Goal: Task Accomplishment & Management: Manage account settings

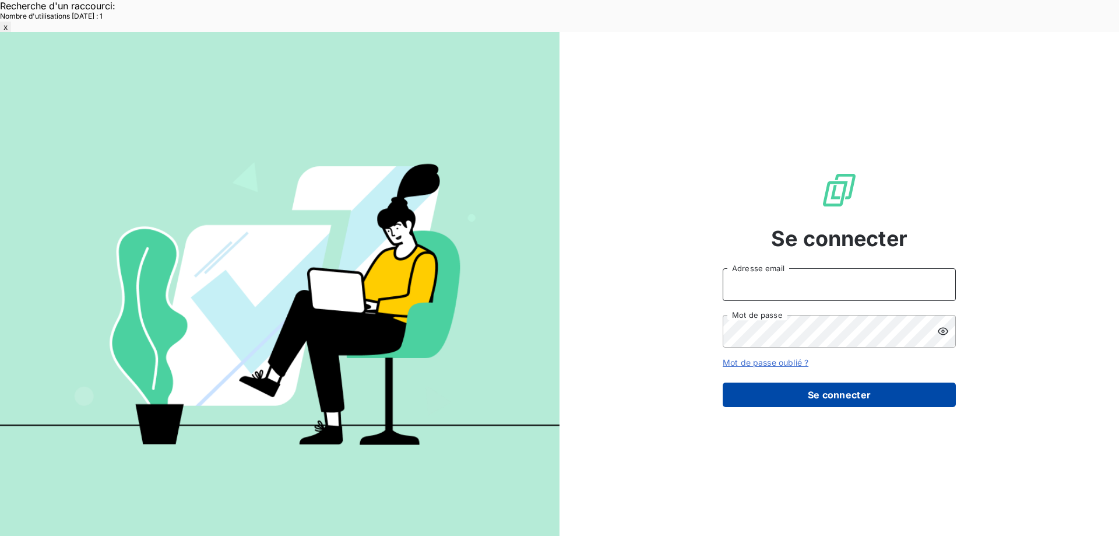
type input "[EMAIL_ADDRESS][DOMAIN_NAME]"
click at [779, 382] on button "Se connecter" at bounding box center [839, 394] width 233 height 24
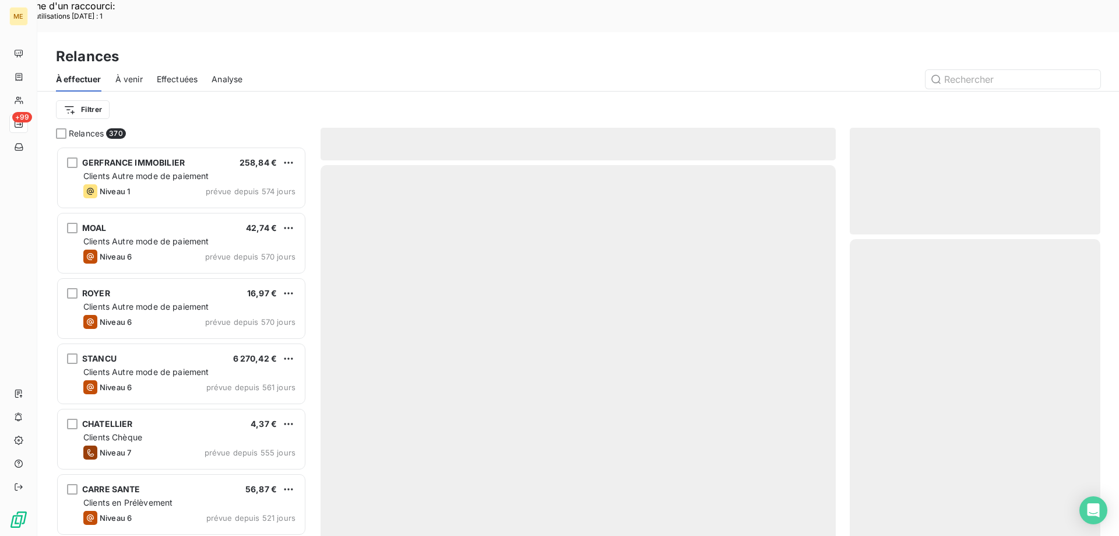
scroll to position [413, 242]
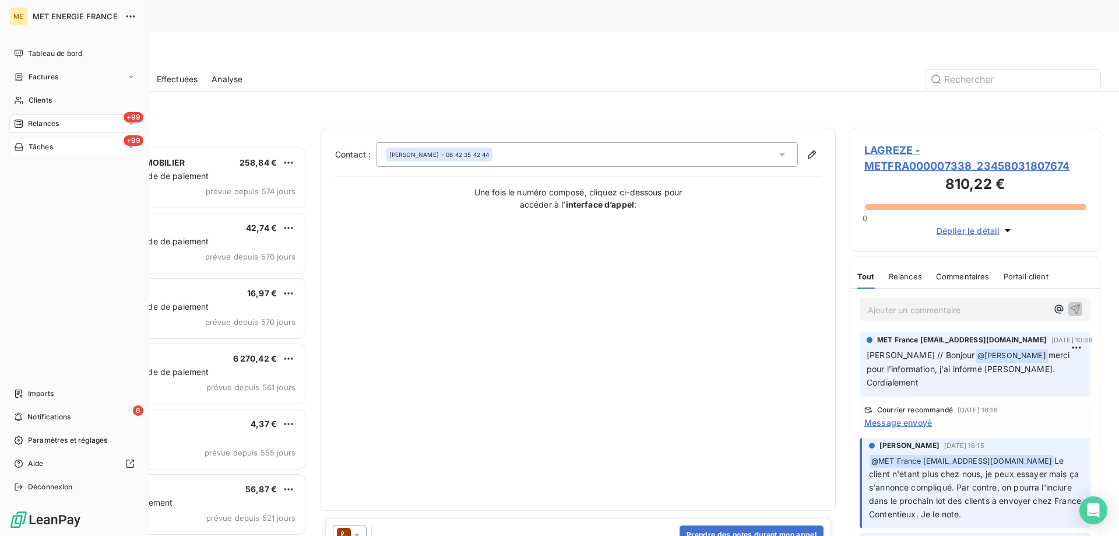
click at [42, 144] on span "Tâches" at bounding box center [41, 147] width 24 height 10
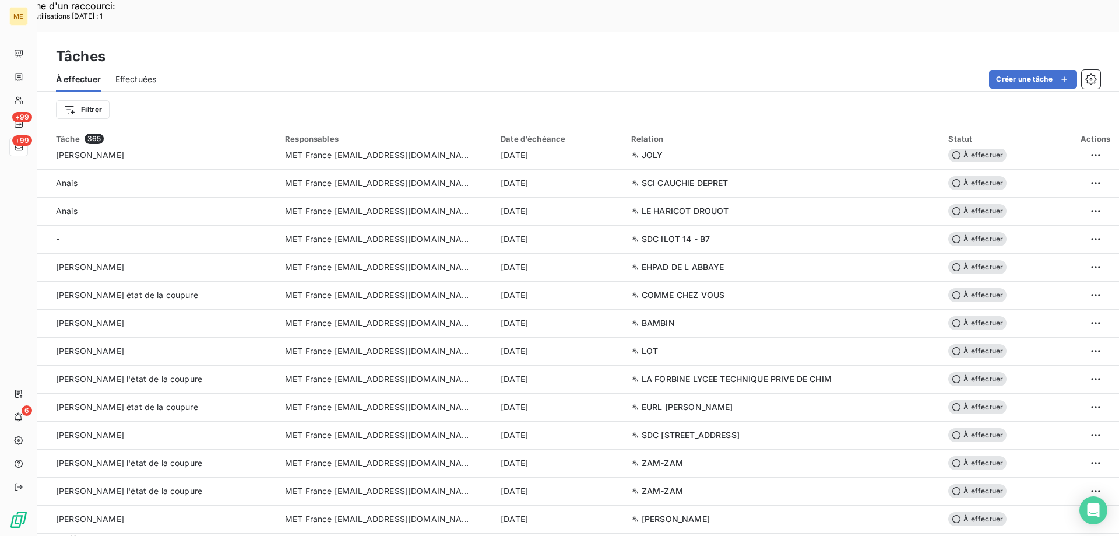
scroll to position [1573, 0]
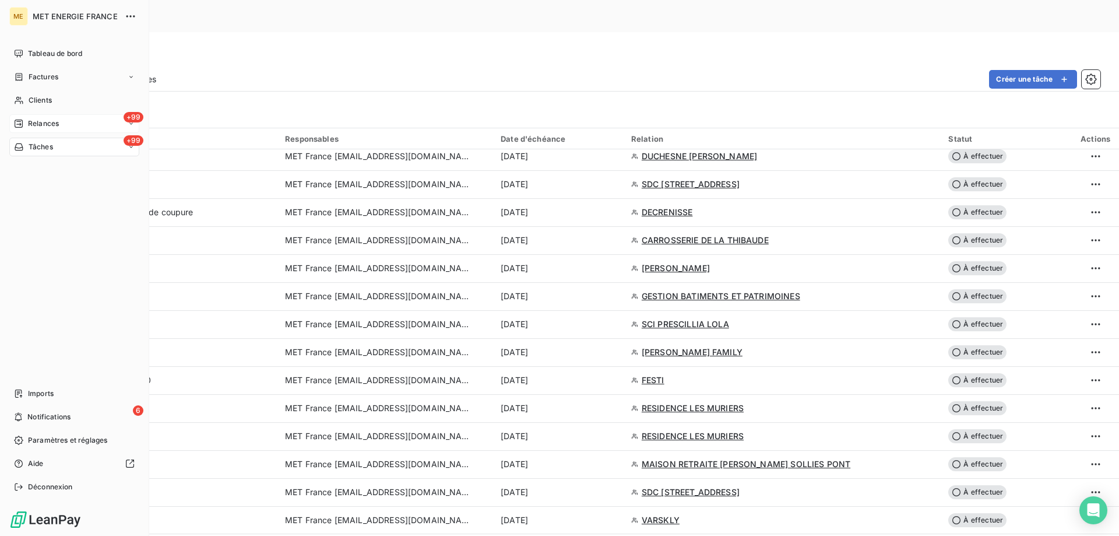
click at [40, 119] on span "Relances" at bounding box center [43, 123] width 31 height 10
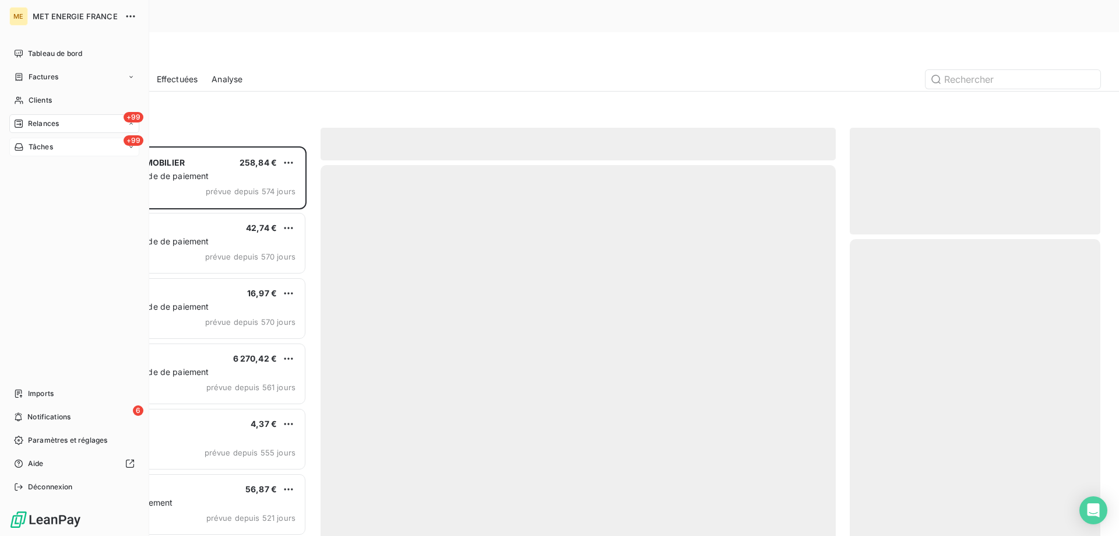
scroll to position [413, 242]
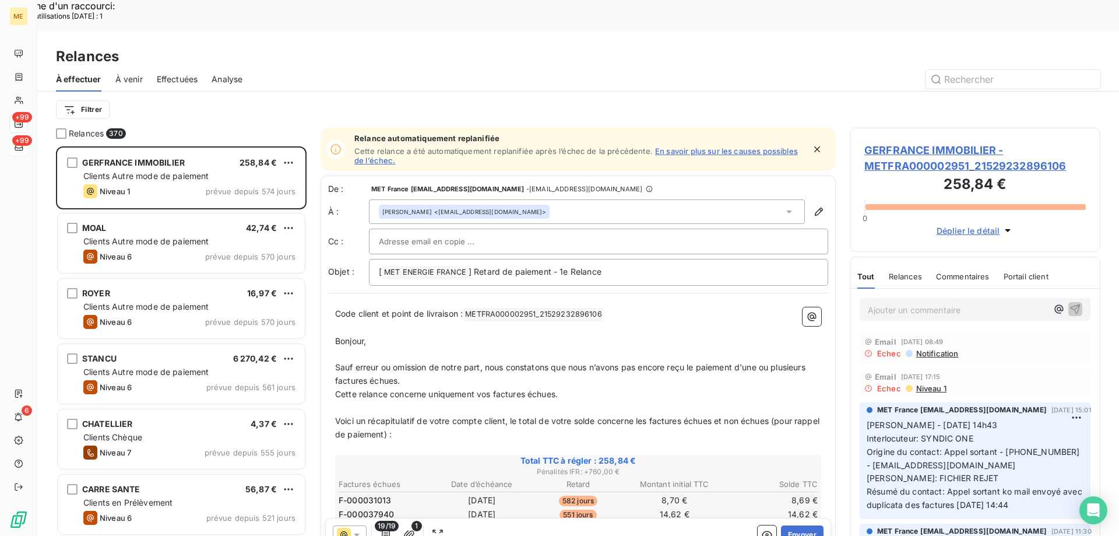
click at [84, 75] on html "Recherche d'un raccourci: Nombre d'utilisations aujourd'hui : 1 x ME +99 +99 6 …" at bounding box center [559, 455] width 1119 height 911
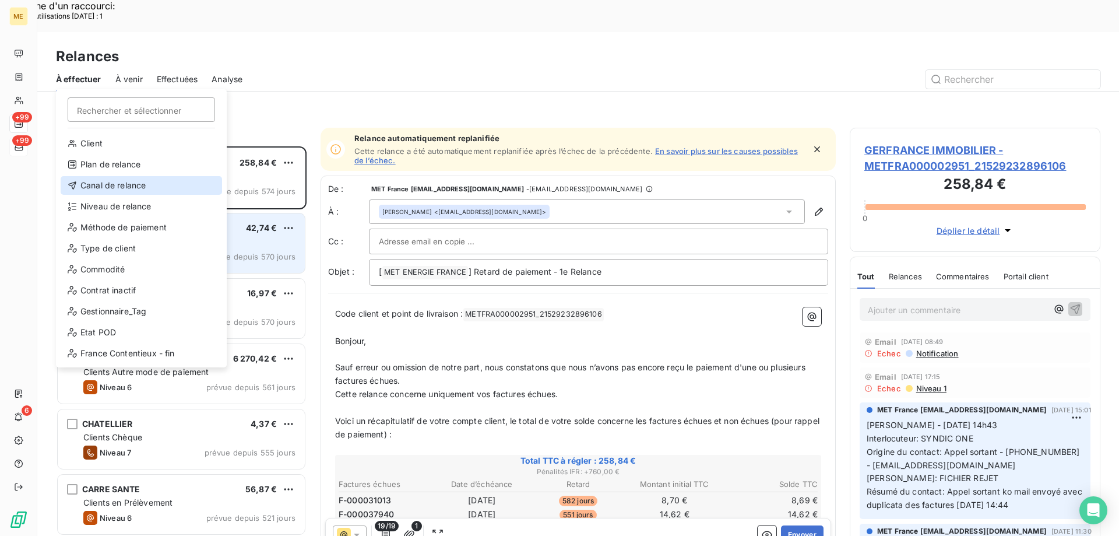
click at [112, 181] on div "Canal de relance" at bounding box center [141, 185] width 161 height 19
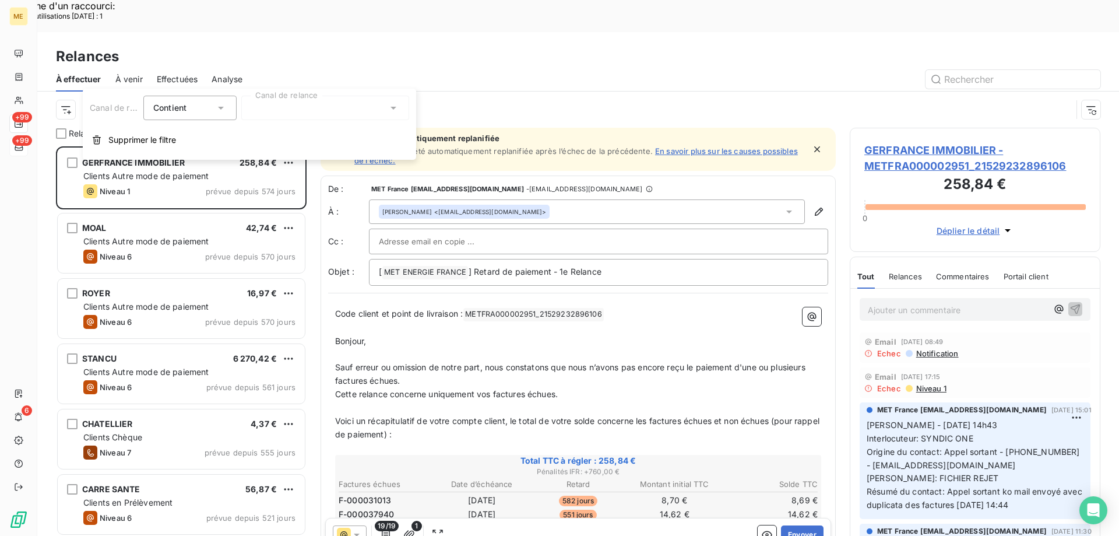
click at [368, 111] on div at bounding box center [325, 108] width 168 height 24
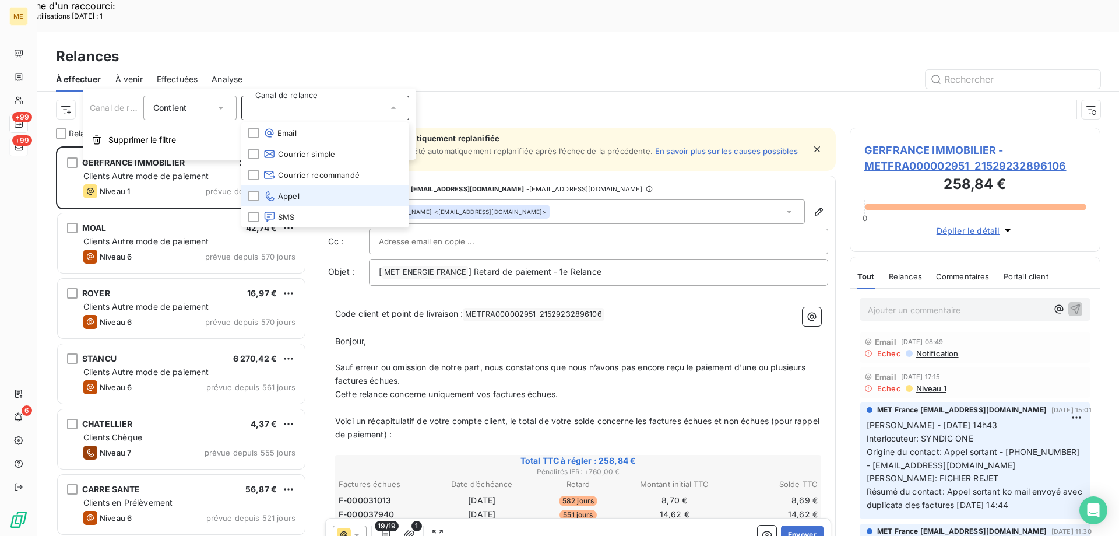
click at [322, 196] on li "Appel" at bounding box center [325, 195] width 168 height 21
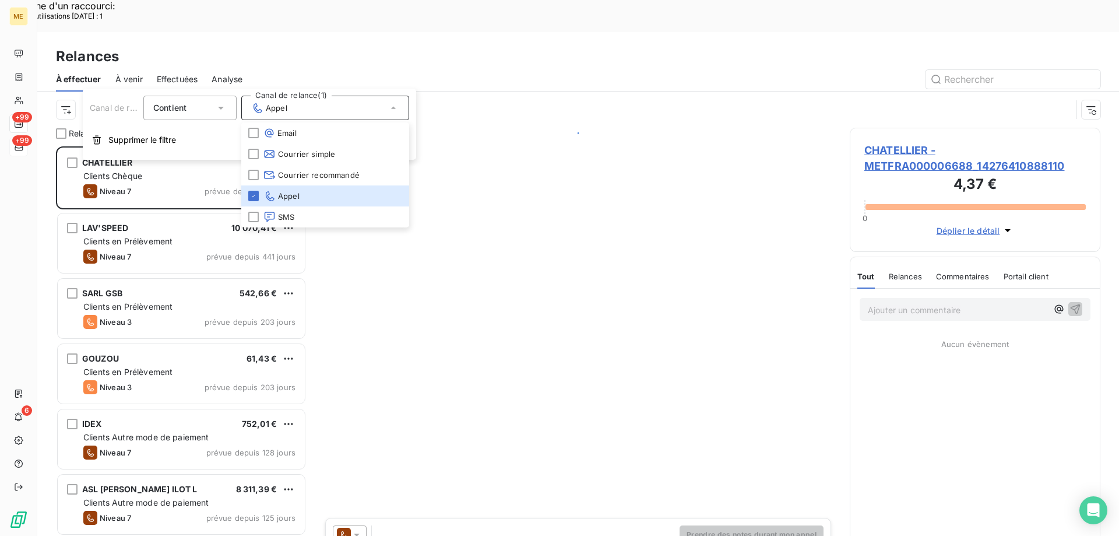
scroll to position [413, 242]
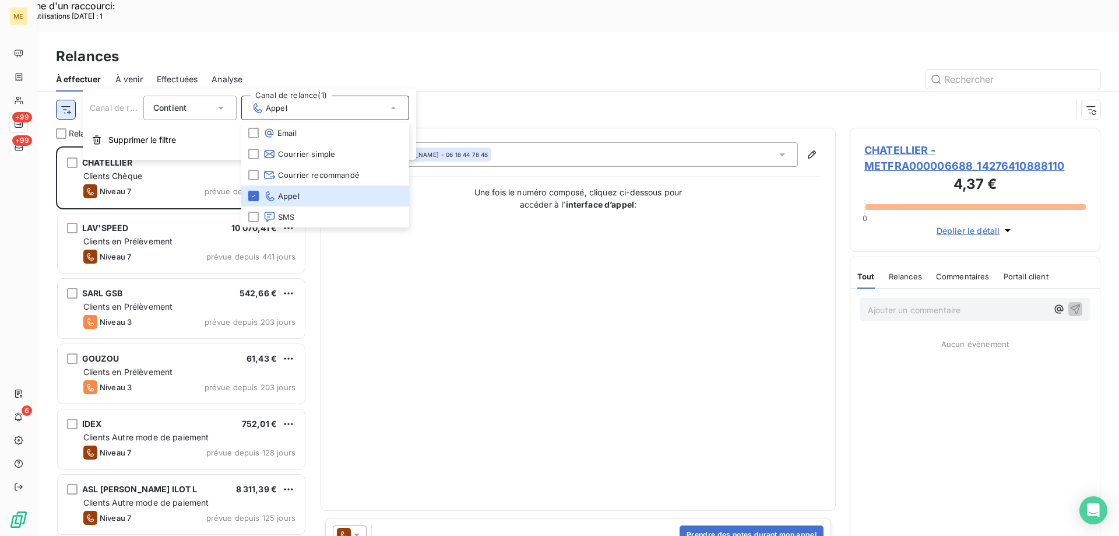
click at [66, 76] on html "Recherche d'un raccourci: Nombre d'utilisations aujourd'hui : 1 x ME +99 +99 6 …" at bounding box center [559, 455] width 1119 height 911
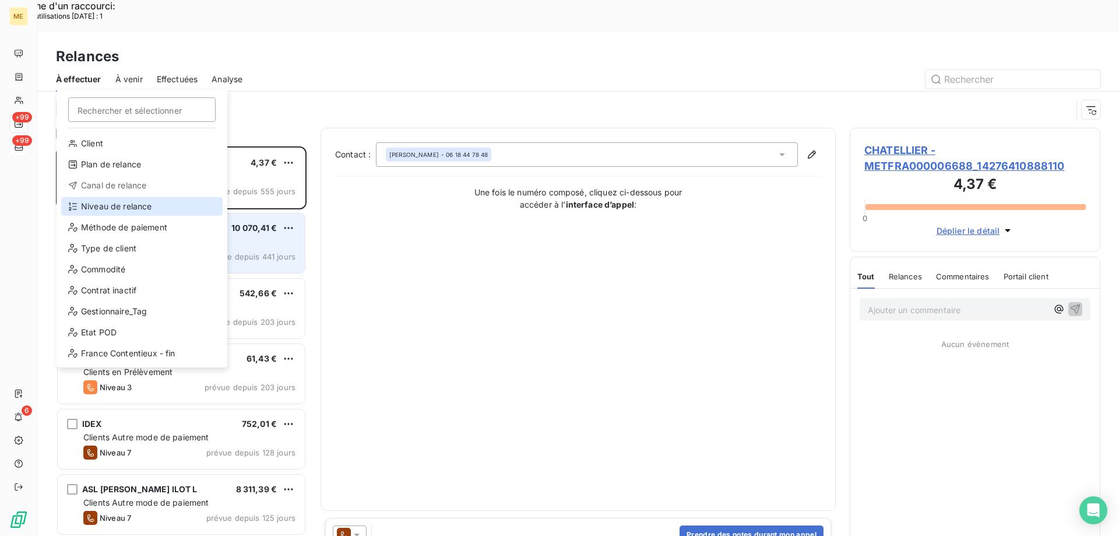
drag, startPoint x: 122, startPoint y: 206, endPoint x: 132, endPoint y: 201, distance: 10.7
click at [122, 206] on div "Niveau de relance" at bounding box center [141, 206] width 161 height 19
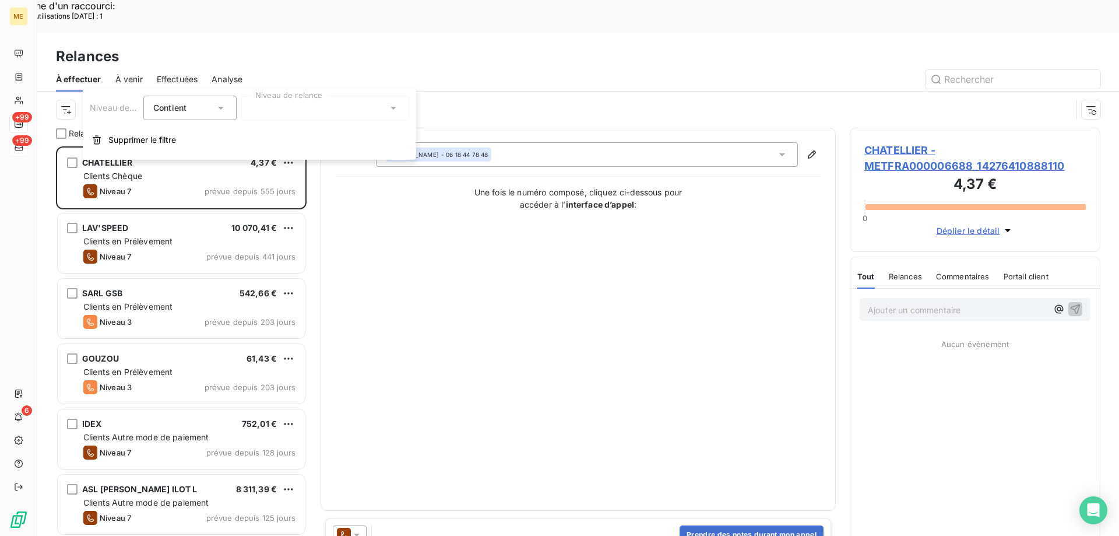
drag, startPoint x: 322, startPoint y: 111, endPoint x: 323, endPoint y: 118, distance: 7.8
click at [322, 111] on div at bounding box center [325, 108] width 168 height 24
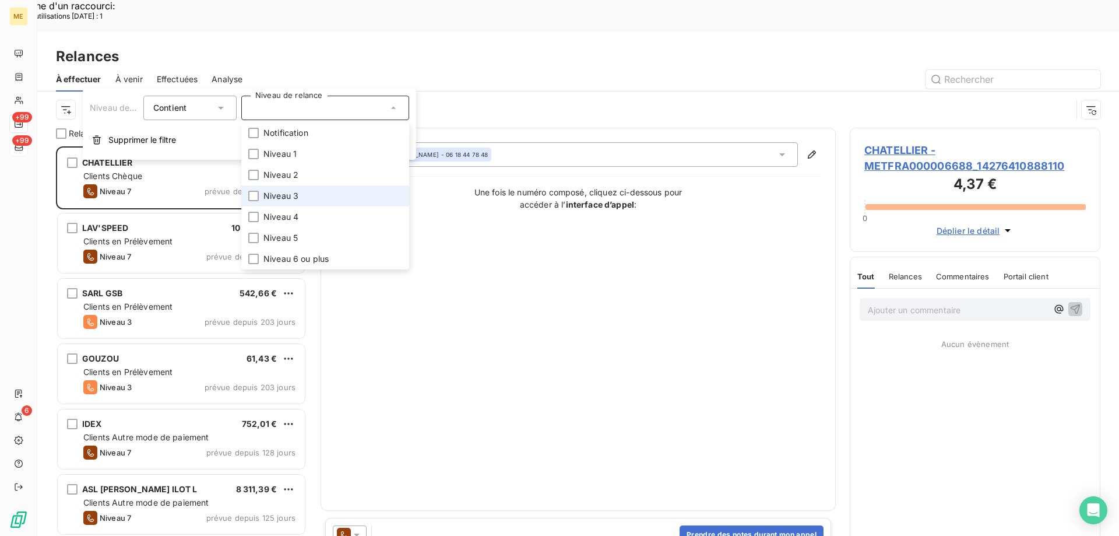
click at [316, 194] on li "Niveau 3" at bounding box center [325, 195] width 168 height 21
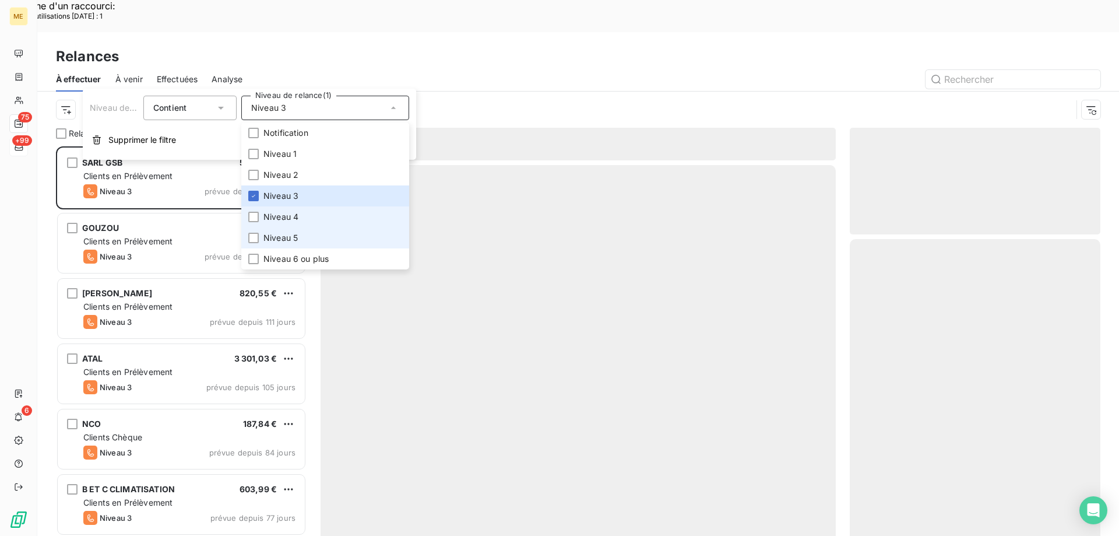
scroll to position [413, 242]
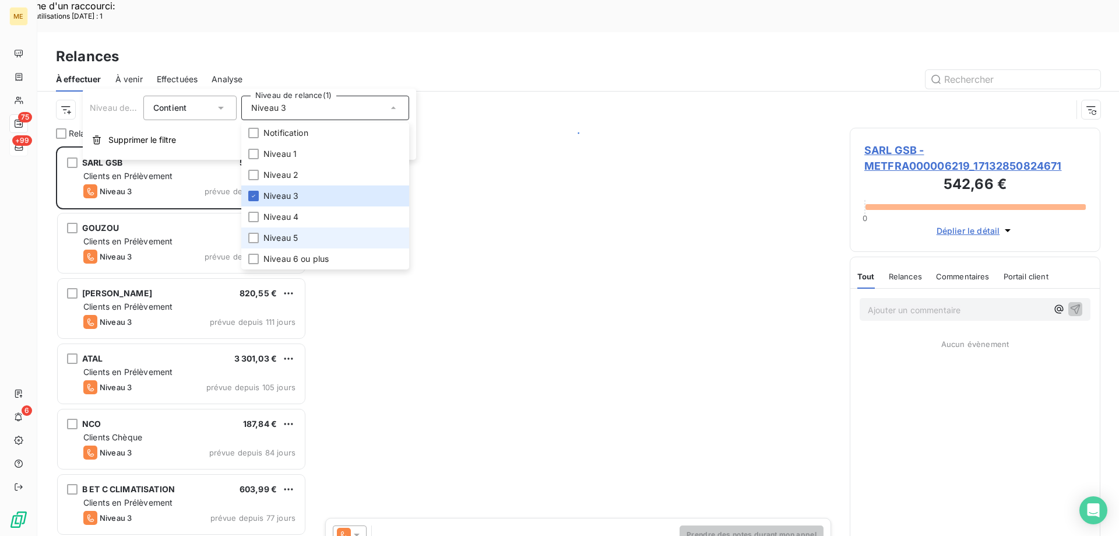
click at [292, 236] on span "Niveau 5" at bounding box center [280, 238] width 34 height 12
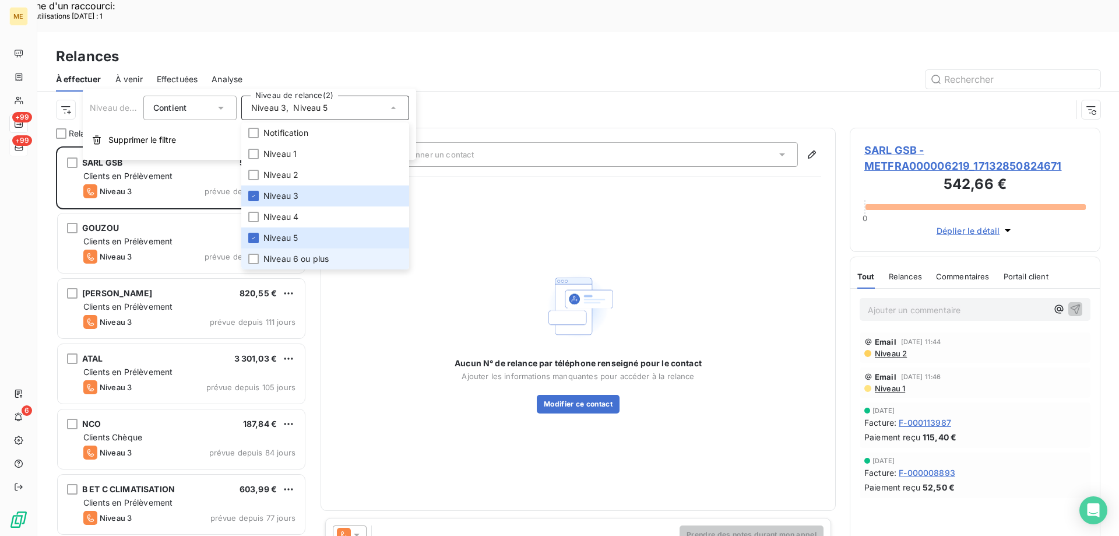
click at [297, 256] on span "Niveau 6 ou plus" at bounding box center [295, 259] width 65 height 12
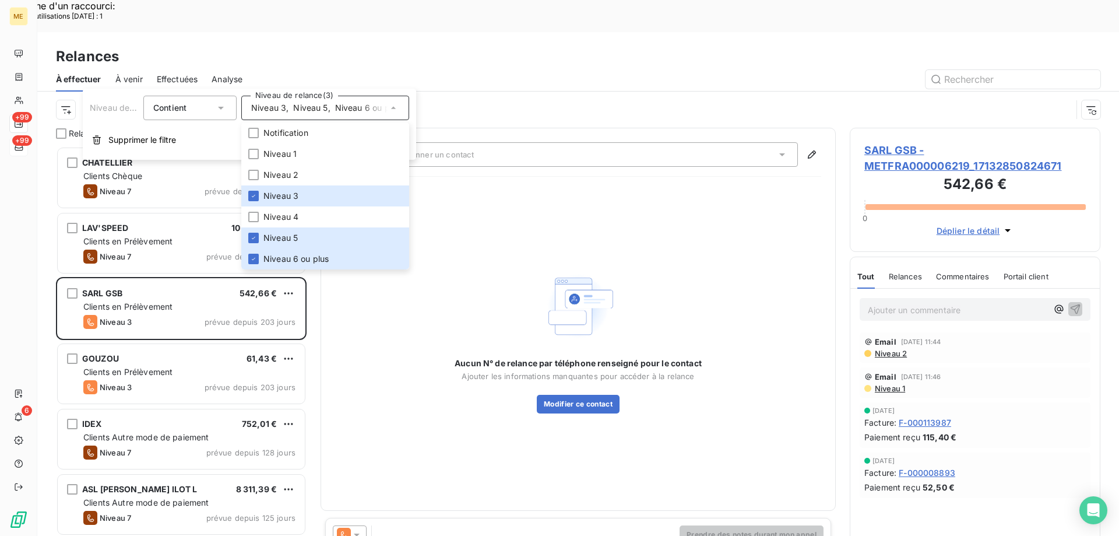
click at [484, 98] on div "Canal de relance : Appel Niveau de relance : Niveau 3 , ..." at bounding box center [564, 109] width 1016 height 22
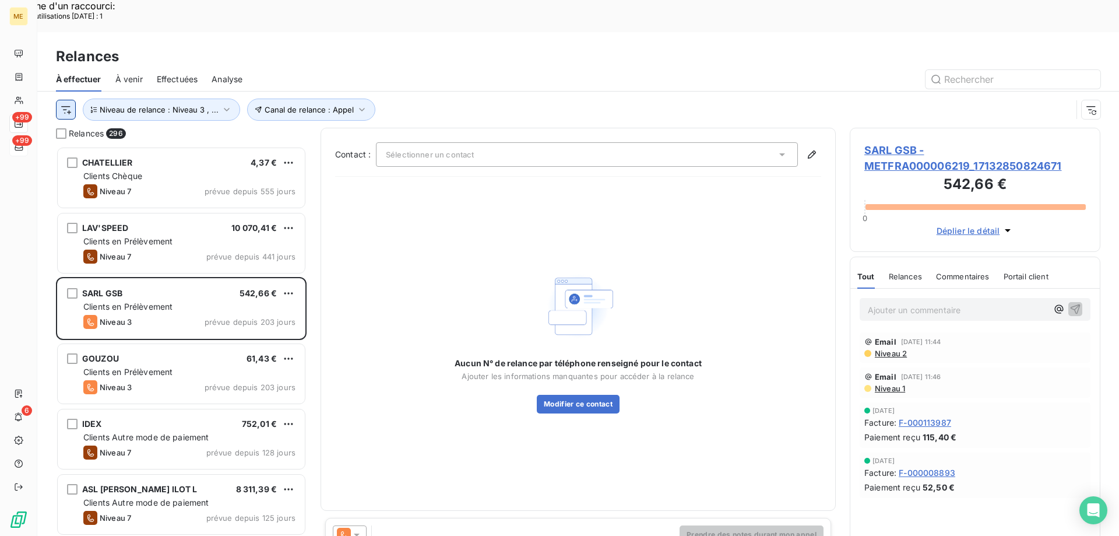
click at [62, 77] on html "Recherche d'un raccourci: Nombre d'utilisations aujourd'hui : 1 x ME +99 +99 6 …" at bounding box center [559, 455] width 1119 height 911
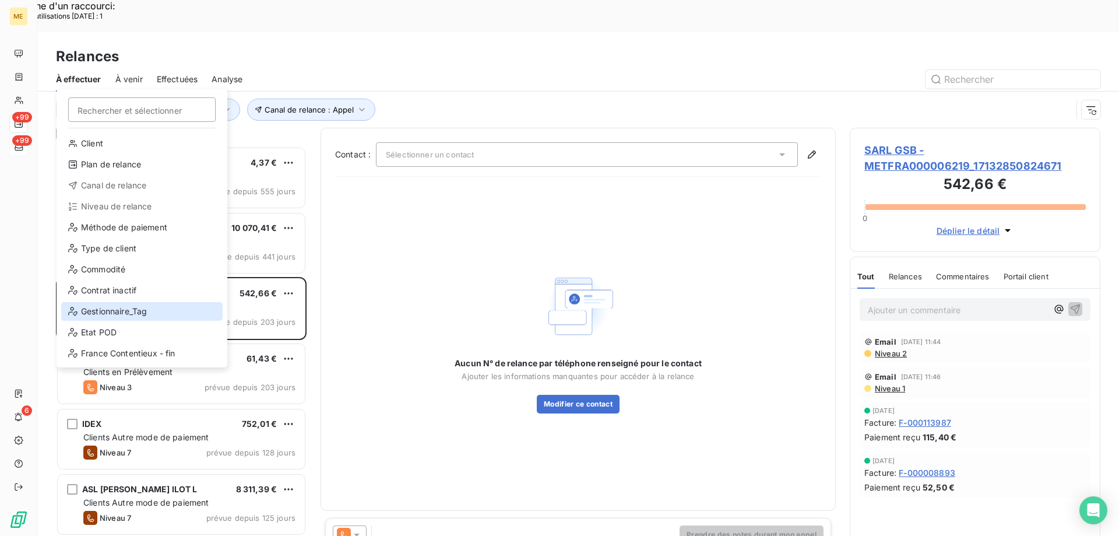
click at [112, 311] on div "Gestionnaire_Tag" at bounding box center [141, 311] width 161 height 19
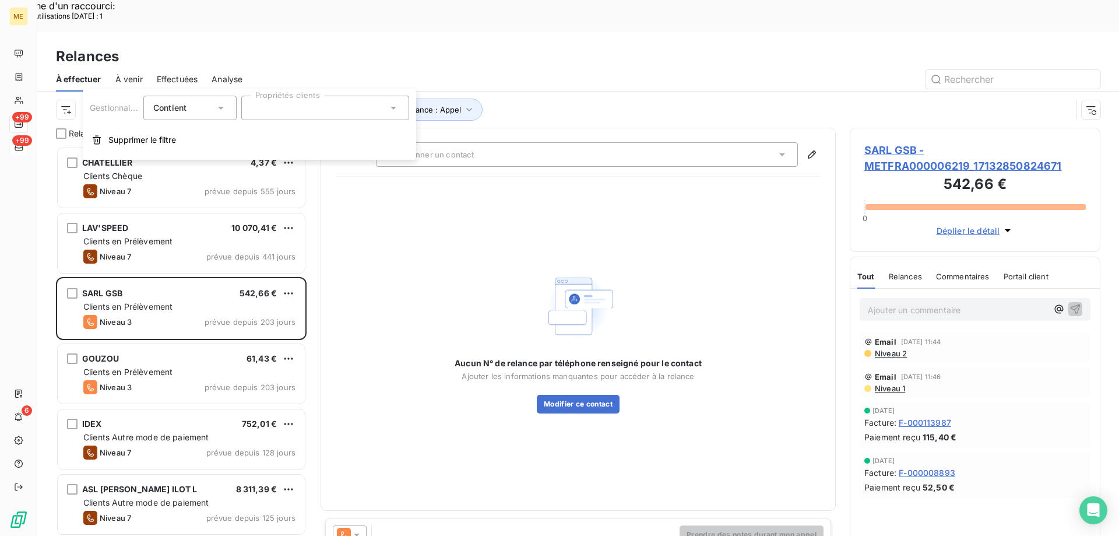
click at [395, 111] on icon at bounding box center [394, 108] width 12 height 12
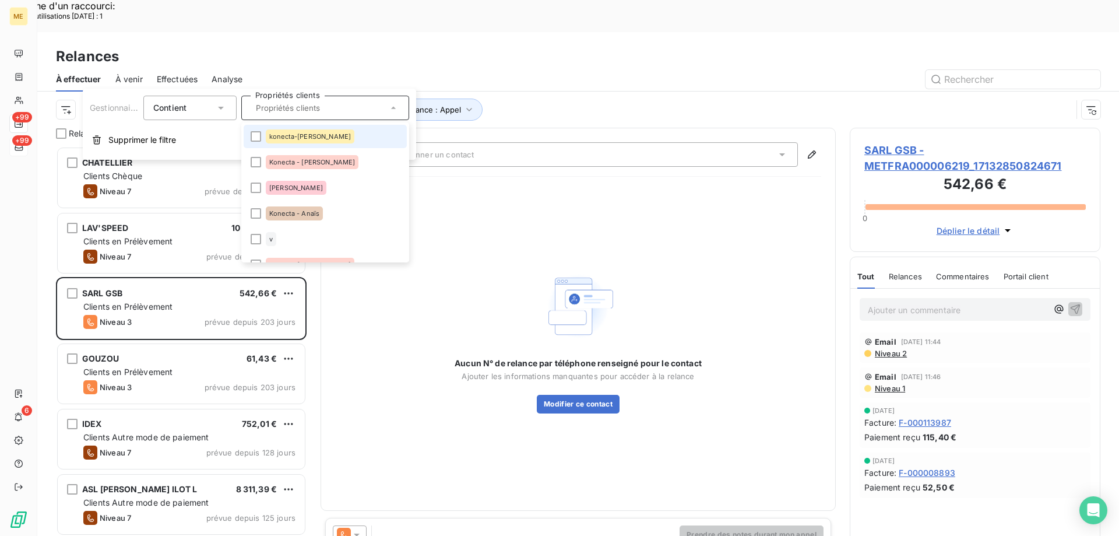
click at [344, 135] on li "konecta-[PERSON_NAME]" at bounding box center [325, 136] width 163 height 23
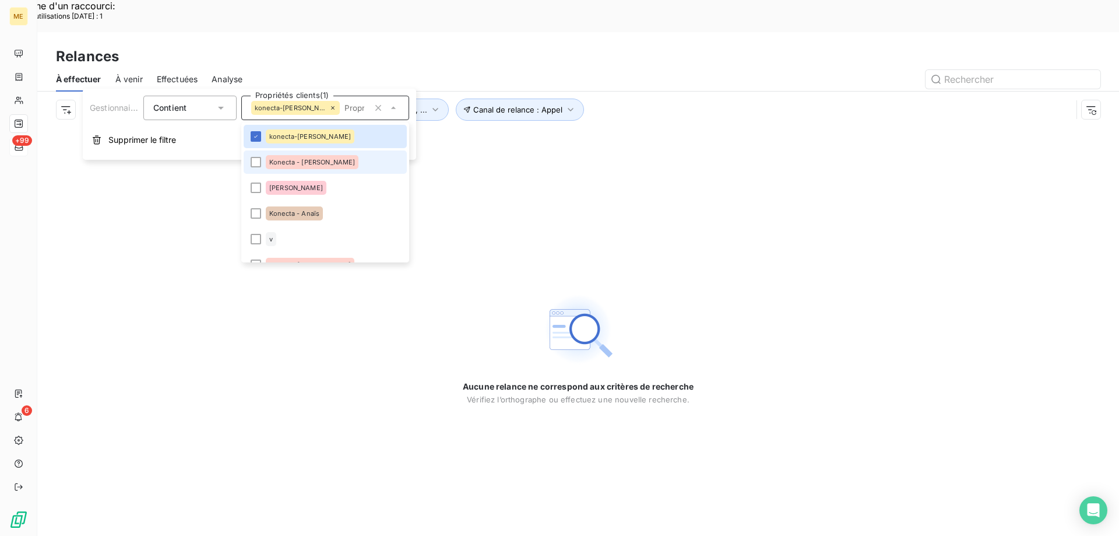
click at [339, 164] on li "Konecta - [PERSON_NAME]" at bounding box center [325, 161] width 163 height 23
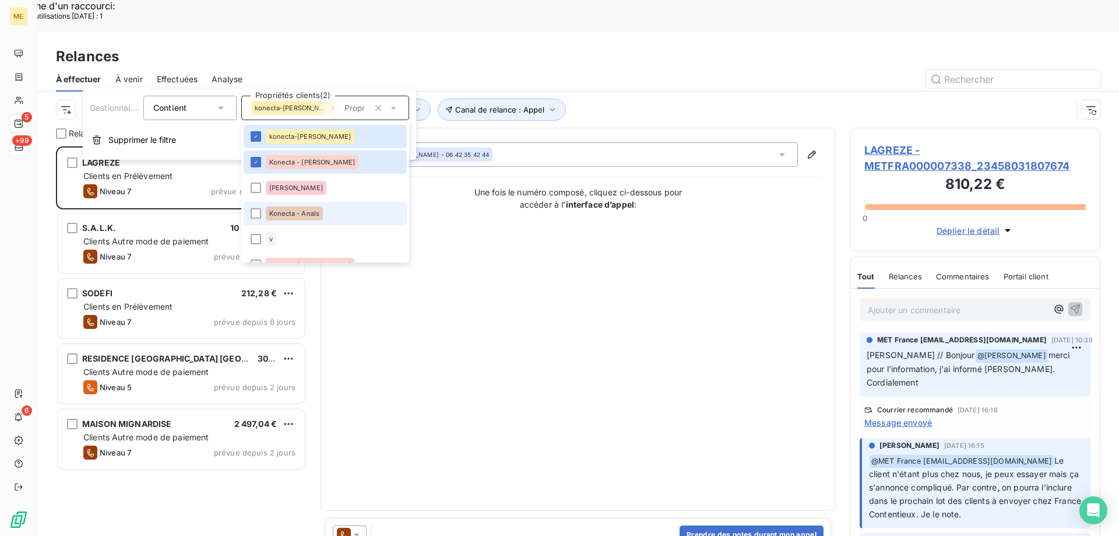
click at [327, 213] on li "Konecta - Anaïs" at bounding box center [325, 213] width 163 height 23
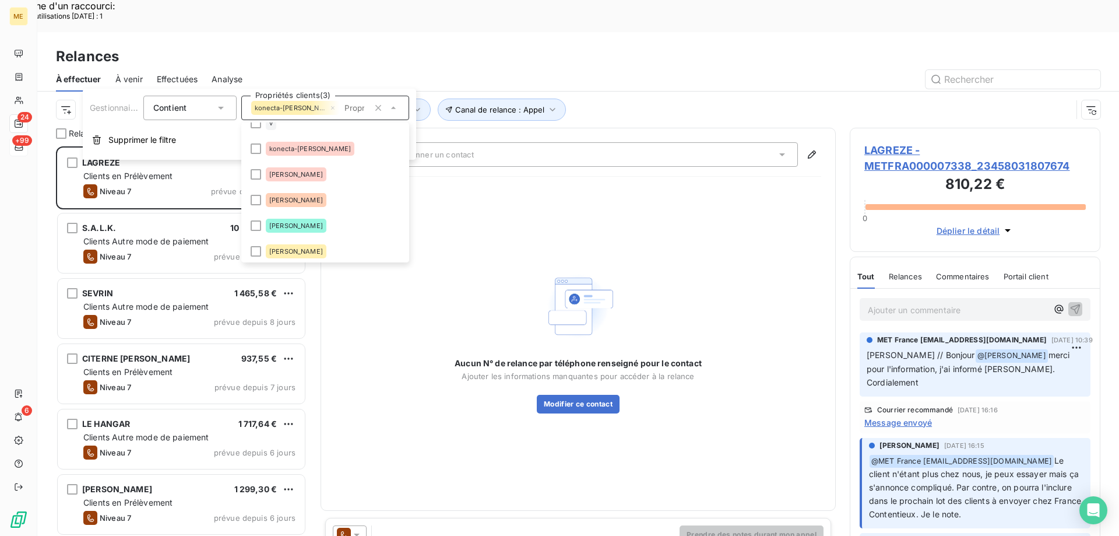
scroll to position [117, 0]
click at [332, 151] on li "konecta-[PERSON_NAME]" at bounding box center [325, 147] width 163 height 23
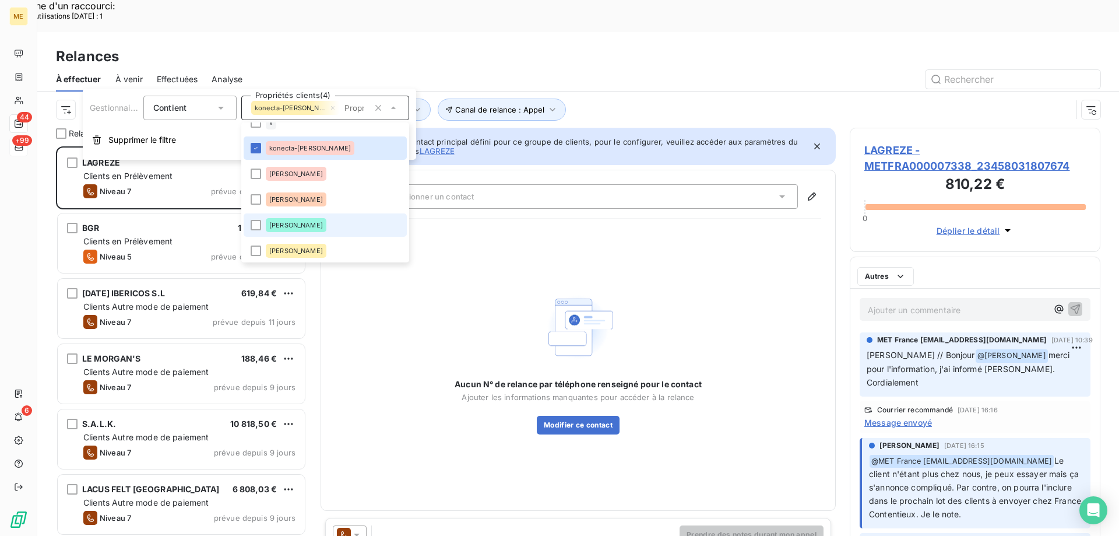
scroll to position [413, 242]
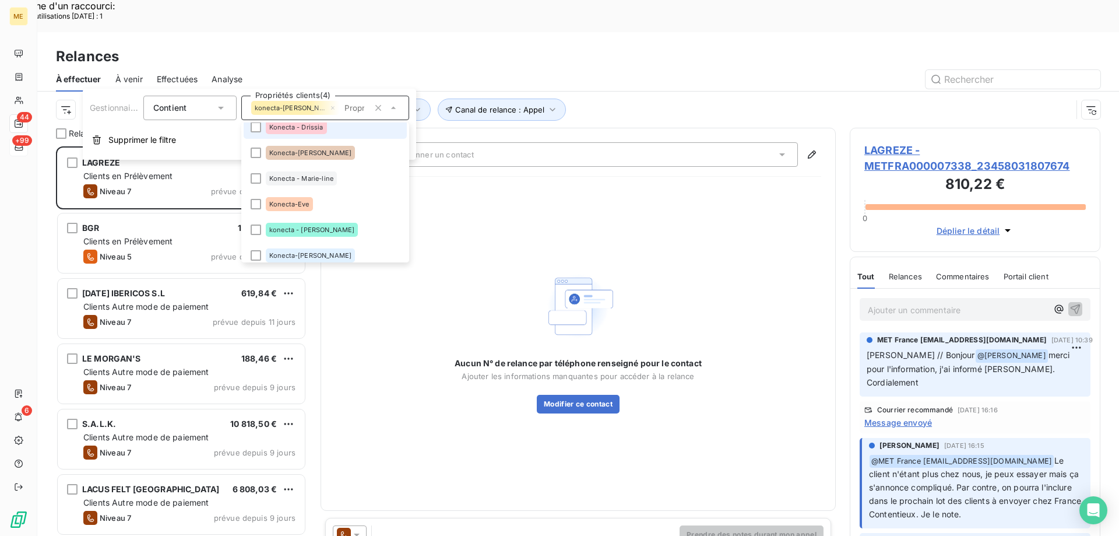
click at [327, 126] on li "Konecta - Drissia" at bounding box center [325, 126] width 163 height 23
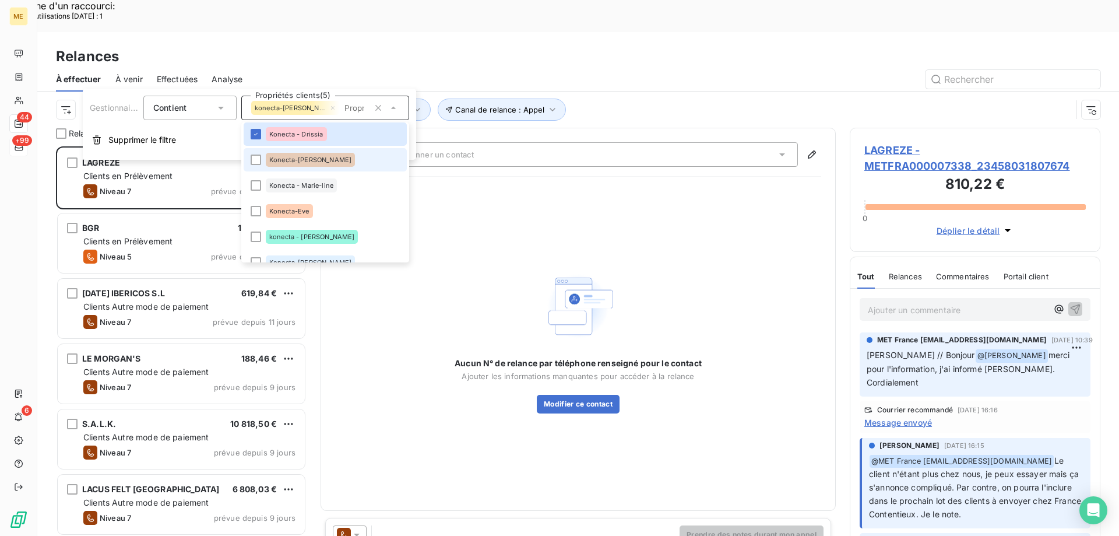
click at [323, 162] on div "Konecta-[PERSON_NAME]" at bounding box center [310, 160] width 89 height 14
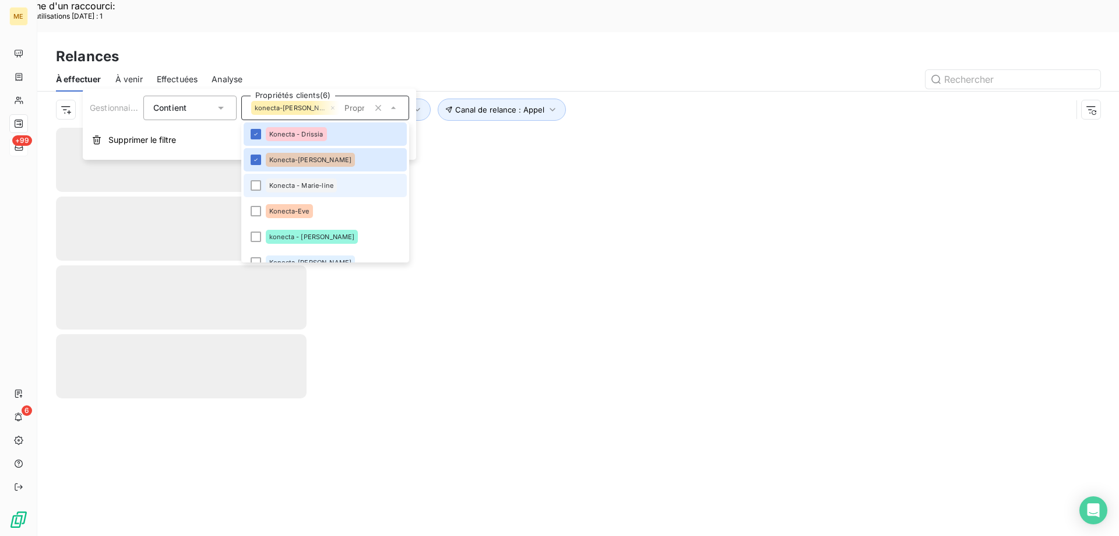
drag, startPoint x: 324, startPoint y: 190, endPoint x: 325, endPoint y: 198, distance: 7.7
click at [324, 191] on div "Konecta - Marie-line" at bounding box center [301, 185] width 71 height 14
click at [319, 217] on li "Konecta-Eve" at bounding box center [325, 210] width 163 height 23
click at [314, 241] on div "konecta - [PERSON_NAME]" at bounding box center [312, 237] width 92 height 14
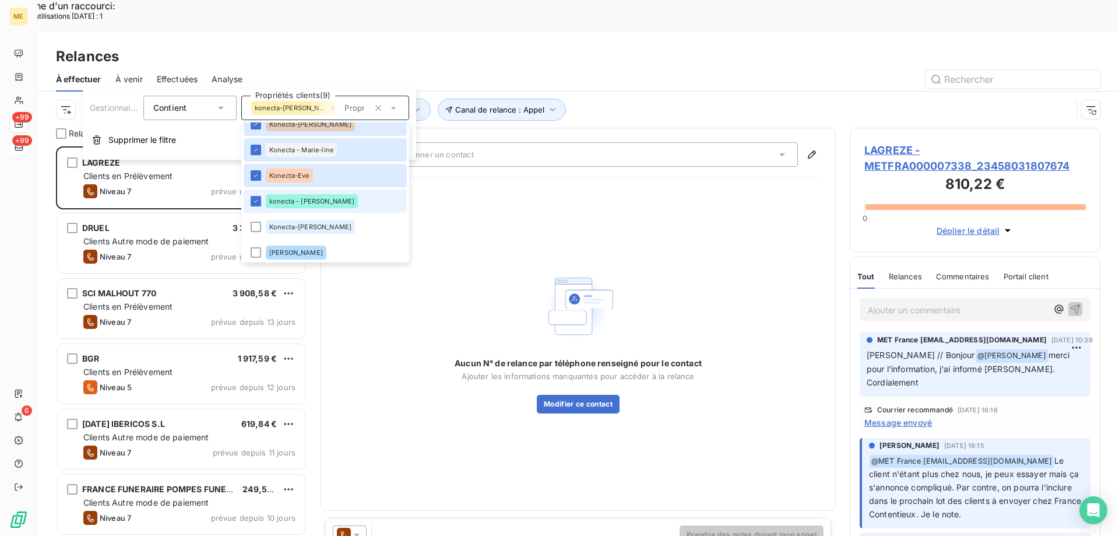
scroll to position [343, 0]
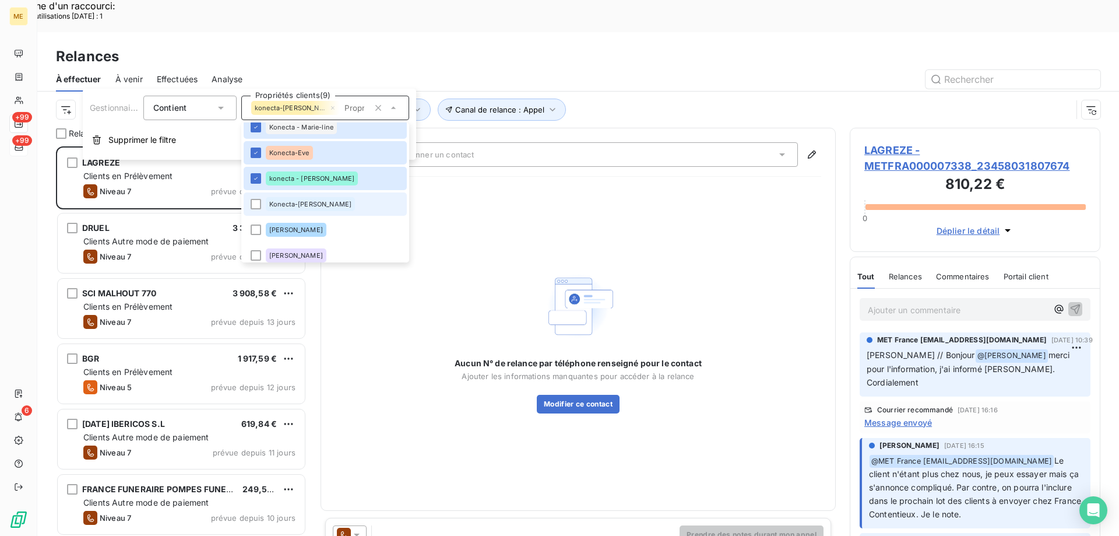
click at [326, 199] on li "Konecta-[PERSON_NAME]" at bounding box center [325, 203] width 163 height 23
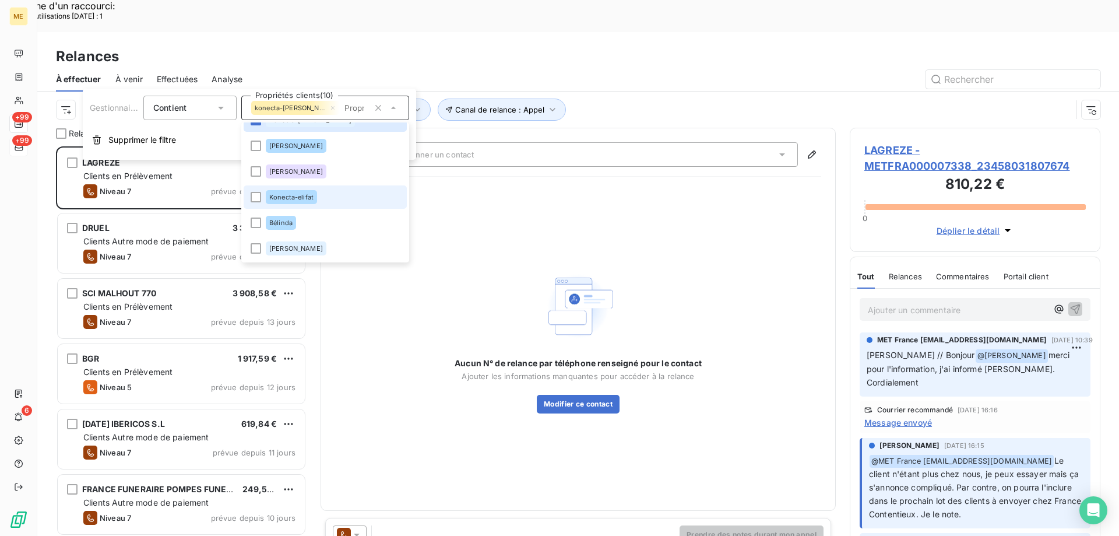
scroll to position [413, 242]
click at [325, 196] on li "Konecta-elifat" at bounding box center [325, 196] width 163 height 23
click at [728, 98] on div "Canal de relance : Appel Niveau de relance : Niveau 3 , ... Gestionnaire_Tag : …" at bounding box center [564, 109] width 1016 height 22
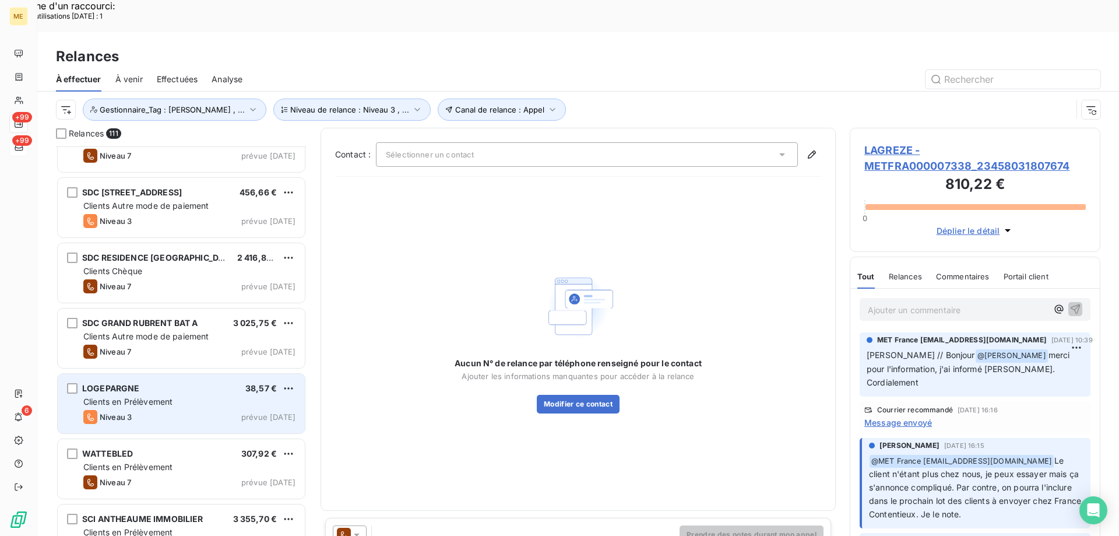
click at [247, 396] on div "Clients en Prélèvement" at bounding box center [189, 402] width 212 height 12
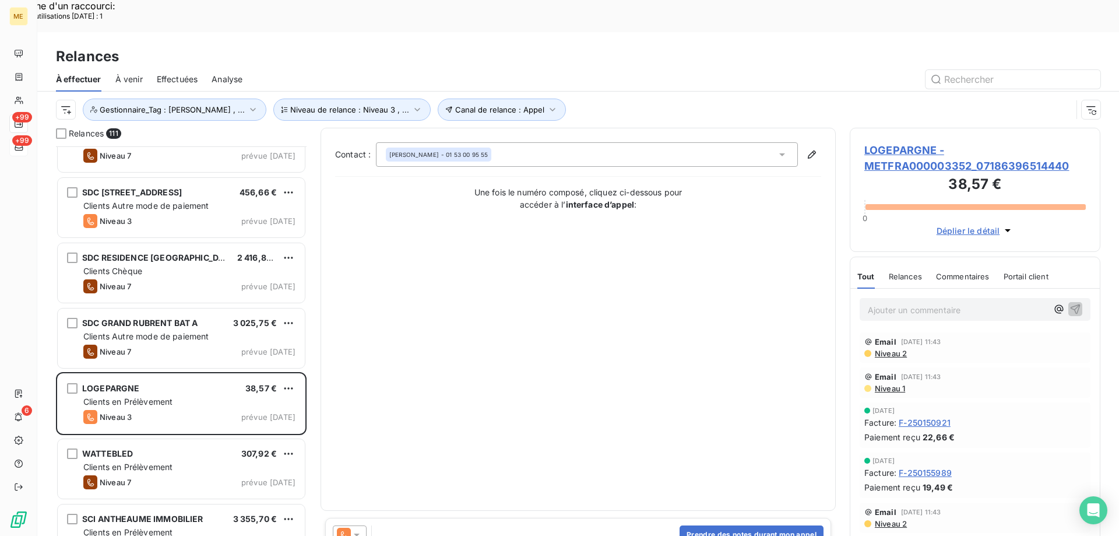
click at [360, 529] on icon at bounding box center [357, 535] width 12 height 12
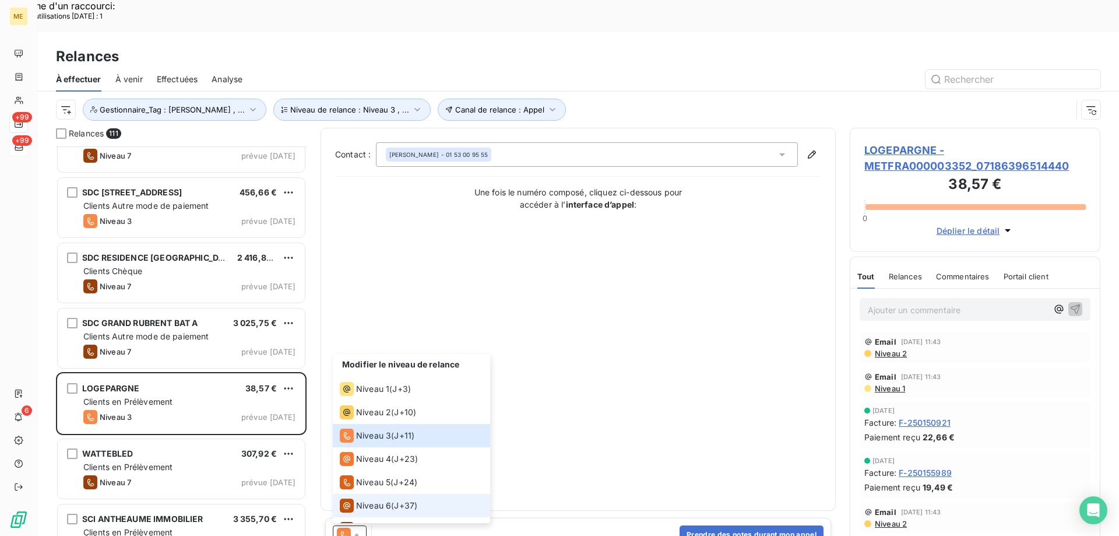
click at [376, 499] on span "Niveau 6" at bounding box center [373, 505] width 35 height 12
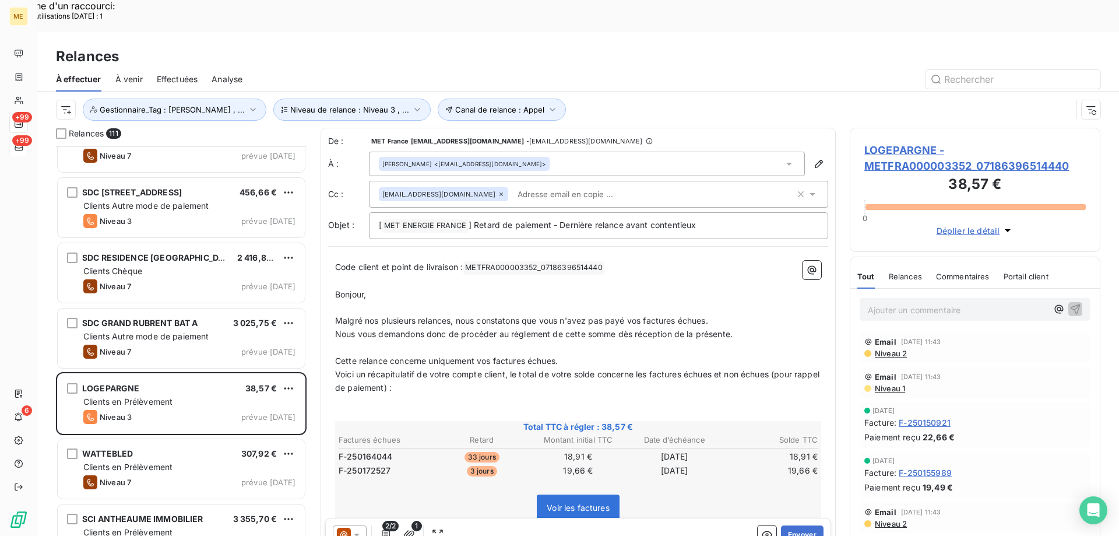
click at [360, 533] on icon at bounding box center [357, 534] width 6 height 3
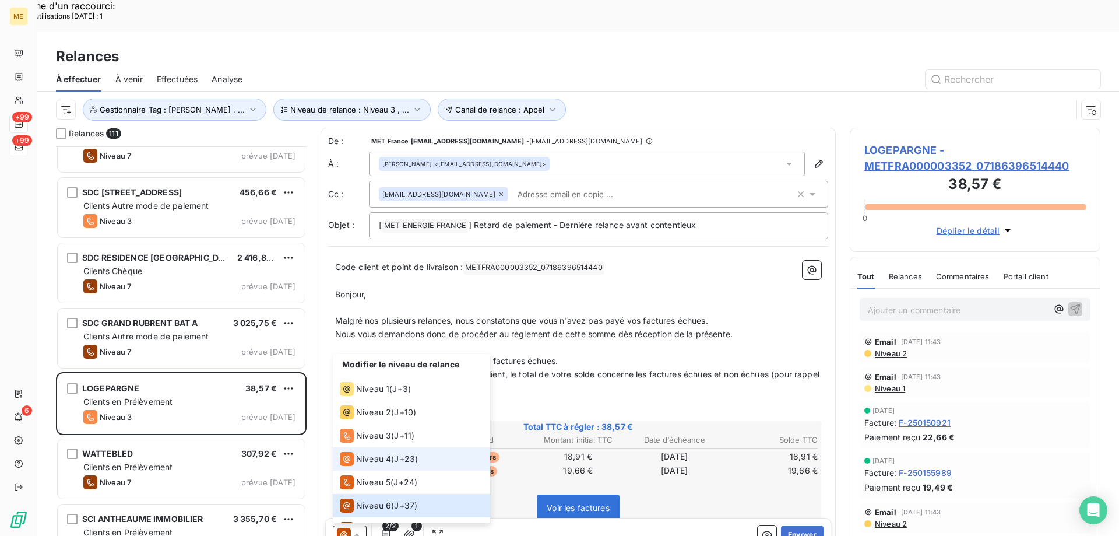
click at [369, 453] on span "Niveau 4" at bounding box center [373, 459] width 35 height 12
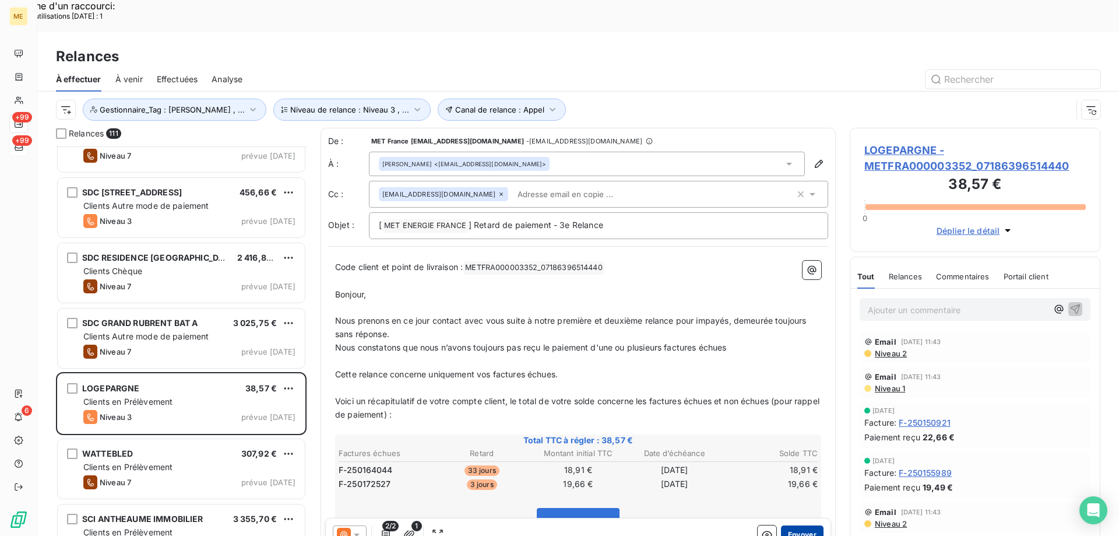
click at [796, 525] on button "Envoyer" at bounding box center [802, 534] width 43 height 19
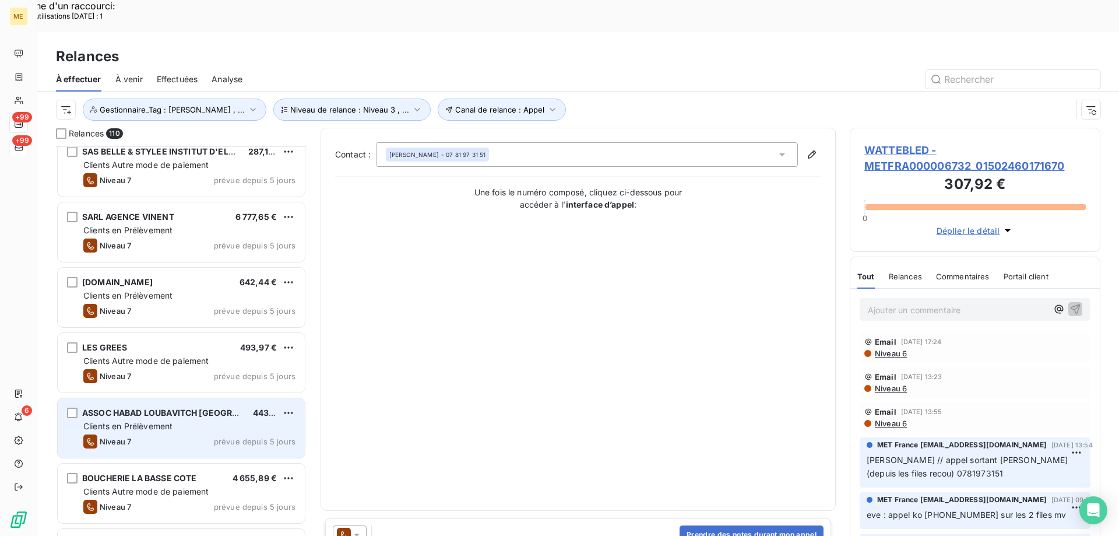
scroll to position [3962, 0]
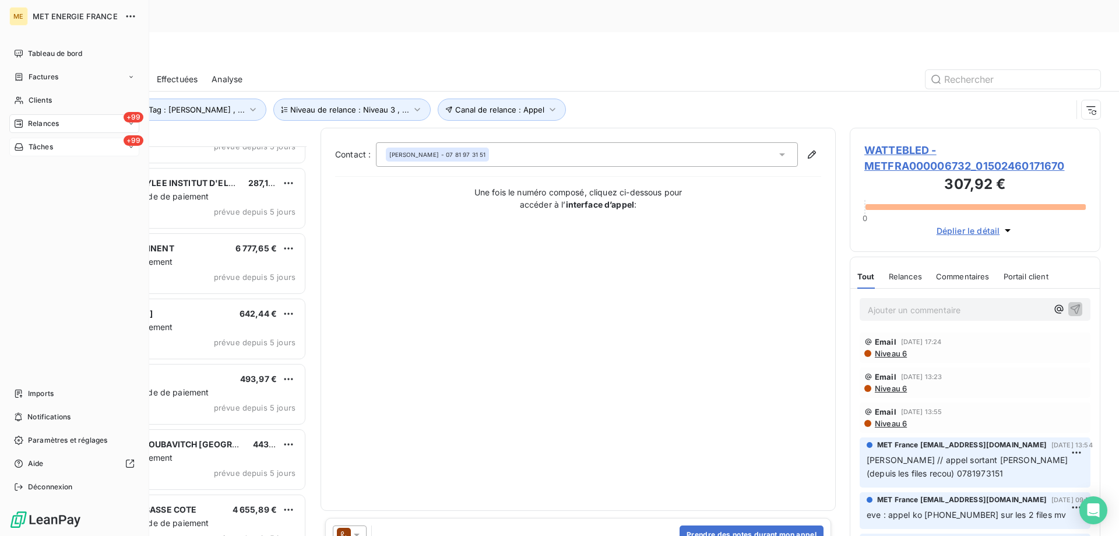
click at [35, 145] on span "Tâches" at bounding box center [41, 147] width 24 height 10
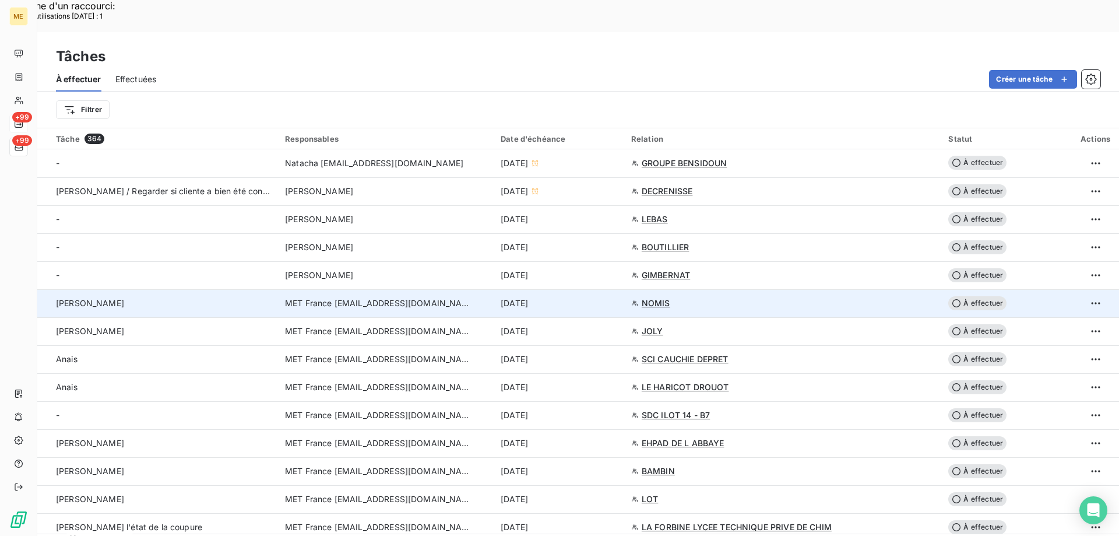
scroll to position [58, 0]
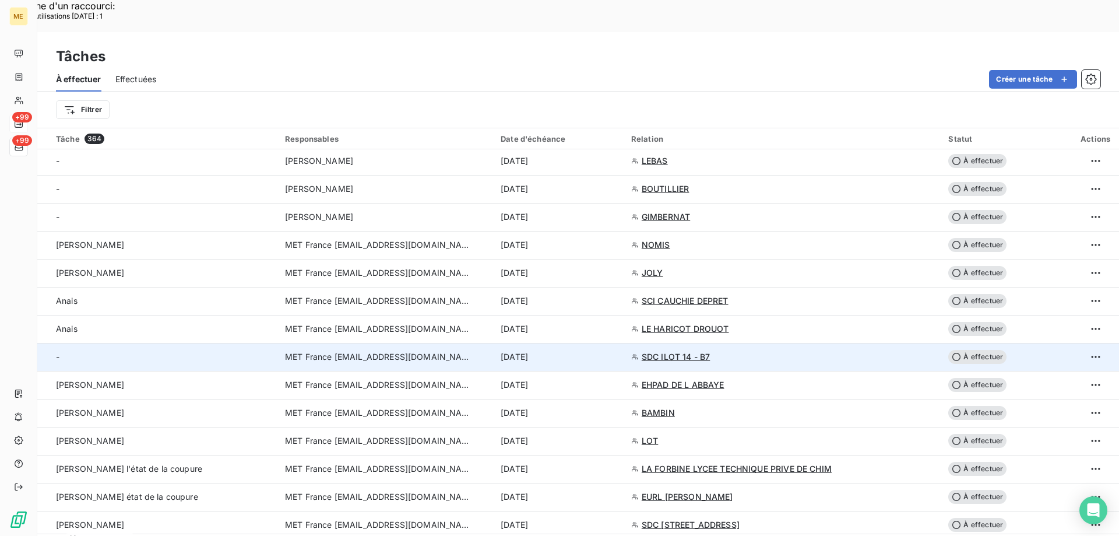
click at [699, 351] on span "SDC ILOT 14 - B7" at bounding box center [676, 357] width 68 height 12
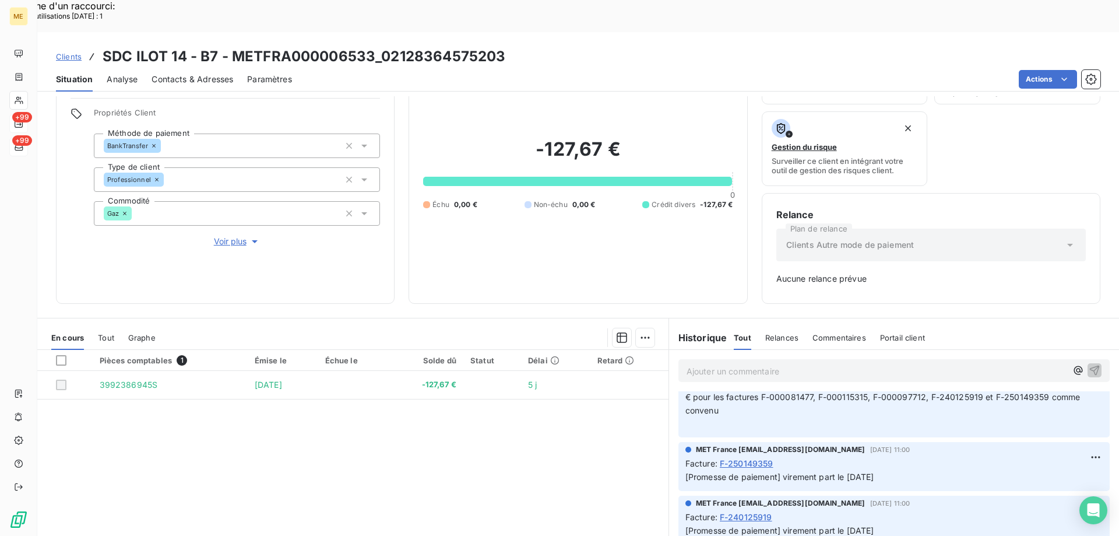
scroll to position [57, 0]
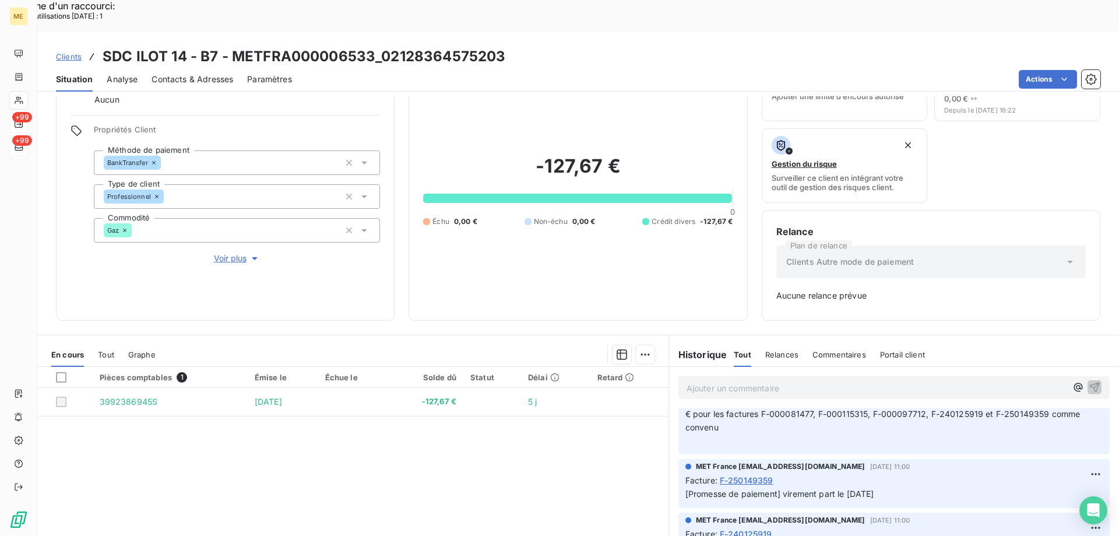
click at [234, 252] on span "Voir plus" at bounding box center [237, 258] width 47 height 12
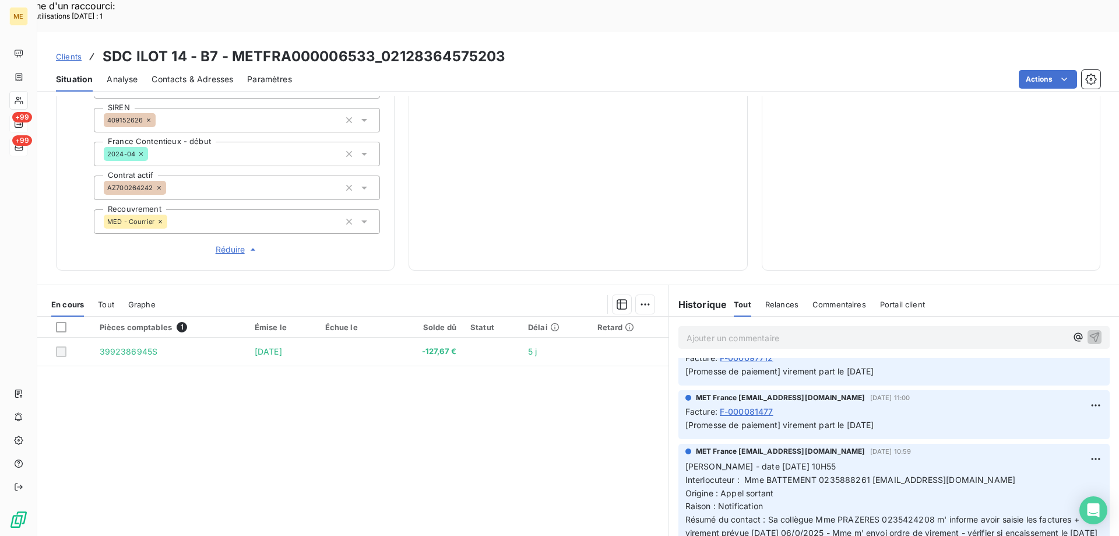
scroll to position [0, 0]
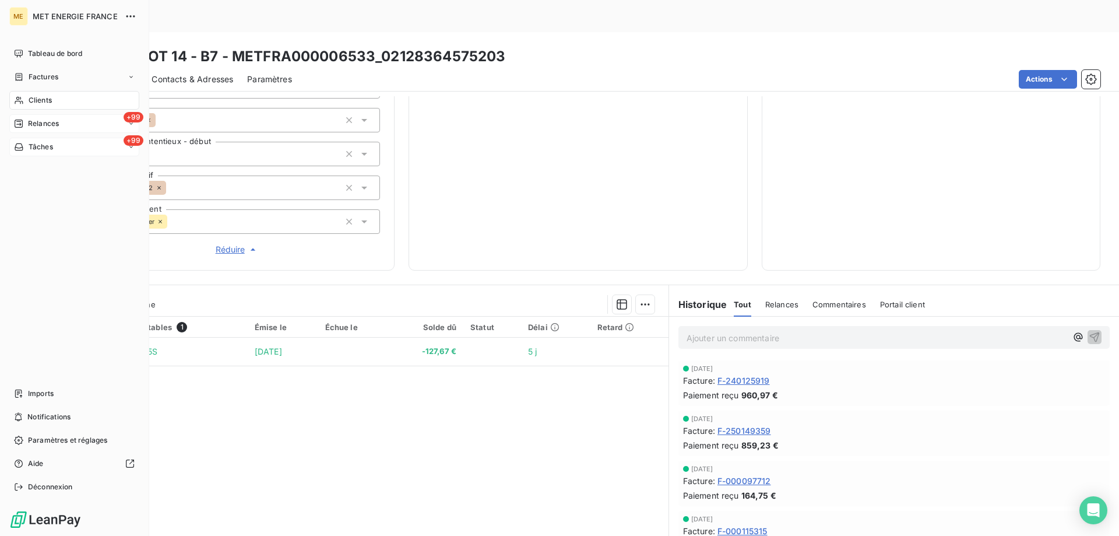
click at [36, 147] on span "Tâches" at bounding box center [41, 147] width 24 height 10
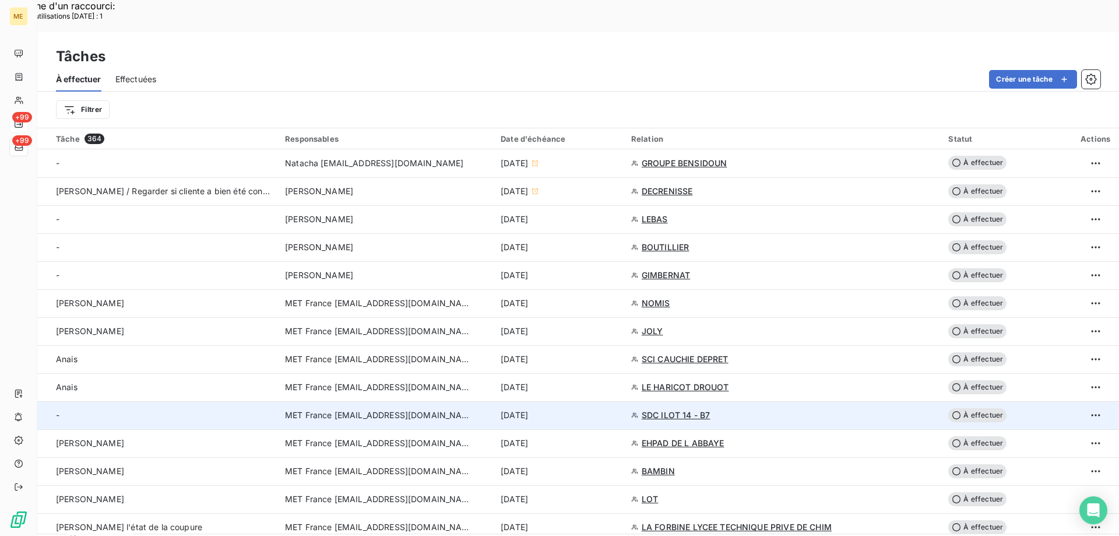
click at [609, 409] on div "13 août 2025" at bounding box center [559, 415] width 117 height 12
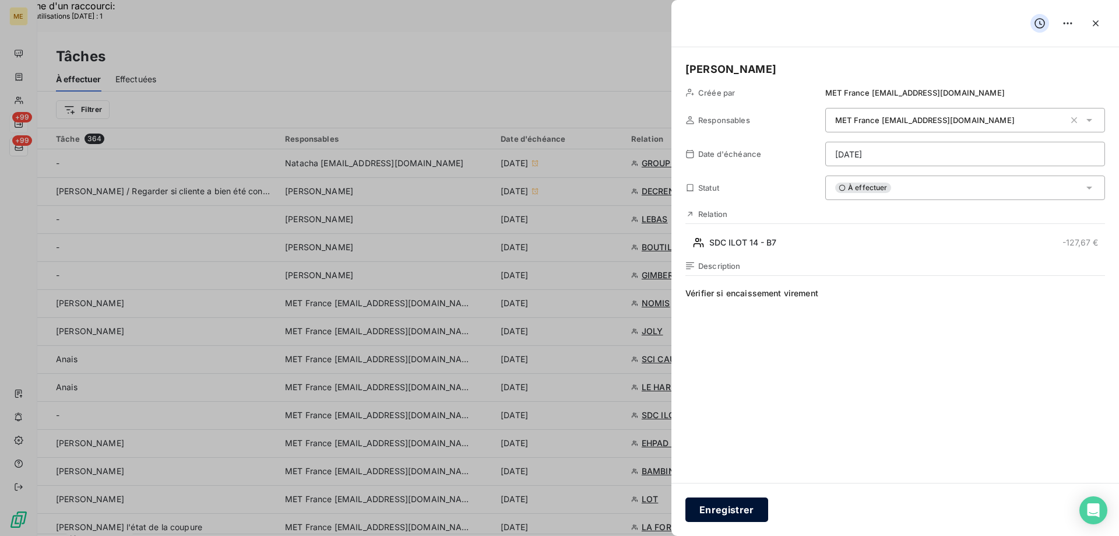
click at [716, 508] on button "Enregistrer" at bounding box center [726, 509] width 83 height 24
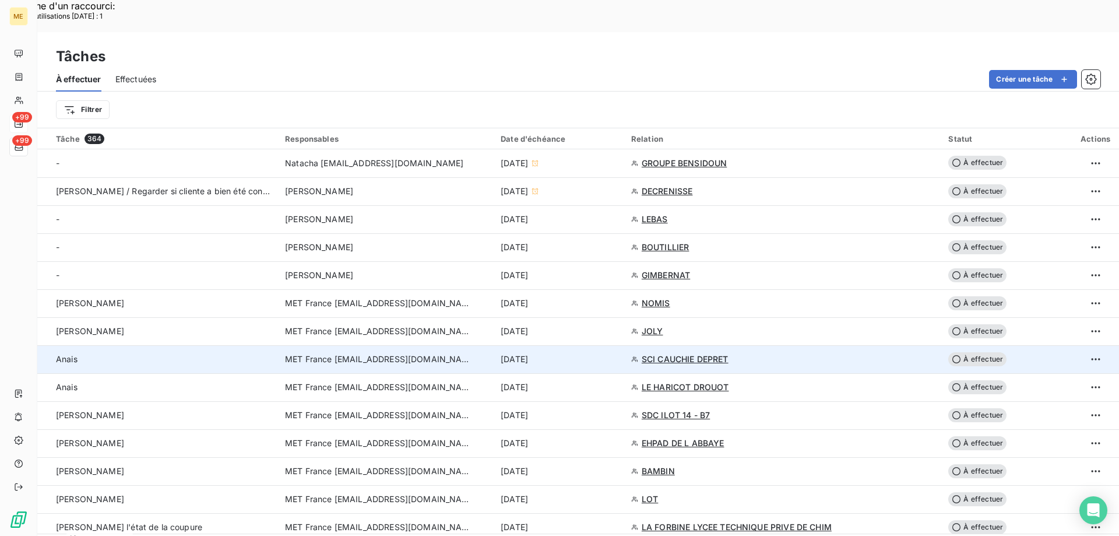
click at [617, 353] on div "13 août 2025" at bounding box center [559, 359] width 117 height 12
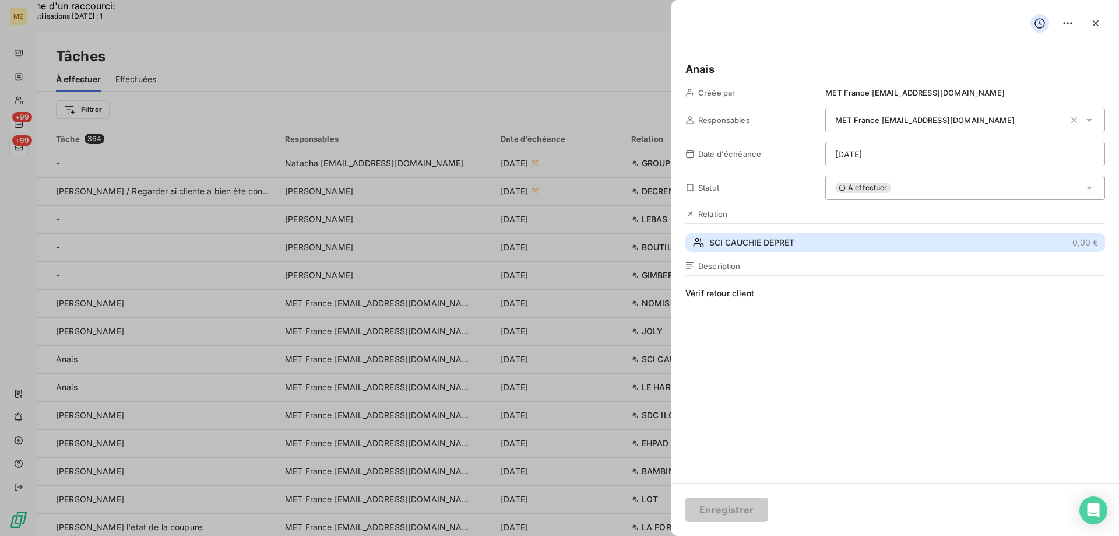
click at [846, 241] on button "SCI CAUCHIE DEPRET 0,00 €" at bounding box center [895, 242] width 420 height 19
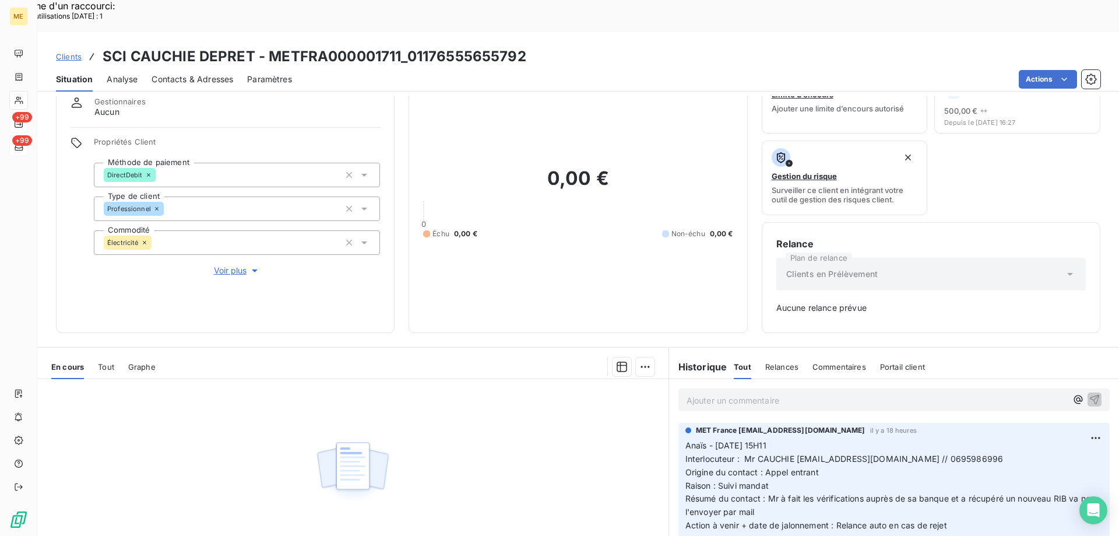
scroll to position [115, 0]
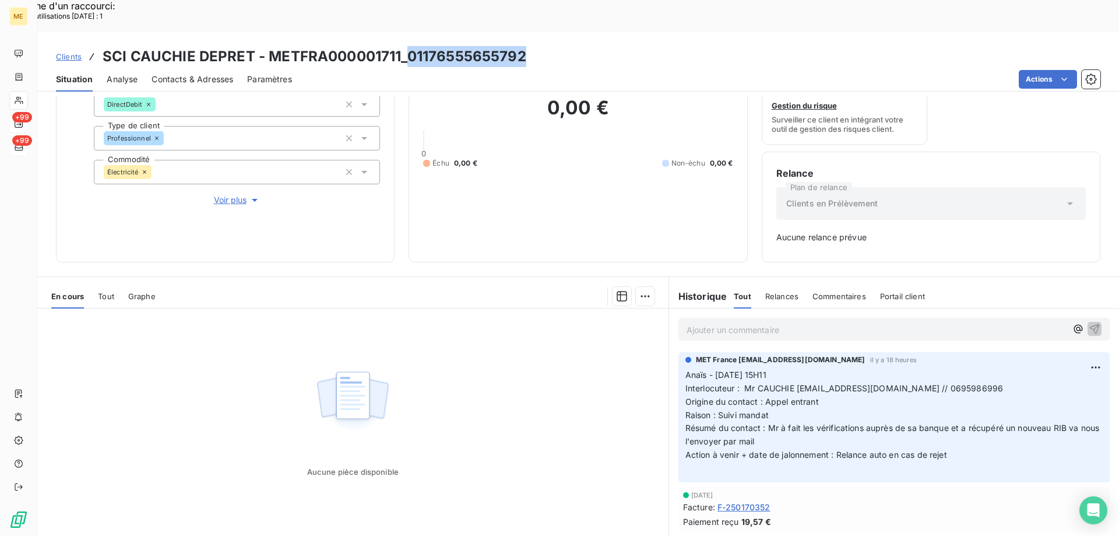
drag, startPoint x: 527, startPoint y: 23, endPoint x: 406, endPoint y: 34, distance: 121.7
click at [406, 46] on div "Clients SCI CAUCHIE DEPRET - METFRA000001711_01176555655792" at bounding box center [578, 56] width 1082 height 21
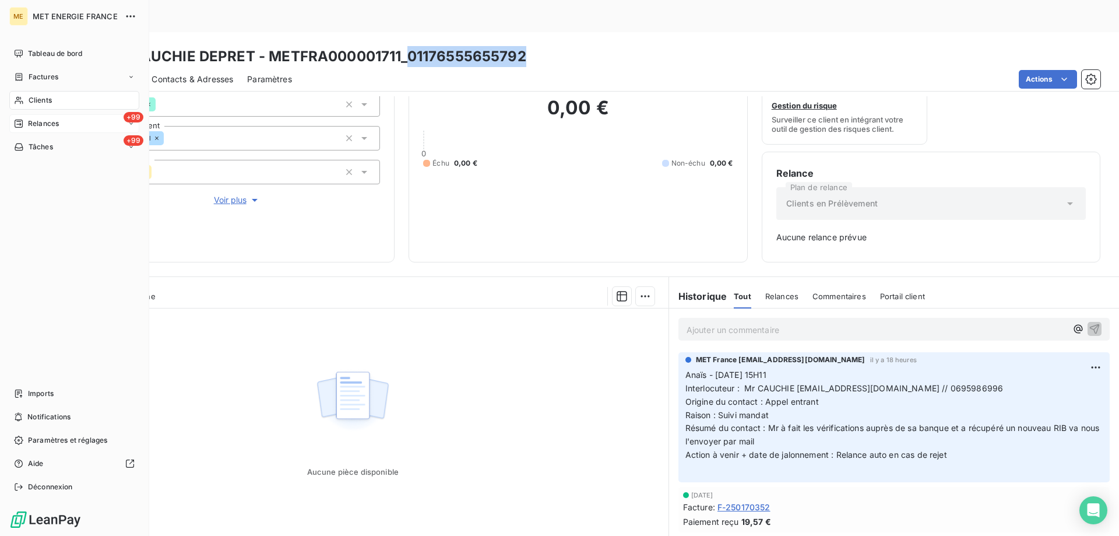
drag, startPoint x: 40, startPoint y: 148, endPoint x: 93, endPoint y: 247, distance: 111.9
click at [42, 148] on span "Tâches" at bounding box center [41, 147] width 24 height 10
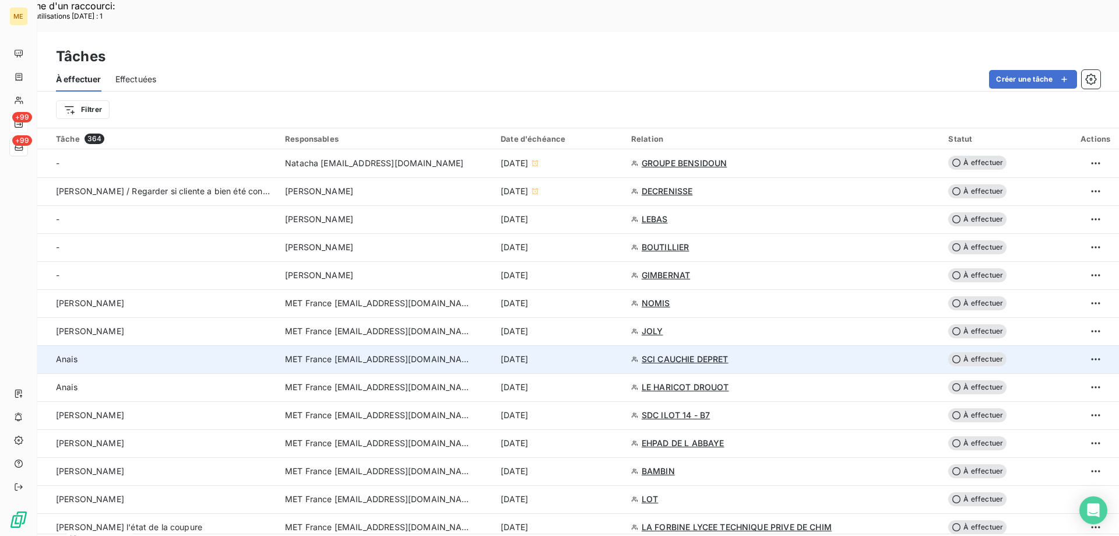
click at [617, 353] on div "13 août 2025" at bounding box center [559, 359] width 117 height 12
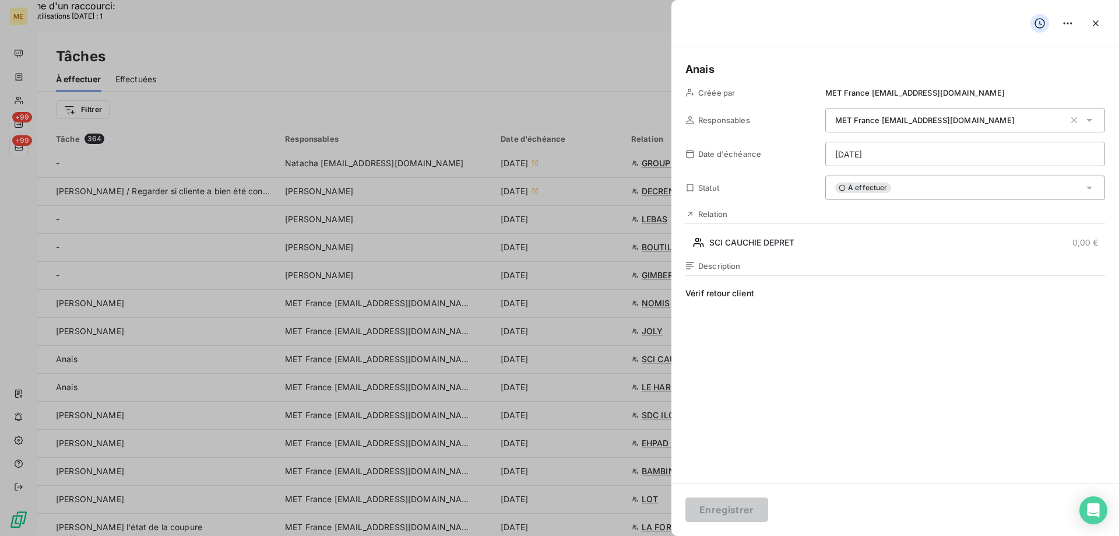
click at [917, 153] on html "Recherche d'un raccourci: Nombre d'utilisations aujourd'hui : 1 x ME +99 +99 Tâ…" at bounding box center [559, 455] width 1119 height 911
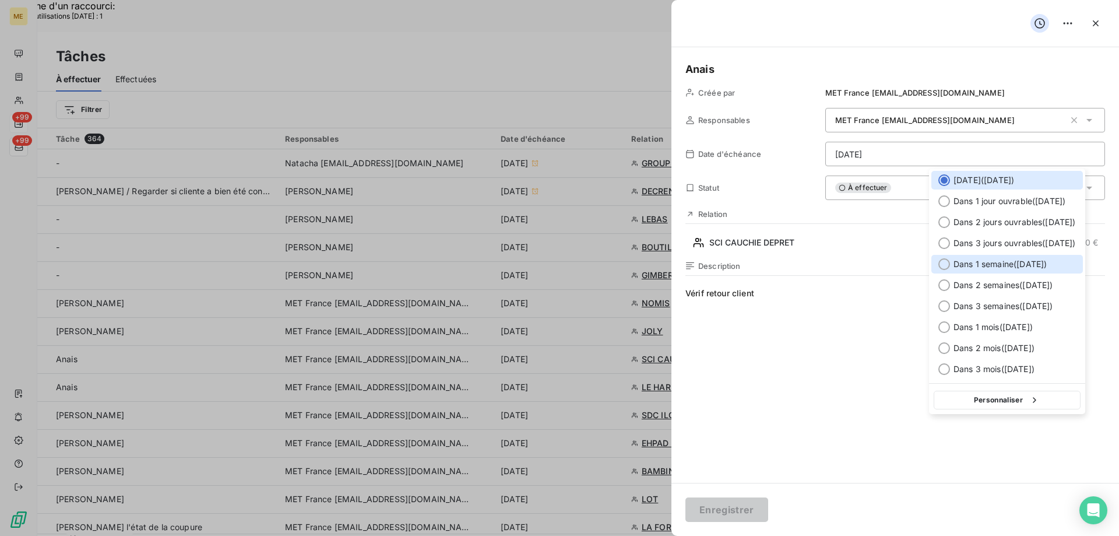
click at [989, 265] on span "Dans 1 semaine ( 20 août )" at bounding box center [999, 264] width 93 height 12
type input "20/08/2025"
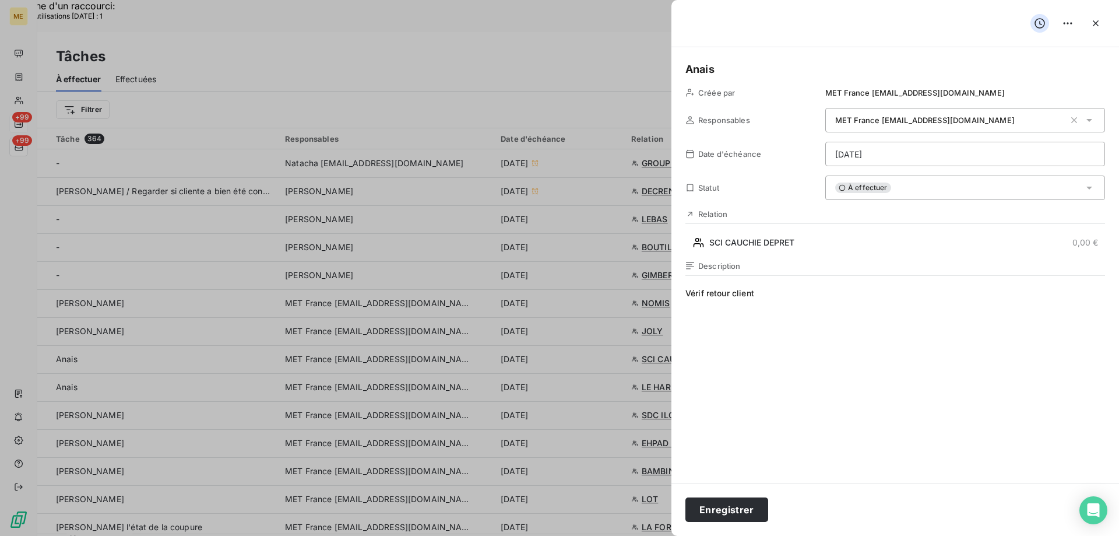
click at [869, 306] on span "Vérif retour client" at bounding box center [895, 399] width 420 height 224
click at [718, 515] on button "Enregistrer" at bounding box center [726, 509] width 83 height 24
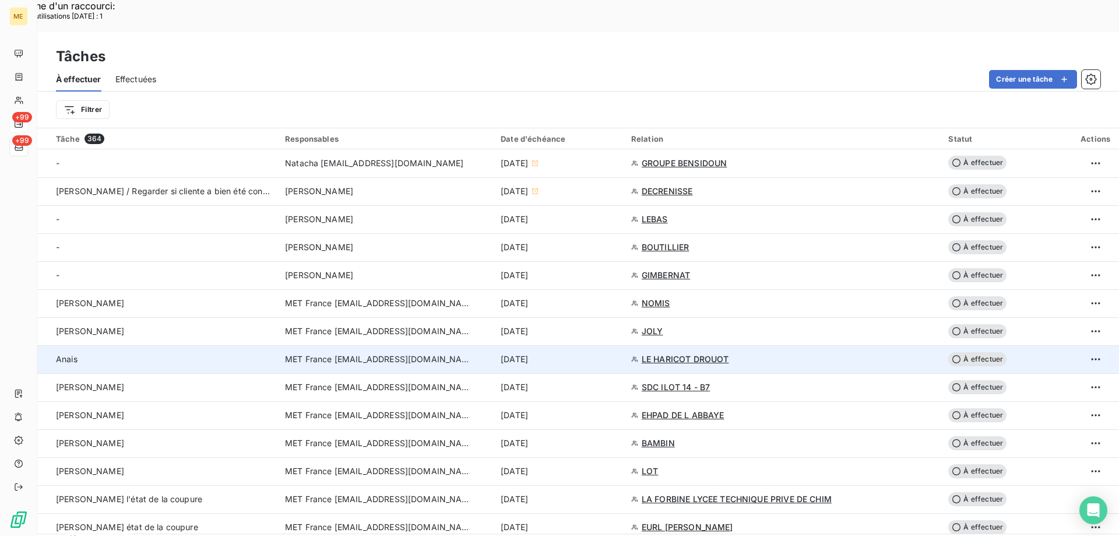
click at [606, 353] on div "13 août 2025" at bounding box center [559, 359] width 117 height 12
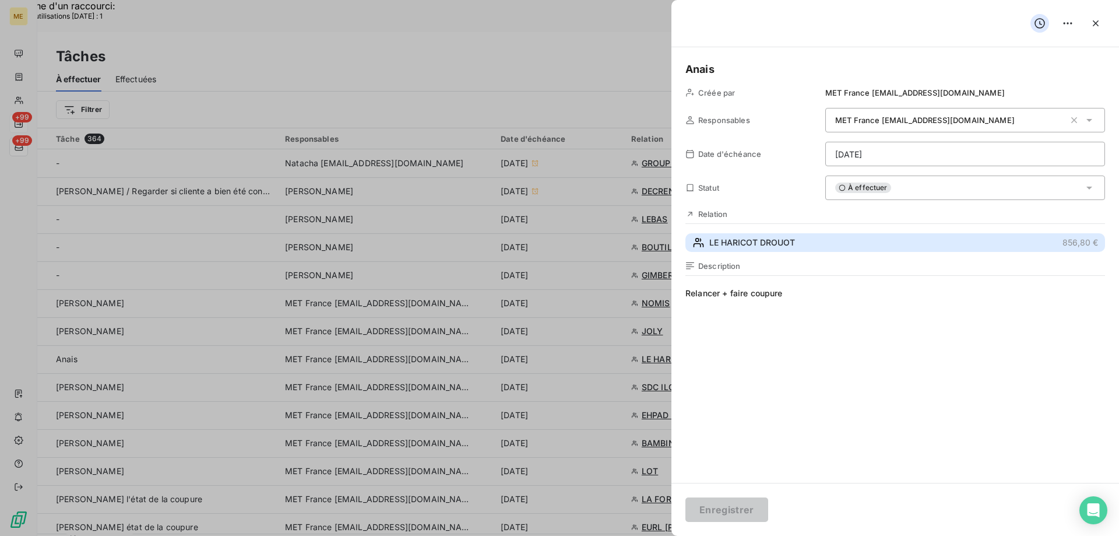
click at [744, 246] on span "LE HARICOT DROUOT" at bounding box center [752, 243] width 86 height 12
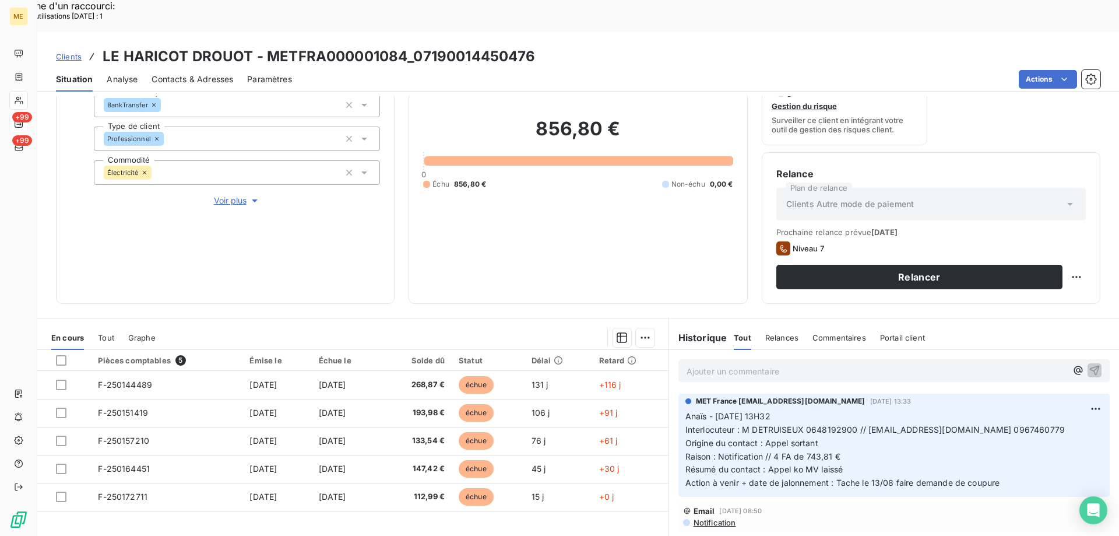
scroll to position [117, 0]
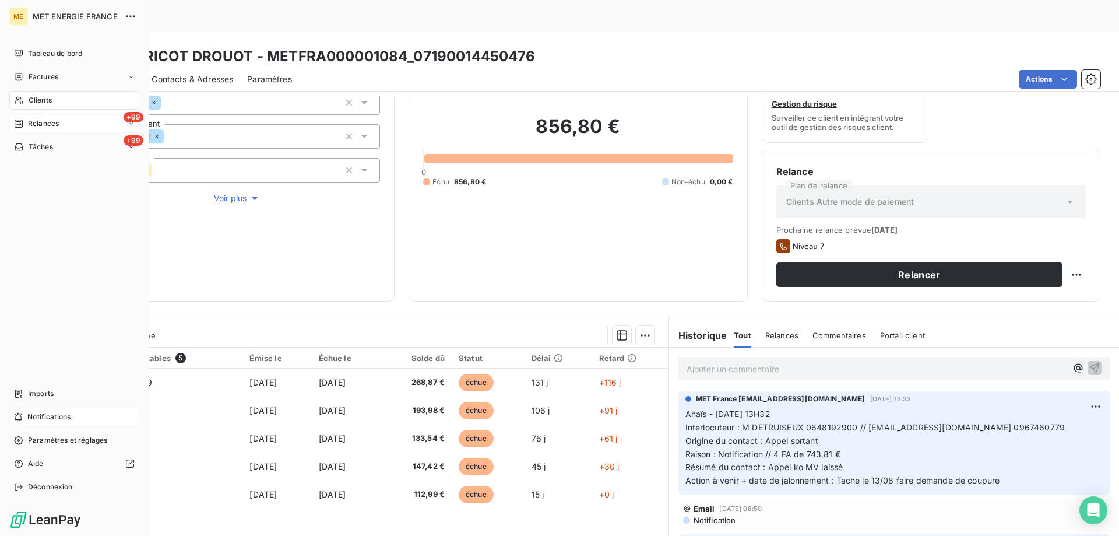
click at [69, 413] on span "Notifications" at bounding box center [48, 416] width 43 height 10
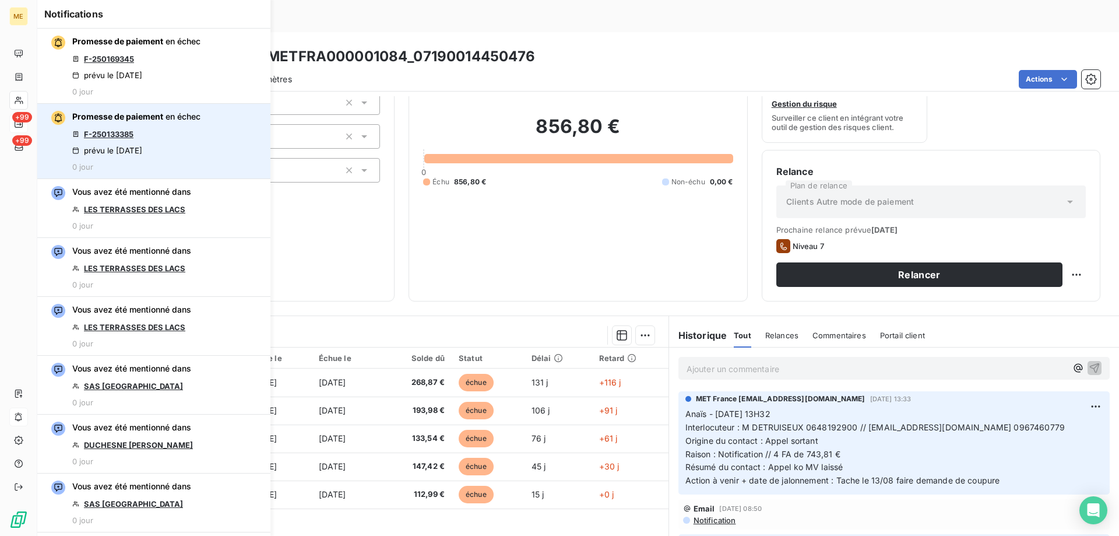
click at [118, 135] on link "F-250133385" at bounding box center [109, 133] width 50 height 9
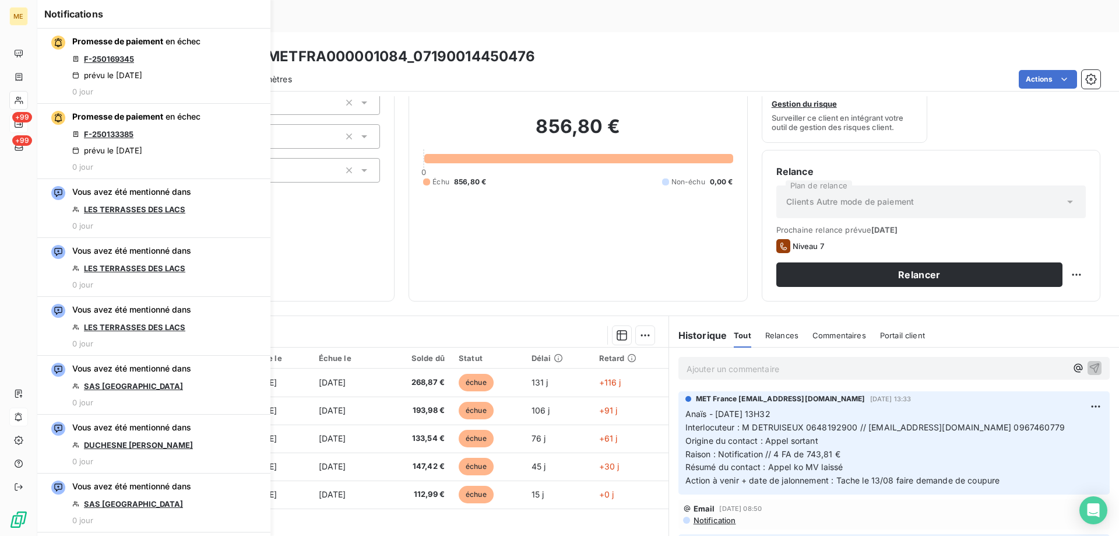
click at [519, 179] on div "856,80 € 0 Échu 856,80 € Non-échu 0,00 €" at bounding box center [577, 151] width 309 height 272
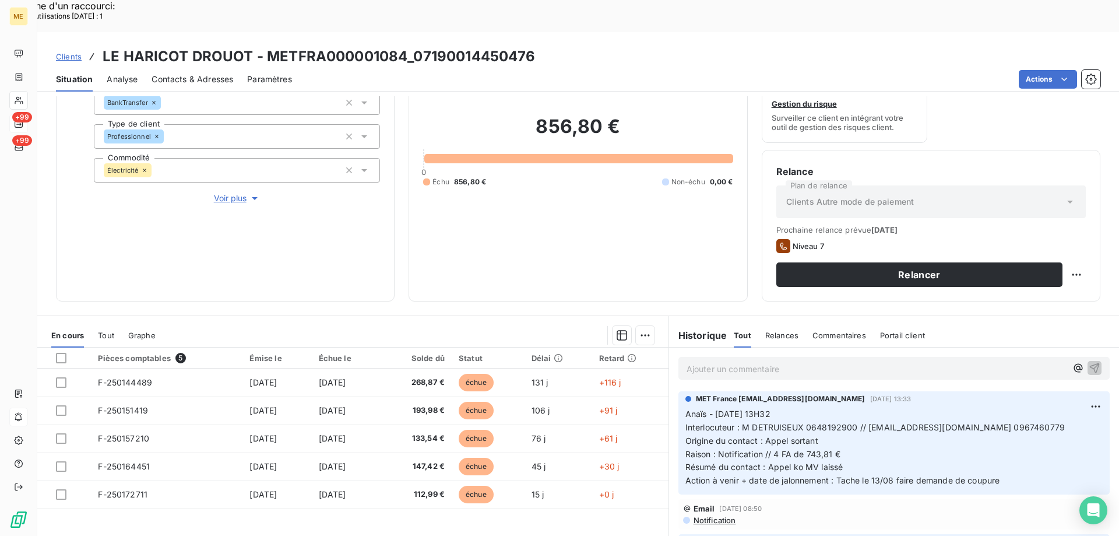
scroll to position [97, 0]
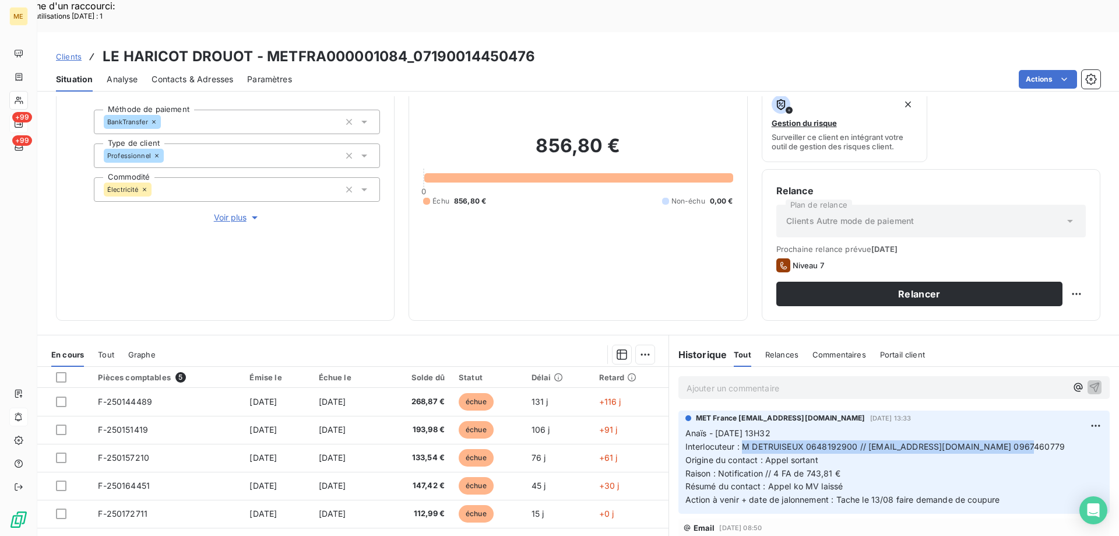
drag, startPoint x: 745, startPoint y: 412, endPoint x: 1020, endPoint y: 418, distance: 275.7
click at [1020, 427] on p "Anaïs - 08/08/2025 - 13H32 Interlocuteur : M DETRUISEUX 0648192900 // a.detruis…" at bounding box center [893, 467] width 417 height 80
copy span "M DETRUISEUX 0648192900 // [EMAIL_ADDRESS][DOMAIN_NAME] 0967460779"
click at [772, 468] on span "Raison : Notification // 4 FA de 743,81 €" at bounding box center [762, 473] width 155 height 10
drag, startPoint x: 767, startPoint y: 442, endPoint x: 861, endPoint y: 442, distance: 93.8
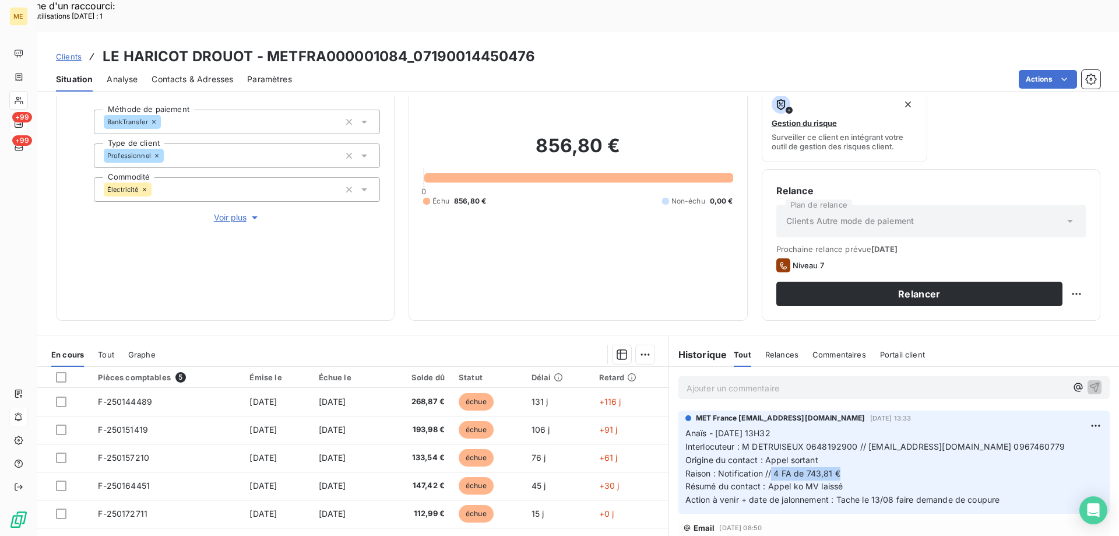
click at [861, 442] on p "Anaïs - 08/08/2025 - 13H32 Interlocuteur : M DETRUISEUX 0648192900 // a.detruis…" at bounding box center [893, 467] width 417 height 80
copy span "4 FA de 743,81 €"
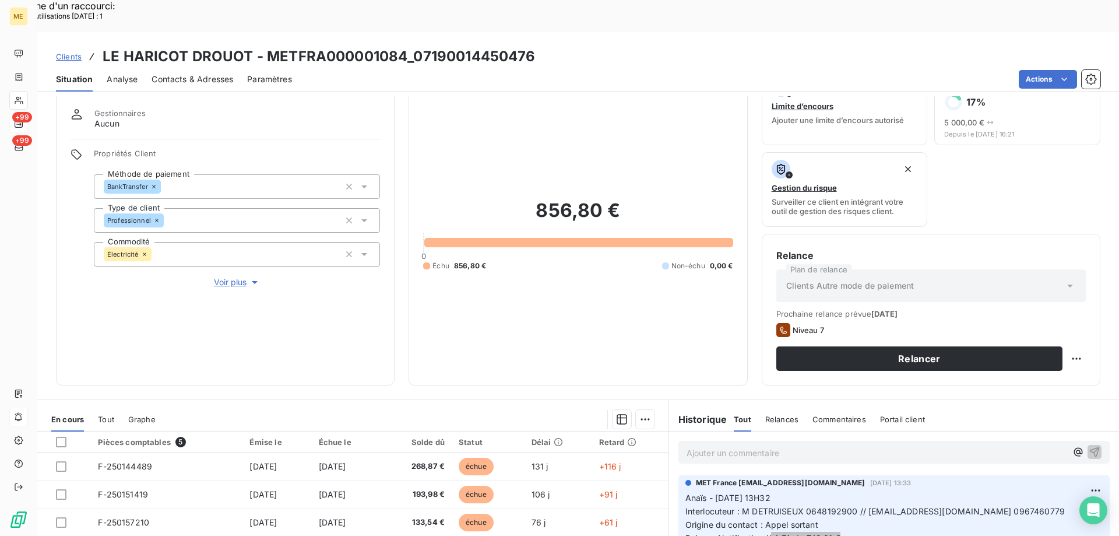
scroll to position [0, 0]
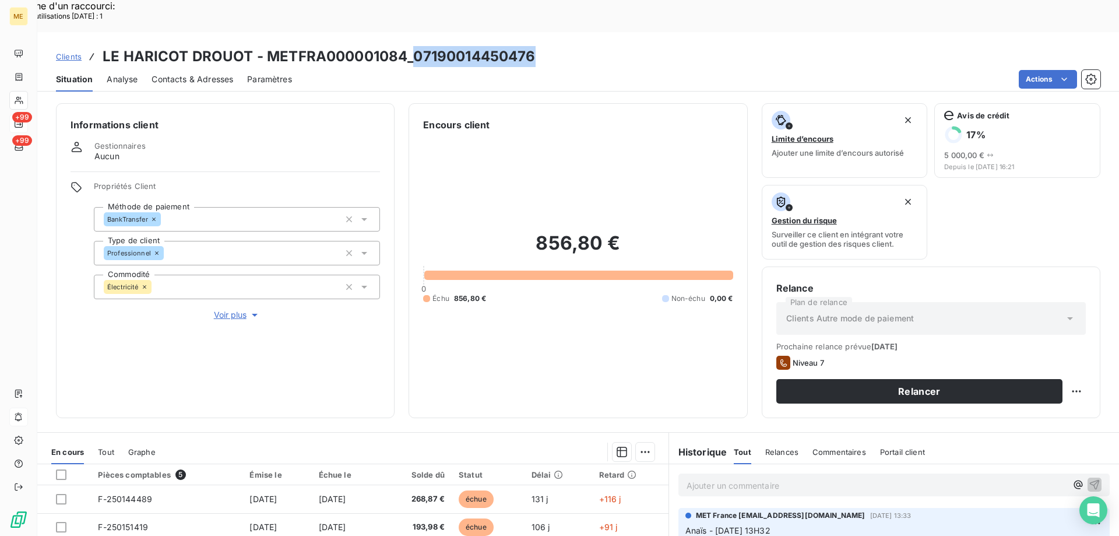
drag, startPoint x: 543, startPoint y: 23, endPoint x: 414, endPoint y: 27, distance: 129.4
click at [414, 46] on div "Clients LE HARICOT DROUOT - METFRA000001084_07190014450476" at bounding box center [578, 56] width 1082 height 21
copy h3 "07190014450476"
click at [224, 309] on span "Voir plus" at bounding box center [237, 315] width 47 height 12
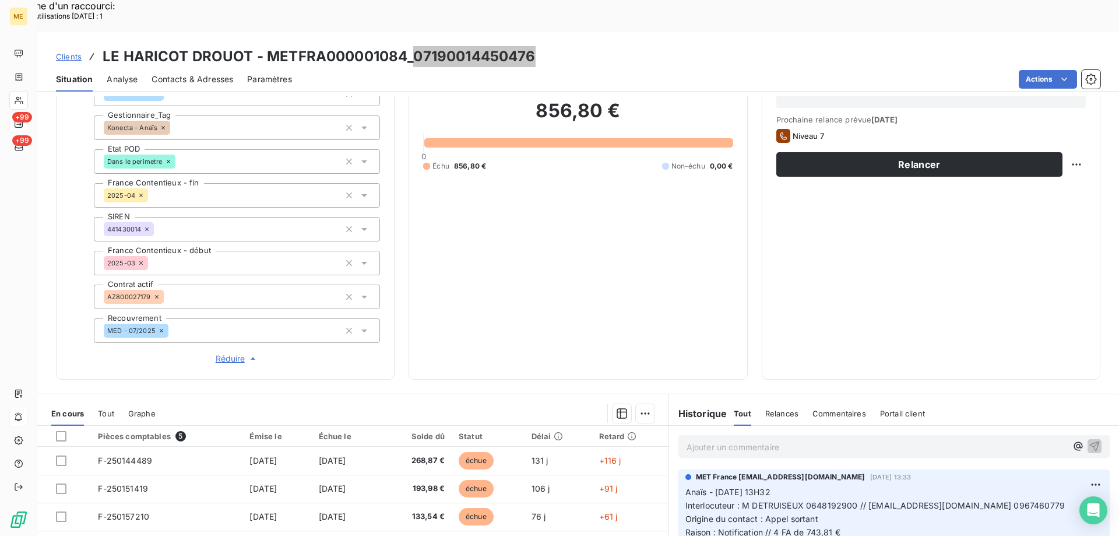
scroll to position [233, 0]
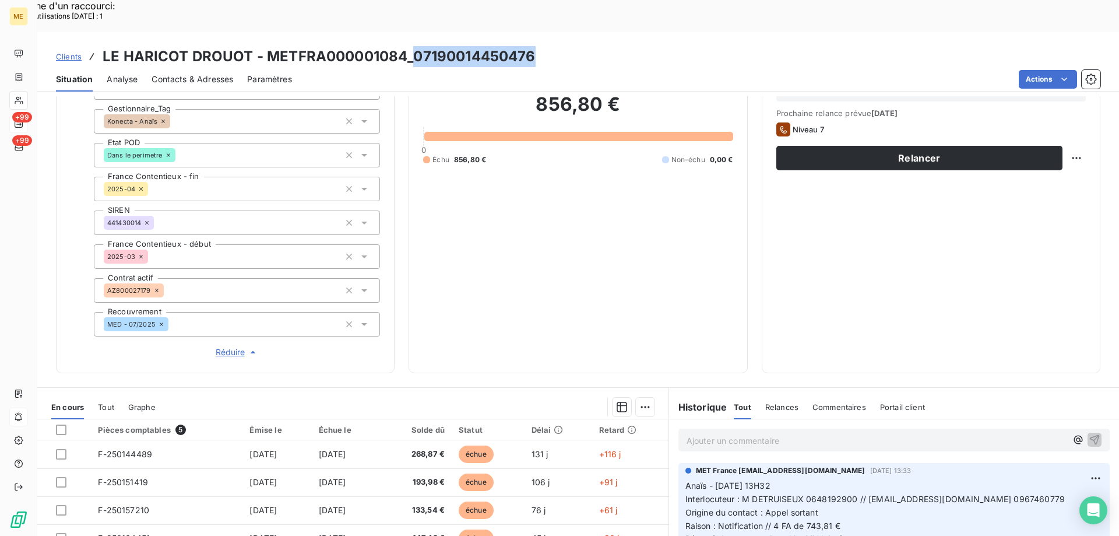
click at [1052, 155] on div "Replanifier cette action" at bounding box center [1019, 151] width 104 height 19
select select "7"
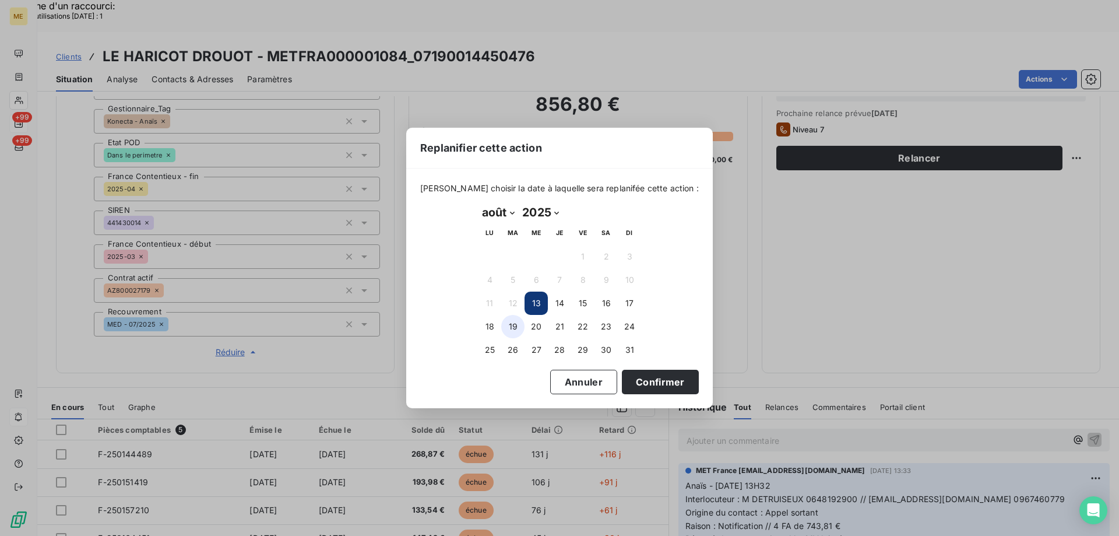
click at [508, 323] on button "19" at bounding box center [512, 326] width 23 height 23
click at [640, 383] on button "Confirmer" at bounding box center [660, 381] width 77 height 24
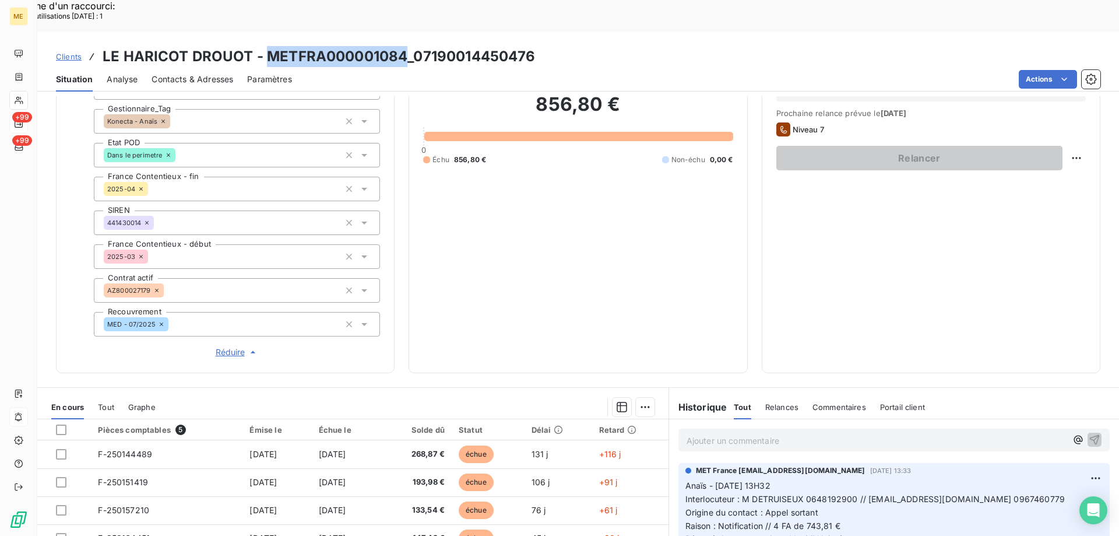
drag, startPoint x: 403, startPoint y: 26, endPoint x: 265, endPoint y: 25, distance: 137.5
click at [265, 46] on h3 "LE HARICOT DROUOT - METFRA000001084_07190014450476" at bounding box center [319, 56] width 433 height 21
copy h3 "METFRA000001084"
drag, startPoint x: 409, startPoint y: 18, endPoint x: 405, endPoint y: 25, distance: 8.1
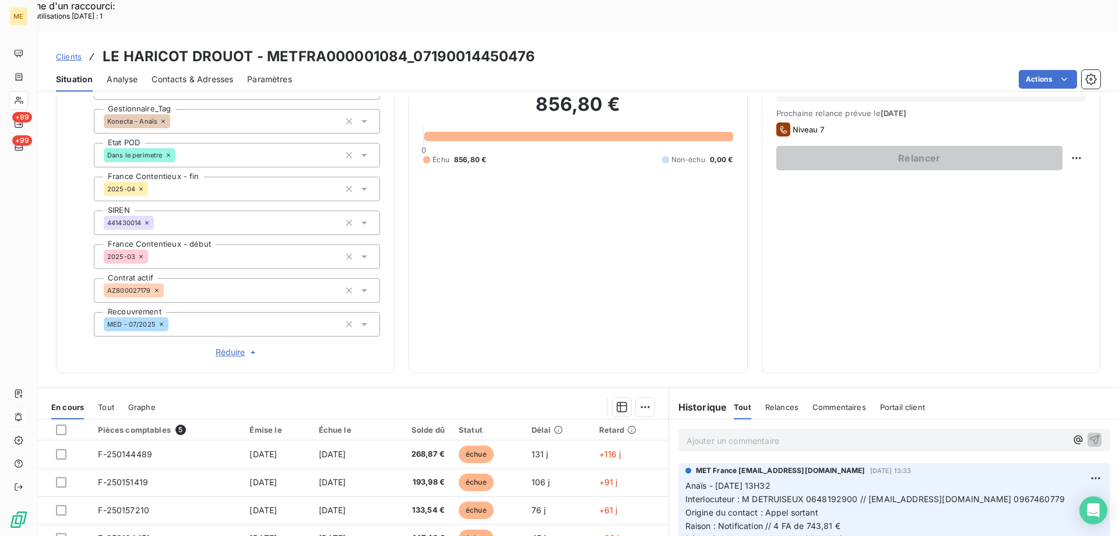
click at [409, 46] on h3 "LE HARICOT DROUOT - METFRA000001084_07190014450476" at bounding box center [319, 56] width 433 height 21
drag, startPoint x: 403, startPoint y: 27, endPoint x: 265, endPoint y: 27, distance: 138.1
click at [265, 46] on h3 "LE HARICOT DROUOT - METFRA000001084_07190014450476" at bounding box center [319, 56] width 433 height 21
copy h3 "METFRA000001084"
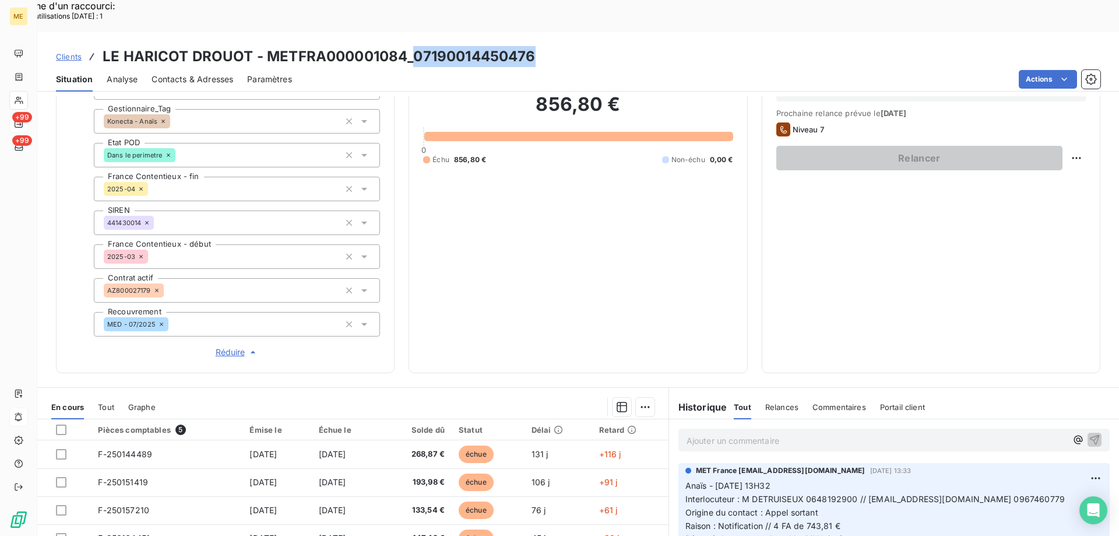
drag, startPoint x: 509, startPoint y: 24, endPoint x: 412, endPoint y: 23, distance: 96.7
click at [412, 46] on h3 "LE HARICOT DROUOT - METFRA000001084_07190014450476" at bounding box center [319, 56] width 433 height 21
copy h3 "07190014450476"
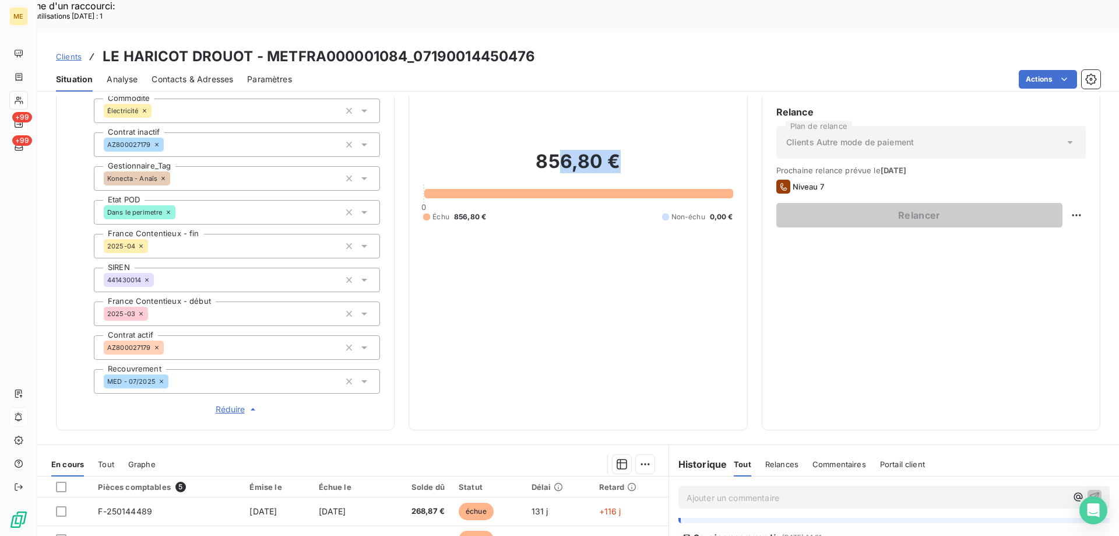
scroll to position [157, 0]
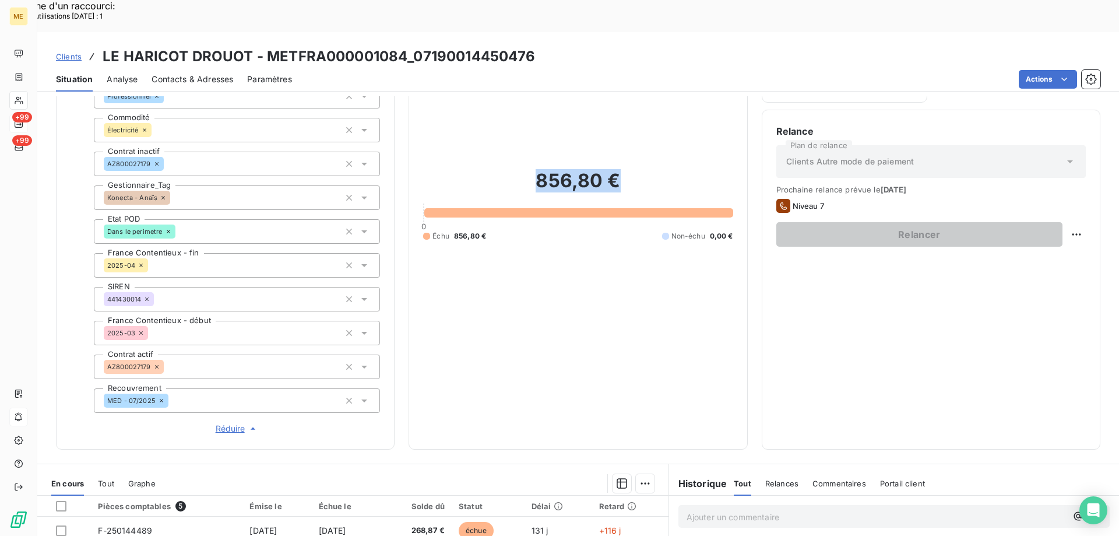
drag, startPoint x: 618, startPoint y: 72, endPoint x: 531, endPoint y: 147, distance: 114.4
click at [531, 169] on h2 "856,80 €" at bounding box center [577, 186] width 309 height 35
copy h2 "856,80 €"
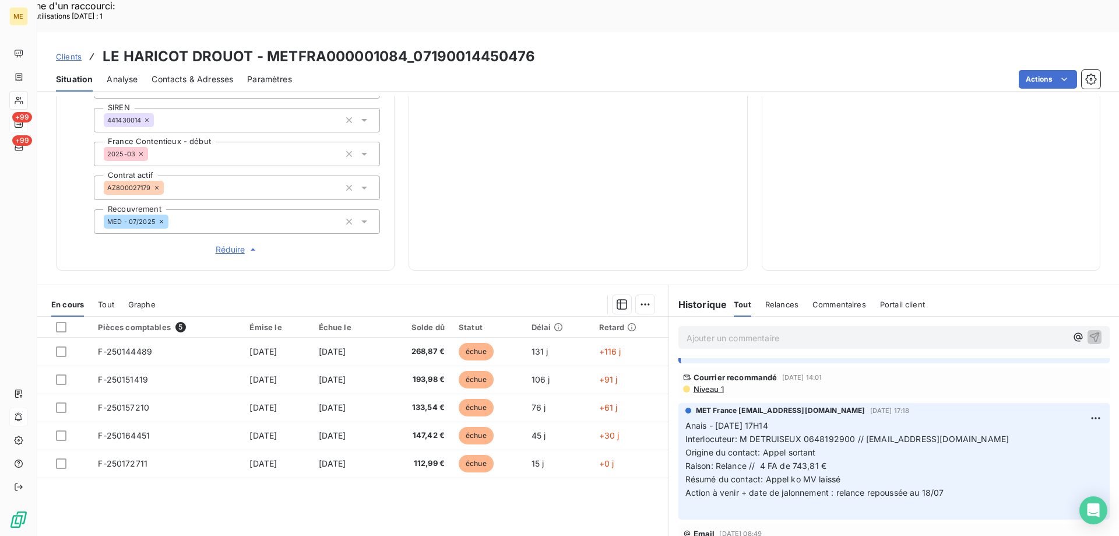
scroll to position [0, 0]
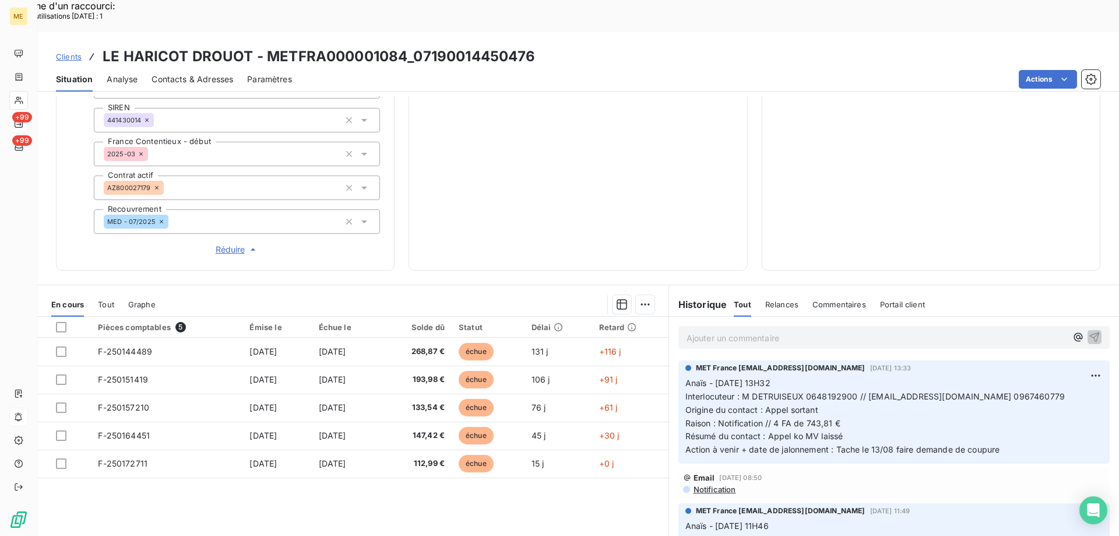
click at [781, 330] on p "Ajouter un commentaire ﻿" at bounding box center [876, 337] width 380 height 15
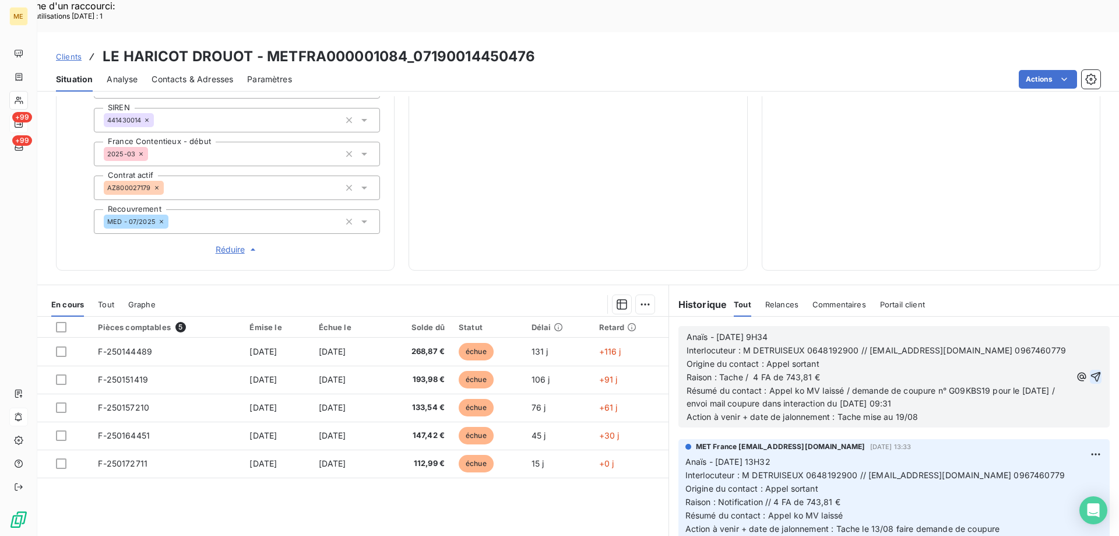
click at [1090, 371] on icon "button" at bounding box center [1096, 377] width 12 height 12
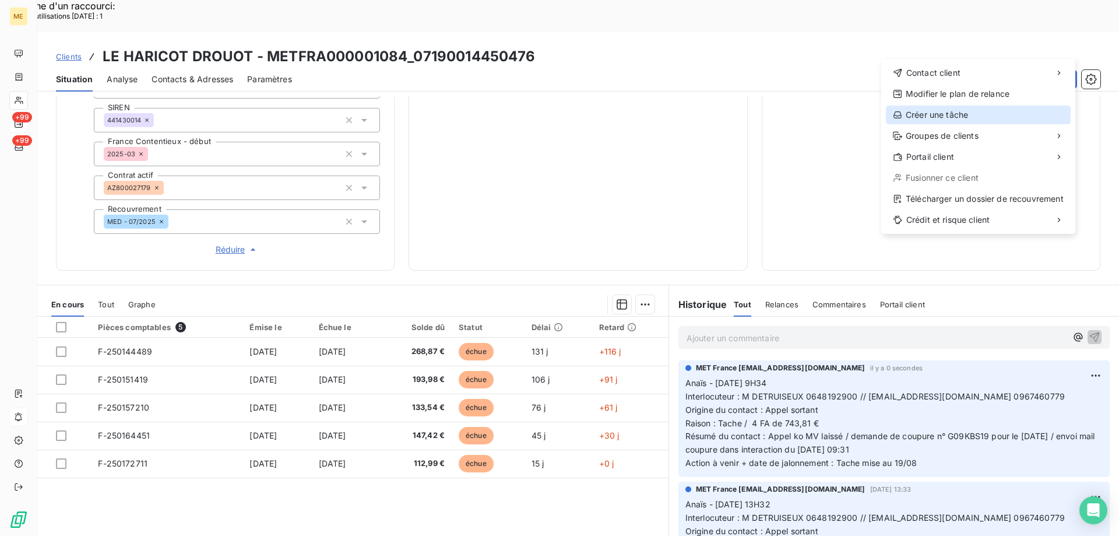
click at [950, 111] on div "Créer une tâche" at bounding box center [978, 114] width 185 height 19
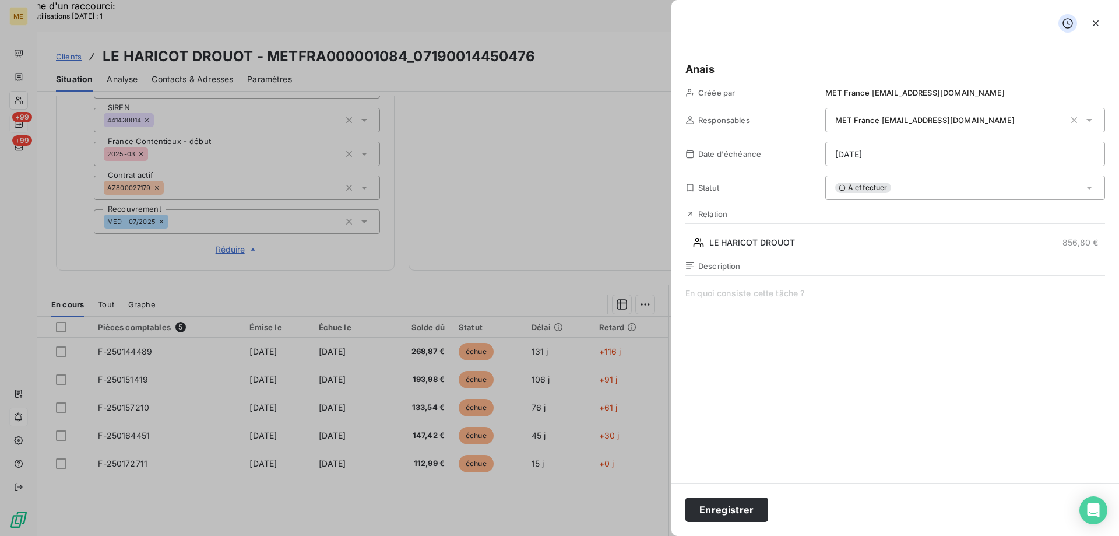
click at [750, 307] on span at bounding box center [895, 399] width 420 height 224
click at [803, 295] on span "Vérif coupure n°" at bounding box center [895, 399] width 420 height 224
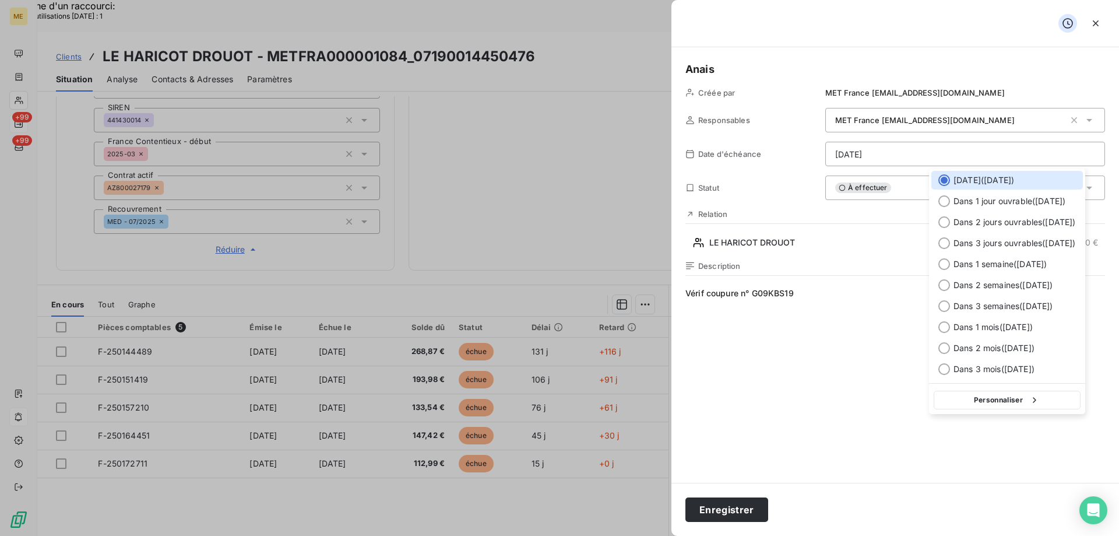
click at [1036, 401] on icon "button" at bounding box center [1035, 400] width 12 height 12
select select "7"
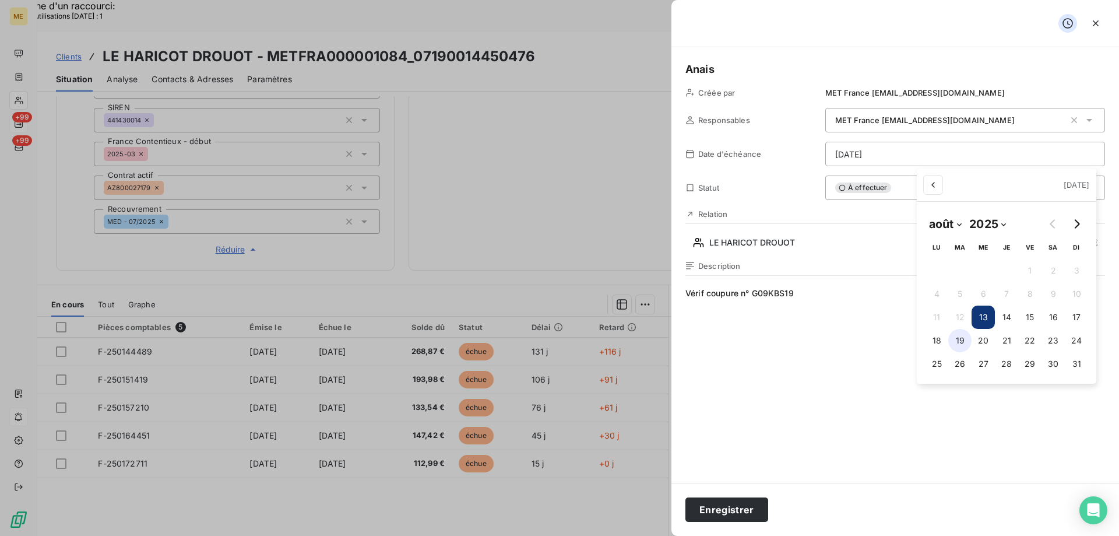
click at [961, 341] on button "19" at bounding box center [959, 340] width 23 height 23
type input "19/08/2025"
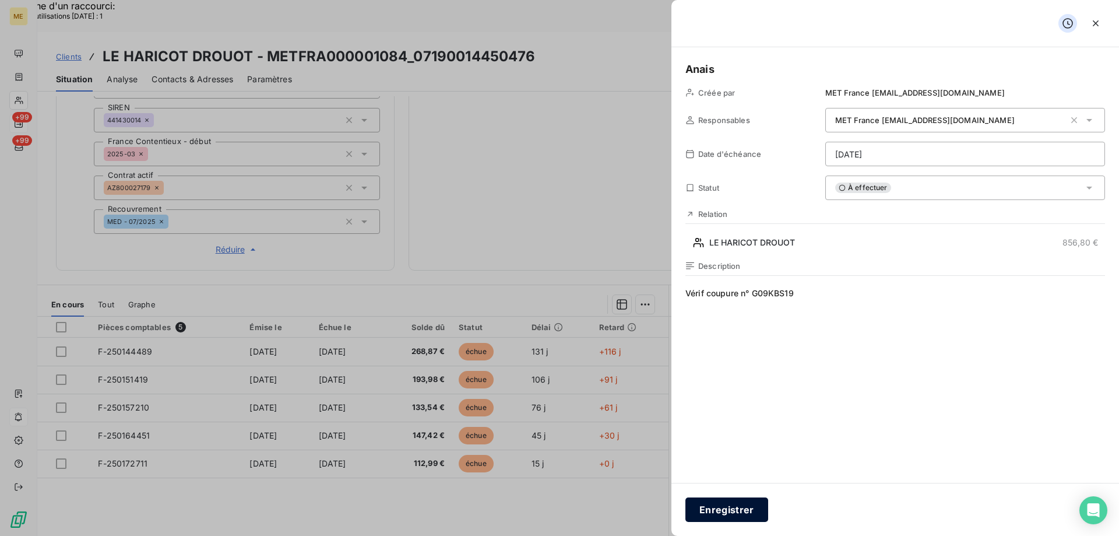
click at [733, 508] on button "Enregistrer" at bounding box center [726, 509] width 83 height 24
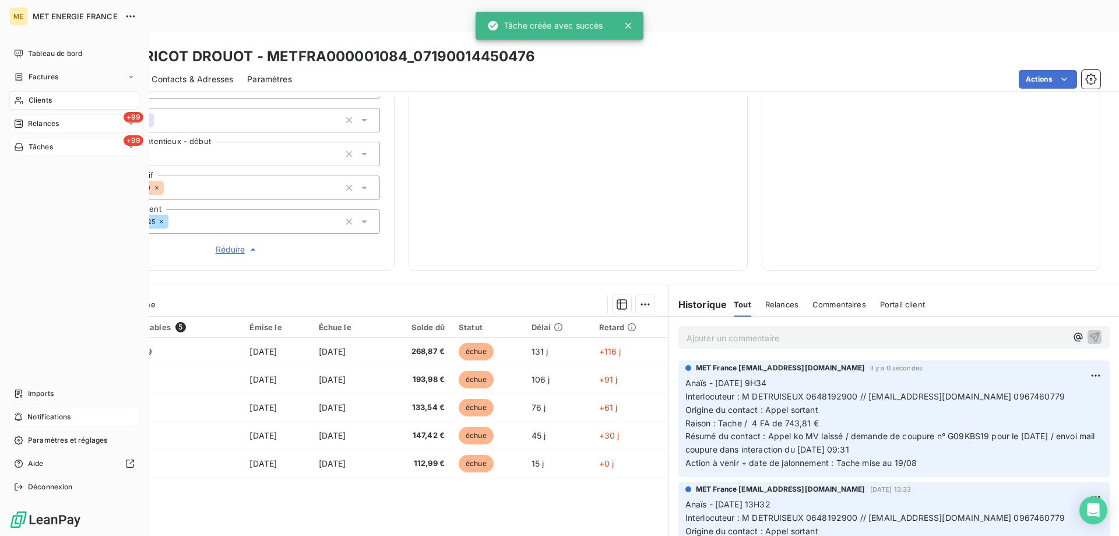
click at [33, 145] on span "Tâches" at bounding box center [41, 147] width 24 height 10
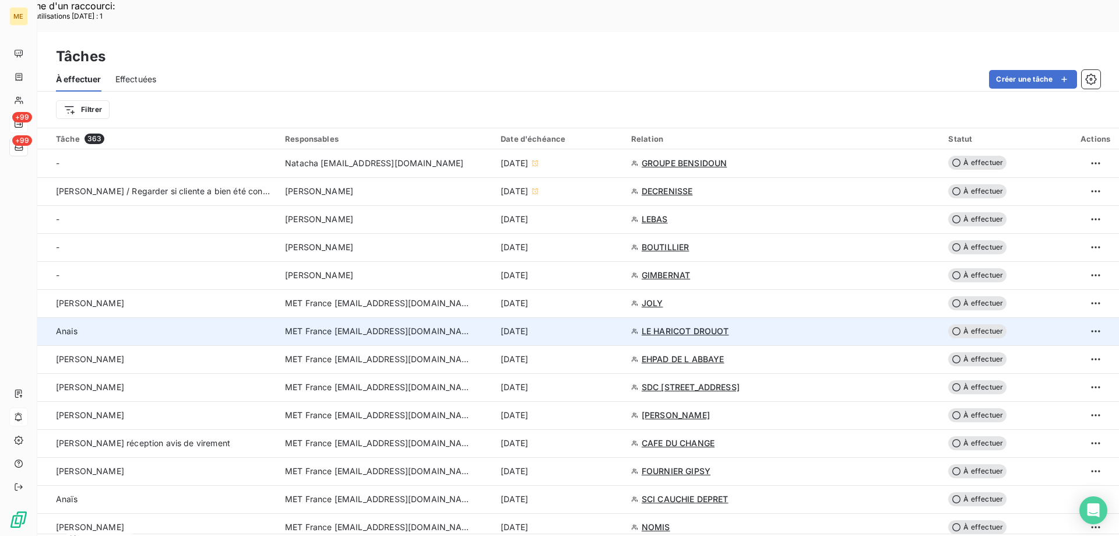
click at [624, 317] on td "[DATE]" at bounding box center [559, 331] width 131 height 28
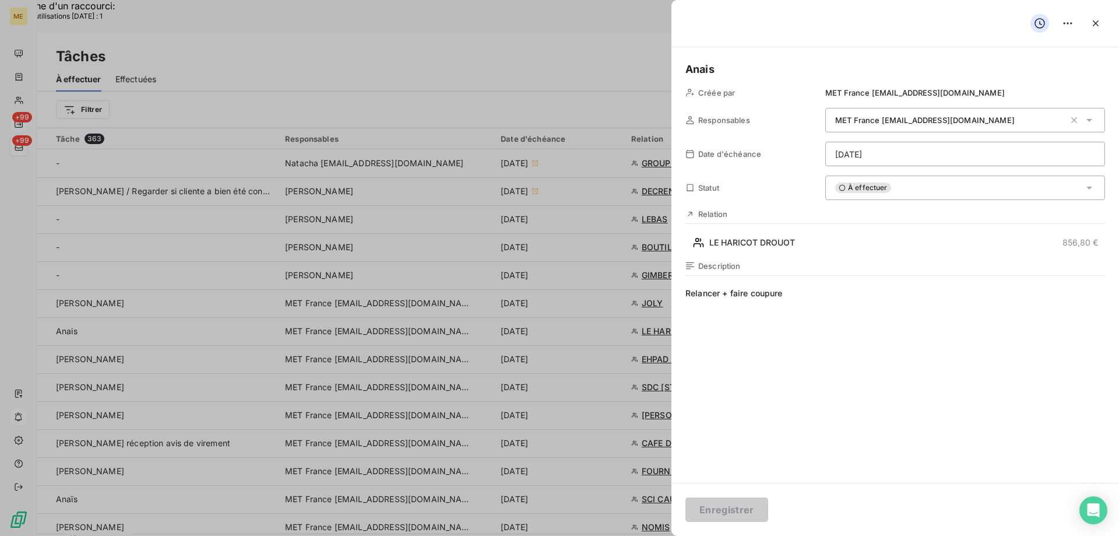
click at [916, 193] on div "À effectuer" at bounding box center [965, 187] width 280 height 24
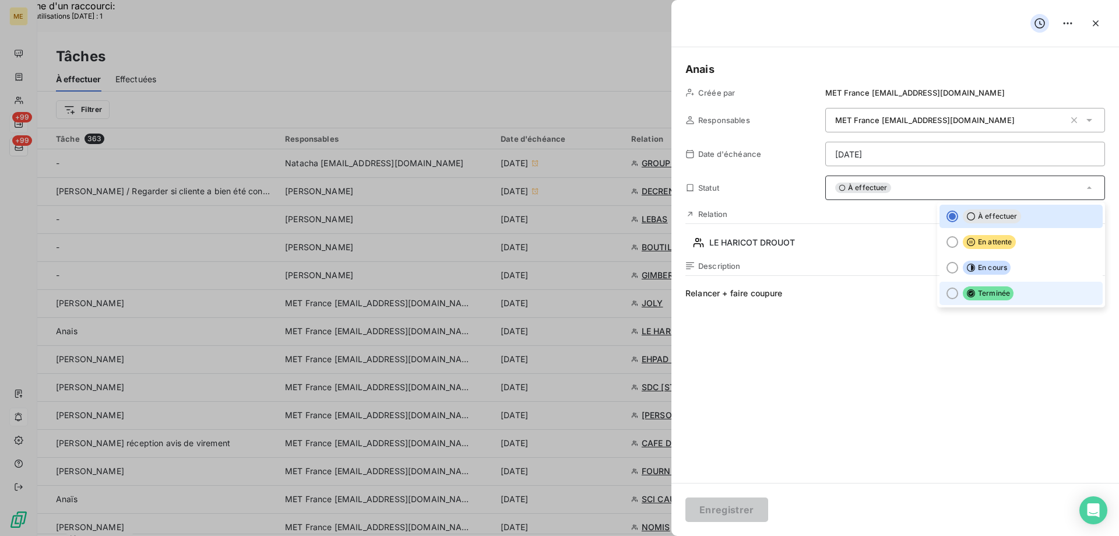
click at [985, 293] on span "Terminée" at bounding box center [988, 293] width 51 height 14
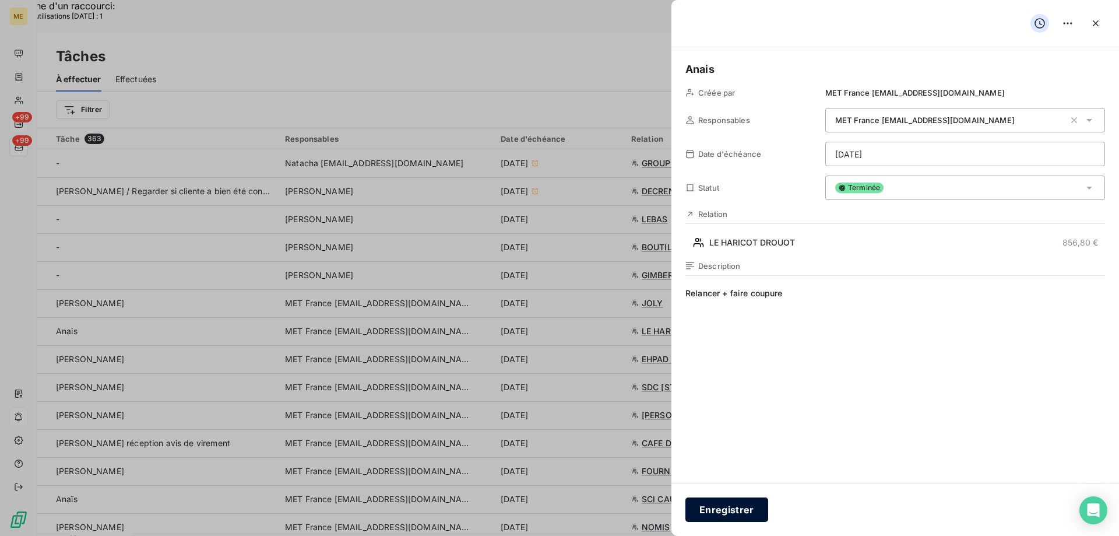
click at [720, 513] on button "Enregistrer" at bounding box center [726, 509] width 83 height 24
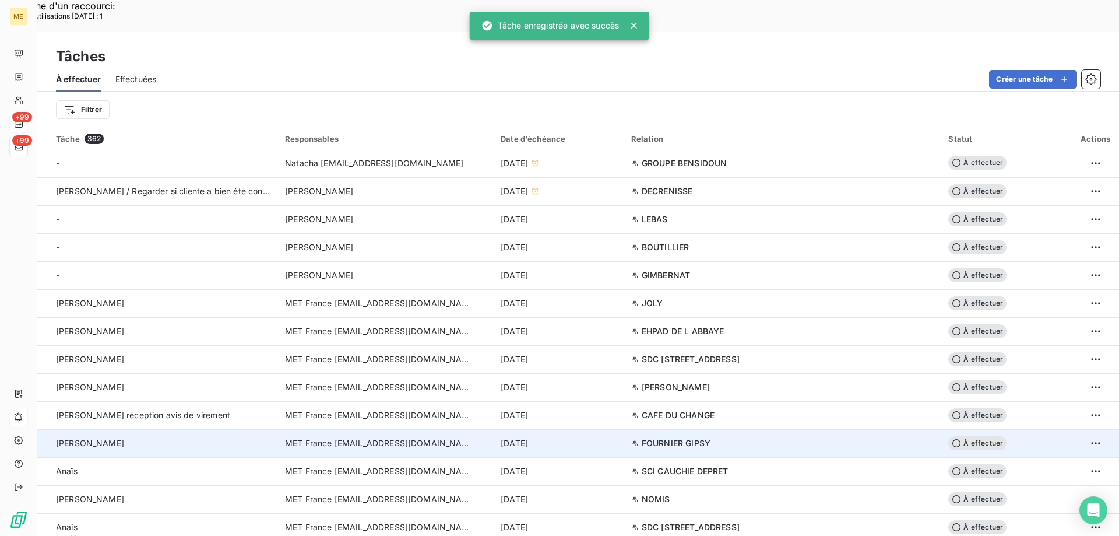
scroll to position [58, 0]
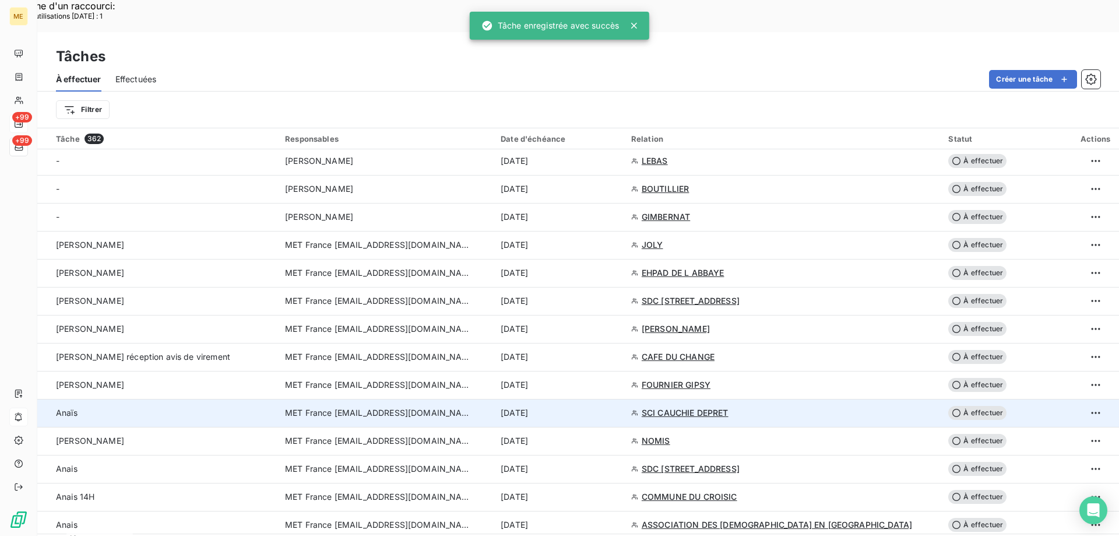
click at [615, 407] on div "[DATE]" at bounding box center [559, 413] width 117 height 12
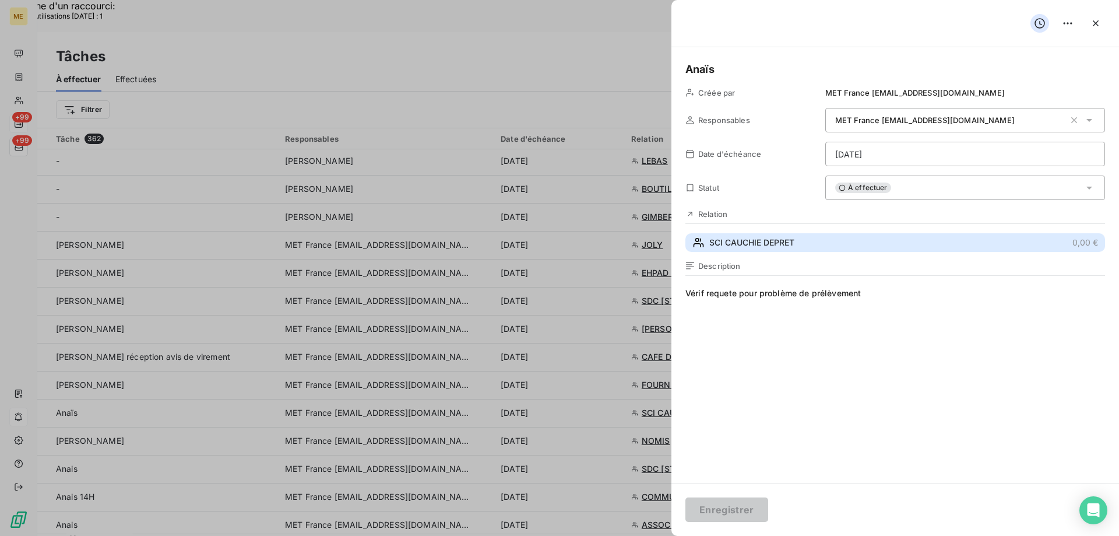
click at [784, 244] on span "SCI CAUCHIE DEPRET" at bounding box center [751, 243] width 85 height 12
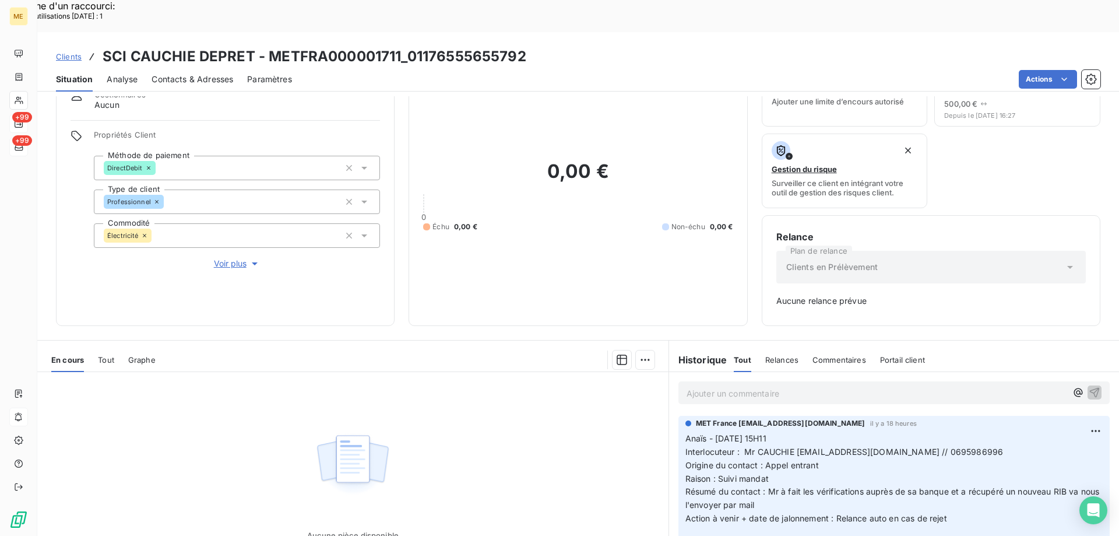
scroll to position [115, 0]
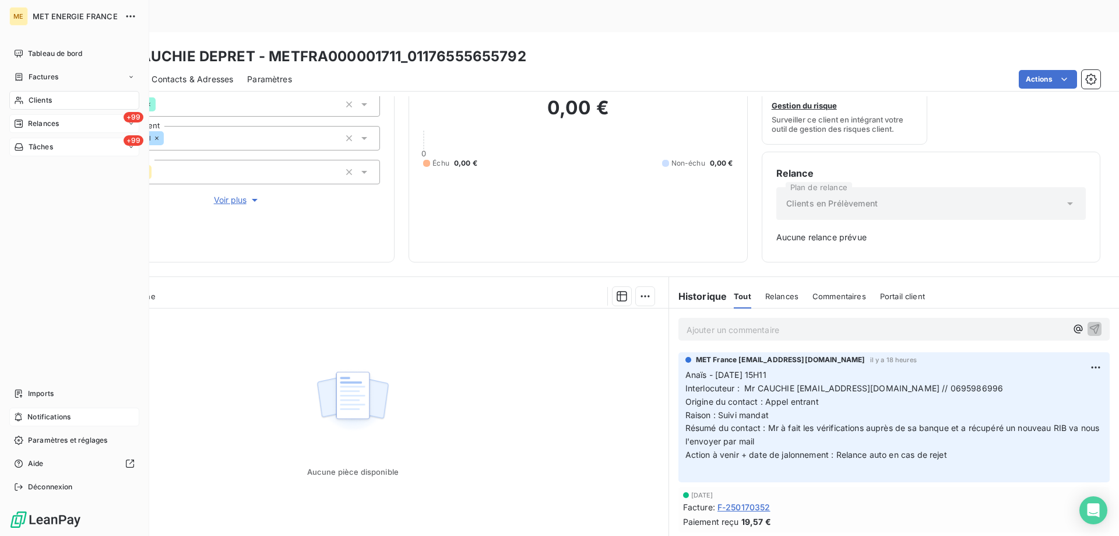
click at [34, 146] on span "Tâches" at bounding box center [41, 147] width 24 height 10
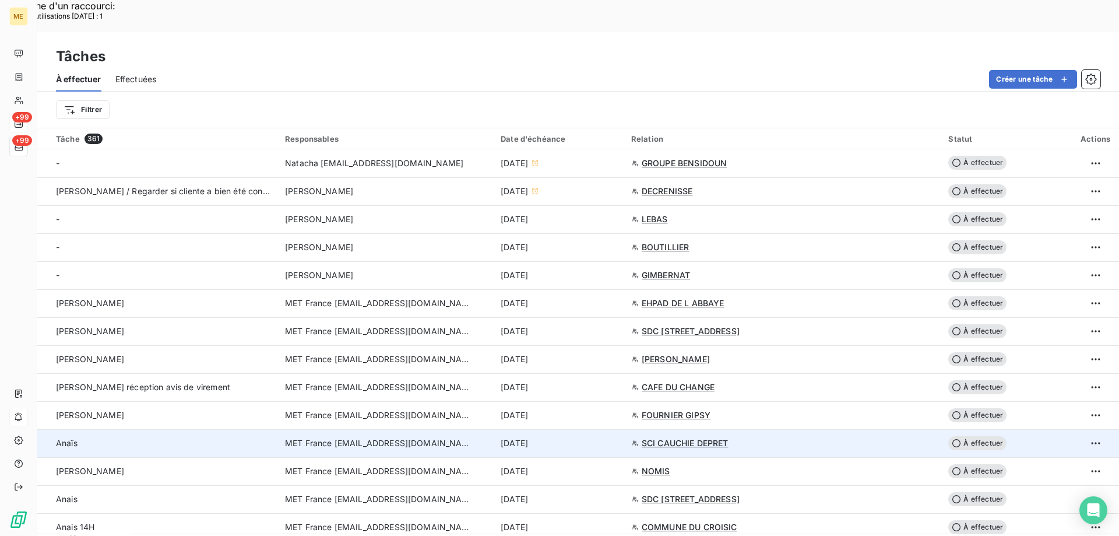
click at [617, 437] on div "[DATE]" at bounding box center [559, 443] width 117 height 12
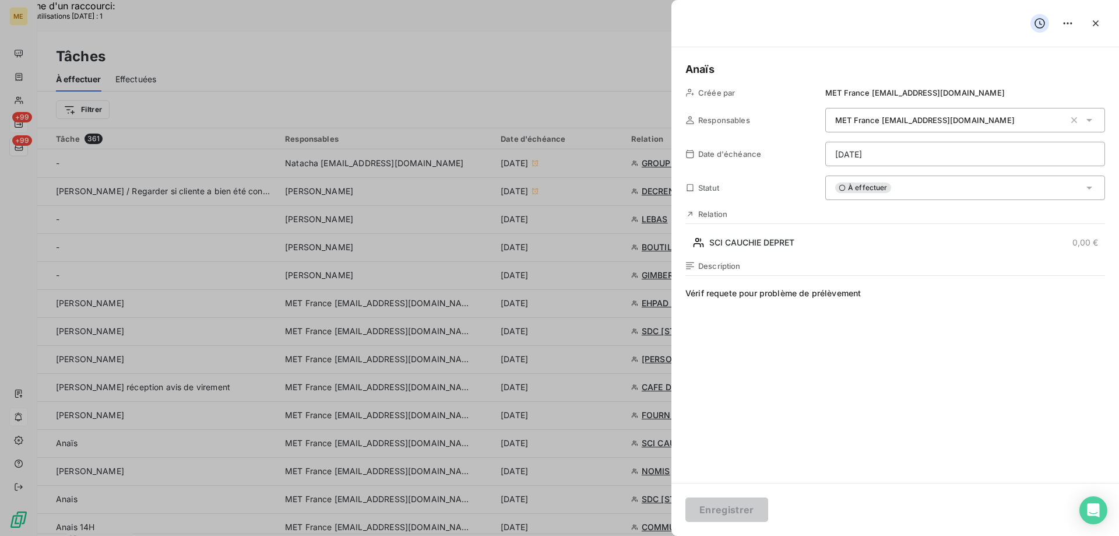
click at [910, 191] on div "À effectuer" at bounding box center [965, 187] width 280 height 24
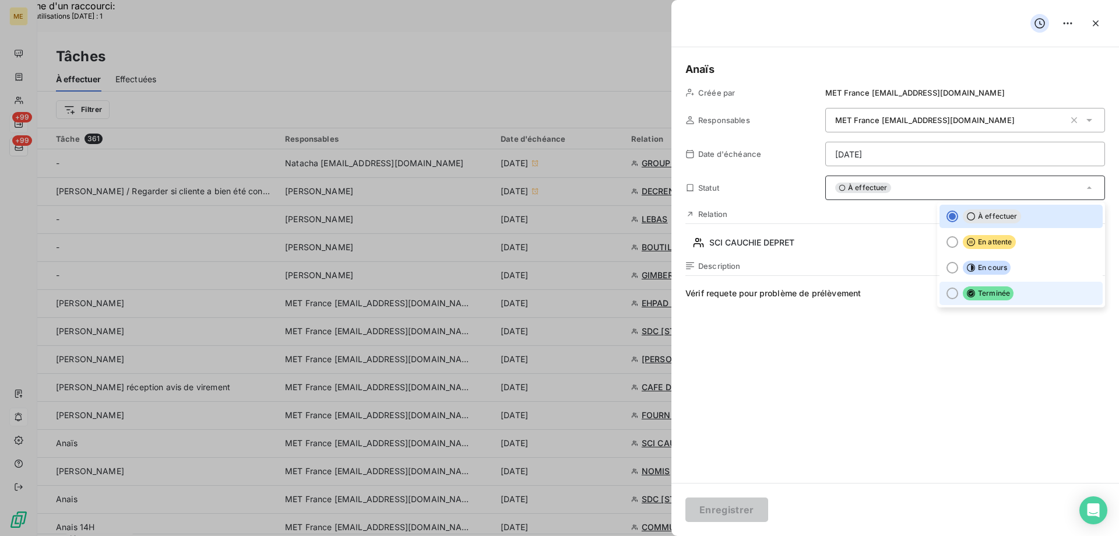
click at [985, 295] on span "Terminée" at bounding box center [988, 293] width 51 height 14
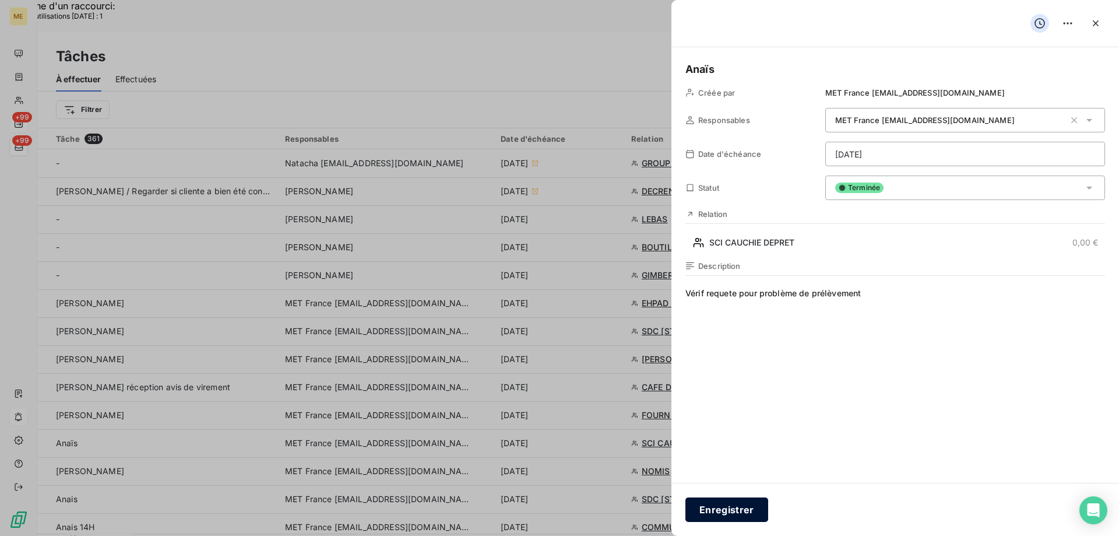
click at [717, 512] on button "Enregistrer" at bounding box center [726, 509] width 83 height 24
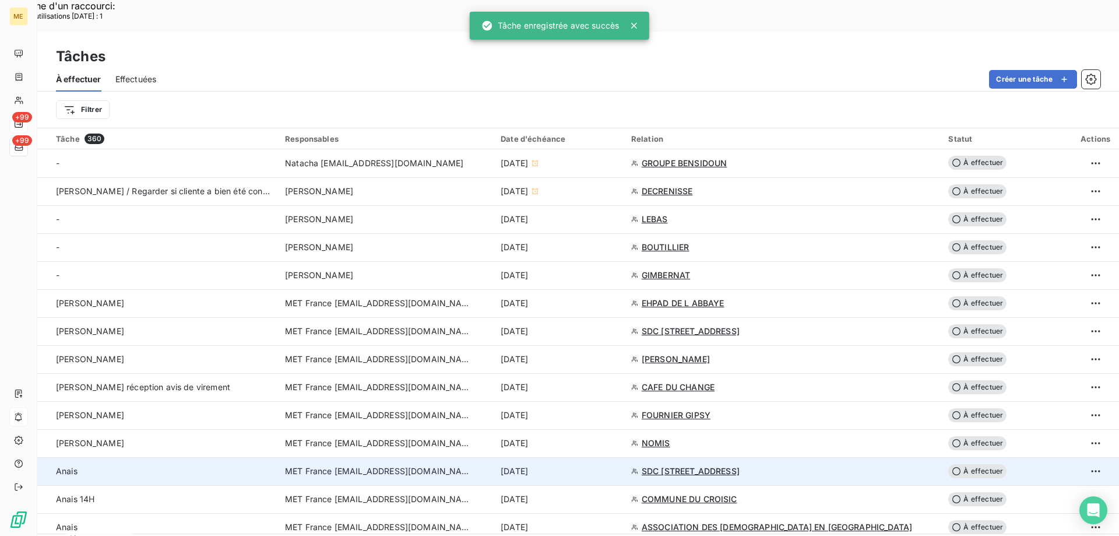
click at [617, 465] on div "[DATE]" at bounding box center [559, 471] width 117 height 12
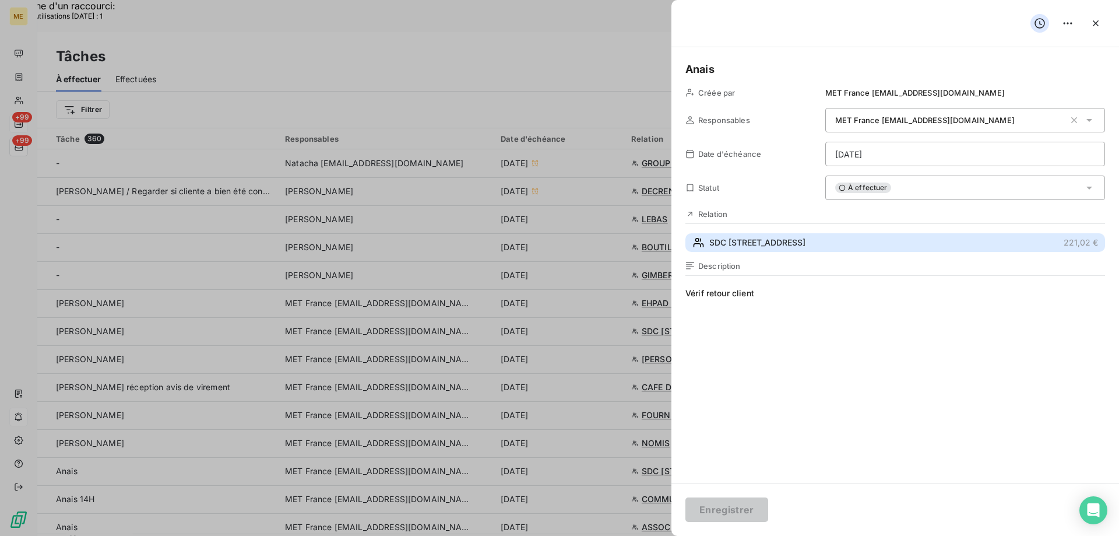
click at [738, 240] on span "SDC 3 RUE DUPIN" at bounding box center [757, 243] width 96 height 12
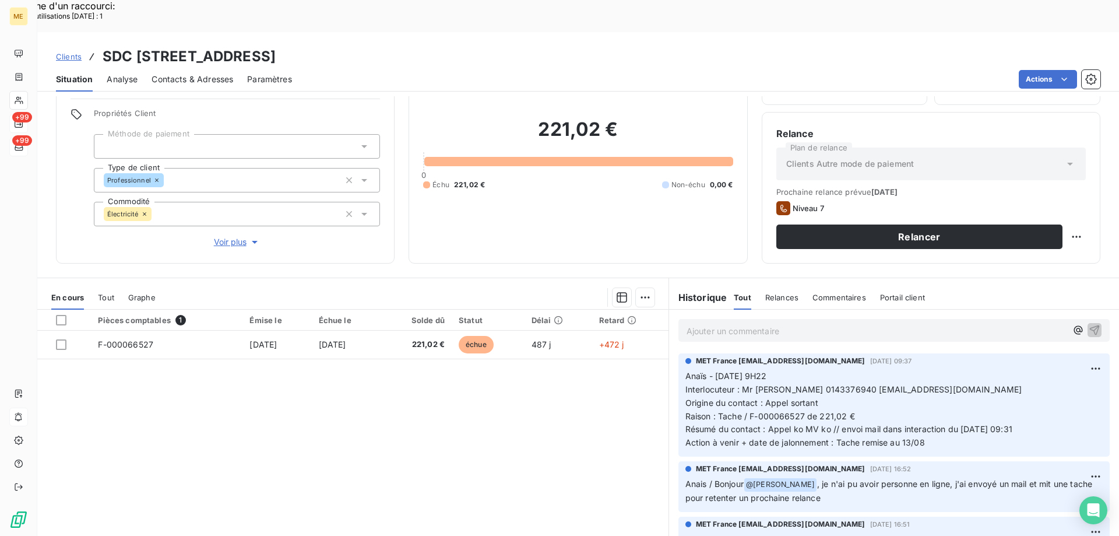
scroll to position [74, 0]
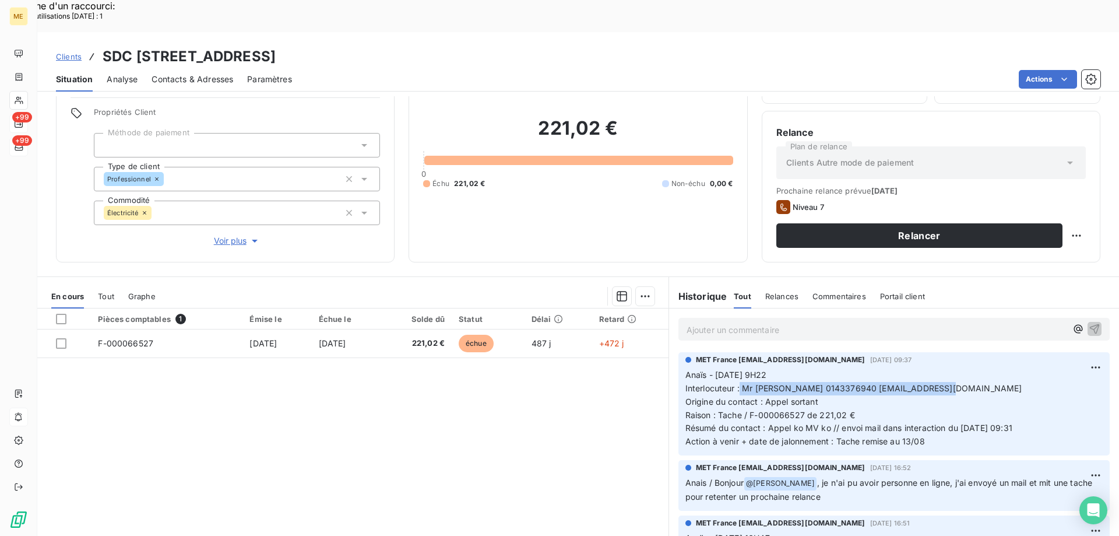
drag, startPoint x: 736, startPoint y: 357, endPoint x: 956, endPoint y: 357, distance: 219.7
click at [956, 368] on p "Anaïs - 11/08/2025 - 9H22 Interlocuteur : Mr HORCHOLLE 0143376940 fhorcholle@ne…" at bounding box center [893, 408] width 417 height 80
copy span "Mr HORCHOLLE 0143376940 fhorcholle@nexity.fr"
drag, startPoint x: 746, startPoint y: 383, endPoint x: 912, endPoint y: 381, distance: 166.1
click at [912, 381] on p "Anaïs - 11/08/2025 - 9H22 Interlocuteur : Mr HORCHOLLE 0143376940 fhorcholle@ne…" at bounding box center [893, 408] width 417 height 80
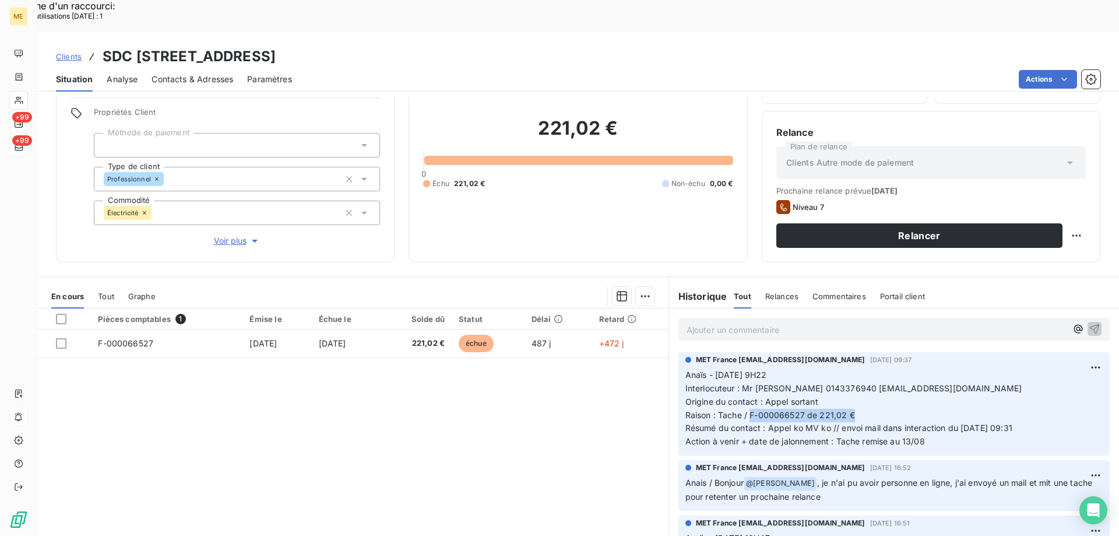
copy span "F-000066527 de 221,02 €"
drag, startPoint x: 512, startPoint y: 23, endPoint x: 388, endPoint y: 29, distance: 124.3
click at [388, 46] on div "Clients SDC 3 RUE DUPIN - METFRA000004458_07311577359951" at bounding box center [578, 56] width 1082 height 21
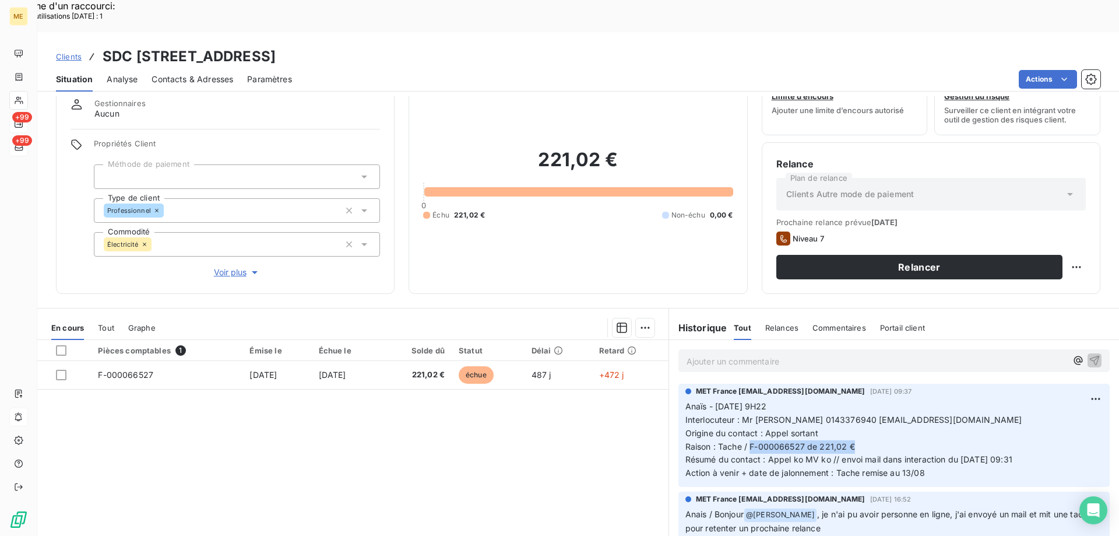
scroll to position [0, 0]
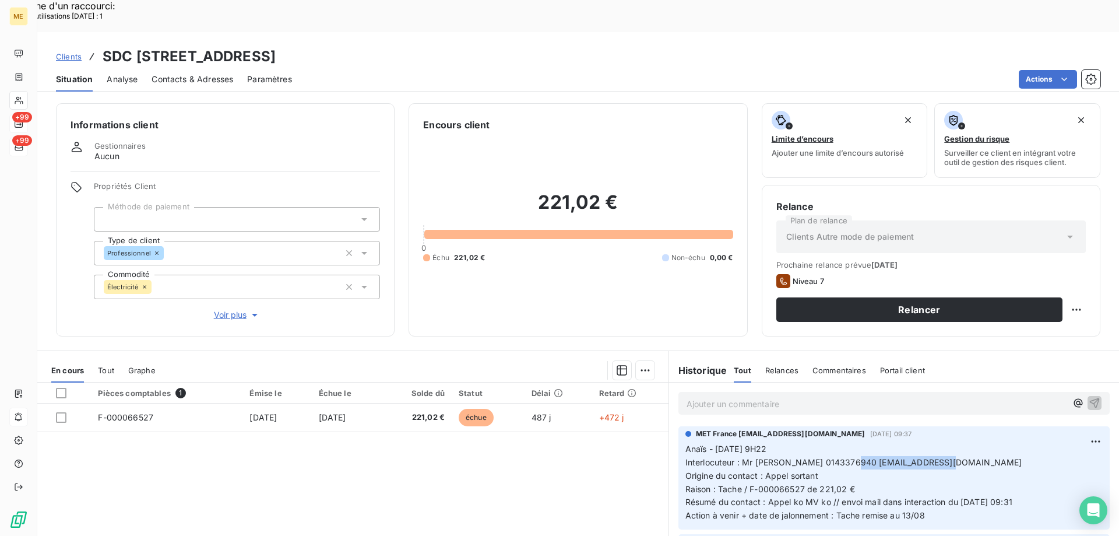
drag, startPoint x: 891, startPoint y: 431, endPoint x: 856, endPoint y: 432, distance: 35.0
click at [856, 442] on p "Anaïs - 11/08/2025 - 9H22 Interlocuteur : Mr HORCHOLLE 0143376940 fhorcholle@ne…" at bounding box center [893, 482] width 417 height 80
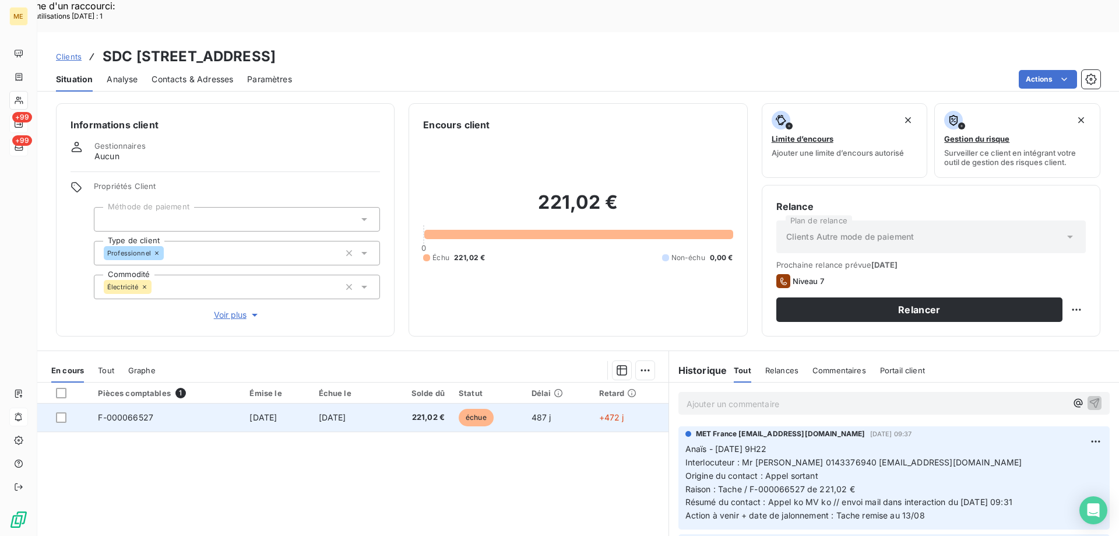
click at [314, 403] on td "28 avr. 2024" at bounding box center [347, 417] width 70 height 28
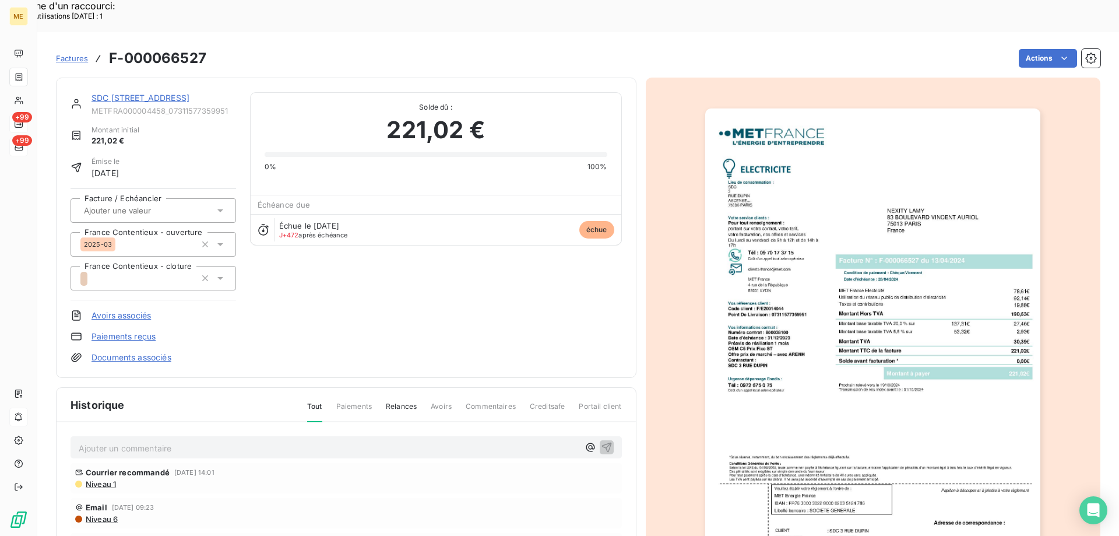
click at [878, 454] on img "button" at bounding box center [872, 345] width 335 height 474
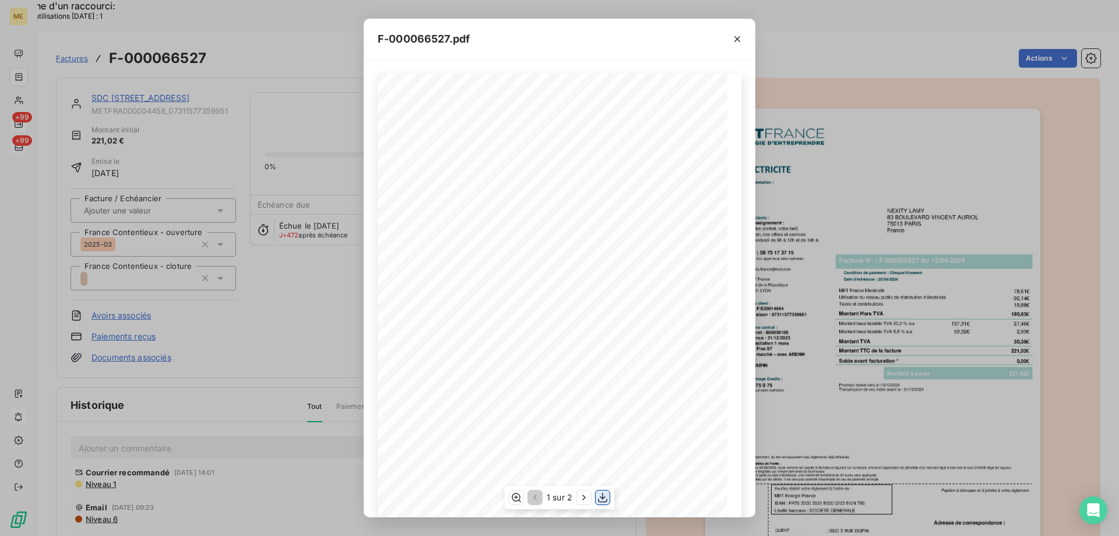
click at [602, 497] on icon "button" at bounding box center [603, 497] width 12 height 12
click at [740, 38] on icon "button" at bounding box center [737, 39] width 12 height 12
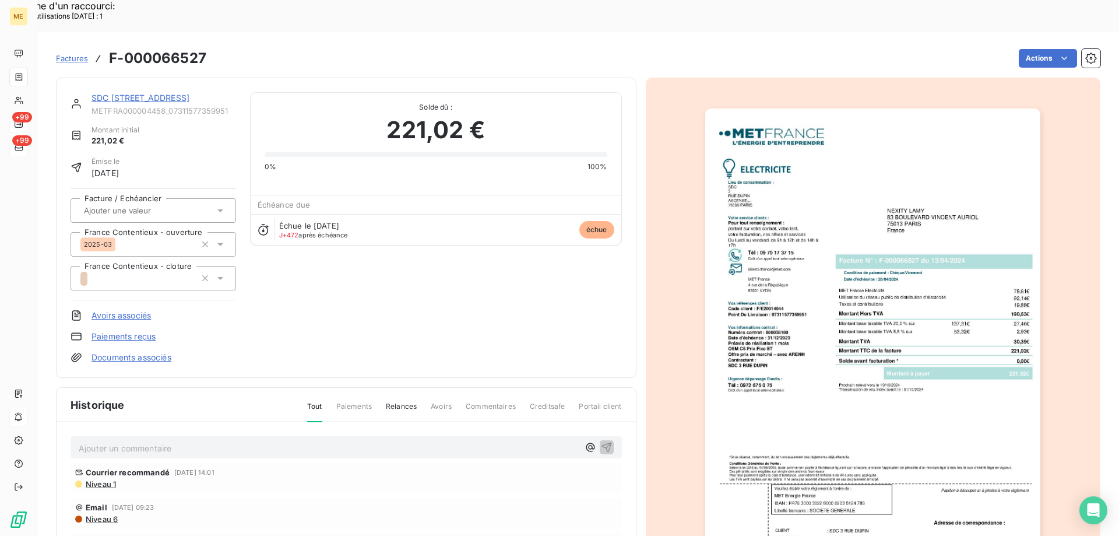
click at [117, 93] on link "SDC 3 RUE DUPIN" at bounding box center [140, 98] width 98 height 10
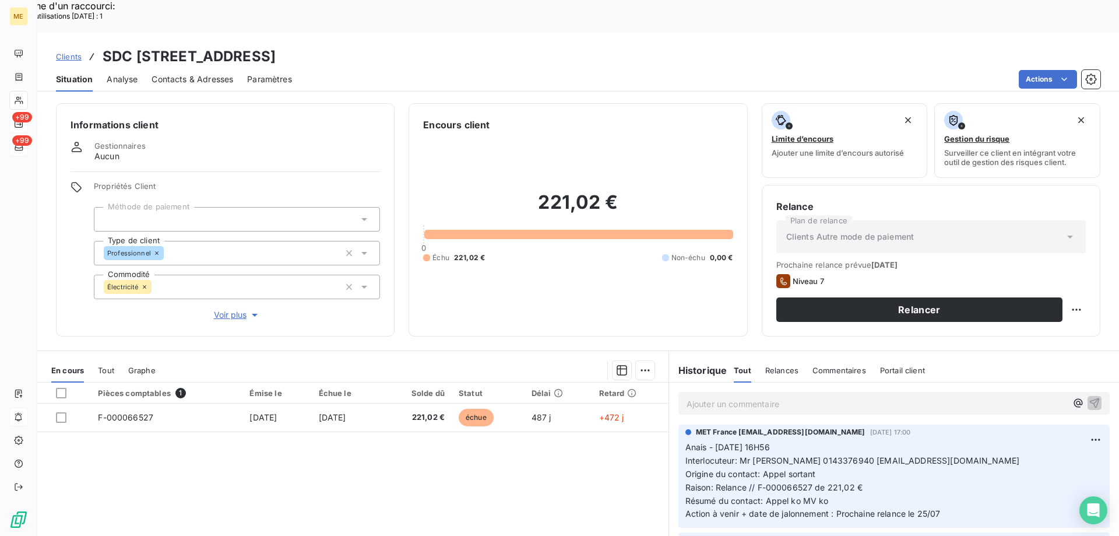
scroll to position [291, 0]
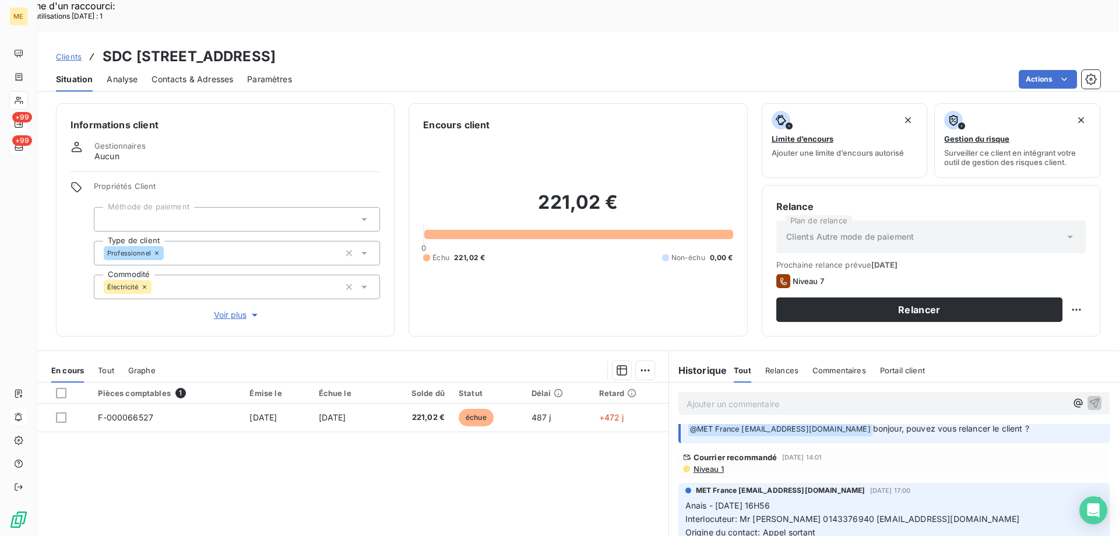
drag, startPoint x: 505, startPoint y: 23, endPoint x: 392, endPoint y: 27, distance: 113.1
click at [392, 46] on div "Clients SDC 3 RUE DUPIN - METFRA000004458_07311577359951" at bounding box center [578, 56] width 1082 height 21
click at [236, 309] on span "Voir plus" at bounding box center [237, 315] width 47 height 12
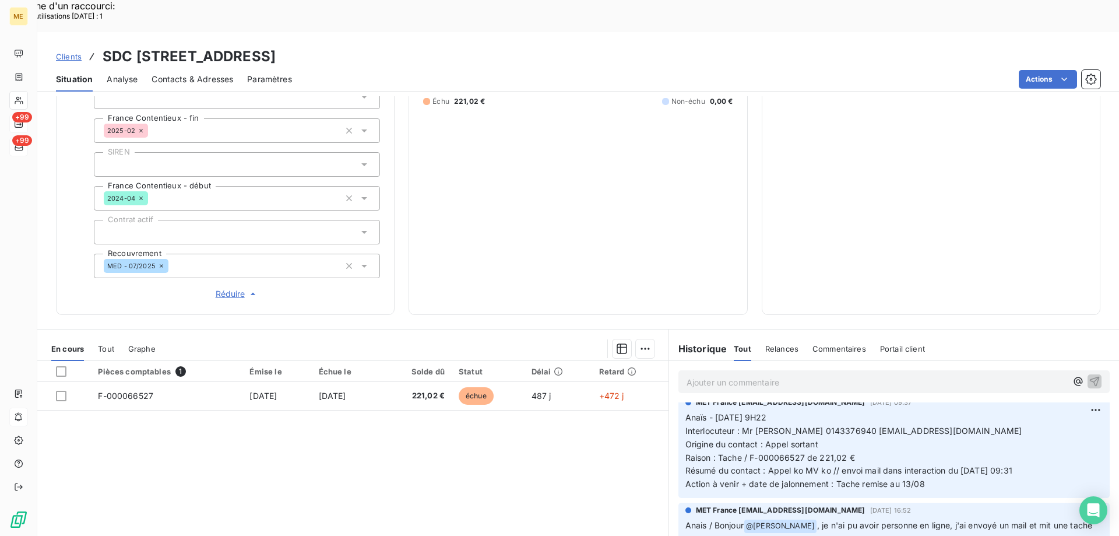
scroll to position [0, 0]
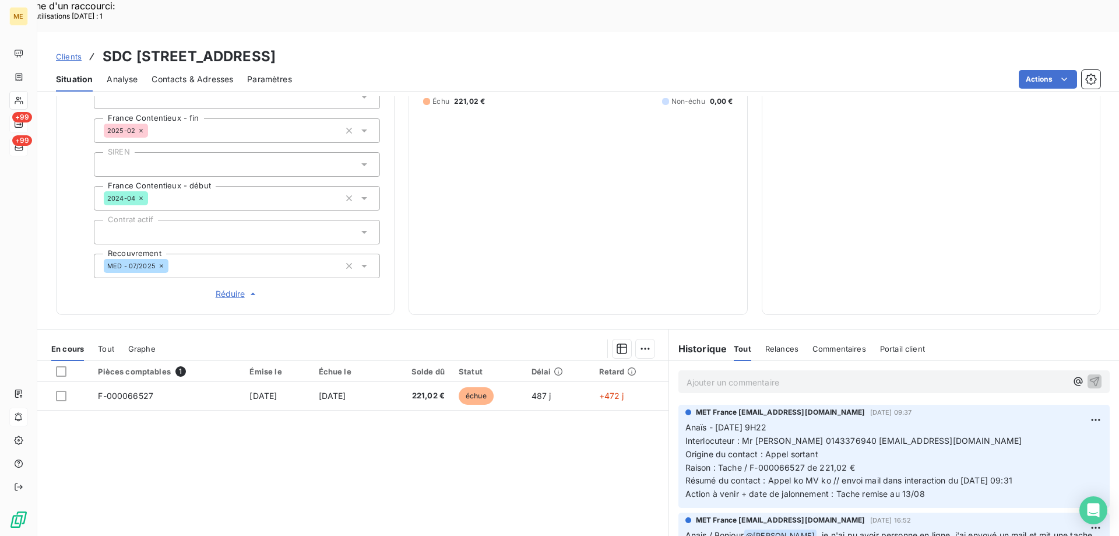
click at [802, 375] on p "Ajouter un commentaire ﻿" at bounding box center [876, 382] width 380 height 15
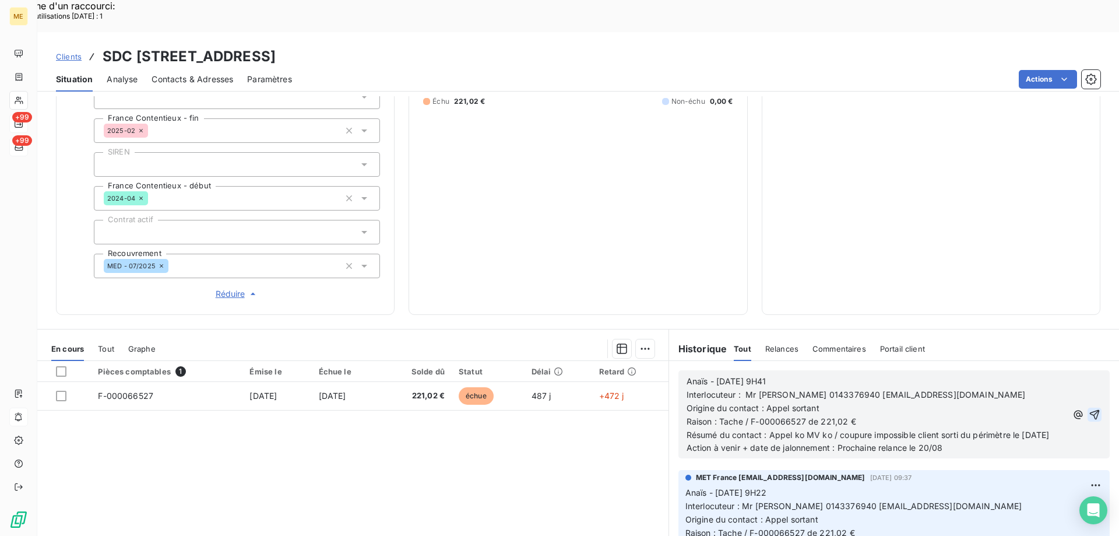
click at [1089, 409] on icon "button" at bounding box center [1095, 415] width 12 height 12
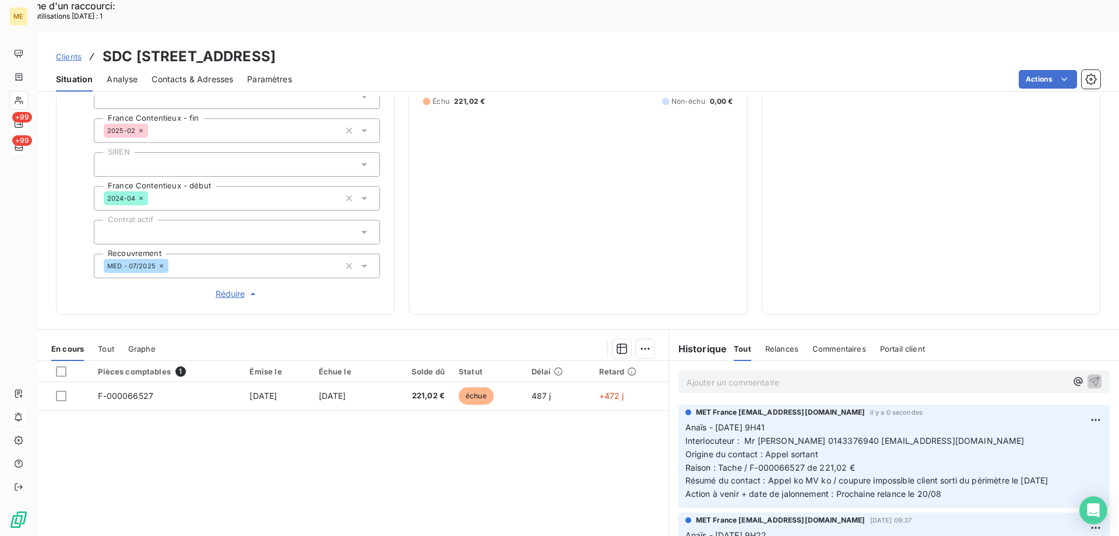
scroll to position [58, 0]
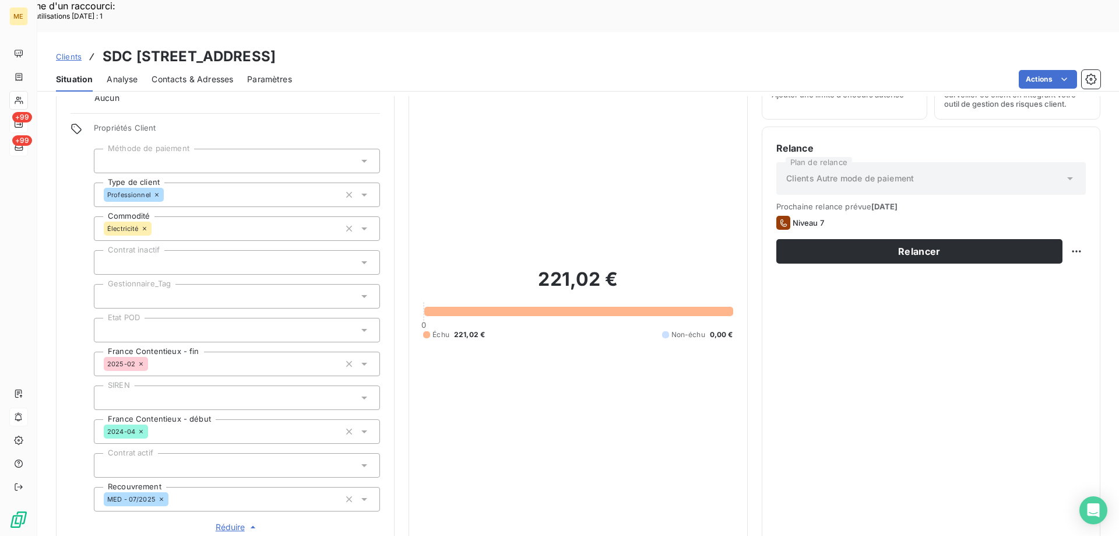
click at [1017, 246] on div "Replanifier cette action" at bounding box center [1019, 244] width 104 height 19
select select "7"
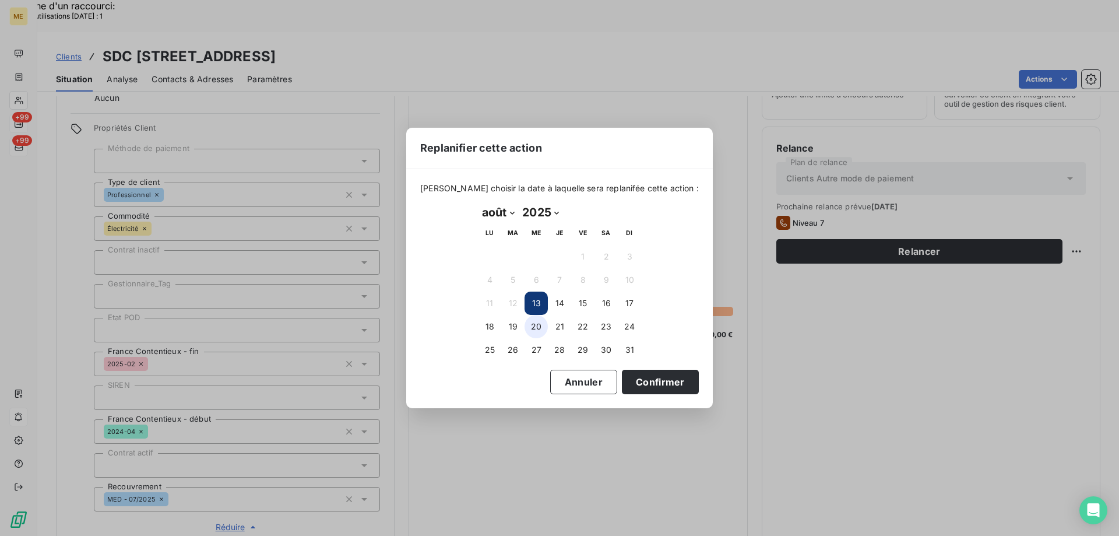
click at [536, 324] on button "20" at bounding box center [535, 326] width 23 height 23
click at [678, 380] on button "Confirmer" at bounding box center [660, 381] width 77 height 24
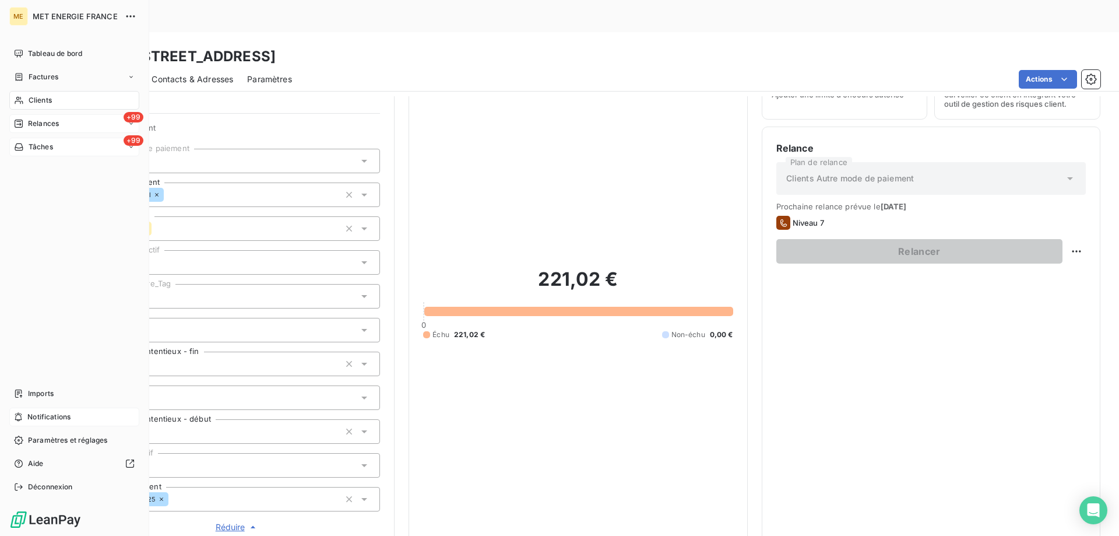
click at [22, 142] on icon at bounding box center [19, 146] width 10 height 9
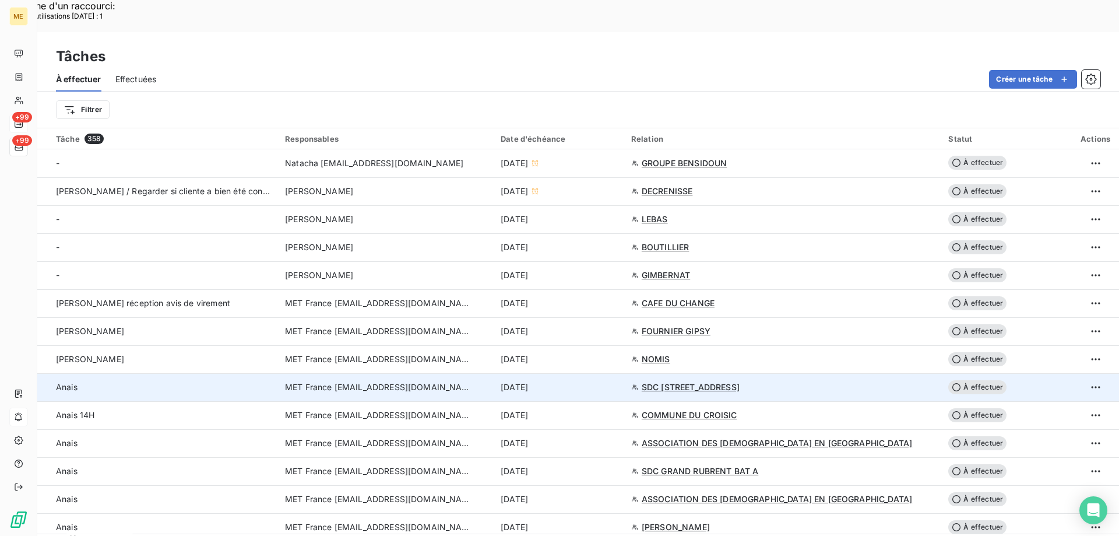
click at [624, 373] on td "[DATE]" at bounding box center [559, 387] width 131 height 28
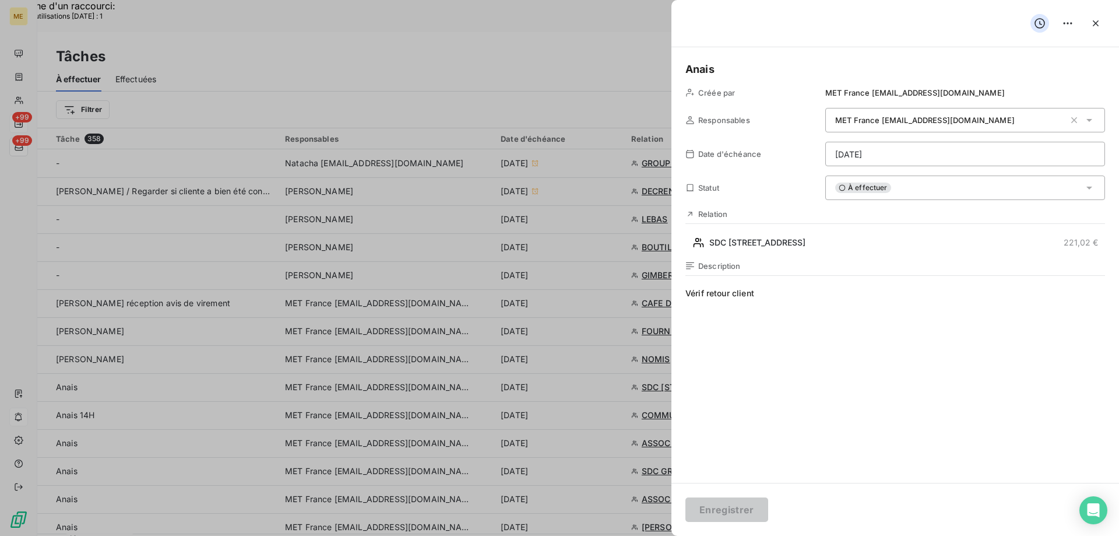
drag, startPoint x: 893, startPoint y: 196, endPoint x: 899, endPoint y: 206, distance: 12.0
click at [893, 196] on div "À effectuer" at bounding box center [965, 187] width 280 height 24
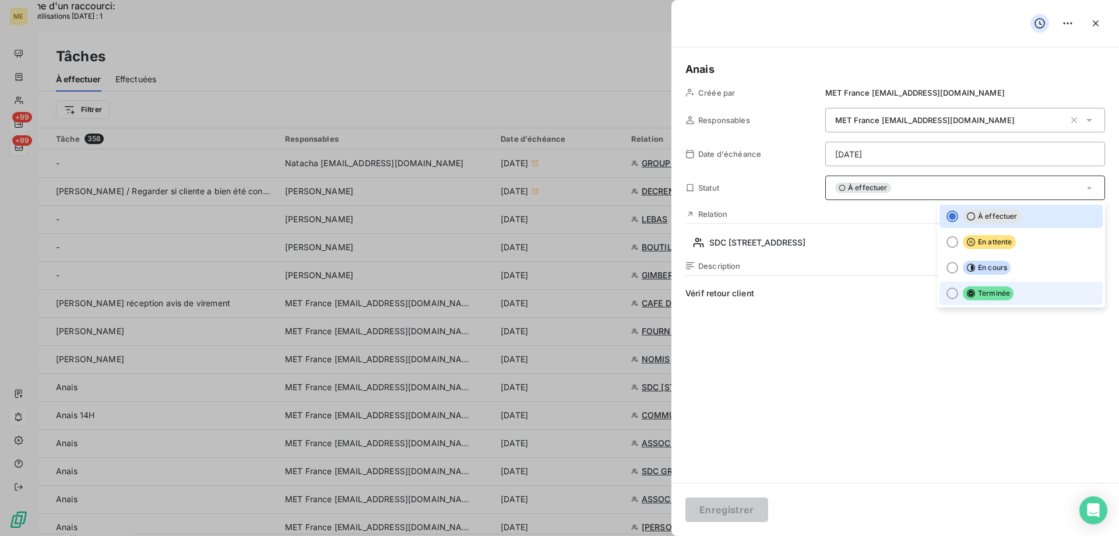
click at [973, 294] on span "Terminée" at bounding box center [988, 293] width 51 height 14
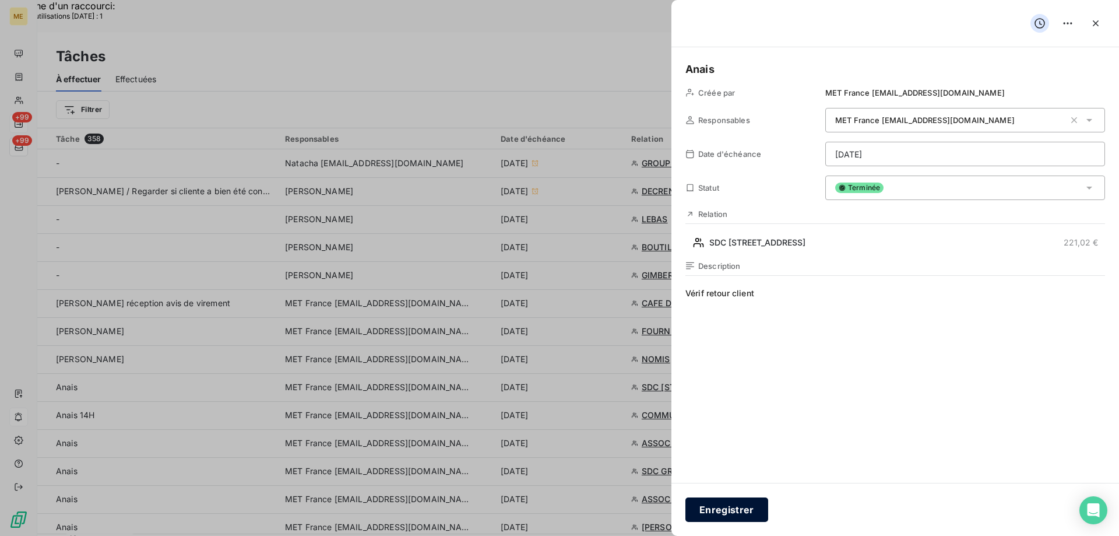
click at [742, 502] on button "Enregistrer" at bounding box center [726, 509] width 83 height 24
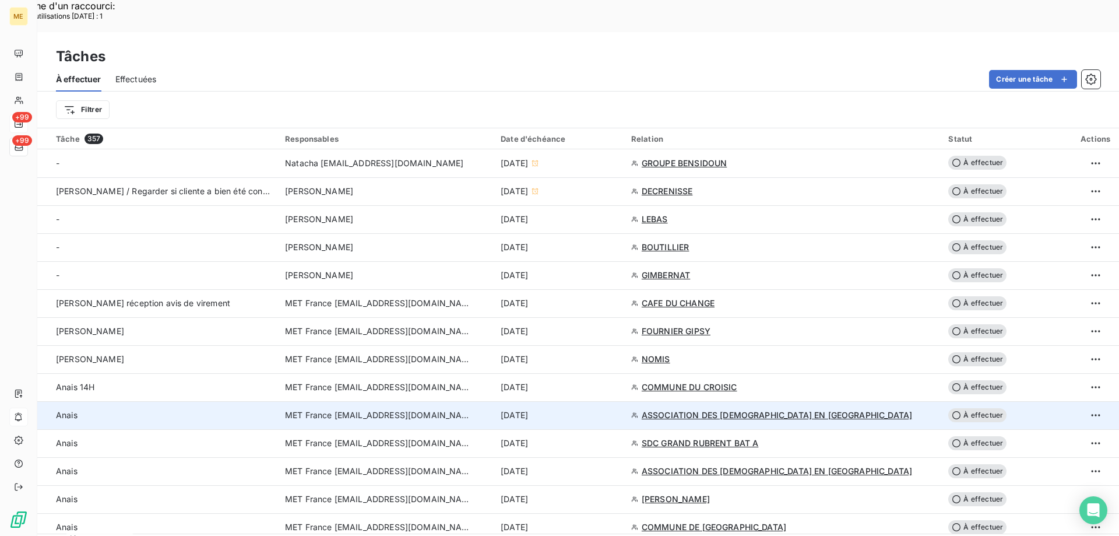
click at [617, 409] on div "[DATE]" at bounding box center [559, 415] width 117 height 12
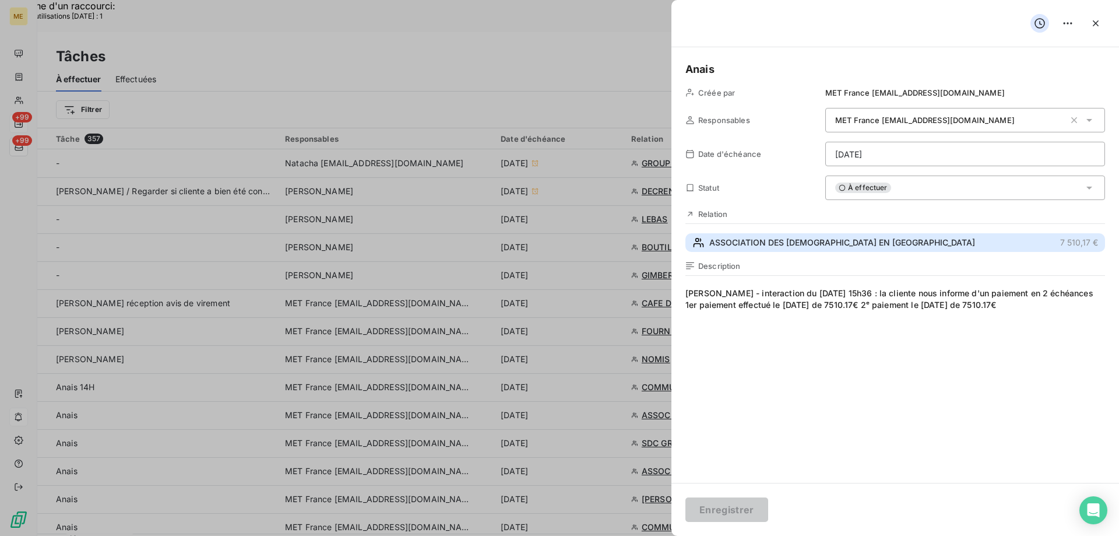
click at [867, 249] on button "ASSOCIATION DES MUSULMANS EN ALSACE 7 510,17 €" at bounding box center [895, 242] width 420 height 19
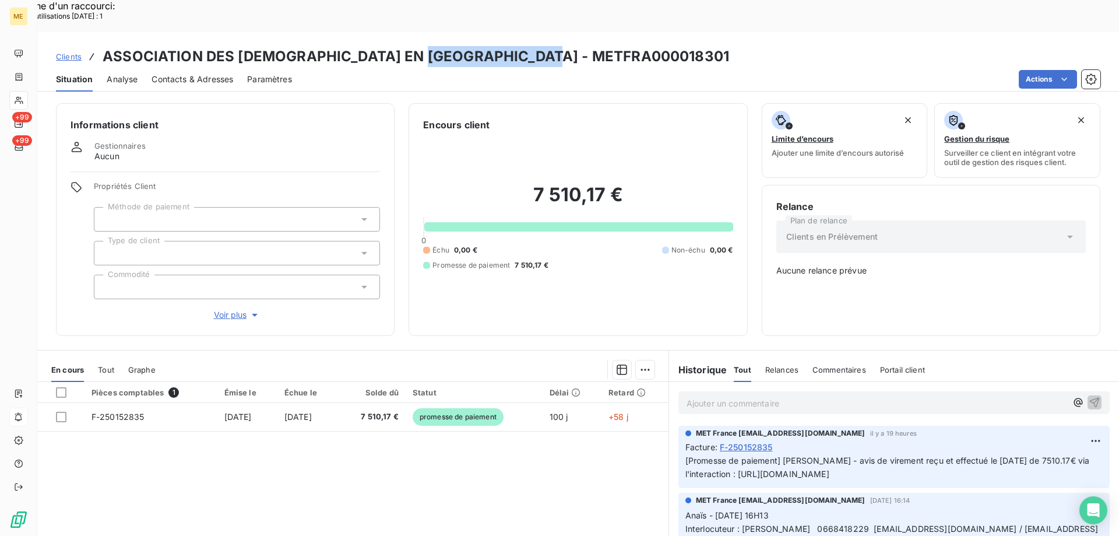
drag, startPoint x: 569, startPoint y: 19, endPoint x: 431, endPoint y: 27, distance: 138.9
click at [431, 46] on div "Clients ASSOCIATION DES MUSULMANS EN ALSACE - METFRA000018301" at bounding box center [578, 56] width 1082 height 21
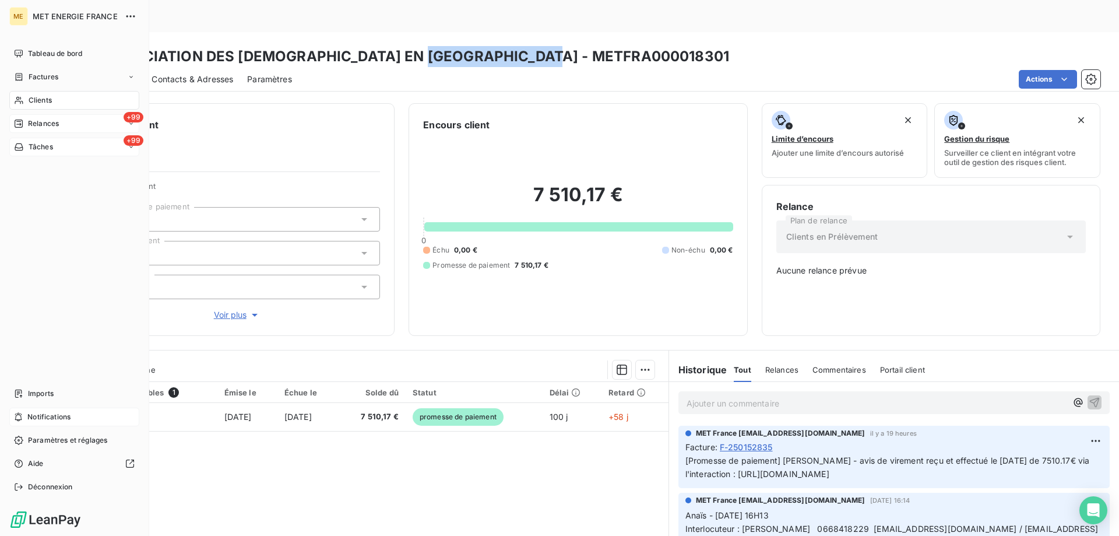
click at [41, 144] on span "Tâches" at bounding box center [41, 147] width 24 height 10
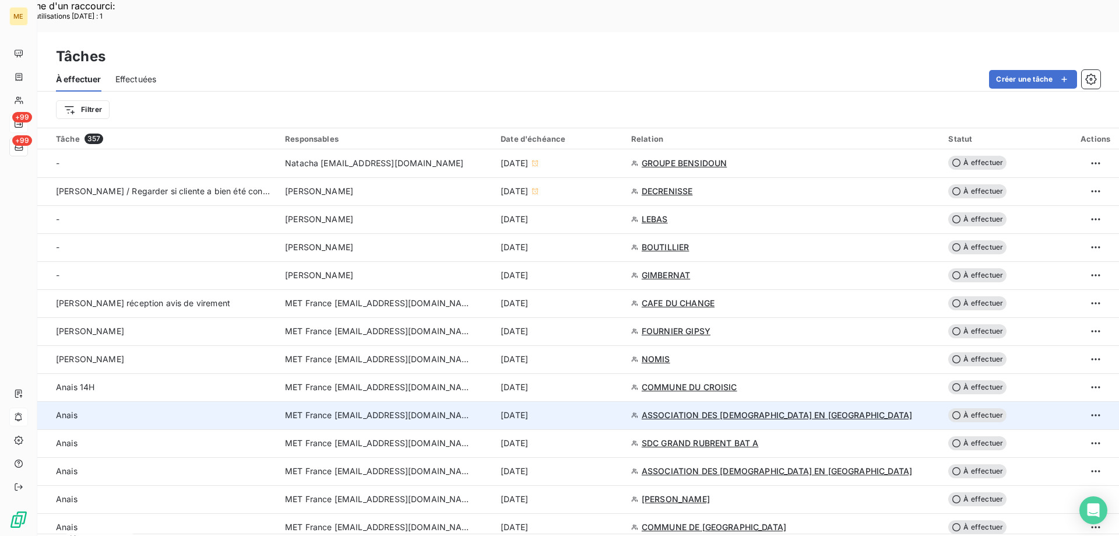
click at [617, 409] on div "[DATE]" at bounding box center [559, 415] width 117 height 12
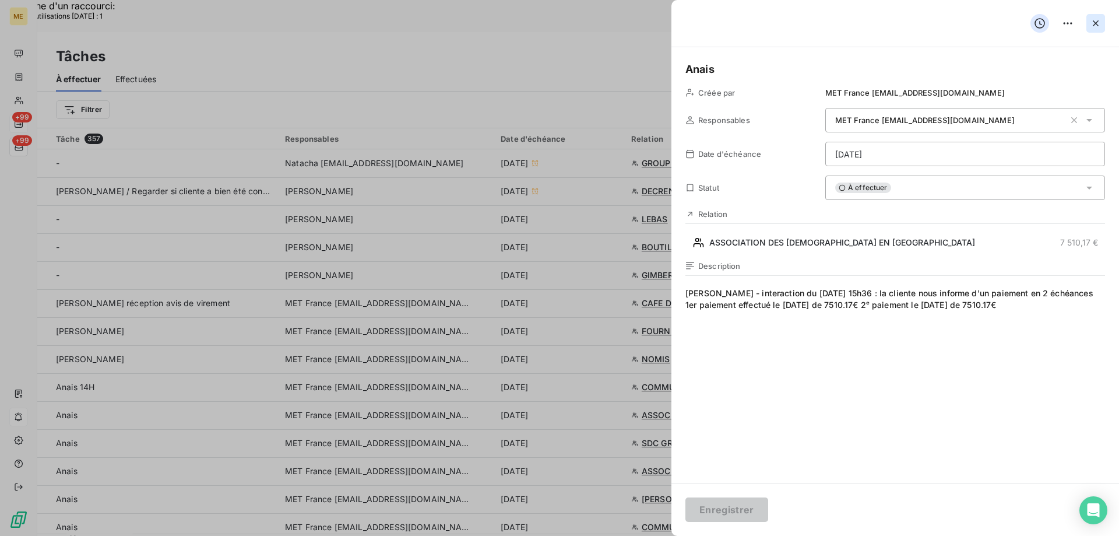
drag, startPoint x: 1100, startPoint y: 18, endPoint x: 1081, endPoint y: 29, distance: 21.7
click at [1099, 18] on icon "button" at bounding box center [1096, 23] width 12 height 12
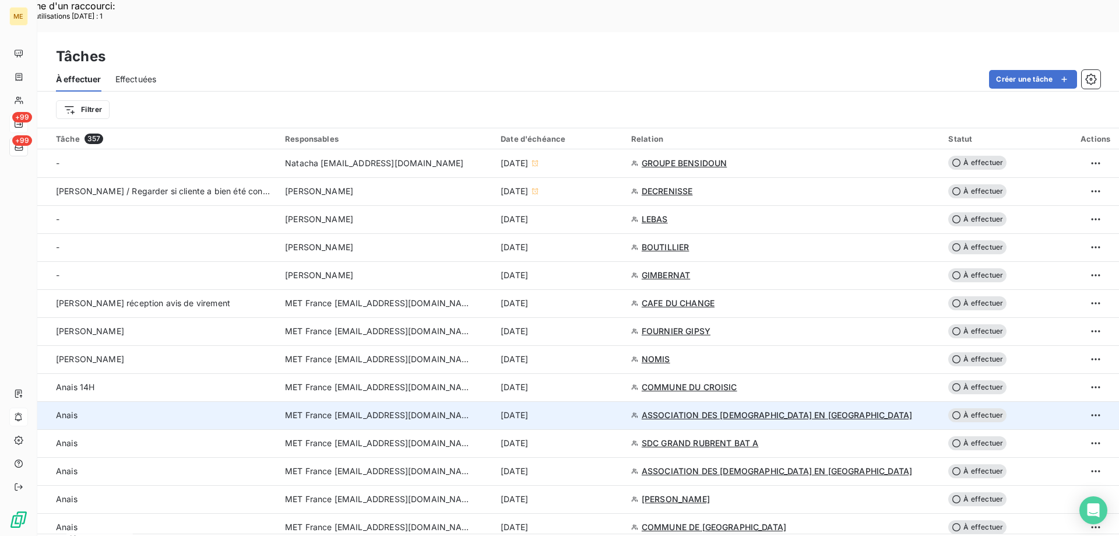
click at [706, 409] on span "ASSOCIATION DES [DEMOGRAPHIC_DATA] EN [GEOGRAPHIC_DATA]" at bounding box center [777, 415] width 270 height 12
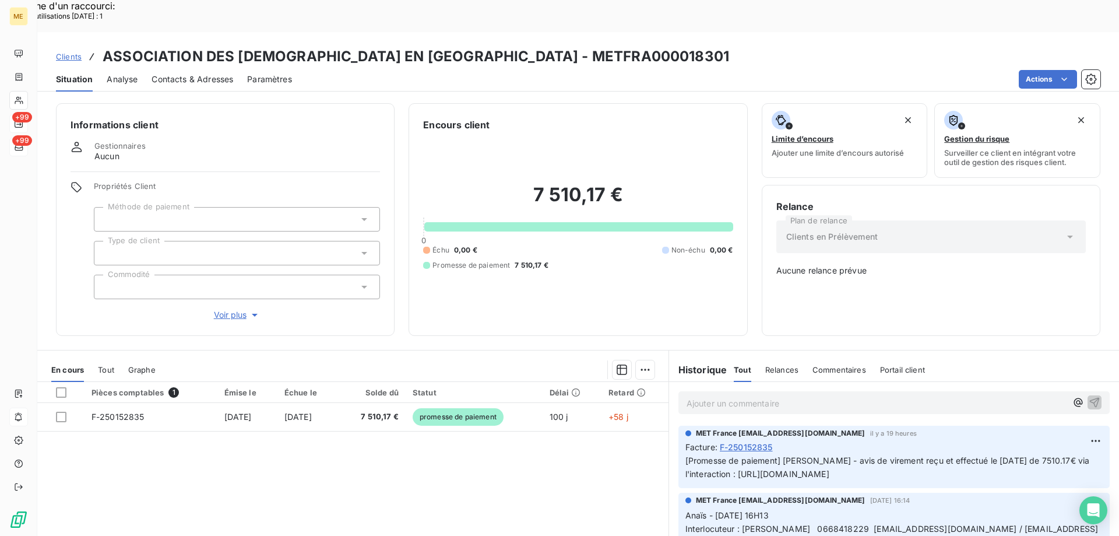
click at [66, 52] on span "Clients" at bounding box center [69, 56] width 26 height 9
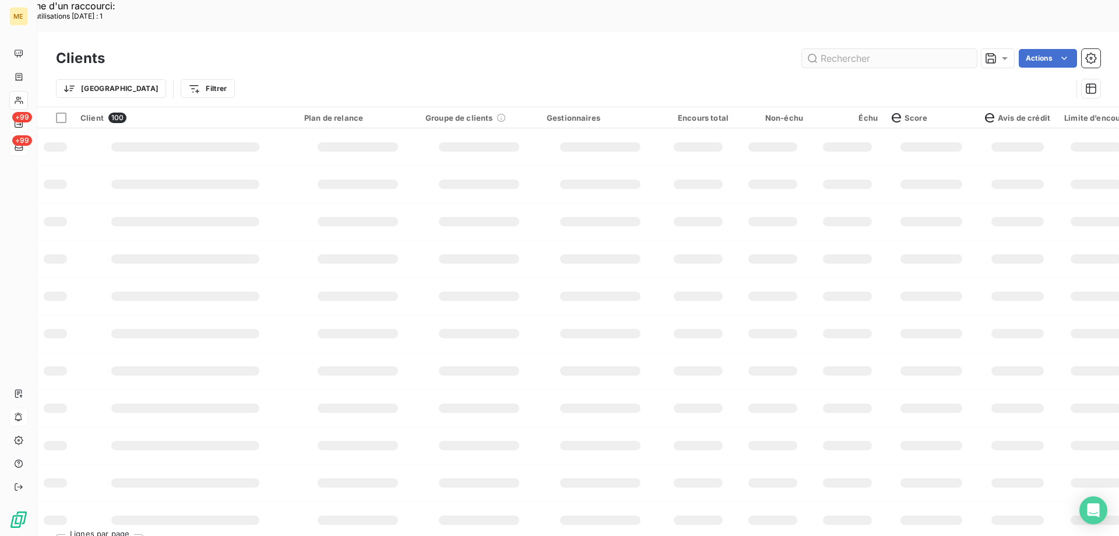
click at [869, 49] on input "text" at bounding box center [889, 58] width 175 height 19
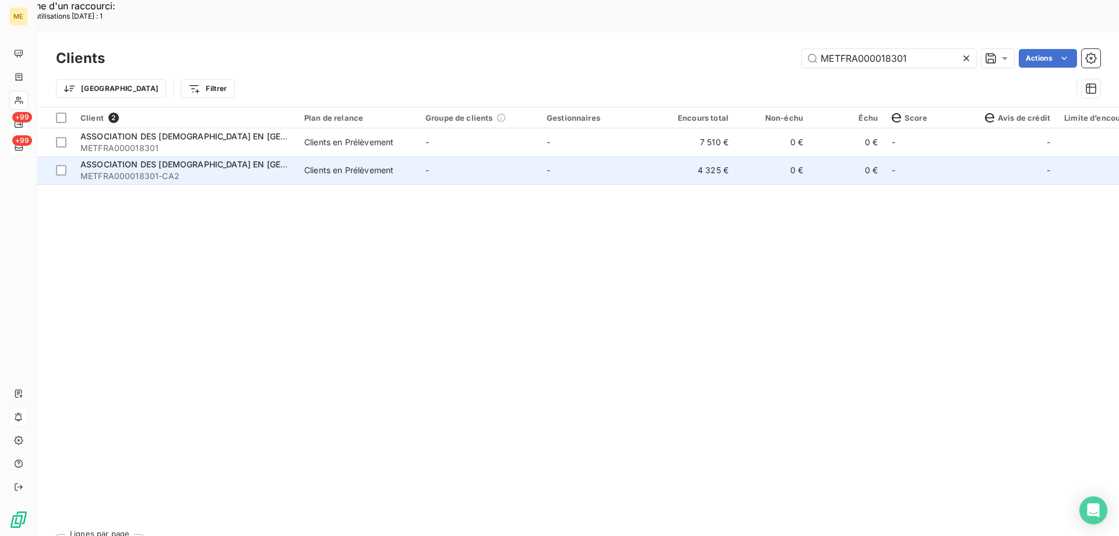
type input "METFRA000018301"
click at [467, 156] on td "-" at bounding box center [478, 170] width 121 height 28
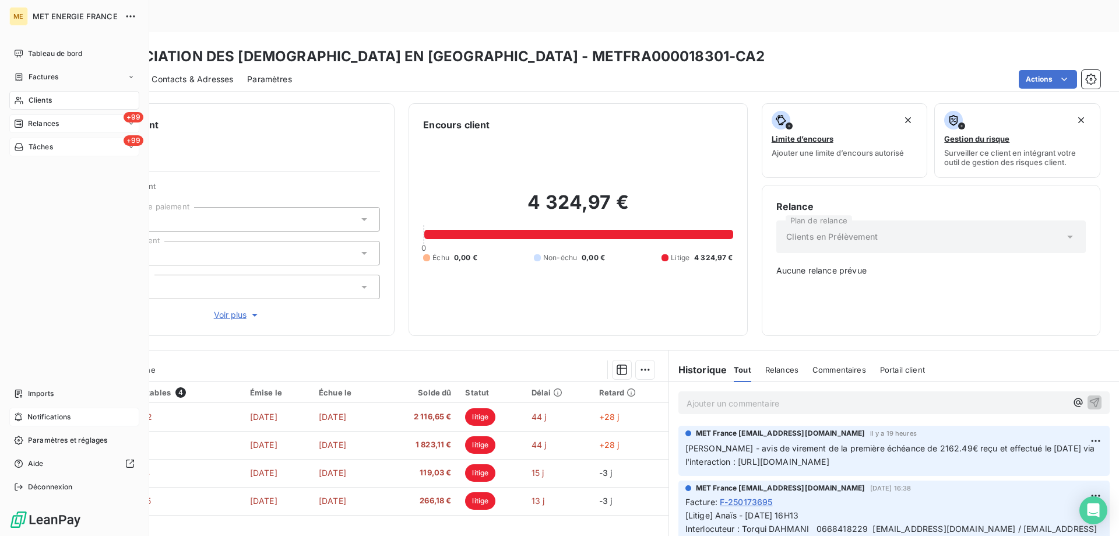
click at [30, 146] on span "Tâches" at bounding box center [41, 147] width 24 height 10
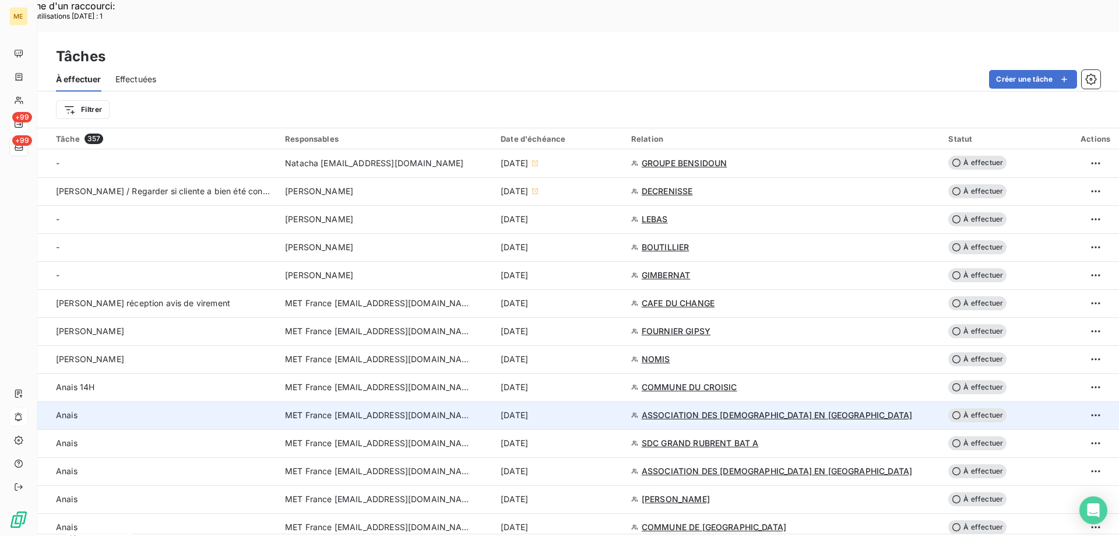
click at [624, 401] on td "[DATE]" at bounding box center [559, 415] width 131 height 28
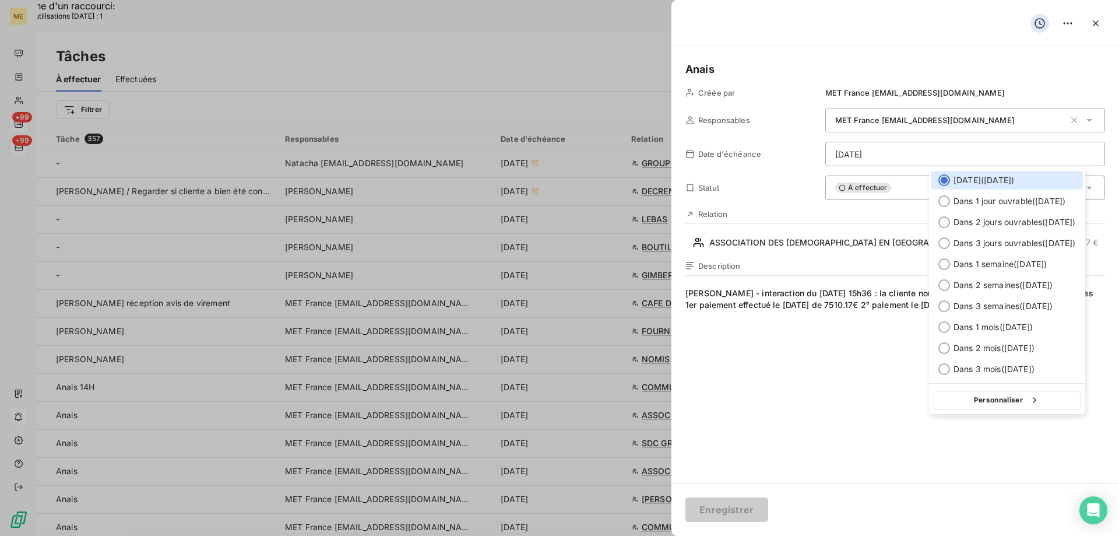
click at [1048, 403] on button "Personnaliser" at bounding box center [1007, 399] width 147 height 19
select select "7"
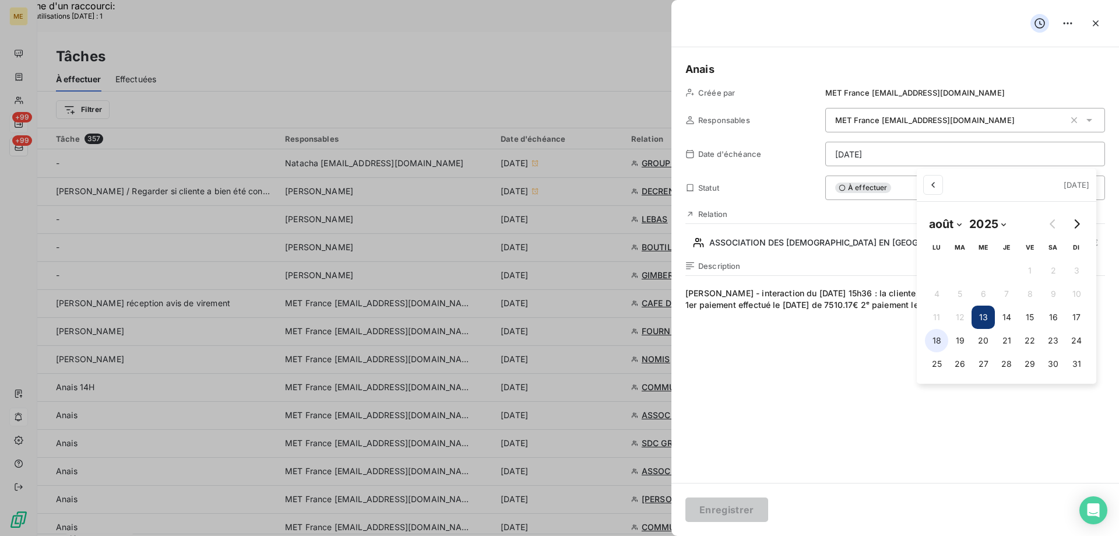
click at [934, 344] on button "18" at bounding box center [936, 340] width 23 height 23
type input "18/08/2025"
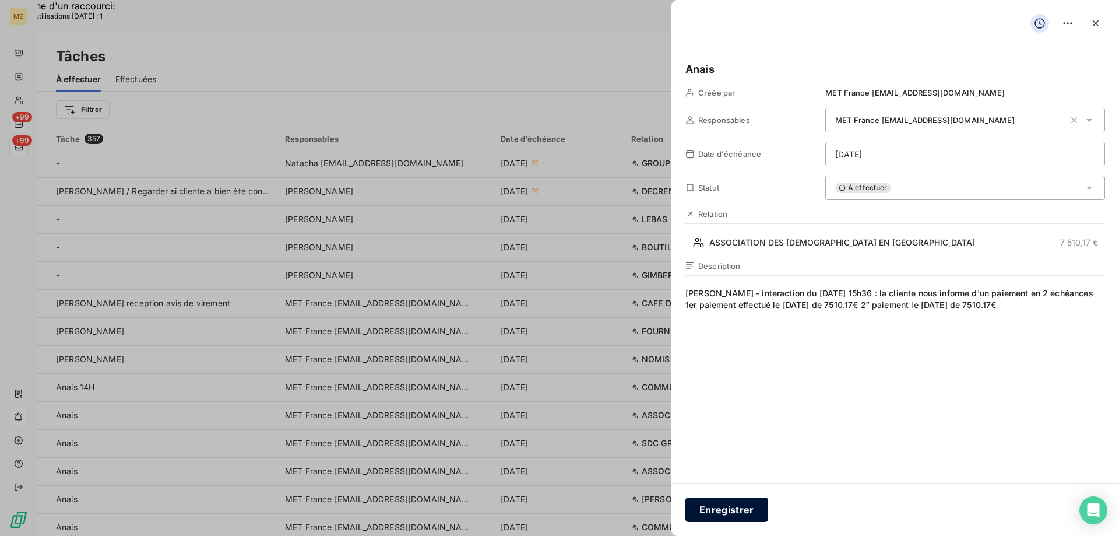
click at [742, 511] on button "Enregistrer" at bounding box center [726, 509] width 83 height 24
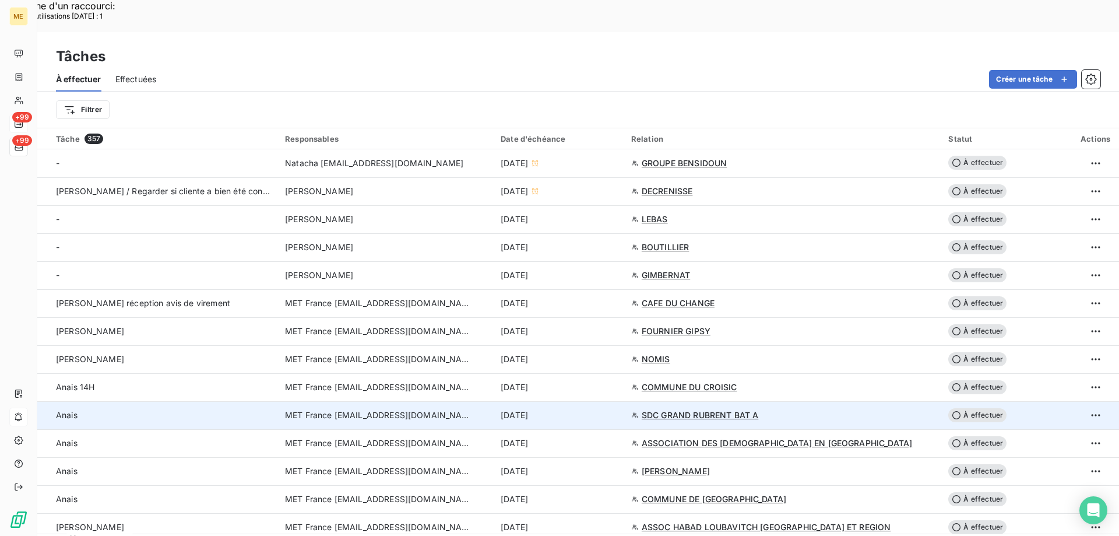
click at [611, 409] on div "[DATE]" at bounding box center [559, 415] width 117 height 12
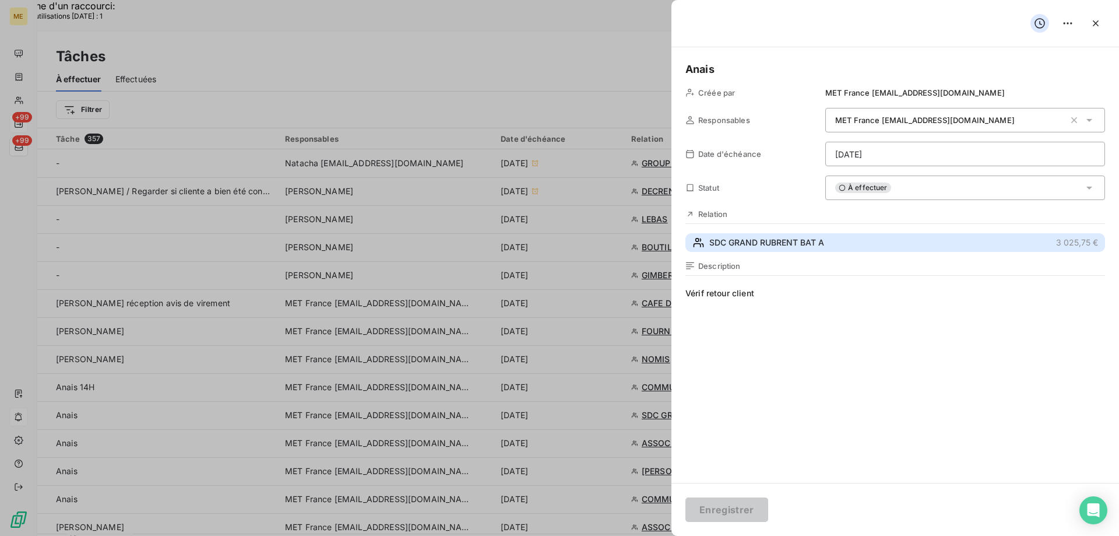
click at [770, 246] on span "SDC GRAND RUBRENT BAT A" at bounding box center [766, 243] width 115 height 12
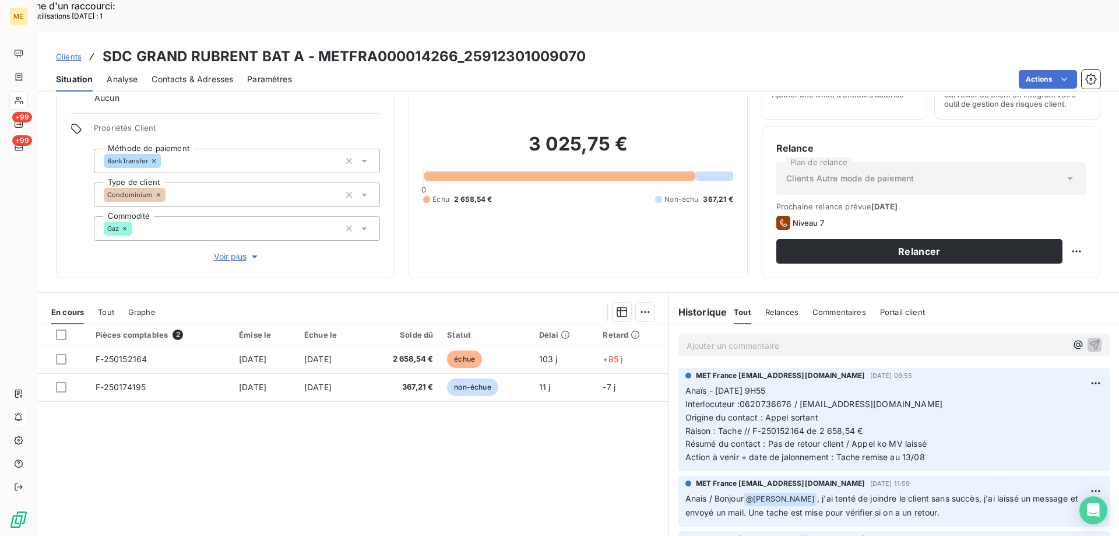
click at [526, 413] on div "Pièces comptables 2 Émise le Échue le Solde dû Statut Délai Retard F-250152164 …" at bounding box center [352, 436] width 631 height 224
drag, startPoint x: 737, startPoint y: 371, endPoint x: 871, endPoint y: 372, distance: 134.0
click at [871, 384] on p "Anaïs - 08/08/2025 - 9H55 Interlocuteur :0620736676 / syndic5@aia06.fr Origine …" at bounding box center [893, 424] width 417 height 80
drag, startPoint x: 747, startPoint y: 400, endPoint x: 874, endPoint y: 397, distance: 127.1
click at [874, 397] on p "Anaïs - 08/08/2025 - 9H55 Interlocuteur :0620736676 / syndic5@aia06.fr Origine …" at bounding box center [893, 424] width 417 height 80
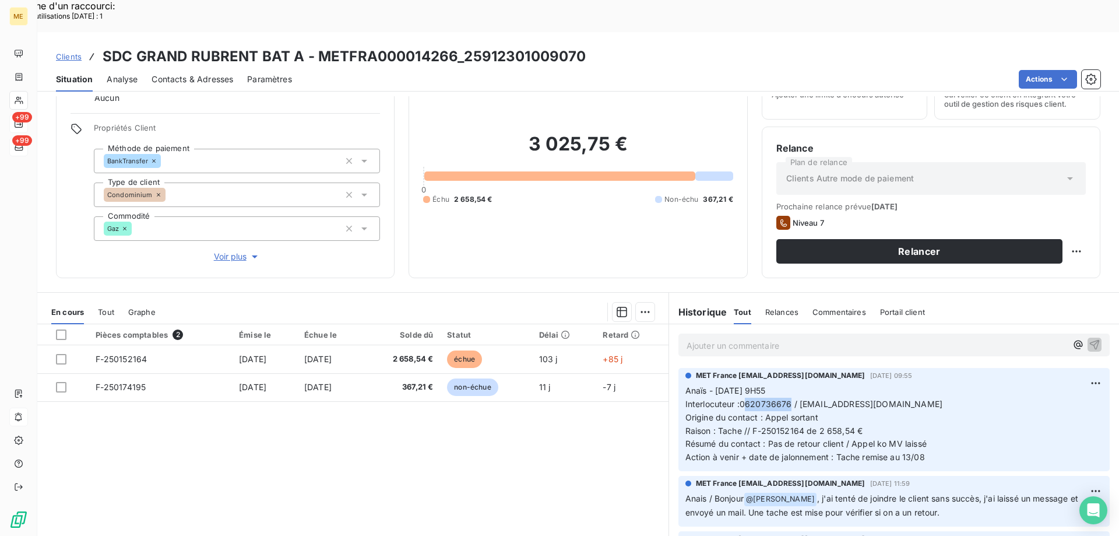
drag, startPoint x: 786, startPoint y: 370, endPoint x: 738, endPoint y: 371, distance: 47.8
click at [738, 399] on span "Interlocuteur :0620736676 / syndic5@aia06.fr" at bounding box center [813, 404] width 257 height 10
click at [829, 399] on span "Interlocuteur :0620736676 / syndic5@aia06.fr" at bounding box center [813, 404] width 257 height 10
drag, startPoint x: 607, startPoint y: 22, endPoint x: 461, endPoint y: 27, distance: 146.4
click at [461, 46] on div "Clients SDC GRAND RUBRENT BAT A - METFRA000014266_25912301009070" at bounding box center [578, 56] width 1082 height 21
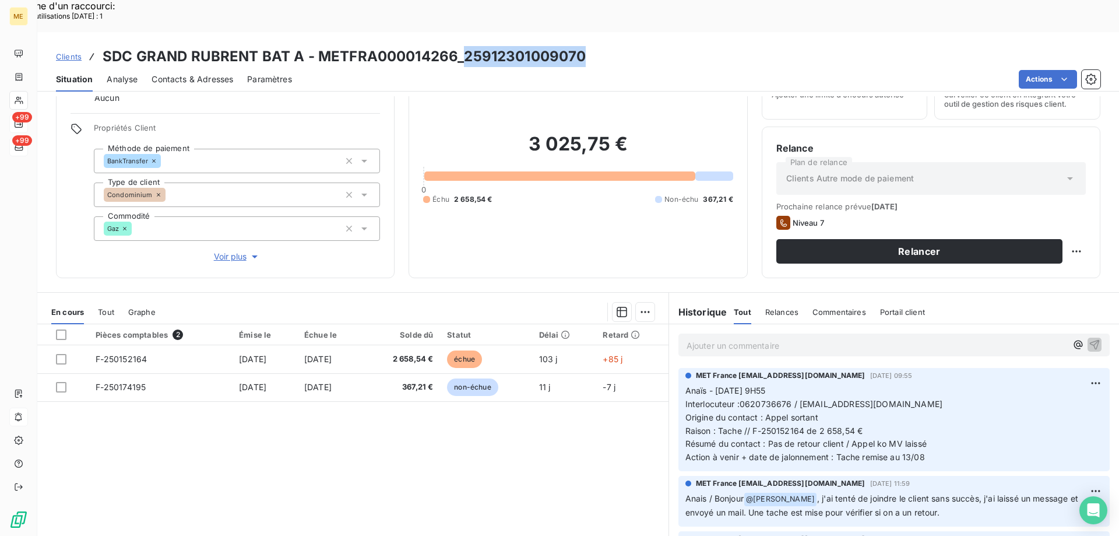
click at [229, 251] on span "Voir plus" at bounding box center [237, 257] width 47 height 12
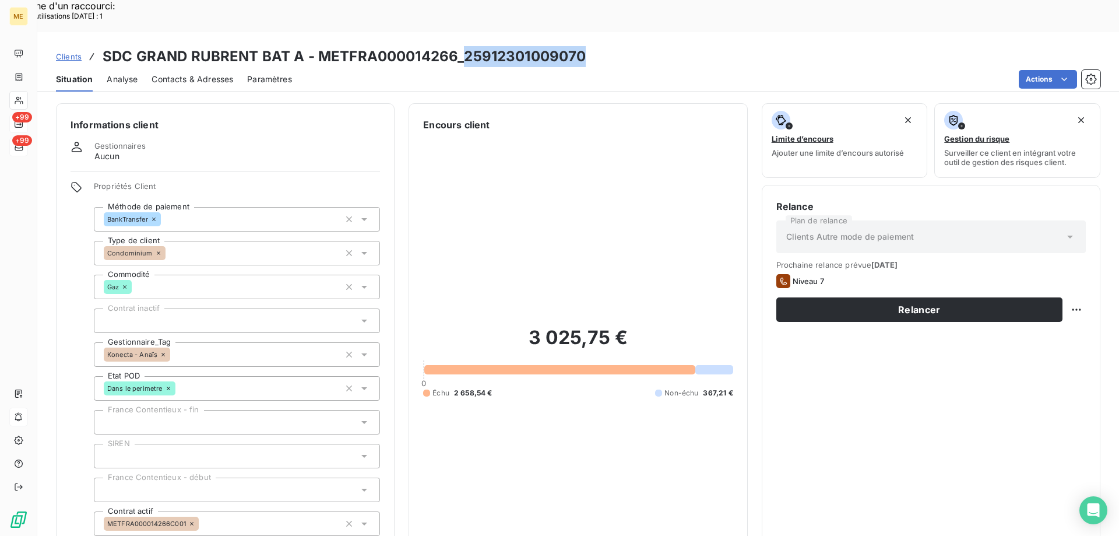
scroll to position [336, 0]
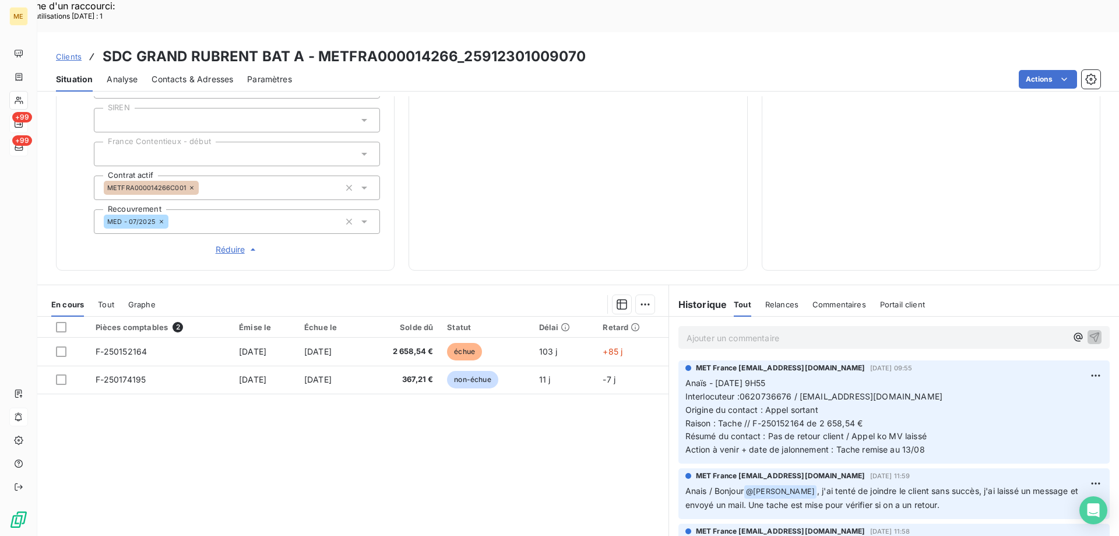
click at [890, 330] on p "Ajouter un commentaire ﻿" at bounding box center [876, 337] width 380 height 15
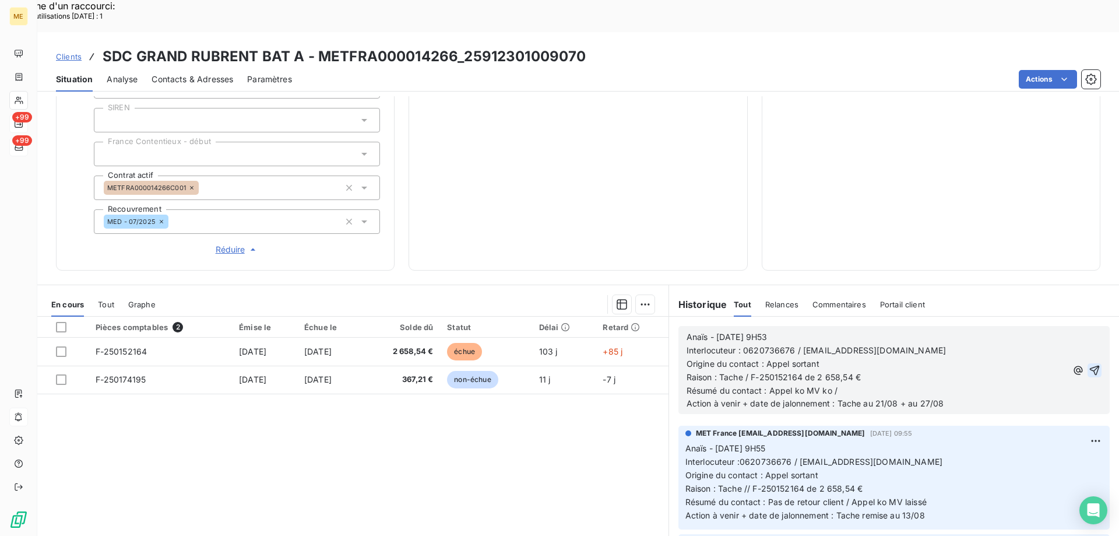
click at [1089, 364] on icon "button" at bounding box center [1095, 370] width 12 height 12
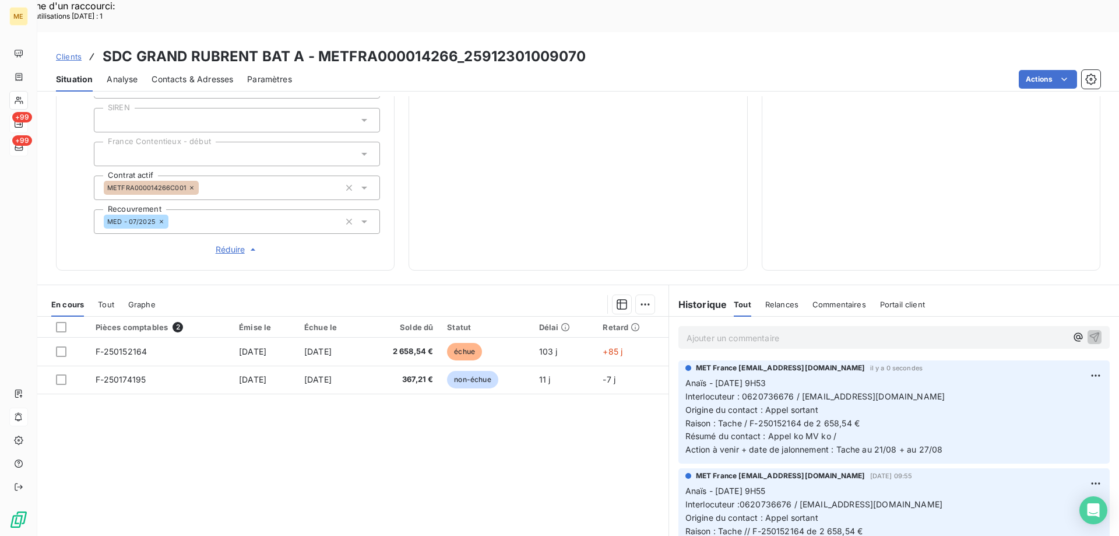
scroll to position [44, 0]
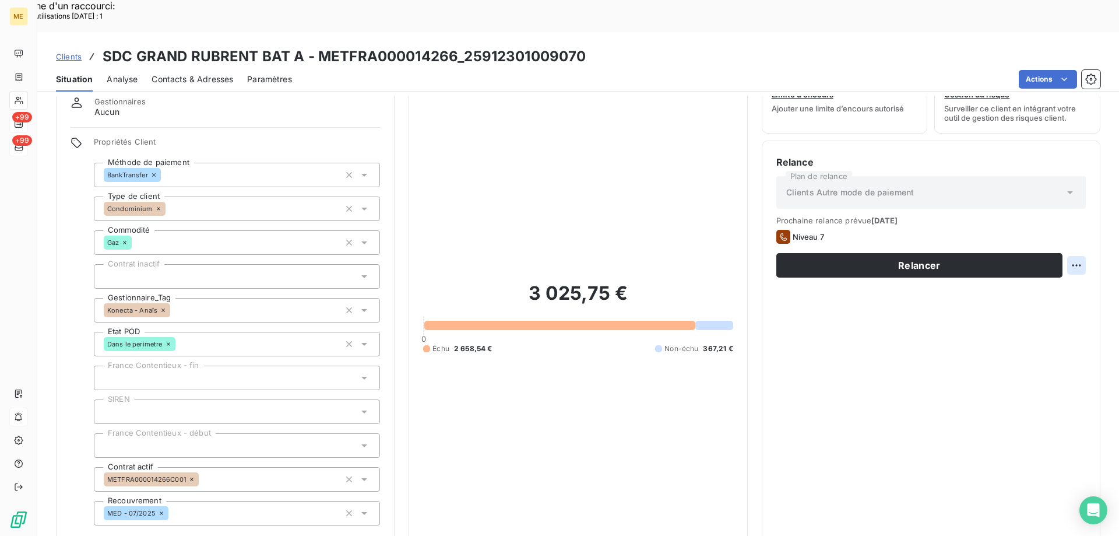
click at [1049, 256] on div "Replanifier cette action" at bounding box center [1019, 258] width 104 height 19
select select "7"
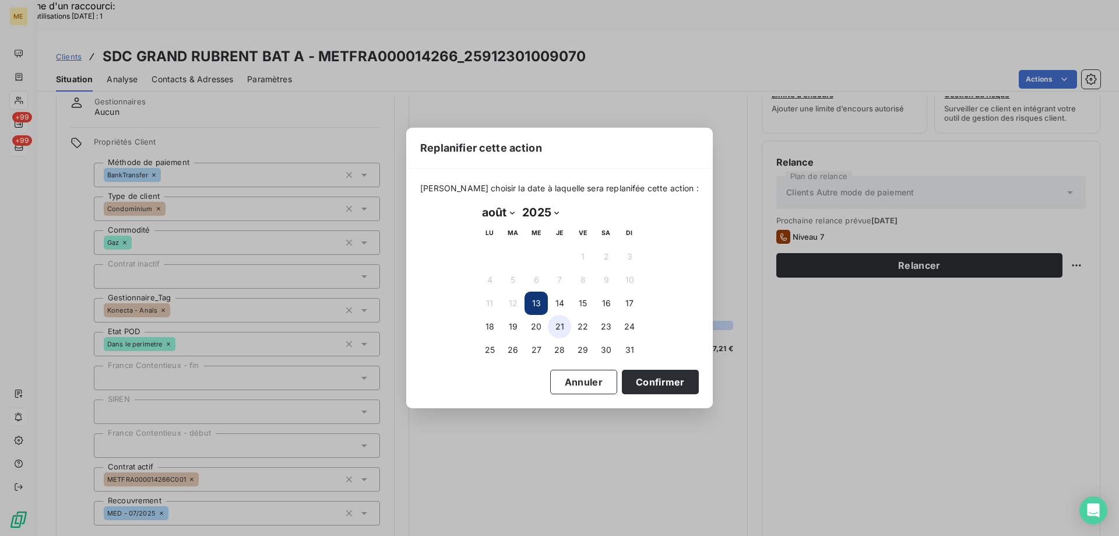
click at [565, 321] on button "21" at bounding box center [559, 326] width 23 height 23
click at [645, 378] on button "Confirmer" at bounding box center [660, 381] width 77 height 24
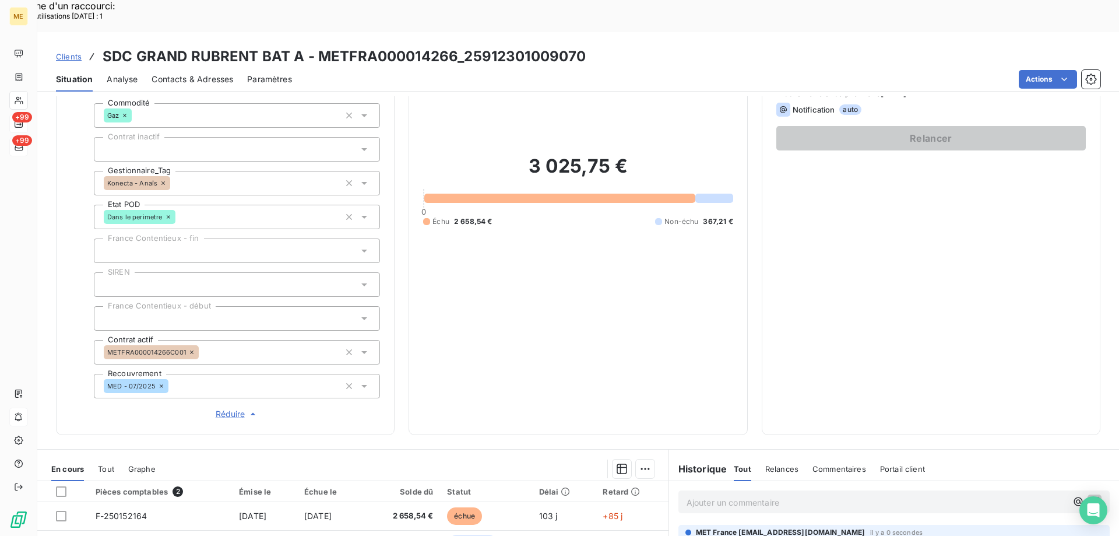
scroll to position [336, 0]
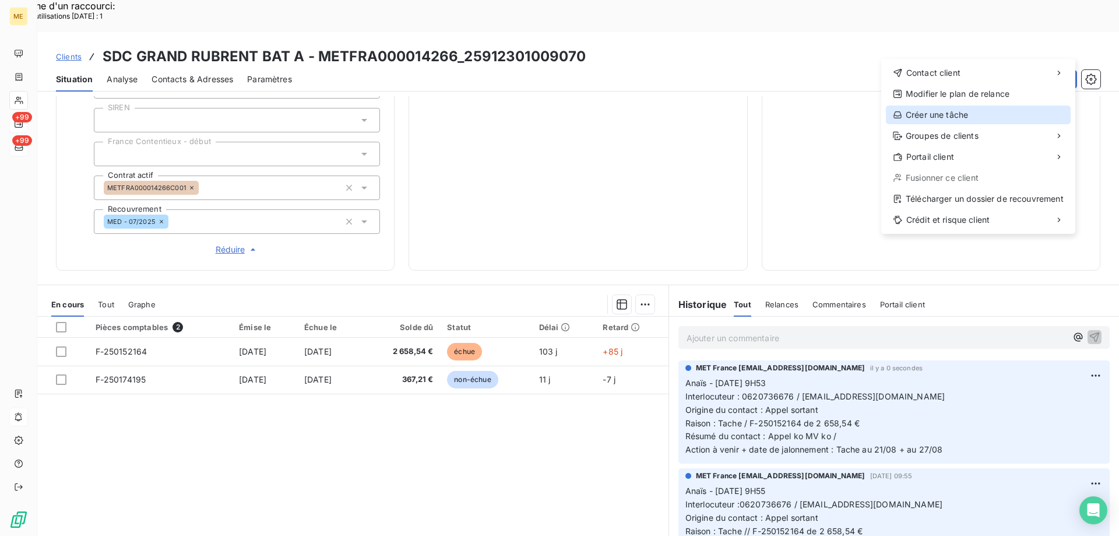
click at [965, 115] on div "Créer une tâche" at bounding box center [978, 114] width 185 height 19
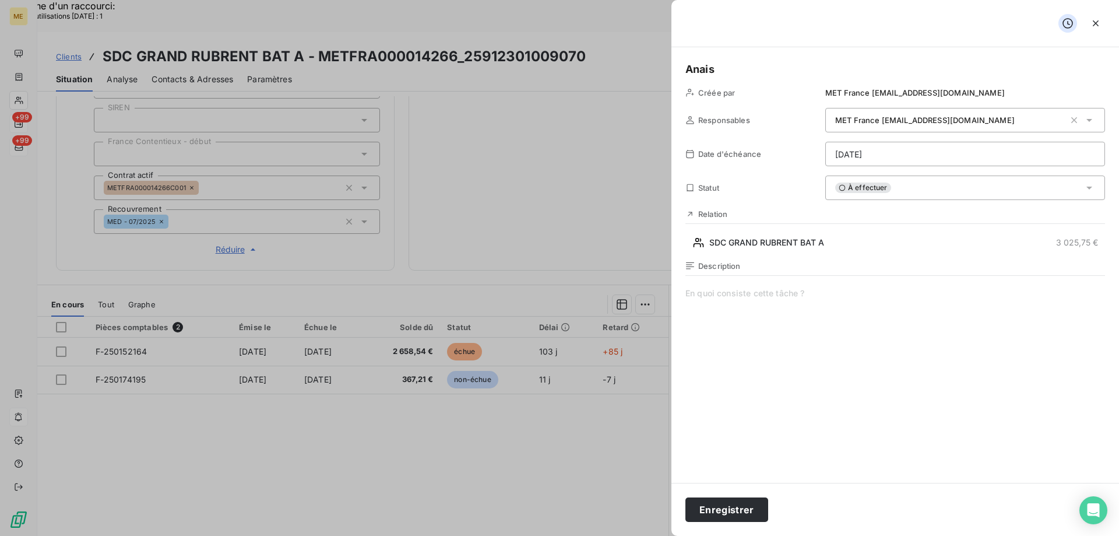
click at [718, 294] on span at bounding box center [895, 399] width 420 height 224
click at [710, 295] on span at bounding box center [895, 399] width 420 height 224
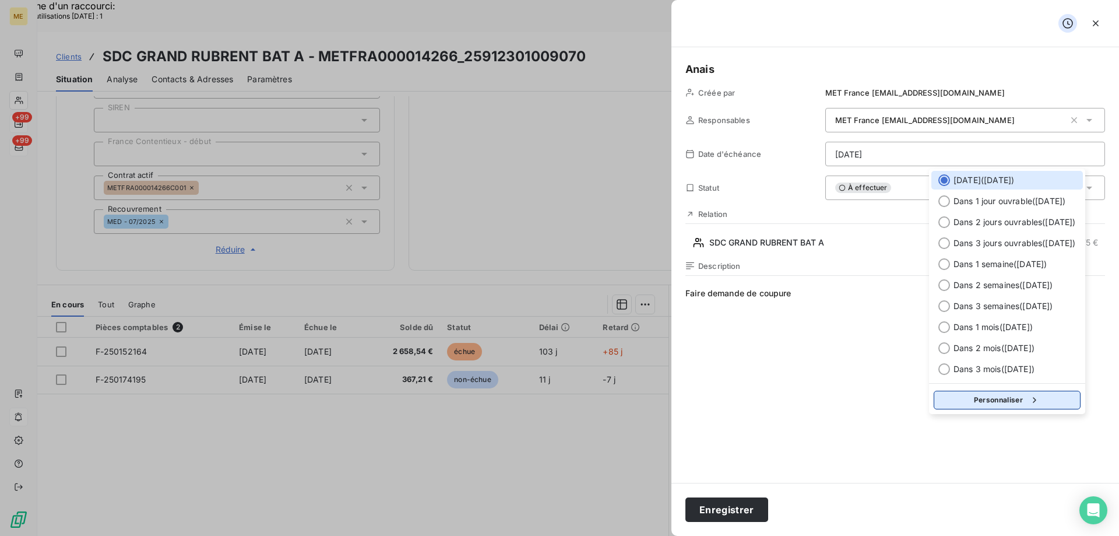
click at [1040, 394] on icon "button" at bounding box center [1035, 400] width 12 height 12
select select "7"
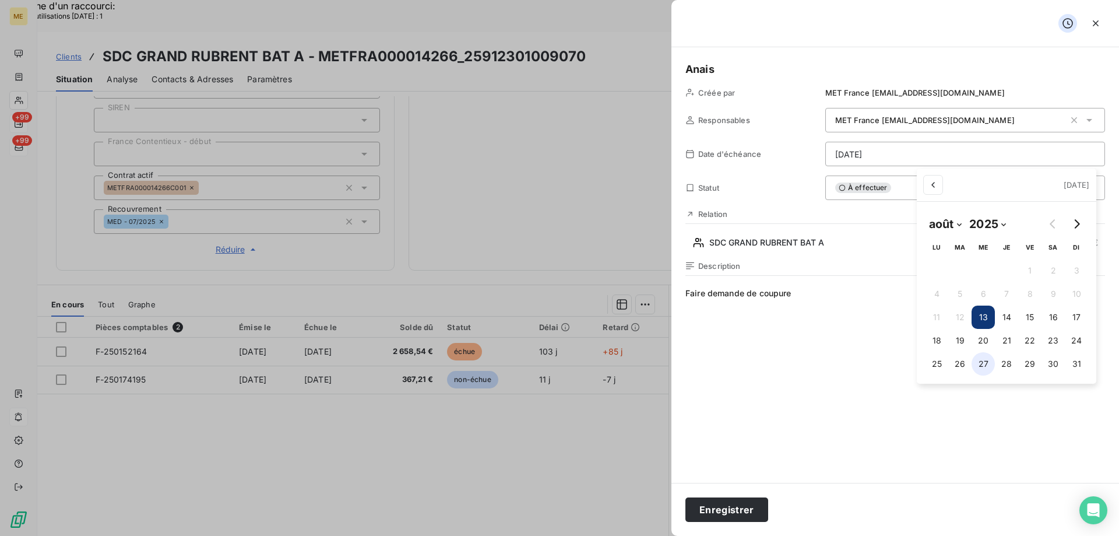
click at [978, 367] on button "27" at bounding box center [982, 363] width 23 height 23
type input "27/08/2025"
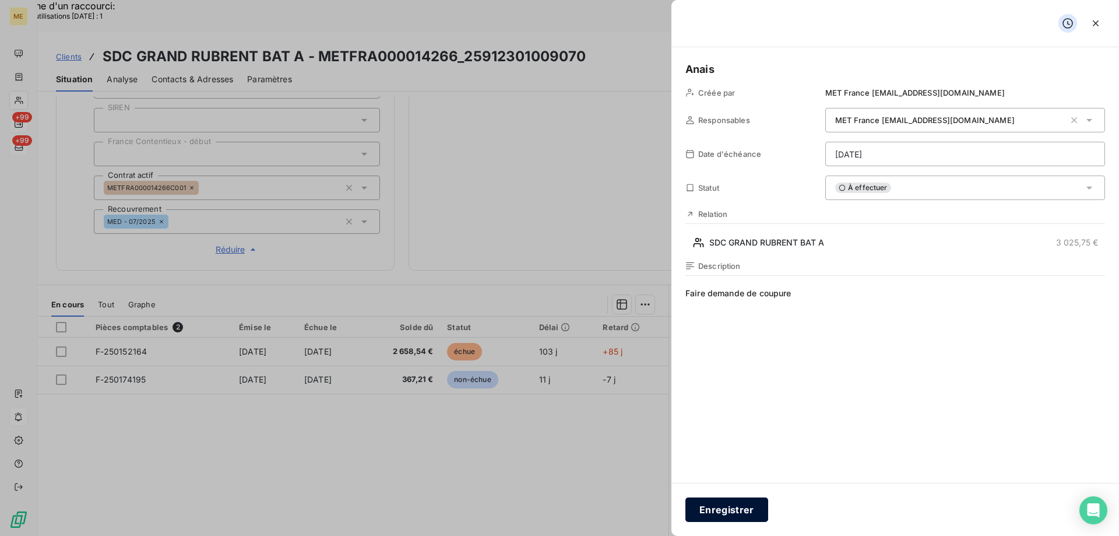
click at [730, 508] on button "Enregistrer" at bounding box center [726, 509] width 83 height 24
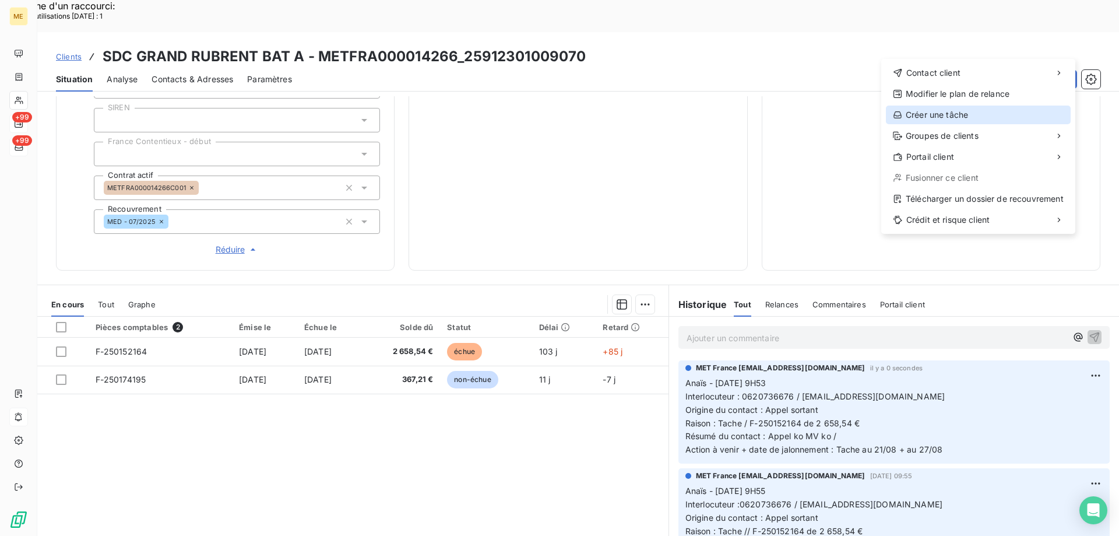
click at [944, 111] on div "Créer une tâche" at bounding box center [978, 114] width 185 height 19
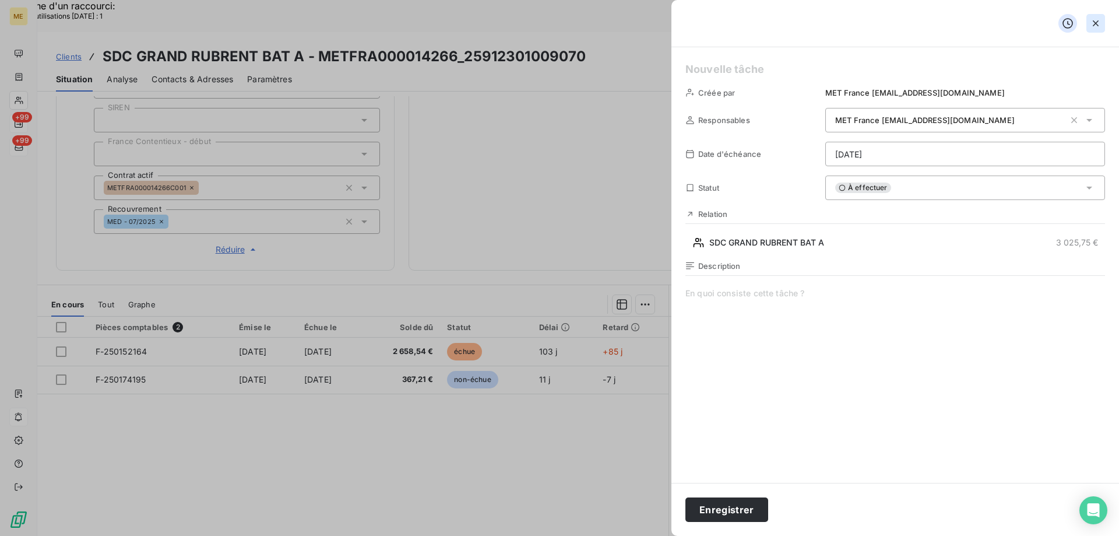
click at [1098, 19] on icon "button" at bounding box center [1096, 23] width 12 height 12
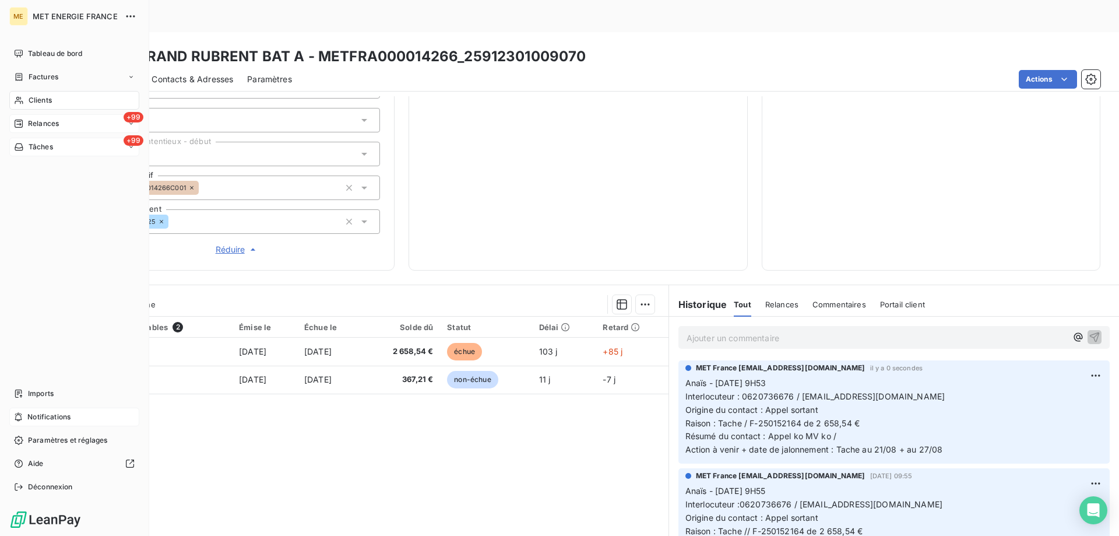
click at [44, 143] on span "Tâches" at bounding box center [41, 147] width 24 height 10
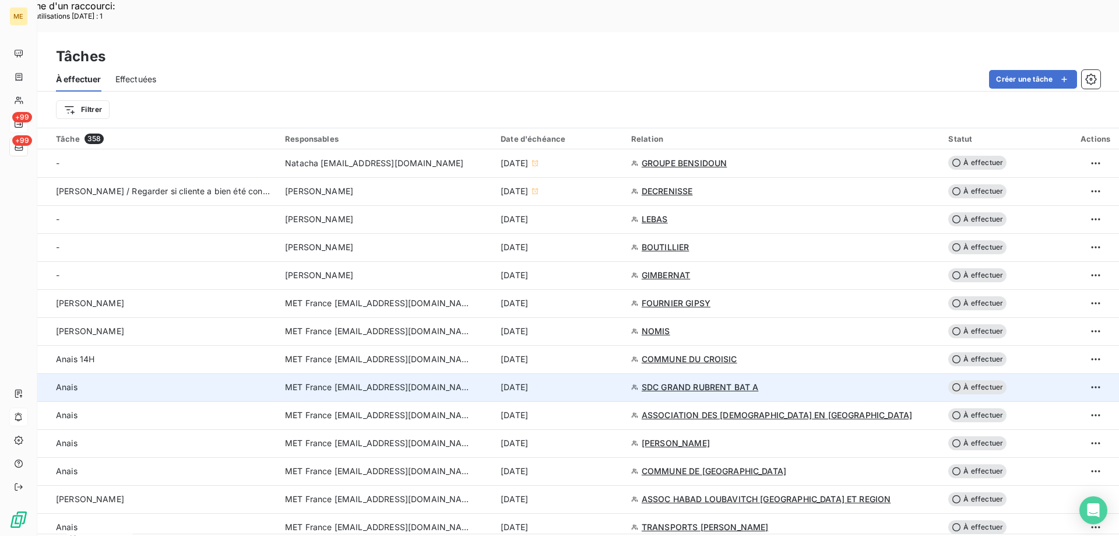
click at [617, 381] on div "[DATE]" at bounding box center [559, 387] width 117 height 12
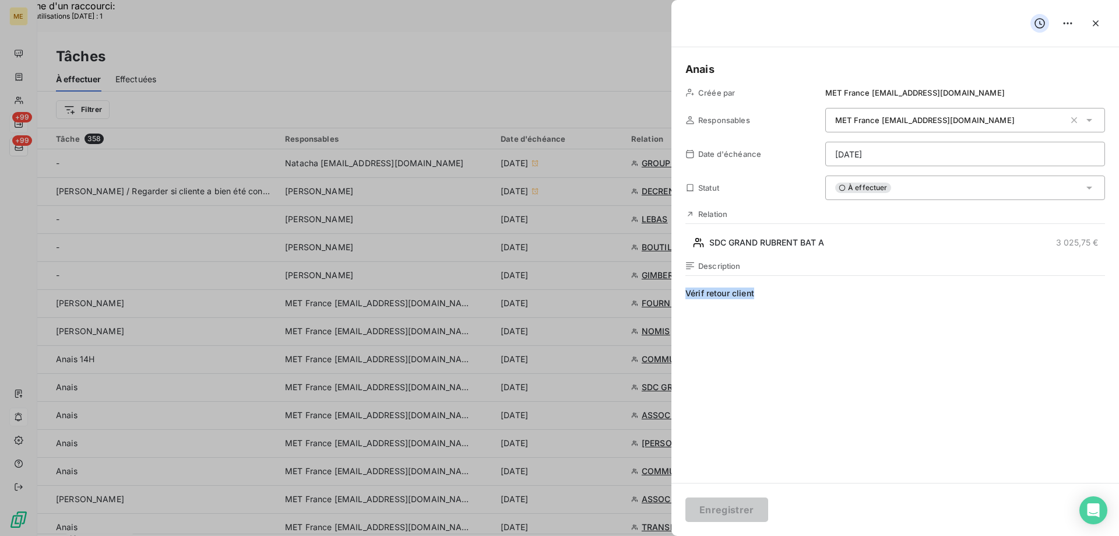
drag, startPoint x: 774, startPoint y: 294, endPoint x: 646, endPoint y: 296, distance: 127.6
click at [838, 136] on div "Anais Créée par MET France met-france@recouvrement.met.com Responsables MET Fra…" at bounding box center [895, 264] width 448 height 435
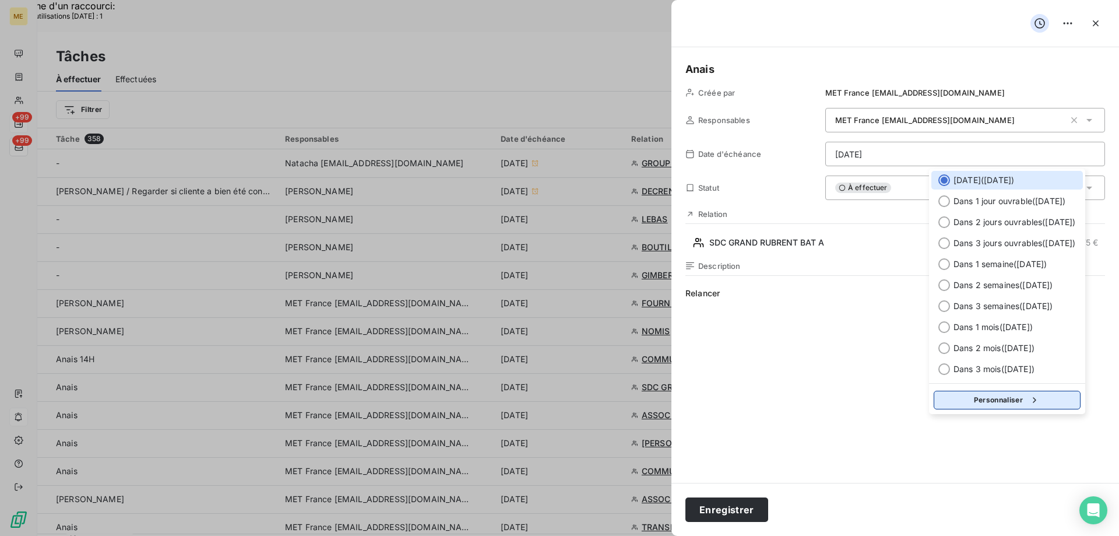
click at [1052, 406] on button "Personnaliser" at bounding box center [1007, 399] width 147 height 19
select select "7"
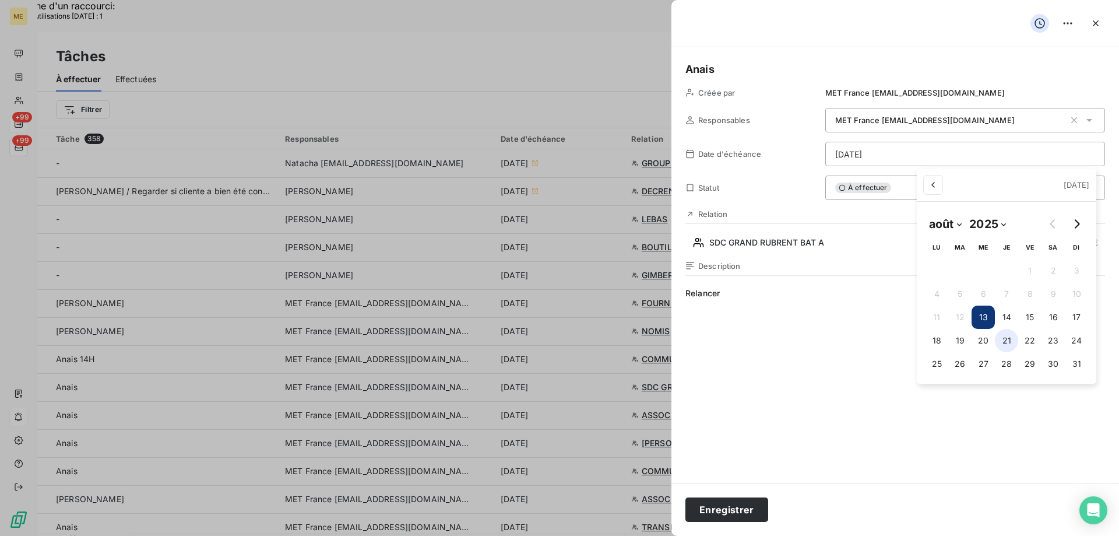
click at [1004, 340] on button "21" at bounding box center [1006, 340] width 23 height 23
type input "21/08/2025"
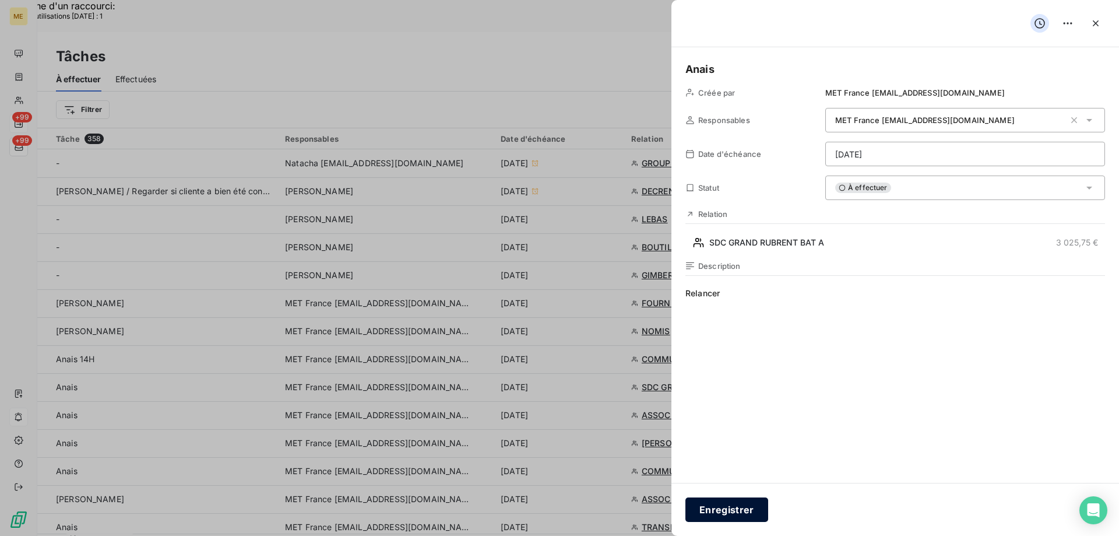
click at [729, 512] on button "Enregistrer" at bounding box center [726, 509] width 83 height 24
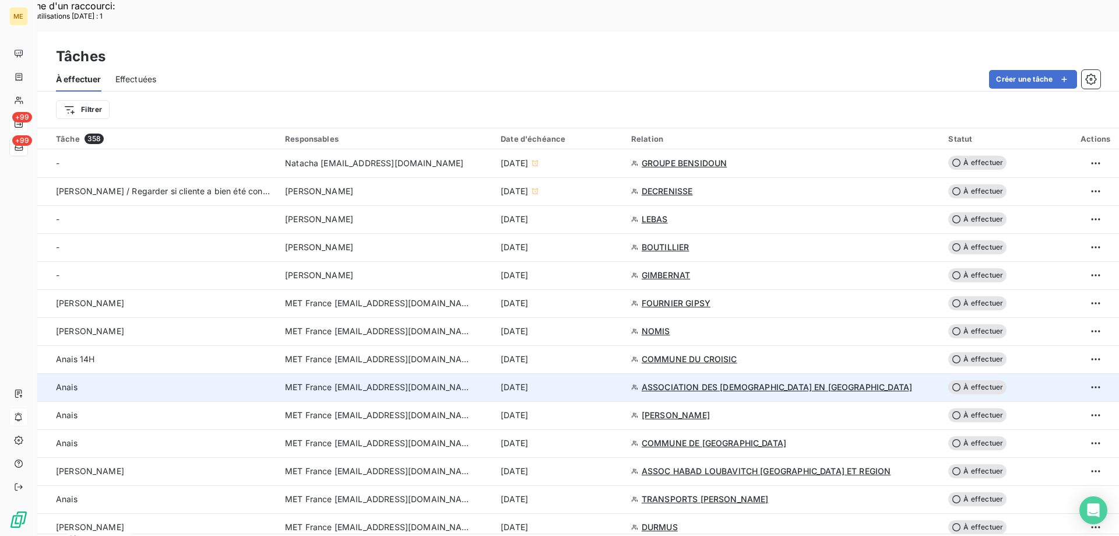
click at [614, 381] on div "[DATE]" at bounding box center [559, 387] width 117 height 12
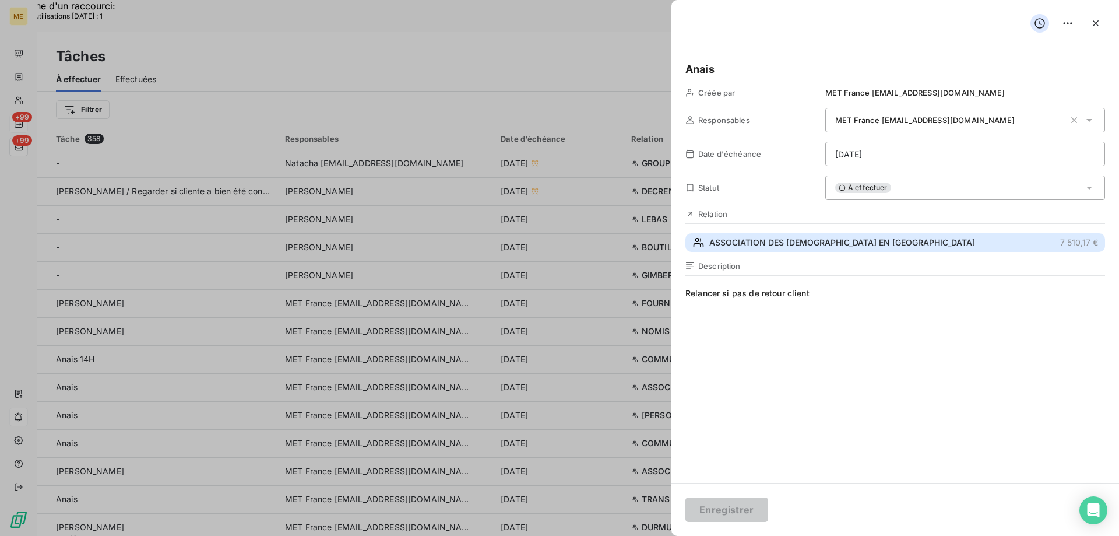
click at [829, 246] on span "ASSOCIATION DES [DEMOGRAPHIC_DATA] EN [GEOGRAPHIC_DATA]" at bounding box center [842, 243] width 266 height 12
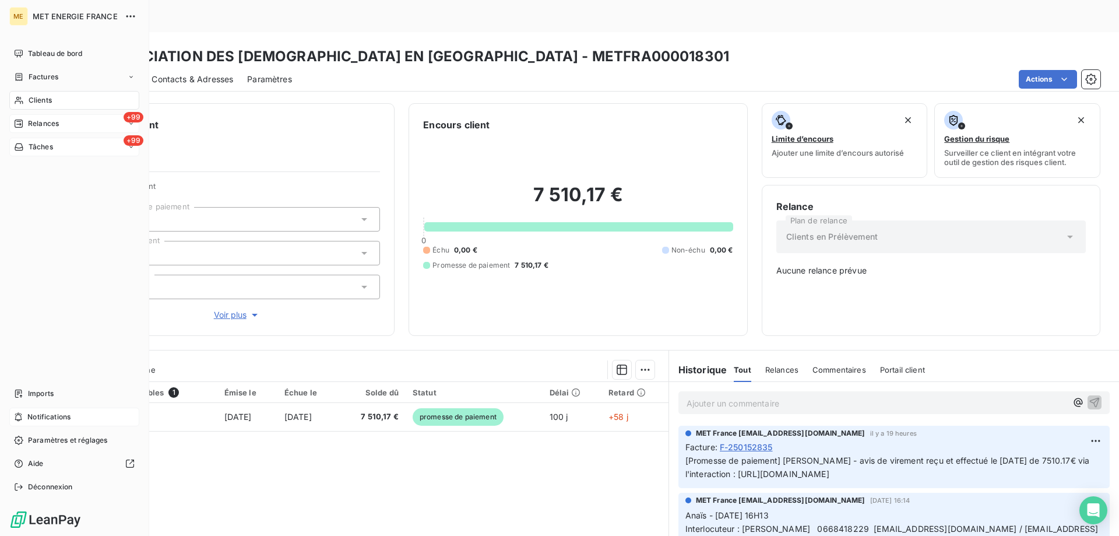
click at [39, 146] on span "Tâches" at bounding box center [41, 147] width 24 height 10
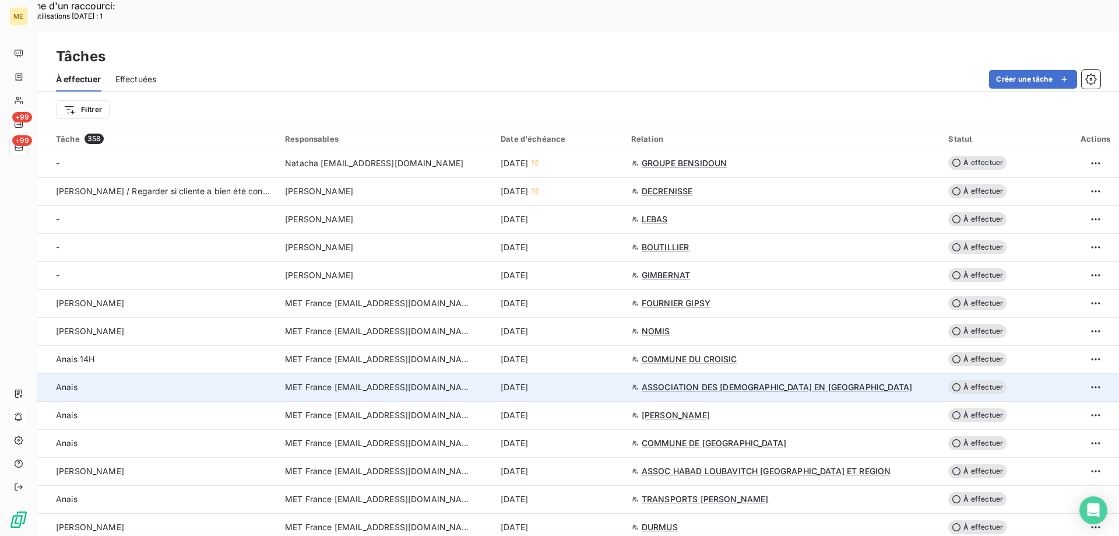
click at [617, 381] on div "[DATE]" at bounding box center [559, 387] width 117 height 12
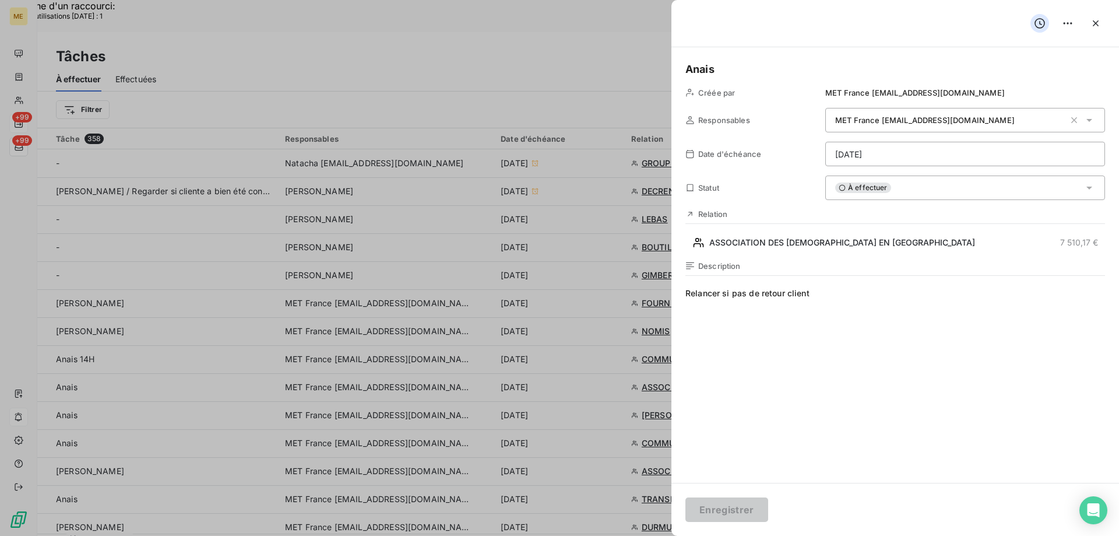
click at [963, 188] on div "À effectuer" at bounding box center [965, 187] width 280 height 24
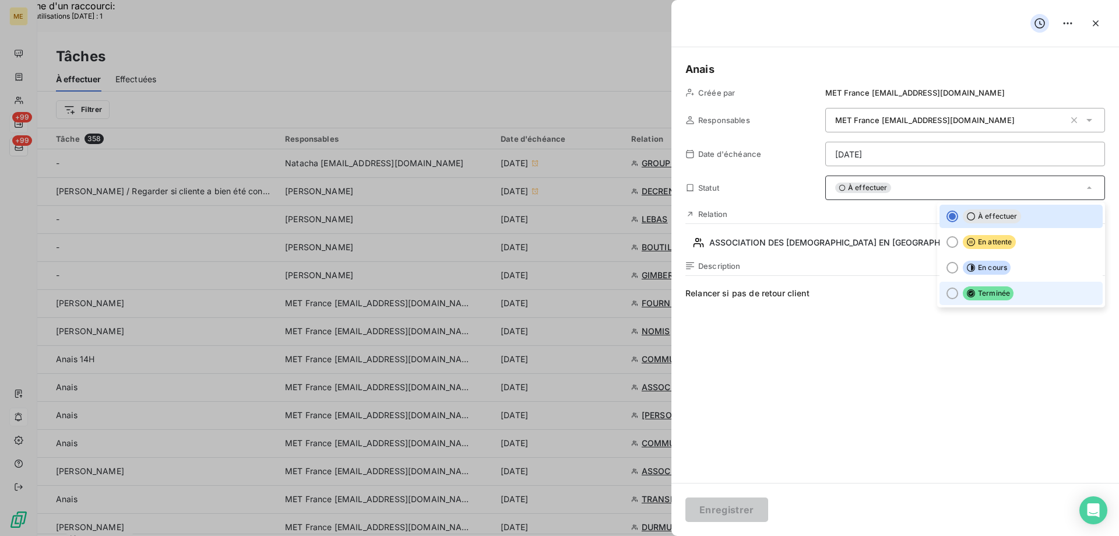
click at [979, 295] on span "Terminée" at bounding box center [988, 293] width 51 height 14
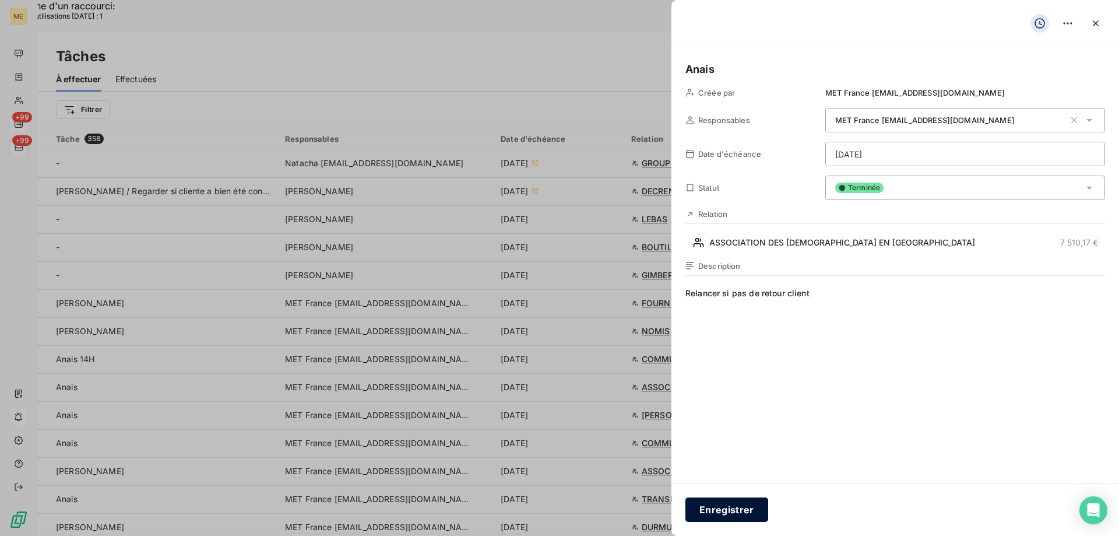
click at [752, 510] on button "Enregistrer" at bounding box center [726, 509] width 83 height 24
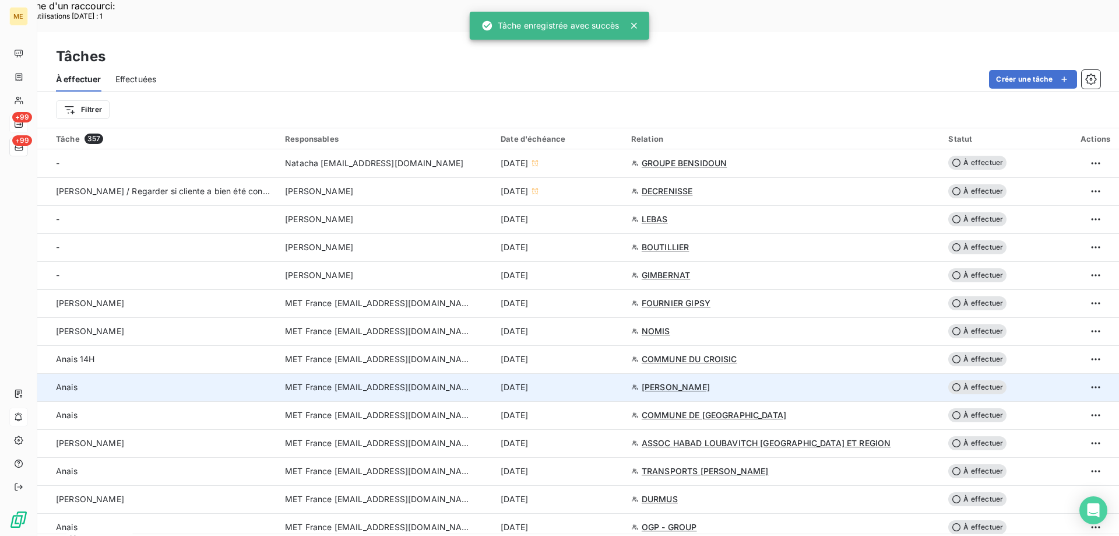
click at [611, 381] on div "[DATE]" at bounding box center [559, 387] width 117 height 12
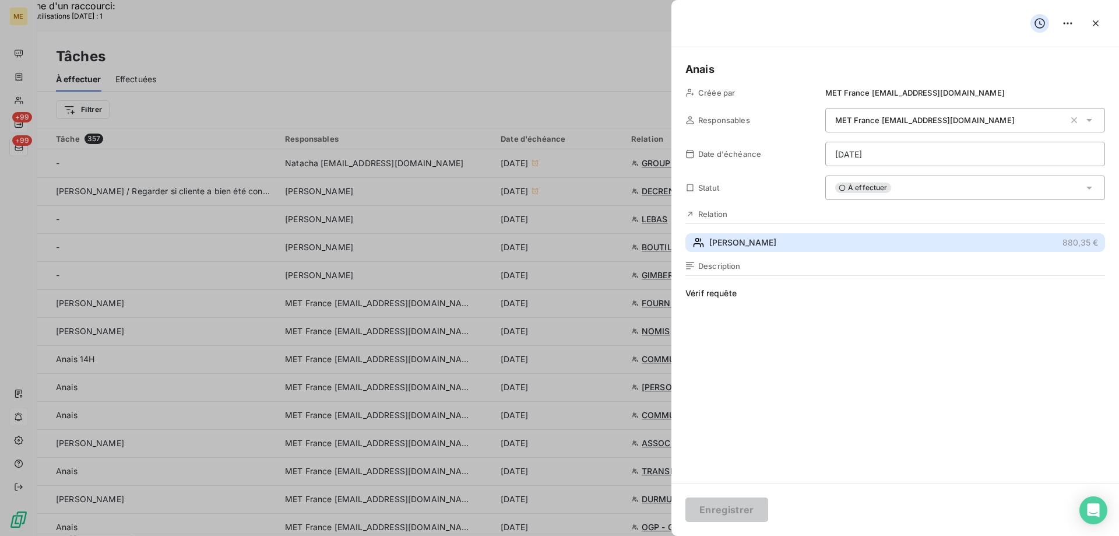
click at [808, 236] on button "BEAUCHENE RENE 880,35 €" at bounding box center [895, 242] width 420 height 19
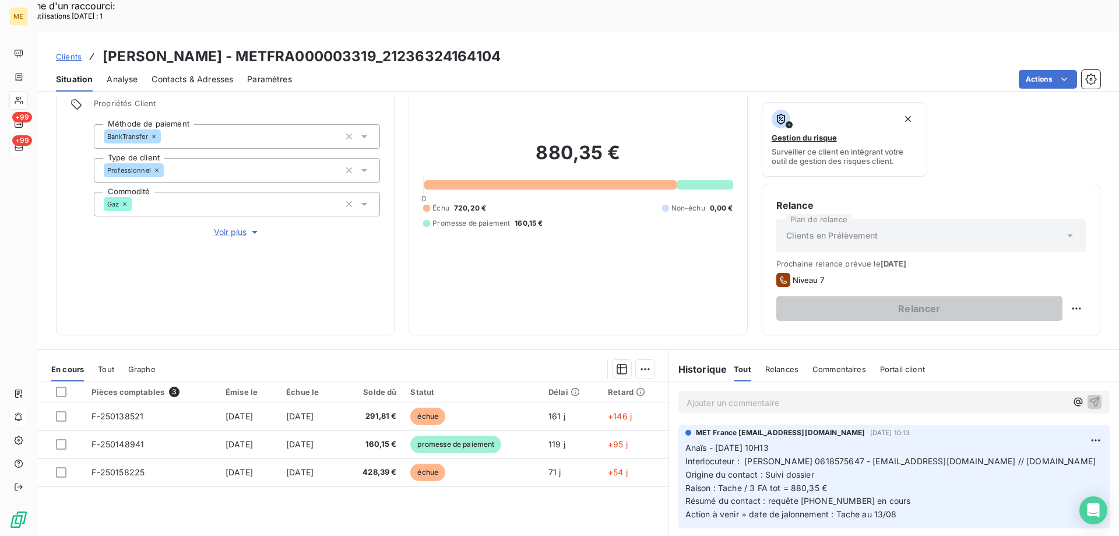
scroll to position [156, 0]
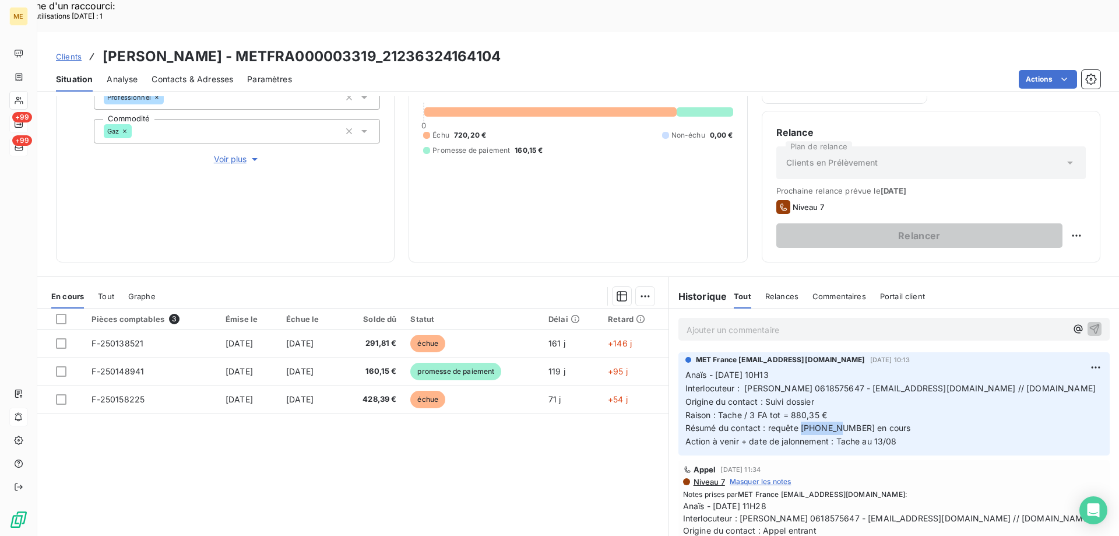
drag, startPoint x: 834, startPoint y: 407, endPoint x: 795, endPoint y: 410, distance: 39.7
click at [795, 422] on span "Résumé du contact : requête 00095141 en cours" at bounding box center [798, 427] width 226 height 10
drag, startPoint x: 513, startPoint y: 25, endPoint x: 391, endPoint y: 27, distance: 121.8
click at [391, 46] on div "Clients BEAUCHENE RENE - METFRA000003319_21236324164104" at bounding box center [578, 56] width 1082 height 21
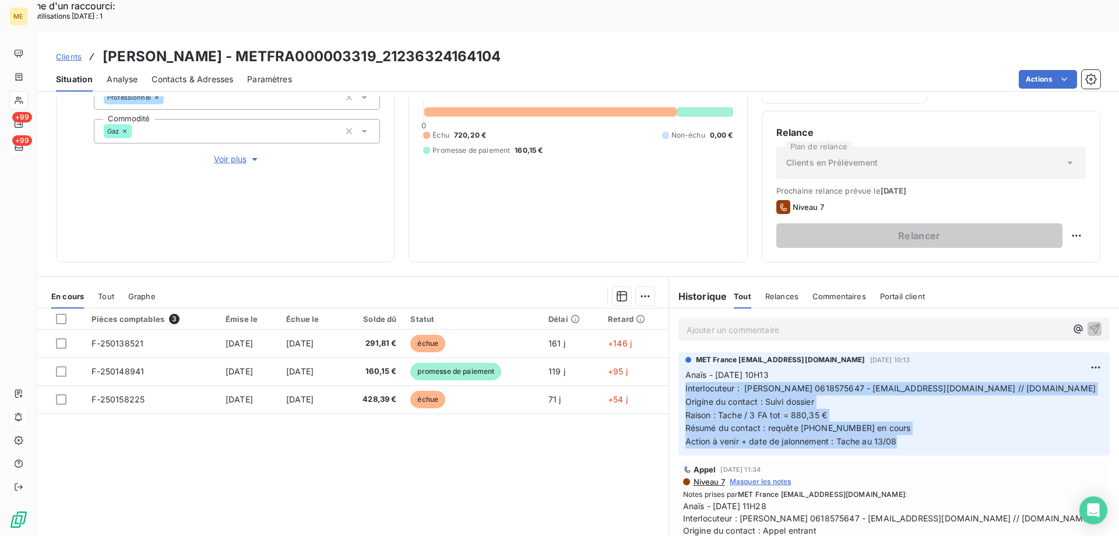
drag, startPoint x: 897, startPoint y: 423, endPoint x: 677, endPoint y: 354, distance: 230.8
click at [678, 354] on div "MET France met-france@recouvrement.met.com 11 août 2025, 10:13 Anaïs - 11/08/20…" at bounding box center [893, 403] width 431 height 103
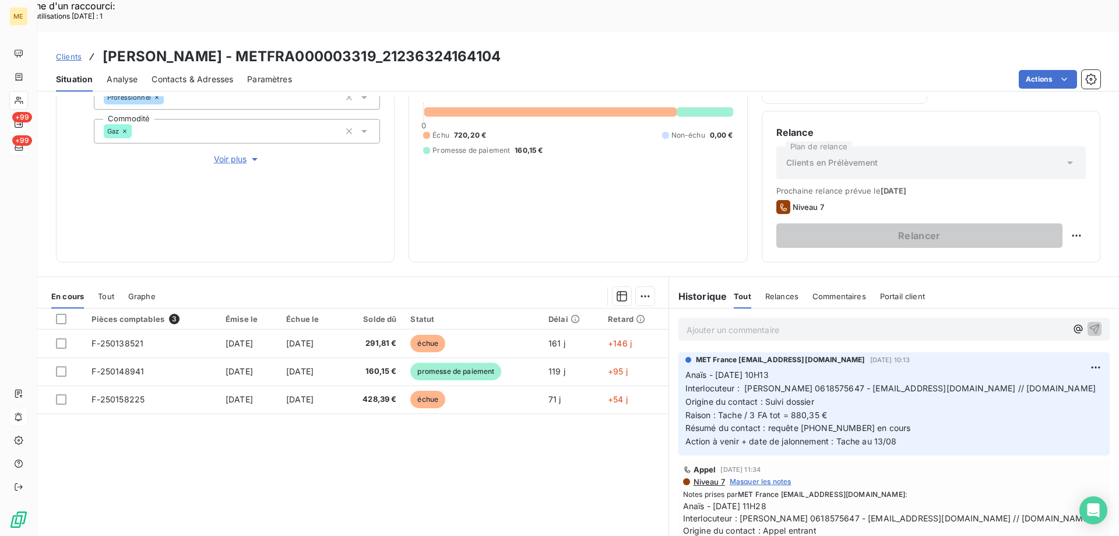
click at [790, 322] on p "Ajouter un commentaire ﻿" at bounding box center [876, 329] width 380 height 15
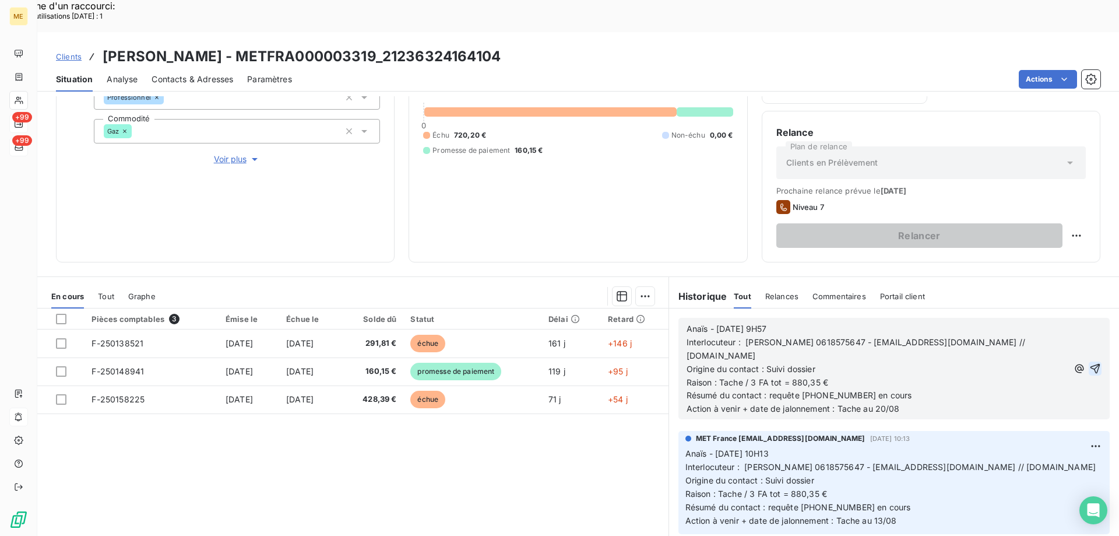
click at [1090, 364] on icon "button" at bounding box center [1095, 369] width 10 height 10
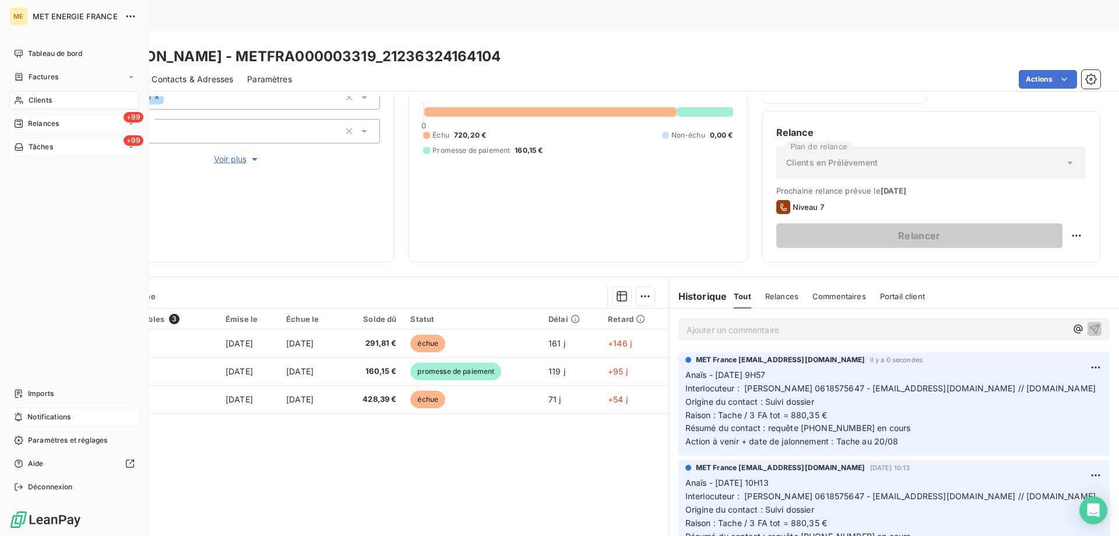
click at [52, 149] on span "Tâches" at bounding box center [41, 147] width 24 height 10
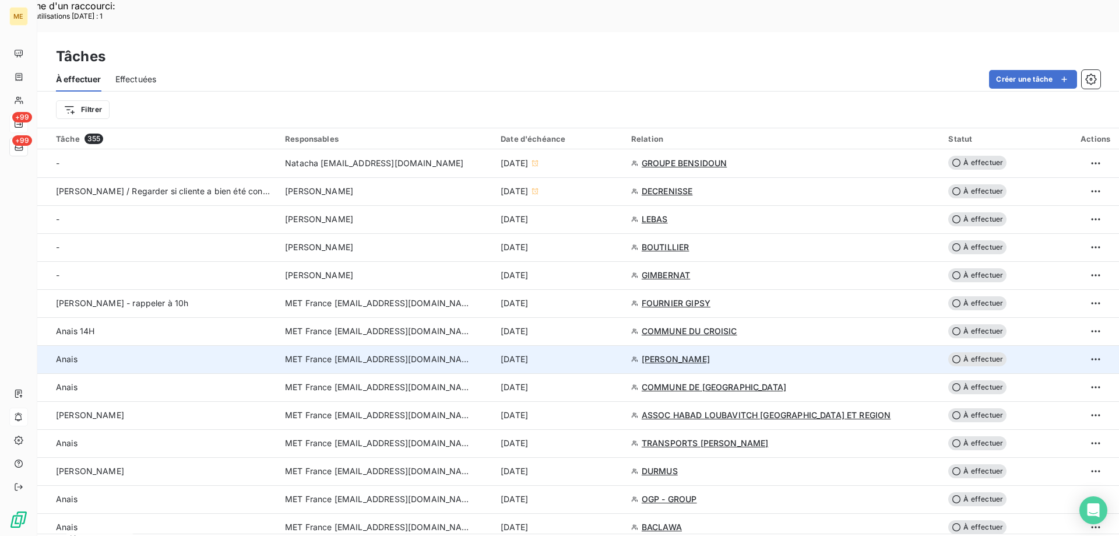
click at [624, 345] on td "[DATE]" at bounding box center [559, 359] width 131 height 28
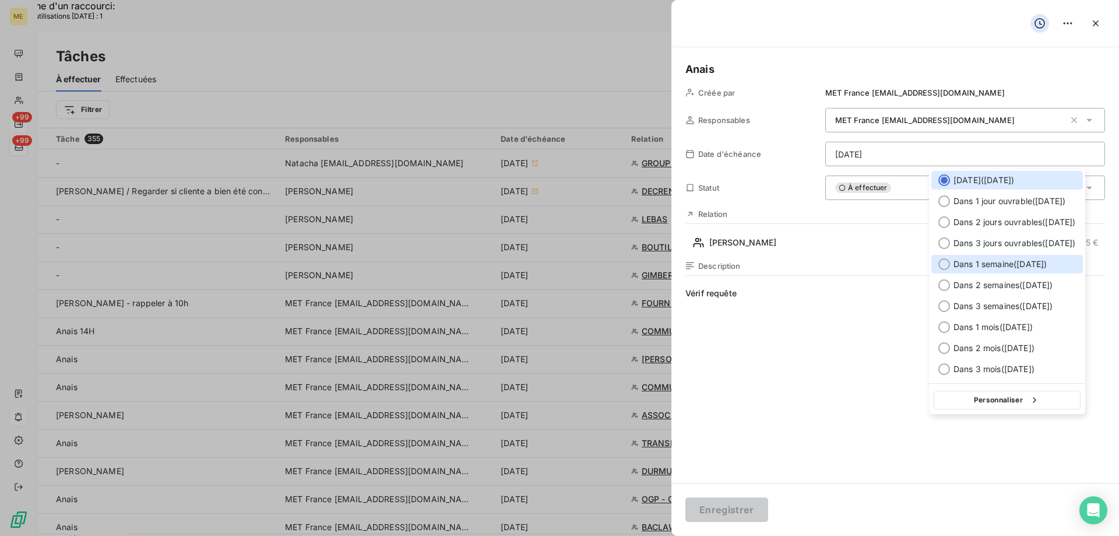
click at [1062, 265] on div "Dans 1 semaine ( [DATE] )" at bounding box center [1007, 264] width 152 height 19
type input "[DATE]"
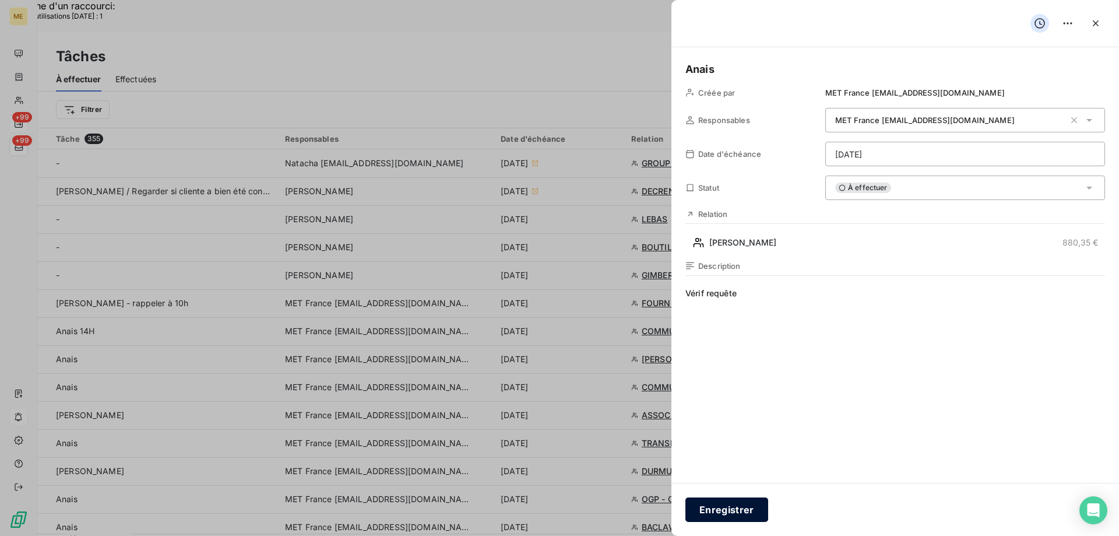
click at [723, 517] on button "Enregistrer" at bounding box center [726, 509] width 83 height 24
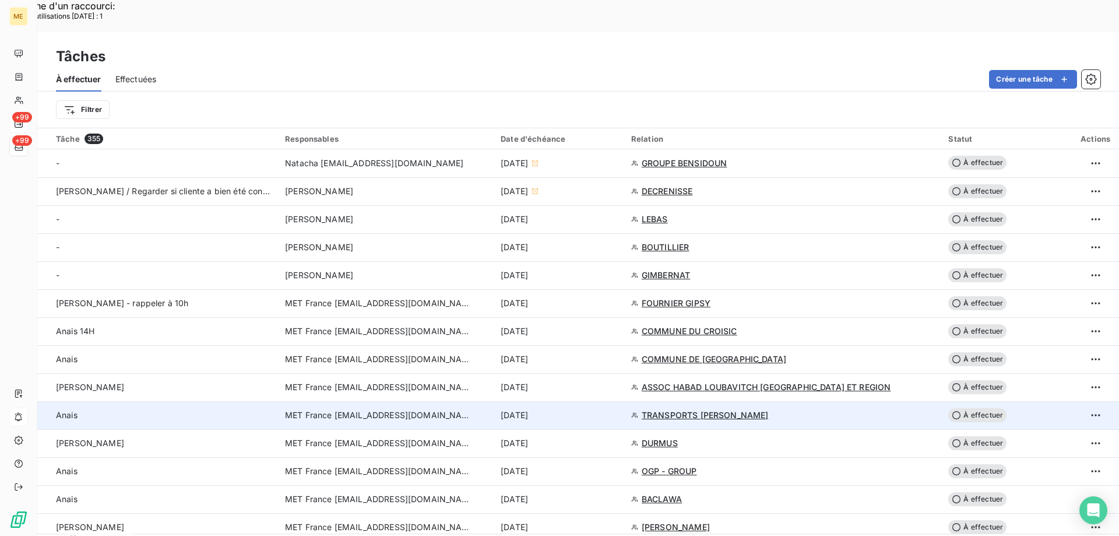
click at [617, 409] on div "[DATE]" at bounding box center [559, 415] width 117 height 12
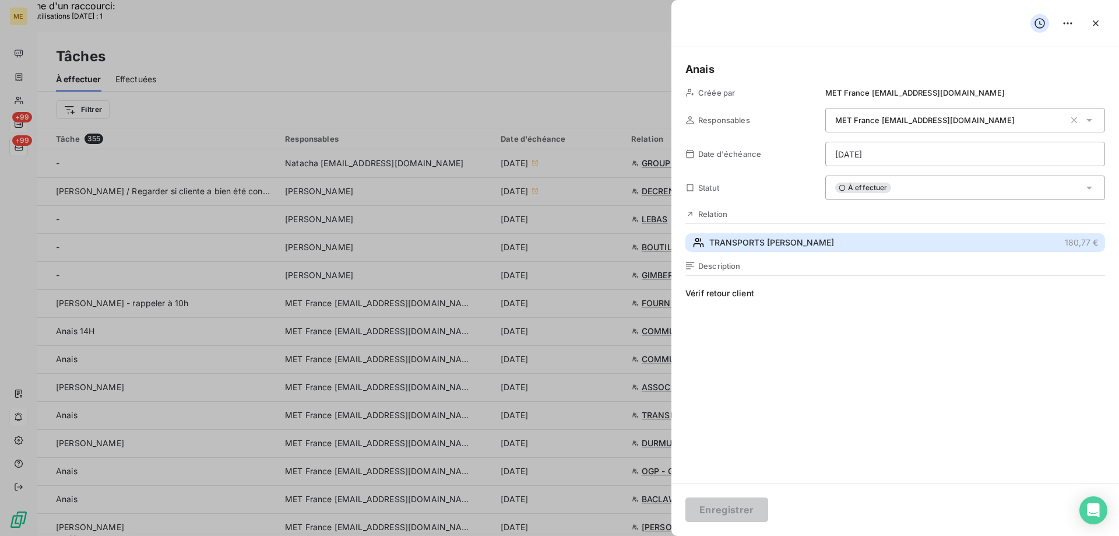
click at [774, 248] on span "TRANSPORTS ALAINE" at bounding box center [771, 243] width 125 height 12
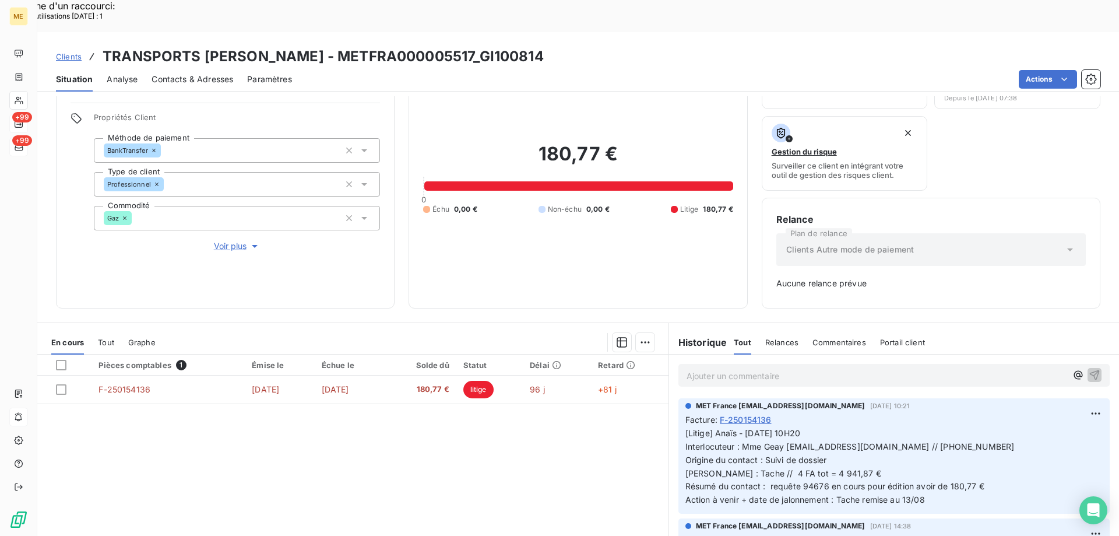
scroll to position [115, 0]
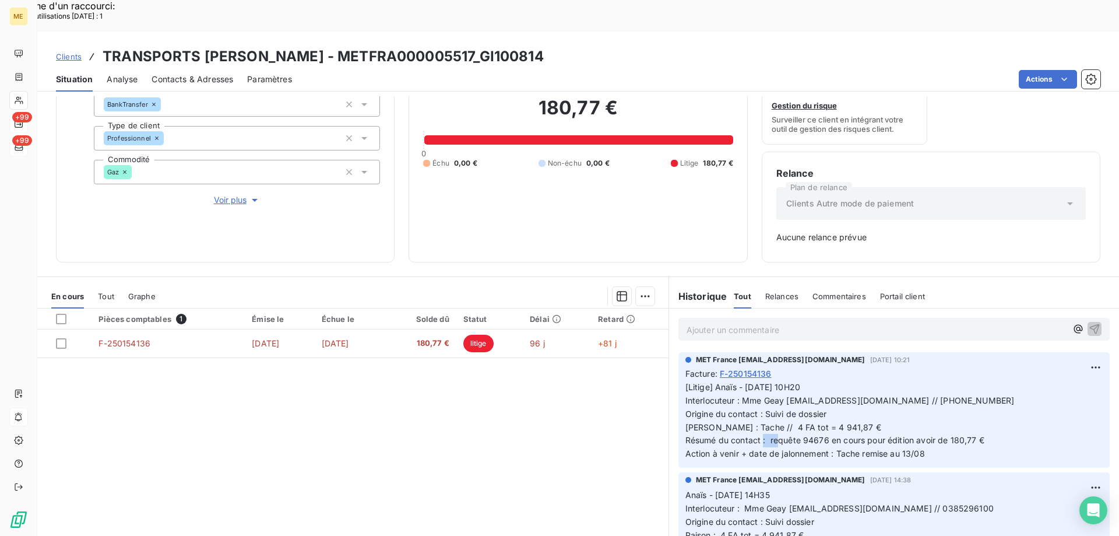
drag, startPoint x: 823, startPoint y: 408, endPoint x: 800, endPoint y: 408, distance: 23.9
click at [800, 408] on span "[Litige] Anaïs - 08/08/2025 - 10H20 Interlocuteur : Mme Geay facturealine@alain…" at bounding box center [849, 420] width 329 height 76
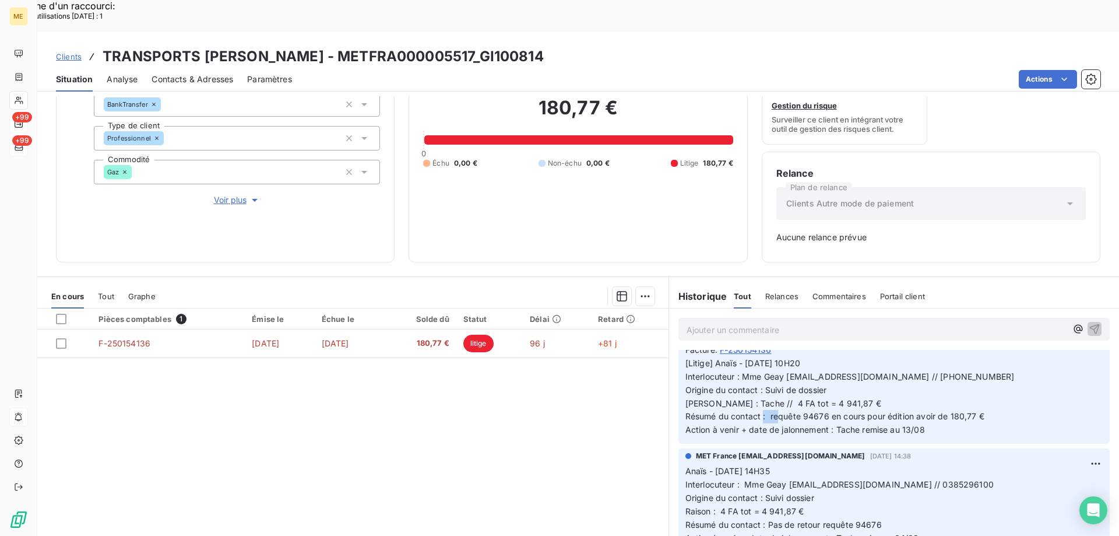
scroll to position [0, 0]
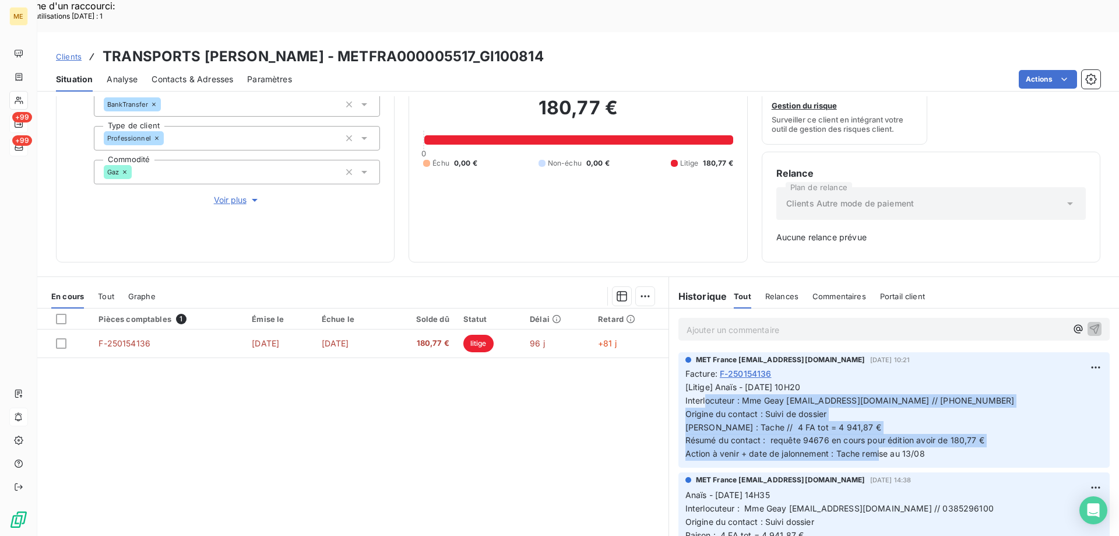
drag, startPoint x: 921, startPoint y: 426, endPoint x: 665, endPoint y: 371, distance: 261.7
click at [669, 371] on div "MET France met-france@recouvrement.met.com 8 août 2025, 10:21 Facture : F-25015…" at bounding box center [894, 410] width 450 height 120
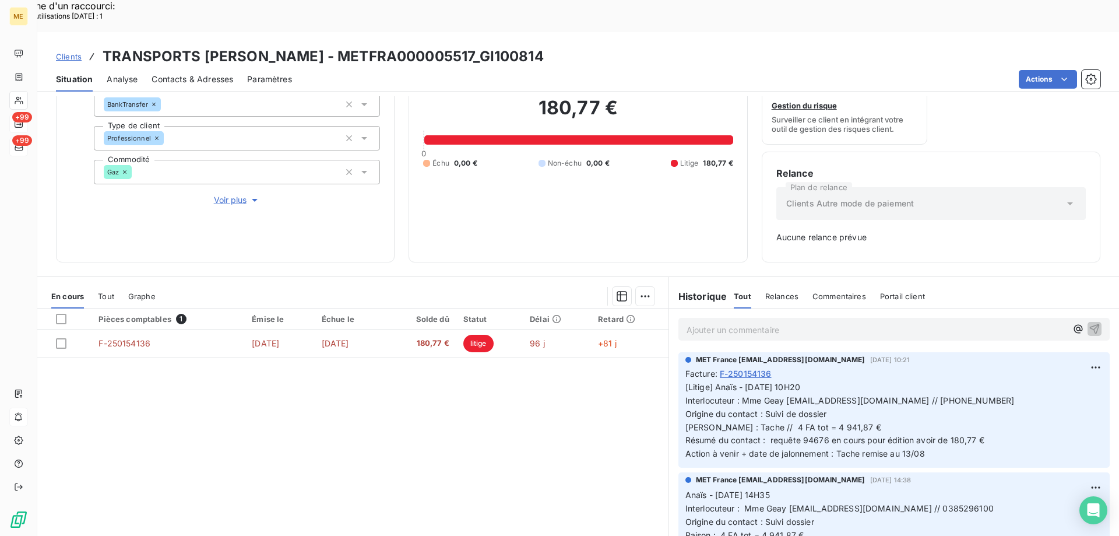
click at [929, 322] on p "Ajouter un commentaire ﻿" at bounding box center [876, 329] width 380 height 15
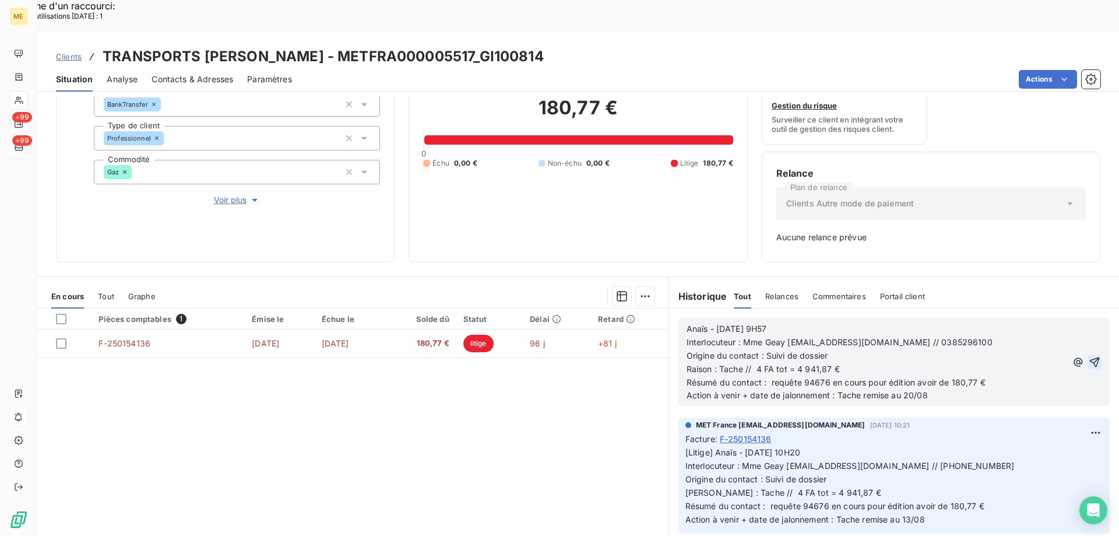
click at [1089, 356] on icon "button" at bounding box center [1095, 362] width 12 height 12
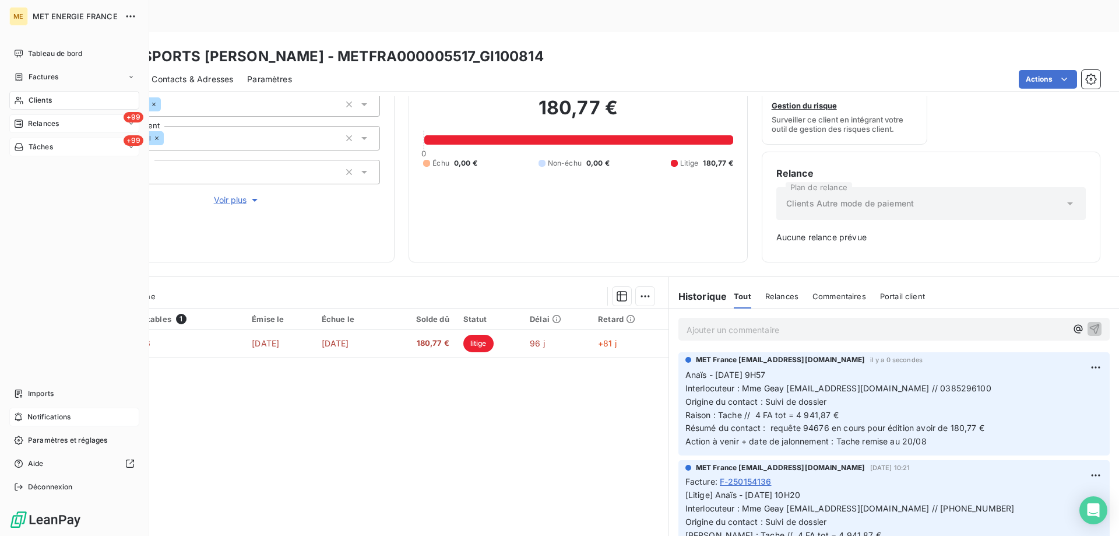
click at [30, 146] on span "Tâches" at bounding box center [41, 147] width 24 height 10
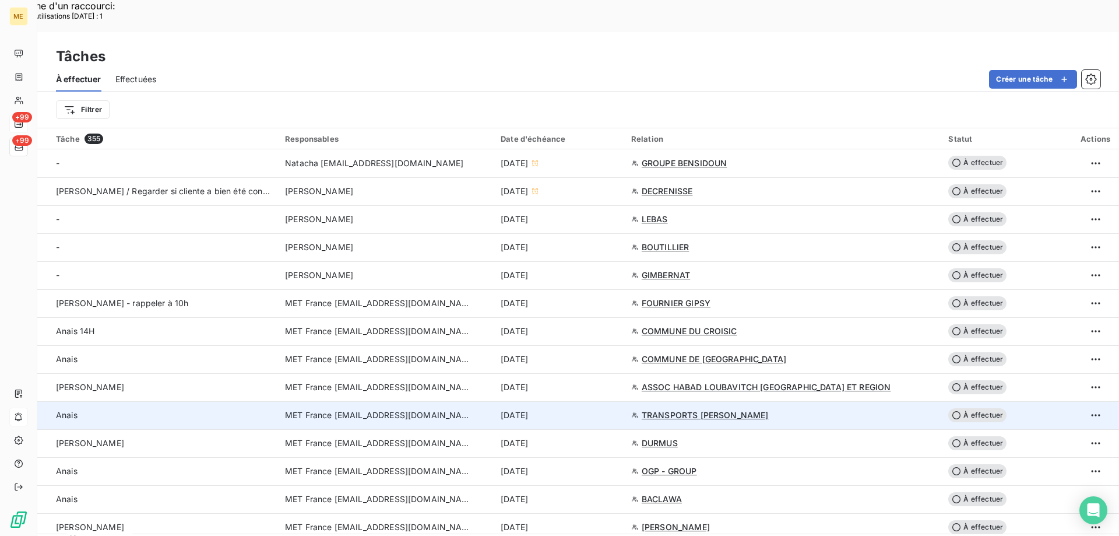
click at [617, 409] on div "[DATE]" at bounding box center [559, 415] width 117 height 12
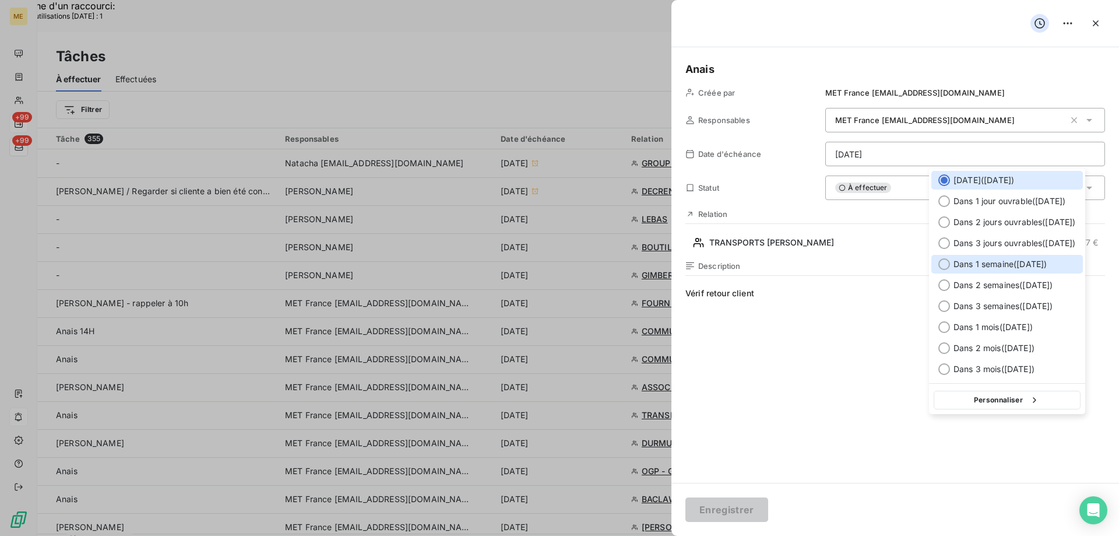
click at [996, 271] on div "Dans 1 semaine ( [DATE] )" at bounding box center [1007, 264] width 152 height 19
type input "[DATE]"
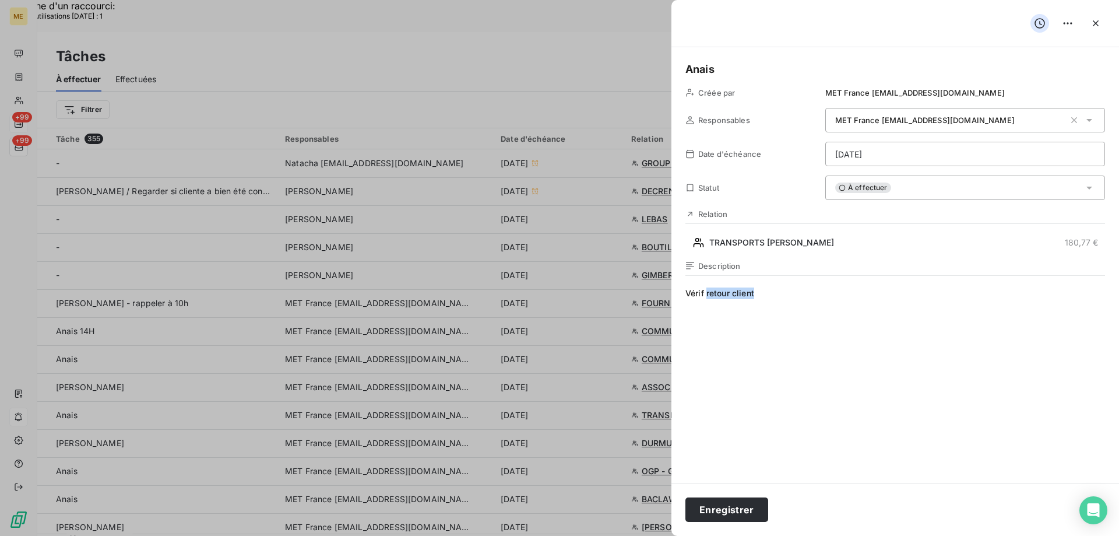
drag, startPoint x: 762, startPoint y: 298, endPoint x: 707, endPoint y: 297, distance: 55.4
click at [707, 297] on span "Vérif retour client" at bounding box center [895, 399] width 420 height 224
click at [768, 297] on span "Vérif requête" at bounding box center [895, 399] width 420 height 224
click at [744, 504] on button "Enregistrer" at bounding box center [726, 509] width 83 height 24
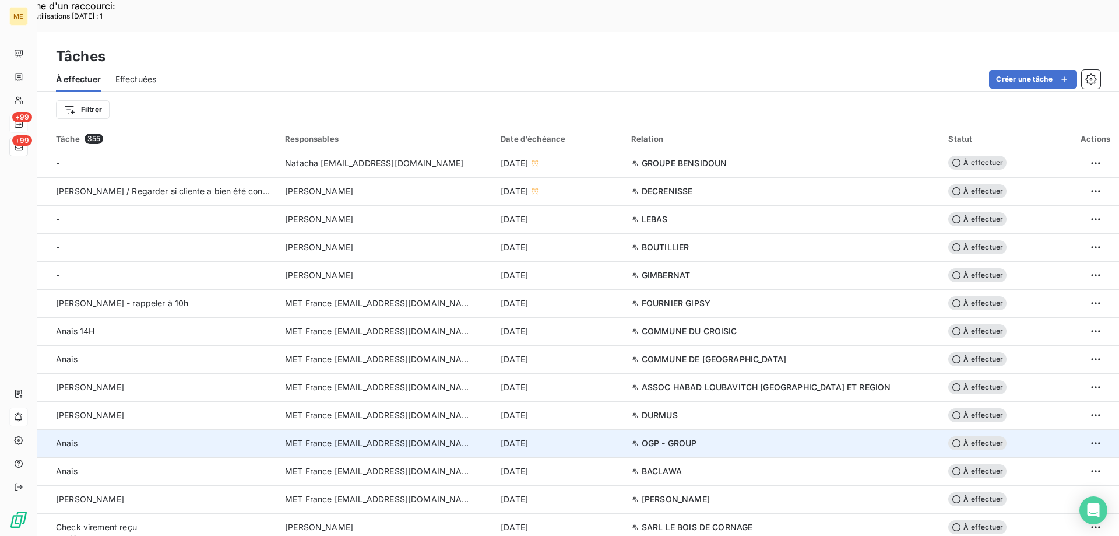
click at [610, 437] on div "[DATE]" at bounding box center [559, 443] width 117 height 12
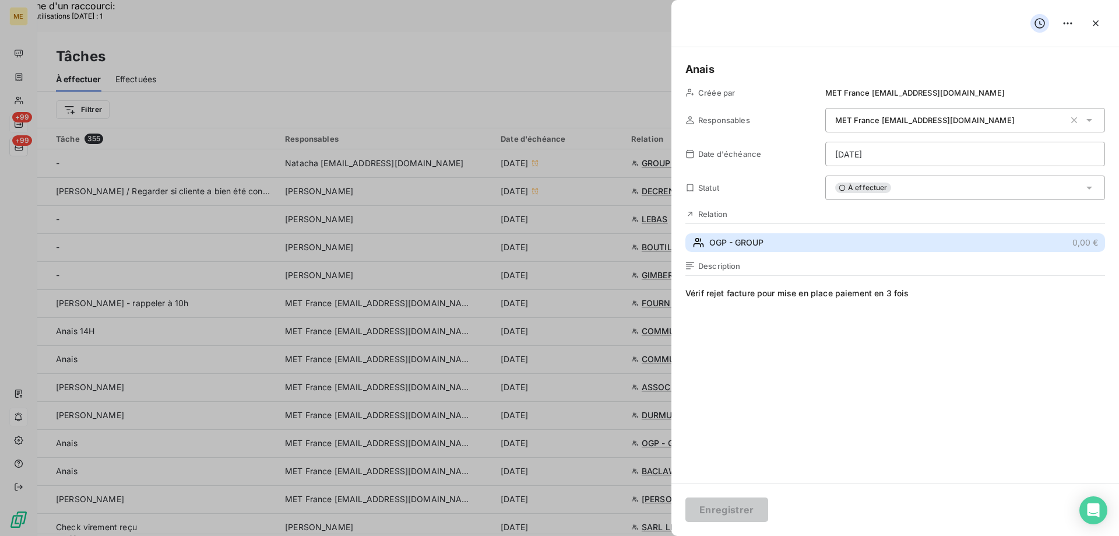
click at [784, 241] on button "OGP - GROUP 0,00 €" at bounding box center [895, 242] width 420 height 19
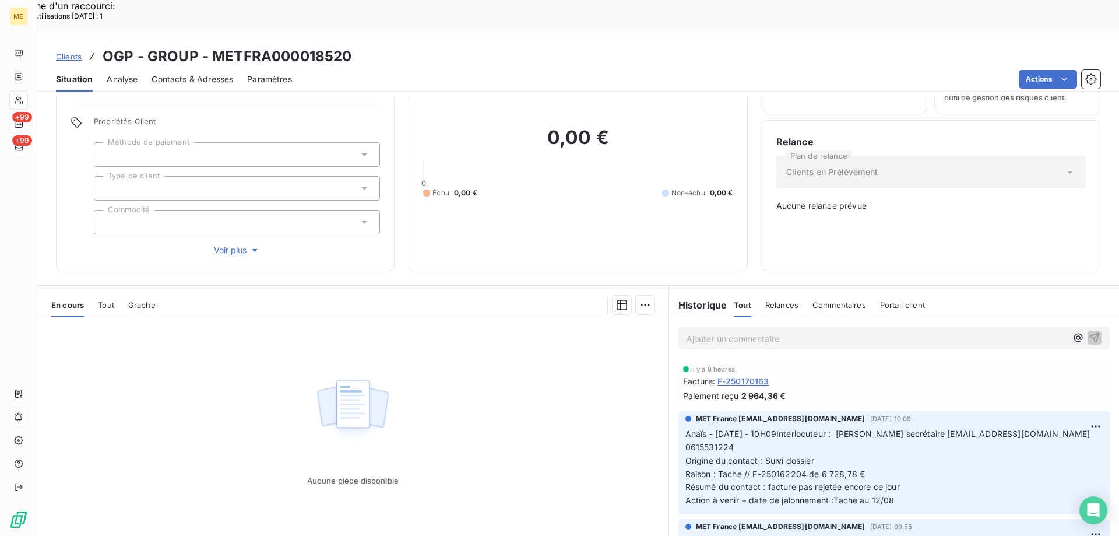
scroll to position [65, 0]
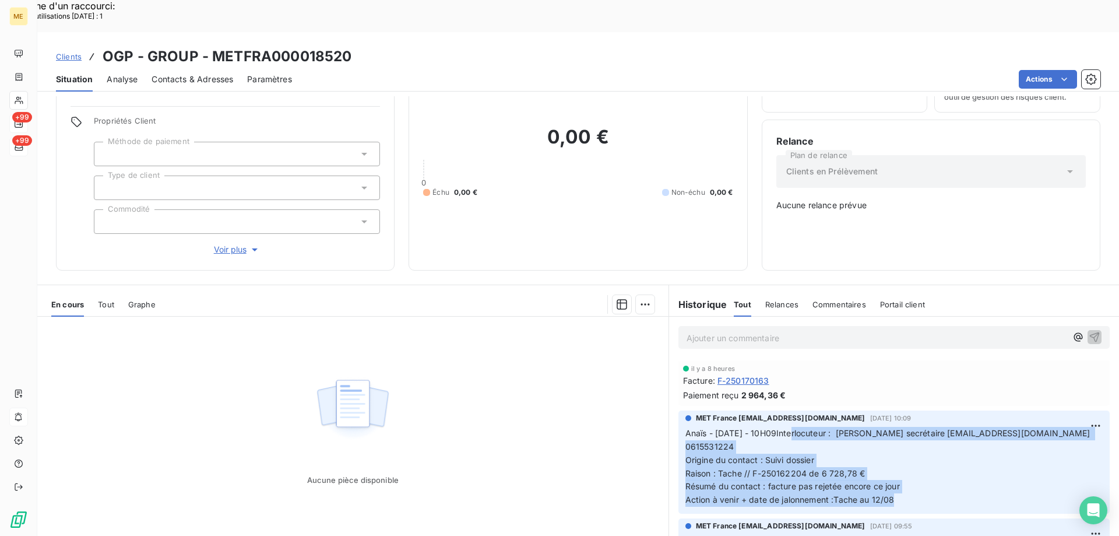
drag, startPoint x: 892, startPoint y: 460, endPoint x: 788, endPoint y: 396, distance: 121.9
click at [788, 427] on p "Anaïs - 11/08/2025 - 10H09Interlocuteur : Mme MILOUD secrétaire contact.ogpoule…" at bounding box center [893, 467] width 417 height 80
click at [915, 452] on p "Anaïs - 11/08/2025 - 10H09Interlocuteur : Mme MILOUD secrétaire contact.ogpoule…" at bounding box center [893, 467] width 417 height 80
drag, startPoint x: 900, startPoint y: 462, endPoint x: 787, endPoint y: 393, distance: 132.0
click at [787, 427] on p "Anaïs - 11/08/2025 - 10H09Interlocuteur : Mme MILOUD secrétaire contact.ogpoule…" at bounding box center [893, 467] width 417 height 80
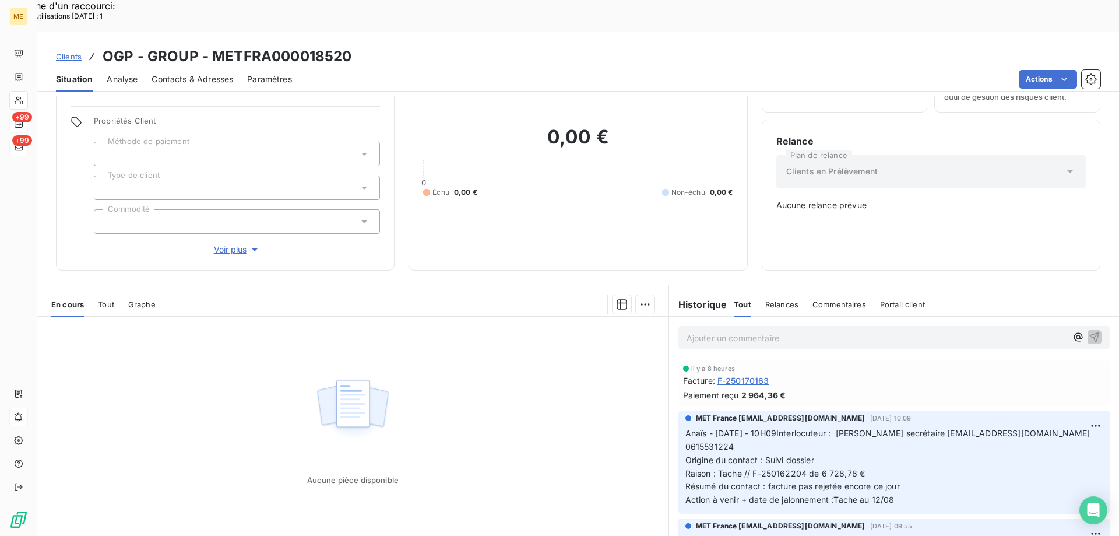
click at [757, 330] on p "Ajouter un commentaire ﻿" at bounding box center [876, 337] width 380 height 15
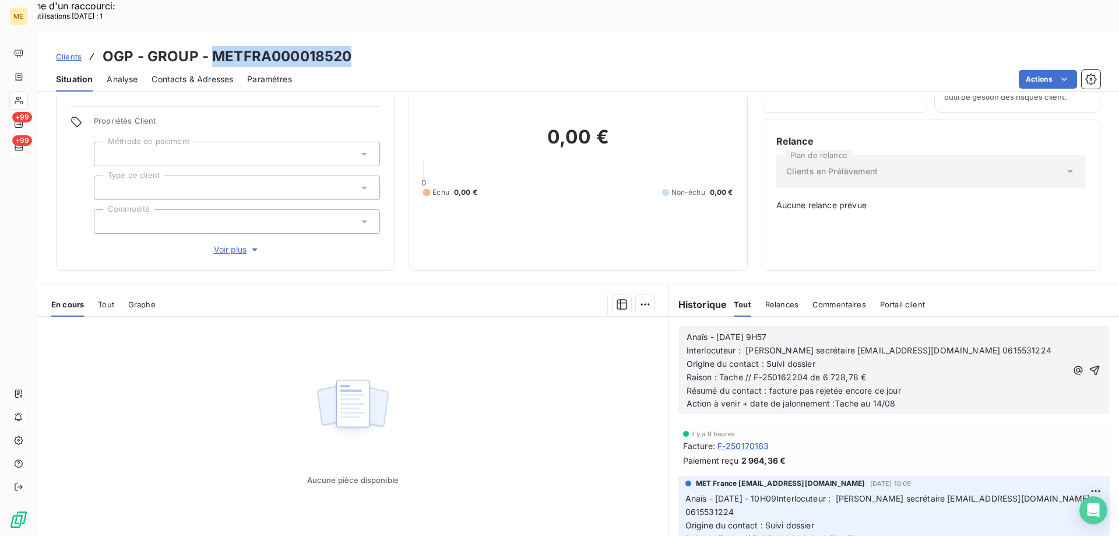
drag, startPoint x: 344, startPoint y: 23, endPoint x: 212, endPoint y: 29, distance: 132.4
click at [212, 46] on div "Clients OGP - GROUP - METFRA000018520" at bounding box center [578, 56] width 1082 height 21
click at [1089, 364] on icon "button" at bounding box center [1095, 370] width 12 height 12
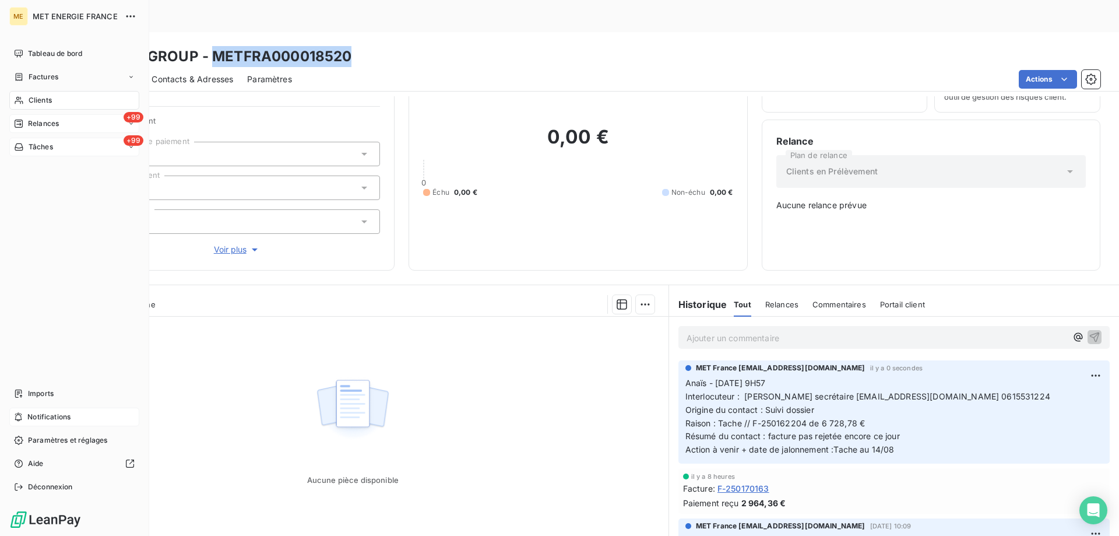
click at [40, 149] on span "Tâches" at bounding box center [41, 147] width 24 height 10
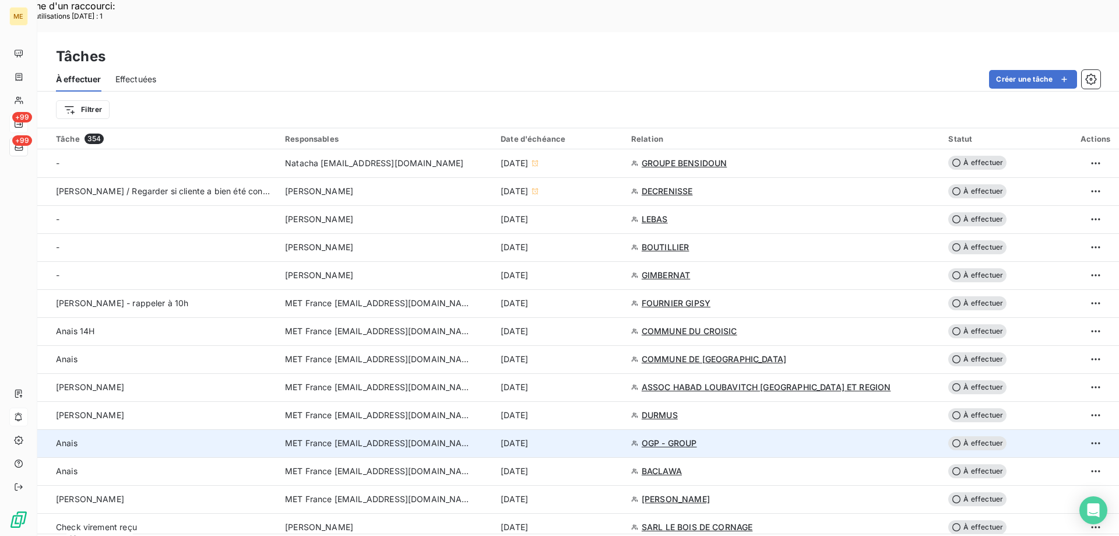
click at [617, 437] on div "[DATE]" at bounding box center [559, 443] width 117 height 12
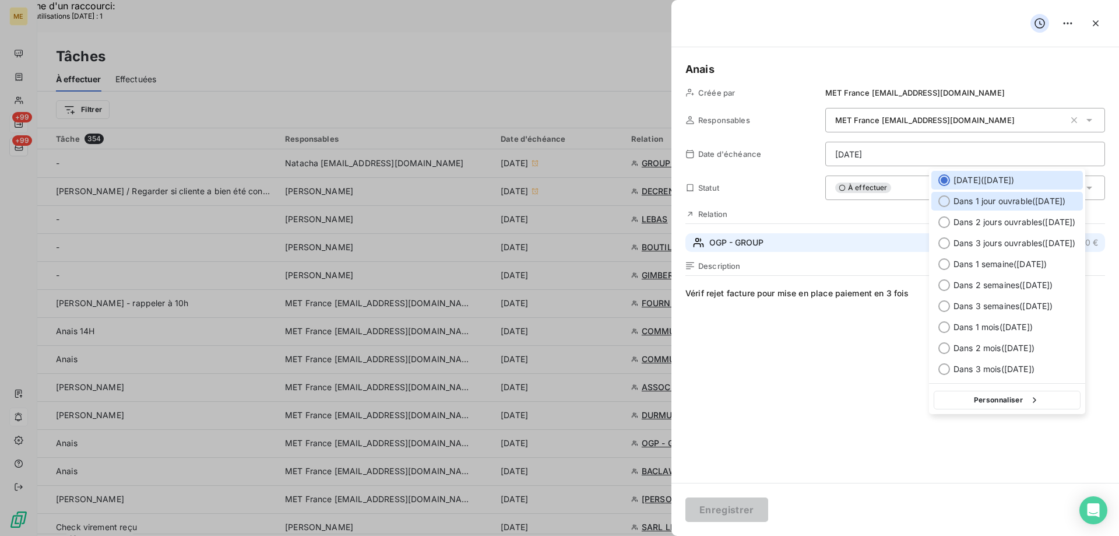
drag, startPoint x: 970, startPoint y: 199, endPoint x: 962, endPoint y: 238, distance: 39.2
click at [970, 199] on span "Dans 1 jour ouvrable ( [DATE] )" at bounding box center [1009, 201] width 112 height 12
type input "[DATE]"
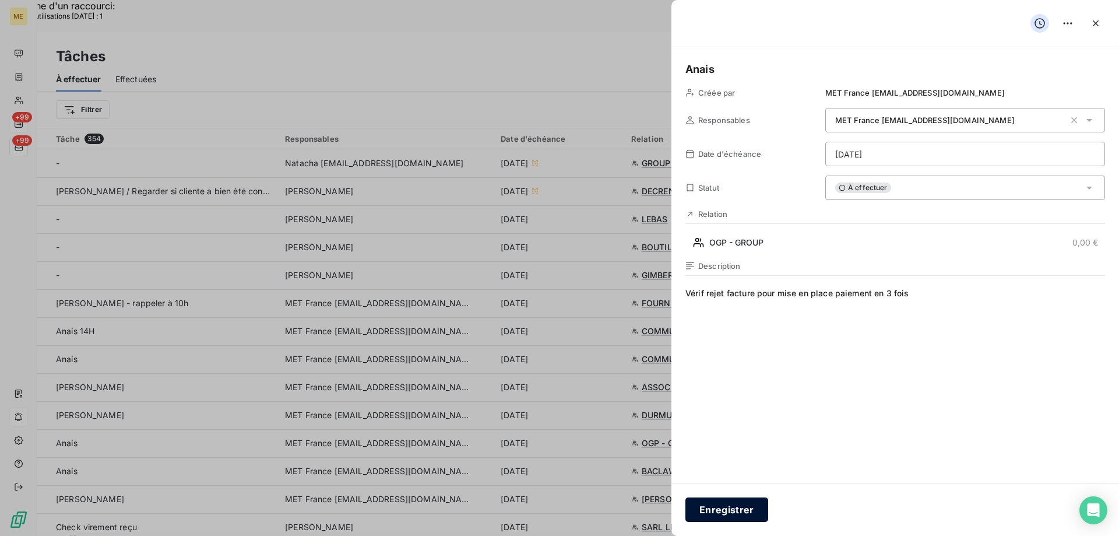
click at [730, 512] on button "Enregistrer" at bounding box center [726, 509] width 83 height 24
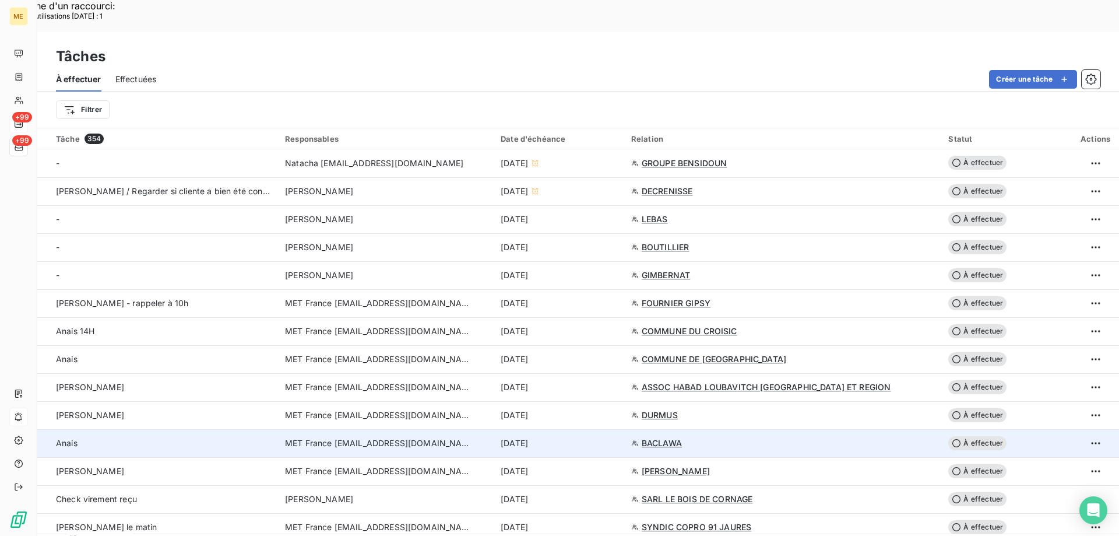
click at [607, 437] on div "[DATE]" at bounding box center [559, 443] width 117 height 12
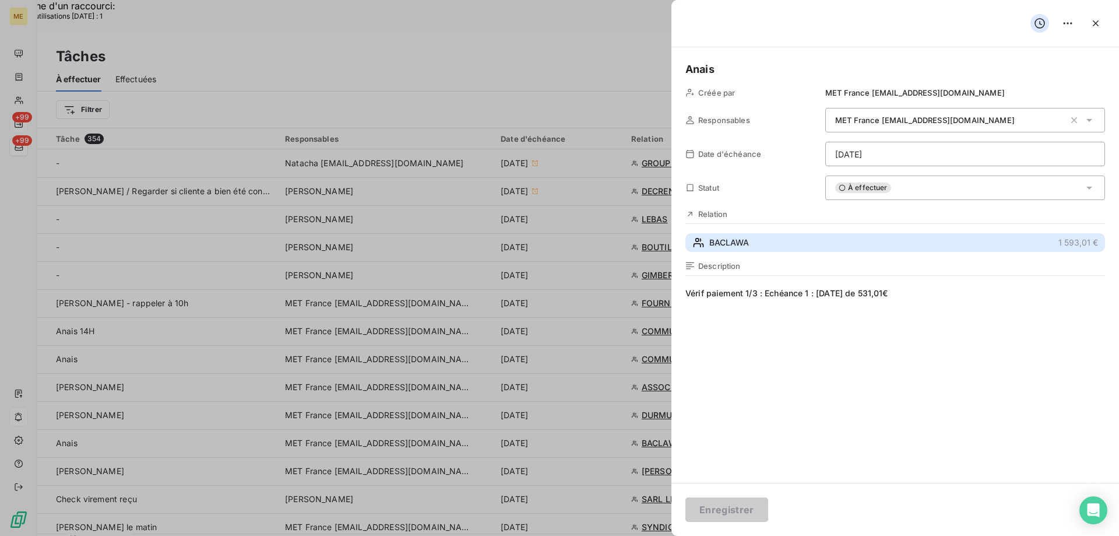
click at [752, 244] on button "BACLAWA 1 593,01 €" at bounding box center [895, 242] width 420 height 19
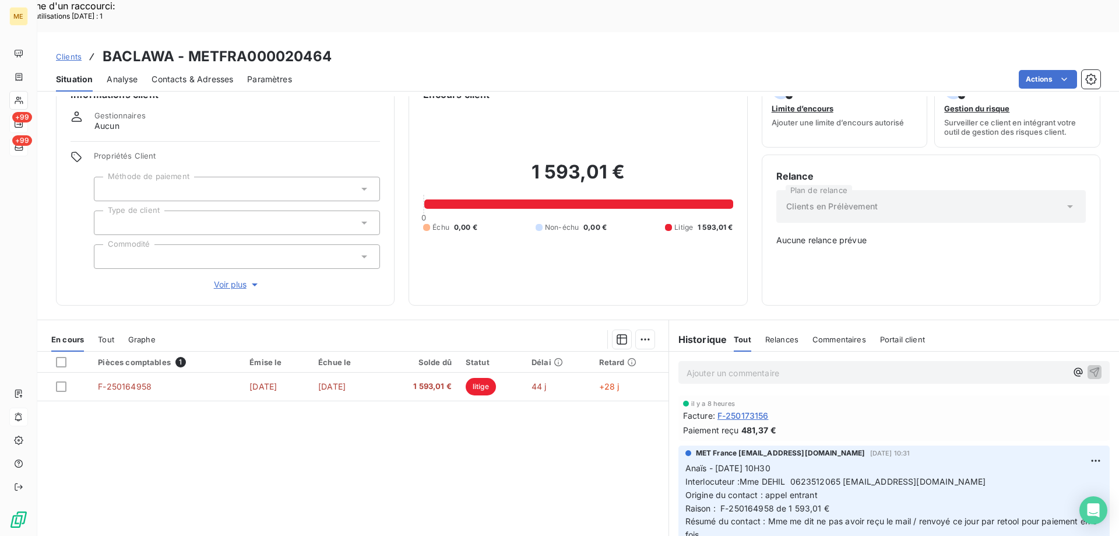
scroll to position [65, 0]
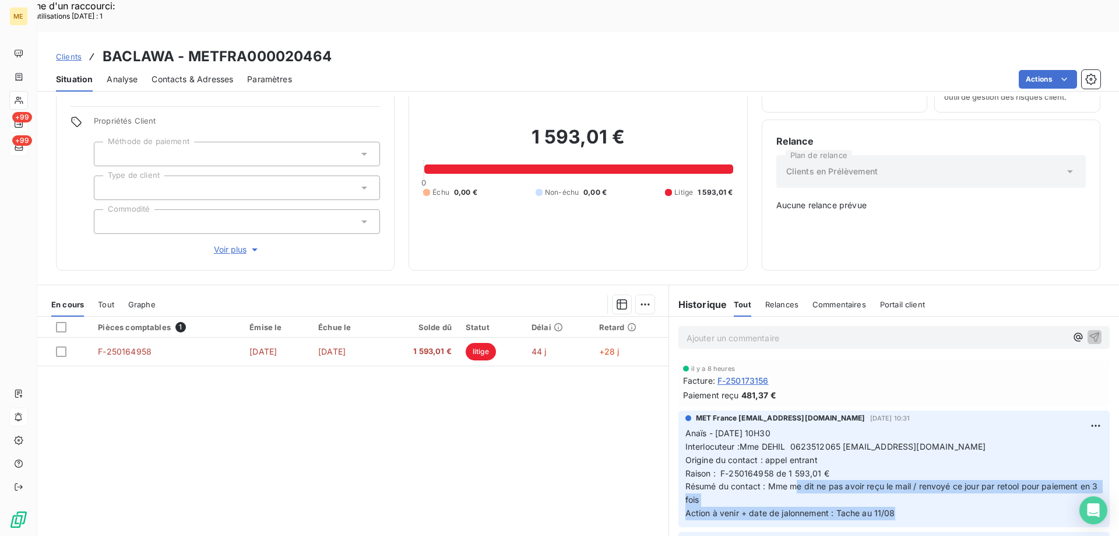
drag, startPoint x: 900, startPoint y: 473, endPoint x: 794, endPoint y: 451, distance: 107.7
click at [794, 451] on p "Anaïs - 07/08/2025 - 10H30 Interlocuteur :Mme DEHIL 0623512065 dehil_fer@yahoo.…" at bounding box center [893, 473] width 417 height 93
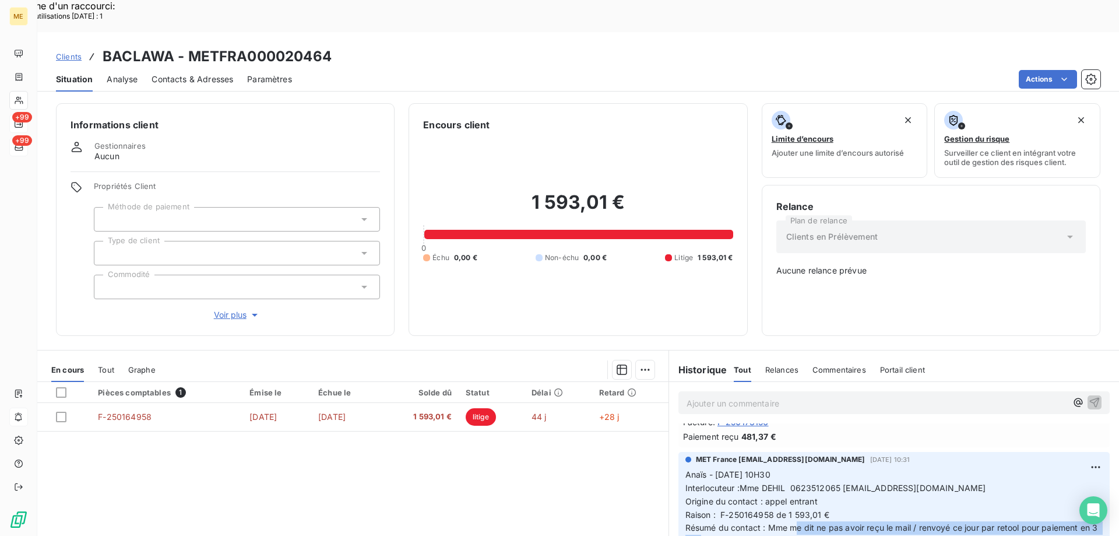
scroll to position [0, 0]
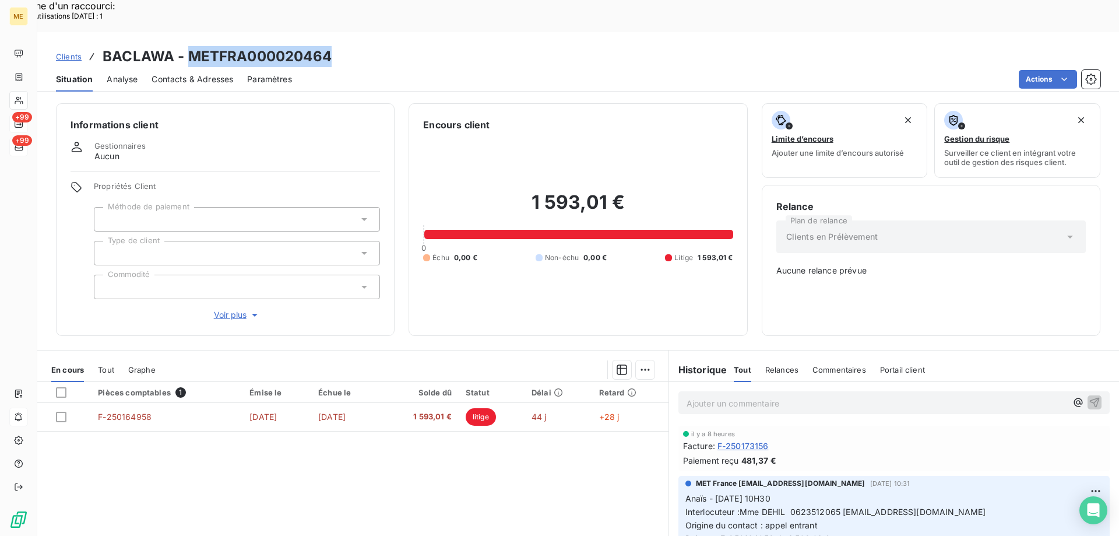
drag, startPoint x: 333, startPoint y: 22, endPoint x: 188, endPoint y: 29, distance: 144.7
click at [188, 46] on div "Clients BACLAWA - METFRA000020464" at bounding box center [578, 56] width 1082 height 21
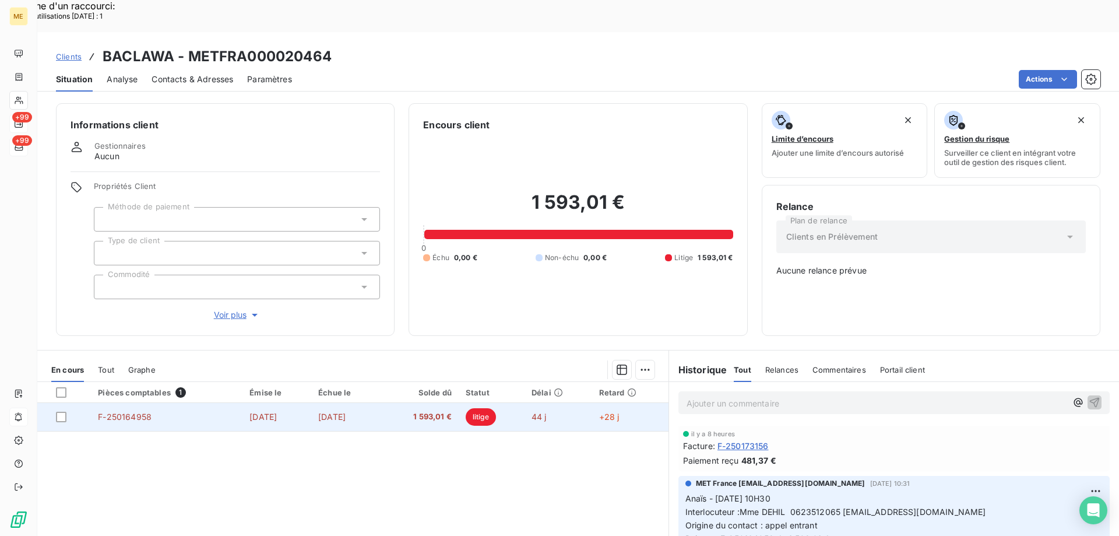
click at [485, 408] on span "litige" at bounding box center [481, 416] width 30 height 17
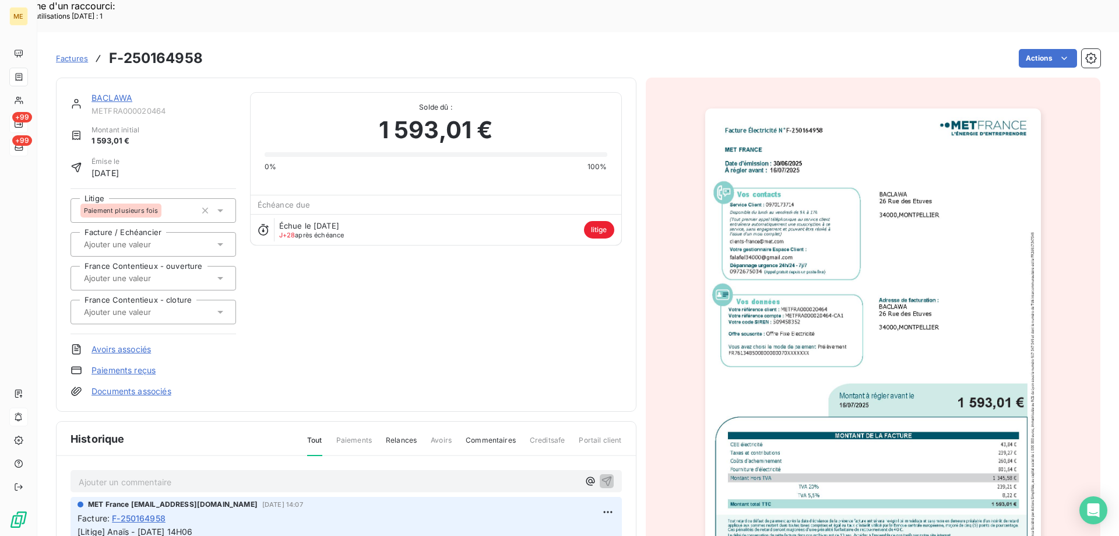
click at [103, 93] on link "BACLAWA" at bounding box center [111, 98] width 41 height 10
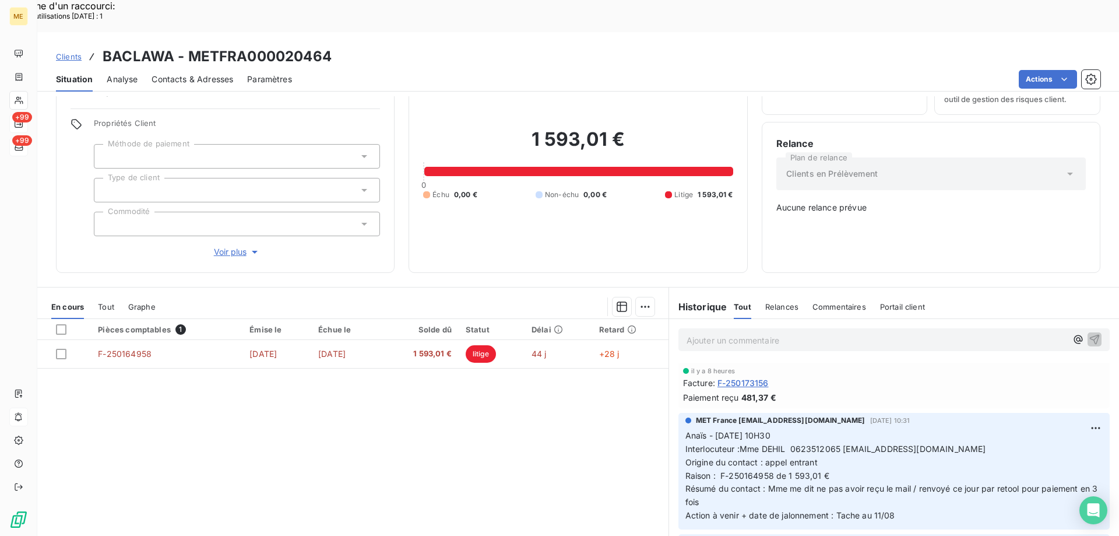
scroll to position [65, 0]
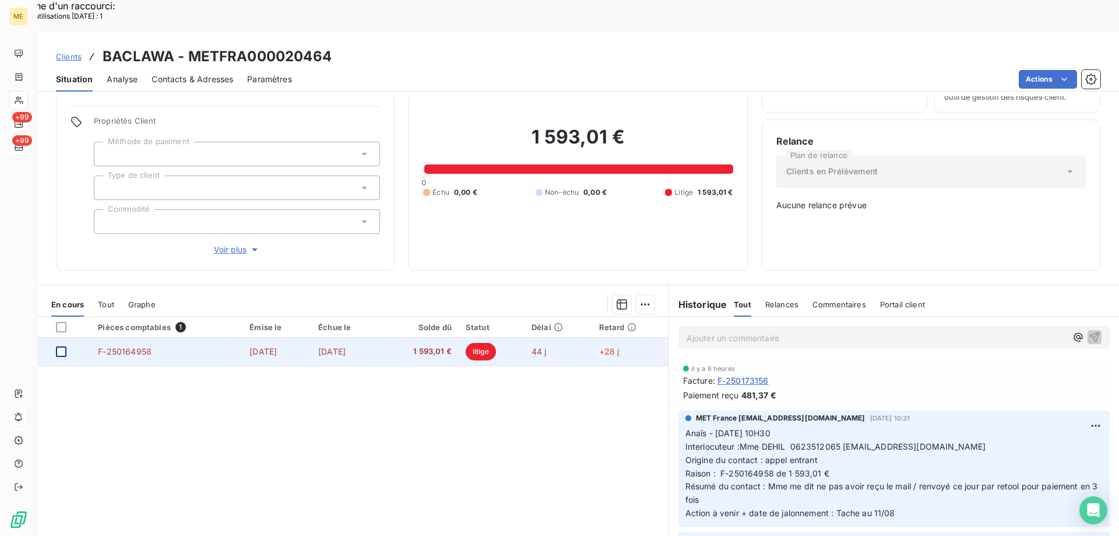
click at [64, 346] on div at bounding box center [61, 351] width 10 height 10
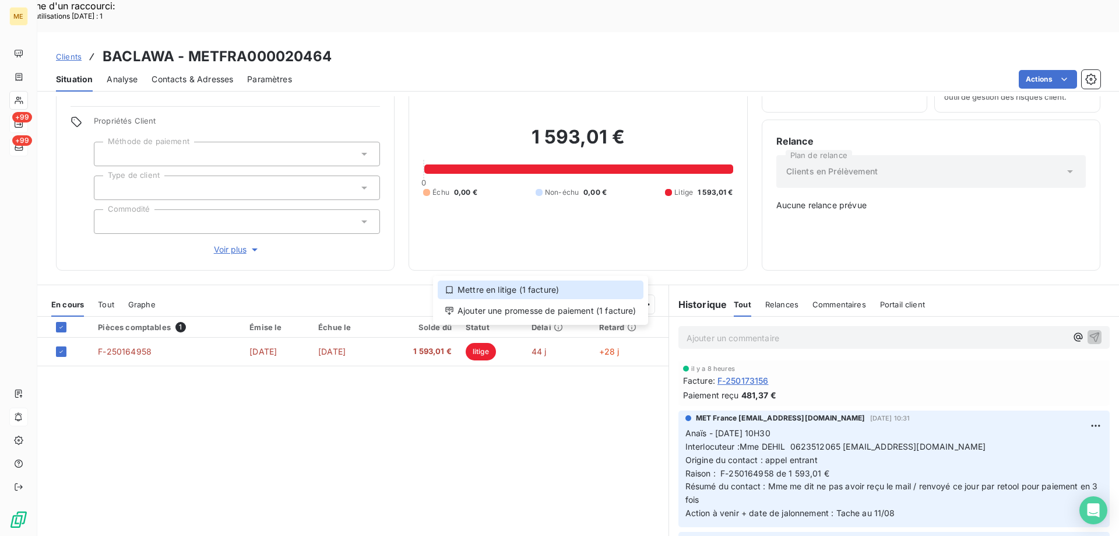
click at [612, 292] on div "Mettre en litige (1 facture)" at bounding box center [541, 289] width 206 height 19
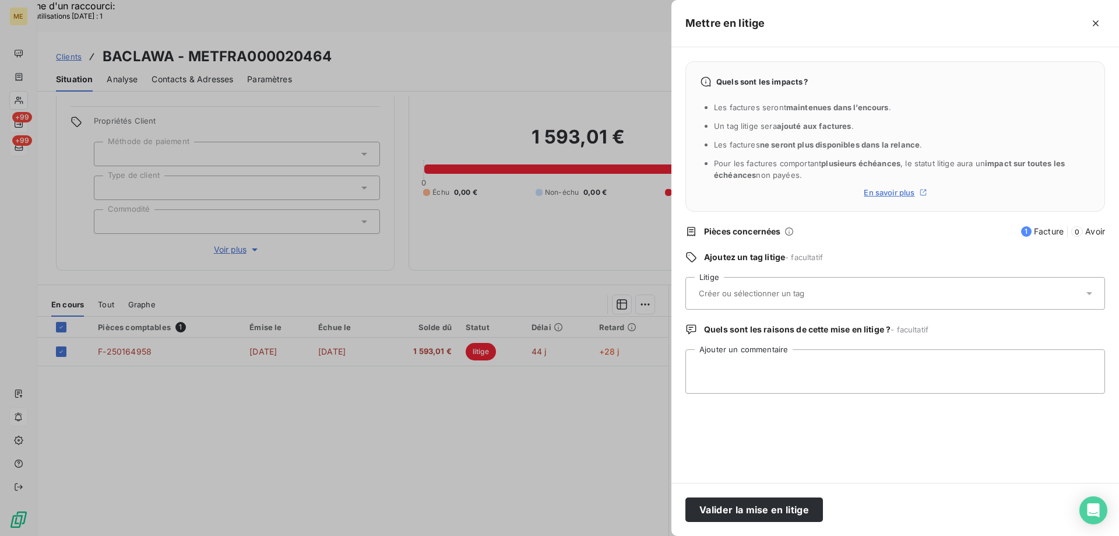
click at [781, 300] on div at bounding box center [889, 293] width 388 height 24
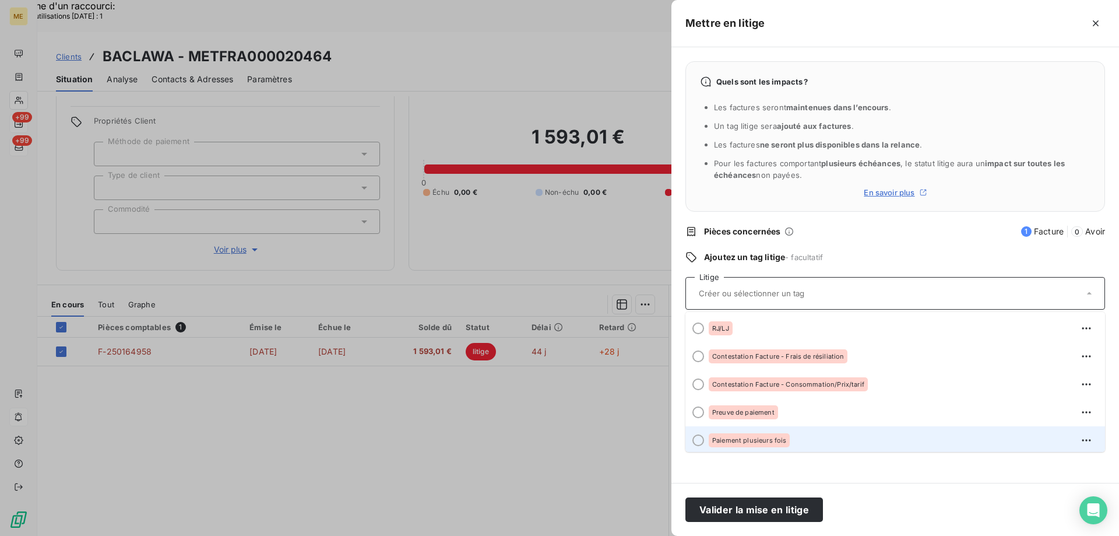
click at [734, 444] on div "Paiement plusieurs fois" at bounding box center [749, 440] width 81 height 14
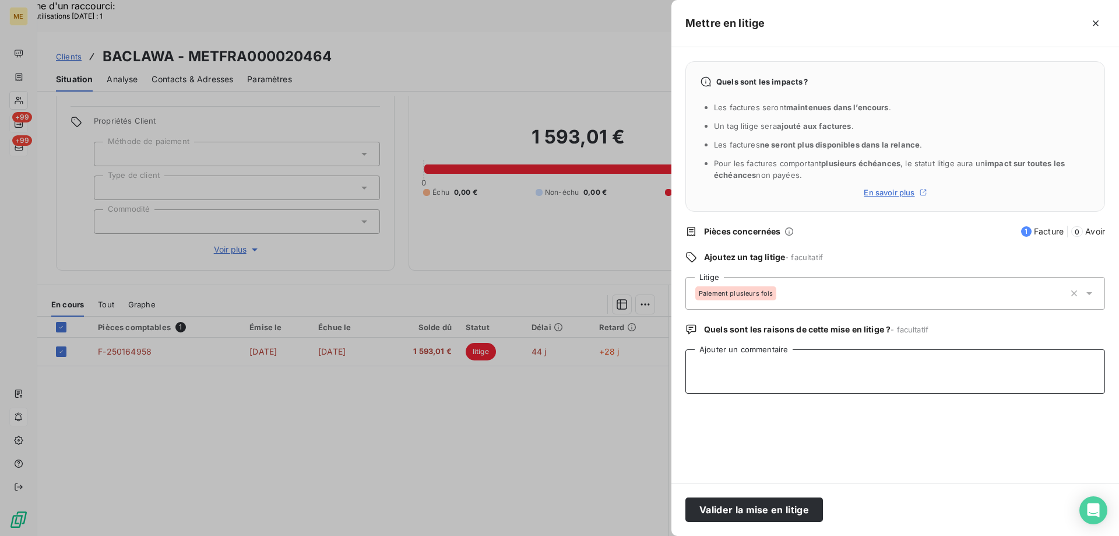
click at [752, 361] on textarea "Ajouter un commentaire" at bounding box center [895, 371] width 420 height 44
paste textarea "Anaïs - 11/08/2025 - 10H26 Interlocuteur : Mme DEHIL 0623512065 dehil_fer@yahoo…"
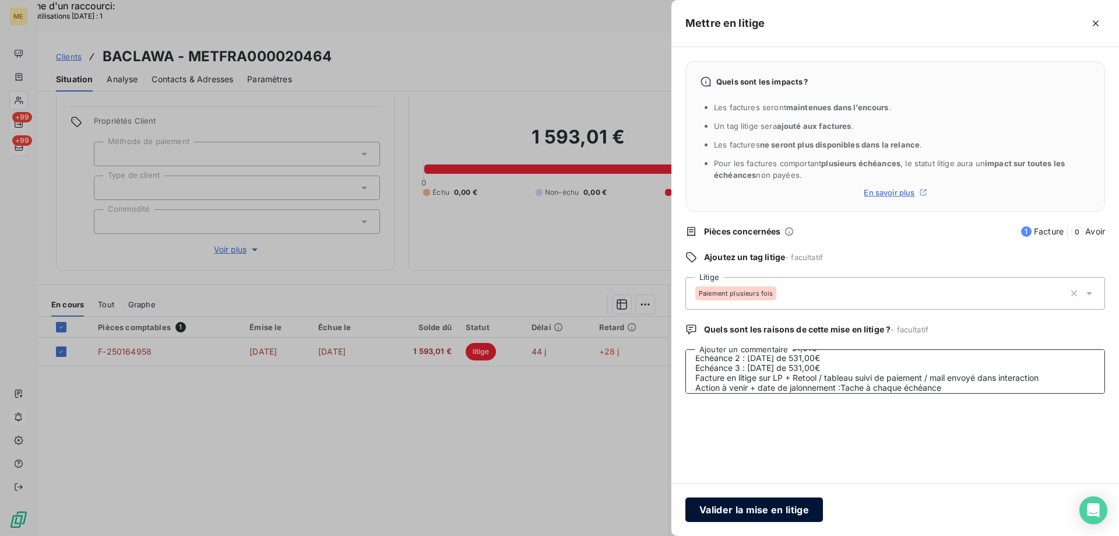
type textarea "Anaïs - 11/08/2025 - 10H26 Interlocuteur : Mme DEHIL 0623512065 dehil_fer@yahoo…"
click at [724, 502] on button "Valider la mise en litige" at bounding box center [754, 509] width 138 height 24
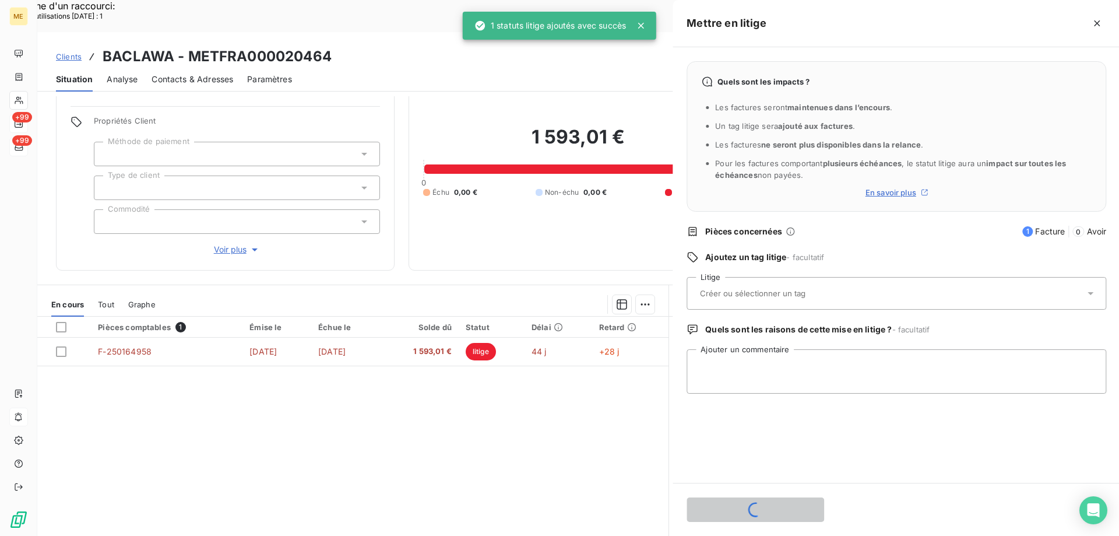
scroll to position [0, 0]
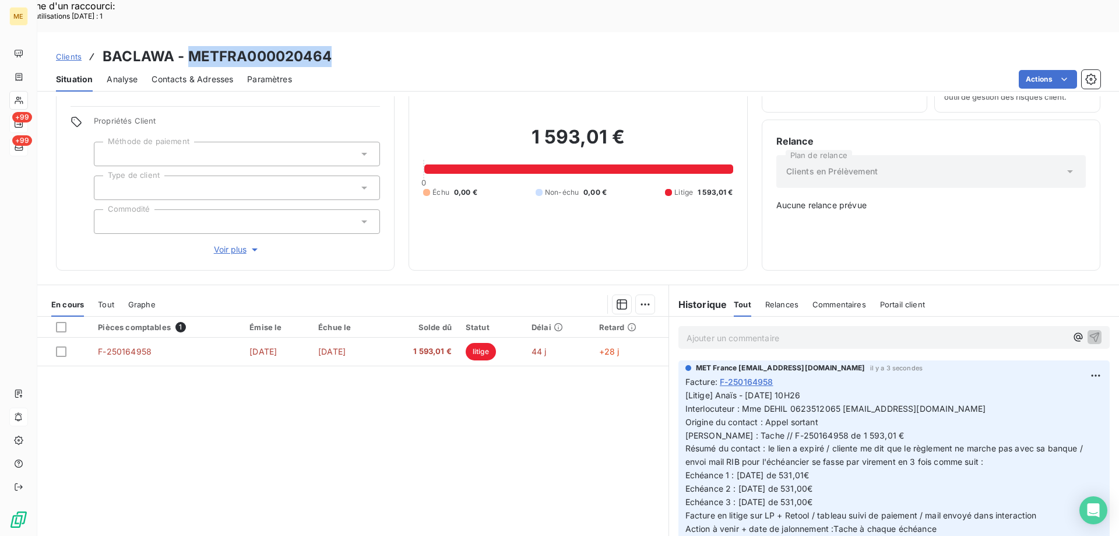
drag, startPoint x: 331, startPoint y: 22, endPoint x: 186, endPoint y: 27, distance: 144.6
click at [186, 46] on div "Clients BACLAWA - METFRA000020464" at bounding box center [578, 56] width 1082 height 21
click at [354, 46] on div "Clients BACLAWA - METFRA000020464" at bounding box center [578, 56] width 1082 height 21
drag, startPoint x: 336, startPoint y: 23, endPoint x: 188, endPoint y: 27, distance: 148.1
click at [188, 46] on div "Clients BACLAWA - METFRA000020464" at bounding box center [578, 56] width 1082 height 21
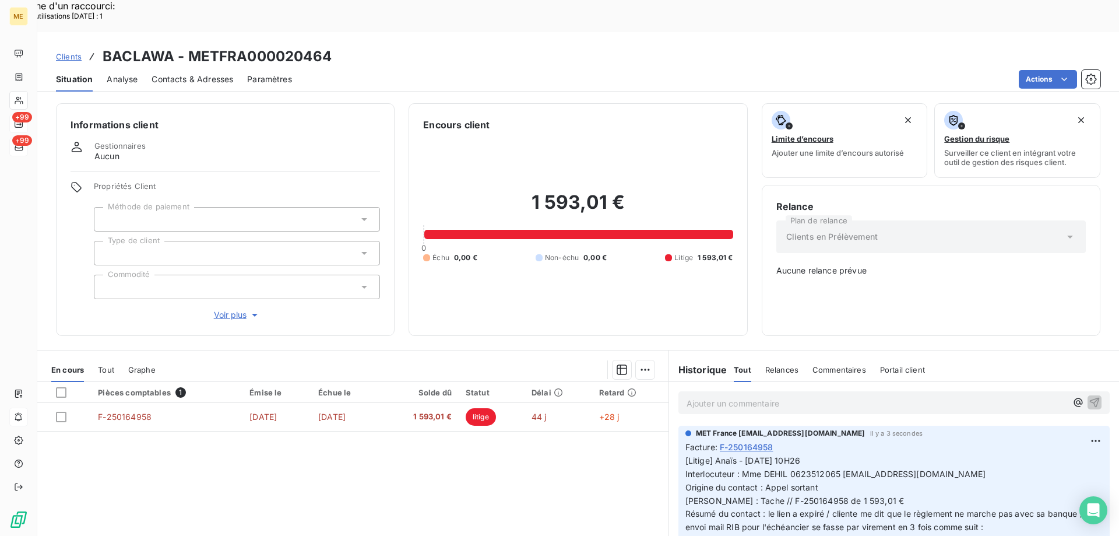
click at [752, 396] on p "Ajouter un commentaire ﻿" at bounding box center [876, 403] width 380 height 15
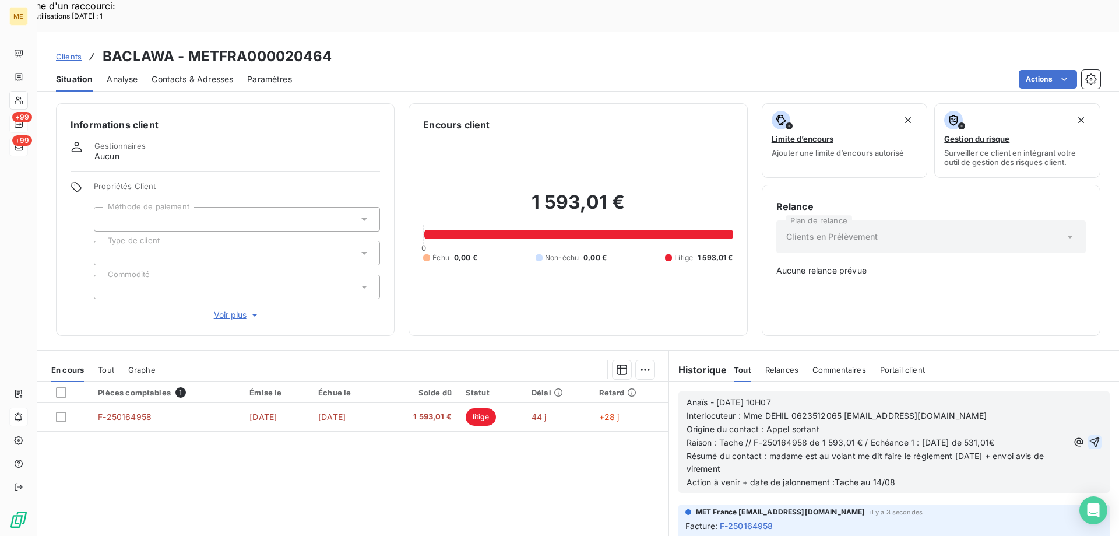
click at [1089, 436] on icon "button" at bounding box center [1095, 442] width 12 height 12
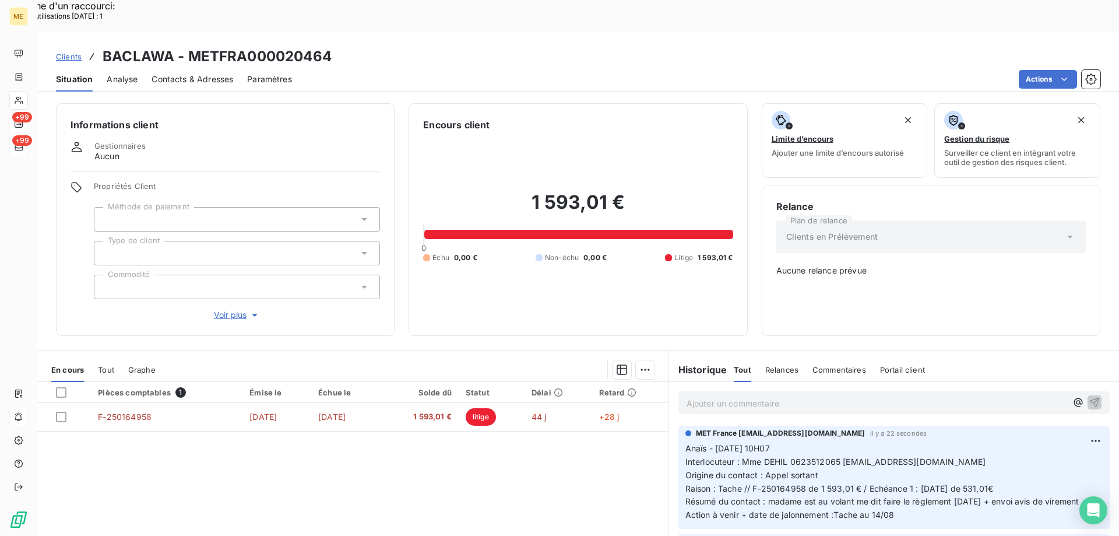
click at [569, 254] on div "1 593,01 € 0 Échu 0,00 € Non-échu 0,00 € Litige 1 593,01 €" at bounding box center [577, 226] width 309 height 189
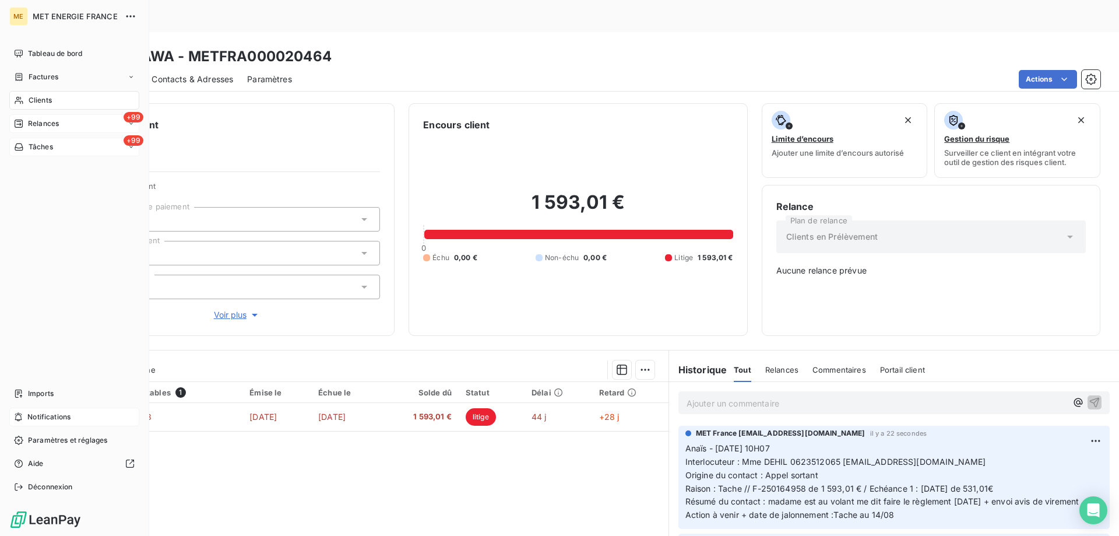
click at [26, 147] on div "Tâches" at bounding box center [33, 147] width 39 height 10
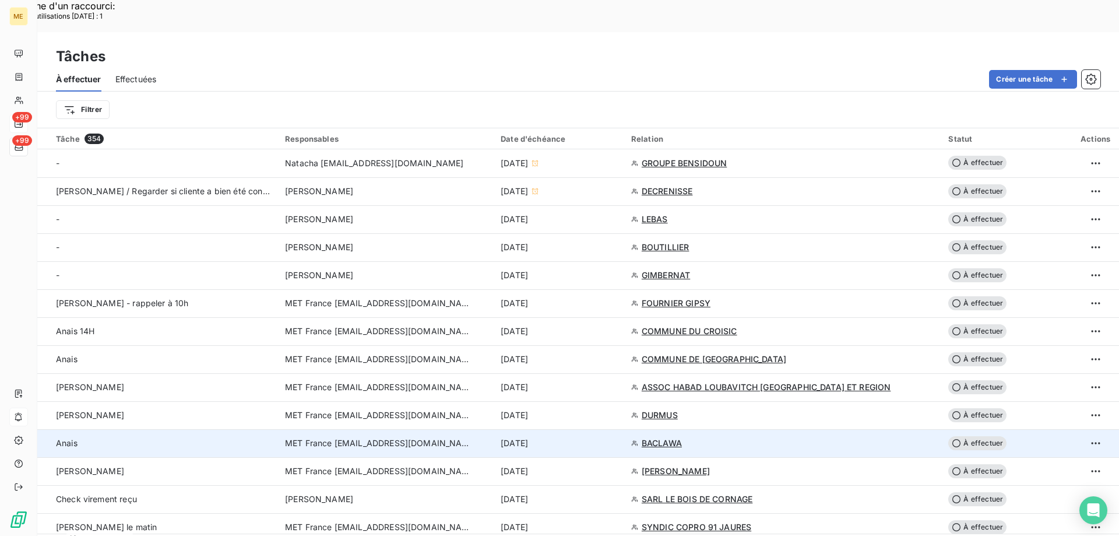
click at [615, 437] on div "[DATE]" at bounding box center [559, 443] width 117 height 12
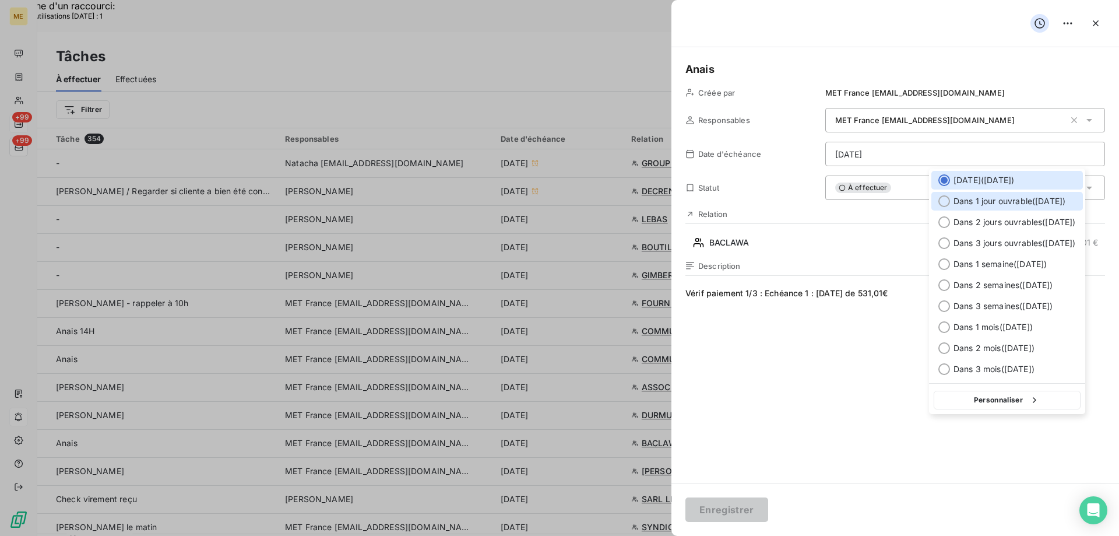
click at [991, 198] on span "Dans 1 jour ouvrable ( [DATE] )" at bounding box center [1009, 201] width 112 height 12
type input "[DATE]"
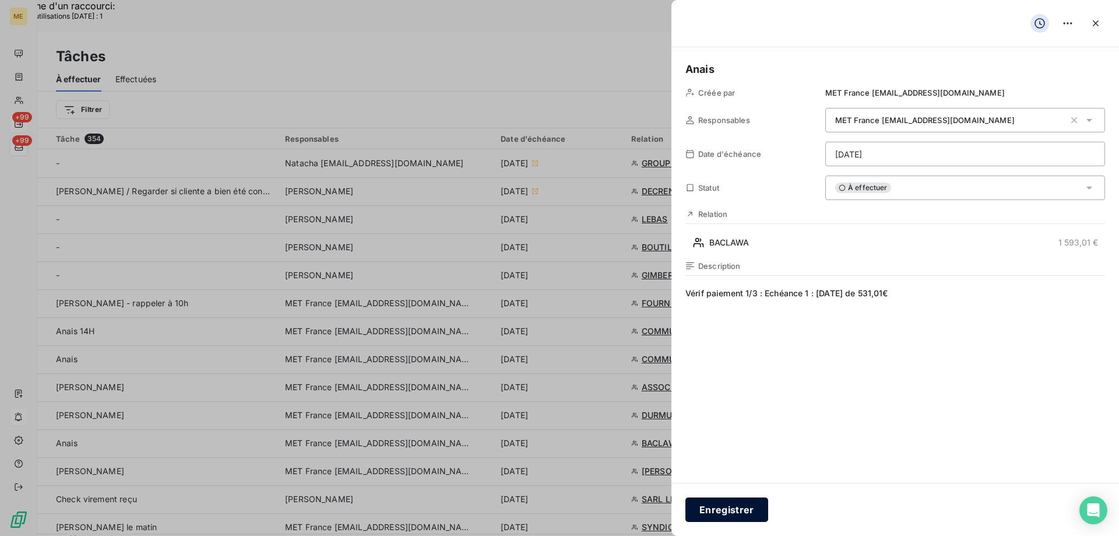
click at [726, 499] on button "Enregistrer" at bounding box center [726, 509] width 83 height 24
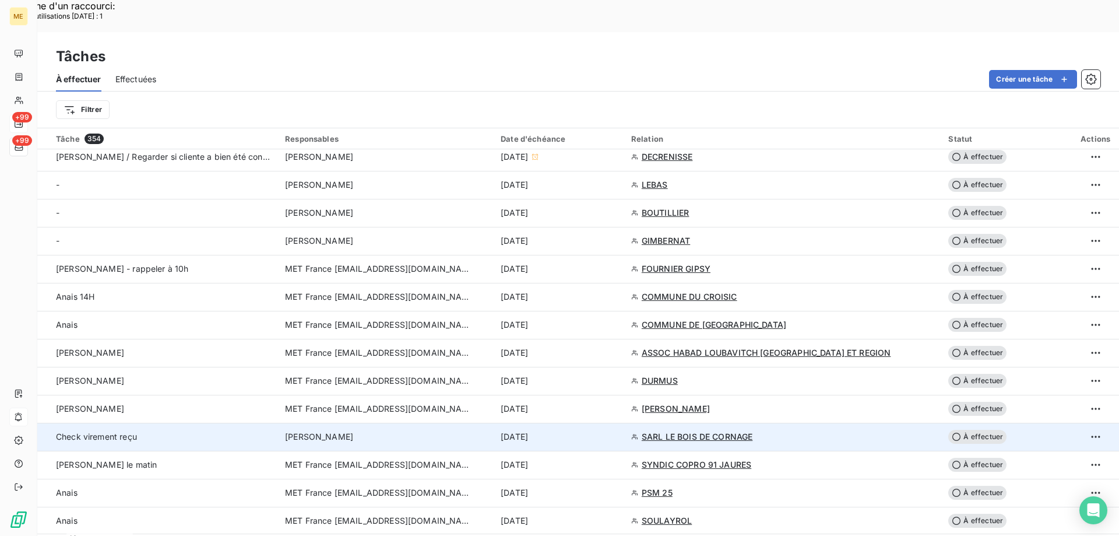
scroll to position [58, 0]
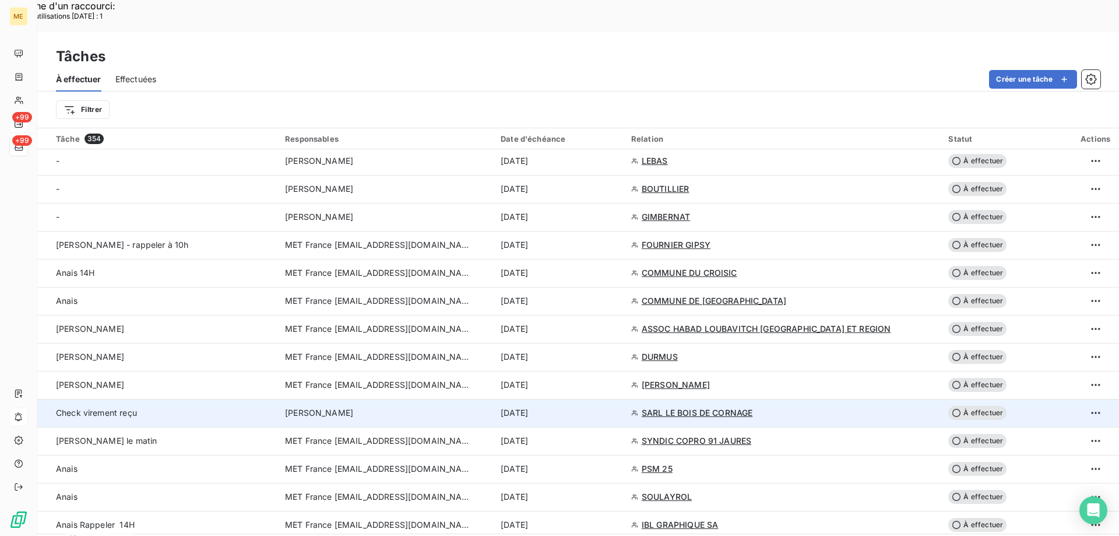
click at [608, 407] on div "[DATE]" at bounding box center [559, 413] width 117 height 12
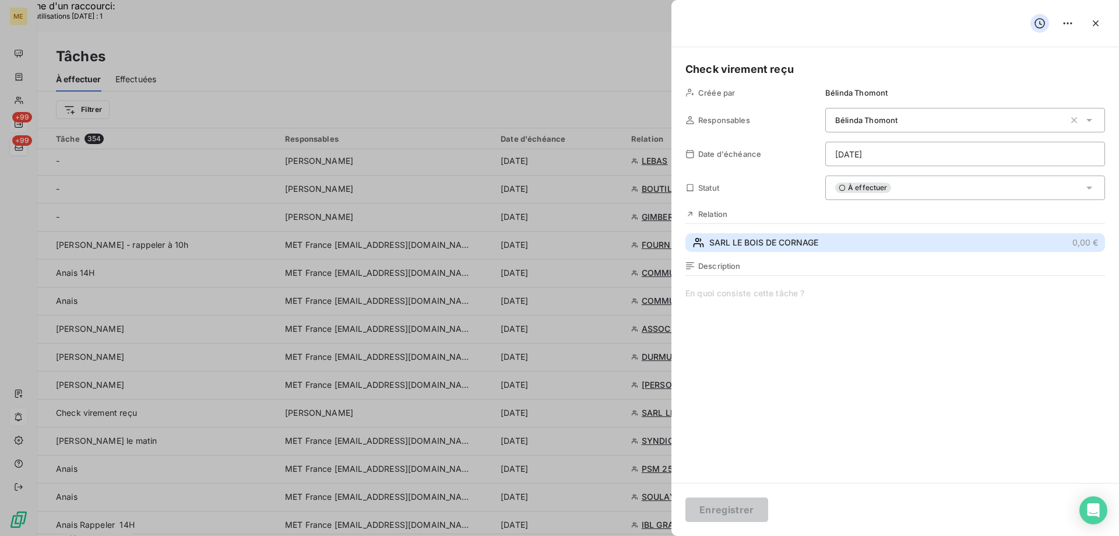
click at [774, 242] on span "SARL LE BOIS DE CORNAGE" at bounding box center [763, 243] width 109 height 12
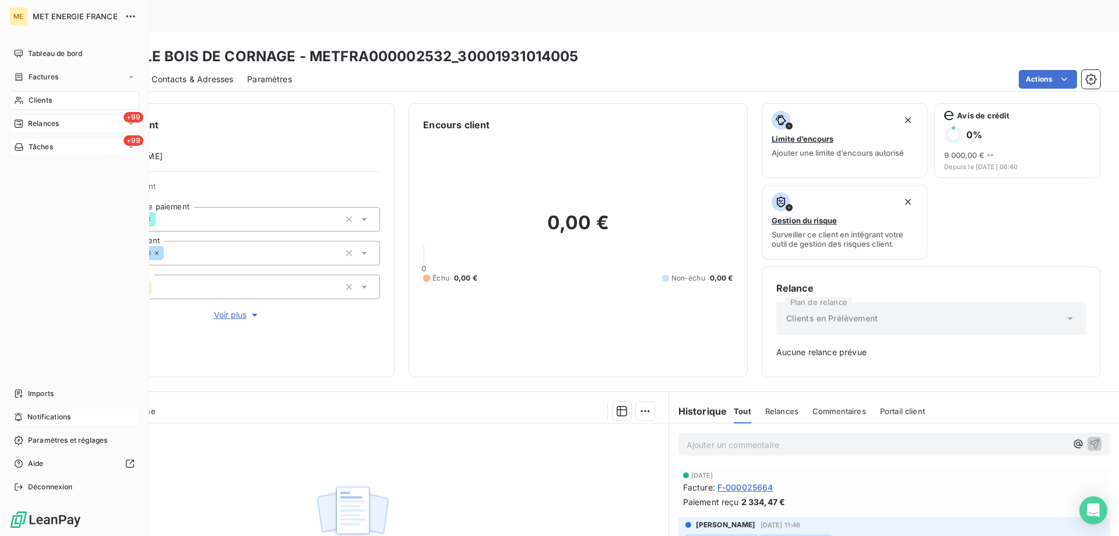
click at [38, 147] on span "Tâches" at bounding box center [41, 147] width 24 height 10
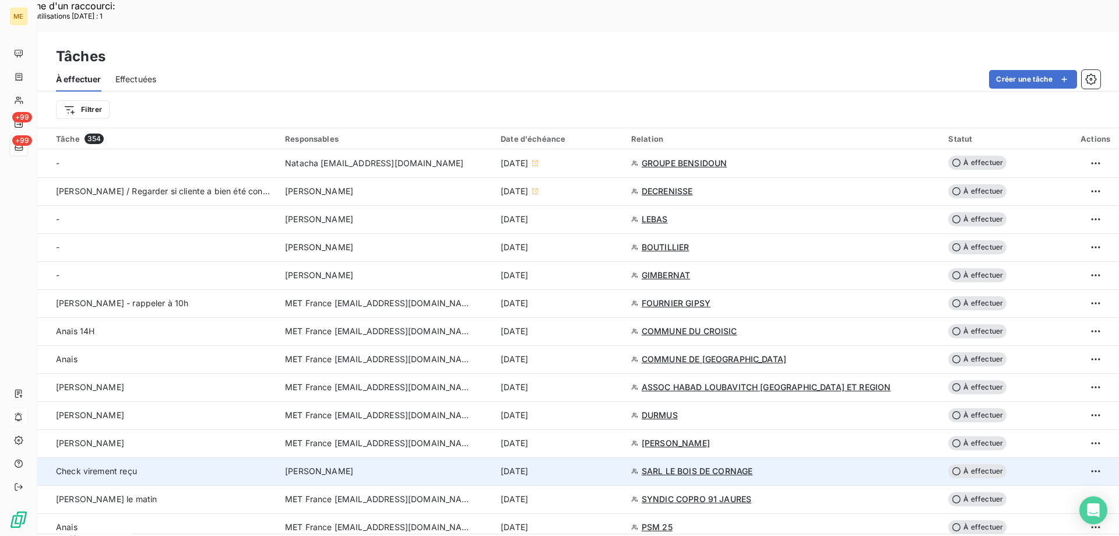
click at [617, 465] on div "[DATE]" at bounding box center [559, 471] width 117 height 12
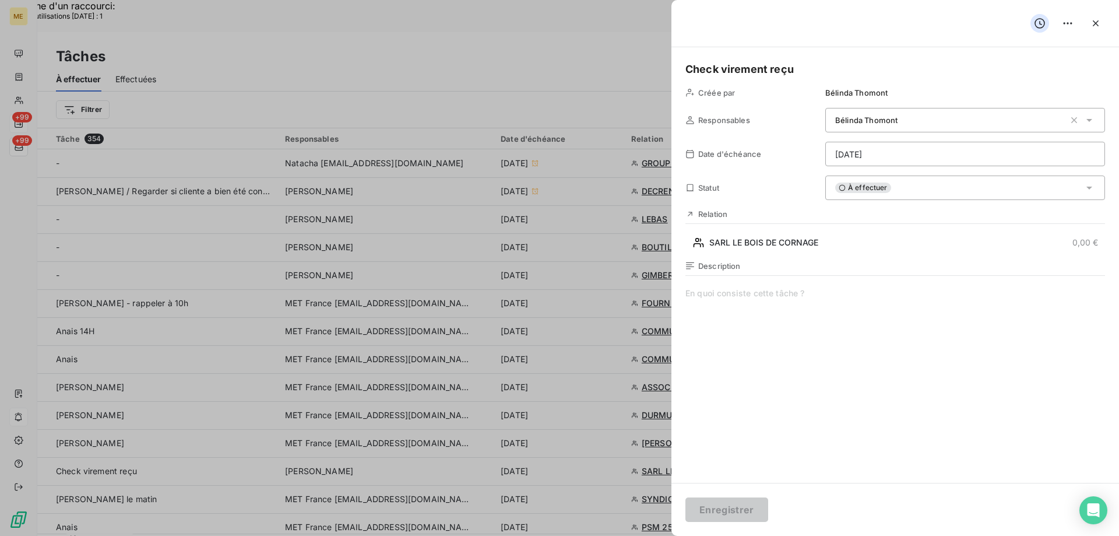
click at [903, 191] on div "À effectuer" at bounding box center [965, 187] width 280 height 24
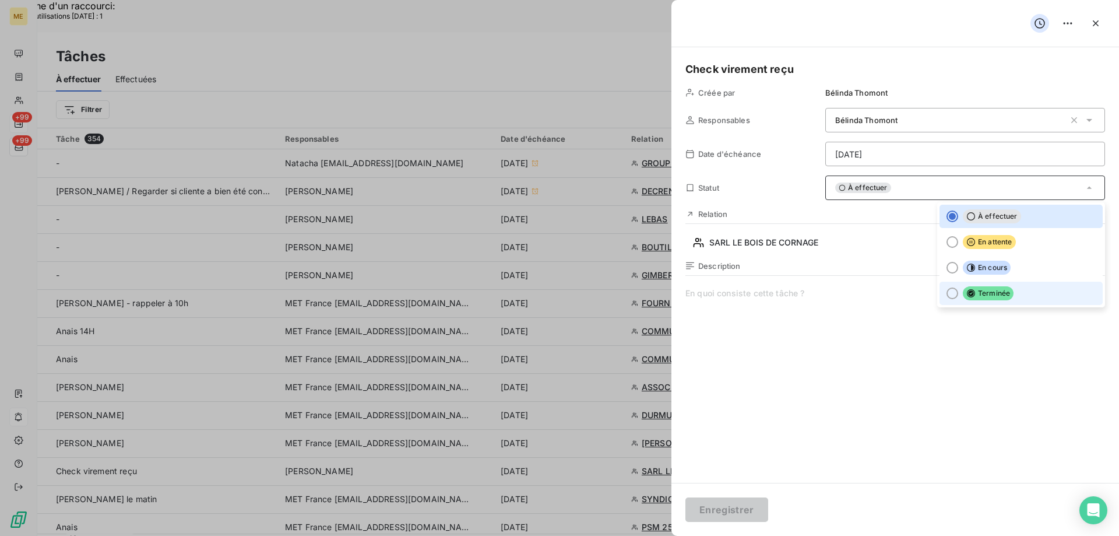
click at [1000, 298] on span "Terminée" at bounding box center [988, 293] width 51 height 14
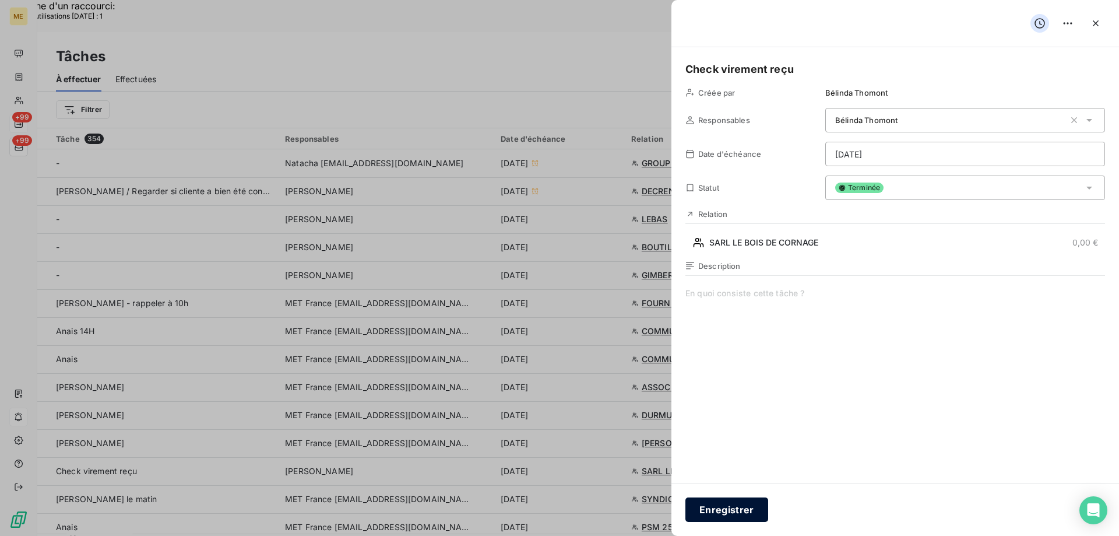
click at [731, 509] on button "Enregistrer" at bounding box center [726, 509] width 83 height 24
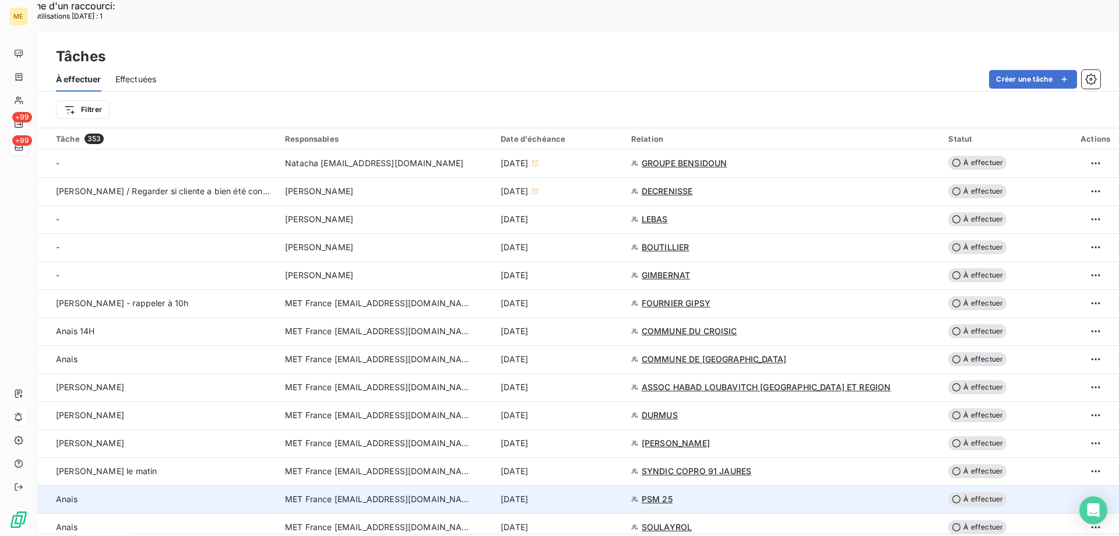
click at [624, 485] on td "[DATE]" at bounding box center [559, 499] width 131 height 28
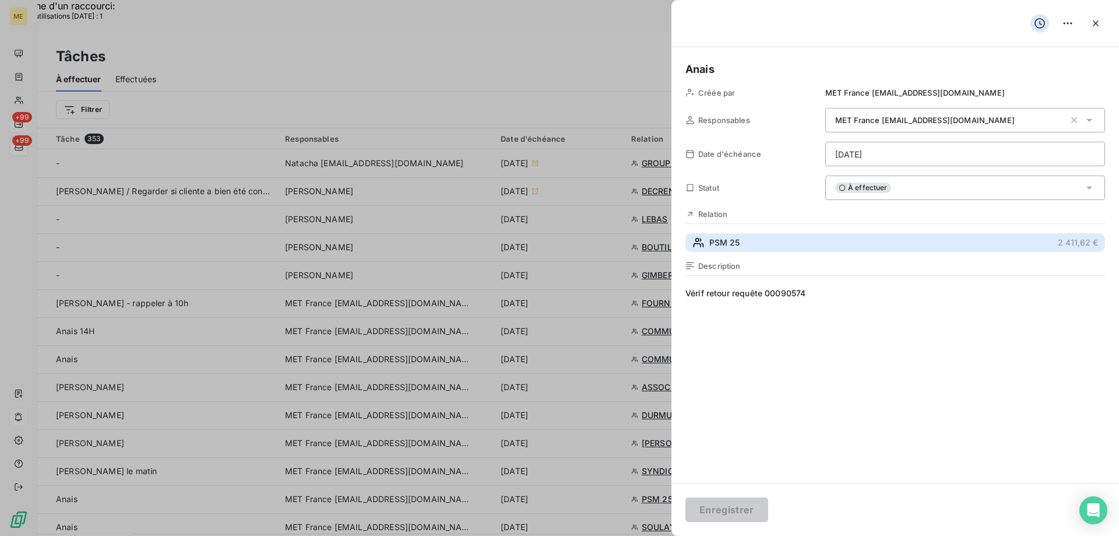
click at [777, 241] on button "PSM 25 2 411,62 €" at bounding box center [895, 242] width 420 height 19
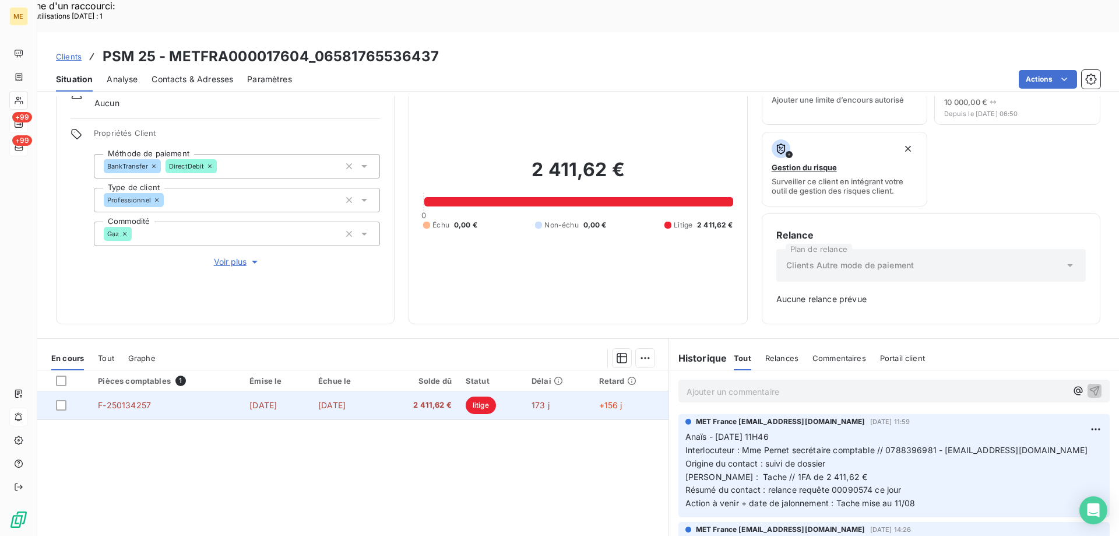
scroll to position [115, 0]
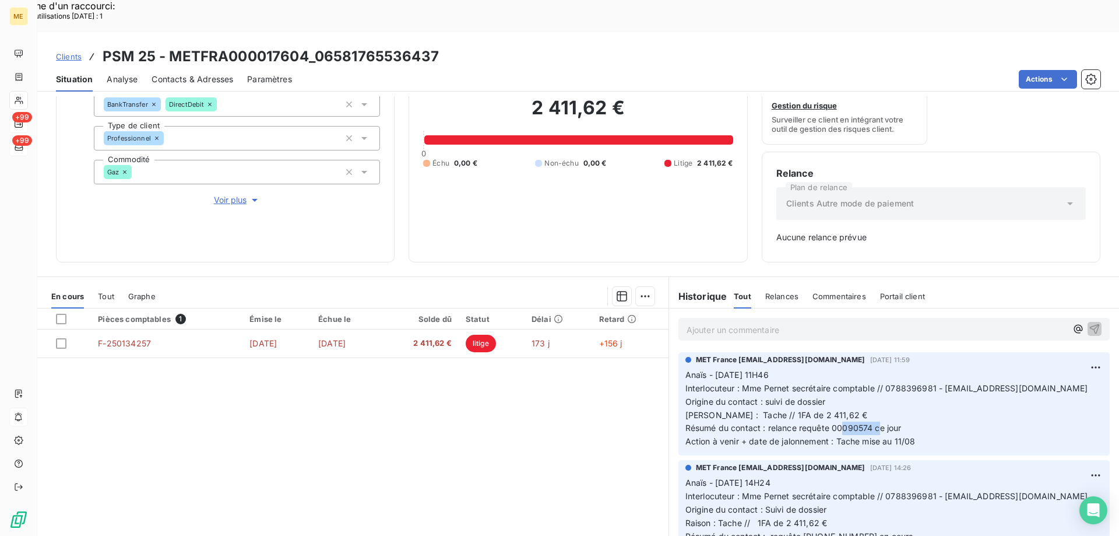
drag, startPoint x: 868, startPoint y: 394, endPoint x: 828, endPoint y: 399, distance: 40.0
click at [828, 399] on span "Anaïs - 06/08/2025 - 11H46 Interlocuteur : Mme Pernet secrétaire comptable // 0…" at bounding box center [886, 407] width 403 height 76
drag, startPoint x: 925, startPoint y: 407, endPoint x: 674, endPoint y: 357, distance: 255.7
click at [678, 357] on div "MET France met-france@recouvrement.met.com 6 août 2025, 11:59 Anaïs - 06/08/202…" at bounding box center [893, 403] width 431 height 103
click at [811, 322] on p "Ajouter un commentaire ﻿" at bounding box center [876, 329] width 380 height 15
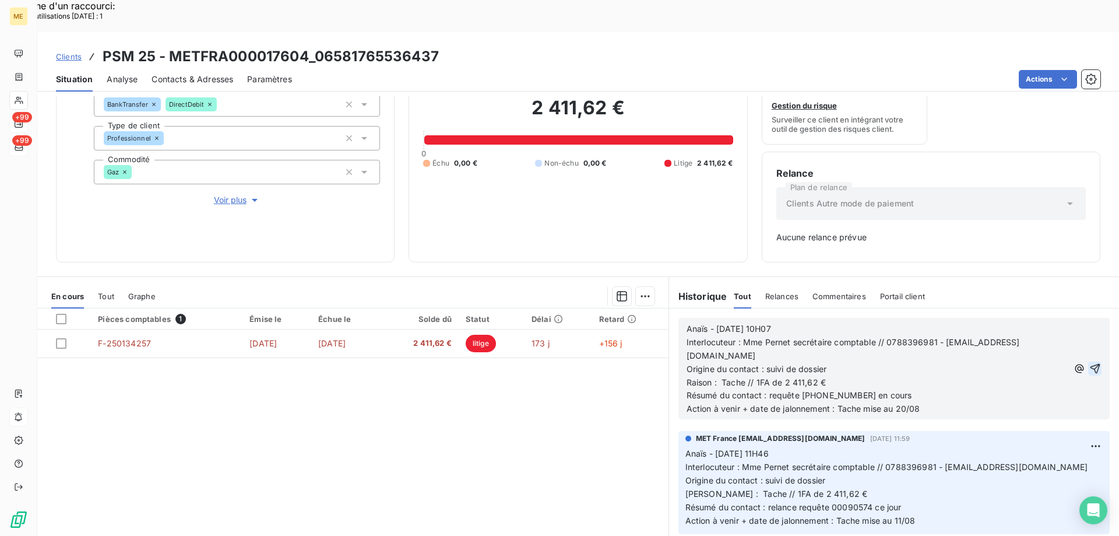
click at [1090, 364] on icon "button" at bounding box center [1095, 369] width 10 height 10
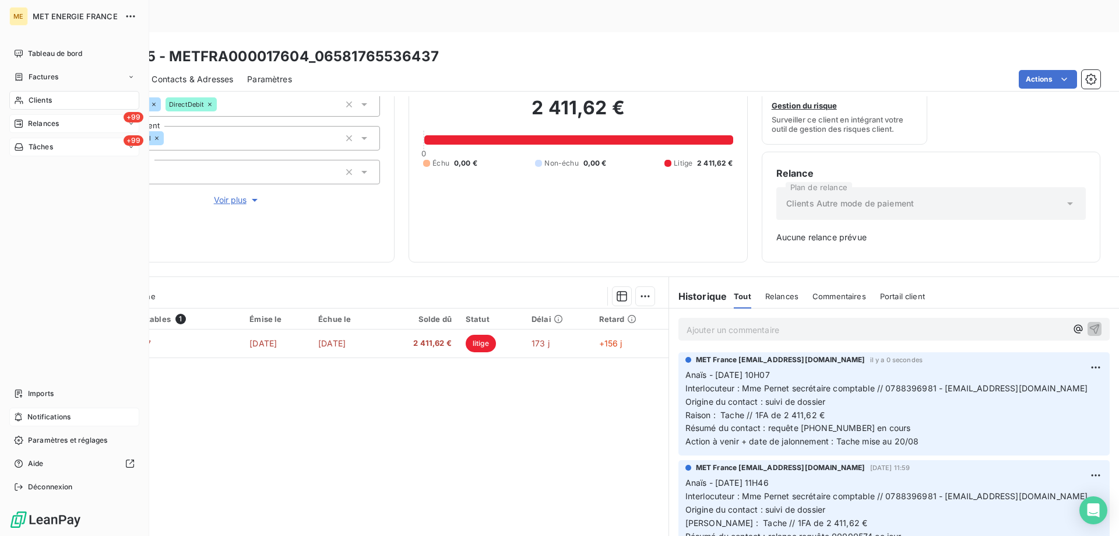
click at [20, 145] on icon at bounding box center [19, 146] width 10 height 9
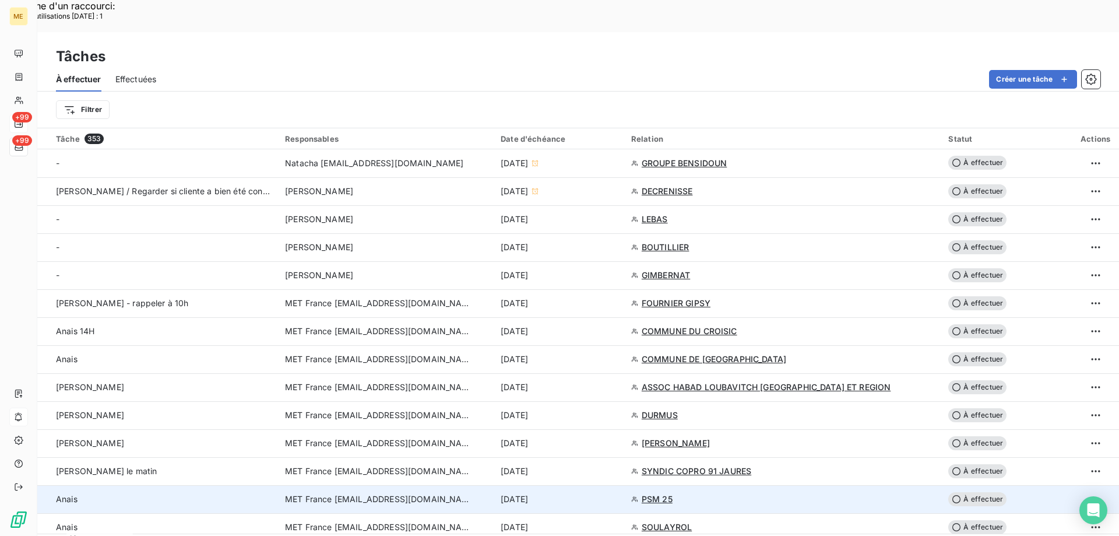
click at [617, 493] on div "[DATE]" at bounding box center [559, 499] width 117 height 12
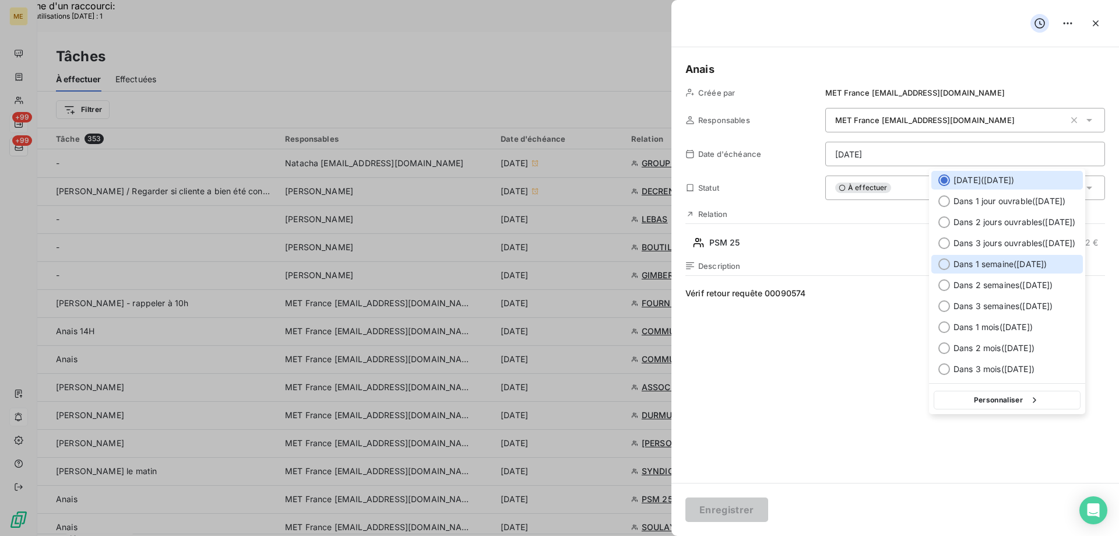
click at [957, 265] on span "Dans 1 semaine ( [DATE] )" at bounding box center [999, 264] width 93 height 12
type input "[DATE]"
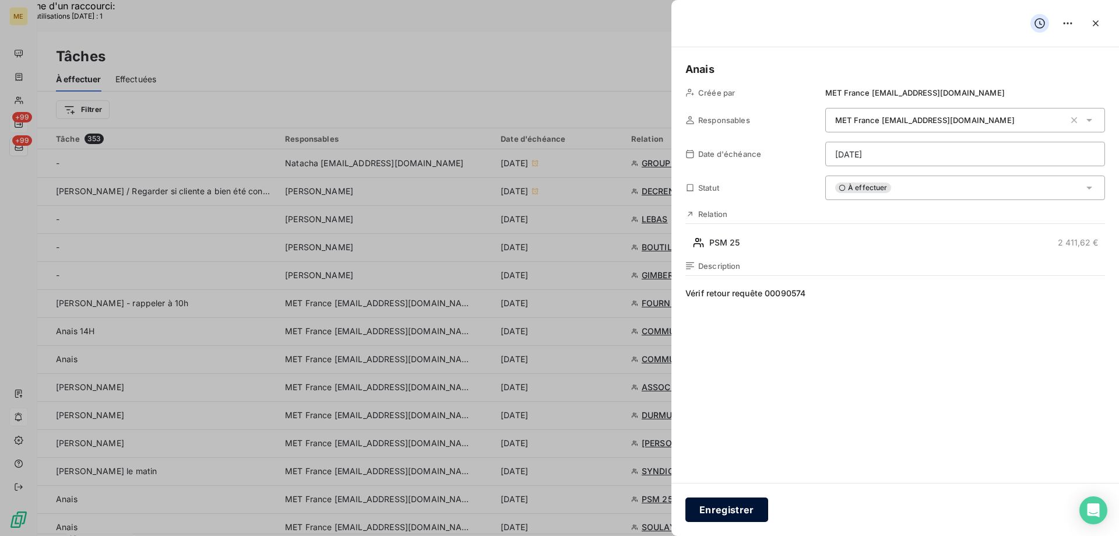
click at [741, 511] on button "Enregistrer" at bounding box center [726, 509] width 83 height 24
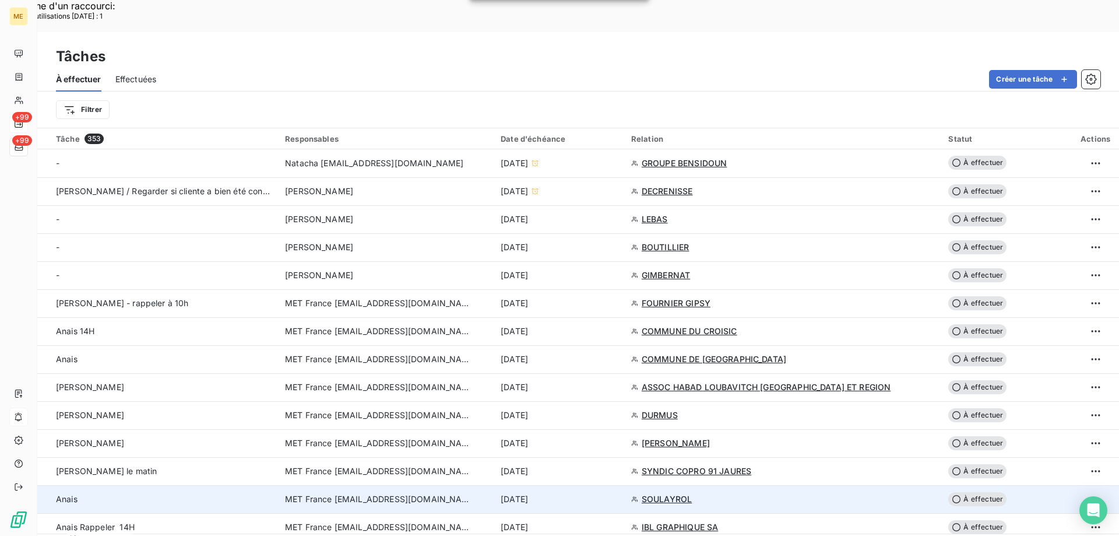
click at [612, 485] on td "[DATE]" at bounding box center [559, 499] width 131 height 28
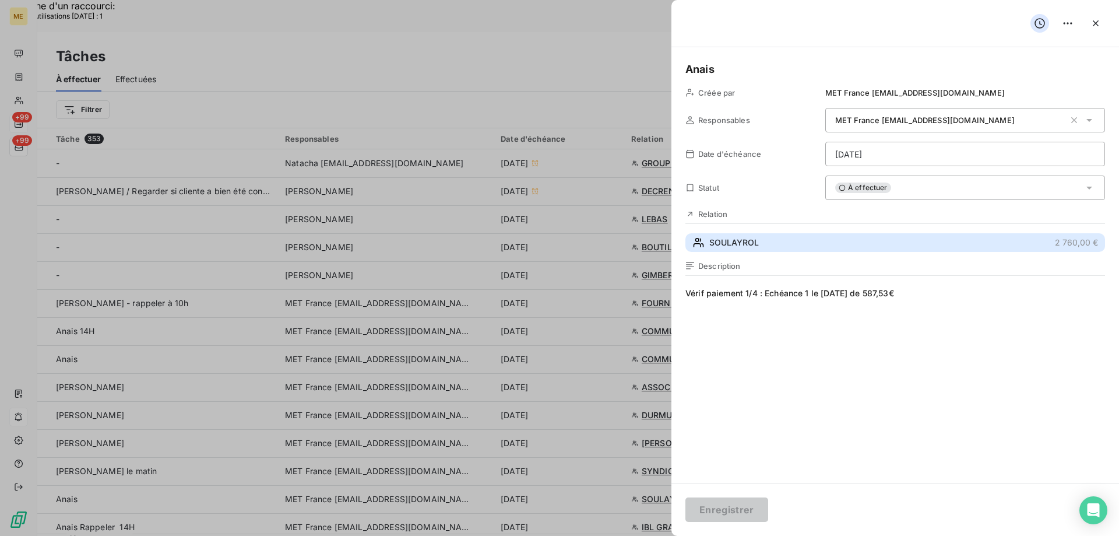
click at [766, 238] on button "SOULAYROL 2 760,00 €" at bounding box center [895, 242] width 420 height 19
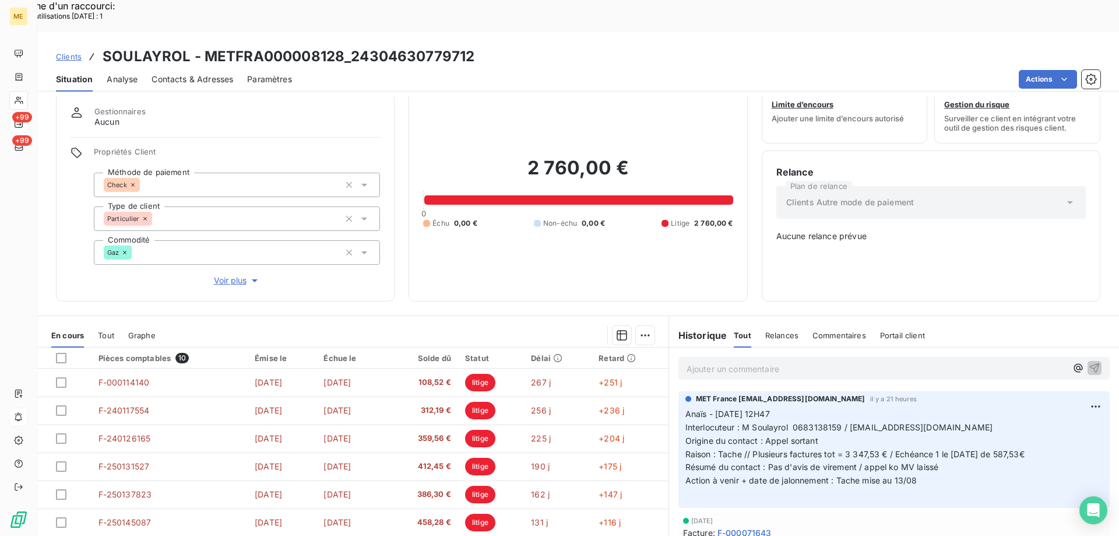
scroll to position [58, 0]
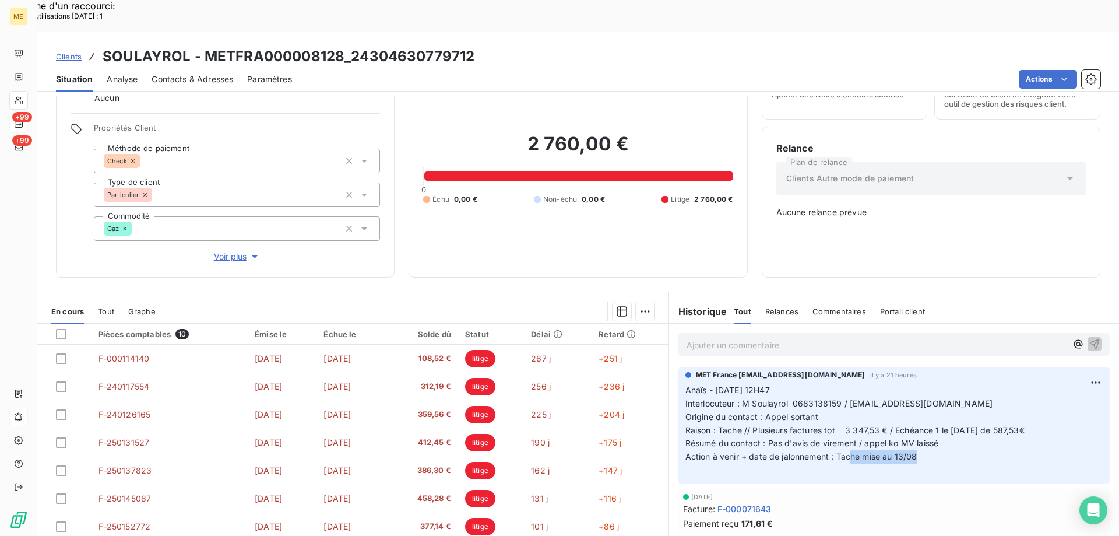
drag, startPoint x: 844, startPoint y: 416, endPoint x: 936, endPoint y: 418, distance: 92.1
click at [934, 418] on p "Anaïs - 12/08/2025 - 12H47 Interlocuteur : M Soulayrol 0683138159 / lescabannis…" at bounding box center [893, 429] width 417 height 93
click at [936, 418] on p "Anaïs - 12/08/2025 - 12H47 Interlocuteur : M Soulayrol 0683138159 / lescabannis…" at bounding box center [893, 429] width 417 height 93
drag, startPoint x: 468, startPoint y: 27, endPoint x: 352, endPoint y: 30, distance: 116.0
click at [352, 46] on h3 "SOULAYROL - METFRA000008128_24304630779712" at bounding box center [289, 56] width 372 height 21
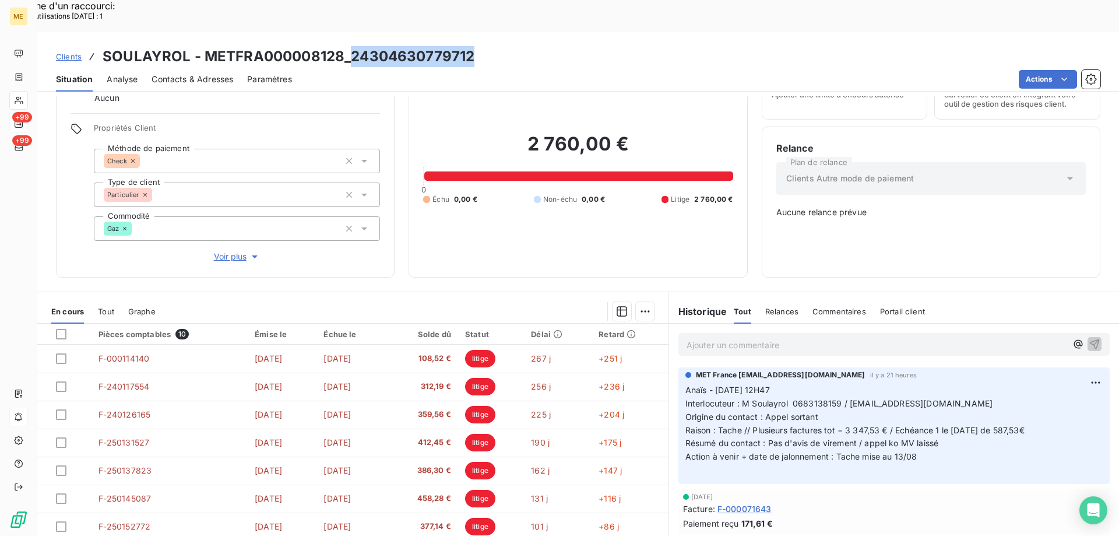
drag, startPoint x: 738, startPoint y: 363, endPoint x: 1012, endPoint y: 368, distance: 273.9
click at [1012, 383] on p "Anaïs - 12/08/2025 - 12H47 Interlocuteur : M Soulayrol 0683138159 / lescabannis…" at bounding box center [893, 429] width 417 height 93
drag, startPoint x: 746, startPoint y: 389, endPoint x: 1072, endPoint y: 387, distance: 326.3
click at [1052, 386] on p "Anaïs - 12/08/2025 - 12H47 Interlocuteur : M Soulayrol 0683138159 / lescabannis…" at bounding box center [893, 429] width 417 height 93
click at [934, 404] on p "Anaïs - 12/08/2025 - 12H47 Interlocuteur : M Soulayrol 0683138159 / lescabannis…" at bounding box center [893, 429] width 417 height 93
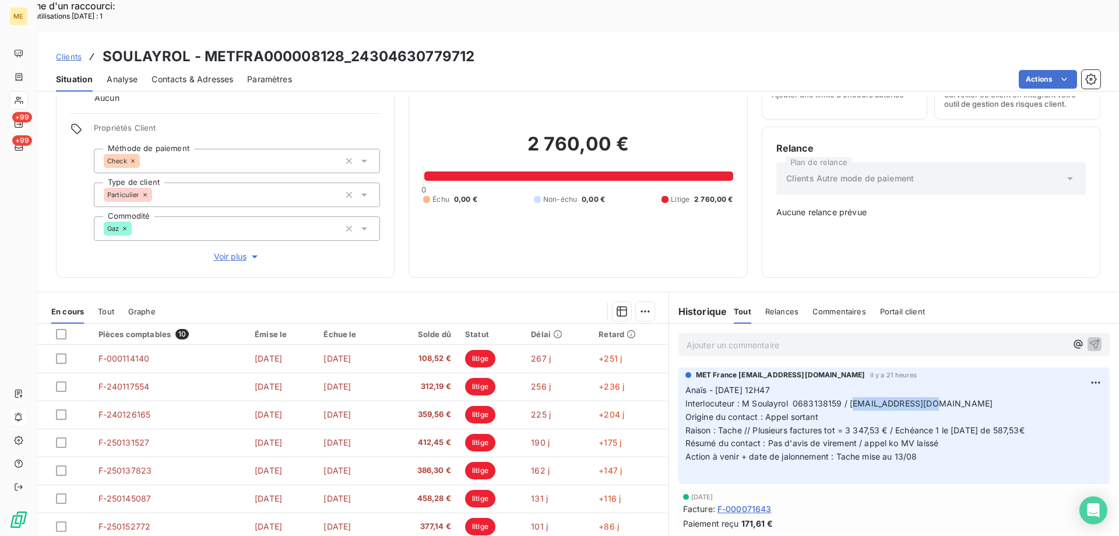
drag, startPoint x: 847, startPoint y: 365, endPoint x: 924, endPoint y: 357, distance: 76.7
click at [924, 398] on span "Interlocuteur : M Soulayrol 0683138159 / [EMAIL_ADDRESS][DOMAIN_NAME]" at bounding box center [839, 403] width 308 height 10
click at [932, 438] on span "Résumé du contact : Pas d'avis de virement / appel ko MV laissé" at bounding box center [811, 443] width 253 height 10
click at [935, 402] on p "Anaïs - 12/08/2025 - 12H47 Interlocuteur : M Soulayrol 0683138159 / lescabannis…" at bounding box center [893, 429] width 417 height 93
click at [748, 337] on p "Ajouter un commentaire ﻿" at bounding box center [876, 344] width 380 height 15
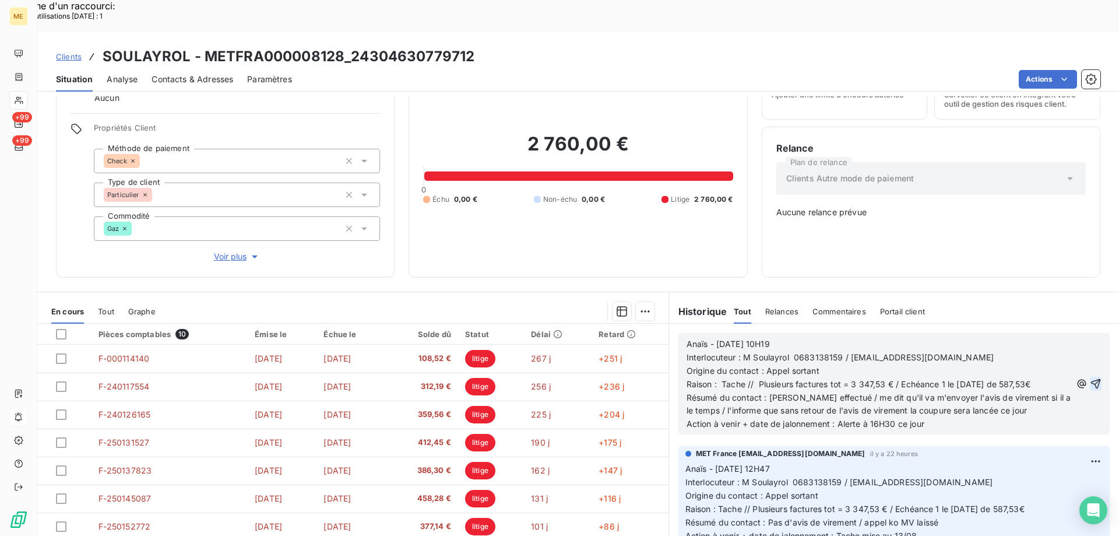
click at [1091, 379] on icon "button" at bounding box center [1096, 384] width 10 height 10
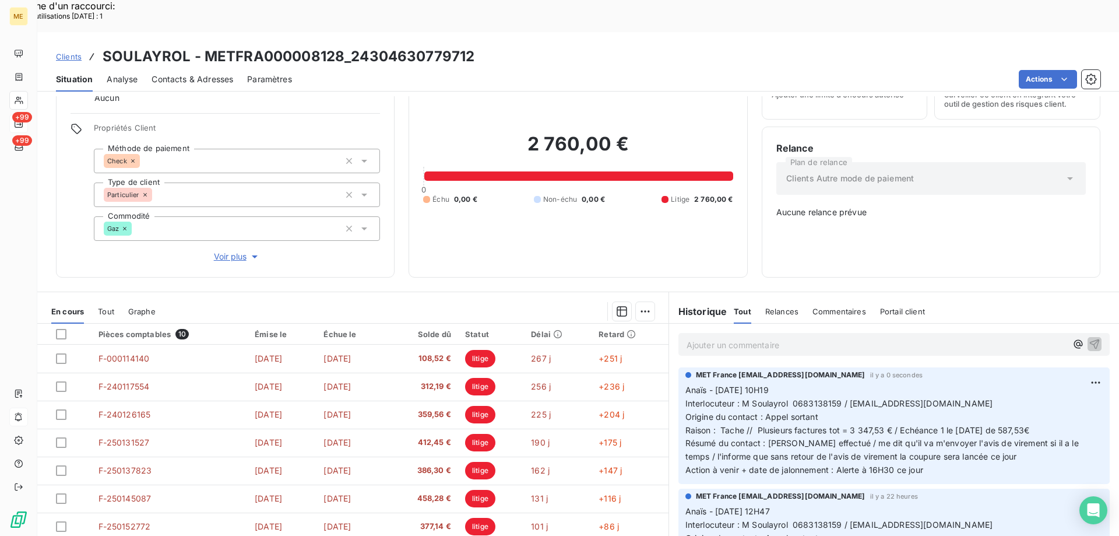
click at [101, 46] on div "Clients SOULAYROL - METFRA000008128_24304630779712" at bounding box center [265, 56] width 418 height 21
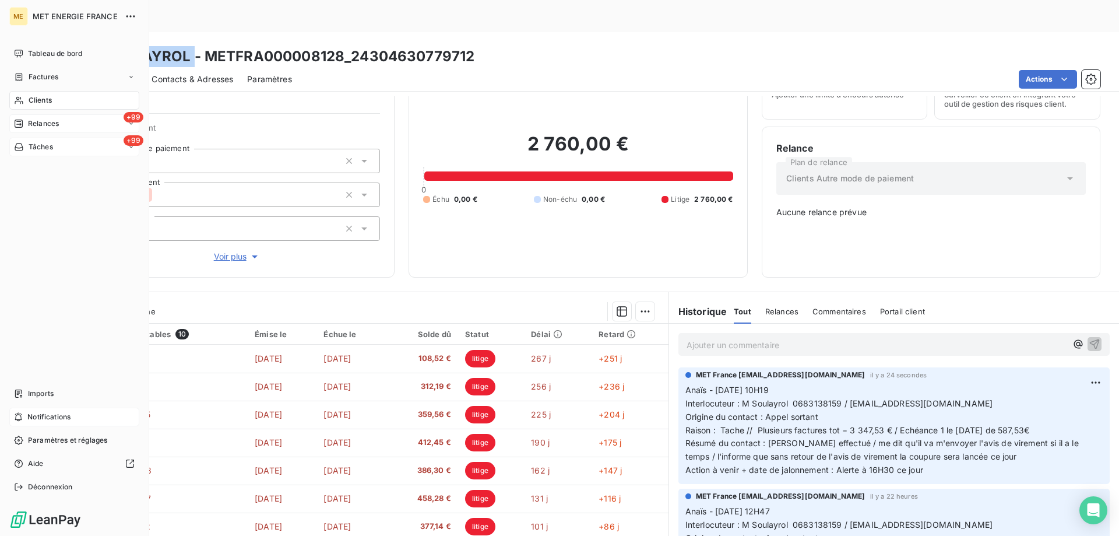
click at [50, 147] on span "Tâches" at bounding box center [41, 147] width 24 height 10
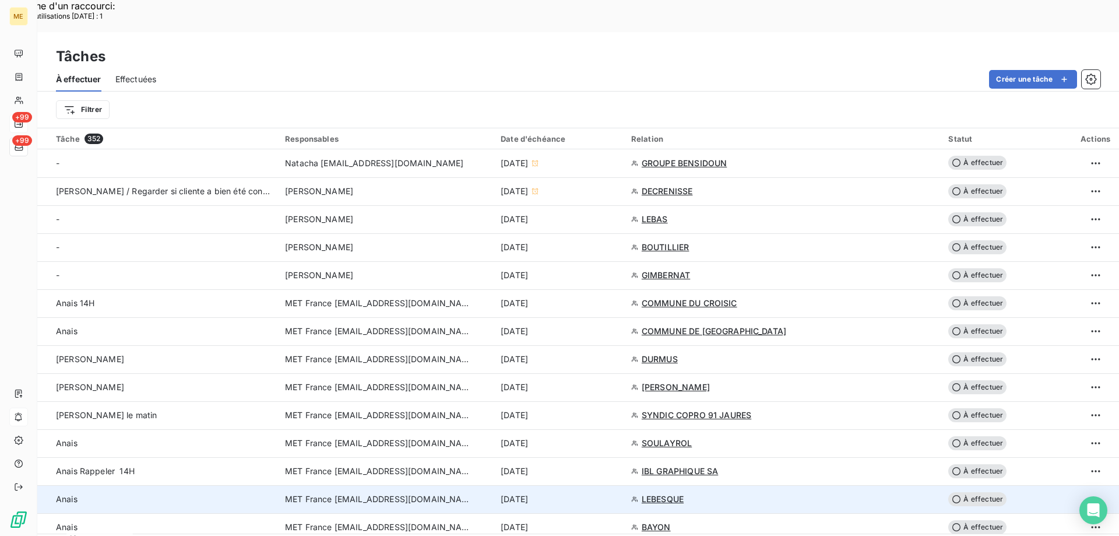
click at [613, 493] on div "[DATE]" at bounding box center [559, 499] width 117 height 12
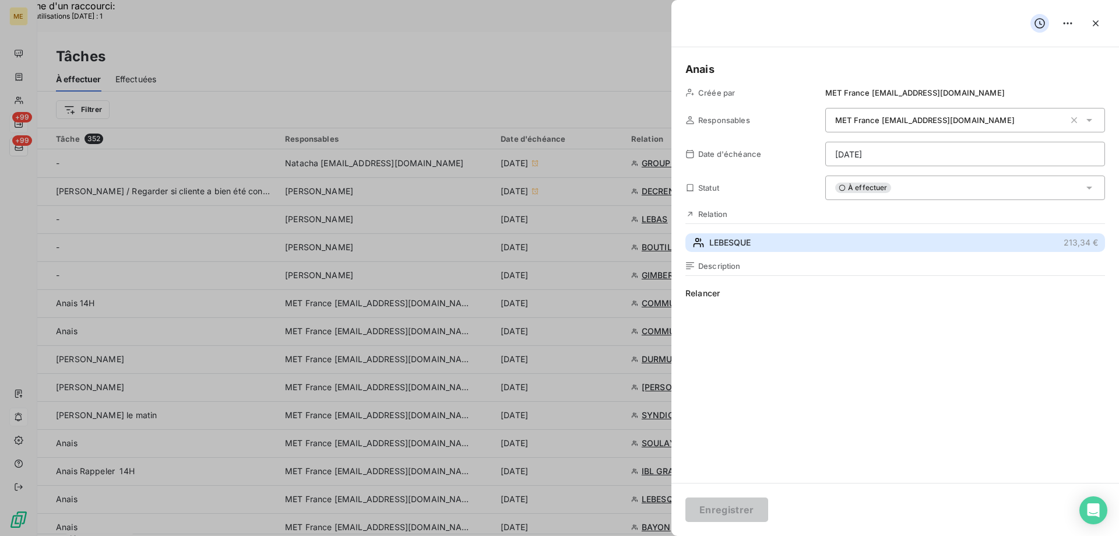
click at [807, 237] on button "LEBESQUE 213,34 €" at bounding box center [895, 242] width 420 height 19
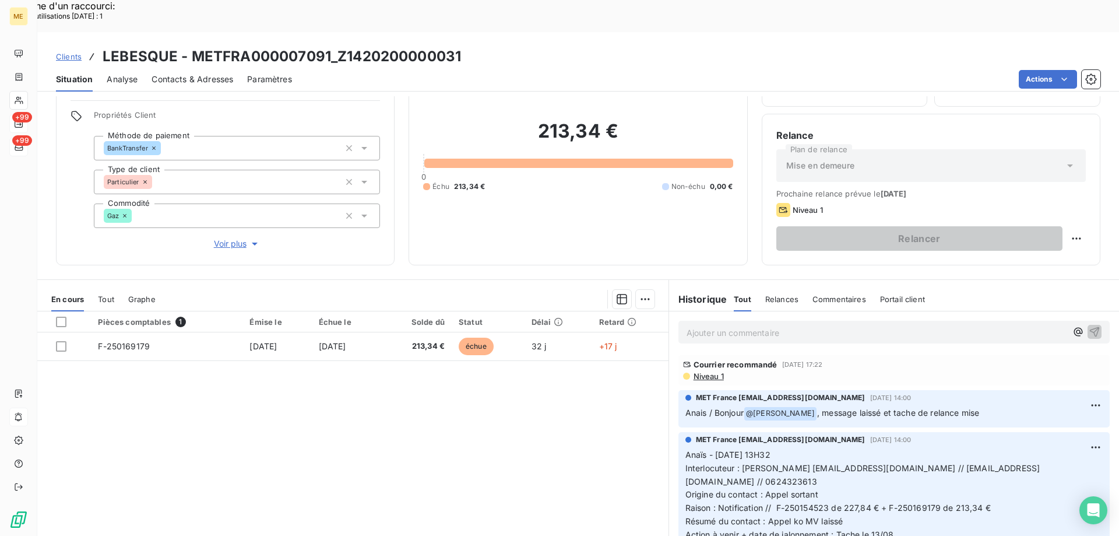
scroll to position [74, 0]
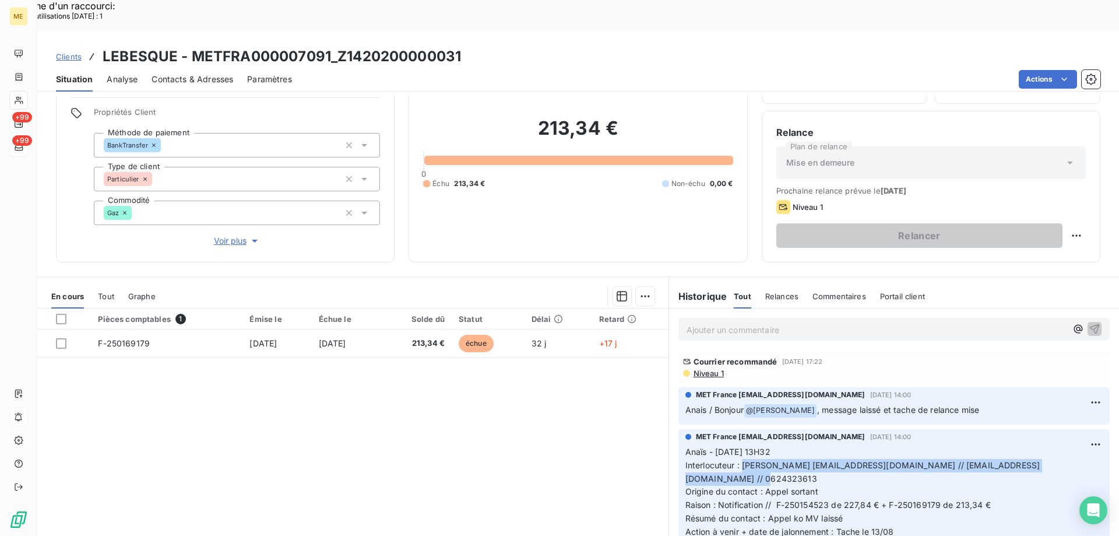
drag, startPoint x: 740, startPoint y: 433, endPoint x: 757, endPoint y: 446, distance: 21.7
click at [757, 446] on p "Anaïs - 08/08/2025 - 13H32 Interlocuteur : M. Lebesque NATHALIELEBESQUE@GMAIL.C…" at bounding box center [893, 491] width 417 height 93
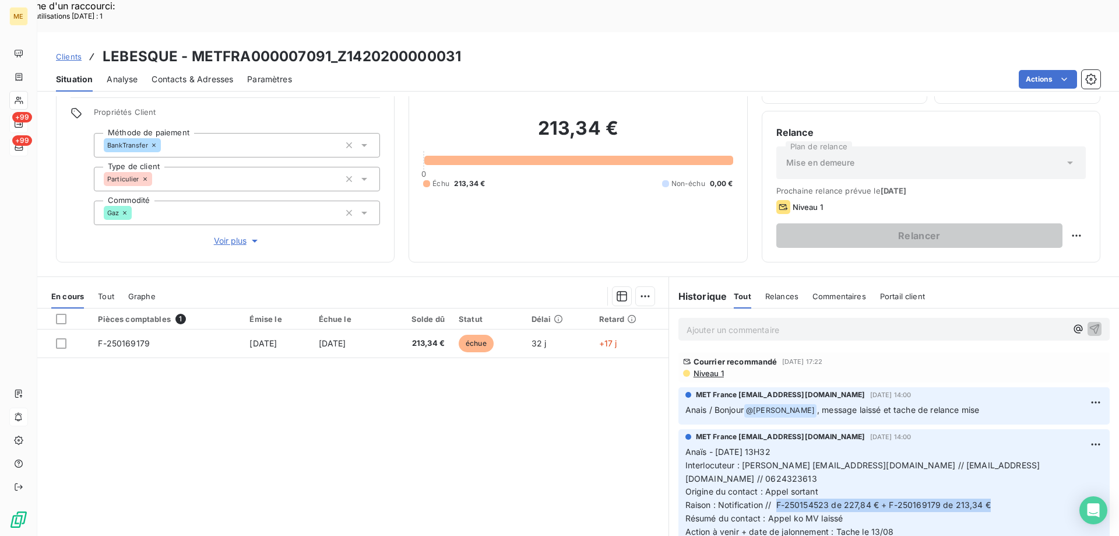
drag, startPoint x: 772, startPoint y: 472, endPoint x: 988, endPoint y: 469, distance: 216.2
click at [988, 469] on p "Anaïs - 08/08/2025 - 13H32 Interlocuteur : M. Lebesque NATHALIELEBESQUE@GMAIL.C…" at bounding box center [893, 491] width 417 height 93
click at [773, 499] on span "Raison : Notification // F-250154523 de 227,84 € + F-250169179 de 213,34 €" at bounding box center [837, 504] width 305 height 10
click at [772, 499] on span "Raison : Notification // F-250154523 de 227,84 € + F-250169179 de 213,34 €" at bounding box center [837, 504] width 305 height 10
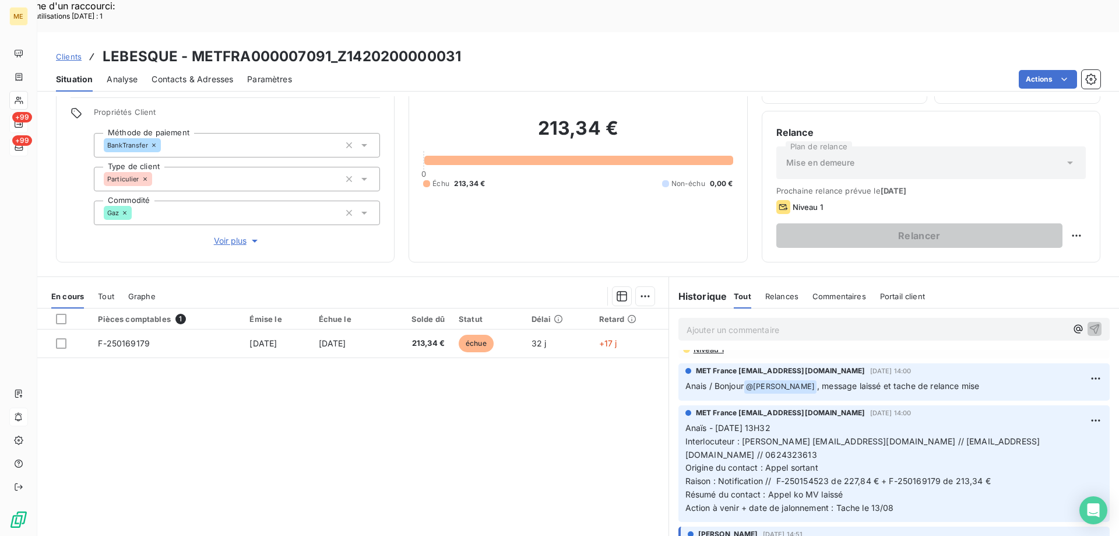
scroll to position [0, 0]
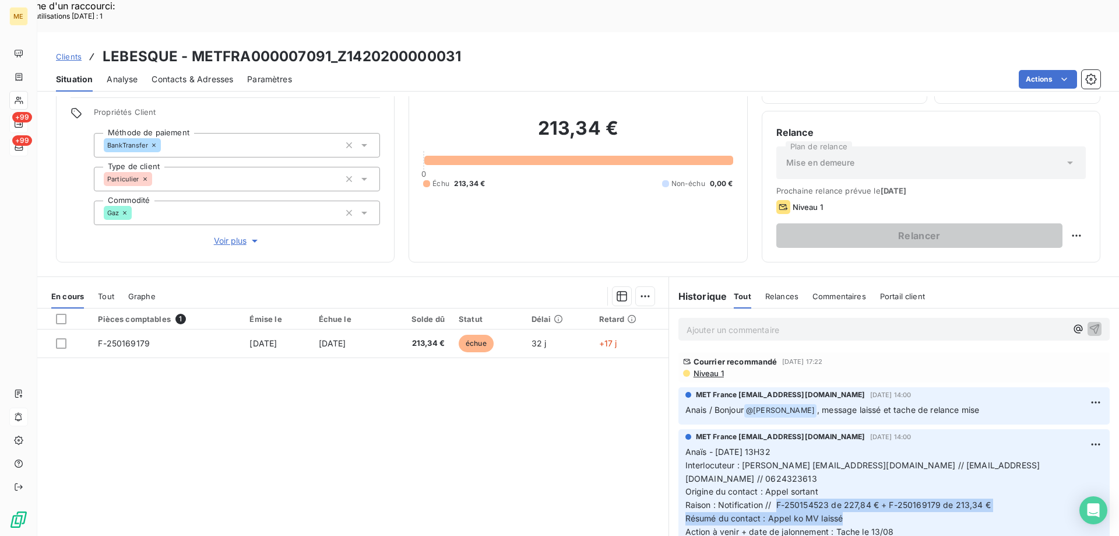
drag, startPoint x: 772, startPoint y: 475, endPoint x: 952, endPoint y: 480, distance: 180.1
click at [952, 480] on p "Anaïs - 08/08/2025 - 13H32 Interlocuteur : M. Lebesque NATHALIELEBESQUE@GMAIL.C…" at bounding box center [893, 491] width 417 height 93
click at [941, 495] on p "Anaïs - 08/08/2025 - 13H32 Interlocuteur : M. Lebesque NATHALIELEBESQUE@GMAIL.C…" at bounding box center [893, 491] width 417 height 93
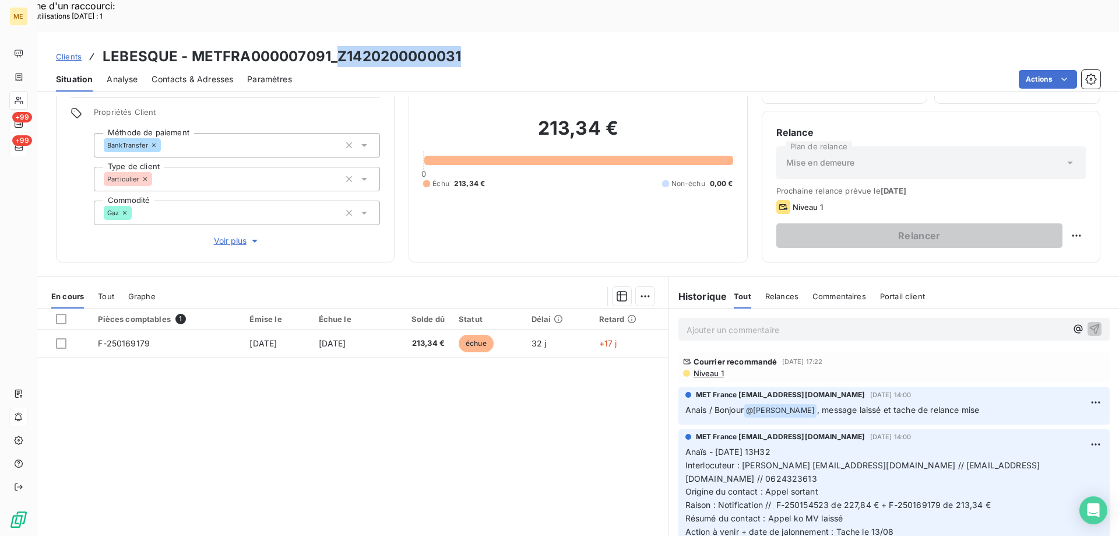
drag, startPoint x: 460, startPoint y: 23, endPoint x: 339, endPoint y: 30, distance: 121.4
click at [339, 46] on div "Clients LEBESQUE - METFRA000007091_Z1420200000031" at bounding box center [578, 56] width 1082 height 21
drag, startPoint x: 885, startPoint y: 472, endPoint x: 991, endPoint y: 470, distance: 106.1
click at [991, 470] on p "Anaïs - 08/08/2025 - 13H32 Interlocuteur : M. Lebesque NATHALIELEBESQUE@GMAIL.C…" at bounding box center [893, 491] width 417 height 93
drag, startPoint x: 731, startPoint y: 447, endPoint x: 679, endPoint y: 449, distance: 52.5
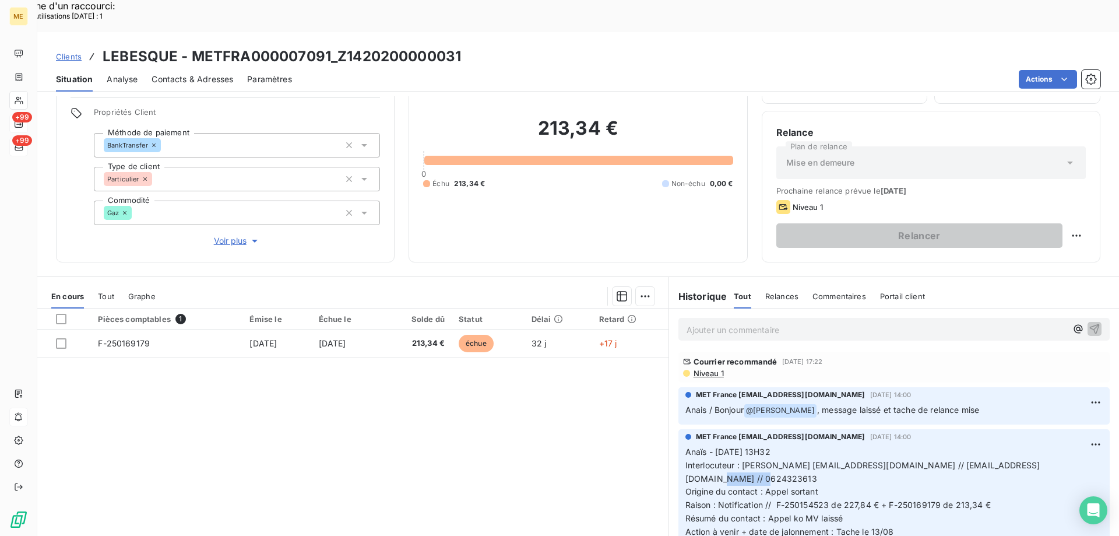
click at [679, 449] on div "MET France met-france@recouvrement.met.com 8 août 2025, 14:00 Anaïs - 08/08/202…" at bounding box center [893, 487] width 431 height 117
drag, startPoint x: 326, startPoint y: 22, endPoint x: 192, endPoint y: 30, distance: 134.3
click at [192, 46] on h3 "LEBESQUE - METFRA000007091_Z1420200000031" at bounding box center [282, 56] width 358 height 21
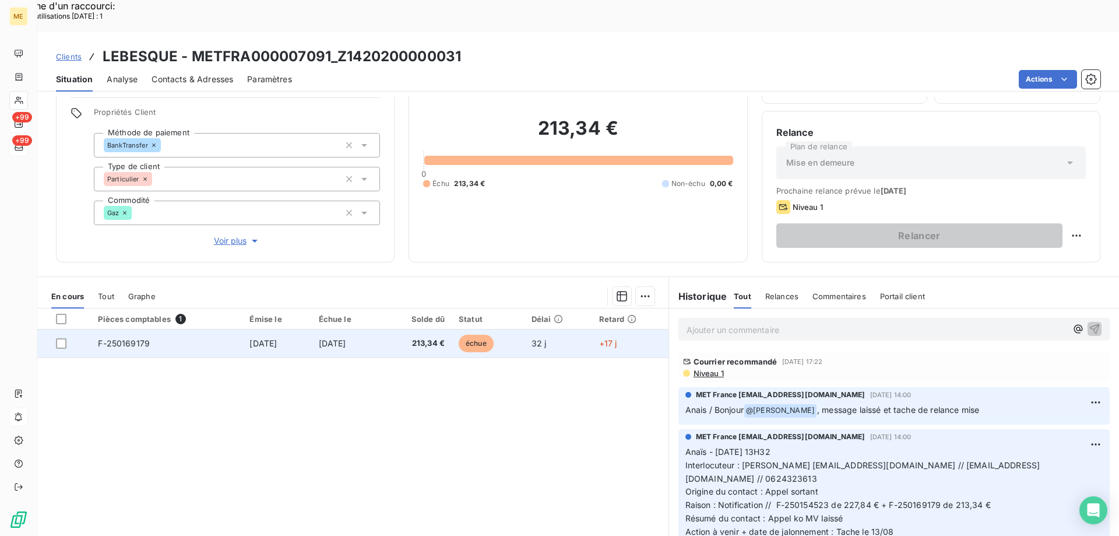
click at [382, 329] on td "27 juil. 2025" at bounding box center [347, 343] width 70 height 28
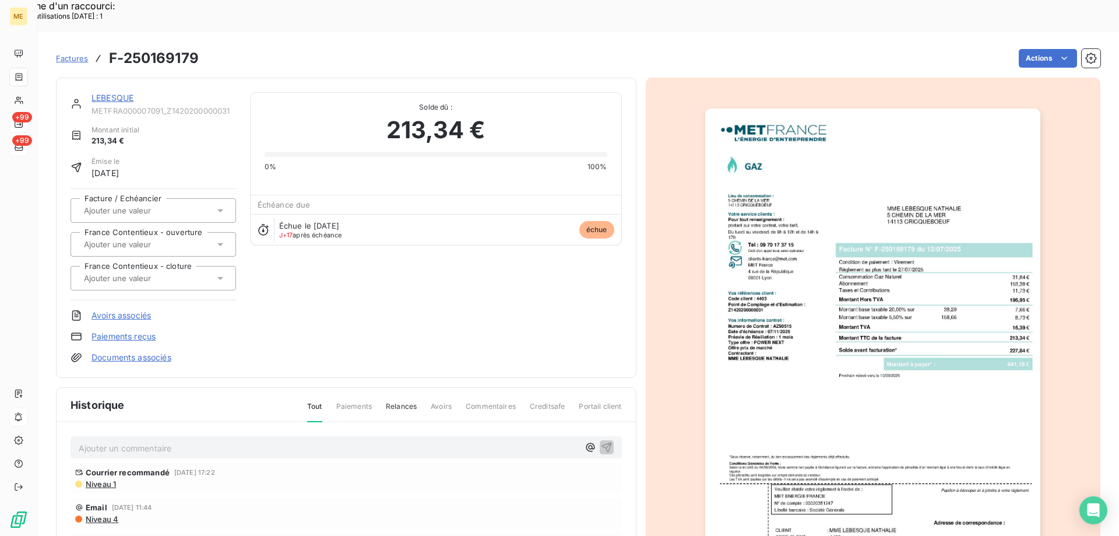
click at [112, 93] on link "LEBESQUE" at bounding box center [112, 98] width 42 height 10
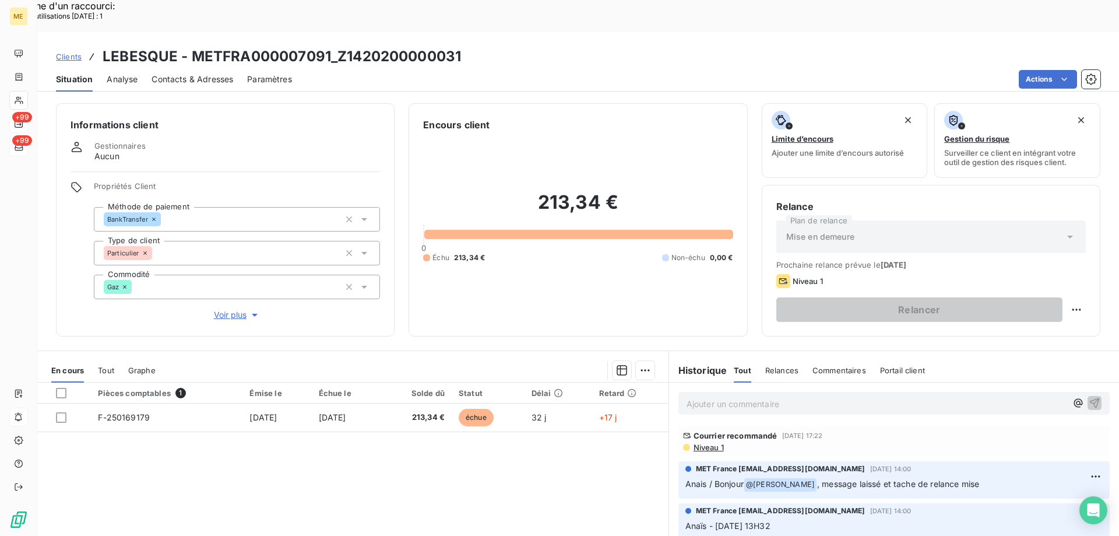
scroll to position [58, 0]
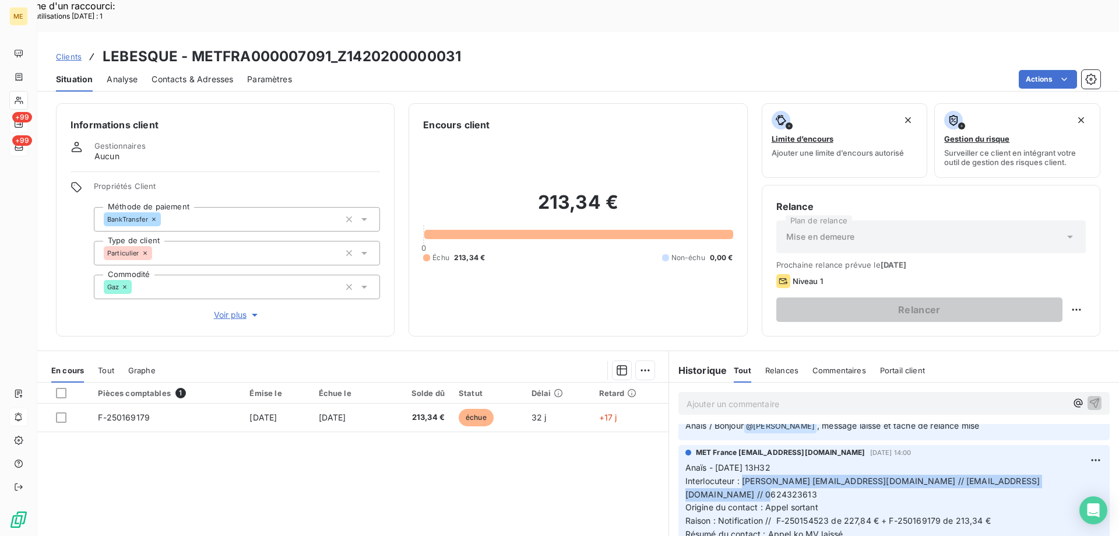
drag, startPoint x: 731, startPoint y: 463, endPoint x: 738, endPoint y: 453, distance: 12.1
click at [738, 461] on p "Anaïs - 08/08/2025 - 13H32 Interlocuteur : M. Lebesque NATHALIELEBESQUE@GMAIL.C…" at bounding box center [893, 507] width 417 height 93
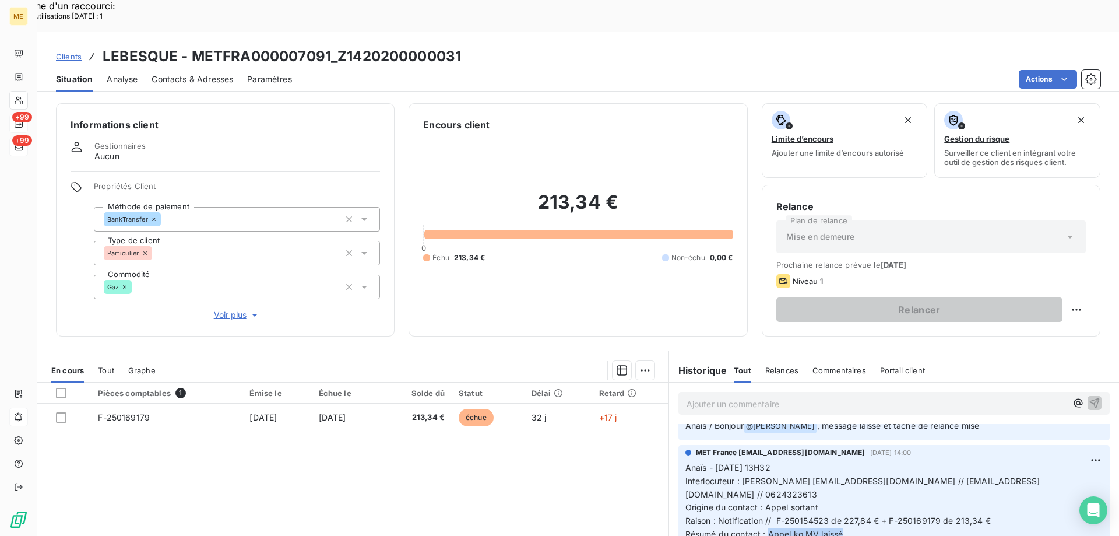
drag, startPoint x: 845, startPoint y: 502, endPoint x: 766, endPoint y: 499, distance: 79.3
click at [766, 499] on p "Anaïs - 08/08/2025 - 13H32 Interlocuteur : M. Lebesque NATHALIELEBESQUE@GMAIL.C…" at bounding box center [893, 507] width 417 height 93
click at [839, 499] on p "Anaïs - 08/08/2025 - 13H32 Interlocuteur : M. Lebesque NATHALIELEBESQUE@GMAIL.C…" at bounding box center [893, 507] width 417 height 93
click at [841, 505] on p "Anaïs - 08/08/2025 - 13H32 Interlocuteur : M. Lebesque NATHALIELEBESQUE@GMAIL.C…" at bounding box center [893, 507] width 417 height 93
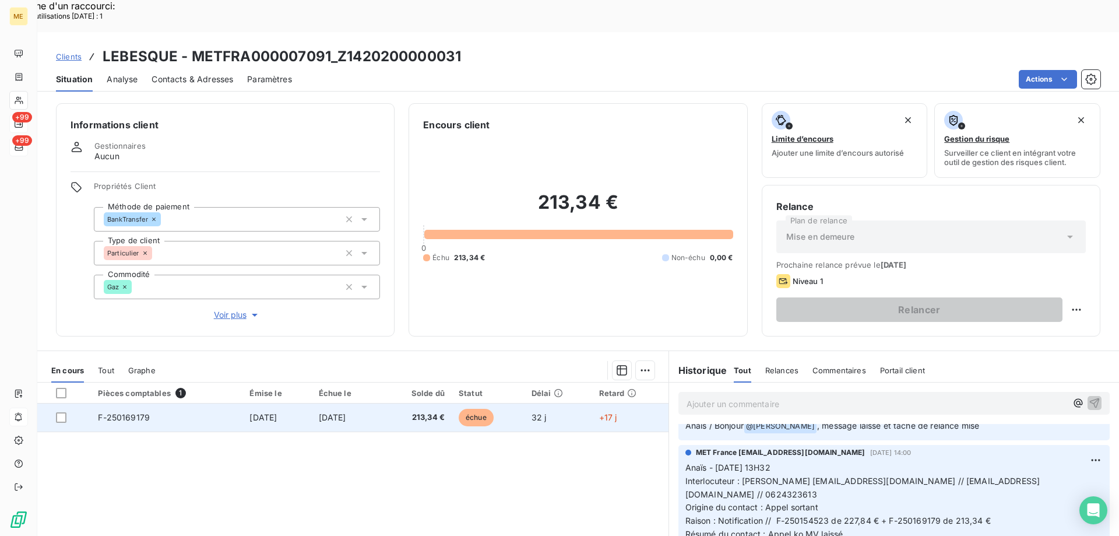
click at [378, 403] on td "27 juil. 2025" at bounding box center [347, 417] width 70 height 28
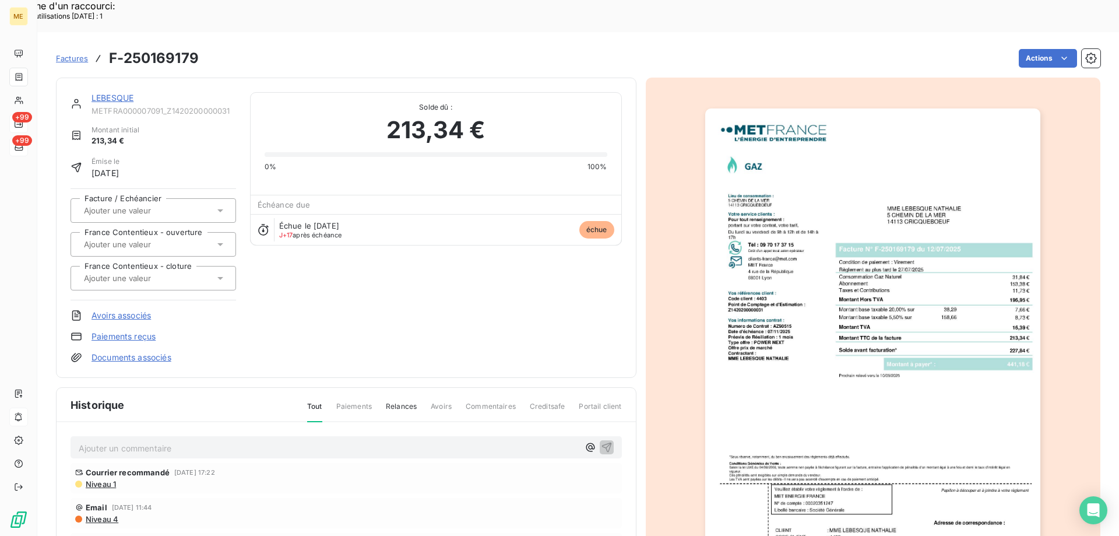
click at [825, 424] on img "button" at bounding box center [872, 345] width 335 height 474
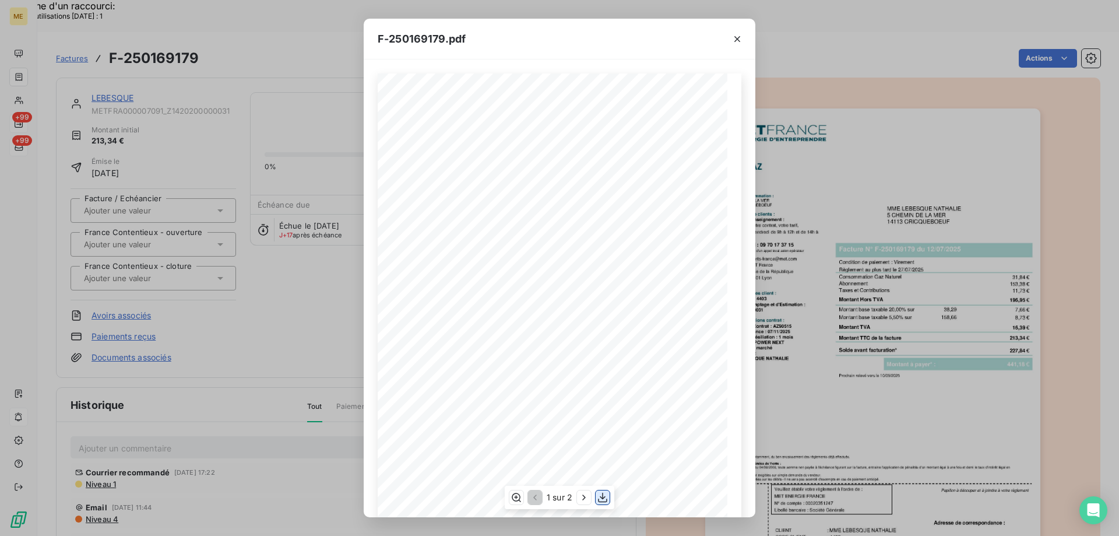
click at [601, 499] on icon "button" at bounding box center [603, 497] width 12 height 12
click at [743, 40] on button "button" at bounding box center [737, 39] width 19 height 19
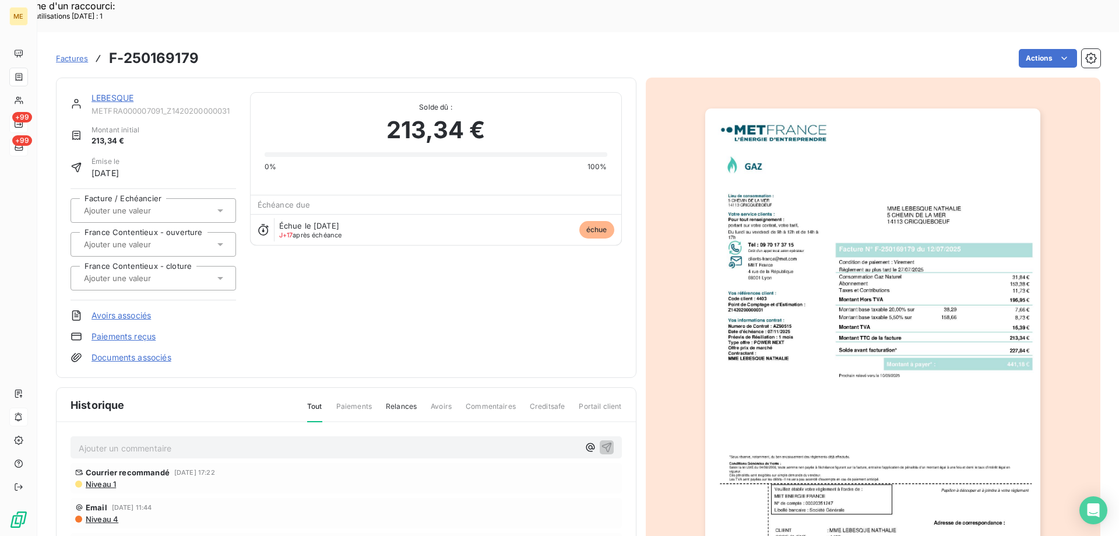
click at [110, 93] on link "LEBESQUE" at bounding box center [112, 98] width 42 height 10
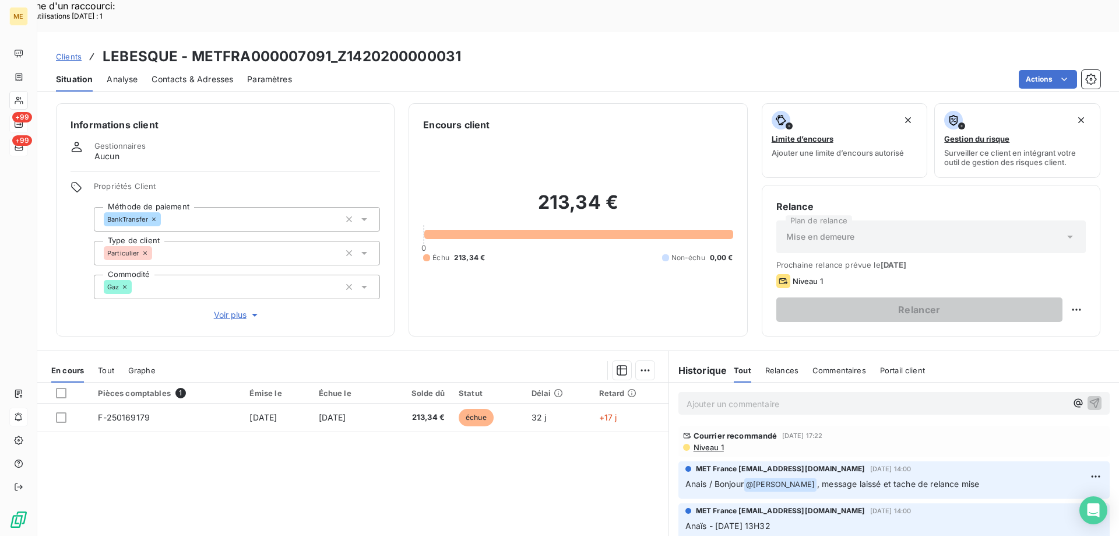
scroll to position [408, 0]
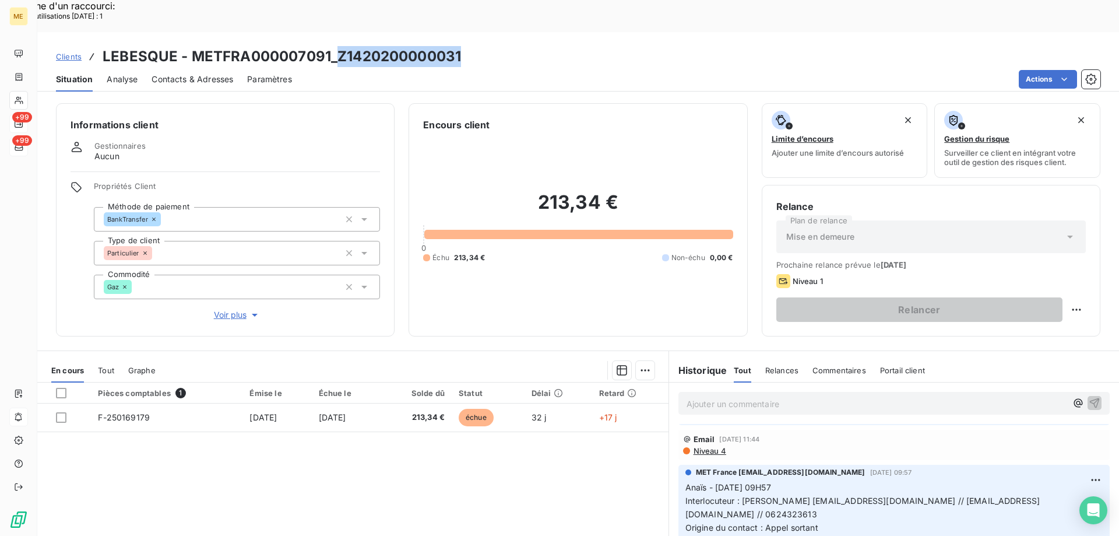
drag, startPoint x: 469, startPoint y: 22, endPoint x: 335, endPoint y: 26, distance: 133.5
click at [335, 46] on div "Clients LEBESQUE - METFRA000007091_Z1420200000031" at bounding box center [578, 56] width 1082 height 21
drag, startPoint x: 144, startPoint y: 385, endPoint x: 96, endPoint y: 409, distance: 53.9
click at [96, 406] on div "Pièces comptables 1 Émise le Échue le Solde dû Statut Délai Retard F-250169179 …" at bounding box center [352, 494] width 631 height 224
drag, startPoint x: 619, startPoint y: 179, endPoint x: 532, endPoint y: 177, distance: 87.5
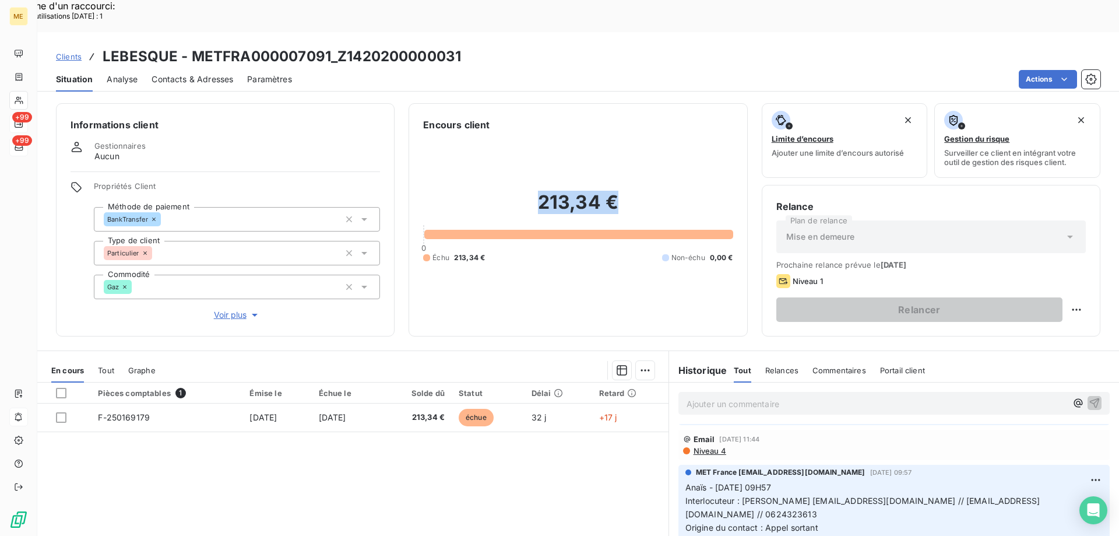
click at [532, 191] on h2 "213,34 €" at bounding box center [577, 208] width 309 height 35
click at [930, 396] on p "Ajouter un commentaire ﻿" at bounding box center [876, 403] width 380 height 15
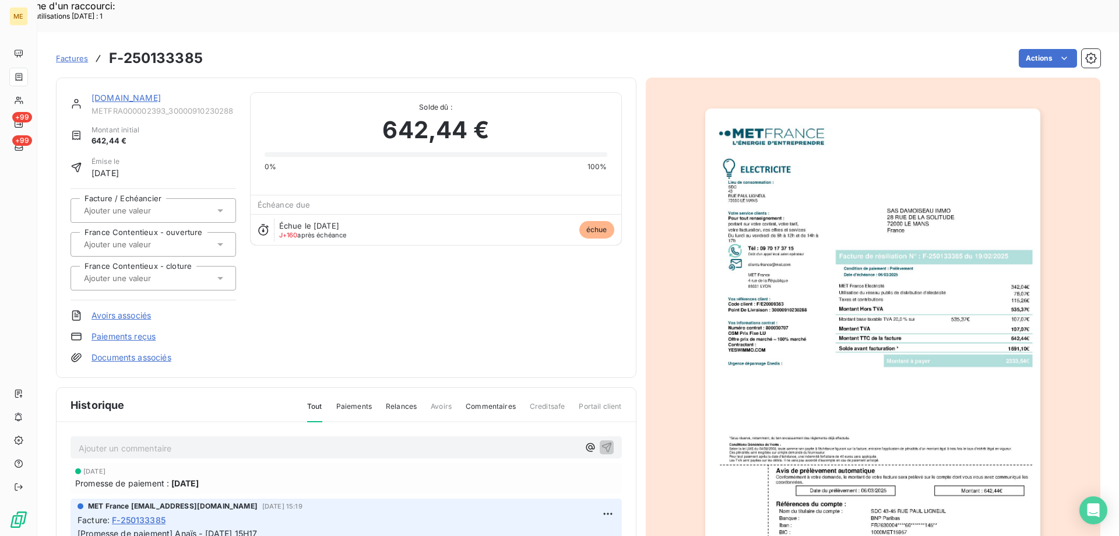
click at [112, 93] on link "YESWIMMO.COM" at bounding box center [125, 98] width 69 height 10
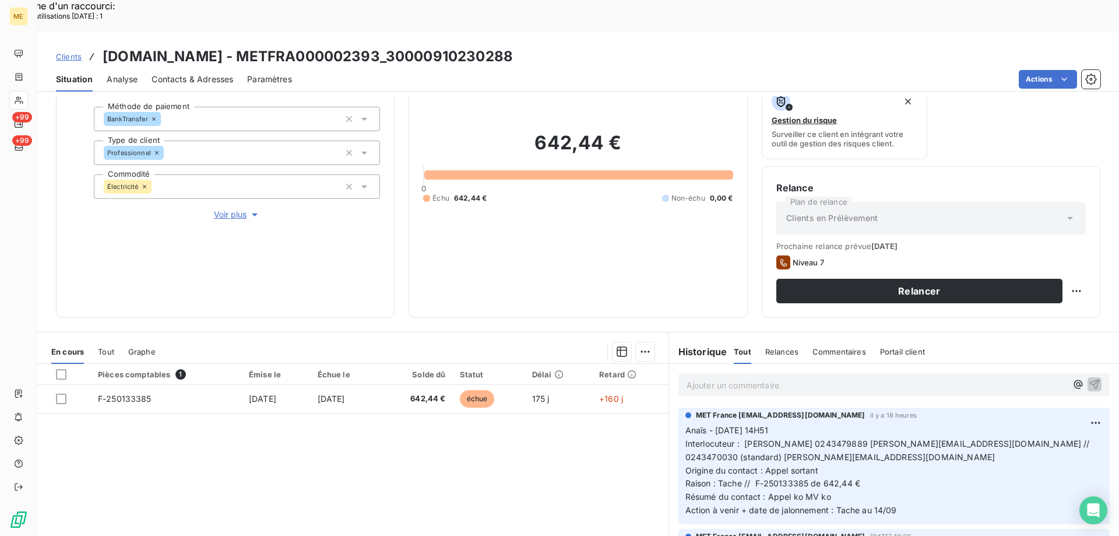
scroll to position [156, 0]
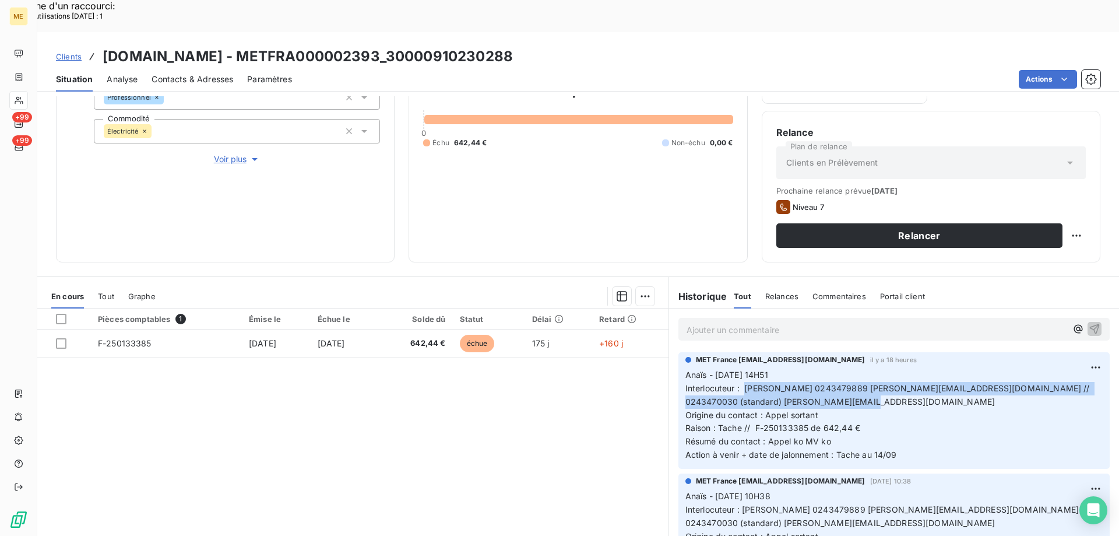
drag, startPoint x: 740, startPoint y: 355, endPoint x: 1066, endPoint y: 366, distance: 325.9
click at [1066, 368] on p "Anaïs - 12/08/2025 - 14H51 Interlocuteur : Mme DUMONT 0243479889 corinne.dumont…" at bounding box center [893, 414] width 417 height 93
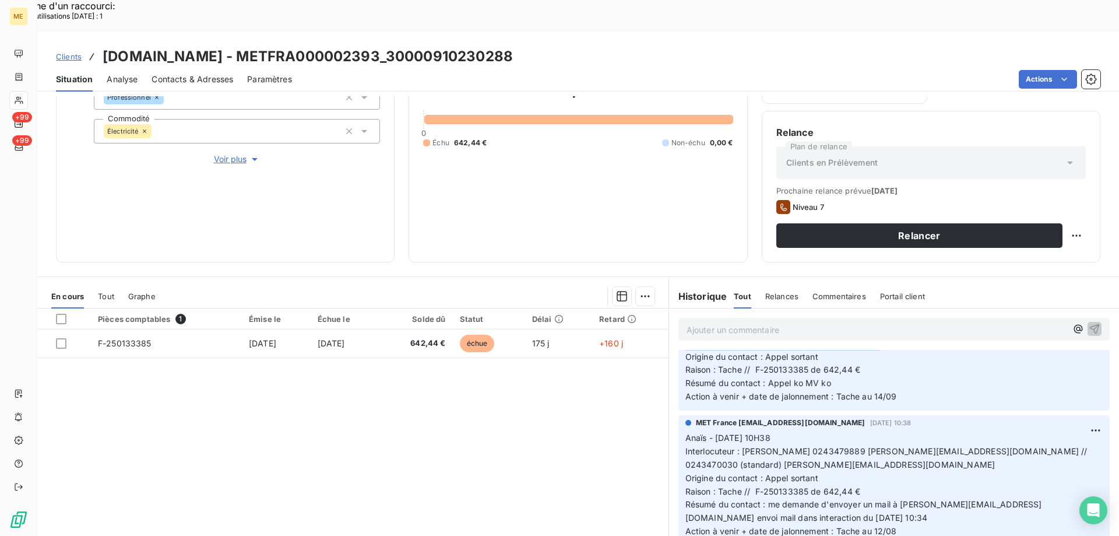
scroll to position [0, 0]
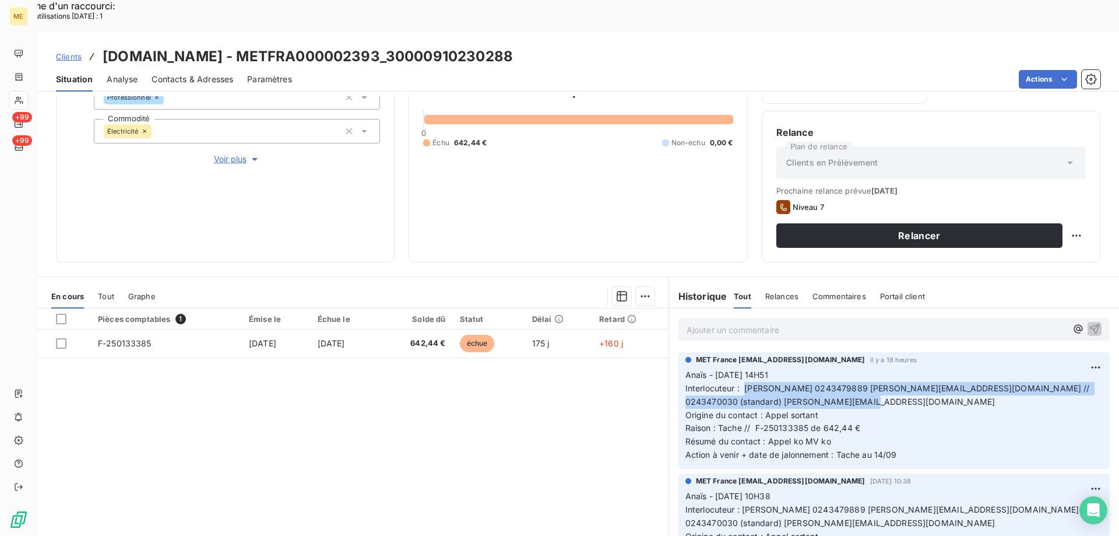
click at [869, 374] on p "Anaïs - 12/08/2025 - 14H51 Interlocuteur : Mme DUMONT 0243479889 corinne.dumont…" at bounding box center [893, 414] width 417 height 93
click at [859, 374] on p "Anaïs - 12/08/2025 - 14H51 Interlocuteur : Mme DUMONT 0243479889 corinne.dumont…" at bounding box center [893, 414] width 417 height 93
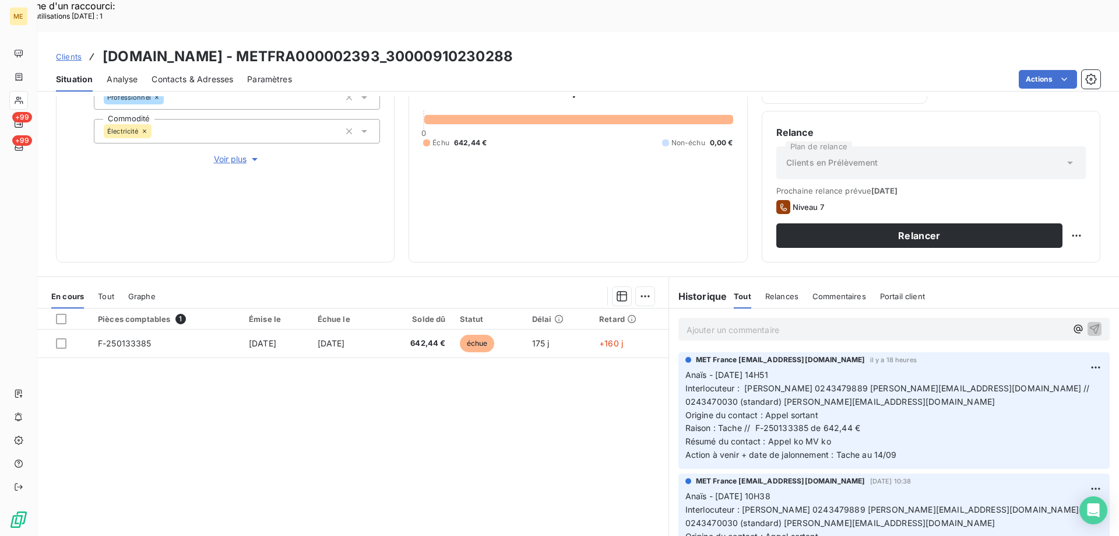
click at [824, 422] on span "Raison : Tache // F-250133385 de 642,44 €" at bounding box center [772, 427] width 175 height 10
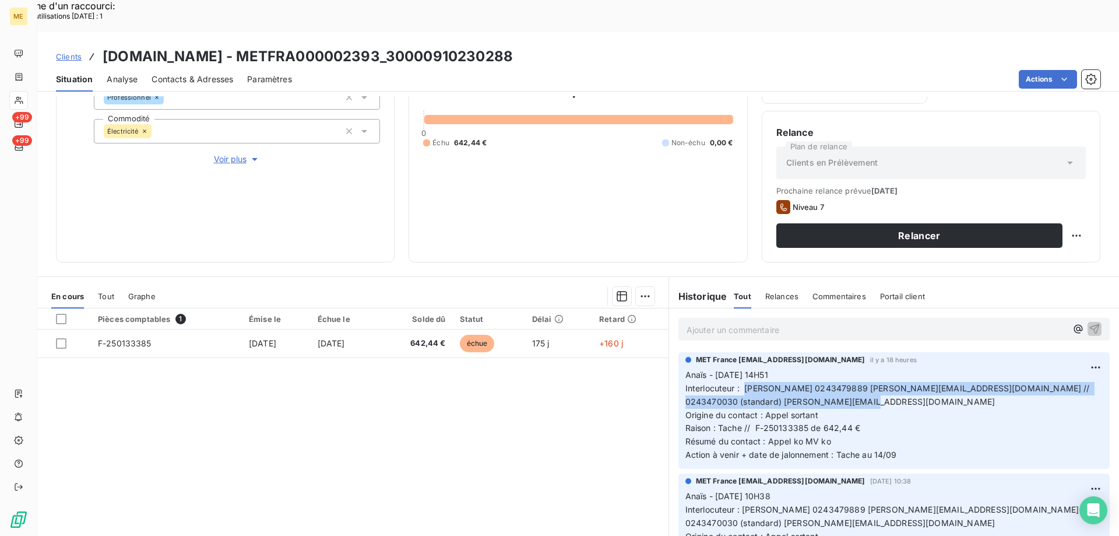
drag, startPoint x: 864, startPoint y: 369, endPoint x: 740, endPoint y: 355, distance: 124.8
click at [740, 368] on p "Anaïs - 12/08/2025 - 14H51 Interlocuteur : Mme DUMONT 0243479889 corinne.dumont…" at bounding box center [893, 414] width 417 height 93
copy span "[PERSON_NAME] 0243479889 [PERSON_NAME][EMAIL_ADDRESS][DOMAIN_NAME] // 024347003…"
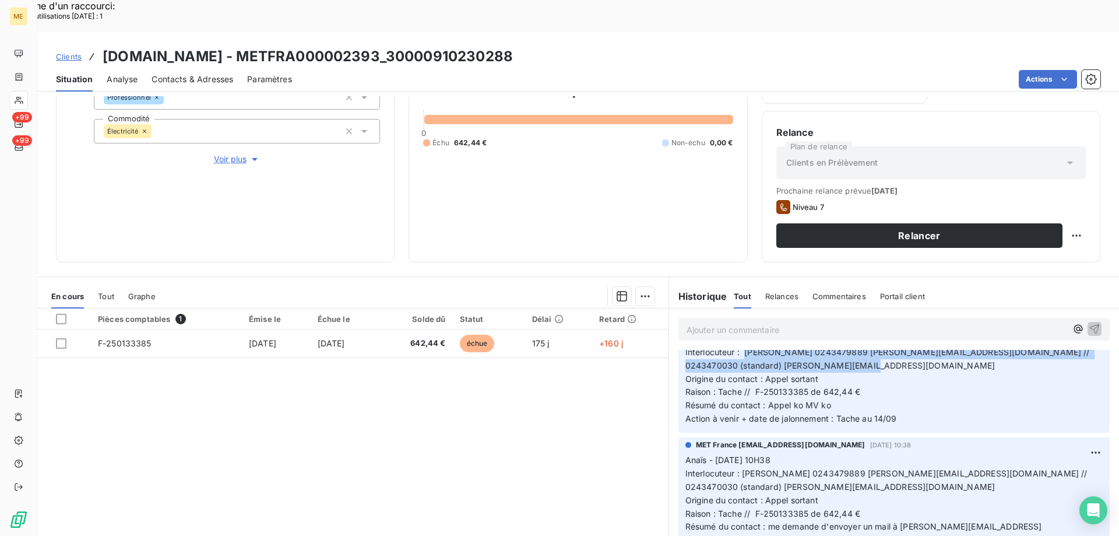
scroll to position [58, 0]
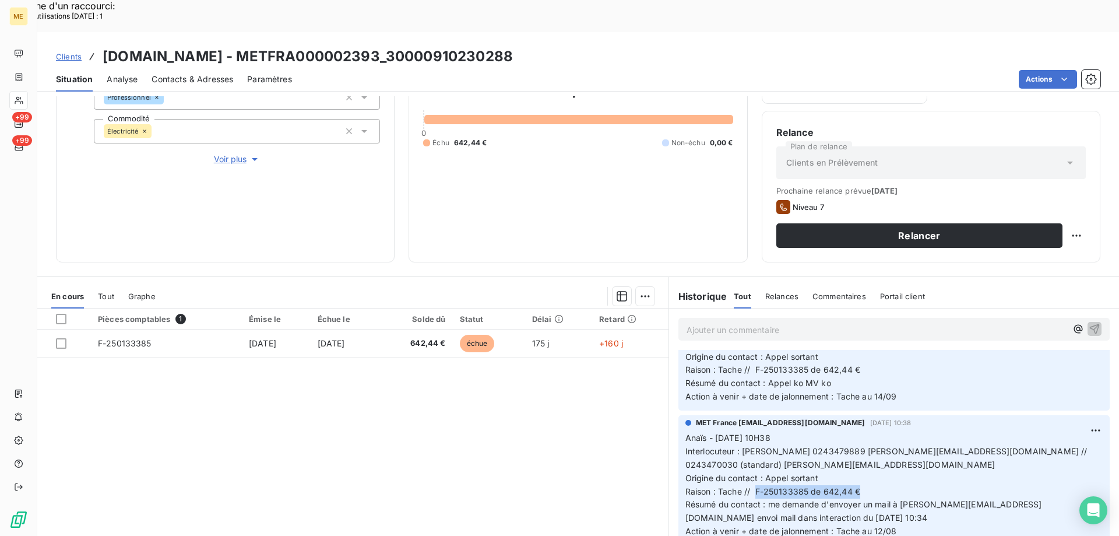
drag, startPoint x: 751, startPoint y: 458, endPoint x: 876, endPoint y: 455, distance: 125.3
click at [876, 455] on p "Anaïs - 07/08/2025 - 10H38 Interlocuteur : Mme DUMONT 0243479889 corinne.dumont…" at bounding box center [893, 484] width 417 height 107
copy span "F-250133385 de 642,44 €"
drag, startPoint x: 537, startPoint y: 19, endPoint x: 391, endPoint y: 27, distance: 146.5
click at [391, 46] on div "Clients YESWIMMO.COM - METFRA000002393_30000910230288" at bounding box center [578, 56] width 1082 height 21
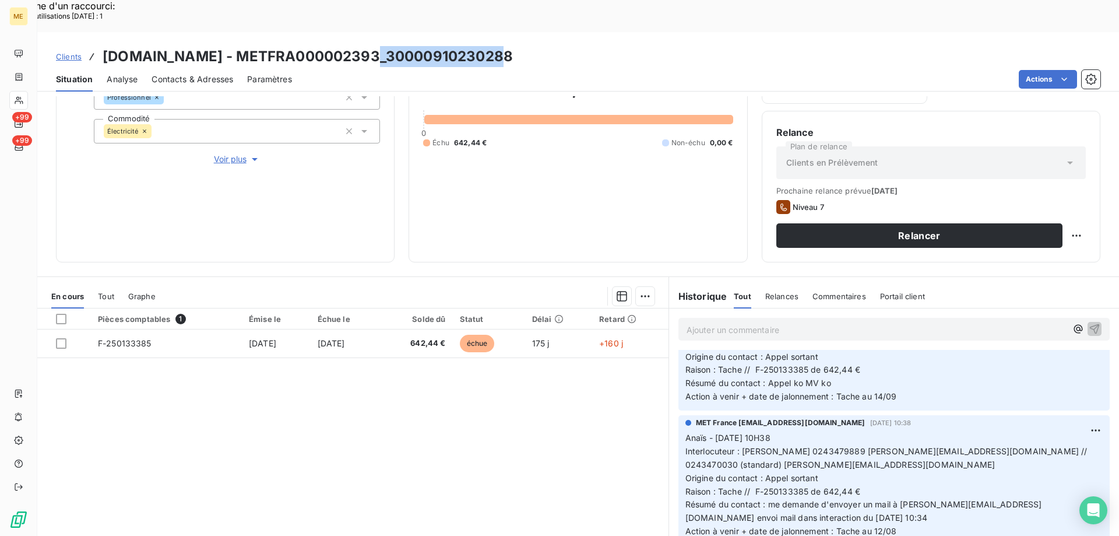
copy h3 "30000910230288"
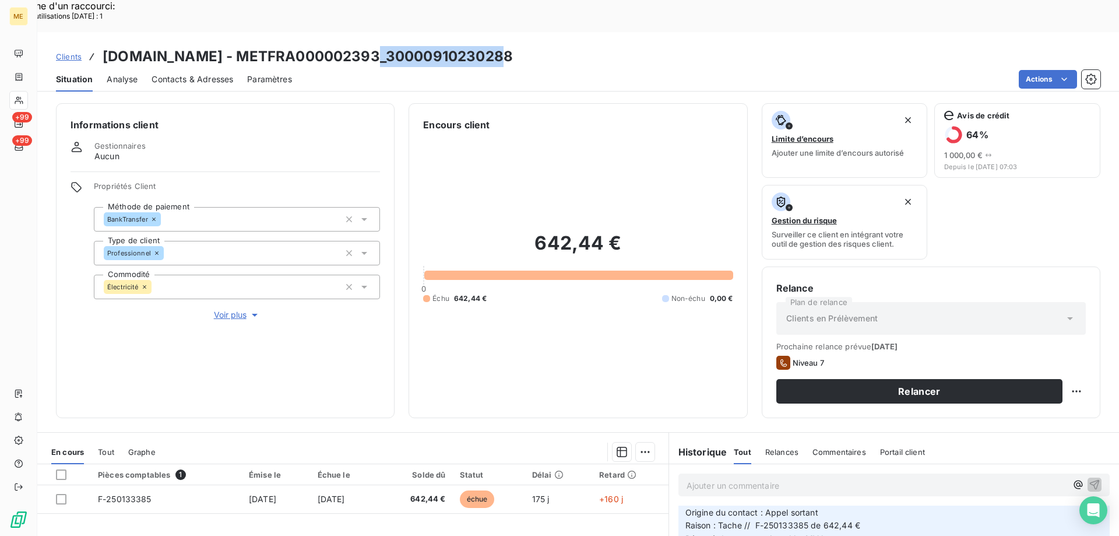
click at [230, 309] on span "Voir plus" at bounding box center [237, 315] width 47 height 12
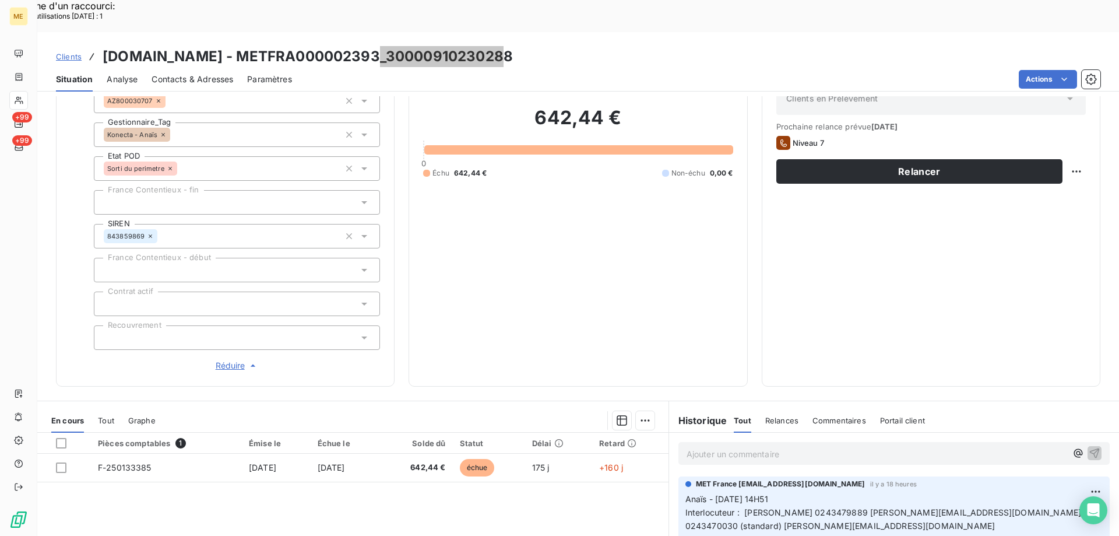
scroll to position [219, 0]
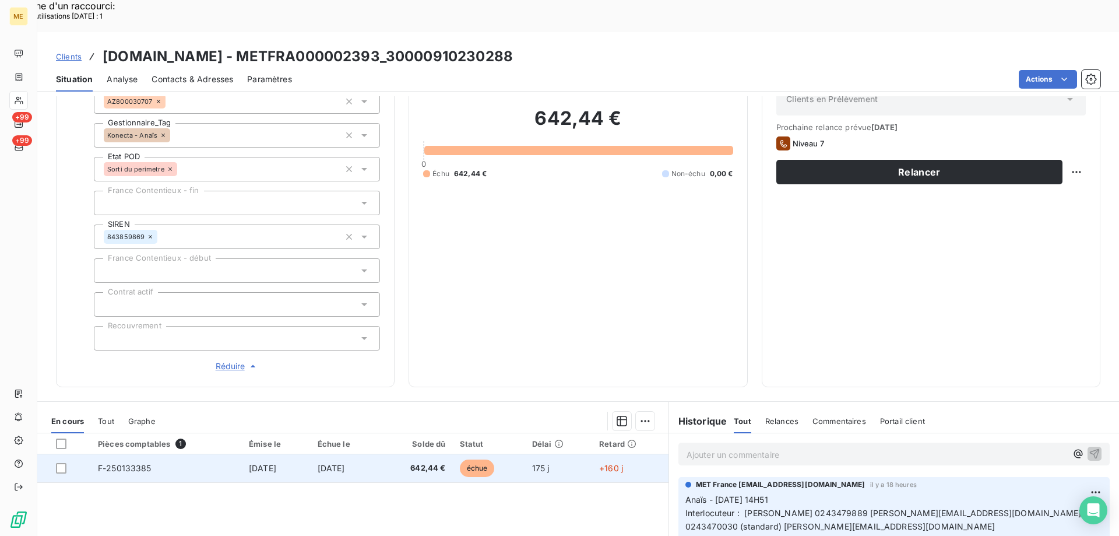
click at [380, 454] on td "6 mars 2025" at bounding box center [345, 468] width 69 height 28
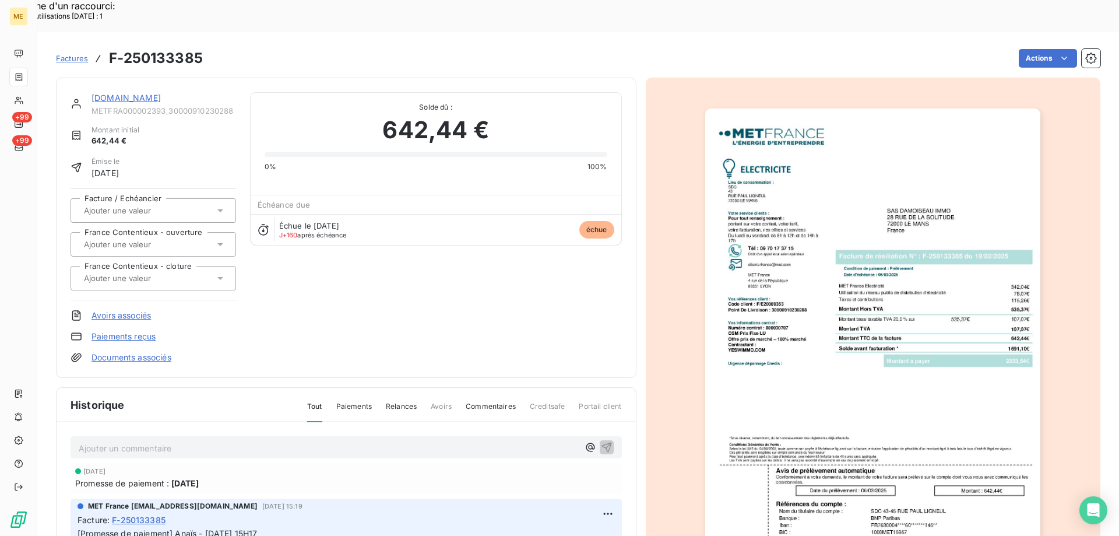
click at [112, 93] on link "YESWIMMO.COM" at bounding box center [125, 98] width 69 height 10
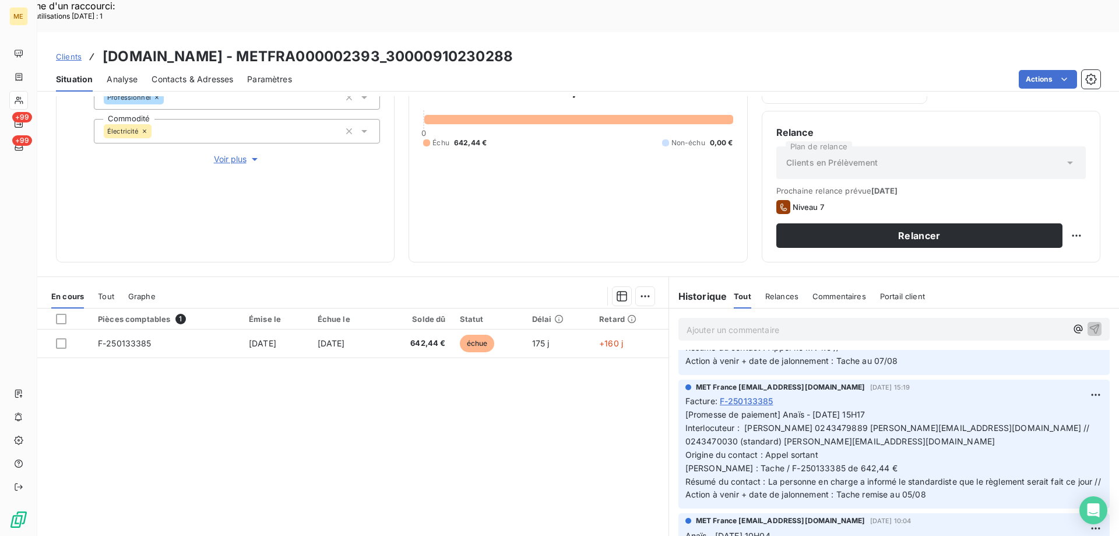
scroll to position [408, 0]
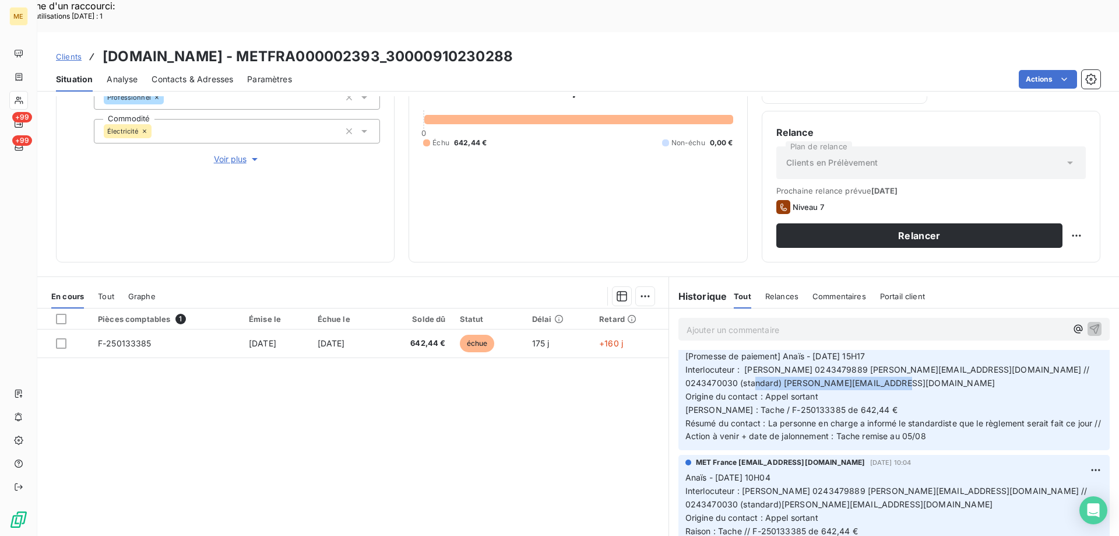
drag, startPoint x: 724, startPoint y: 350, endPoint x: 860, endPoint y: 351, distance: 136.4
click at [860, 351] on p "[Promesse de paiement] Anaïs - 04/08/2025 - 15H17 Interlocuteur : Mme DUMONT 02…" at bounding box center [893, 396] width 417 height 93
click at [843, 400] on p "[Promesse de paiement] Anaïs - 04/08/2025 - 15H17 Interlocuteur : Mme DUMONT 02…" at bounding box center [893, 396] width 417 height 93
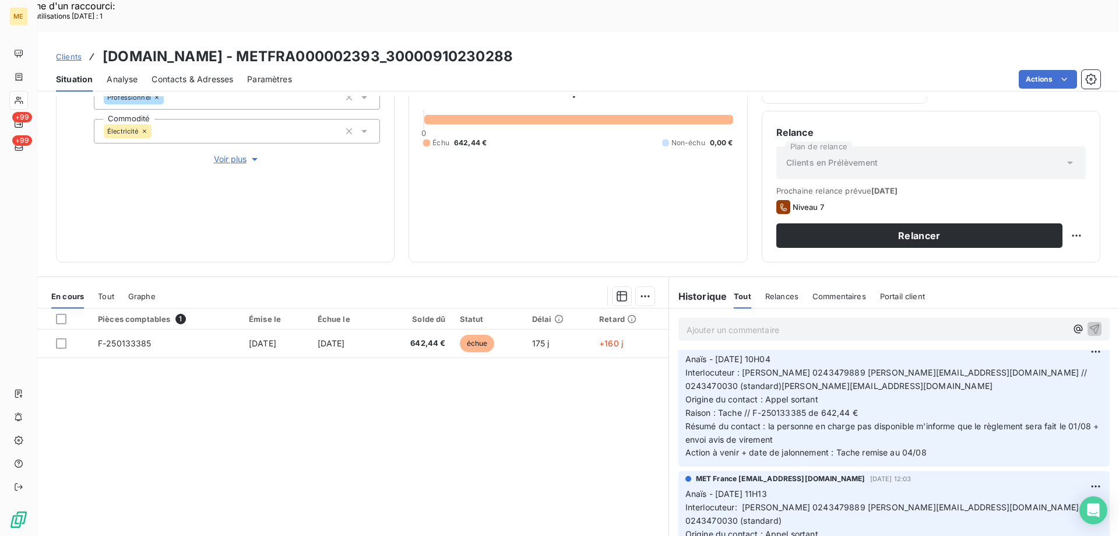
scroll to position [524, 0]
click at [924, 322] on p "Ajouter un commentaire ﻿" at bounding box center [876, 329] width 380 height 15
click at [709, 322] on p "Ajouter un commentaire ﻿" at bounding box center [876, 329] width 380 height 15
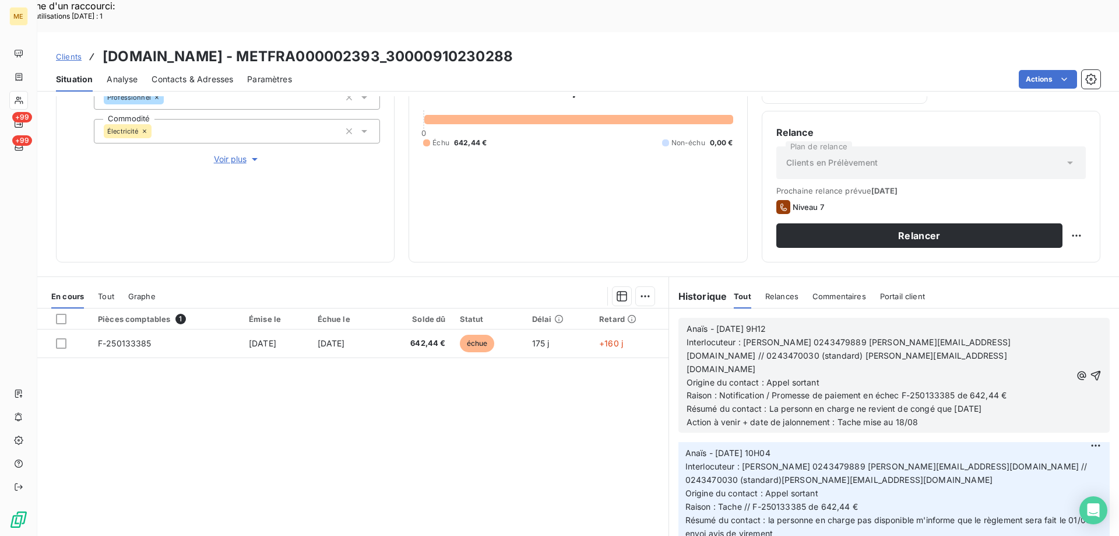
scroll to position [603, 0]
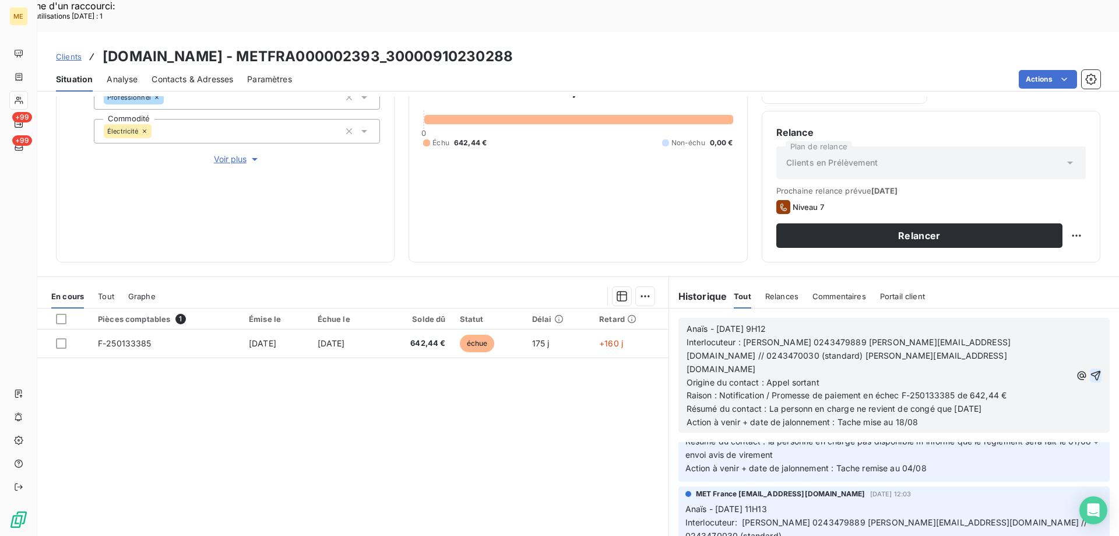
click at [1091, 370] on icon "button" at bounding box center [1096, 375] width 10 height 10
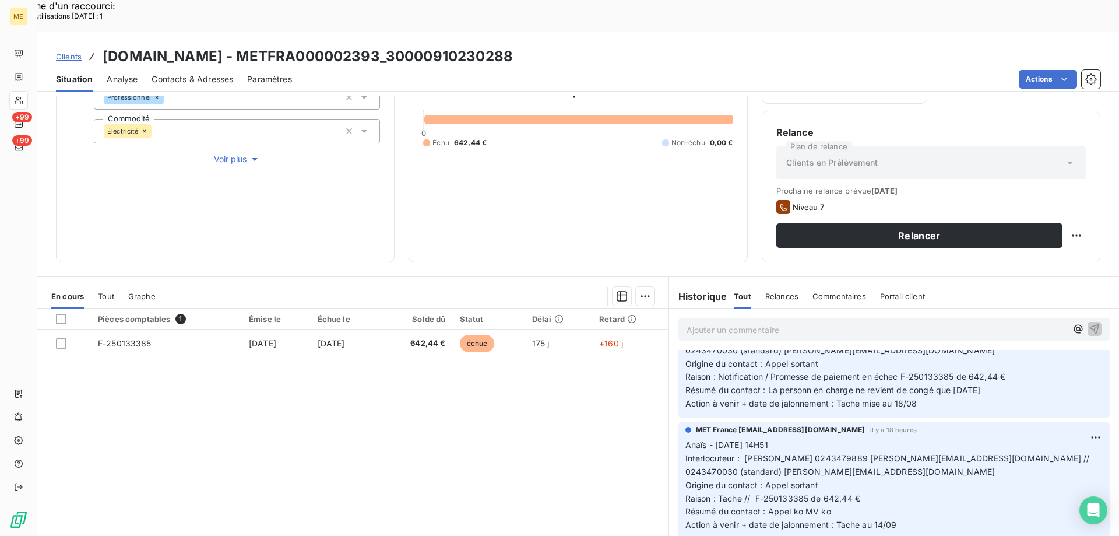
scroll to position [0, 0]
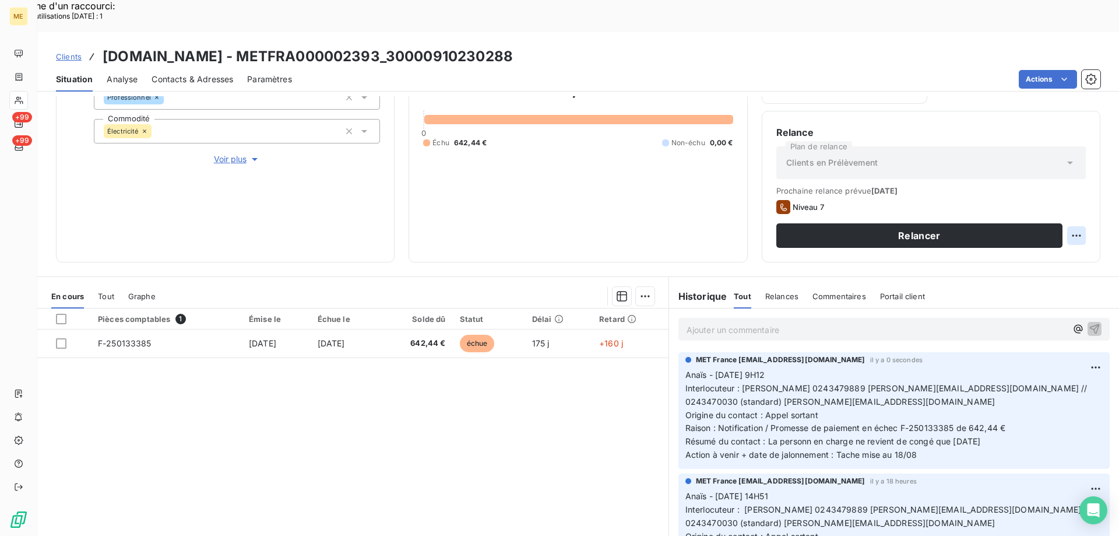
click at [1033, 231] on div "Replanifier cette action" at bounding box center [1019, 229] width 104 height 19
select select "7"
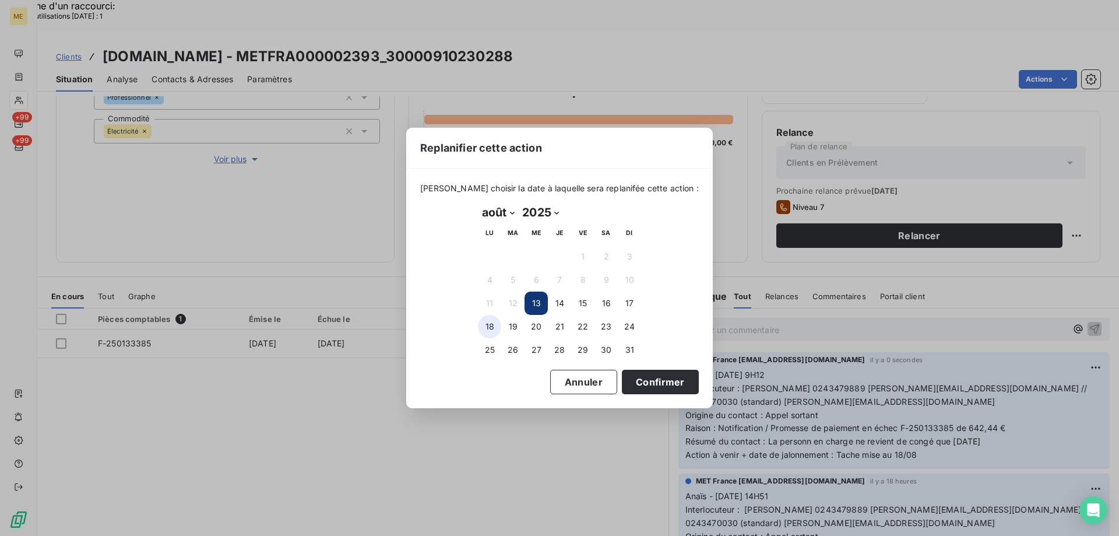
drag, startPoint x: 488, startPoint y: 324, endPoint x: 514, endPoint y: 344, distance: 33.2
click at [489, 324] on button "18" at bounding box center [489, 326] width 23 height 23
click at [635, 380] on button "Confirmer" at bounding box center [660, 381] width 77 height 24
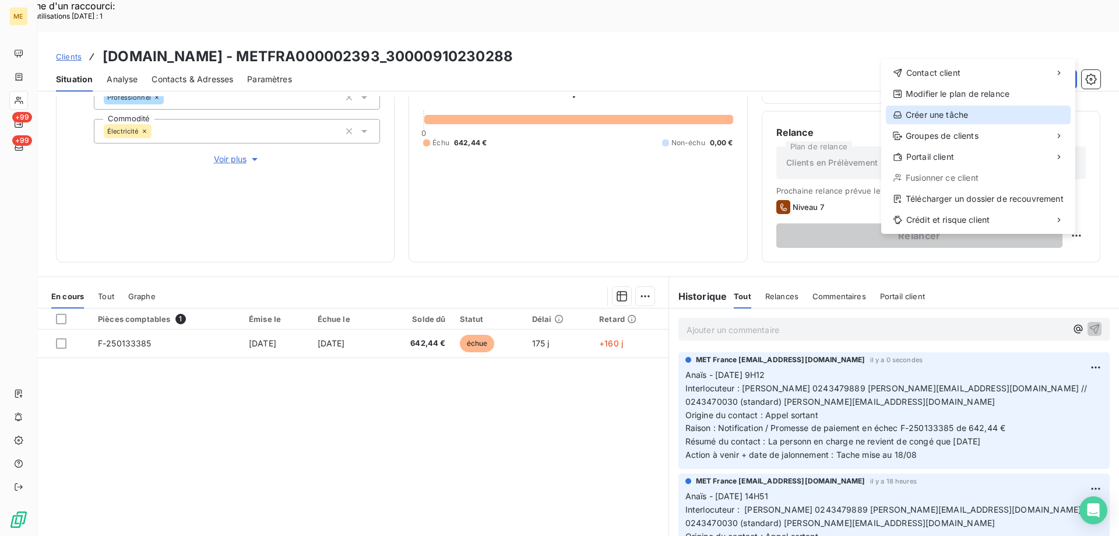
click at [984, 117] on div "Créer une tâche" at bounding box center [978, 114] width 185 height 19
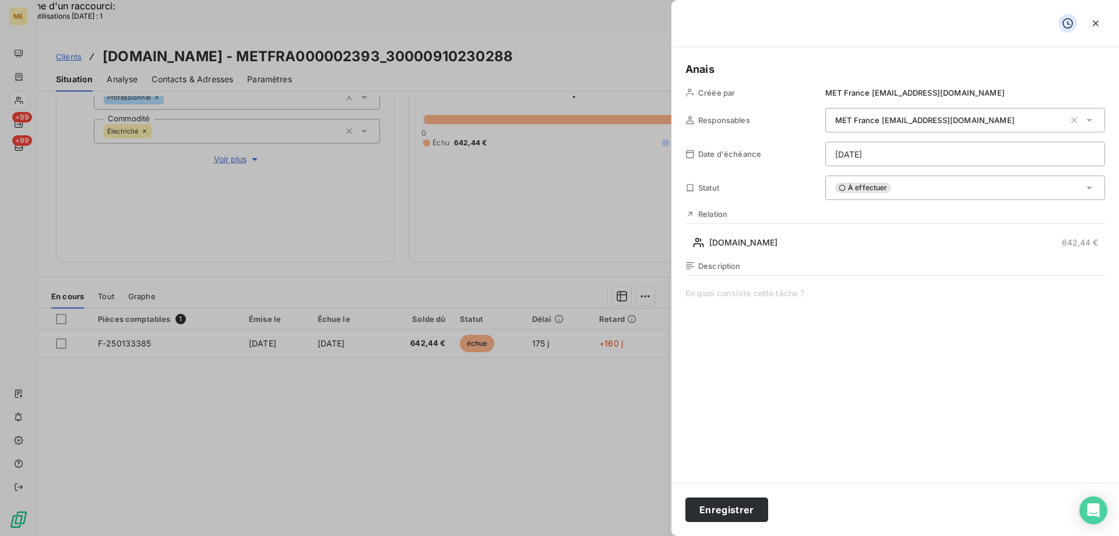
click at [723, 298] on span at bounding box center [895, 399] width 420 height 224
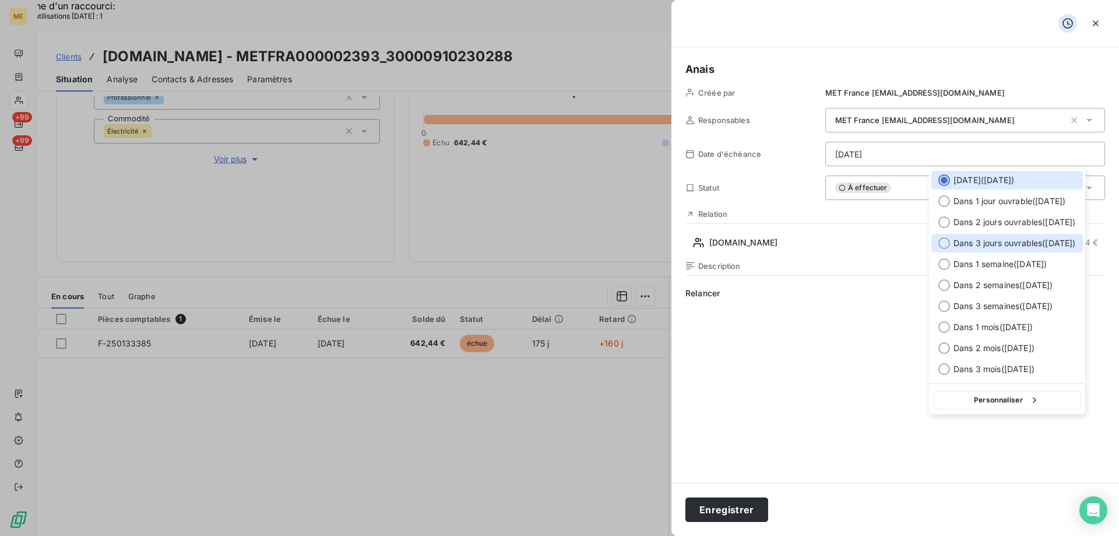
click at [996, 238] on span "Dans 3 jours ouvrables ( lundi )" at bounding box center [1014, 243] width 122 height 12
type input "18/08/2025"
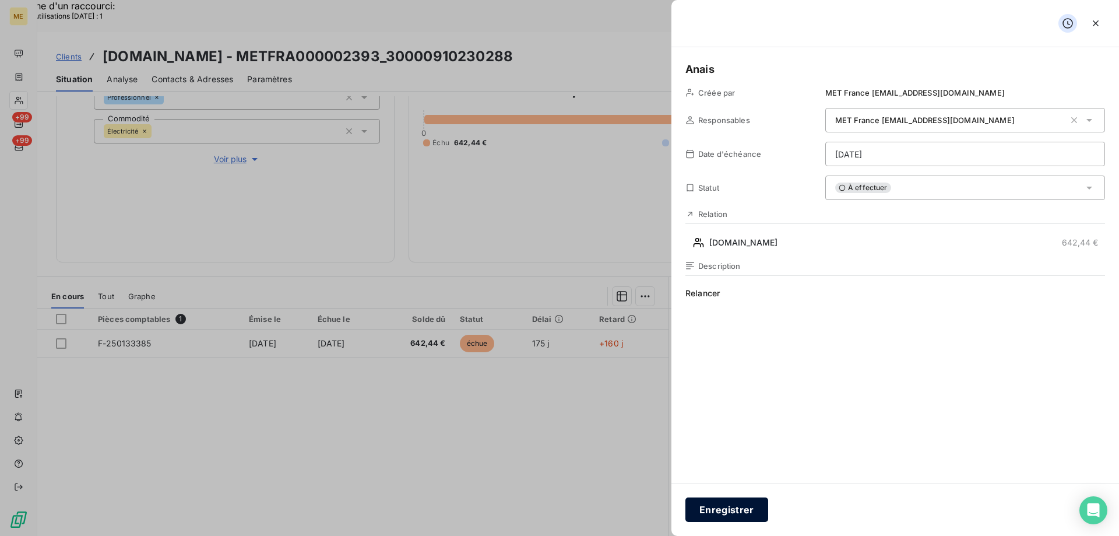
click at [740, 505] on button "Enregistrer" at bounding box center [726, 509] width 83 height 24
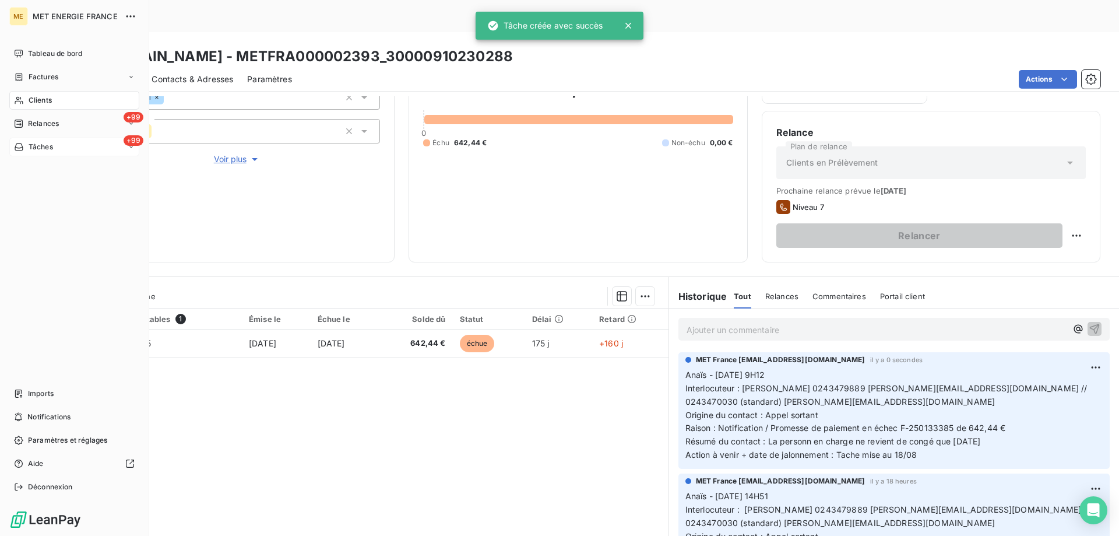
click at [23, 144] on icon at bounding box center [19, 146] width 10 height 9
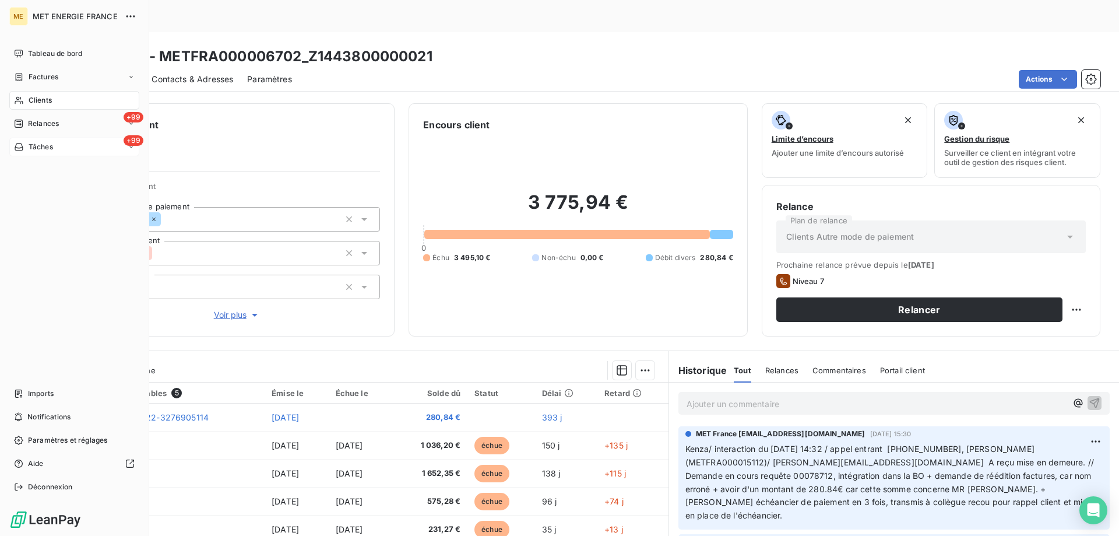
click at [38, 149] on span "Tâches" at bounding box center [41, 147] width 24 height 10
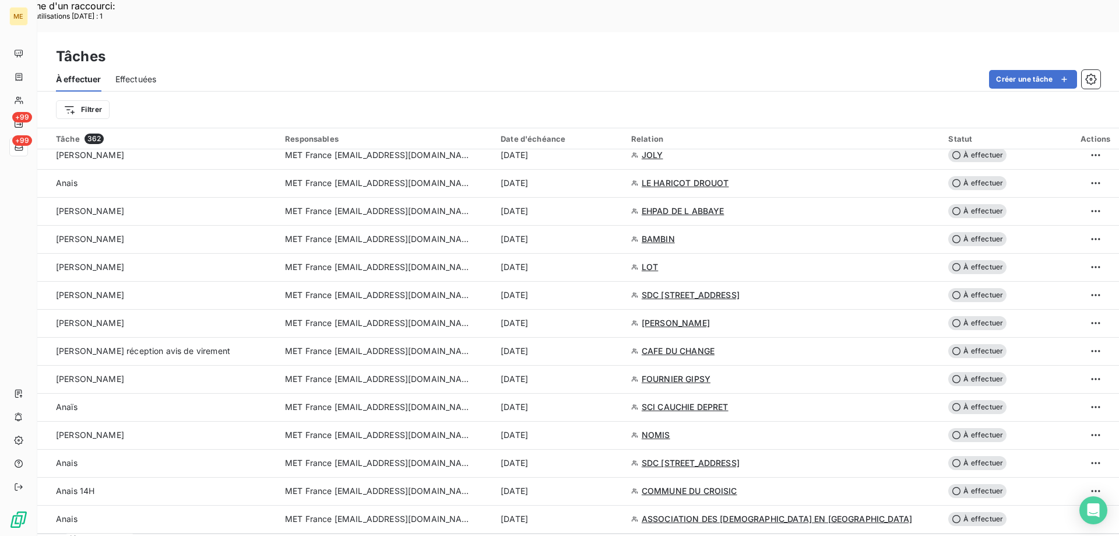
scroll to position [408, 0]
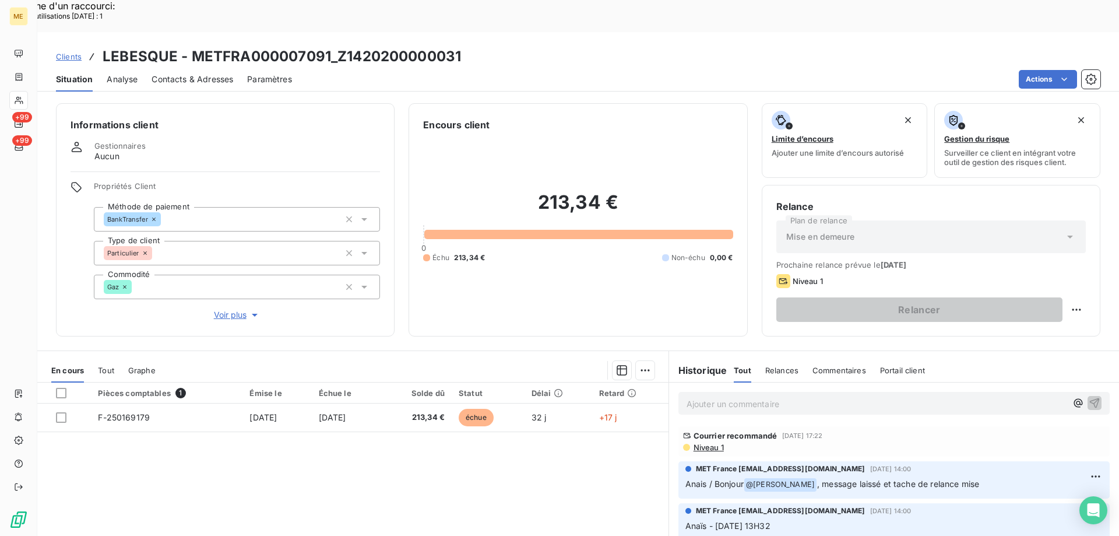
click at [790, 396] on p "Ajouter un commentaire ﻿" at bounding box center [876, 403] width 380 height 15
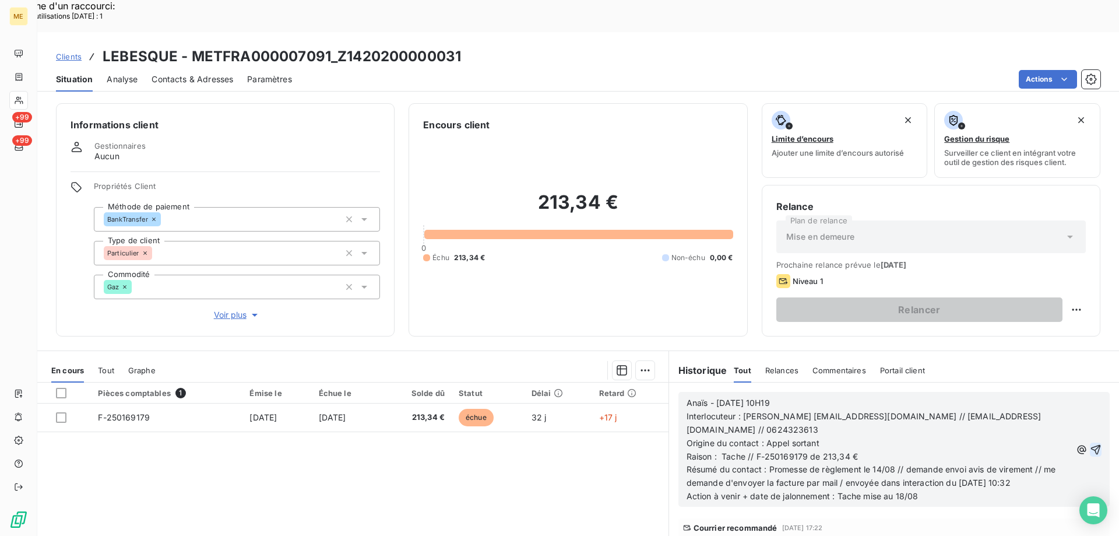
click at [1091, 444] on icon "button" at bounding box center [1096, 449] width 10 height 10
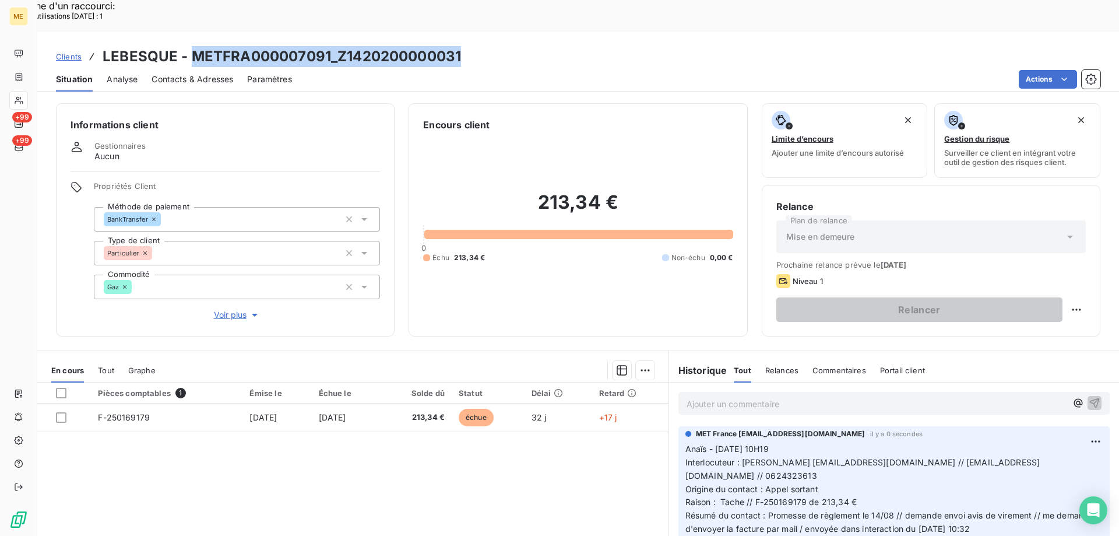
drag, startPoint x: 472, startPoint y: 27, endPoint x: 191, endPoint y: 26, distance: 280.9
click at [191, 46] on div "Clients LEBESQUE - METFRA000007091_Z1420200000031" at bounding box center [578, 56] width 1082 height 21
copy h3 "METFRA000007091_Z1420200000031"
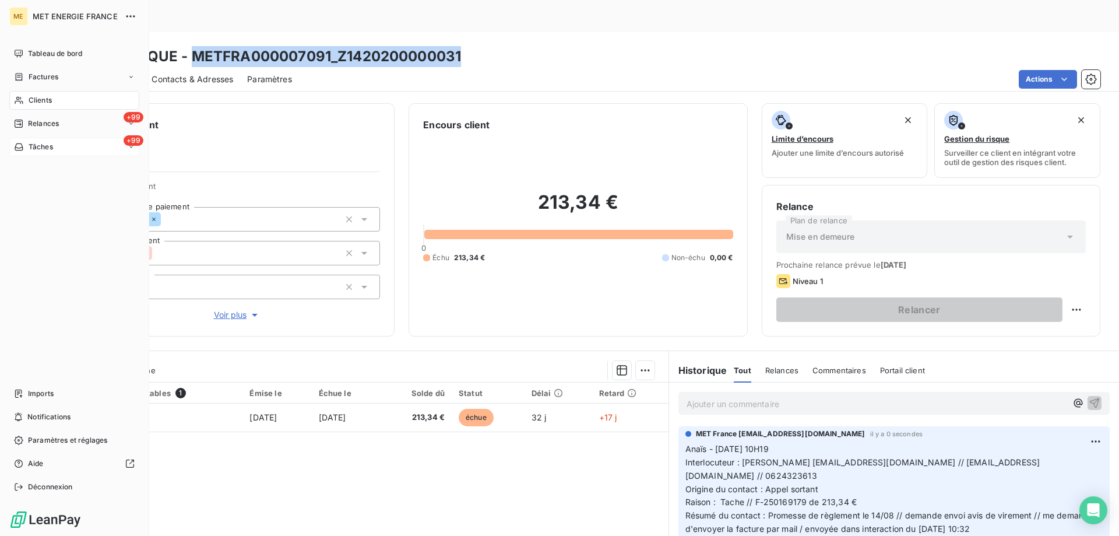
click at [27, 145] on div "Tâches" at bounding box center [33, 147] width 39 height 10
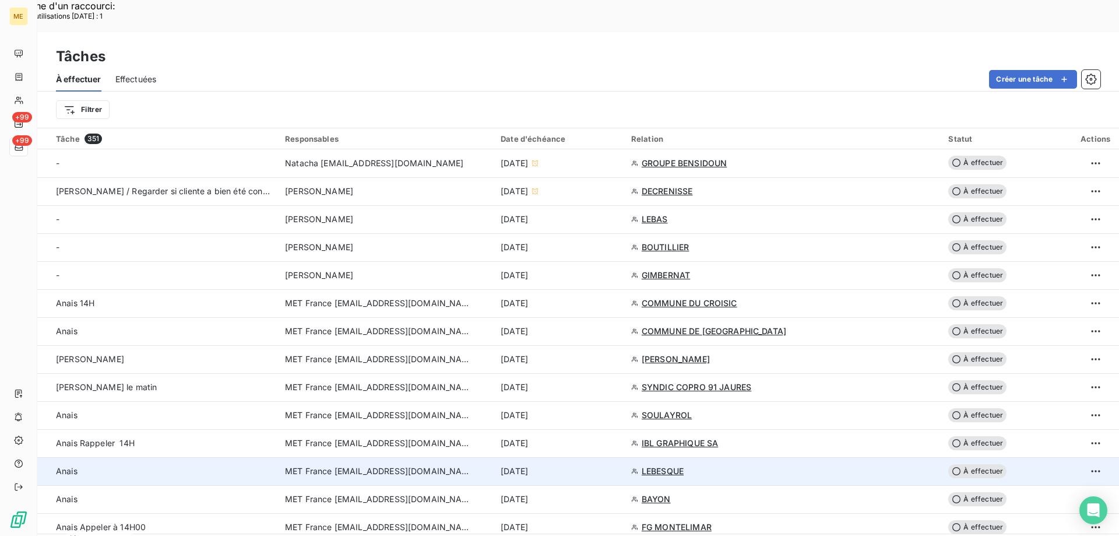
click at [617, 465] on div "13 août 2025" at bounding box center [559, 471] width 117 height 12
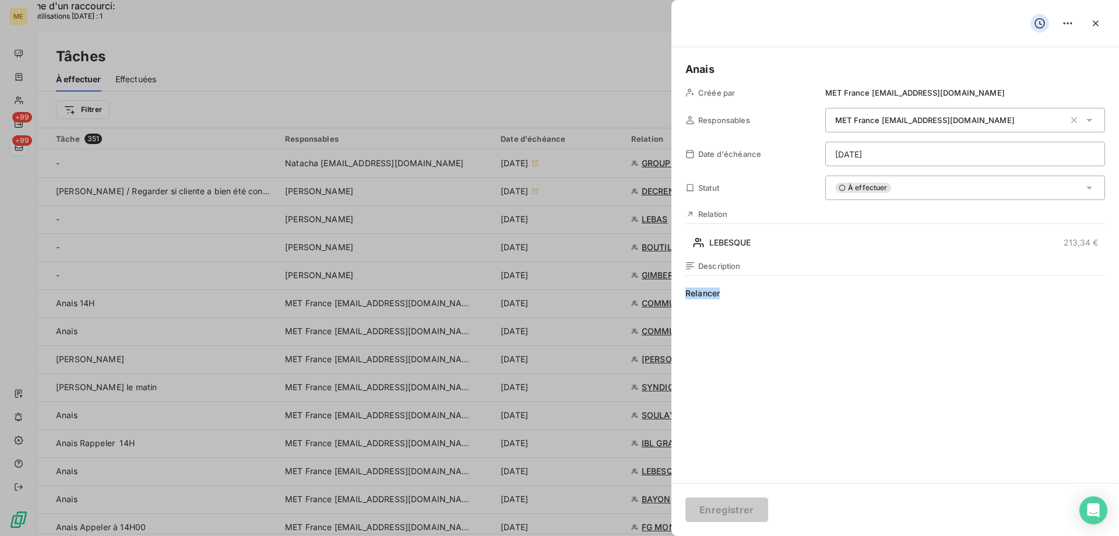
drag, startPoint x: 726, startPoint y: 302, endPoint x: 678, endPoint y: 301, distance: 47.8
click at [678, 301] on div "Anais Créée par MET France met-france@recouvrement.met.com Responsables MET Fra…" at bounding box center [895, 264] width 448 height 435
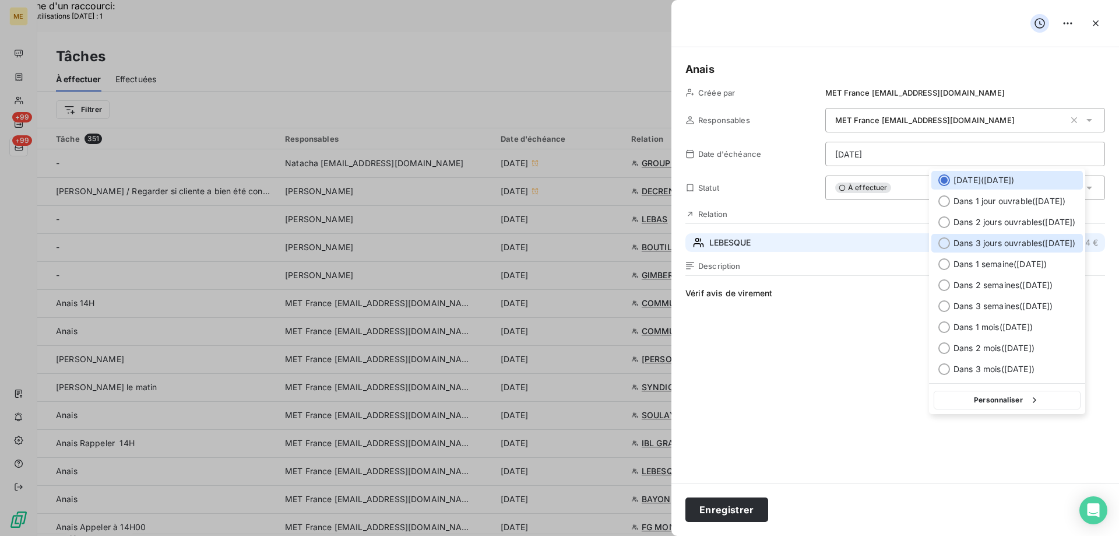
click at [1023, 248] on span "Dans 3 jours ouvrables ( lundi )" at bounding box center [1014, 243] width 122 height 12
type input "18/08/2025"
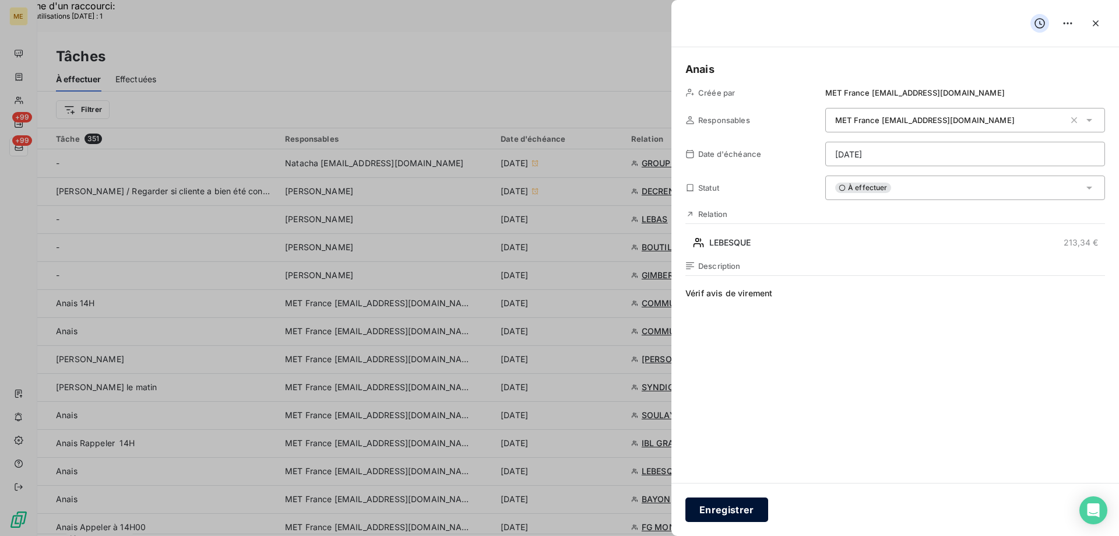
click at [721, 509] on button "Enregistrer" at bounding box center [726, 509] width 83 height 24
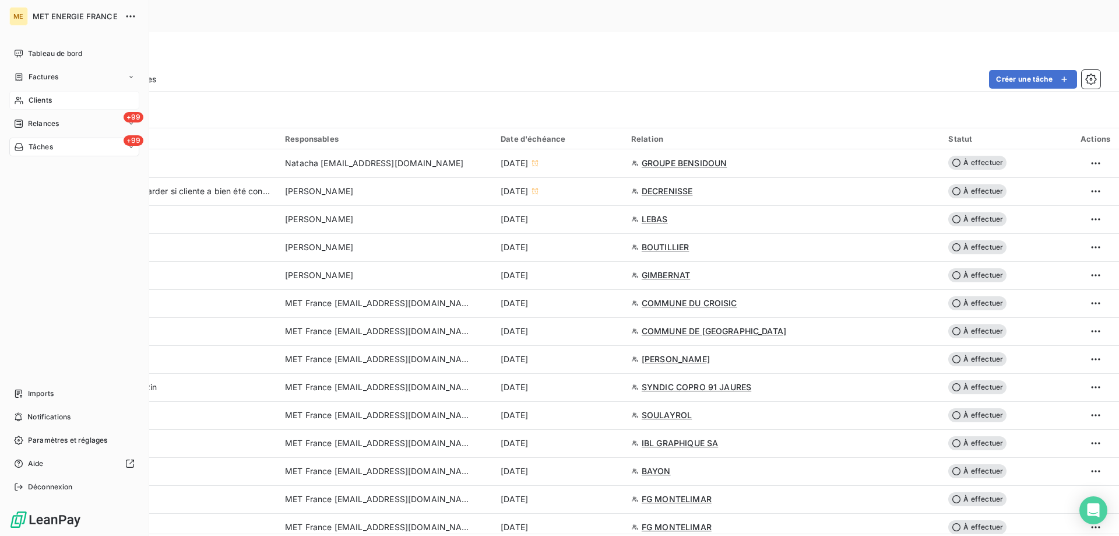
click at [29, 100] on span "Clients" at bounding box center [40, 100] width 23 height 10
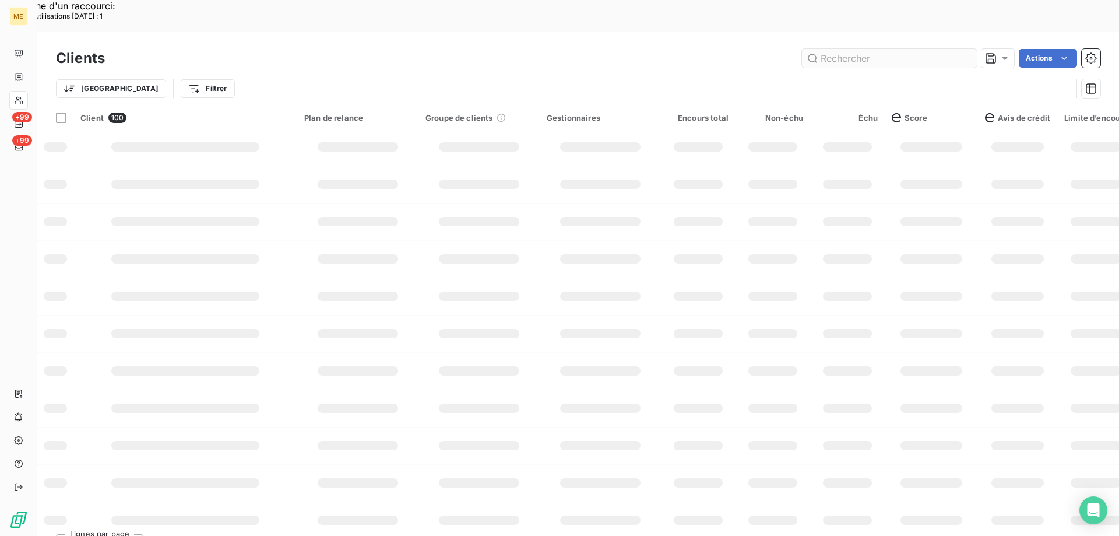
click at [831, 49] on input "text" at bounding box center [889, 58] width 175 height 19
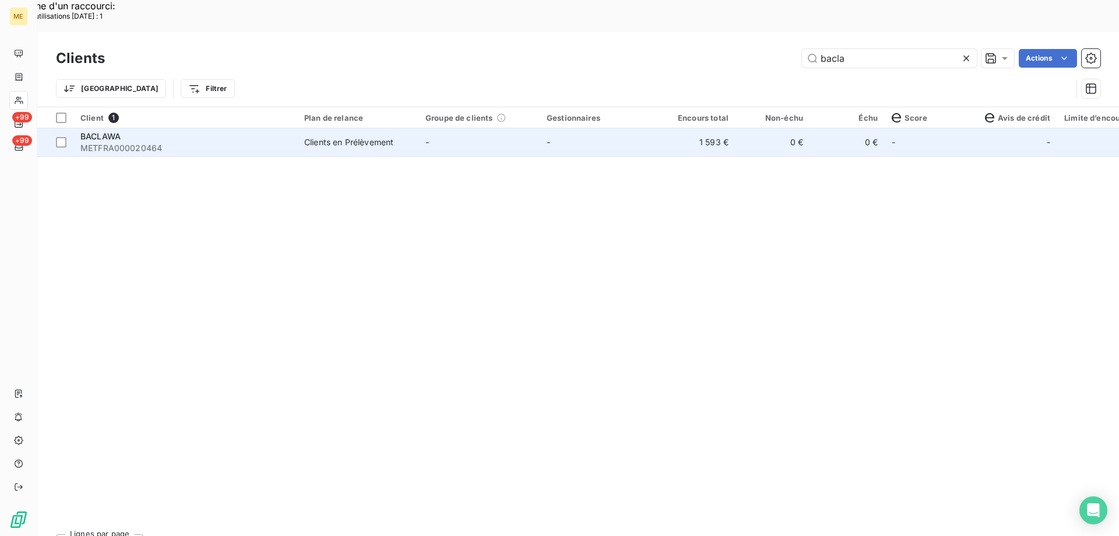
type input "bacla"
click at [240, 142] on span "METFRA000020464" at bounding box center [185, 148] width 210 height 12
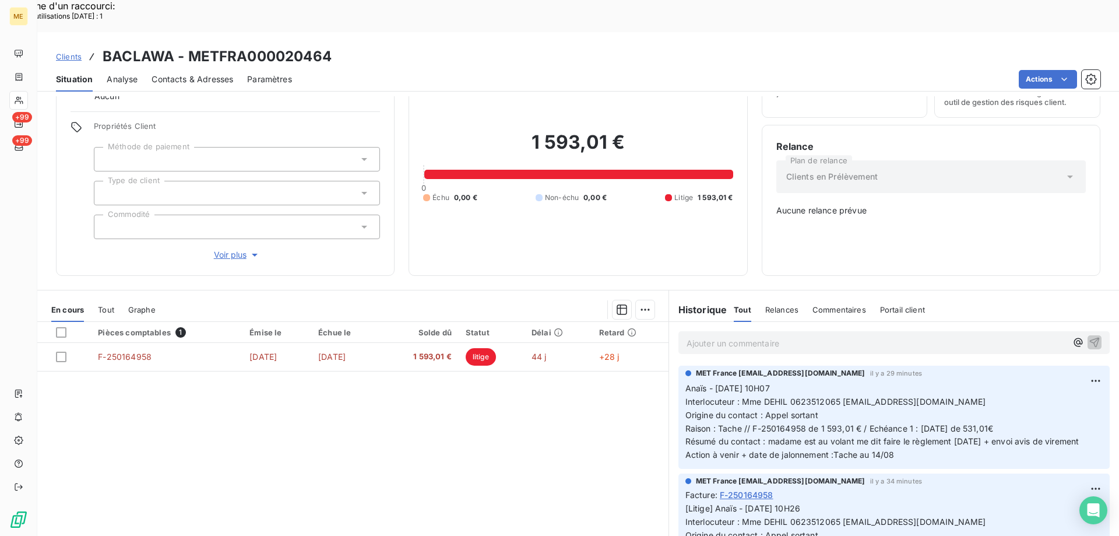
scroll to position [65, 0]
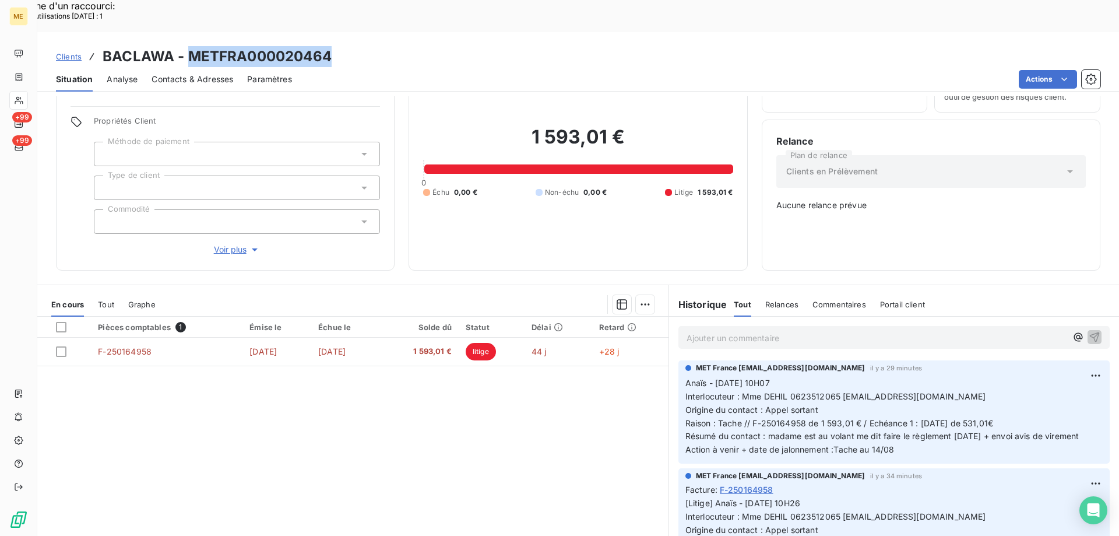
drag, startPoint x: 334, startPoint y: 27, endPoint x: 187, endPoint y: 25, distance: 146.9
click at [187, 46] on div "Clients BACLAWA - METFRA000020464" at bounding box center [578, 56] width 1082 height 21
copy h3 "METFRA000020464"
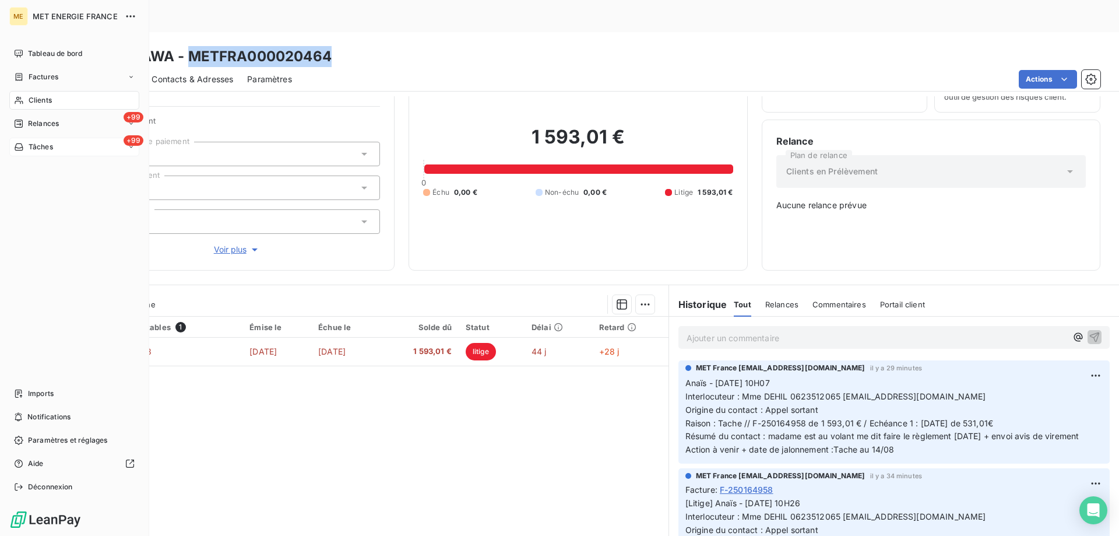
click at [38, 140] on div "+99 Tâches" at bounding box center [74, 147] width 130 height 19
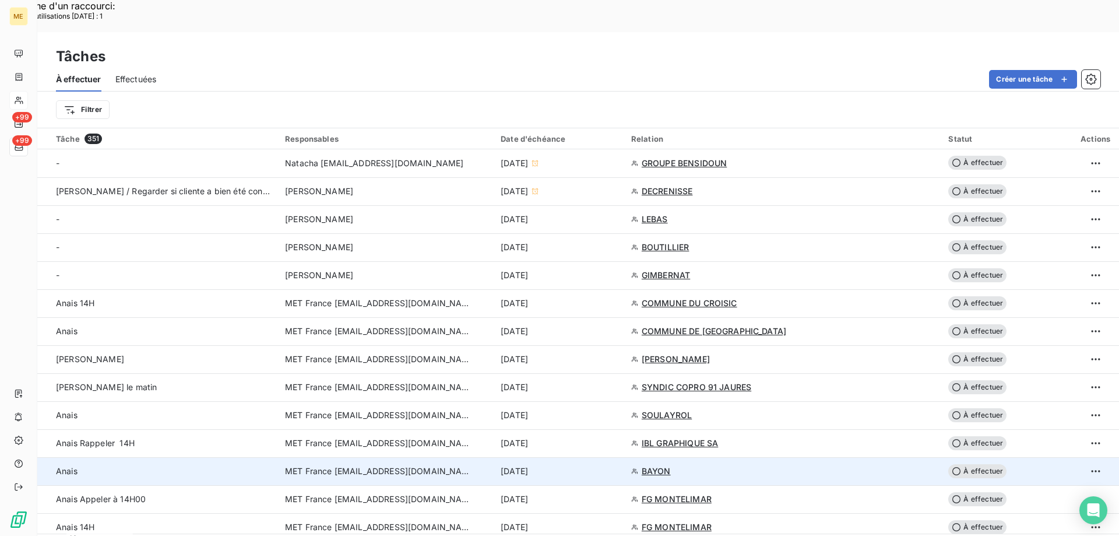
click at [583, 465] on div "13 août 2025" at bounding box center [559, 471] width 117 height 12
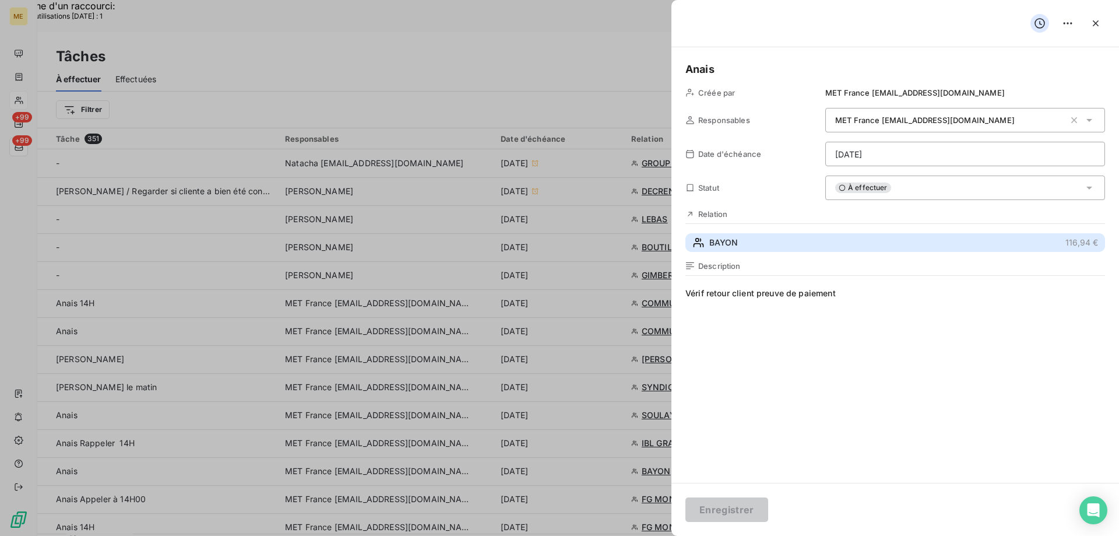
click at [741, 242] on button "BAYON 116,94 €" at bounding box center [895, 242] width 420 height 19
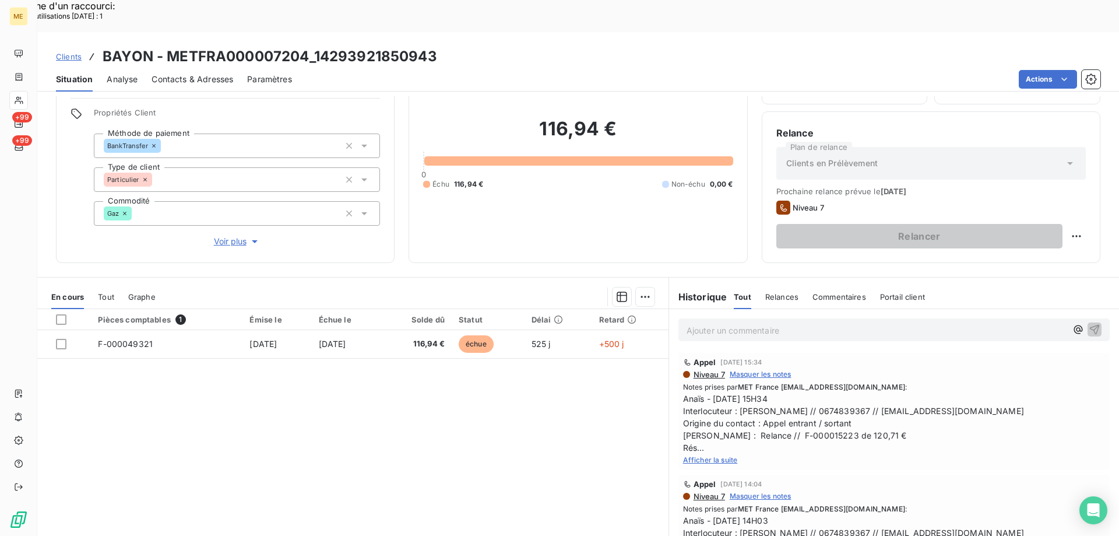
scroll to position [74, 0]
click at [693, 455] on span "Afficher la suite" at bounding box center [710, 459] width 55 height 9
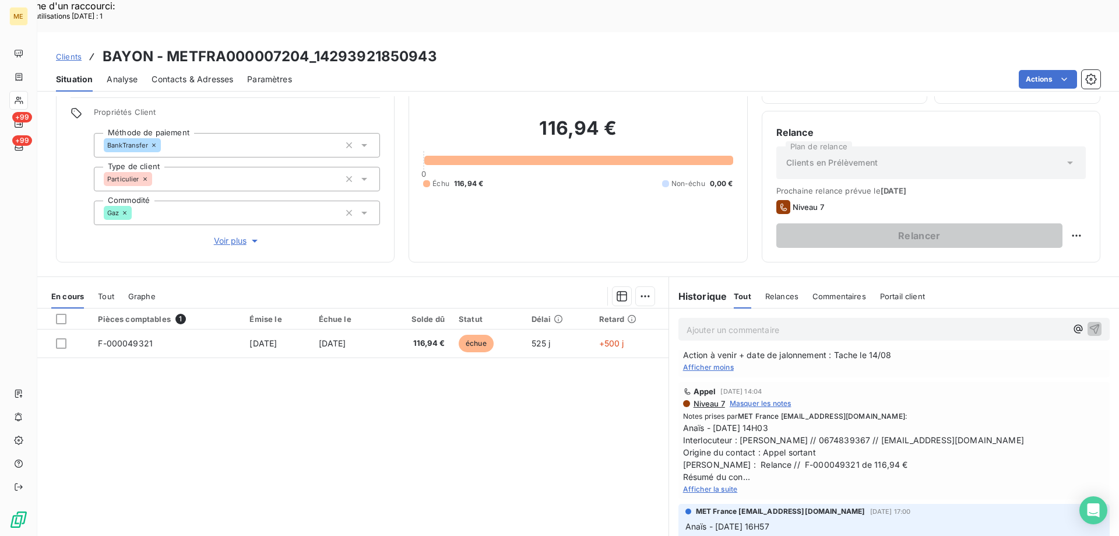
scroll to position [0, 0]
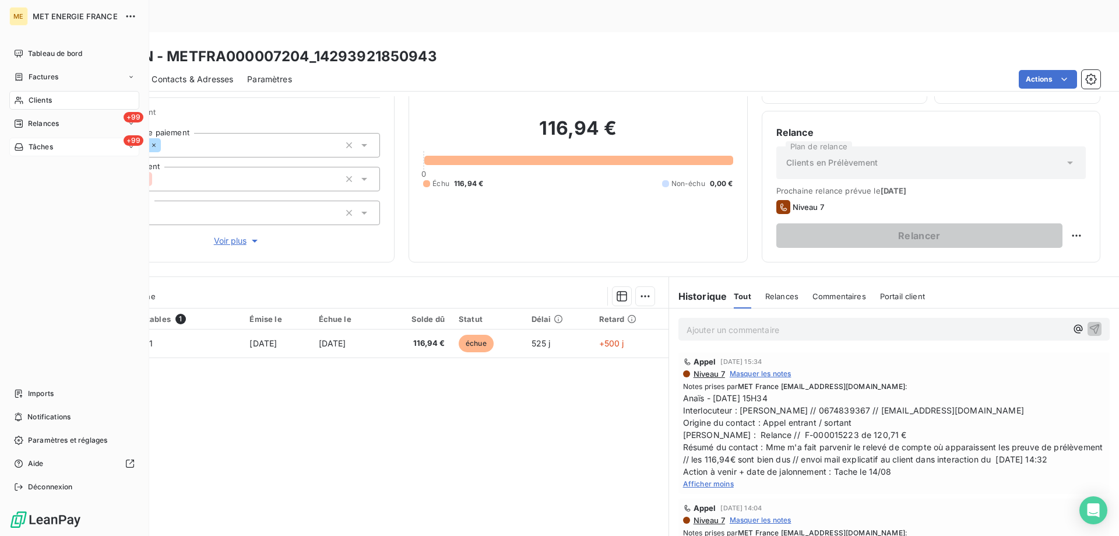
click at [20, 146] on icon at bounding box center [19, 146] width 10 height 9
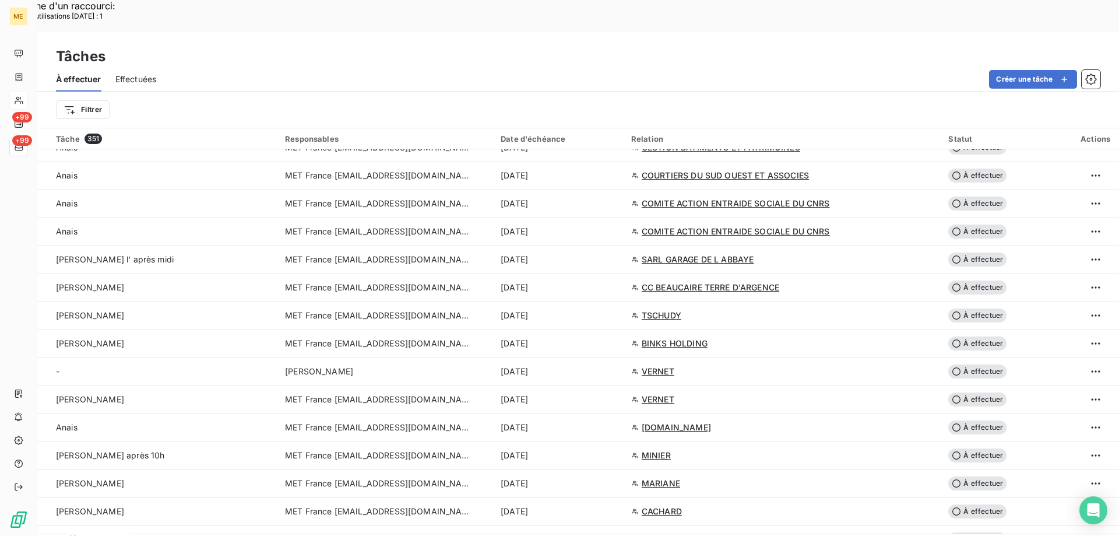
scroll to position [1690, 0]
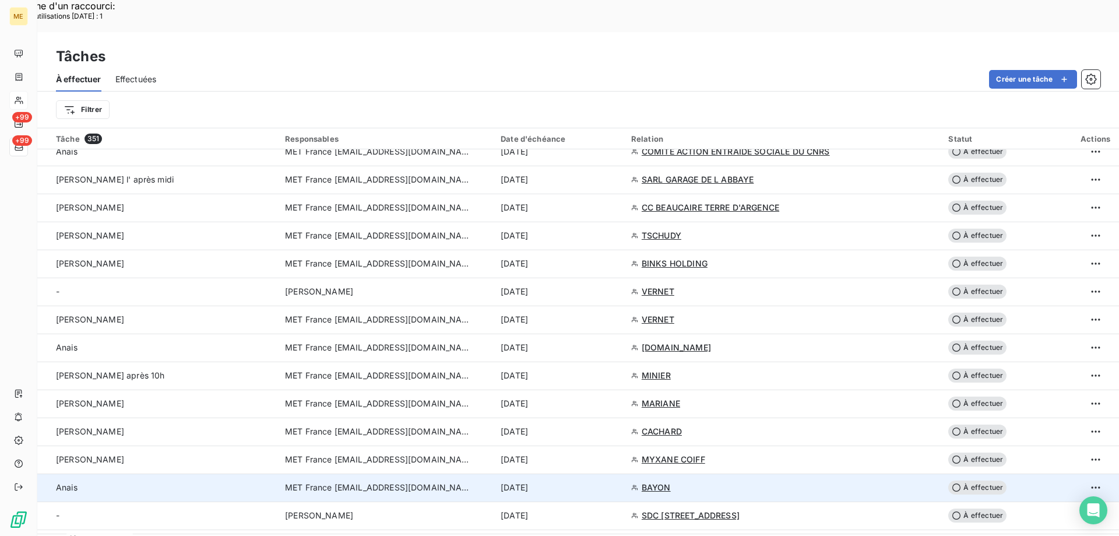
click at [611, 481] on div "14 août 2025" at bounding box center [559, 487] width 117 height 12
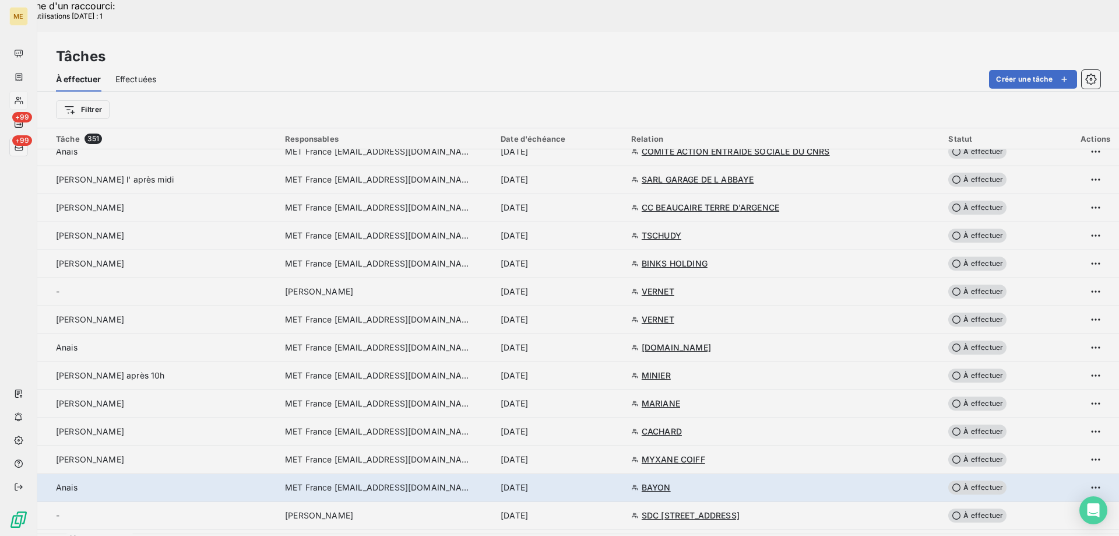
type input "14/08/2025"
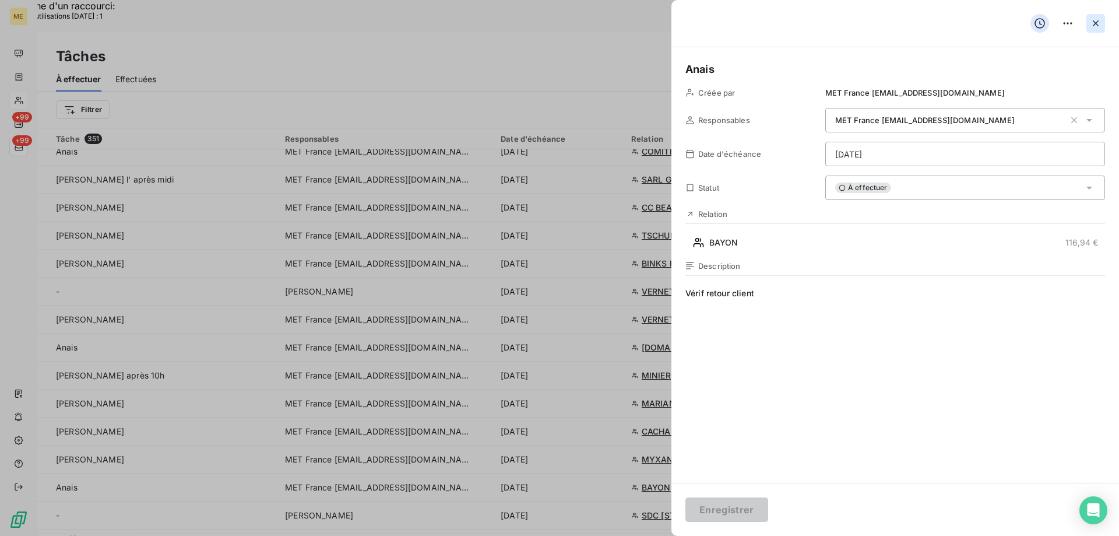
click at [1097, 26] on icon "button" at bounding box center [1096, 23] width 12 height 12
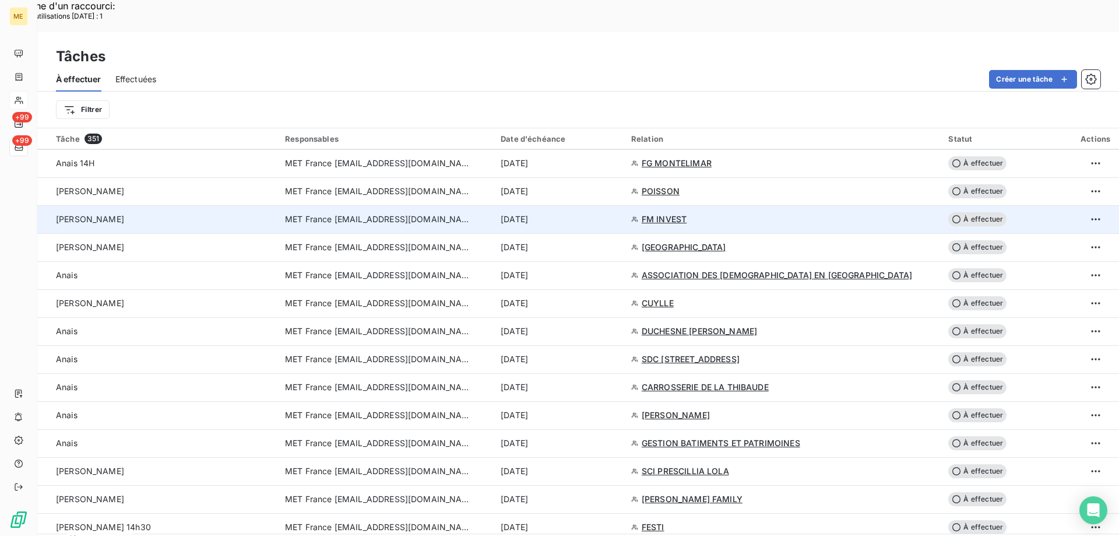
scroll to position [175, 0]
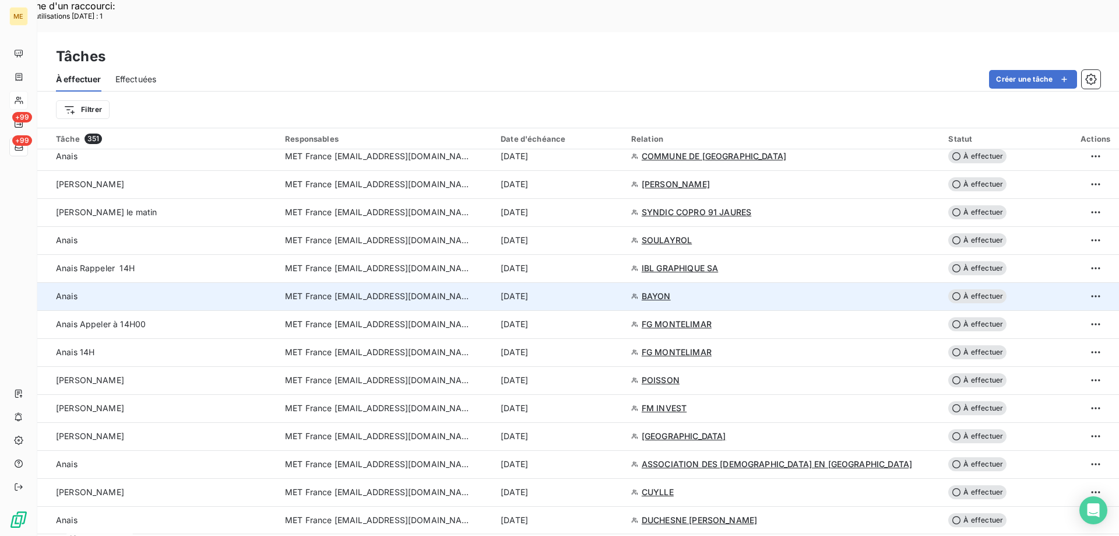
click at [671, 290] on span "BAYON" at bounding box center [656, 296] width 29 height 12
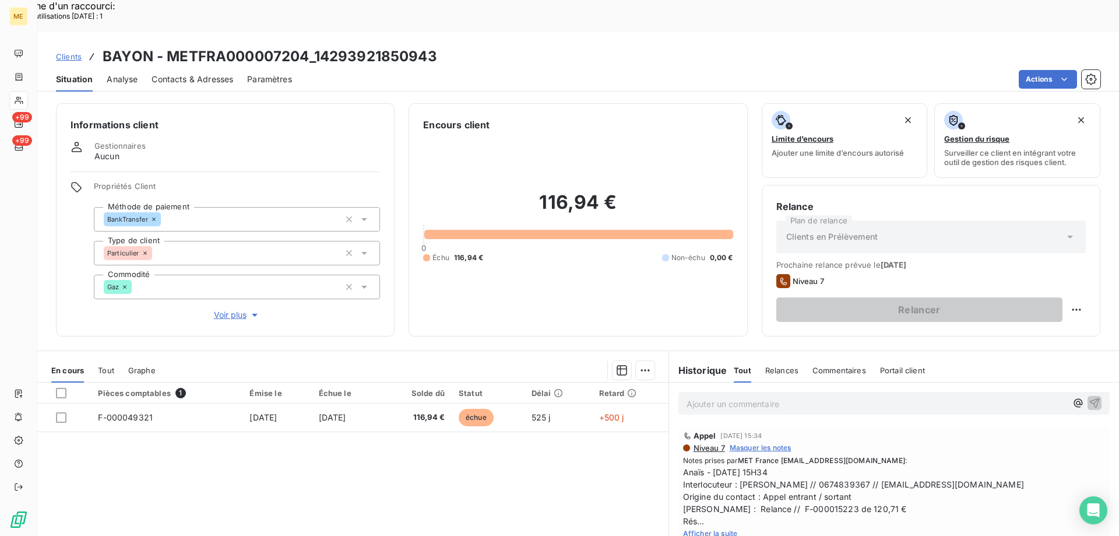
click at [706, 529] on span "Afficher la suite" at bounding box center [710, 533] width 55 height 9
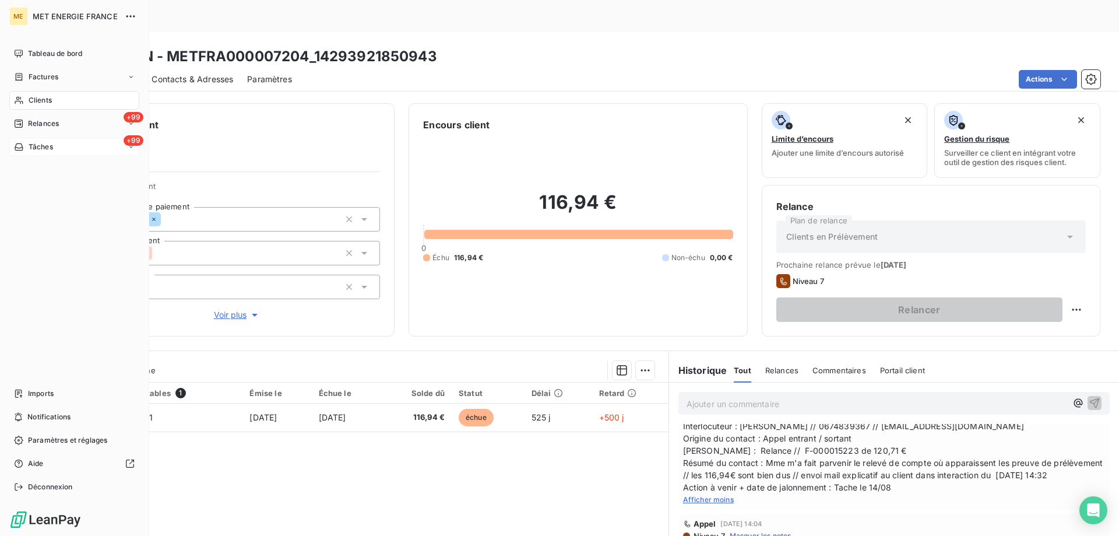
click at [33, 147] on span "Tâches" at bounding box center [41, 147] width 24 height 10
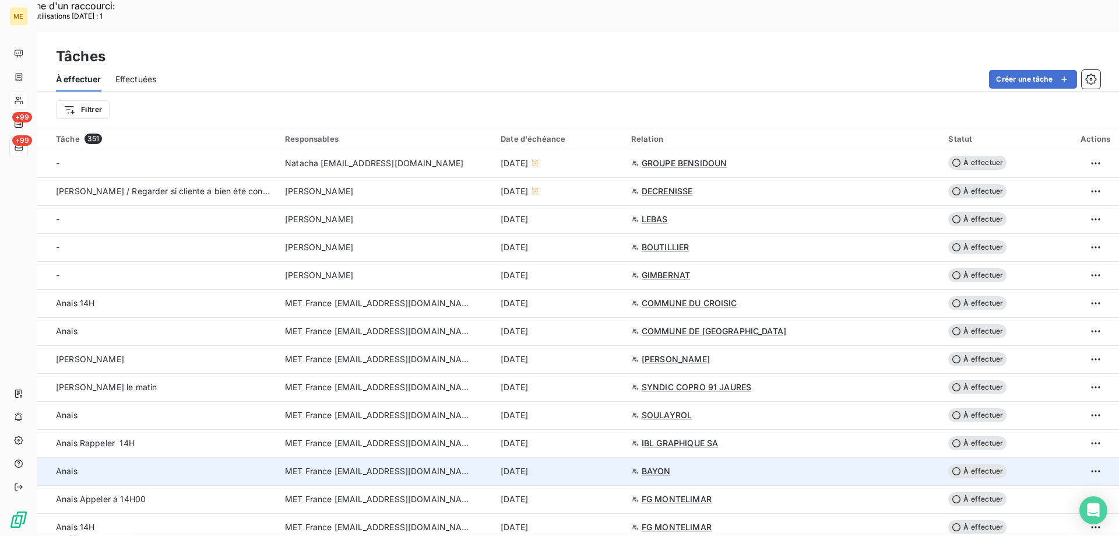
click at [617, 465] on div "13 août 2025" at bounding box center [559, 471] width 117 height 12
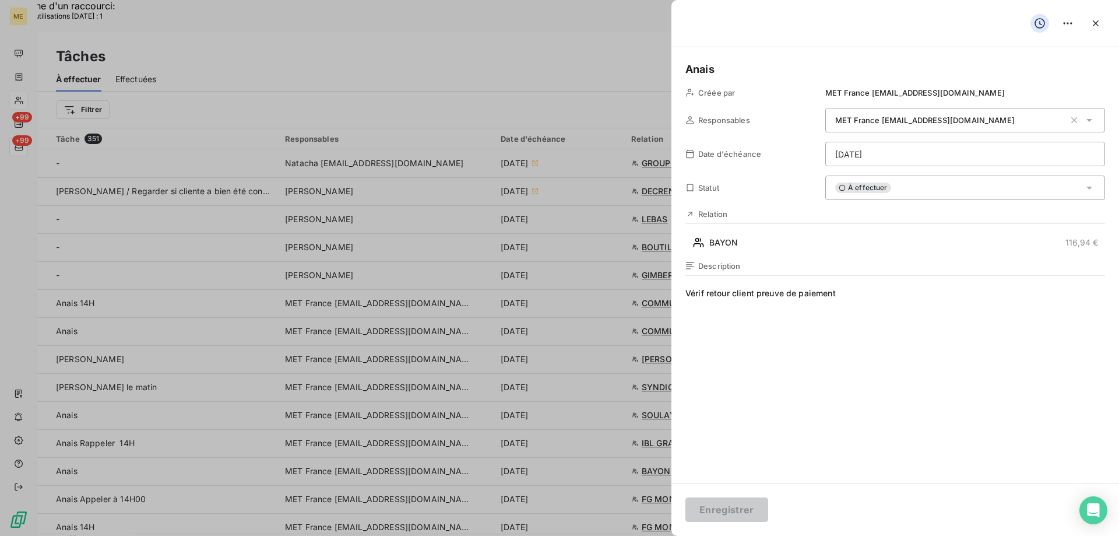
click at [925, 188] on div "À effectuer" at bounding box center [965, 187] width 280 height 24
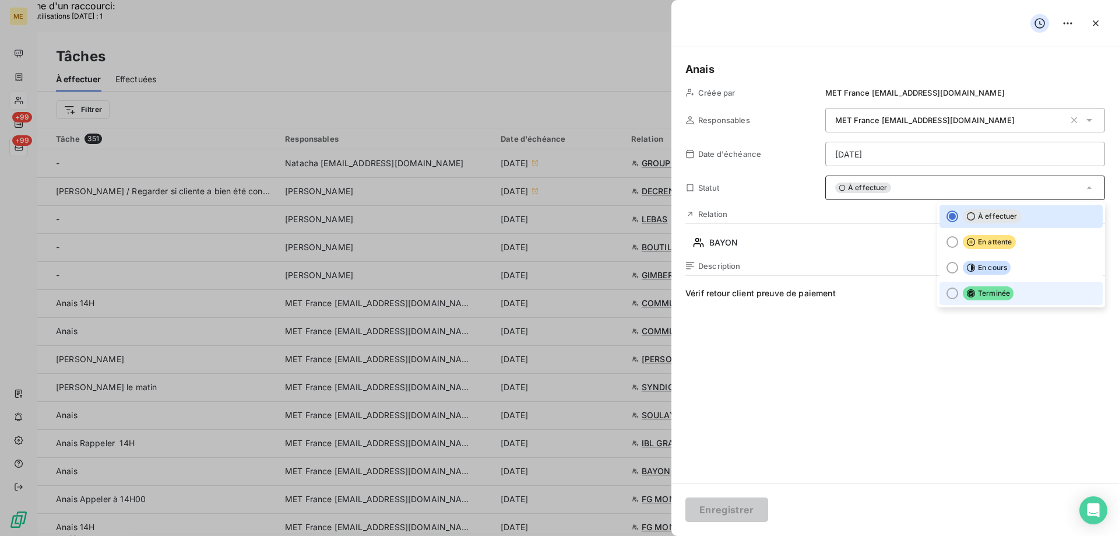
click at [991, 295] on span "Terminée" at bounding box center [988, 293] width 51 height 14
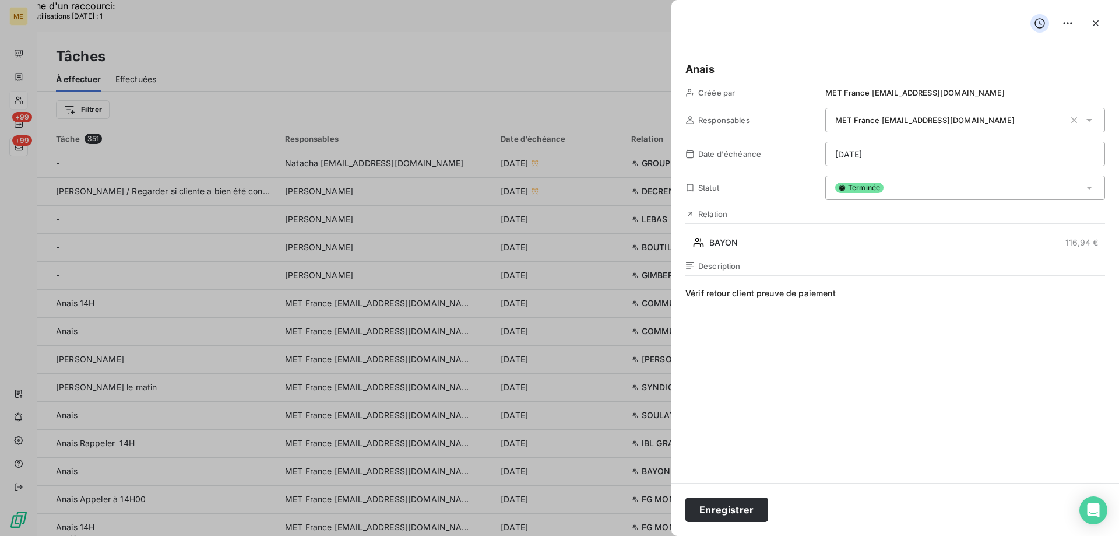
click at [707, 524] on div "Enregistrer" at bounding box center [895, 509] width 448 height 53
click at [706, 510] on button "Enregistrer" at bounding box center [726, 509] width 83 height 24
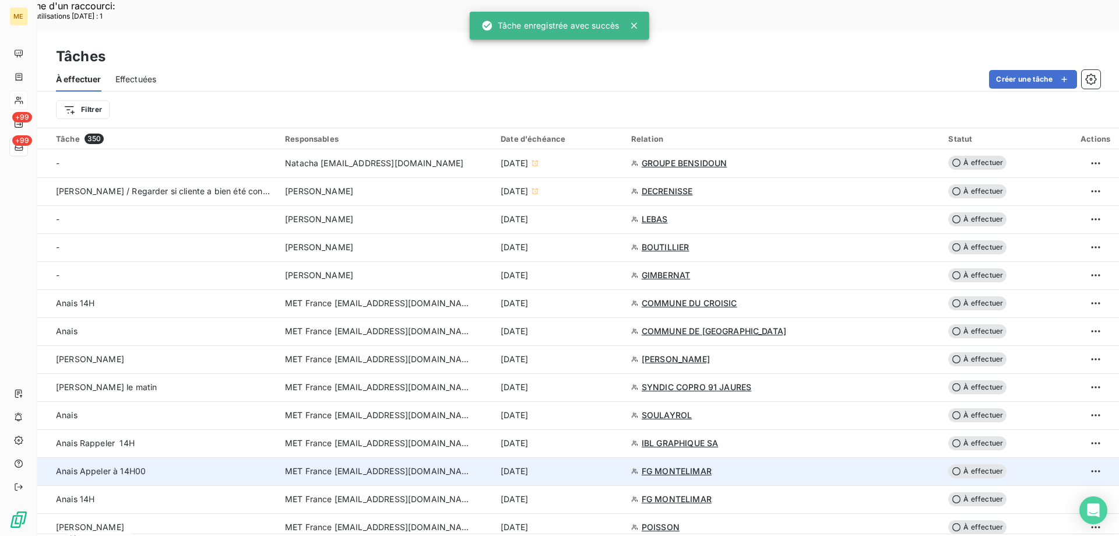
click at [607, 465] on div "13 août 2025" at bounding box center [559, 471] width 117 height 12
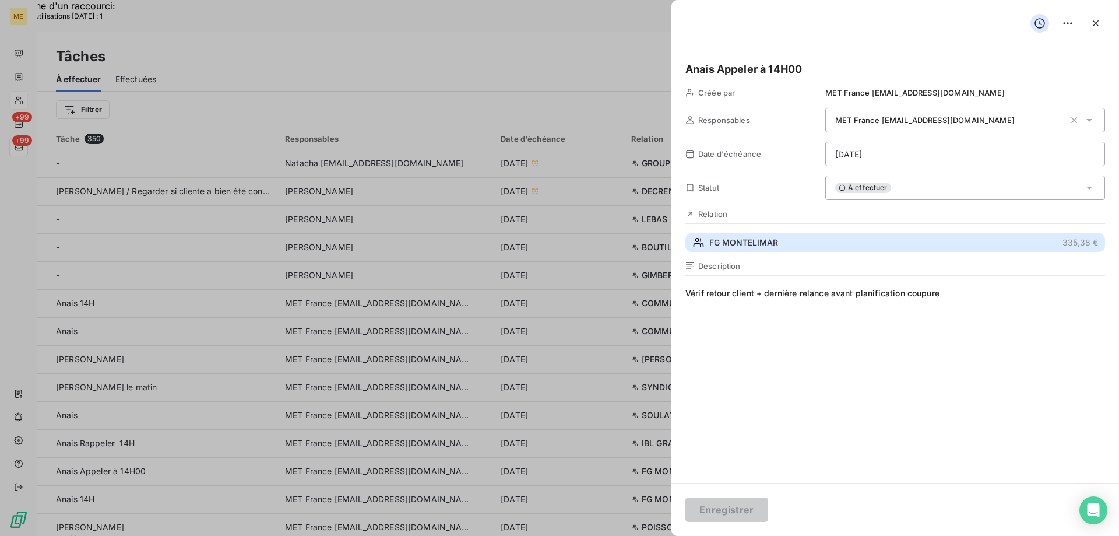
click at [746, 240] on span "FG MONTELIMAR" at bounding box center [743, 243] width 69 height 12
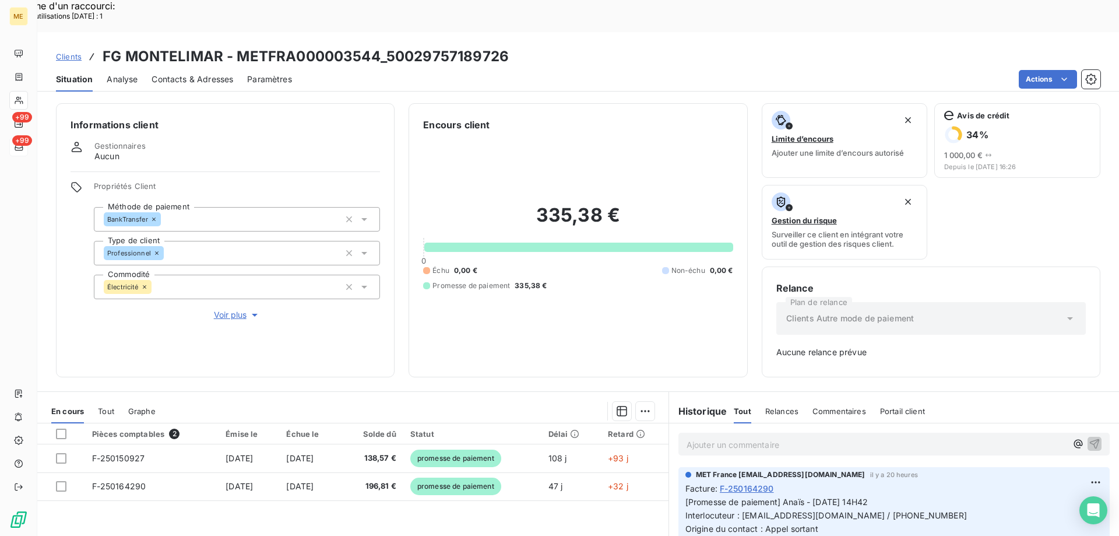
scroll to position [115, 0]
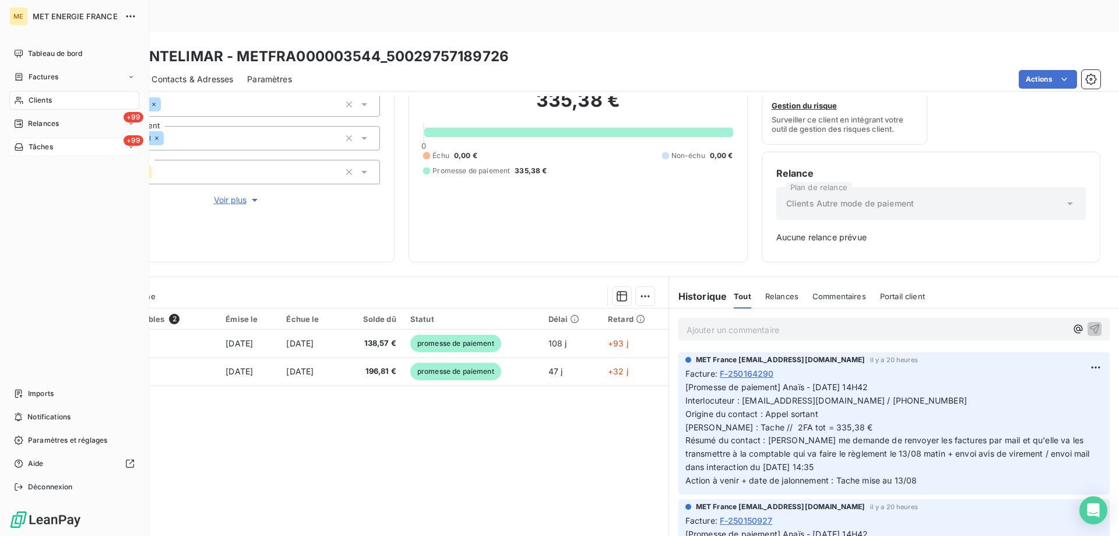
click at [42, 142] on span "Tâches" at bounding box center [41, 147] width 24 height 10
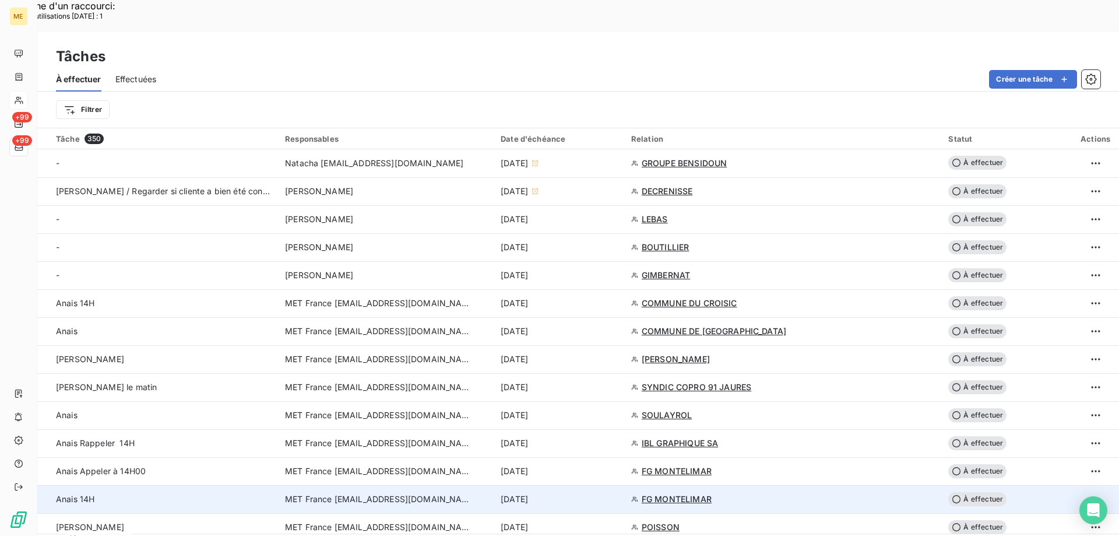
click at [617, 493] on div "13 août 2025" at bounding box center [559, 499] width 117 height 12
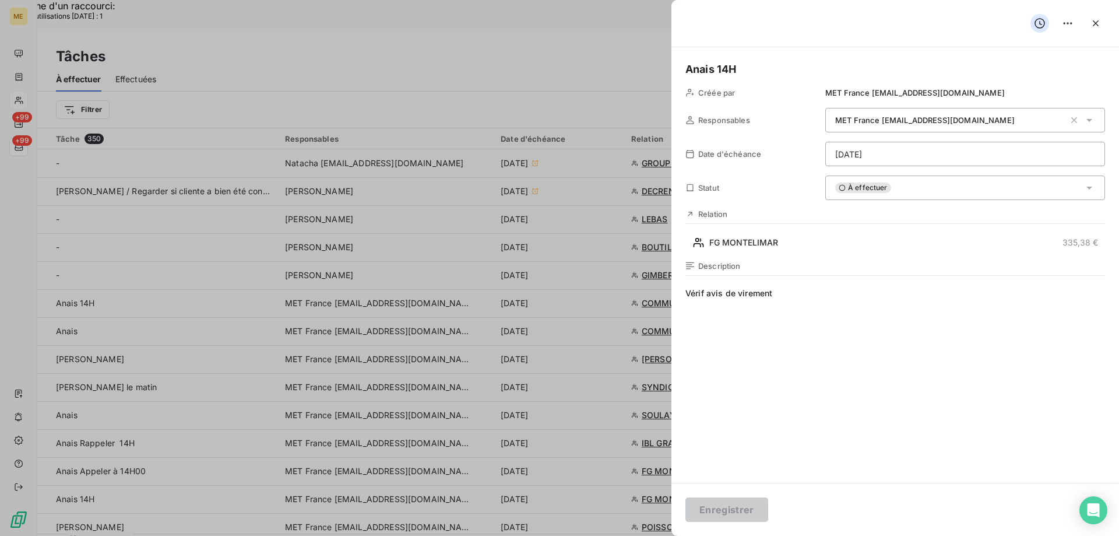
click at [881, 192] on span "À effectuer" at bounding box center [863, 187] width 56 height 10
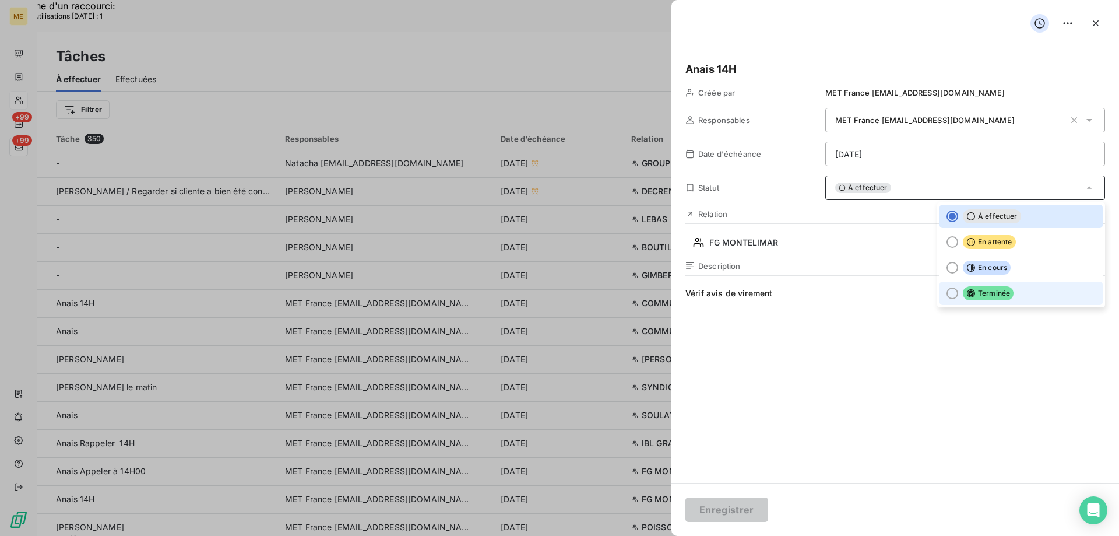
click at [1003, 300] on li "Terminée" at bounding box center [1020, 292] width 163 height 23
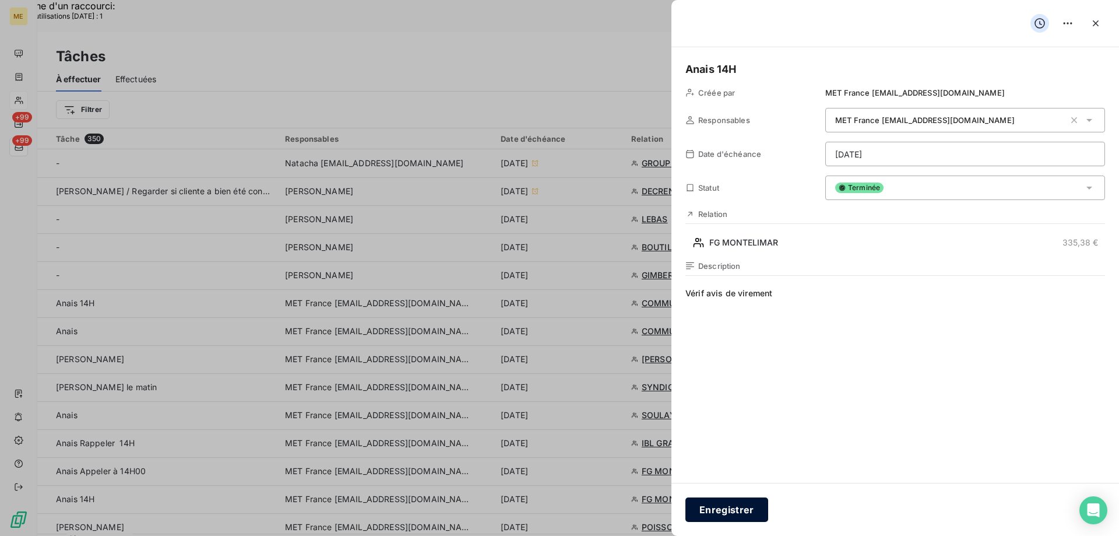
click at [716, 512] on button "Enregistrer" at bounding box center [726, 509] width 83 height 24
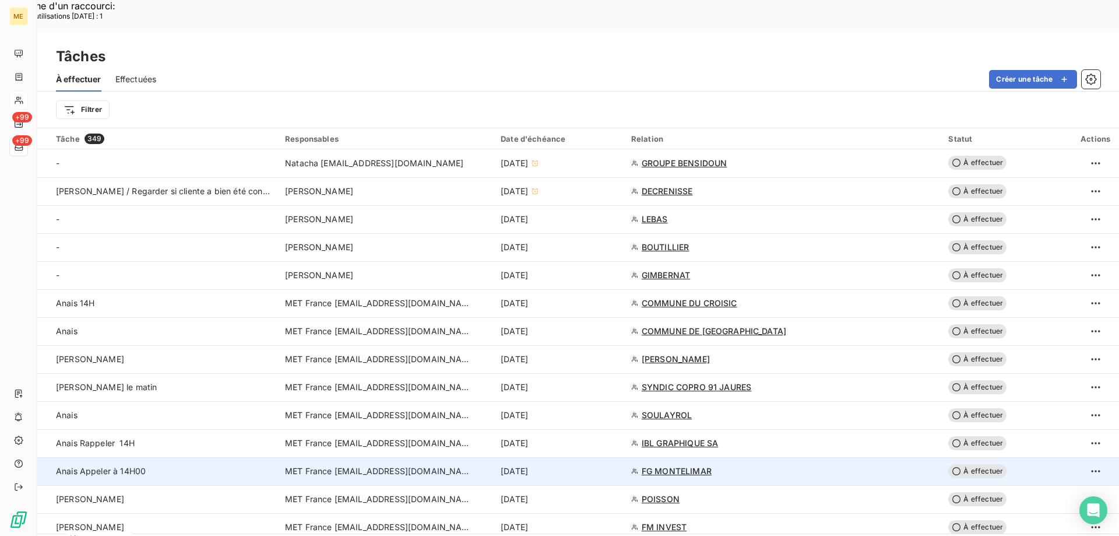
scroll to position [117, 0]
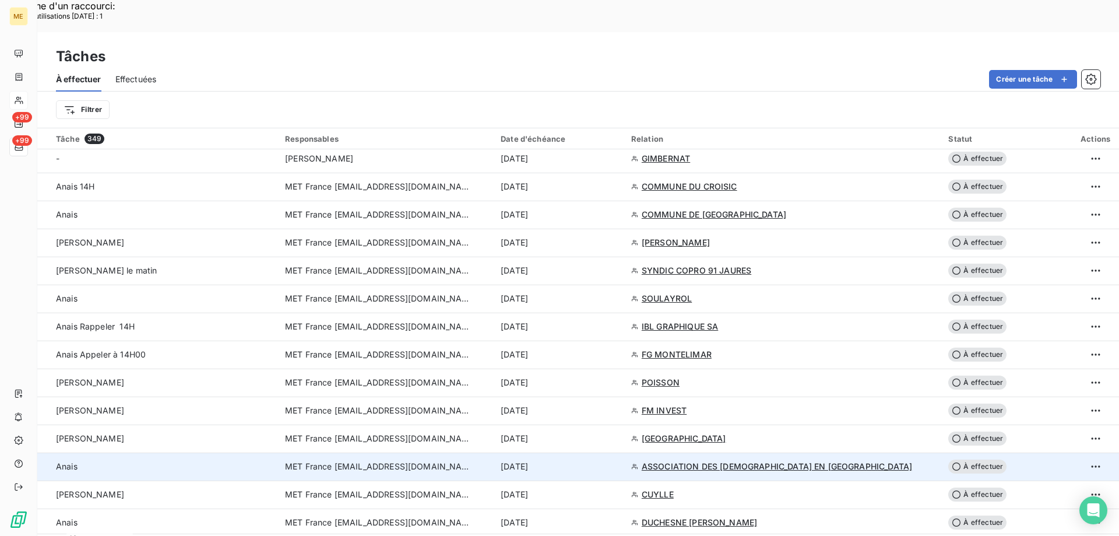
click at [617, 460] on div "13 août 2025" at bounding box center [559, 466] width 117 height 12
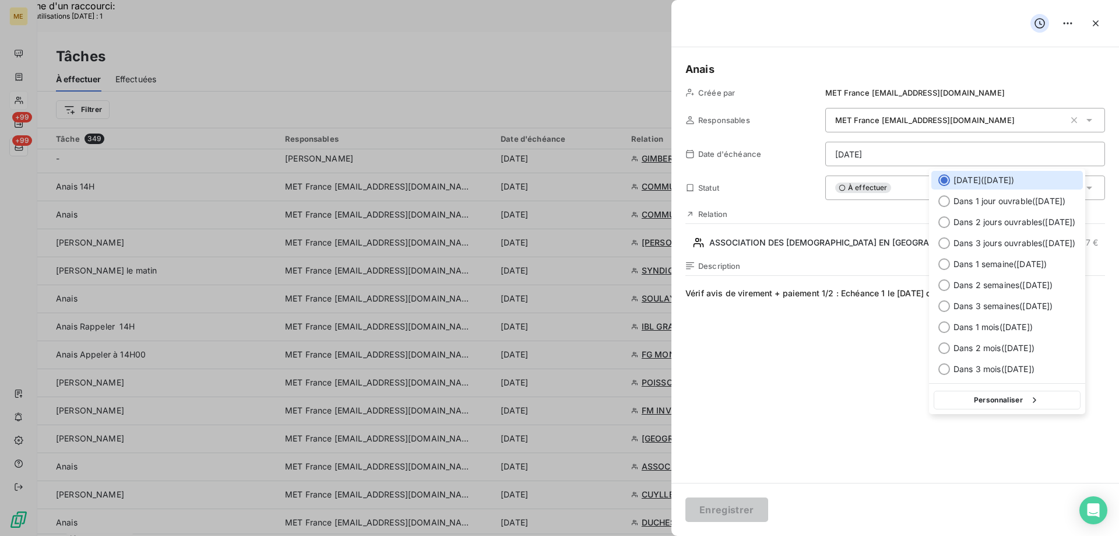
click at [1020, 388] on div "Personnaliser" at bounding box center [1007, 398] width 156 height 31
click at [1016, 397] on button "Personnaliser" at bounding box center [1007, 399] width 147 height 19
select select "7"
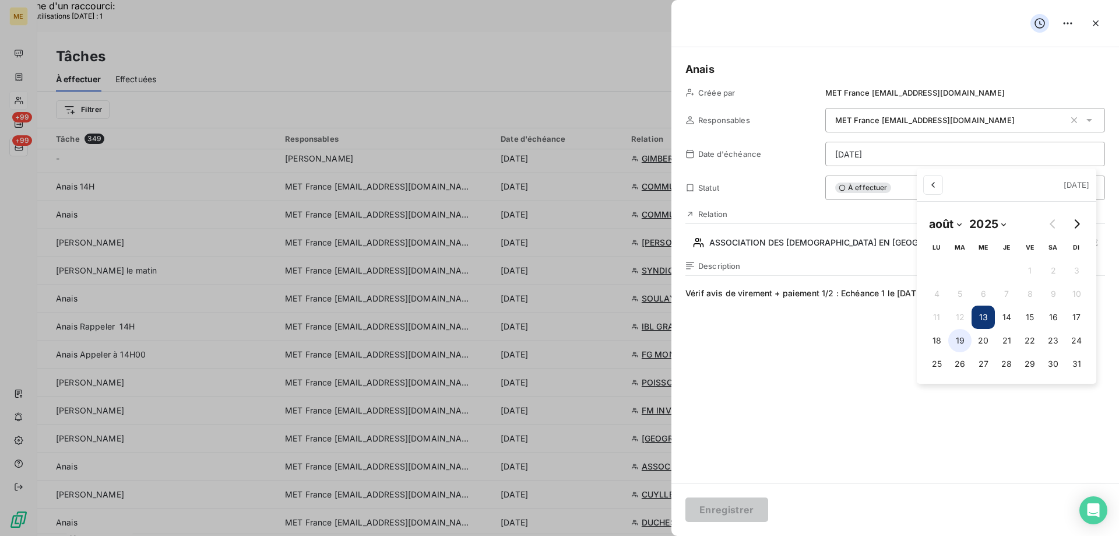
click at [952, 337] on button "19" at bounding box center [959, 340] width 23 height 23
type input "19/08/2025"
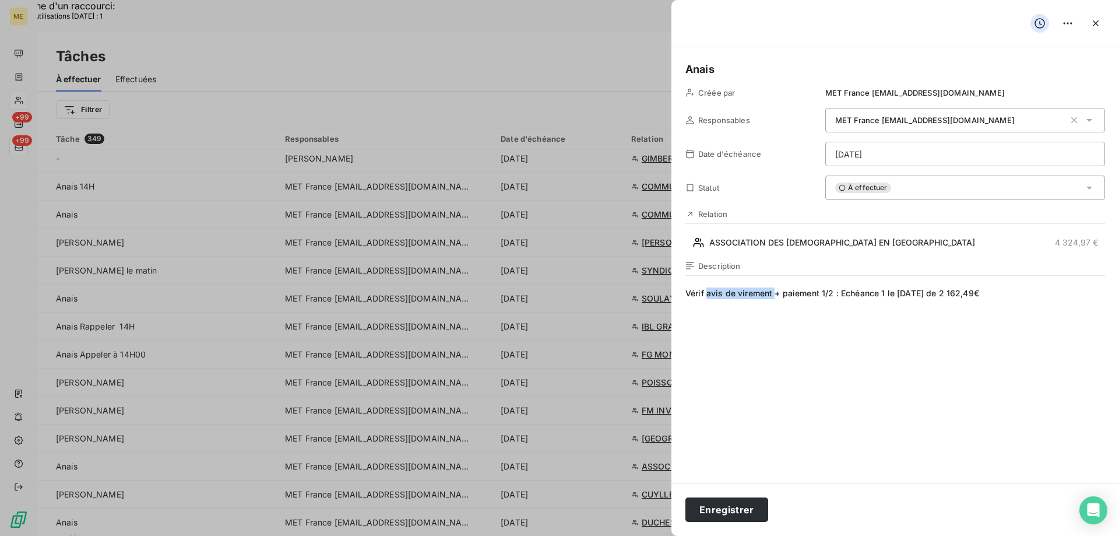
drag, startPoint x: 709, startPoint y: 294, endPoint x: 773, endPoint y: 296, distance: 64.7
click at [773, 296] on span "Vérif avis de virement + paiement 1/2 : Echéance 1 le 12/08/2025 de 2 162,49€" at bounding box center [895, 399] width 420 height 224
click at [804, 347] on span "Vérif encaissement+ paiement 1/2 : Echéance 1 le 12/08/2025 de 2 162,49€" at bounding box center [895, 399] width 420 height 224
click at [745, 505] on button "Enregistrer" at bounding box center [726, 509] width 83 height 24
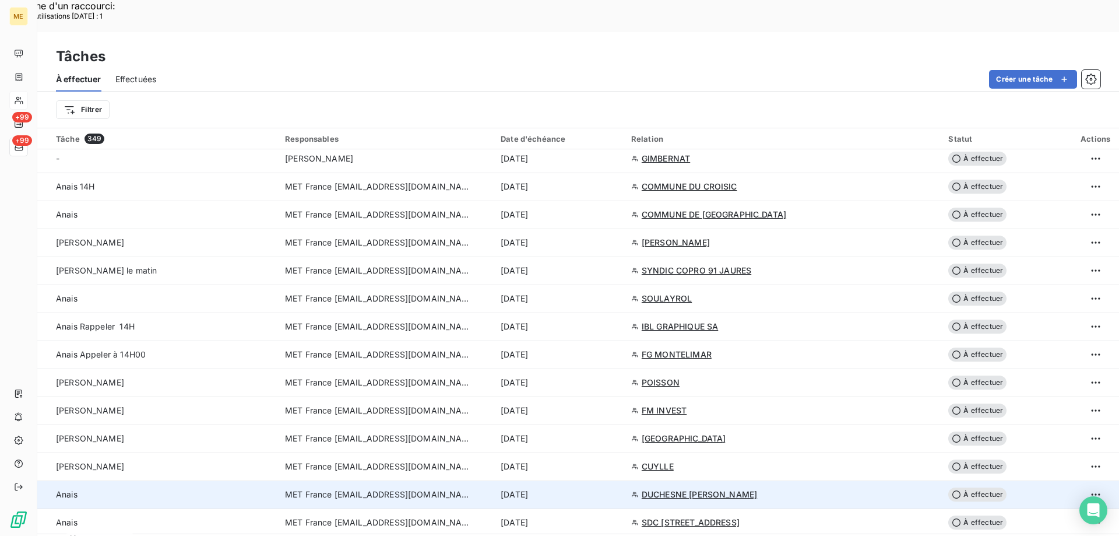
click at [617, 488] on div "13 août 2025" at bounding box center [559, 494] width 117 height 12
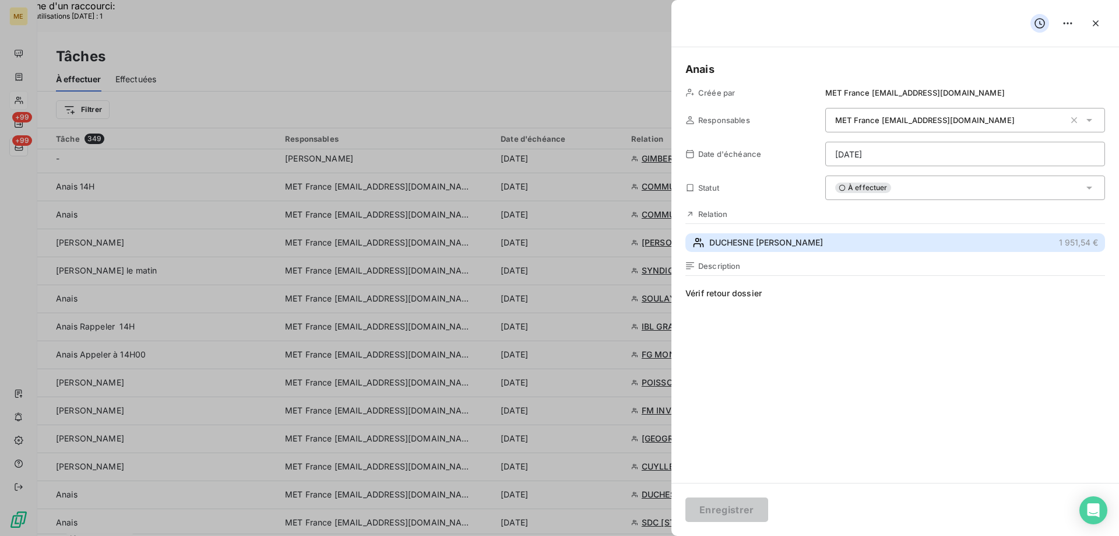
click at [754, 248] on span "DUCHESNE PHILIPPE RENE HENRI PAUL" at bounding box center [766, 243] width 114 height 12
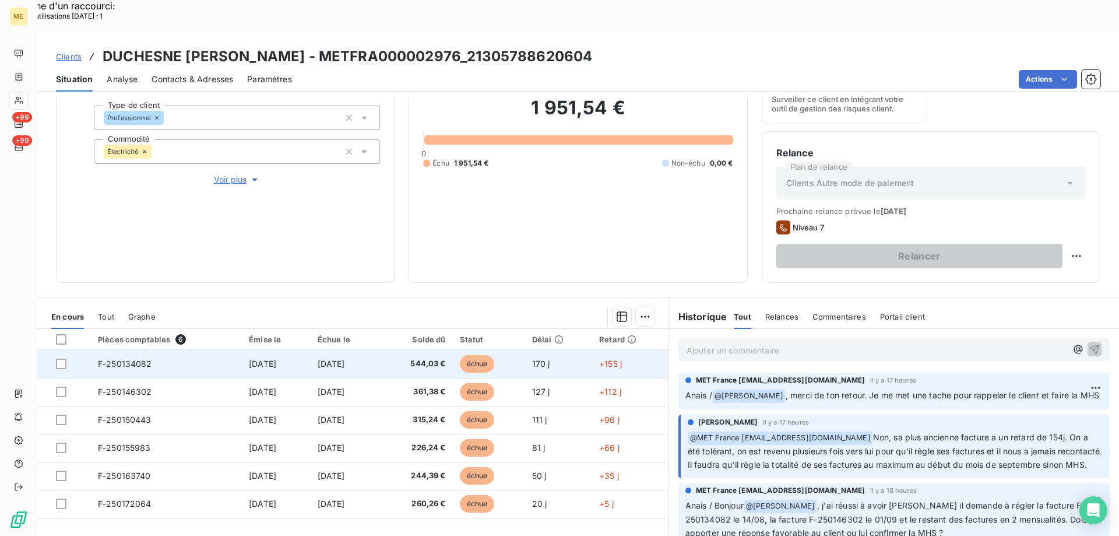
scroll to position [156, 0]
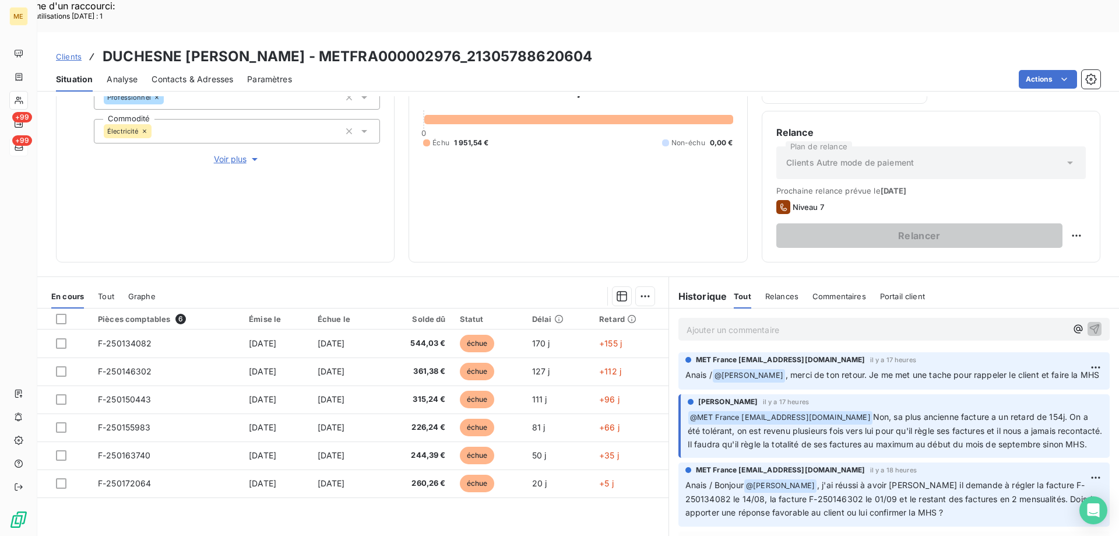
click at [619, 196] on div "1 951,54 € 0 Échu 1 951,54 € Non-échu 0,00 €" at bounding box center [577, 112] width 309 height 272
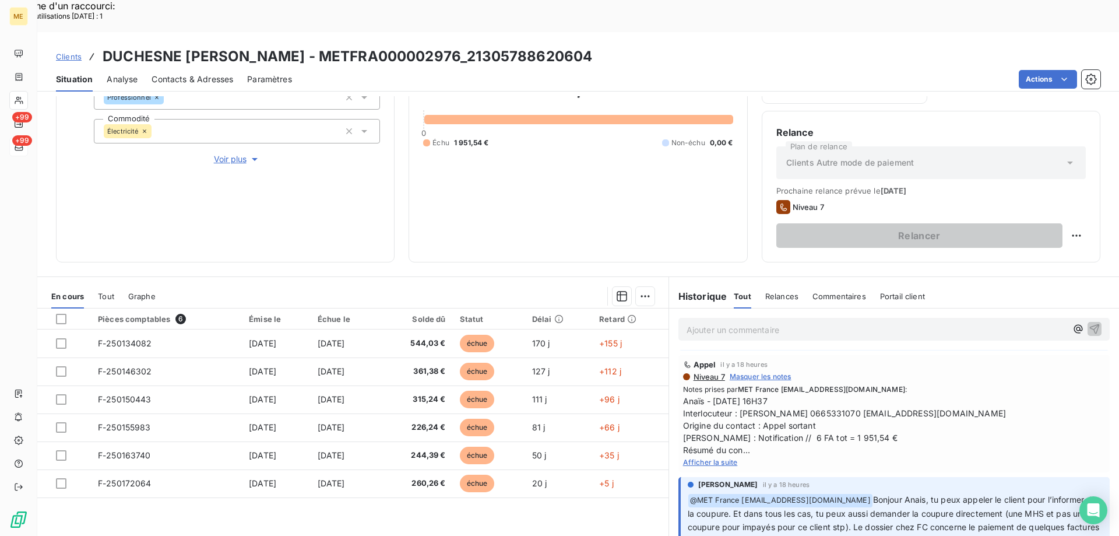
scroll to position [175, 0]
drag, startPoint x: 734, startPoint y: 406, endPoint x: 1026, endPoint y: 407, distance: 292.0
click at [1026, 407] on span "Anaïs - 12/08/2025 - 16H37 Interlocuteur : Mr DUCHESNE PHILLIPE 0665331070 duch…" at bounding box center [894, 426] width 422 height 61
copy span "[PERSON_NAME] 0665331070 [EMAIL_ADDRESS][DOMAIN_NAME]"
drag, startPoint x: 767, startPoint y: 435, endPoint x: 859, endPoint y: 438, distance: 91.6
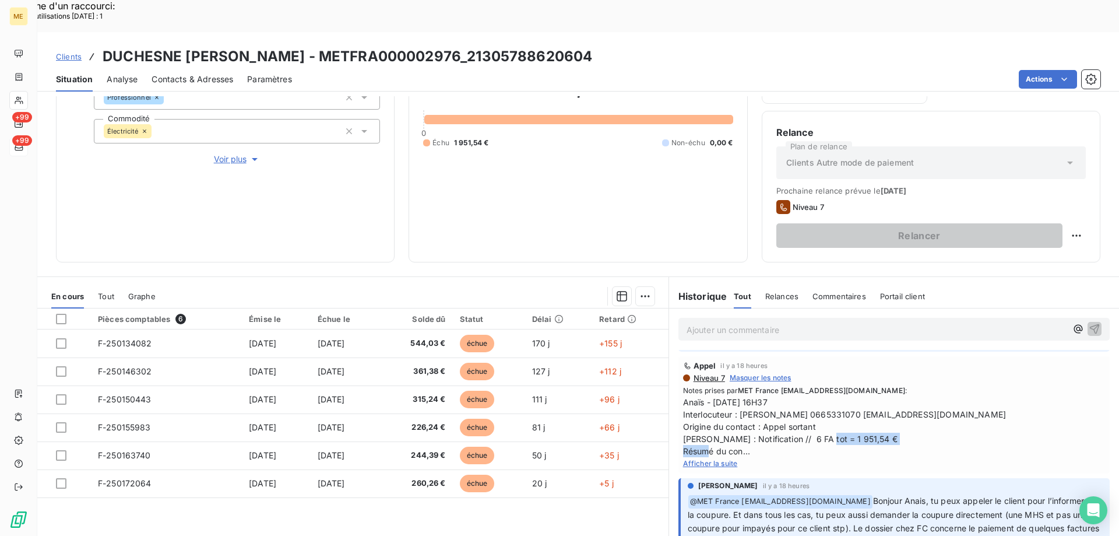
click at [859, 438] on span "Anaïs - 12/08/2025 - 16H37 Interlocuteur : Mr DUCHESNE PHILLIPE 0665331070 duch…" at bounding box center [894, 426] width 422 height 61
copy span "6 FA tot = 1 951,54 €"
click at [722, 459] on span "Afficher la suite" at bounding box center [710, 463] width 55 height 9
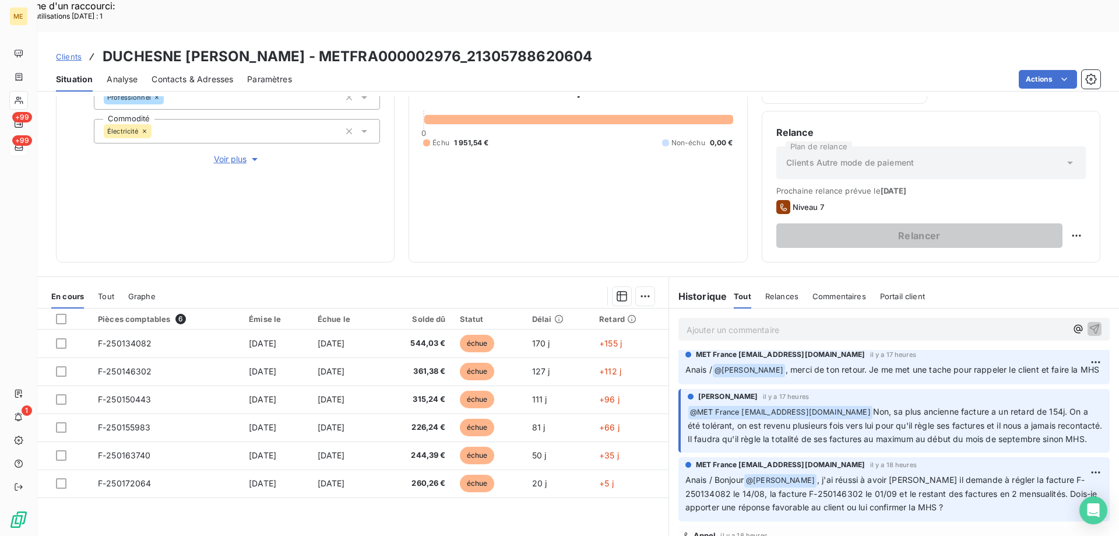
scroll to position [0, 0]
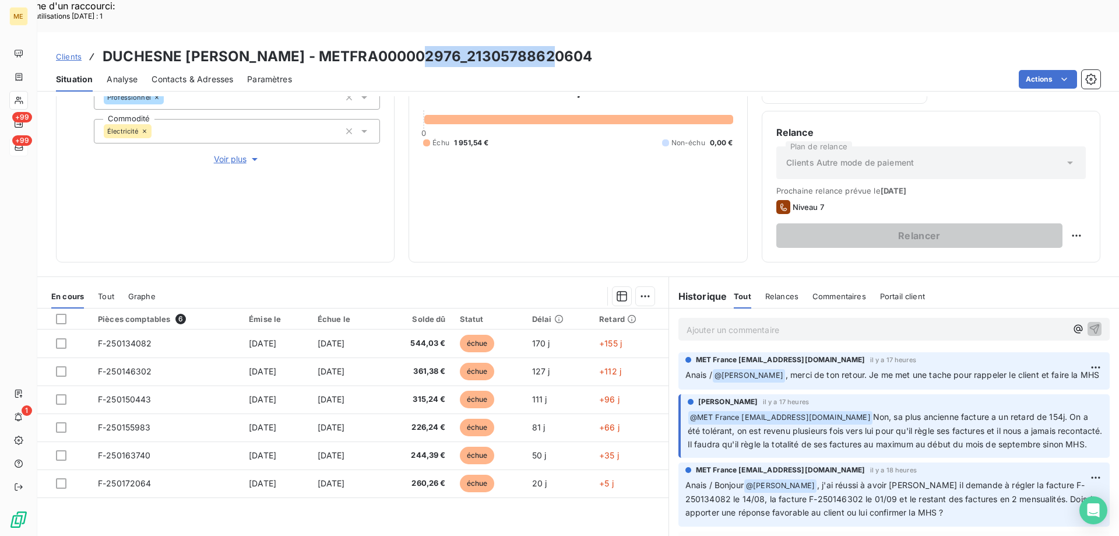
drag, startPoint x: 529, startPoint y: 26, endPoint x: 388, endPoint y: 29, distance: 141.6
click at [390, 46] on h3 "DUCHESNE PHILIPPE RENE HENRI PAUL - METFRA000002976_21305788620604" at bounding box center [348, 56] width 490 height 21
copy h3 "METFRA000002976"
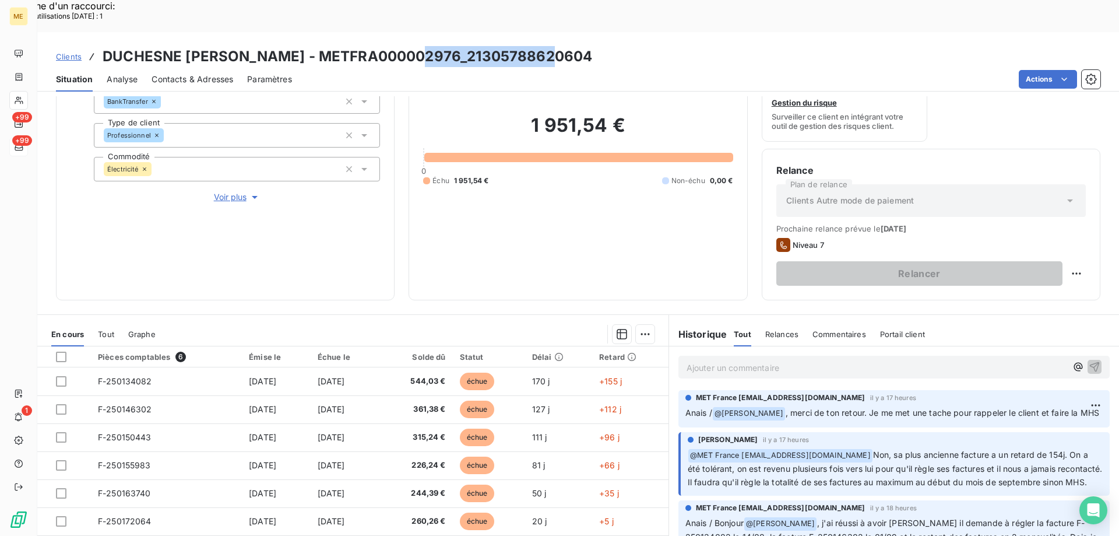
scroll to position [97, 0]
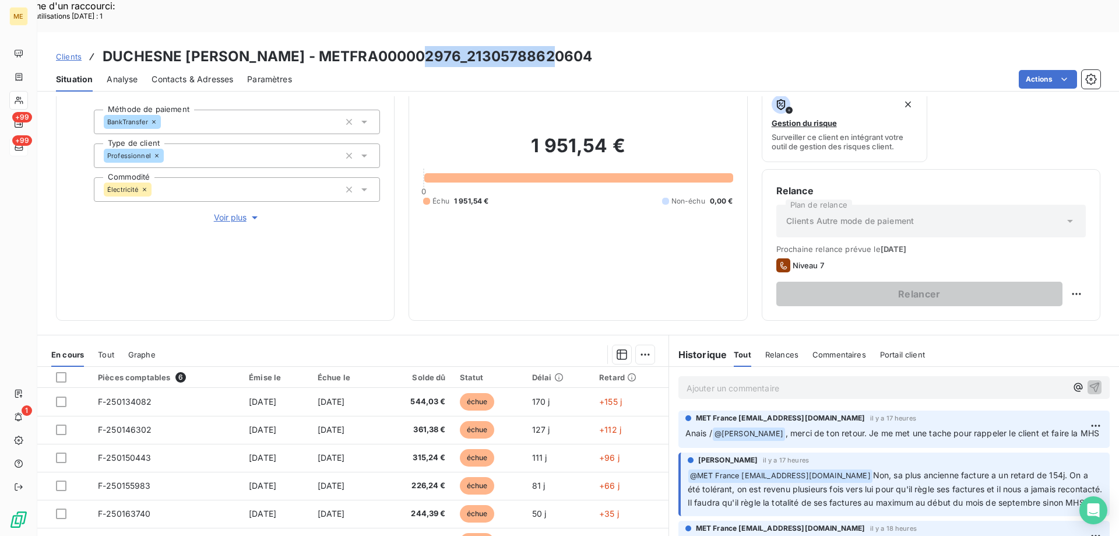
drag, startPoint x: 669, startPoint y: 20, endPoint x: 539, endPoint y: 22, distance: 130.0
click at [539, 46] on div "Clients DUCHESNE PHILIPPE RENE HENRI PAUL - METFRA000002976_21305788620604" at bounding box center [578, 56] width 1082 height 21
copy h3 "21305788620604"
click at [522, 134] on h2 "1 951,54 €" at bounding box center [577, 151] width 309 height 35
copy h2 "1 951,54 €"
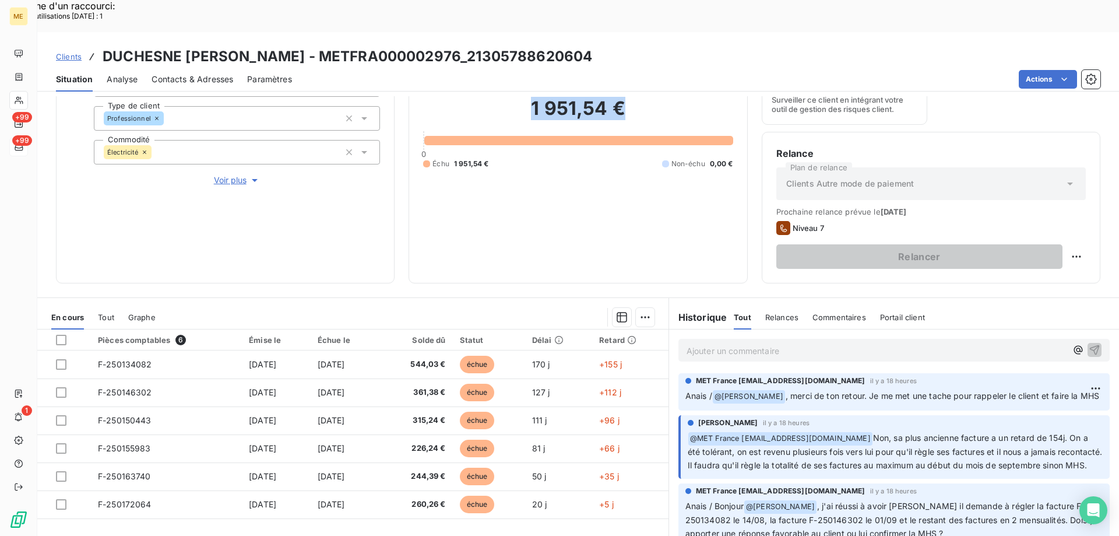
scroll to position [156, 0]
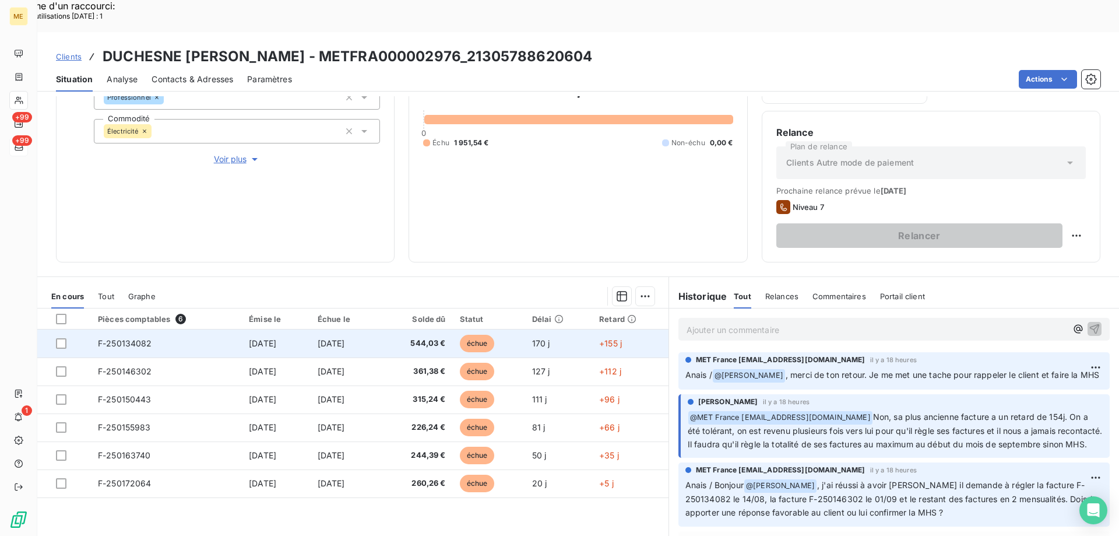
click at [169, 329] on td "F-250134082" at bounding box center [166, 343] width 151 height 28
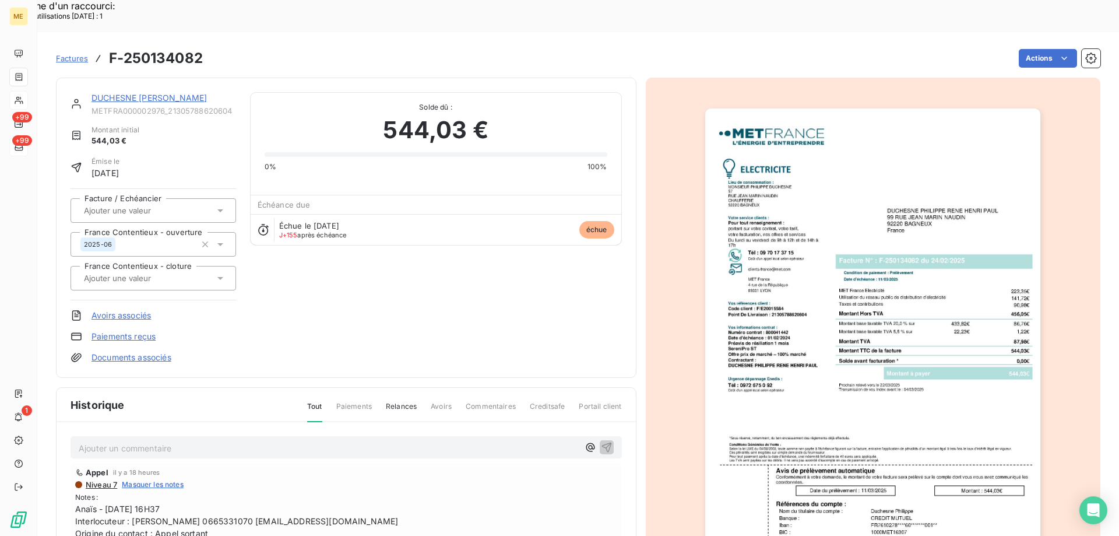
click at [828, 340] on img "button" at bounding box center [872, 345] width 335 height 474
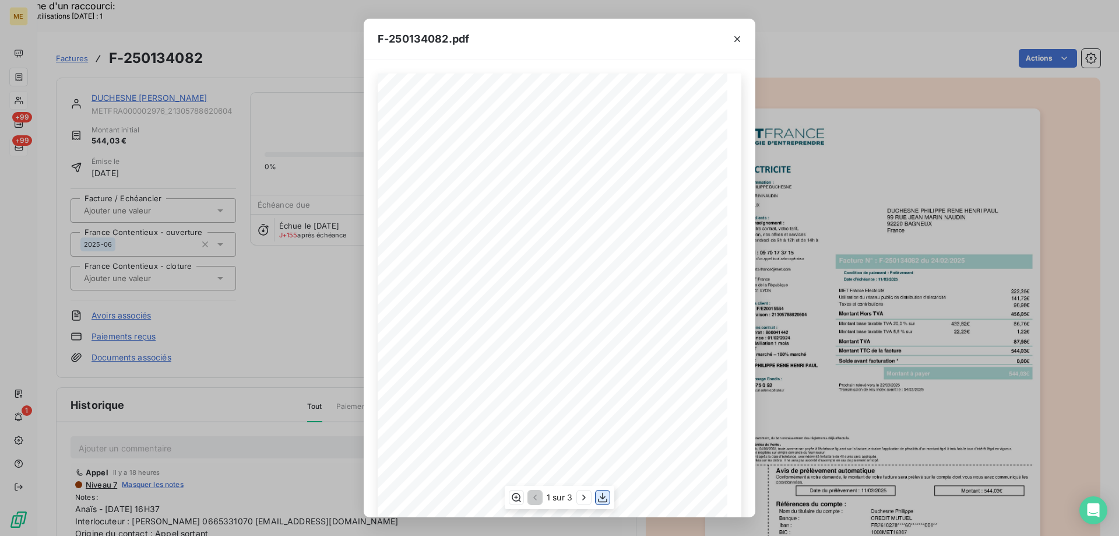
click at [604, 499] on icon "button" at bounding box center [603, 497] width 12 height 12
click at [737, 40] on icon "button" at bounding box center [737, 39] width 12 height 12
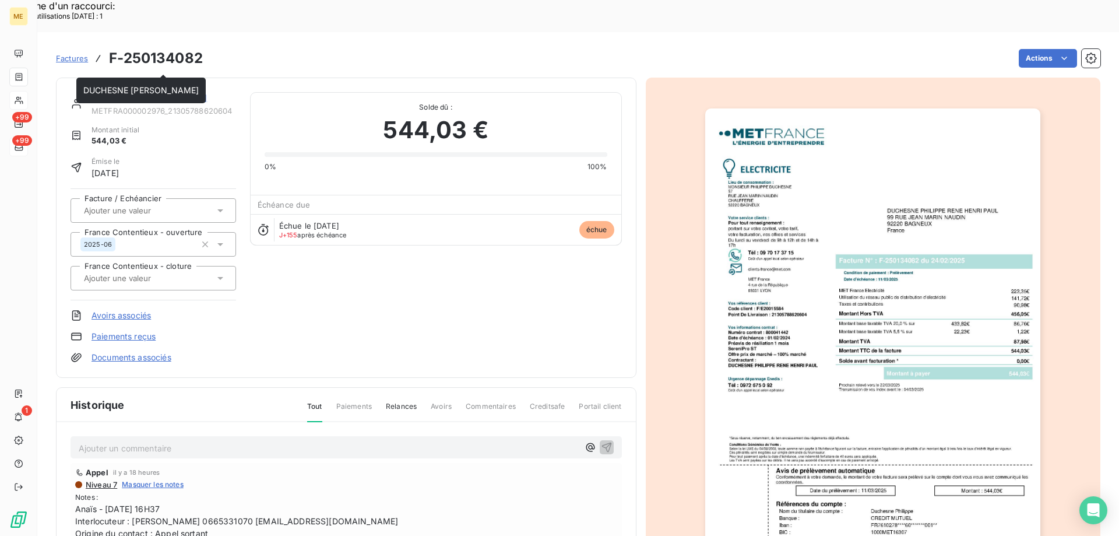
click at [182, 93] on link "DUCHESNE PHILIPPE RENE HENRI PAUL" at bounding box center [148, 98] width 115 height 10
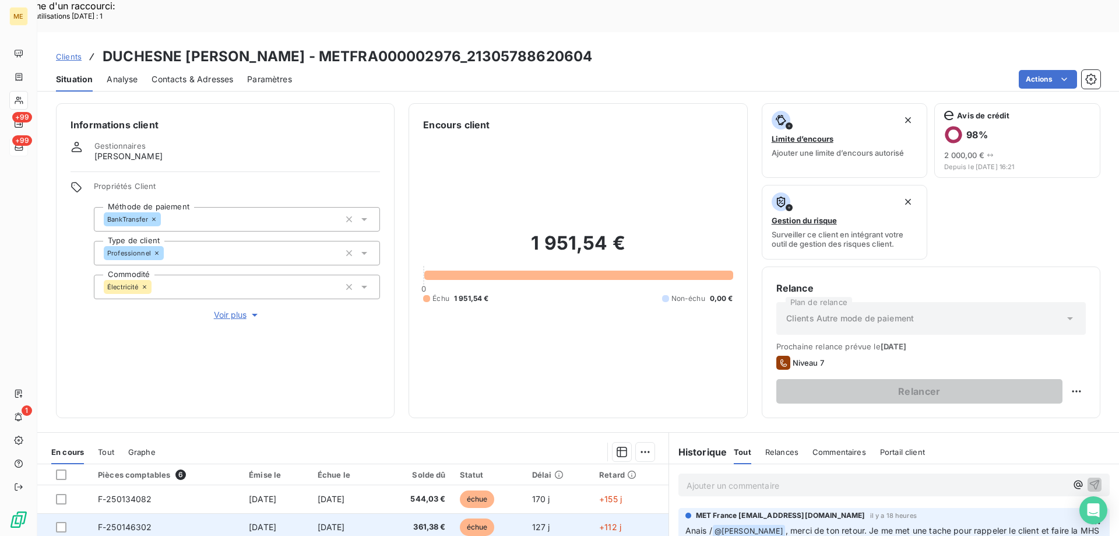
click at [131, 522] on span "F-250146302" at bounding box center [125, 527] width 54 height 10
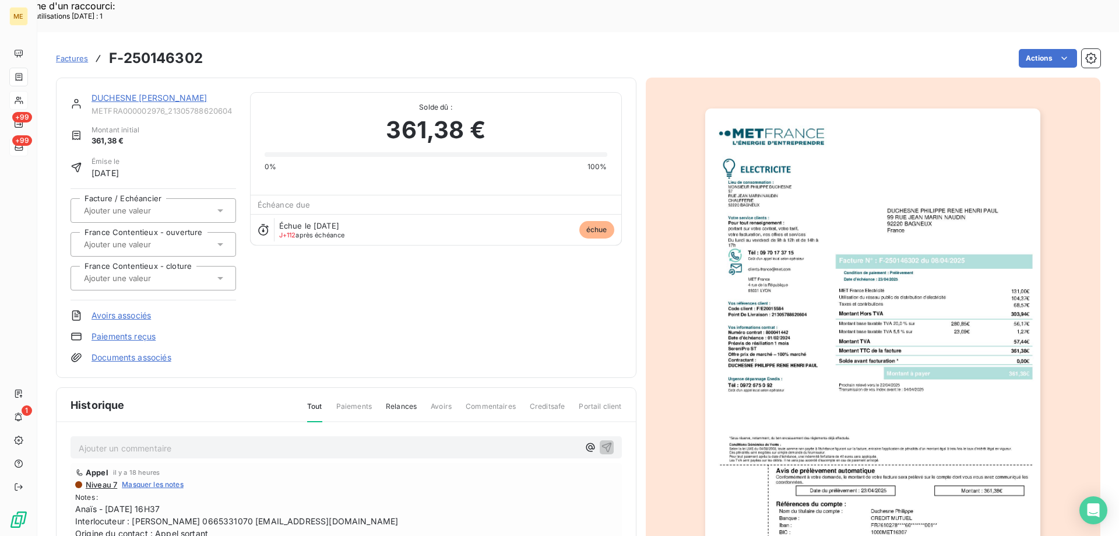
click at [936, 428] on img "button" at bounding box center [872, 345] width 335 height 474
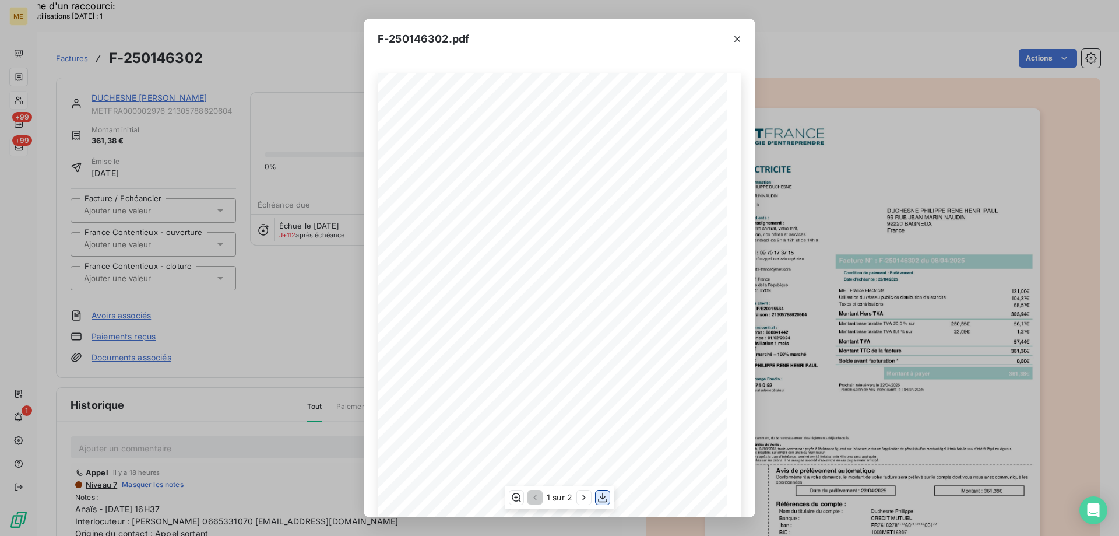
click at [606, 498] on icon "button" at bounding box center [603, 497] width 12 height 12
click at [735, 38] on icon "button" at bounding box center [737, 39] width 12 height 12
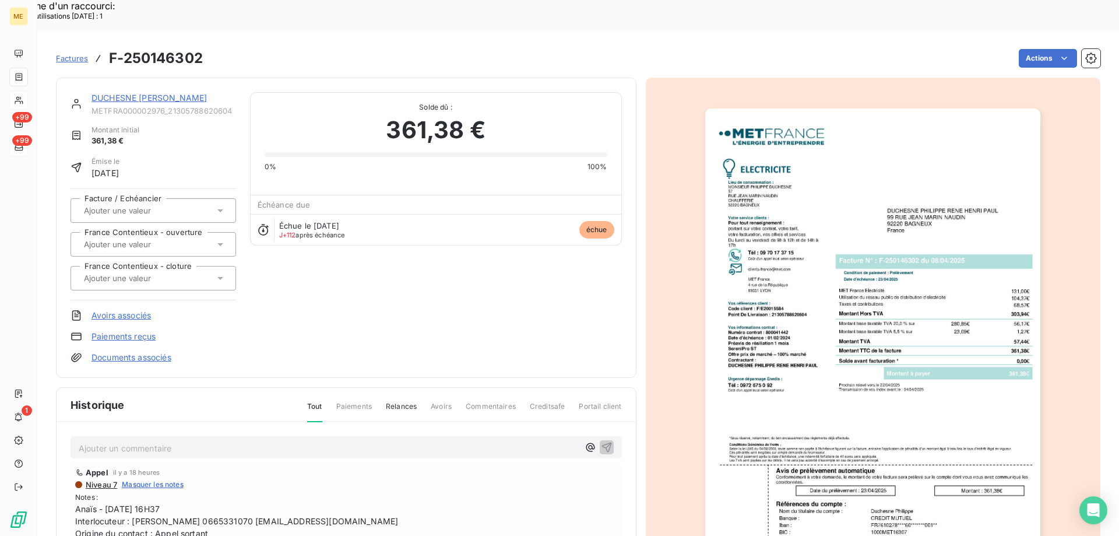
click at [128, 93] on link "DUCHESNE PHILIPPE RENE HENRI PAUL" at bounding box center [148, 98] width 115 height 10
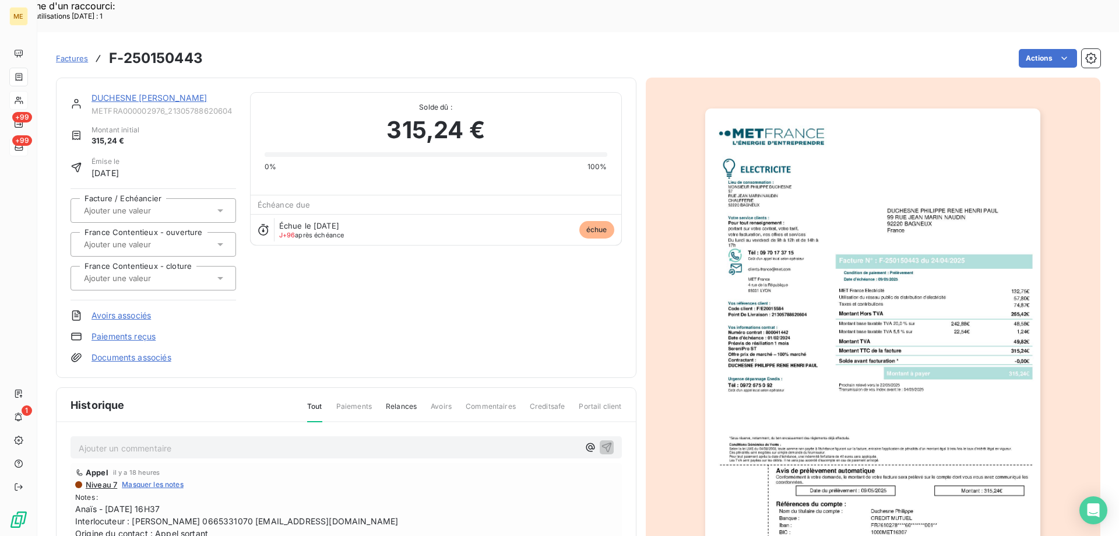
click at [903, 412] on img "button" at bounding box center [872, 345] width 335 height 474
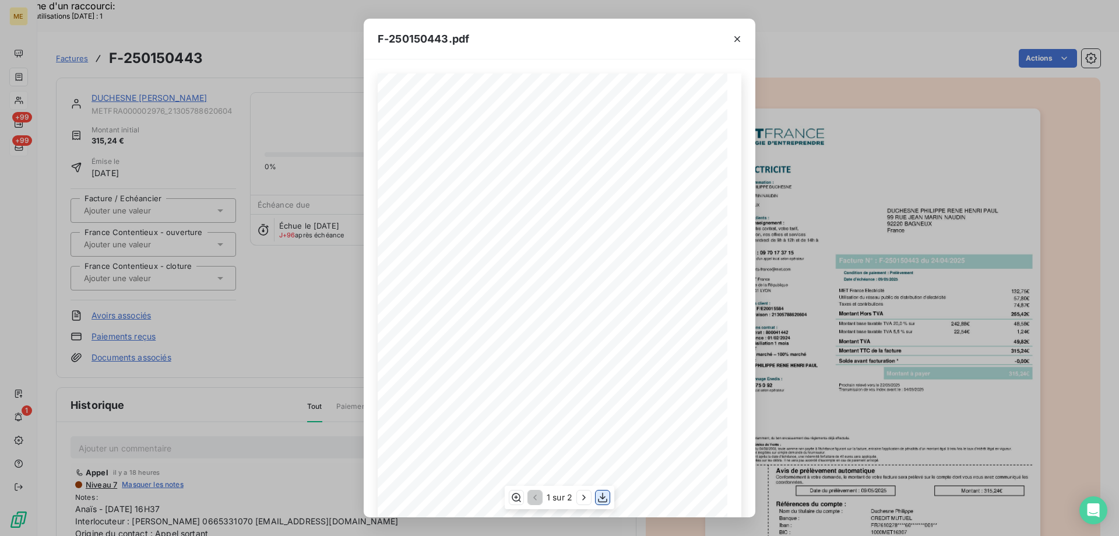
click at [605, 498] on icon "button" at bounding box center [603, 497] width 12 height 12
click at [735, 37] on icon "button" at bounding box center [737, 39] width 6 height 6
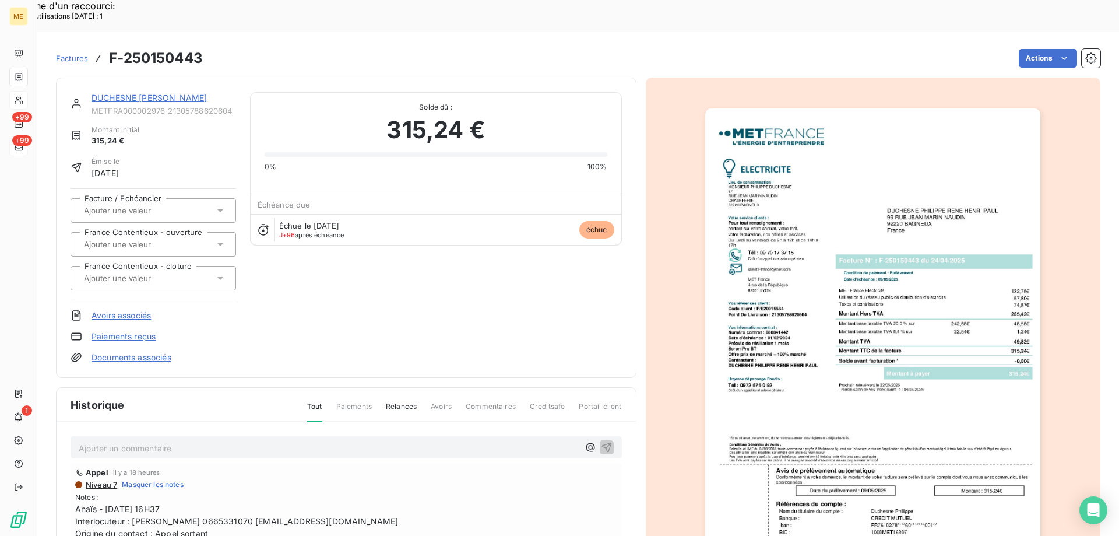
click at [150, 93] on link "DUCHESNE PHILIPPE RENE HENRI PAUL" at bounding box center [148, 98] width 115 height 10
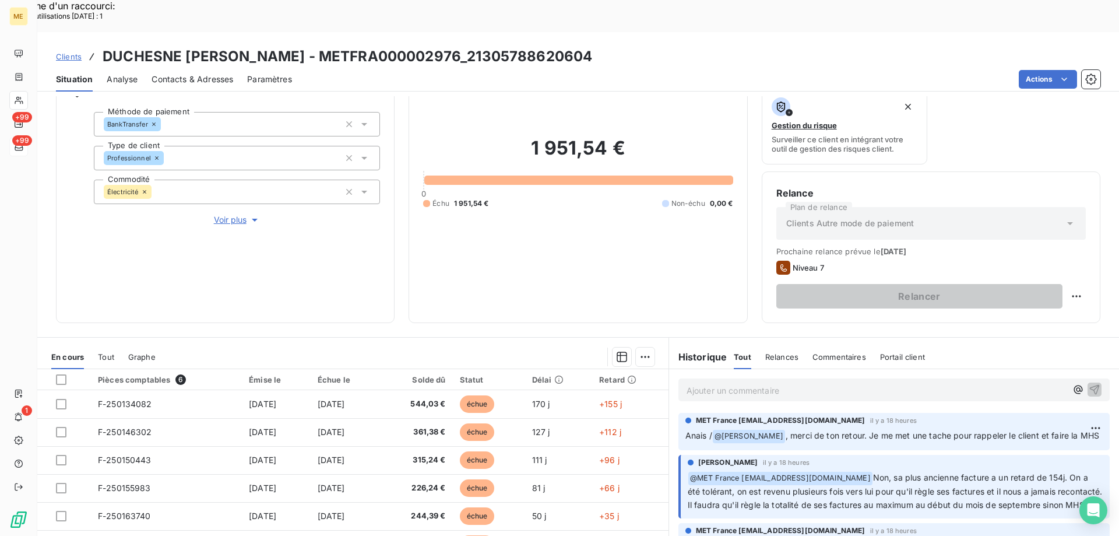
scroll to position [117, 0]
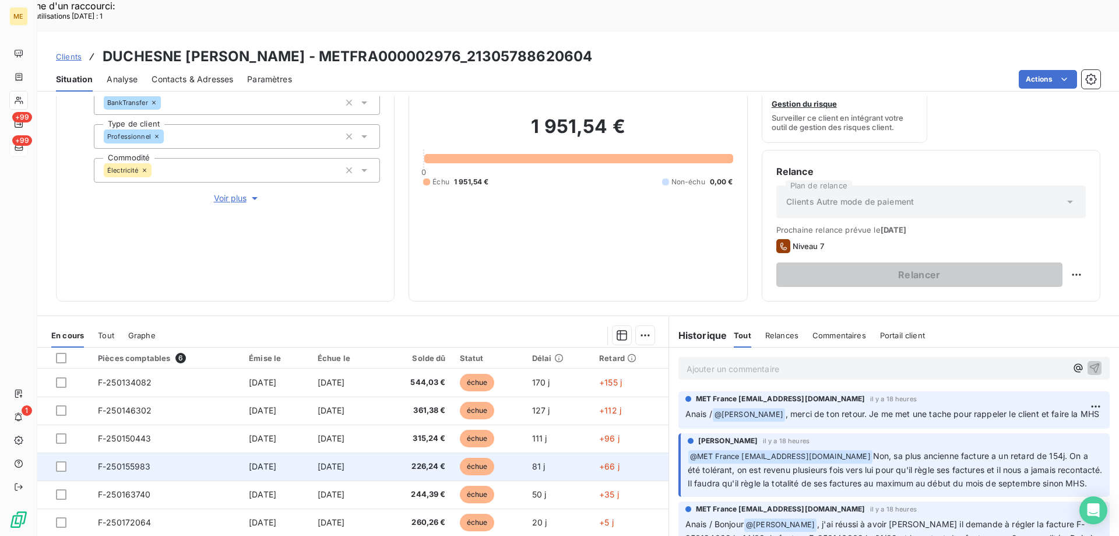
click at [198, 452] on td "F-250155983" at bounding box center [166, 466] width 151 height 28
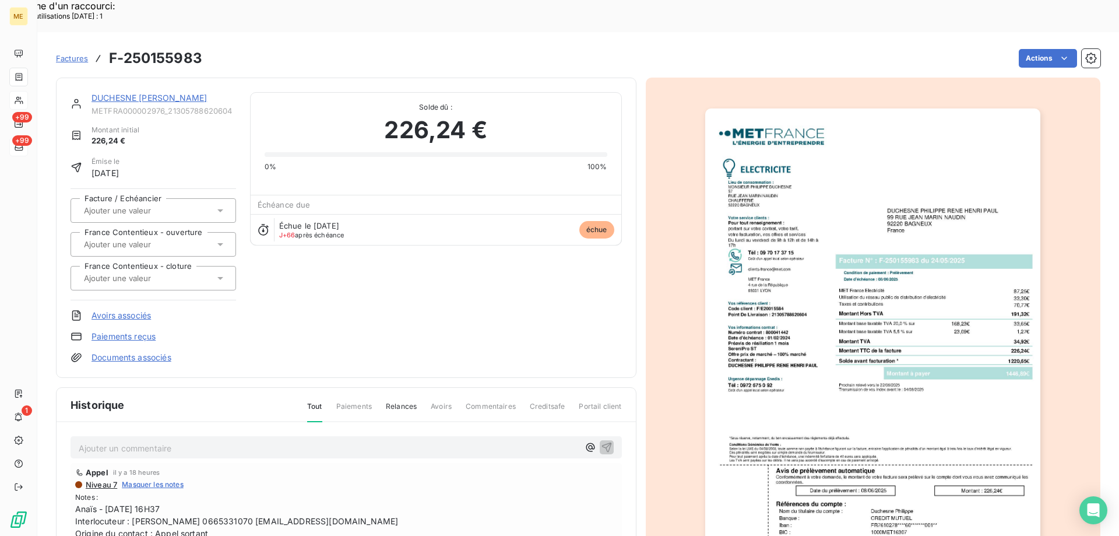
click at [867, 389] on img "button" at bounding box center [872, 345] width 335 height 474
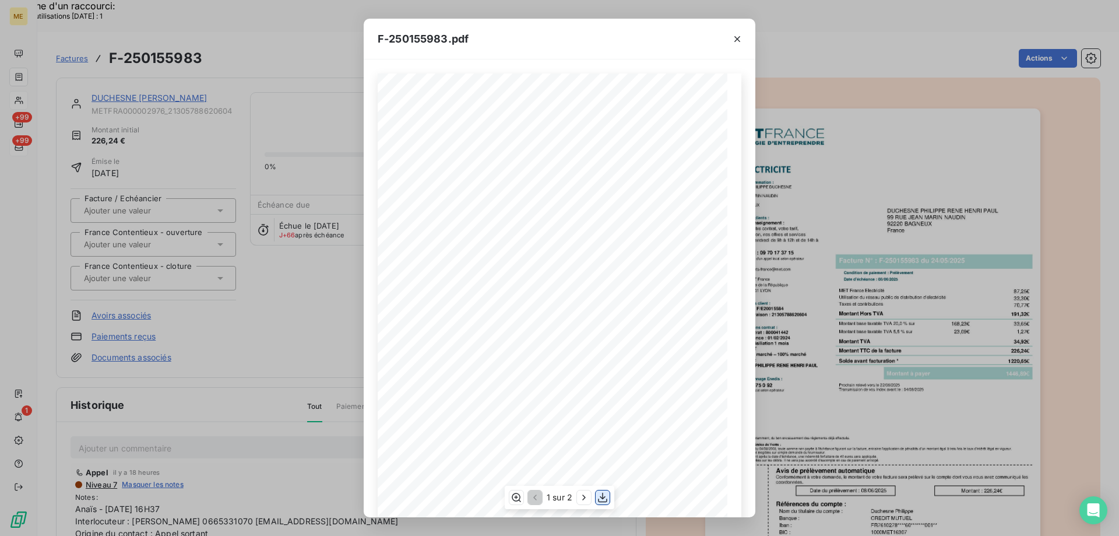
click at [603, 499] on icon "button" at bounding box center [603, 497] width 12 height 12
click at [735, 42] on icon "button" at bounding box center [737, 39] width 12 height 12
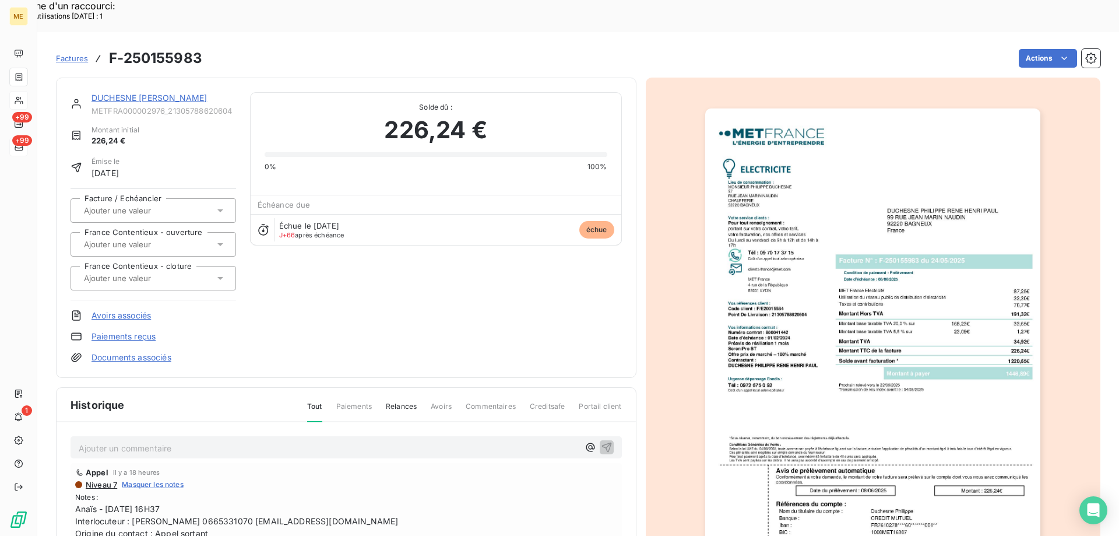
click at [162, 78] on div "DUCHESNE PHILIPPE RENE HENRI PAUL METFRA000002976_21305788620604 Montant initia…" at bounding box center [346, 228] width 580 height 300
click at [157, 93] on link "DUCHESNE PHILIPPE RENE HENRI PAUL" at bounding box center [148, 98] width 115 height 10
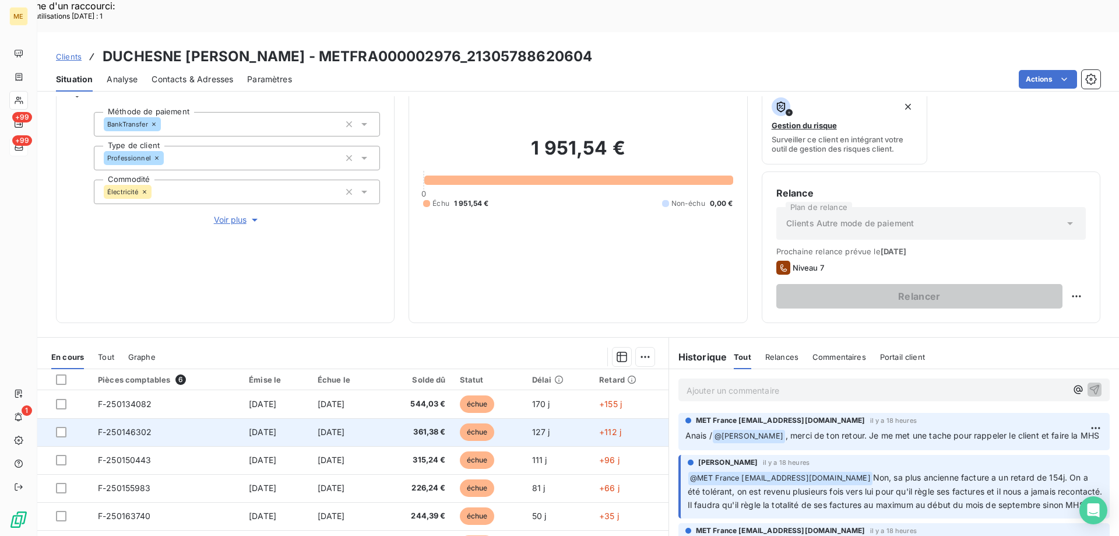
scroll to position [117, 0]
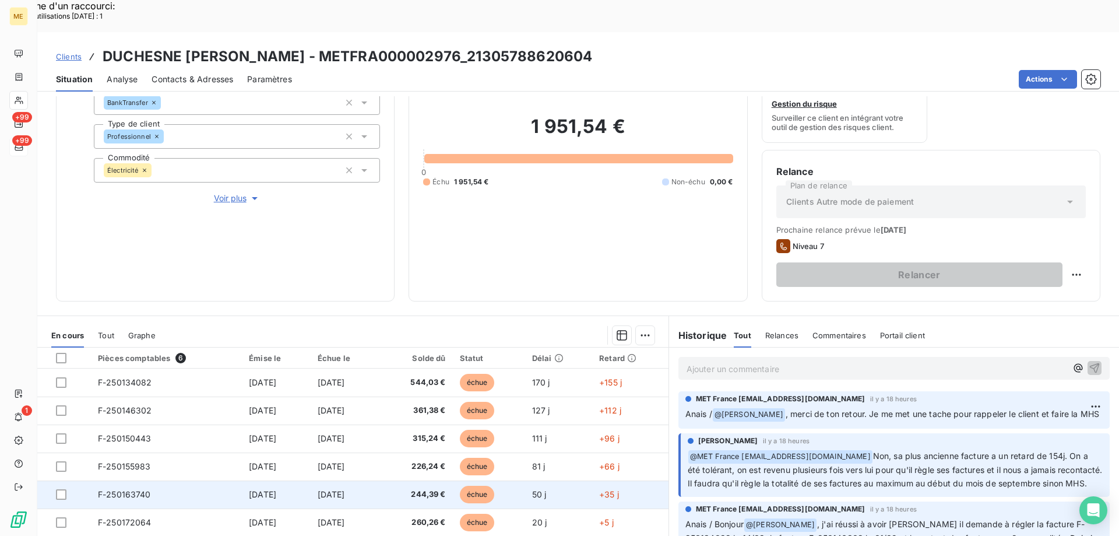
click at [288, 480] on td "24 juin 2025" at bounding box center [276, 494] width 69 height 28
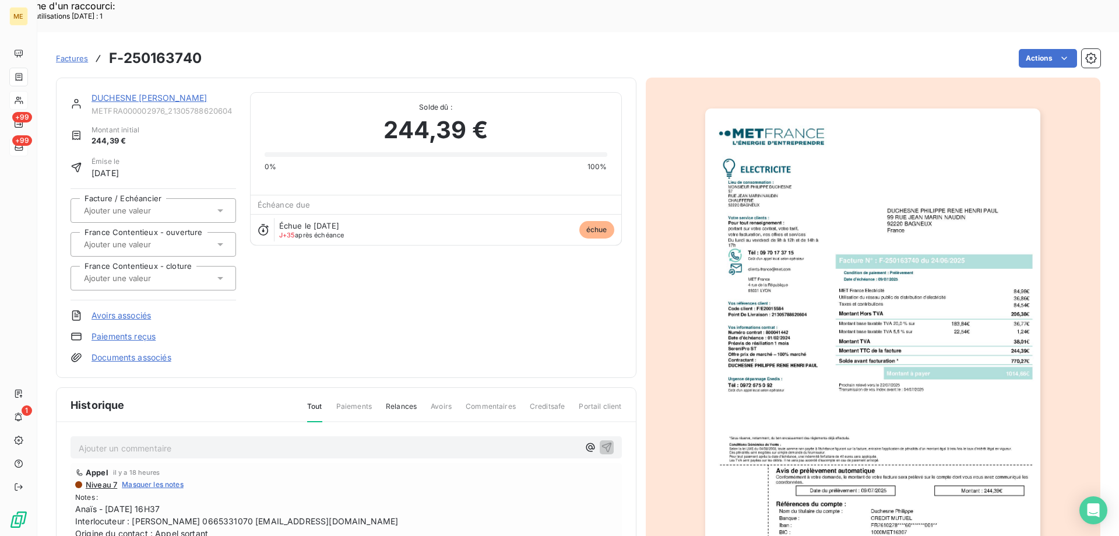
click at [843, 382] on img "button" at bounding box center [872, 345] width 335 height 474
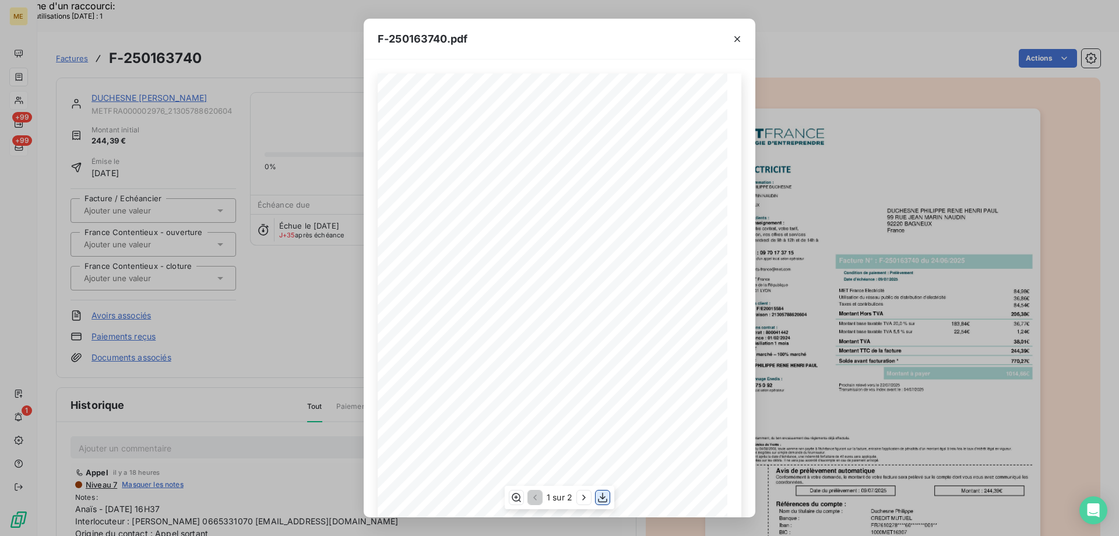
click at [603, 499] on icon "button" at bounding box center [602, 497] width 9 height 10
click at [741, 37] on icon "button" at bounding box center [737, 39] width 12 height 12
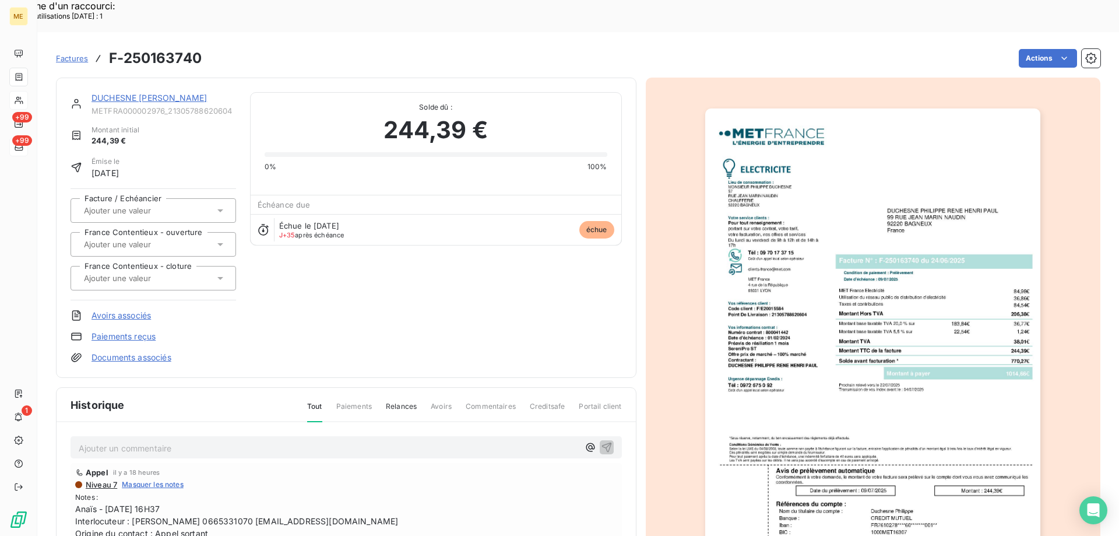
click at [196, 93] on link "DUCHESNE PHILIPPE RENE HENRI PAUL" at bounding box center [148, 98] width 115 height 10
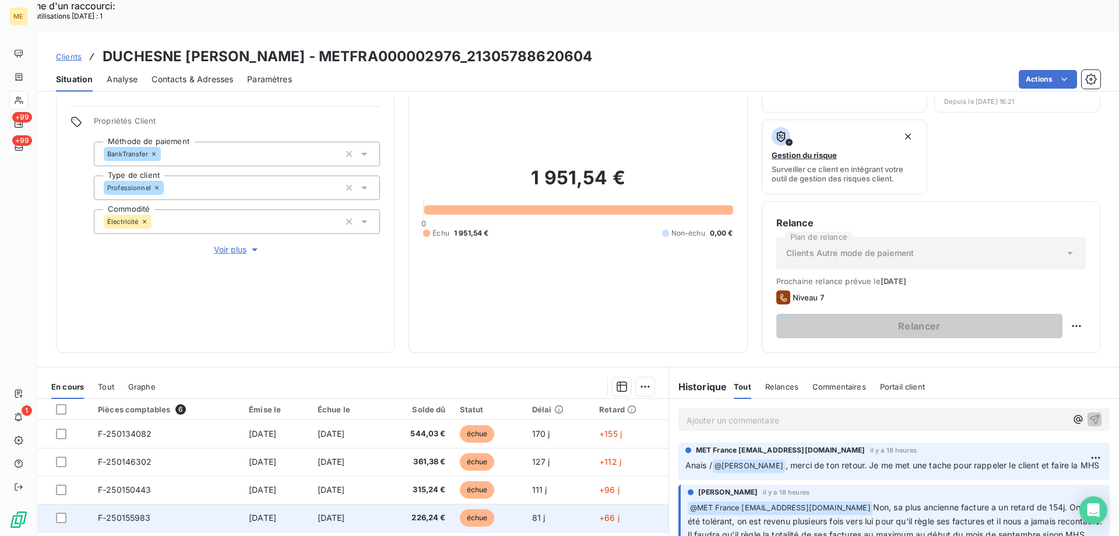
scroll to position [156, 0]
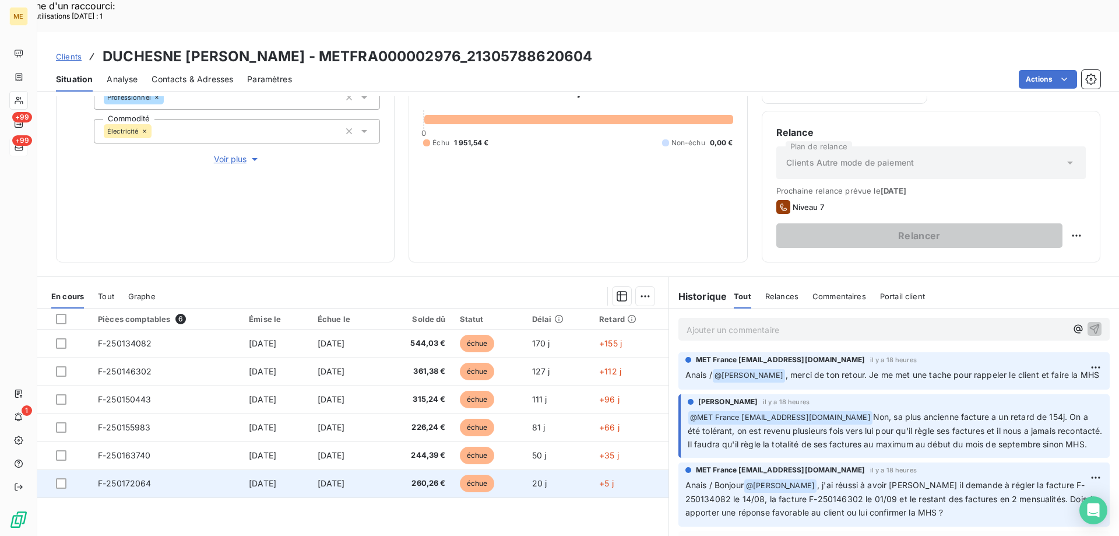
click at [174, 469] on td "F-250172064" at bounding box center [166, 483] width 151 height 28
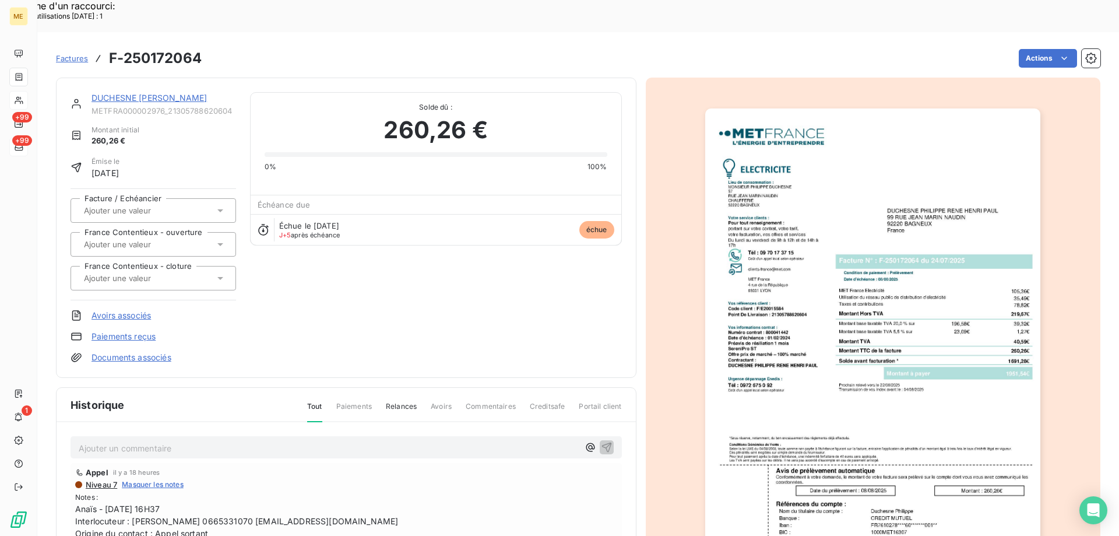
click at [827, 369] on img "button" at bounding box center [872, 345] width 335 height 474
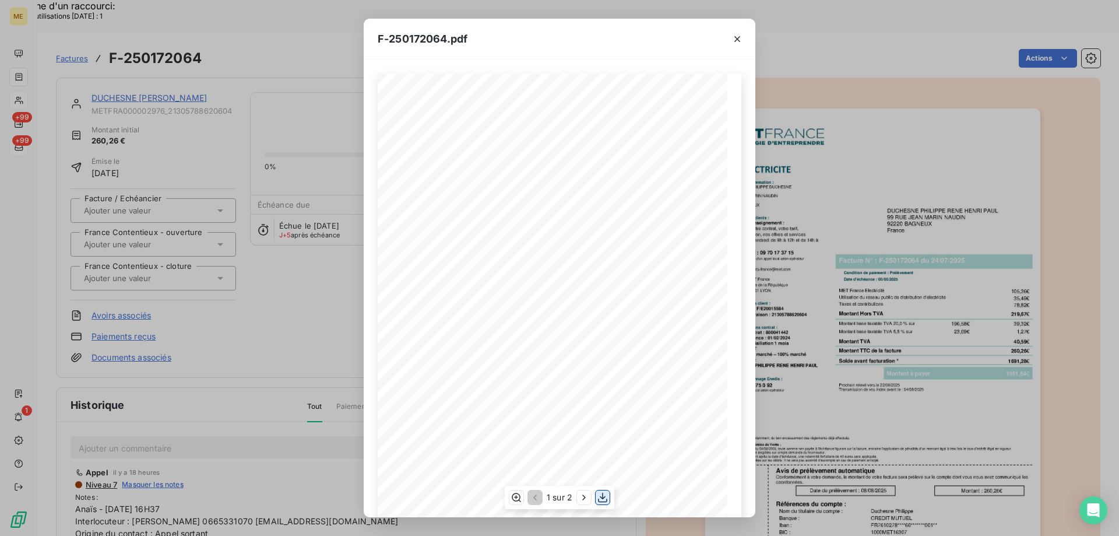
click at [602, 497] on icon "button" at bounding box center [603, 497] width 12 height 12
click at [738, 38] on icon "button" at bounding box center [737, 39] width 6 height 6
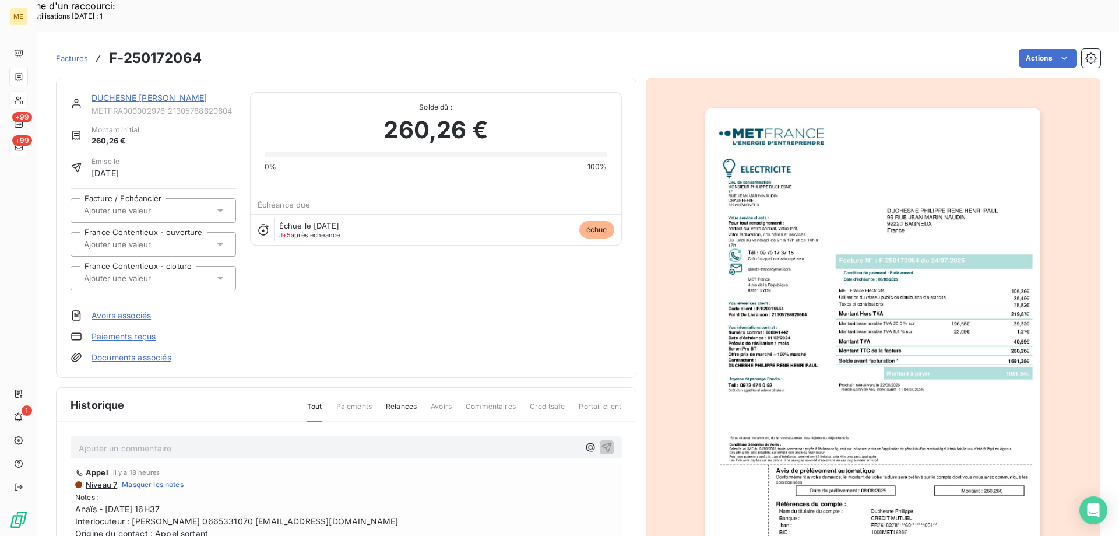
click at [120, 93] on link "DUCHESNE PHILIPPE RENE HENRI PAUL" at bounding box center [148, 98] width 115 height 10
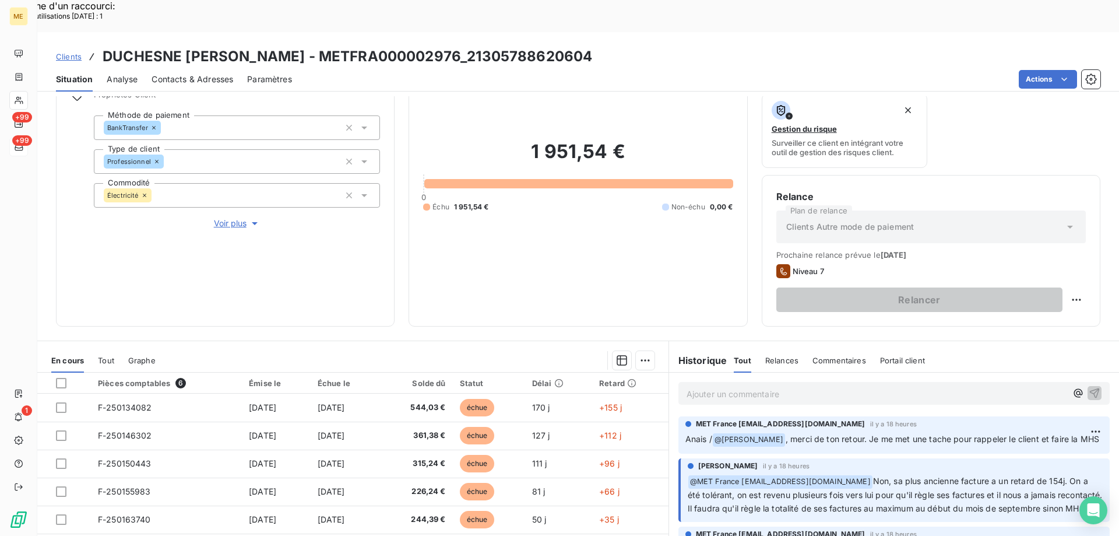
scroll to position [156, 0]
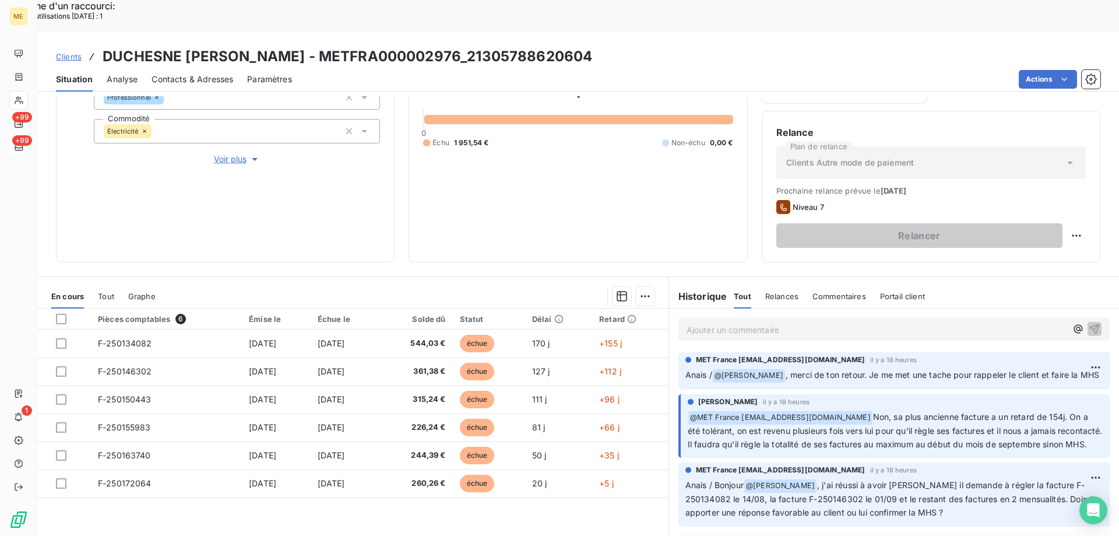
click at [770, 322] on p "Ajouter un commentaire ﻿" at bounding box center [876, 329] width 380 height 15
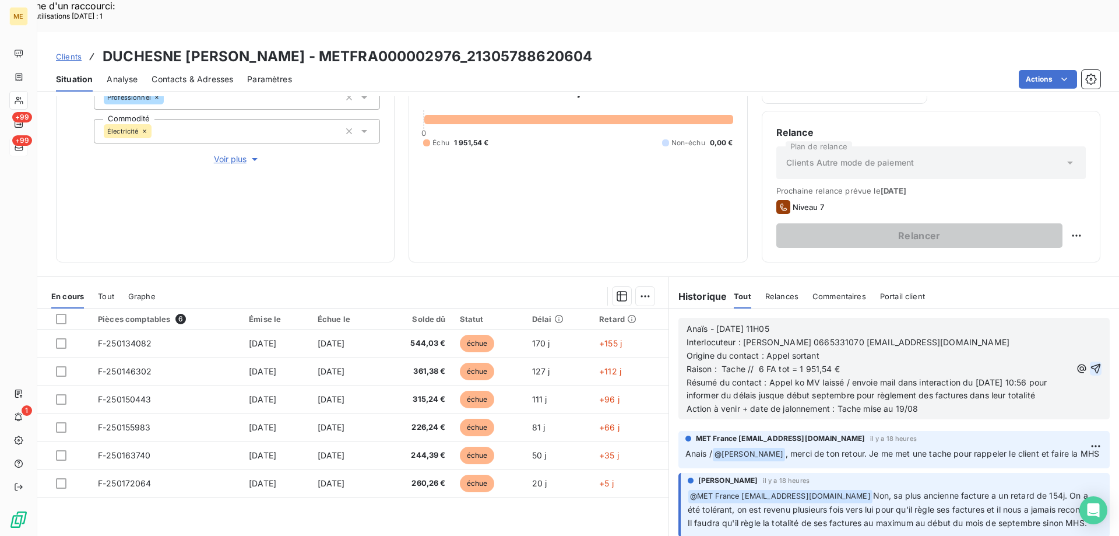
click at [1090, 362] on icon "button" at bounding box center [1096, 368] width 12 height 12
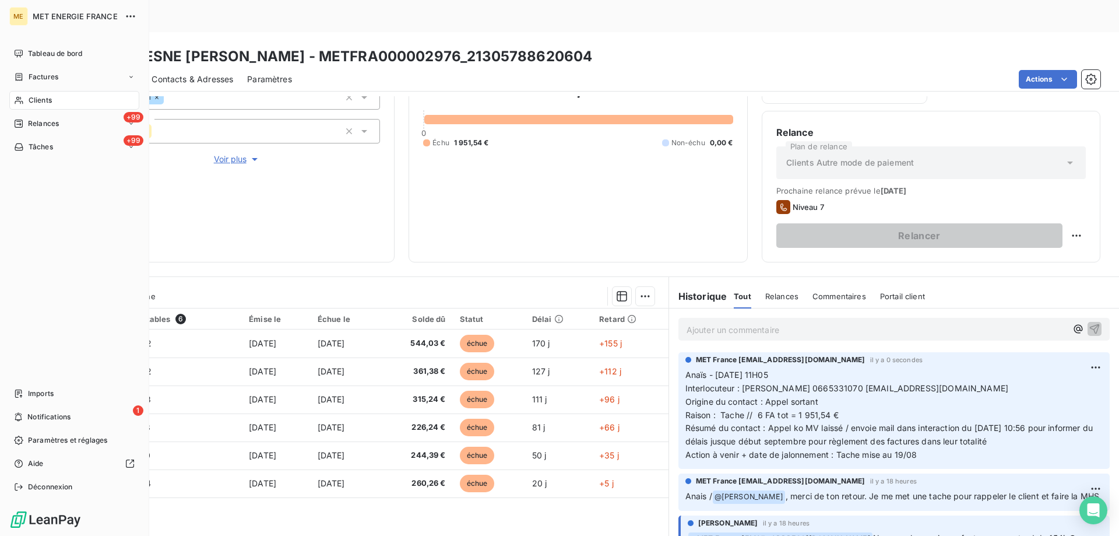
drag, startPoint x: 20, startPoint y: 145, endPoint x: 146, endPoint y: 200, distance: 138.3
click at [20, 145] on icon at bounding box center [19, 146] width 10 height 9
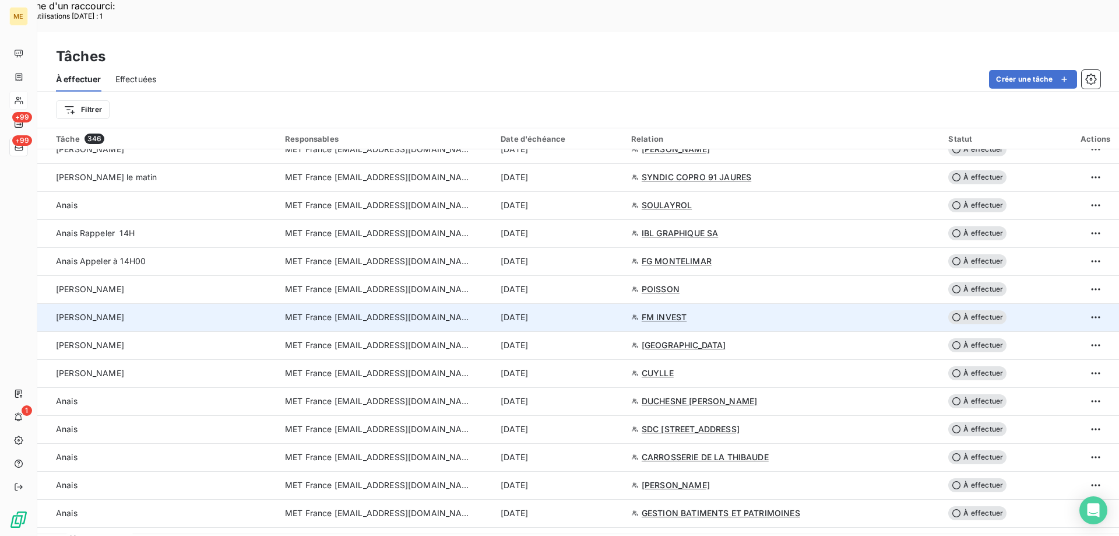
scroll to position [175, 0]
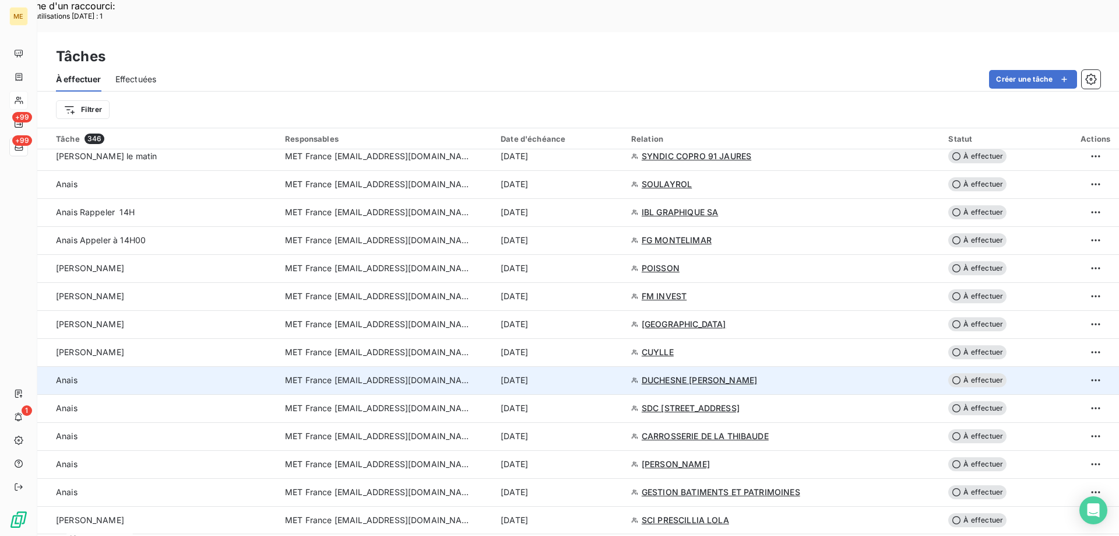
click at [617, 374] on div "13 août 2025" at bounding box center [559, 380] width 117 height 12
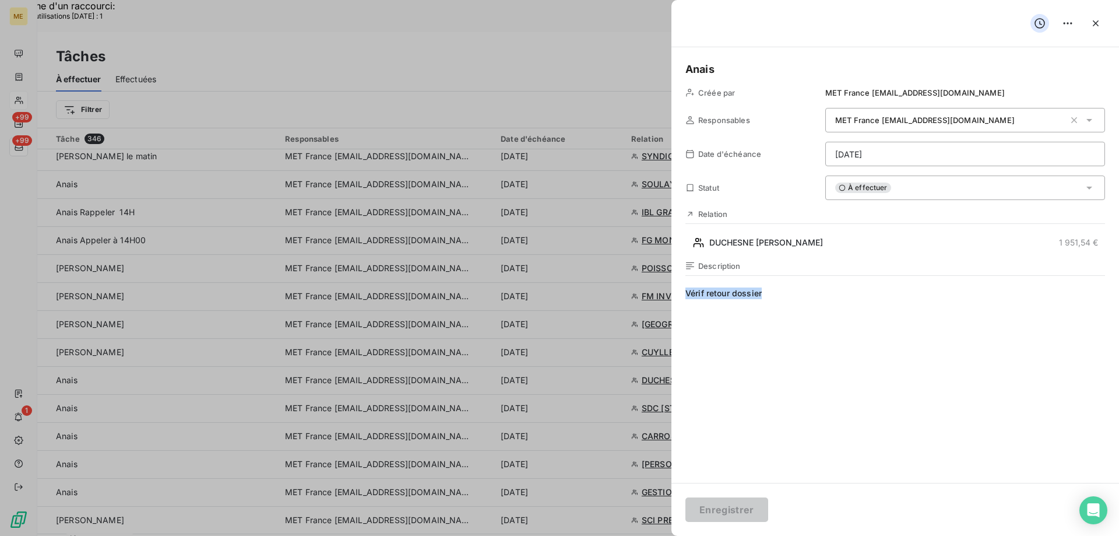
drag, startPoint x: 779, startPoint y: 300, endPoint x: 683, endPoint y: 293, distance: 96.5
click at [683, 293] on div "Anais Créée par MET France met-france@recouvrement.met.com Responsables MET Fra…" at bounding box center [895, 264] width 448 height 435
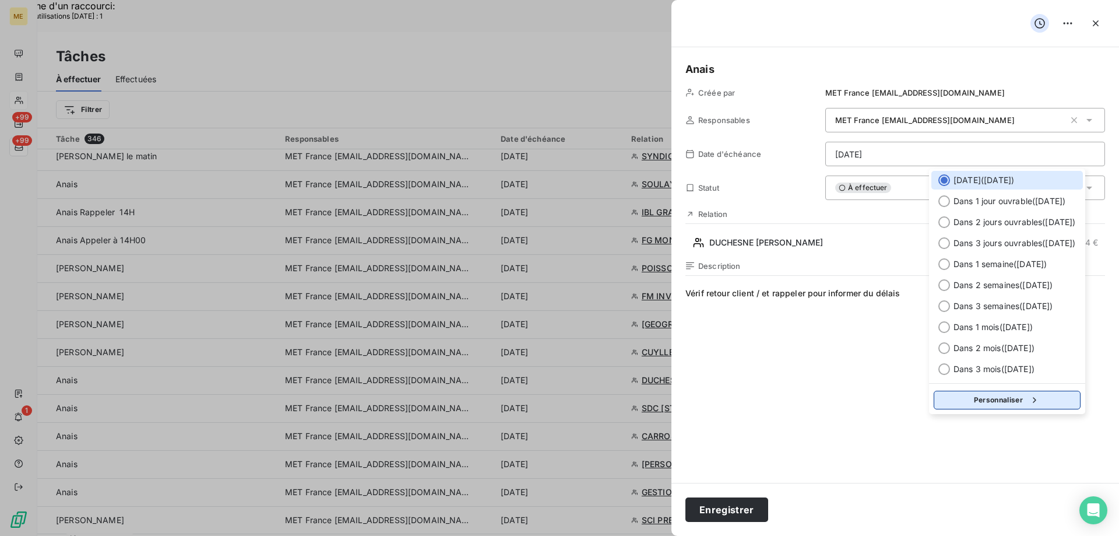
click at [1021, 397] on button "Personnaliser" at bounding box center [1007, 399] width 147 height 19
select select "7"
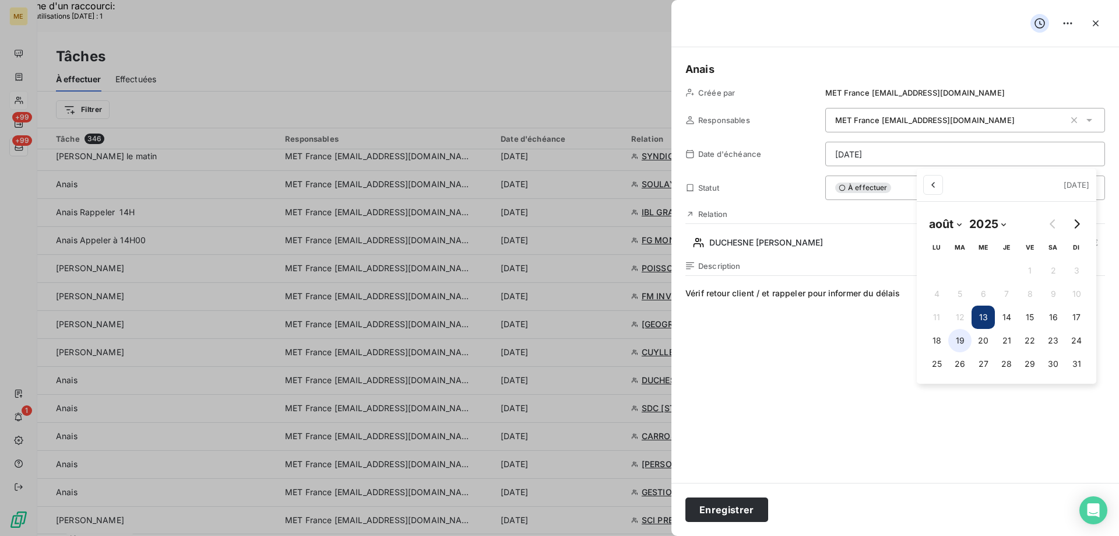
click at [960, 341] on button "19" at bounding box center [959, 340] width 23 height 23
type input "19/08/2025"
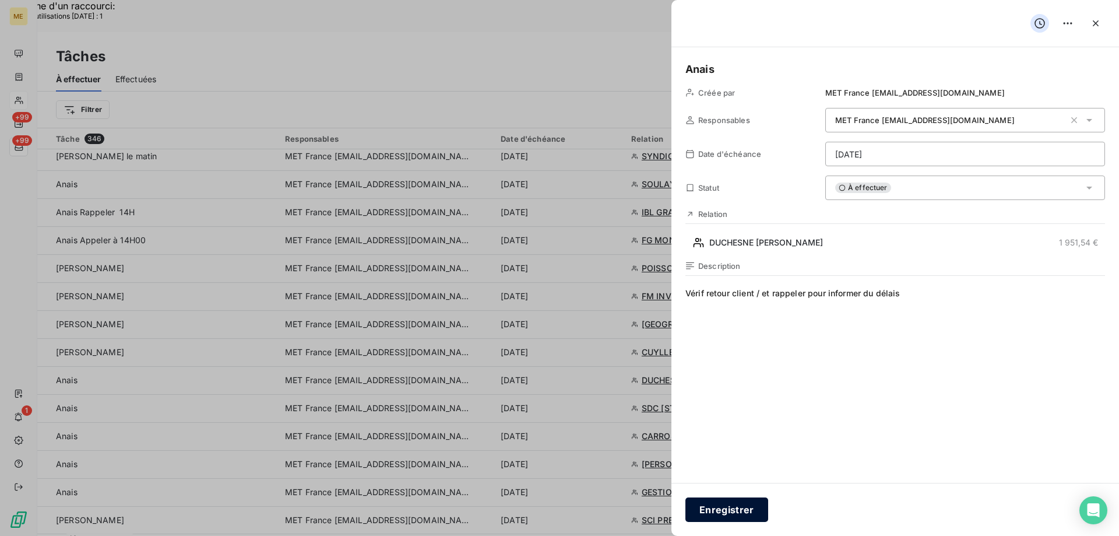
click at [731, 511] on button "Enregistrer" at bounding box center [726, 509] width 83 height 24
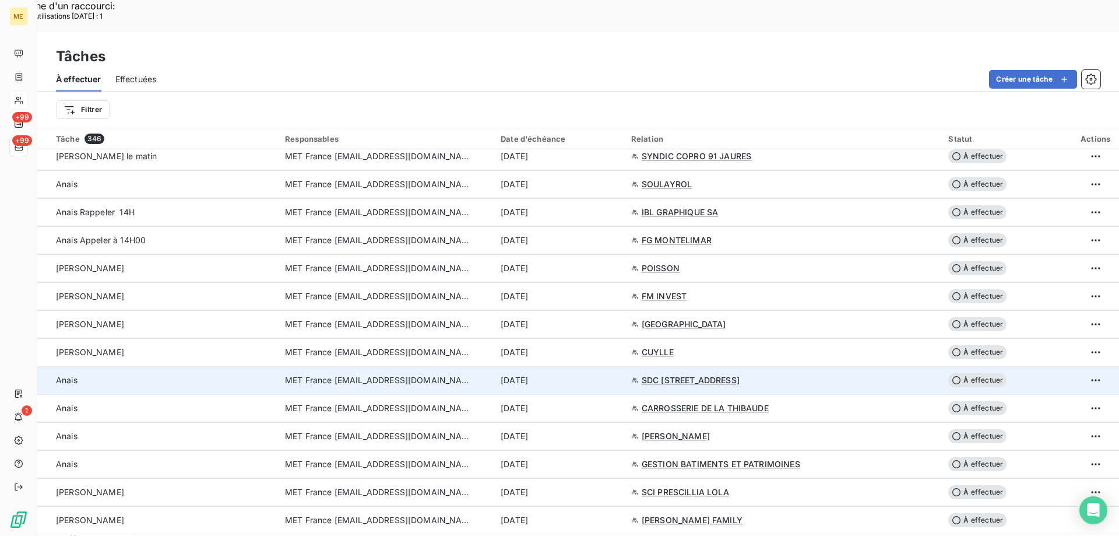
click at [594, 374] on div "13 août 2025" at bounding box center [559, 380] width 117 height 12
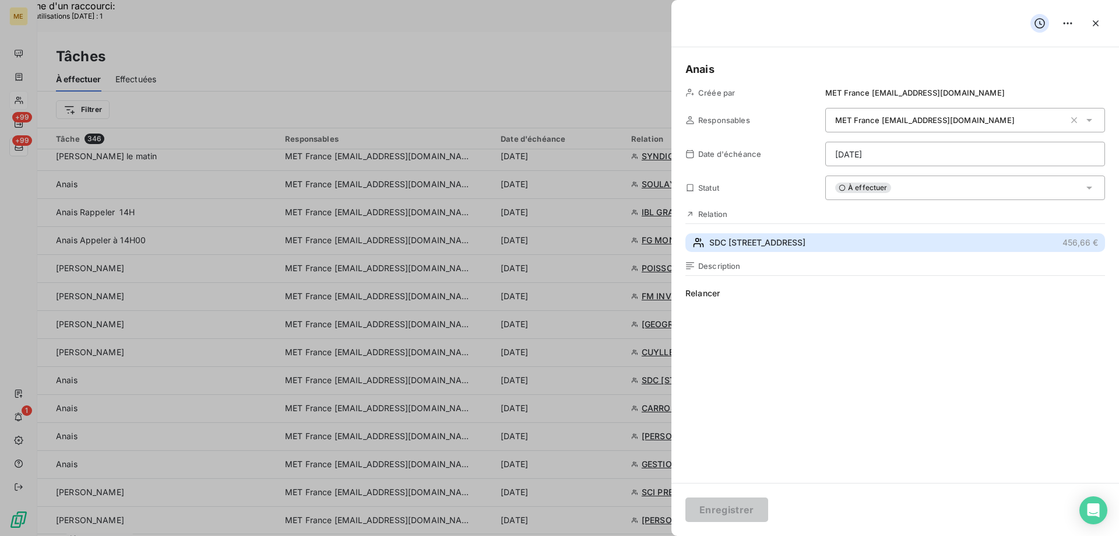
click at [810, 242] on button "SDC 14 RUE CARNOT 456,66 €" at bounding box center [895, 242] width 420 height 19
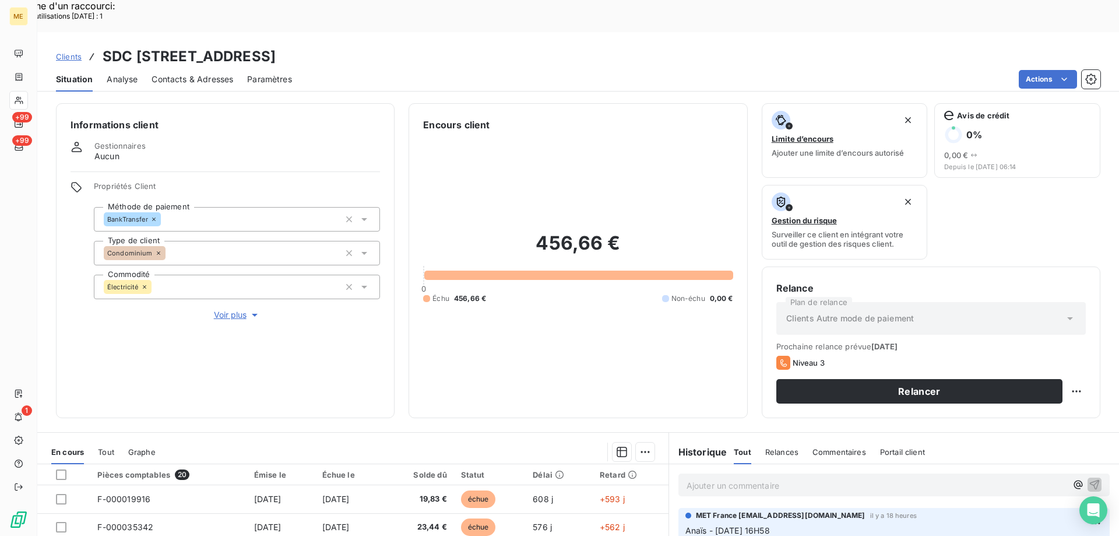
scroll to position [156, 0]
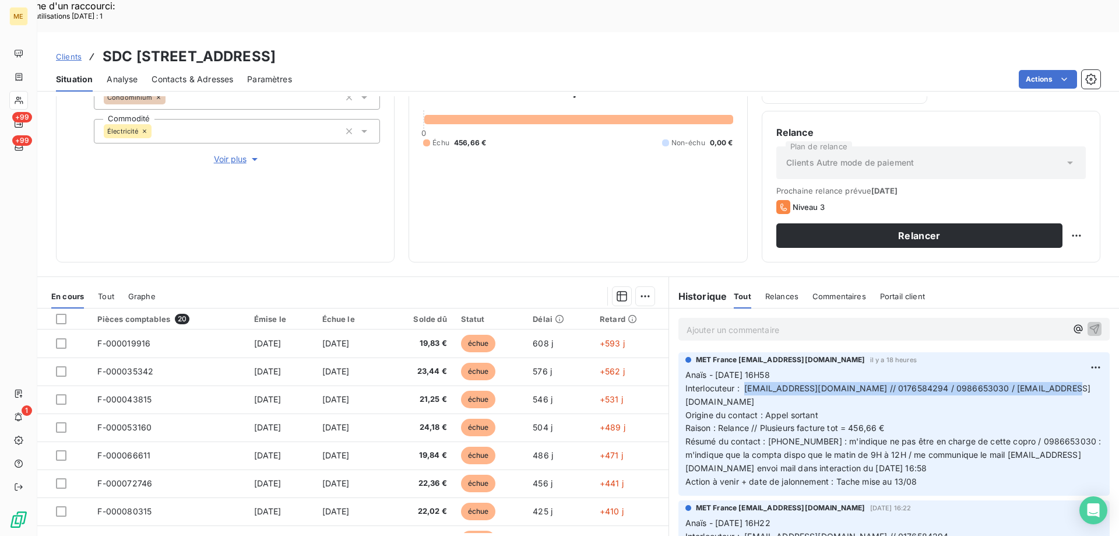
drag, startPoint x: 740, startPoint y: 357, endPoint x: 1063, endPoint y: 354, distance: 323.4
click at [1063, 368] on p "Anaïs - 12/08/2025 - 16H58 Interlocuteur : contact@mhd-immo.com // 0176584294 /…" at bounding box center [893, 428] width 417 height 120
copy span "[EMAIL_ADDRESS][DOMAIN_NAME] // 0176584294 / 0986653030 / [EMAIL_ADDRESS][DOMAI…"
click at [226, 153] on span "Voir plus" at bounding box center [237, 159] width 47 height 12
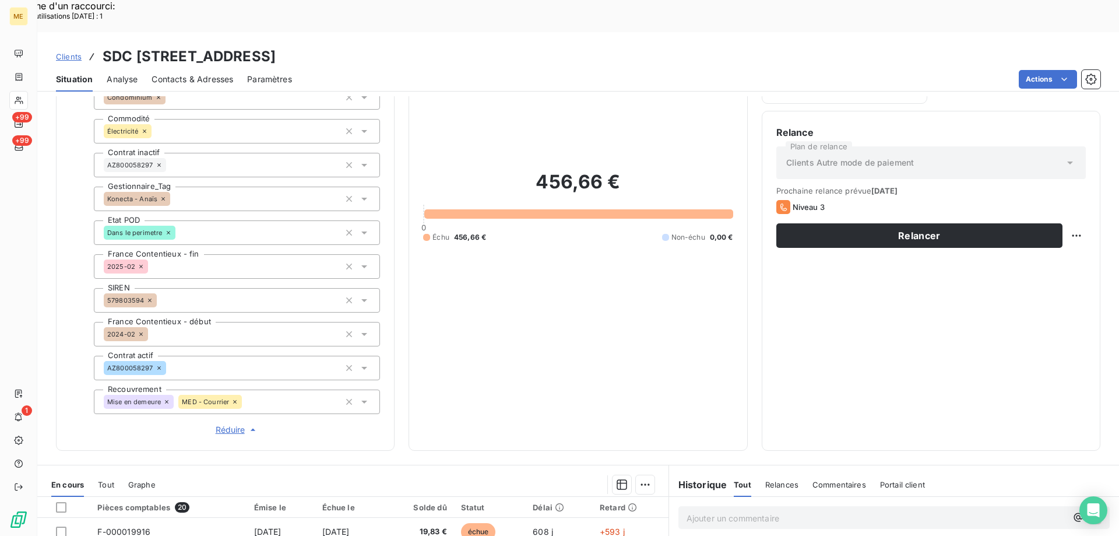
drag, startPoint x: 402, startPoint y: 25, endPoint x: 263, endPoint y: 25, distance: 138.7
click at [263, 46] on h3 "SDC 14 RUE CARNOT - METFRA000007052_22595513744510" at bounding box center [189, 56] width 173 height 21
click at [494, 32] on div "Clients SDC 14 RUE CARNOT - METFRA000007052_22595513744510 Situation Analyse Co…" at bounding box center [578, 61] width 1082 height 59
drag, startPoint x: 537, startPoint y: 23, endPoint x: 407, endPoint y: 29, distance: 130.1
click at [407, 46] on div "Clients SDC 14 RUE CARNOT - METFRA000007052_22595513744510" at bounding box center [578, 56] width 1082 height 21
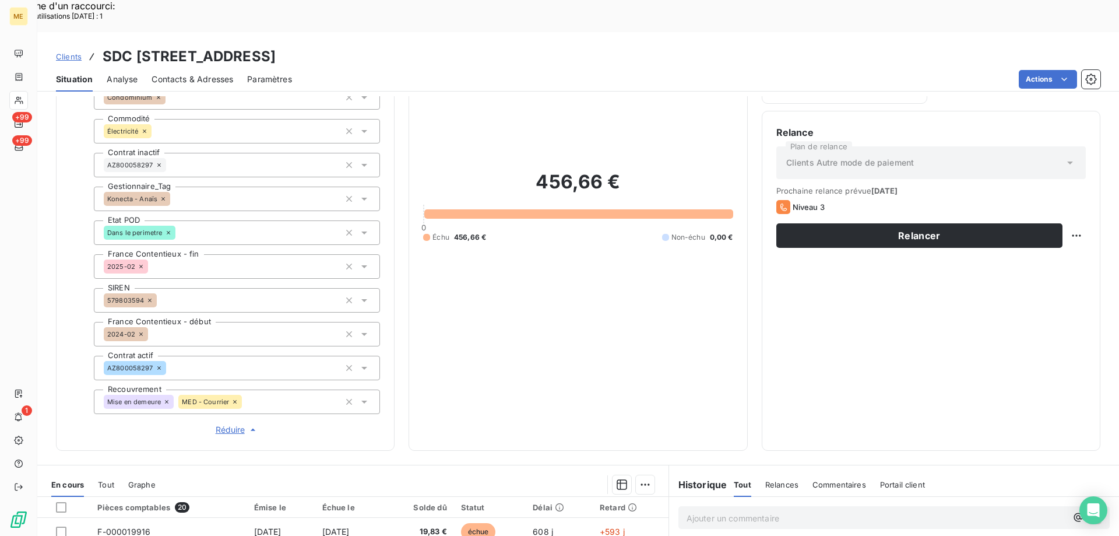
copy h3 "22595513744510"
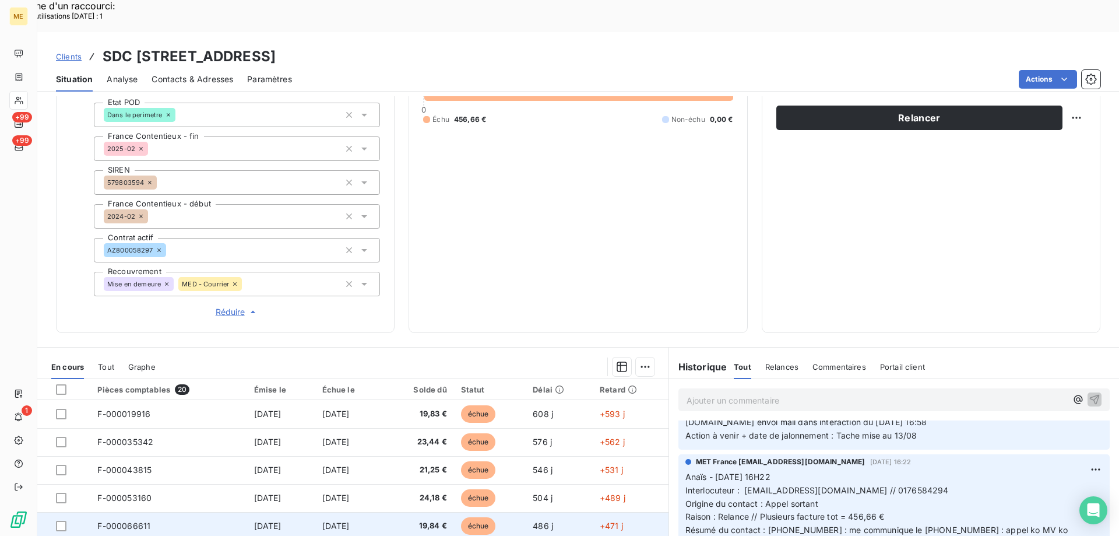
scroll to position [336, 0]
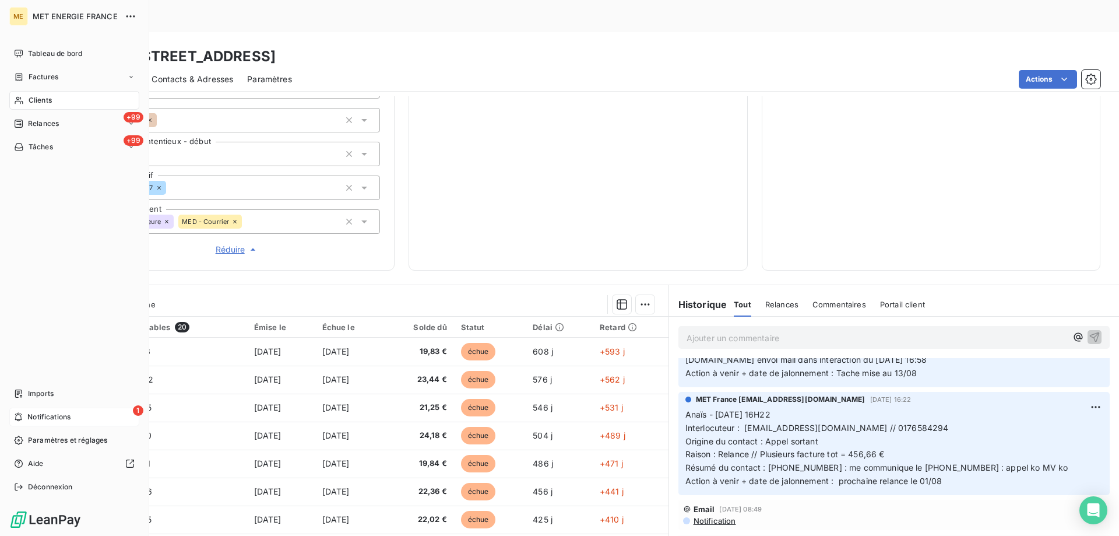
click at [23, 413] on icon at bounding box center [18, 416] width 9 height 9
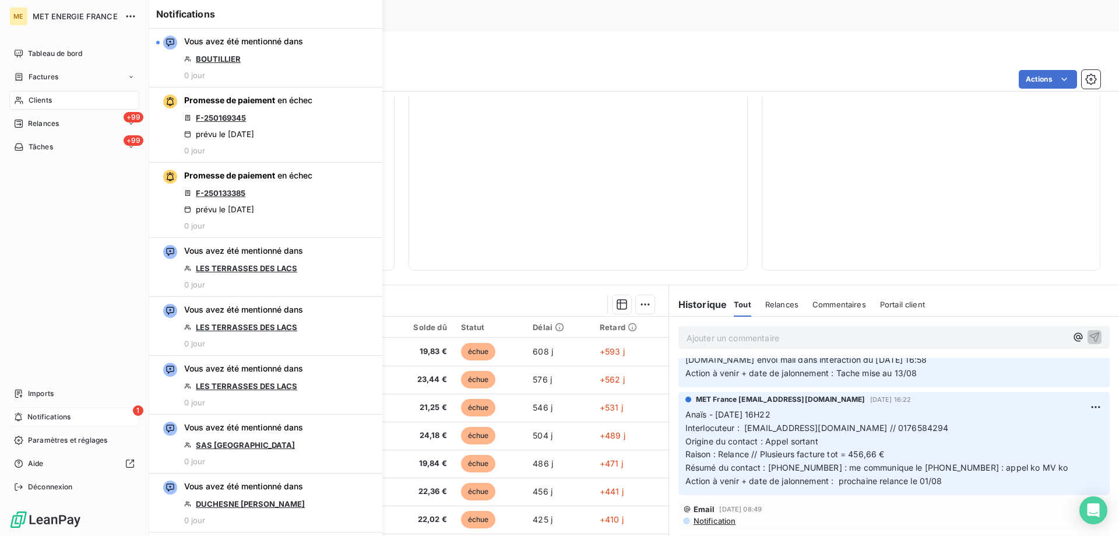
click at [23, 413] on icon at bounding box center [18, 416] width 9 height 9
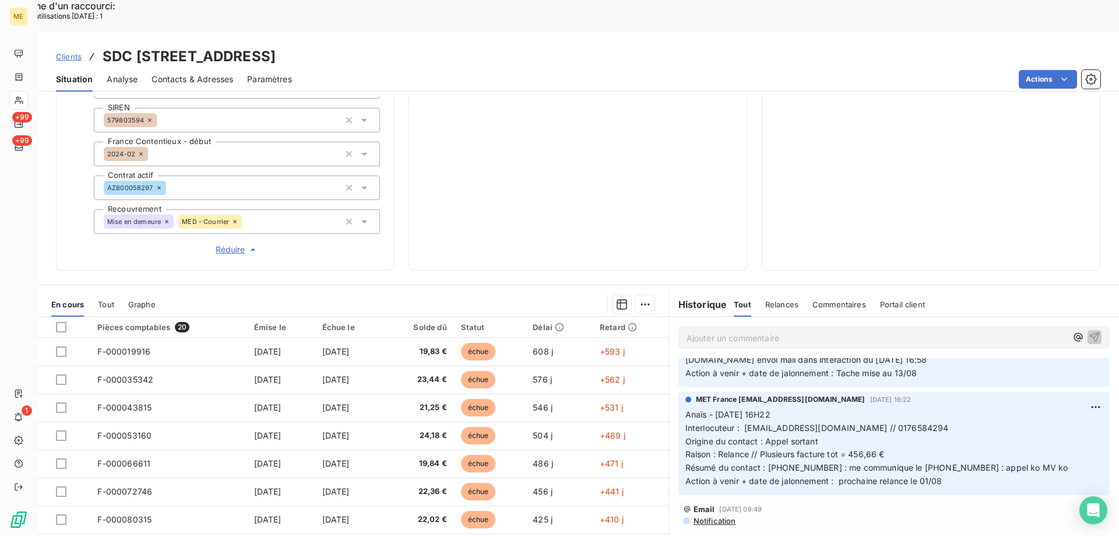
click at [533, 193] on div "456,66 € 0 Échu 456,66 € Non-échu 0,00 €" at bounding box center [577, 26] width 309 height 460
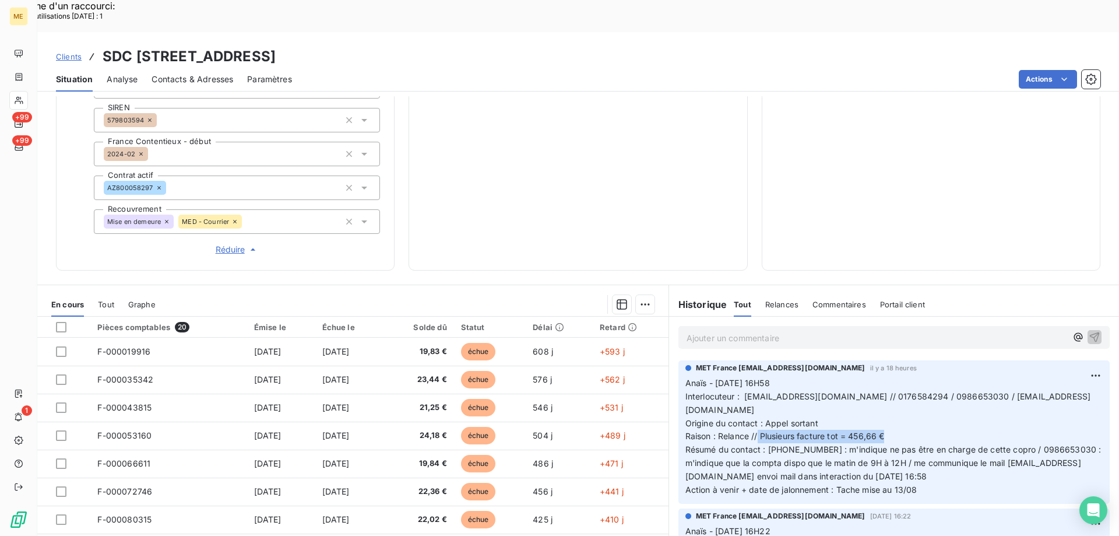
drag, startPoint x: 754, startPoint y: 383, endPoint x: 891, endPoint y: 385, distance: 137.0
click at [891, 385] on p "Anaïs - 12/08/2025 - 16H58 Interlocuteur : contact@mhd-immo.com // 0176584294 /…" at bounding box center [893, 436] width 417 height 120
copy span "Plusieurs facture tot = 456,66 €"
drag, startPoint x: 531, startPoint y: 24, endPoint x: 507, endPoint y: 25, distance: 23.9
click at [530, 46] on div "Clients SDC 14 RUE CARNOT - METFRA000007052_22595513744510" at bounding box center [578, 56] width 1082 height 21
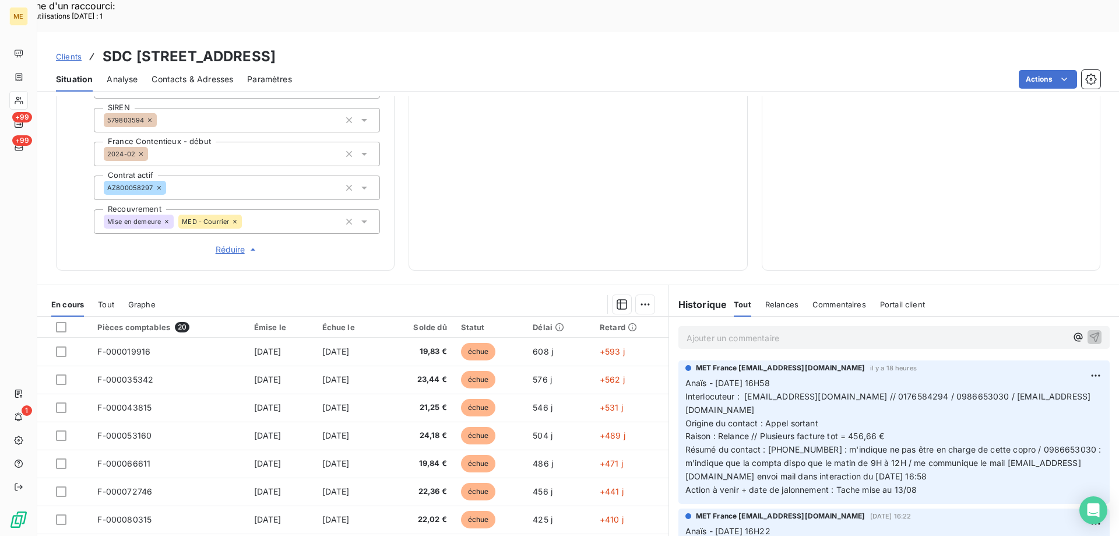
click at [276, 46] on h3 "SDC 14 RUE CARNOT - METFRA000007052_22595513744510" at bounding box center [189, 56] width 173 height 21
drag, startPoint x: 399, startPoint y: 23, endPoint x: 259, endPoint y: 29, distance: 140.6
click at [259, 46] on h3 "SDC 14 RUE CARNOT - METFRA000007052_22595513744510" at bounding box center [189, 56] width 173 height 21
drag, startPoint x: 543, startPoint y: 23, endPoint x: 443, endPoint y: 25, distance: 99.1
click at [443, 46] on div "Clients SDC 14 RUE CARNOT - METFRA000007052_22595513744510" at bounding box center [578, 56] width 1082 height 21
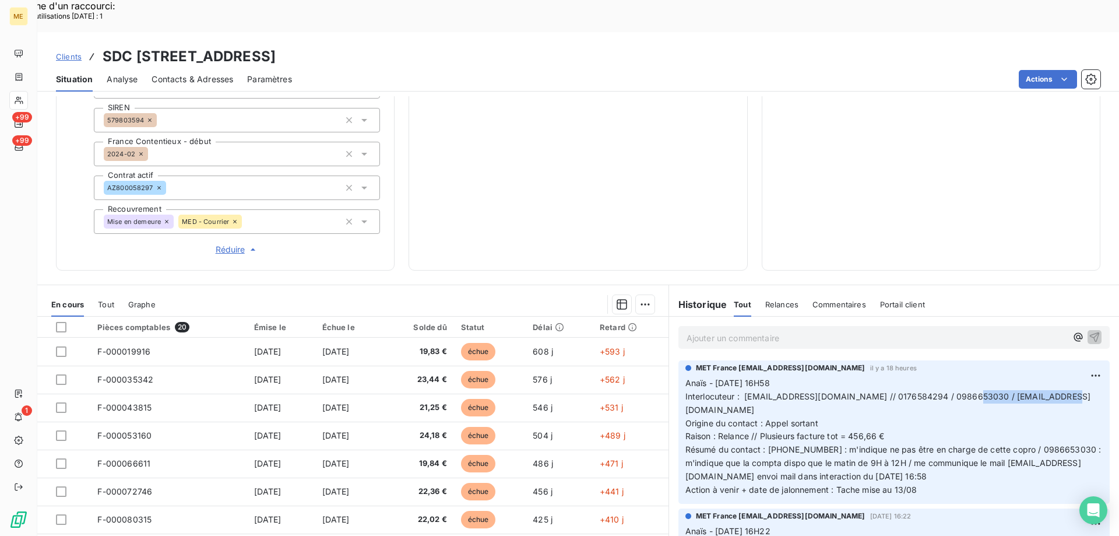
drag, startPoint x: 971, startPoint y: 354, endPoint x: 1062, endPoint y: 360, distance: 90.5
click at [1062, 376] on p "Anaïs - 12/08/2025 - 16H58 Interlocuteur : contact@mhd-immo.com // 0176584294 /…" at bounding box center [893, 436] width 417 height 120
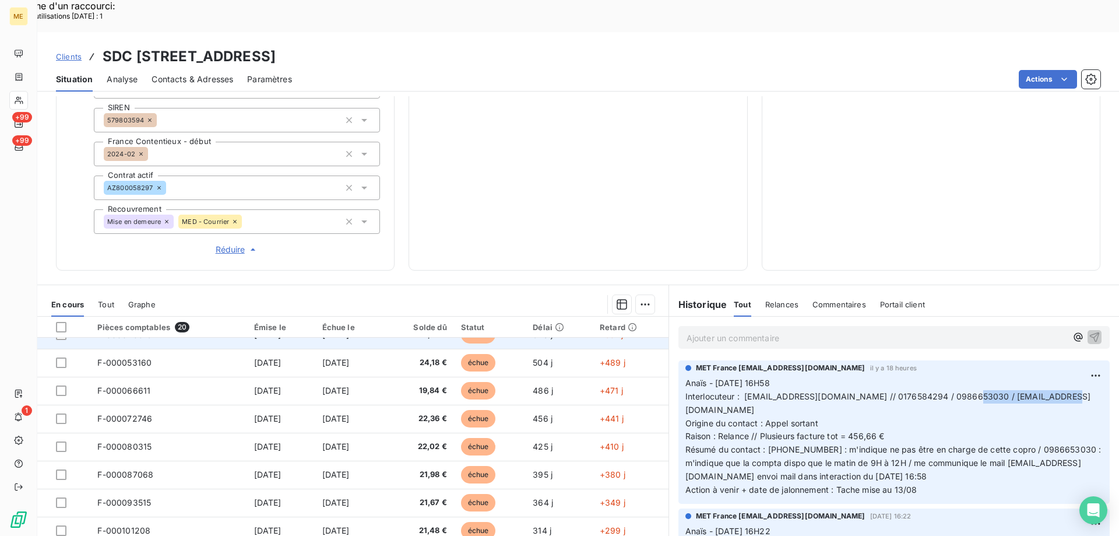
scroll to position [0, 0]
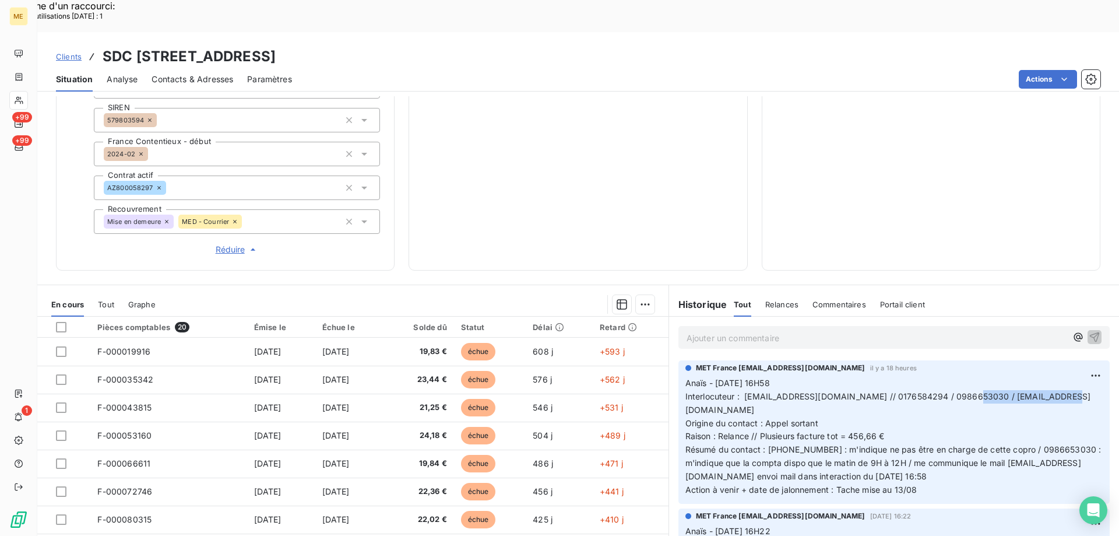
drag, startPoint x: 534, startPoint y: 22, endPoint x: 410, endPoint y: 27, distance: 124.8
click at [410, 46] on div "Clients SDC 14 RUE CARNOT - METFRA000007052_22595513744510" at bounding box center [578, 56] width 1082 height 21
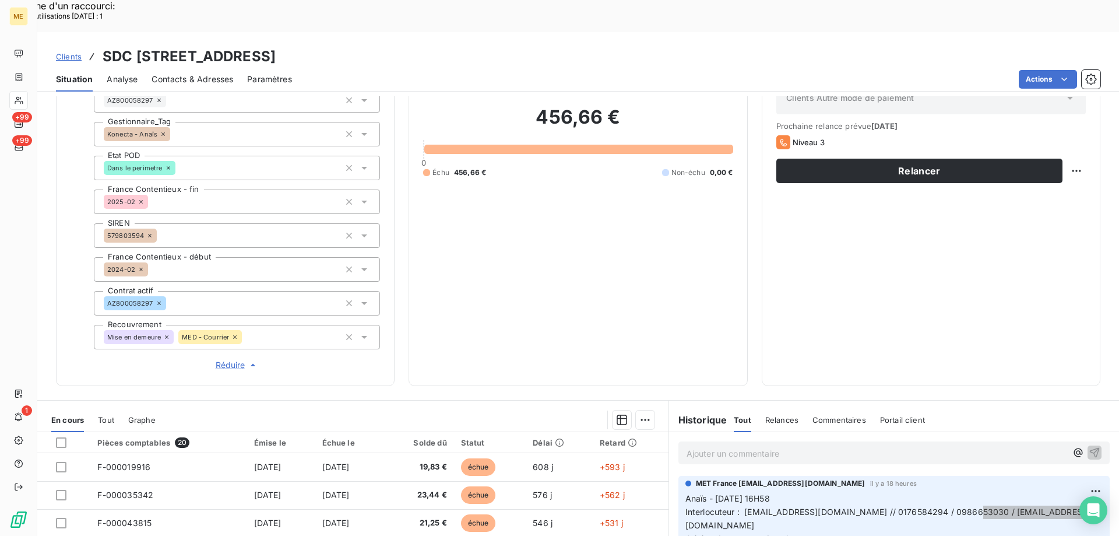
scroll to position [277, 0]
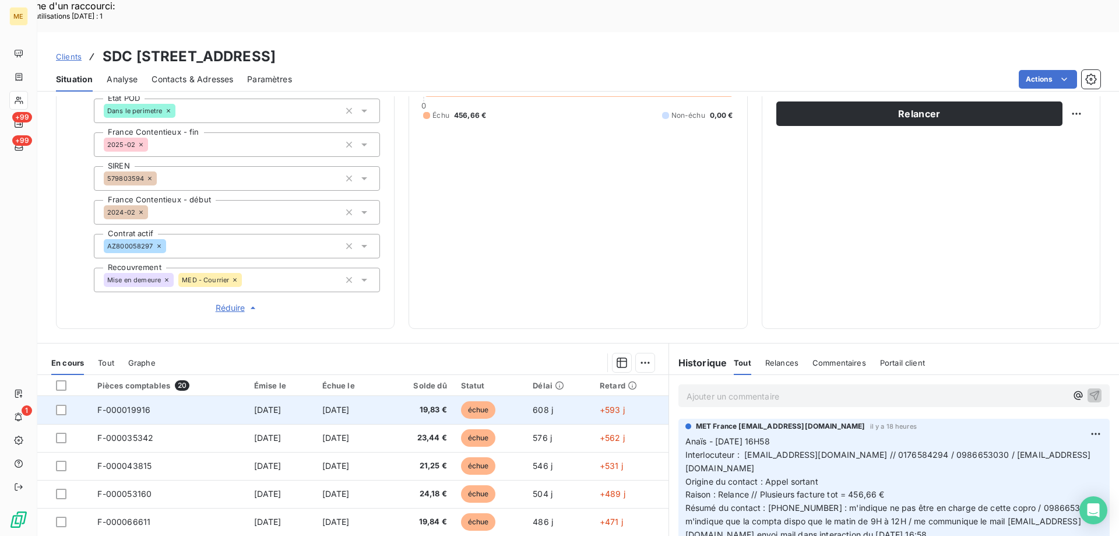
click at [410, 396] on td "19,83 €" at bounding box center [419, 410] width 70 height 28
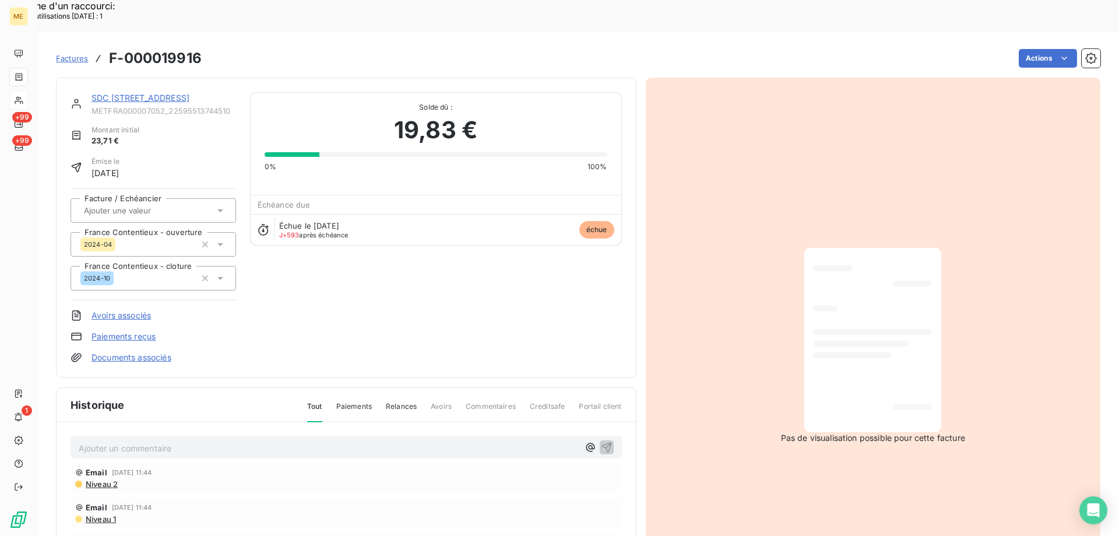
click at [146, 93] on link "SDC 14 RUE CARNOT" at bounding box center [140, 98] width 98 height 10
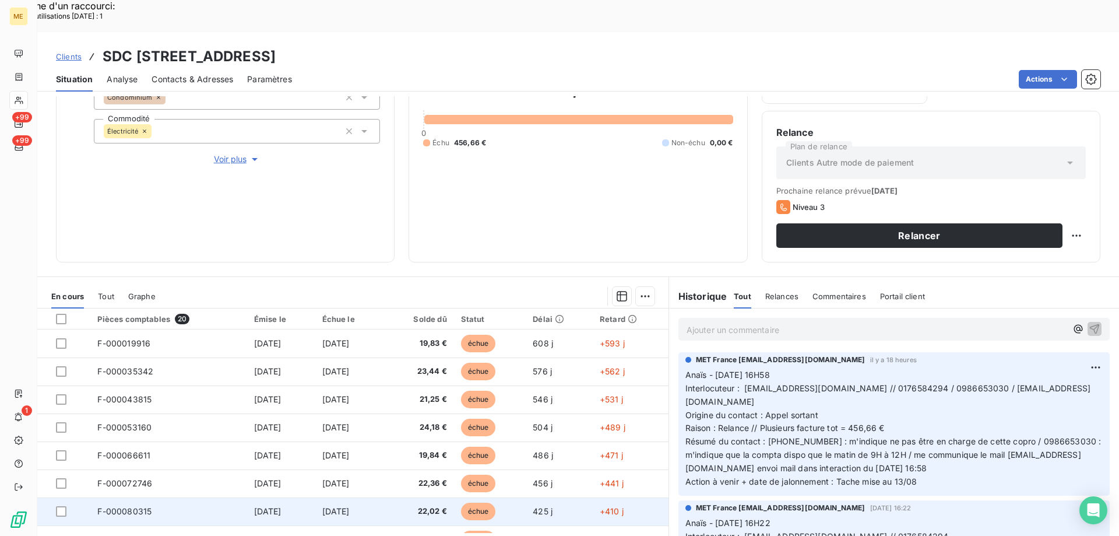
scroll to position [357, 0]
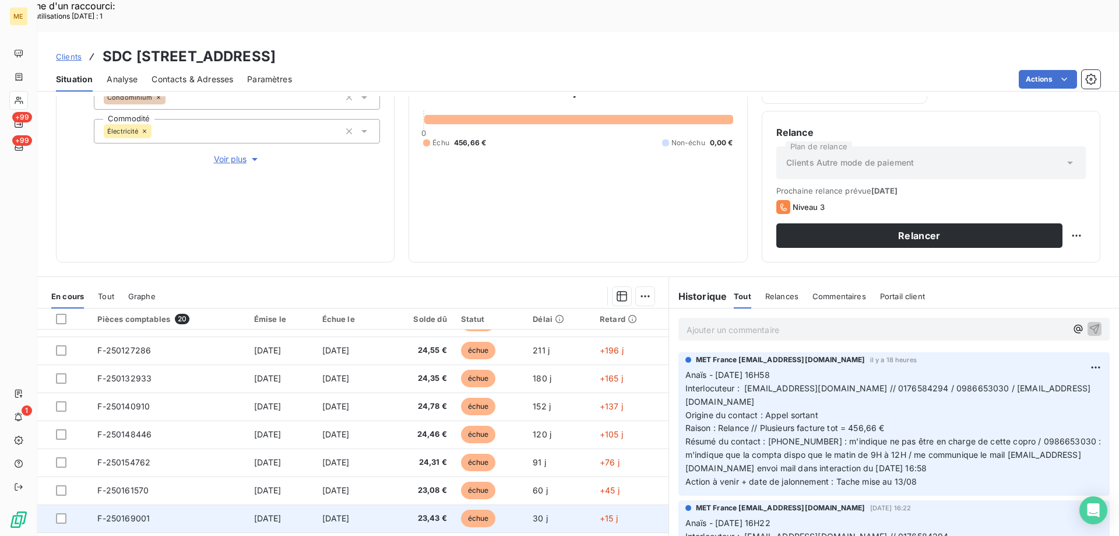
click at [415, 504] on td "23,43 €" at bounding box center [419, 518] width 70 height 28
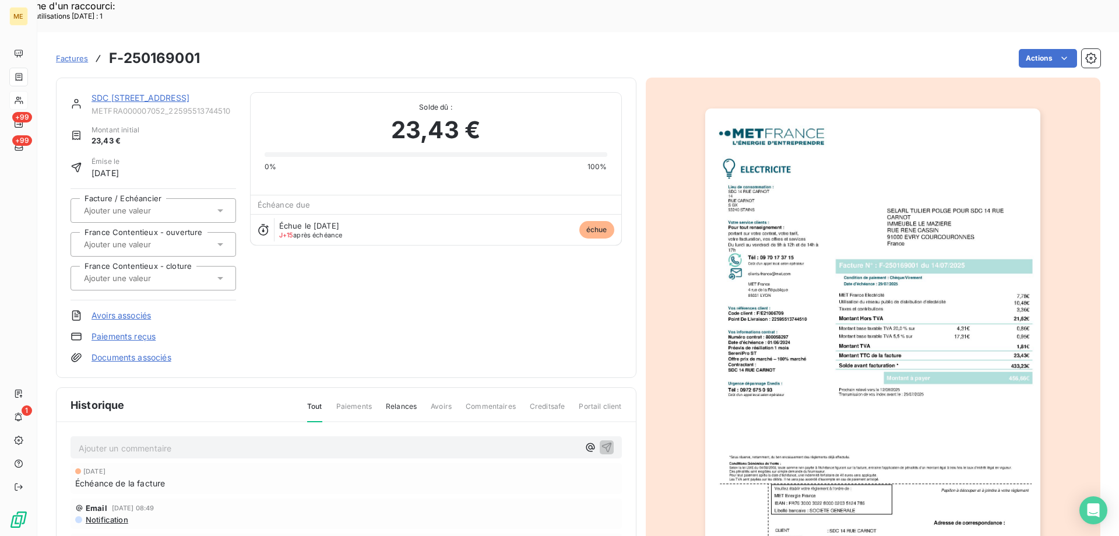
click at [149, 93] on link "SDC 14 RUE CARNOT" at bounding box center [140, 98] width 98 height 10
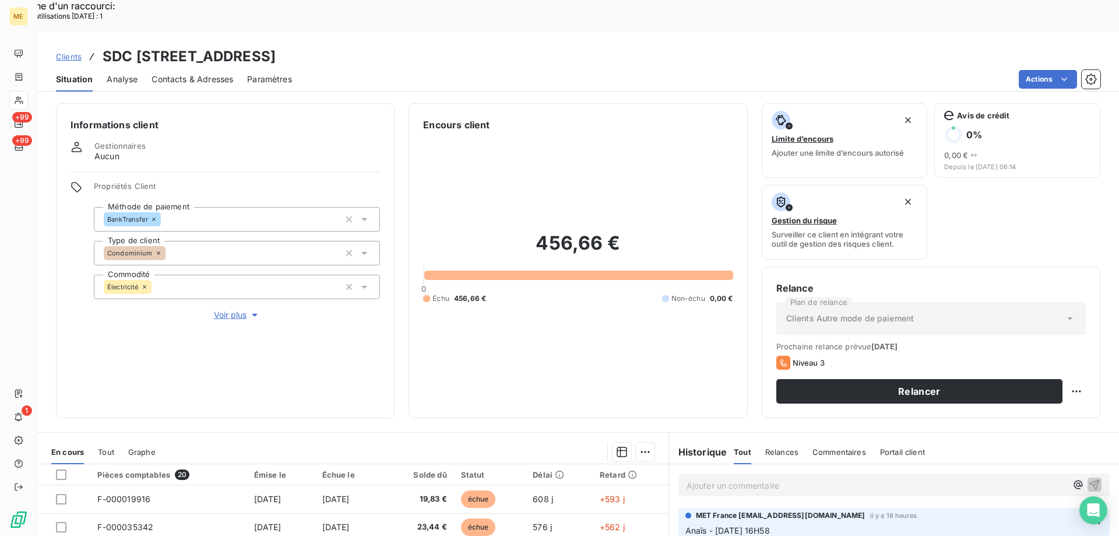
drag, startPoint x: 532, startPoint y: 24, endPoint x: 408, endPoint y: 27, distance: 124.2
click at [408, 46] on div "Clients SDC 14 RUE CARNOT - METFRA000007052_22595513744510" at bounding box center [578, 56] width 1082 height 21
click at [231, 309] on span "Voir plus" at bounding box center [237, 315] width 47 height 12
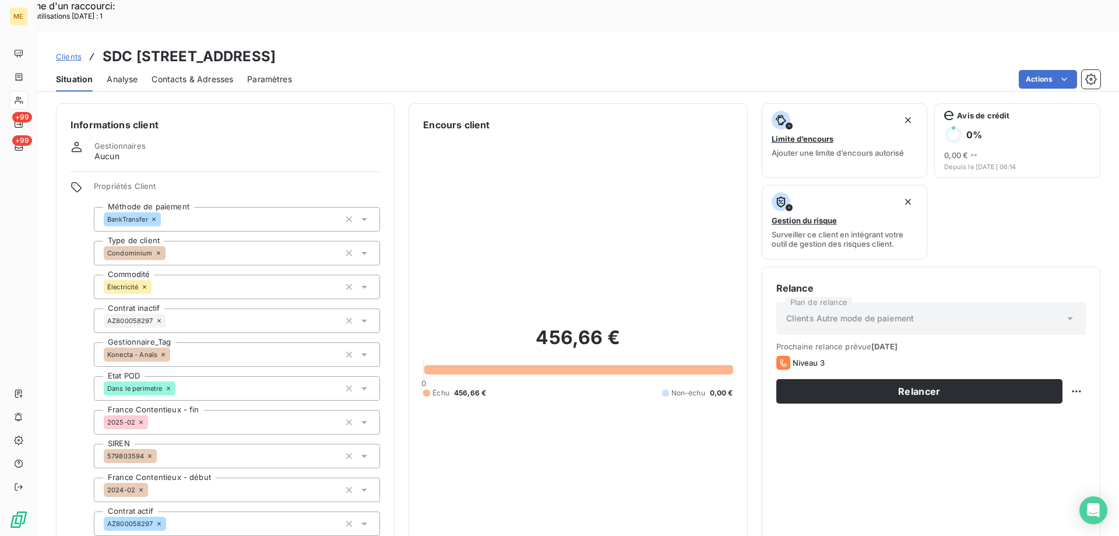
click at [429, 70] on div "Actions" at bounding box center [703, 79] width 794 height 19
drag, startPoint x: 538, startPoint y: 22, endPoint x: 411, endPoint y: 22, distance: 127.0
click at [411, 46] on div "Clients SDC 14 RUE CARNOT - METFRA000007052_22595513744510" at bounding box center [578, 56] width 1082 height 21
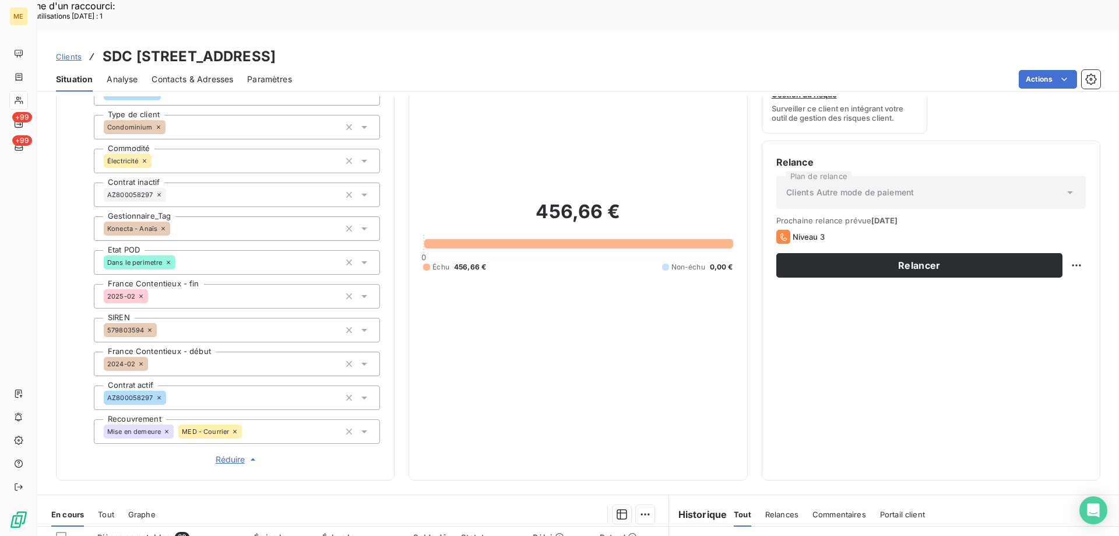
scroll to position [117, 0]
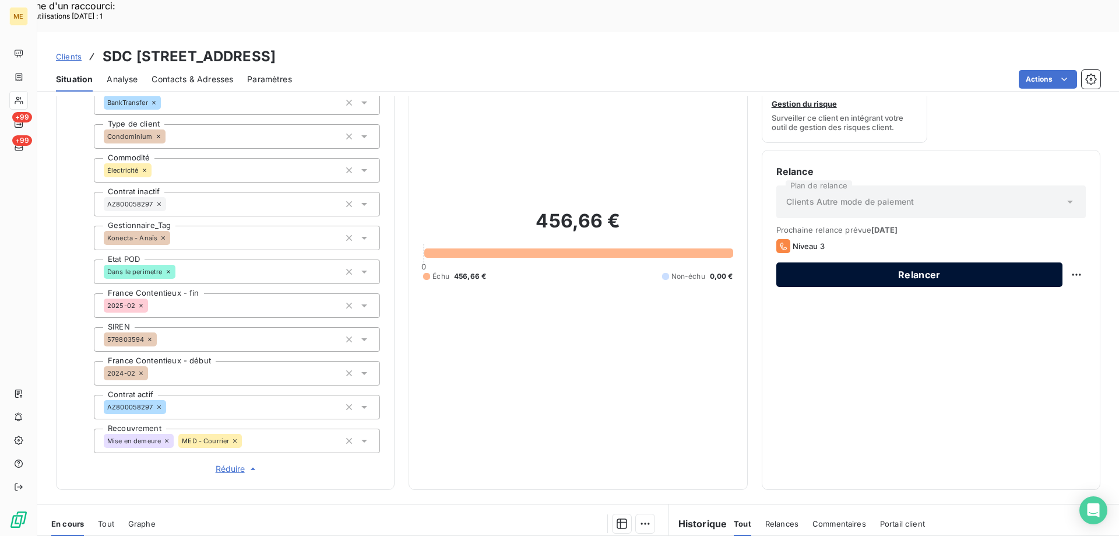
click at [867, 262] on button "Relancer" at bounding box center [919, 274] width 286 height 24
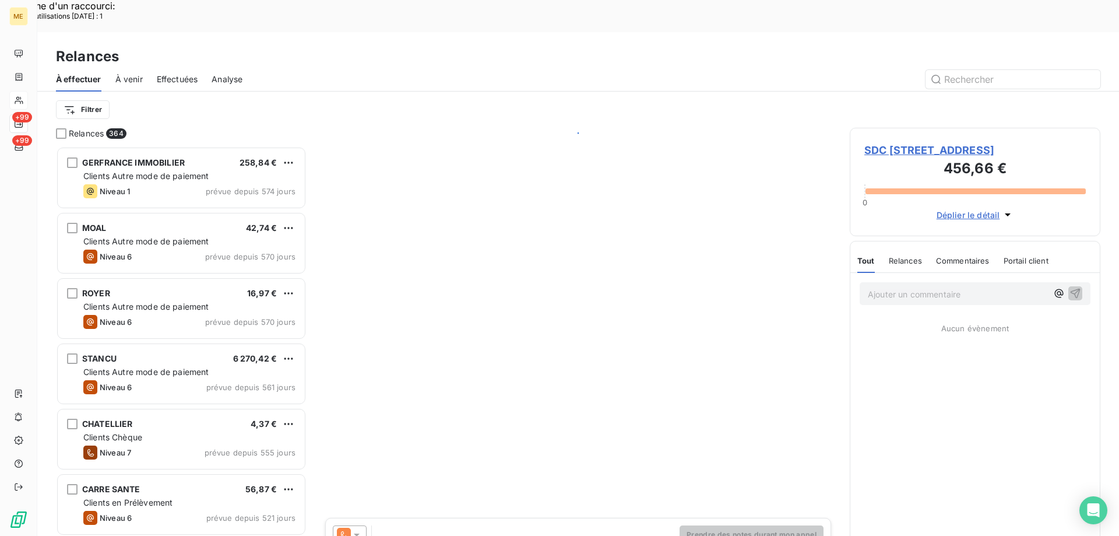
scroll to position [413, 242]
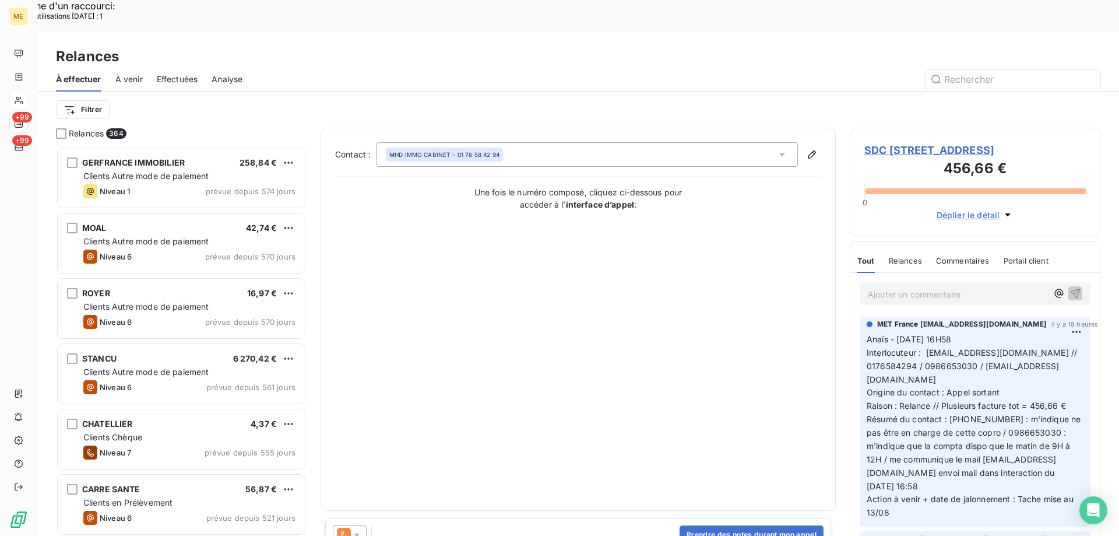
click at [358, 533] on icon at bounding box center [357, 534] width 6 height 3
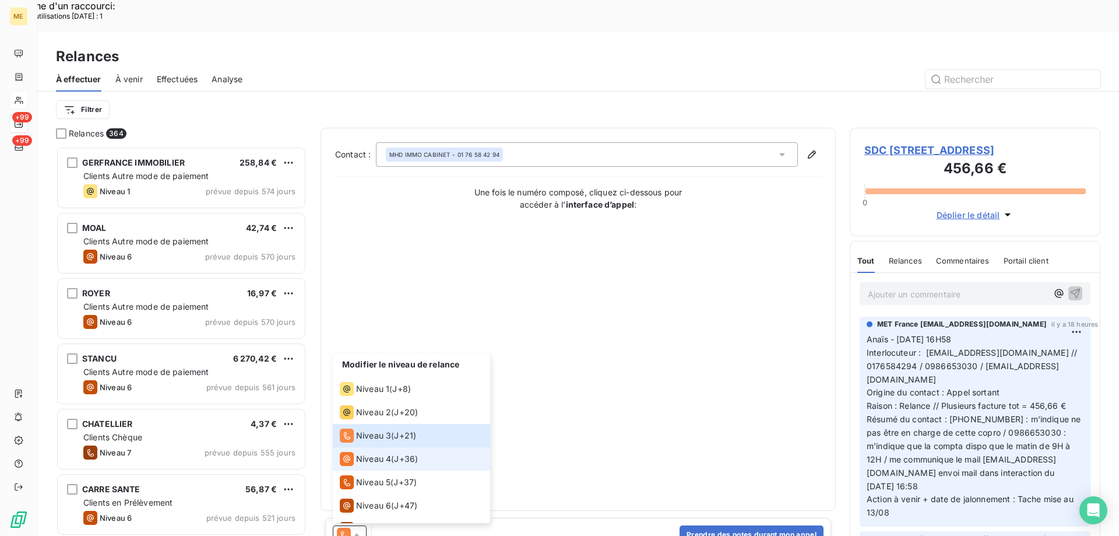
click at [372, 453] on span "Niveau 4" at bounding box center [373, 459] width 35 height 12
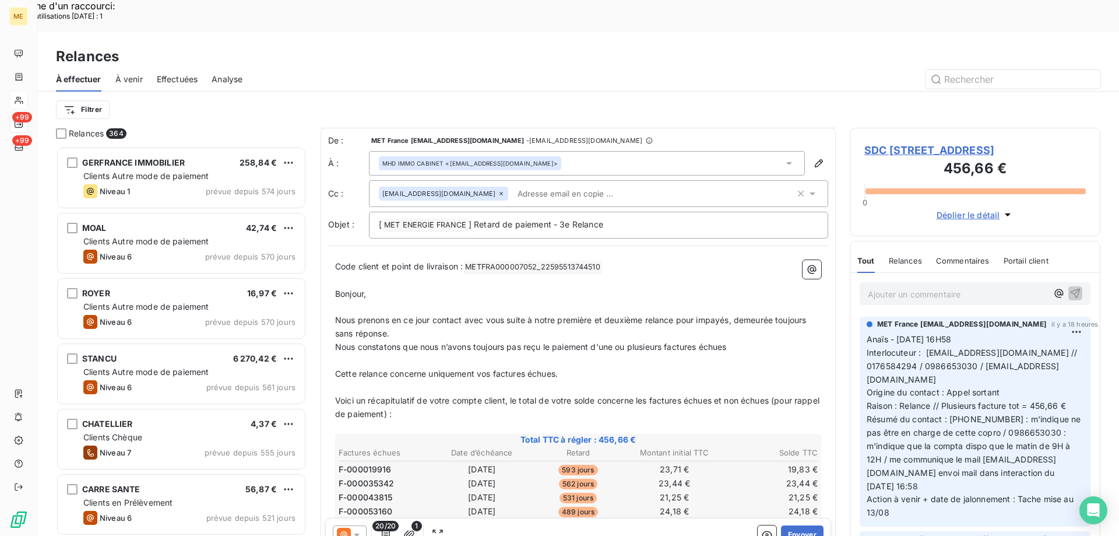
scroll to position [0, 0]
click at [786, 163] on icon at bounding box center [789, 164] width 6 height 3
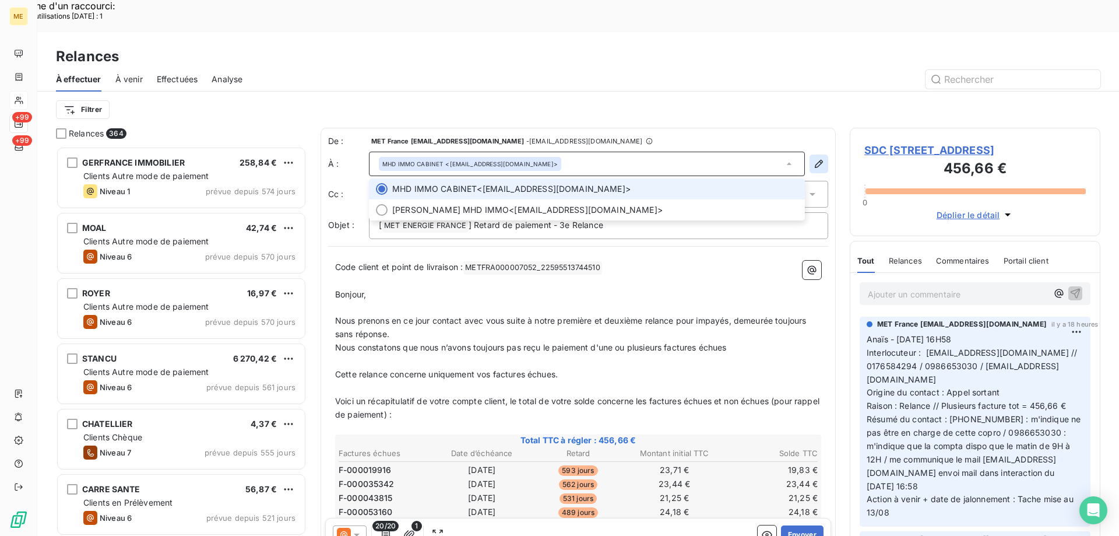
click at [813, 158] on icon "button" at bounding box center [819, 164] width 12 height 12
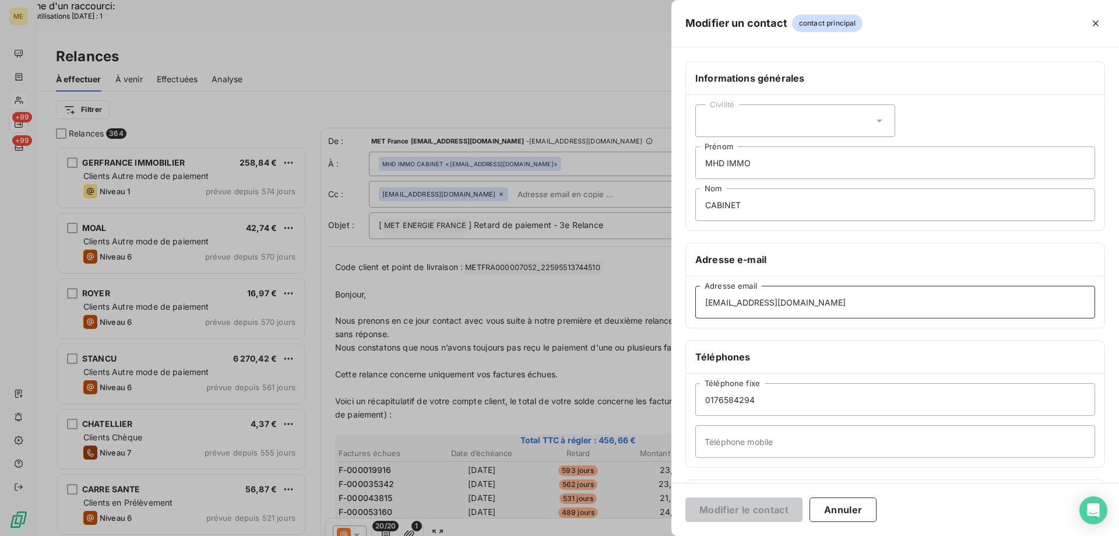
drag, startPoint x: 818, startPoint y: 303, endPoint x: 699, endPoint y: 301, distance: 118.9
click at [699, 301] on input "contact@mhd-immo.com" at bounding box center [895, 302] width 400 height 33
paste input "day@unicia-group"
type input "day@unicia-group.com"
drag, startPoint x: 751, startPoint y: 398, endPoint x: 701, endPoint y: 397, distance: 49.5
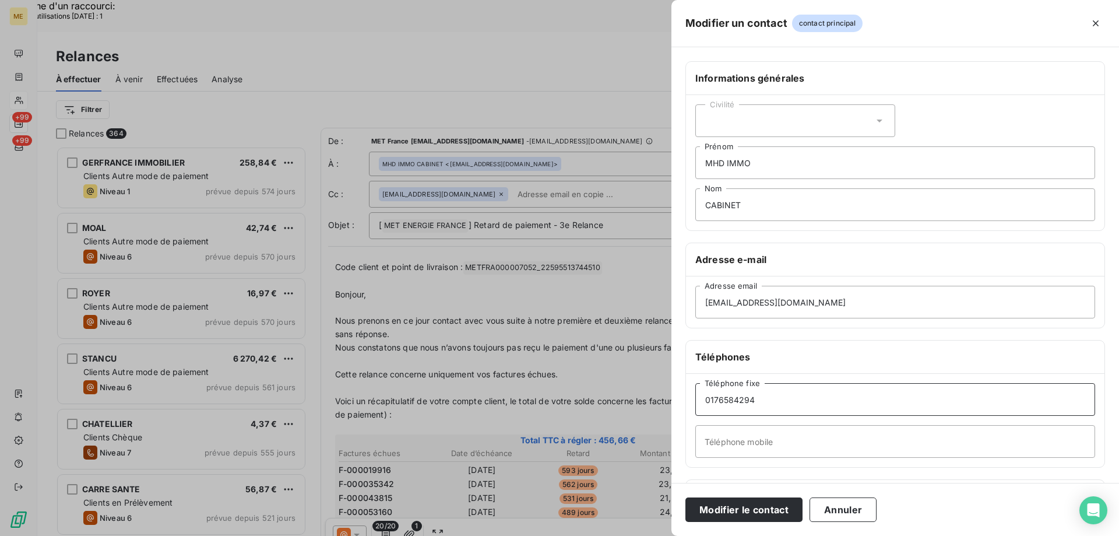
click at [701, 397] on input "0176584294" at bounding box center [895, 399] width 400 height 33
paste input "986653030"
type input "0986653030"
click at [775, 504] on button "Modifier le contact" at bounding box center [743, 509] width 117 height 24
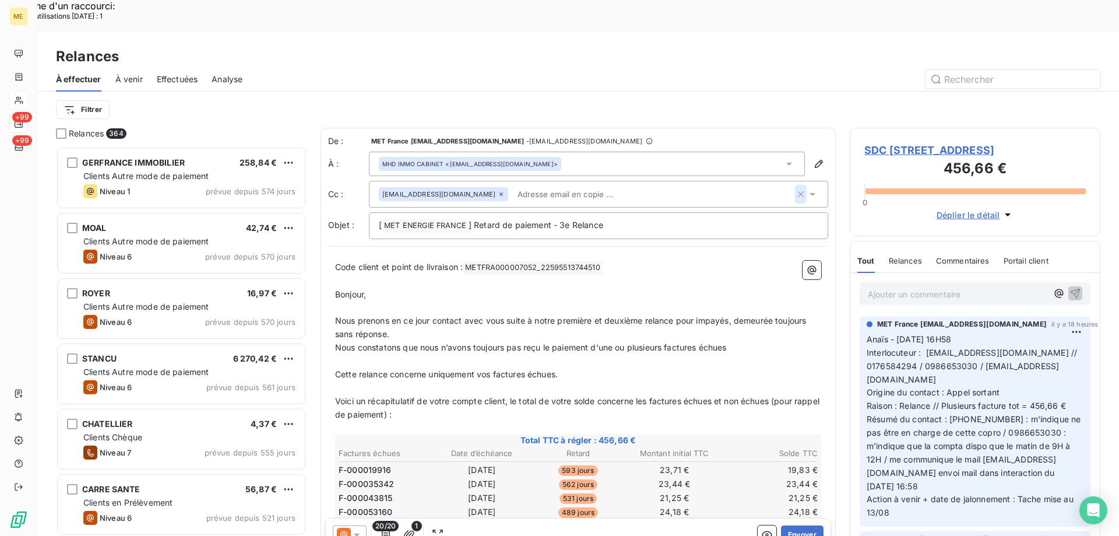
click at [795, 188] on icon "button" at bounding box center [801, 194] width 12 height 12
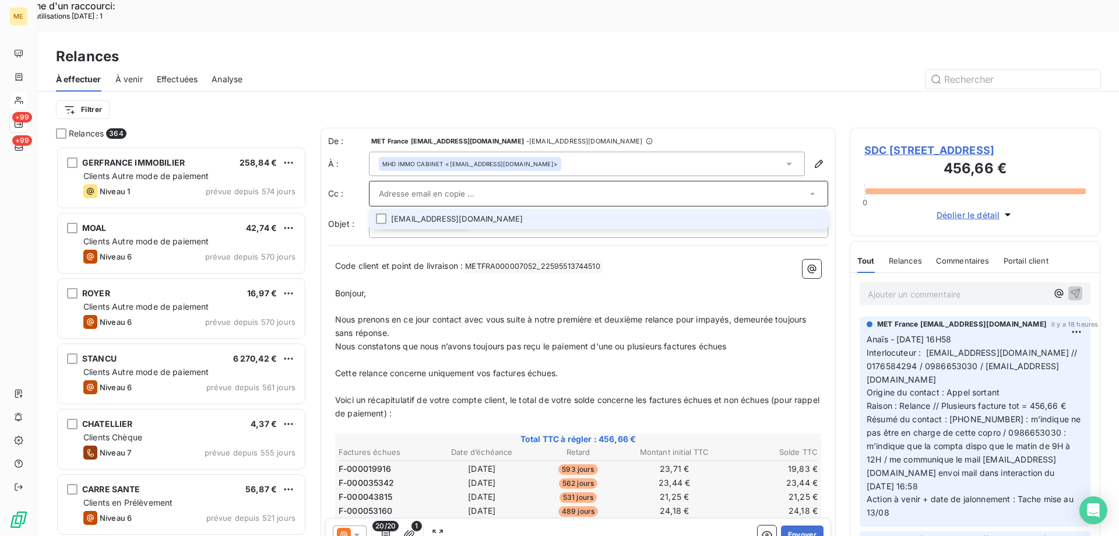
click at [724, 259] on p "Code client et point de livraison : METFRA000007052_22595513744510 ﻿ ﻿" at bounding box center [578, 266] width 486 height 14
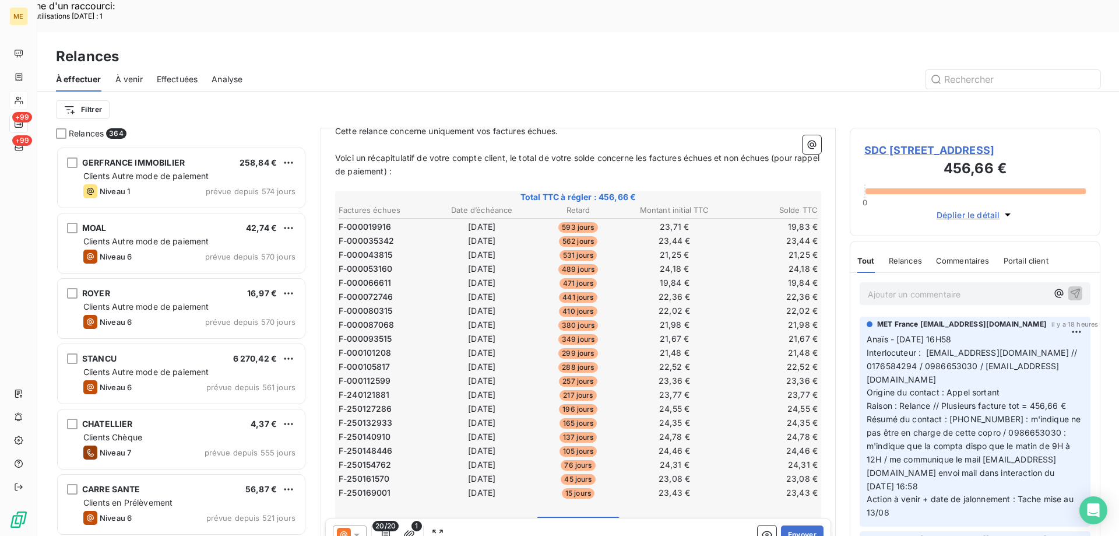
scroll to position [409, 0]
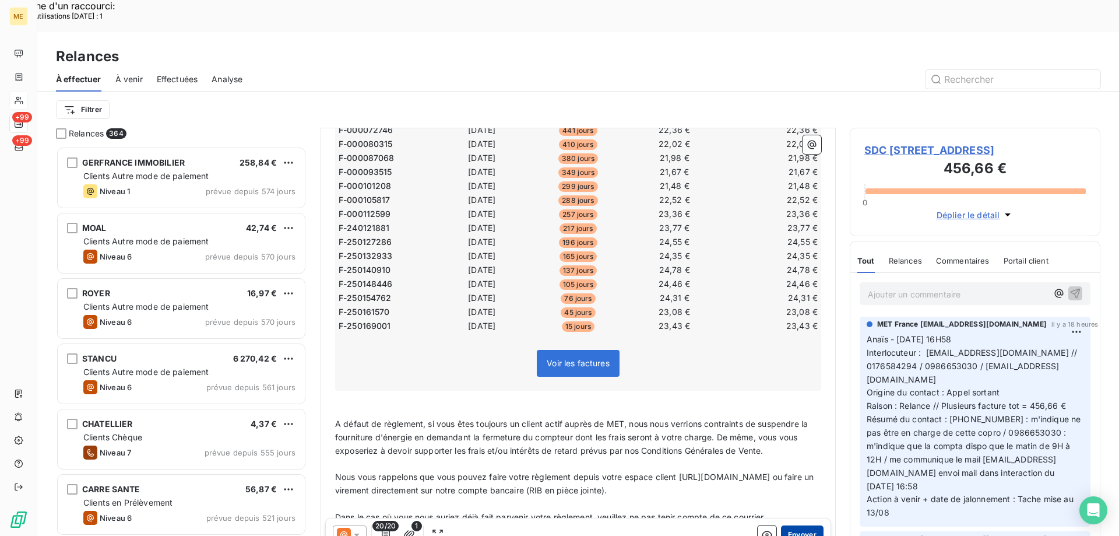
click at [788, 525] on button "Envoyer" at bounding box center [802, 534] width 43 height 19
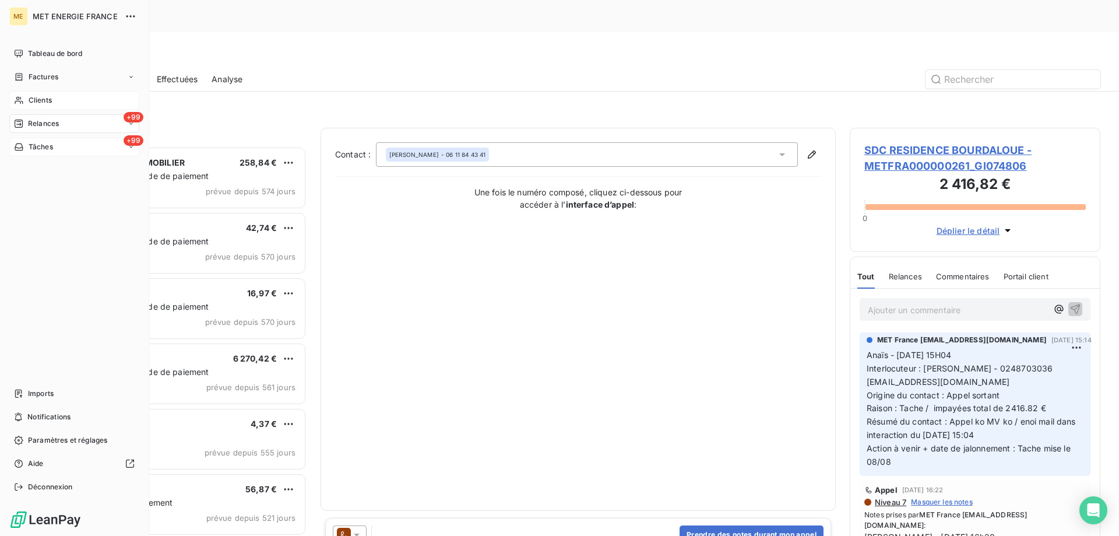
click at [31, 148] on span "Tâches" at bounding box center [41, 147] width 24 height 10
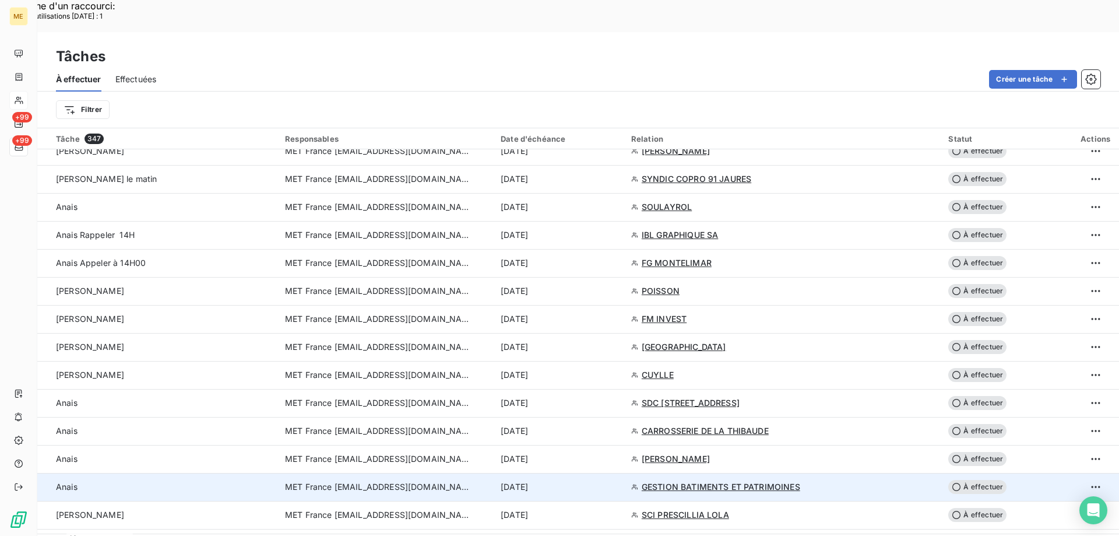
scroll to position [175, 0]
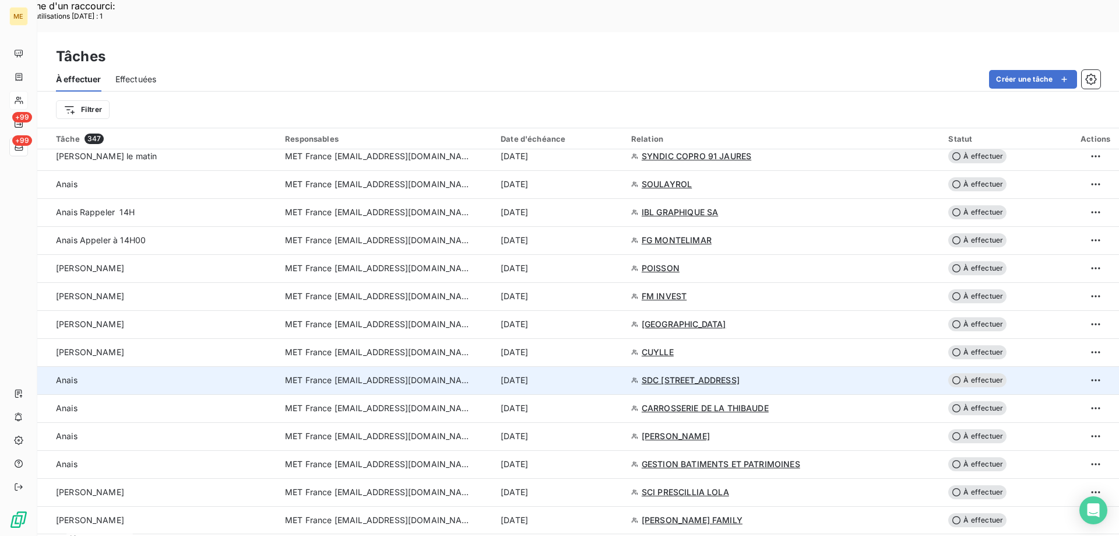
click at [697, 374] on span "SDC 14 RUE CARNOT" at bounding box center [691, 380] width 98 height 12
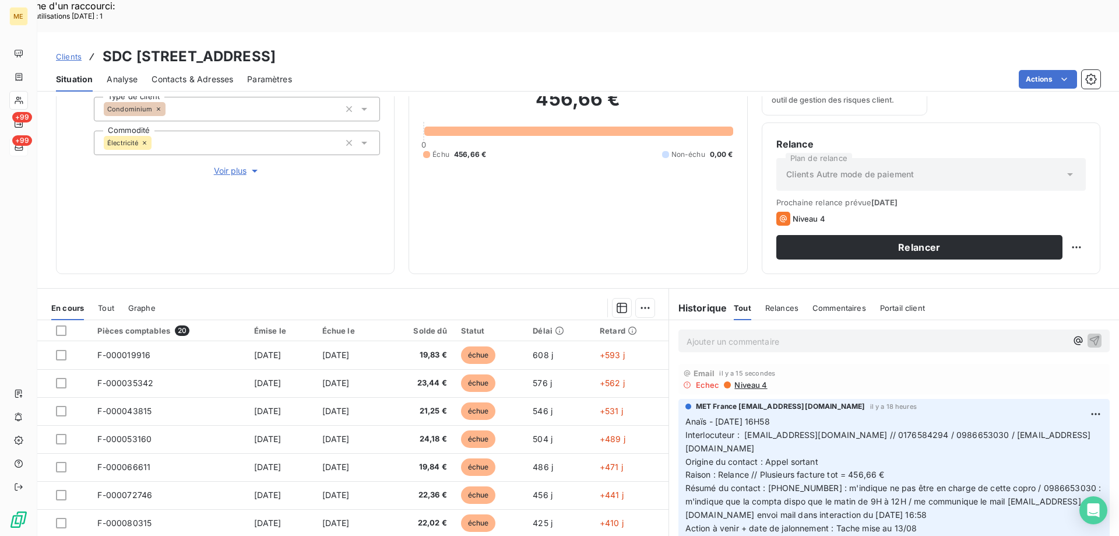
scroll to position [156, 0]
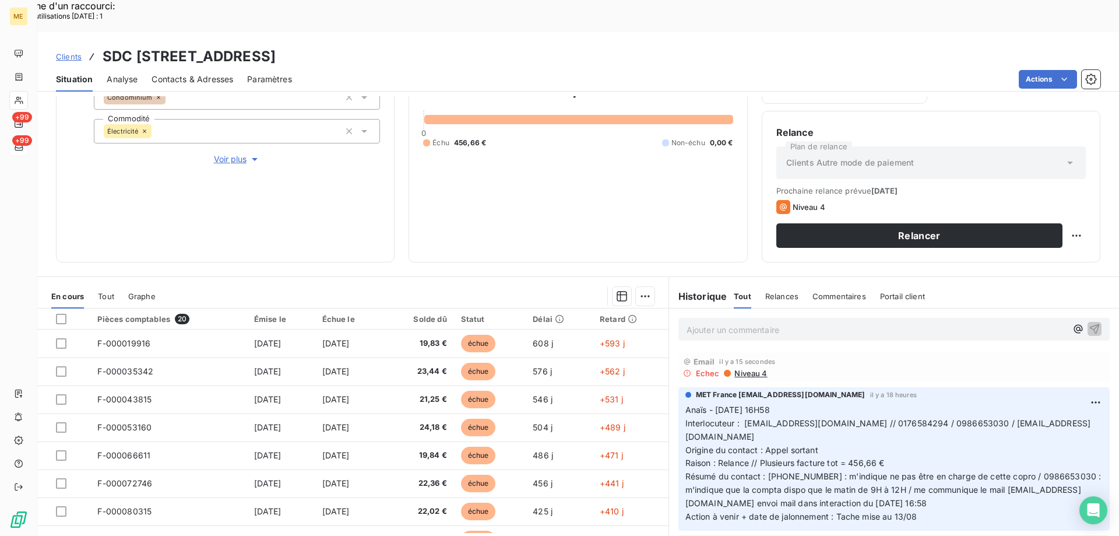
click at [733, 368] on span "Niveau 4" at bounding box center [750, 372] width 34 height 9
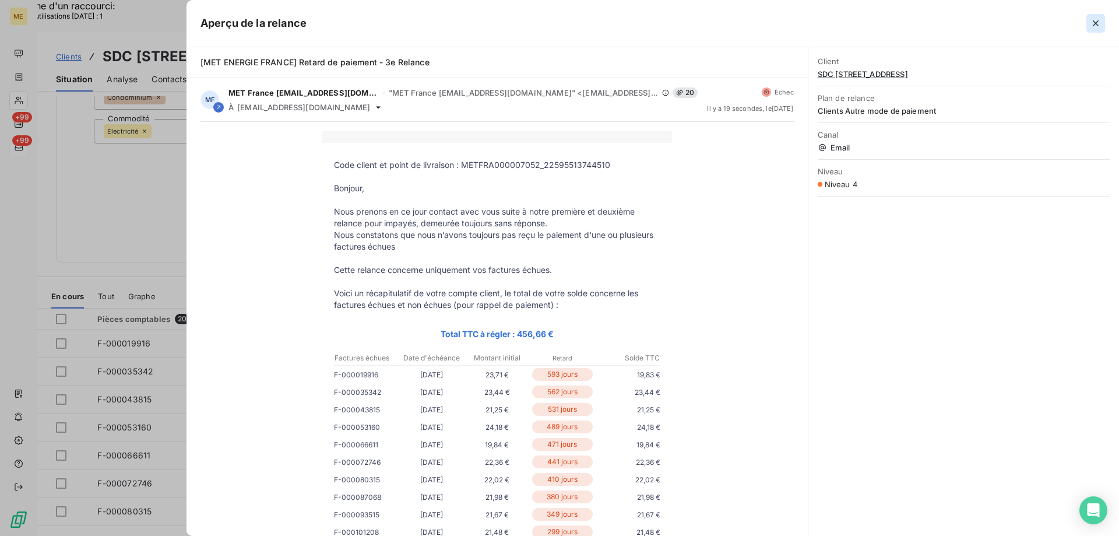
click at [1097, 27] on icon "button" at bounding box center [1096, 23] width 12 height 12
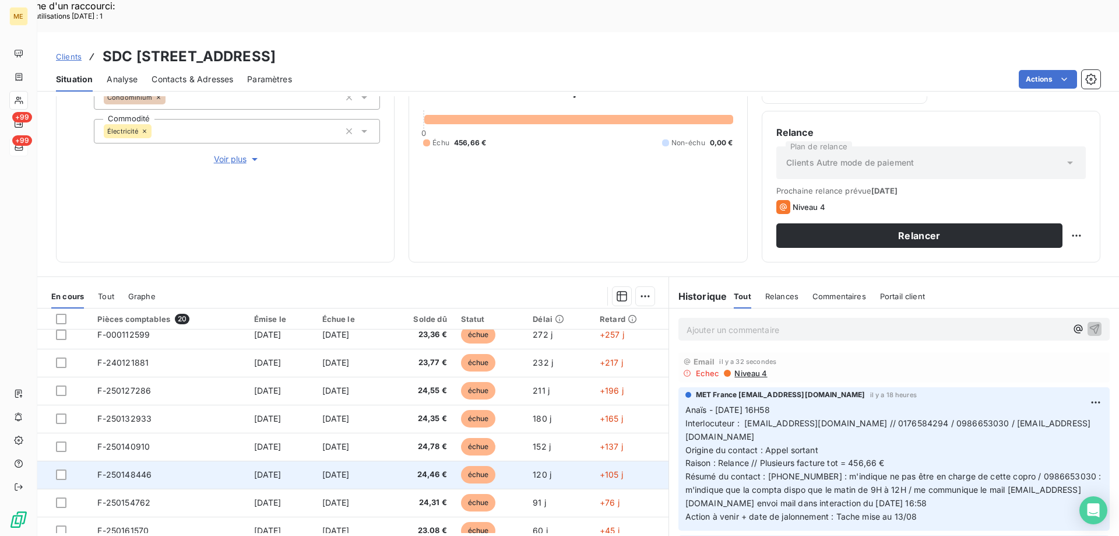
scroll to position [357, 0]
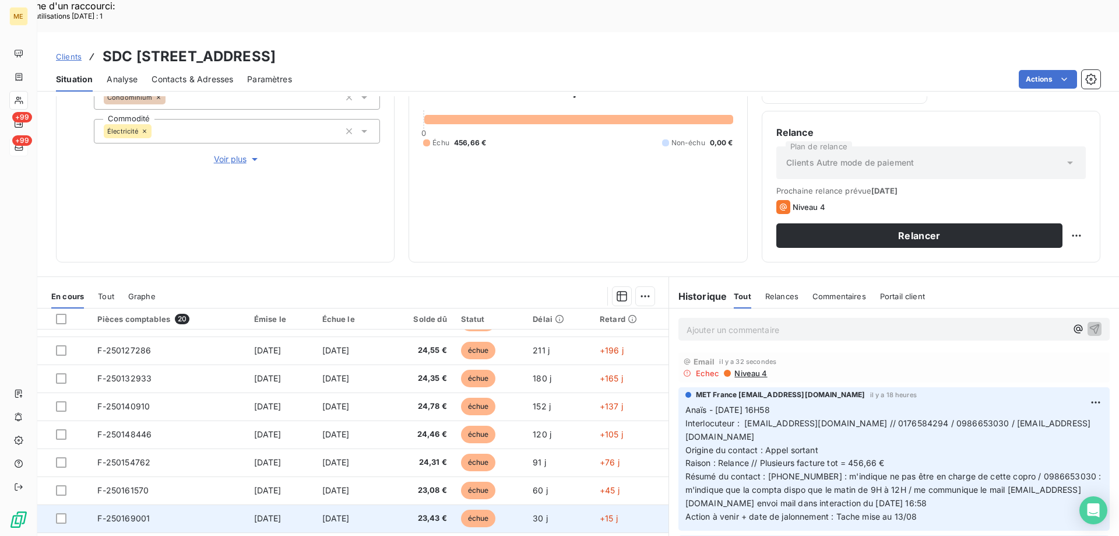
click at [349, 513] on span "[DATE]" at bounding box center [335, 518] width 27 height 10
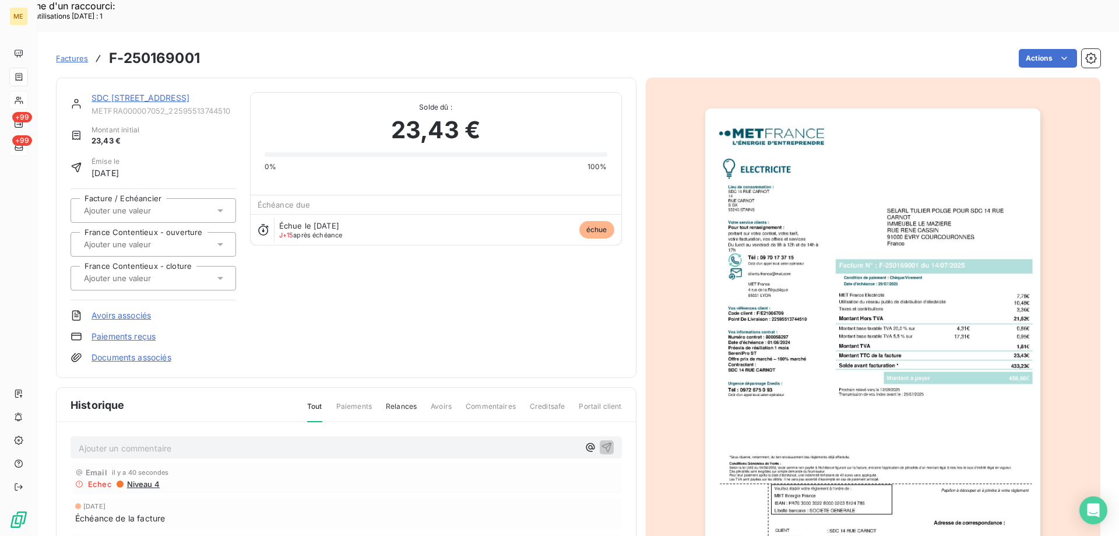
click at [876, 361] on img "button" at bounding box center [872, 345] width 335 height 474
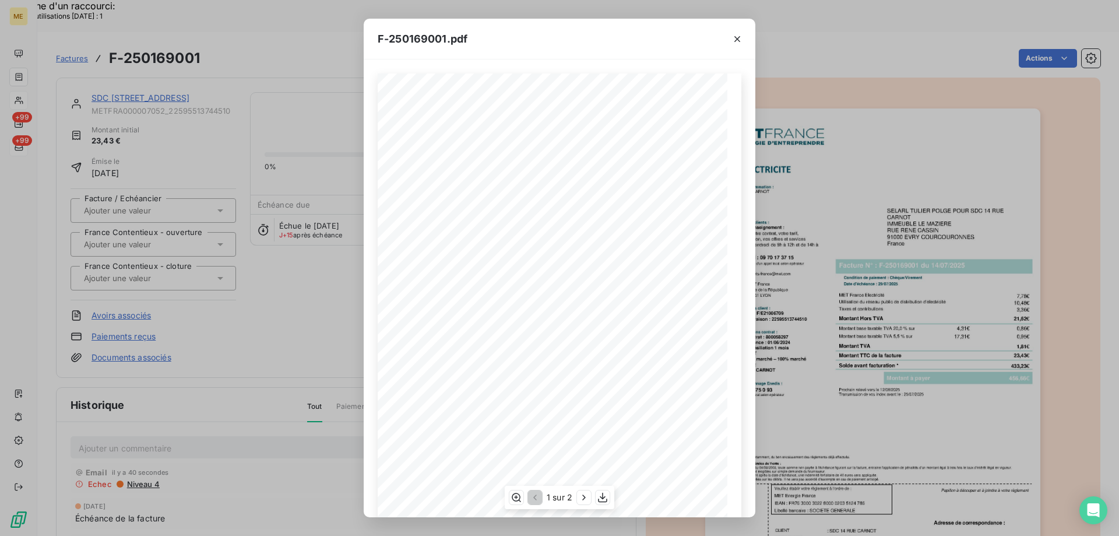
click at [565, 319] on span at bounding box center [646, 320] width 178 height 5
click at [605, 497] on icon "button" at bounding box center [603, 497] width 12 height 12
click at [737, 40] on icon "button" at bounding box center [737, 39] width 12 height 12
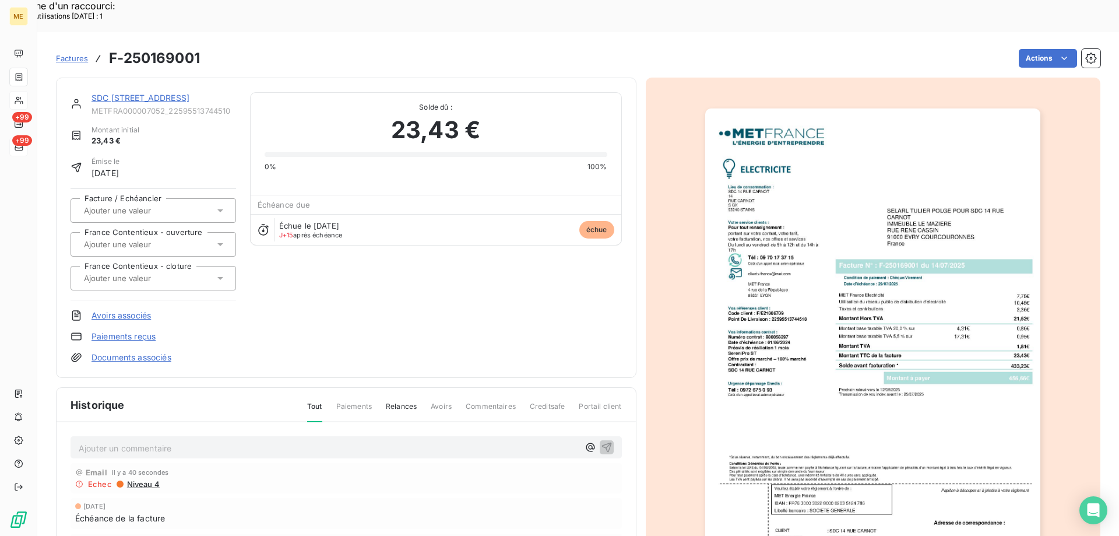
click at [155, 93] on link "SDC 14 RUE CARNOT" at bounding box center [140, 98] width 98 height 10
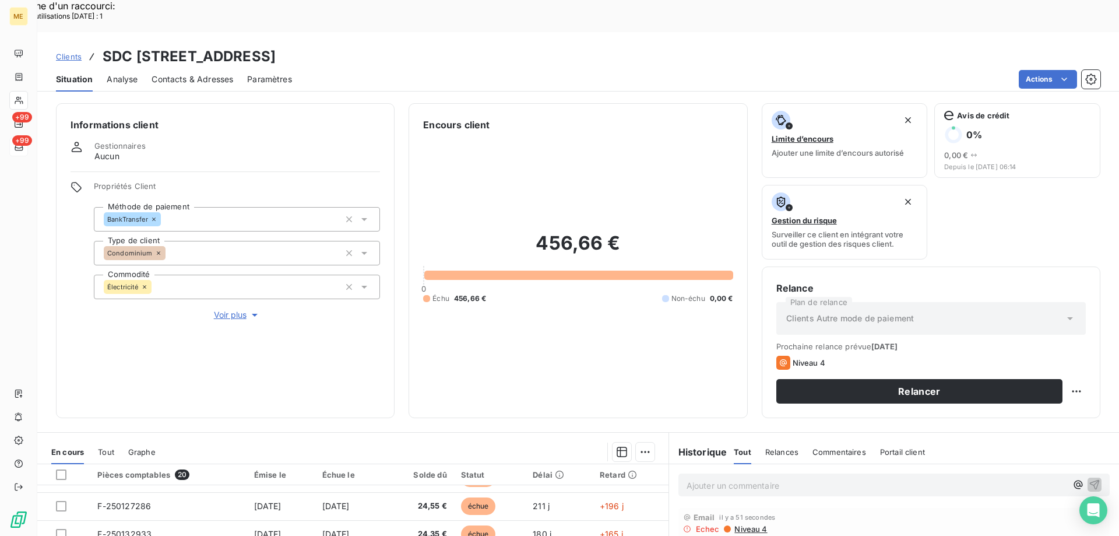
scroll to position [156, 0]
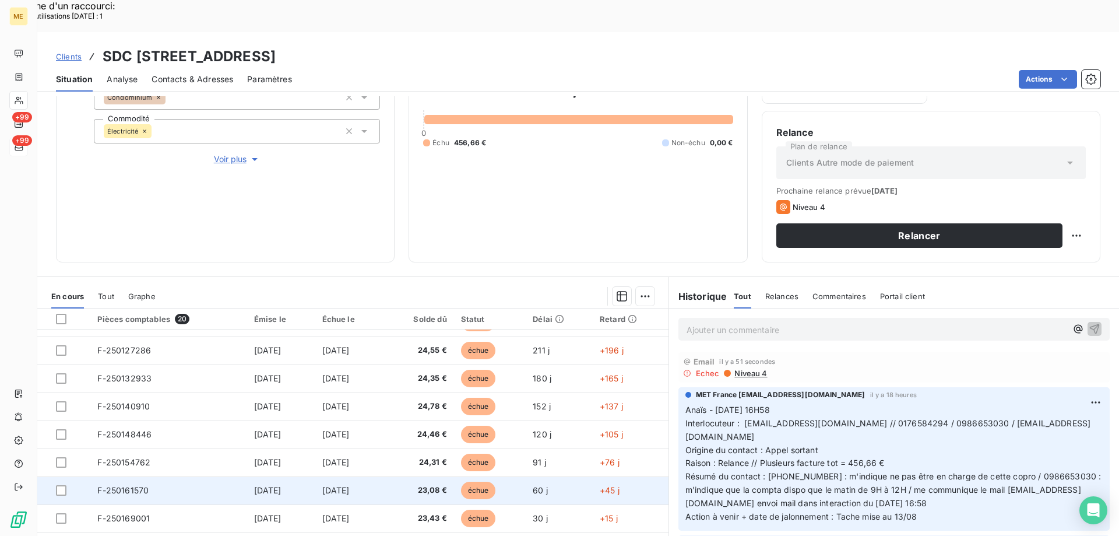
click at [216, 476] on td "F-250161570" at bounding box center [168, 490] width 156 height 28
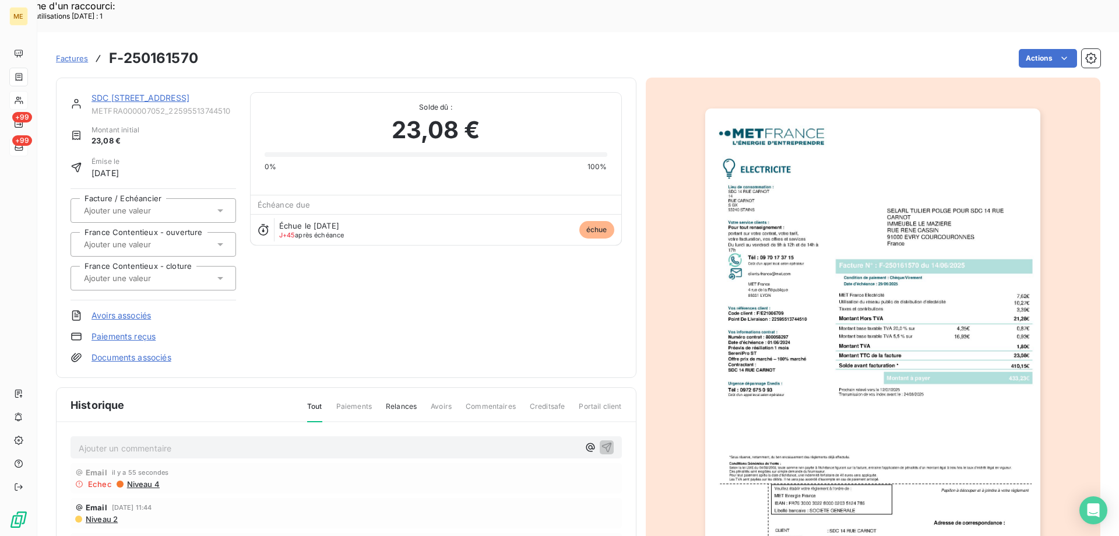
click at [929, 364] on img "button" at bounding box center [872, 345] width 335 height 474
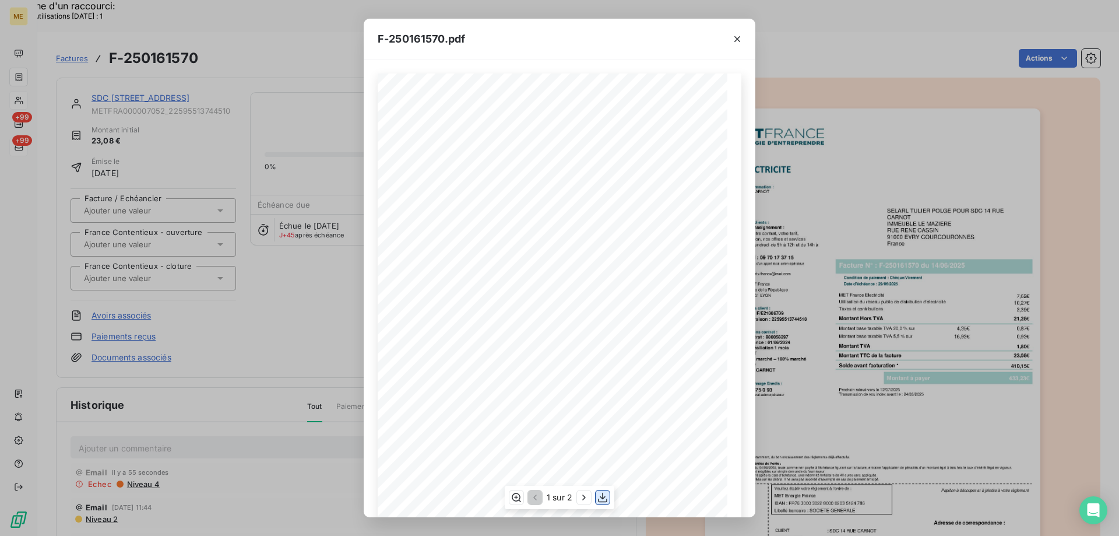
click at [604, 497] on icon "button" at bounding box center [602, 497] width 9 height 10
click at [738, 38] on icon "button" at bounding box center [737, 39] width 6 height 6
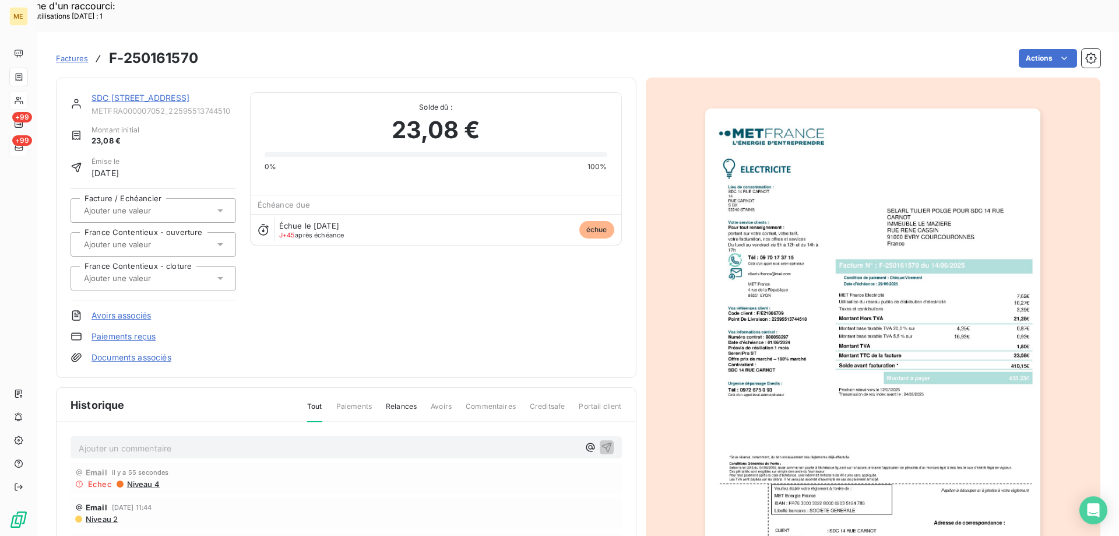
click at [168, 93] on link "SDC 14 RUE CARNOT" at bounding box center [140, 98] width 98 height 10
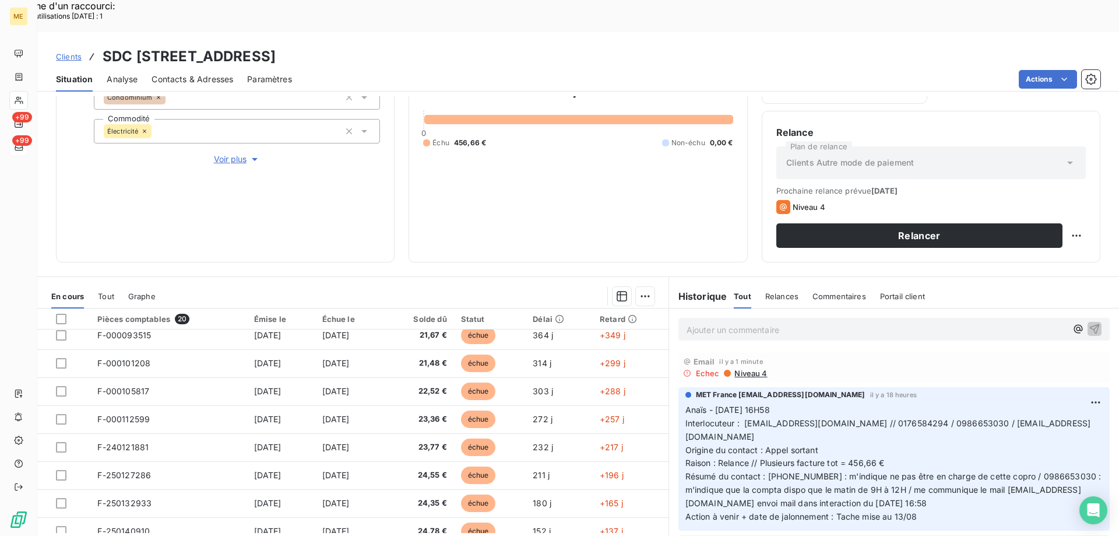
scroll to position [357, 0]
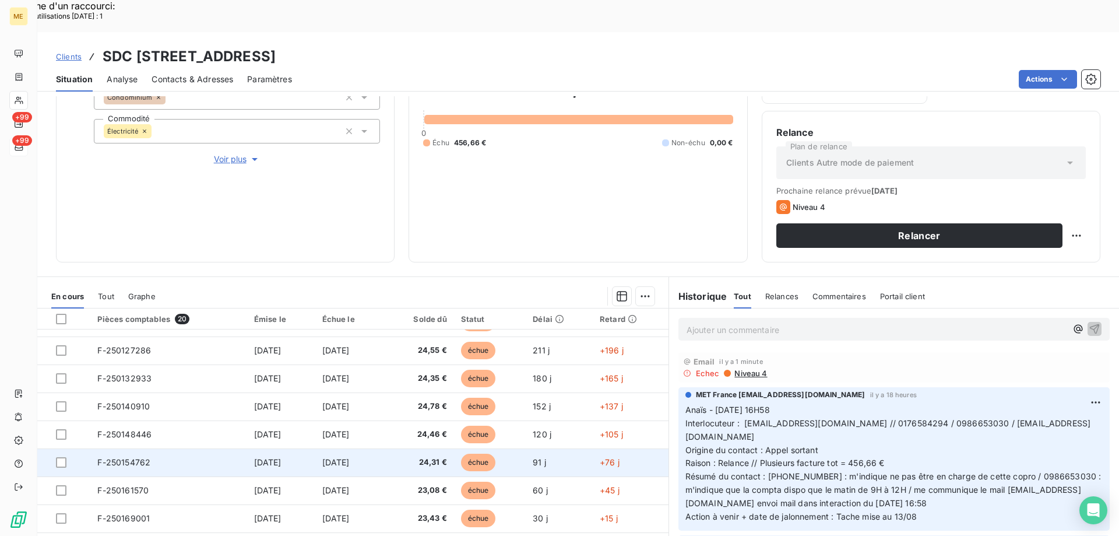
click at [146, 448] on td "F-250154762" at bounding box center [168, 462] width 156 height 28
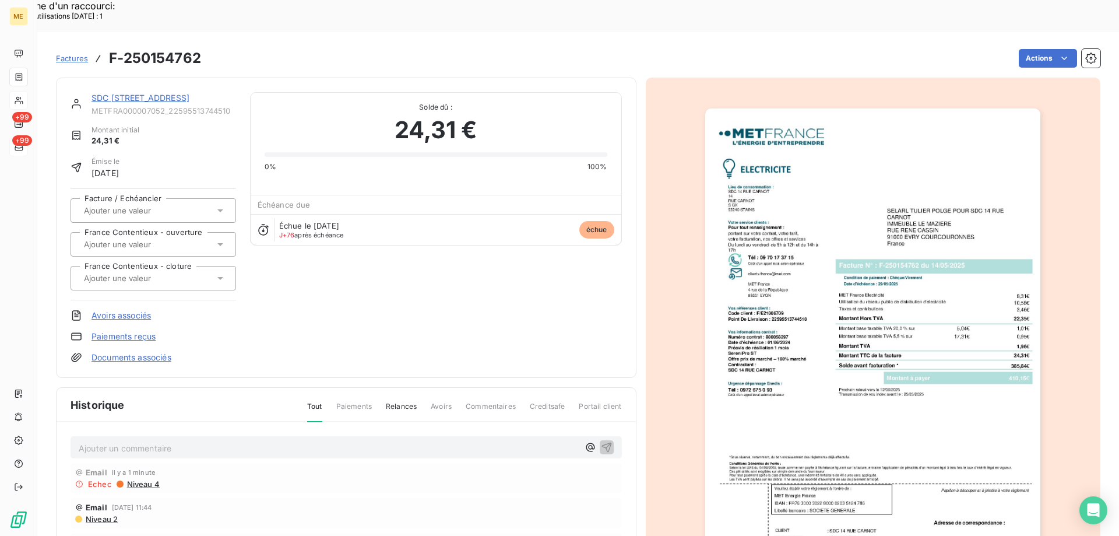
click at [858, 363] on img "button" at bounding box center [872, 345] width 335 height 474
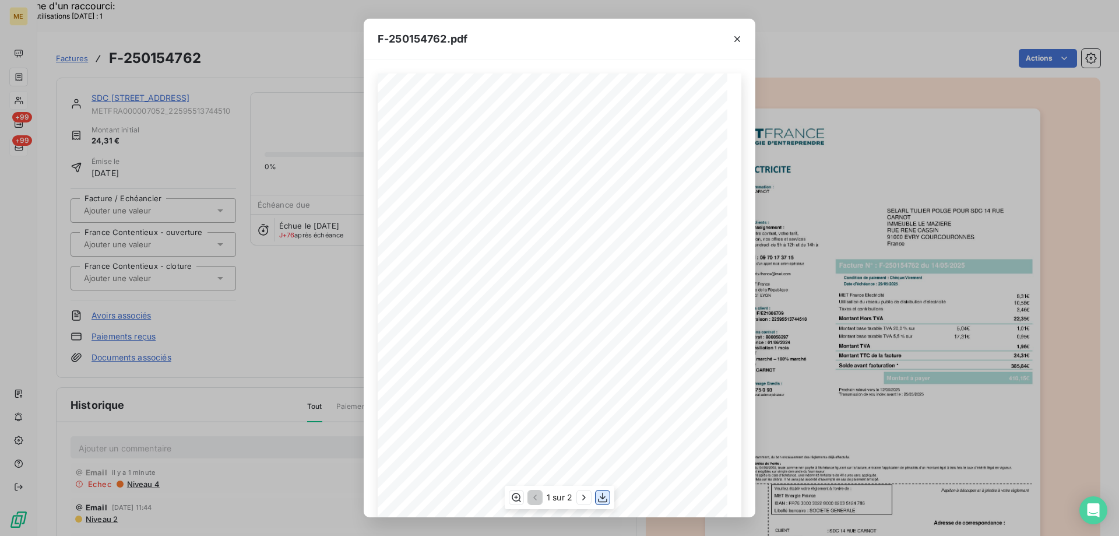
click at [604, 502] on icon "button" at bounding box center [603, 497] width 12 height 12
drag, startPoint x: 736, startPoint y: 36, endPoint x: 702, endPoint y: 52, distance: 37.5
click at [735, 36] on icon "button" at bounding box center [737, 39] width 12 height 12
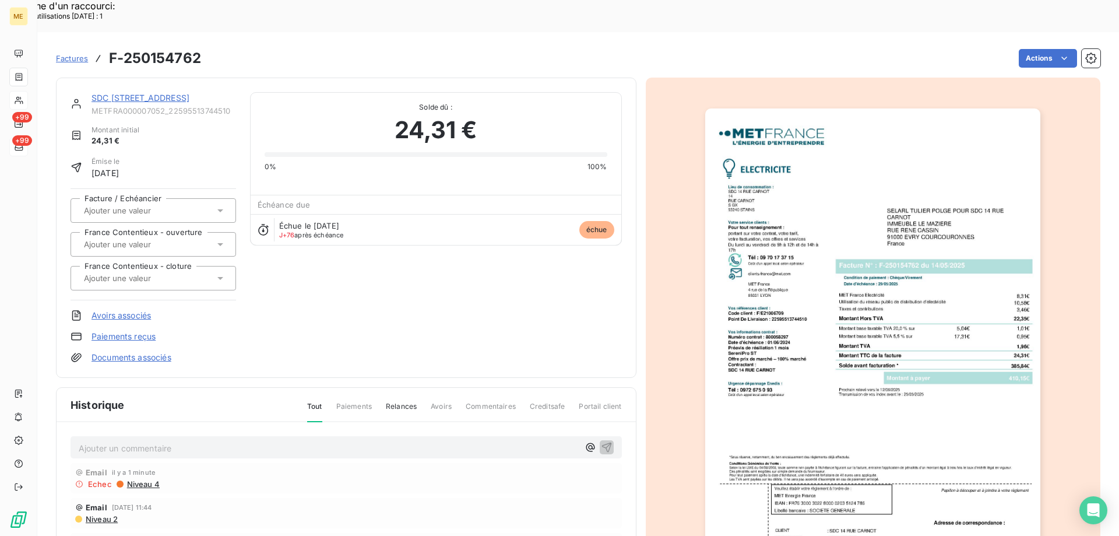
click at [163, 93] on link "SDC 14 RUE CARNOT" at bounding box center [140, 98] width 98 height 10
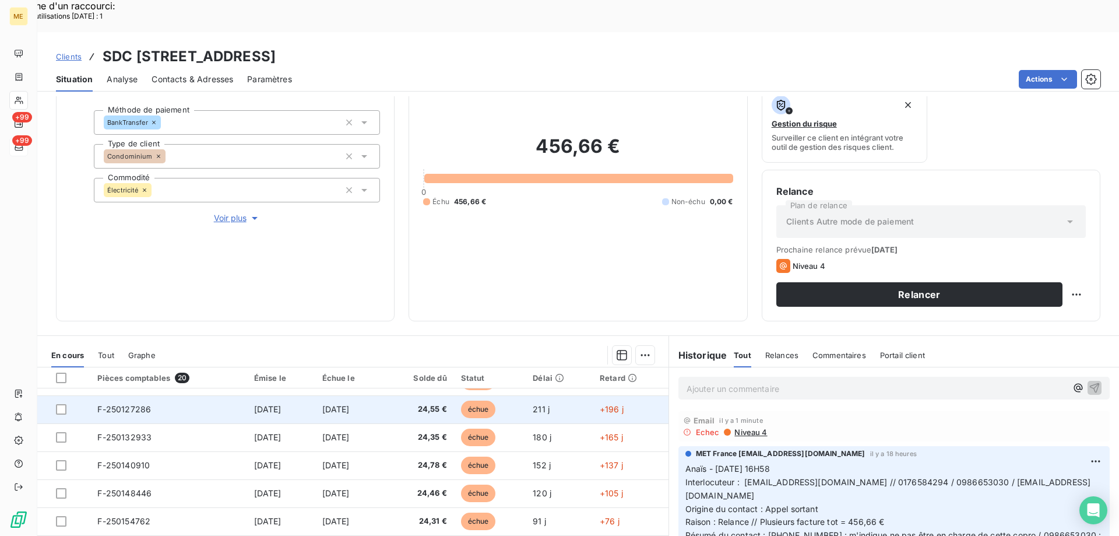
scroll to position [156, 0]
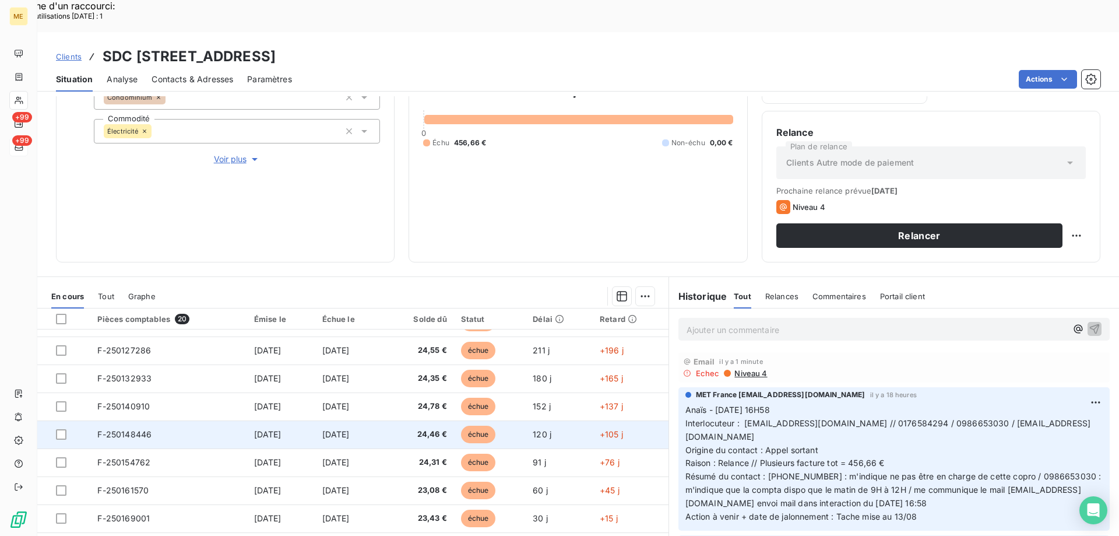
click at [342, 429] on span "30 avr. 2025" at bounding box center [335, 434] width 27 height 10
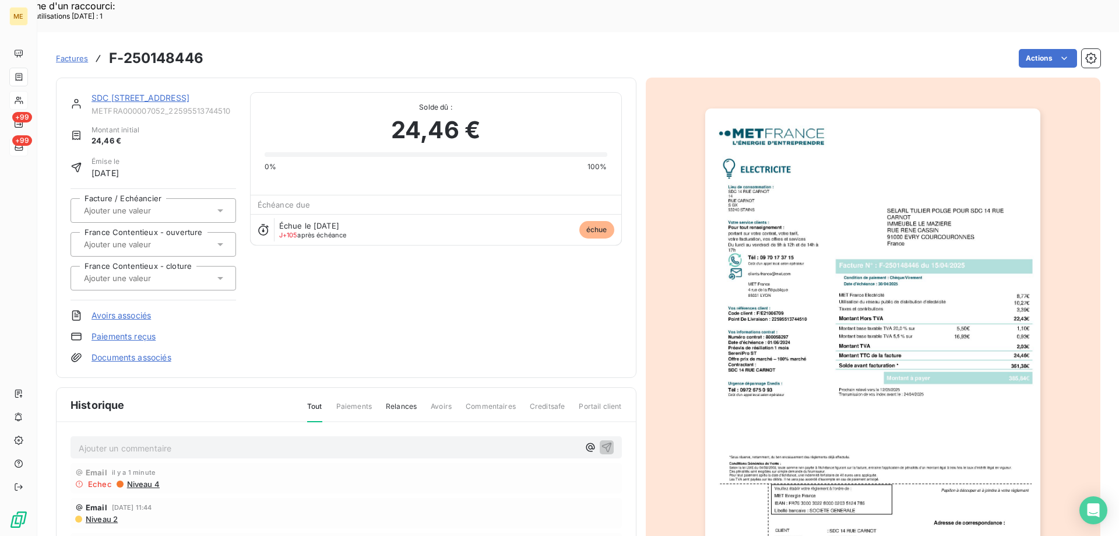
click at [861, 380] on img "button" at bounding box center [872, 345] width 335 height 474
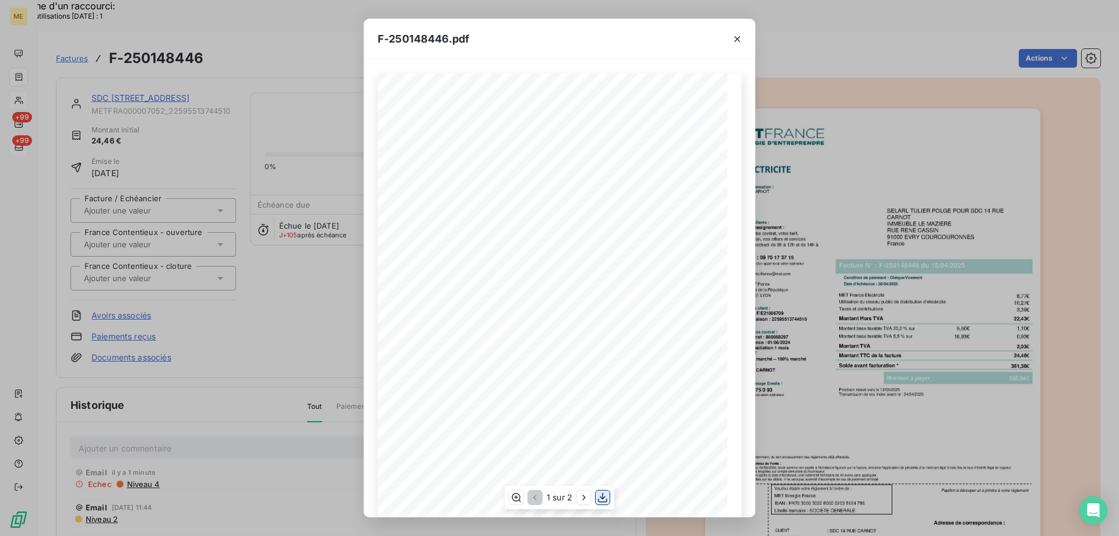
click at [604, 500] on icon "button" at bounding box center [603, 497] width 12 height 12
click at [733, 40] on icon "button" at bounding box center [737, 39] width 12 height 12
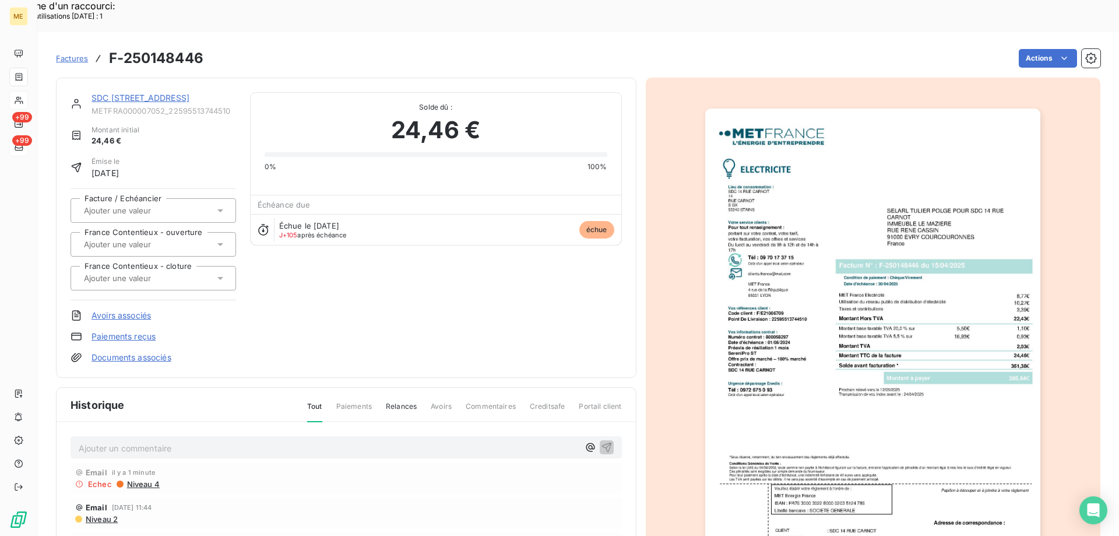
click at [157, 92] on div "SDC 14 RUE CARNOT" at bounding box center [163, 98] width 145 height 12
click at [153, 93] on link "SDC 14 RUE CARNOT" at bounding box center [140, 98] width 98 height 10
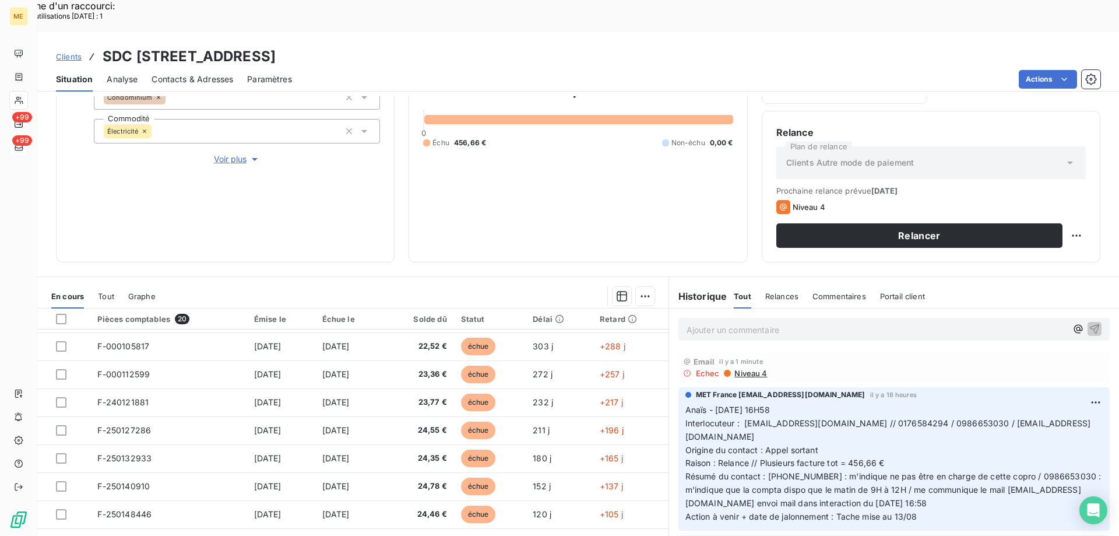
scroll to position [357, 0]
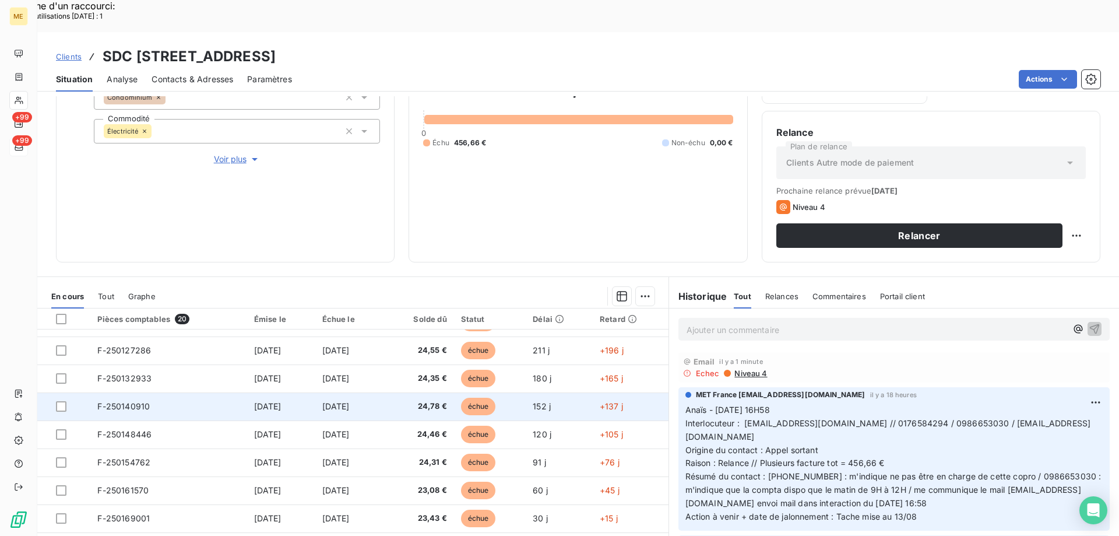
click at [384, 392] on td "29 mars 2025" at bounding box center [349, 406] width 69 height 28
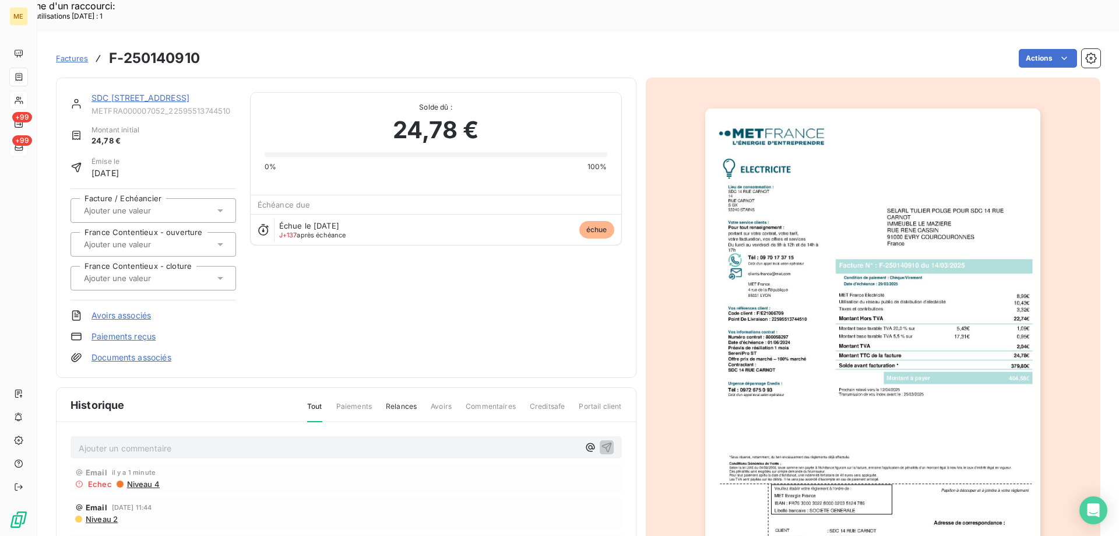
click at [819, 379] on img "button" at bounding box center [872, 345] width 335 height 474
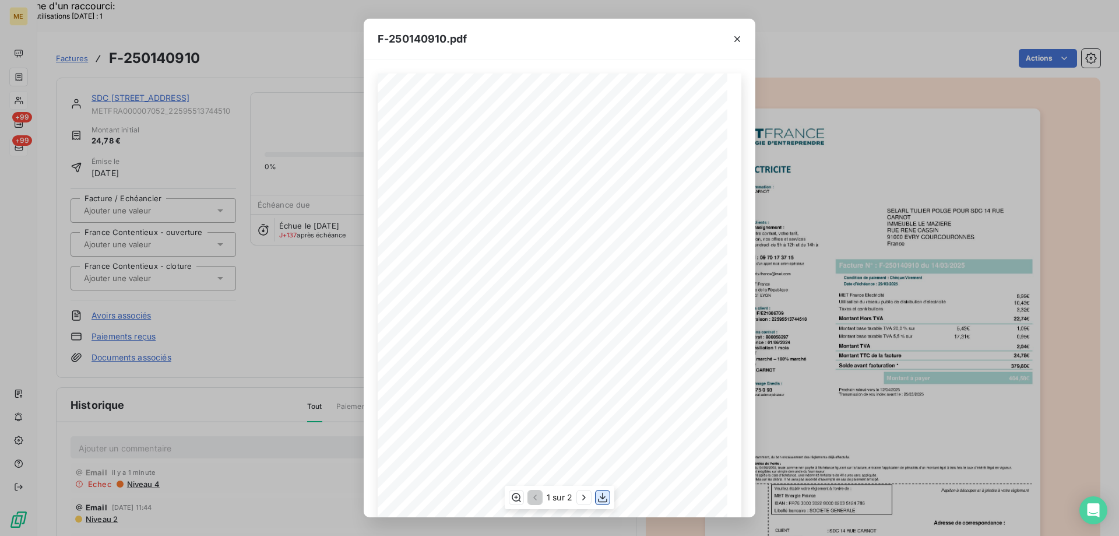
click at [603, 495] on icon "button" at bounding box center [602, 497] width 9 height 10
click at [737, 34] on icon "button" at bounding box center [737, 39] width 12 height 12
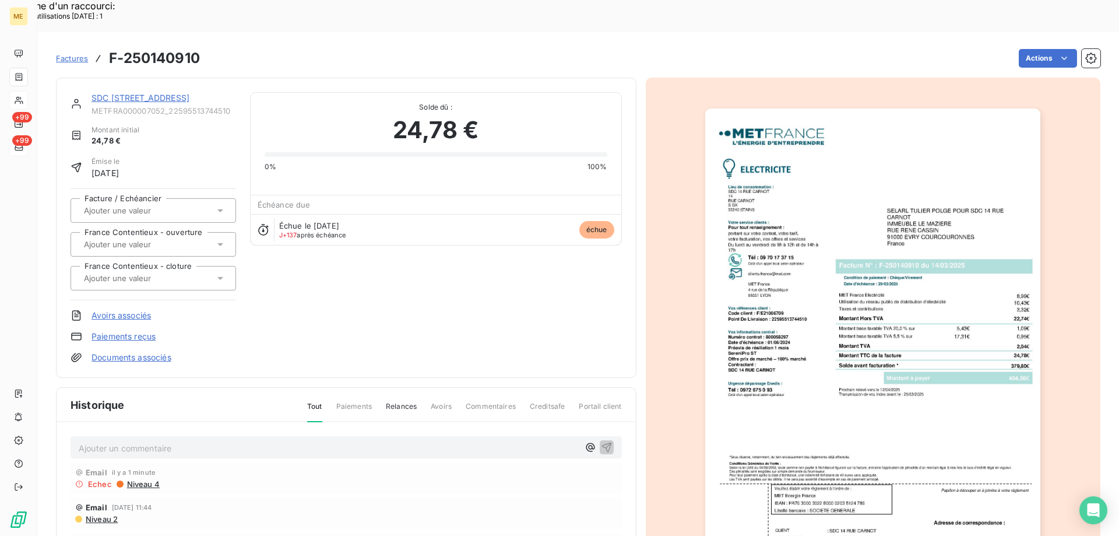
click at [166, 93] on link "SDC 14 RUE CARNOT" at bounding box center [140, 98] width 98 height 10
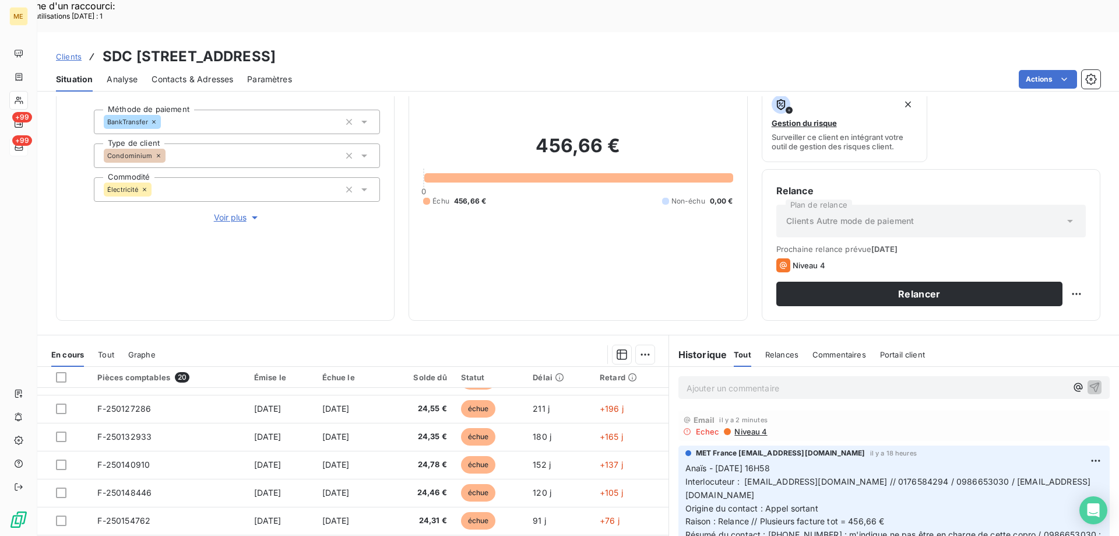
scroll to position [156, 0]
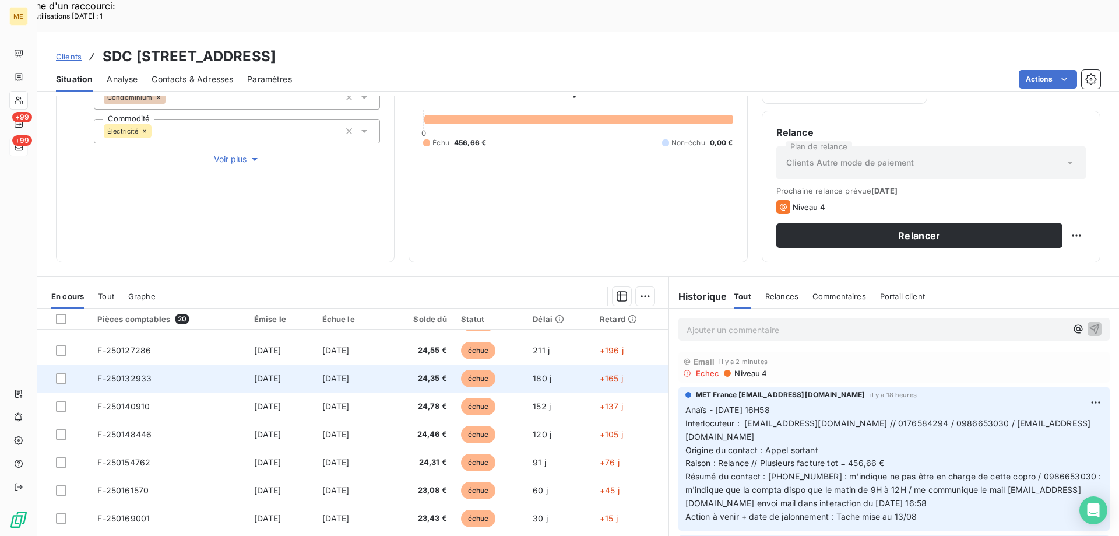
click at [384, 364] on td "1 mars 2025" at bounding box center [349, 378] width 69 height 28
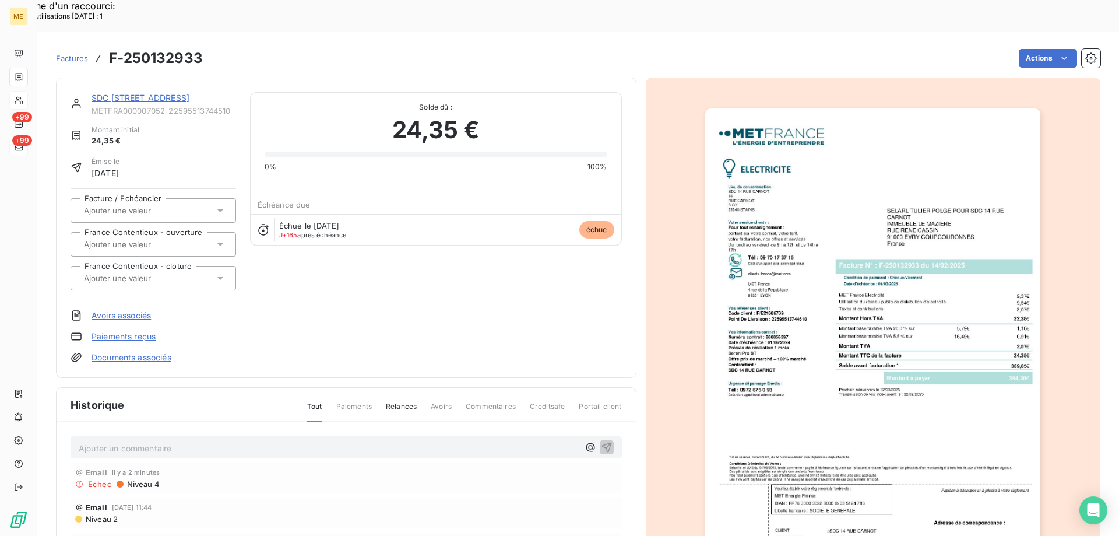
click at [846, 358] on img "button" at bounding box center [872, 345] width 335 height 474
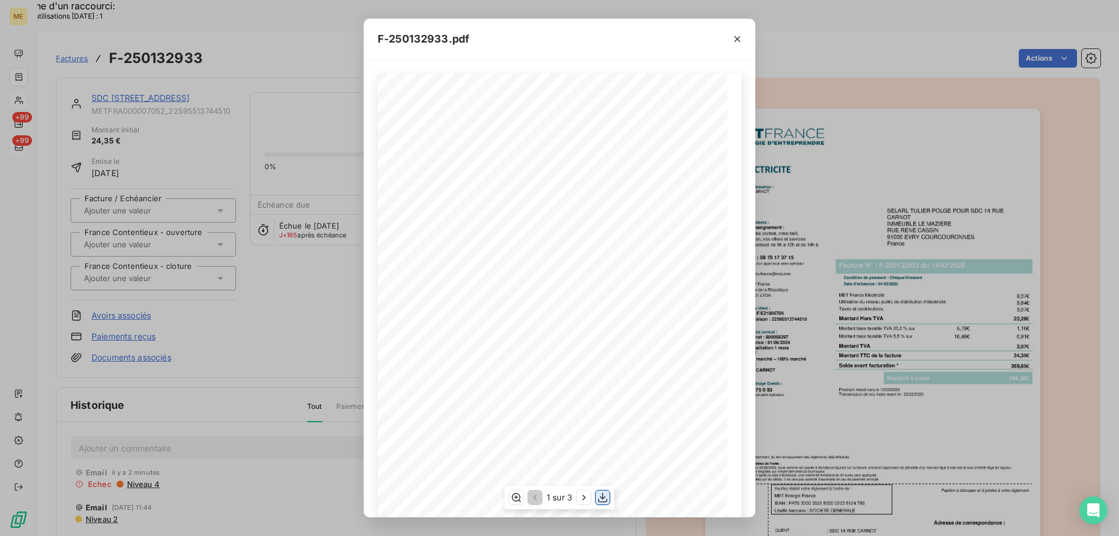
click at [603, 498] on icon "button" at bounding box center [602, 497] width 9 height 10
click at [736, 38] on icon "button" at bounding box center [737, 39] width 12 height 12
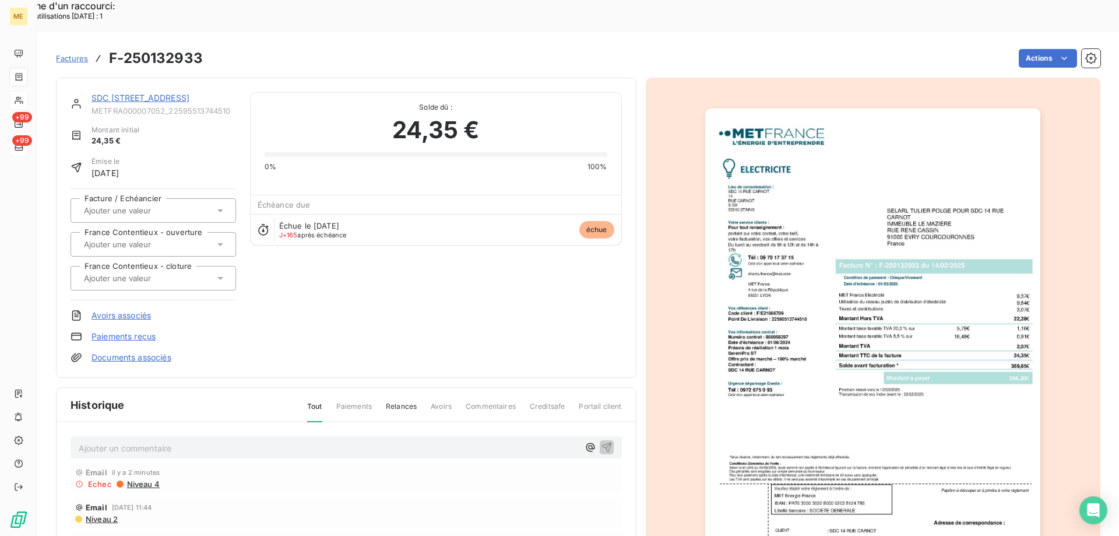
click at [145, 93] on link "SDC 14 RUE CARNOT" at bounding box center [140, 98] width 98 height 10
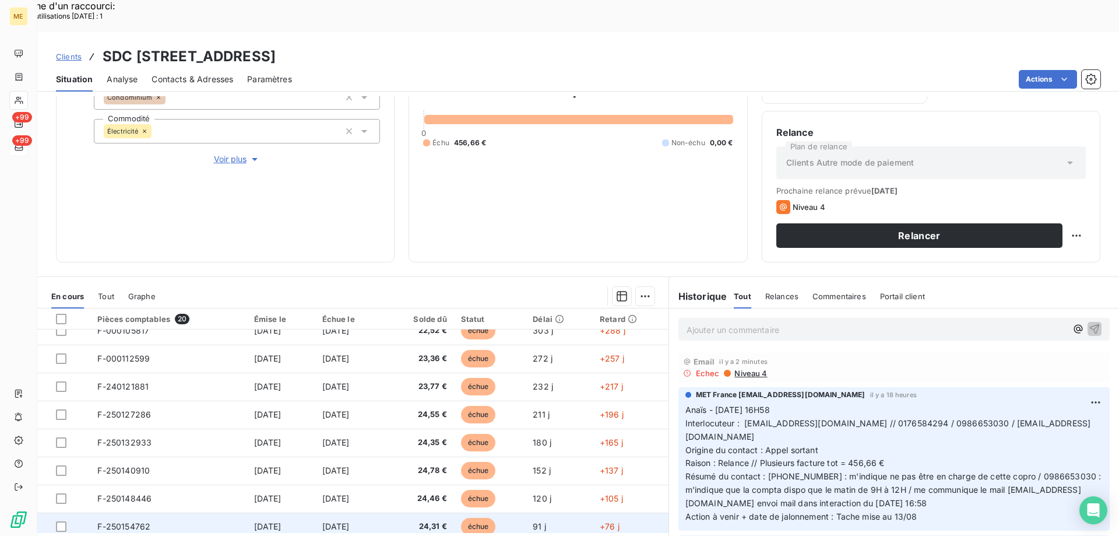
scroll to position [357, 0]
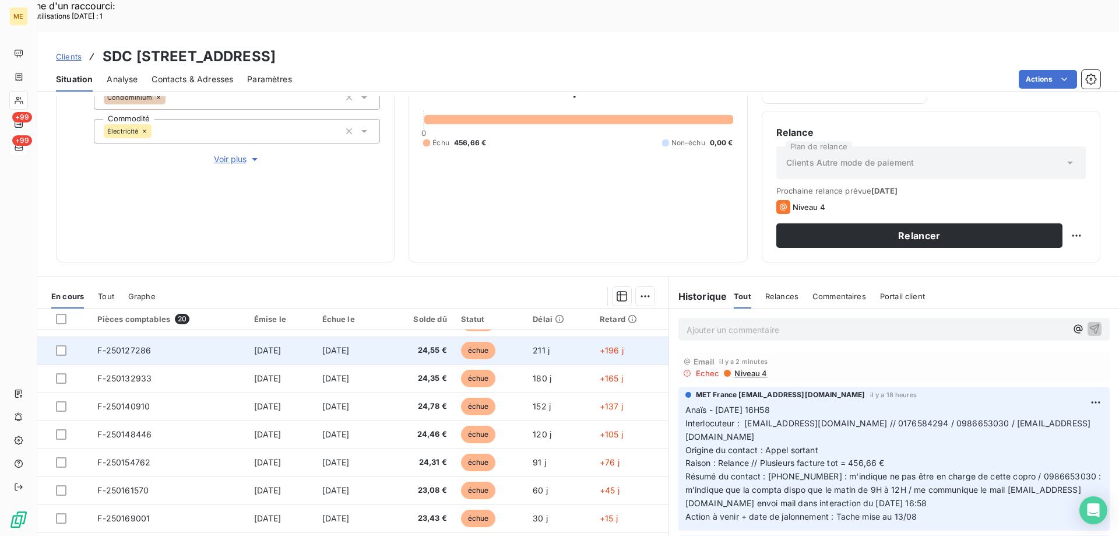
click at [447, 344] on span "24,55 €" at bounding box center [419, 350] width 56 height 12
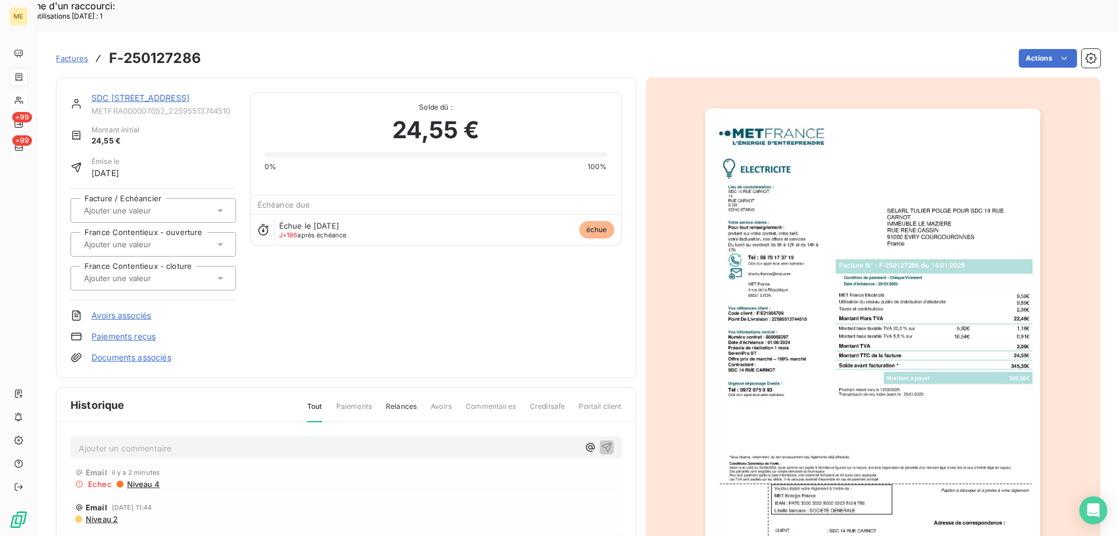
click at [863, 367] on img "button" at bounding box center [872, 345] width 335 height 474
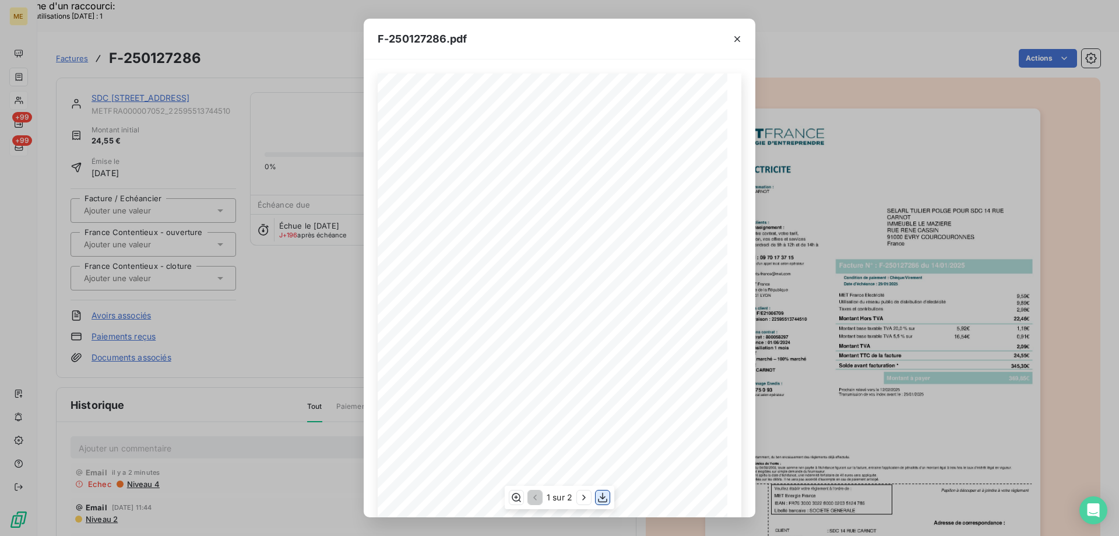
click at [606, 499] on icon "button" at bounding box center [603, 497] width 12 height 12
click at [737, 38] on icon "button" at bounding box center [737, 39] width 12 height 12
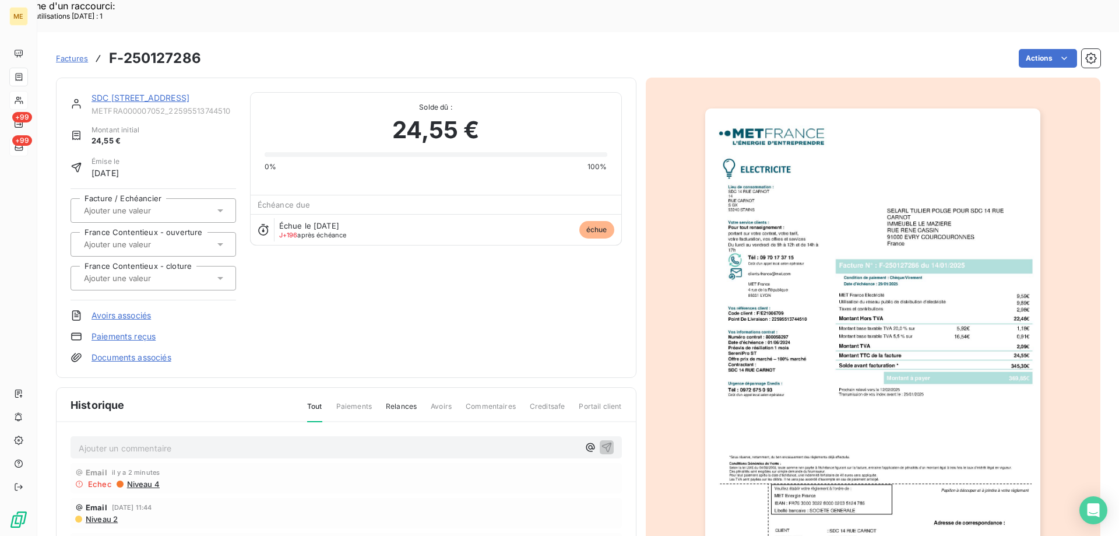
click at [152, 93] on link "SDC 14 RUE CARNOT" at bounding box center [140, 98] width 98 height 10
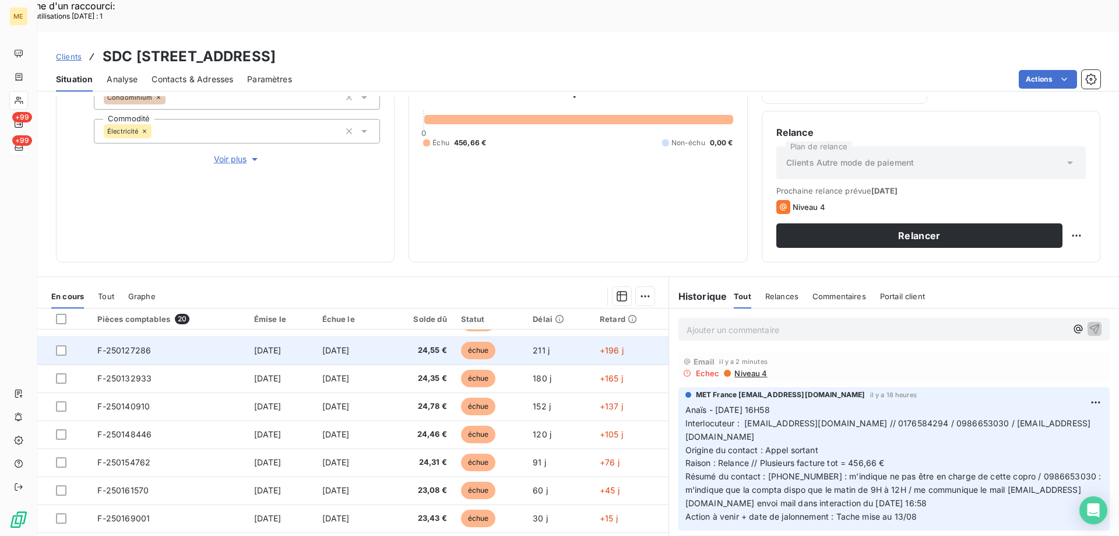
scroll to position [298, 0]
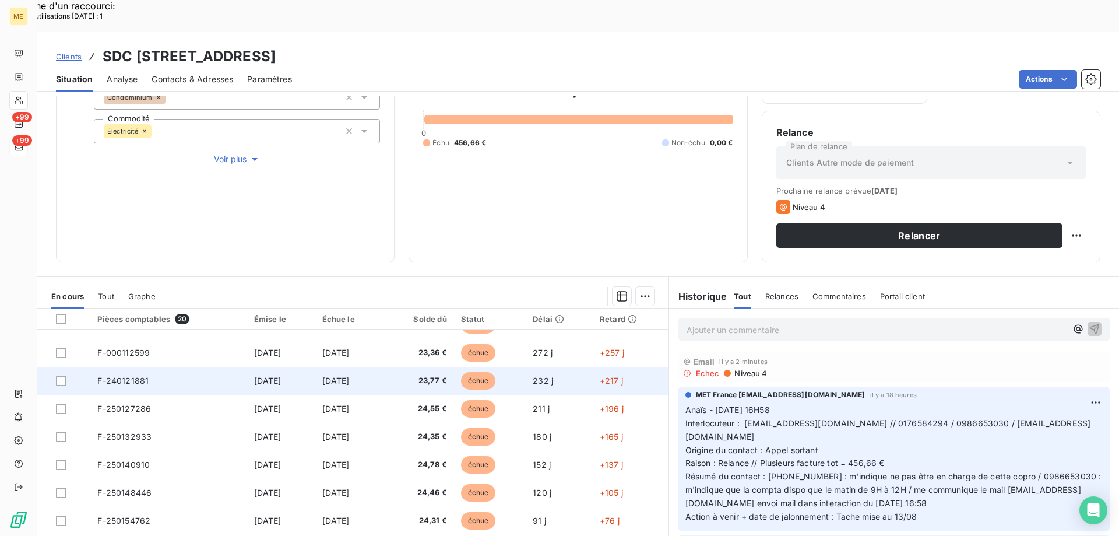
click at [384, 367] on td "8 janv. 2025" at bounding box center [349, 381] width 69 height 28
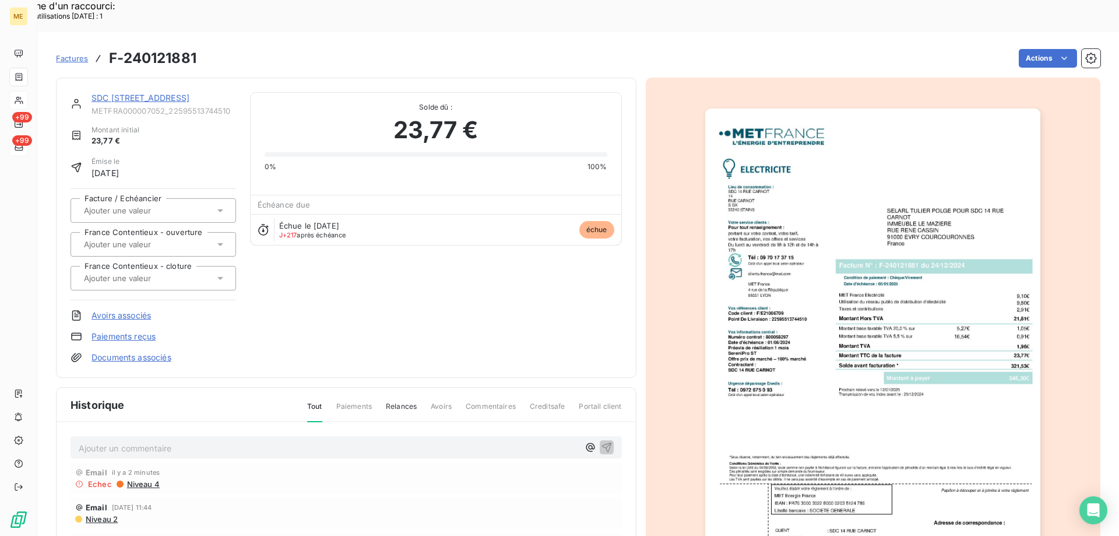
click at [900, 362] on img "button" at bounding box center [872, 345] width 335 height 474
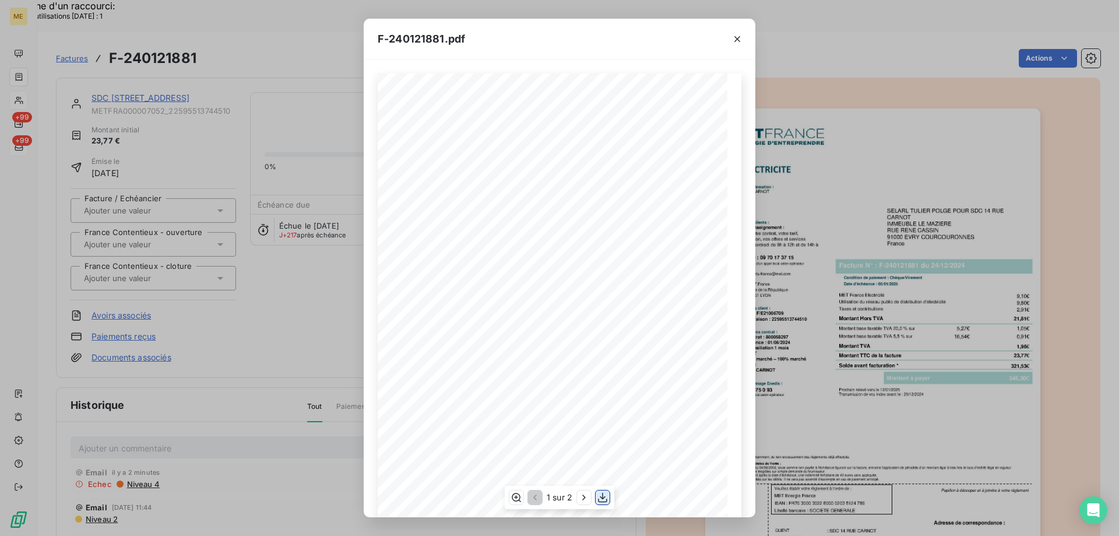
click at [604, 498] on icon "button" at bounding box center [603, 497] width 12 height 12
click at [733, 40] on icon "button" at bounding box center [737, 39] width 12 height 12
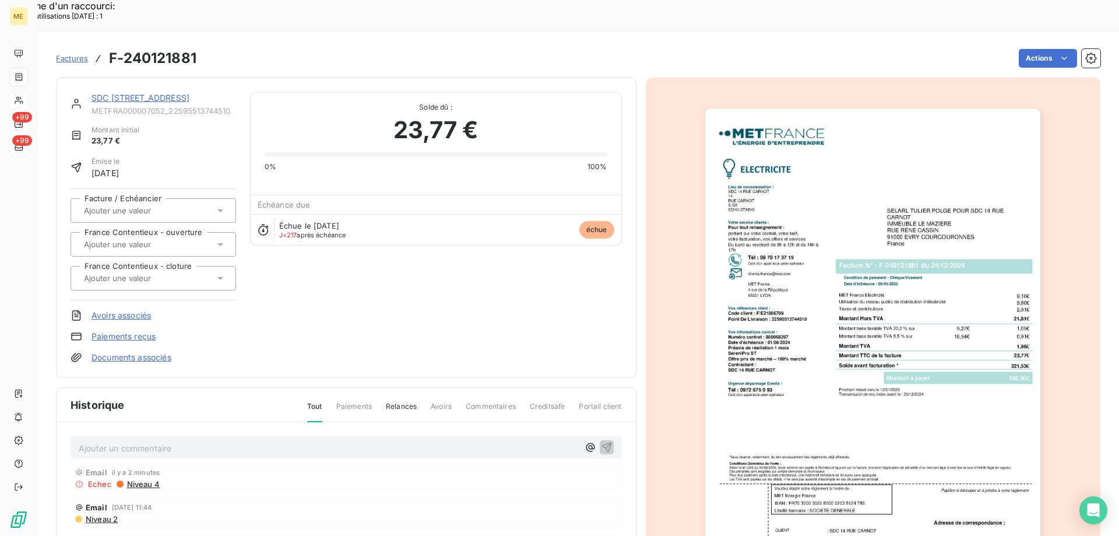
click at [154, 93] on link "SDC 14 RUE CARNOT" at bounding box center [140, 98] width 98 height 10
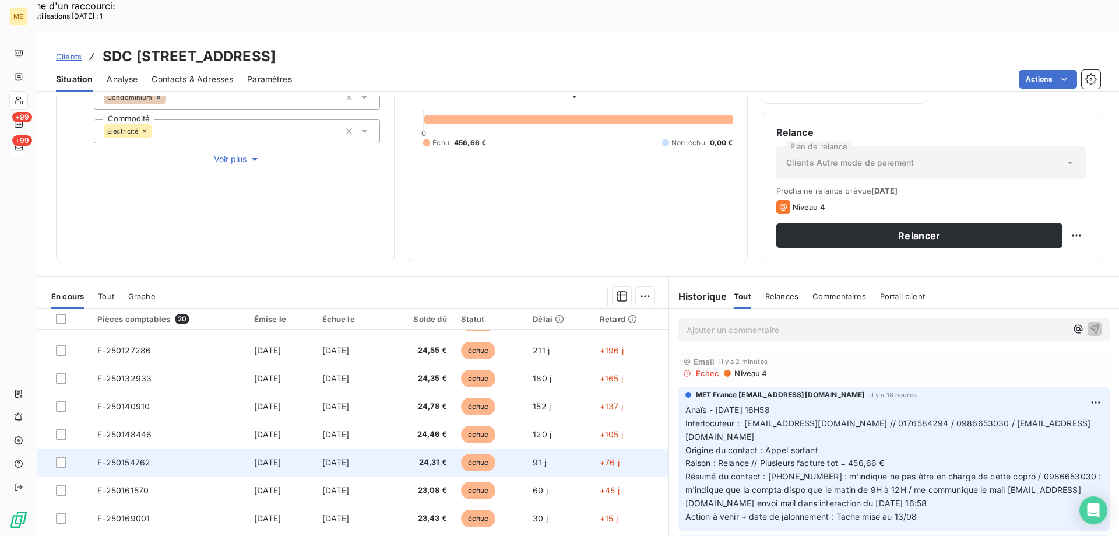
scroll to position [298, 0]
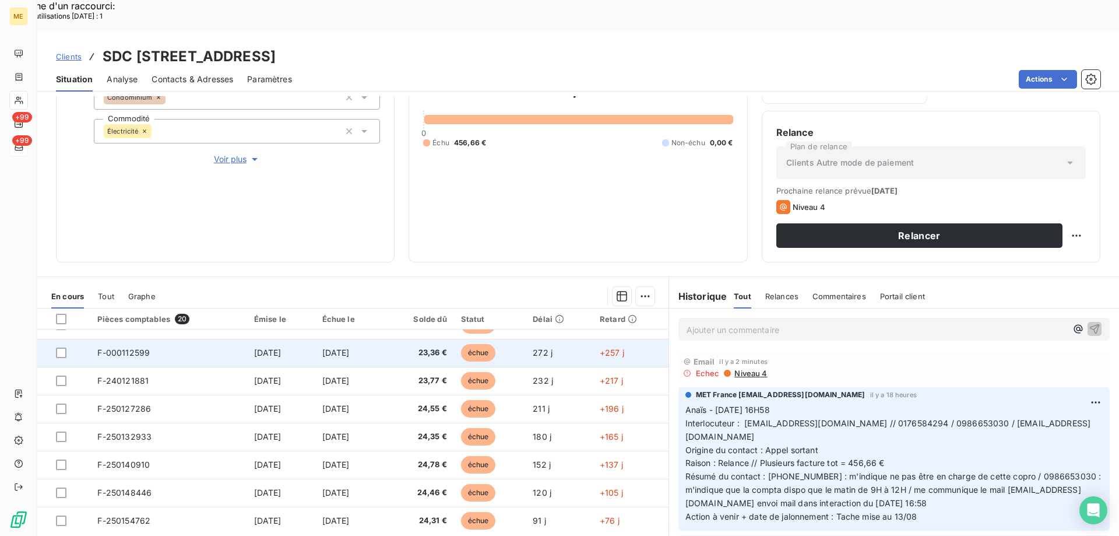
click at [350, 347] on span "29 nov. 2024" at bounding box center [335, 352] width 27 height 10
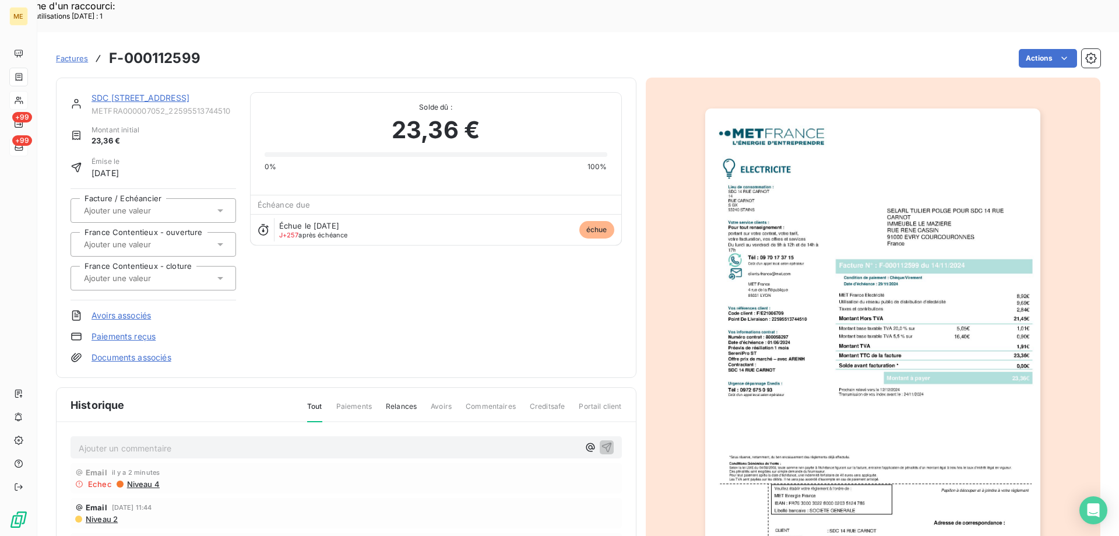
click at [854, 374] on img "button" at bounding box center [872, 345] width 335 height 474
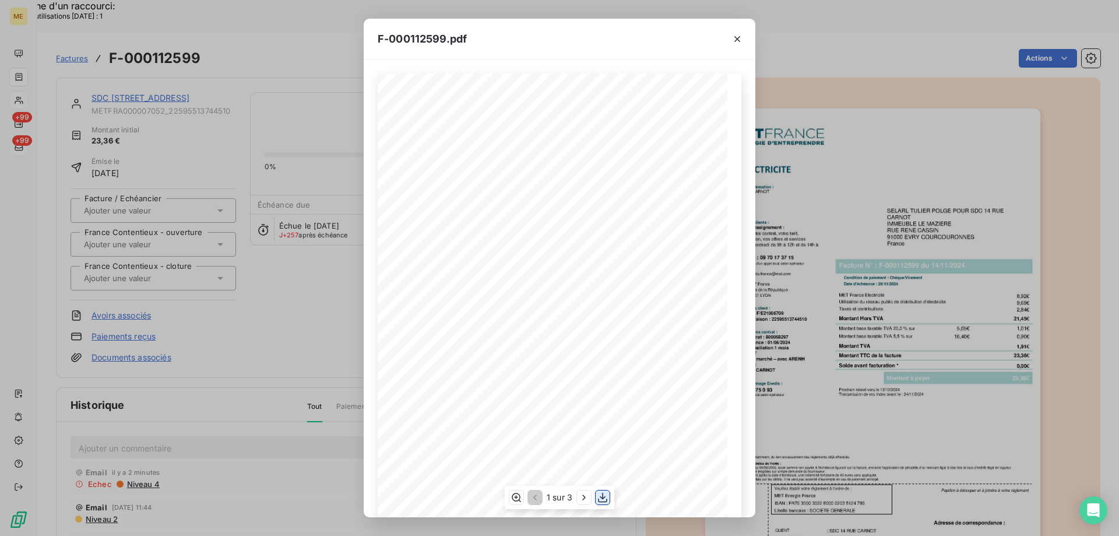
click at [602, 497] on icon "button" at bounding box center [603, 497] width 12 height 12
click at [741, 35] on icon "button" at bounding box center [737, 39] width 12 height 12
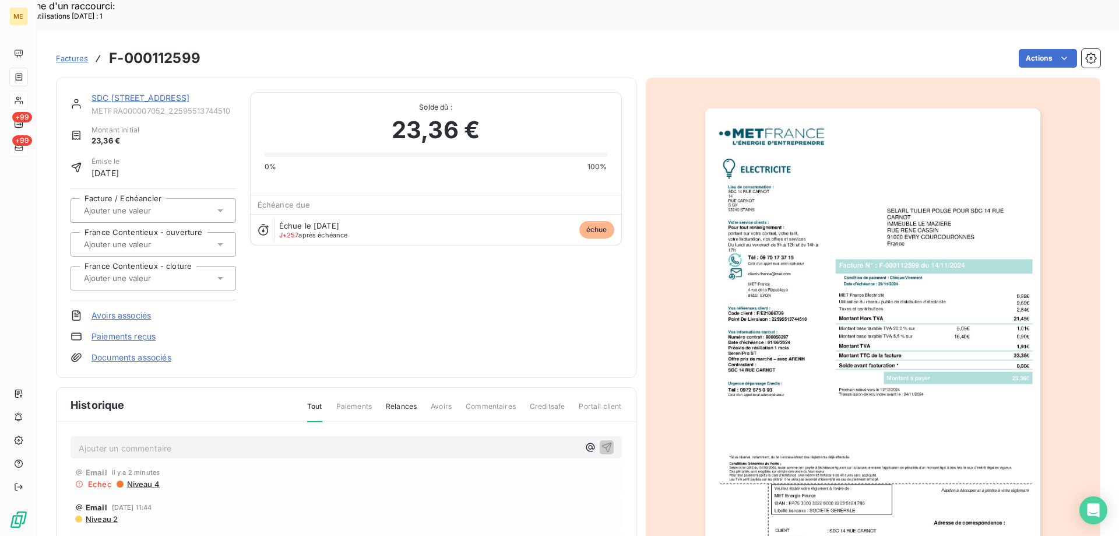
click at [154, 93] on link "SDC 14 RUE CARNOT" at bounding box center [140, 98] width 98 height 10
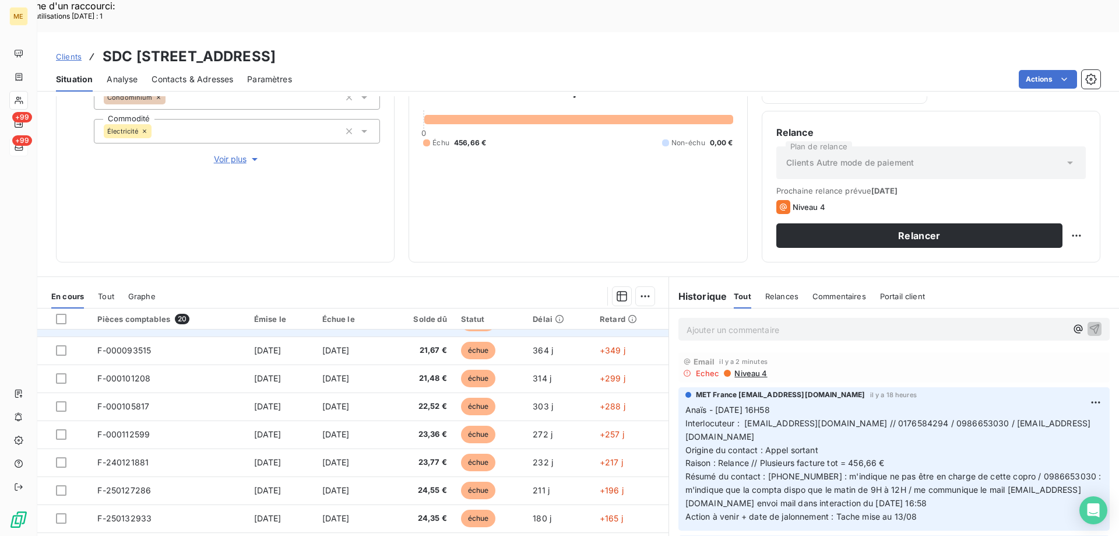
scroll to position [182, 0]
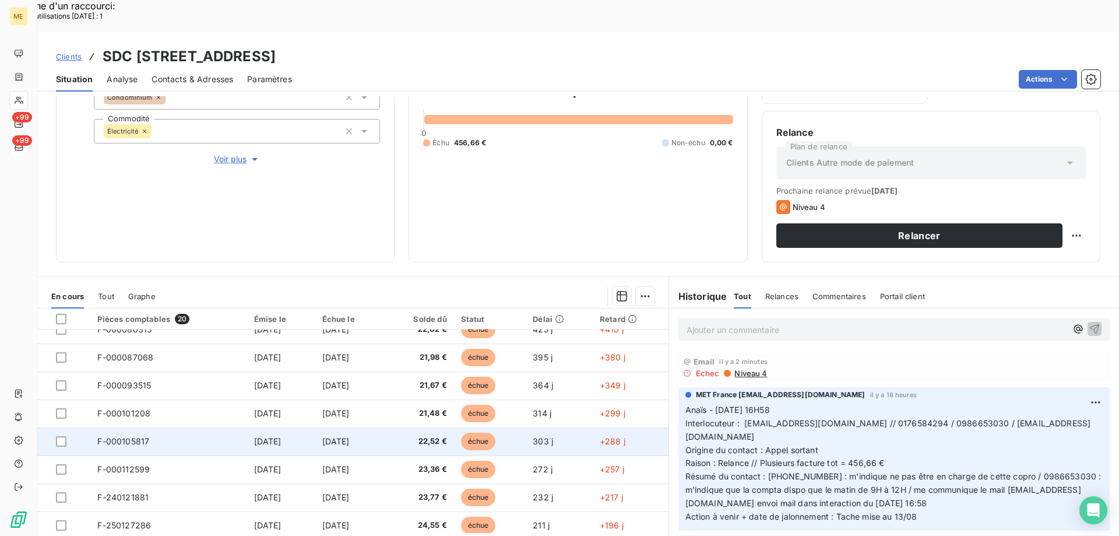
click at [350, 436] on span "29 oct. 2024" at bounding box center [335, 441] width 27 height 10
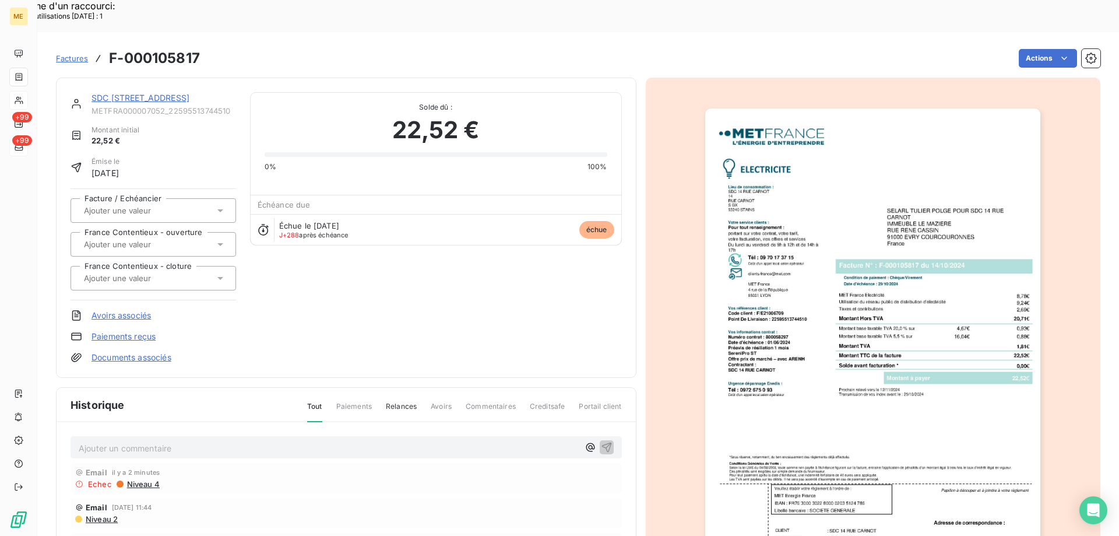
click at [906, 370] on img "button" at bounding box center [872, 345] width 335 height 474
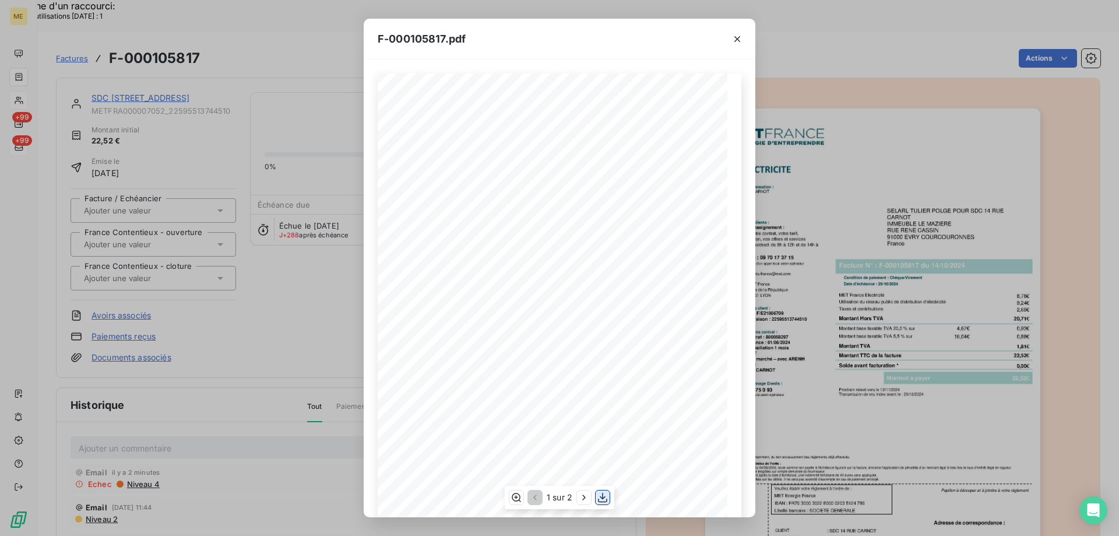
click at [597, 499] on icon "button" at bounding box center [603, 497] width 12 height 12
click at [735, 38] on icon "button" at bounding box center [737, 39] width 12 height 12
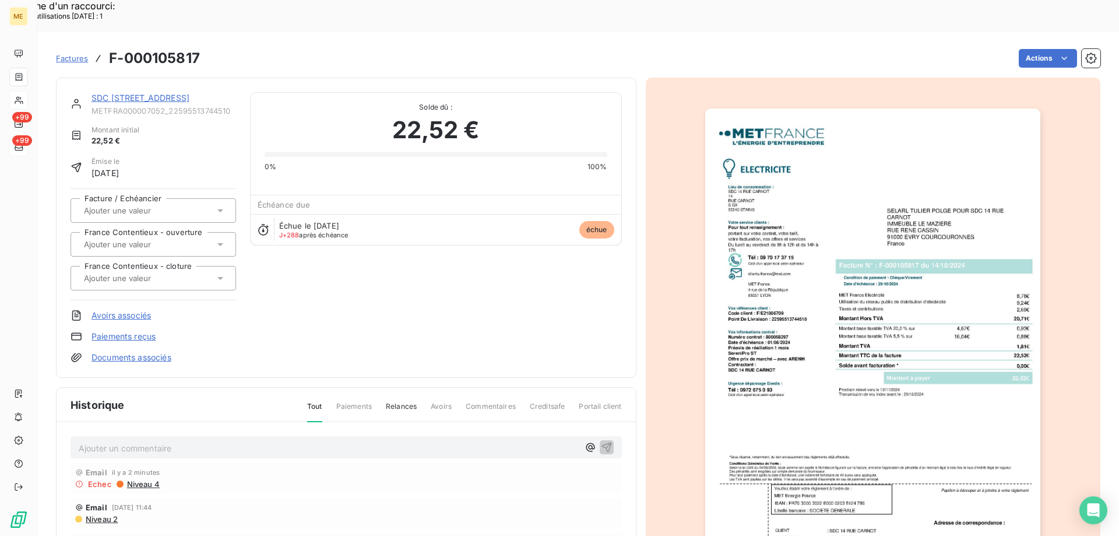
click at [141, 93] on link "SDC 14 RUE CARNOT" at bounding box center [140, 98] width 98 height 10
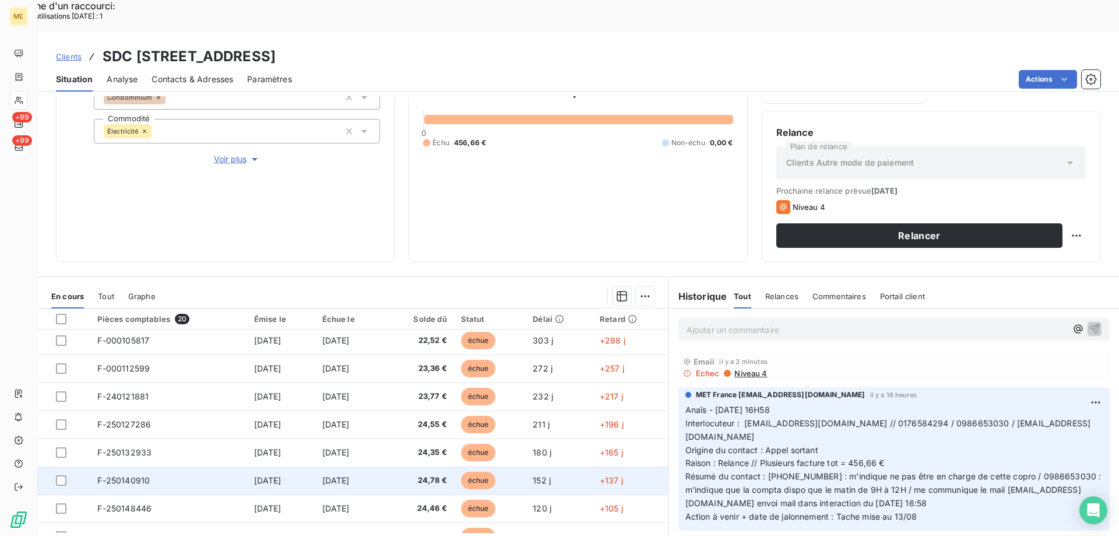
scroll to position [240, 0]
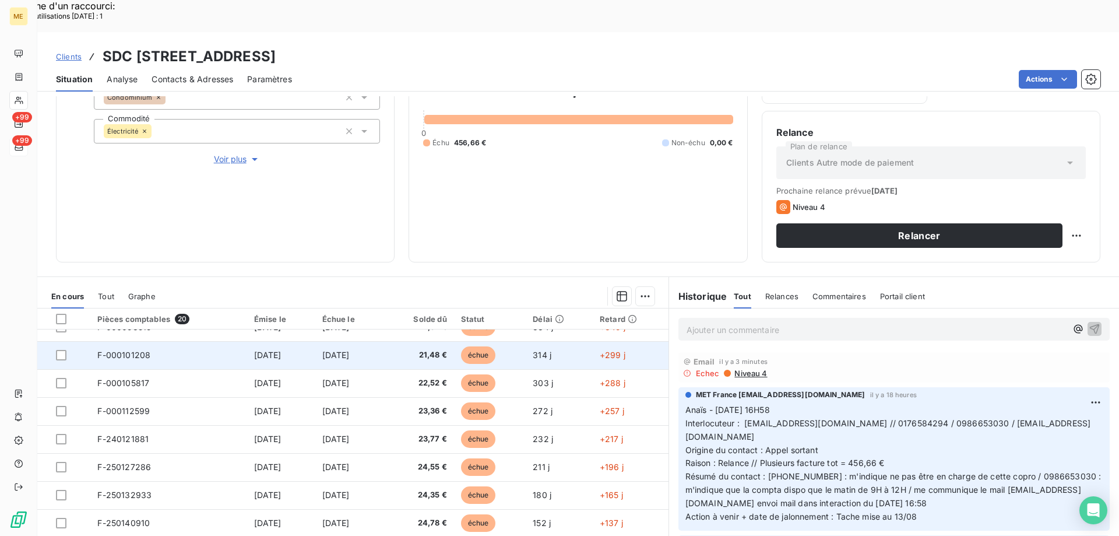
click at [153, 341] on td "F-000101208" at bounding box center [168, 355] width 156 height 28
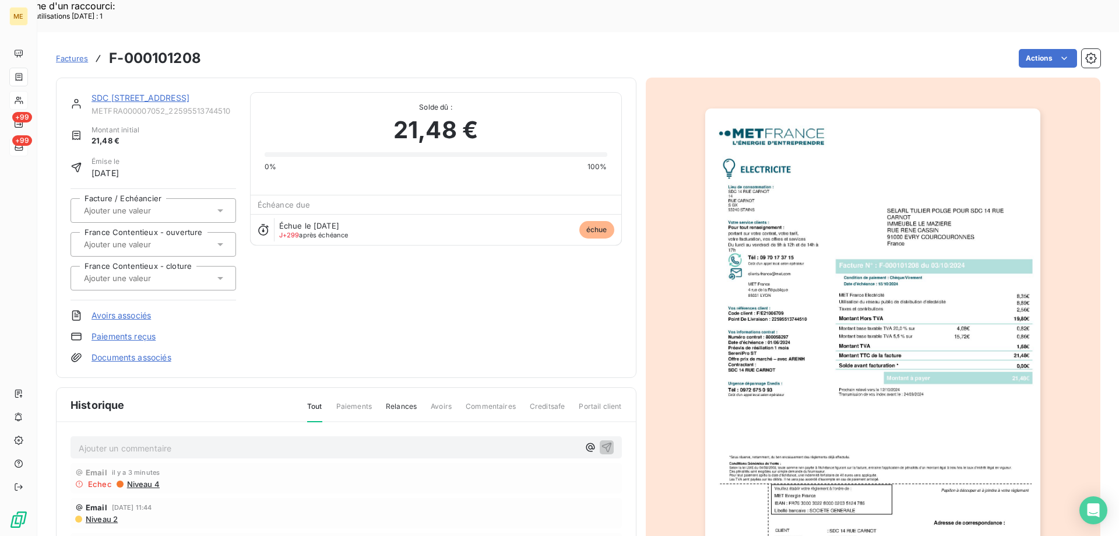
click at [795, 361] on img "button" at bounding box center [872, 345] width 335 height 474
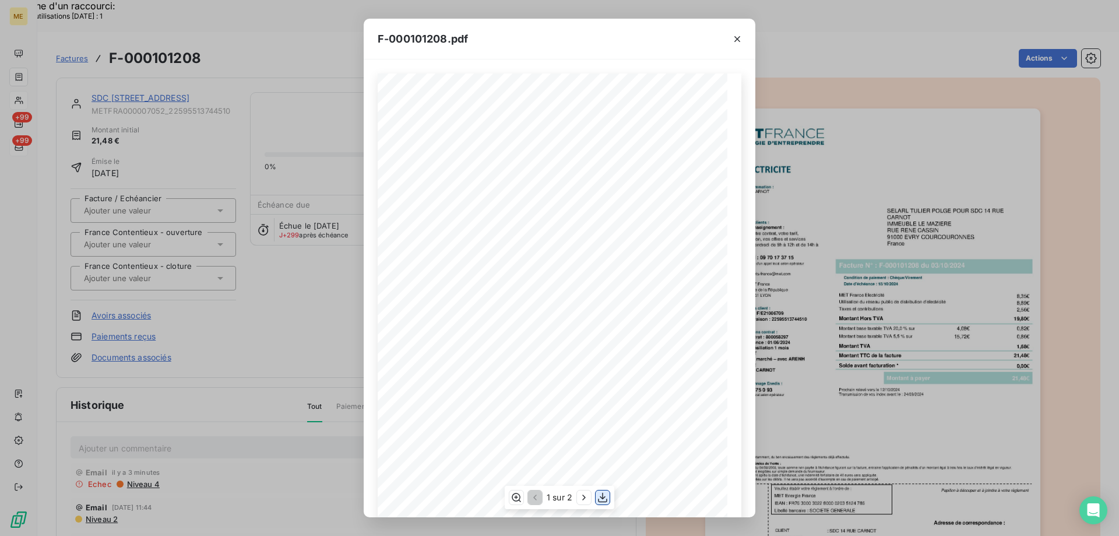
click at [605, 496] on icon "button" at bounding box center [602, 497] width 9 height 10
click at [737, 40] on icon "button" at bounding box center [737, 39] width 12 height 12
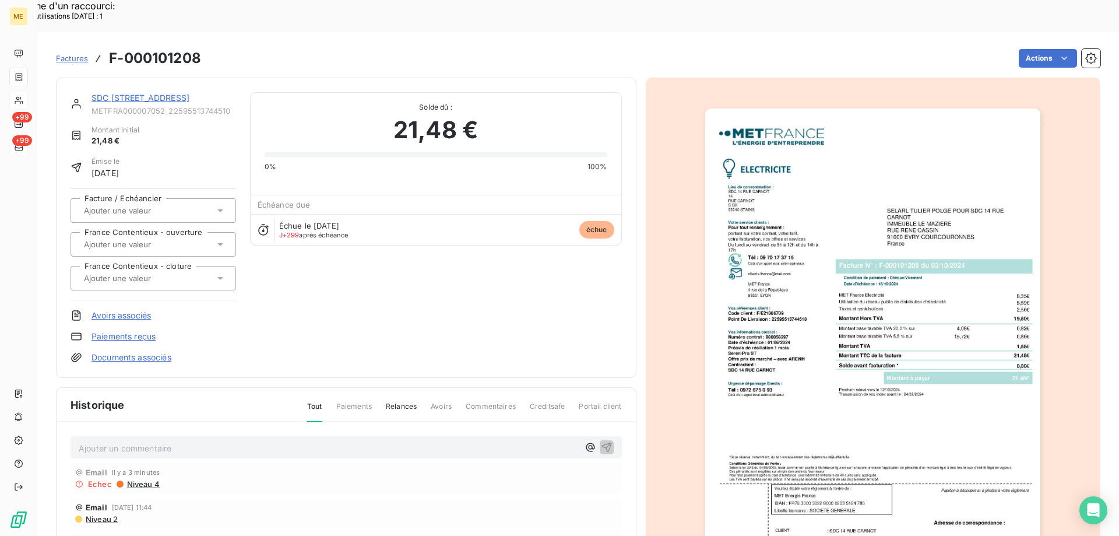
click at [135, 93] on link "SDC 14 RUE CARNOT" at bounding box center [140, 98] width 98 height 10
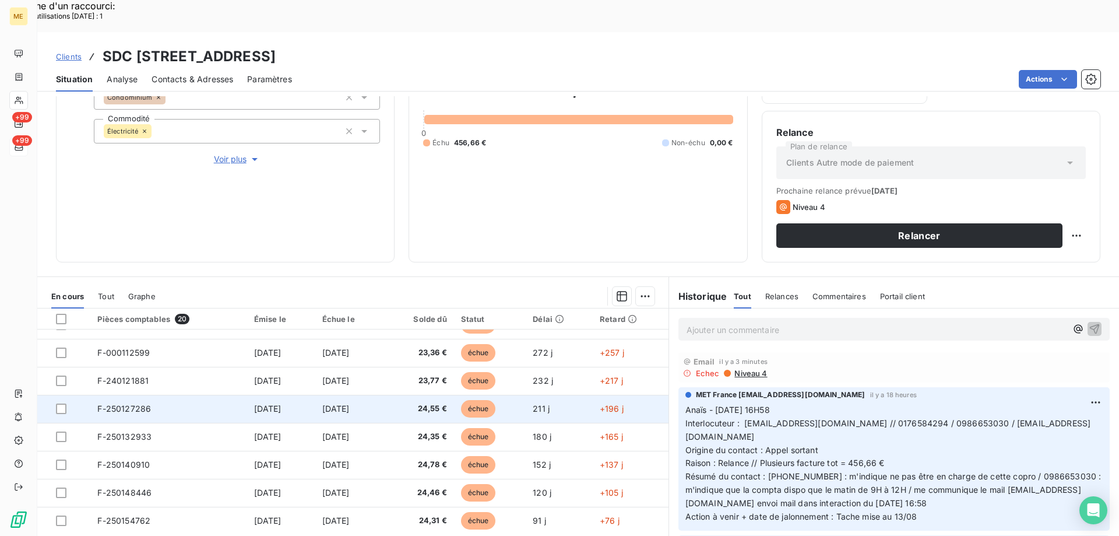
scroll to position [182, 0]
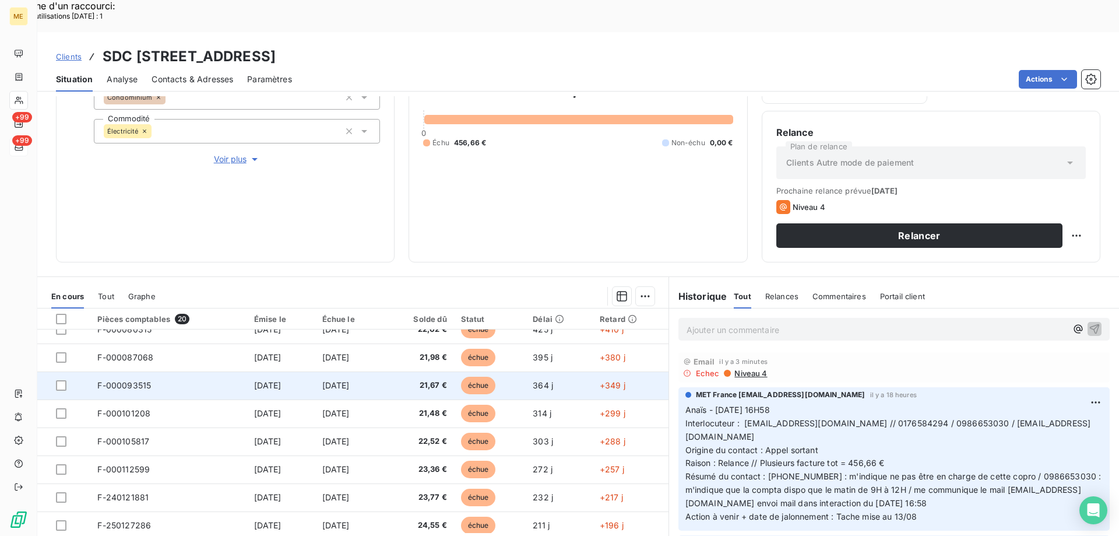
click at [168, 371] on td "F-000093515" at bounding box center [168, 385] width 156 height 28
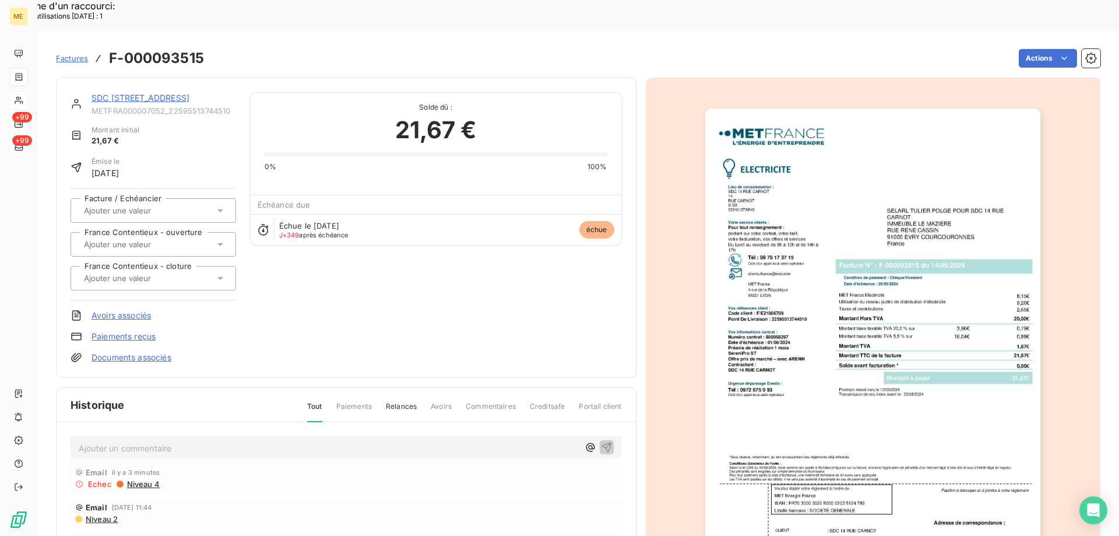
click at [855, 351] on img "button" at bounding box center [872, 345] width 335 height 474
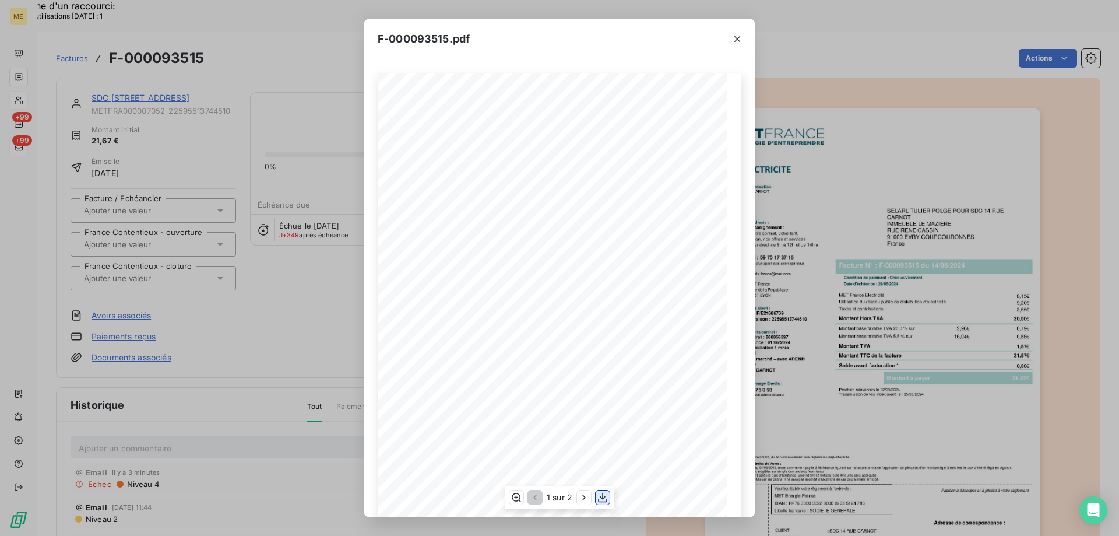
click at [605, 499] on icon "button" at bounding box center [603, 497] width 12 height 12
click at [734, 38] on icon "button" at bounding box center [737, 39] width 12 height 12
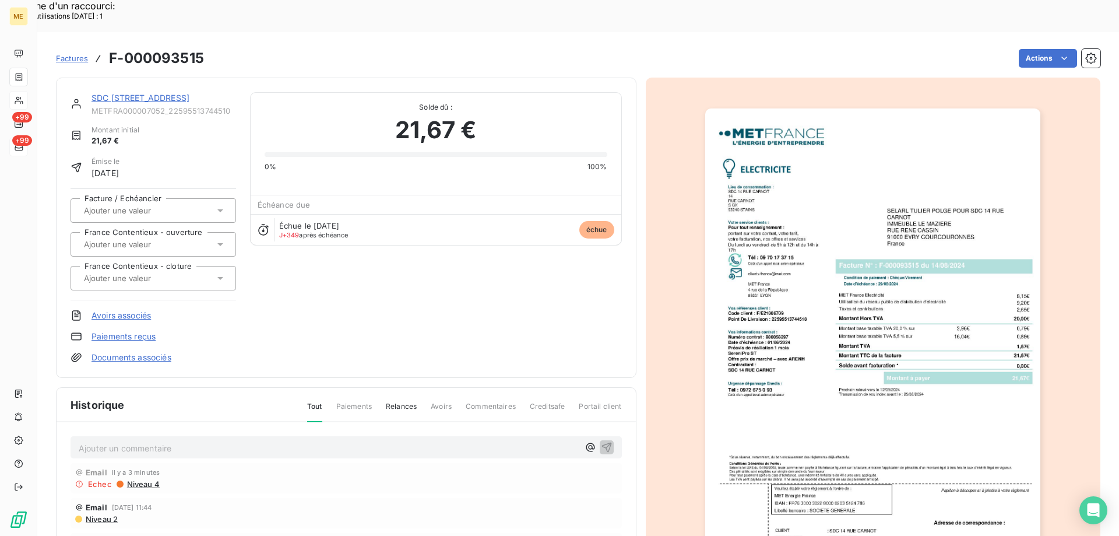
click at [138, 93] on link "SDC 14 RUE CARNOT" at bounding box center [140, 98] width 98 height 10
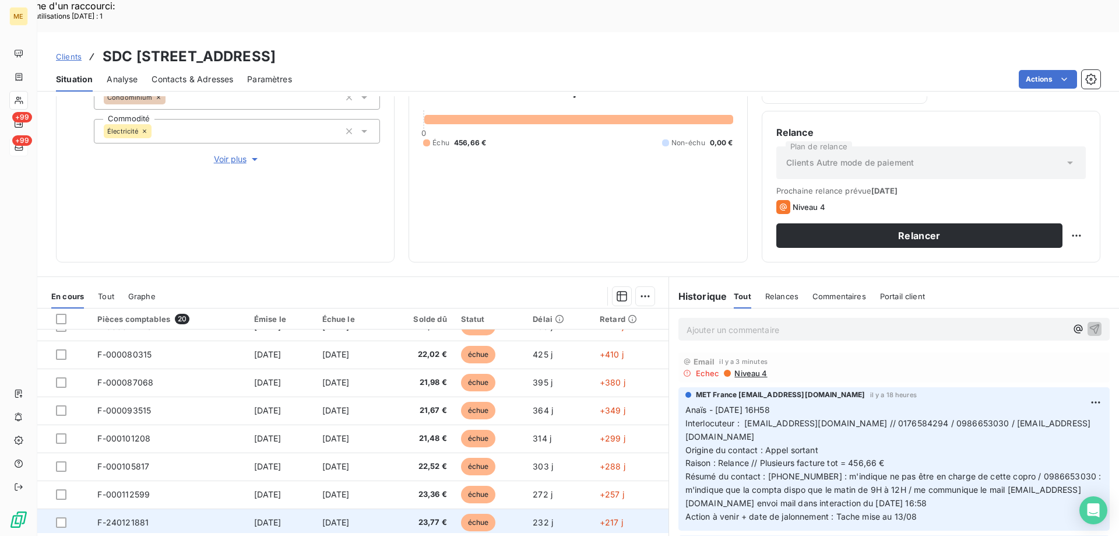
scroll to position [124, 0]
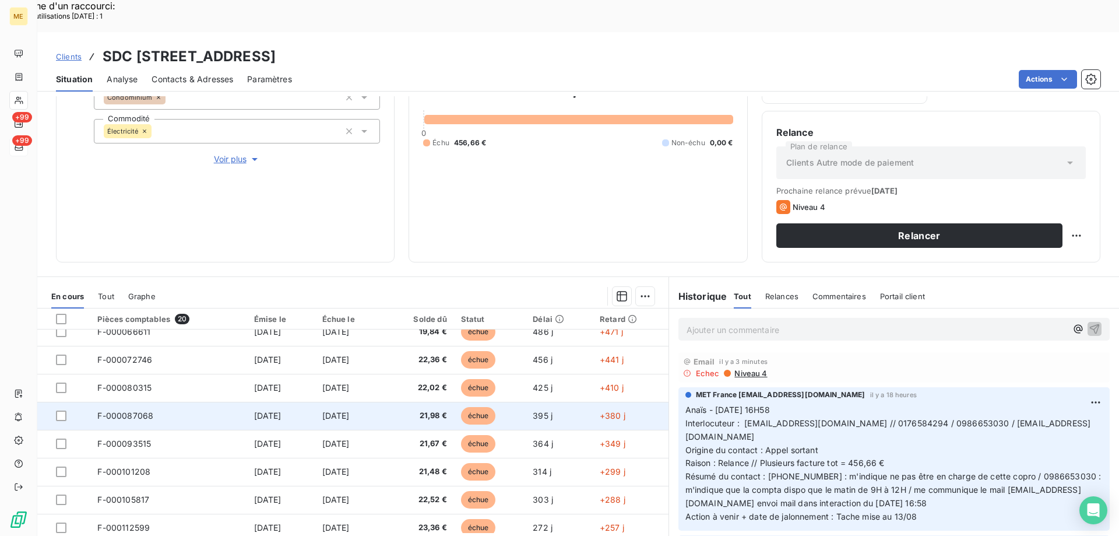
click at [159, 402] on td "F-000087068" at bounding box center [168, 416] width 156 height 28
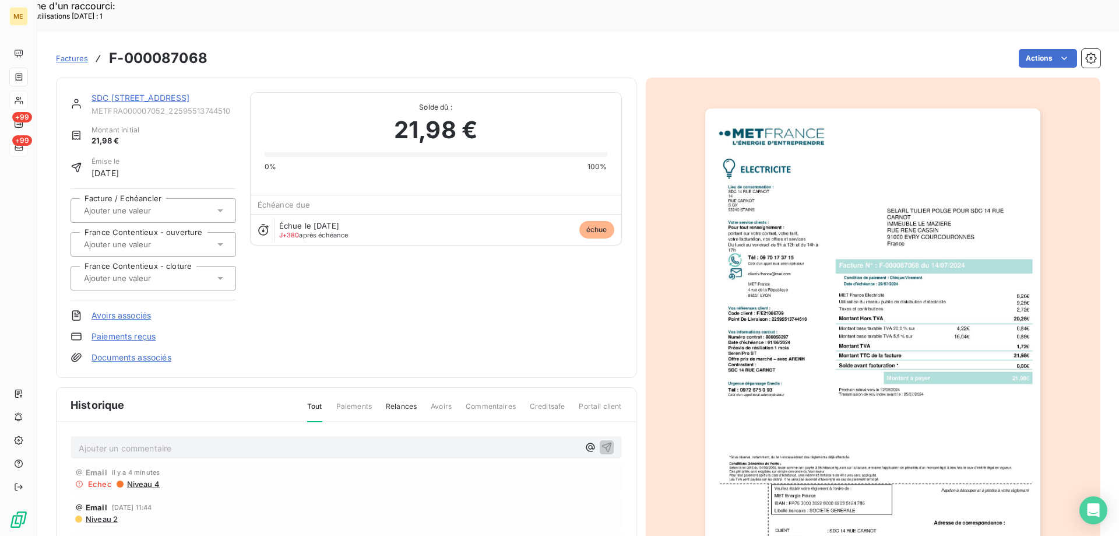
click at [912, 376] on img "button" at bounding box center [872, 345] width 335 height 474
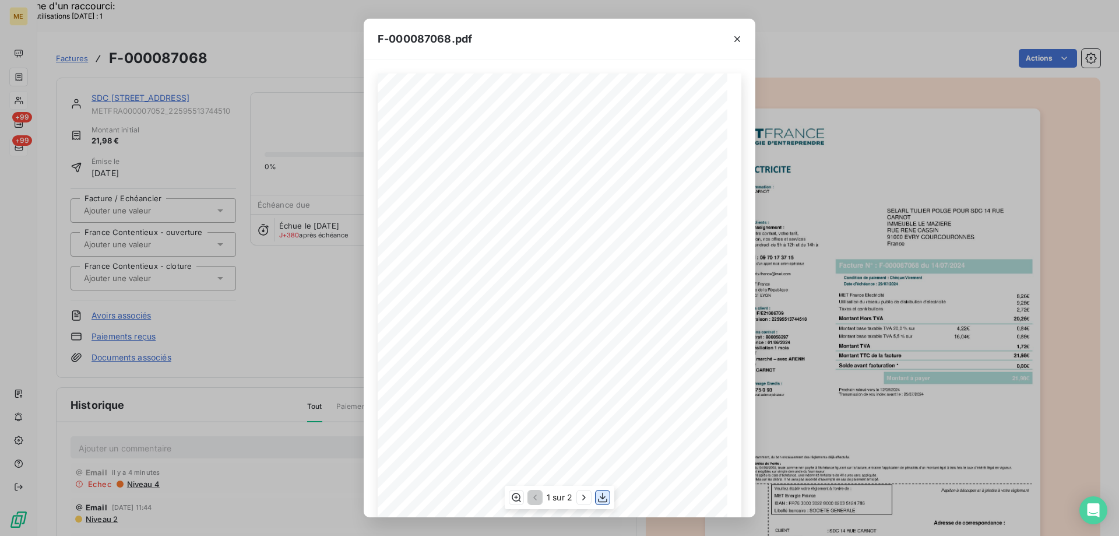
click at [606, 501] on icon "button" at bounding box center [603, 497] width 12 height 12
click at [738, 40] on icon "button" at bounding box center [737, 39] width 12 height 12
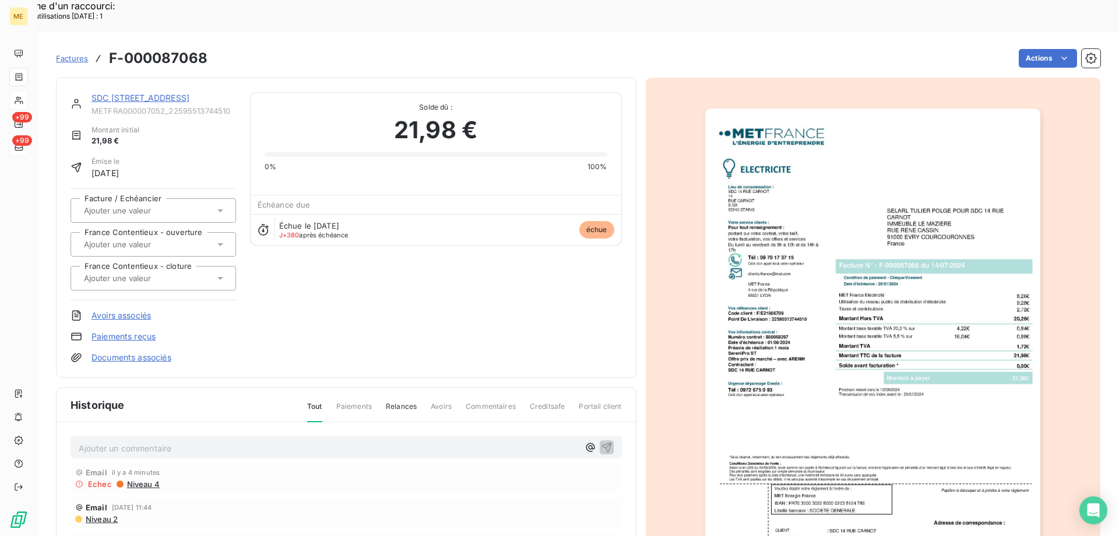
click at [160, 93] on link "SDC 14 RUE CARNOT" at bounding box center [140, 98] width 98 height 10
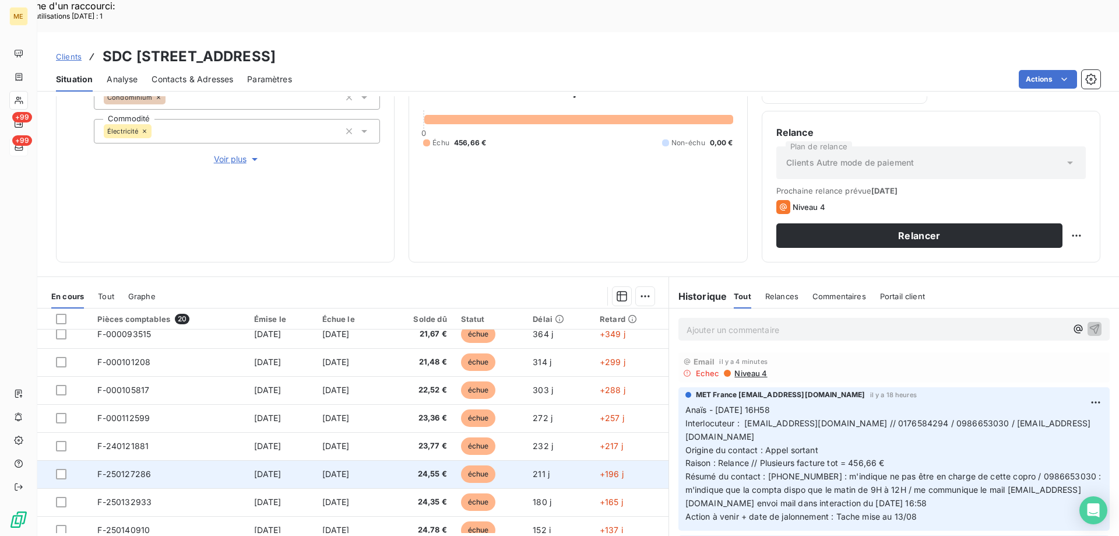
scroll to position [117, 0]
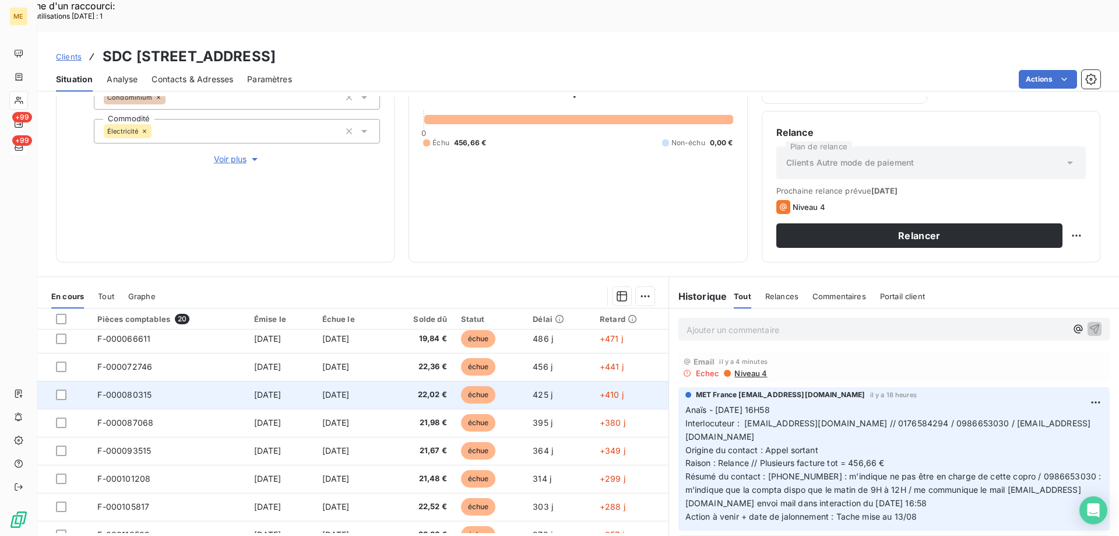
click at [202, 381] on td "F-000080315" at bounding box center [168, 395] width 156 height 28
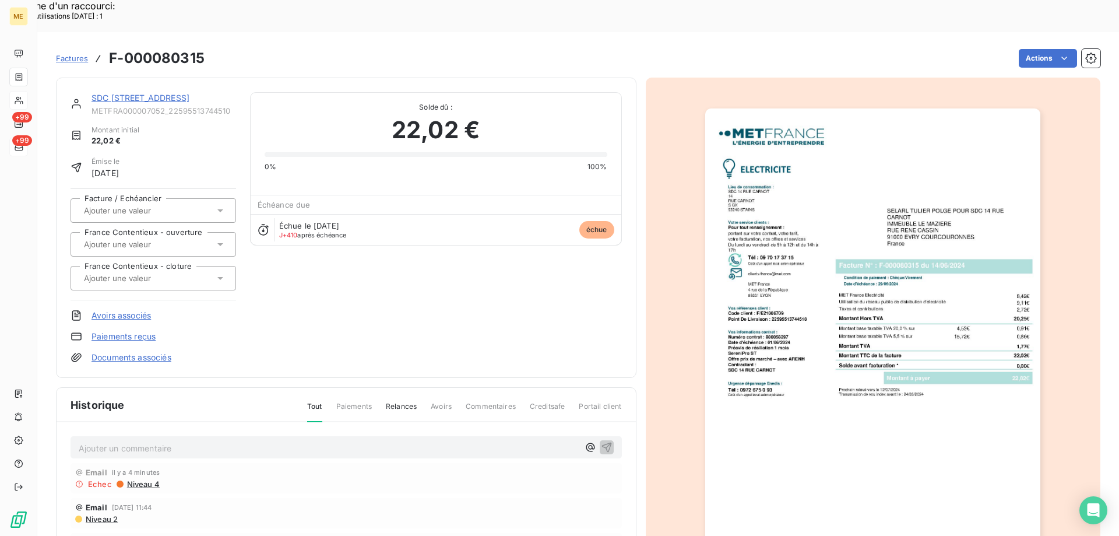
click at [874, 334] on img "button" at bounding box center [872, 345] width 335 height 474
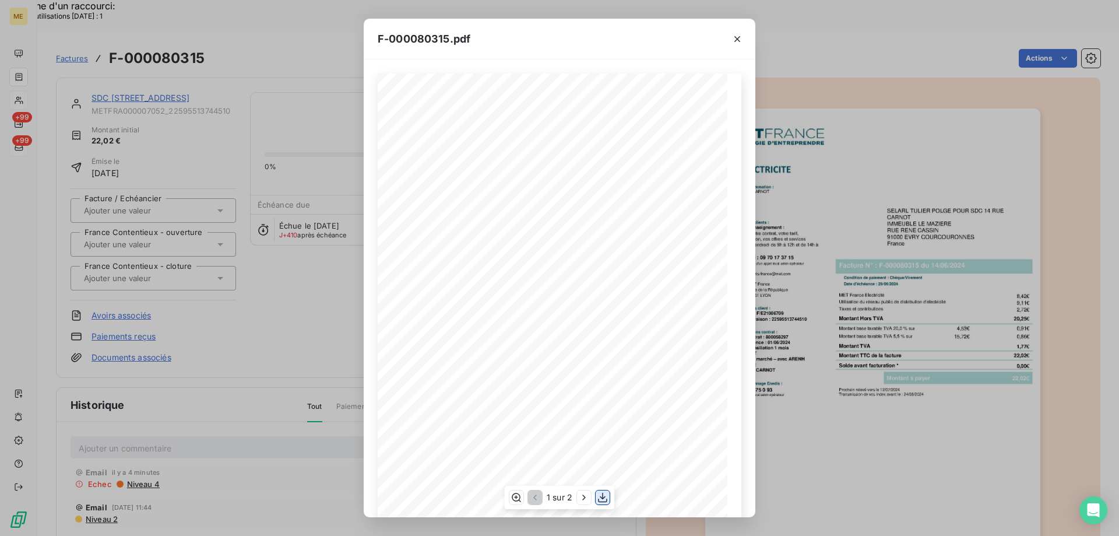
click at [606, 495] on icon "button" at bounding box center [603, 497] width 12 height 12
click at [737, 38] on icon "button" at bounding box center [737, 39] width 12 height 12
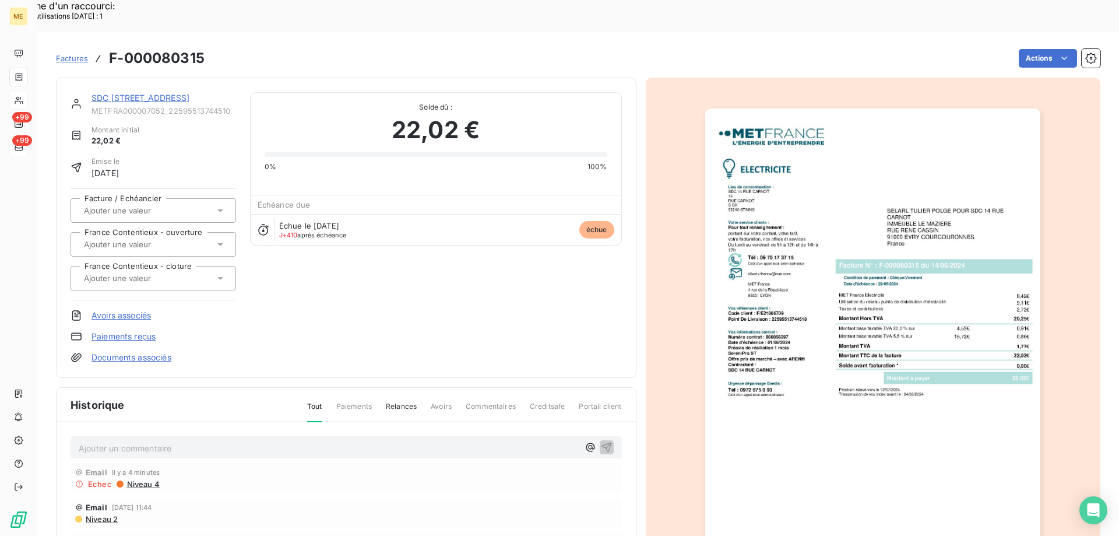
click at [128, 93] on link "SDC 14 RUE CARNOT" at bounding box center [140, 98] width 98 height 10
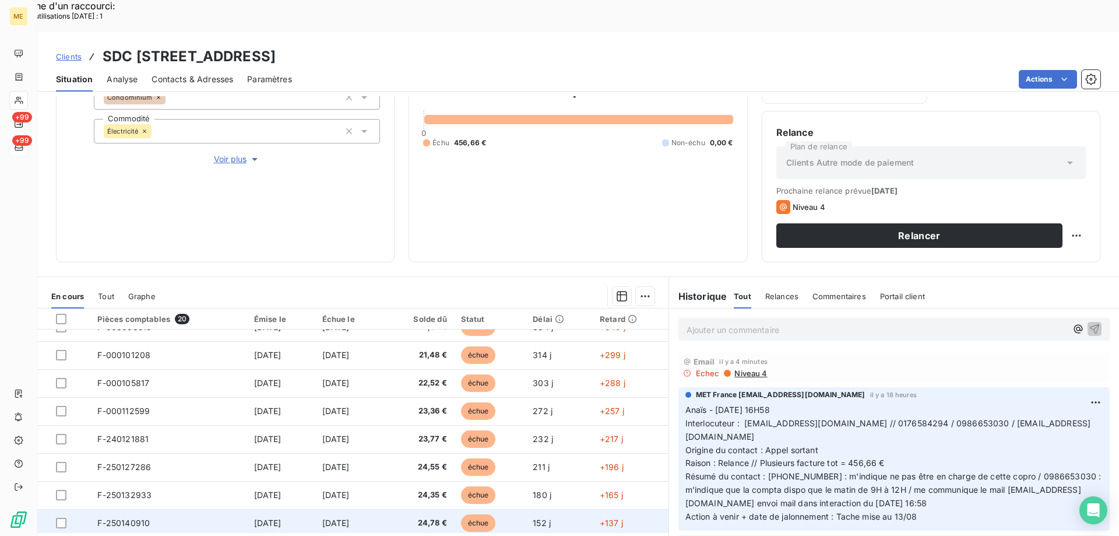
scroll to position [124, 0]
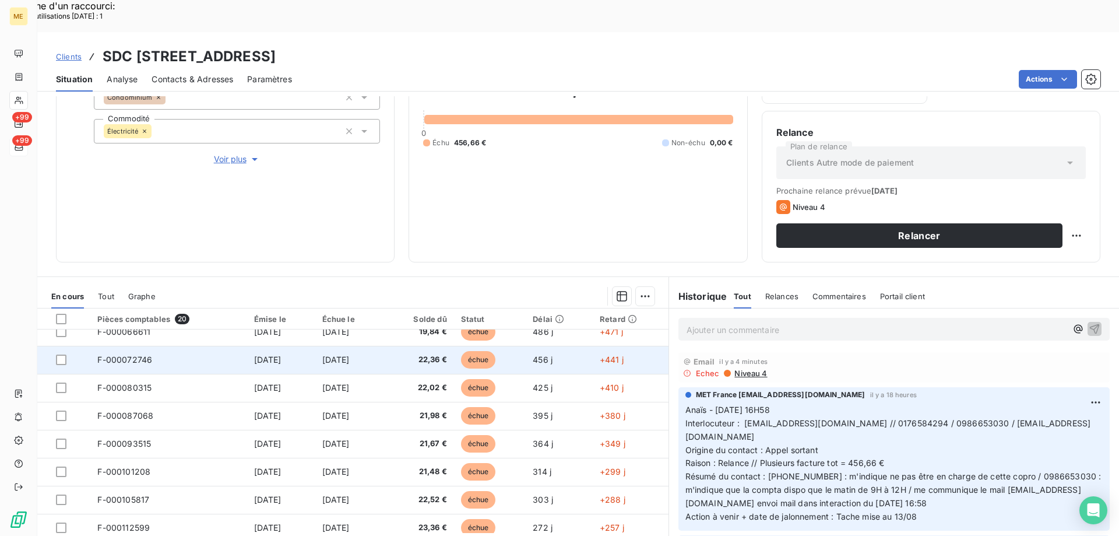
click at [219, 346] on td "F-000072746" at bounding box center [168, 360] width 156 height 28
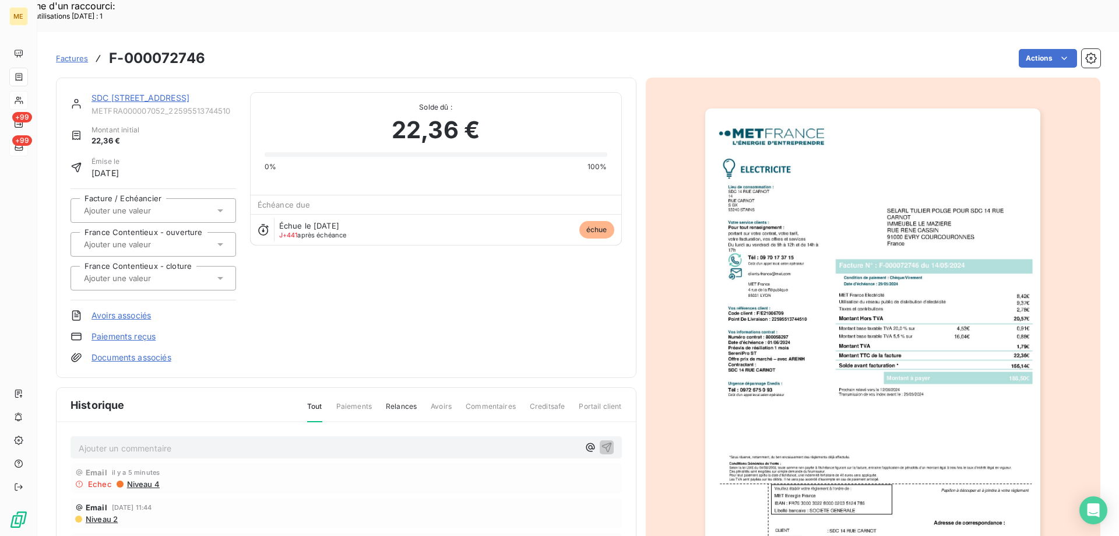
click at [873, 334] on img "button" at bounding box center [872, 345] width 335 height 474
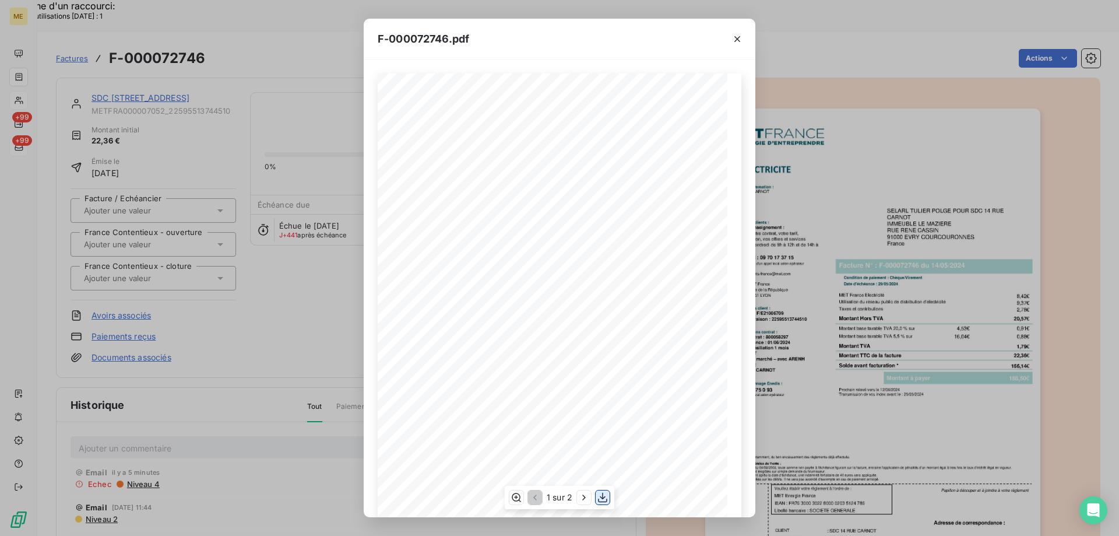
click at [601, 497] on icon "button" at bounding box center [603, 497] width 12 height 12
click at [737, 38] on icon "button" at bounding box center [737, 39] width 12 height 12
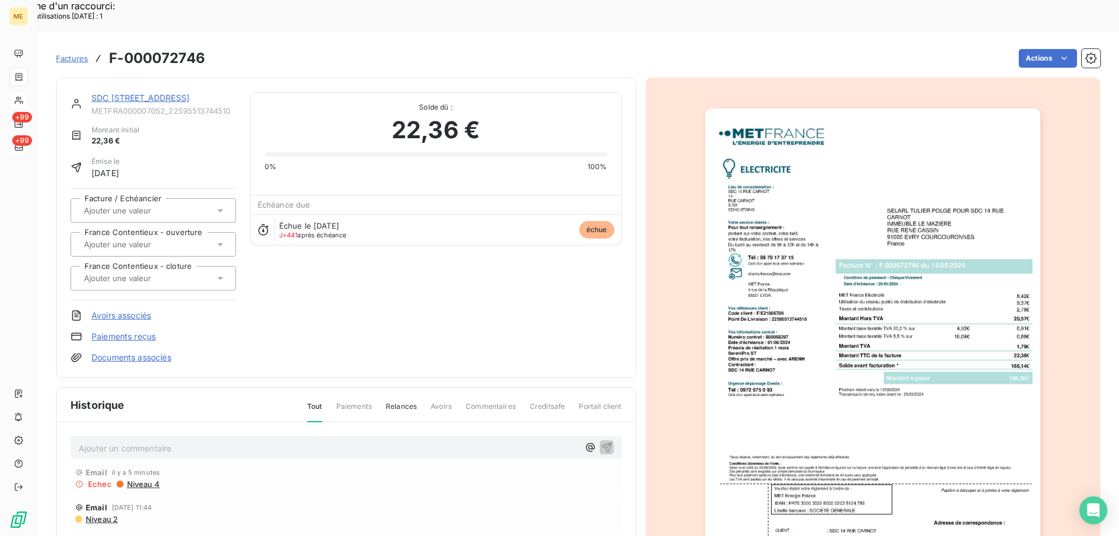
click at [161, 92] on div "SDC 14 RUE CARNOT" at bounding box center [163, 98] width 145 height 12
click at [162, 93] on link "SDC 14 RUE CARNOT" at bounding box center [140, 98] width 98 height 10
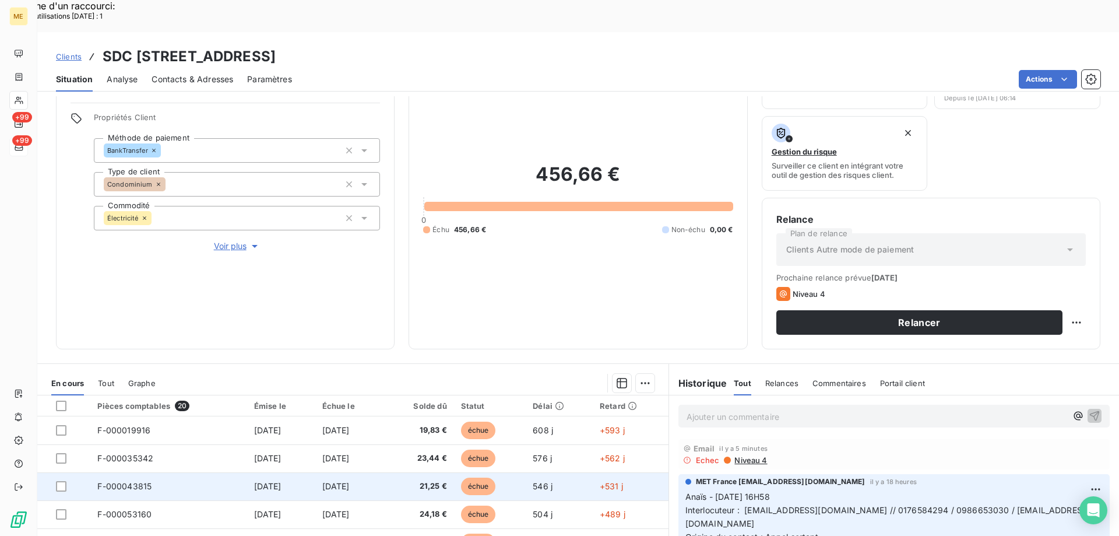
scroll to position [156, 0]
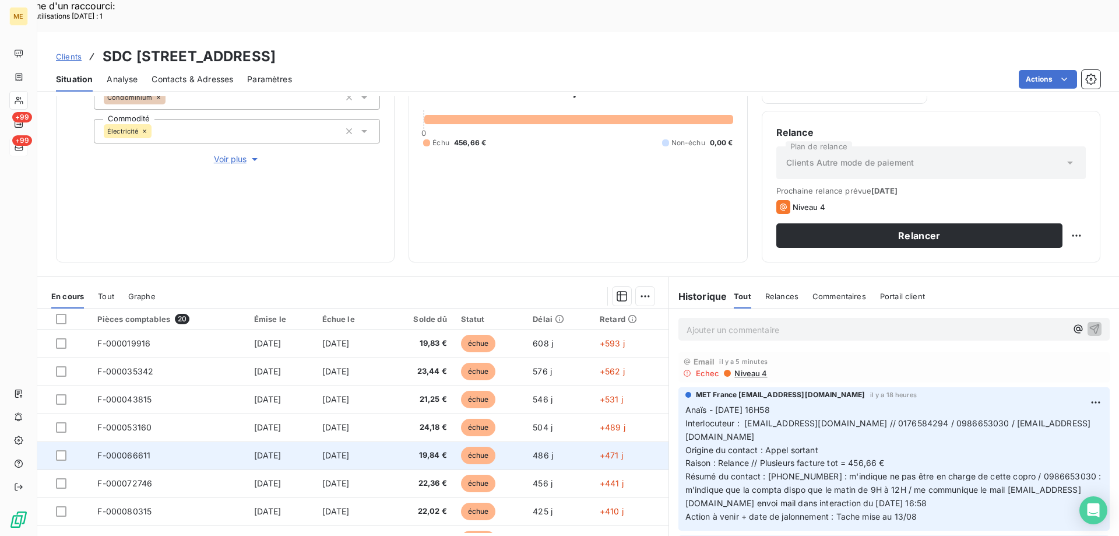
click at [190, 441] on td "F-000066611" at bounding box center [168, 455] width 156 height 28
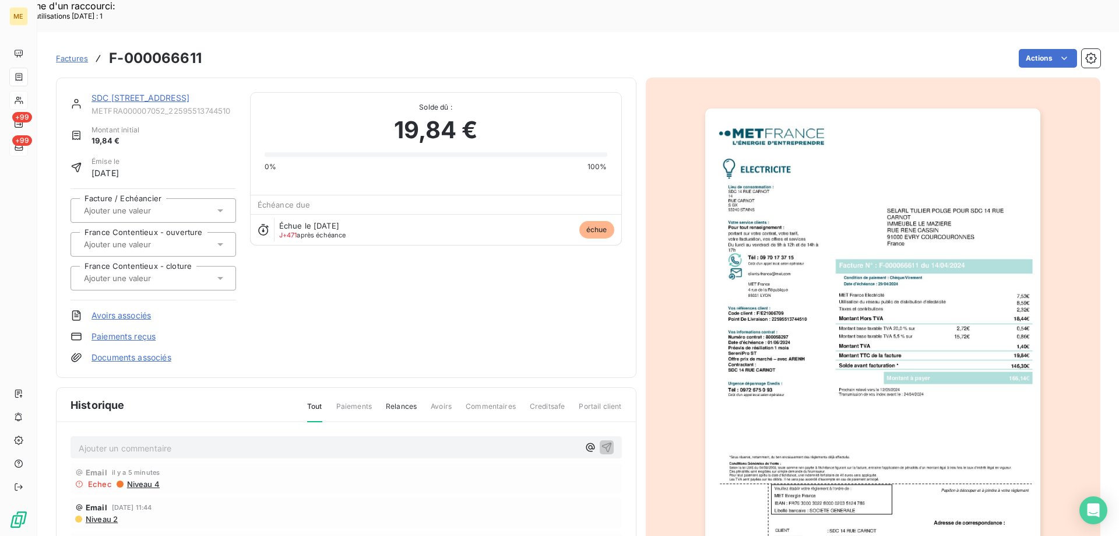
click at [857, 336] on img "button" at bounding box center [872, 345] width 335 height 474
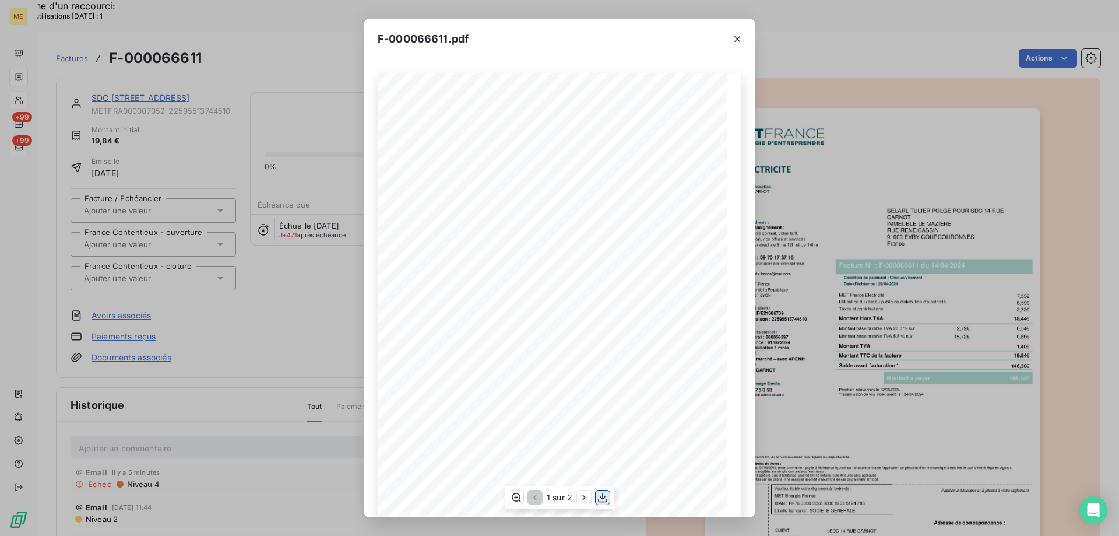
click at [606, 497] on icon "button" at bounding box center [603, 497] width 12 height 12
click at [738, 41] on icon "button" at bounding box center [737, 39] width 12 height 12
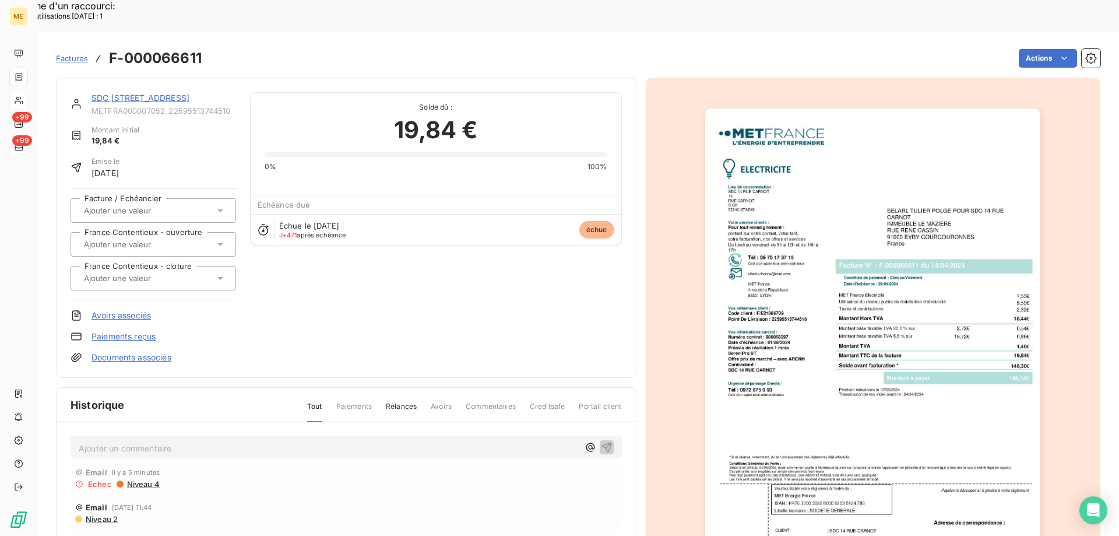
click at [135, 93] on link "SDC 14 RUE CARNOT" at bounding box center [140, 98] width 98 height 10
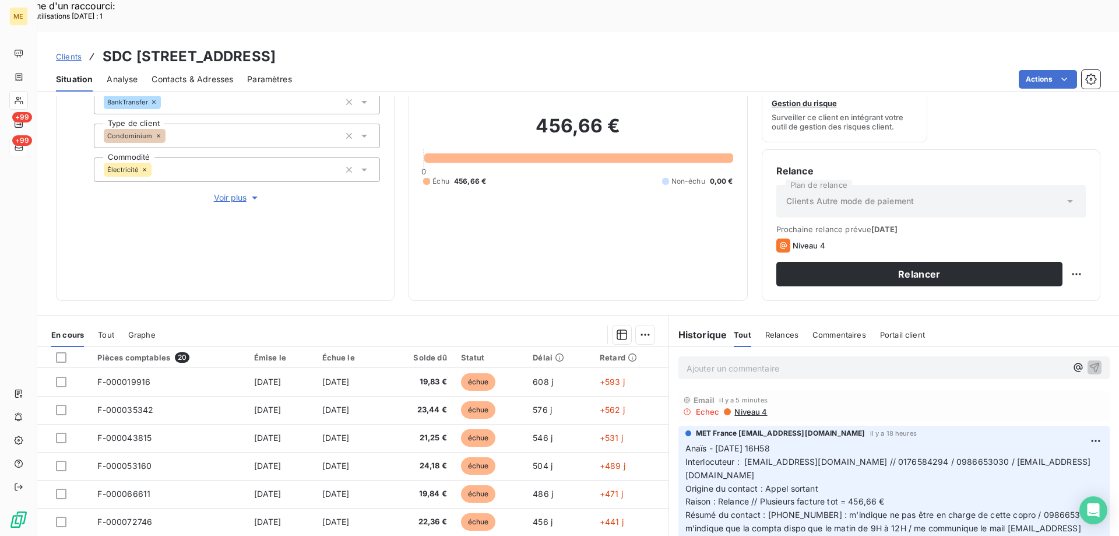
scroll to position [156, 0]
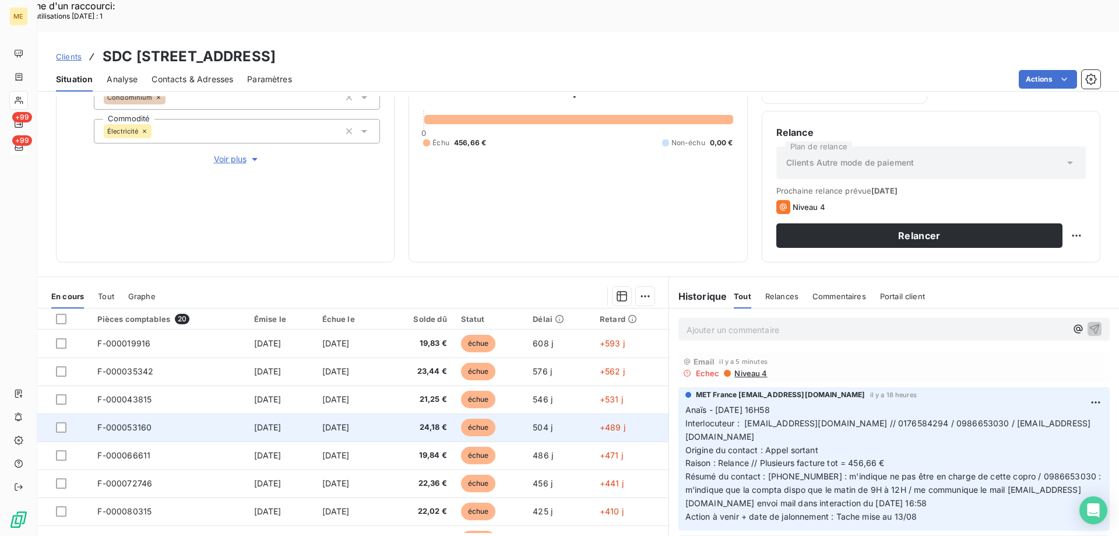
click at [214, 413] on td "F-000053160" at bounding box center [168, 427] width 156 height 28
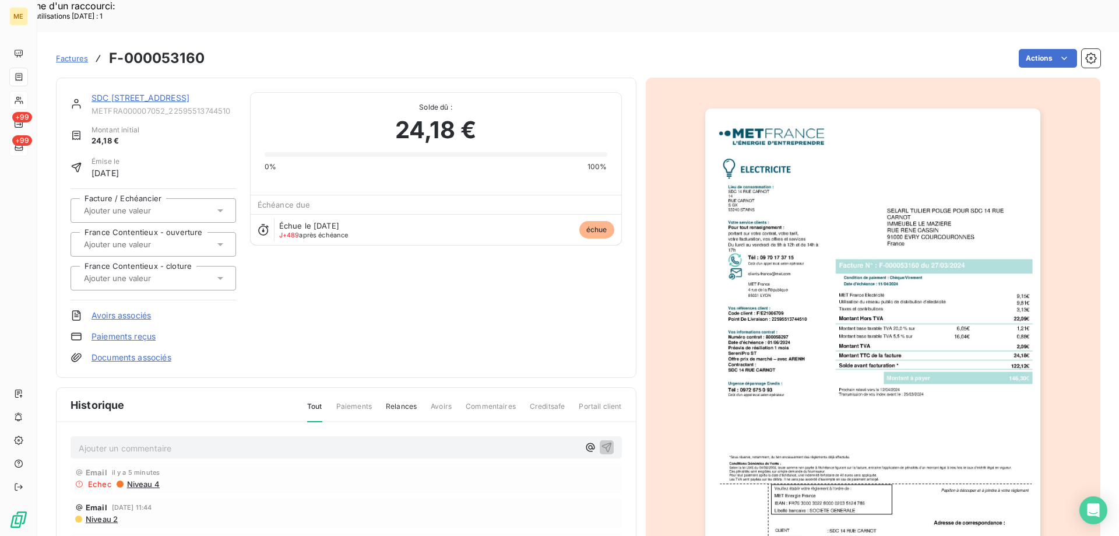
click at [863, 326] on img "button" at bounding box center [872, 345] width 335 height 474
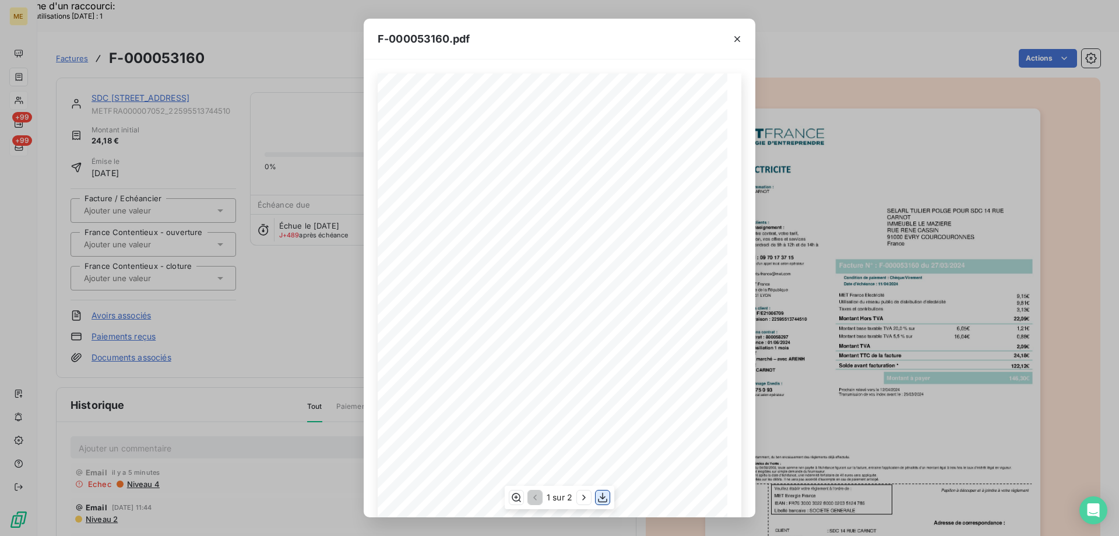
click at [605, 500] on icon "button" at bounding box center [603, 497] width 12 height 12
click at [740, 36] on icon "button" at bounding box center [737, 39] width 6 height 6
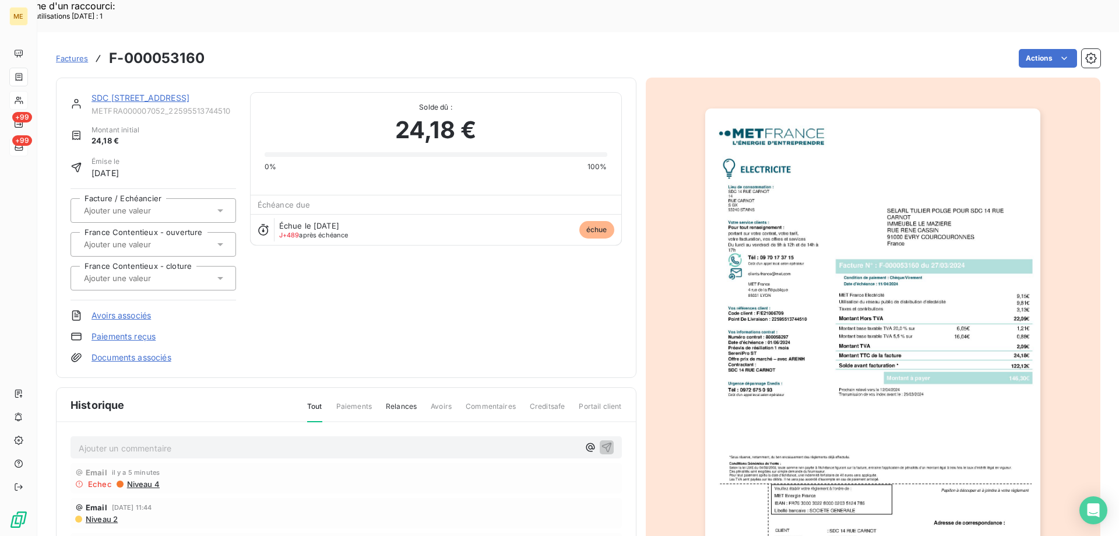
click at [131, 93] on link "SDC 14 RUE CARNOT" at bounding box center [140, 98] width 98 height 10
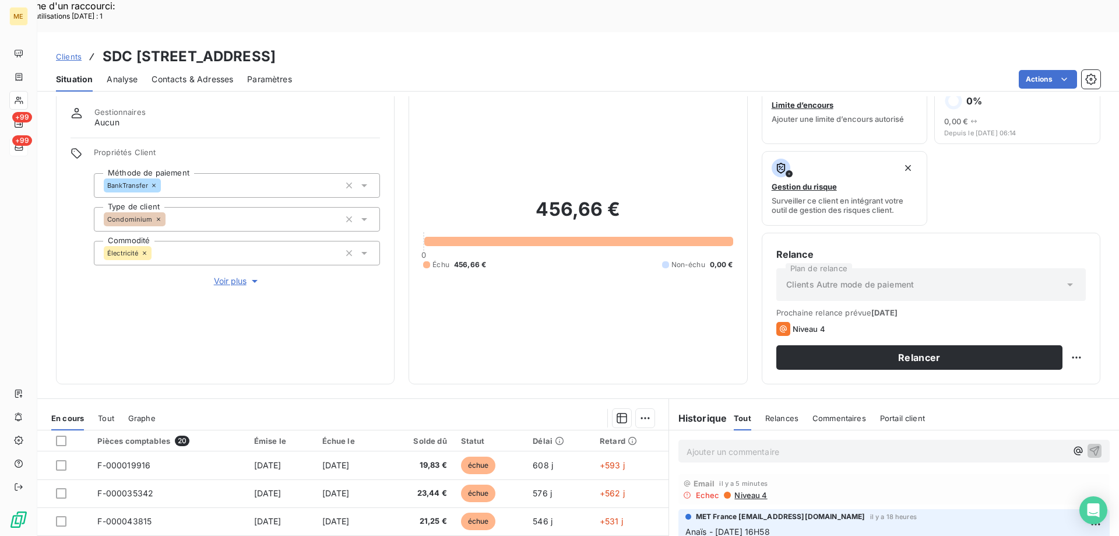
scroll to position [58, 0]
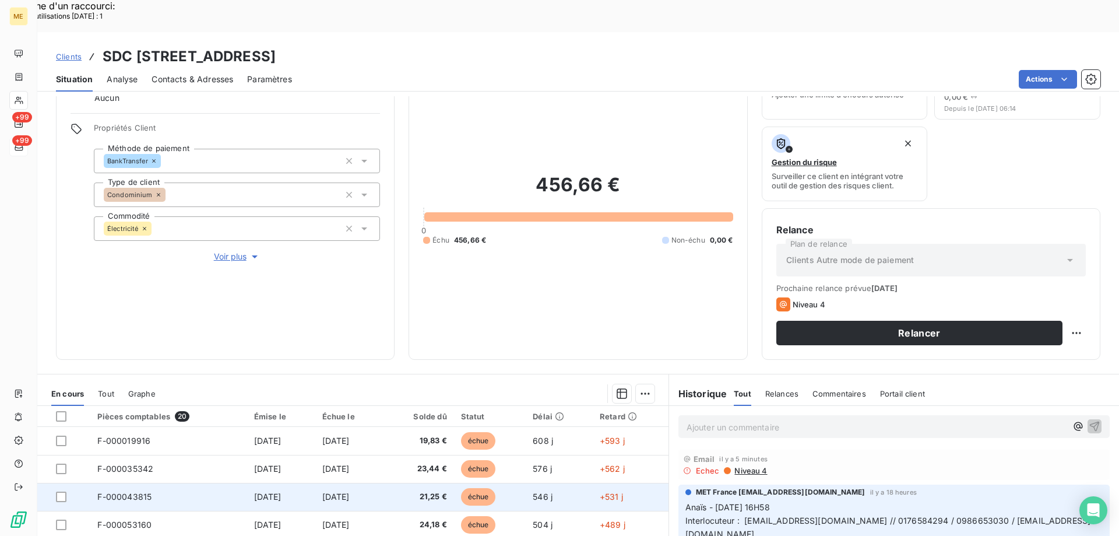
click at [181, 483] on td "F-000043815" at bounding box center [168, 497] width 156 height 28
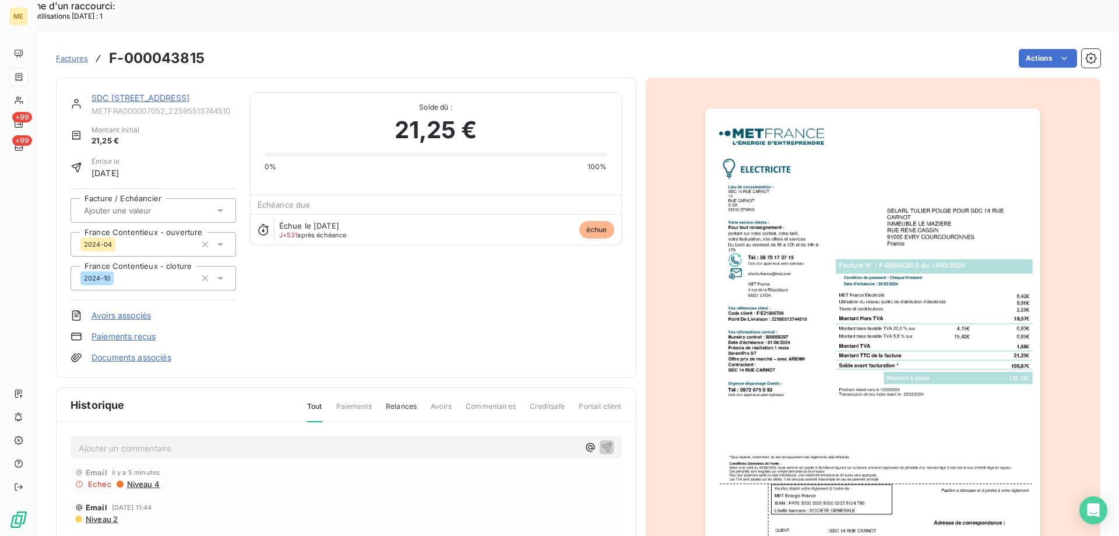
click at [940, 362] on img "button" at bounding box center [872, 345] width 335 height 474
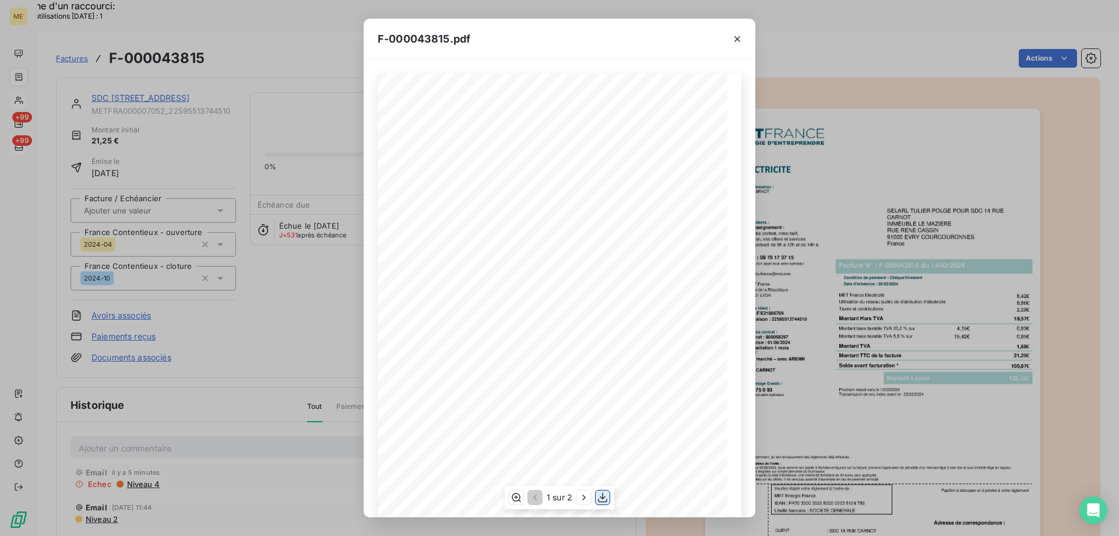
click at [600, 496] on icon "button" at bounding box center [603, 497] width 12 height 12
click at [740, 38] on icon "button" at bounding box center [737, 39] width 12 height 12
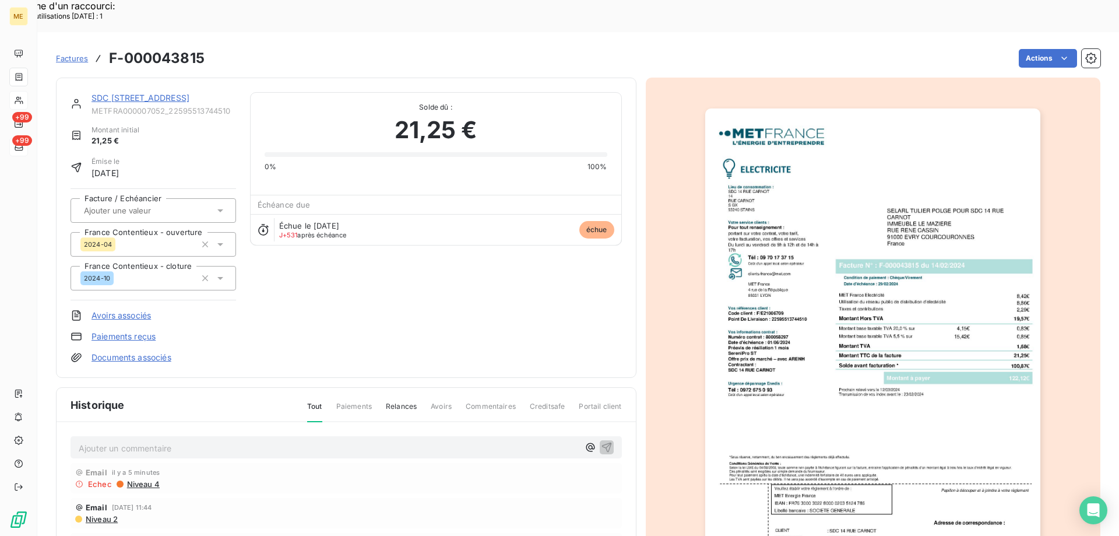
click at [129, 93] on link "SDC 14 RUE CARNOT" at bounding box center [140, 98] width 98 height 10
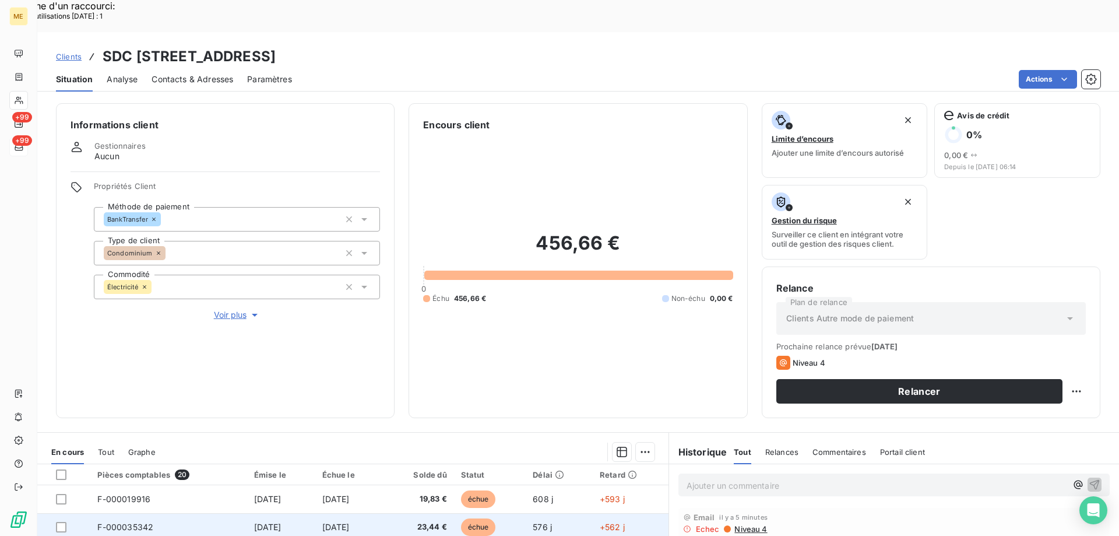
scroll to position [117, 0]
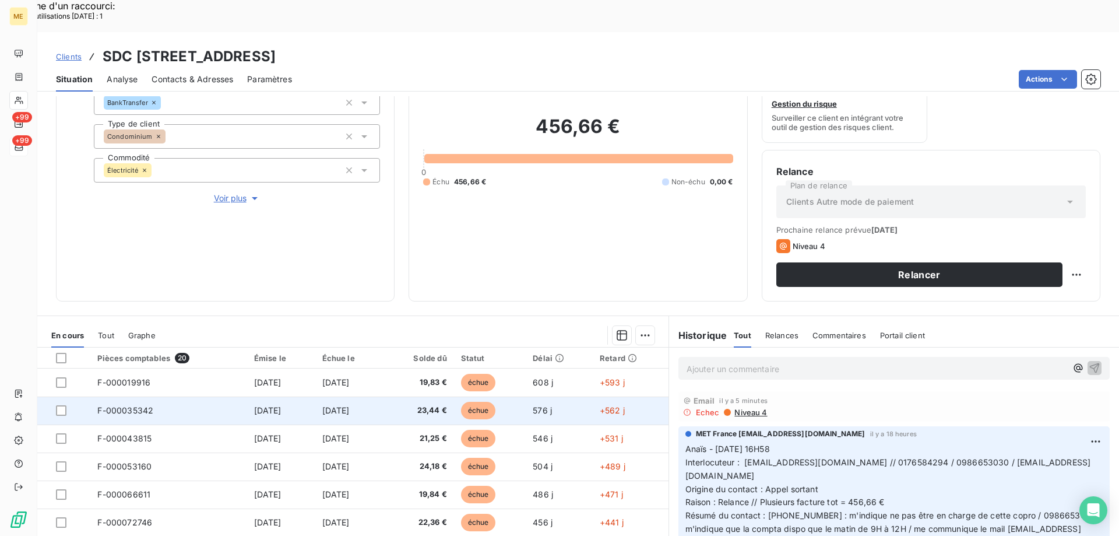
click at [202, 396] on td "F-000035342" at bounding box center [168, 410] width 156 height 28
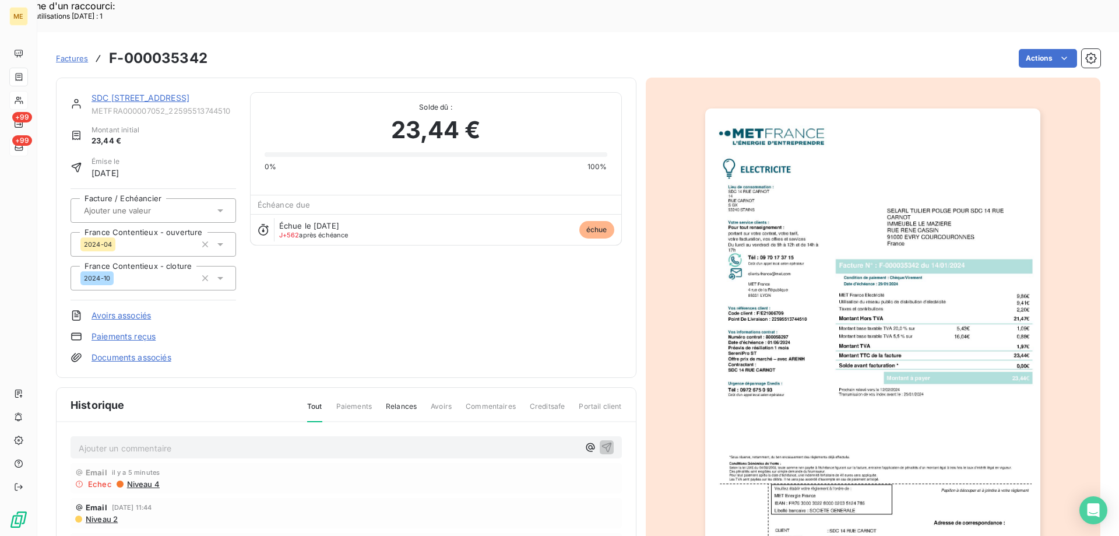
click at [862, 350] on img "button" at bounding box center [872, 345] width 335 height 474
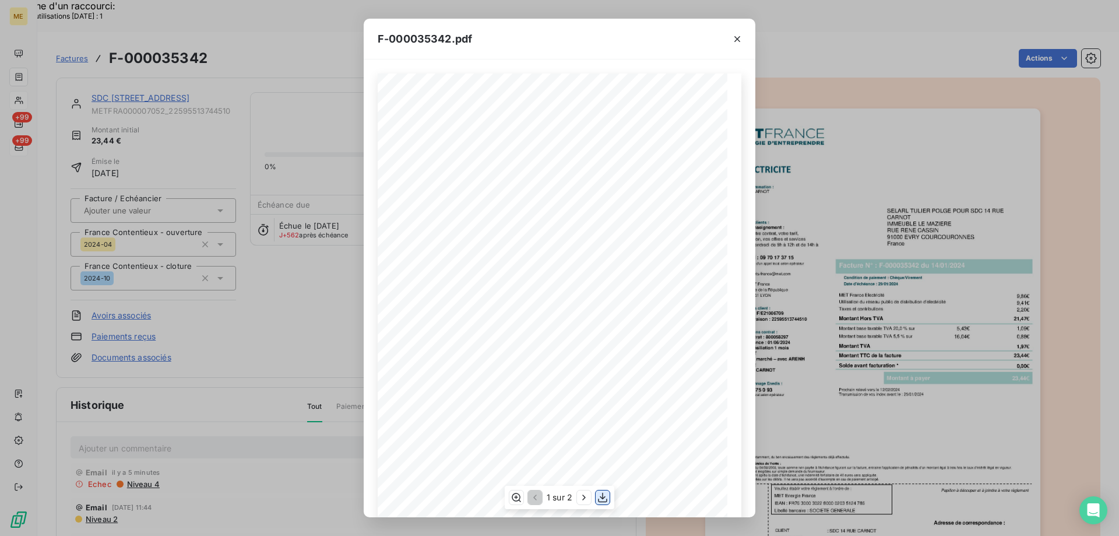
click at [608, 497] on icon "button" at bounding box center [603, 497] width 12 height 12
click at [747, 34] on div at bounding box center [737, 39] width 36 height 40
click at [737, 36] on icon "button" at bounding box center [737, 39] width 12 height 12
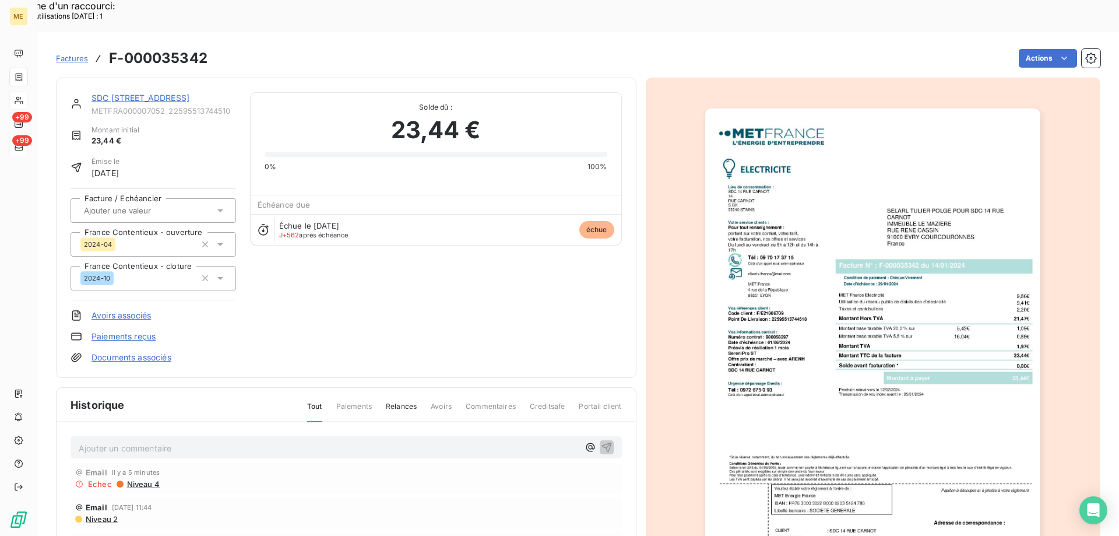
click at [163, 92] on div "SDC 14 RUE CARNOT" at bounding box center [163, 98] width 145 height 12
click at [153, 93] on link "SDC 14 RUE CARNOT" at bounding box center [140, 98] width 98 height 10
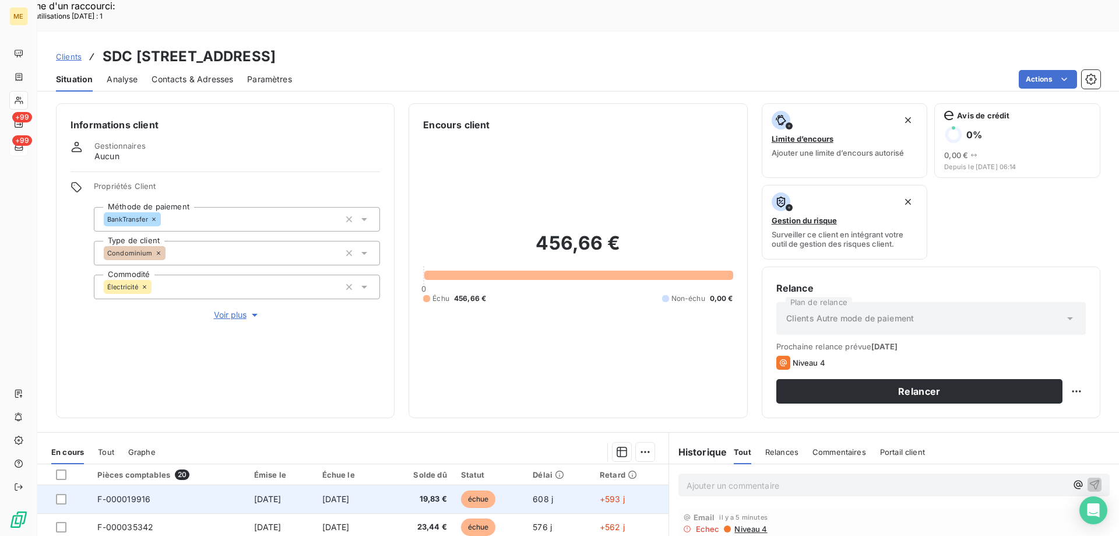
click at [185, 485] on td "F-000019916" at bounding box center [168, 499] width 156 height 28
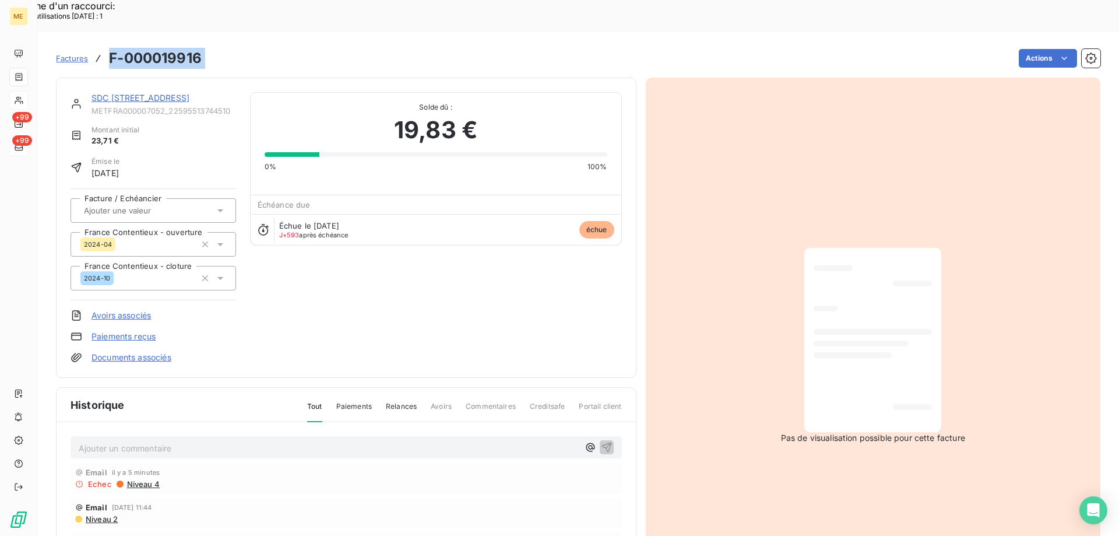
drag, startPoint x: 213, startPoint y: 22, endPoint x: 103, endPoint y: 27, distance: 109.7
click at [103, 46] on div "Factures F-000019916 Actions" at bounding box center [578, 58] width 1044 height 24
click at [132, 93] on link "SDC 14 RUE CARNOT" at bounding box center [140, 98] width 98 height 10
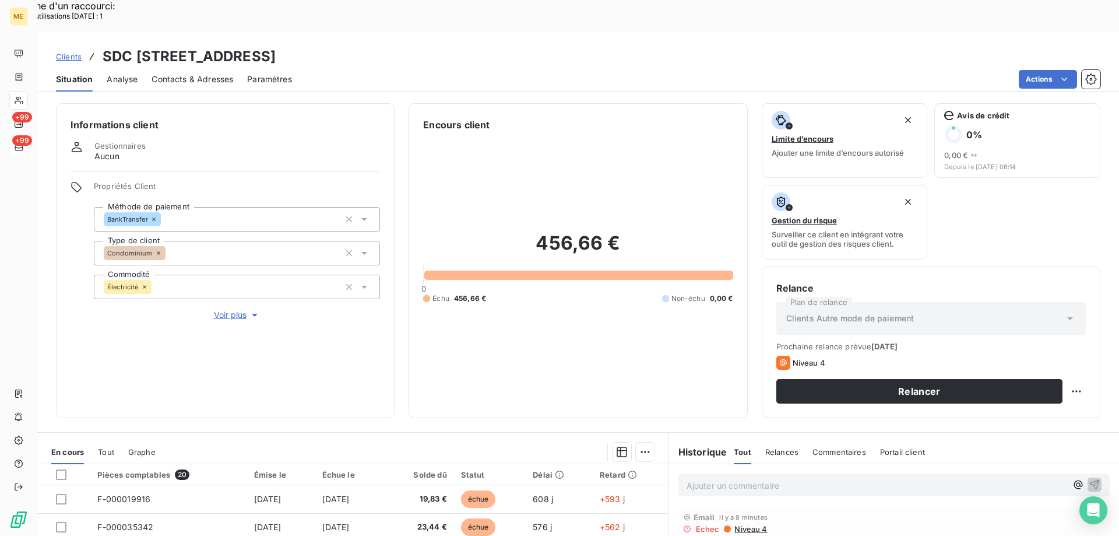
click at [529, 46] on div "Clients SDC 14 RUE CARNOT - METFRA000007052_22595513744510" at bounding box center [578, 56] width 1082 height 21
drag, startPoint x: 399, startPoint y: 24, endPoint x: 263, endPoint y: 27, distance: 135.2
click at [263, 46] on h3 "SDC 14 RUE CARNOT - METFRA000007052_22595513744510" at bounding box center [189, 56] width 173 height 21
drag, startPoint x: 535, startPoint y: 19, endPoint x: 407, endPoint y: 30, distance: 128.1
click at [407, 46] on div "Clients SDC 14 RUE CARNOT - METFRA000007052_22595513744510" at bounding box center [578, 56] width 1082 height 21
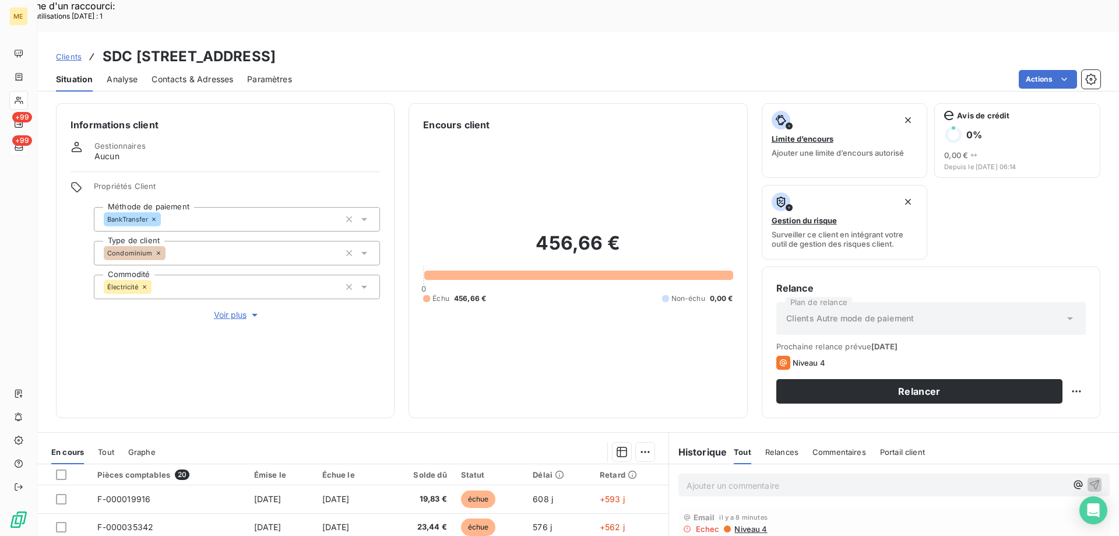
click at [428, 70] on div "Actions" at bounding box center [703, 79] width 794 height 19
drag, startPoint x: 530, startPoint y: 25, endPoint x: 406, endPoint y: 25, distance: 124.7
click at [406, 46] on div "Clients SDC 14 RUE CARNOT - METFRA000007052_22595513744510" at bounding box center [578, 56] width 1082 height 21
drag, startPoint x: 623, startPoint y: 210, endPoint x: 536, endPoint y: 213, distance: 87.5
click at [536, 231] on h2 "456,66 €" at bounding box center [577, 248] width 309 height 35
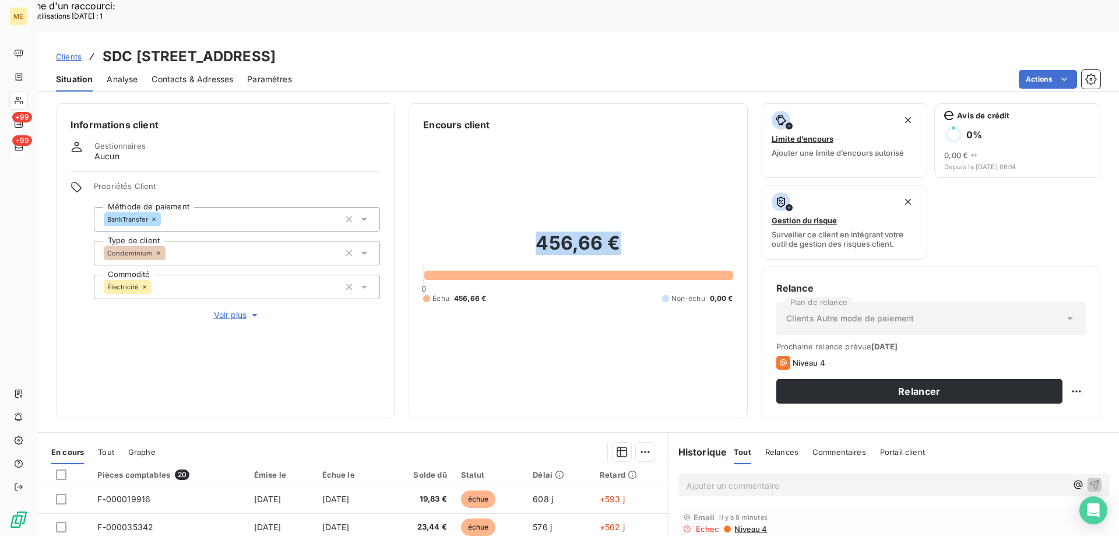
click at [825, 478] on p "Ajouter un commentaire ﻿" at bounding box center [876, 485] width 380 height 15
click at [807, 478] on p "Ajouter un commentaire ﻿" at bounding box center [876, 485] width 380 height 15
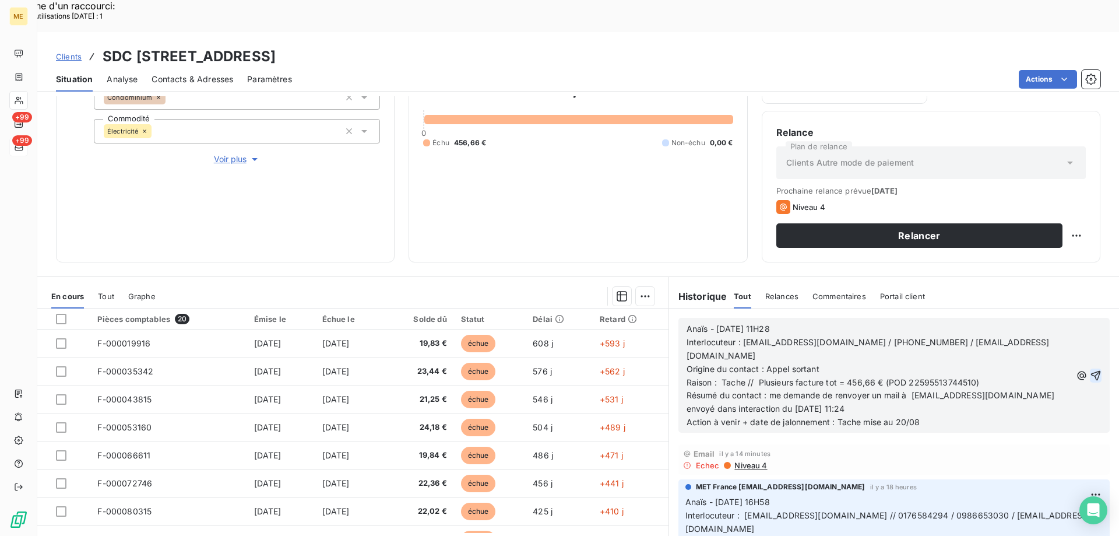
click at [1091, 370] on icon "button" at bounding box center [1096, 375] width 10 height 10
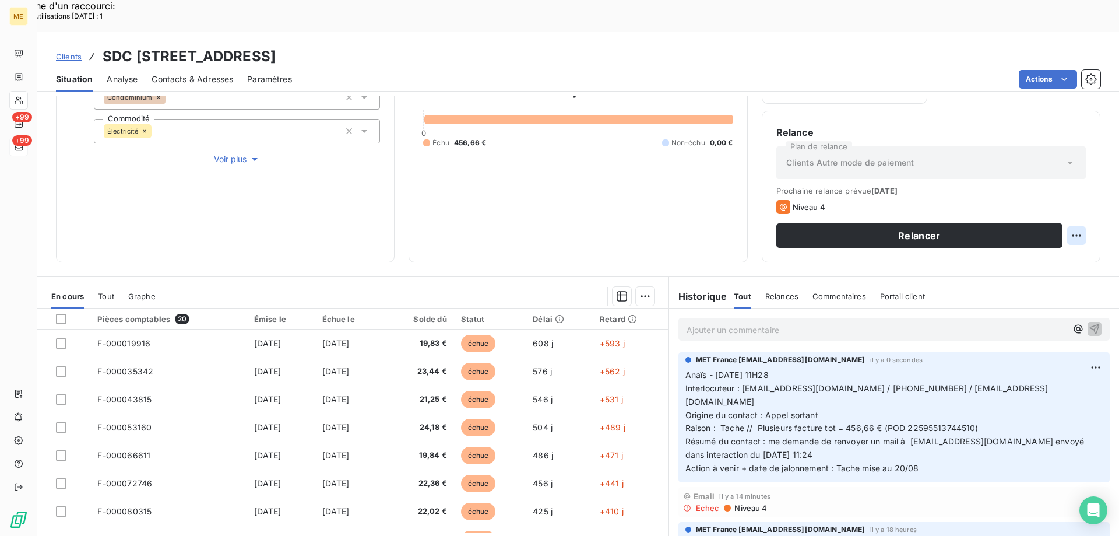
click at [1055, 233] on div "Replanifier cette action" at bounding box center [1019, 229] width 104 height 19
select select "7"
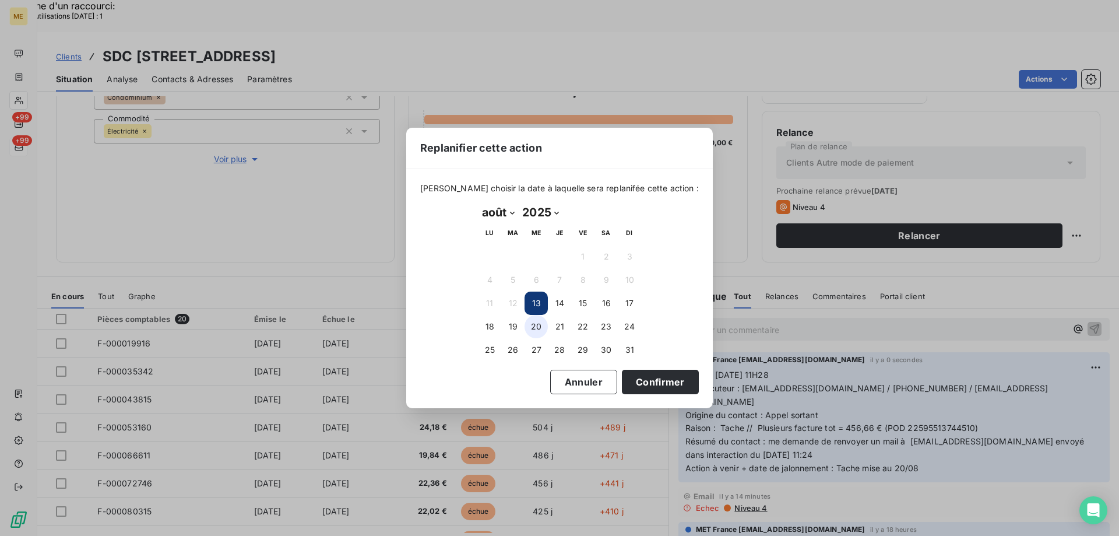
click at [538, 326] on button "20" at bounding box center [535, 326] width 23 height 23
click at [666, 382] on button "Confirmer" at bounding box center [660, 381] width 77 height 24
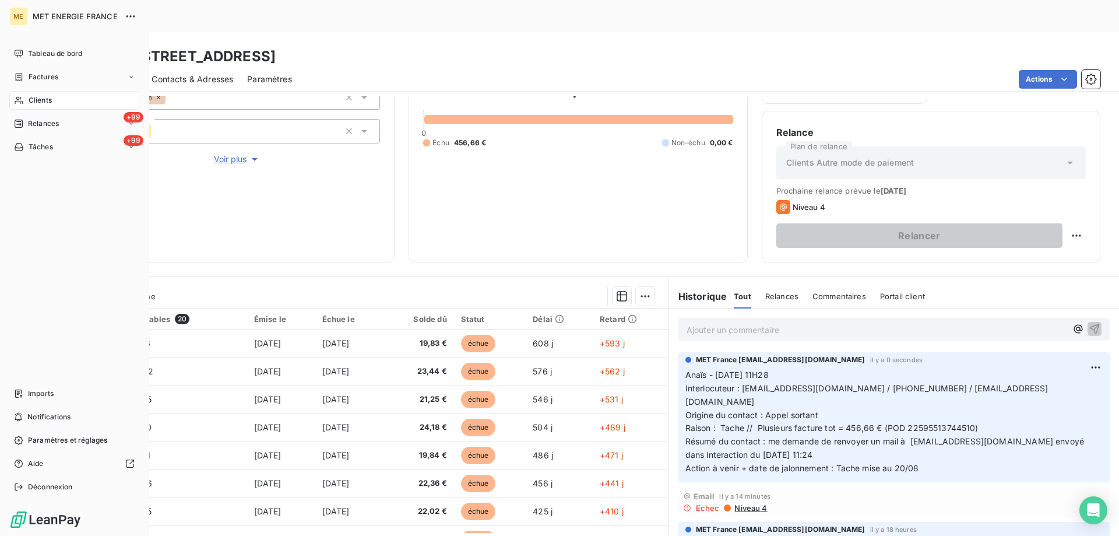
drag, startPoint x: 22, startPoint y: 146, endPoint x: 92, endPoint y: 233, distance: 111.9
click at [22, 146] on icon at bounding box center [19, 146] width 10 height 9
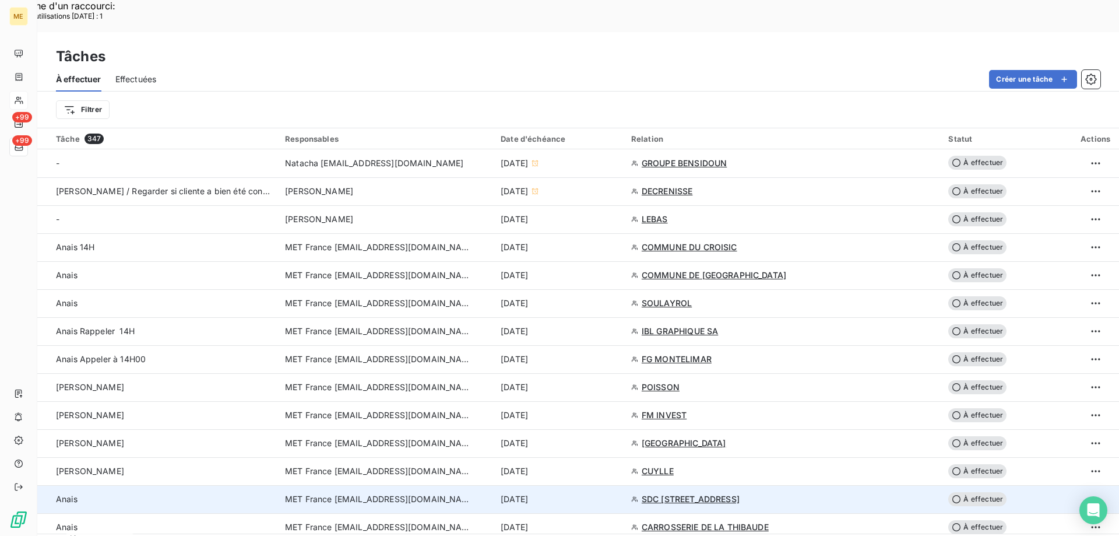
click at [611, 493] on div "[DATE]" at bounding box center [559, 499] width 117 height 12
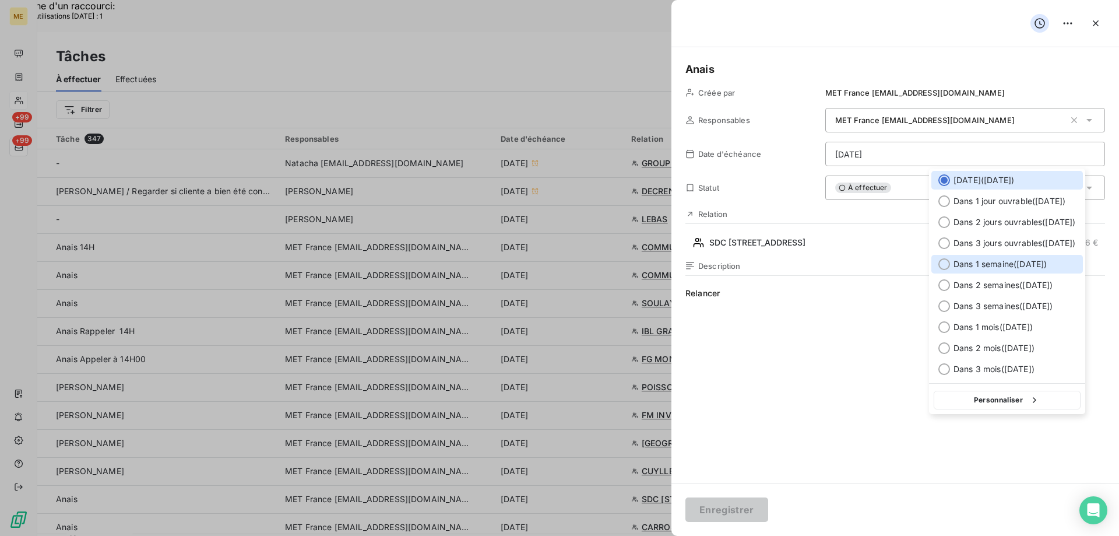
click at [992, 265] on span "Dans 1 semaine ( [DATE] )" at bounding box center [999, 264] width 93 height 12
type input "[DATE]"
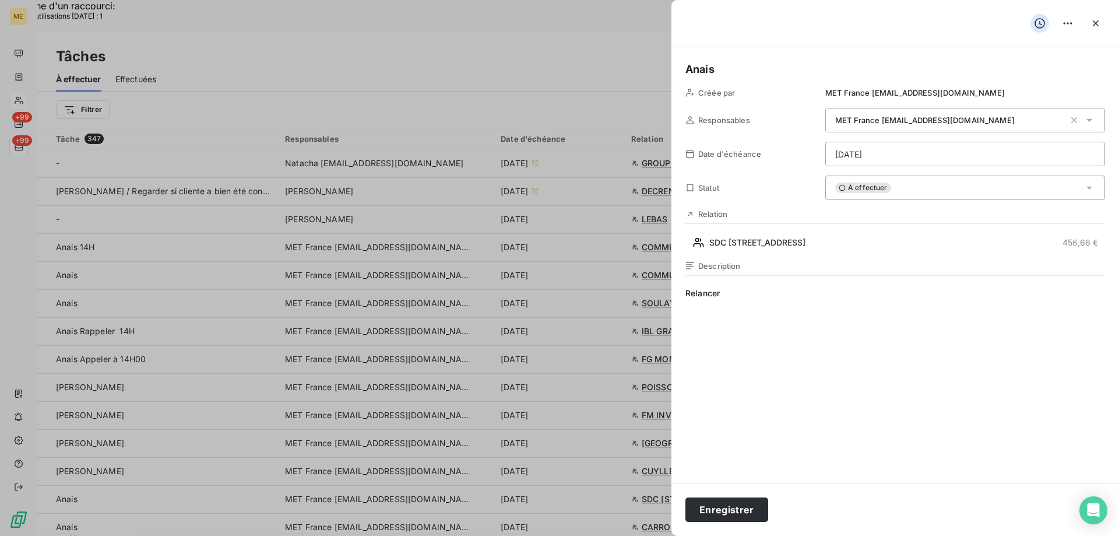
click at [780, 304] on span "Relancer" at bounding box center [895, 399] width 420 height 224
drag, startPoint x: 733, startPoint y: 289, endPoint x: 663, endPoint y: 295, distance: 70.2
click at [716, 502] on button "Enregistrer" at bounding box center [726, 509] width 83 height 24
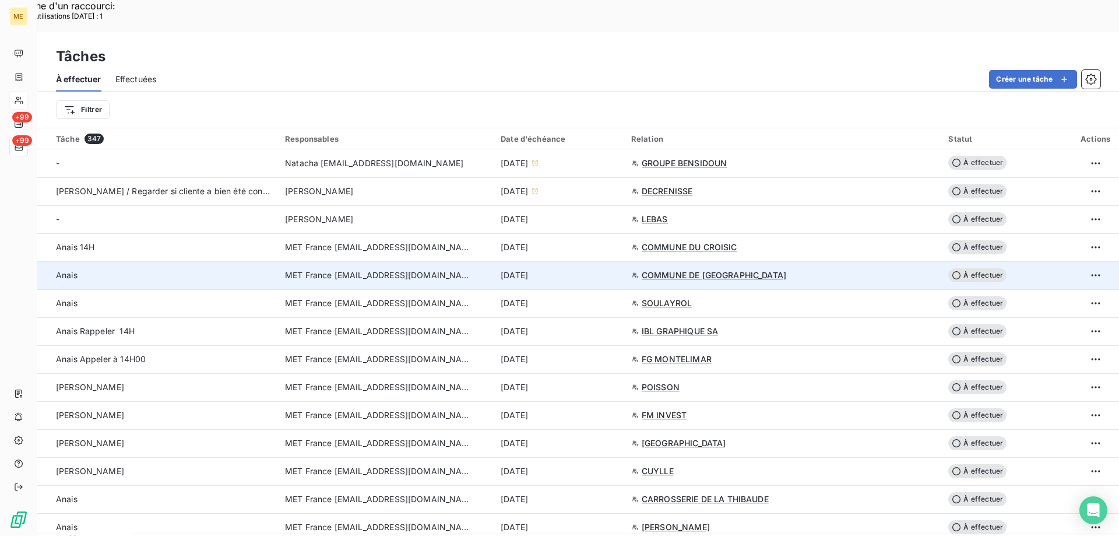
click at [597, 269] on div "[DATE]" at bounding box center [559, 275] width 117 height 12
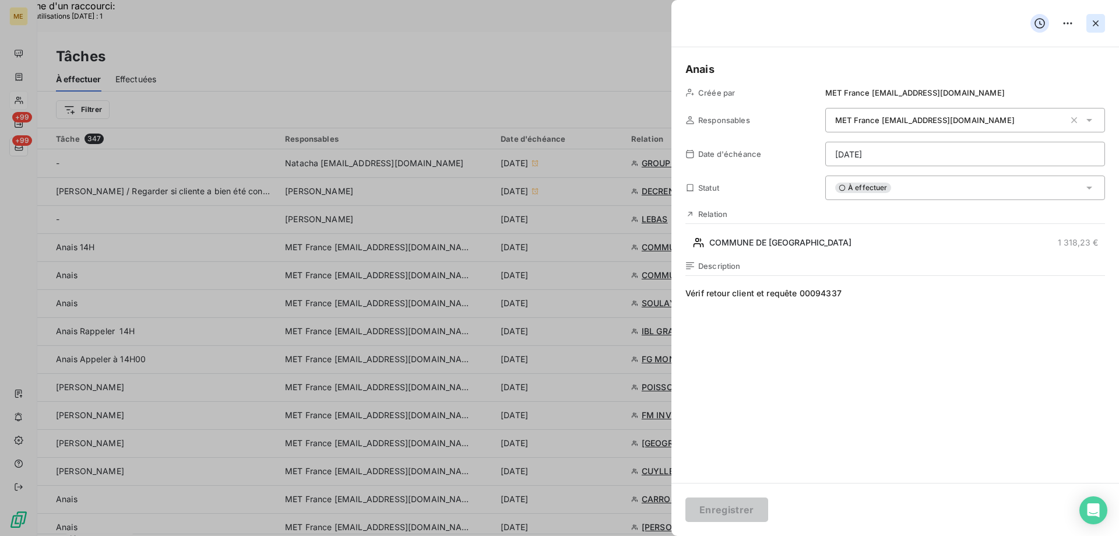
click at [1098, 19] on icon "button" at bounding box center [1096, 23] width 12 height 12
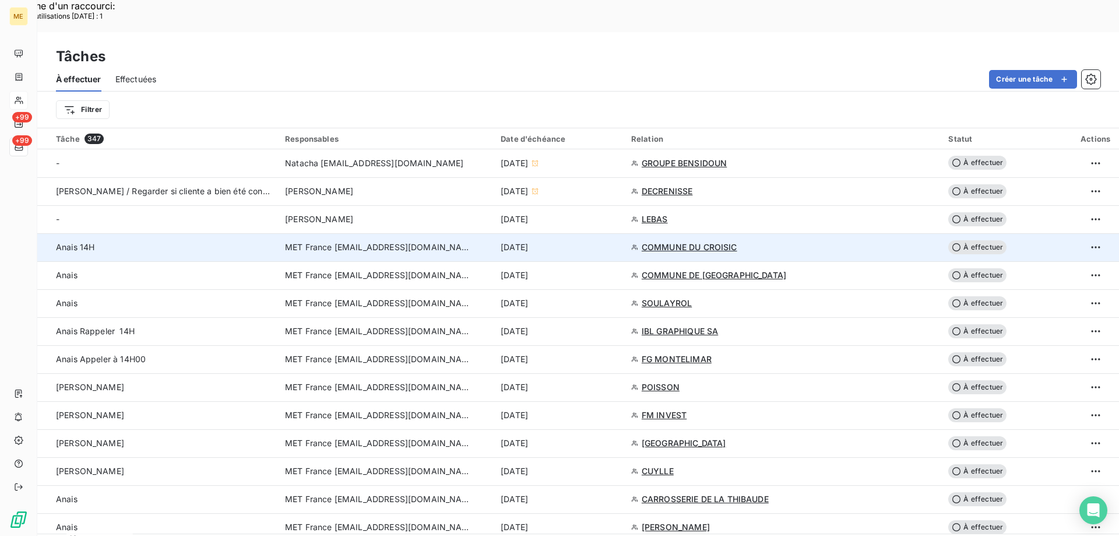
click at [597, 241] on div "[DATE]" at bounding box center [559, 247] width 117 height 12
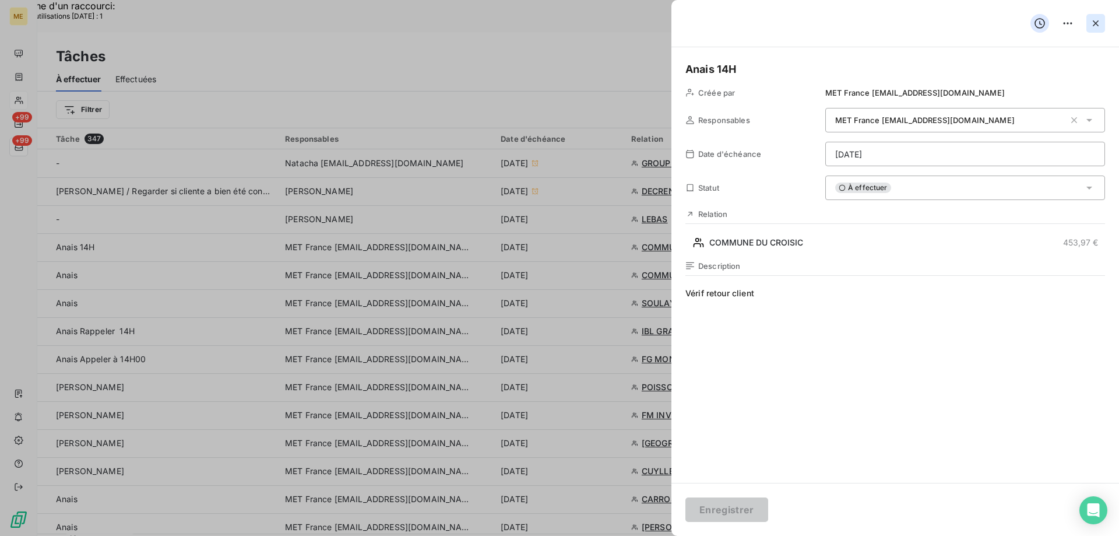
click at [1097, 24] on icon "button" at bounding box center [1096, 23] width 12 height 12
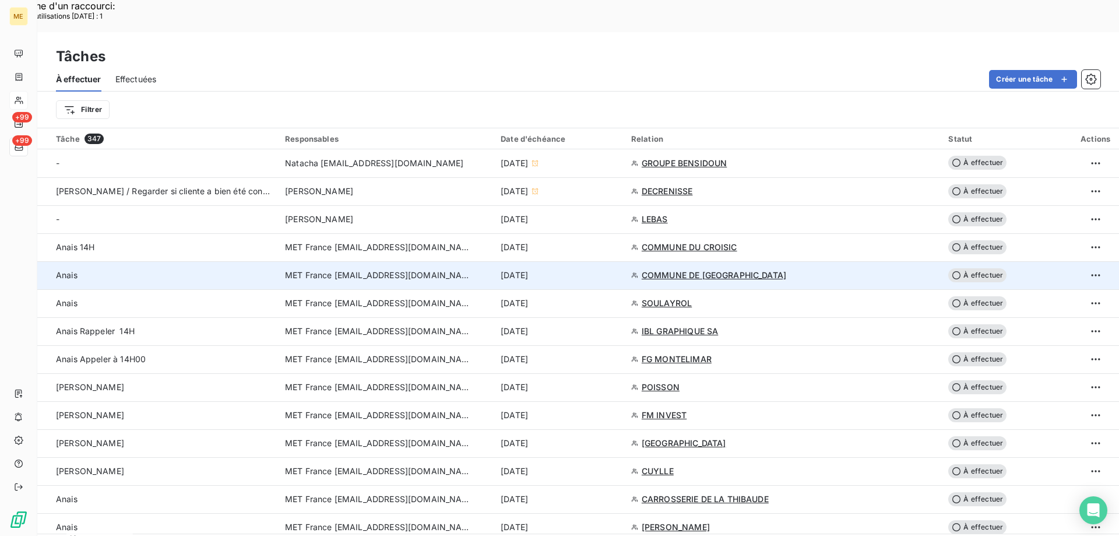
click at [599, 269] on div "[DATE]" at bounding box center [559, 275] width 117 height 12
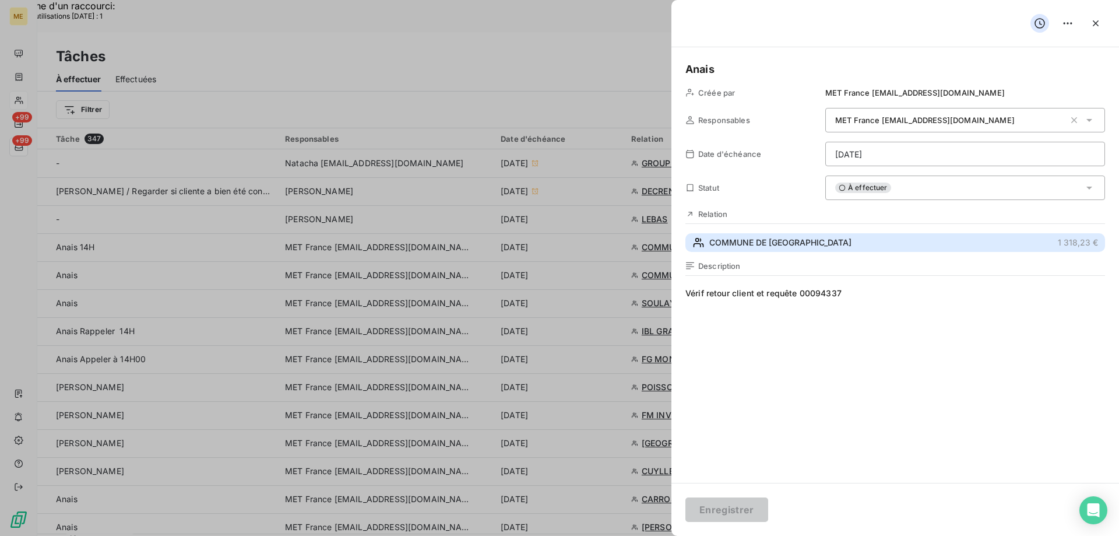
click at [825, 240] on button "COMMUNE DE DOGNEVILLE 1 318,23 €" at bounding box center [895, 242] width 420 height 19
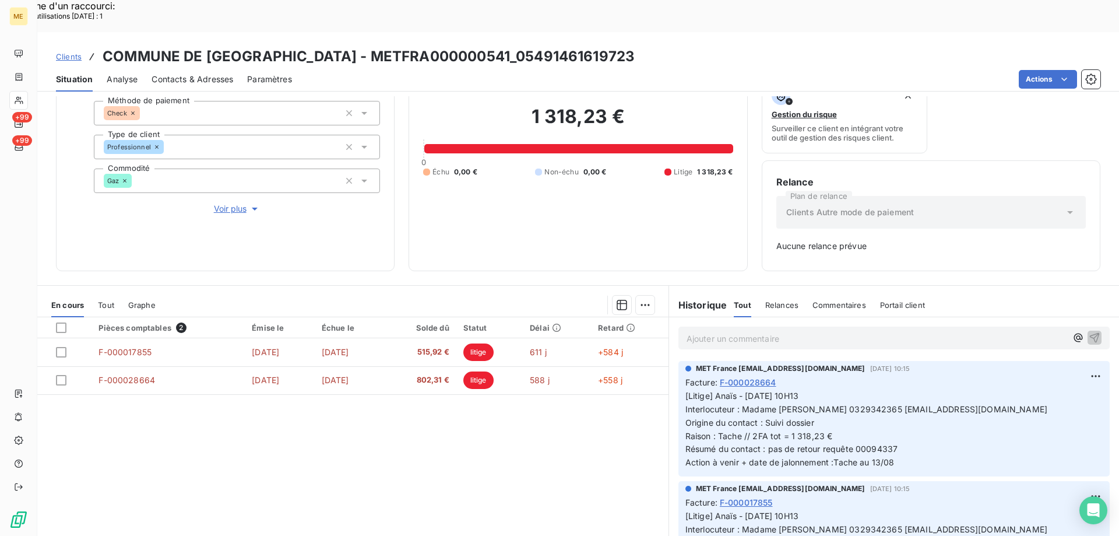
scroll to position [115, 0]
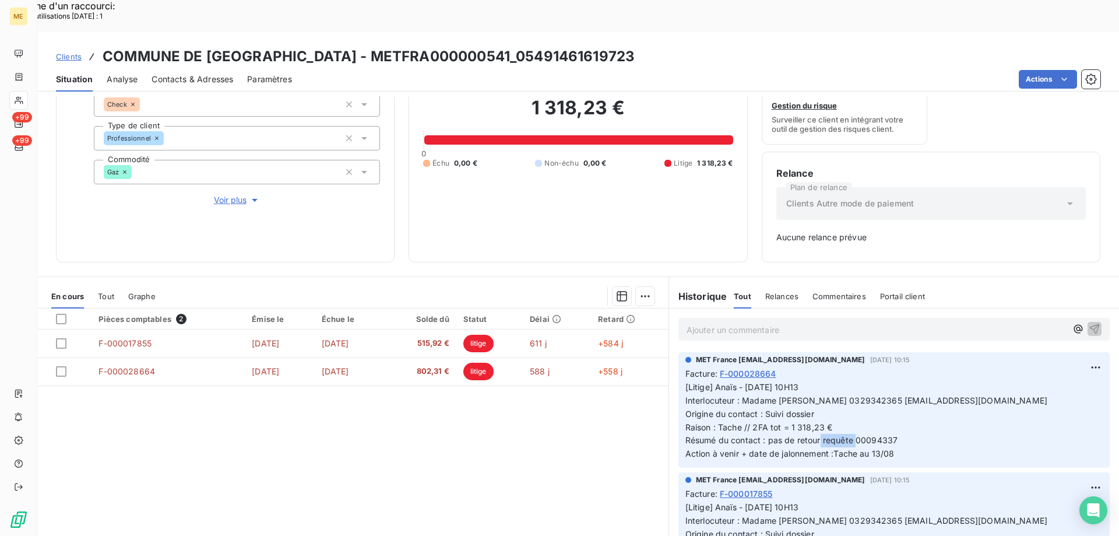
drag, startPoint x: 894, startPoint y: 406, endPoint x: 850, endPoint y: 409, distance: 43.8
click at [850, 409] on span "[Litige] Anaïs - 11/08/2025 - 10H13 Interlocuteur : Madame ARNOLD 0329342365 ma…" at bounding box center [867, 420] width 365 height 76
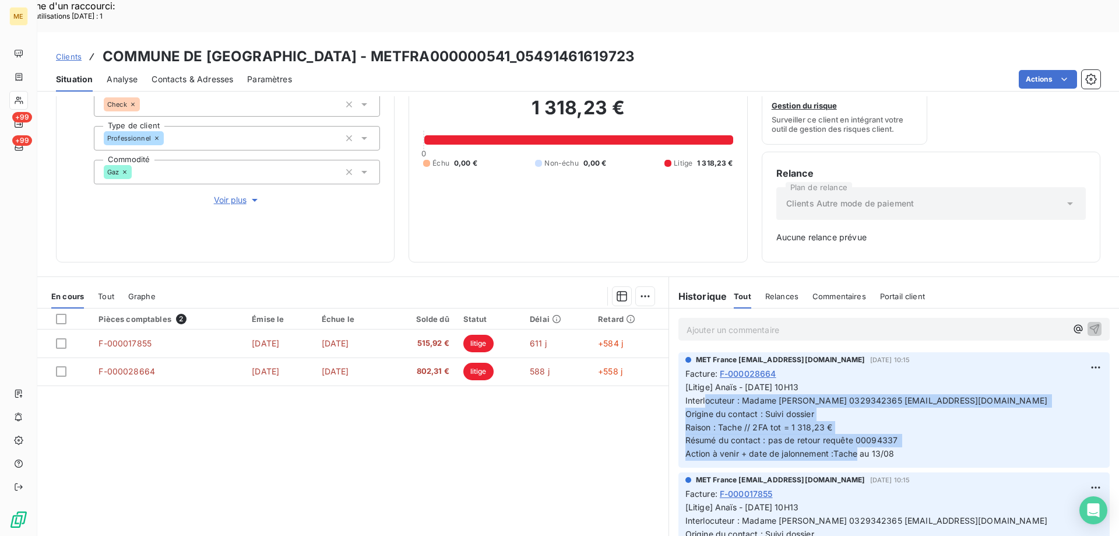
drag, startPoint x: 896, startPoint y: 422, endPoint x: 672, endPoint y: 365, distance: 230.9
click at [672, 365] on div "MET France met-france@recouvrement.met.com 11 août 2025, 10:15 Facture : F-0000…" at bounding box center [894, 410] width 450 height 120
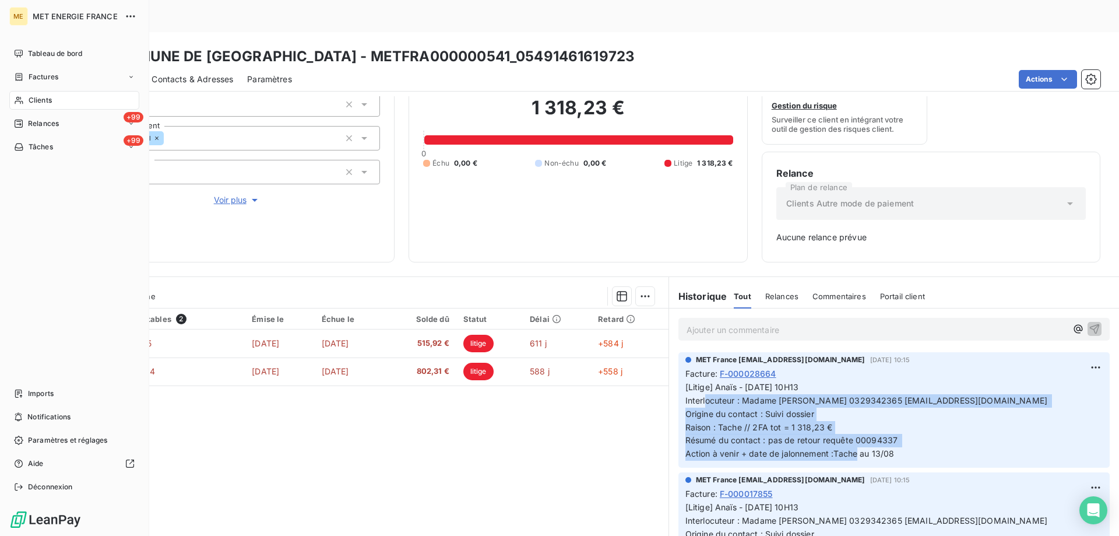
click at [43, 98] on span "Clients" at bounding box center [40, 100] width 23 height 10
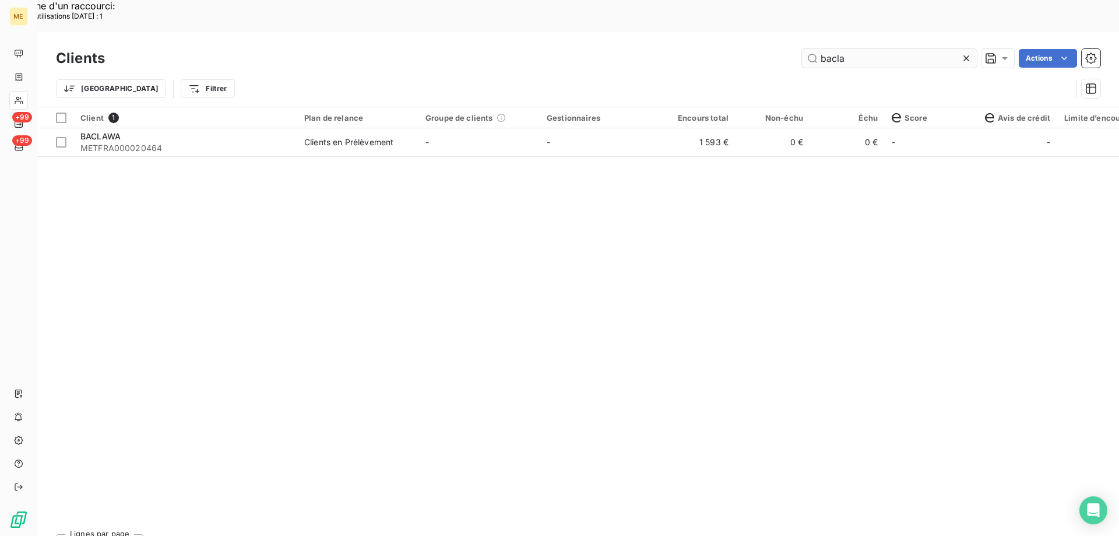
click at [874, 49] on input "bacla" at bounding box center [889, 58] width 175 height 19
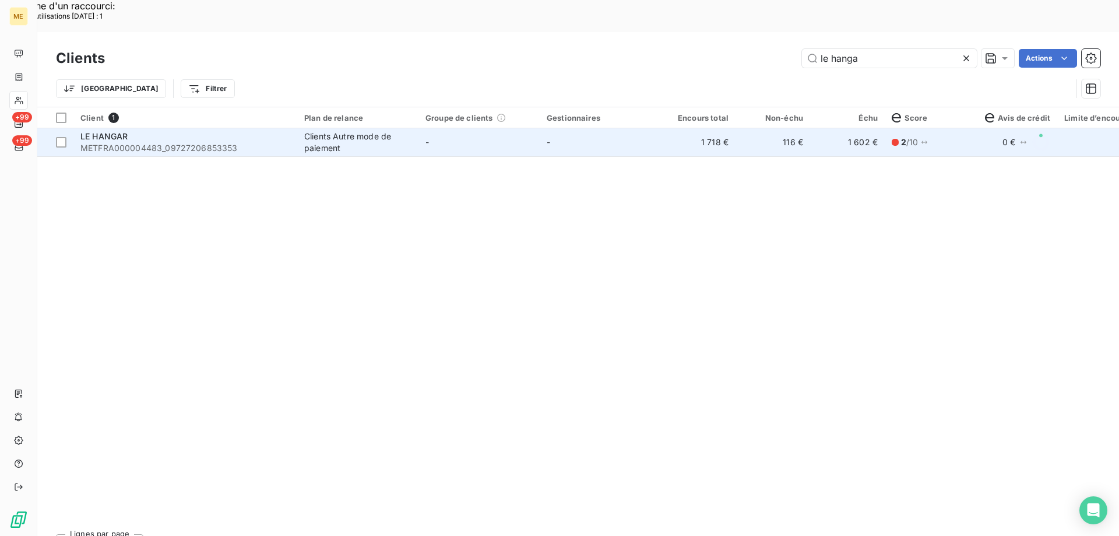
type input "le hanga"
click at [209, 142] on span "METFRA000004483_09727206853353" at bounding box center [185, 148] width 210 height 12
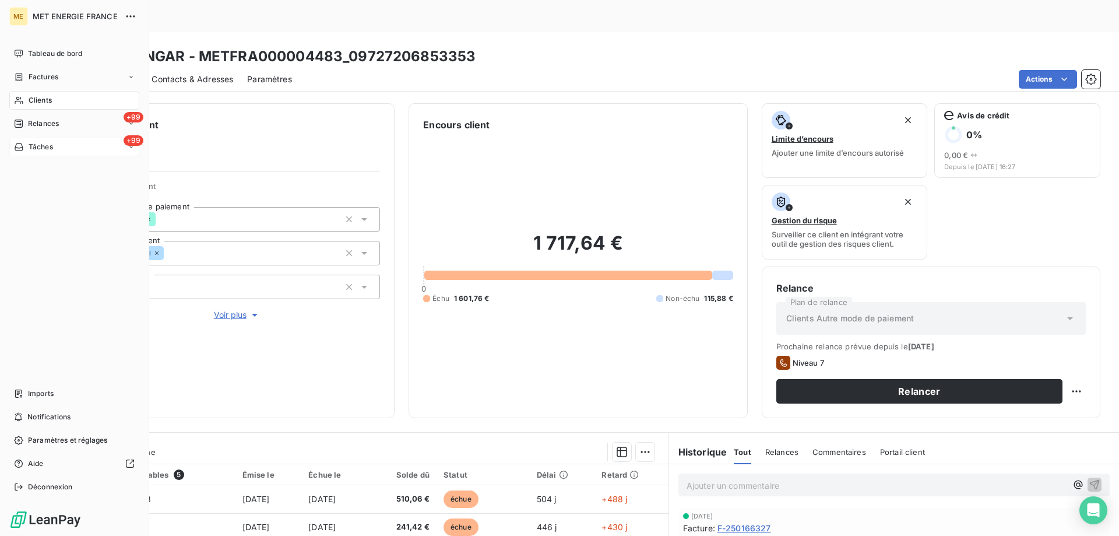
click at [31, 145] on span "Tâches" at bounding box center [41, 147] width 24 height 10
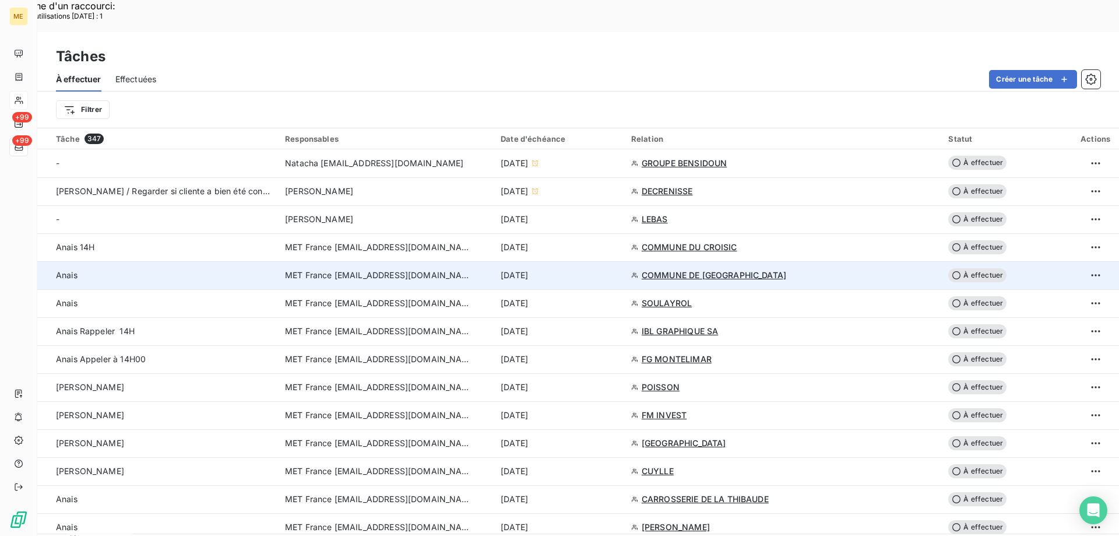
click at [675, 269] on span "COMMUNE DE DOGNEVILLE" at bounding box center [714, 275] width 145 height 12
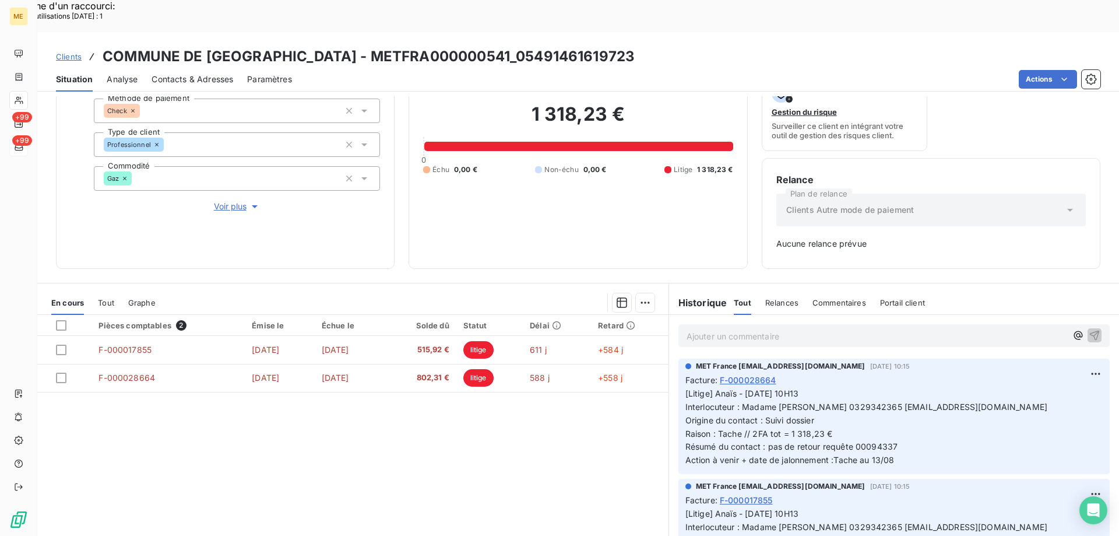
scroll to position [115, 0]
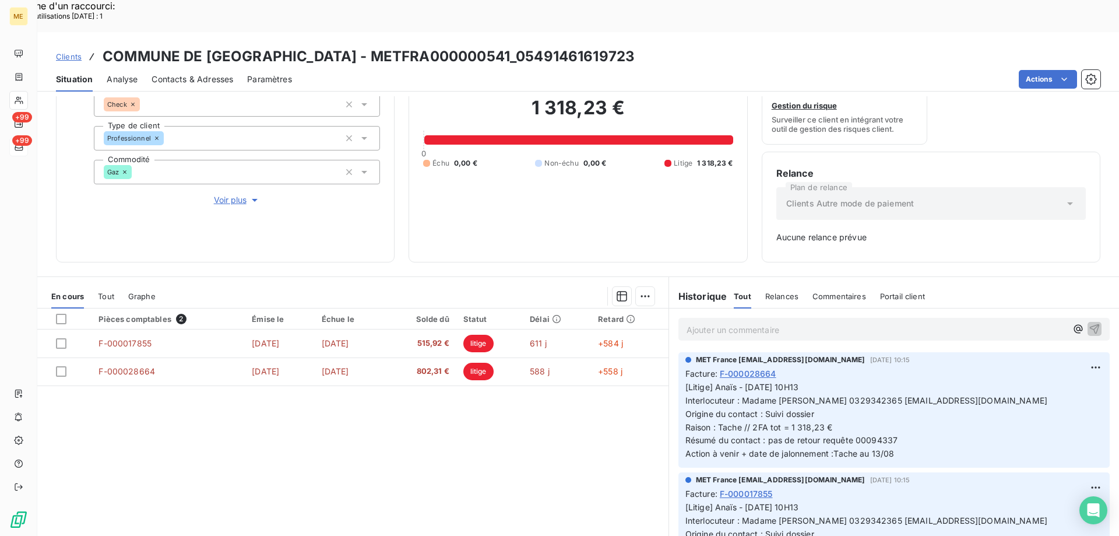
click at [760, 322] on p "Ajouter un commentaire ﻿" at bounding box center [876, 329] width 380 height 15
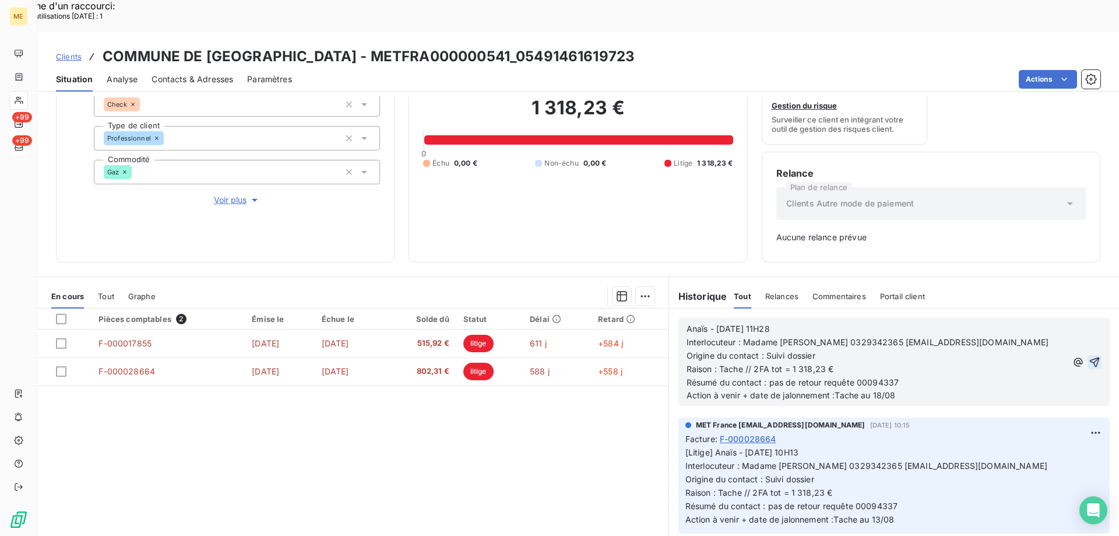
click at [1089, 356] on icon "button" at bounding box center [1095, 362] width 12 height 12
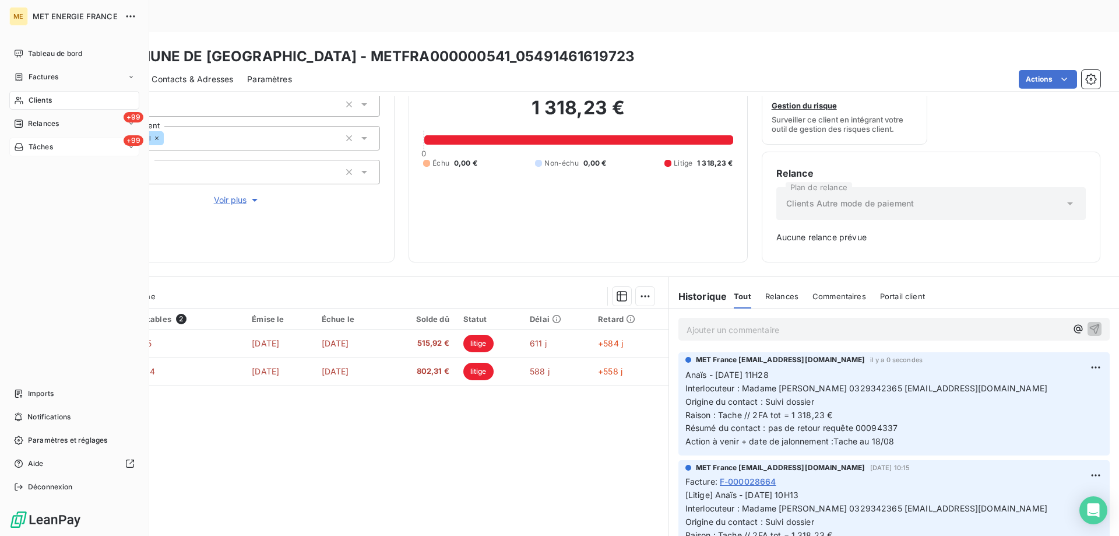
click at [47, 147] on span "Tâches" at bounding box center [41, 147] width 24 height 10
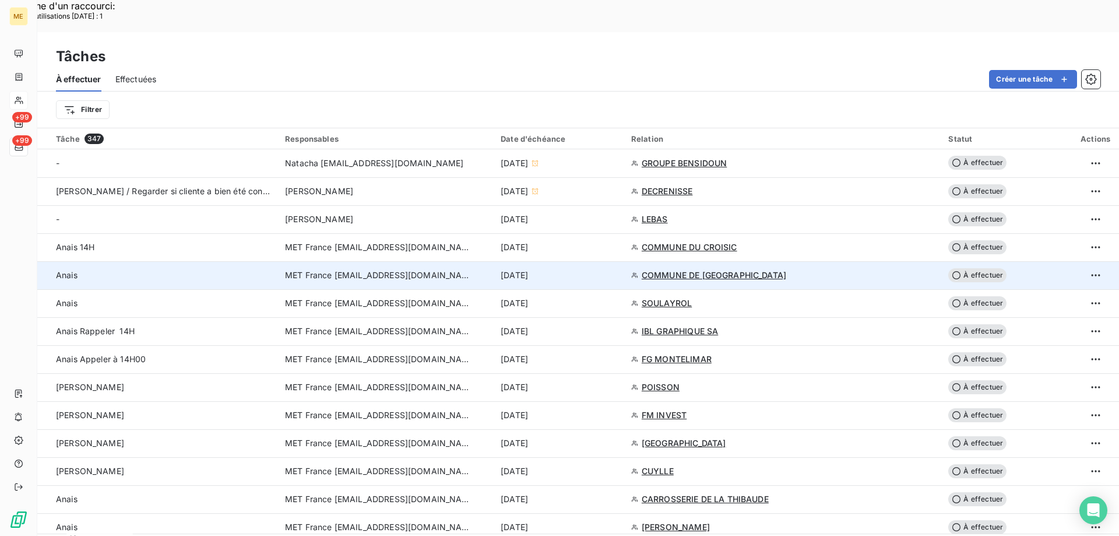
click at [617, 269] on div "[DATE]" at bounding box center [559, 275] width 117 height 12
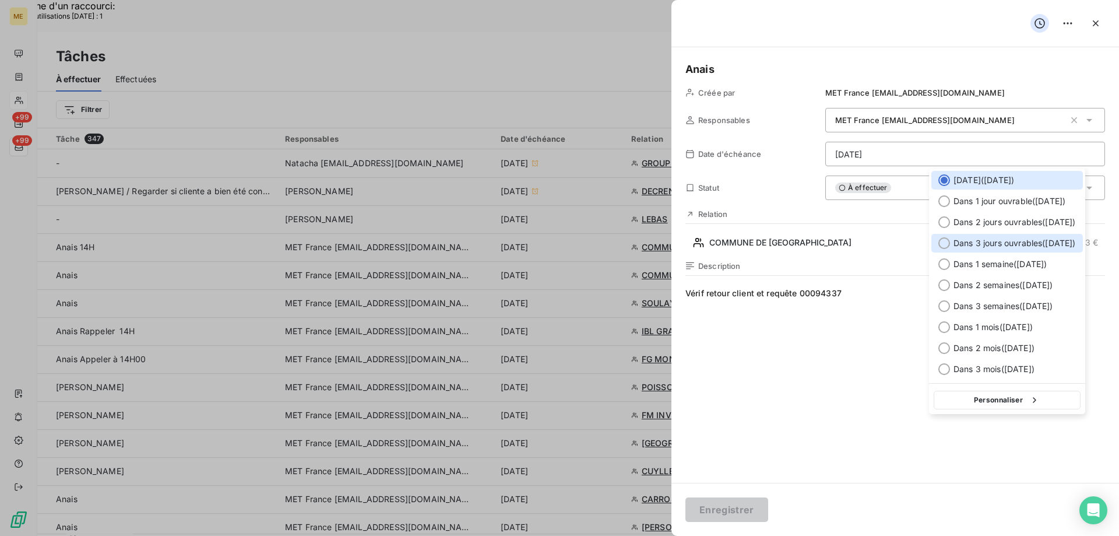
click at [970, 241] on span "Dans 3 jours ouvrables ( [DATE] )" at bounding box center [1014, 243] width 122 height 12
type input "18/08/2025"
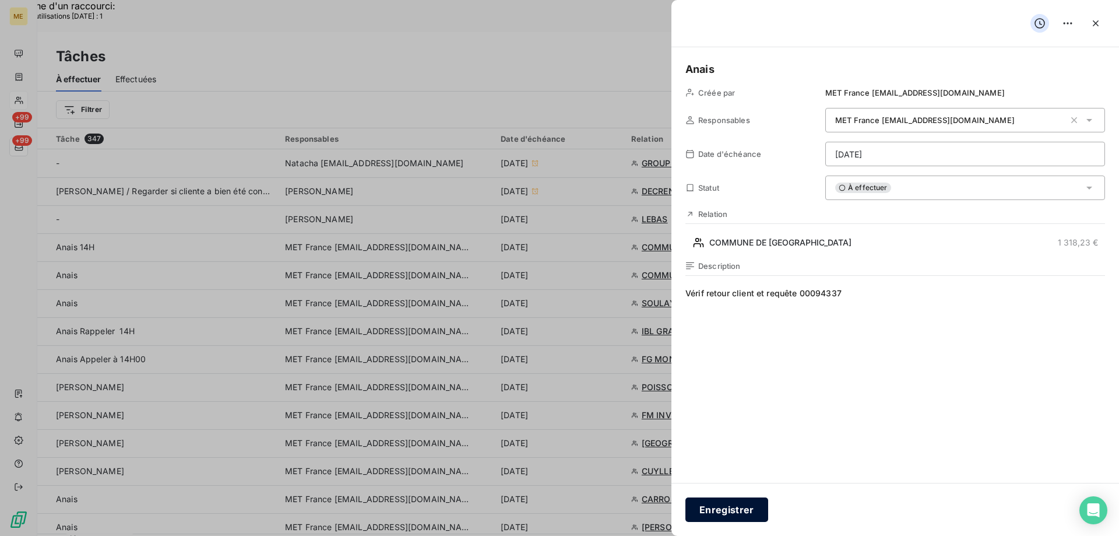
click at [733, 501] on button "Enregistrer" at bounding box center [726, 509] width 83 height 24
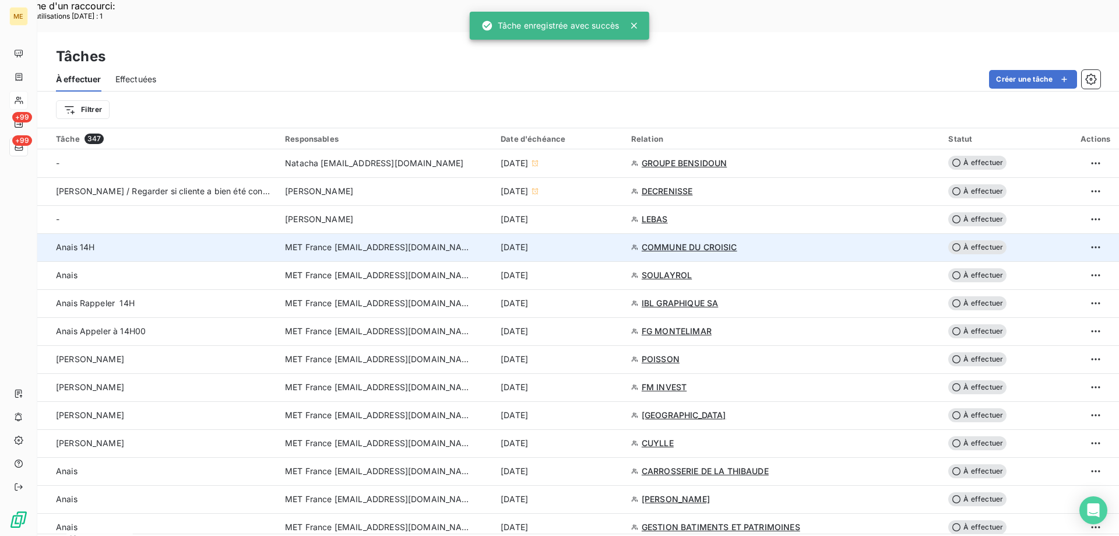
click at [591, 241] on div "[DATE]" at bounding box center [559, 247] width 117 height 12
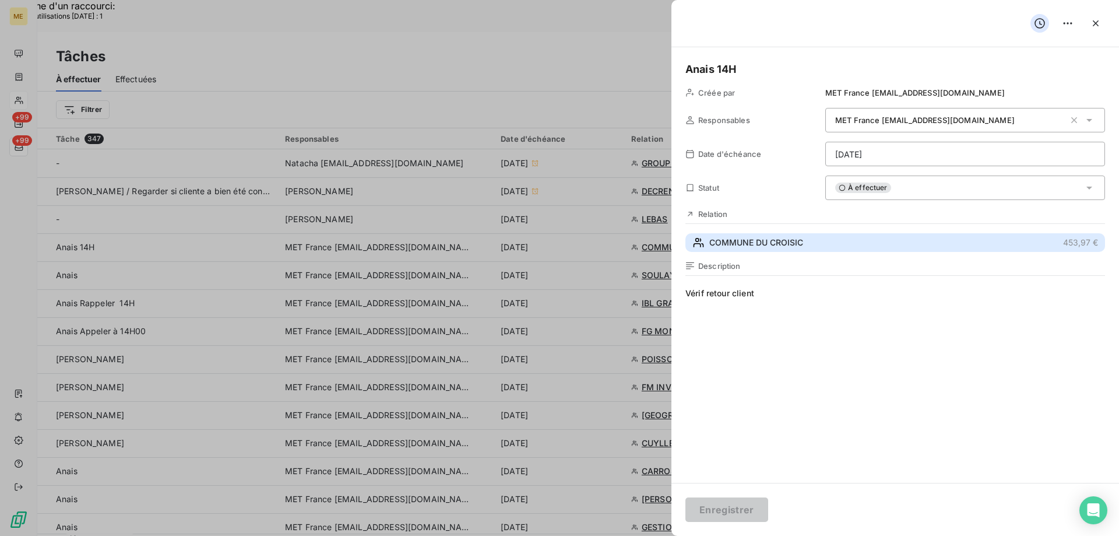
click at [774, 248] on span "COMMUNE DU CROISIC" at bounding box center [756, 243] width 94 height 12
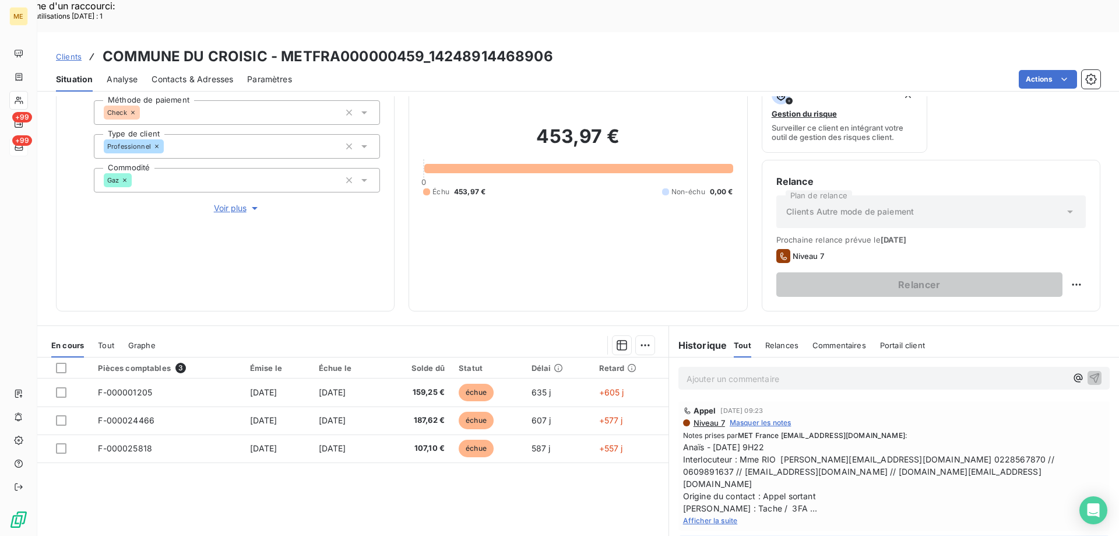
scroll to position [156, 0]
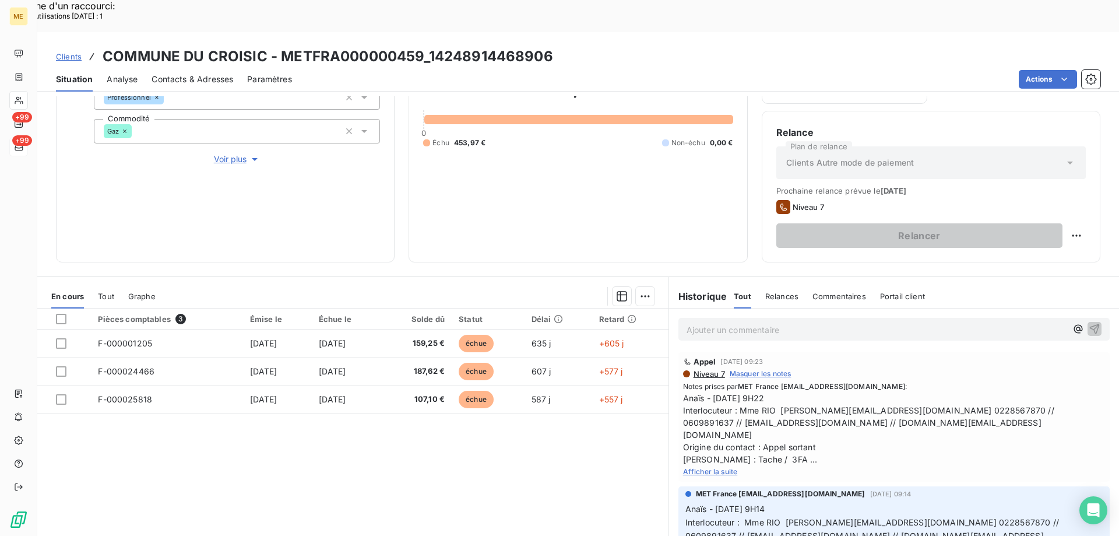
click at [703, 433] on div "Appel 11 août 2025, 09:23 Niveau 7 Masquer les notes Notes prises par MET Franc…" at bounding box center [893, 416] width 431 height 129
click at [706, 467] on span "Afficher la suite" at bounding box center [710, 471] width 55 height 9
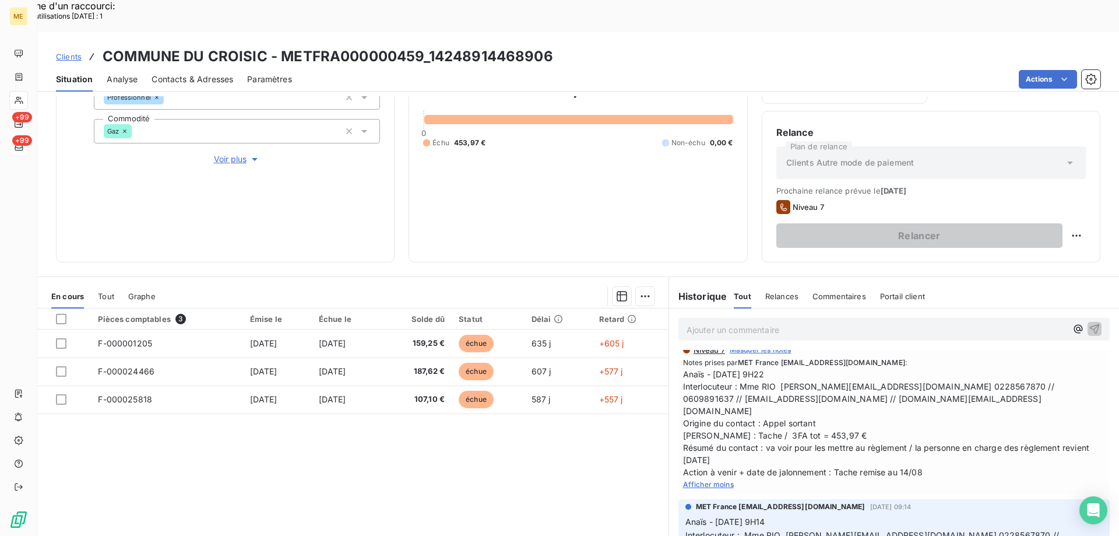
scroll to position [0, 0]
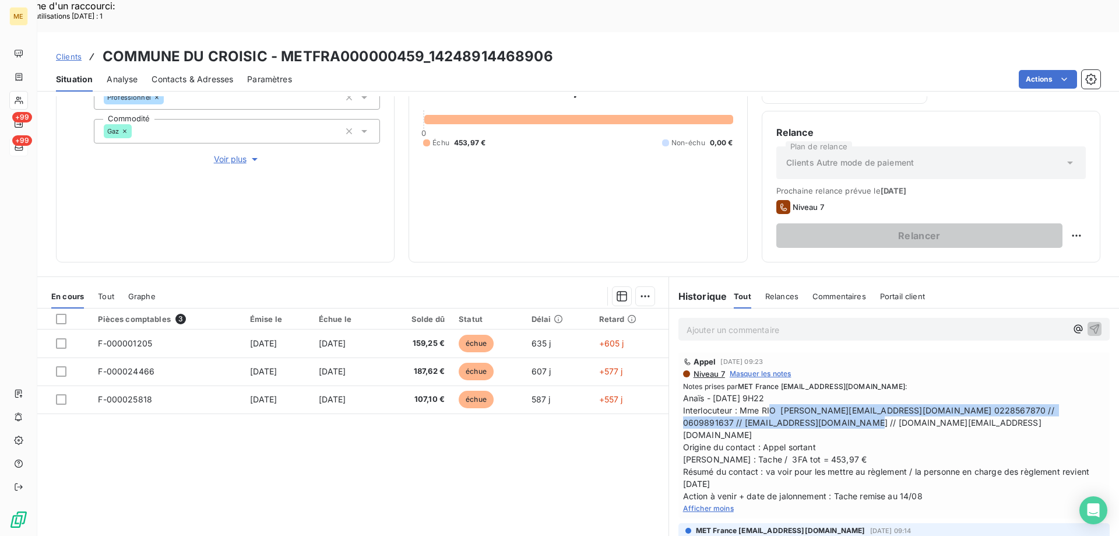
drag, startPoint x: 735, startPoint y: 378, endPoint x: 753, endPoint y: 389, distance: 21.4
click at [753, 392] on span "Anaïs - 11/08/2025 - 9H22 Interlocuteur : Mme RIO s.salmon@lecroisic.fr 0228567…" at bounding box center [894, 447] width 422 height 110
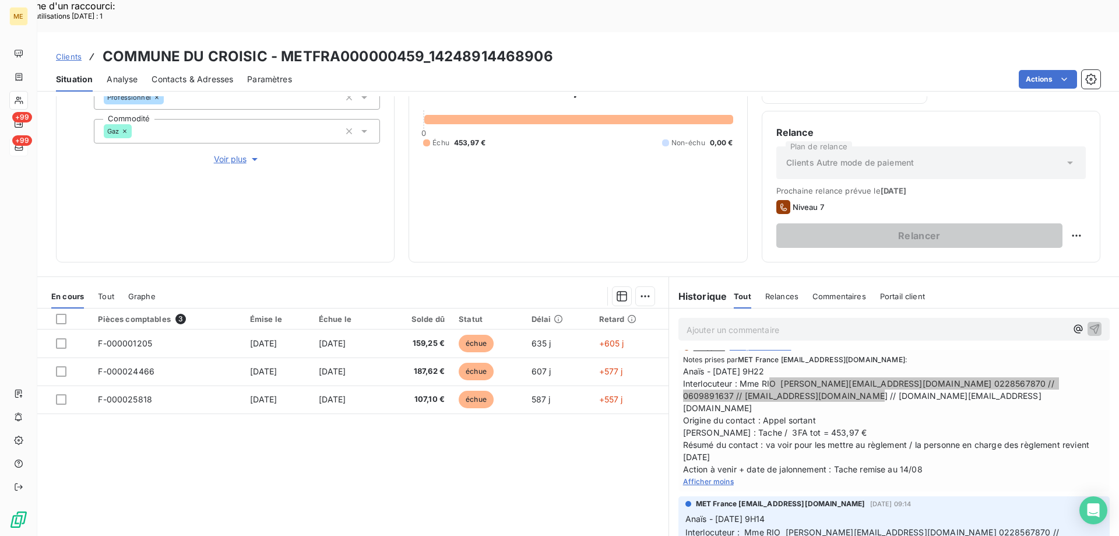
scroll to position [58, 0]
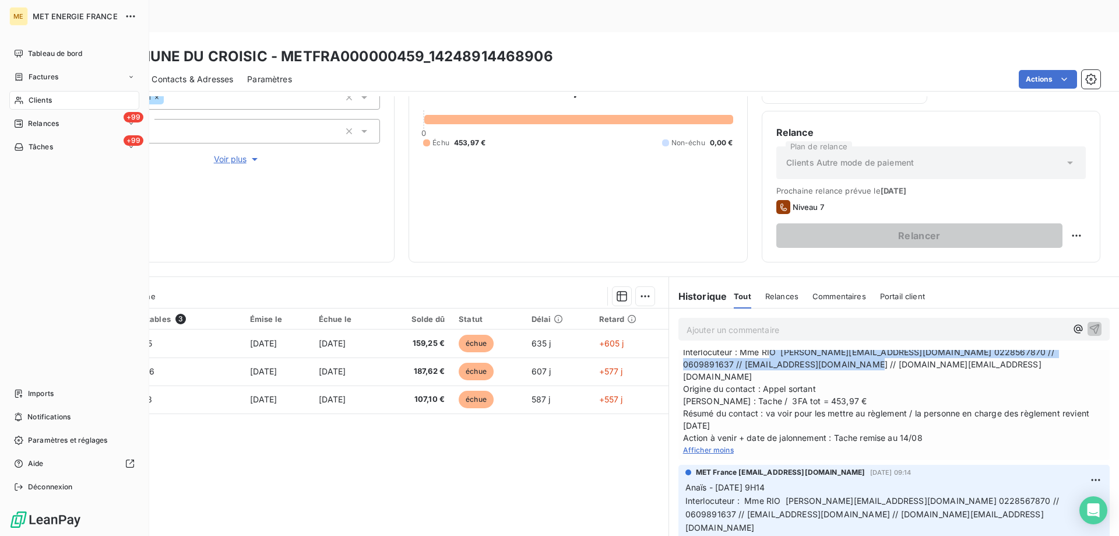
drag, startPoint x: 26, startPoint y: 146, endPoint x: 117, endPoint y: 170, distance: 94.7
click at [26, 146] on div "Tâches" at bounding box center [33, 147] width 39 height 10
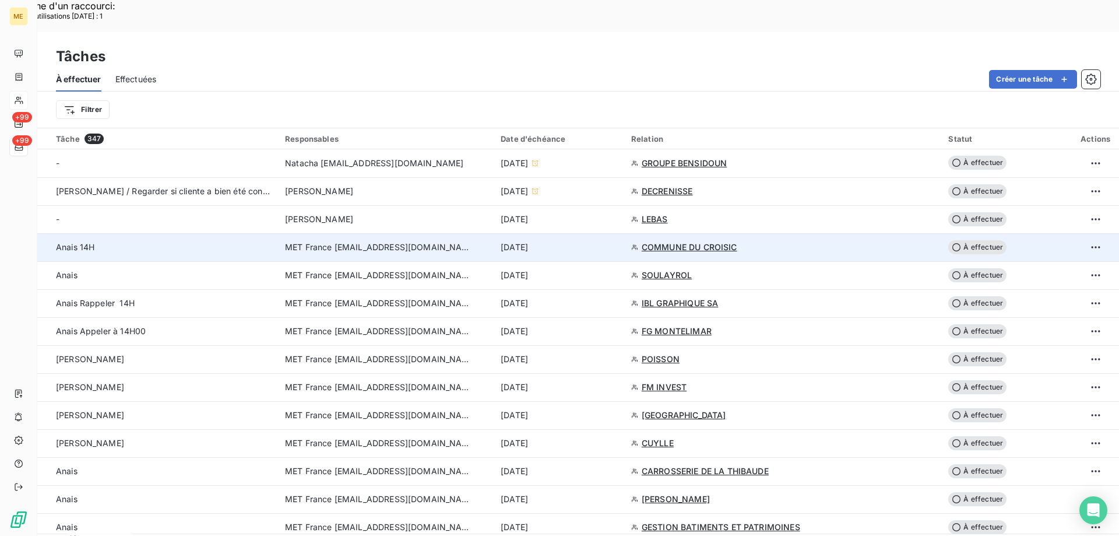
click at [671, 241] on span "COMMUNE DU CROISIC" at bounding box center [690, 247] width 96 height 12
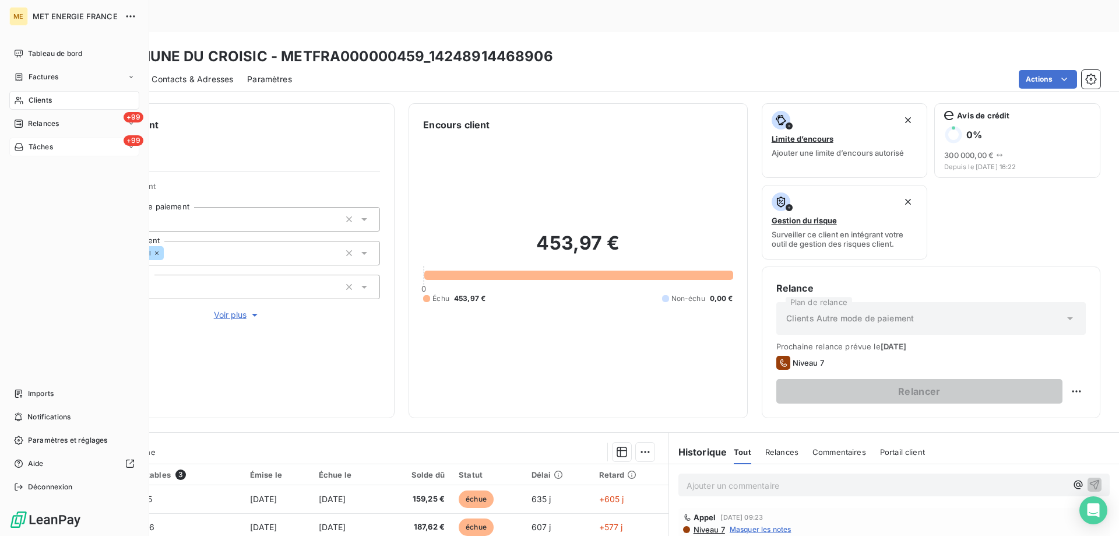
click at [51, 149] on span "Tâches" at bounding box center [41, 147] width 24 height 10
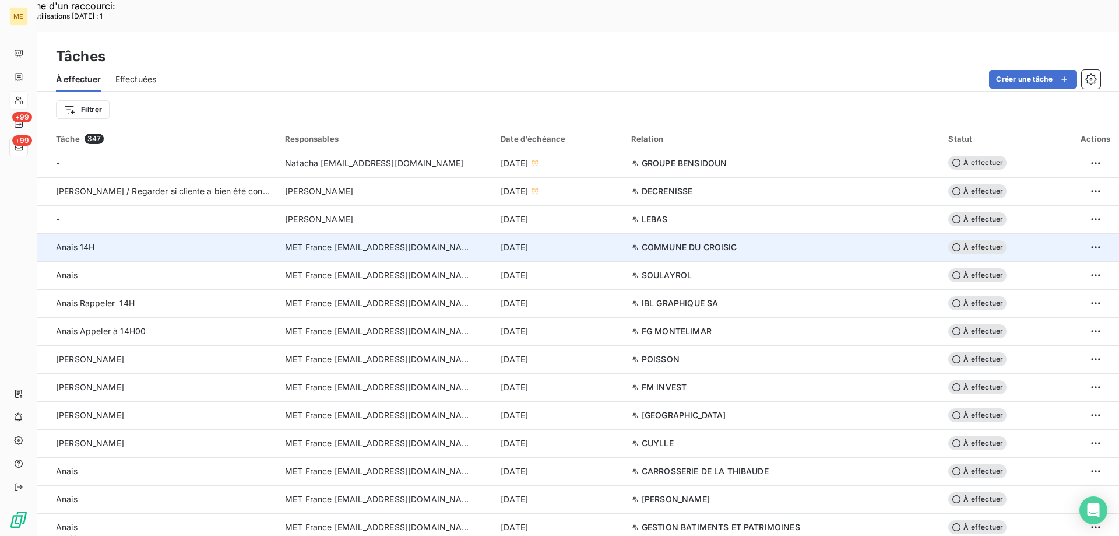
click at [596, 241] on div "[DATE]" at bounding box center [559, 247] width 117 height 12
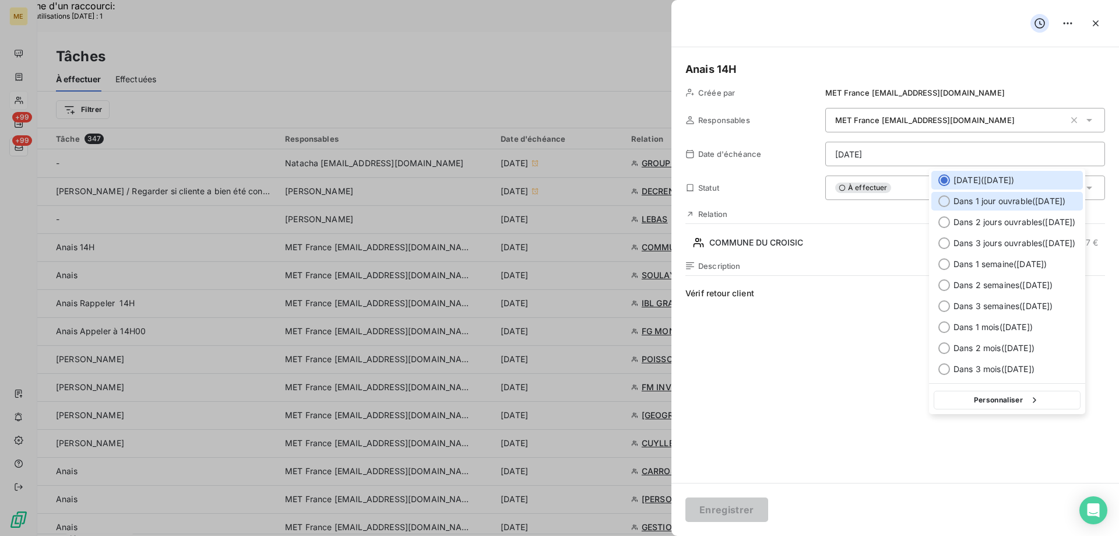
click at [972, 202] on span "Dans 1 jour ouvrable ( [DATE] )" at bounding box center [1009, 201] width 112 height 12
type input "[DATE]"
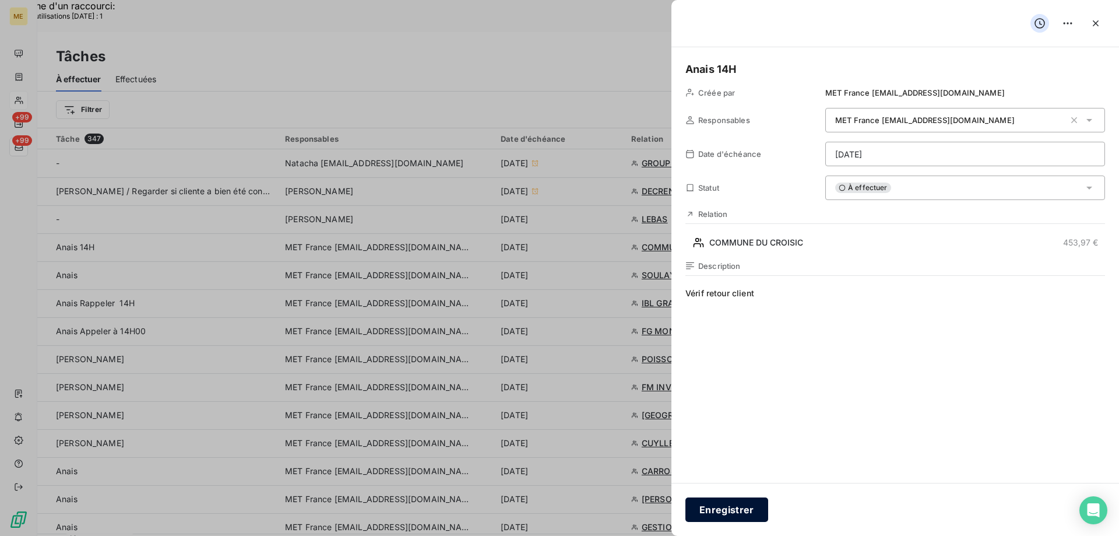
click at [728, 513] on button "Enregistrer" at bounding box center [726, 509] width 83 height 24
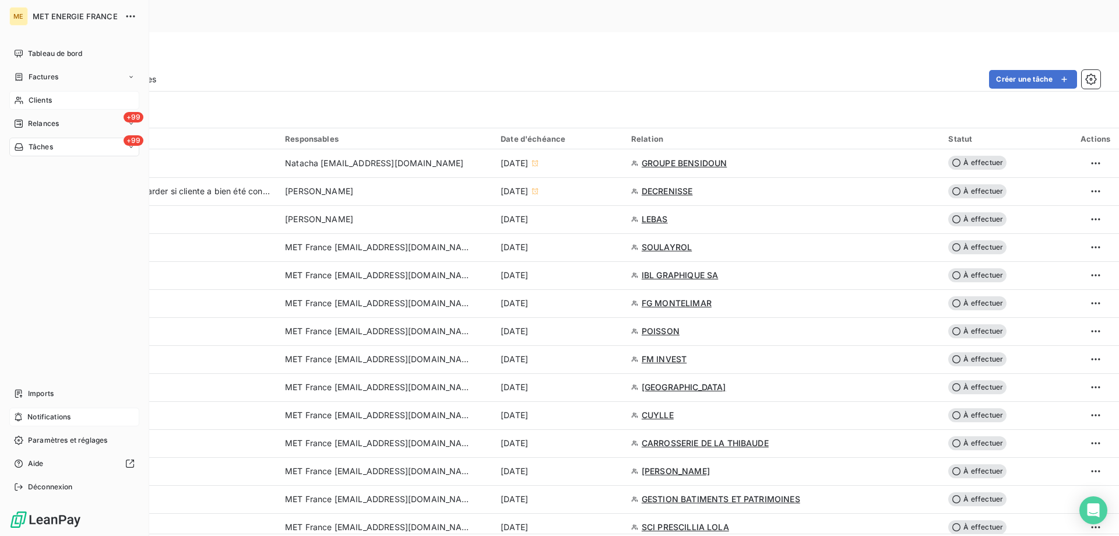
click at [34, 413] on span "Notifications" at bounding box center [48, 416] width 43 height 10
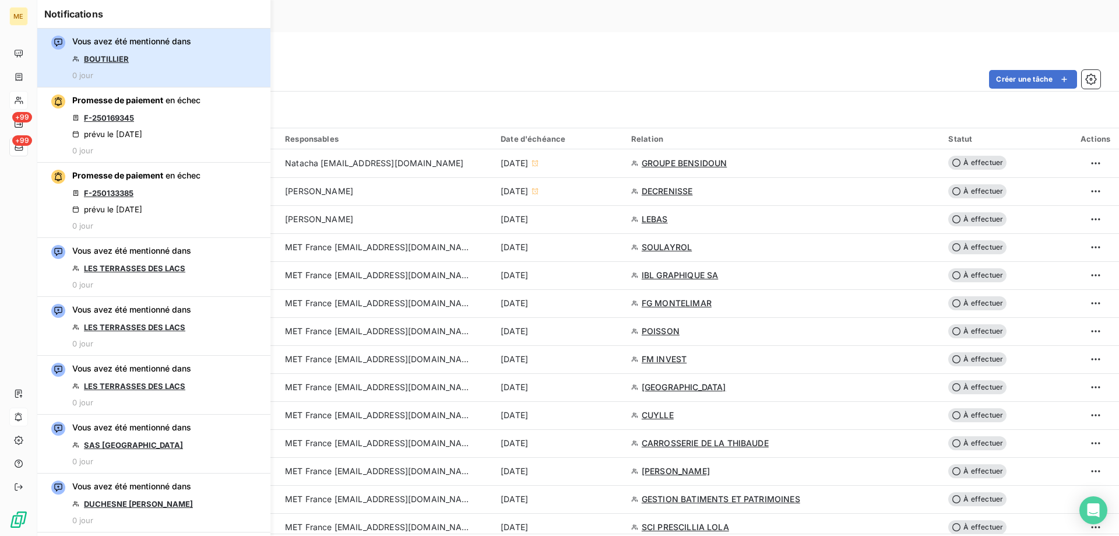
click at [118, 67] on div "Vous avez été mentionné dans BOUTILLIER 0 jour" at bounding box center [131, 58] width 119 height 44
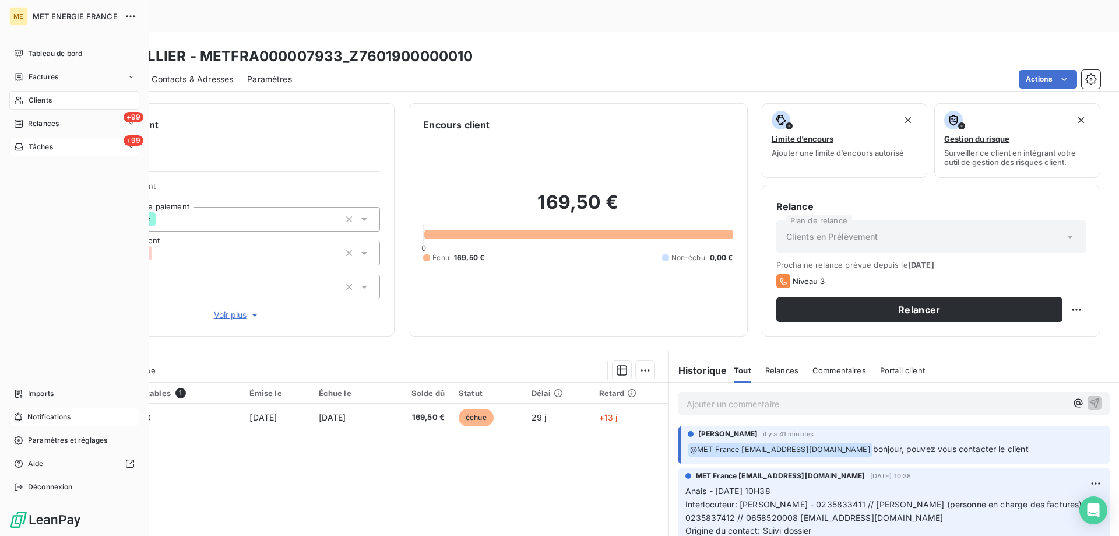
click at [34, 416] on span "Notifications" at bounding box center [48, 416] width 43 height 10
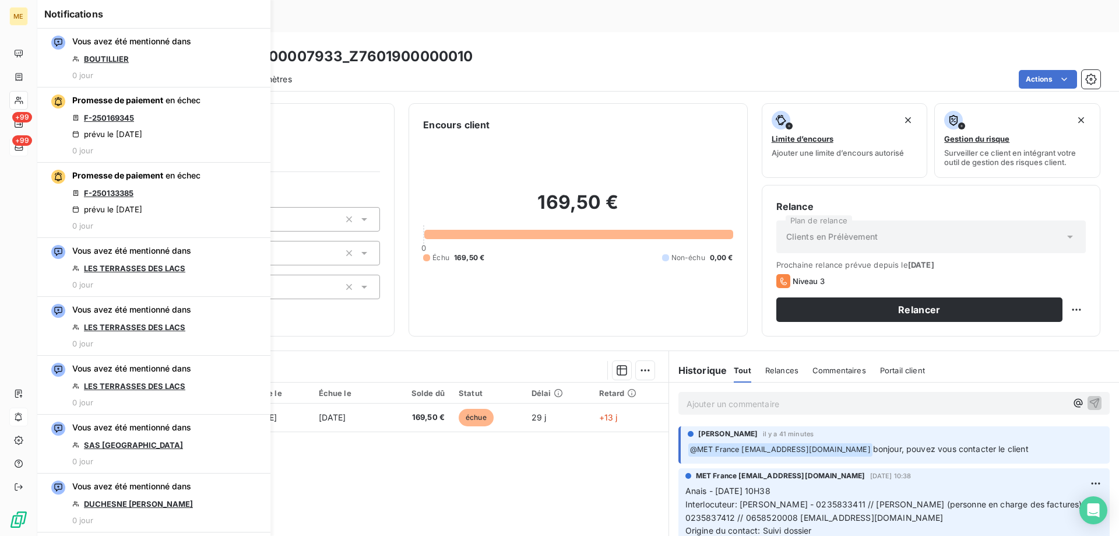
click at [515, 138] on div "169,50 € 0 Échu 169,50 € Non-échu 0,00 €" at bounding box center [577, 227] width 309 height 190
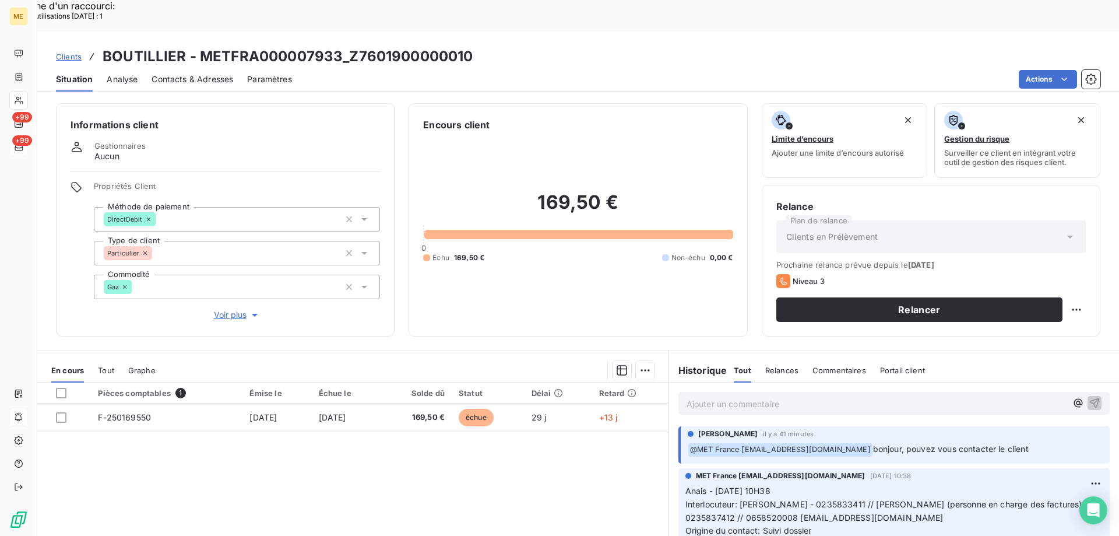
drag, startPoint x: 735, startPoint y: 470, endPoint x: 1054, endPoint y: 490, distance: 319.3
click at [1054, 490] on p "Anais - 22/07/2025 - 10H38 Interlocuteur: Mme BOUTILLIER BERNADETTE - 023583341…" at bounding box center [893, 537] width 417 height 107
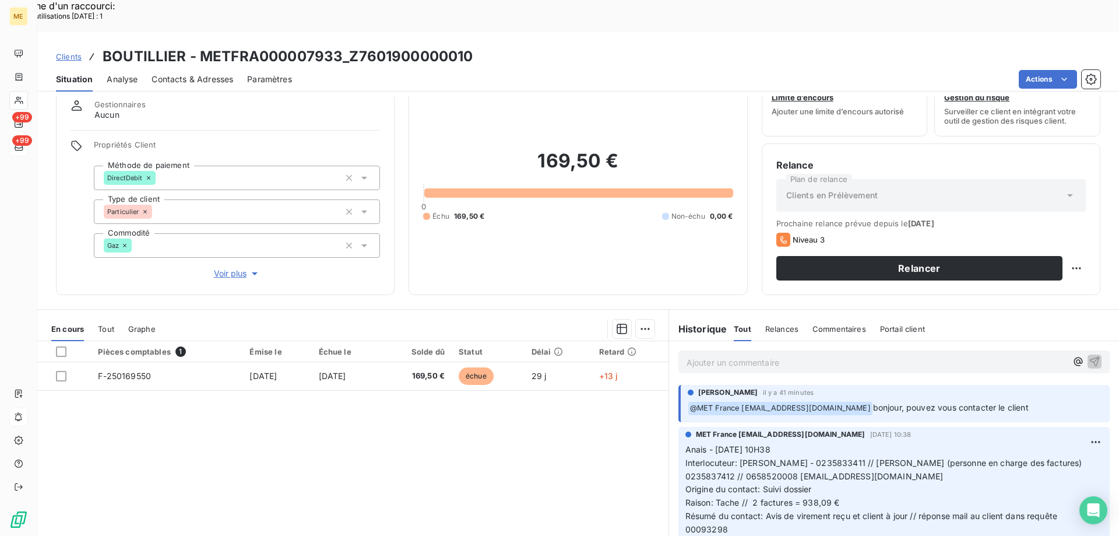
scroll to position [58, 0]
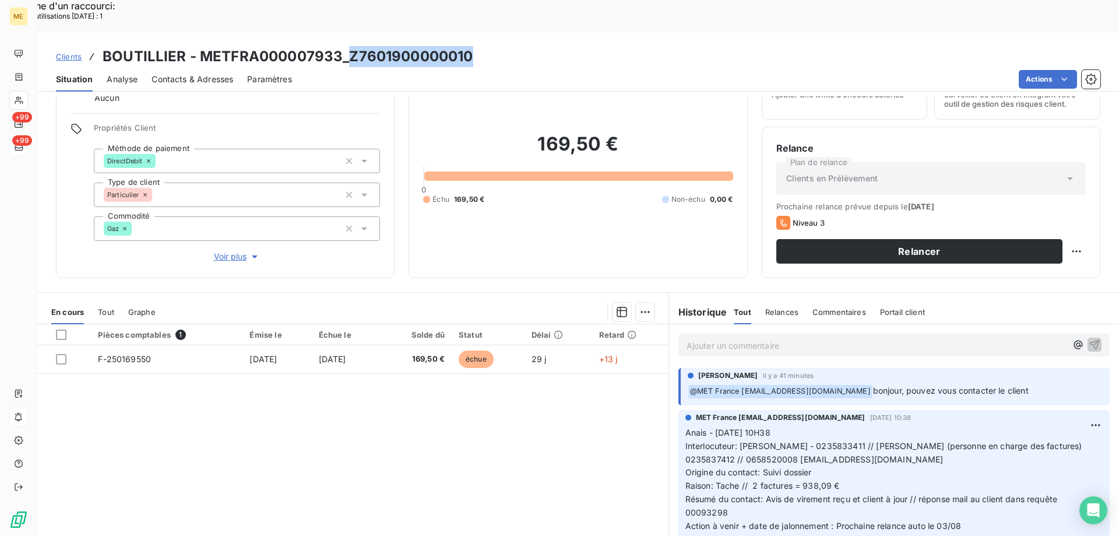
drag, startPoint x: 470, startPoint y: 23, endPoint x: 348, endPoint y: 22, distance: 122.4
click at [348, 46] on div "Clients BOUTILLIER - METFRA000007933_Z7601900000010" at bounding box center [578, 56] width 1082 height 21
drag, startPoint x: 716, startPoint y: 484, endPoint x: 670, endPoint y: 485, distance: 45.5
click at [670, 485] on div "MET France met-france@recouvrement.met.com 22 juil. 2025, 10:38 Anais - 22/07/2…" at bounding box center [894, 474] width 450 height 135
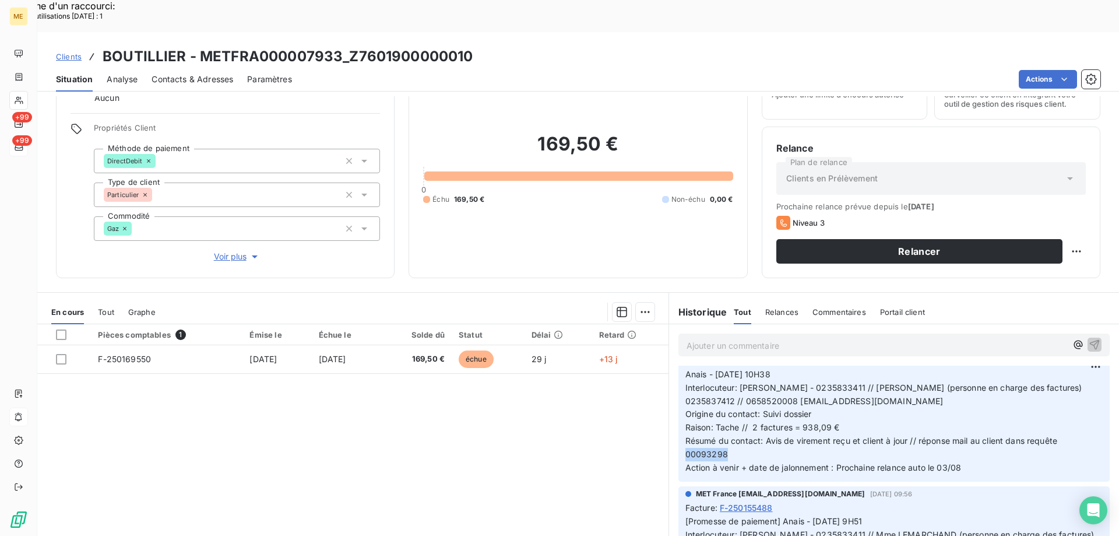
scroll to position [0, 0]
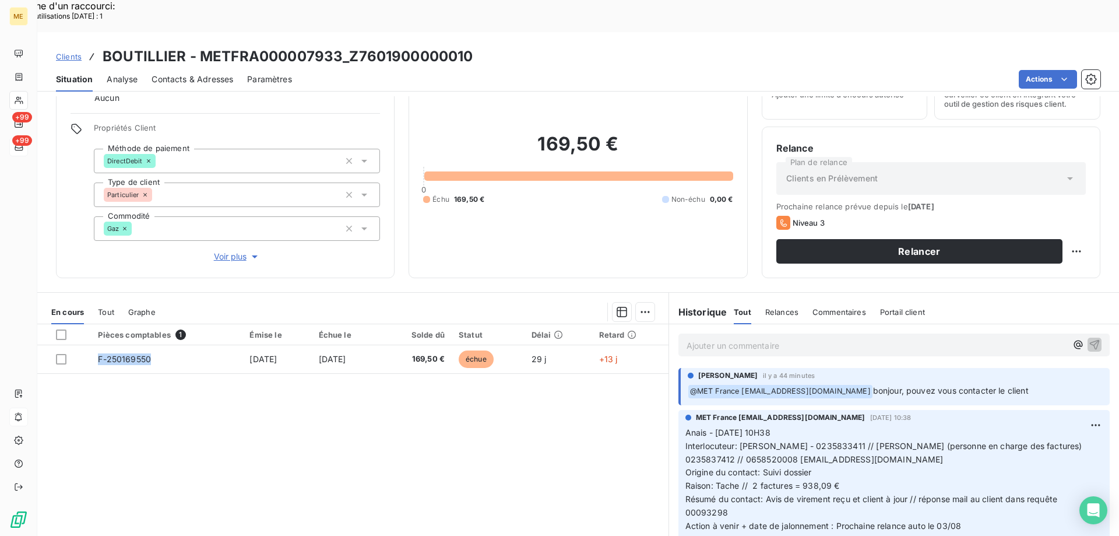
drag, startPoint x: 152, startPoint y: 329, endPoint x: 104, endPoint y: 389, distance: 76.4
click at [104, 387] on div "Pièces comptables 1 Émise le Échue le Solde dû Statut Délai Retard F-250169550 …" at bounding box center [352, 436] width 631 height 224
drag, startPoint x: 456, startPoint y: 325, endPoint x: 431, endPoint y: 382, distance: 63.1
click at [421, 376] on div "Pièces comptables 1 Émise le Échue le Solde dû Statut Délai Retard F-250169550 …" at bounding box center [352, 436] width 631 height 224
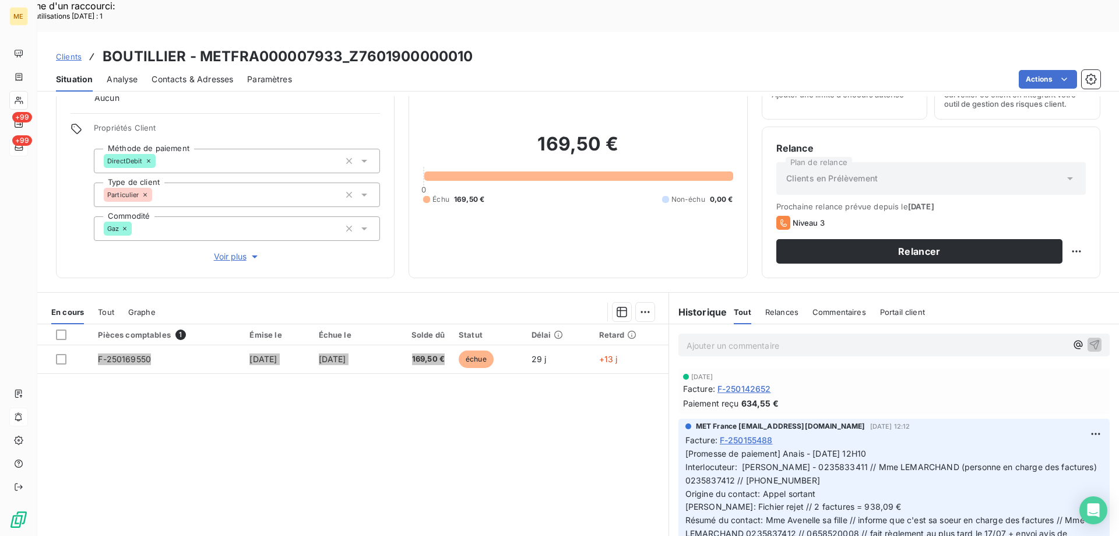
scroll to position [699, 0]
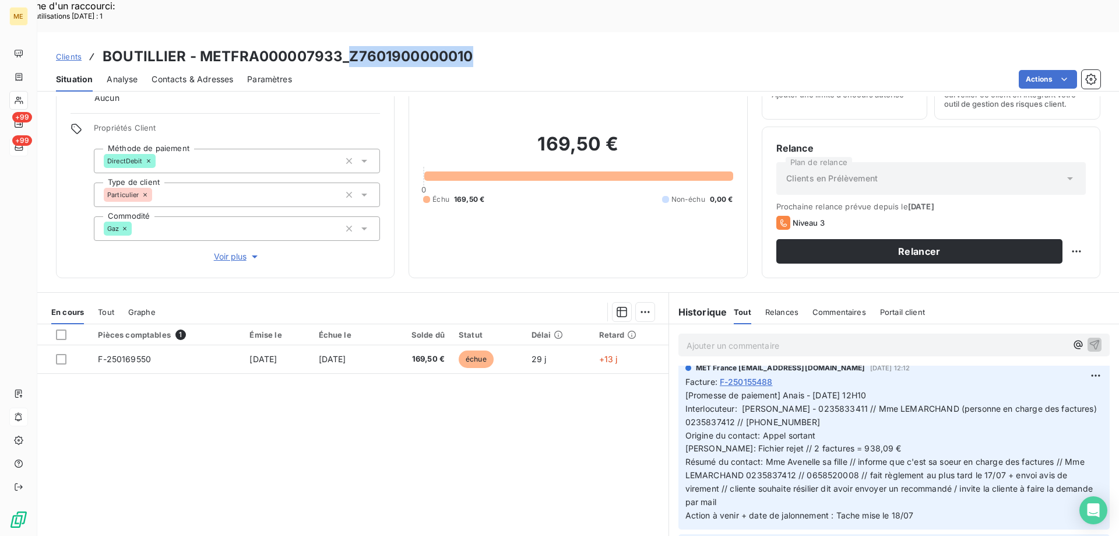
drag, startPoint x: 473, startPoint y: 23, endPoint x: 346, endPoint y: 29, distance: 127.1
click at [346, 46] on div "Clients BOUTILLIER - METFRA000007933_Z7601900000010" at bounding box center [578, 56] width 1082 height 21
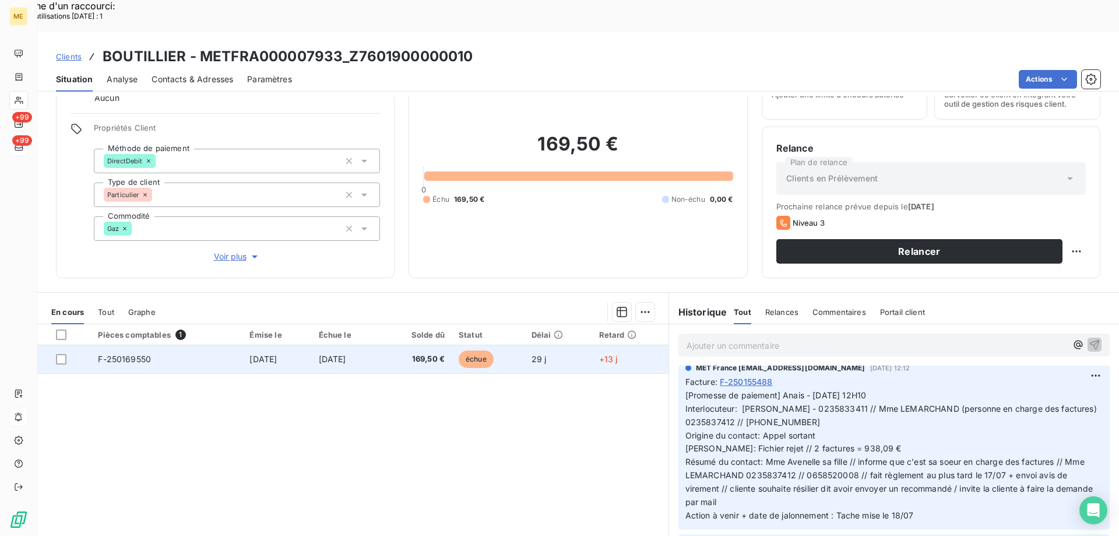
click at [382, 345] on td "31 juil. 2025" at bounding box center [347, 359] width 70 height 28
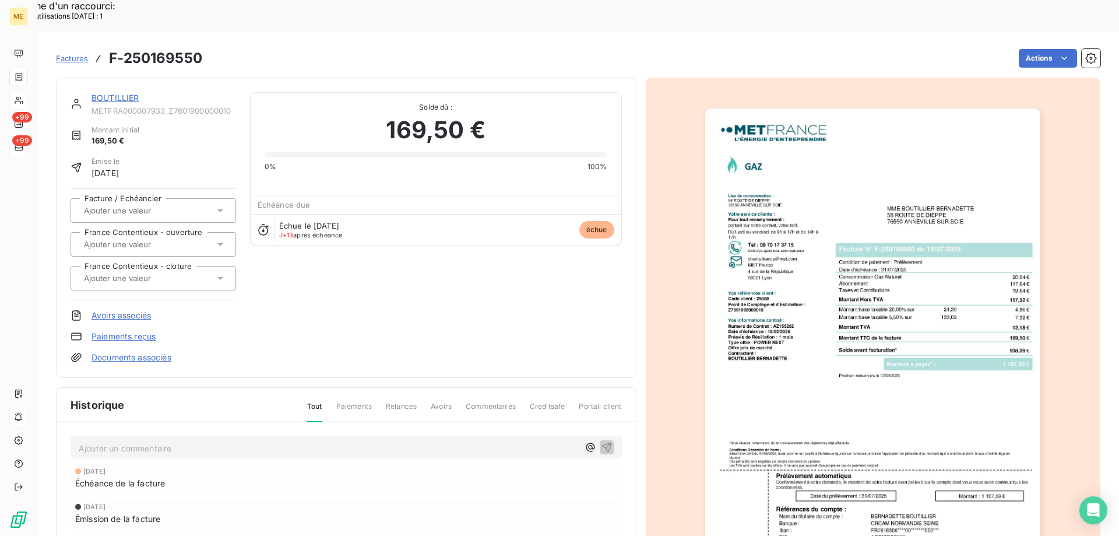
click at [130, 93] on link "BOUTILLIER" at bounding box center [115, 98] width 48 height 10
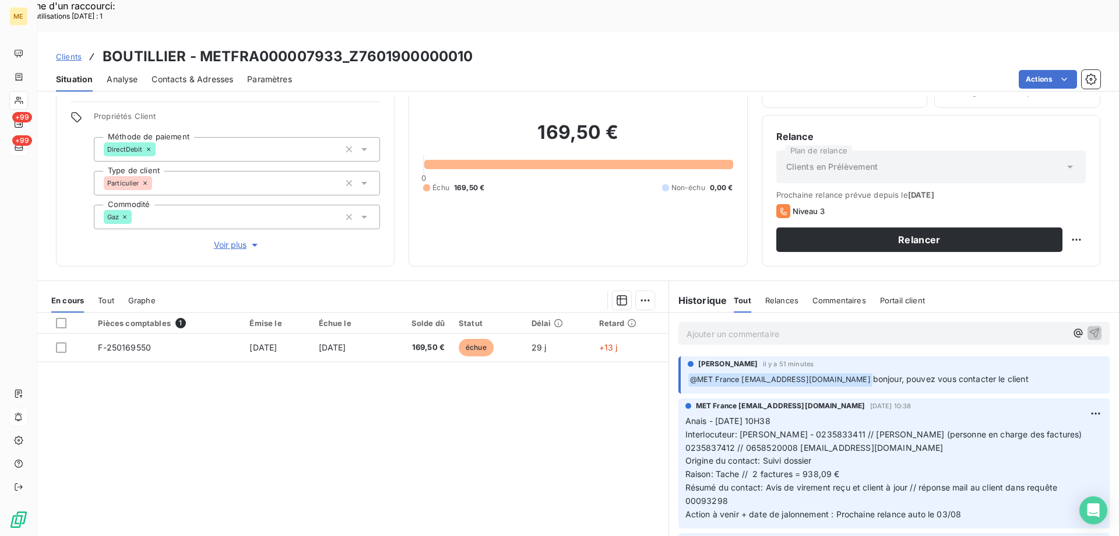
scroll to position [74, 0]
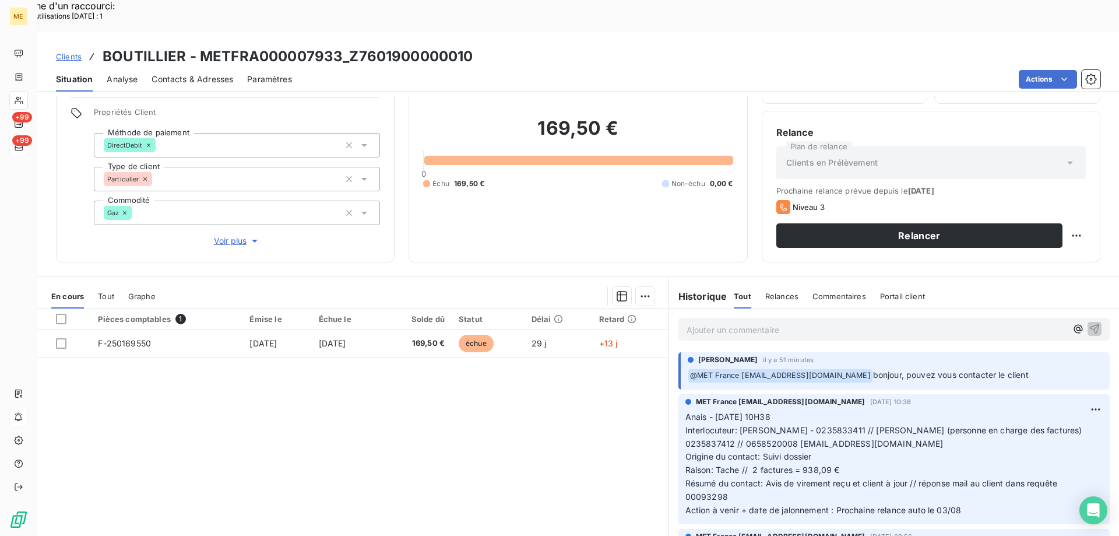
click at [103, 291] on span "Tout" at bounding box center [106, 295] width 16 height 9
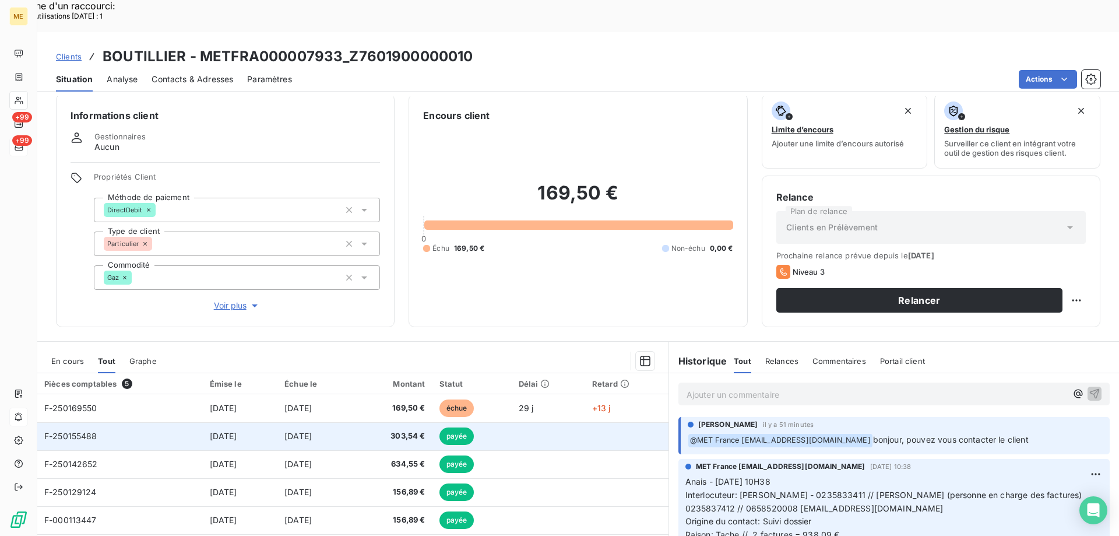
scroll to position [0, 0]
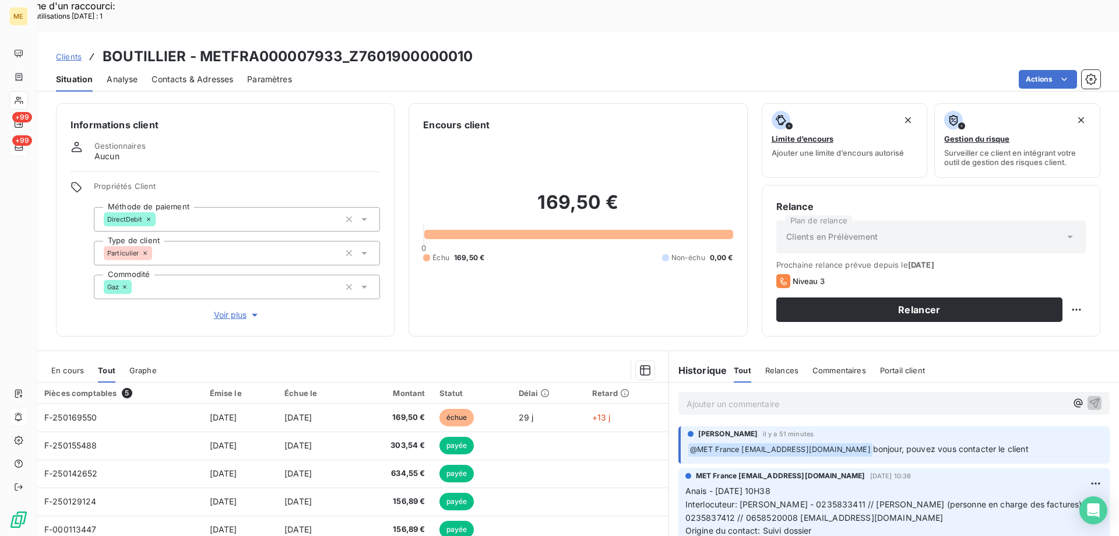
click at [238, 309] on span "Voir plus" at bounding box center [237, 315] width 47 height 12
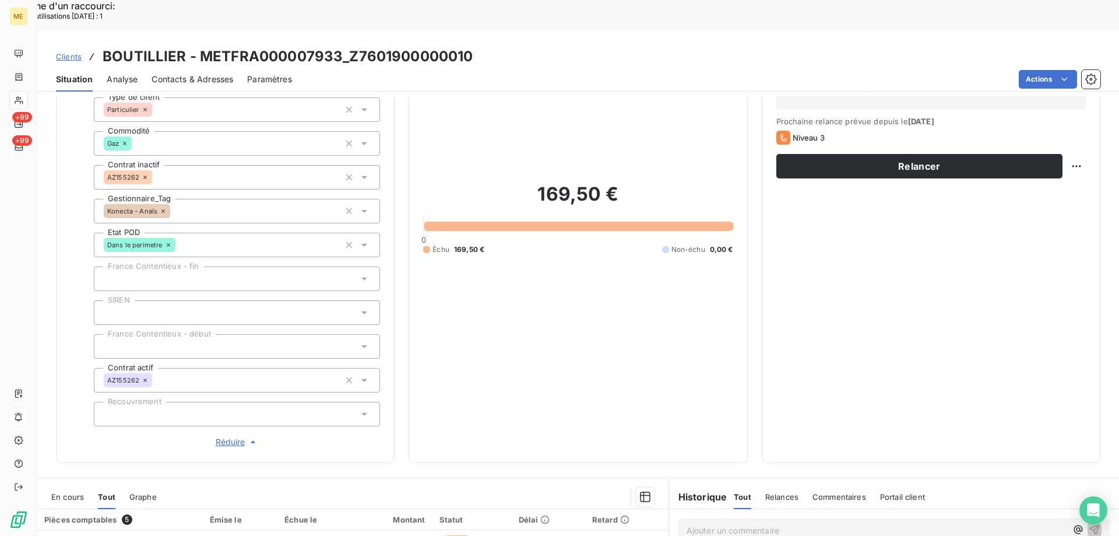
scroll to position [291, 0]
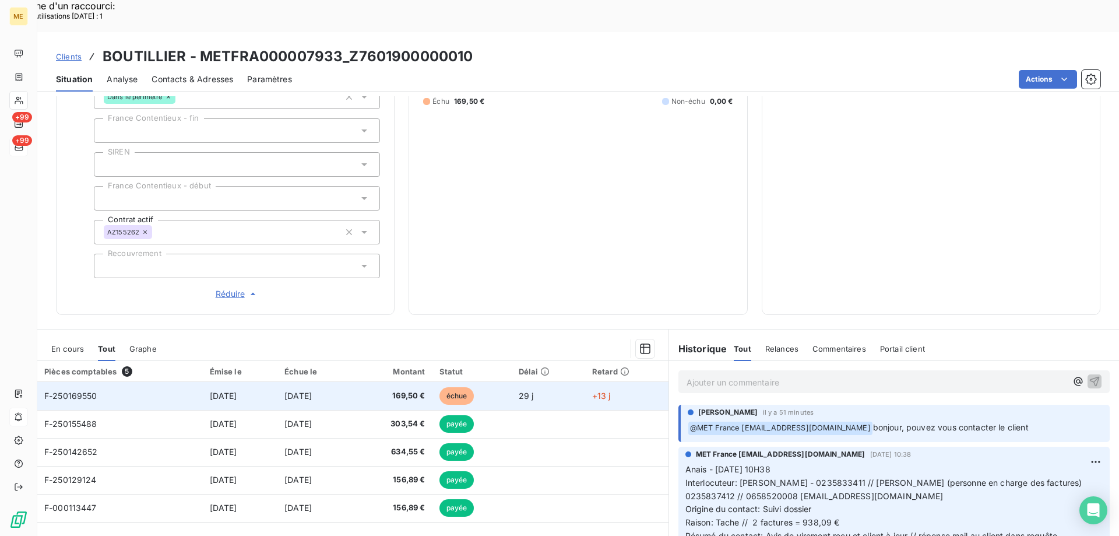
click at [353, 382] on td "31 juil. 2025" at bounding box center [315, 396] width 76 height 28
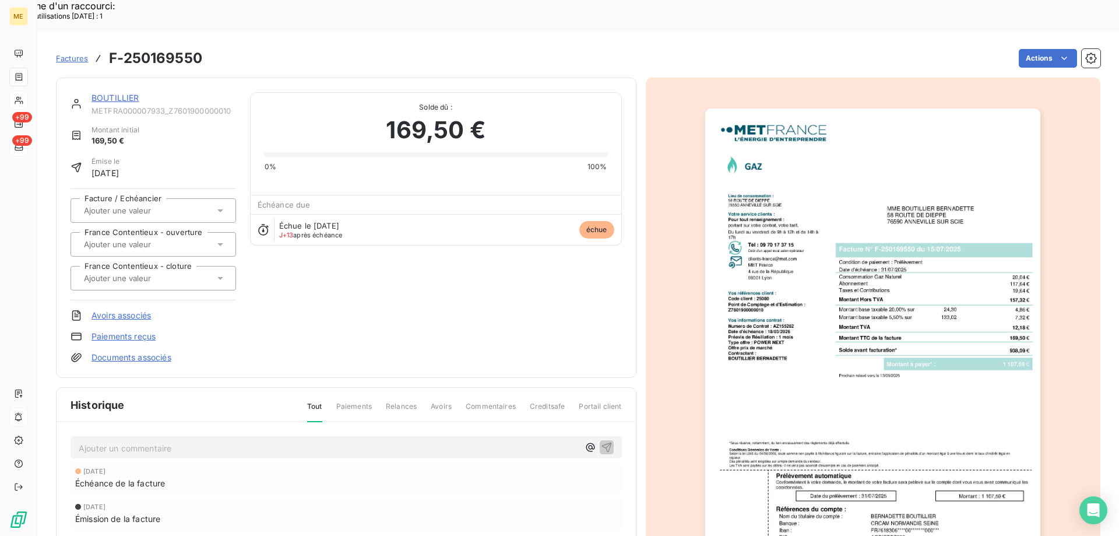
click at [114, 93] on link "BOUTILLIER" at bounding box center [115, 98] width 48 height 10
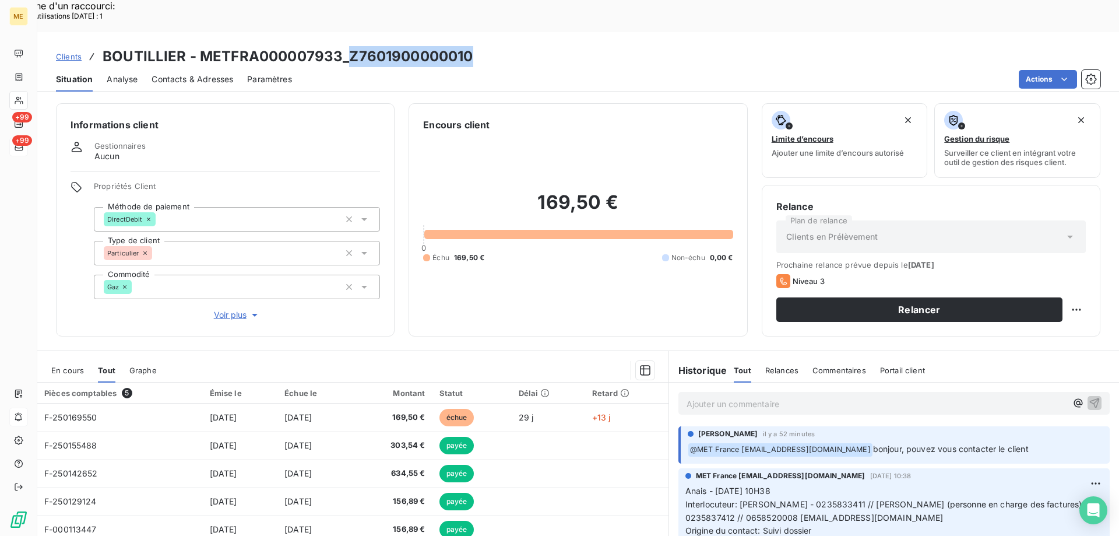
drag, startPoint x: 479, startPoint y: 19, endPoint x: 347, endPoint y: 25, distance: 132.4
click at [347, 46] on div "Clients BOUTILLIER - METFRA000007933_Z7601900000010" at bounding box center [578, 56] width 1082 height 21
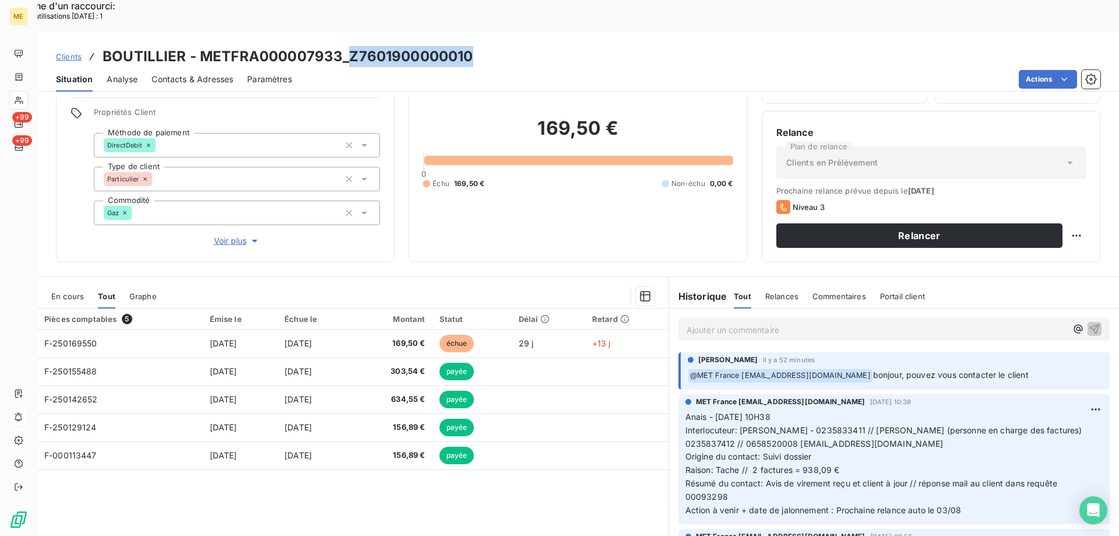
click at [101, 291] on span "Tout" at bounding box center [106, 295] width 17 height 9
click at [788, 322] on p "Ajouter un commentaire ﻿" at bounding box center [876, 329] width 380 height 15
drag, startPoint x: 473, startPoint y: 23, endPoint x: 347, endPoint y: 25, distance: 125.9
click at [347, 46] on div "Clients BOUTILLIER - METFRA000007933_Z7601900000010" at bounding box center [578, 56] width 1082 height 21
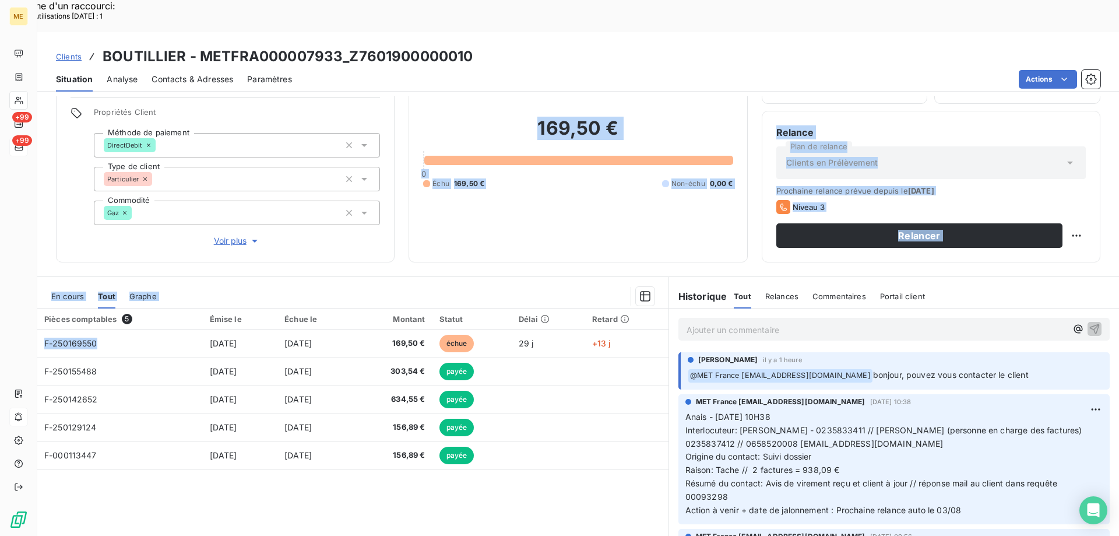
drag, startPoint x: 102, startPoint y: 309, endPoint x: 104, endPoint y: 200, distance: 109.0
click at [79, 214] on div "Informations client Gestionnaires Aucun Propriétés Client Méthode de paiement D…" at bounding box center [578, 331] width 1082 height 471
drag, startPoint x: 448, startPoint y: 308, endPoint x: 413, endPoint y: 222, distance: 93.1
click at [413, 222] on div "Informations client Gestionnaires Aucun Propriétés Client Méthode de paiement D…" at bounding box center [578, 331] width 1082 height 471
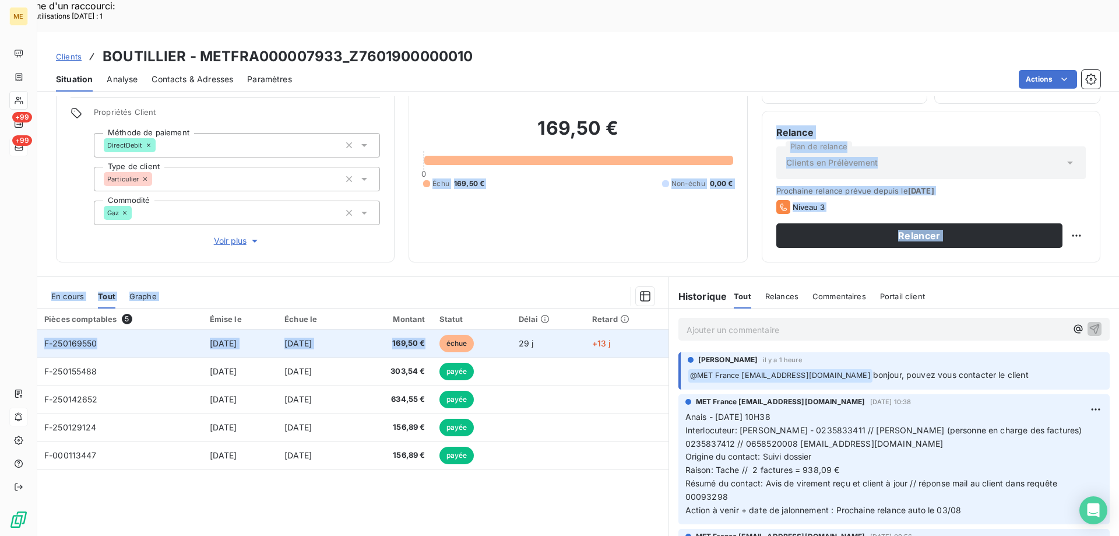
click at [270, 329] on td "15 juil. 2025" at bounding box center [240, 343] width 75 height 28
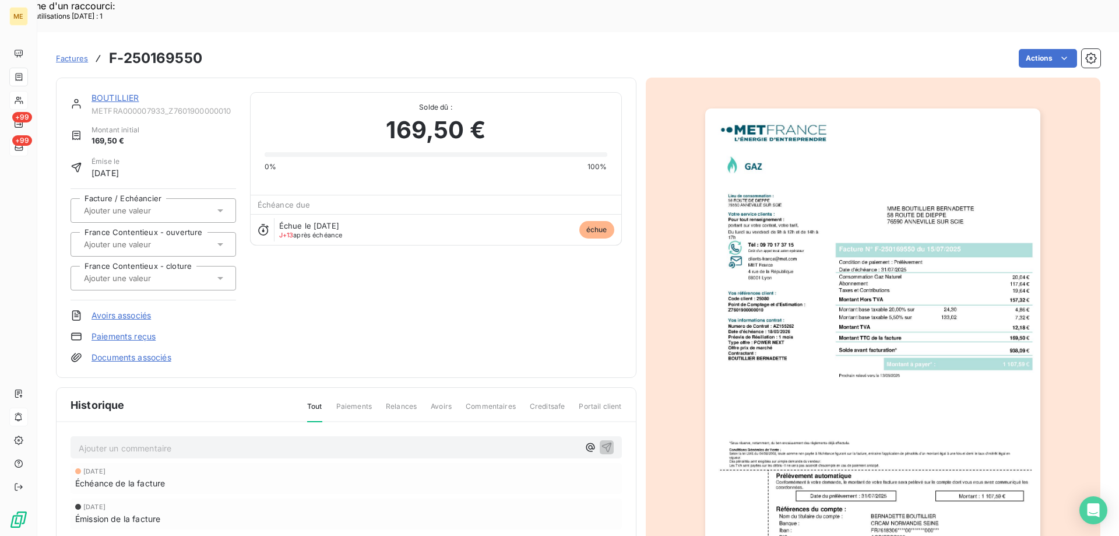
click at [992, 411] on img "button" at bounding box center [872, 345] width 335 height 474
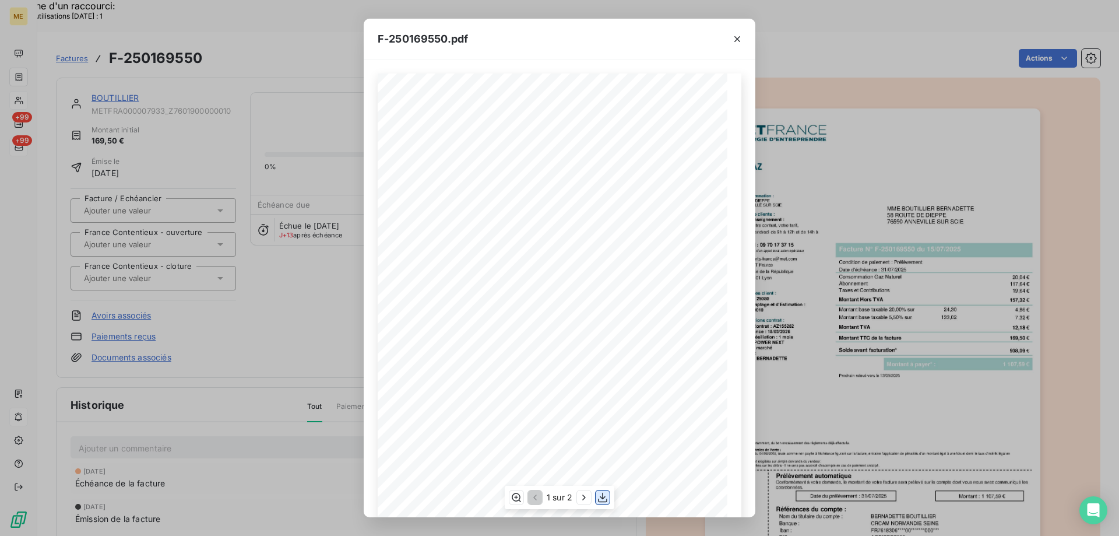
click at [603, 496] on icon "button" at bounding box center [602, 497] width 9 height 10
click at [739, 38] on icon "button" at bounding box center [737, 39] width 12 height 12
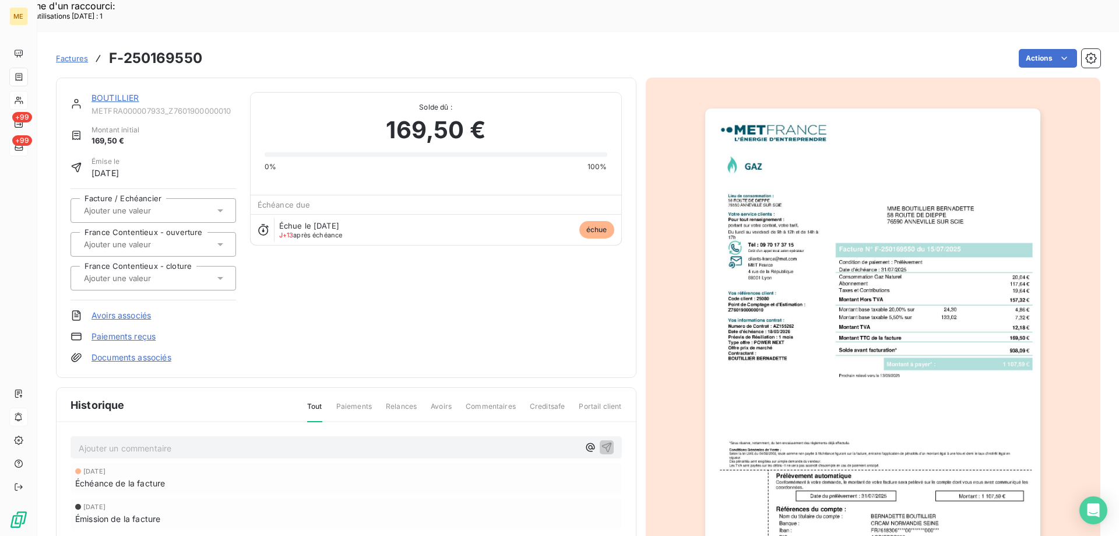
click at [125, 93] on link "BOUTILLIER" at bounding box center [115, 98] width 48 height 10
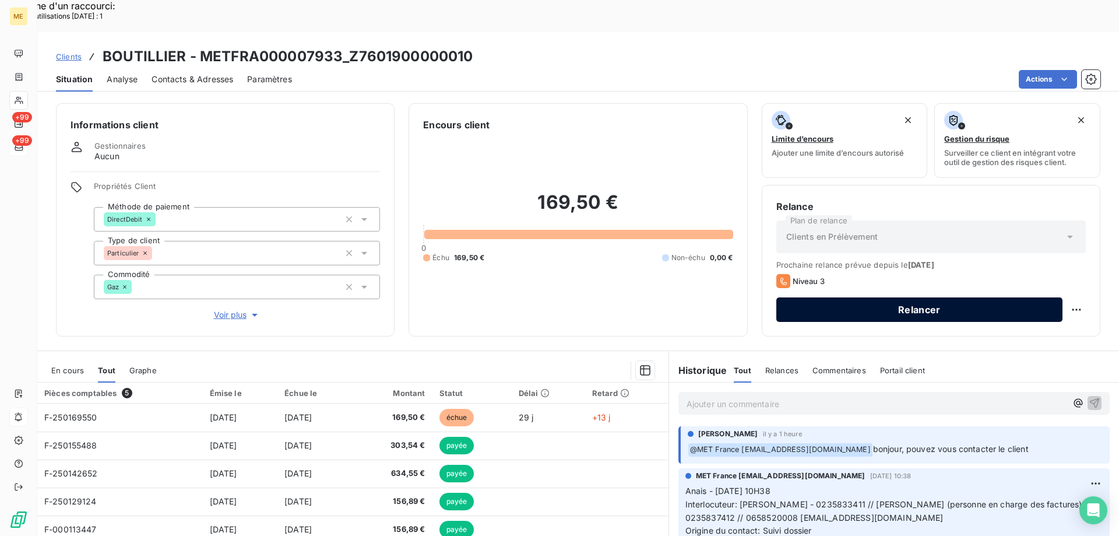
click at [952, 297] on button "Relancer" at bounding box center [919, 309] width 286 height 24
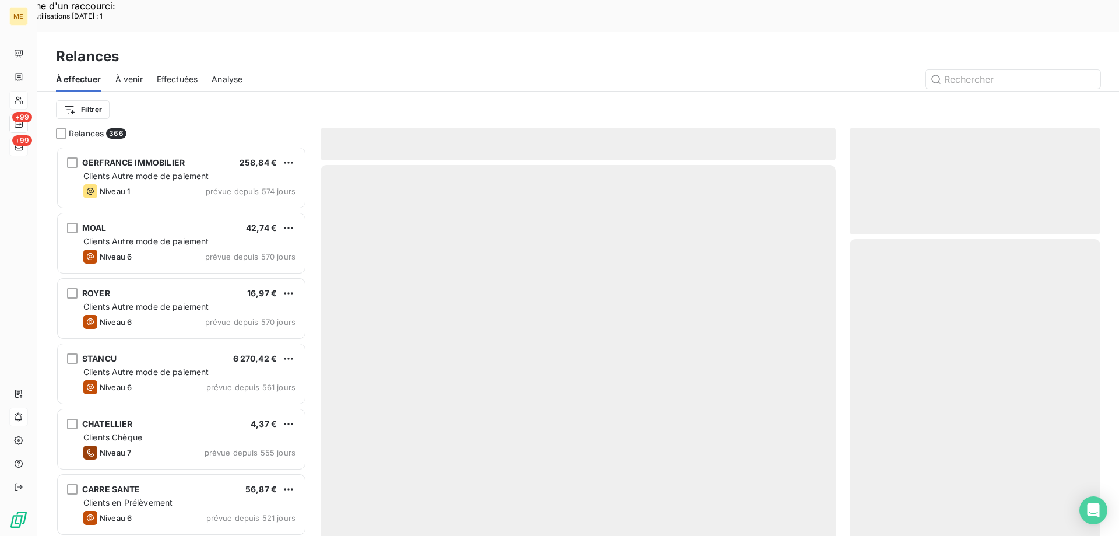
scroll to position [413, 242]
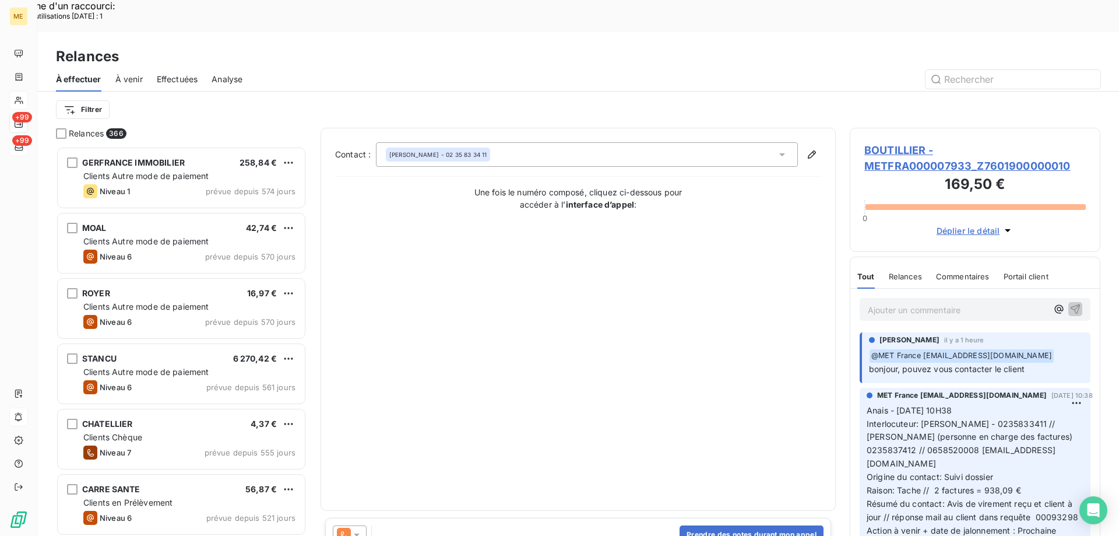
click at [885, 142] on span "BOUTILLIER - METFRA000007933_Z7601900000010" at bounding box center [974, 157] width 221 height 31
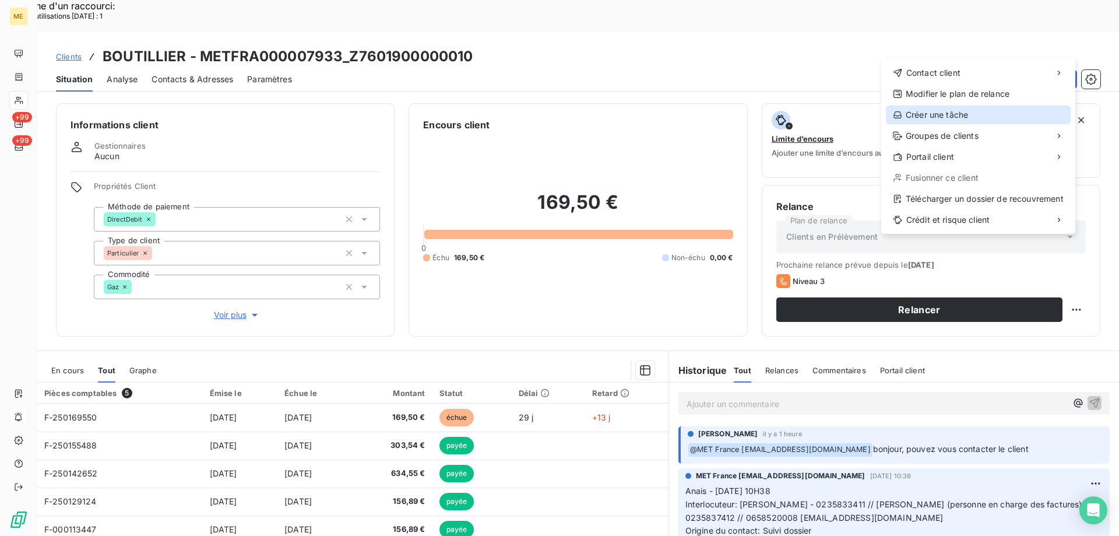
click at [920, 112] on div "Créer une tâche" at bounding box center [978, 114] width 185 height 19
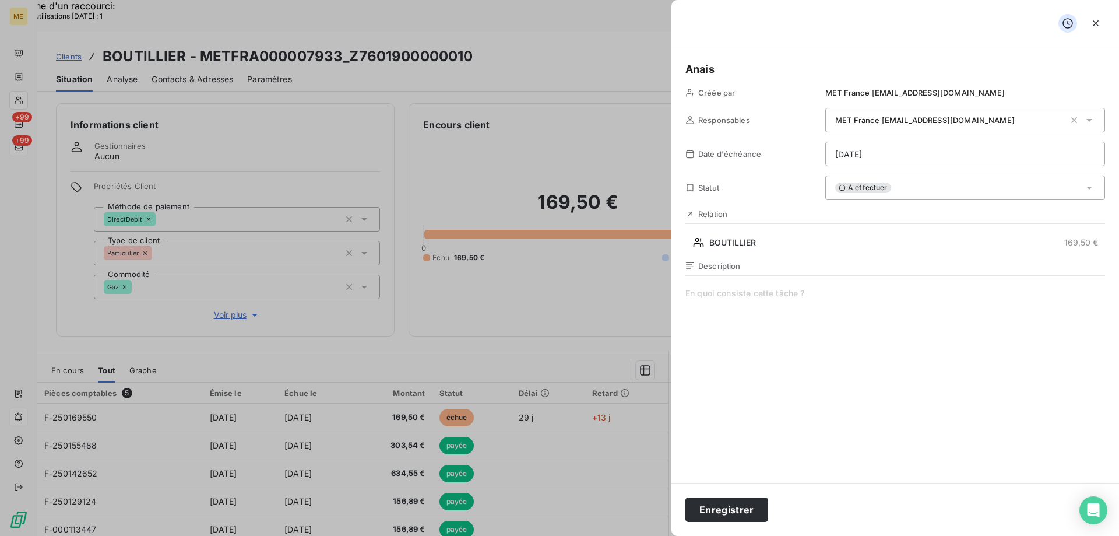
click at [733, 294] on span at bounding box center [895, 399] width 420 height 224
click at [706, 295] on span at bounding box center [895, 399] width 420 height 224
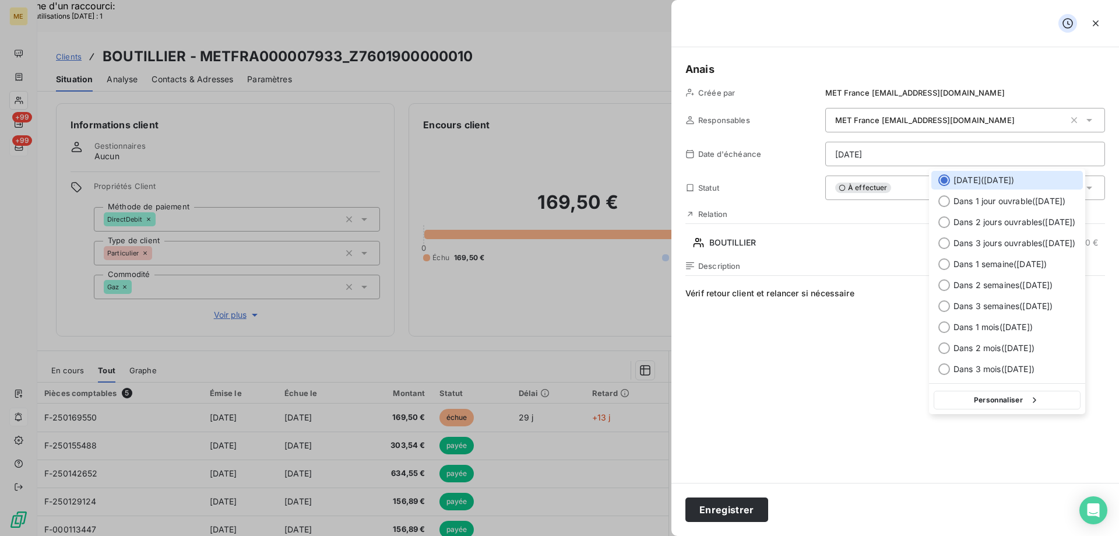
click at [962, 409] on div "Personnaliser" at bounding box center [1007, 398] width 156 height 31
click at [960, 402] on button "Personnaliser" at bounding box center [1007, 399] width 147 height 19
select select "7"
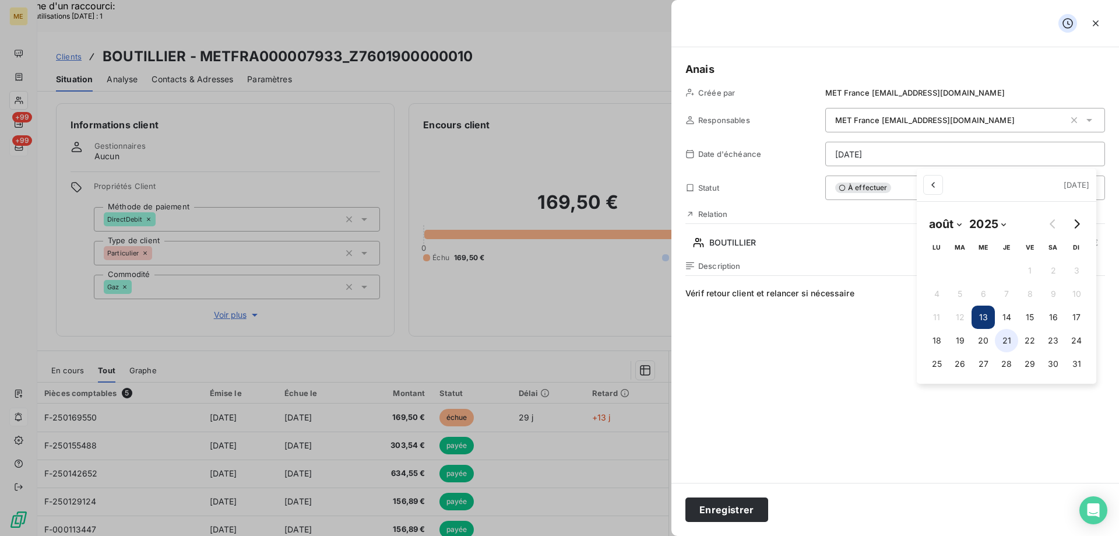
click at [1010, 332] on button "21" at bounding box center [1006, 340] width 23 height 23
type input "21/08/2025"
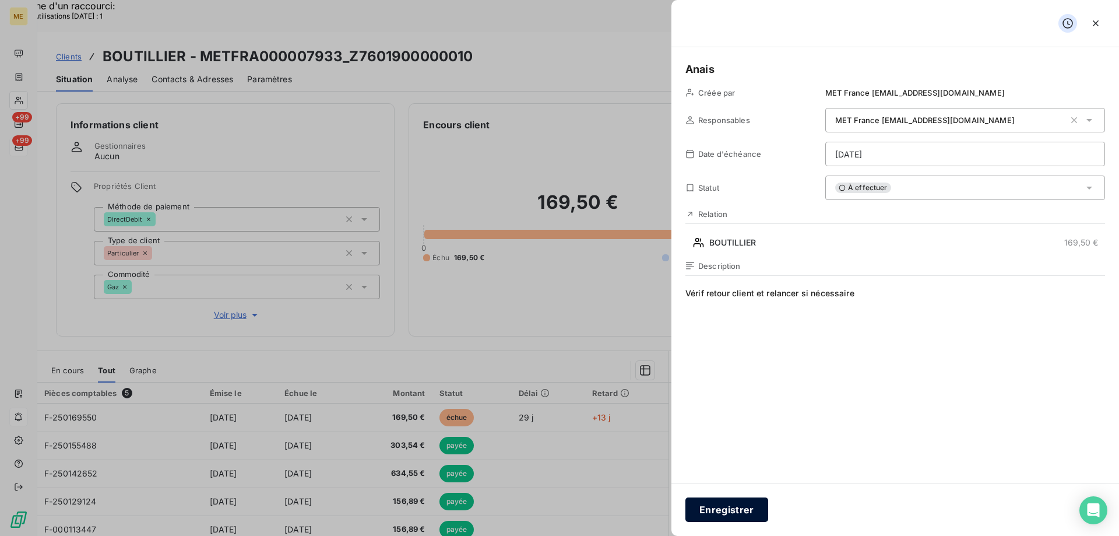
click at [739, 508] on button "Enregistrer" at bounding box center [726, 509] width 83 height 24
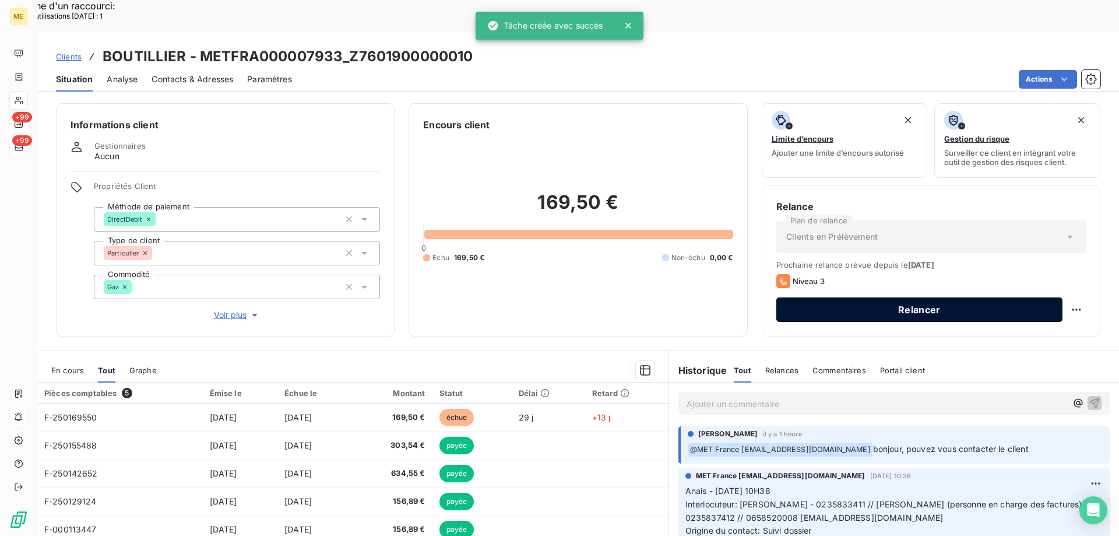
click at [878, 297] on button "Relancer" at bounding box center [919, 309] width 286 height 24
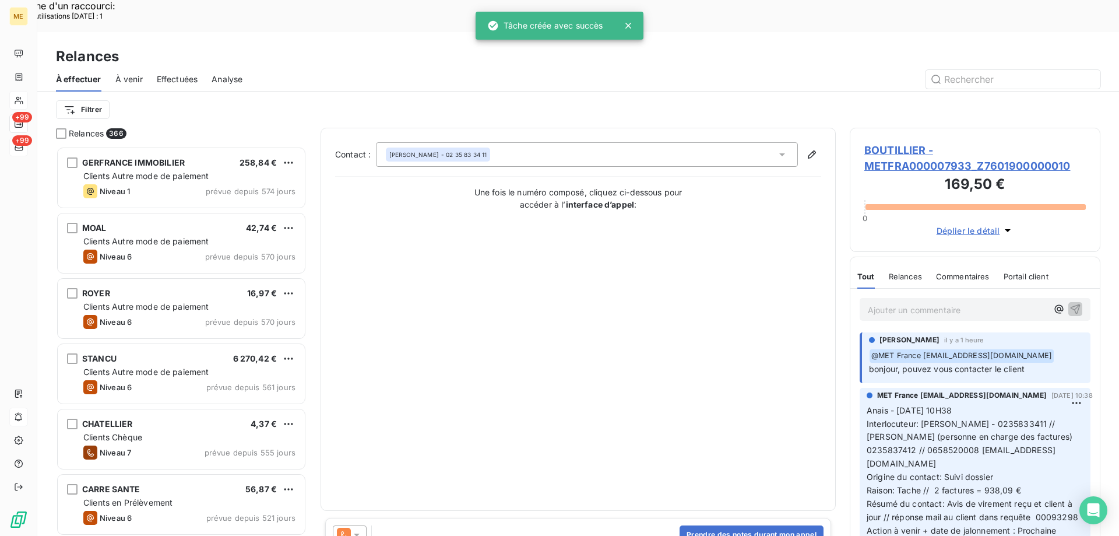
scroll to position [413, 242]
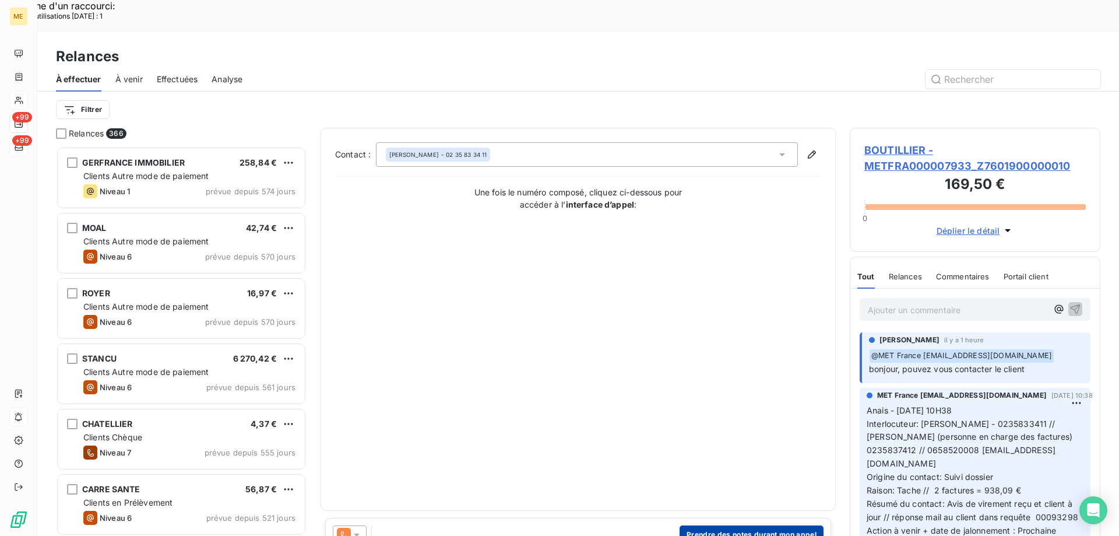
click at [738, 525] on button "Prendre des notes durant mon appel" at bounding box center [751, 534] width 144 height 19
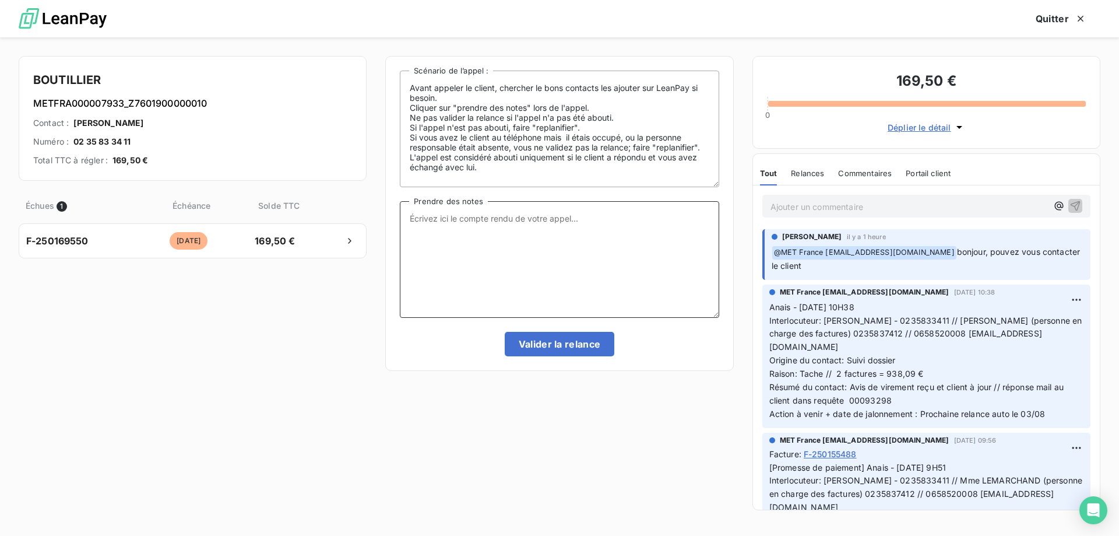
click at [663, 236] on textarea "Prendre des notes" at bounding box center [559, 259] width 319 height 117
paste textarea "Anaïs - 13/08/2025 - 11H58 Interlocuteur : Mme BOUTILLIER BERNADETTE - 02358334…"
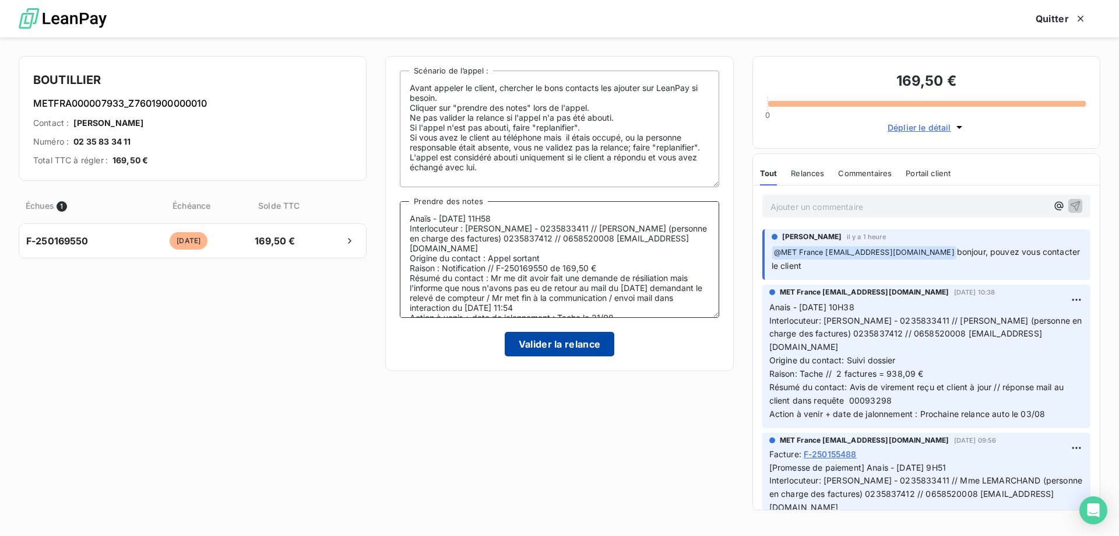
scroll to position [5, 0]
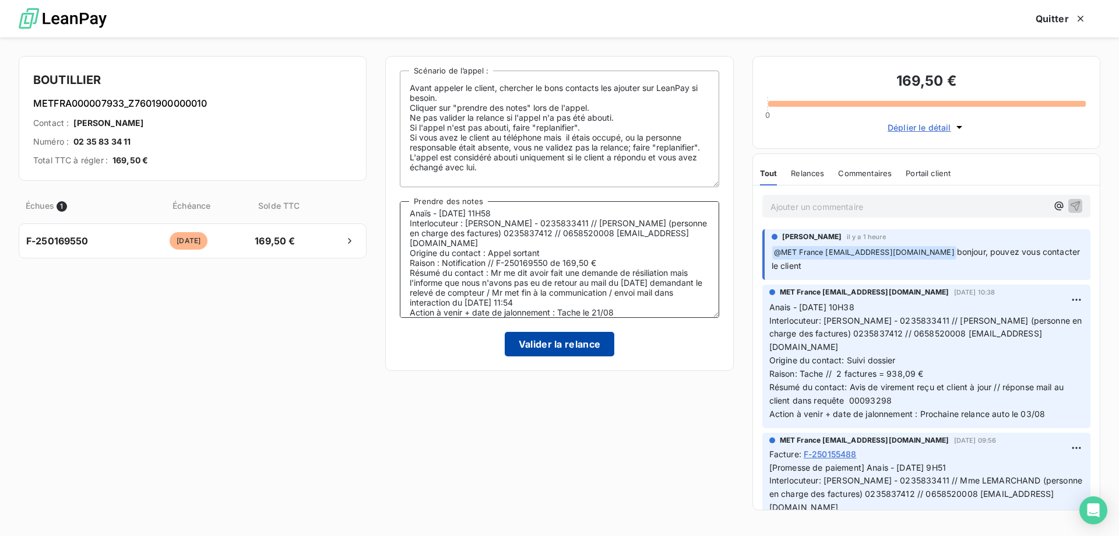
type textarea "Anaïs - 13/08/2025 - 11H58 Interlocuteur : Mme BOUTILLIER BERNADETTE - 02358334…"
click at [558, 350] on button "Valider la relance" at bounding box center [560, 344] width 110 height 24
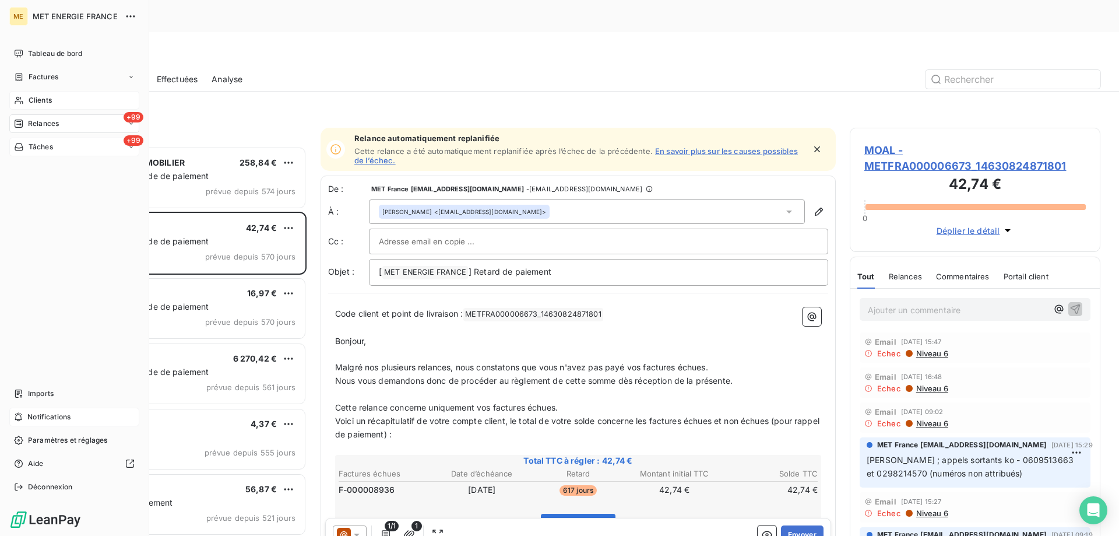
click at [50, 415] on span "Notifications" at bounding box center [48, 416] width 43 height 10
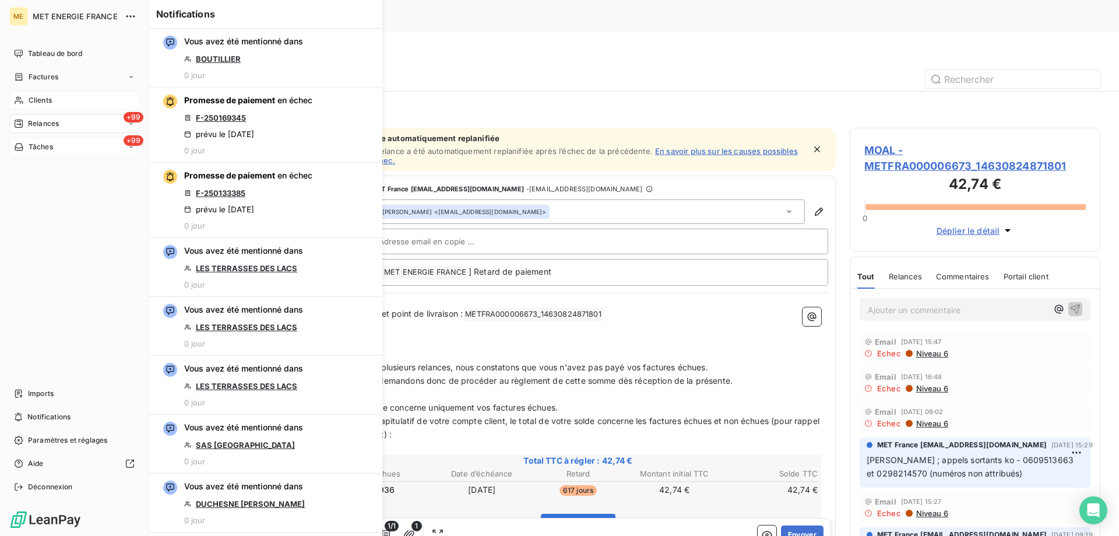
click at [50, 118] on span "Relances" at bounding box center [43, 123] width 31 height 10
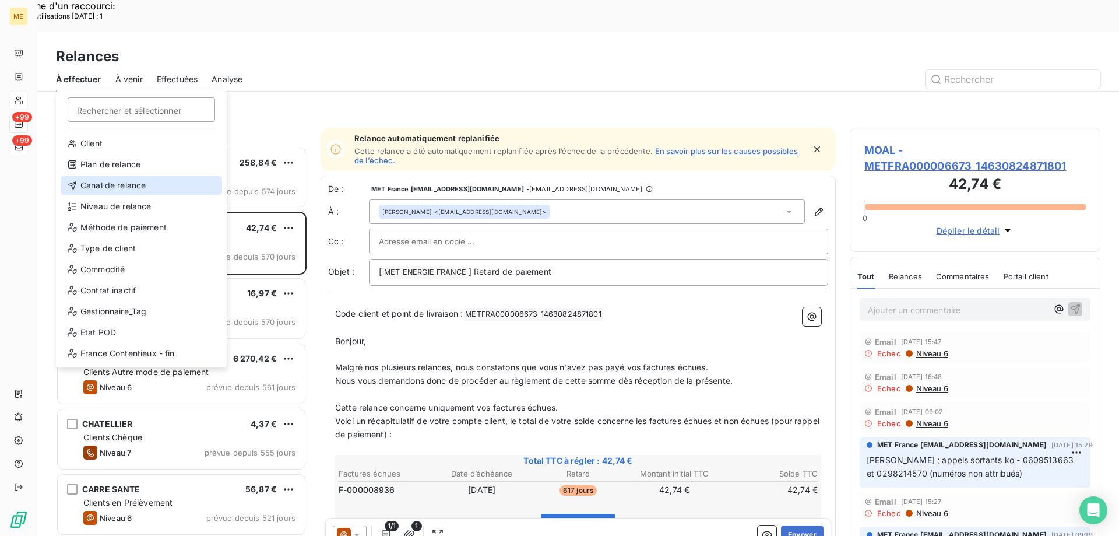
click at [131, 187] on div "Canal de relance" at bounding box center [141, 185] width 161 height 19
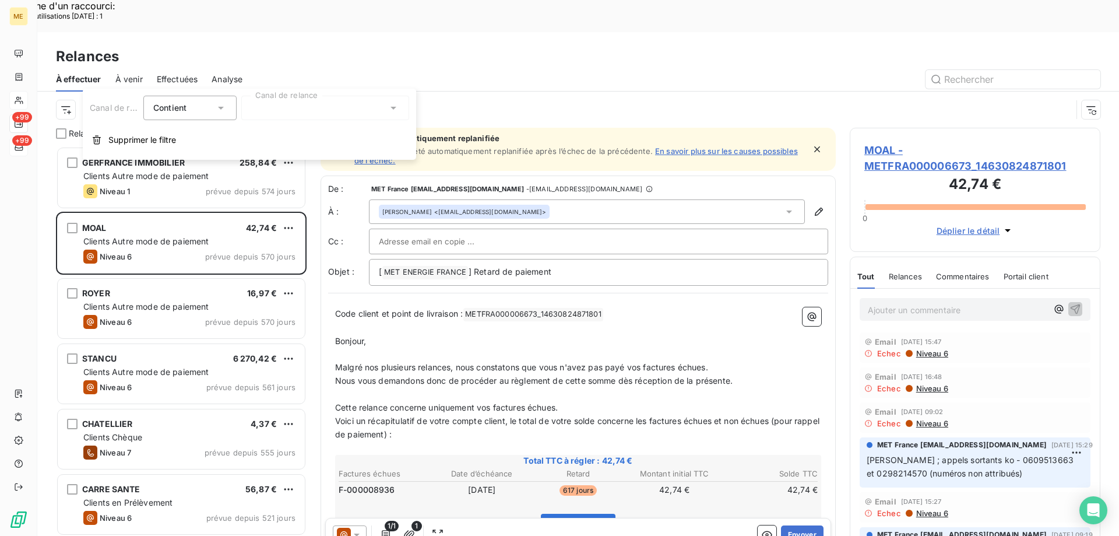
click at [308, 110] on div at bounding box center [325, 108] width 168 height 24
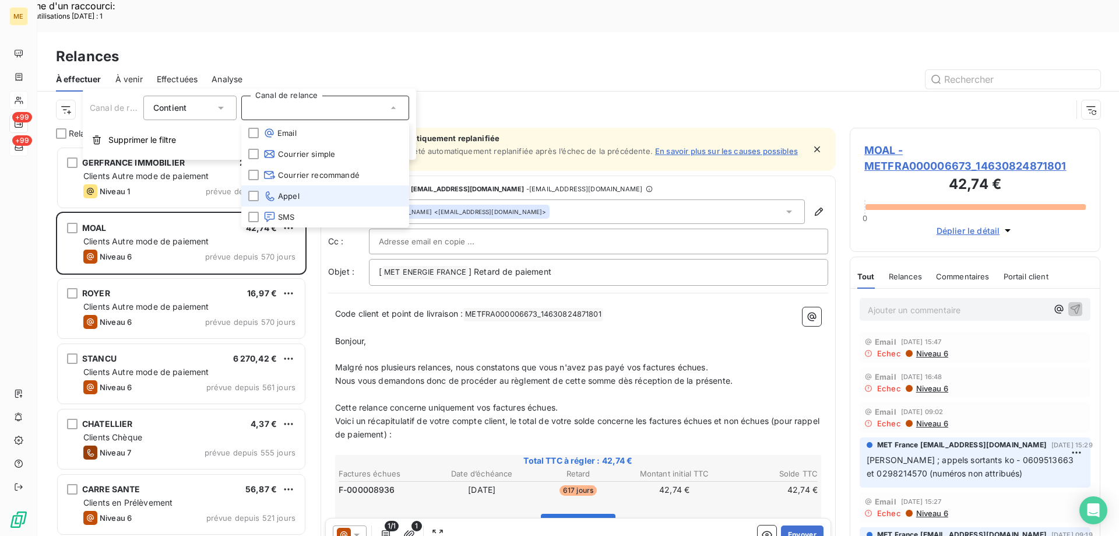
drag, startPoint x: 316, startPoint y: 195, endPoint x: 143, endPoint y: 142, distance: 181.0
click at [316, 195] on li "Appel" at bounding box center [325, 195] width 168 height 21
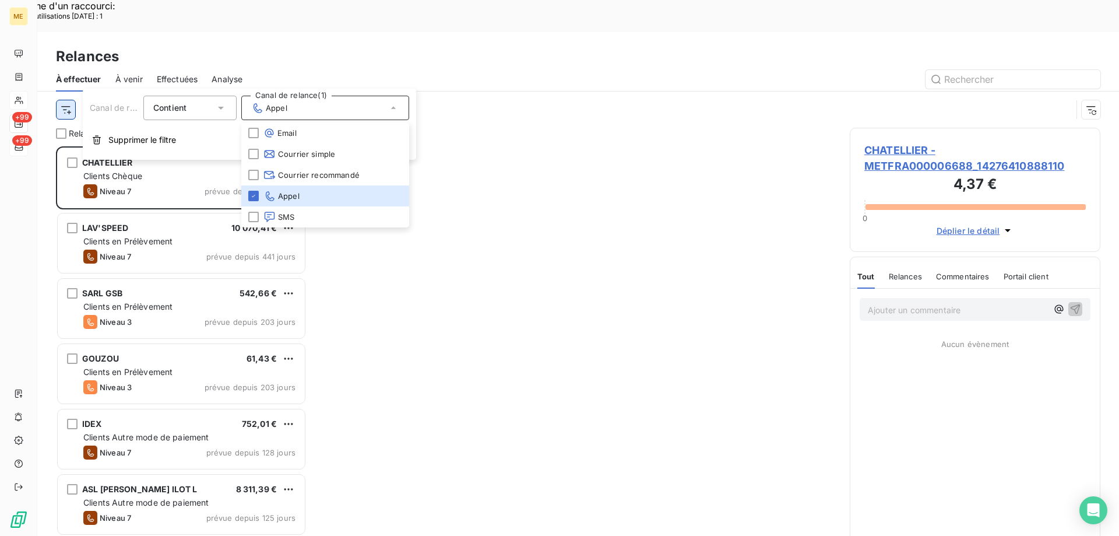
scroll to position [413, 242]
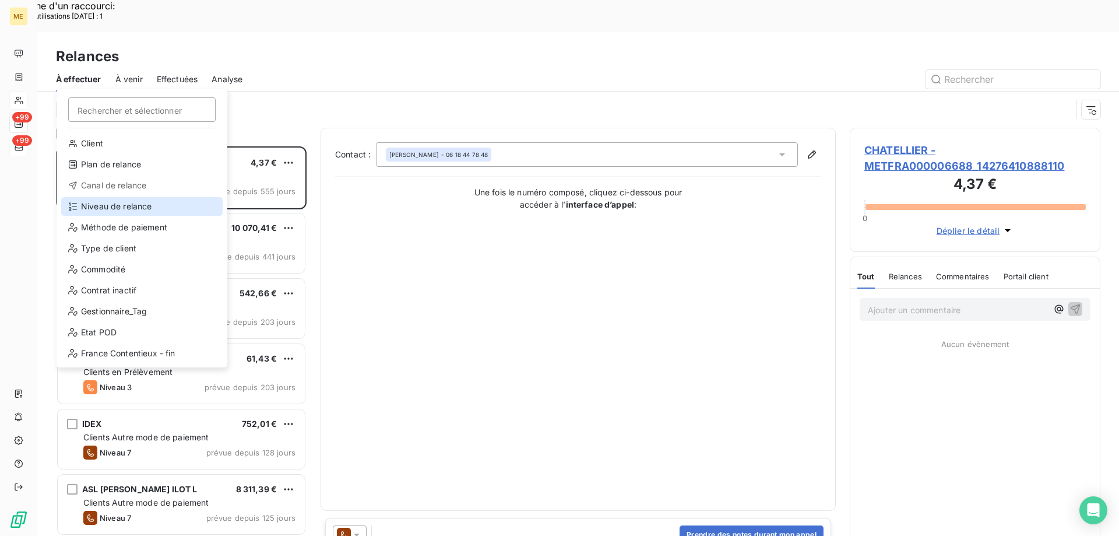
click at [131, 205] on div "Niveau de relance" at bounding box center [141, 206] width 161 height 19
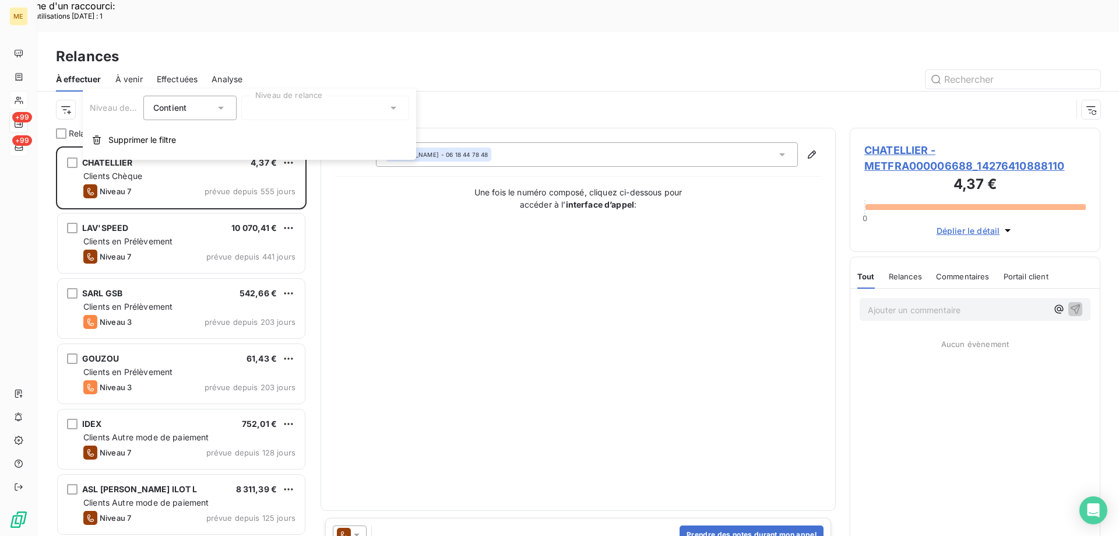
click at [323, 102] on div at bounding box center [325, 108] width 168 height 24
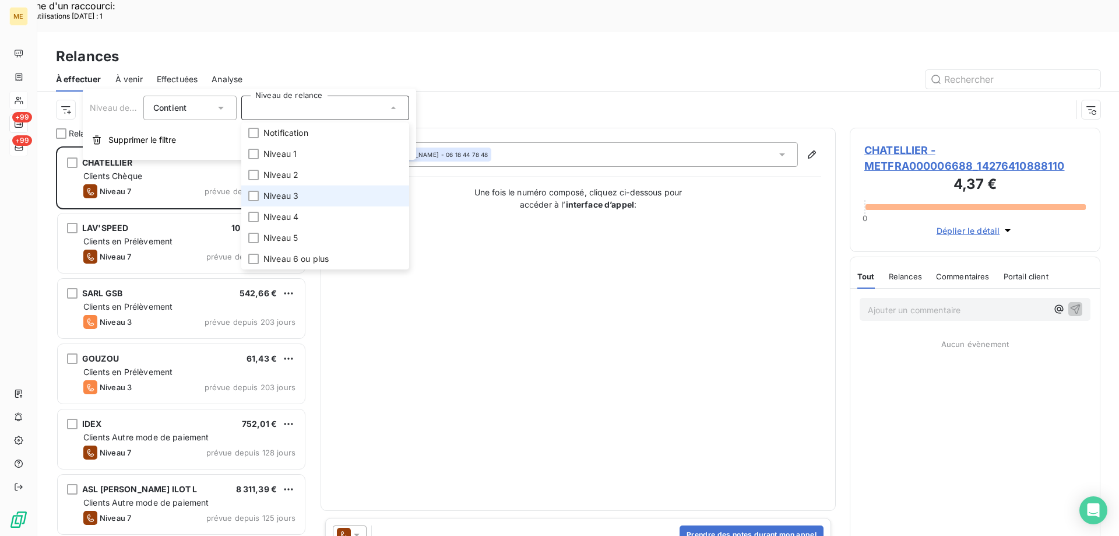
click at [329, 200] on li "Niveau 3" at bounding box center [325, 195] width 168 height 21
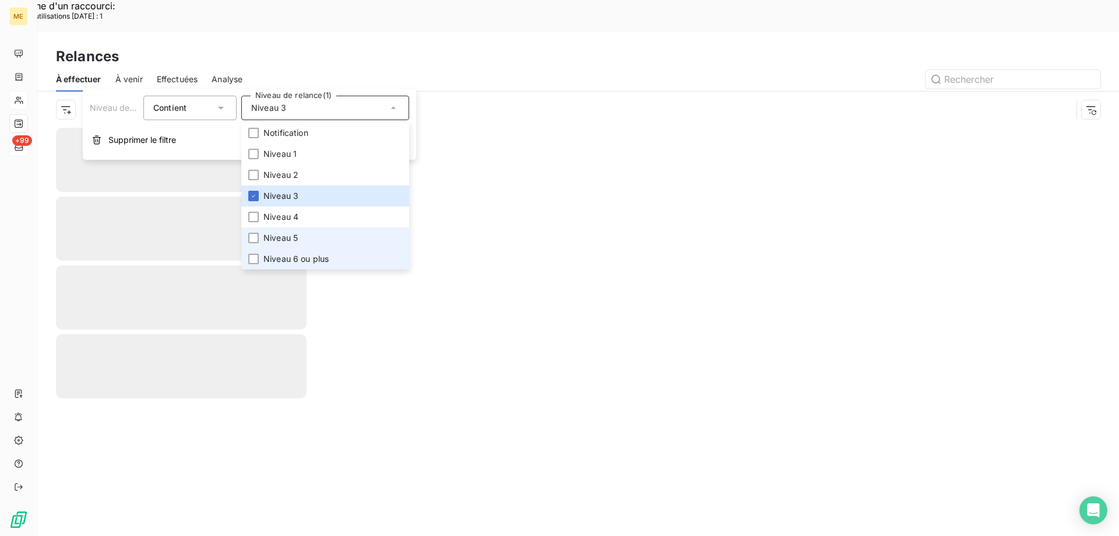
click at [311, 244] on li "Niveau 5" at bounding box center [325, 237] width 168 height 21
click at [304, 259] on span "Niveau 6 ou plus" at bounding box center [295, 259] width 65 height 12
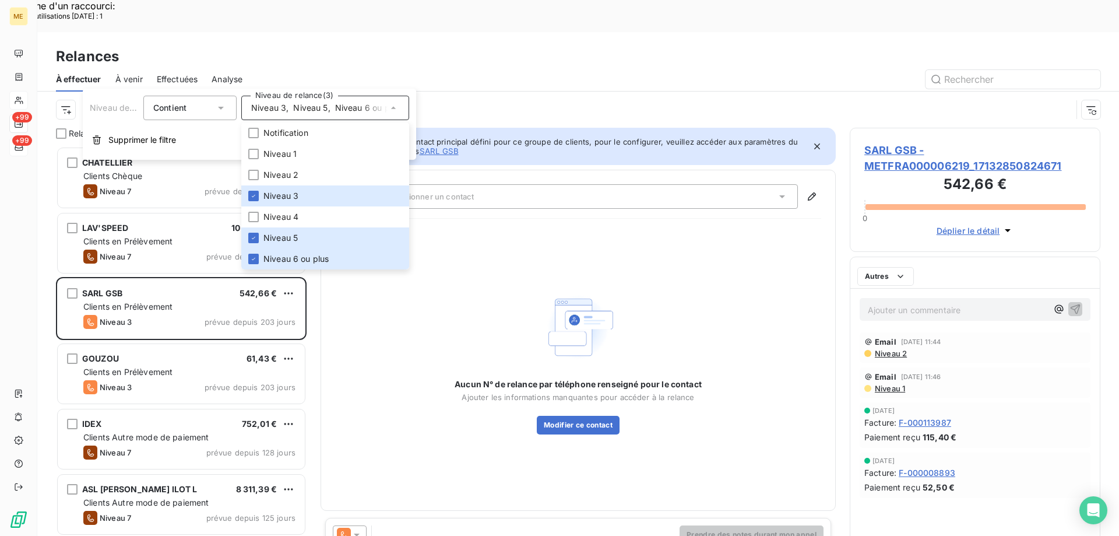
scroll to position [413, 242]
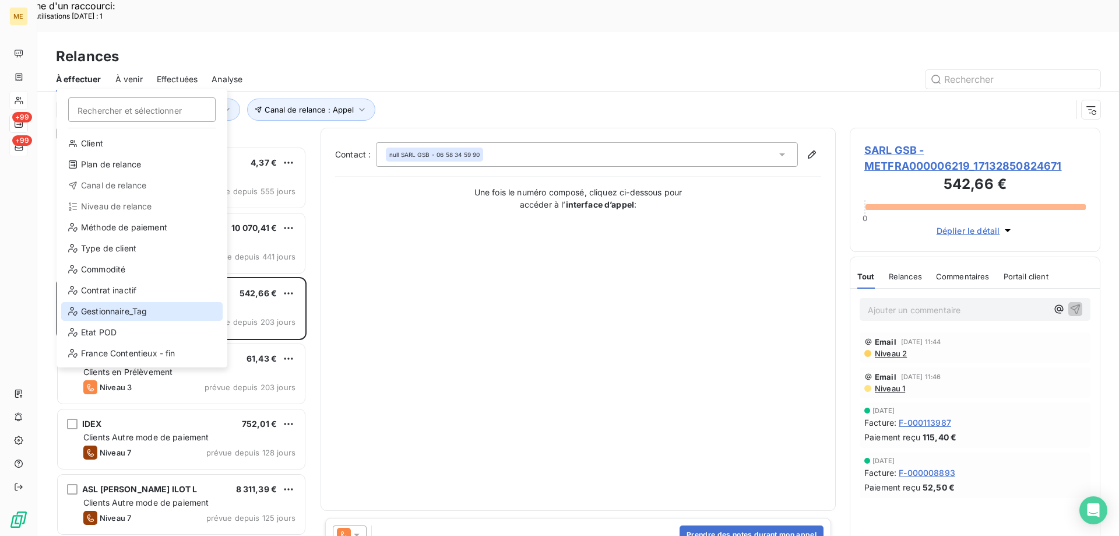
click at [131, 307] on div "Gestionnaire_Tag" at bounding box center [141, 311] width 161 height 19
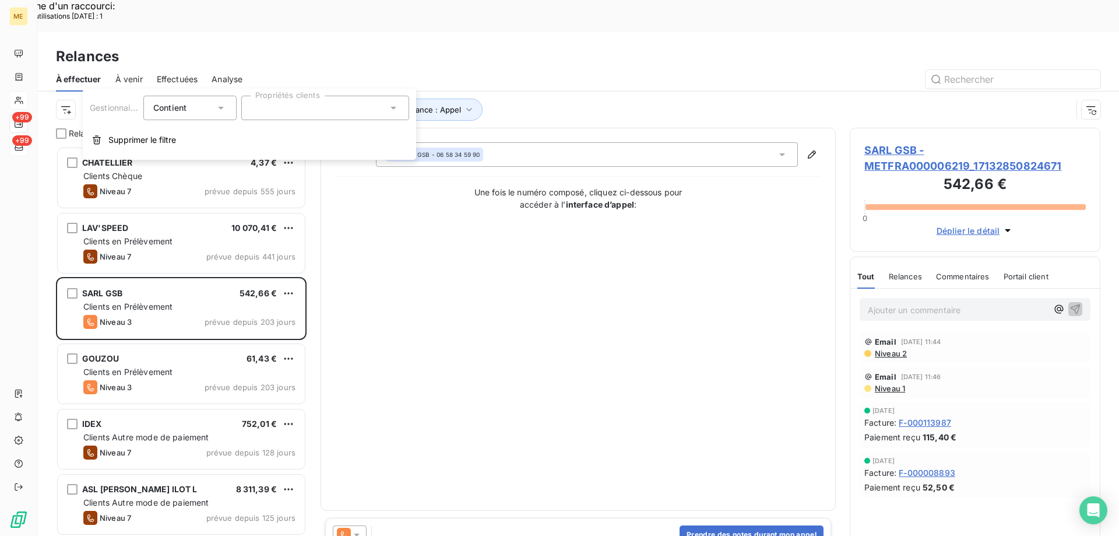
click at [372, 107] on div at bounding box center [325, 108] width 168 height 24
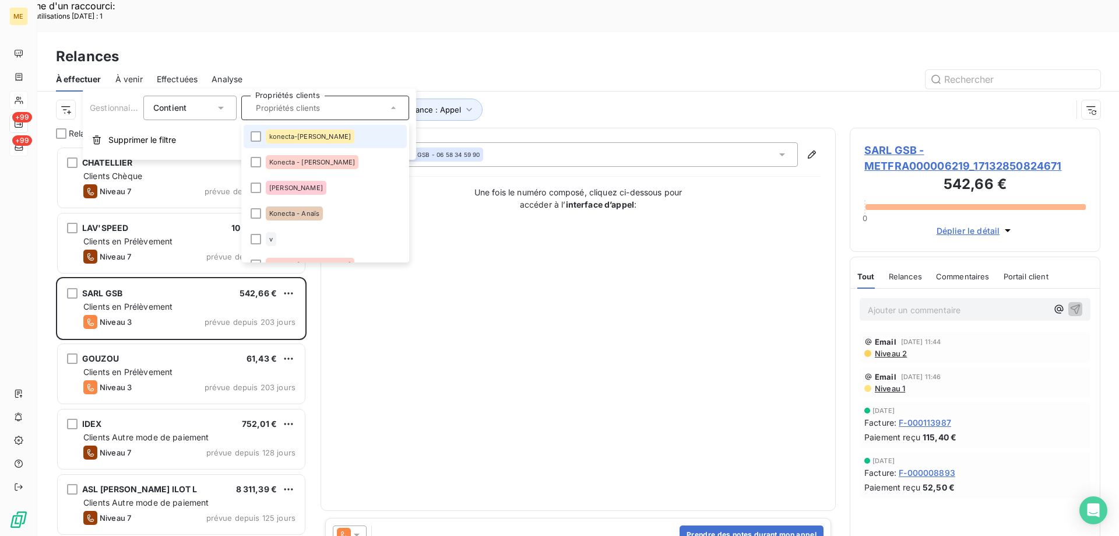
click at [330, 143] on li "konecta-[PERSON_NAME]" at bounding box center [325, 136] width 163 height 23
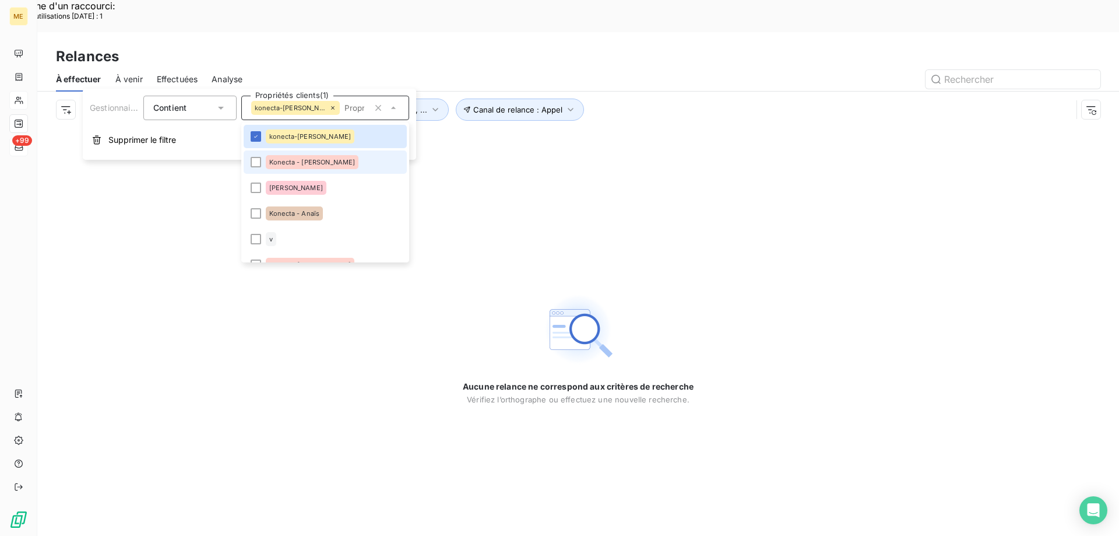
click at [328, 166] on li "Konecta - [PERSON_NAME]" at bounding box center [325, 161] width 163 height 23
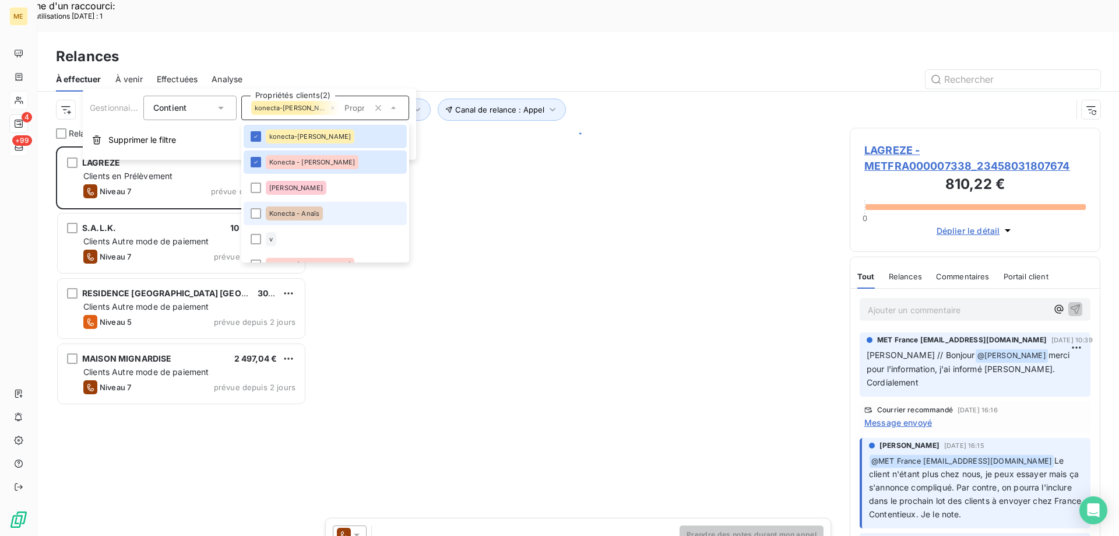
scroll to position [413, 242]
click at [323, 217] on li "Konecta - Anaïs" at bounding box center [325, 213] width 163 height 23
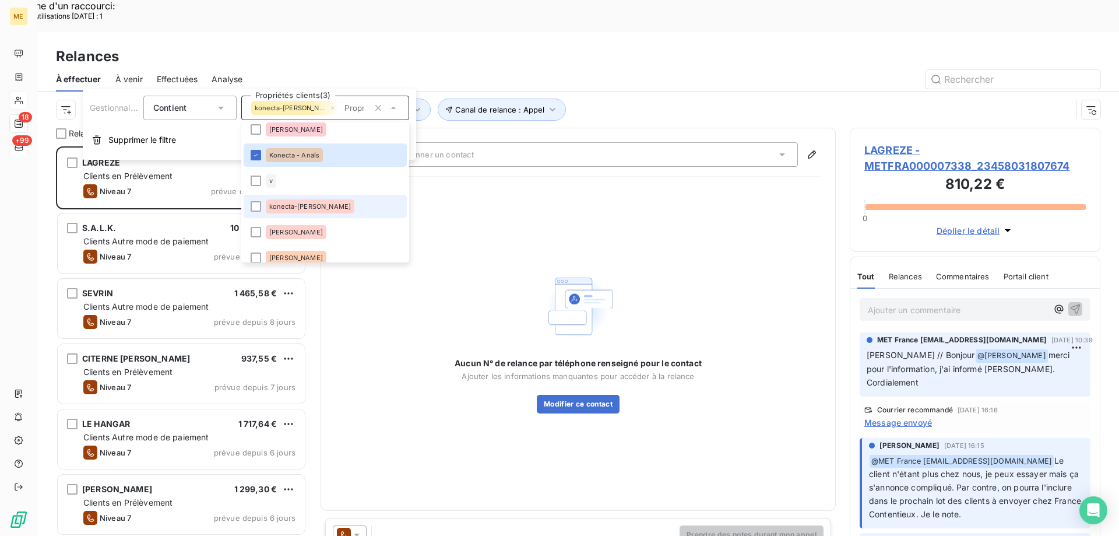
click at [319, 208] on div "konecta-[PERSON_NAME]" at bounding box center [310, 206] width 89 height 14
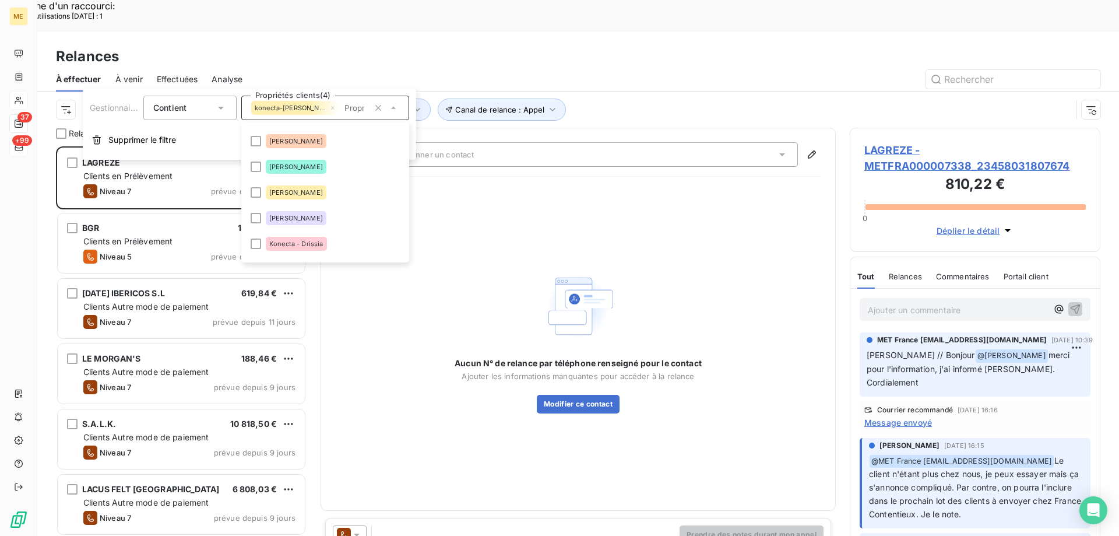
scroll to position [233, 0]
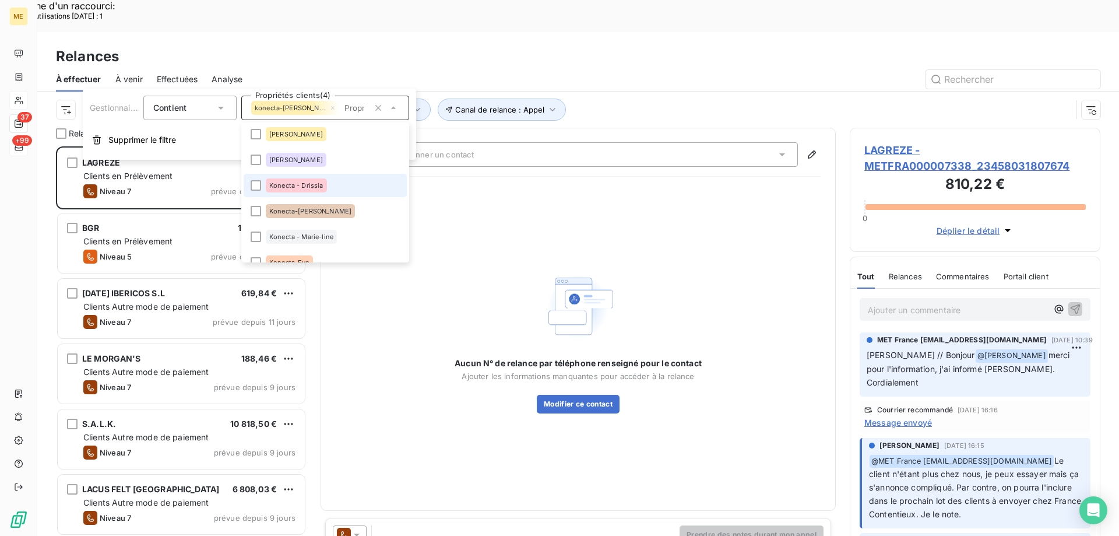
click at [322, 189] on div "Konecta - Drissia" at bounding box center [296, 185] width 61 height 14
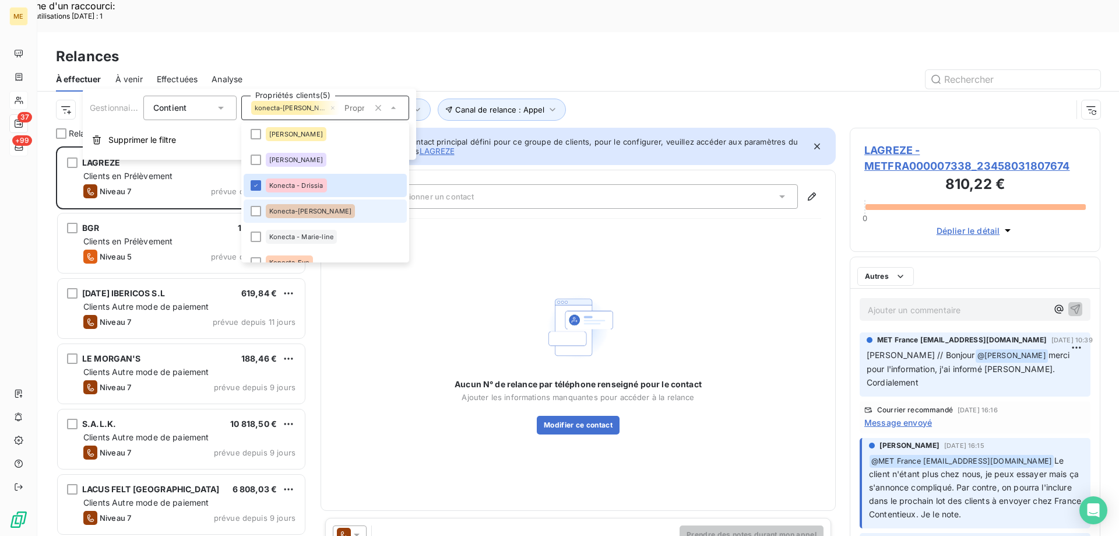
click at [329, 216] on li "Konecta-[PERSON_NAME]" at bounding box center [325, 210] width 163 height 23
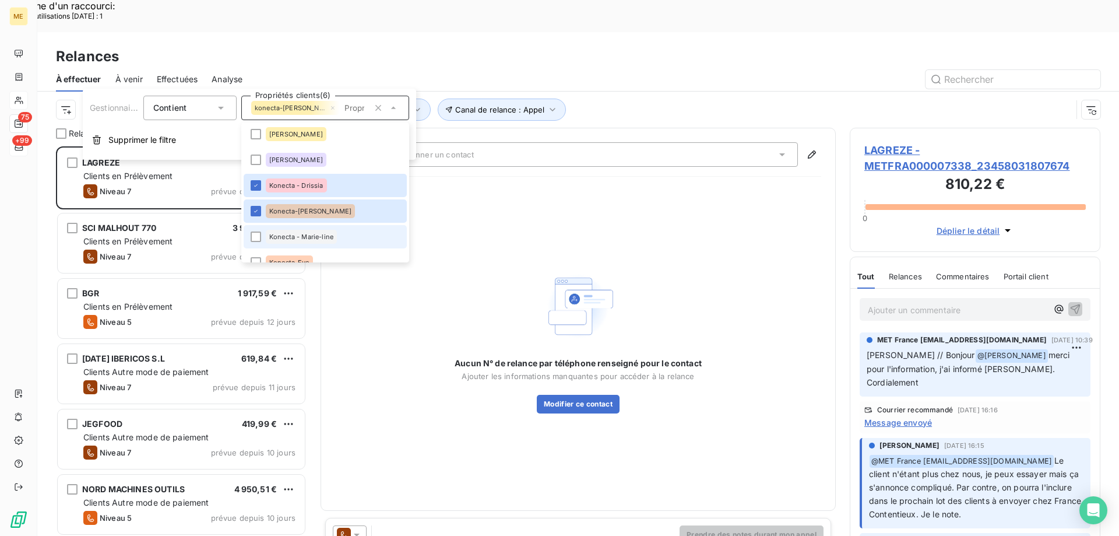
click at [330, 231] on div "Konecta - Marie-line" at bounding box center [301, 237] width 71 height 14
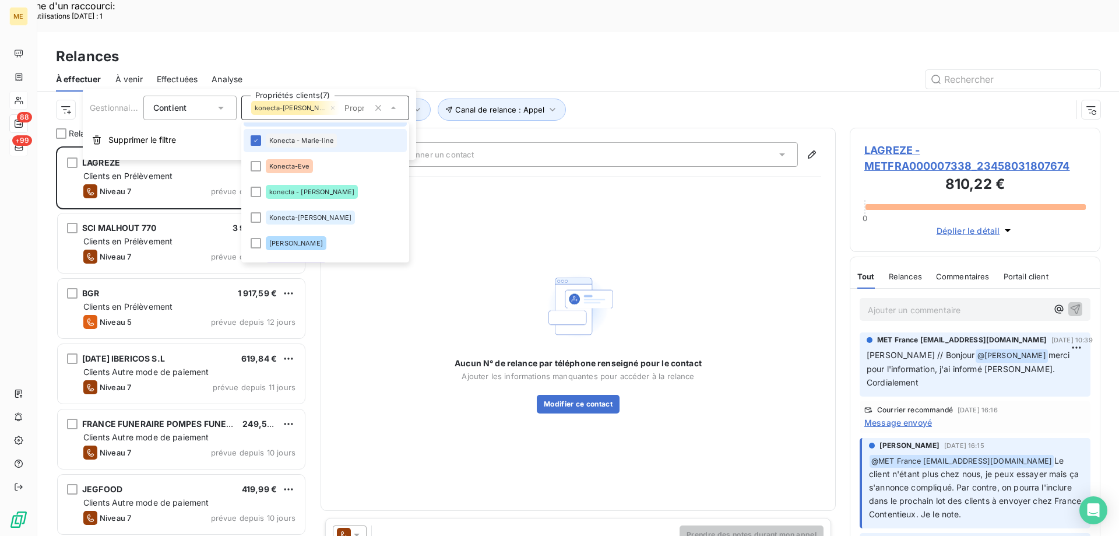
scroll to position [413, 242]
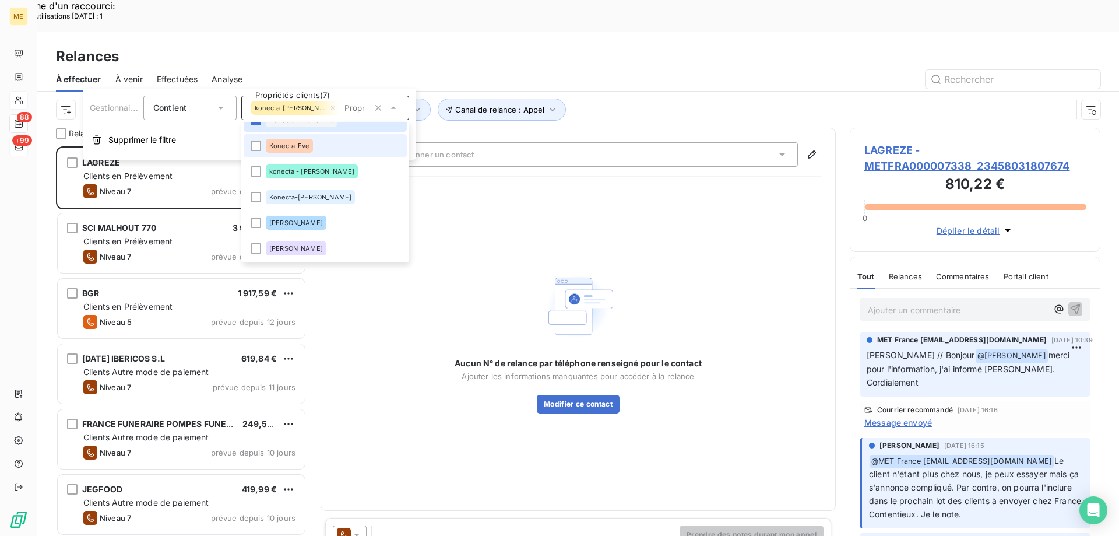
click at [337, 152] on li "Konecta-Eve" at bounding box center [325, 145] width 163 height 23
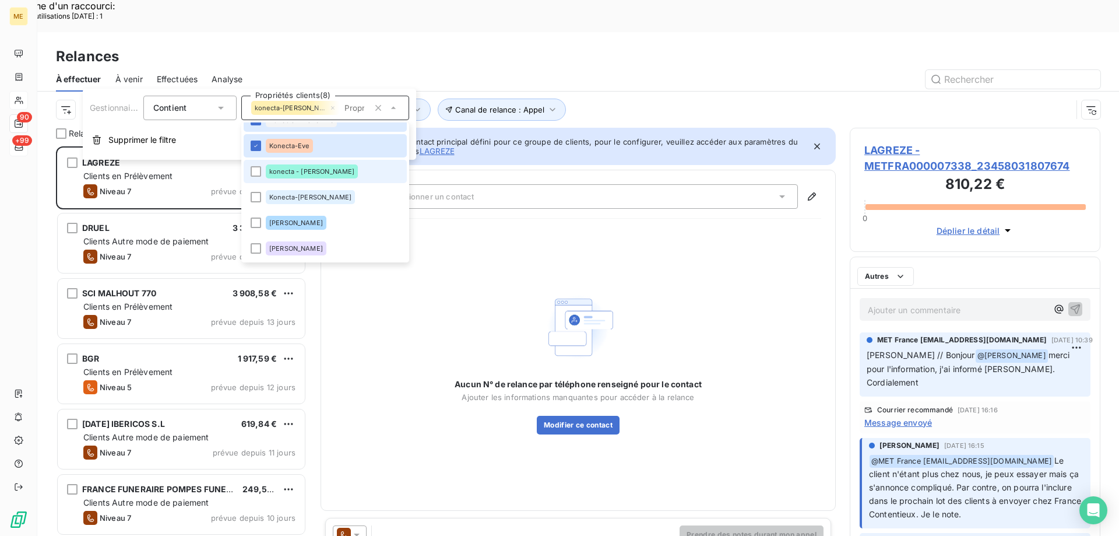
drag, startPoint x: 335, startPoint y: 177, endPoint x: 336, endPoint y: 185, distance: 8.2
click at [335, 178] on li "konecta - [PERSON_NAME]" at bounding box center [325, 171] width 163 height 23
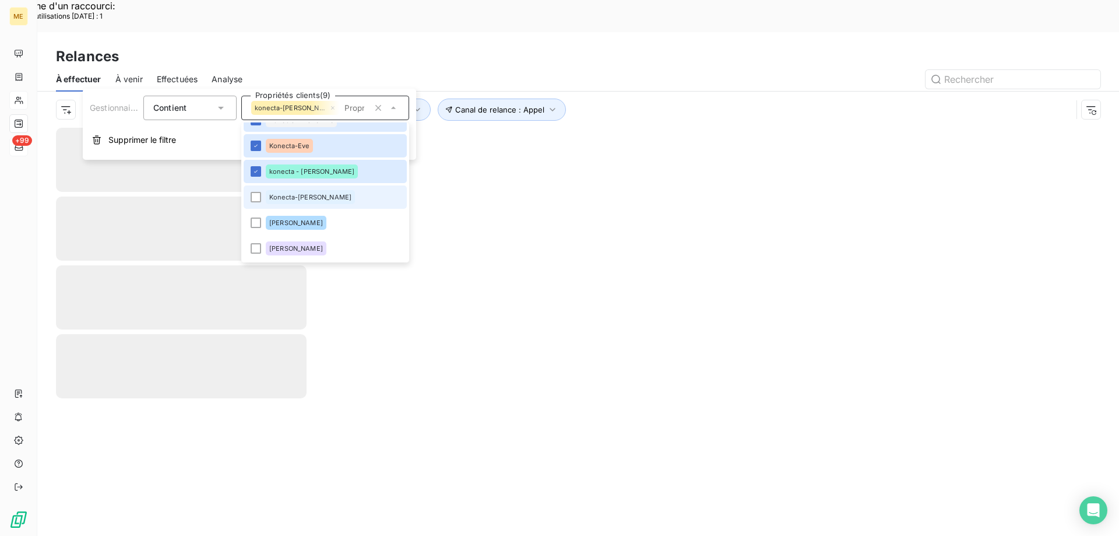
click at [332, 199] on li "Konecta-[PERSON_NAME]" at bounding box center [325, 196] width 163 height 23
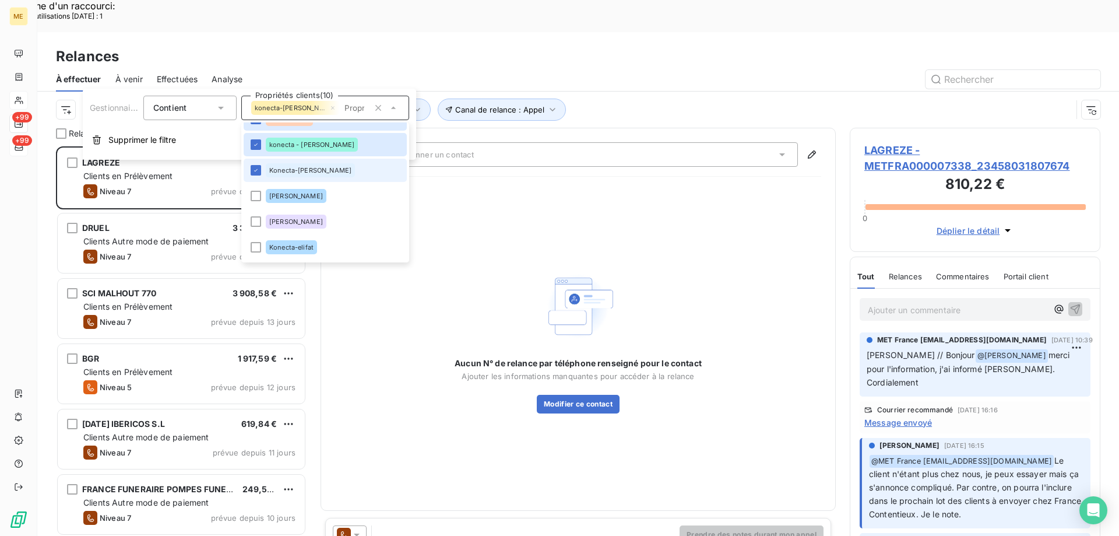
scroll to position [408, 0]
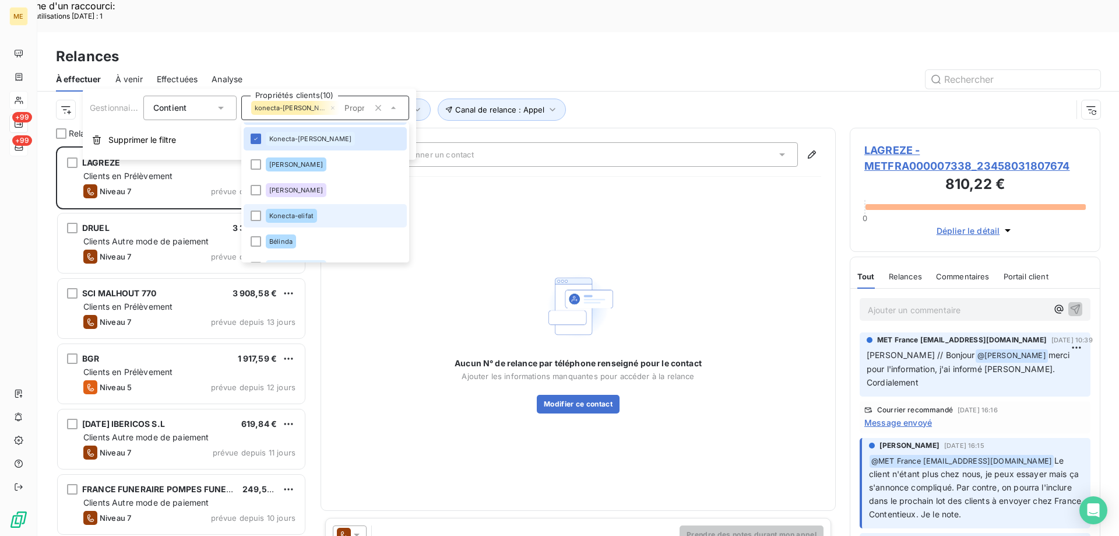
click at [329, 217] on li "Konecta-elifat" at bounding box center [325, 215] width 163 height 23
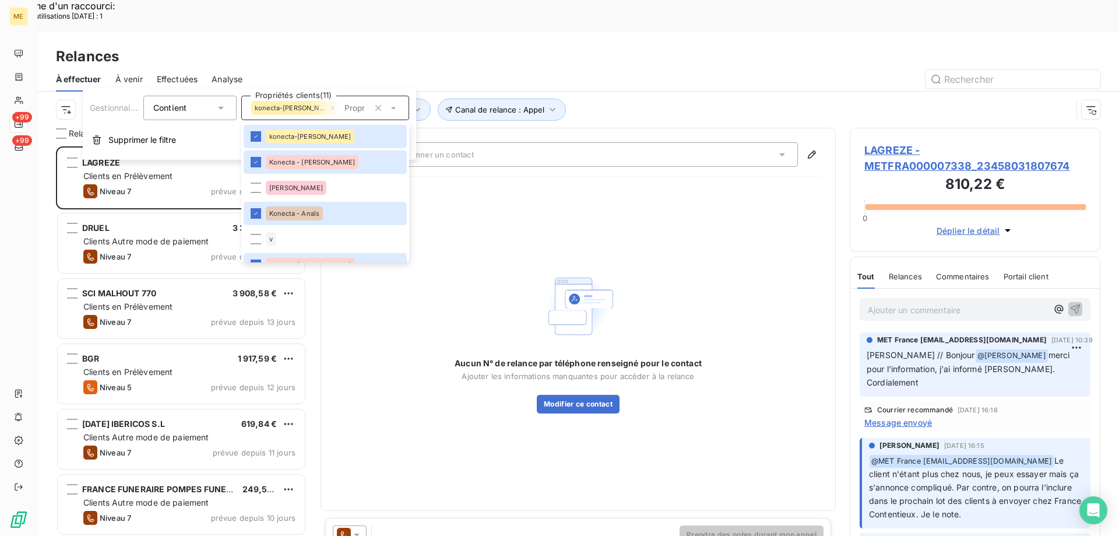
scroll to position [413, 242]
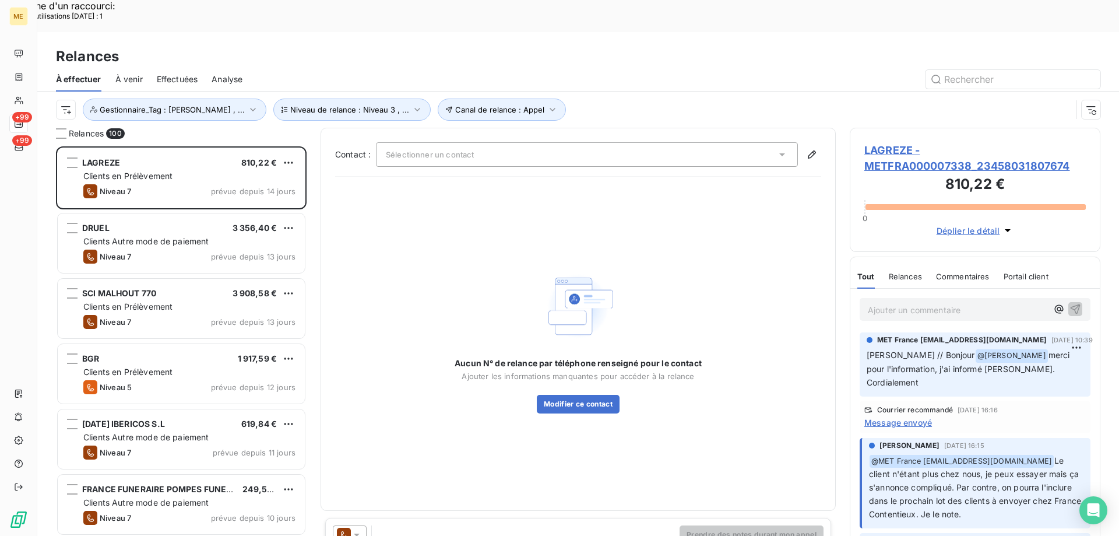
click at [660, 98] on div "Canal de relance : Appel Niveau de relance : Niveau 3 , ... Gestionnaire_Tag : …" at bounding box center [564, 109] width 1016 height 22
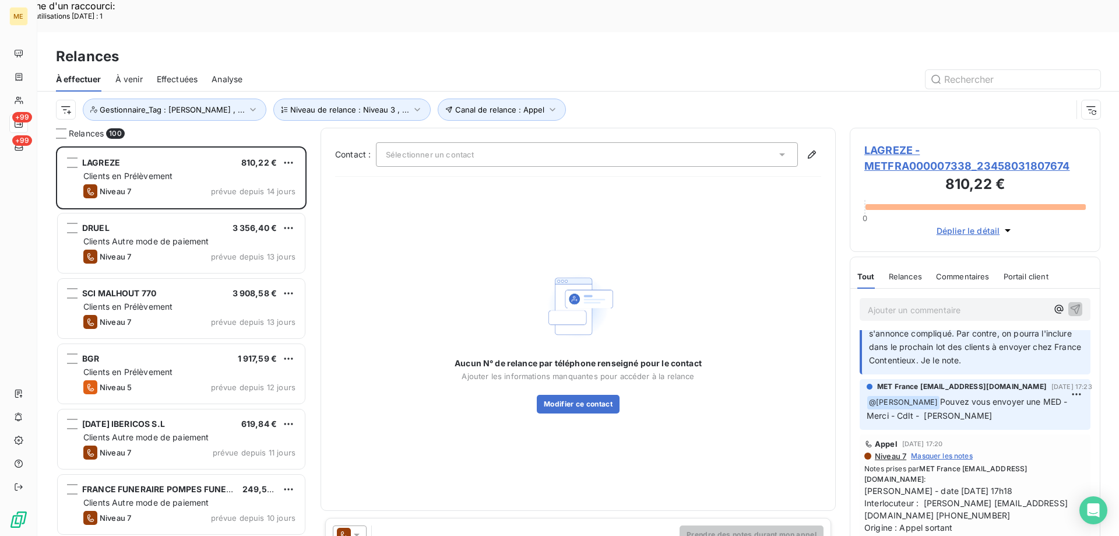
scroll to position [175, 0]
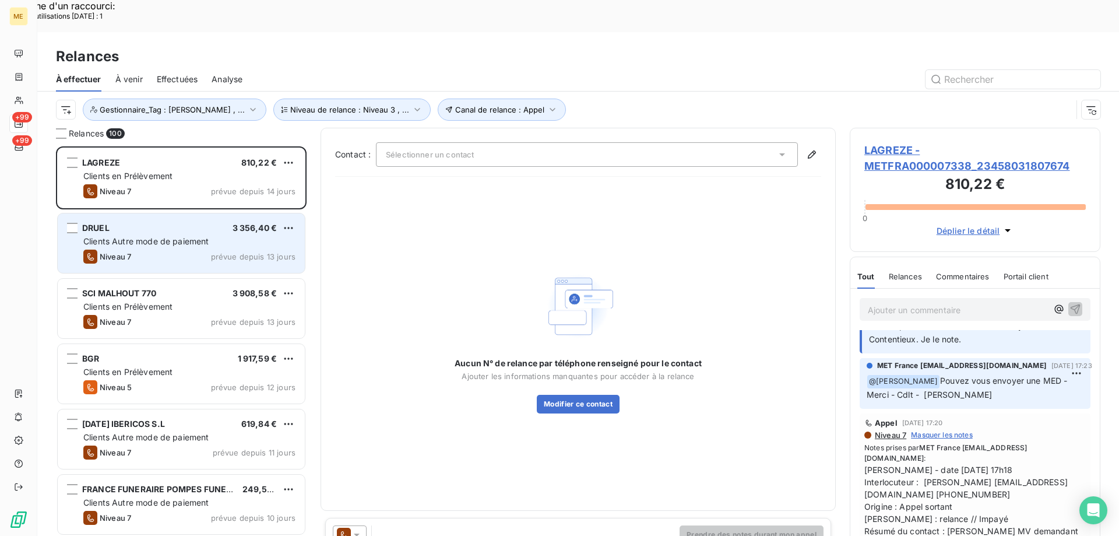
click at [141, 249] on div "Niveau 7 prévue depuis 13 jours" at bounding box center [189, 256] width 212 height 14
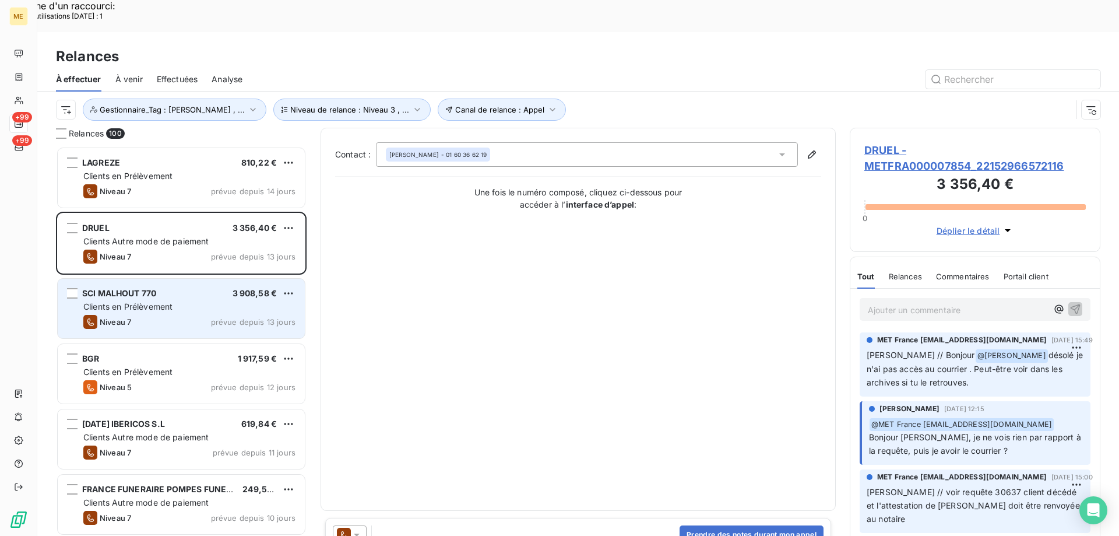
click at [127, 301] on span "Clients en Prélèvement" at bounding box center [127, 306] width 89 height 10
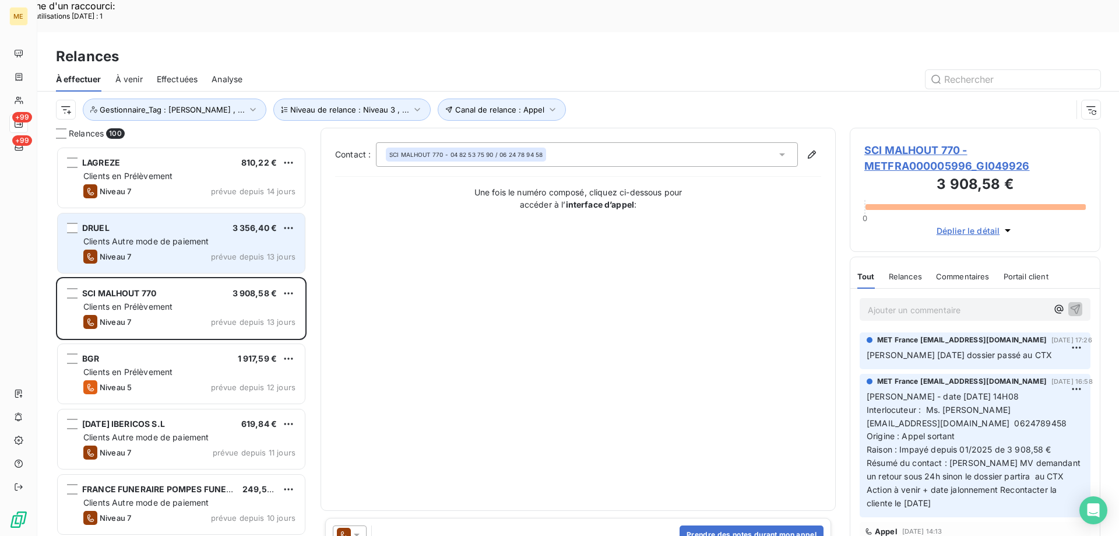
click at [156, 236] on span "Clients Autre mode de paiement" at bounding box center [146, 241] width 126 height 10
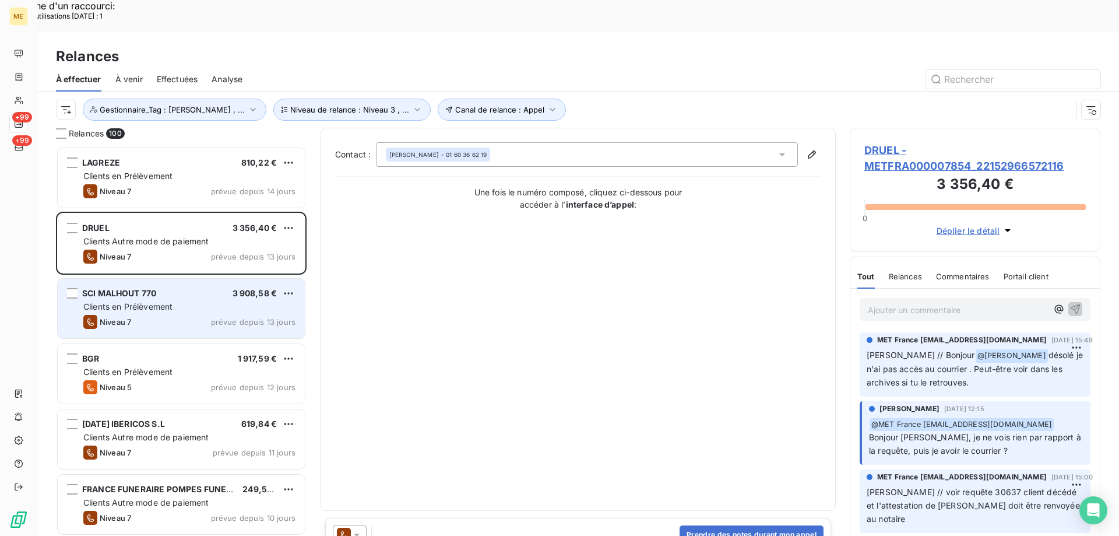
click at [174, 301] on div "Clients en Prélèvement" at bounding box center [189, 307] width 212 height 12
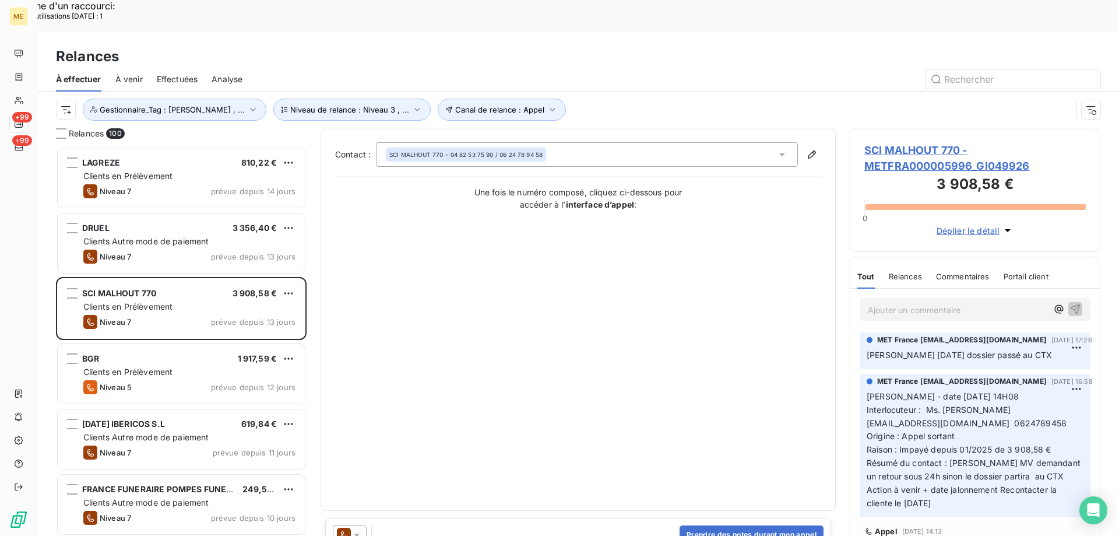
click at [883, 142] on span "SCI MALHOUT 770 - METFRA000005996_GI049926" at bounding box center [974, 157] width 221 height 31
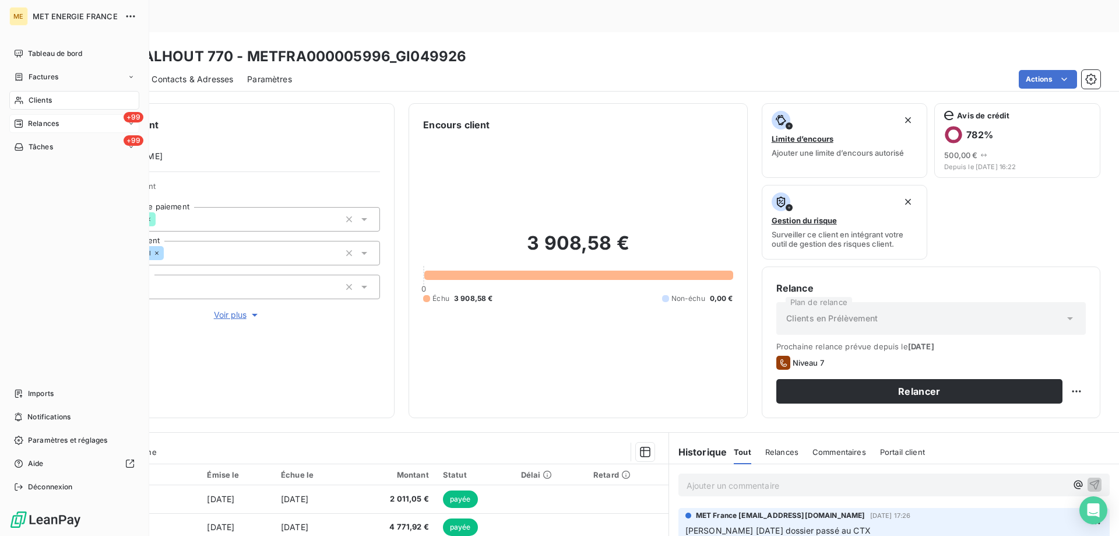
click at [44, 122] on span "Relances" at bounding box center [43, 123] width 31 height 10
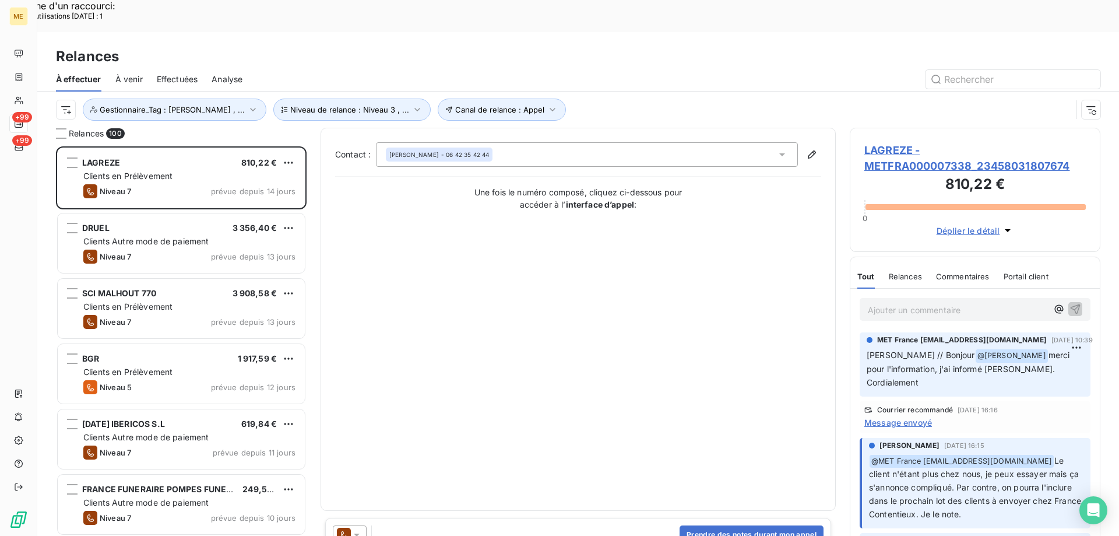
scroll to position [413, 242]
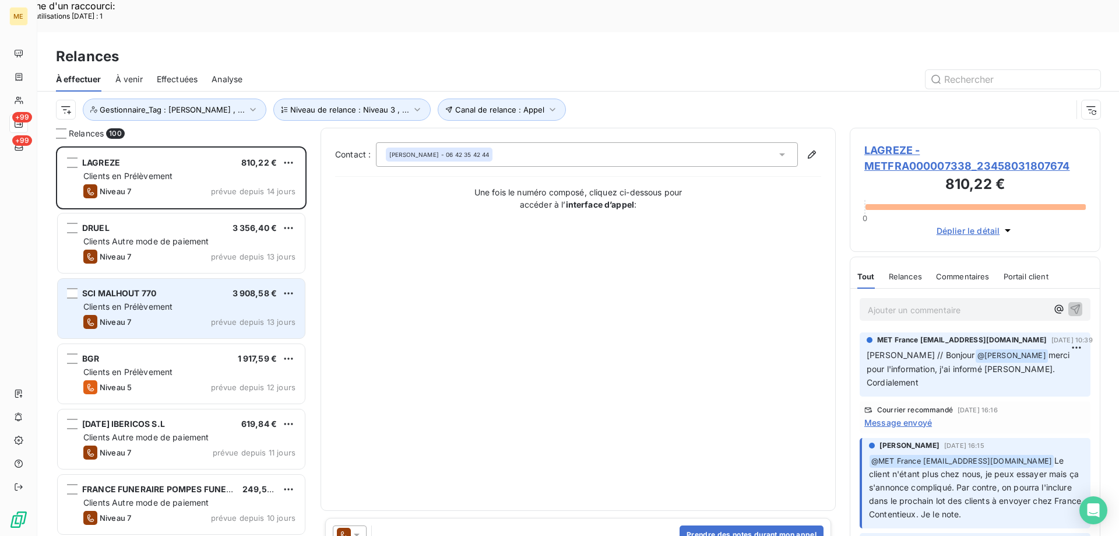
click at [152, 301] on span "Clients en Prélèvement" at bounding box center [127, 306] width 89 height 10
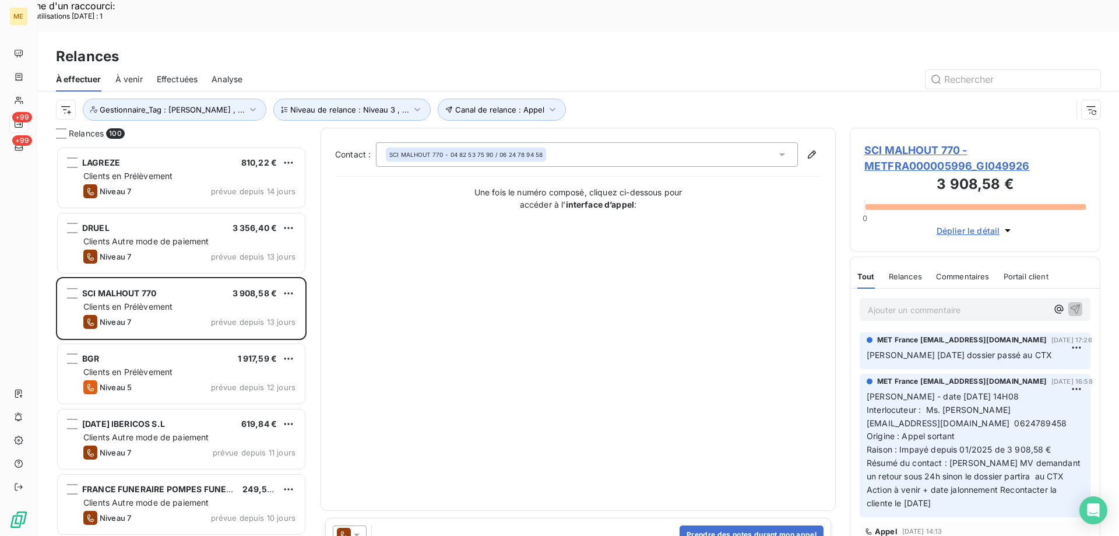
click at [361, 529] on icon at bounding box center [357, 535] width 12 height 12
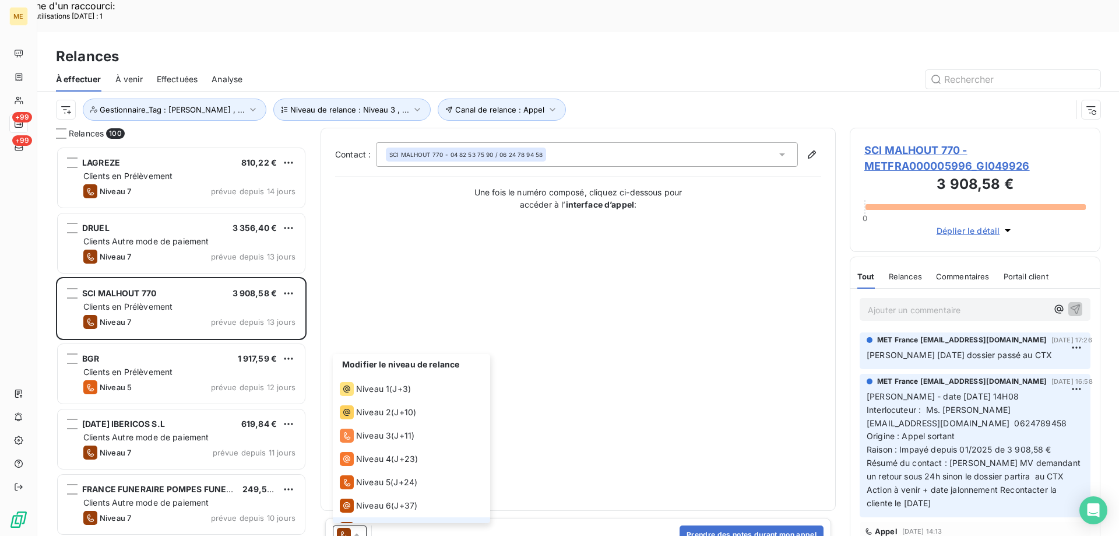
scroll to position [17, 0]
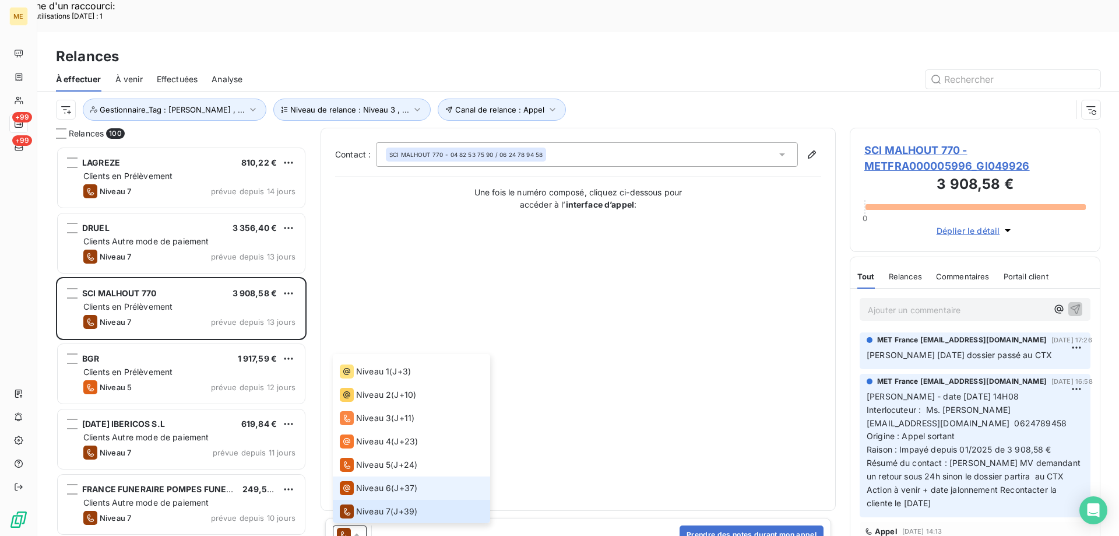
click at [378, 482] on span "Niveau 6" at bounding box center [373, 488] width 35 height 12
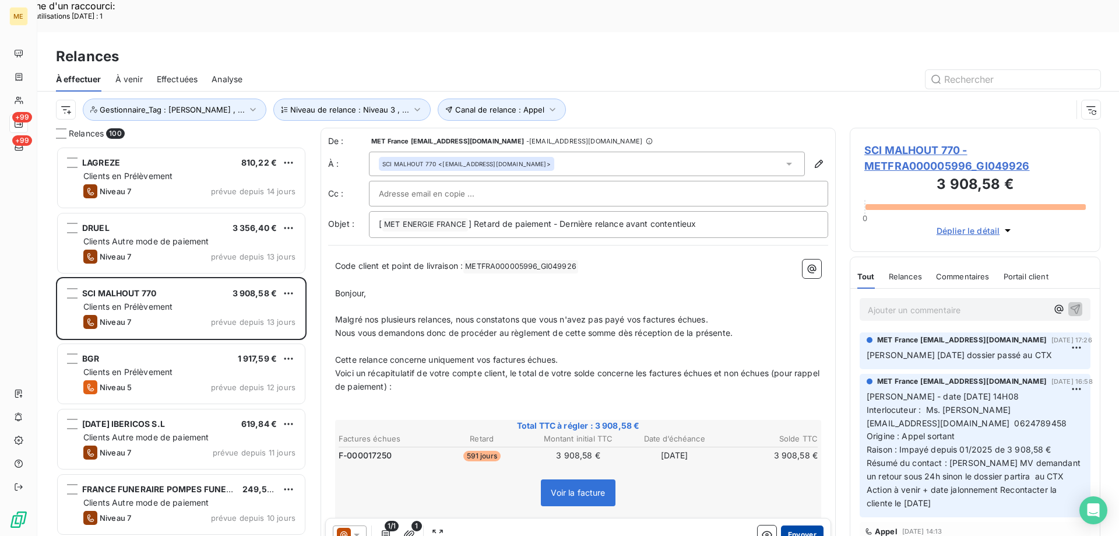
click at [798, 525] on button "Envoyer" at bounding box center [802, 534] width 43 height 19
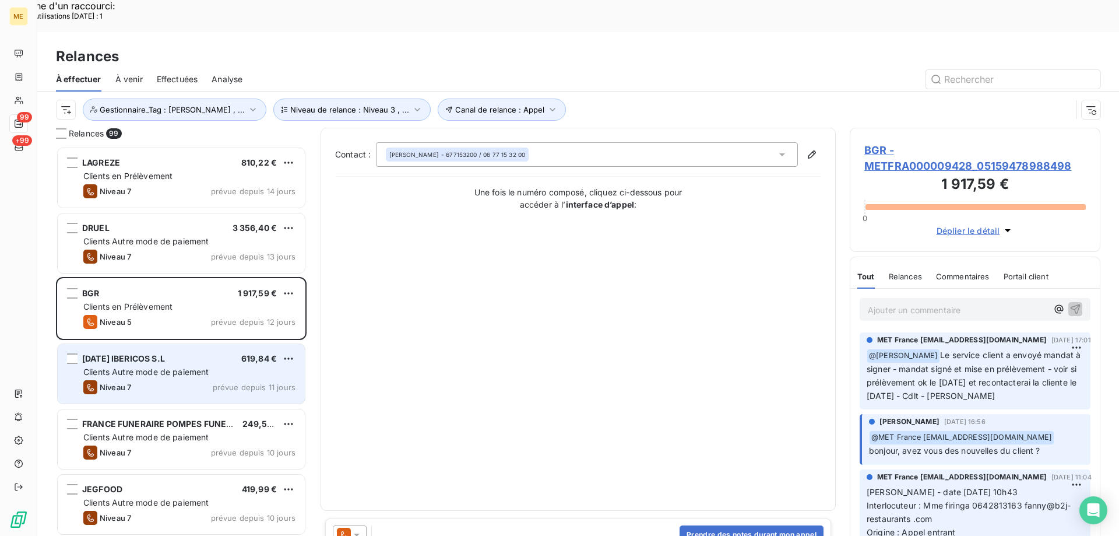
click at [167, 367] on span "Clients Autre mode de paiement" at bounding box center [146, 372] width 126 height 10
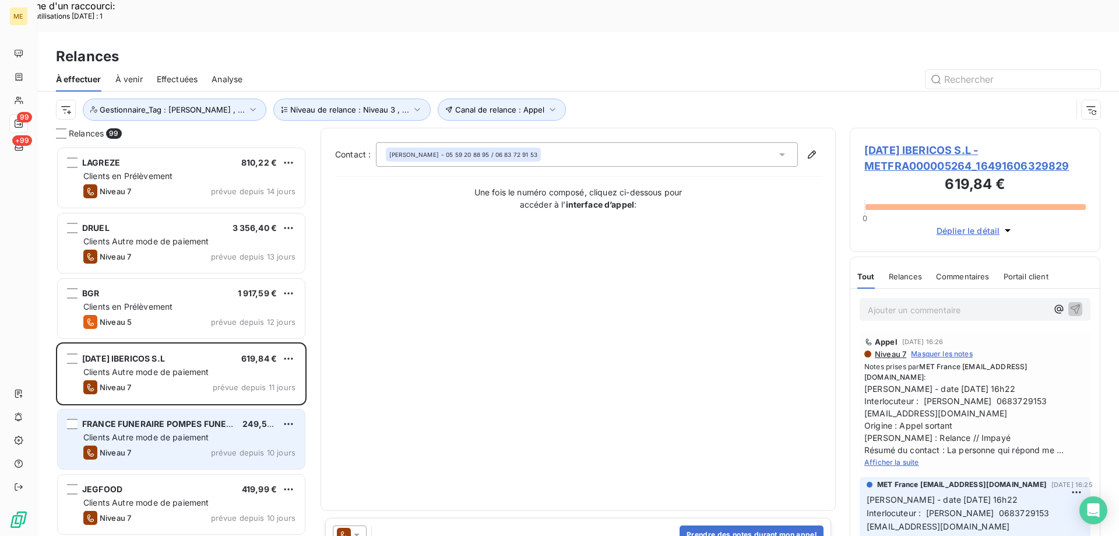
click at [167, 409] on div "FRANCE FUNERAIRE POMPES FUNEBRES 249,55 € Clients Autre mode de paiement Niveau…" at bounding box center [181, 438] width 247 height 59
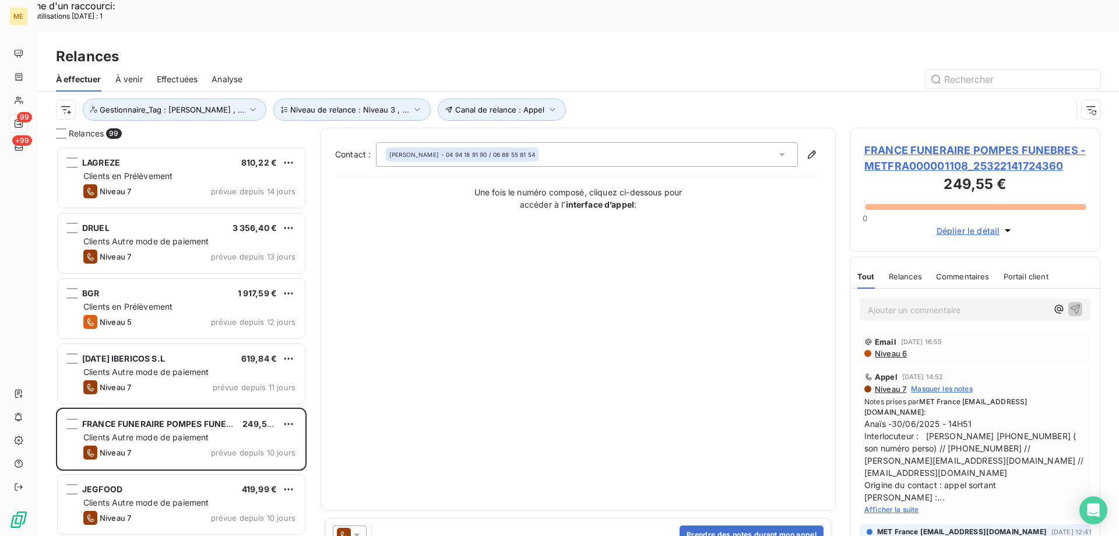
click at [881, 142] on span "FRANCE FUNERAIRE POMPES FUNEBRES - METFRA000001108_25322141724360" at bounding box center [974, 157] width 221 height 31
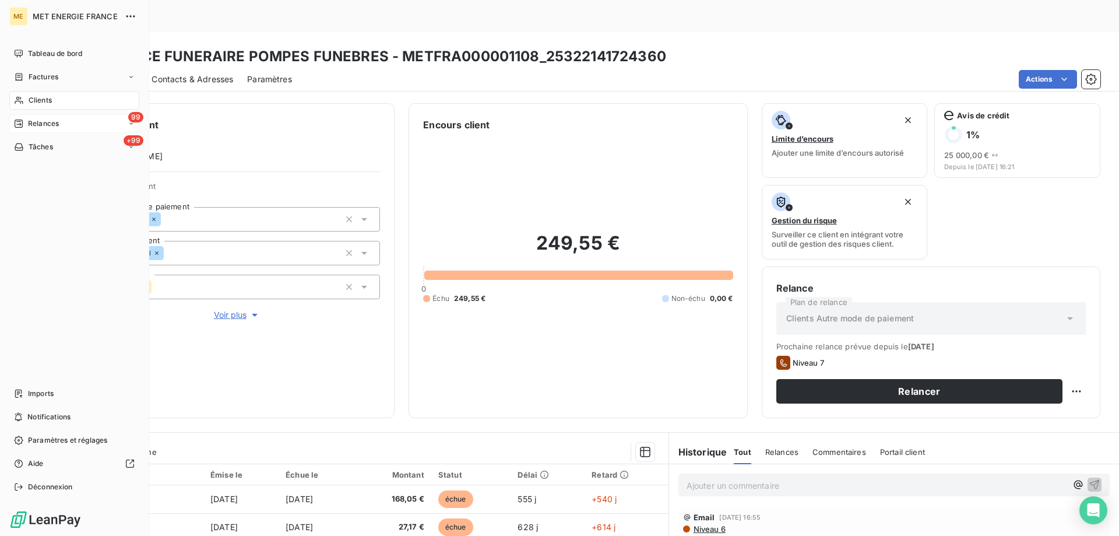
click at [31, 118] on span "Relances" at bounding box center [43, 123] width 31 height 10
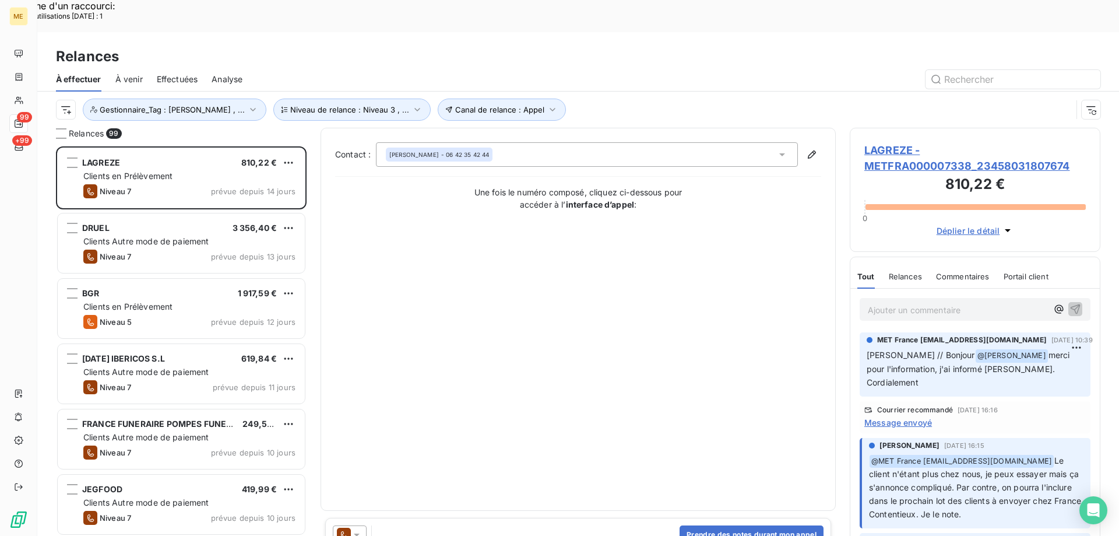
scroll to position [413, 242]
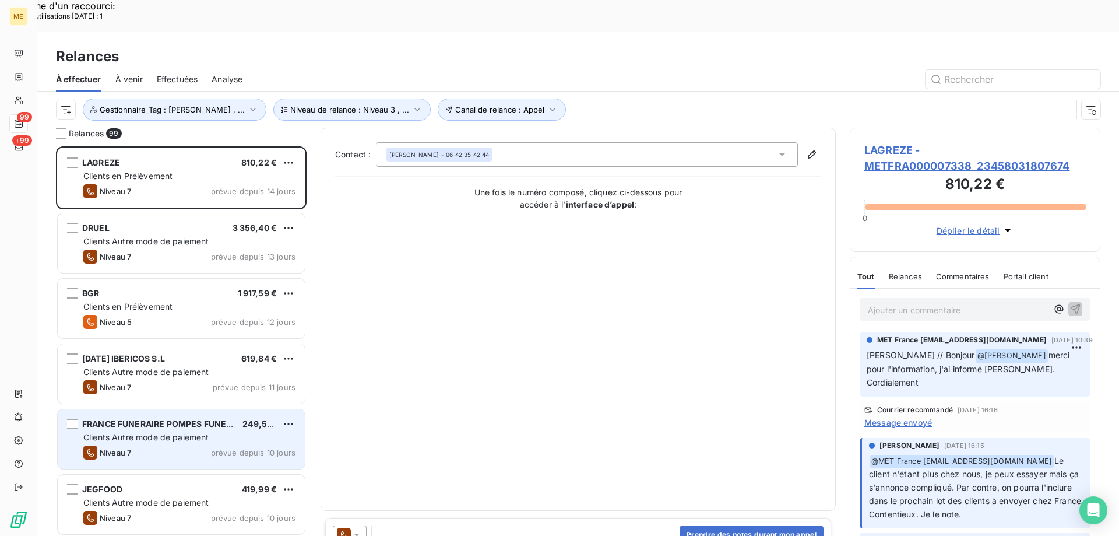
click at [158, 409] on div "FRANCE FUNERAIRE POMPES FUNEBRES 249,55 € Clients Autre mode de paiement Niveau…" at bounding box center [181, 438] width 247 height 59
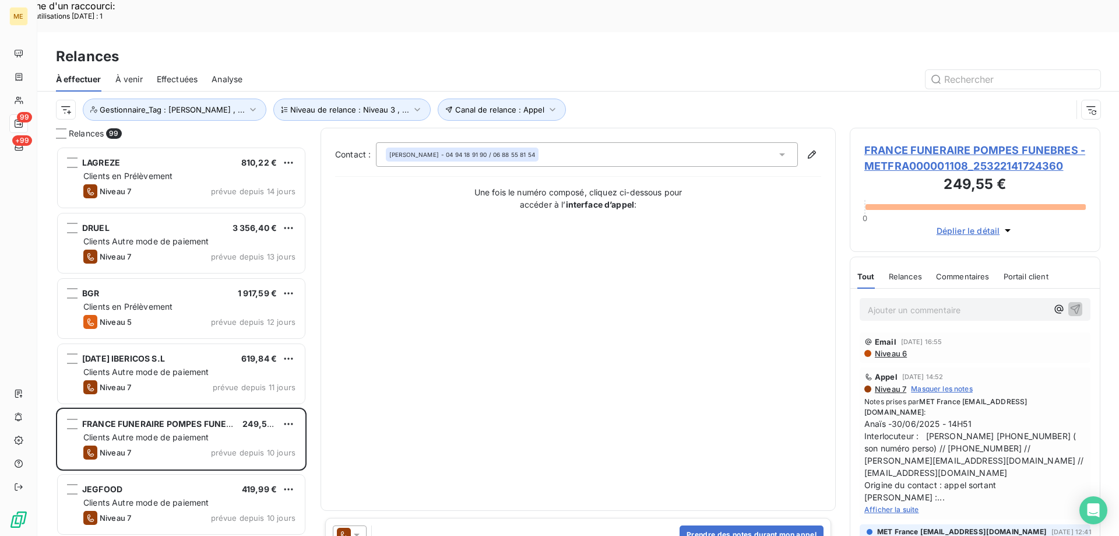
click at [360, 529] on icon at bounding box center [357, 535] width 12 height 12
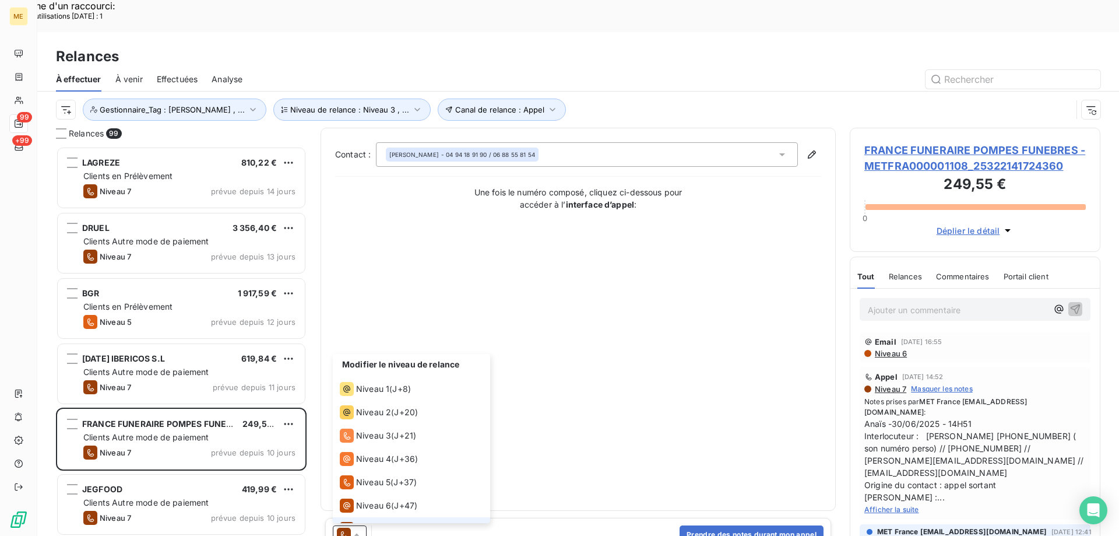
scroll to position [17, 0]
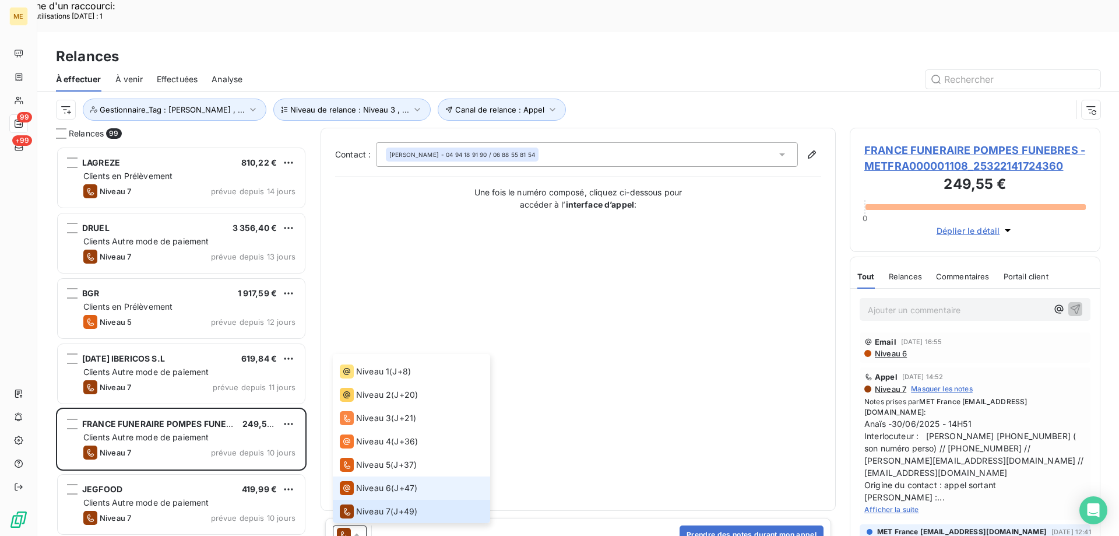
click at [369, 482] on span "Niveau 6" at bounding box center [373, 488] width 35 height 12
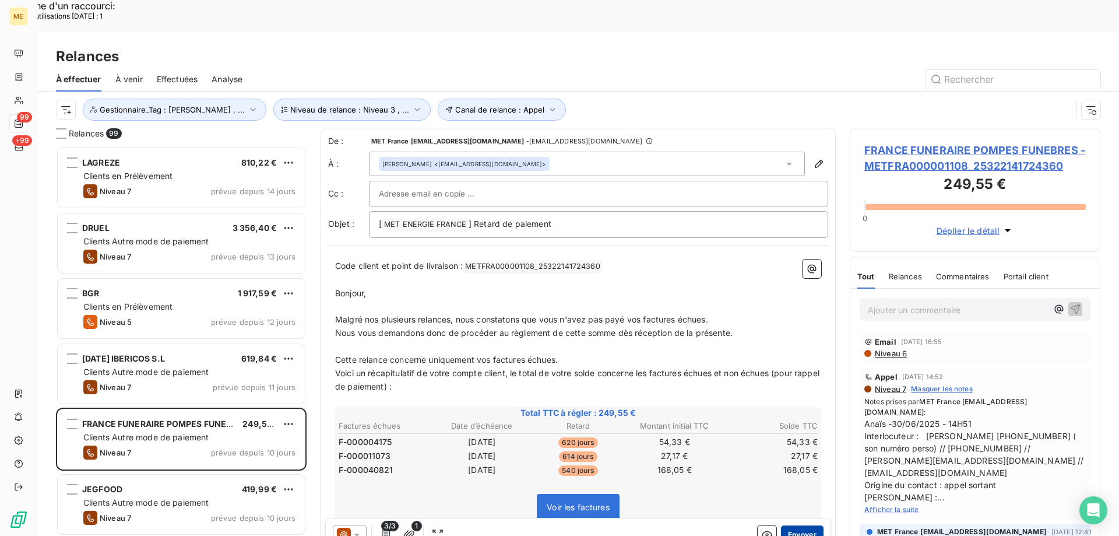
click at [791, 525] on button "Envoyer" at bounding box center [802, 534] width 43 height 19
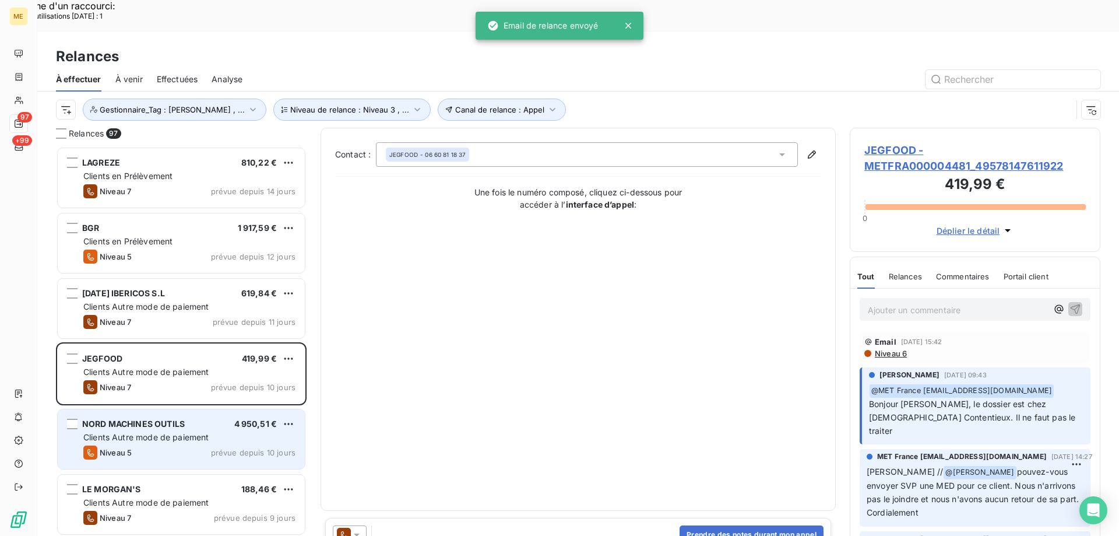
click at [147, 432] on span "Clients Autre mode de paiement" at bounding box center [146, 437] width 126 height 10
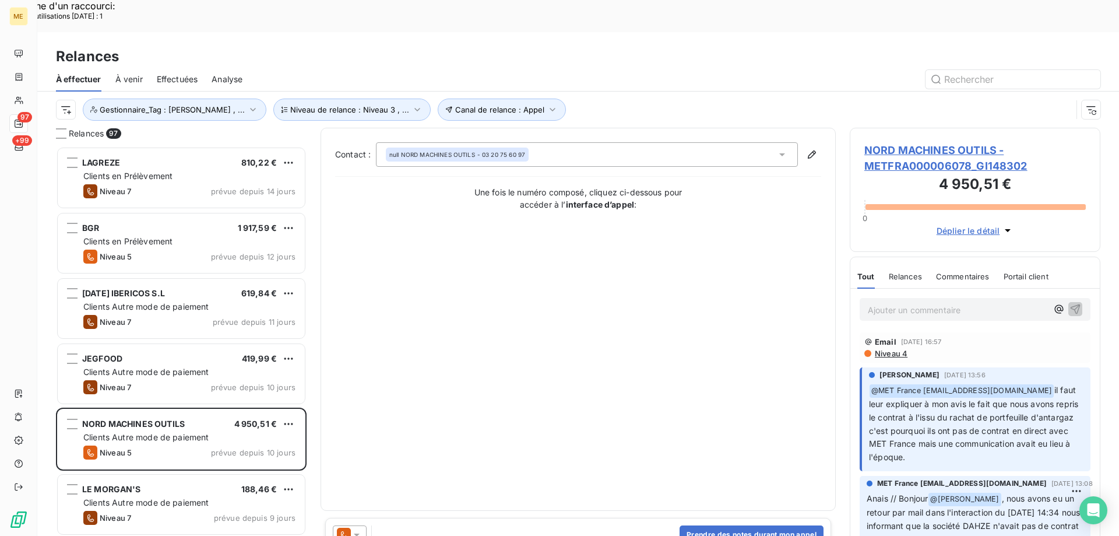
click at [952, 142] on span "NORD MACHINES OUTILS - METFRA000006078_GI148302" at bounding box center [974, 157] width 221 height 31
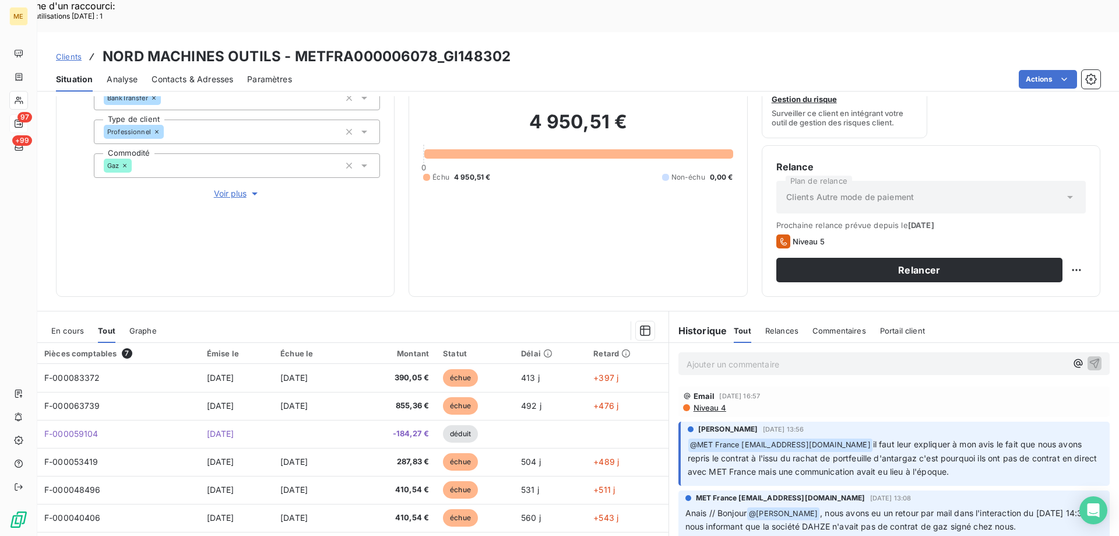
scroll to position [39, 0]
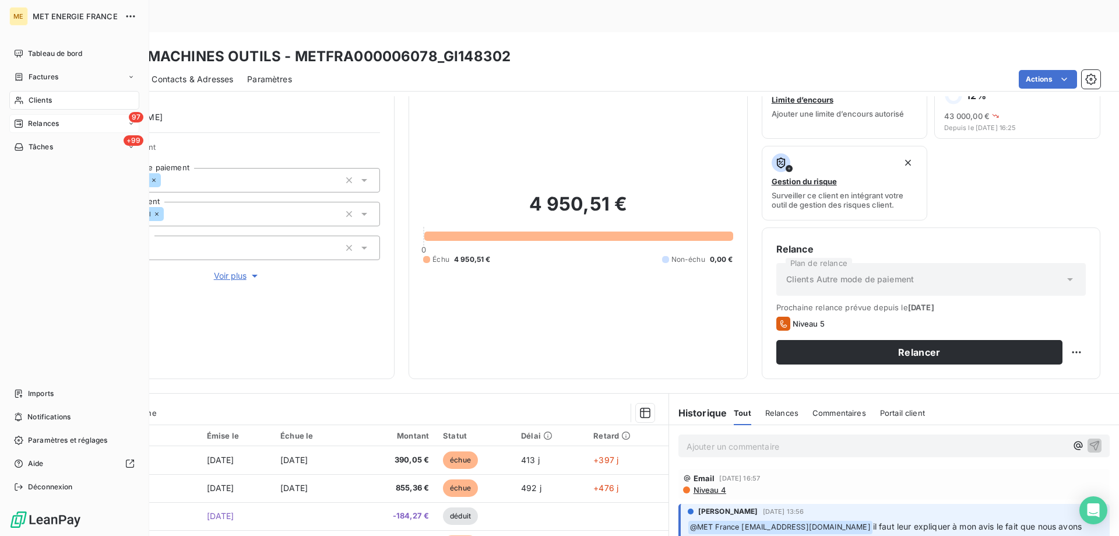
click at [25, 124] on div "Relances" at bounding box center [36, 123] width 45 height 10
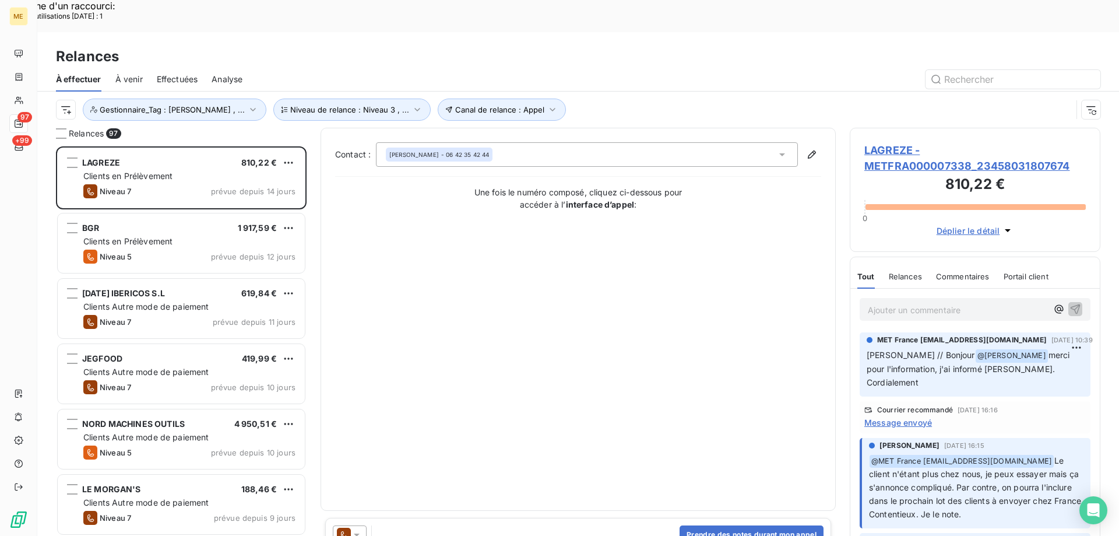
scroll to position [413, 242]
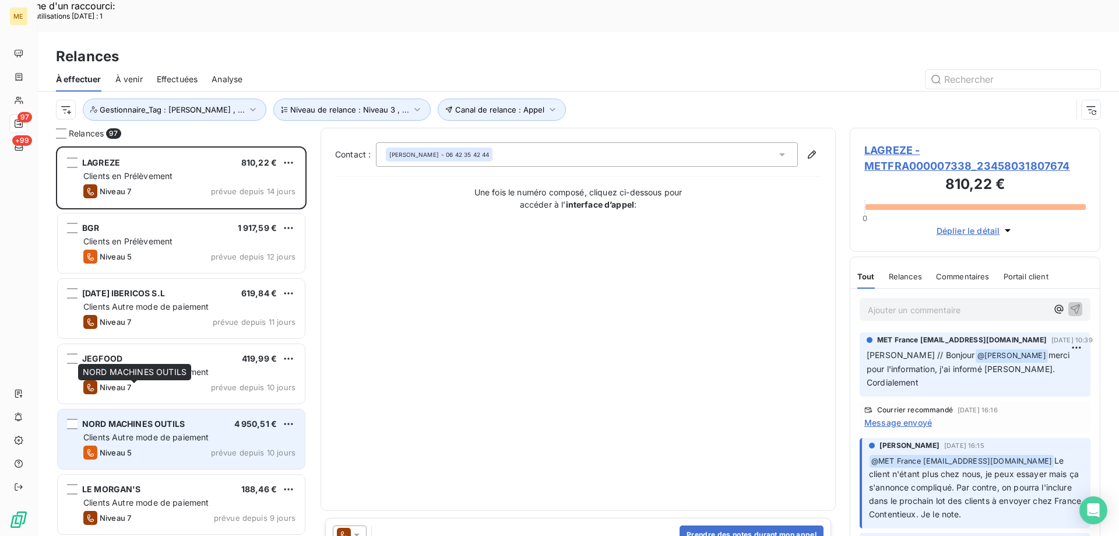
click at [159, 418] on span "NORD MACHINES OUTILS" at bounding box center [133, 423] width 103 height 10
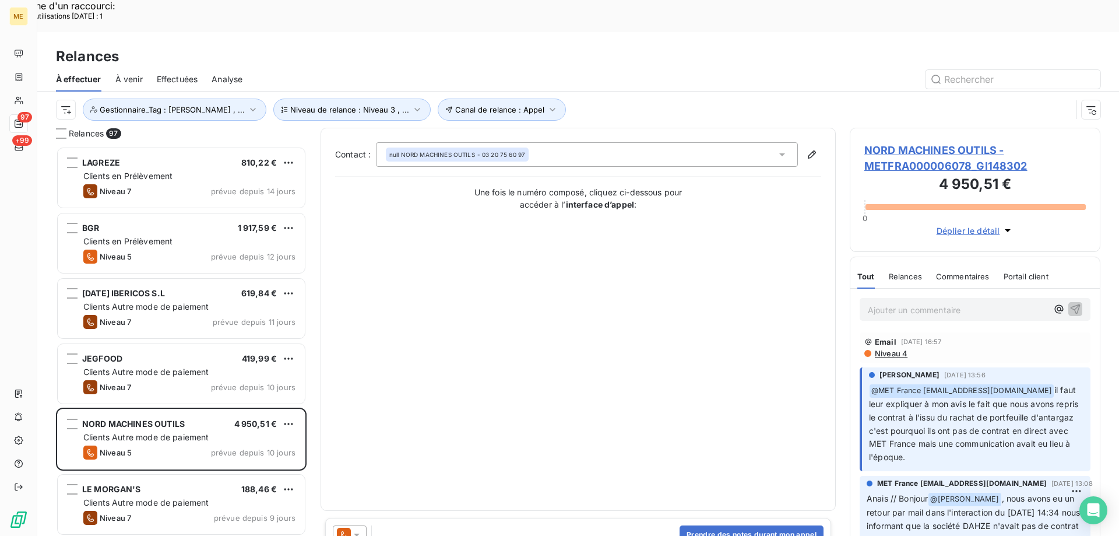
click at [953, 142] on span "NORD MACHINES OUTILS - METFRA000006078_GI148302" at bounding box center [974, 157] width 221 height 31
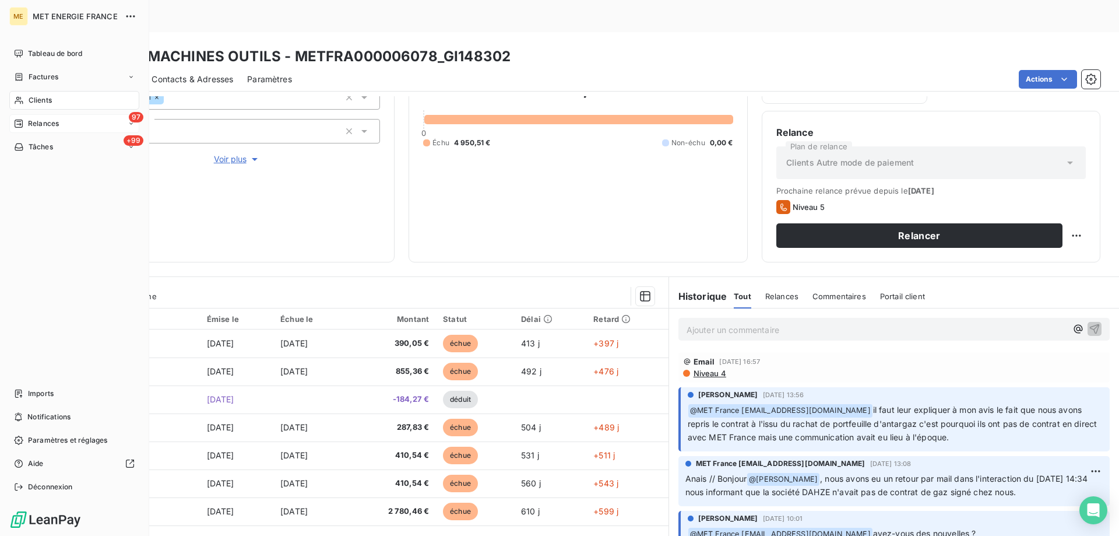
click at [36, 122] on span "Relances" at bounding box center [43, 123] width 31 height 10
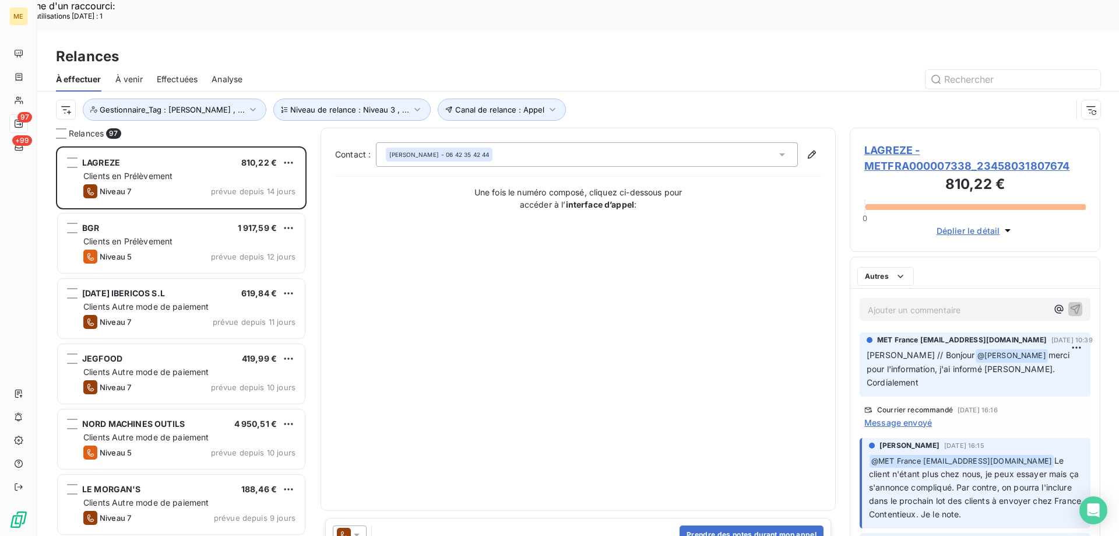
scroll to position [413, 242]
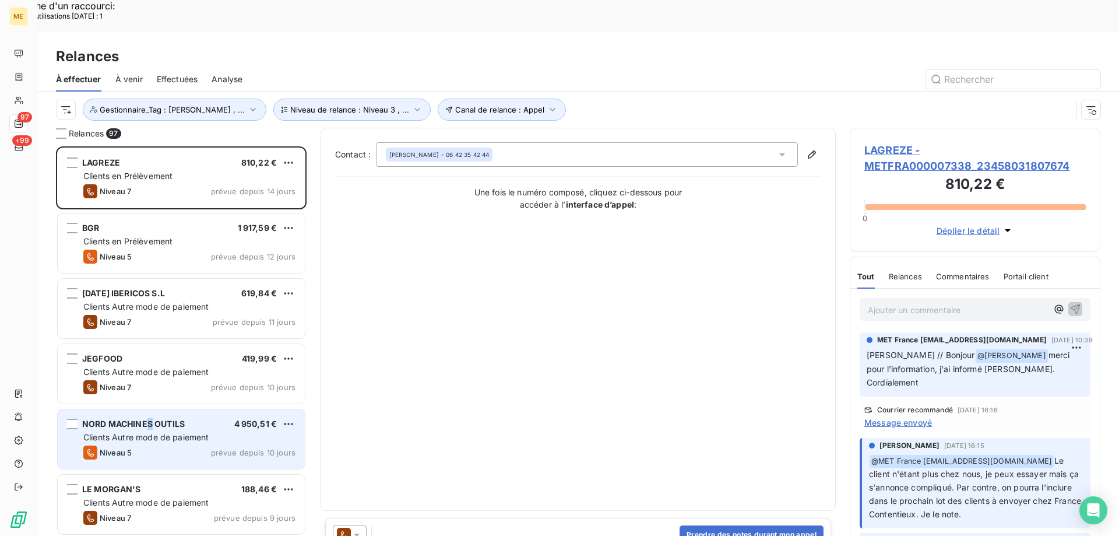
click at [151, 418] on div "NORD MACHINES OUTILS" at bounding box center [133, 424] width 103 height 12
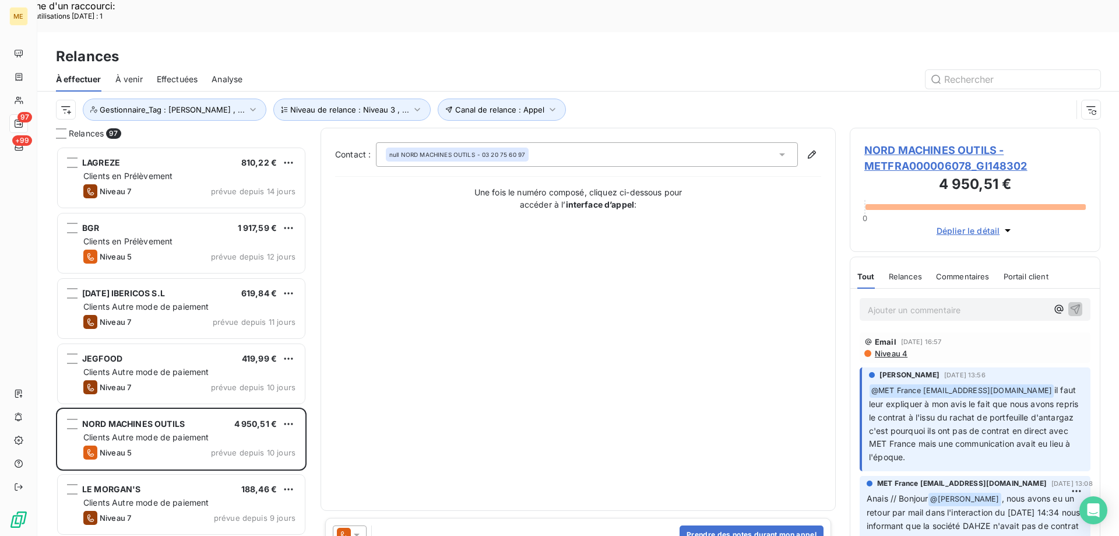
click at [354, 529] on icon at bounding box center [357, 535] width 12 height 12
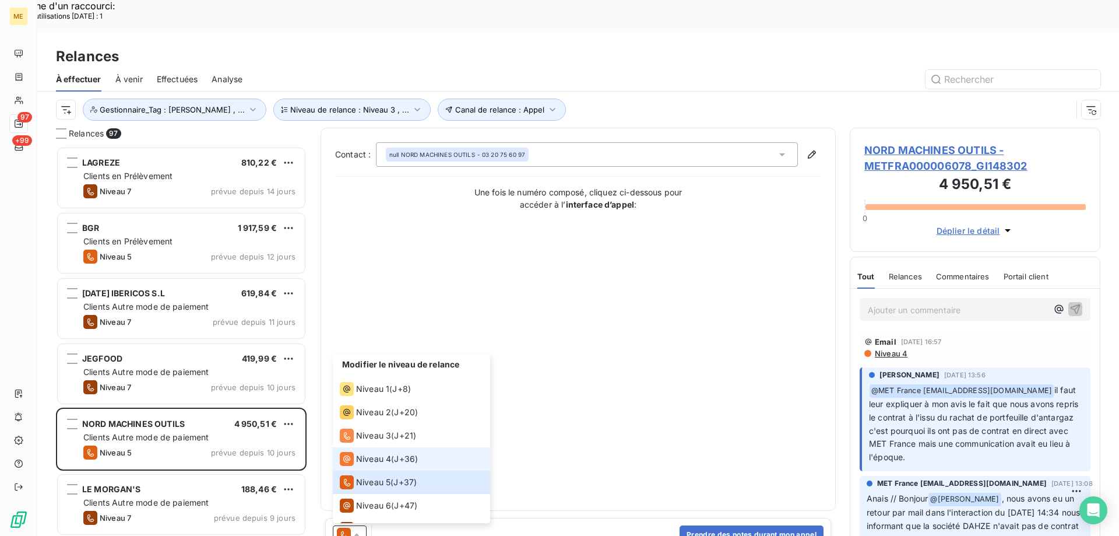
click at [376, 453] on span "Niveau 4" at bounding box center [373, 459] width 35 height 12
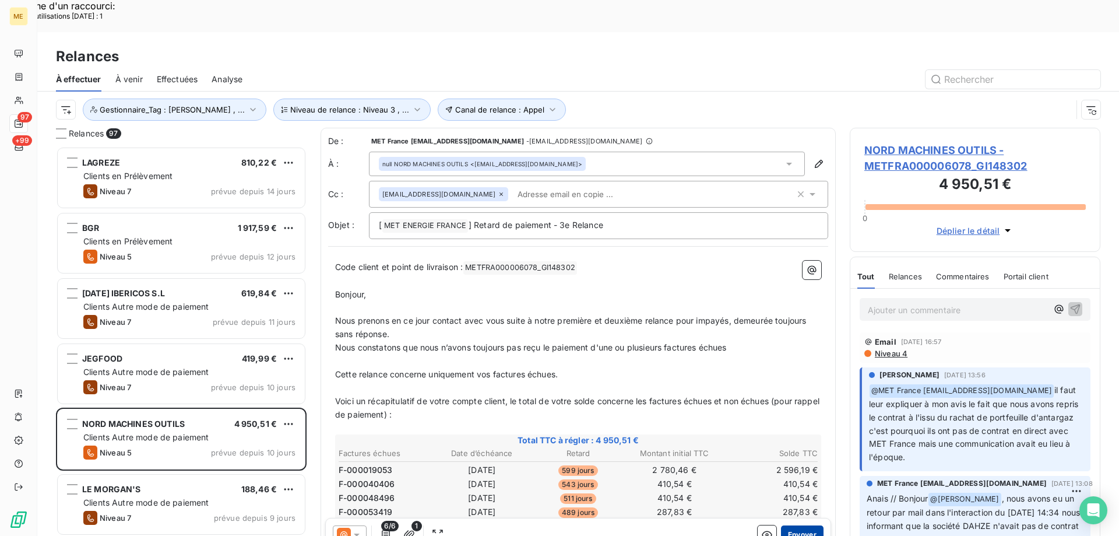
click at [791, 525] on button "Envoyer" at bounding box center [802, 534] width 43 height 19
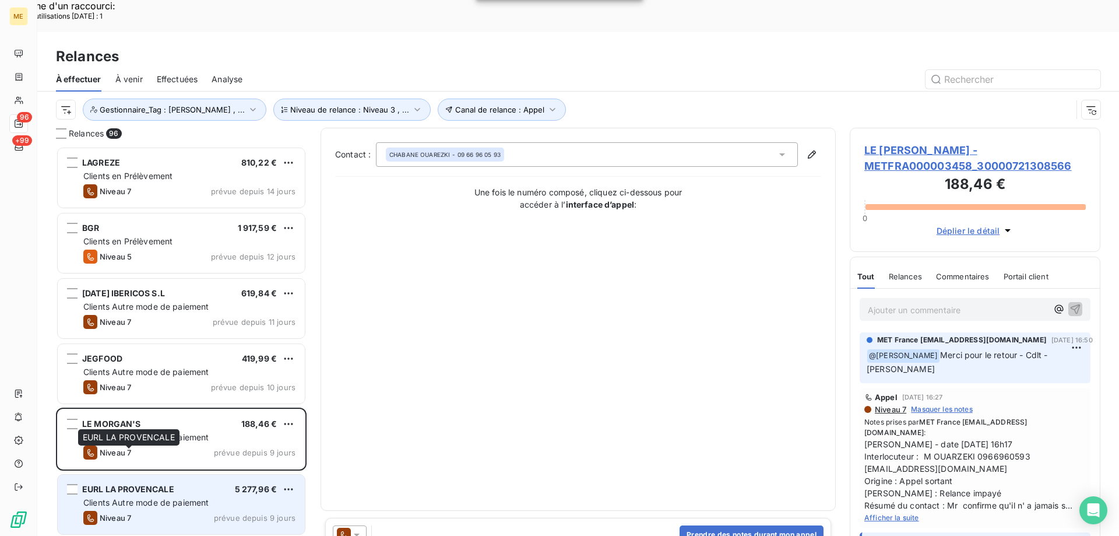
click at [145, 484] on span "EURL LA PROVENCALE" at bounding box center [128, 489] width 92 height 10
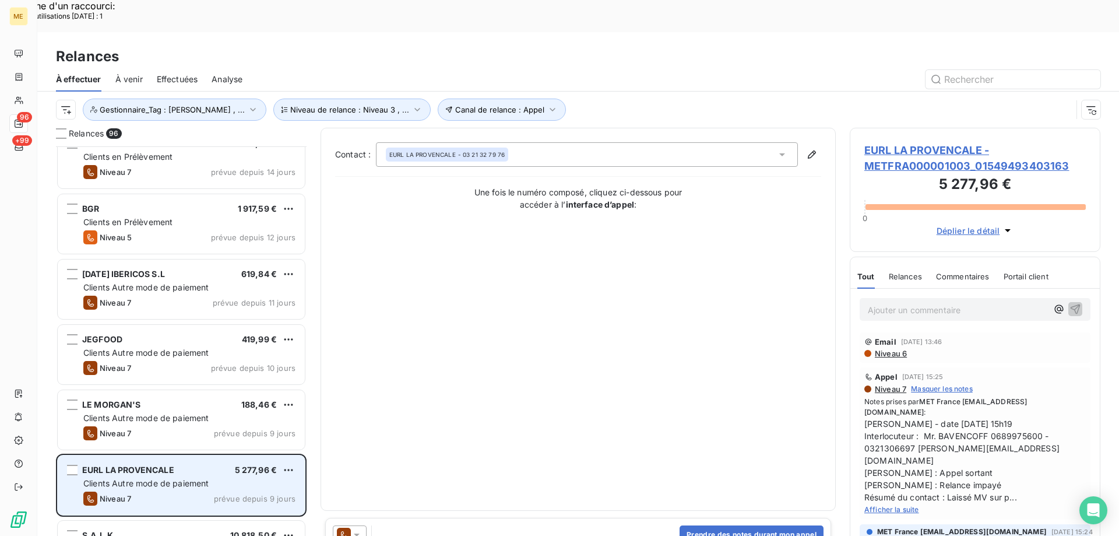
scroll to position [59, 0]
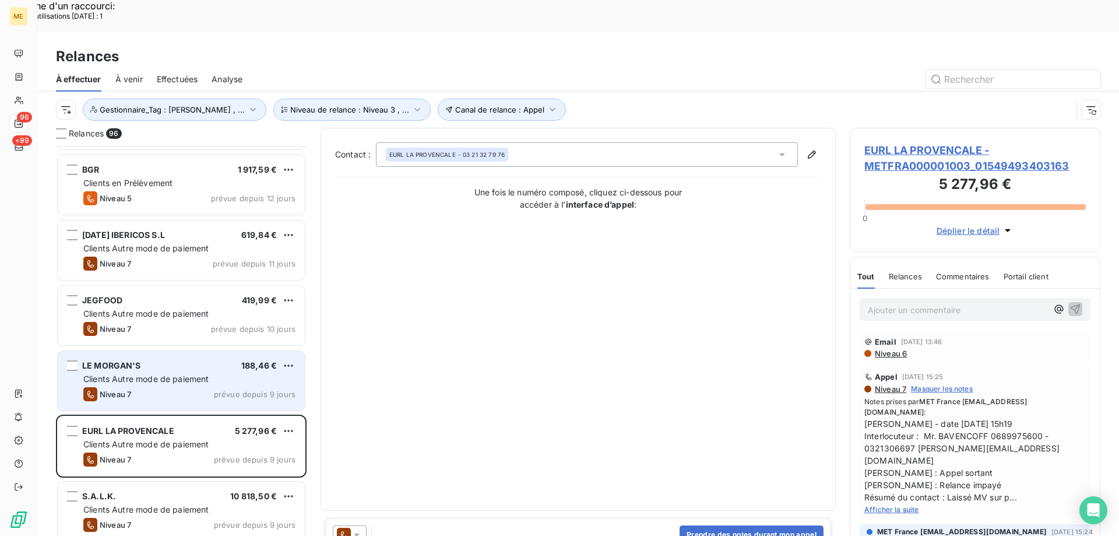
click at [150, 354] on div "LE MORGAN'S 188,46 € Clients Autre mode de paiement Niveau 7 prévue depuis 9 jo…" at bounding box center [181, 380] width 247 height 59
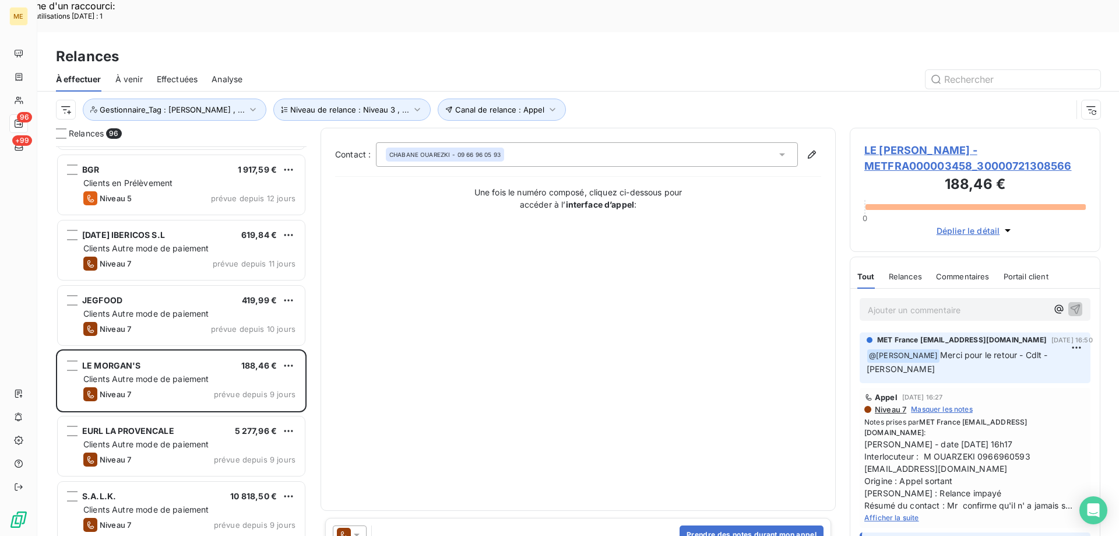
click at [890, 142] on span "LE [PERSON_NAME] - METFRA000003458_30000721308566" at bounding box center [974, 157] width 221 height 31
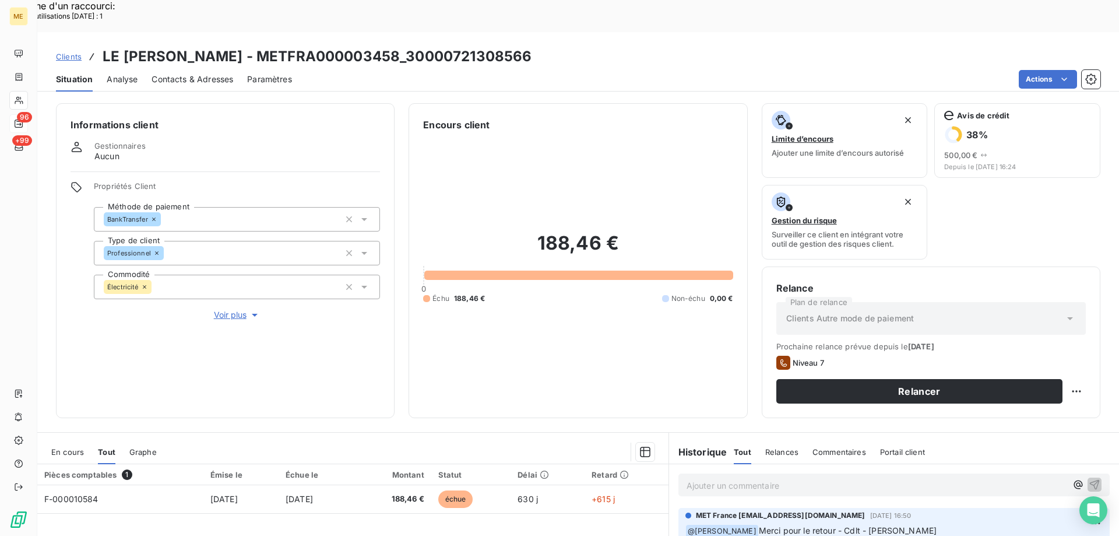
click at [236, 309] on span "Voir plus" at bounding box center [237, 315] width 47 height 12
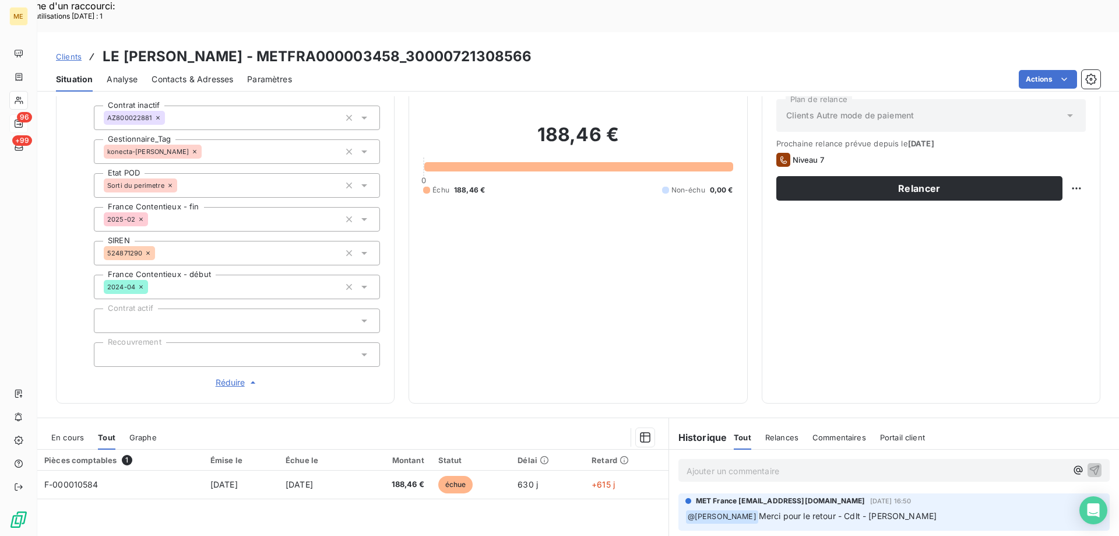
scroll to position [336, 0]
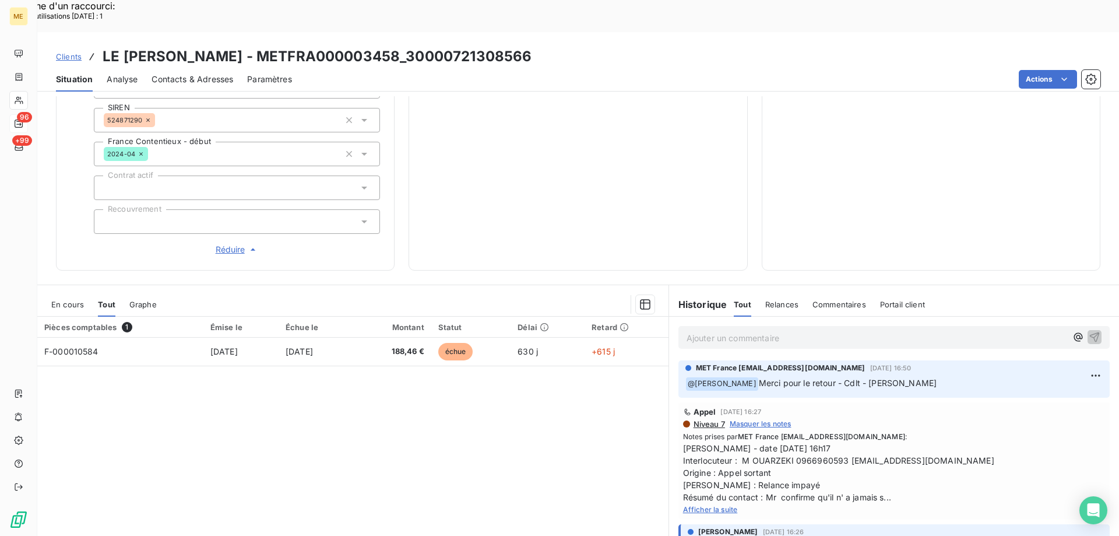
click at [723, 505] on span "Afficher la suite" at bounding box center [710, 509] width 55 height 9
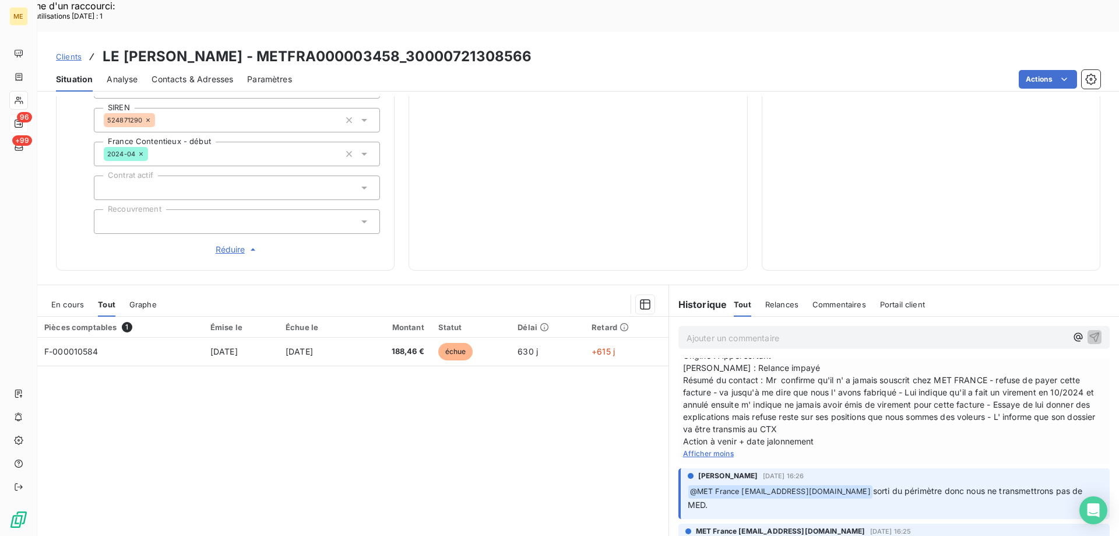
scroll to position [117, 0]
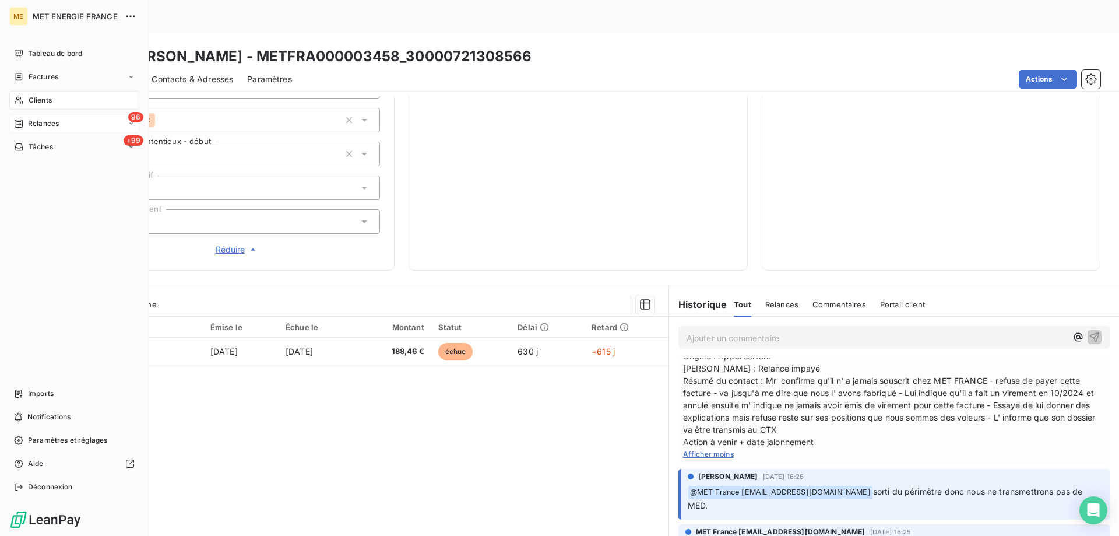
click at [38, 126] on span "Relances" at bounding box center [43, 123] width 31 height 10
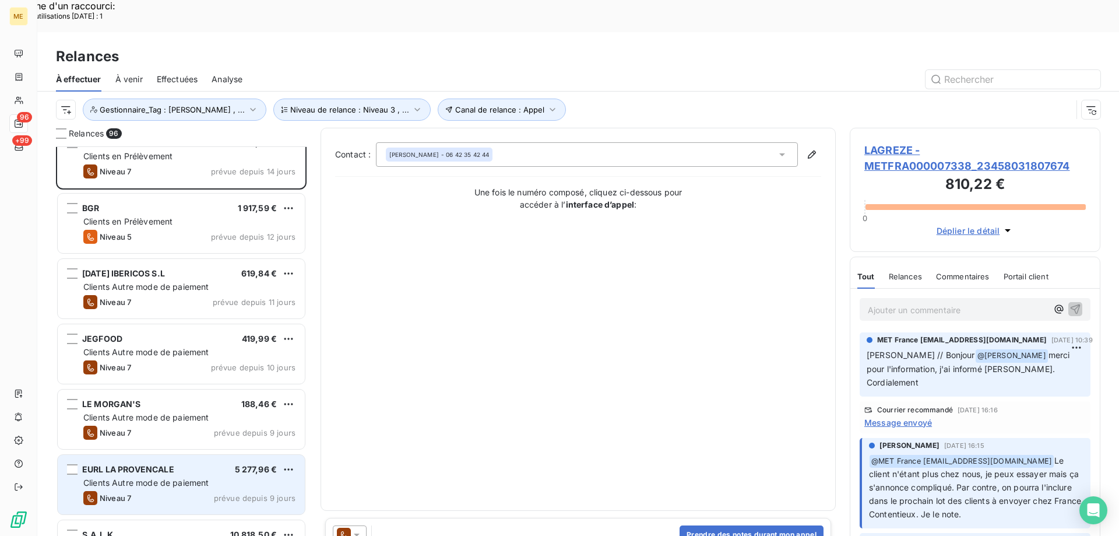
scroll to position [59, 0]
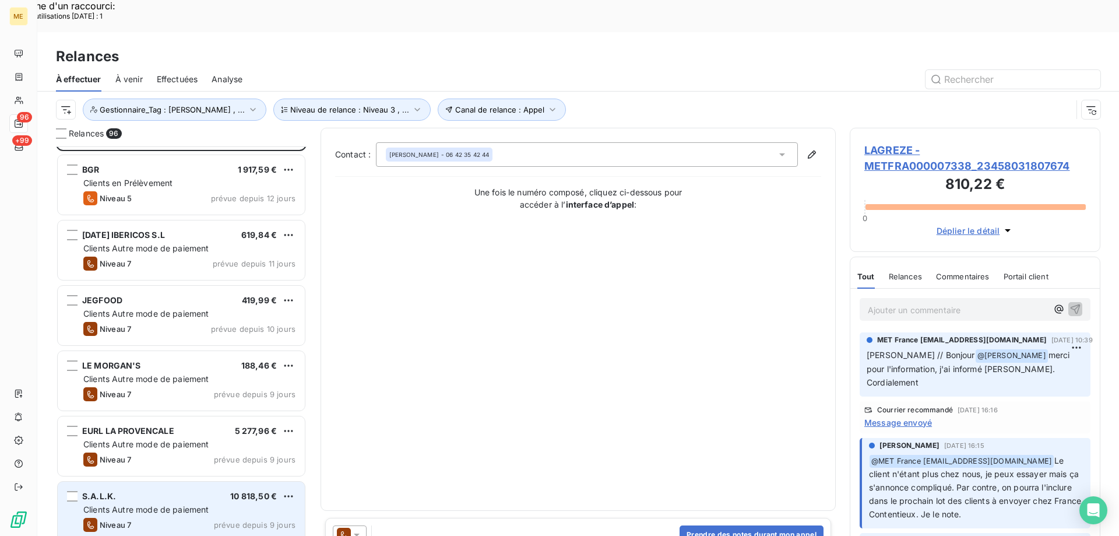
click at [139, 504] on span "Clients Autre mode de paiement" at bounding box center [146, 509] width 126 height 10
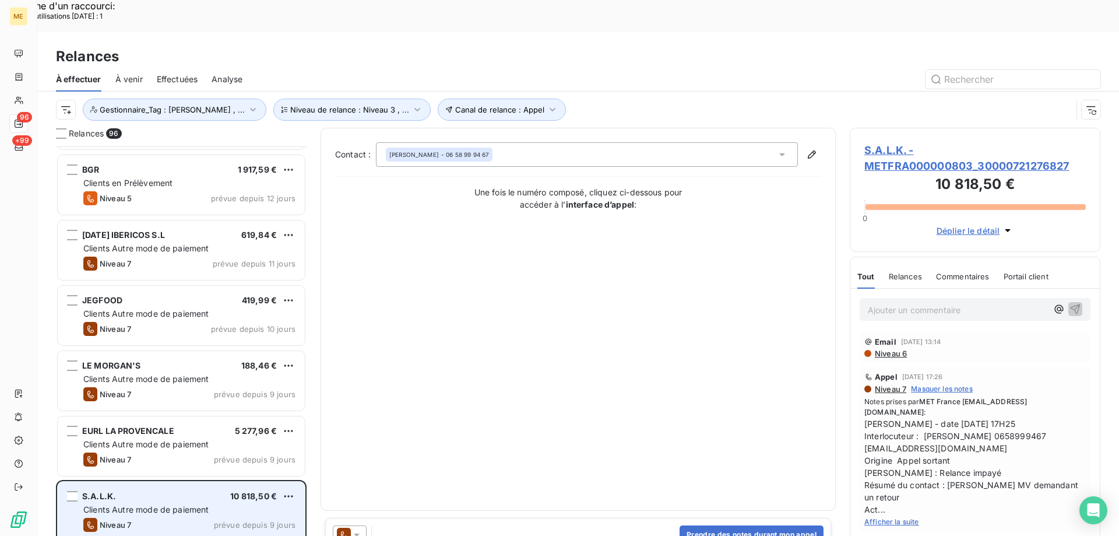
scroll to position [117, 0]
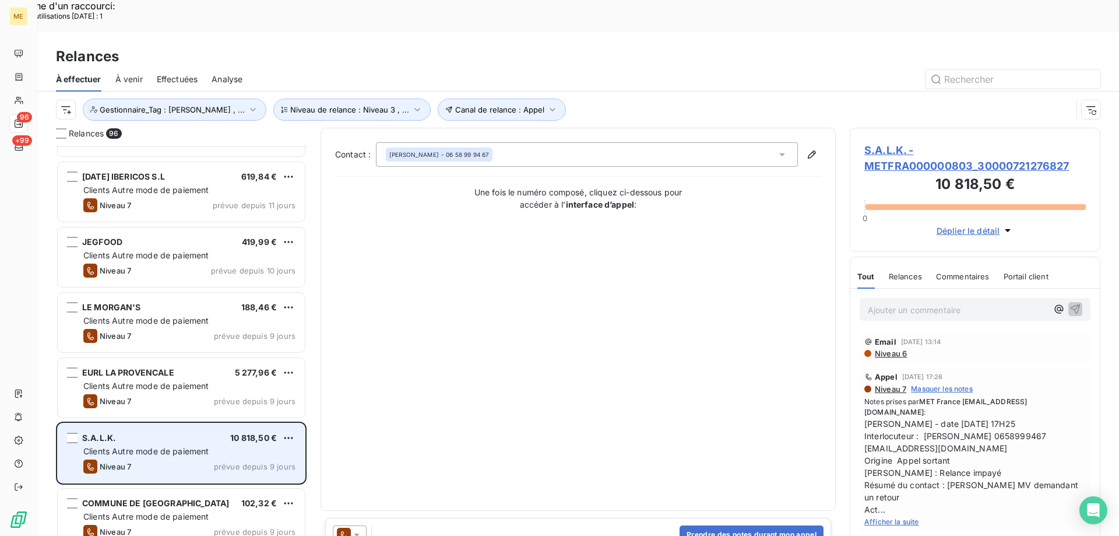
click at [139, 511] on span "Clients Autre mode de paiement" at bounding box center [146, 516] width 126 height 10
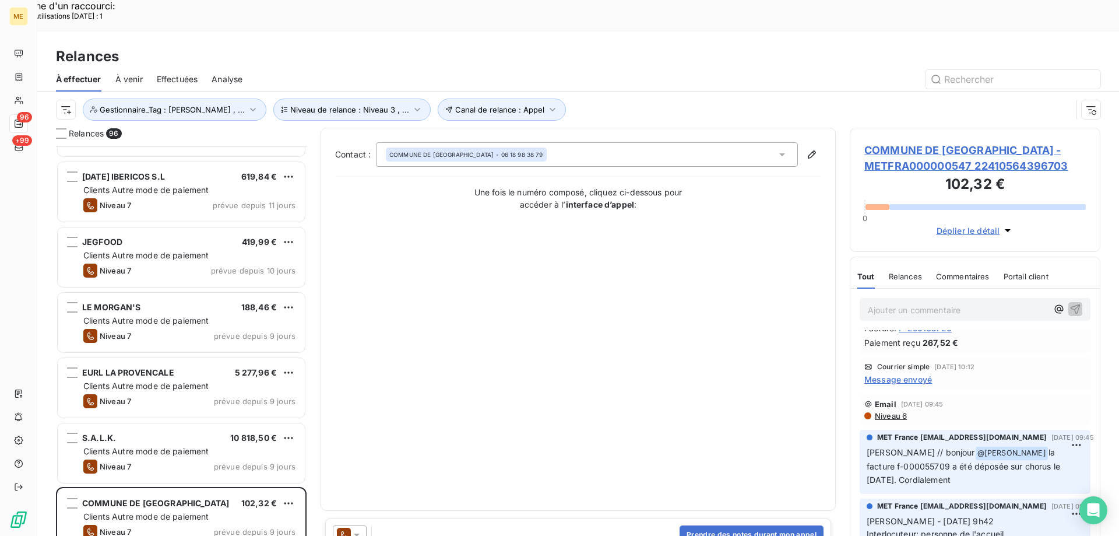
scroll to position [117, 0]
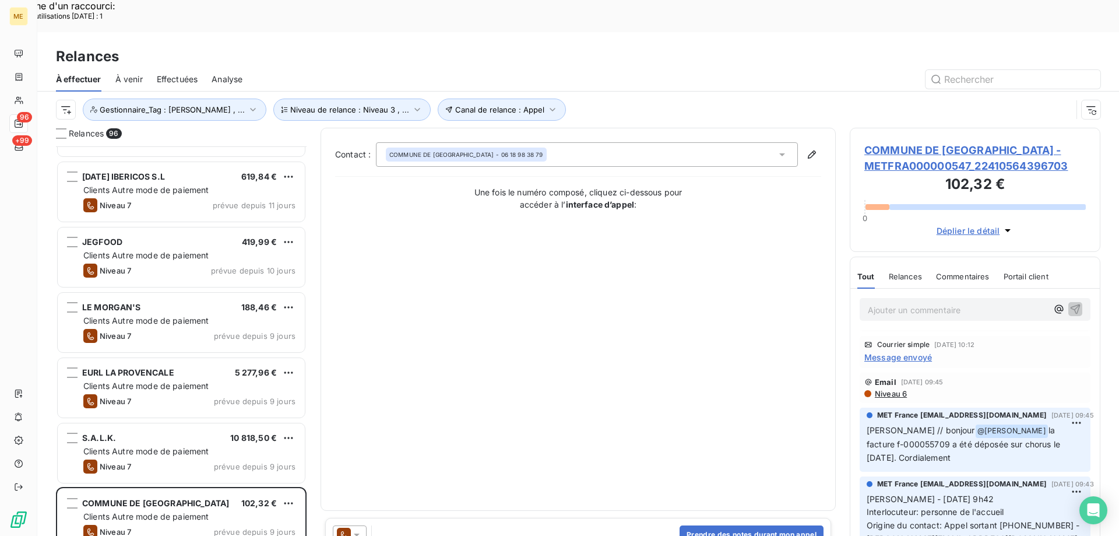
click at [899, 142] on span "COMMUNE DE [GEOGRAPHIC_DATA] - METFRA000000547_22410564396703" at bounding box center [974, 157] width 221 height 31
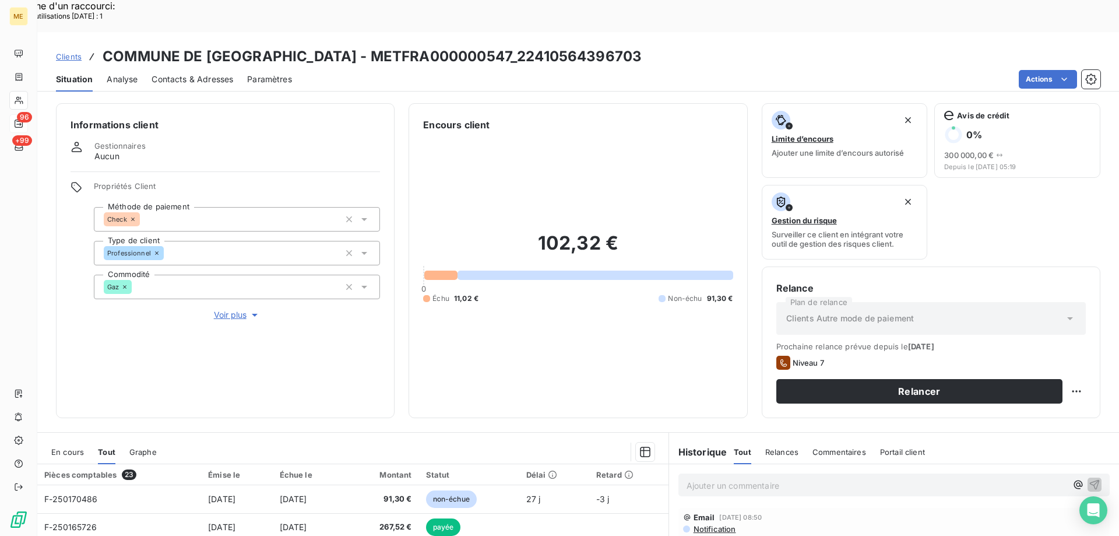
click at [239, 309] on span "Voir plus" at bounding box center [237, 315] width 47 height 12
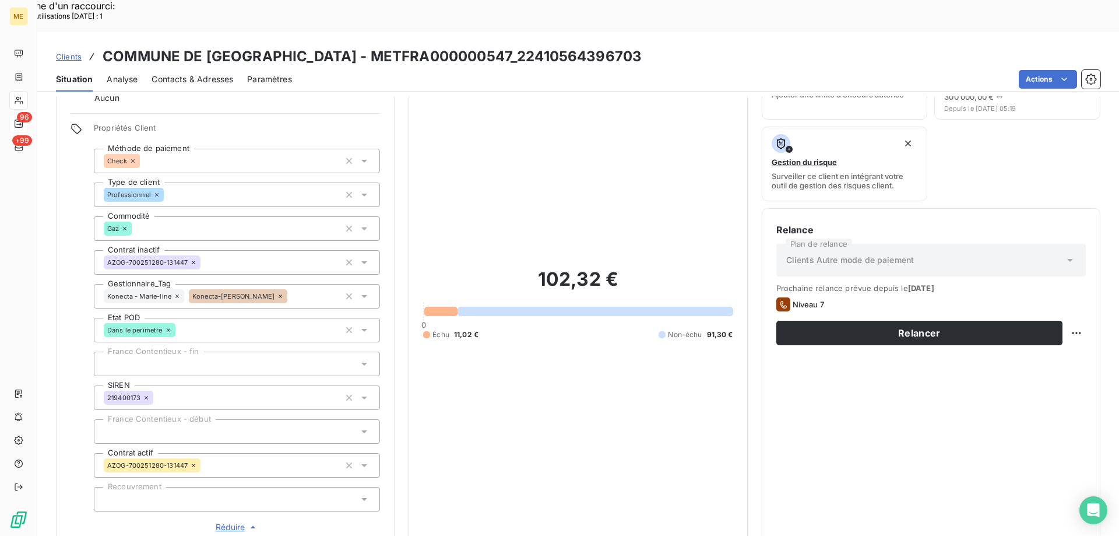
scroll to position [336, 0]
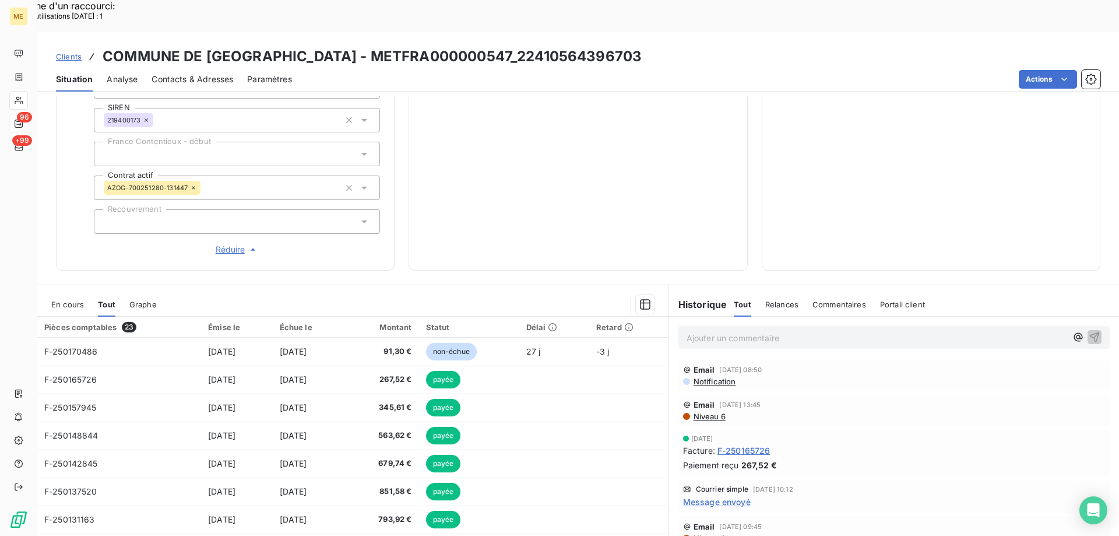
click at [72, 300] on span "En cours" at bounding box center [67, 304] width 33 height 9
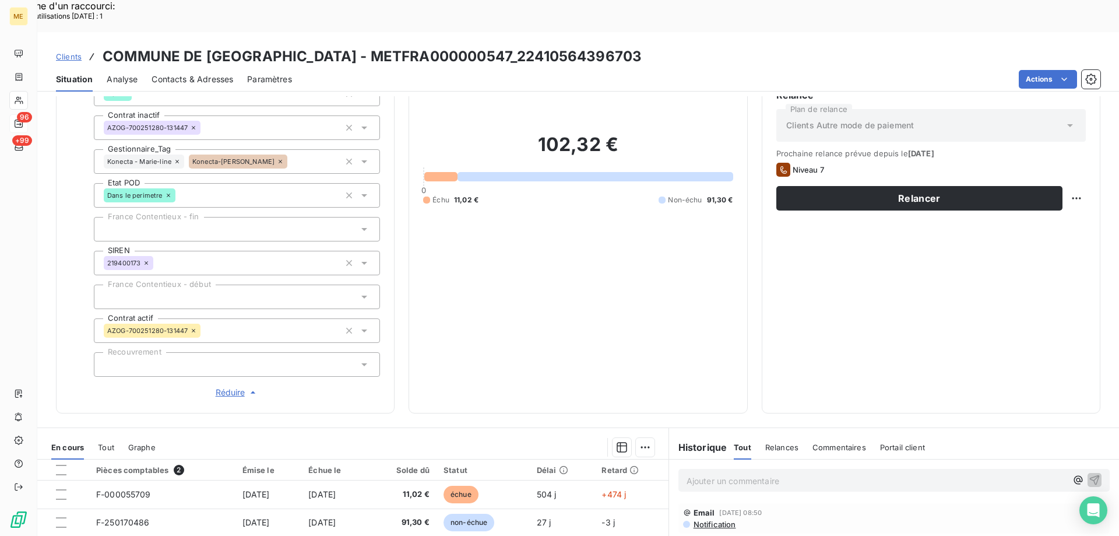
scroll to position [103, 0]
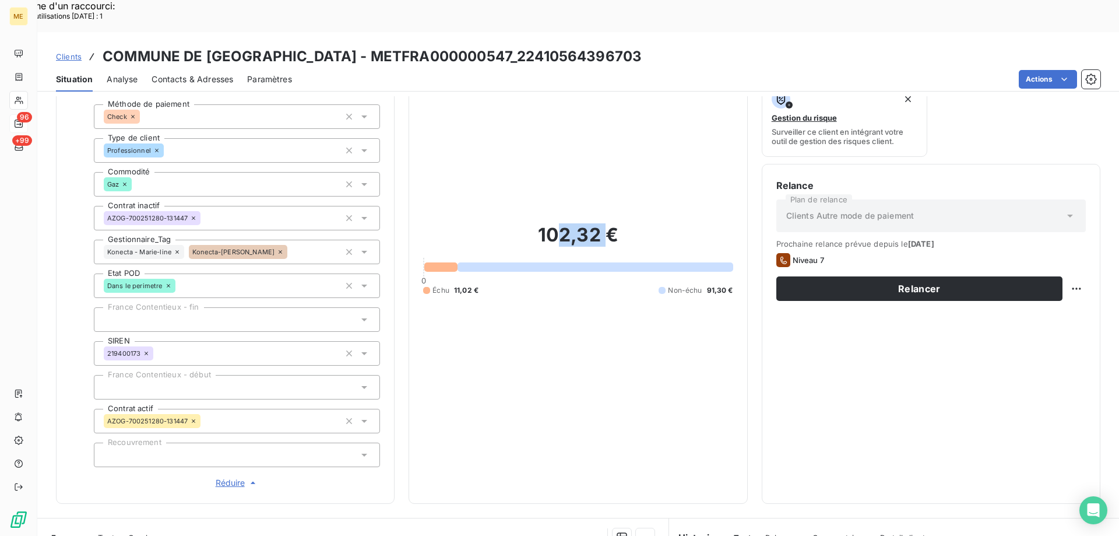
drag, startPoint x: 584, startPoint y: 204, endPoint x: 619, endPoint y: 212, distance: 36.5
click at [612, 223] on h2 "102,32 €" at bounding box center [577, 240] width 309 height 35
click at [636, 223] on h2 "102,32 €" at bounding box center [577, 240] width 309 height 35
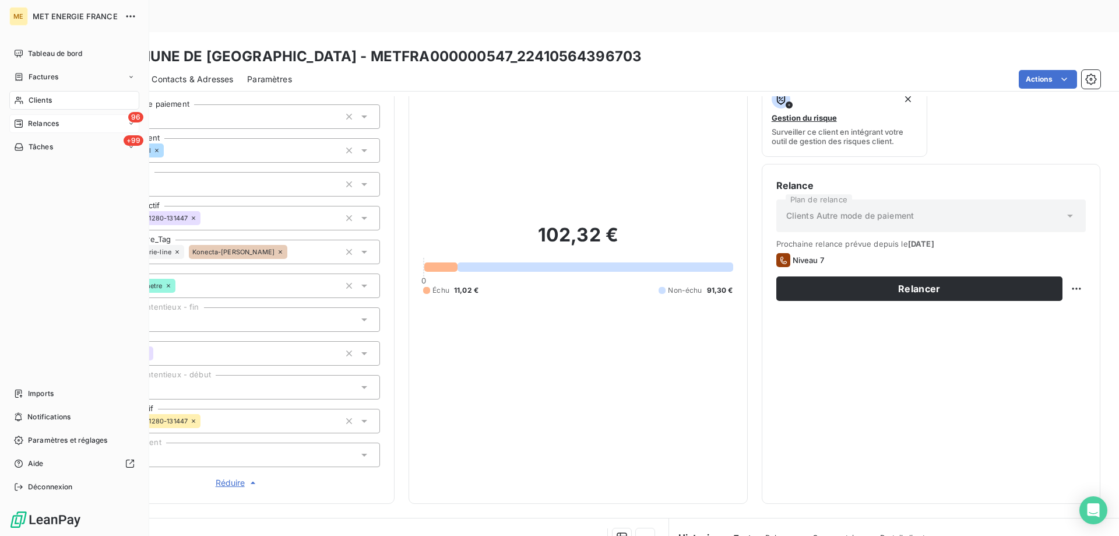
click at [42, 122] on span "Relances" at bounding box center [43, 123] width 31 height 10
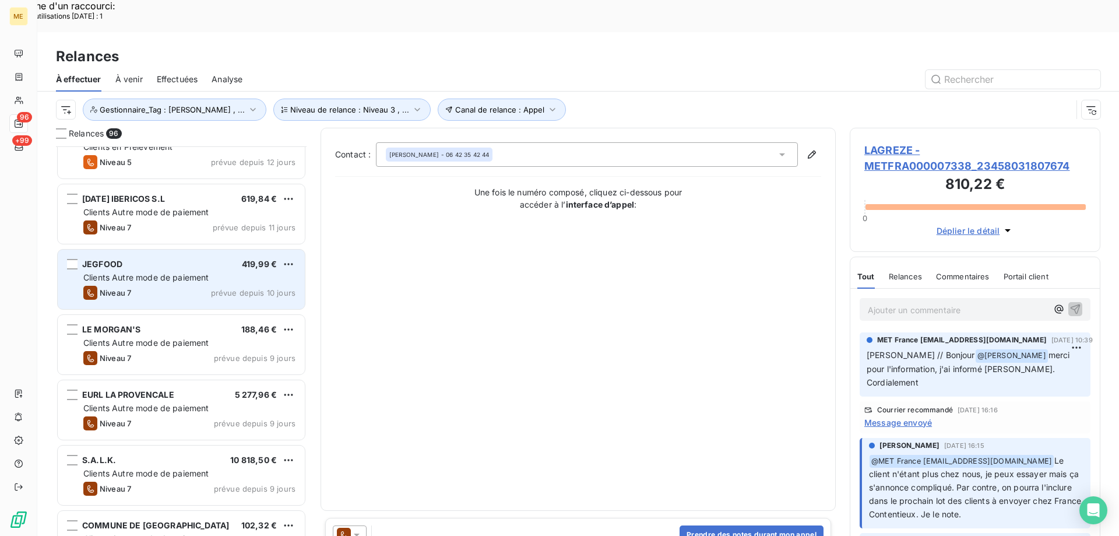
scroll to position [117, 0]
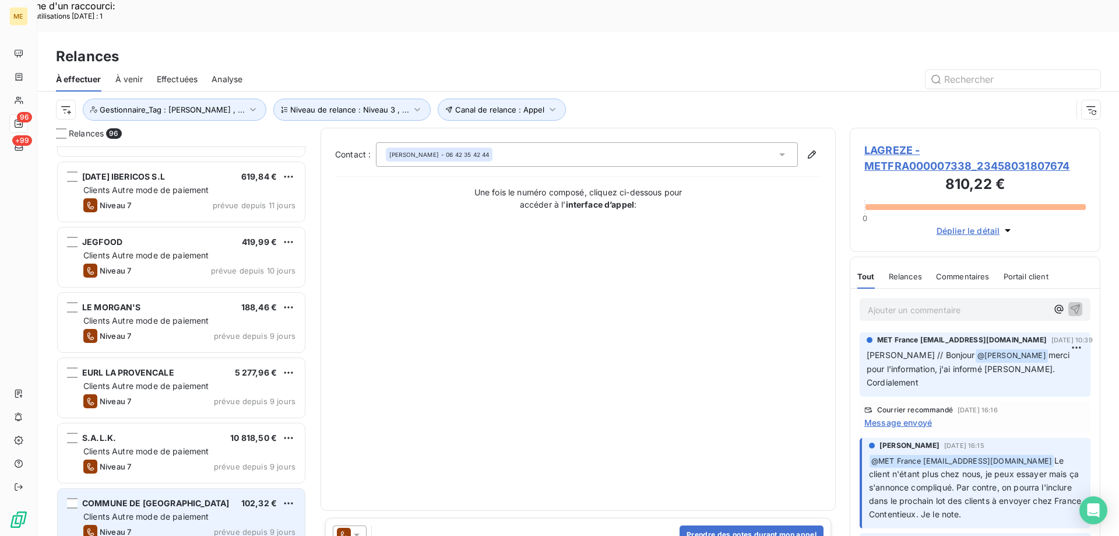
click at [182, 498] on span "COMMUNE DE [GEOGRAPHIC_DATA]" at bounding box center [155, 503] width 147 height 10
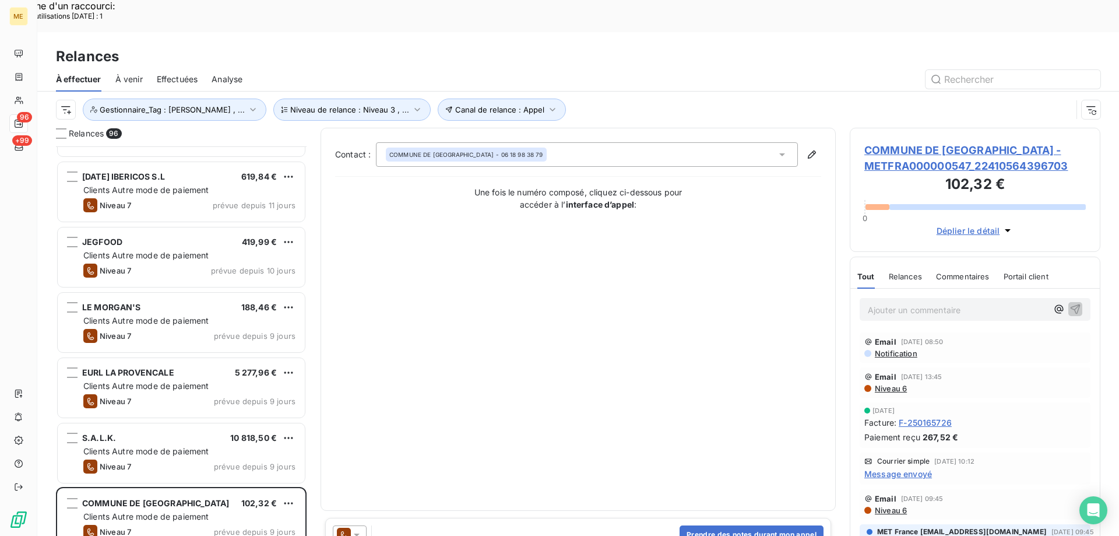
click at [362, 525] on div at bounding box center [350, 534] width 34 height 19
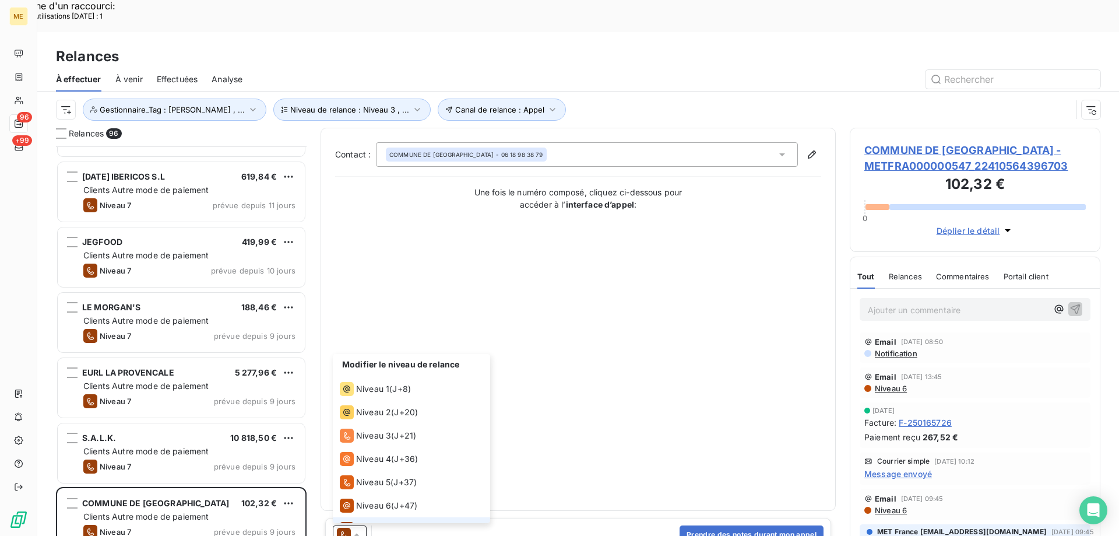
scroll to position [17, 0]
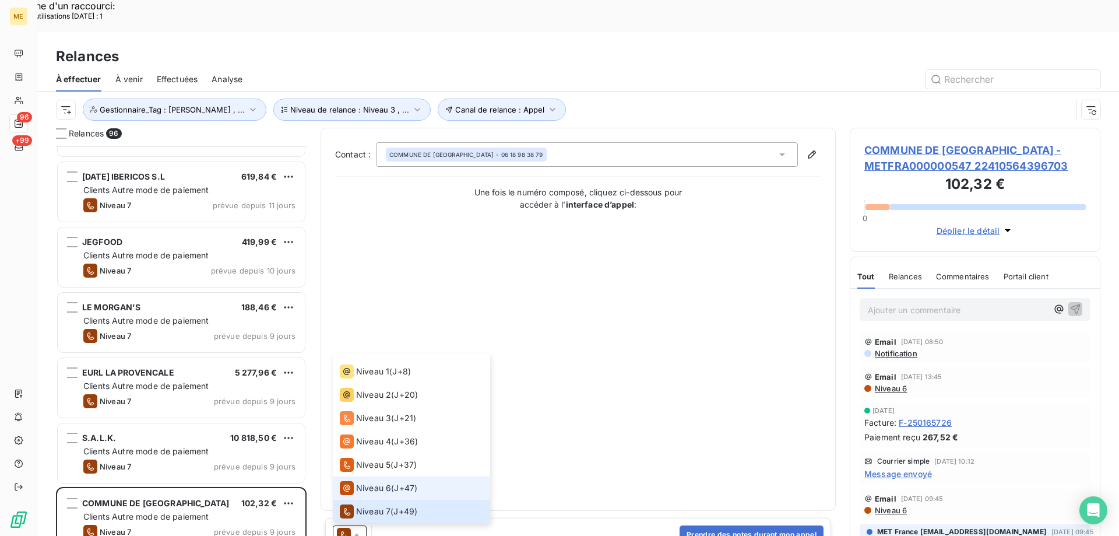
click at [362, 482] on span "Niveau 6" at bounding box center [373, 488] width 35 height 12
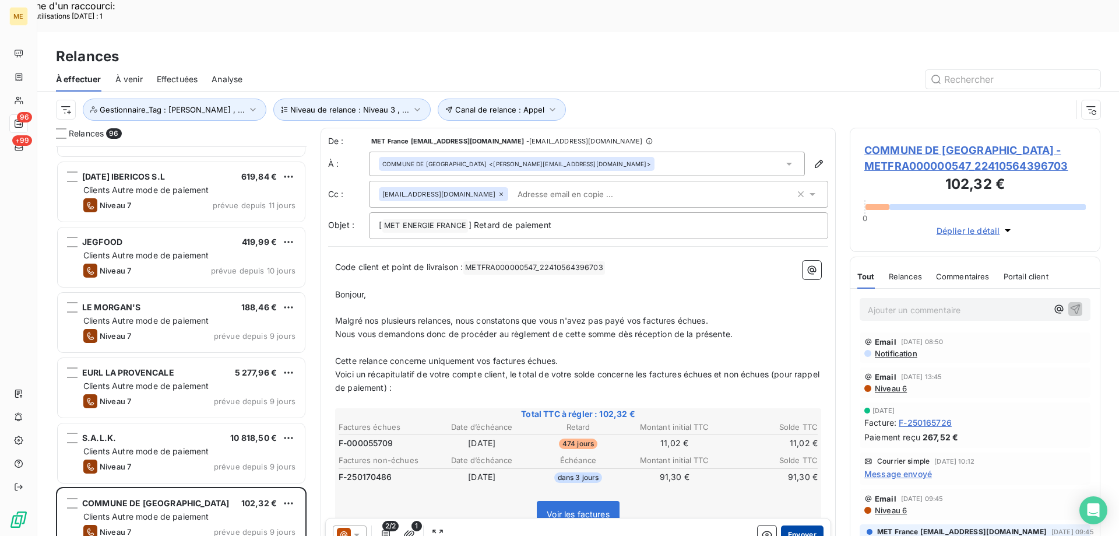
click at [794, 525] on button "Envoyer" at bounding box center [802, 534] width 43 height 19
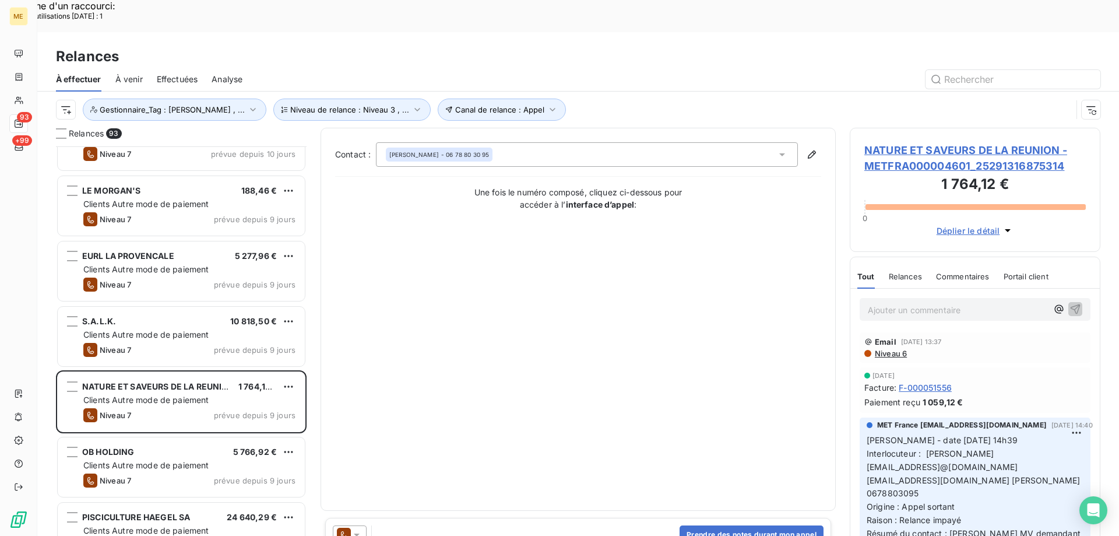
click at [914, 142] on span "NATURE ET SAVEURS DE LA REUNION - METFRA000004601_25291316875314" at bounding box center [974, 157] width 221 height 31
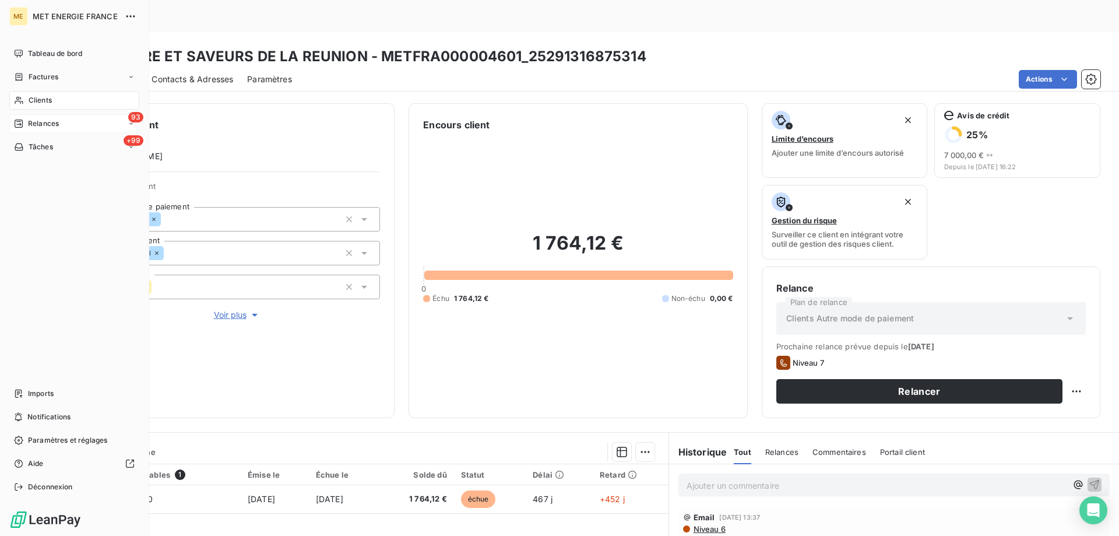
click at [33, 119] on span "Relances" at bounding box center [43, 123] width 31 height 10
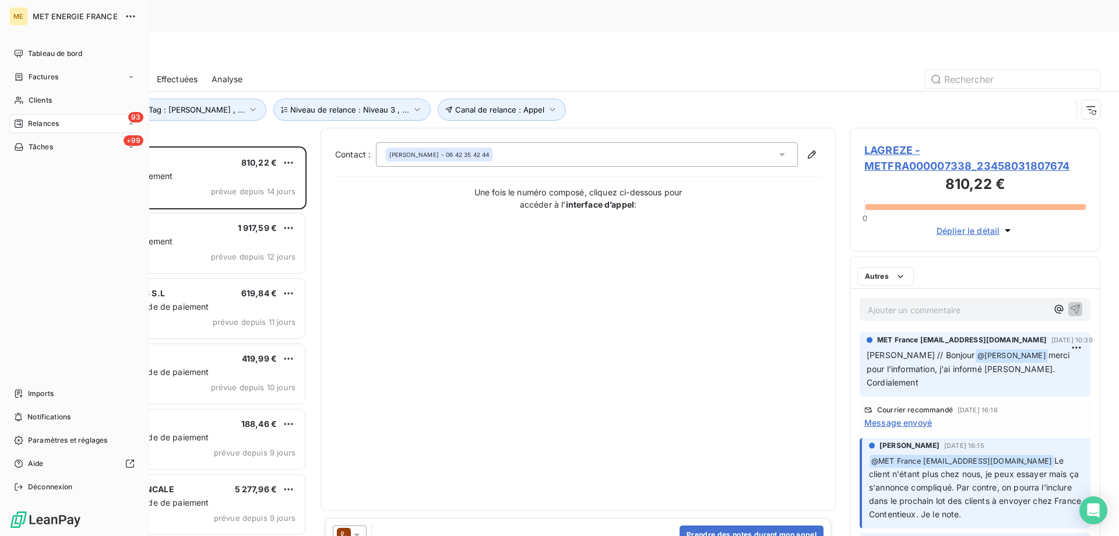
scroll to position [413, 242]
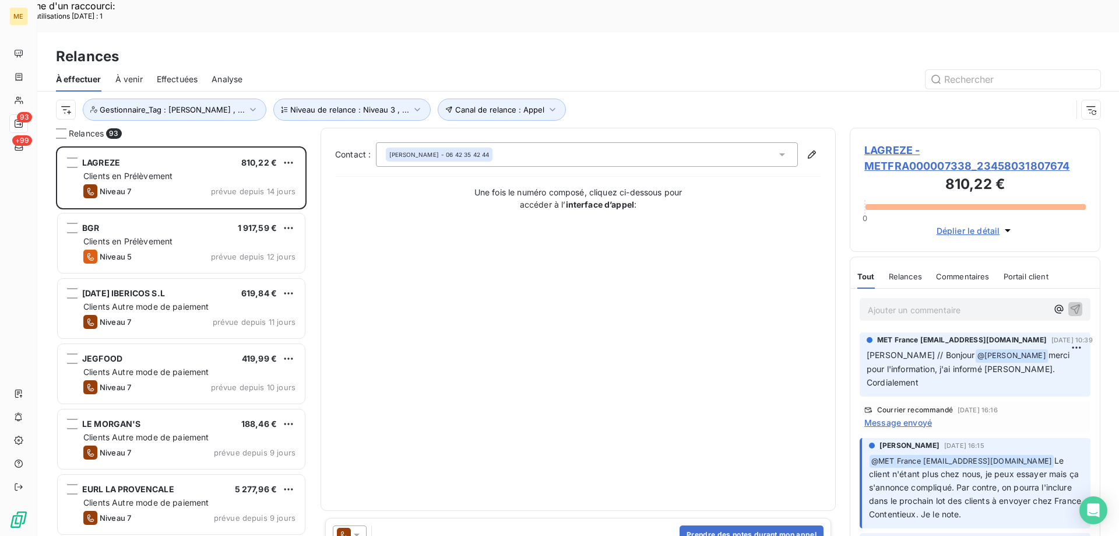
click at [355, 529] on icon at bounding box center [357, 535] width 12 height 12
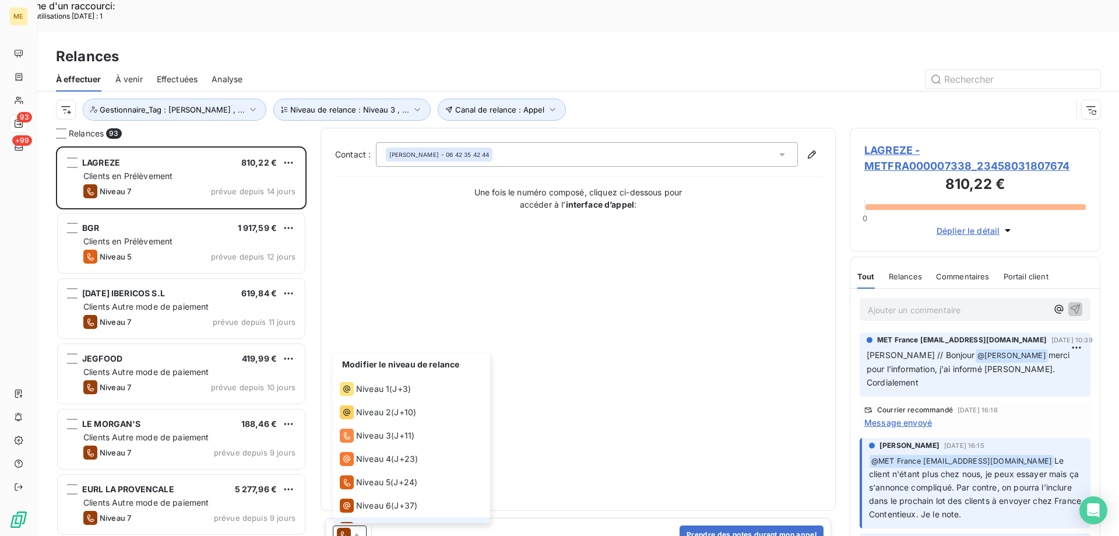
scroll to position [17, 0]
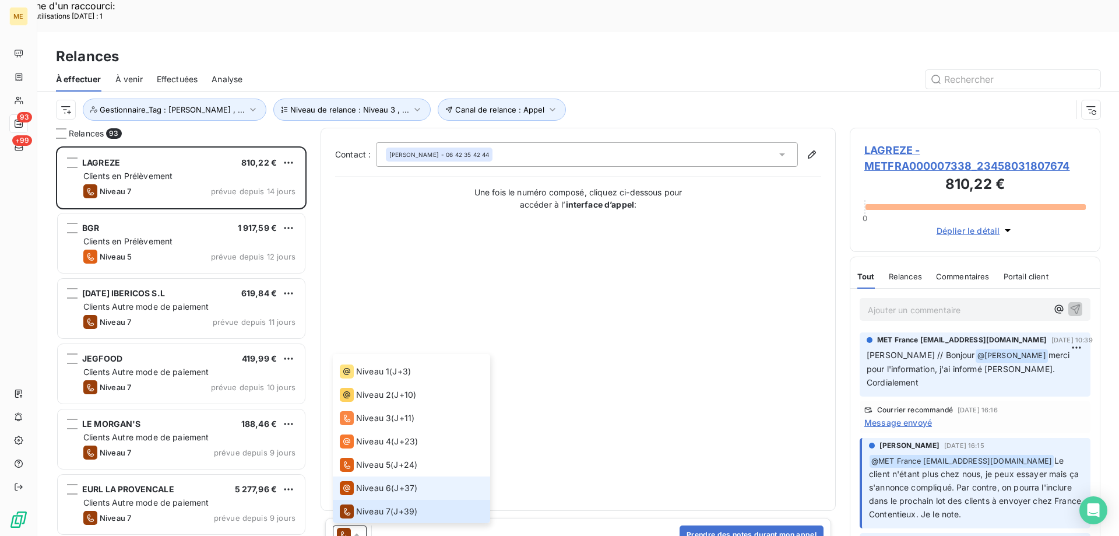
click at [383, 482] on span "Niveau 6" at bounding box center [373, 488] width 35 height 12
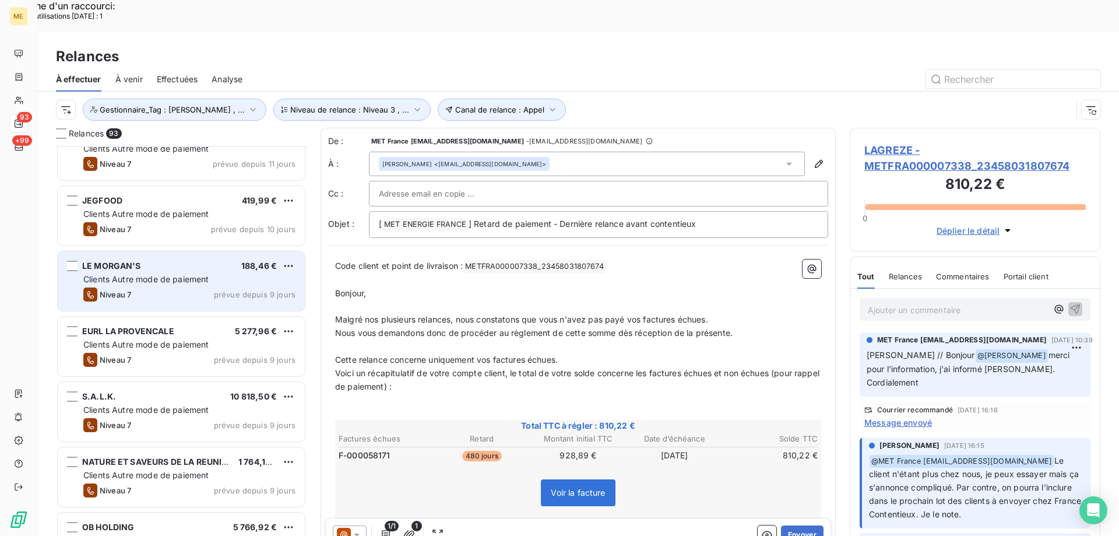
scroll to position [175, 0]
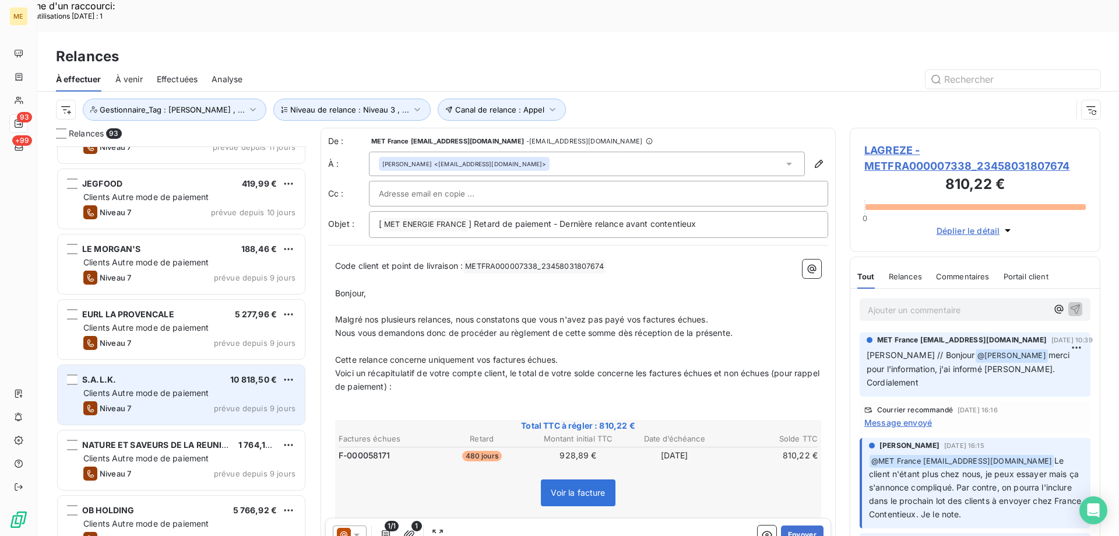
click at [138, 388] on span "Clients Autre mode de paiement" at bounding box center [146, 393] width 126 height 10
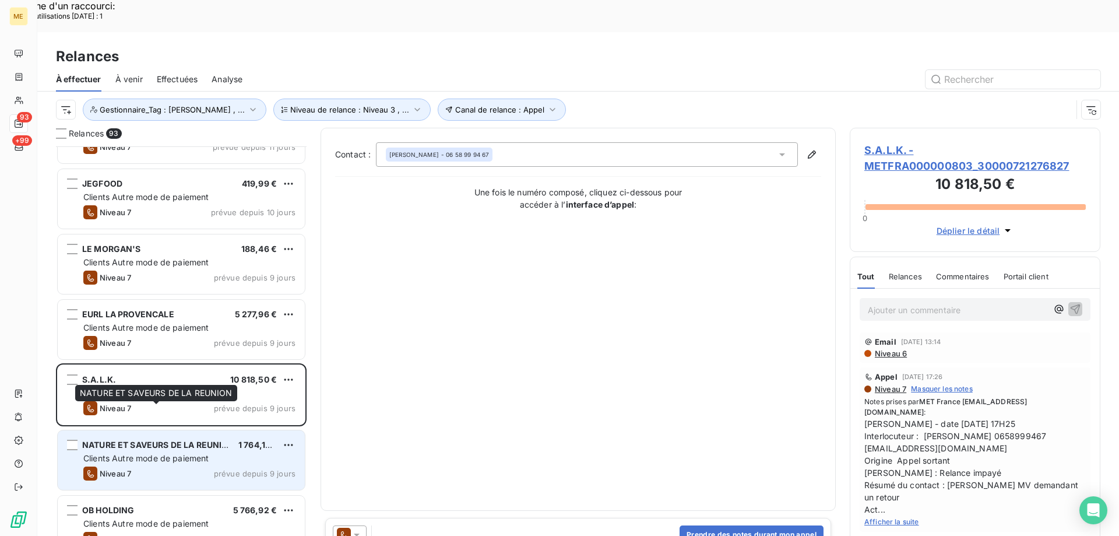
click at [147, 439] on div "NATURE ET SAVEURS DE LA REUNION" at bounding box center [155, 445] width 147 height 12
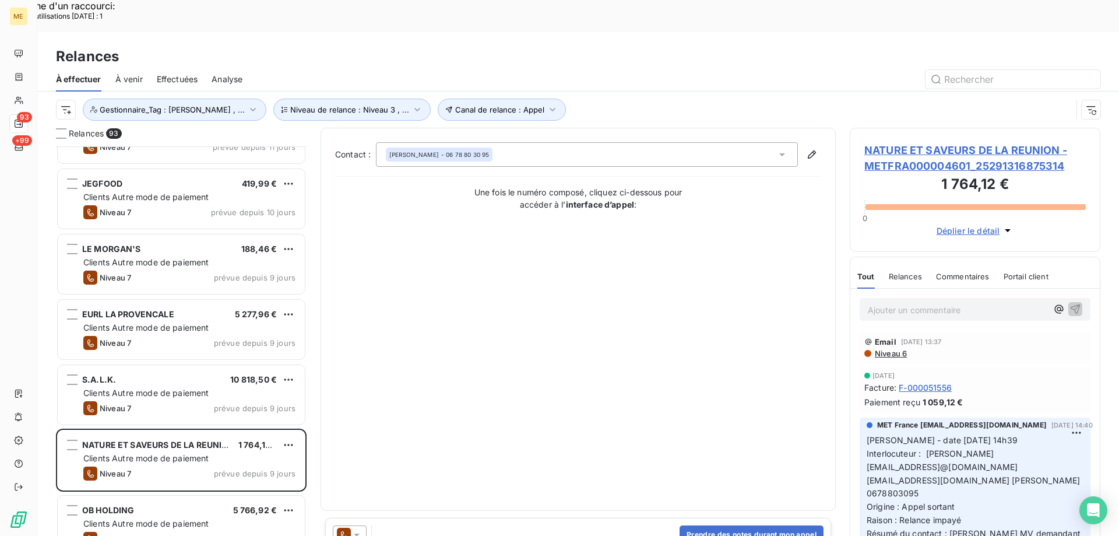
click at [361, 529] on icon at bounding box center [357, 535] width 12 height 12
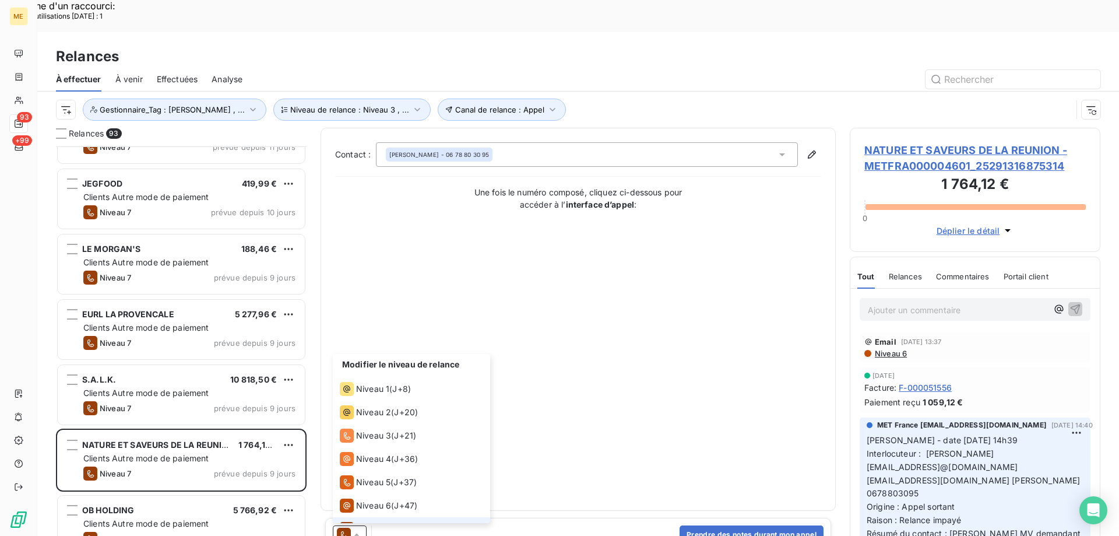
scroll to position [17, 0]
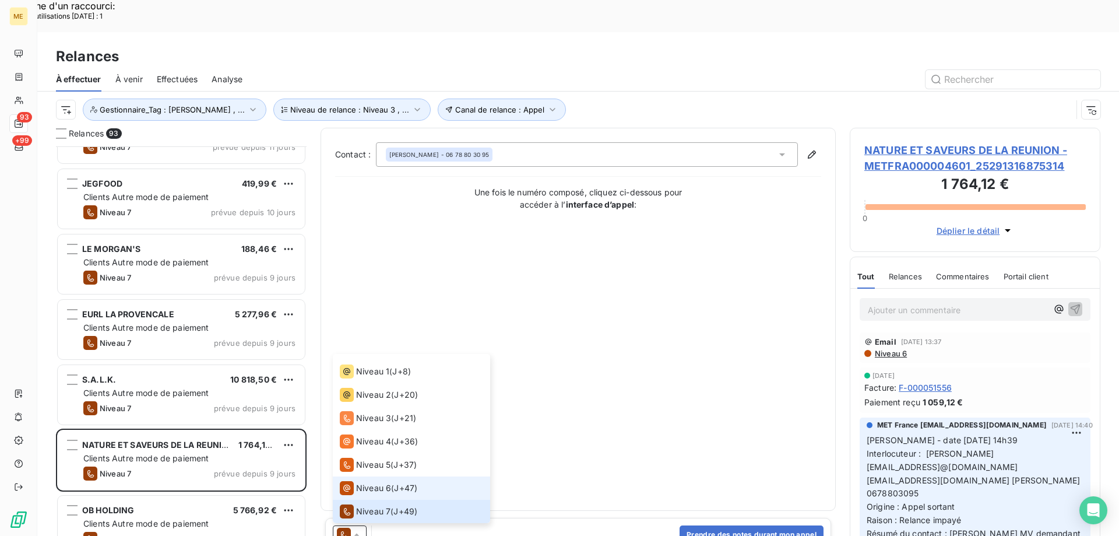
click at [380, 482] on span "Niveau 6" at bounding box center [373, 488] width 35 height 12
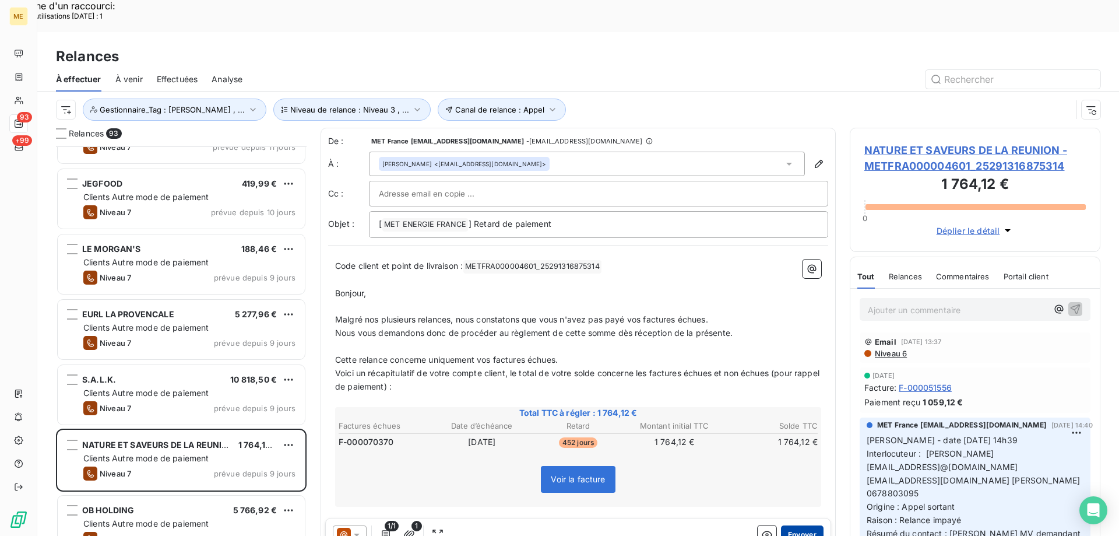
click at [807, 525] on button "Envoyer" at bounding box center [802, 534] width 43 height 19
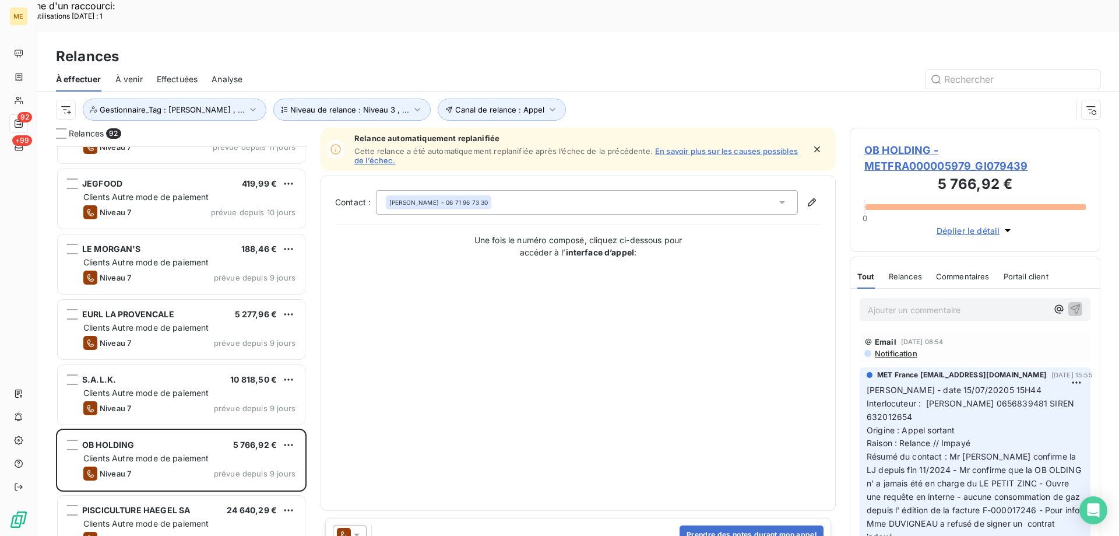
click at [910, 142] on span "OB HOLDING - METFRA000005979_GI079439" at bounding box center [974, 157] width 221 height 31
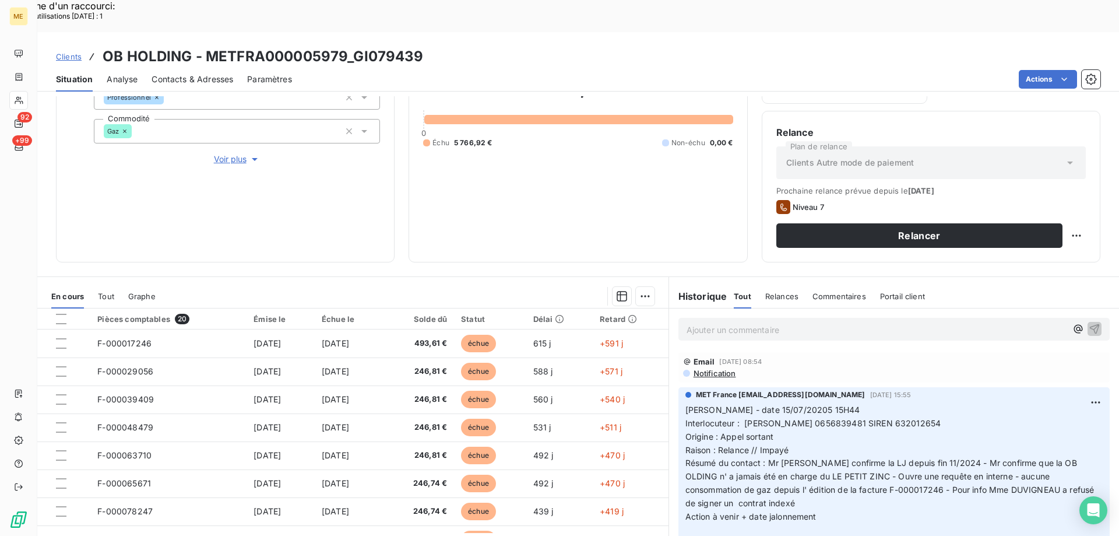
click at [171, 73] on span "Contacts & Adresses" at bounding box center [193, 79] width 82 height 12
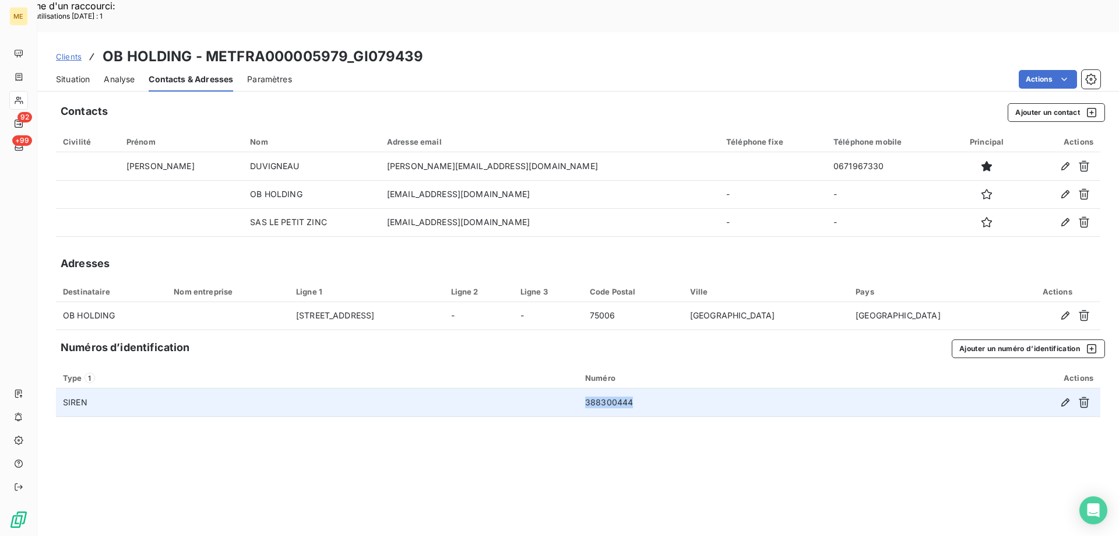
drag, startPoint x: 639, startPoint y: 372, endPoint x: 585, endPoint y: 369, distance: 54.2
click at [585, 388] on td "388300444" at bounding box center [721, 402] width 286 height 28
copy td "388300444"
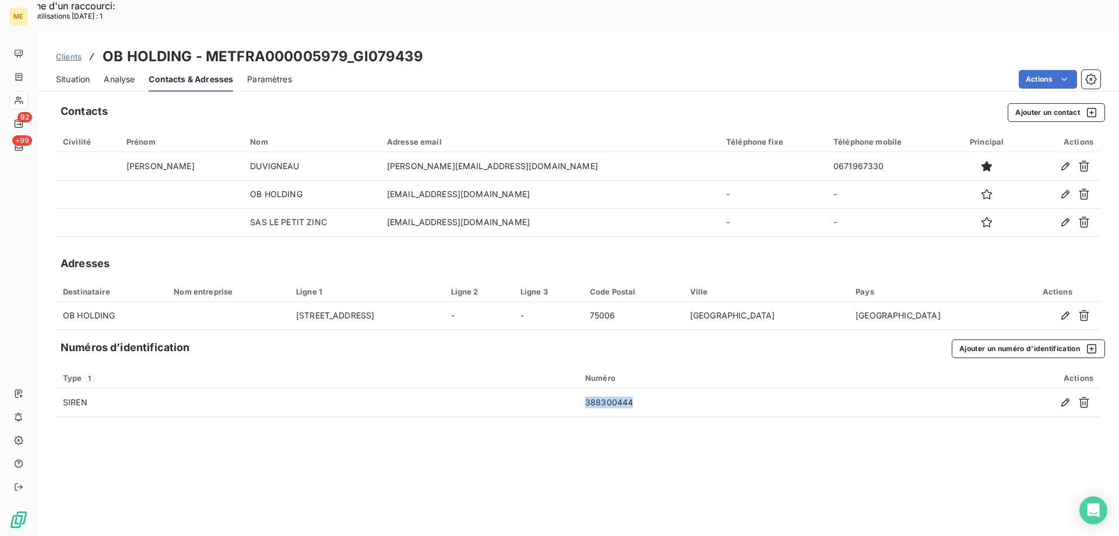
click at [71, 73] on span "Situation" at bounding box center [73, 79] width 34 height 12
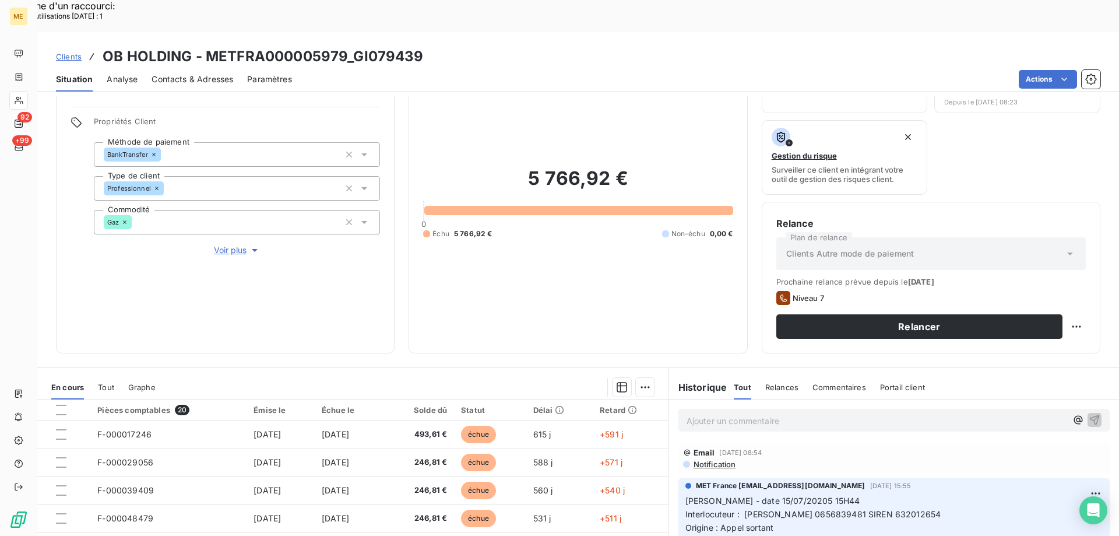
scroll to position [156, 0]
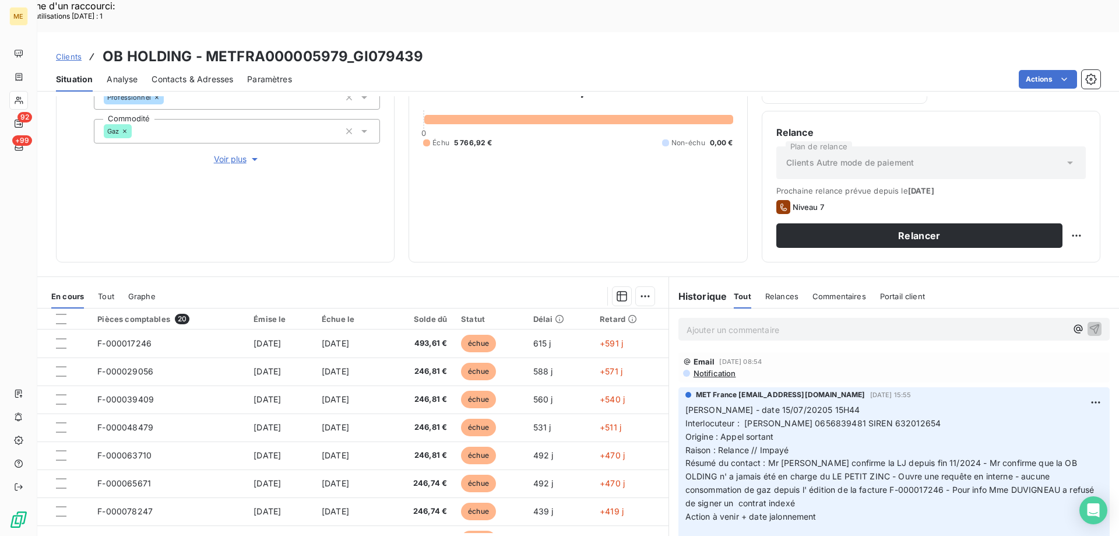
drag, startPoint x: 936, startPoint y: 394, endPoint x: 901, endPoint y: 394, distance: 35.0
click at [901, 418] on span "Interlocuteur : [PERSON_NAME] 0656839481 SIREN 632012654" at bounding box center [813, 423] width 256 height 10
click at [913, 406] on p "[PERSON_NAME] - date 15/07/20205 15H44 Interlocuteur : [PERSON_NAME] 0656839481…" at bounding box center [893, 469] width 417 height 133
drag, startPoint x: 893, startPoint y: 389, endPoint x: 938, endPoint y: 393, distance: 45.0
click at [938, 418] on span "Interlocuteur : [PERSON_NAME] 0656839481 SIREN 632012654" at bounding box center [813, 423] width 256 height 10
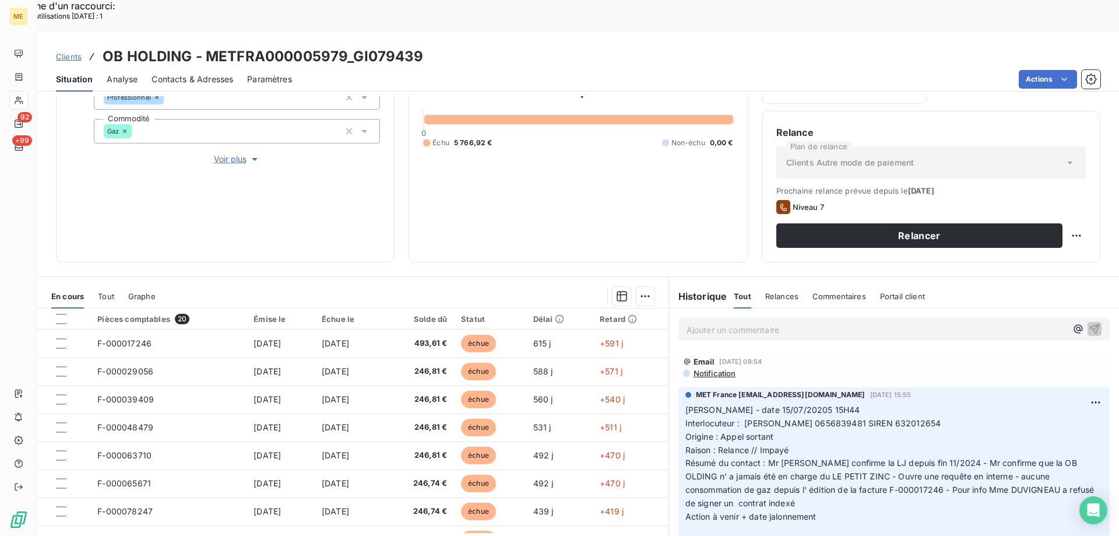
copy span "632012654"
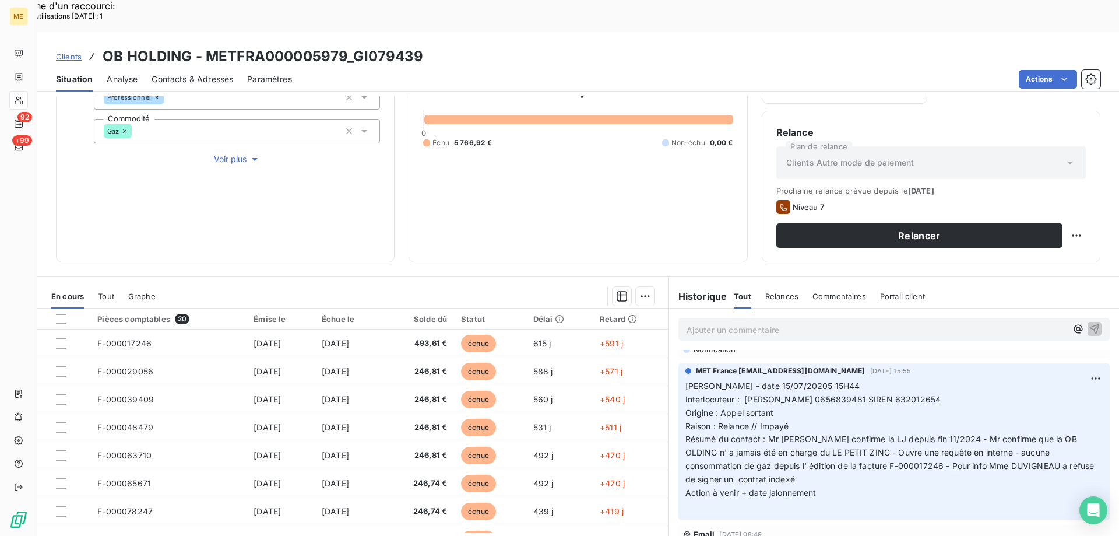
scroll to position [0, 0]
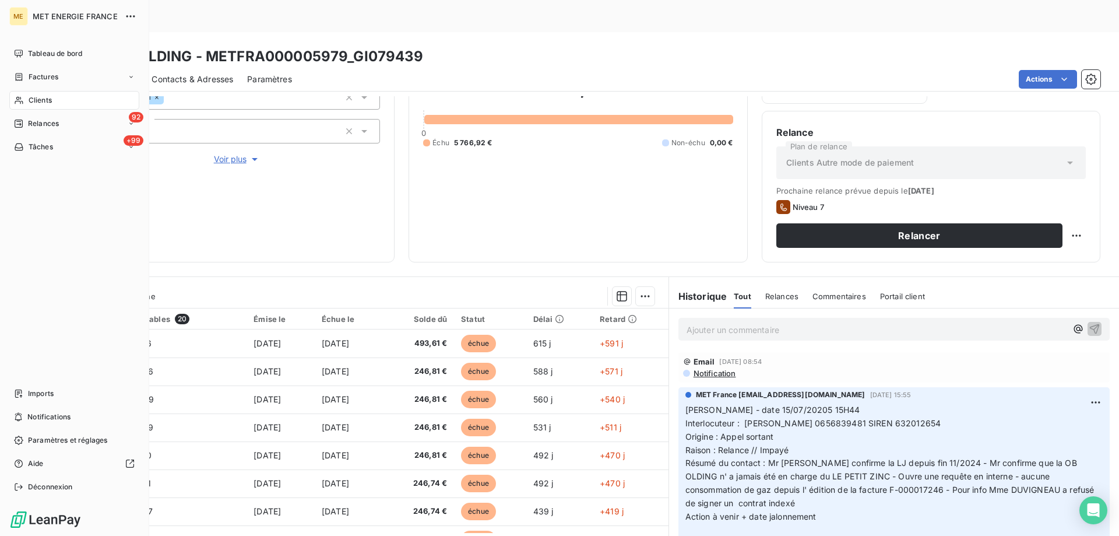
drag, startPoint x: 40, startPoint y: 124, endPoint x: 110, endPoint y: 245, distance: 140.2
click at [40, 124] on span "Relances" at bounding box center [43, 123] width 31 height 10
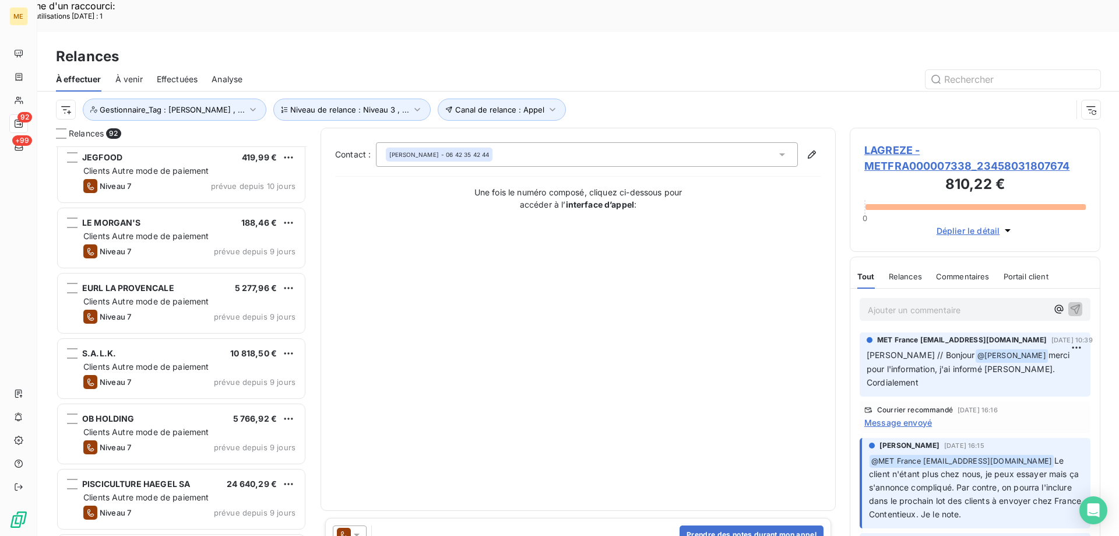
scroll to position [234, 0]
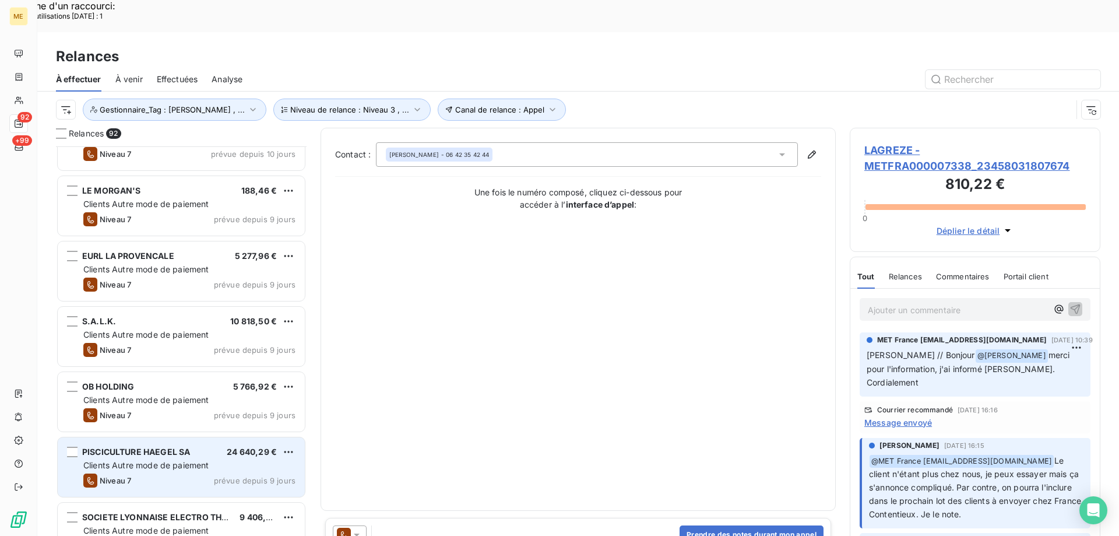
click at [115, 460] on span "Clients Autre mode de paiement" at bounding box center [146, 465] width 126 height 10
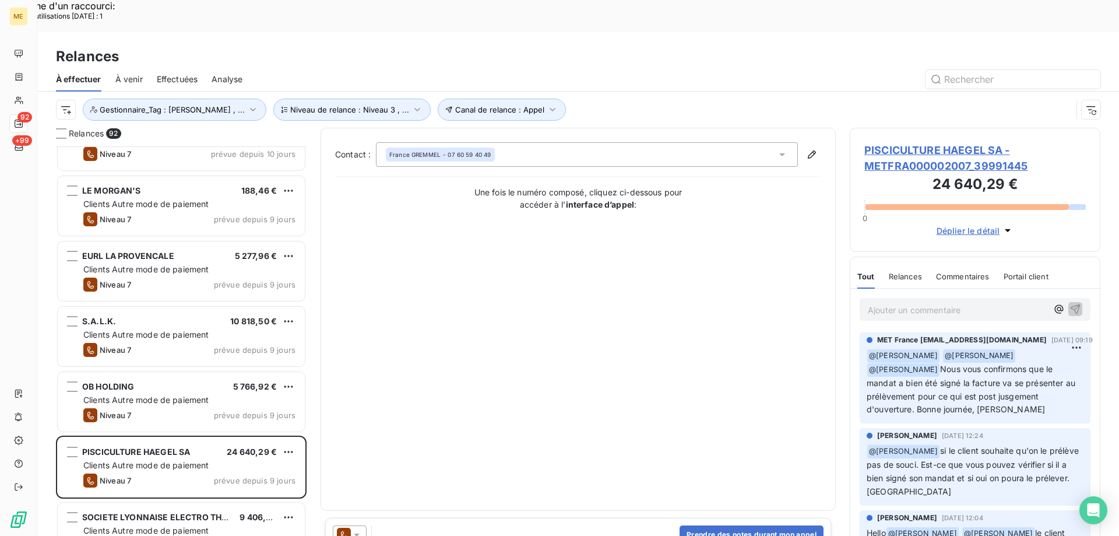
click at [922, 142] on span "PISCICULTURE HAEGEL SA - METFRA000002007_39991445" at bounding box center [974, 157] width 221 height 31
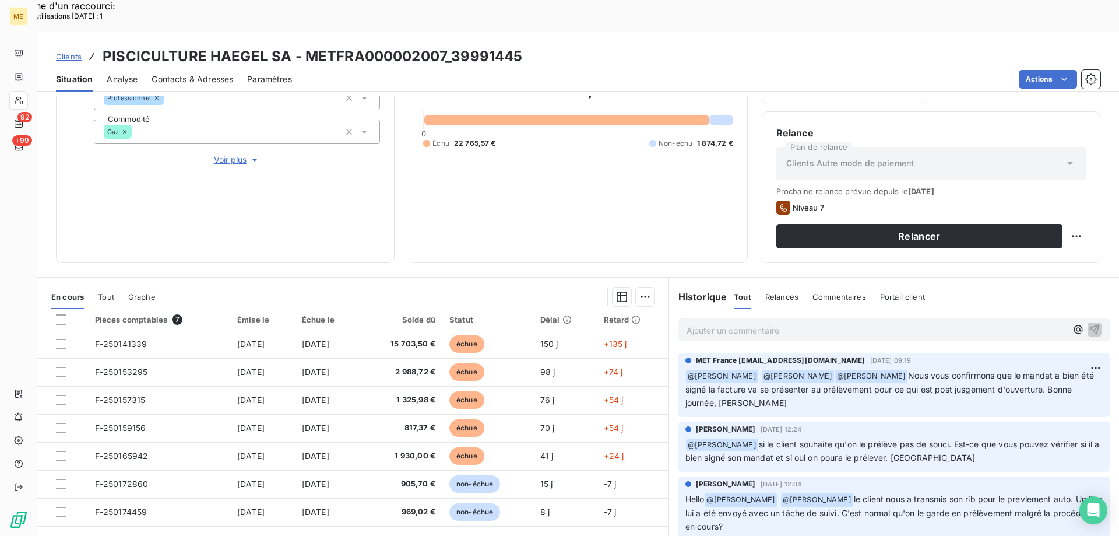
scroll to position [156, 0]
drag, startPoint x: 524, startPoint y: 21, endPoint x: 448, endPoint y: 30, distance: 76.3
click at [448, 46] on div "Clients PISCICULTURE HAEGEL SA - METFRA000002007_39991445" at bounding box center [578, 56] width 1082 height 21
copy h3 "39991445"
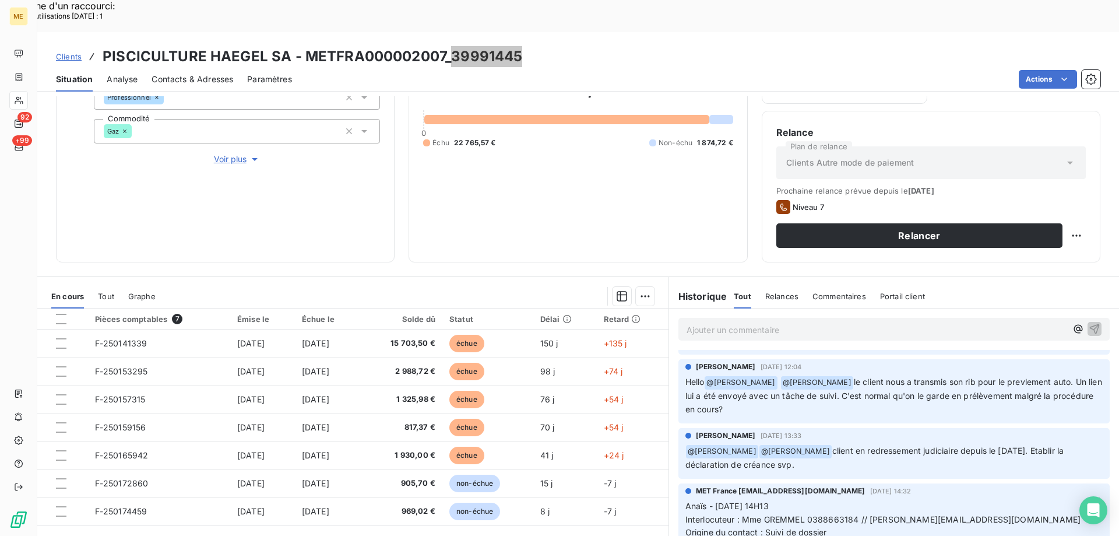
scroll to position [175, 0]
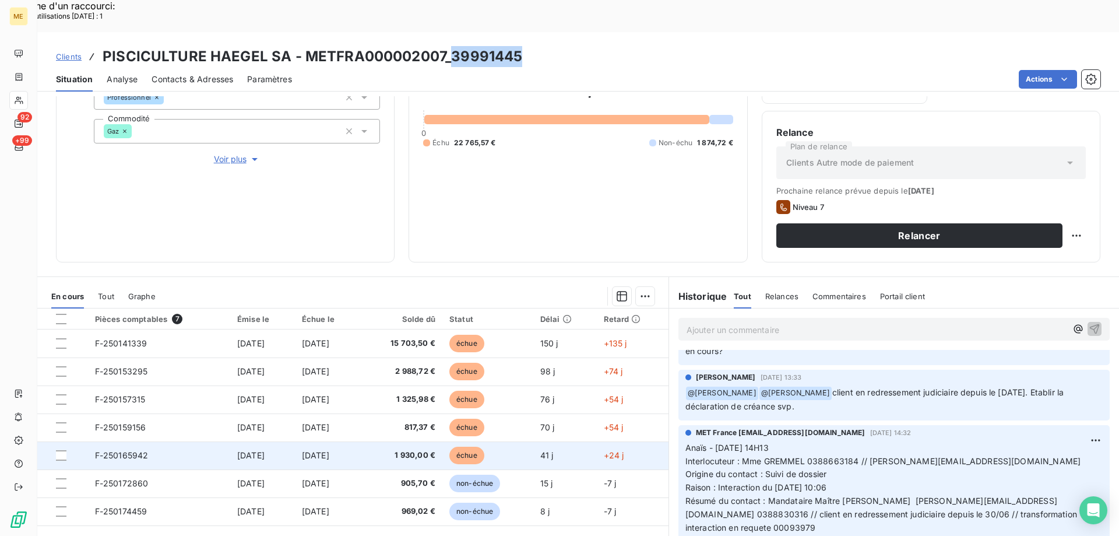
click at [360, 441] on td "20 juil. 2025" at bounding box center [327, 455] width 65 height 28
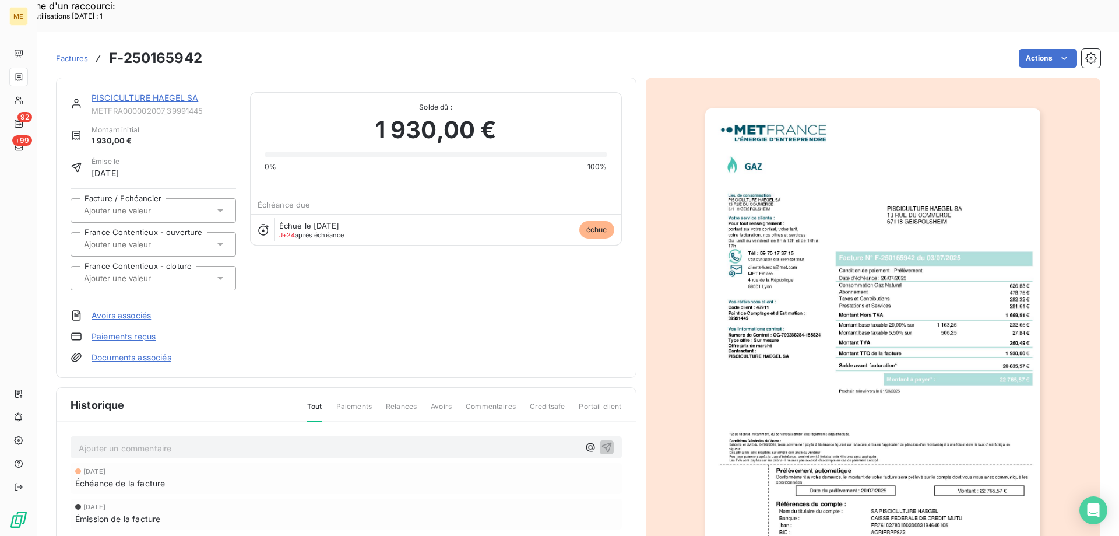
click at [923, 387] on img "button" at bounding box center [872, 345] width 335 height 474
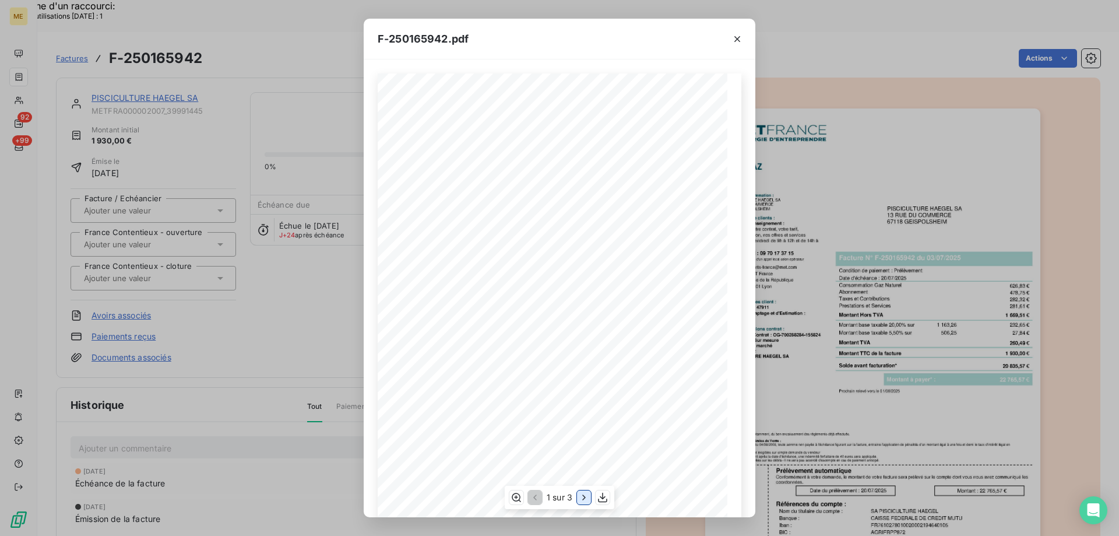
click at [583, 499] on icon "button" at bounding box center [583, 496] width 3 height 5
click at [735, 38] on icon "button" at bounding box center [737, 39] width 12 height 12
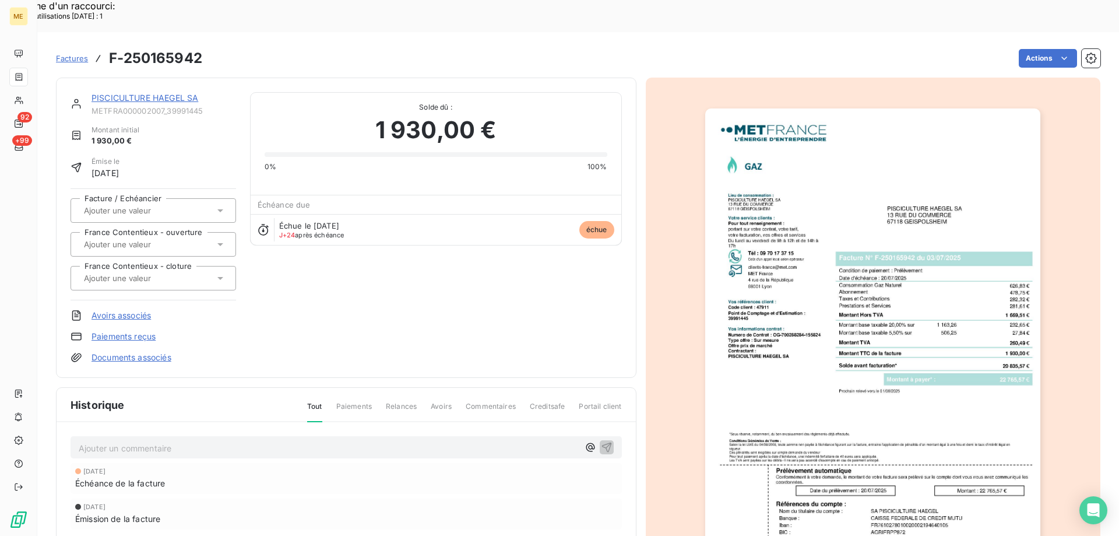
click at [175, 93] on link "PISCICULTURE HAEGEL SA" at bounding box center [144, 98] width 107 height 10
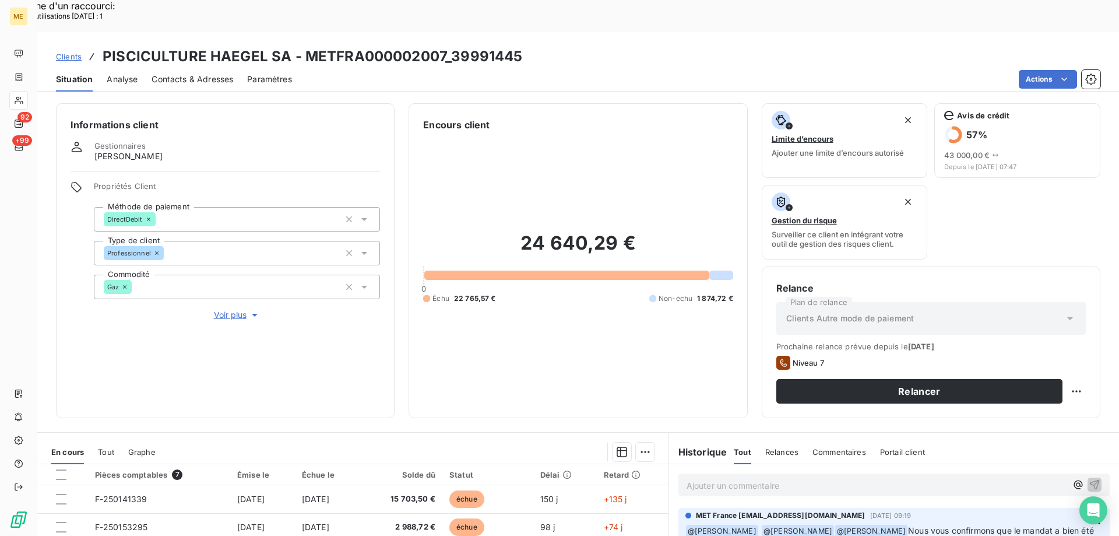
scroll to position [156, 0]
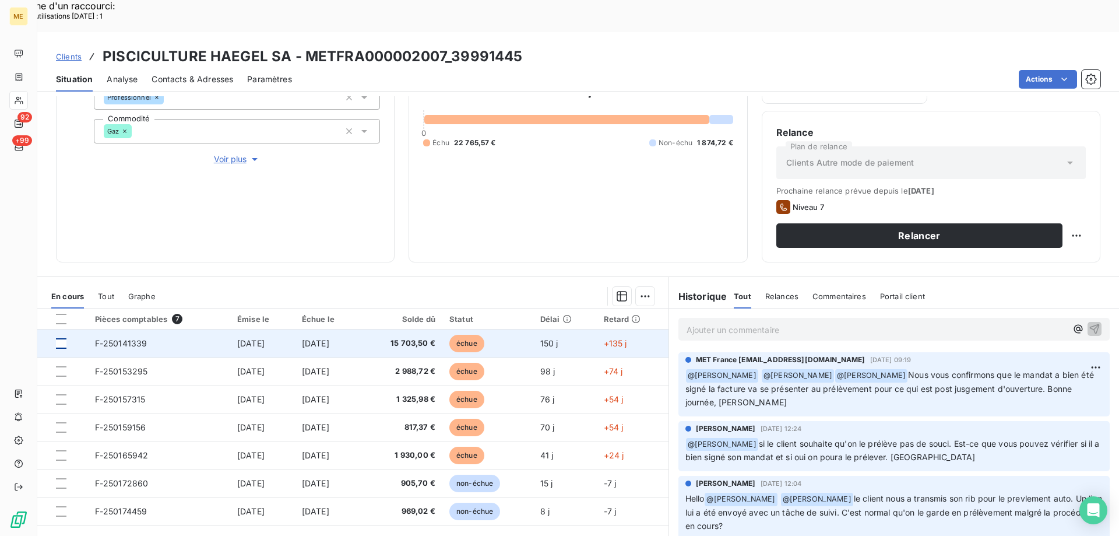
click at [58, 338] on div at bounding box center [61, 343] width 10 height 10
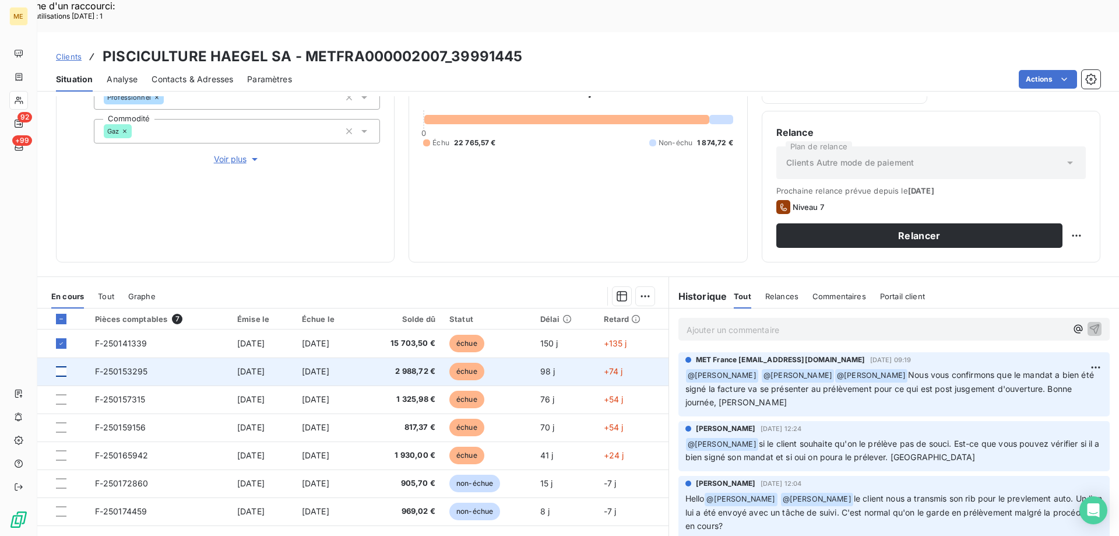
click at [62, 366] on div at bounding box center [61, 371] width 10 height 10
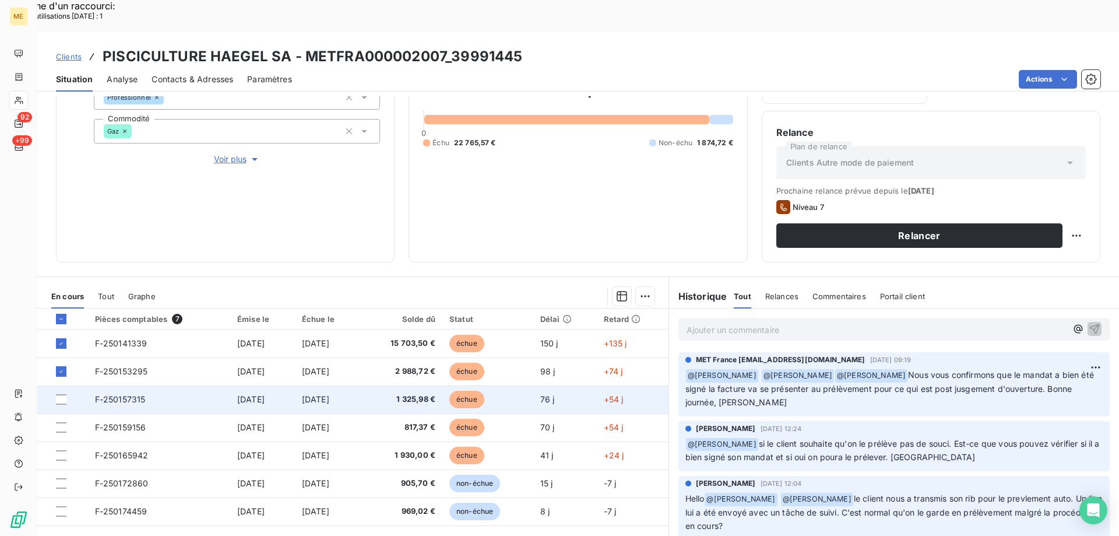
click at [59, 385] on td at bounding box center [62, 399] width 51 height 28
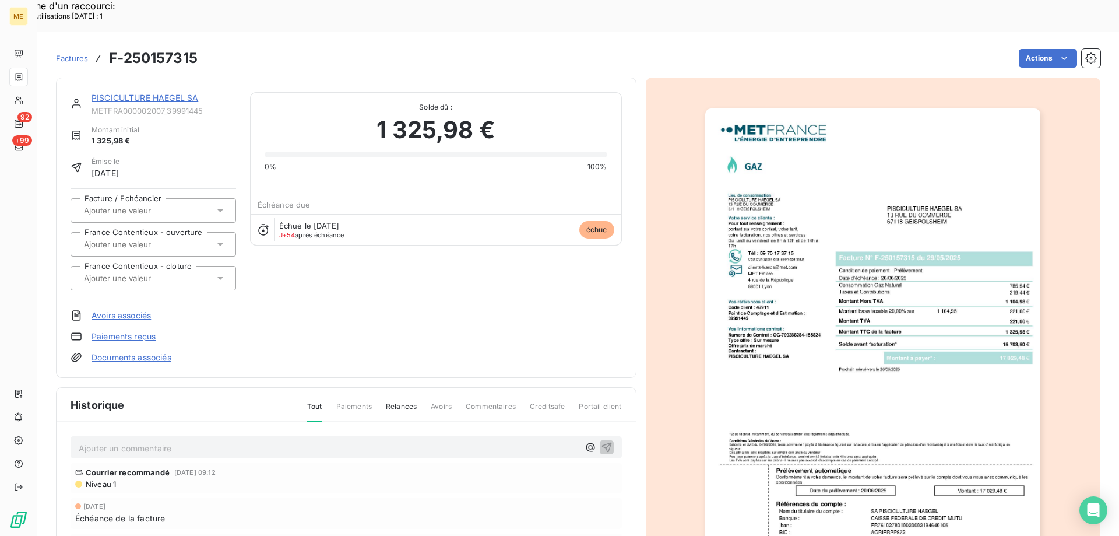
click at [130, 93] on link "PISCICULTURE HAEGEL SA" at bounding box center [144, 98] width 107 height 10
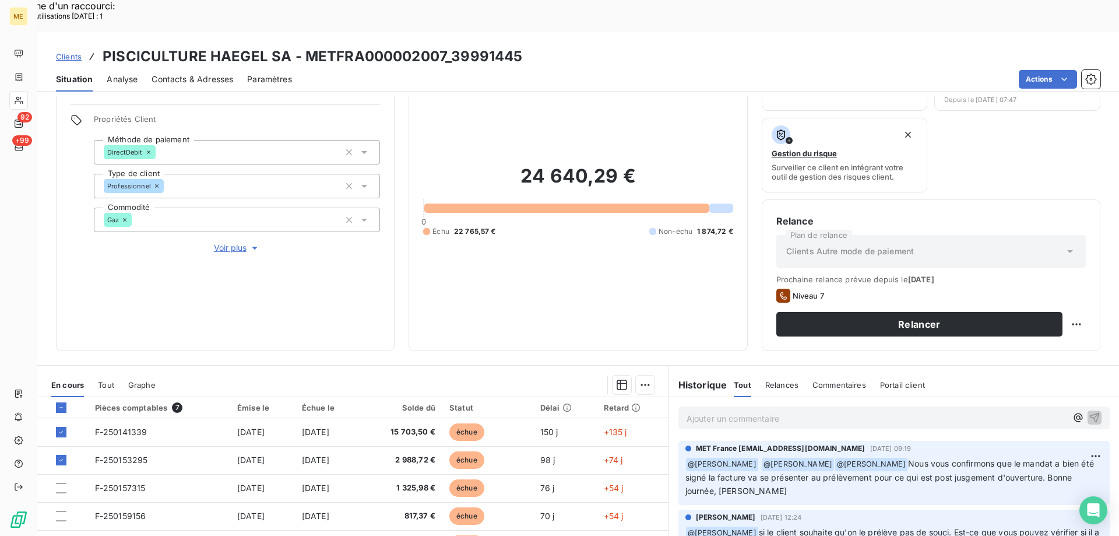
scroll to position [156, 0]
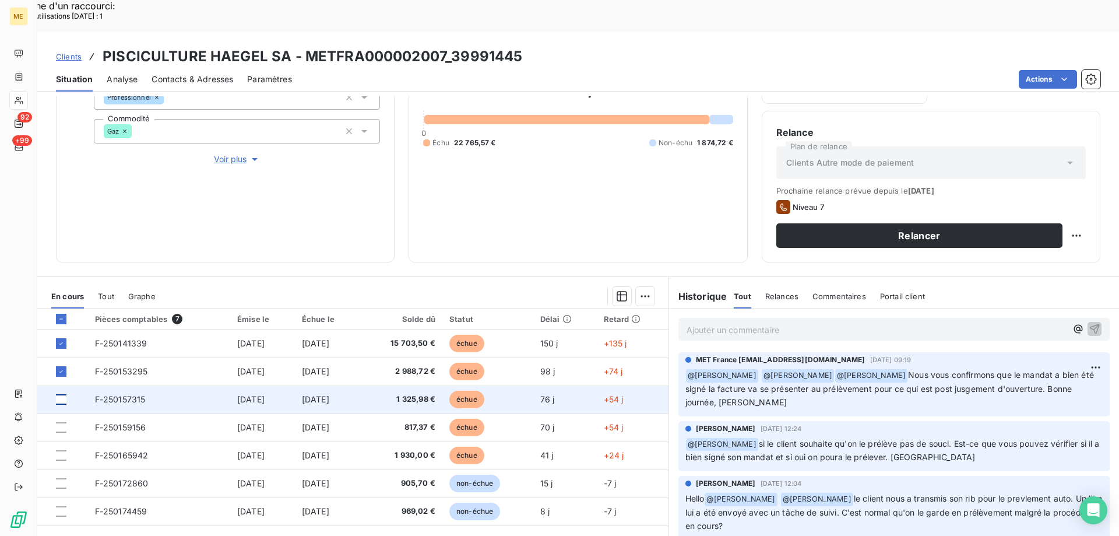
click at [65, 394] on div at bounding box center [61, 399] width 10 height 10
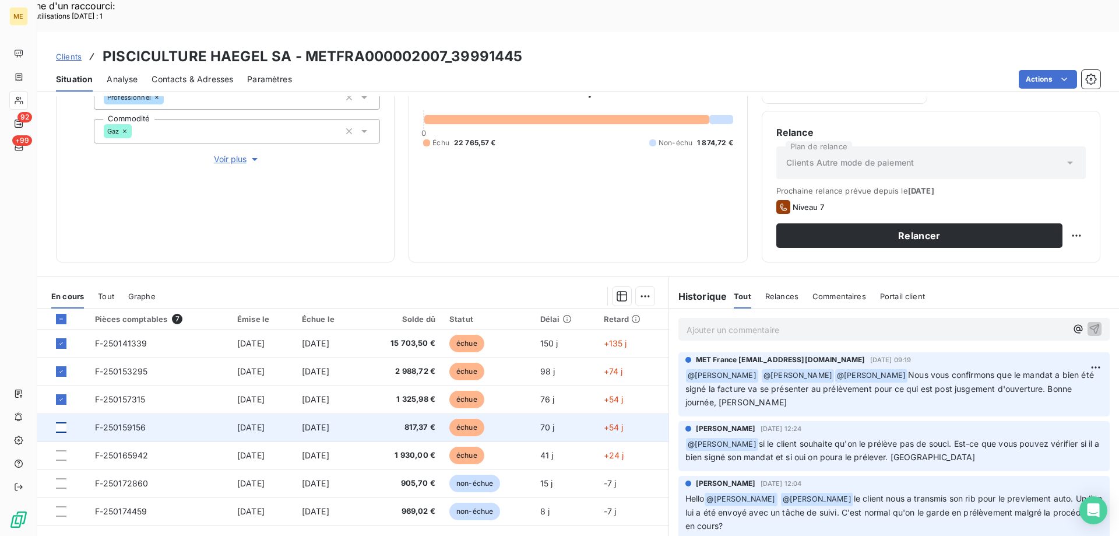
click at [60, 422] on div at bounding box center [61, 427] width 10 height 10
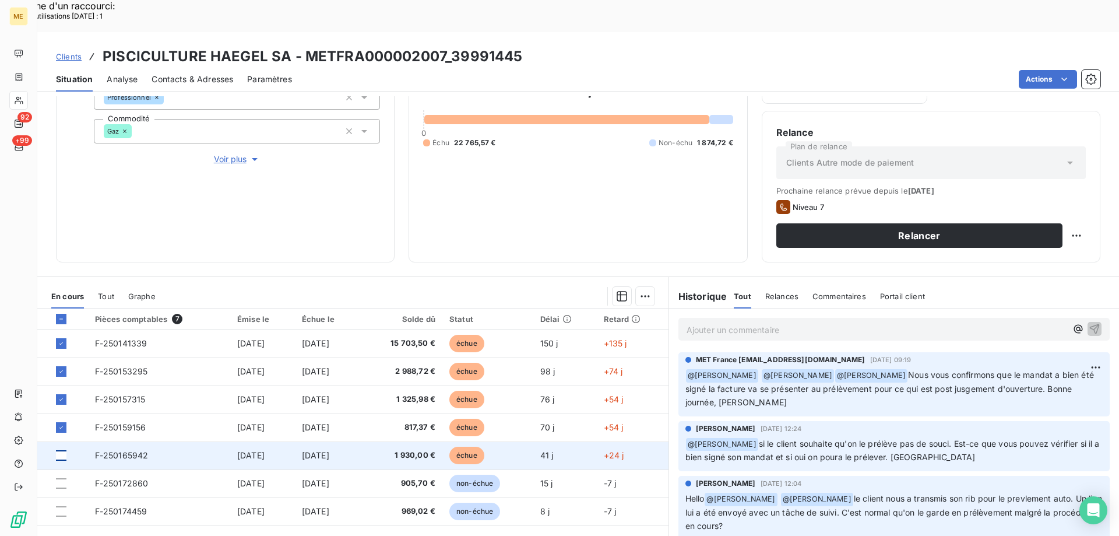
click at [61, 450] on div at bounding box center [61, 455] width 10 height 10
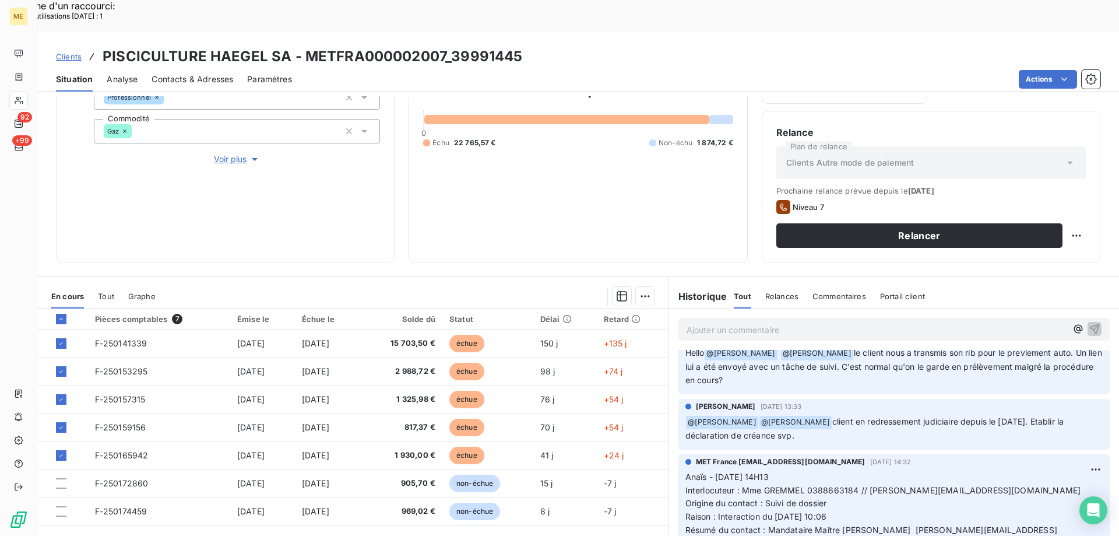
scroll to position [175, 0]
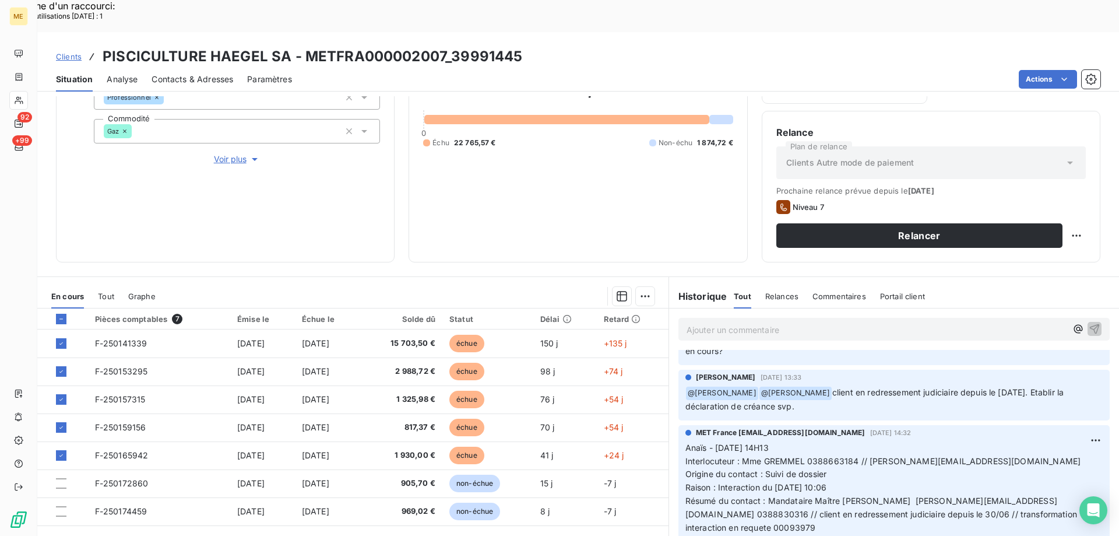
click at [1034, 495] on span "Résumé du contact : Mandataire Maître Nathalie GUYOMARD weil-guyomard@ajilink.f…" at bounding box center [882, 513] width 394 height 37
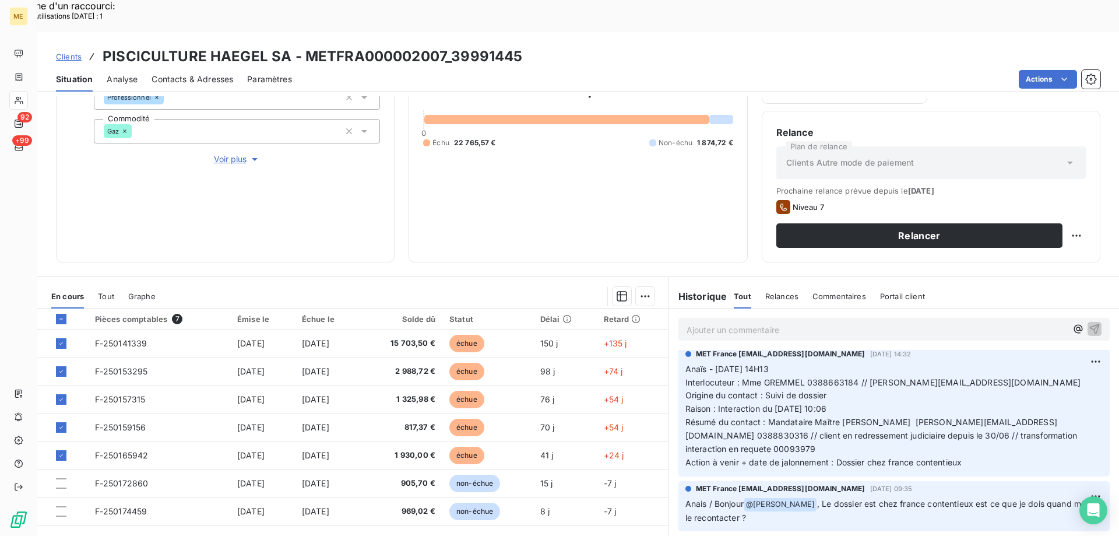
scroll to position [291, 0]
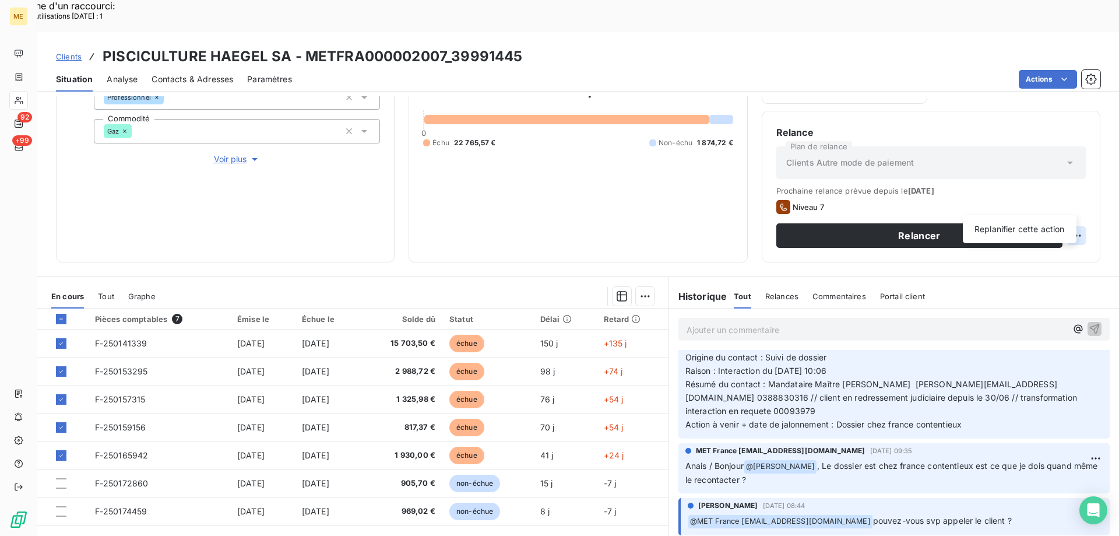
click at [1040, 230] on div "Replanifier cette action" at bounding box center [1019, 229] width 104 height 19
select select "7"
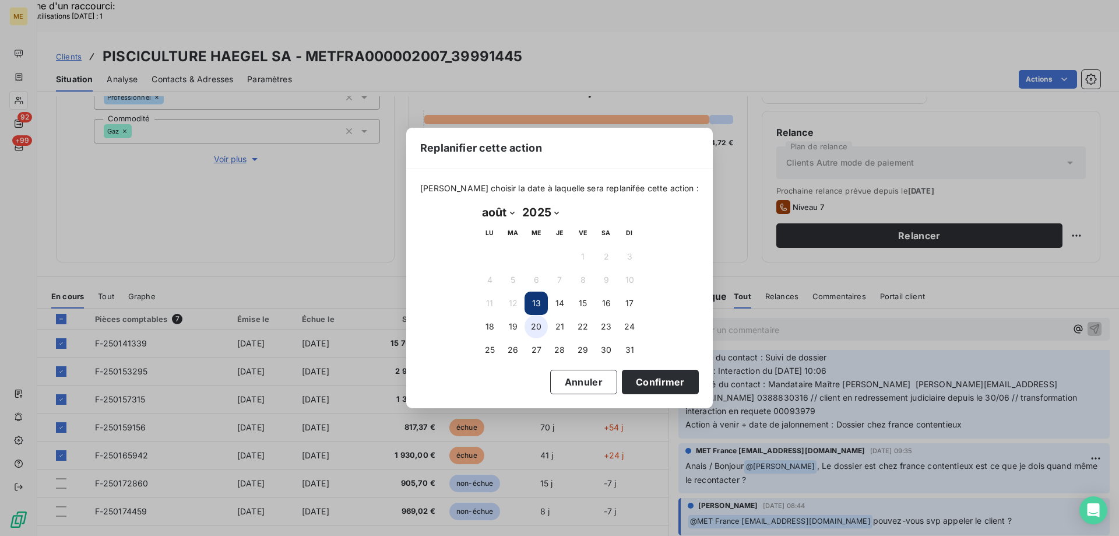
click at [536, 328] on button "20" at bounding box center [535, 326] width 23 height 23
click at [657, 381] on button "Confirmer" at bounding box center [660, 381] width 77 height 24
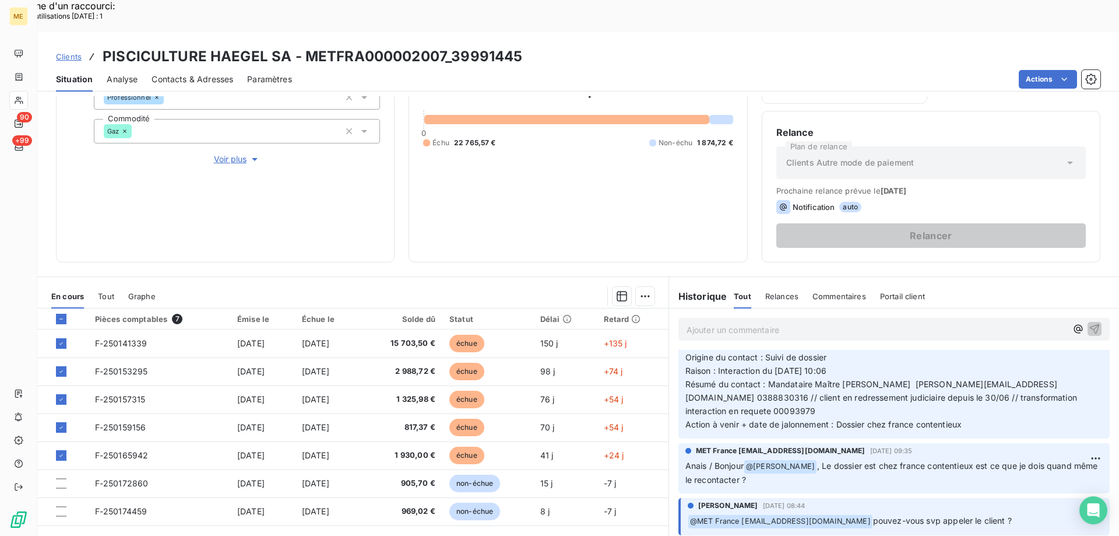
click at [359, 162] on div "Informations client Gestionnaires Virginie Garcia Propriétés Client Méthode de …" at bounding box center [225, 105] width 339 height 315
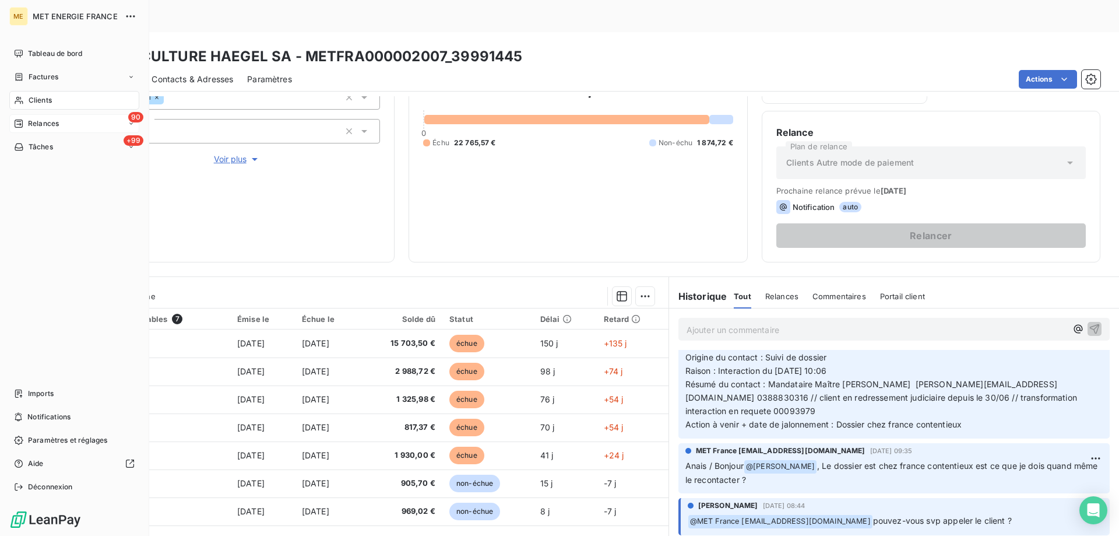
click at [45, 129] on div "90 Relances" at bounding box center [74, 123] width 130 height 19
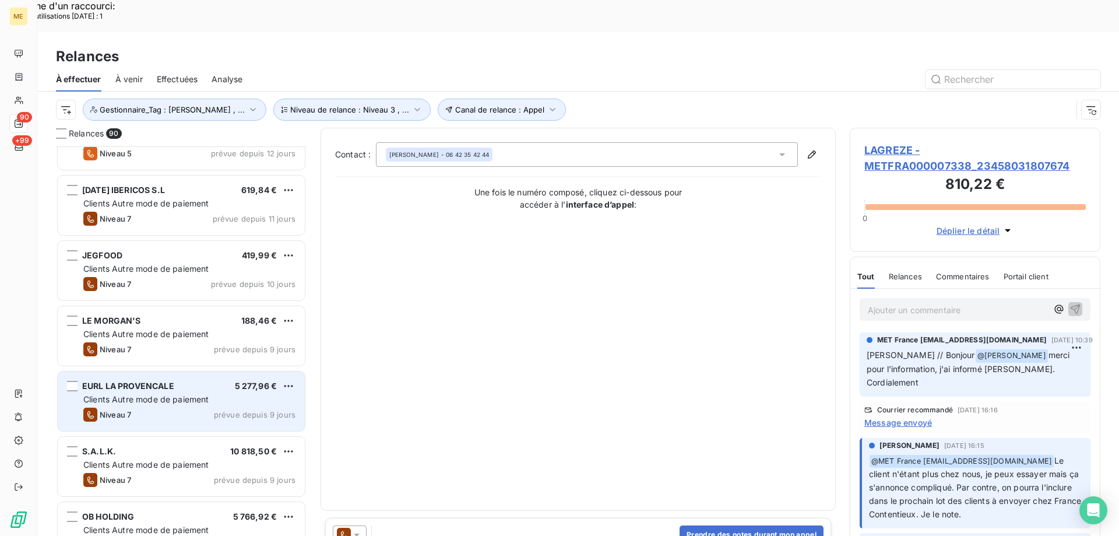
scroll to position [175, 0]
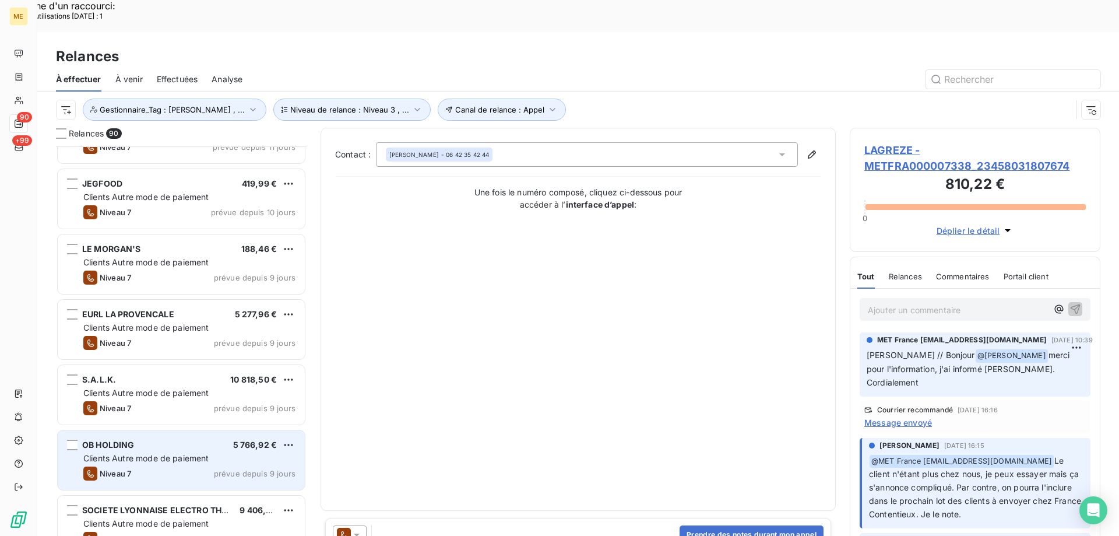
click at [137, 453] on span "Clients Autre mode de paiement" at bounding box center [146, 458] width 126 height 10
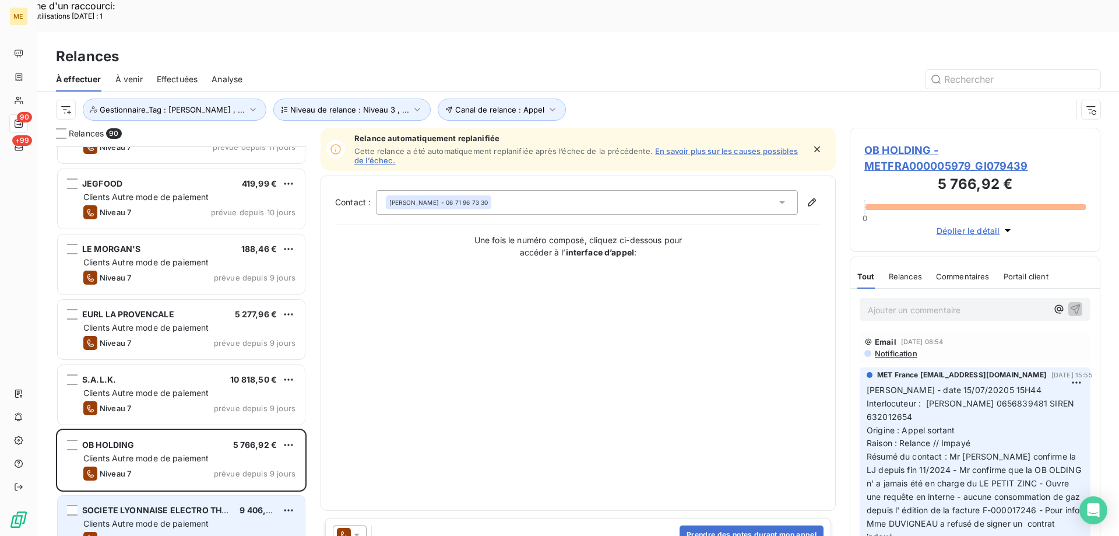
click at [150, 518] on span "Clients Autre mode de paiement" at bounding box center [146, 523] width 126 height 10
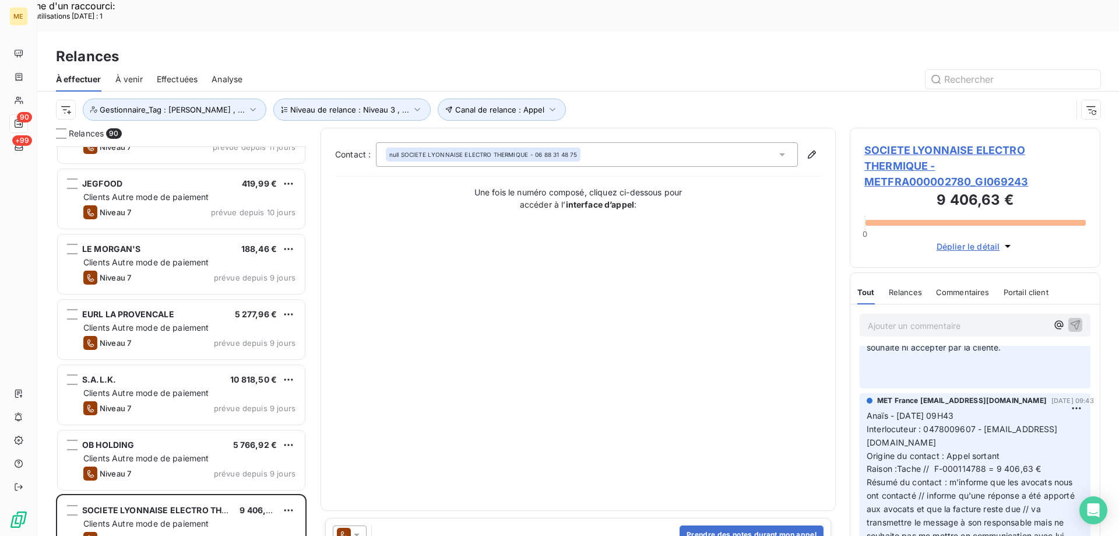
scroll to position [233, 0]
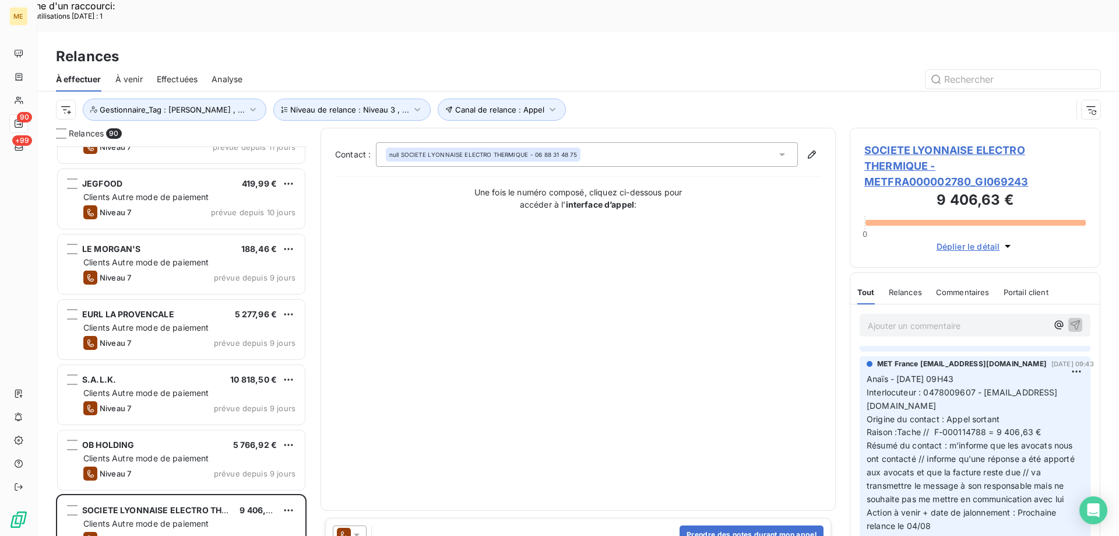
click at [941, 142] on span "SOCIETE LYONNAISE ELECTRO THERMIQUE - METFRA000002780_GI069243" at bounding box center [974, 165] width 221 height 47
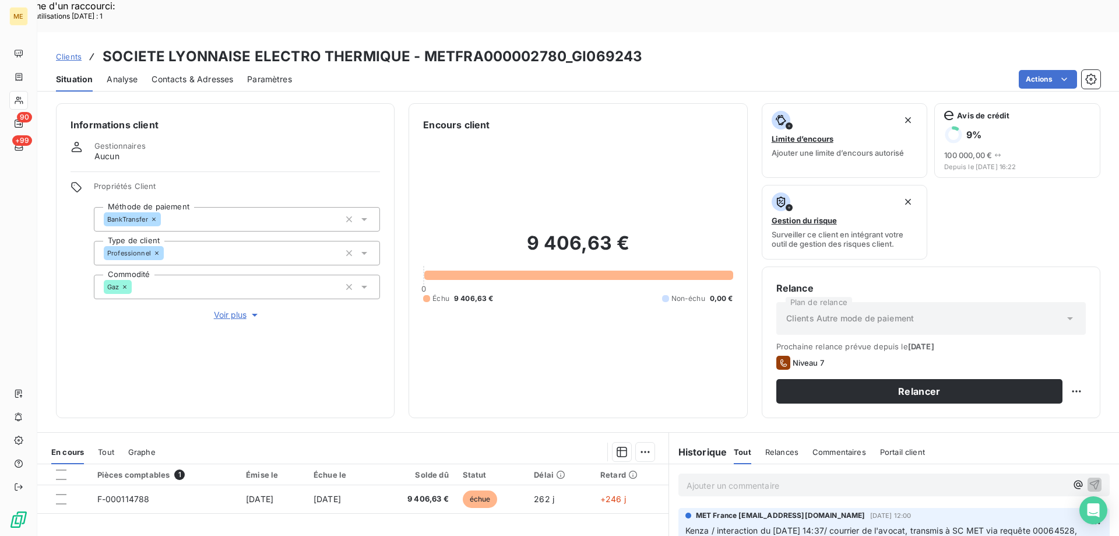
click at [233, 309] on span "Voir plus" at bounding box center [237, 315] width 47 height 12
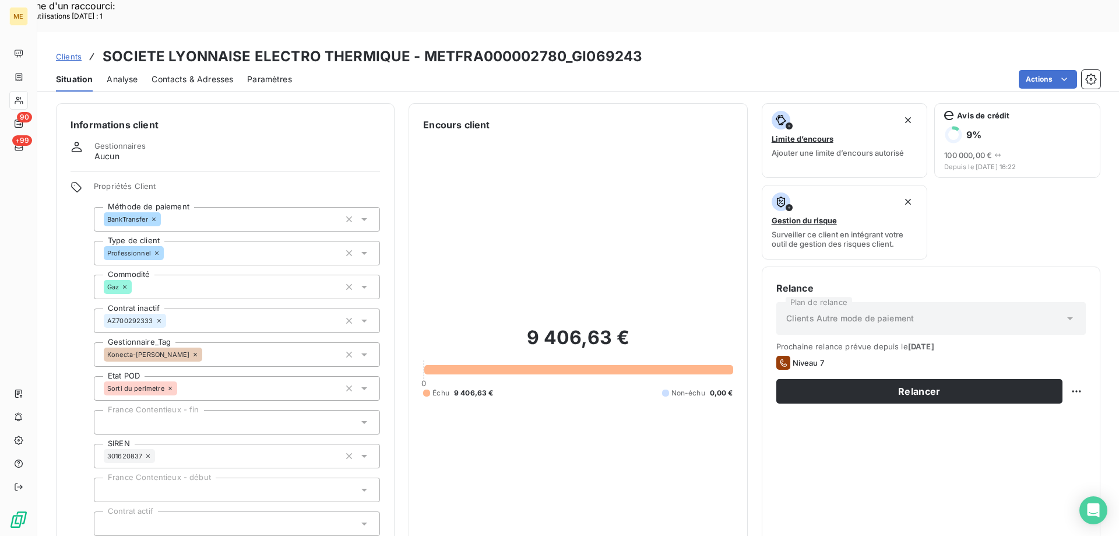
click at [193, 353] on icon at bounding box center [194, 354] width 3 height 3
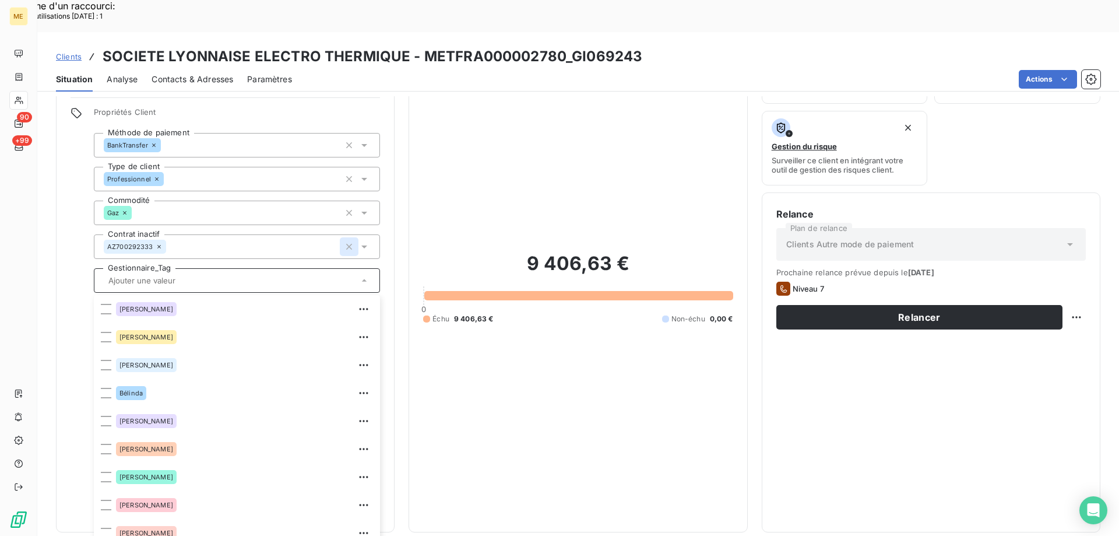
scroll to position [224, 0]
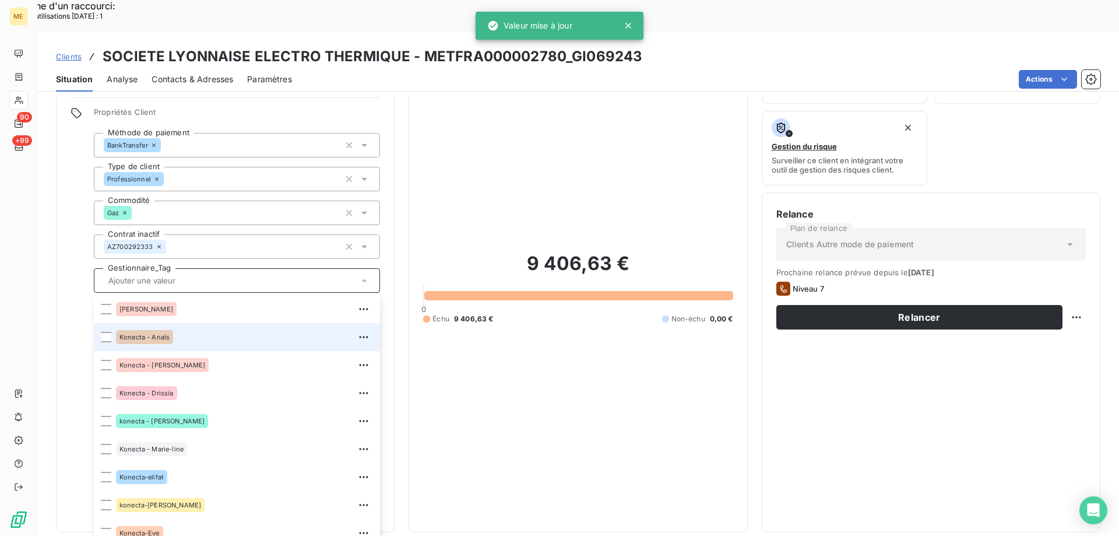
click at [168, 330] on div "Konecta - Anaïs" at bounding box center [144, 337] width 57 height 14
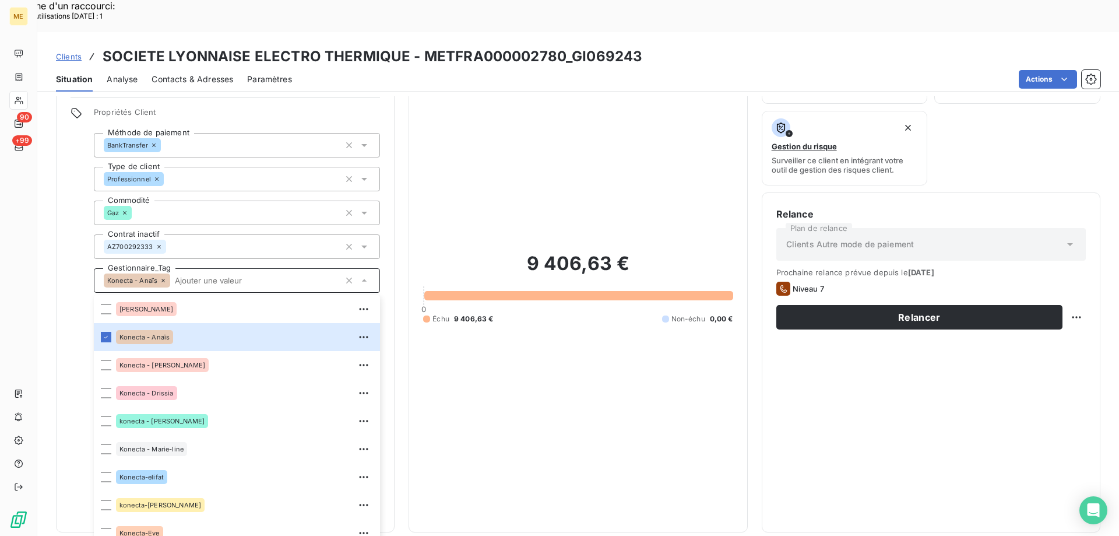
click at [203, 275] on input "text" at bounding box center [255, 280] width 170 height 10
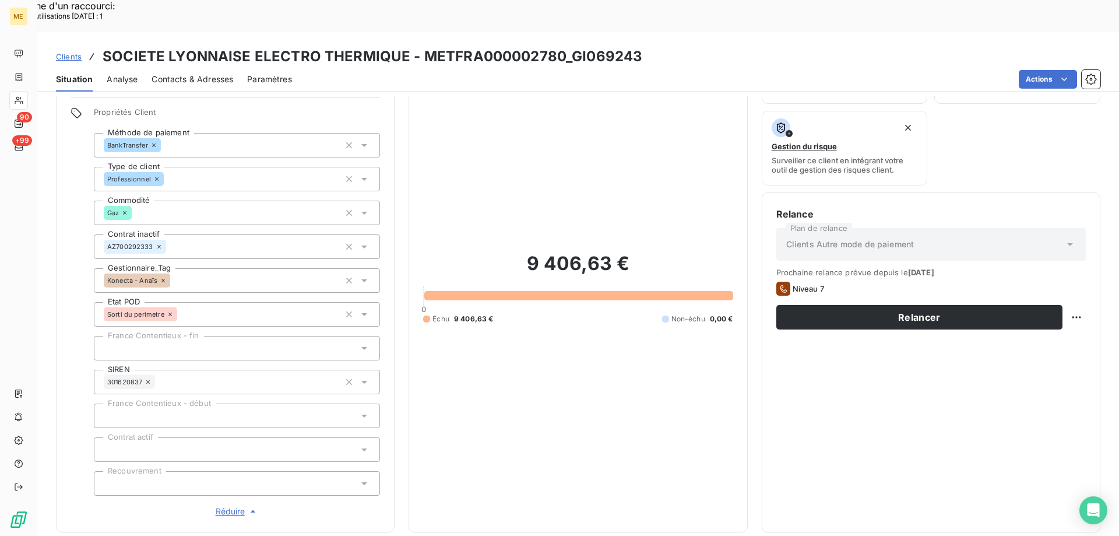
click at [543, 353] on div "9 406,63 € 0 Échu 9 406,63 € Non-échu 0,00 €" at bounding box center [577, 288] width 309 height 460
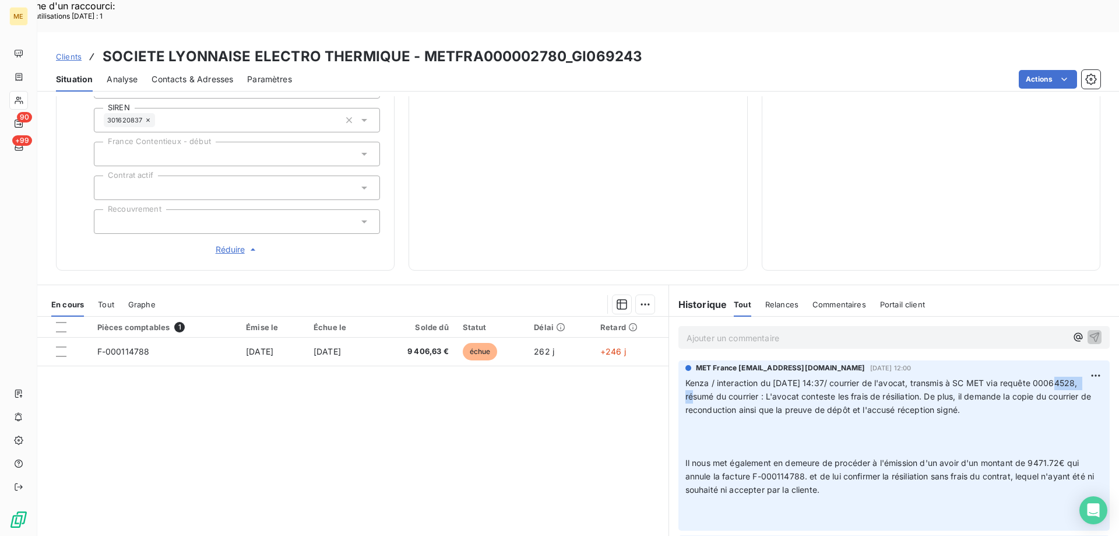
drag, startPoint x: 719, startPoint y: 358, endPoint x: 679, endPoint y: 358, distance: 39.6
click at [685, 378] on span "Kenza / interaction du [DATE] 14:37/ courrier de l'avocat, transmis à SC MET vi…" at bounding box center [889, 396] width 408 height 37
copy span "00064528"
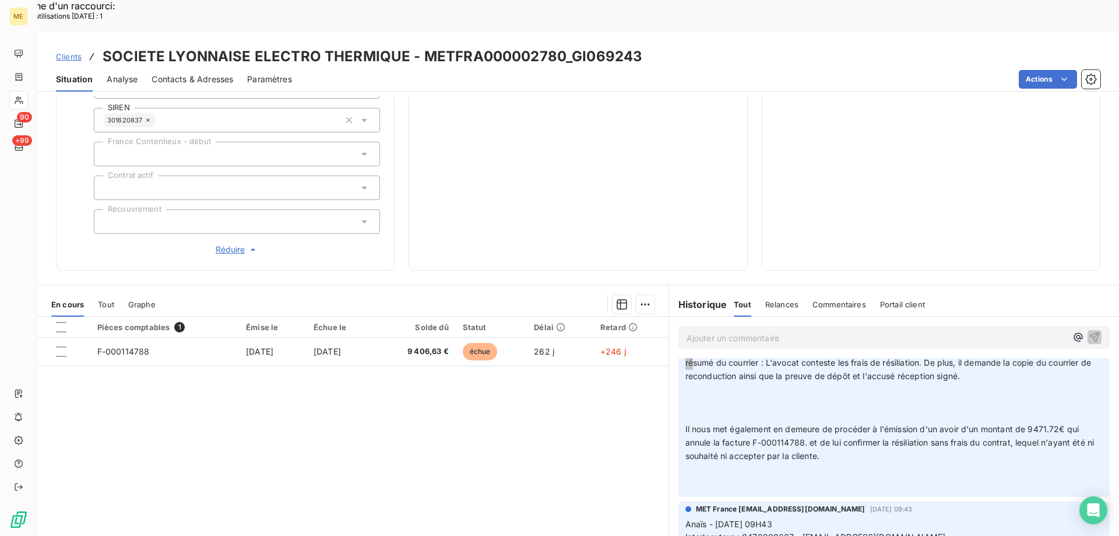
scroll to position [58, 0]
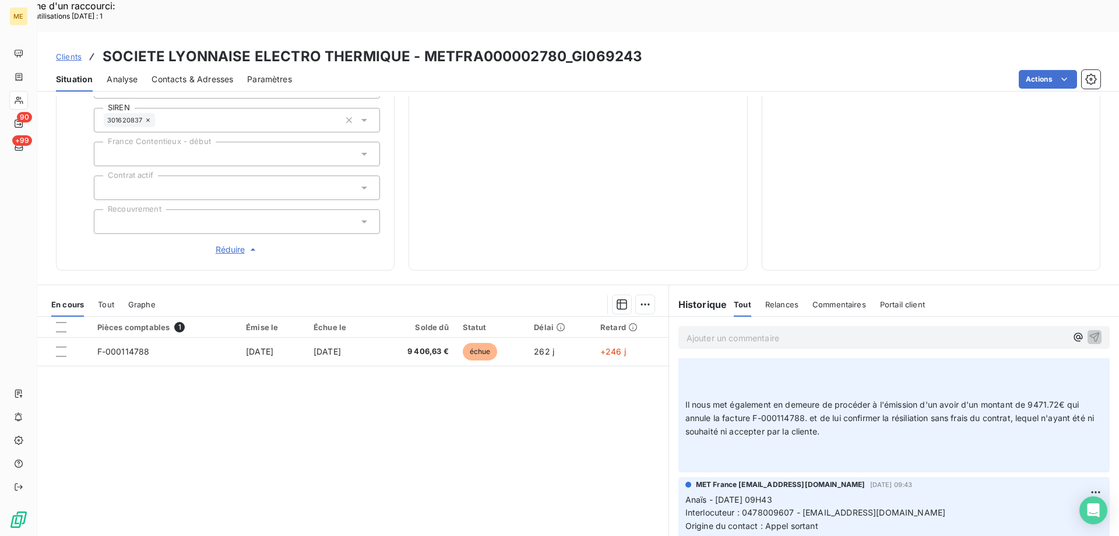
drag, startPoint x: 738, startPoint y: 471, endPoint x: 938, endPoint y: 469, distance: 199.9
click at [938, 493] on p "Anaïs - 30/07/2025 - 09H43 Interlocuteur : 0478009607 - soumaya.hamami@thermo-f…" at bounding box center [893, 546] width 417 height 107
copy span "0478009607 - [EMAIL_ADDRESS][DOMAIN_NAME]"
drag, startPoint x: 748, startPoint y: 498, endPoint x: 871, endPoint y: 494, distance: 122.4
click at [871, 494] on p "Anaïs - 30/07/2025 - 09H43 Interlocuteur : 0478009607 - soumaya.hamami@thermo-f…" at bounding box center [893, 546] width 417 height 107
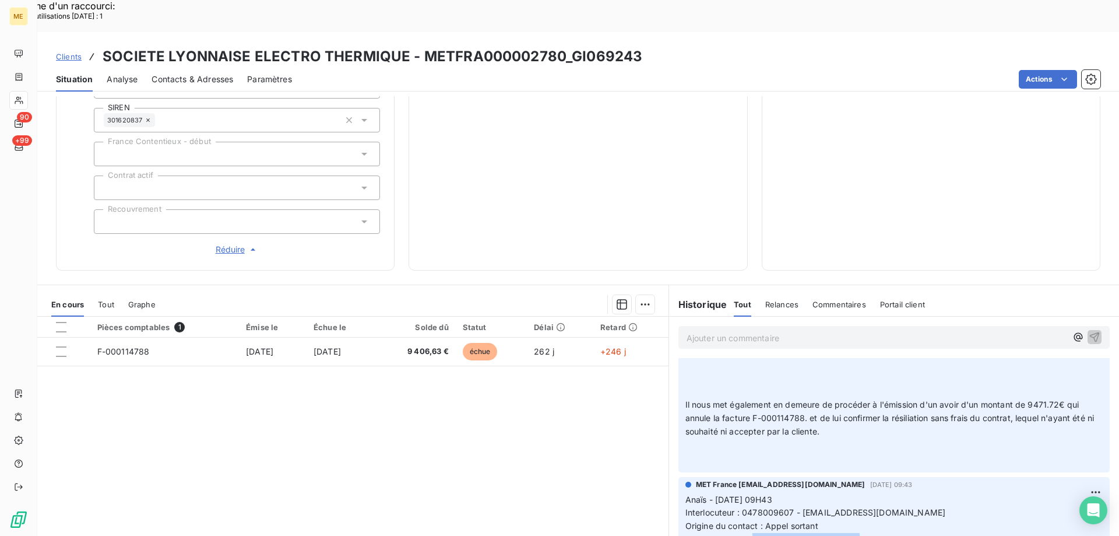
copy span "F-000114788 = 9 406,63 €"
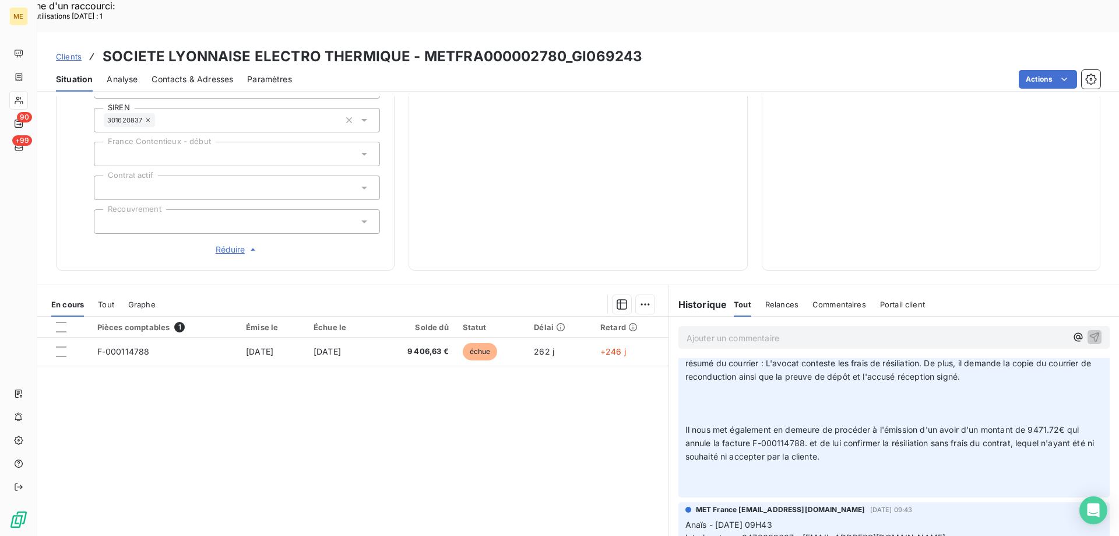
scroll to position [0, 0]
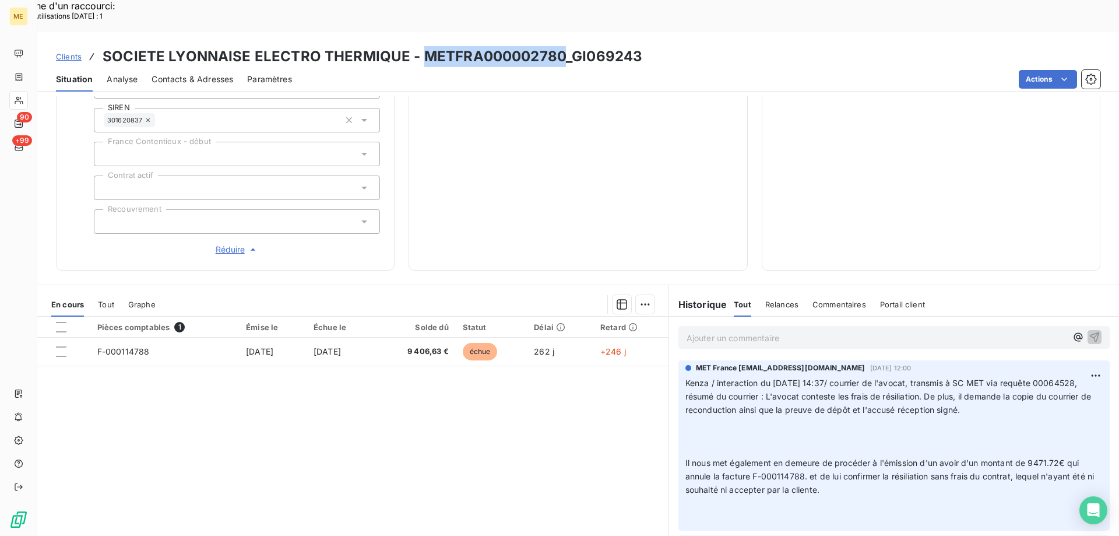
drag, startPoint x: 559, startPoint y: 23, endPoint x: 419, endPoint y: 27, distance: 140.5
click at [419, 46] on h3 "SOCIETE LYONNAISE ELECTRO THERMIQUE - METFRA000002780_GI069243" at bounding box center [373, 56] width 540 height 21
copy h3 "METFRA000002780"
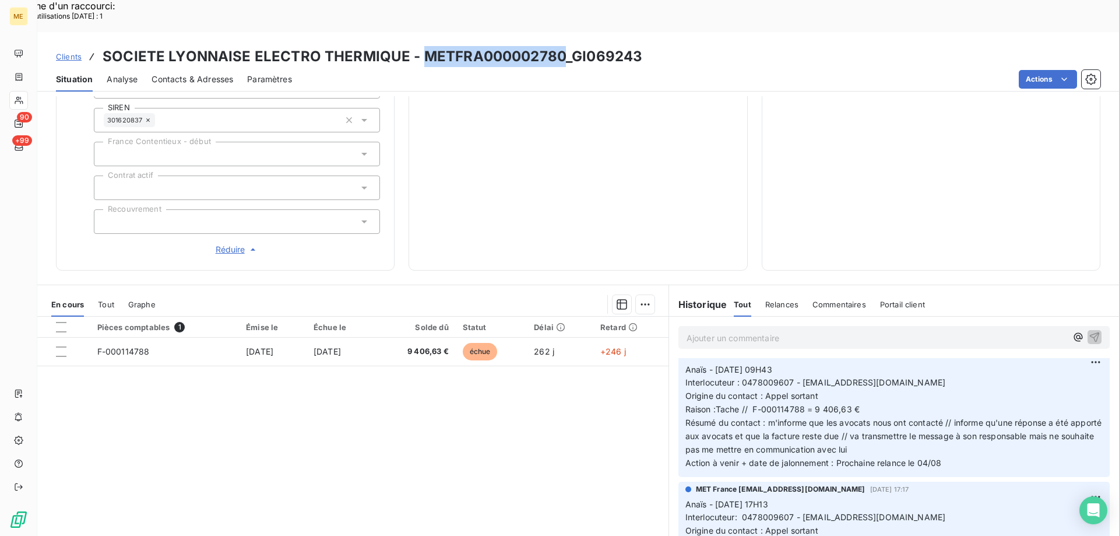
scroll to position [117, 0]
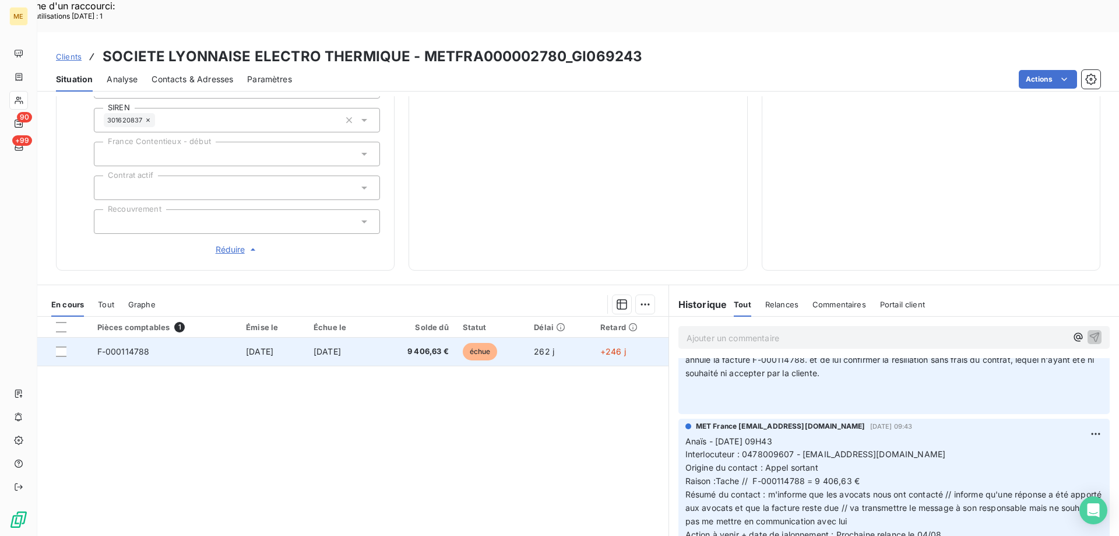
click at [375, 337] on td "[DATE]" at bounding box center [341, 351] width 68 height 28
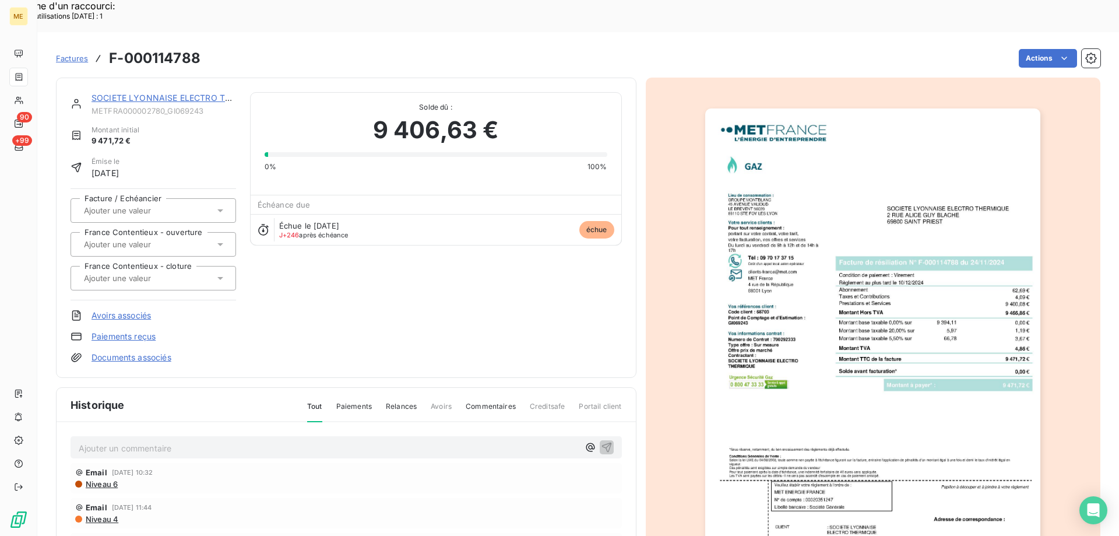
click at [133, 93] on link "SOCIETE LYONNAISE ELECTRO THERMIQUE" at bounding box center [179, 98] width 177 height 10
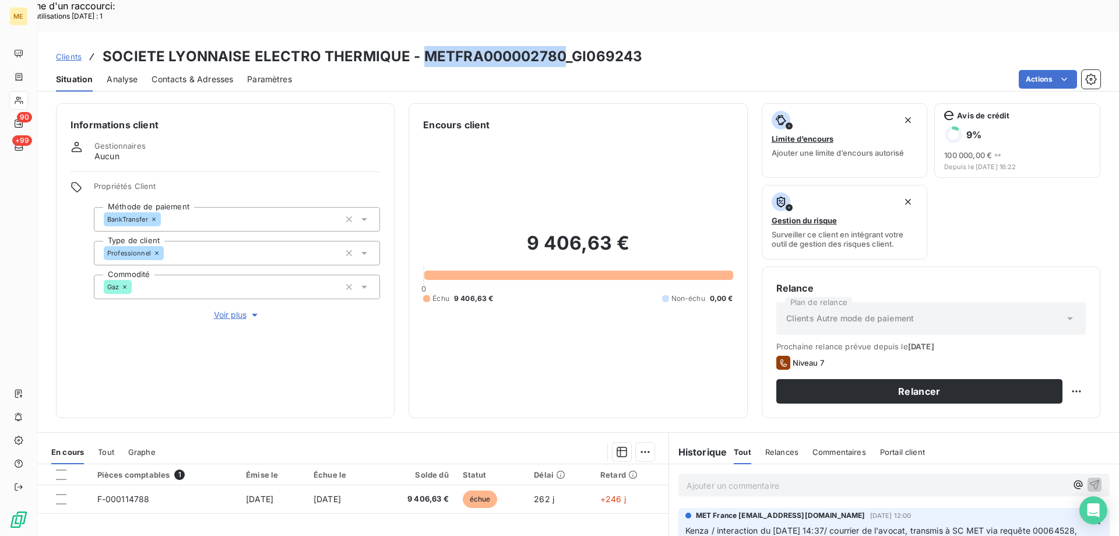
drag, startPoint x: 562, startPoint y: 24, endPoint x: 420, endPoint y: 27, distance: 141.6
click at [420, 46] on h3 "SOCIETE LYONNAISE ELECTRO THERMIQUE - METFRA000002780_GI069243" at bounding box center [373, 56] width 540 height 21
click at [225, 309] on span "Voir plus" at bounding box center [237, 315] width 47 height 12
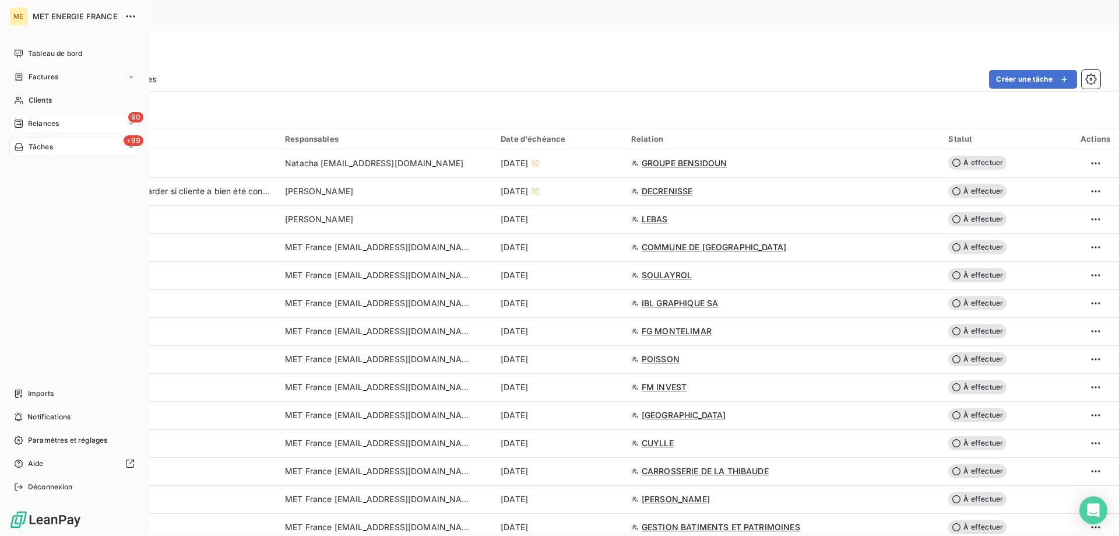
click at [38, 122] on span "Relances" at bounding box center [43, 123] width 31 height 10
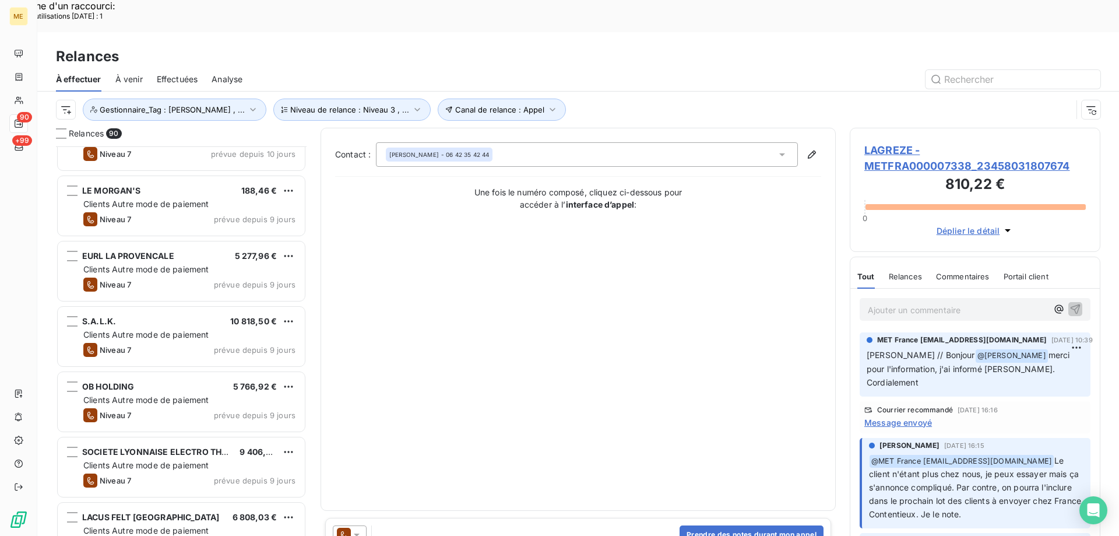
scroll to position [350, 0]
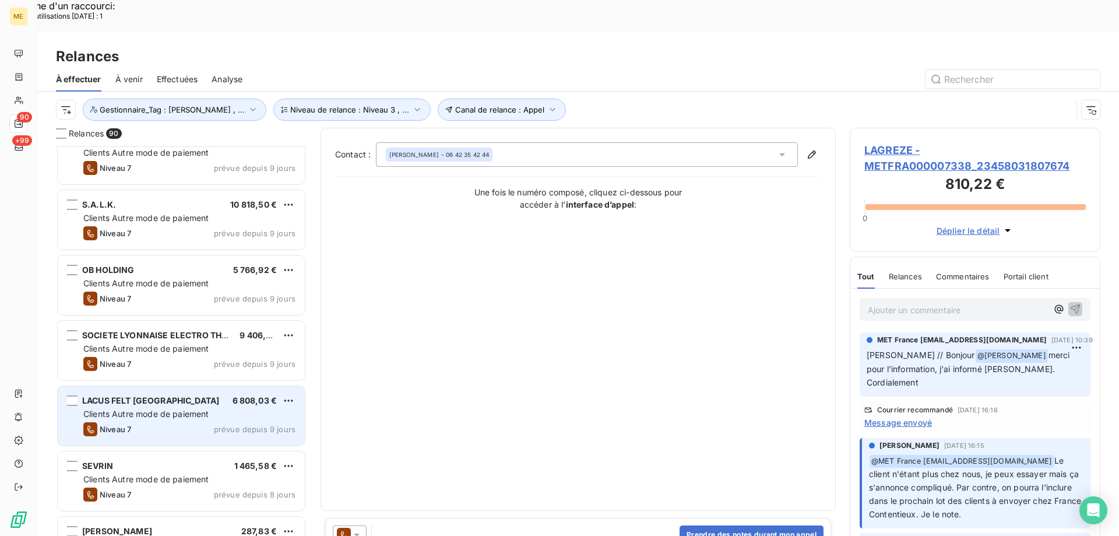
click at [126, 409] on span "Clients Autre mode de paiement" at bounding box center [146, 414] width 126 height 10
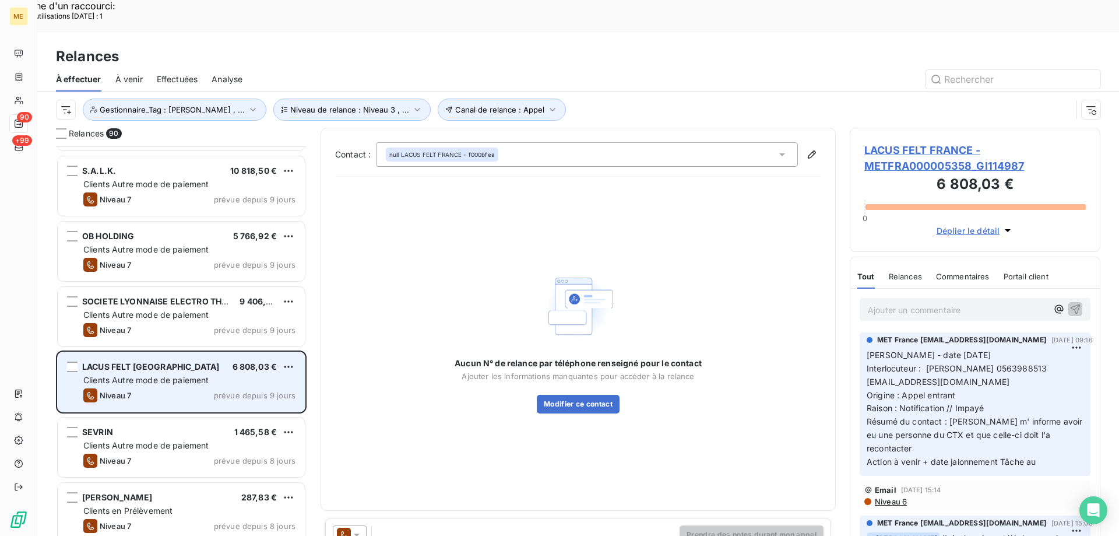
scroll to position [409, 0]
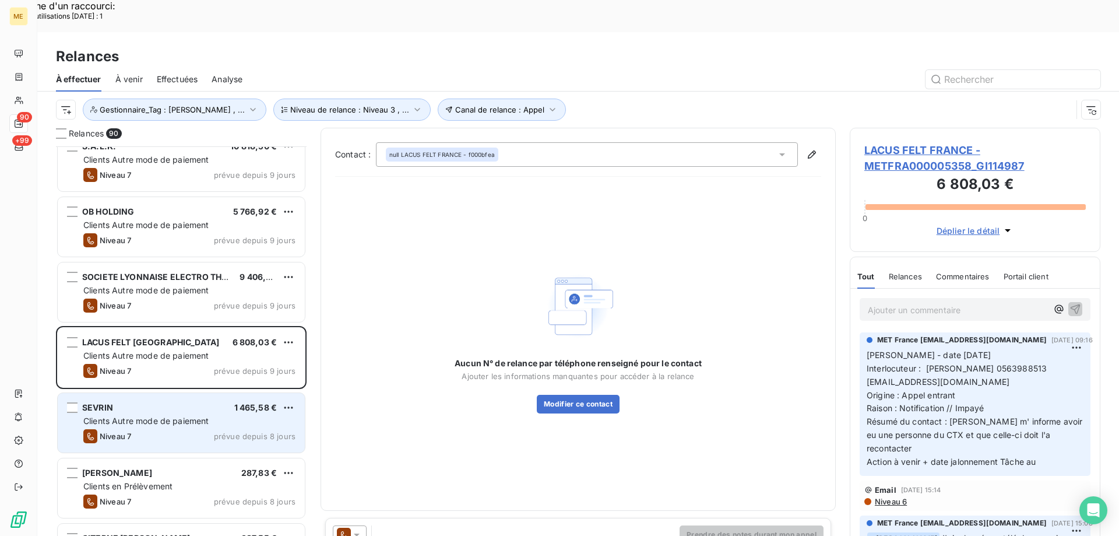
click at [120, 415] on span "Clients Autre mode de paiement" at bounding box center [146, 420] width 126 height 10
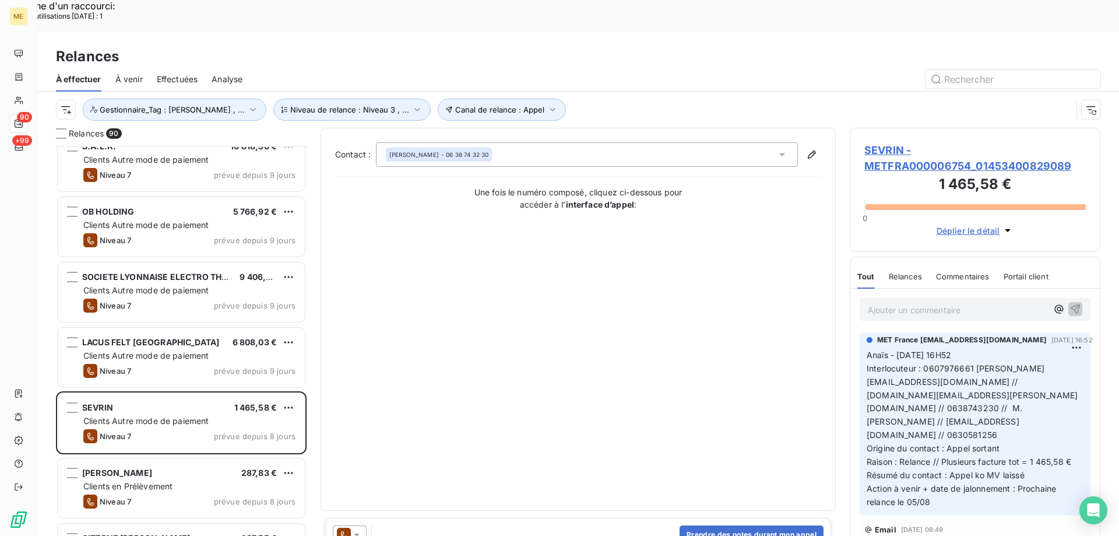
click at [872, 142] on span "SEVRIN - METFRA000006754_01453400829089" at bounding box center [974, 157] width 221 height 31
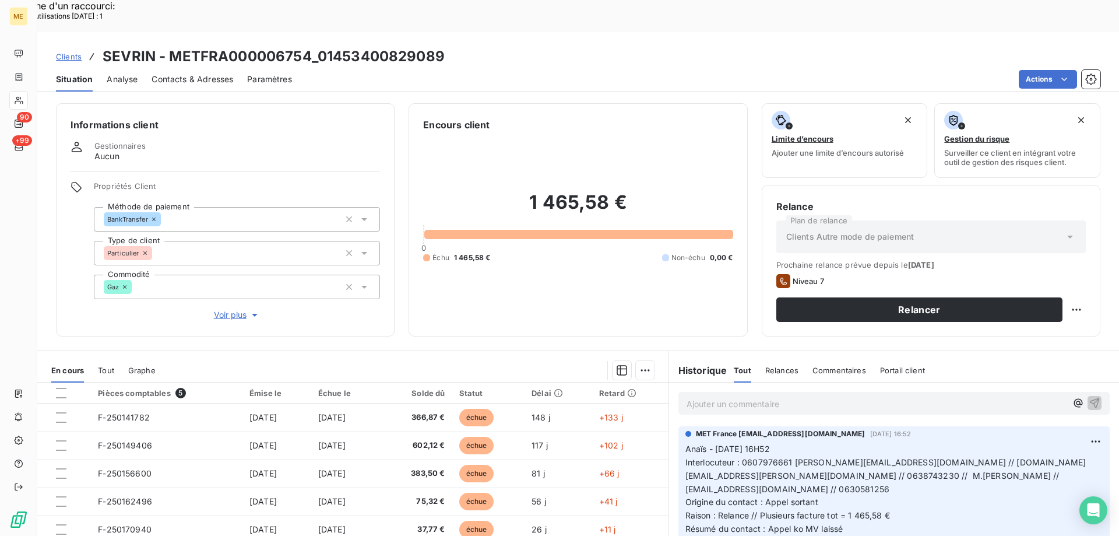
scroll to position [74, 0]
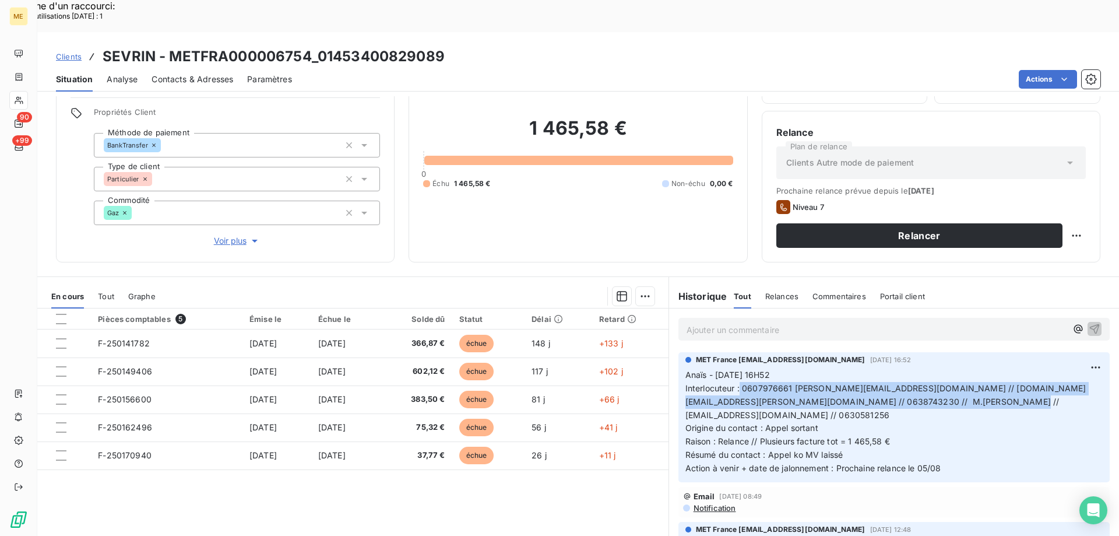
drag, startPoint x: 735, startPoint y: 357, endPoint x: 1001, endPoint y: 368, distance: 266.0
click at [1001, 368] on p "Anaïs - [DATE] 16H52 Interlocuteur : 0607976661 [PERSON_NAME][EMAIL_ADDRESS][DO…" at bounding box center [893, 421] width 417 height 107
copy span "0607976661 [PERSON_NAME][EMAIL_ADDRESS][DOMAIN_NAME] // [DOMAIN_NAME][EMAIL_ADD…"
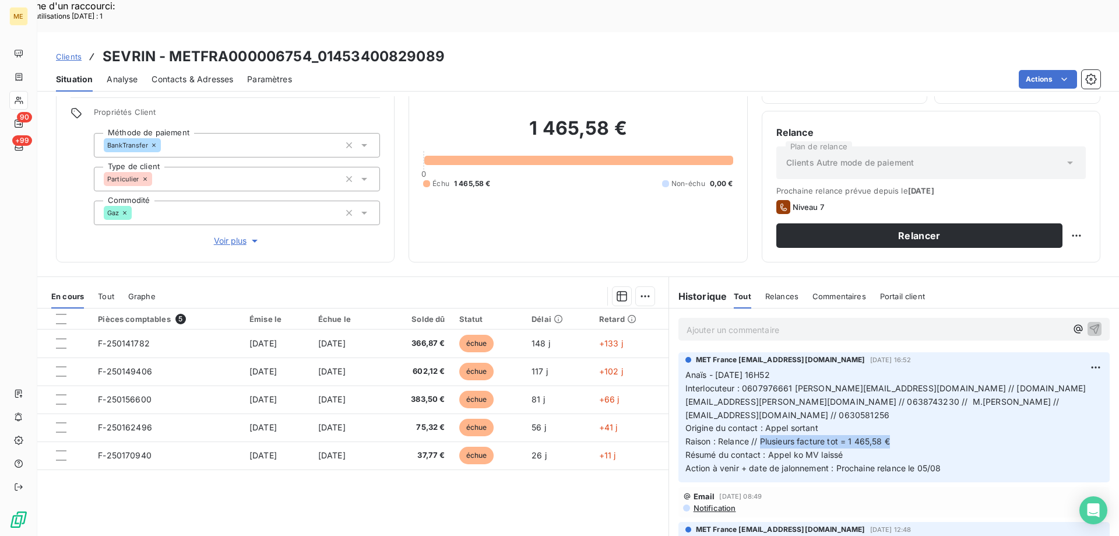
drag, startPoint x: 755, startPoint y: 397, endPoint x: 913, endPoint y: 393, distance: 157.4
click at [913, 393] on p "Anaïs - [DATE] 16H52 Interlocuteur : 0607976661 [PERSON_NAME][EMAIL_ADDRESS][DO…" at bounding box center [893, 421] width 417 height 107
drag, startPoint x: 914, startPoint y: 397, endPoint x: 906, endPoint y: 399, distance: 8.5
click at [913, 397] on p "Anaïs - [DATE] 16H52 Interlocuteur : 0607976661 [PERSON_NAME][EMAIL_ADDRESS][DO…" at bounding box center [893, 421] width 417 height 107
drag, startPoint x: 710, startPoint y: 396, endPoint x: 726, endPoint y: 395, distance: 16.4
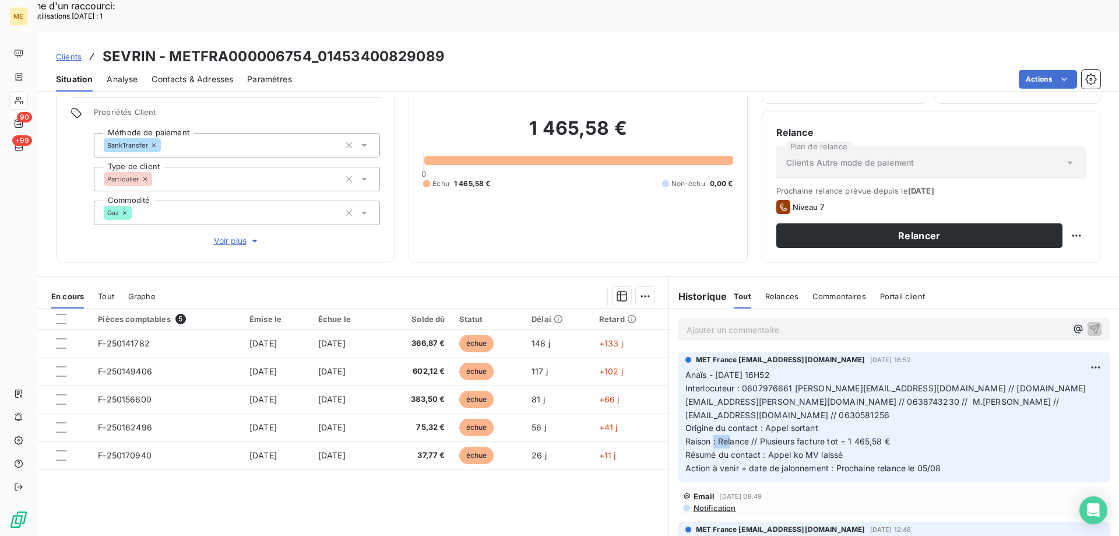
click at [726, 436] on span "Raison : Relance // Plusieurs facture tot = 1 465,58 €" at bounding box center [787, 441] width 205 height 10
click at [715, 436] on span "Raison : Relance // Plusieurs facture tot = 1 465,58 €" at bounding box center [787, 441] width 205 height 10
drag, startPoint x: 715, startPoint y: 396, endPoint x: 910, endPoint y: 393, distance: 195.3
click at [910, 393] on p "Anaïs - [DATE] 16H52 Interlocuteur : 0607976661 [PERSON_NAME][EMAIL_ADDRESS][DO…" at bounding box center [893, 421] width 417 height 107
copy span "Relance // Plusieurs facture tot = 1 465,58 €"
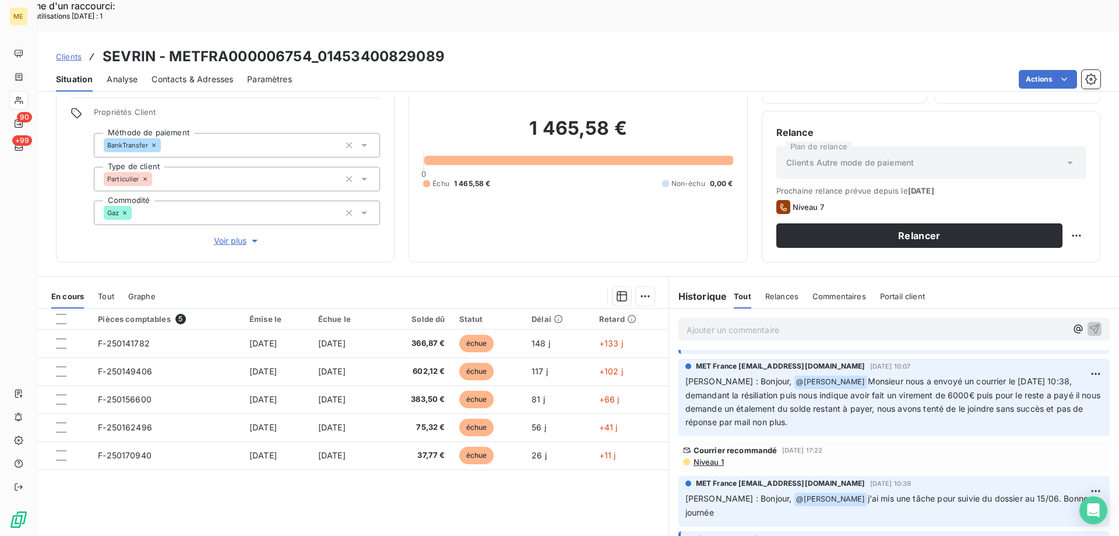
scroll to position [408, 0]
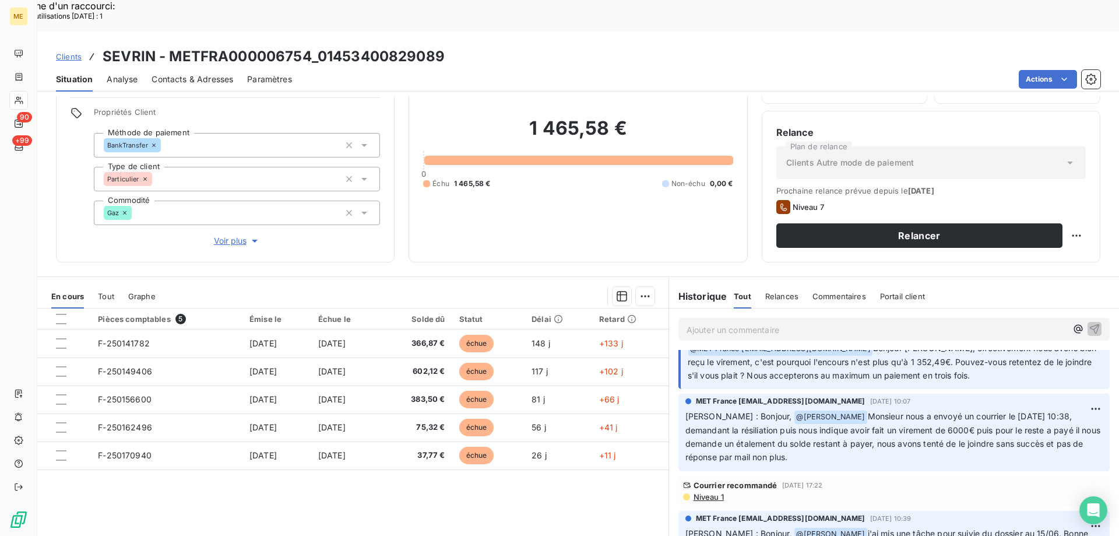
click at [252, 235] on icon "button" at bounding box center [255, 241] width 12 height 12
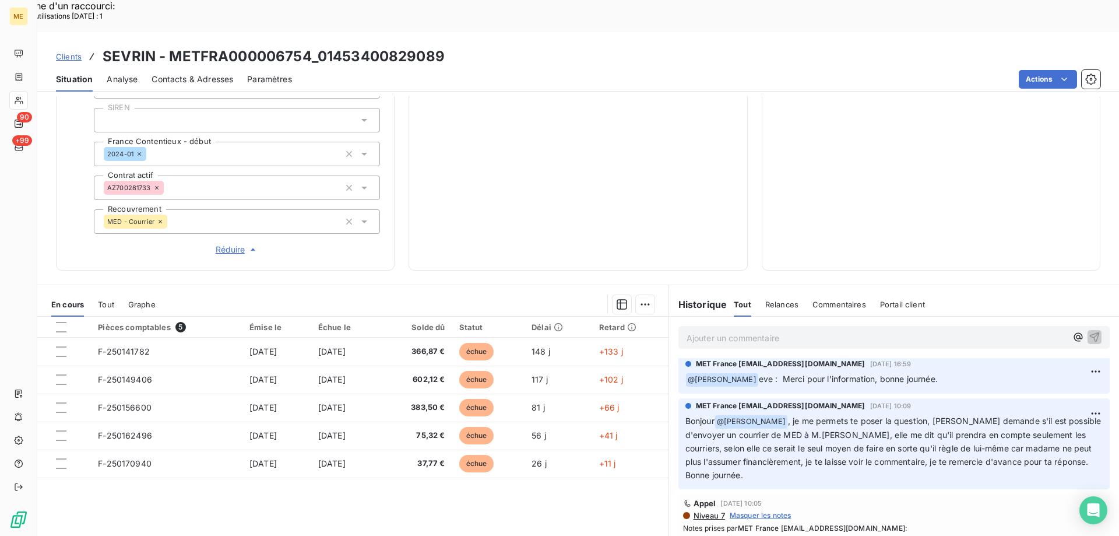
scroll to position [699, 0]
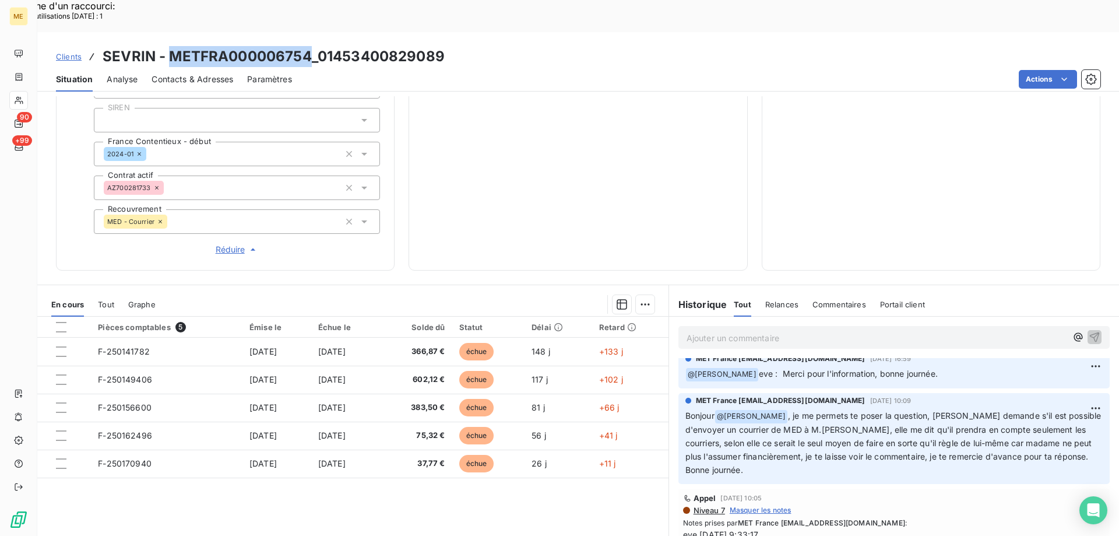
drag, startPoint x: 311, startPoint y: 21, endPoint x: 172, endPoint y: 30, distance: 139.0
click at [172, 46] on h3 "SEVRIN - METFRA000006754_01453400829089" at bounding box center [274, 56] width 342 height 21
copy h3 "METFRA000006754"
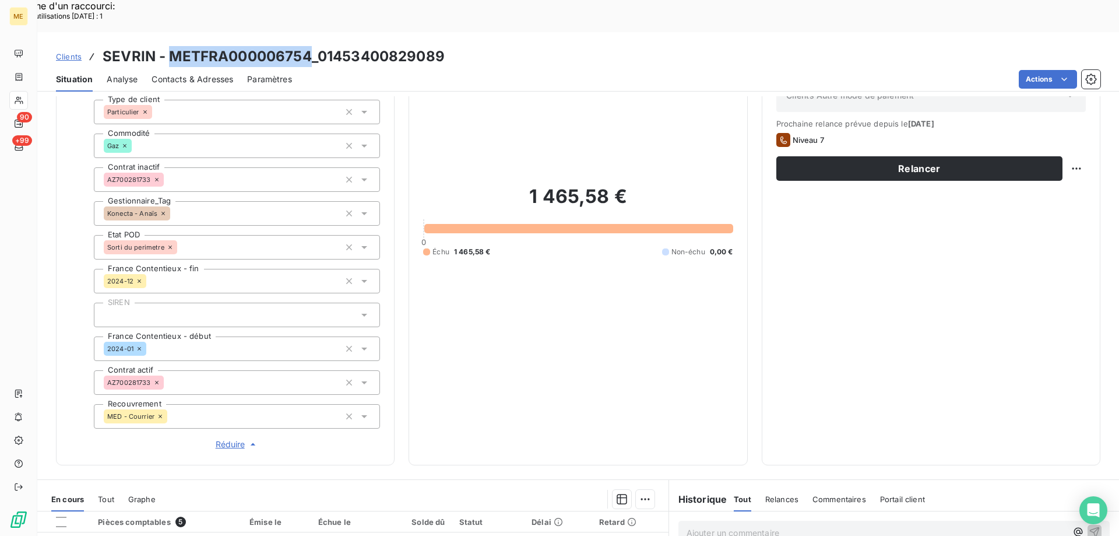
scroll to position [103, 0]
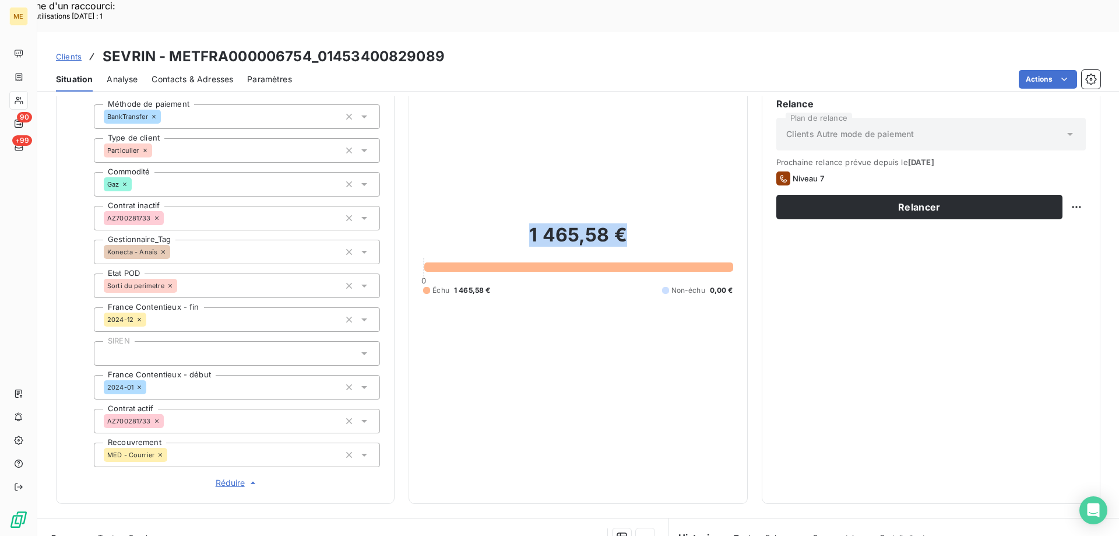
drag, startPoint x: 636, startPoint y: 206, endPoint x: 510, endPoint y: 199, distance: 125.5
click at [510, 223] on h2 "1 465,58 €" at bounding box center [577, 240] width 309 height 35
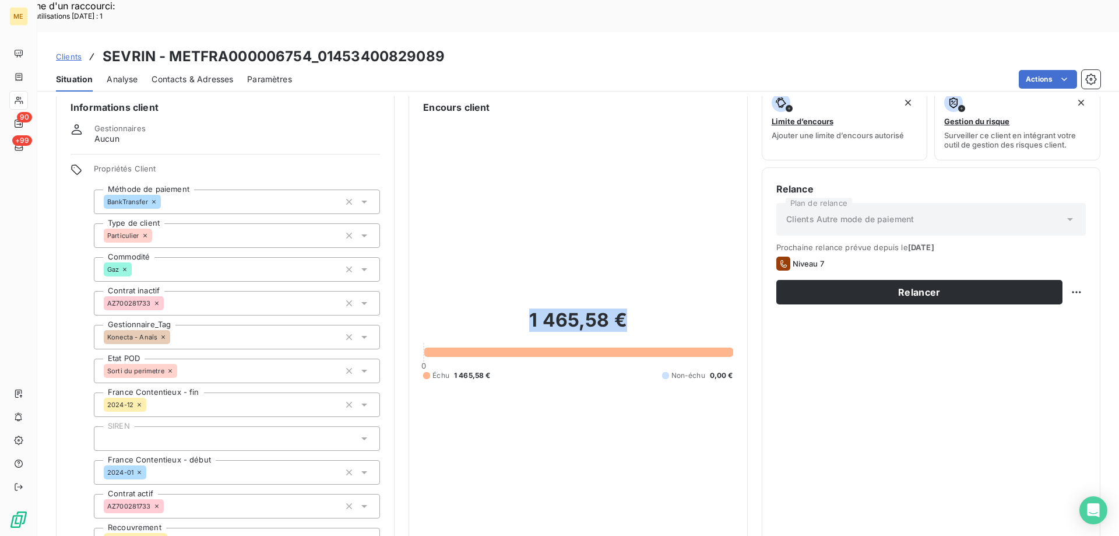
scroll to position [0, 0]
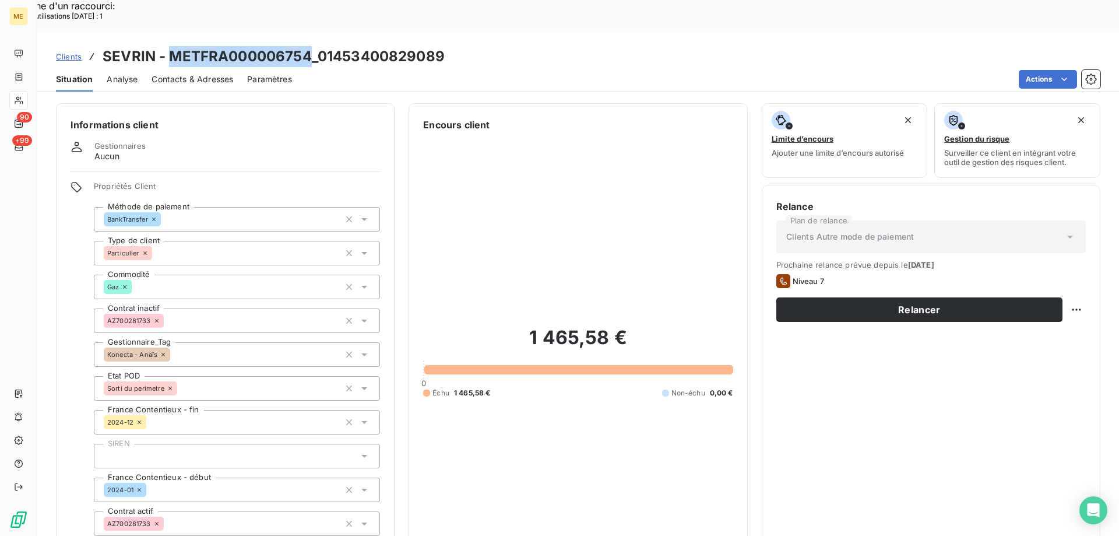
drag, startPoint x: 309, startPoint y: 24, endPoint x: 171, endPoint y: 26, distance: 138.1
click at [171, 46] on h3 "SEVRIN - METFRA000006754_01453400829089" at bounding box center [274, 56] width 342 height 21
copy h3 "METFRA000006754"
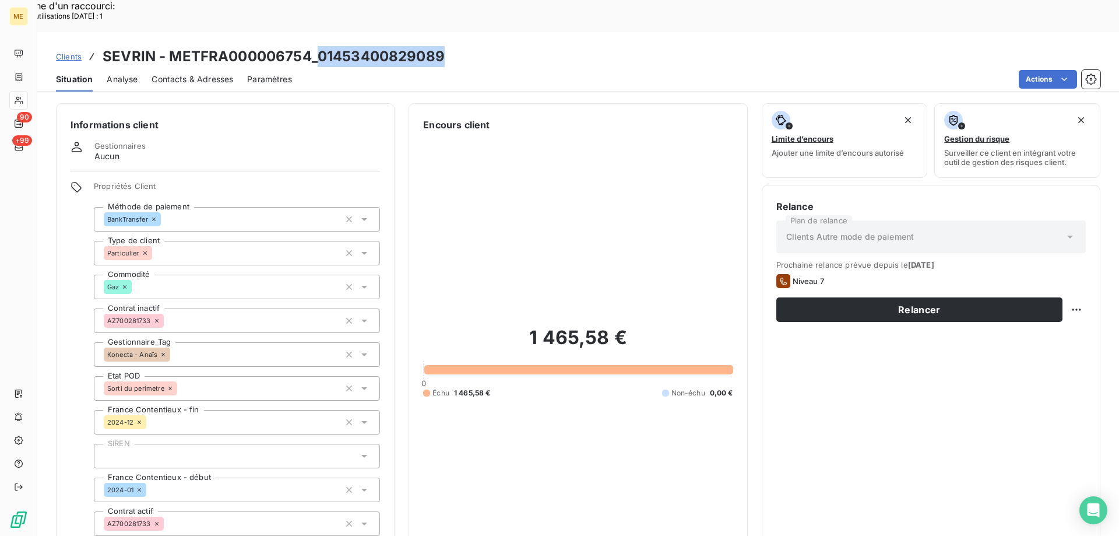
drag, startPoint x: 442, startPoint y: 17, endPoint x: 315, endPoint y: 27, distance: 126.8
click at [315, 46] on h3 "SEVRIN - METFRA000006754_01453400829089" at bounding box center [274, 56] width 342 height 21
copy h3 "01453400829089"
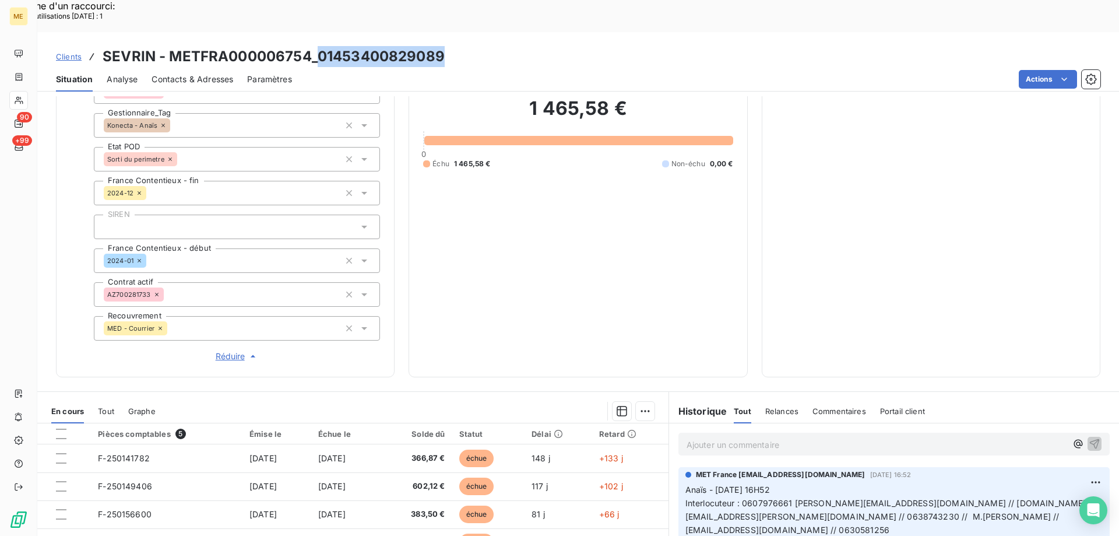
scroll to position [336, 0]
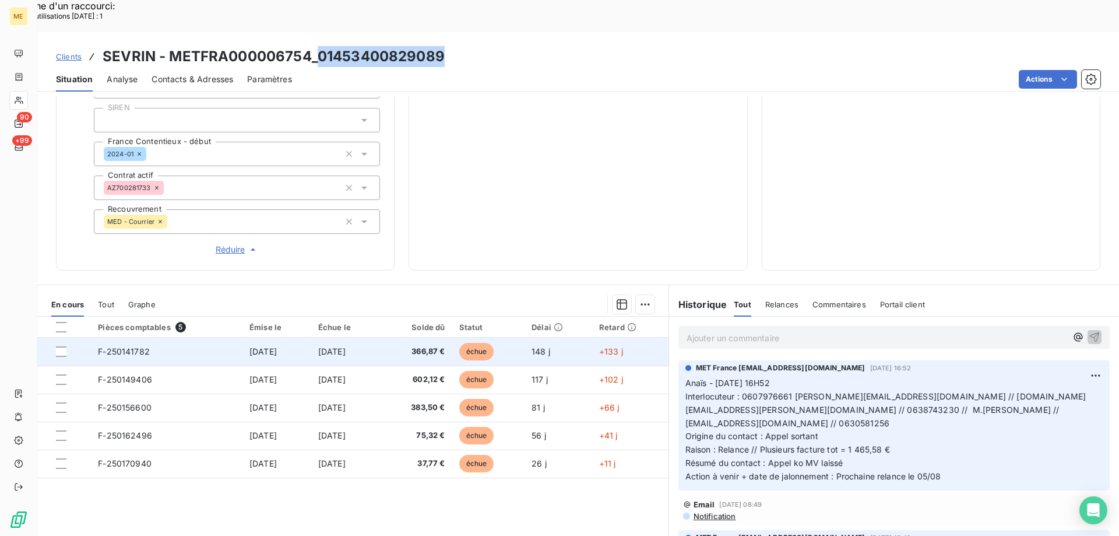
click at [297, 337] on td "[DATE]" at bounding box center [276, 351] width 69 height 28
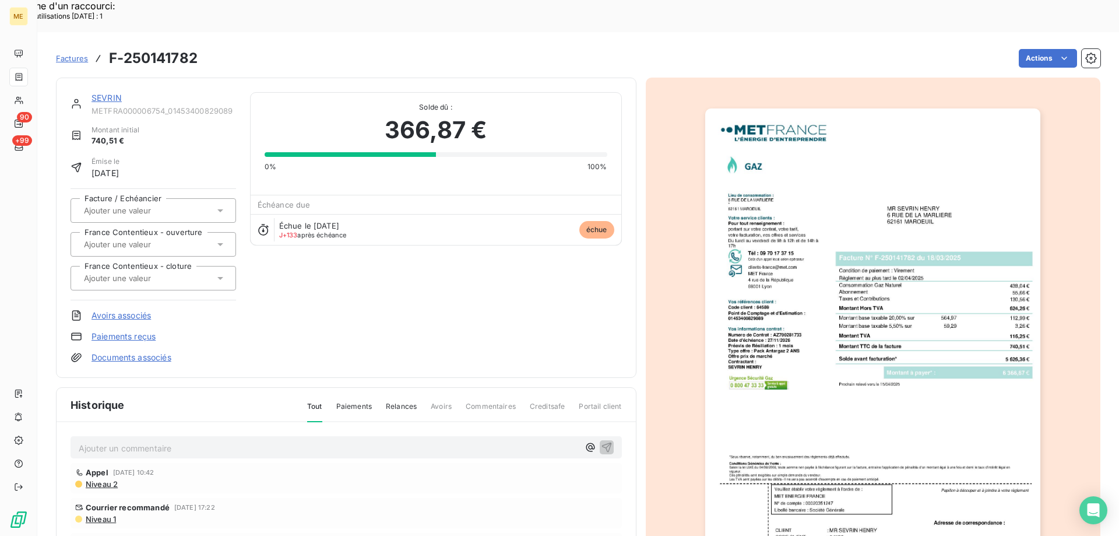
click at [967, 493] on img "button" at bounding box center [872, 345] width 335 height 474
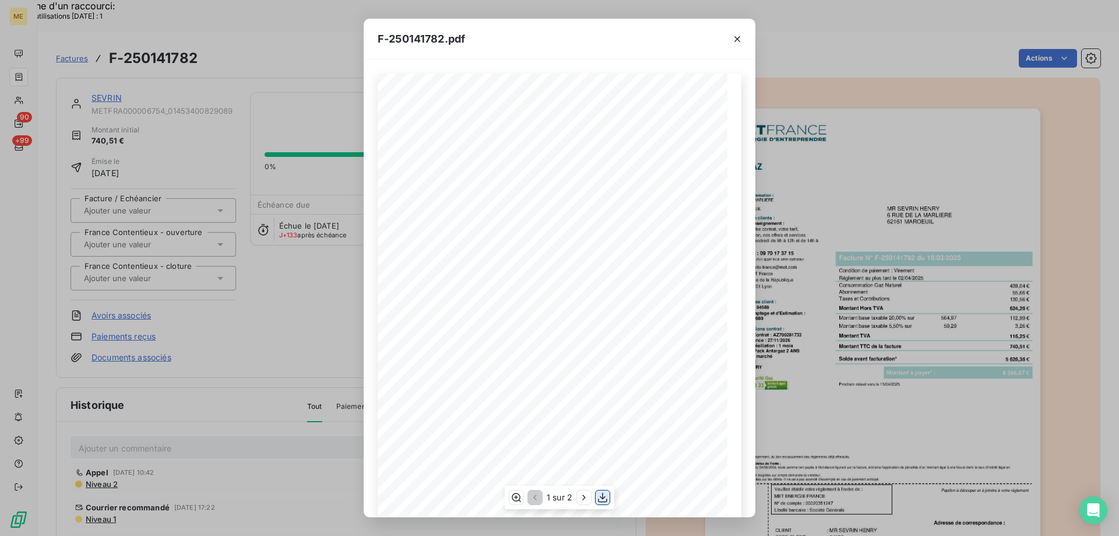
click at [600, 497] on icon "button" at bounding box center [603, 497] width 12 height 12
click at [738, 34] on icon "button" at bounding box center [737, 39] width 12 height 12
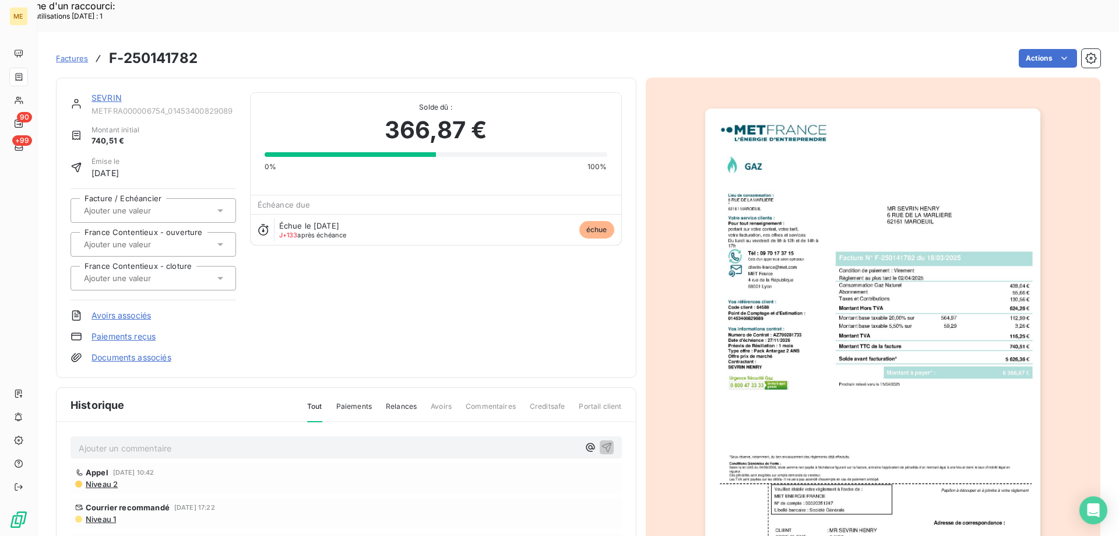
click at [107, 93] on link "SEVRIN" at bounding box center [106, 98] width 30 height 10
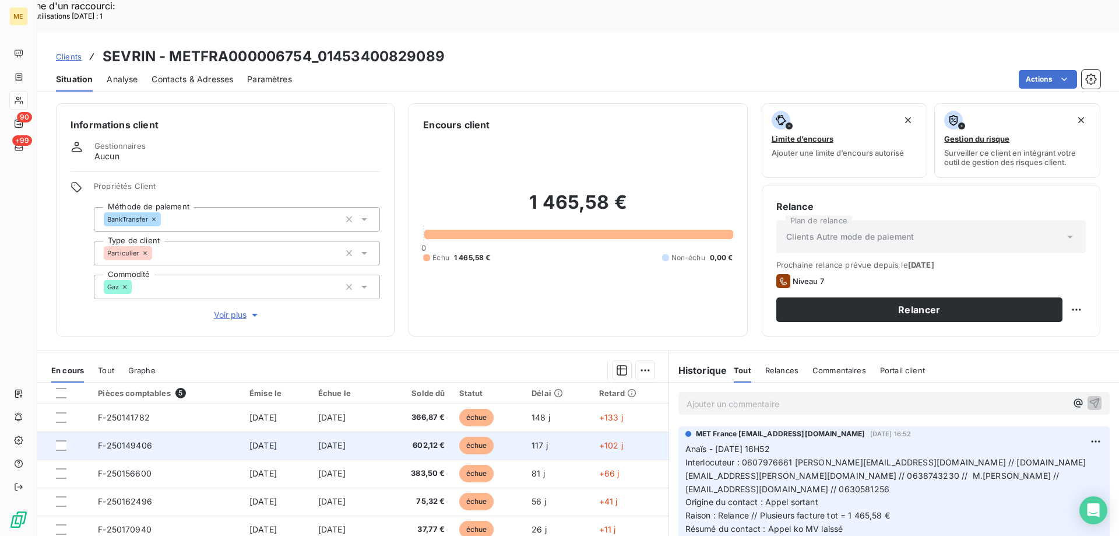
click at [187, 431] on td "F-250149406" at bounding box center [167, 445] width 152 height 28
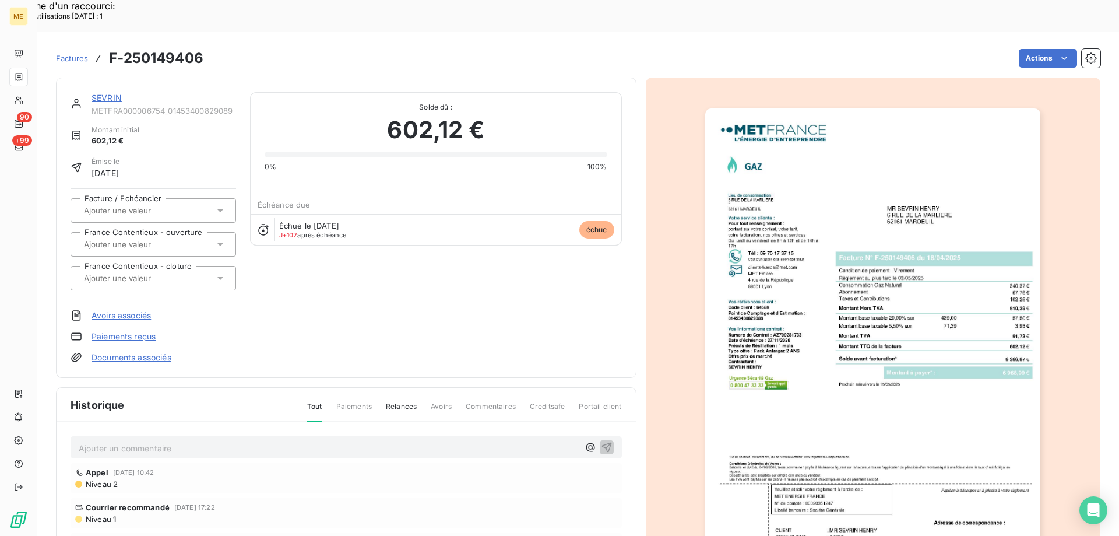
click at [890, 347] on img "button" at bounding box center [872, 345] width 335 height 474
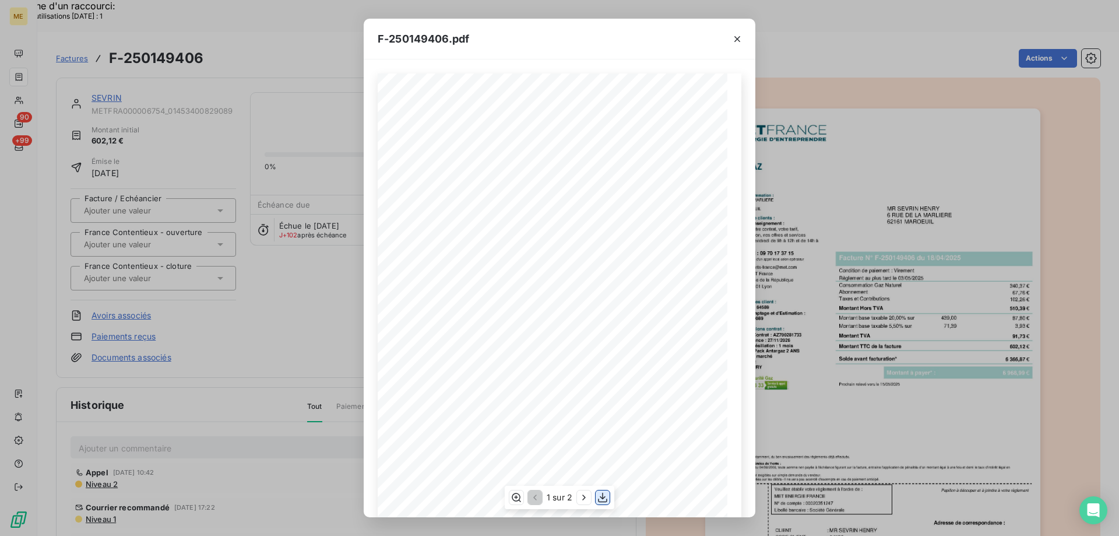
click at [608, 496] on icon "button" at bounding box center [603, 497] width 12 height 12
click at [740, 37] on icon "button" at bounding box center [737, 39] width 6 height 6
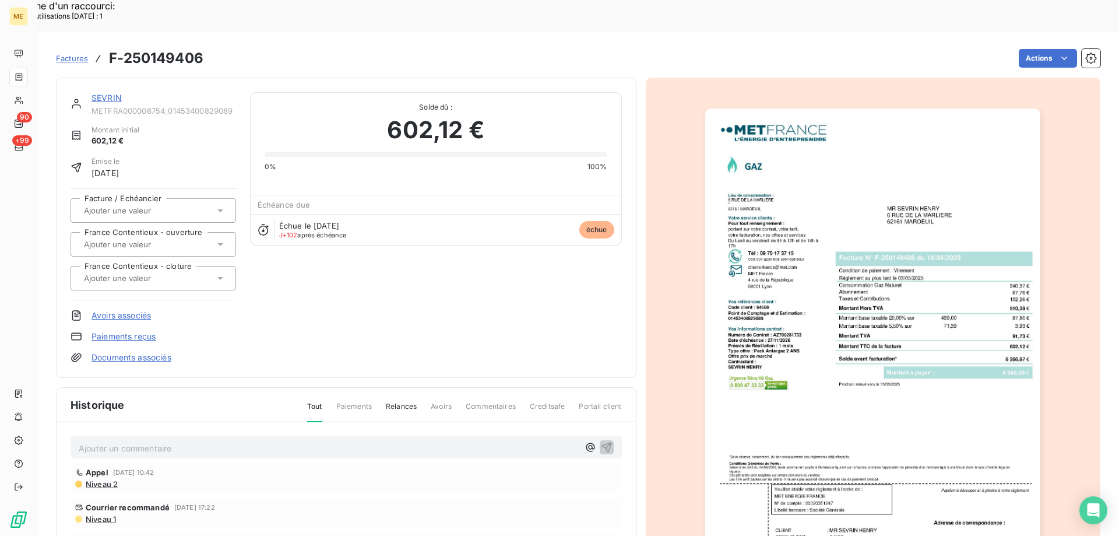
click at [105, 93] on link "SEVRIN" at bounding box center [106, 98] width 30 height 10
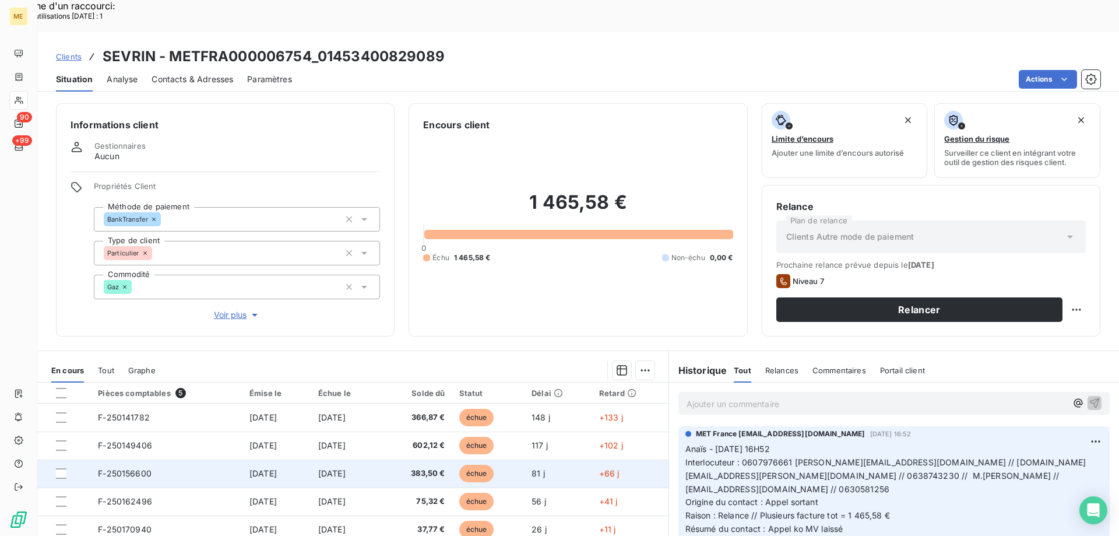
click at [191, 459] on td "F-250156600" at bounding box center [167, 473] width 152 height 28
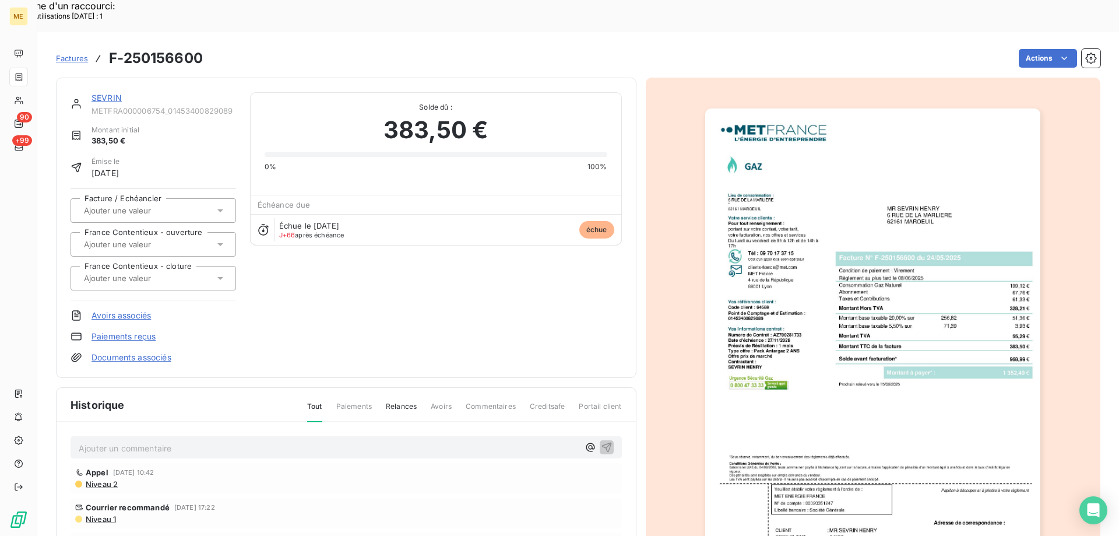
click at [883, 383] on img "button" at bounding box center [872, 345] width 335 height 474
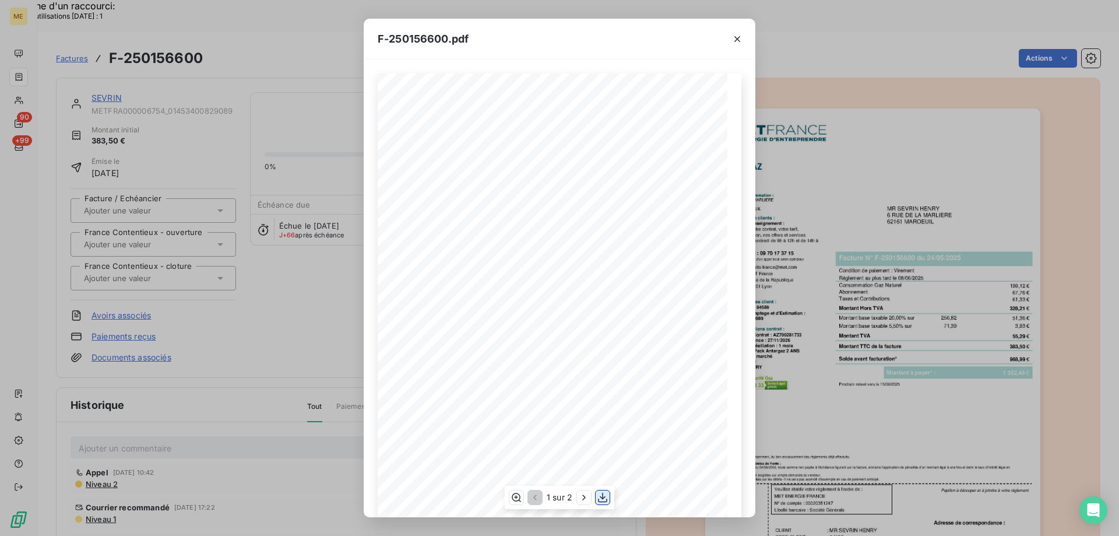
click at [603, 498] on icon "button" at bounding box center [602, 497] width 9 height 10
click at [737, 43] on icon "button" at bounding box center [737, 39] width 12 height 12
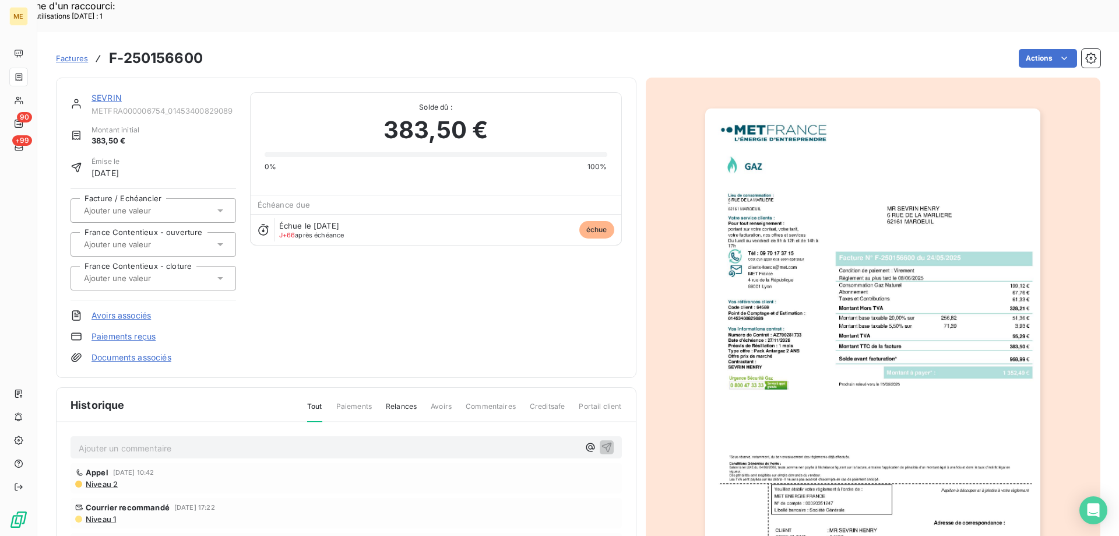
click at [105, 78] on div "SEVRIN METFRA000006754_01453400829089 Montant initial 383,50 € Émise le [DATE] …" at bounding box center [346, 228] width 580 height 300
click at [105, 93] on link "SEVRIN" at bounding box center [106, 98] width 30 height 10
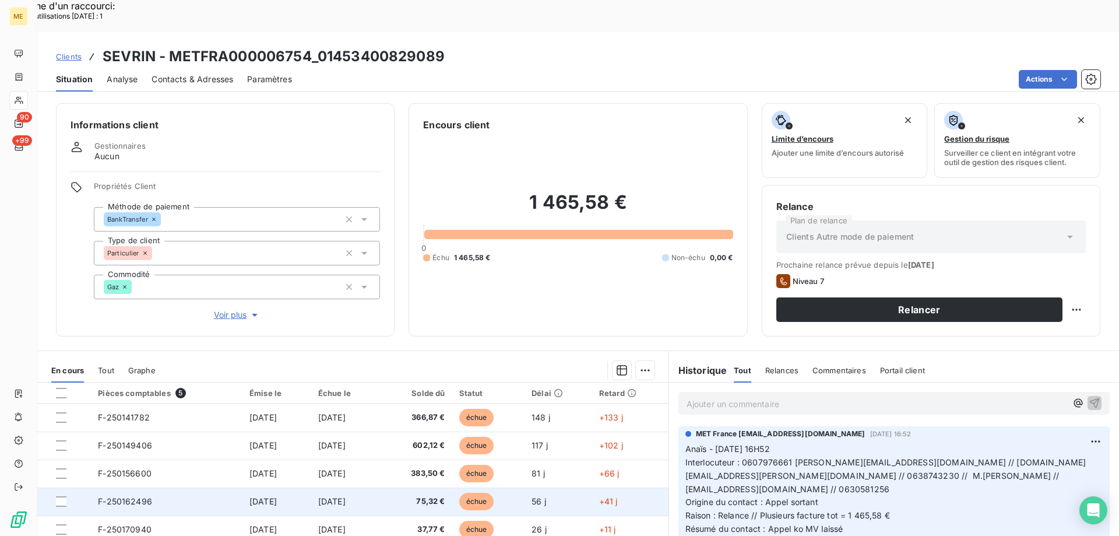
click at [164, 487] on td "F-250162496" at bounding box center [167, 501] width 152 height 28
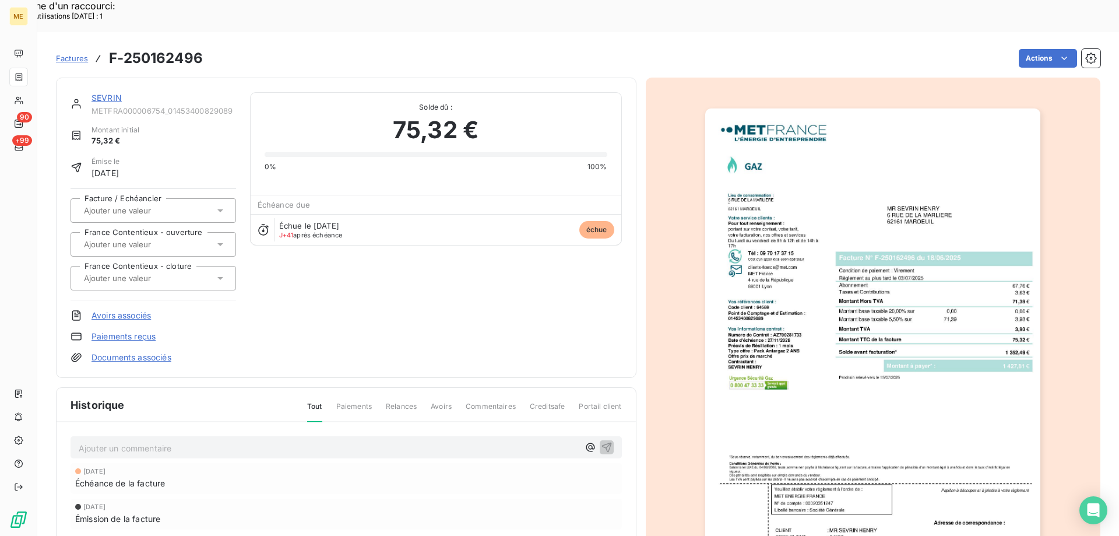
click at [905, 315] on img "button" at bounding box center [872, 345] width 335 height 474
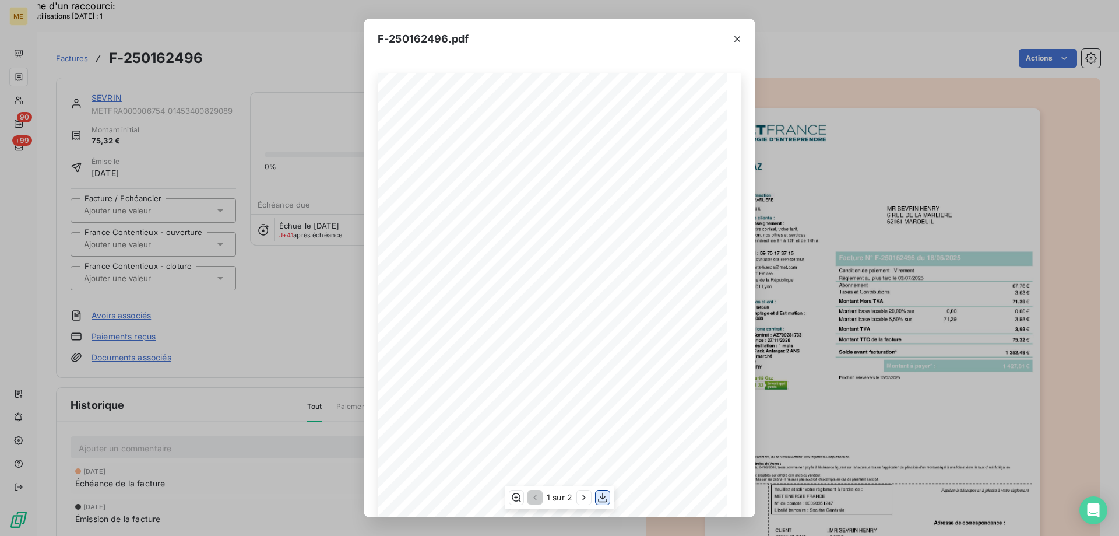
click at [603, 496] on icon "button" at bounding box center [602, 497] width 9 height 10
click at [733, 37] on icon "button" at bounding box center [737, 39] width 12 height 12
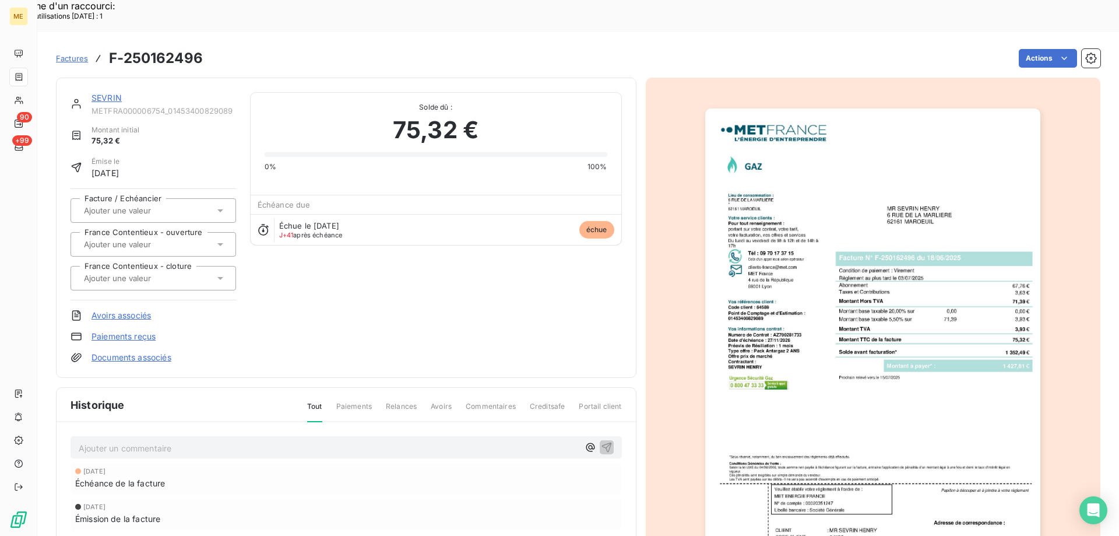
click at [107, 93] on link "SEVRIN" at bounding box center [106, 98] width 30 height 10
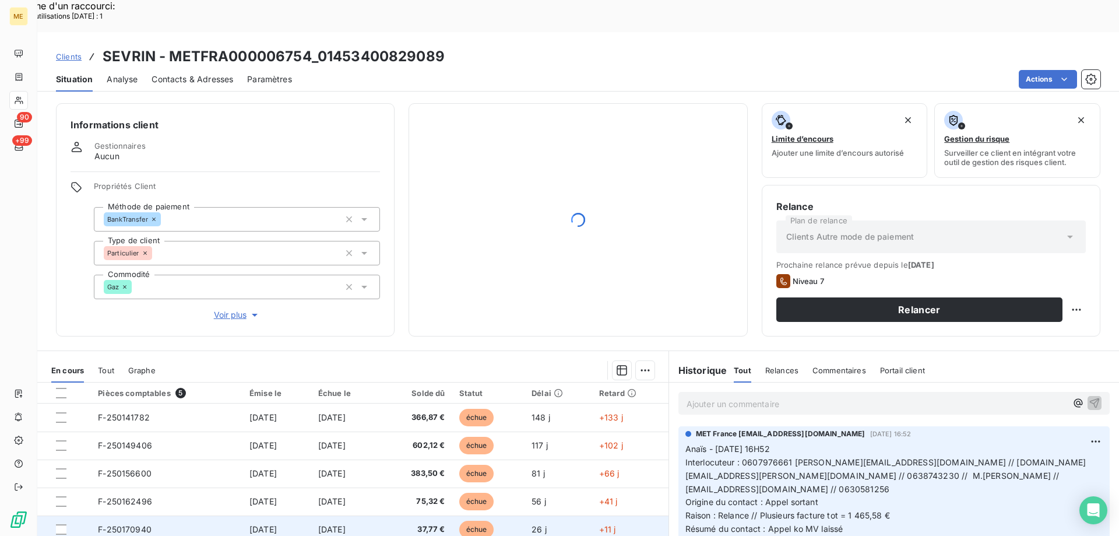
click at [181, 515] on td "F-250170940" at bounding box center [167, 529] width 152 height 28
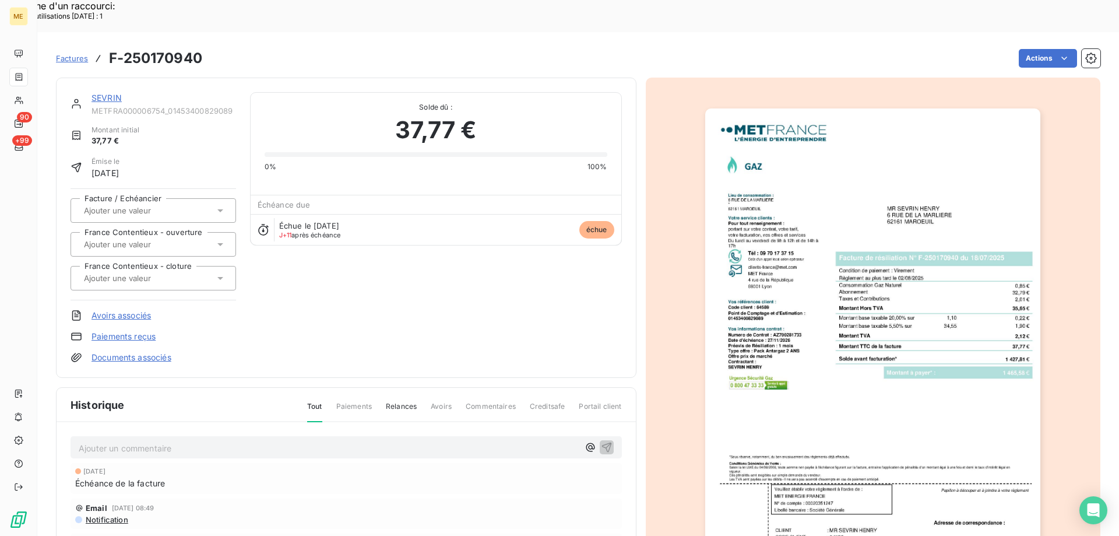
click at [899, 341] on img "button" at bounding box center [872, 345] width 335 height 474
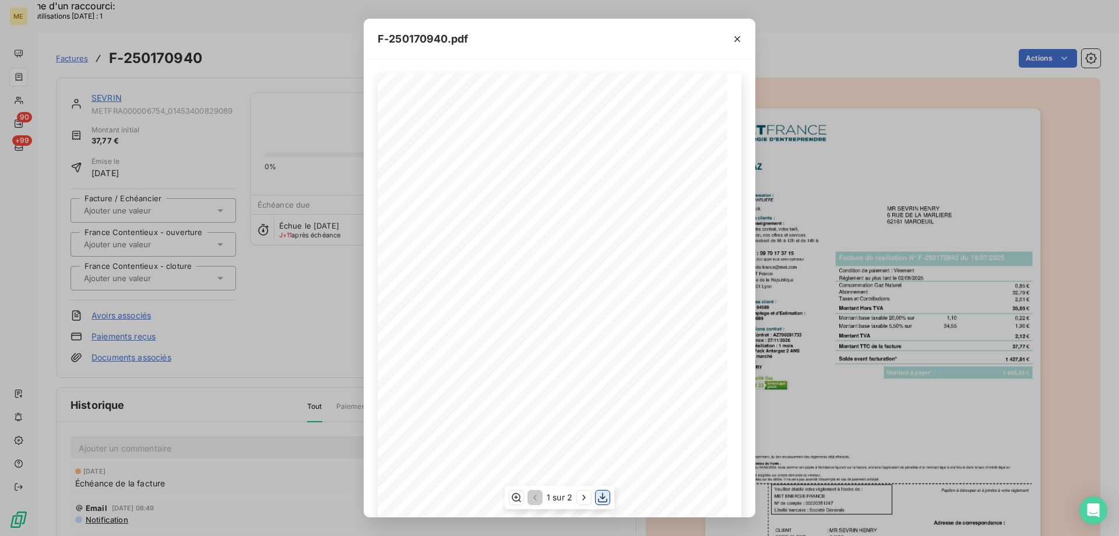
click at [603, 498] on icon "button" at bounding box center [602, 497] width 9 height 10
click at [738, 38] on icon "button" at bounding box center [737, 39] width 6 height 6
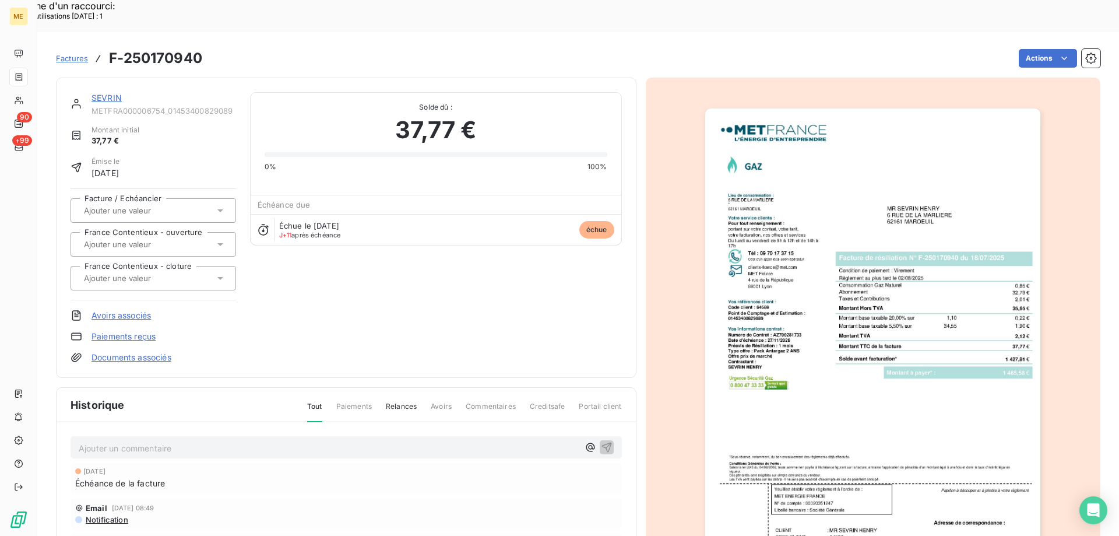
click at [109, 93] on link "SEVRIN" at bounding box center [106, 98] width 30 height 10
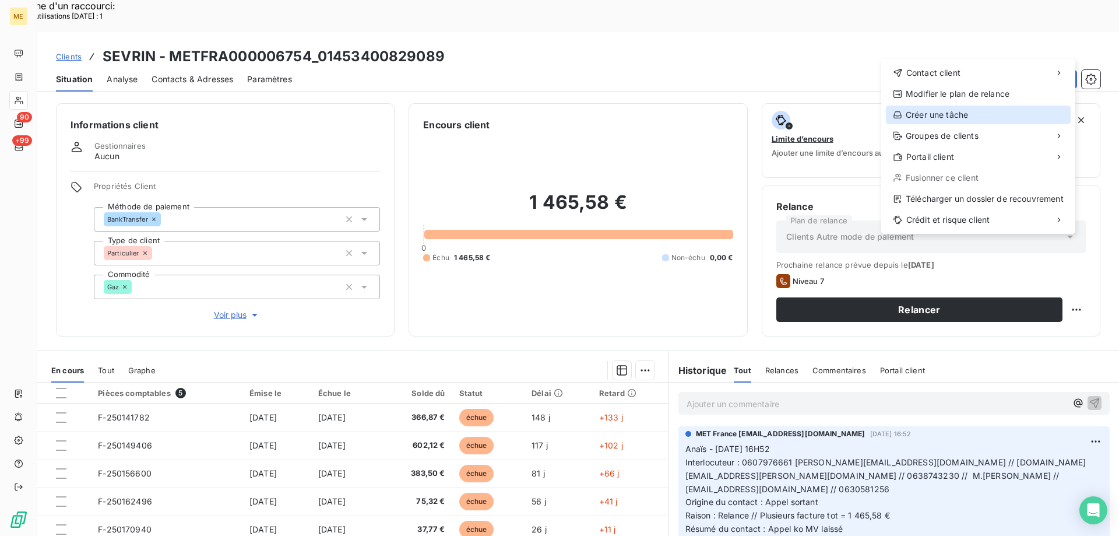
click at [987, 111] on div "Créer une tâche" at bounding box center [978, 114] width 185 height 19
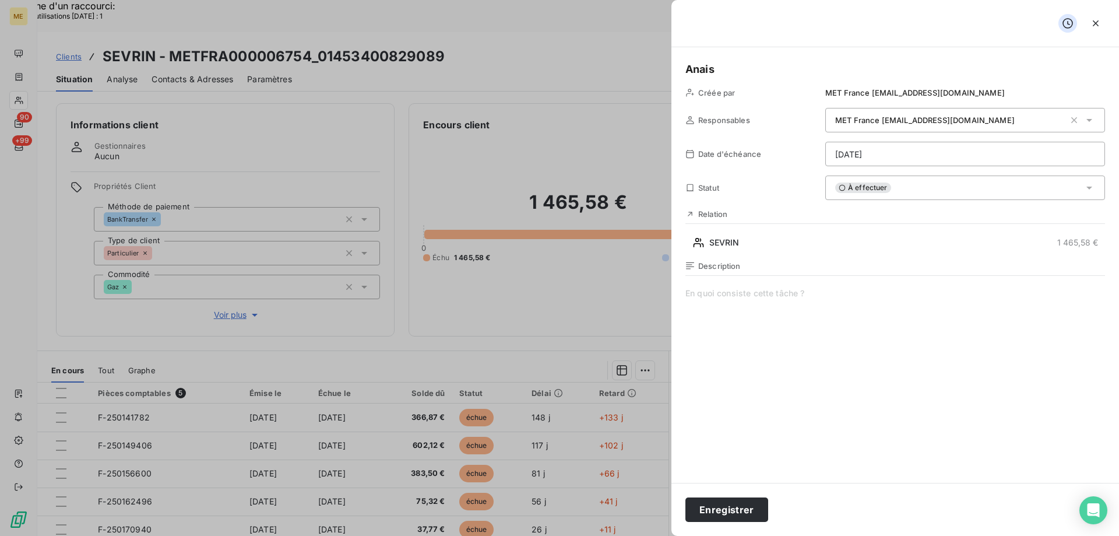
click at [776, 291] on span at bounding box center [895, 399] width 420 height 224
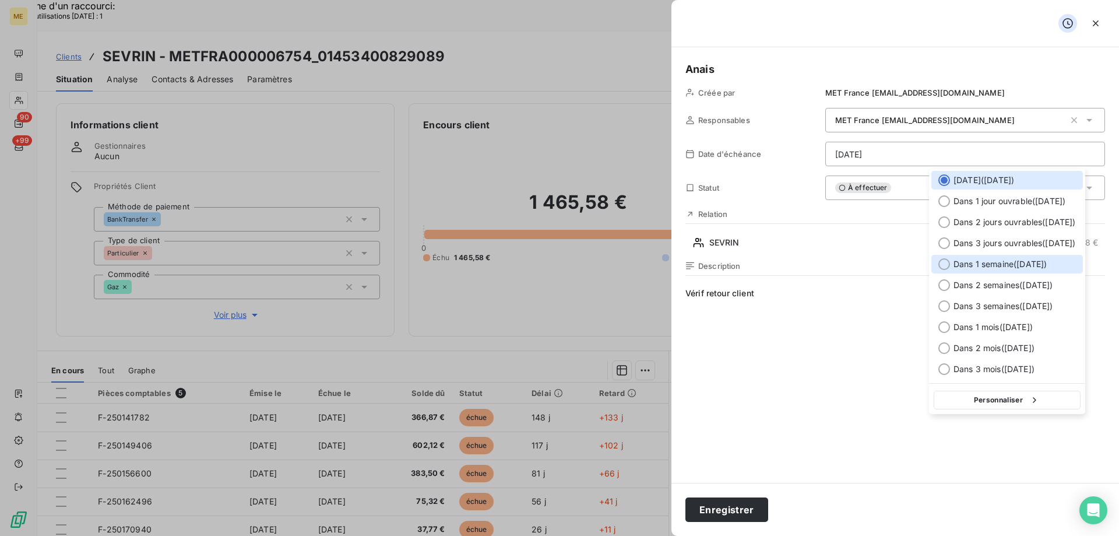
click at [1037, 263] on span "Dans 1 semaine ( [DATE] )" at bounding box center [999, 264] width 93 height 12
type input "[DATE]"
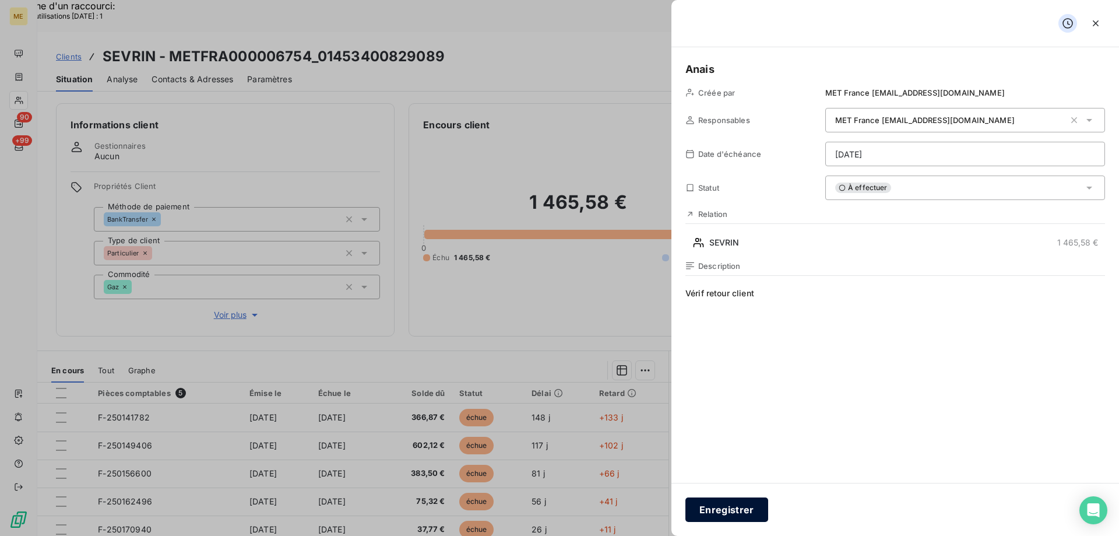
click at [717, 506] on button "Enregistrer" at bounding box center [726, 509] width 83 height 24
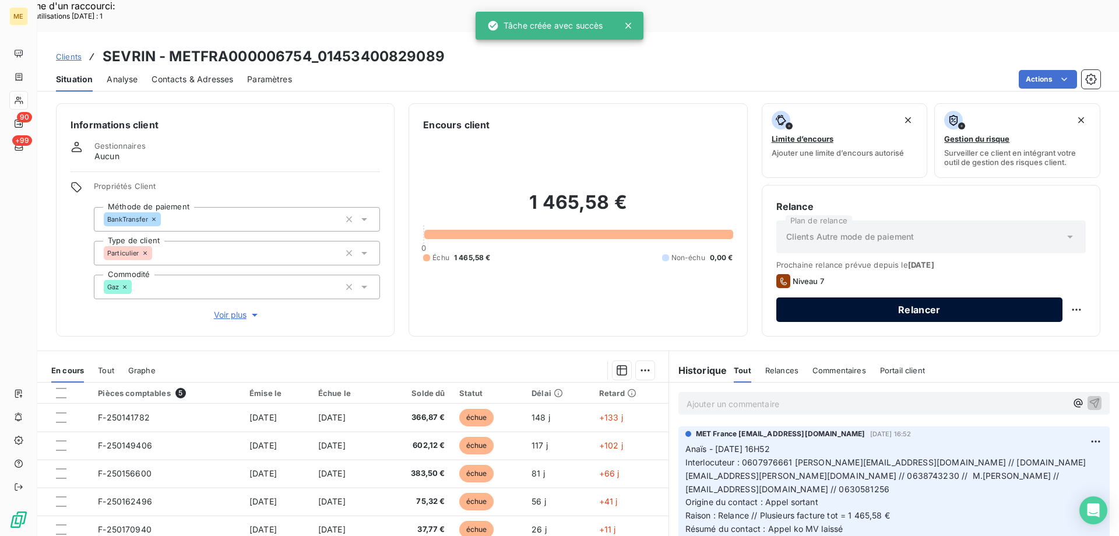
click at [848, 297] on button "Relancer" at bounding box center [919, 309] width 286 height 24
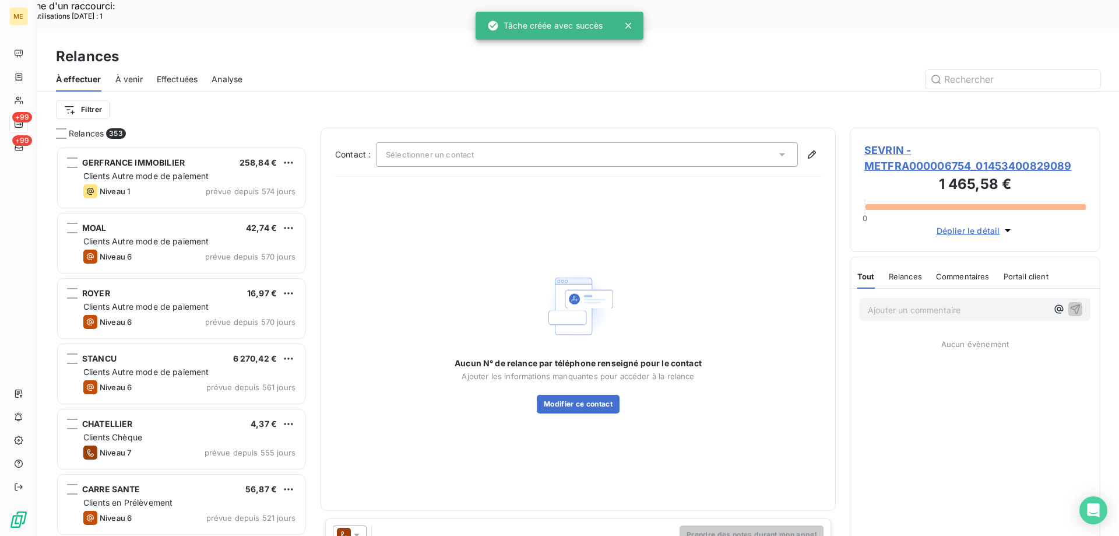
scroll to position [413, 242]
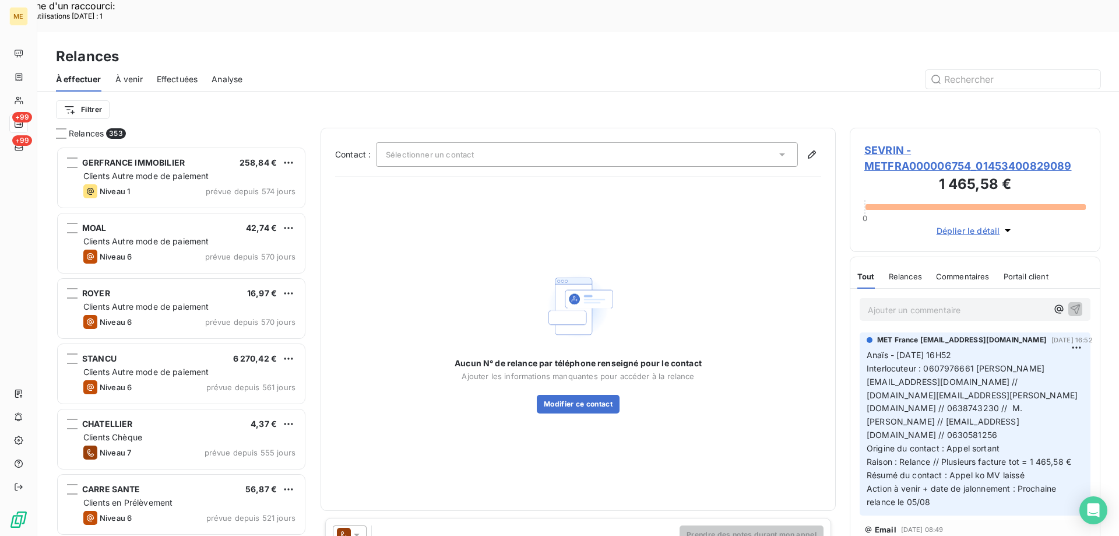
click at [693, 142] on div "Contact : Sélectionner un contact Aucun N° de relance par téléphone renseigné p…" at bounding box center [578, 319] width 486 height 354
click at [692, 142] on div "Sélectionner un contact" at bounding box center [587, 154] width 422 height 24
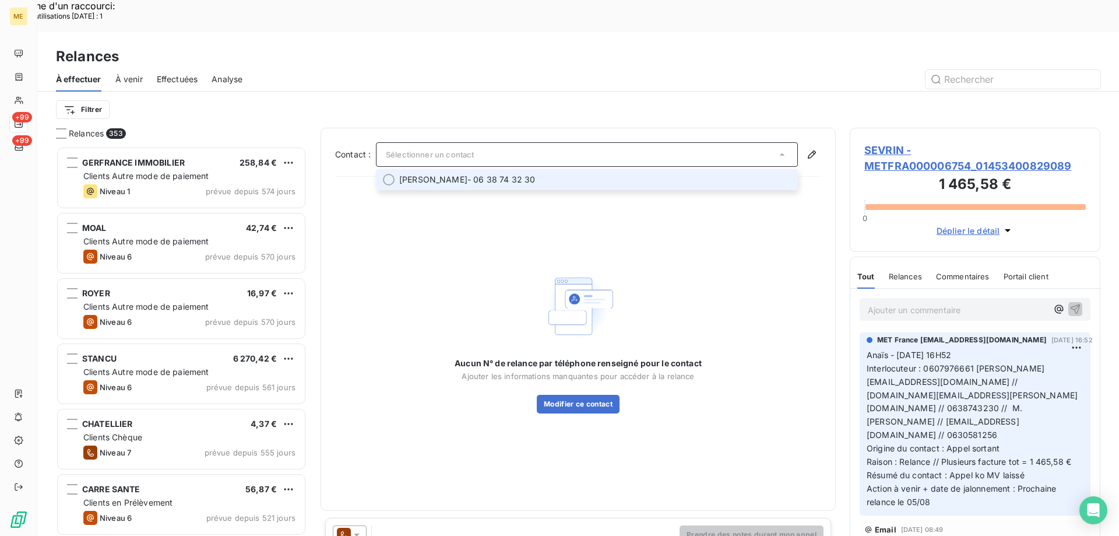
click at [656, 174] on span "[PERSON_NAME] - 06 38 74 32 30" at bounding box center [595, 180] width 392 height 12
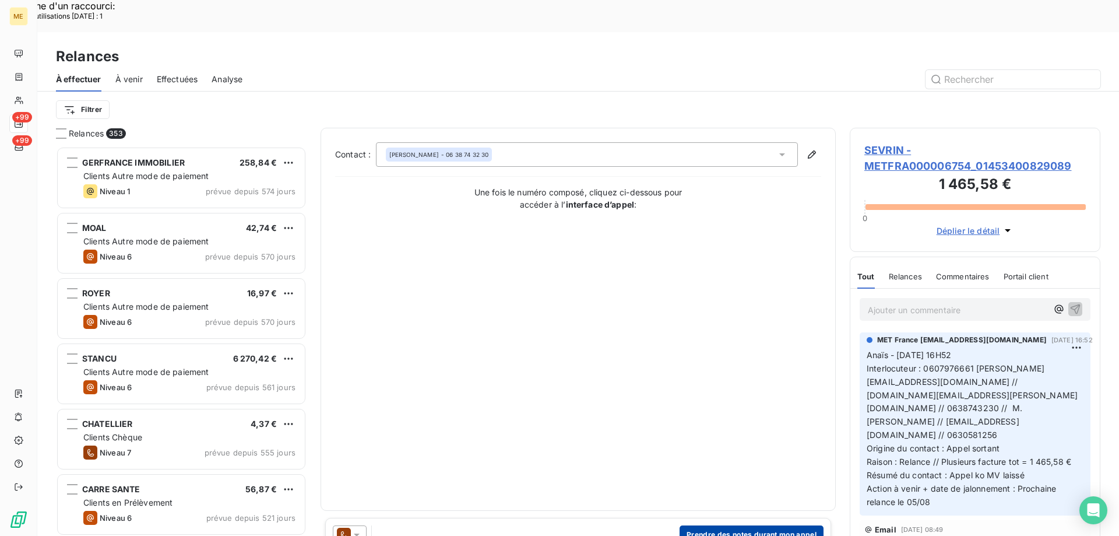
click at [763, 525] on button "Prendre des notes durant mon appel" at bounding box center [751, 534] width 144 height 19
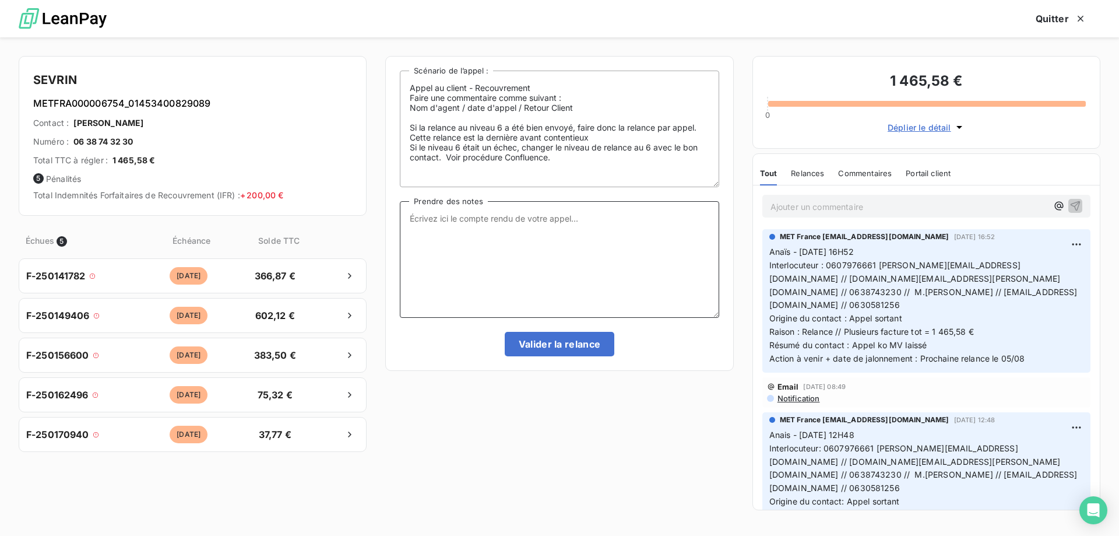
click at [586, 258] on textarea "Prendre des notes" at bounding box center [559, 259] width 319 height 117
paste textarea "Anaïs - [DATE] 12H33 Interlocuteur : Mme SEVRIN 0607976661 [PERSON_NAME][EMAIL_…"
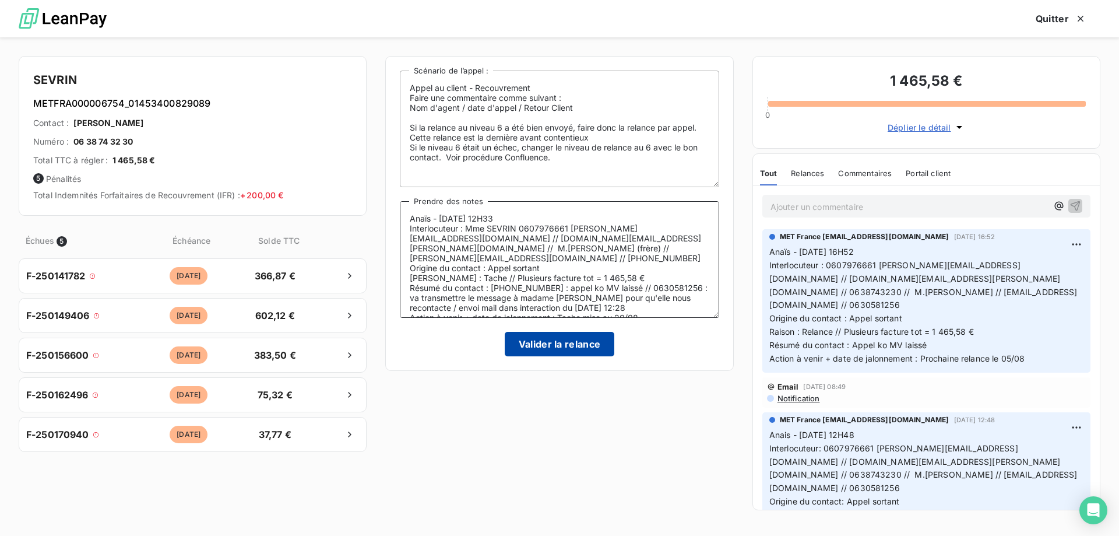
type textarea "Anaïs - [DATE] 12H33 Interlocuteur : Mme SEVRIN 0607976661 [PERSON_NAME][EMAIL_…"
click at [540, 340] on button "Valider la relance" at bounding box center [560, 344] width 110 height 24
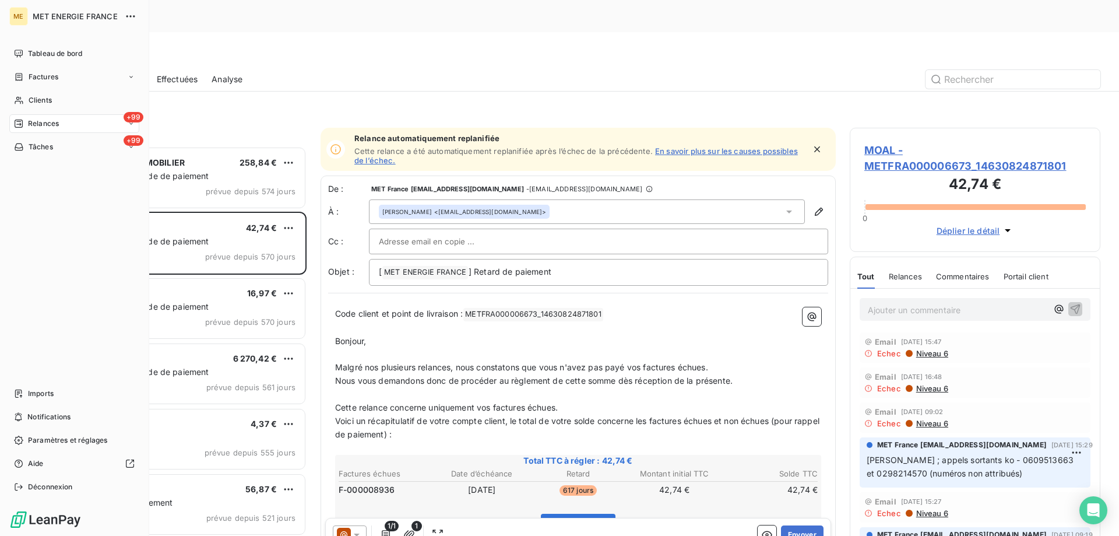
click at [40, 125] on span "Relances" at bounding box center [43, 123] width 31 height 10
click at [50, 122] on span "Relances" at bounding box center [43, 123] width 31 height 10
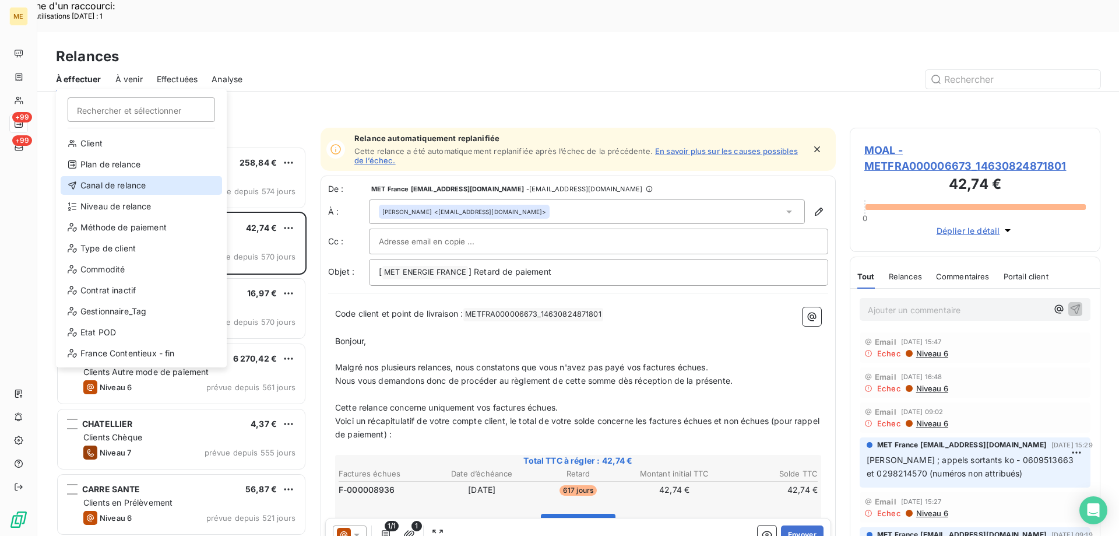
click at [116, 181] on div "Canal de relance" at bounding box center [141, 185] width 161 height 19
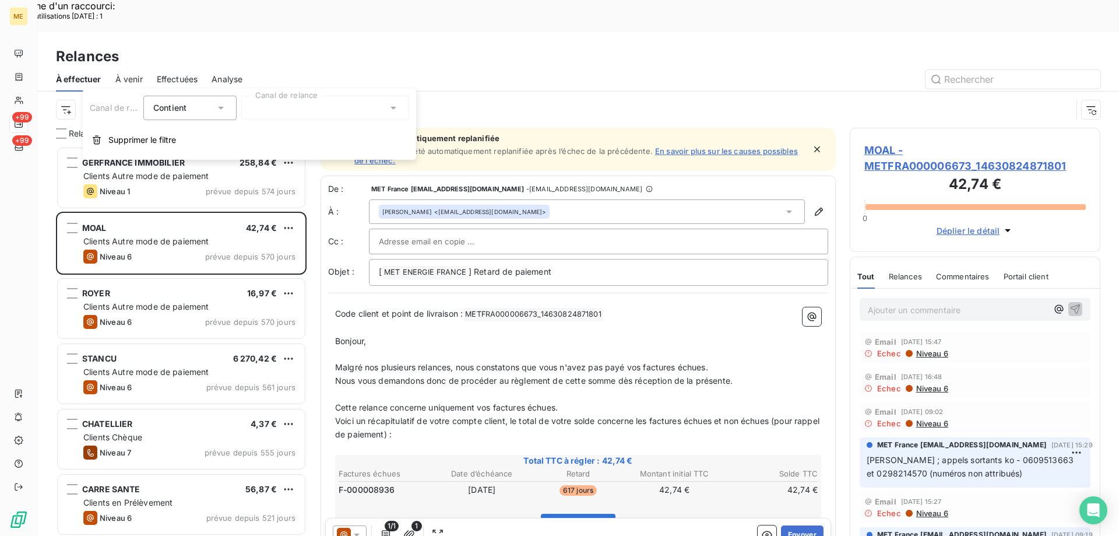
click at [376, 109] on div at bounding box center [325, 108] width 168 height 24
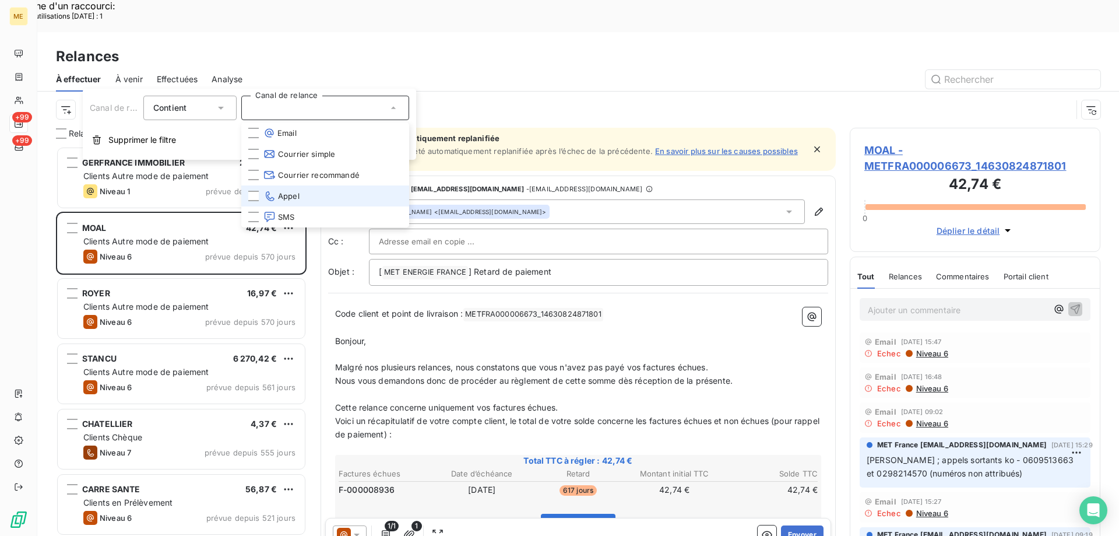
click at [323, 193] on li "Appel" at bounding box center [325, 195] width 168 height 21
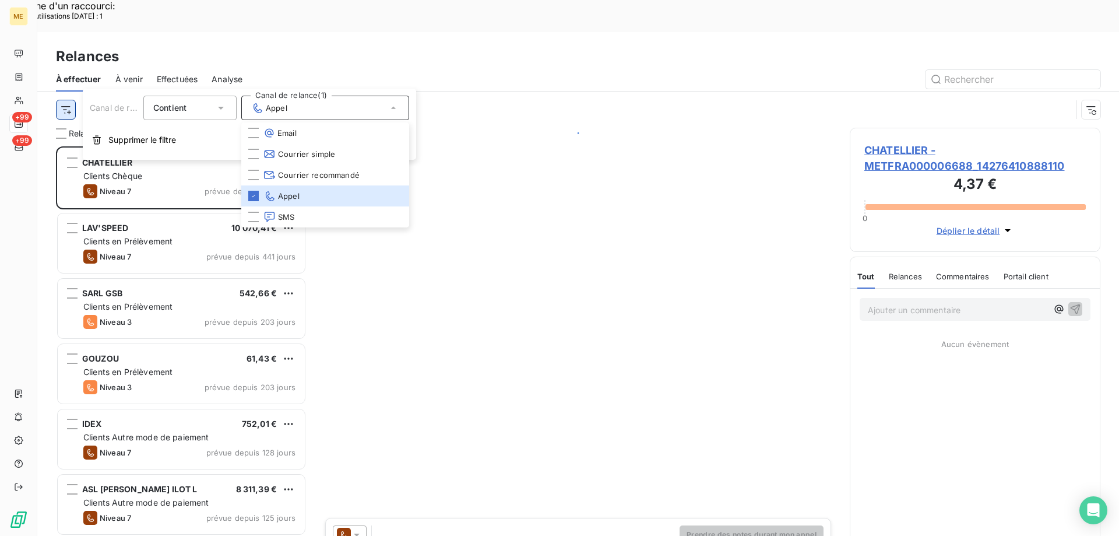
scroll to position [413, 242]
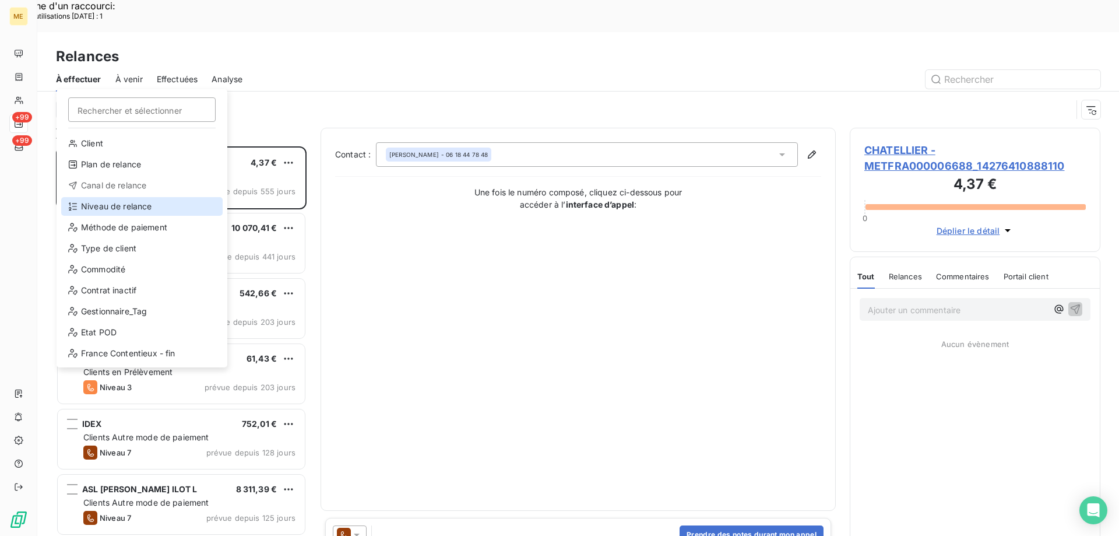
click at [125, 209] on div "Niveau de relance" at bounding box center [141, 206] width 161 height 19
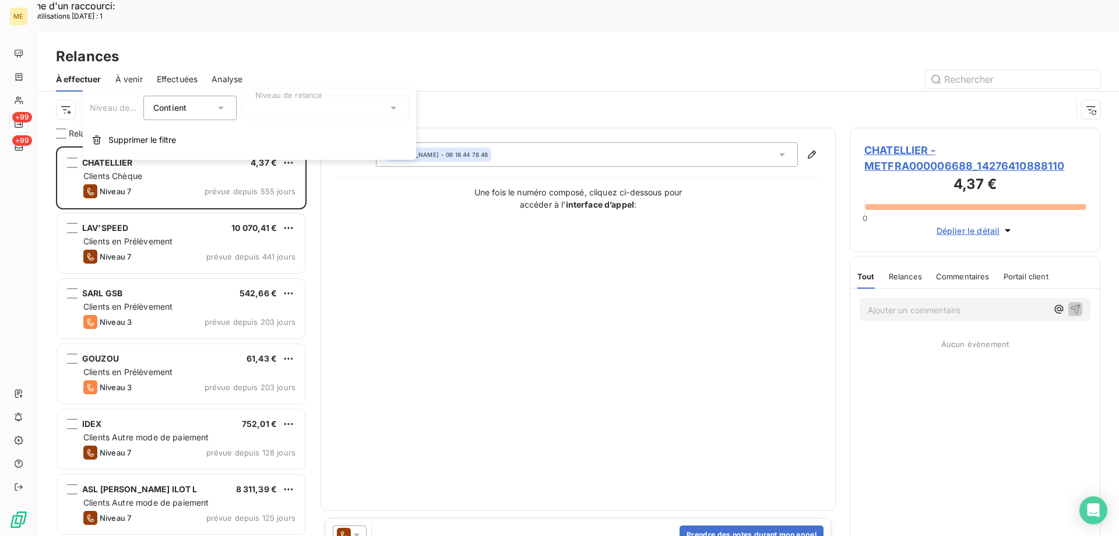
click at [328, 107] on div at bounding box center [325, 108] width 168 height 24
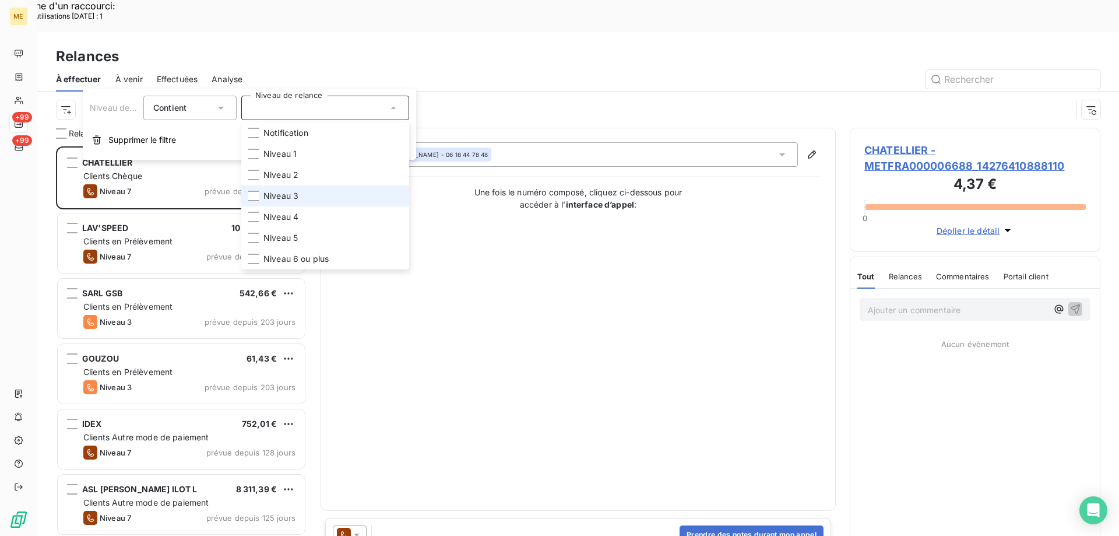
click at [340, 192] on li "Niveau 3" at bounding box center [325, 195] width 168 height 21
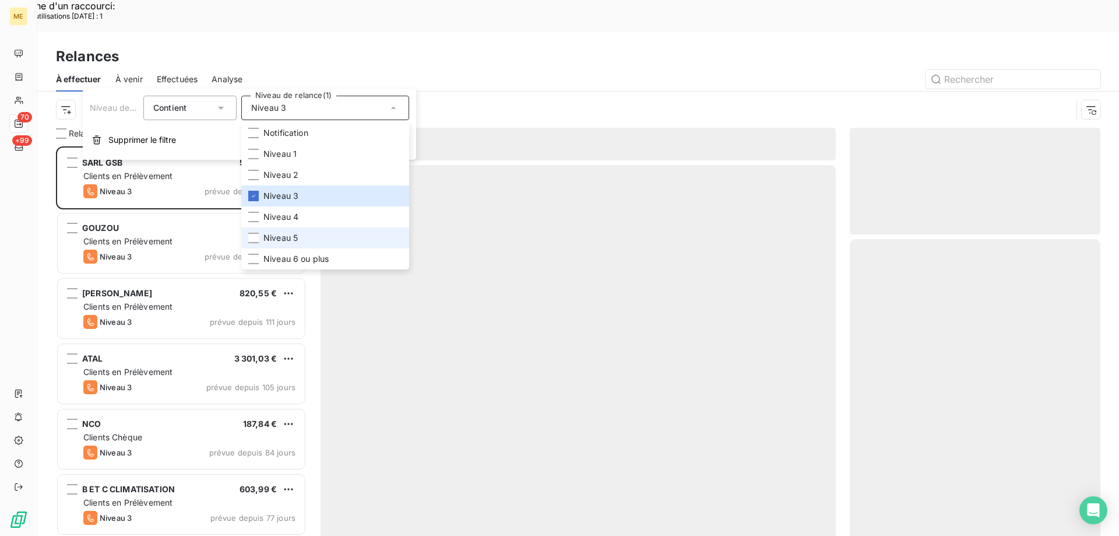
scroll to position [413, 242]
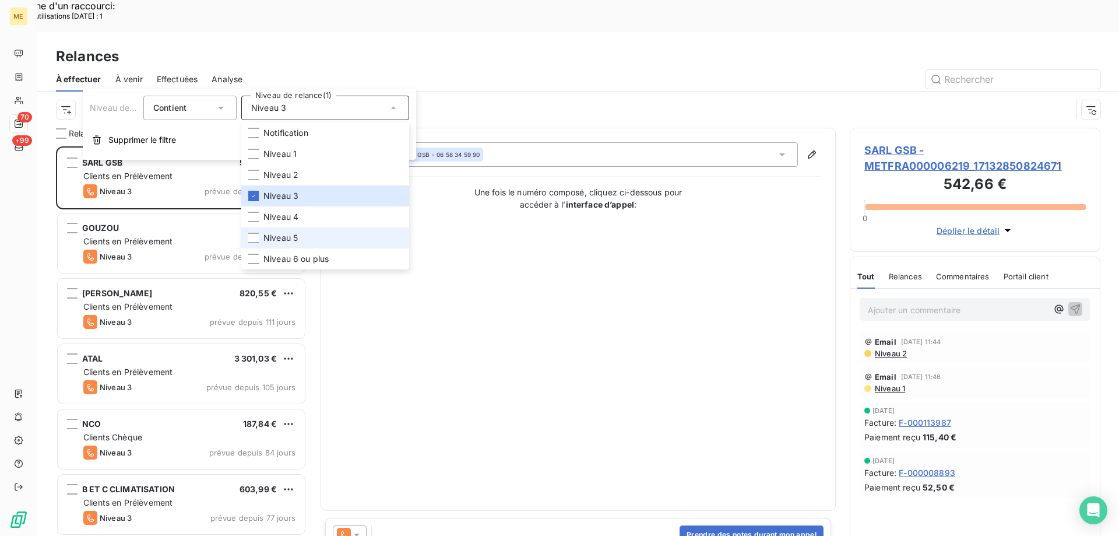
click at [321, 237] on li "Niveau 5" at bounding box center [325, 237] width 168 height 21
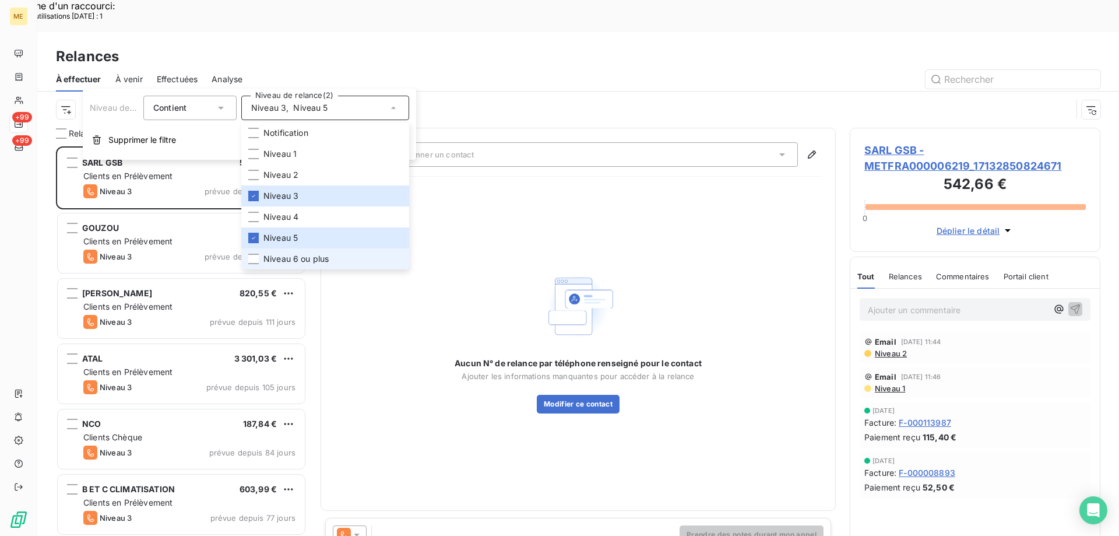
click at [321, 256] on span "Niveau 6 ou plus" at bounding box center [295, 259] width 65 height 12
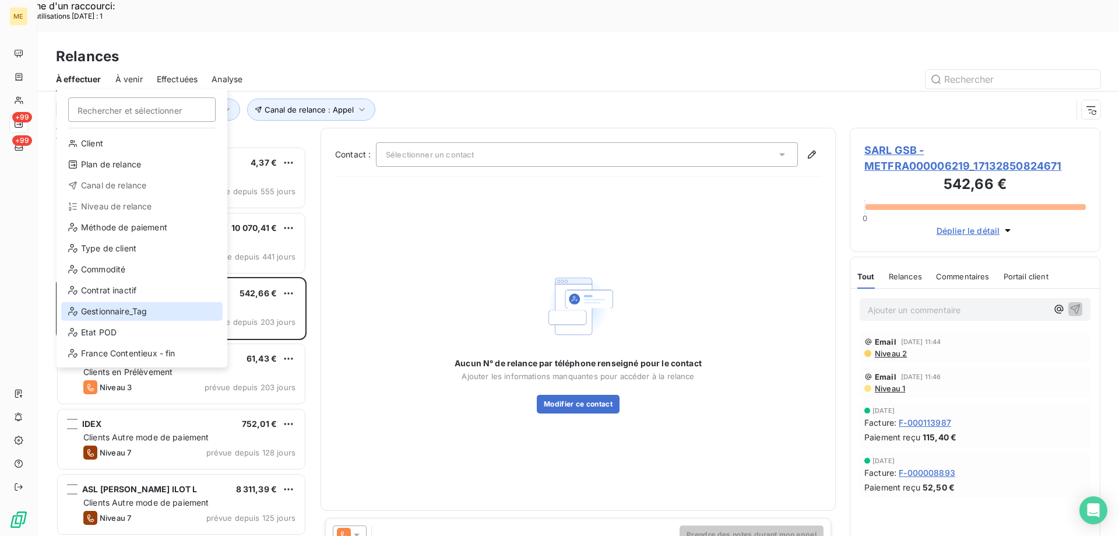
click at [122, 309] on div "Gestionnaire_Tag" at bounding box center [141, 311] width 161 height 19
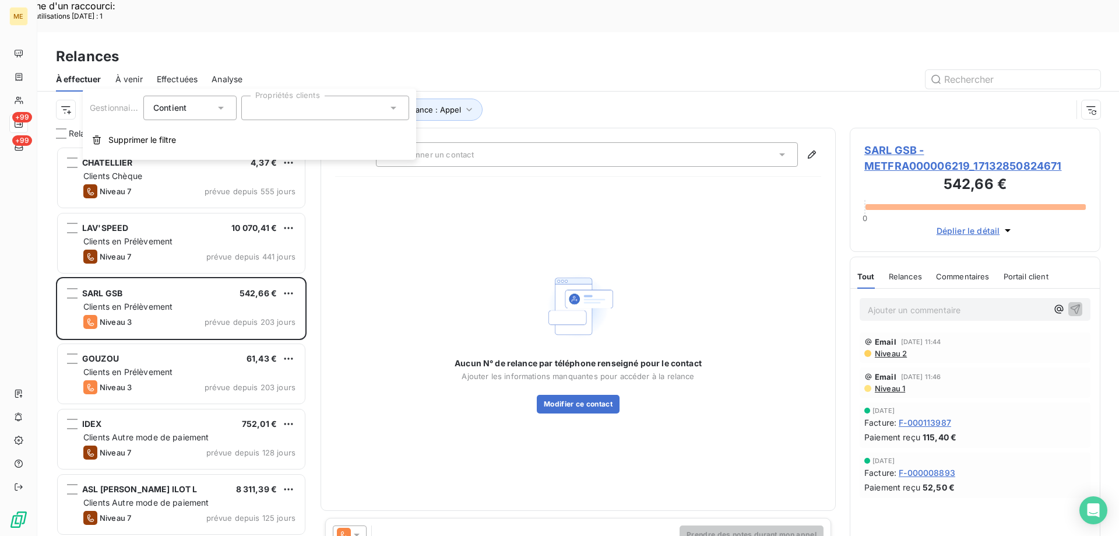
click at [375, 104] on div at bounding box center [325, 108] width 168 height 24
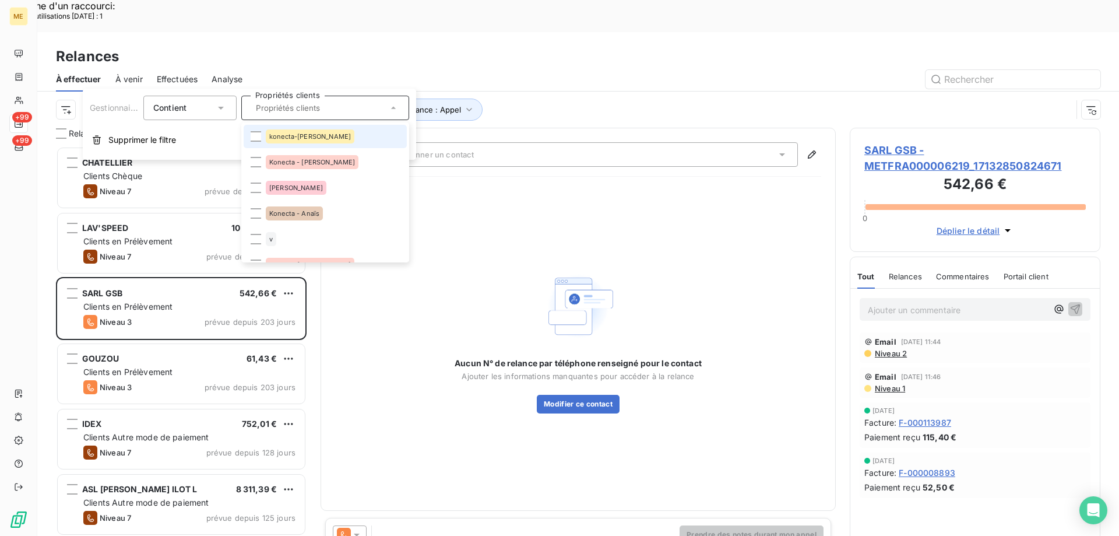
click at [354, 132] on li "konecta-[PERSON_NAME]" at bounding box center [325, 136] width 163 height 23
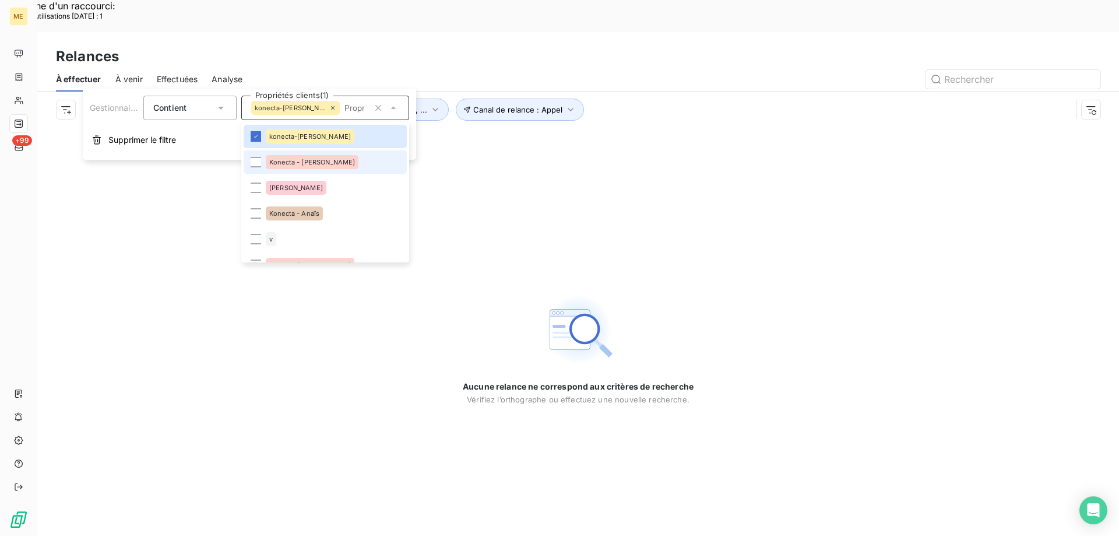
click at [337, 167] on li "Konecta - [PERSON_NAME]" at bounding box center [325, 161] width 163 height 23
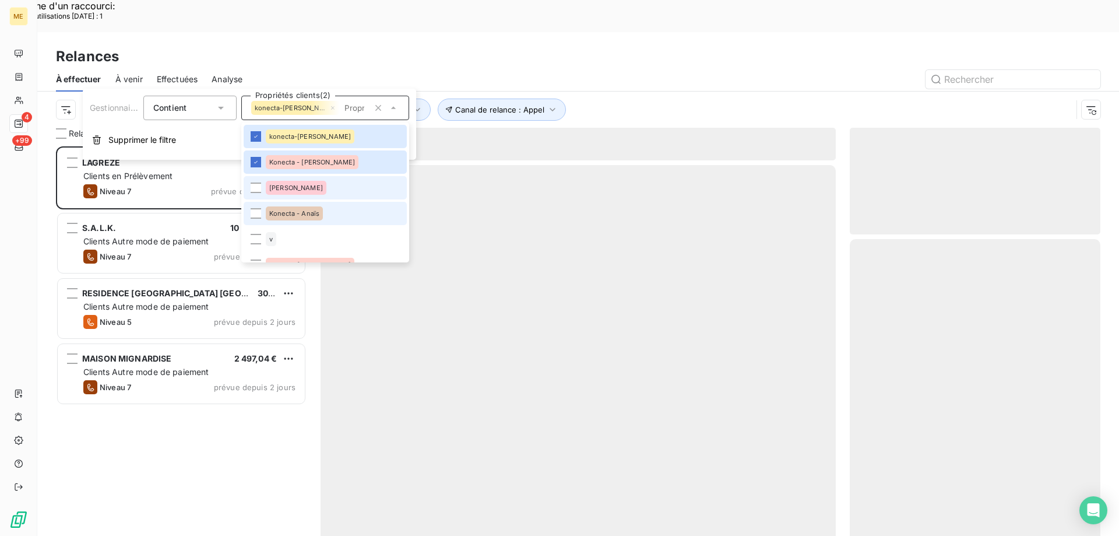
scroll to position [413, 242]
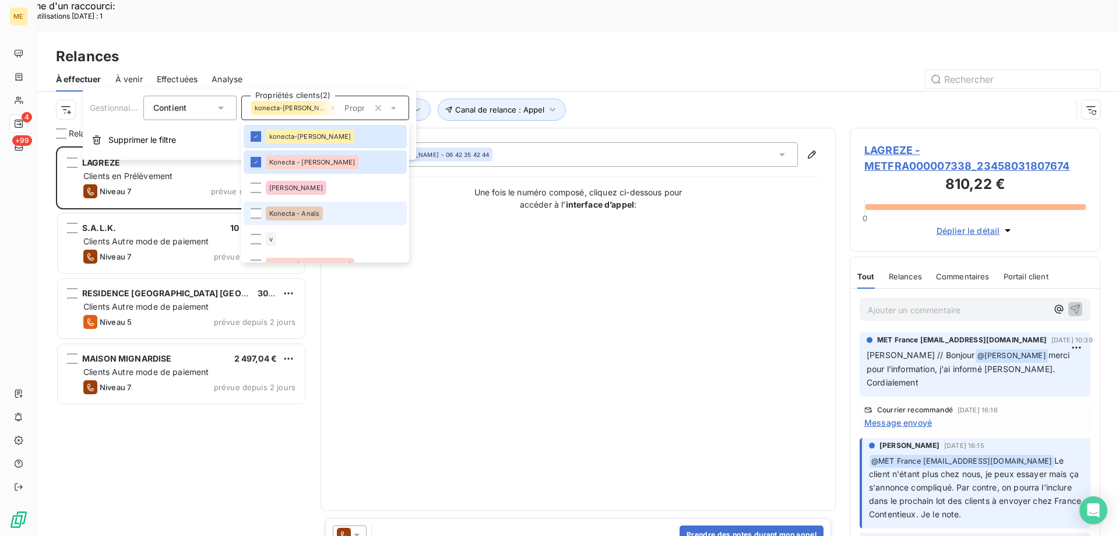
click at [315, 220] on li "Konecta - Anaïs" at bounding box center [325, 213] width 163 height 23
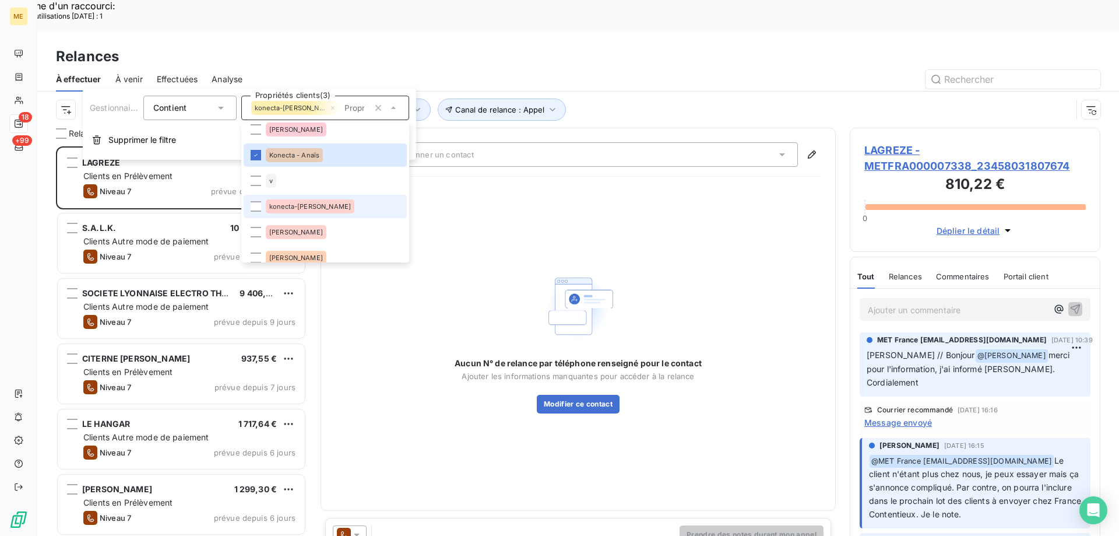
click at [312, 207] on span "konecta-[PERSON_NAME]" at bounding box center [310, 206] width 82 height 7
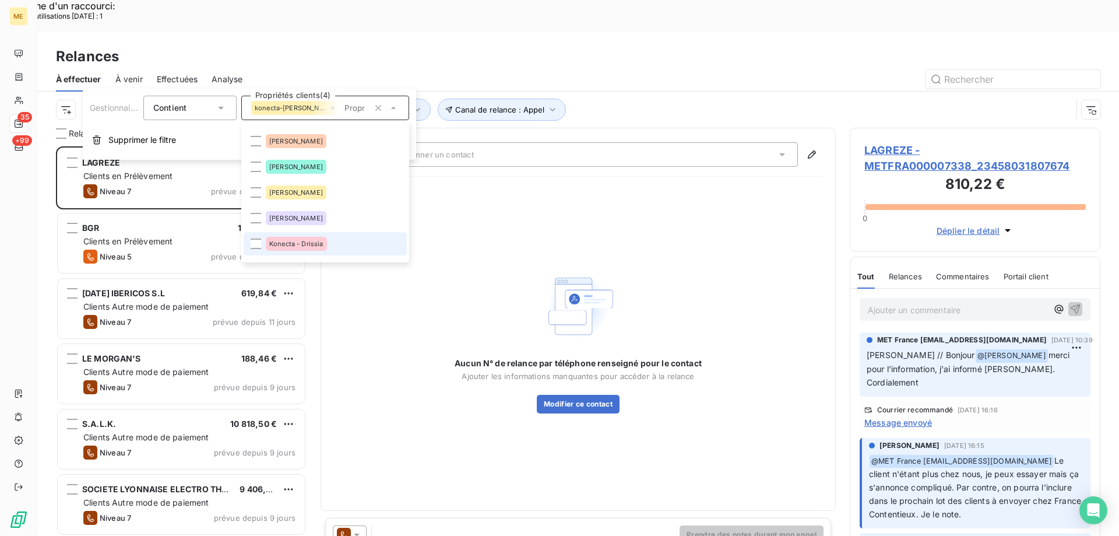
click at [309, 246] on span "Konecta - Drissia" at bounding box center [296, 243] width 54 height 7
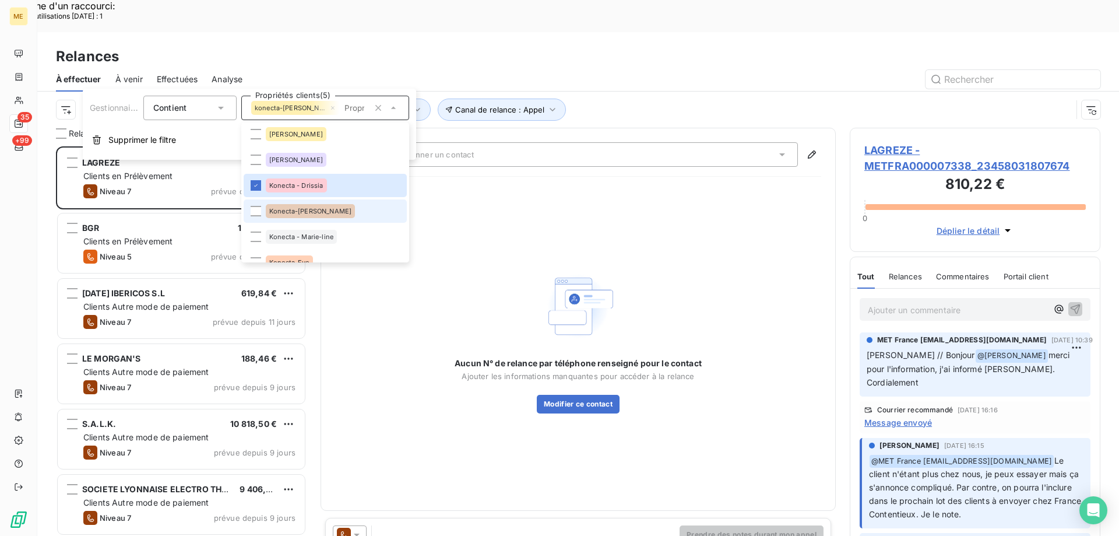
click at [300, 206] on div "Konecta-[PERSON_NAME]" at bounding box center [310, 211] width 89 height 14
click at [304, 236] on span "Konecta - Marie-line" at bounding box center [301, 236] width 64 height 7
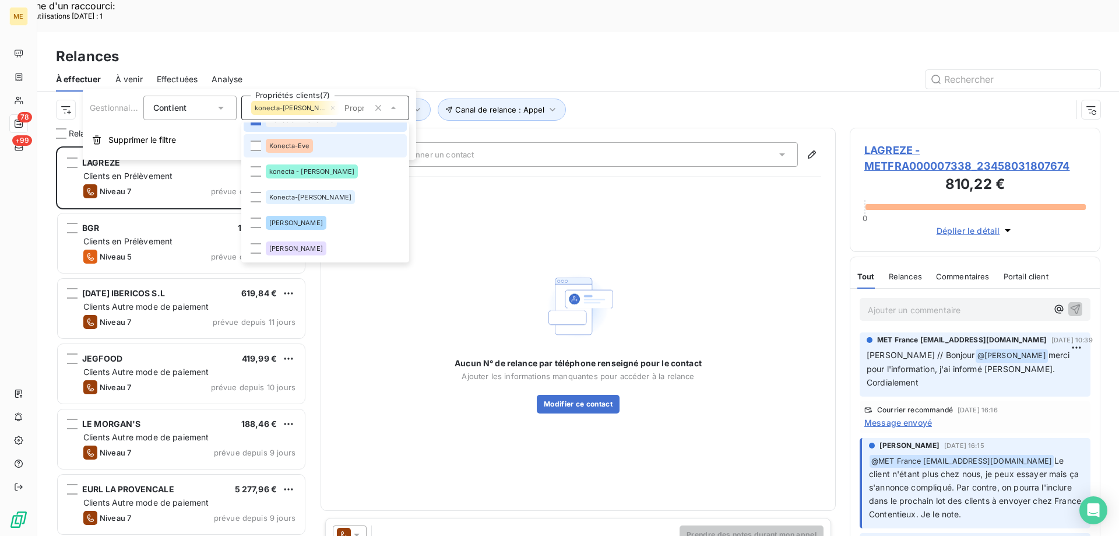
click at [324, 152] on li "Konecta-Eve" at bounding box center [325, 145] width 163 height 23
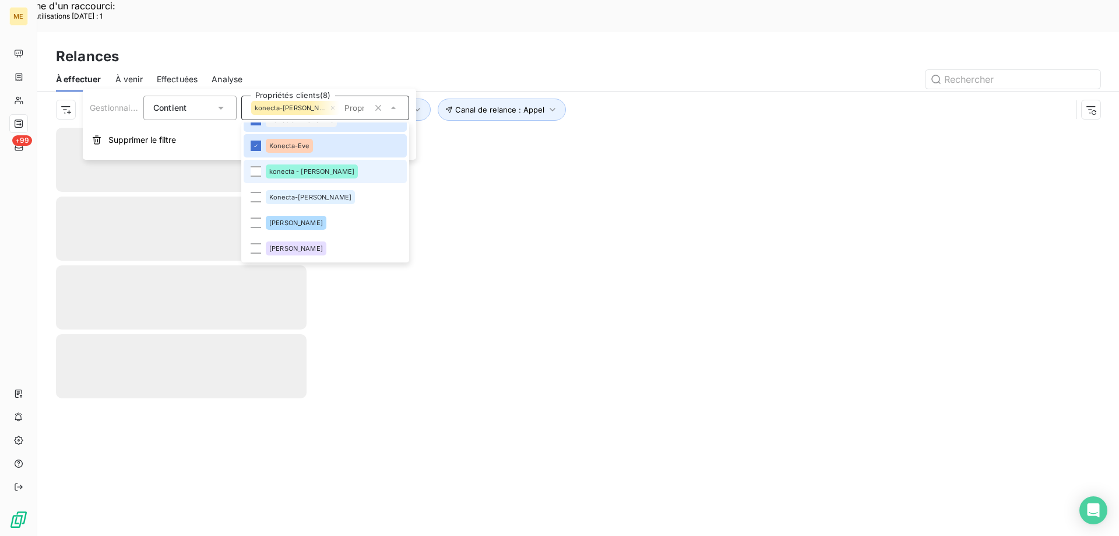
click at [321, 175] on li "konecta - [PERSON_NAME]" at bounding box center [325, 171] width 163 height 23
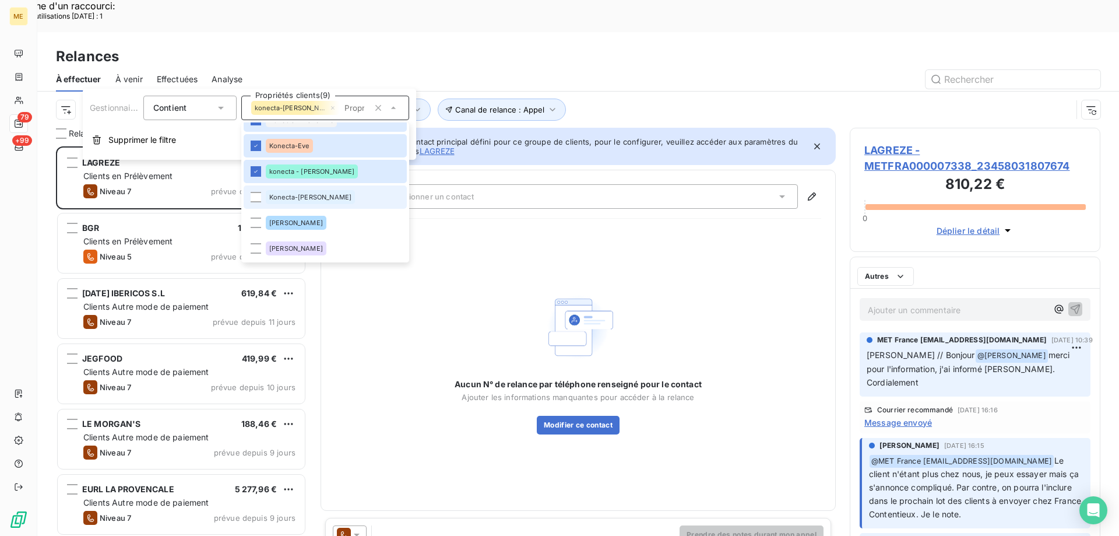
click at [319, 193] on div "Konecta-[PERSON_NAME]" at bounding box center [310, 197] width 89 height 14
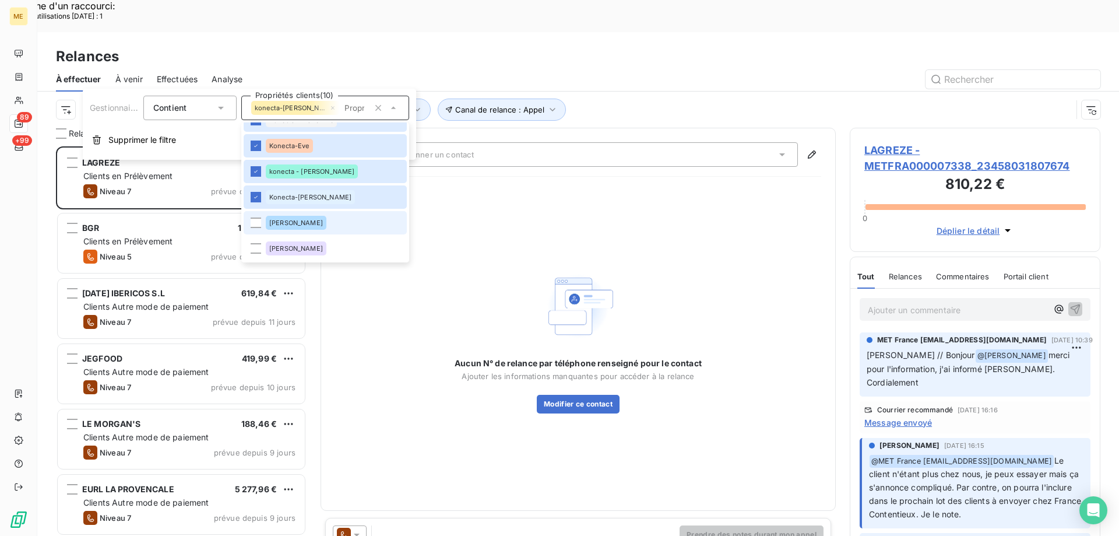
scroll to position [408, 0]
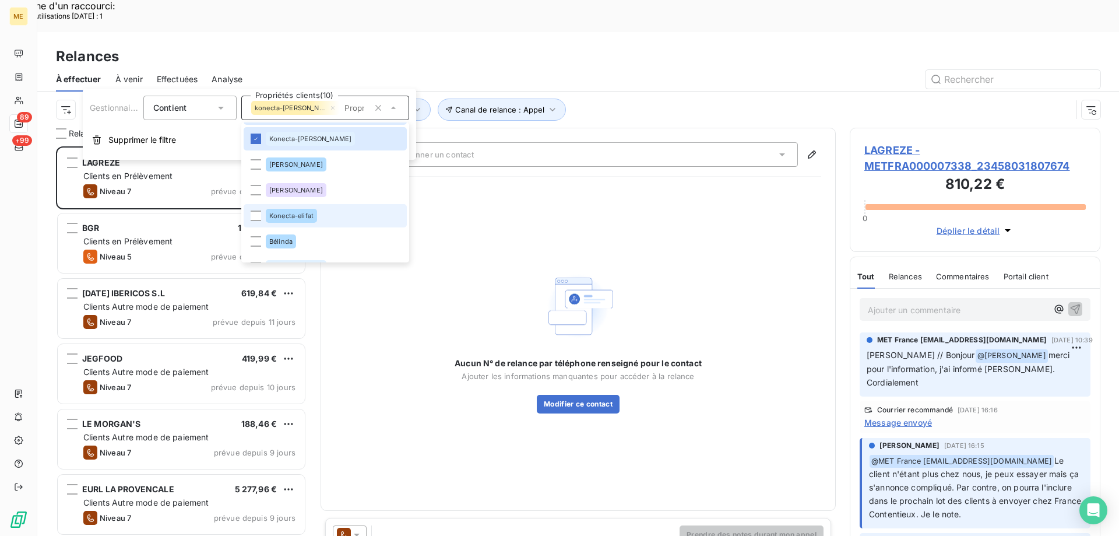
click at [316, 213] on div "Konecta-elifat" at bounding box center [291, 216] width 51 height 14
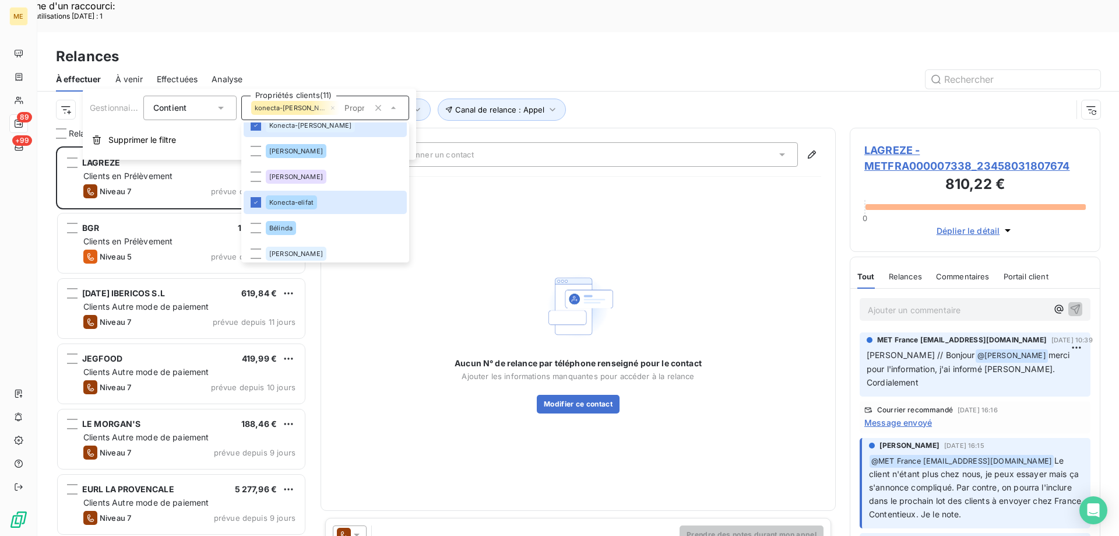
scroll to position [427, 0]
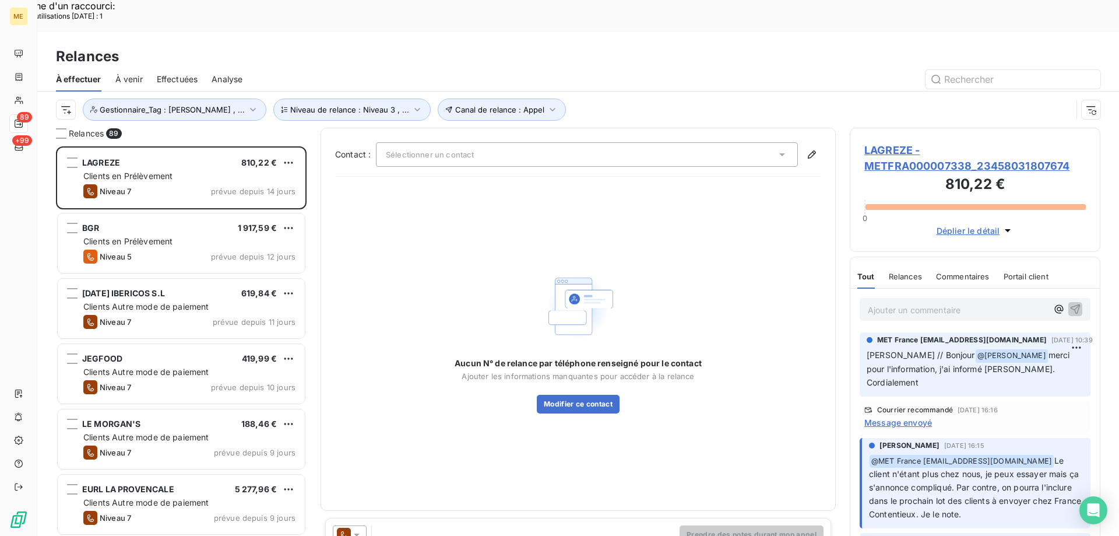
click at [639, 98] on div "Canal de relance : Appel Niveau de relance : Niveau 3 , ... Gestionnaire_Tag : …" at bounding box center [564, 109] width 1016 height 22
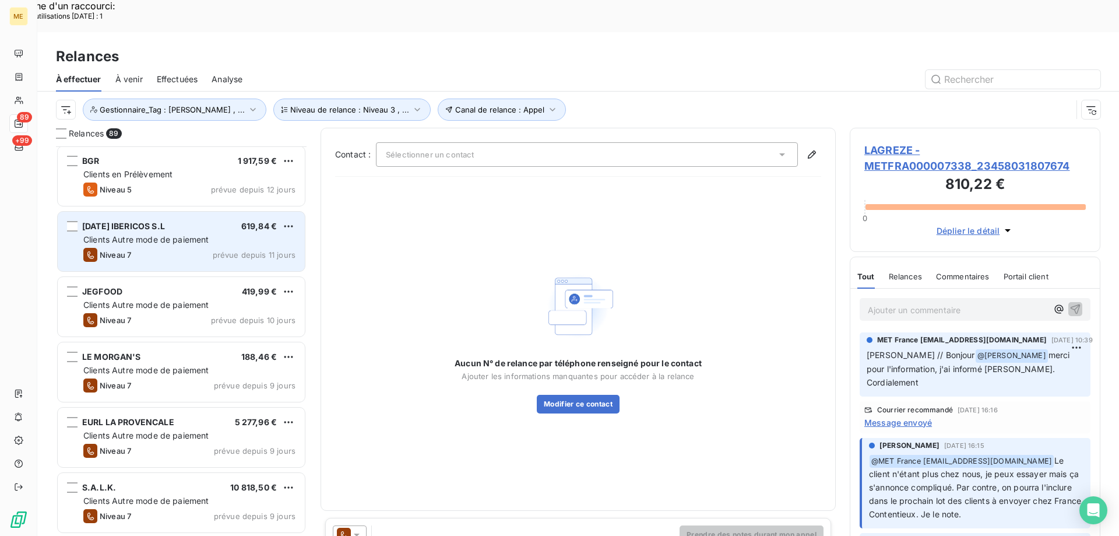
scroll to position [175, 0]
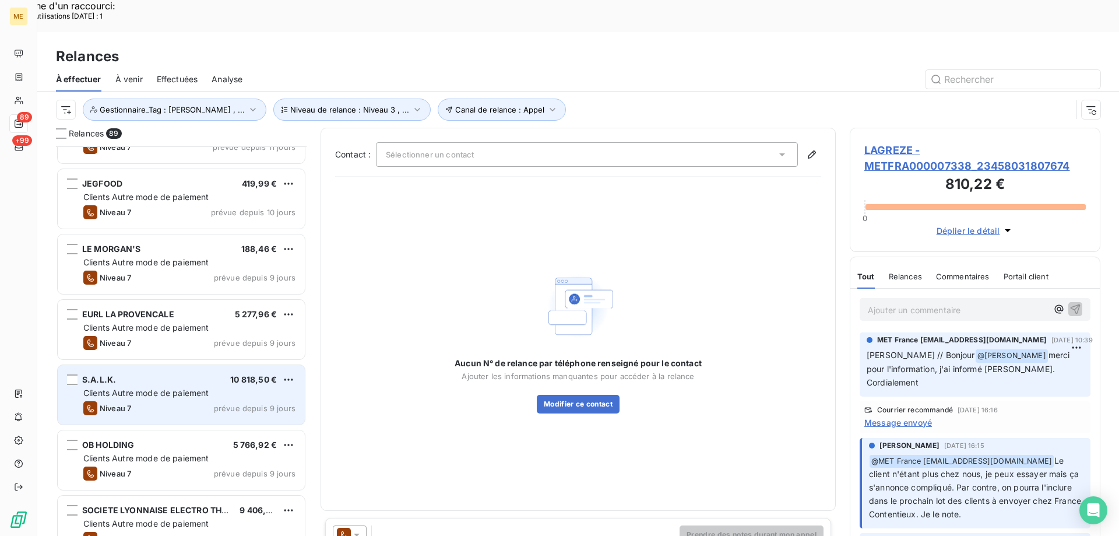
click at [146, 388] on span "Clients Autre mode de paiement" at bounding box center [146, 393] width 126 height 10
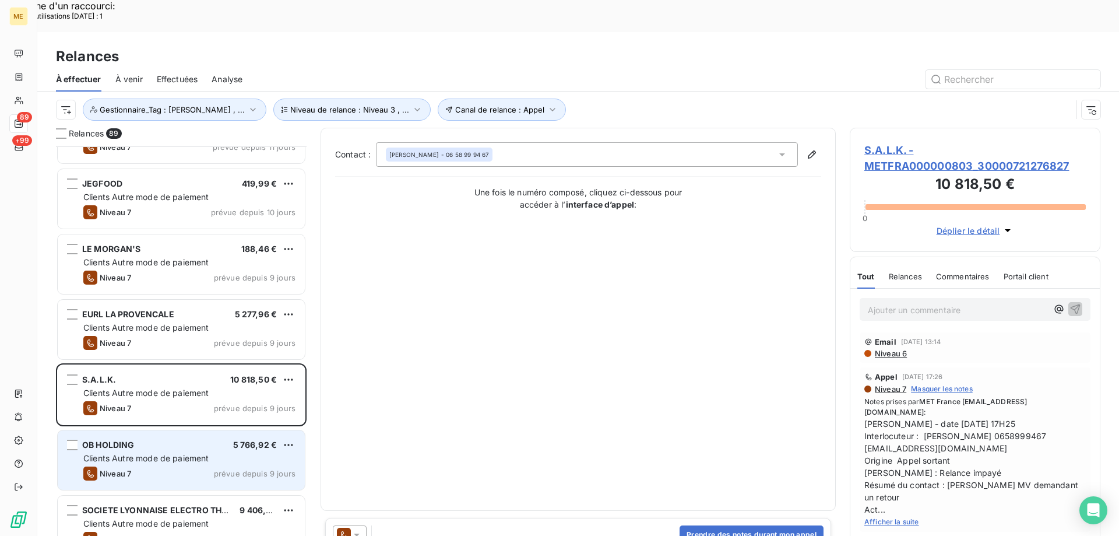
click at [132, 453] on span "Clients Autre mode de paiement" at bounding box center [146, 458] width 126 height 10
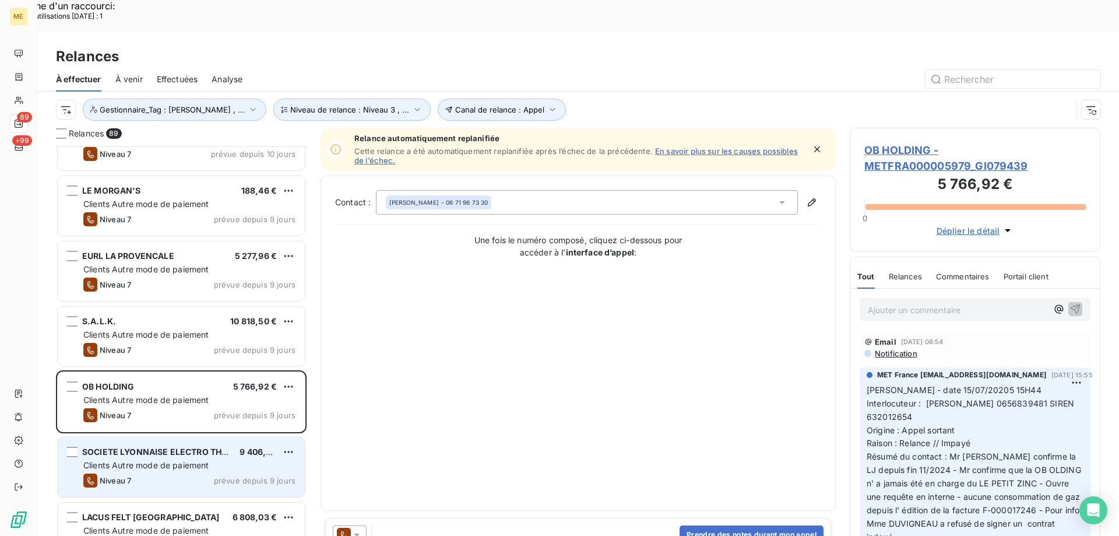
click at [132, 473] on div "Niveau 7 prévue depuis 9 jours" at bounding box center [189, 480] width 212 height 14
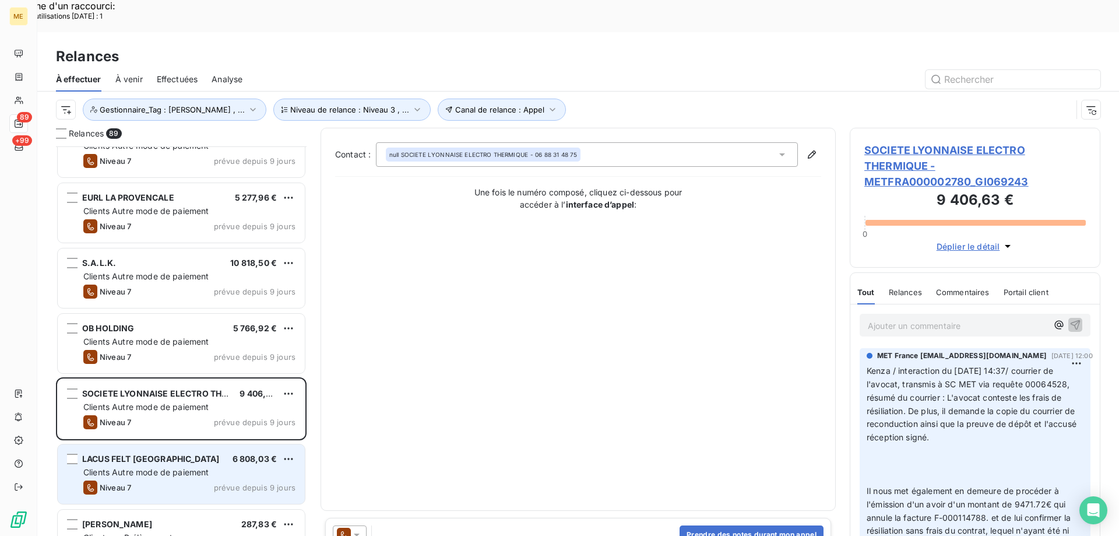
click at [139, 467] on span "Clients Autre mode de paiement" at bounding box center [146, 472] width 126 height 10
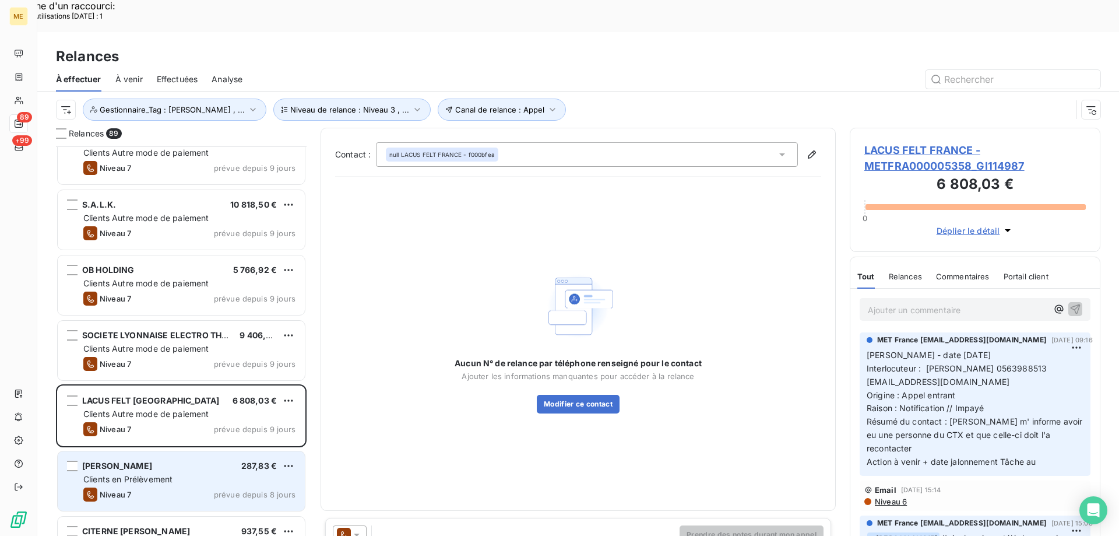
click at [140, 455] on div "PADIOU LEO 287,83 € Clients en Prélèvement Niveau 7 prévue depuis 8 jours" at bounding box center [181, 480] width 247 height 59
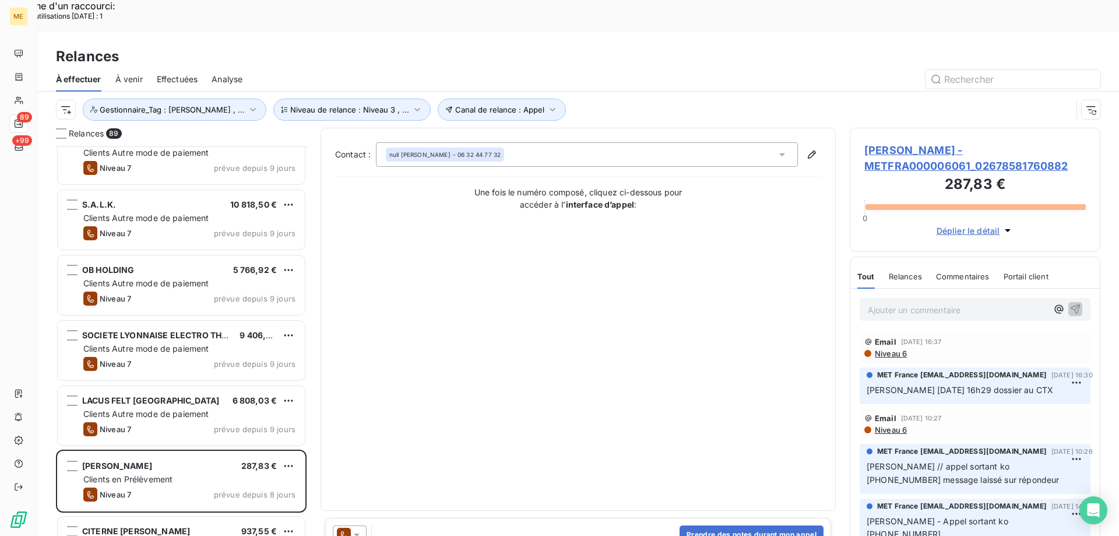
click at [886, 142] on span "PADIOU LEO - METFRA000006061_02678581760882" at bounding box center [974, 157] width 221 height 31
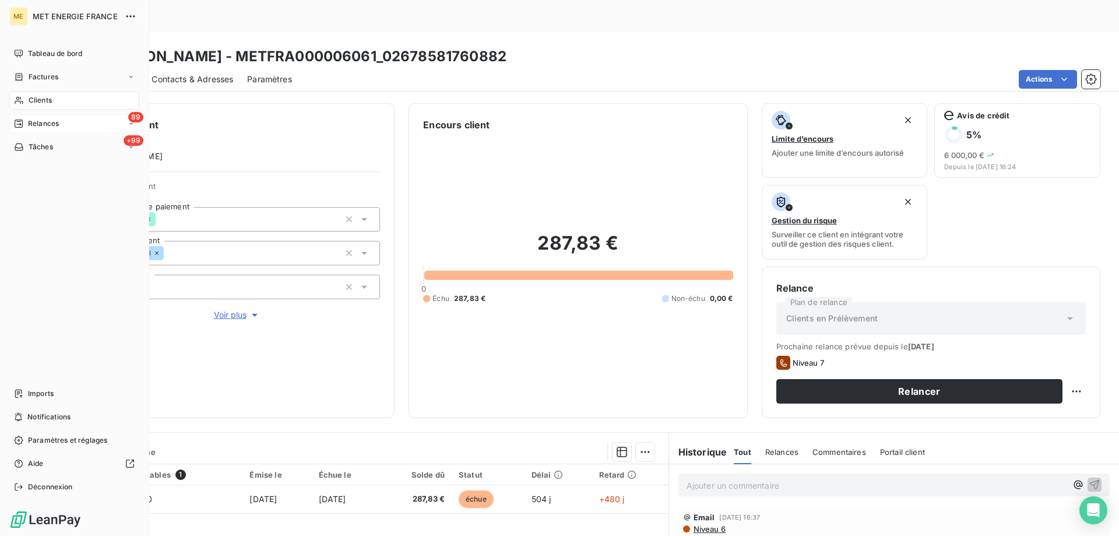
click at [27, 120] on div "Relances" at bounding box center [36, 123] width 45 height 10
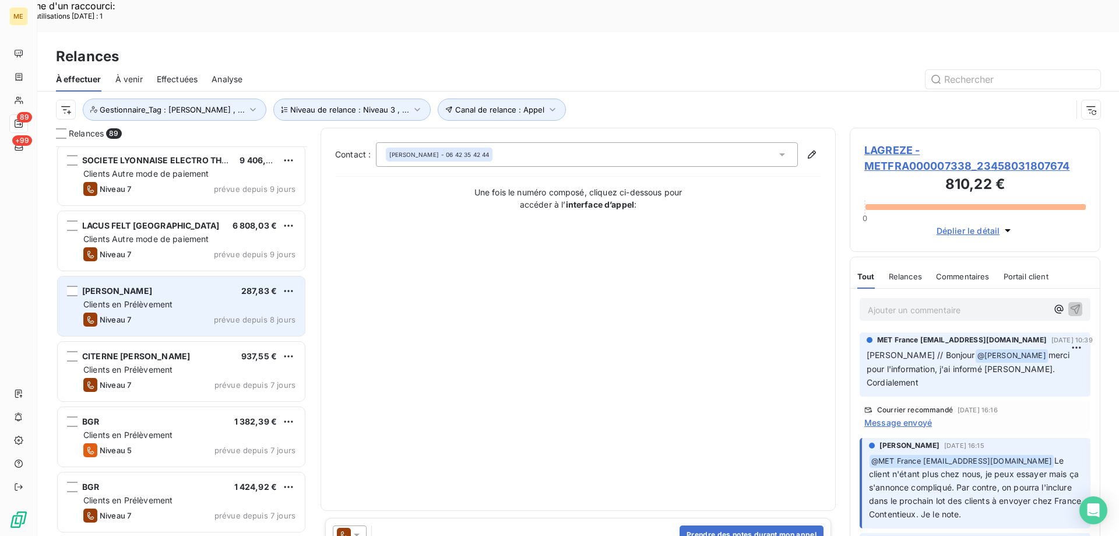
click at [161, 299] on span "Clients en Prélèvement" at bounding box center [127, 304] width 89 height 10
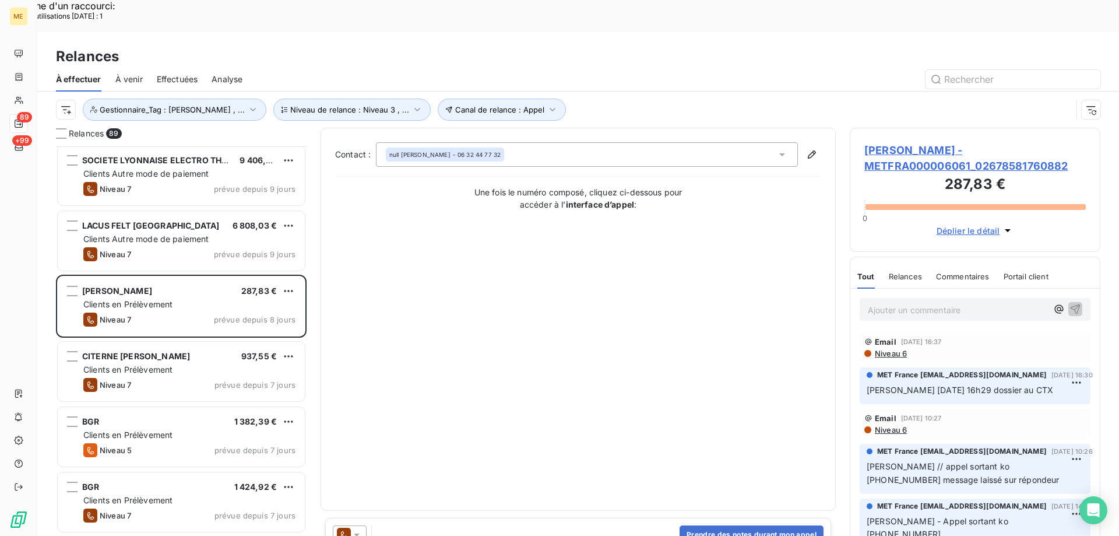
click at [361, 529] on icon at bounding box center [357, 535] width 12 height 12
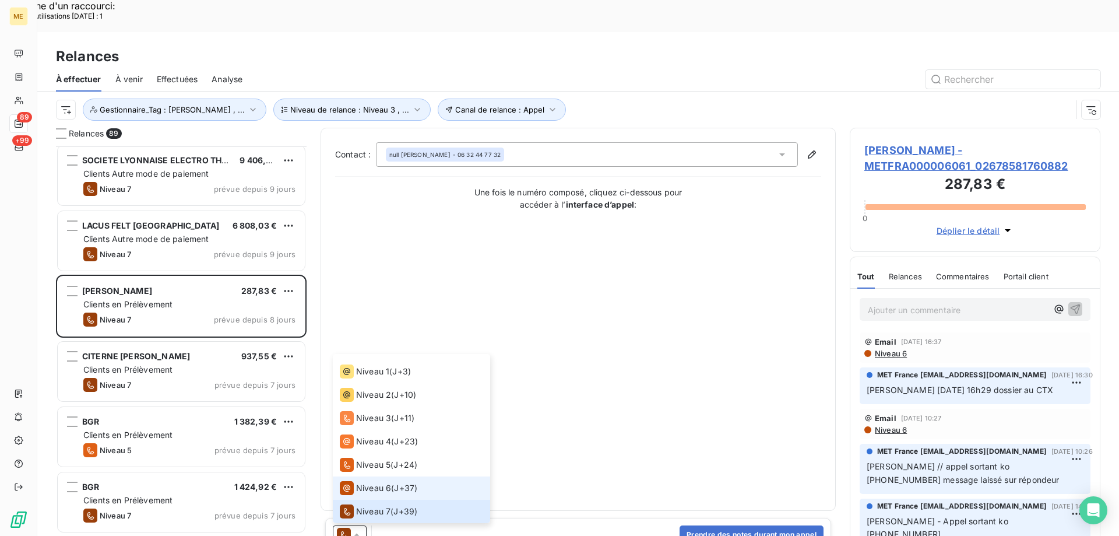
click at [375, 482] on span "Niveau 6" at bounding box center [373, 488] width 35 height 12
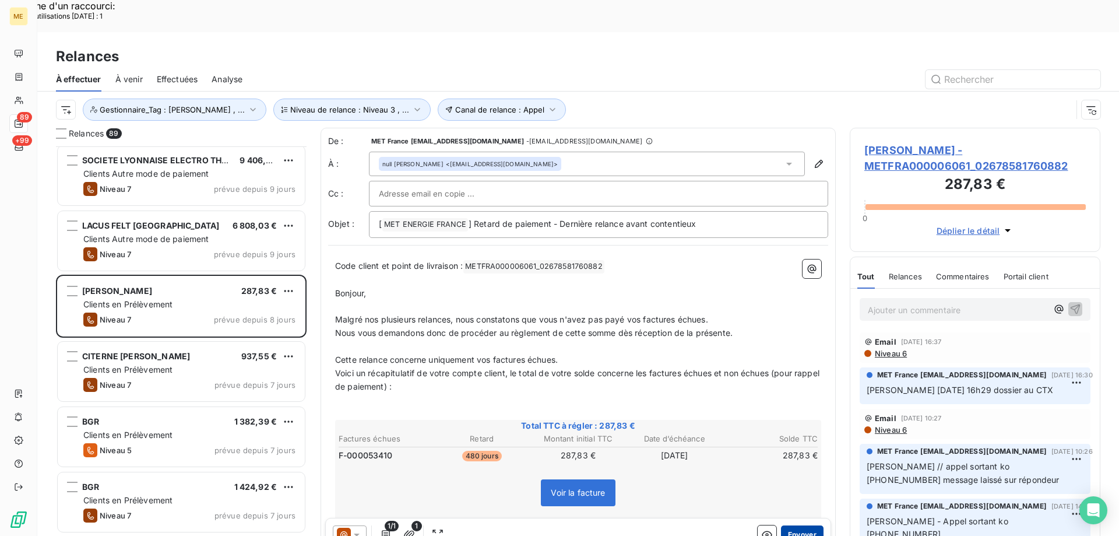
click at [797, 525] on button "Envoyer" at bounding box center [802, 534] width 43 height 19
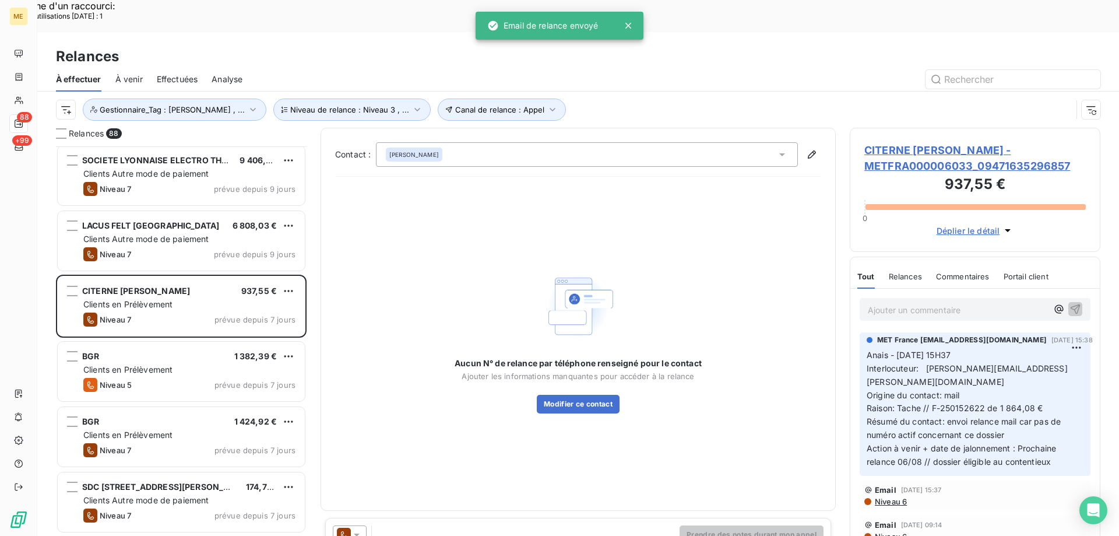
click at [889, 142] on span "CITERNE PINAULT ELODIE - METFRA000006033_09471635296857" at bounding box center [974, 157] width 221 height 31
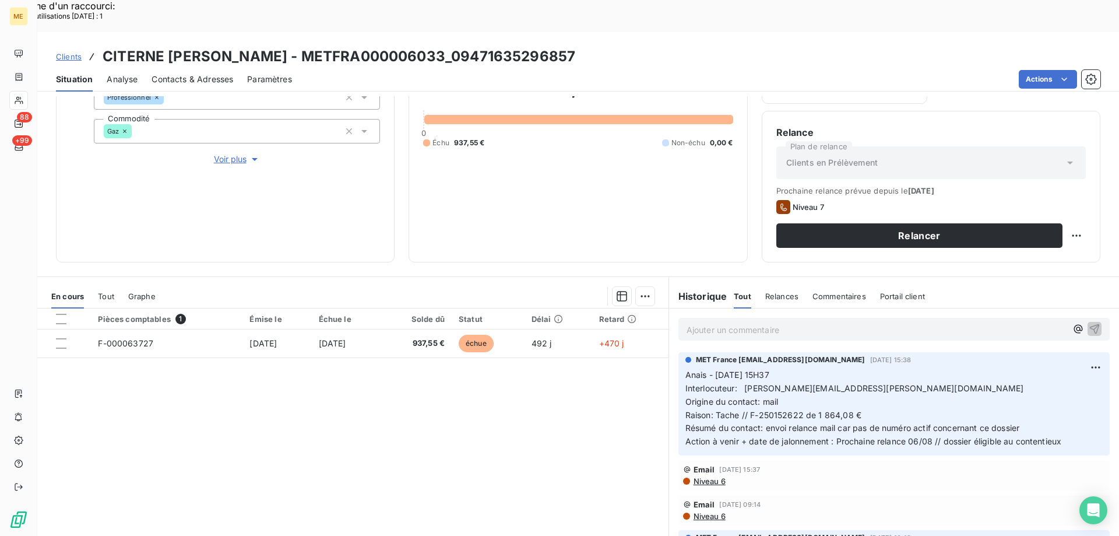
click at [236, 153] on span "Voir plus" at bounding box center [237, 159] width 47 height 12
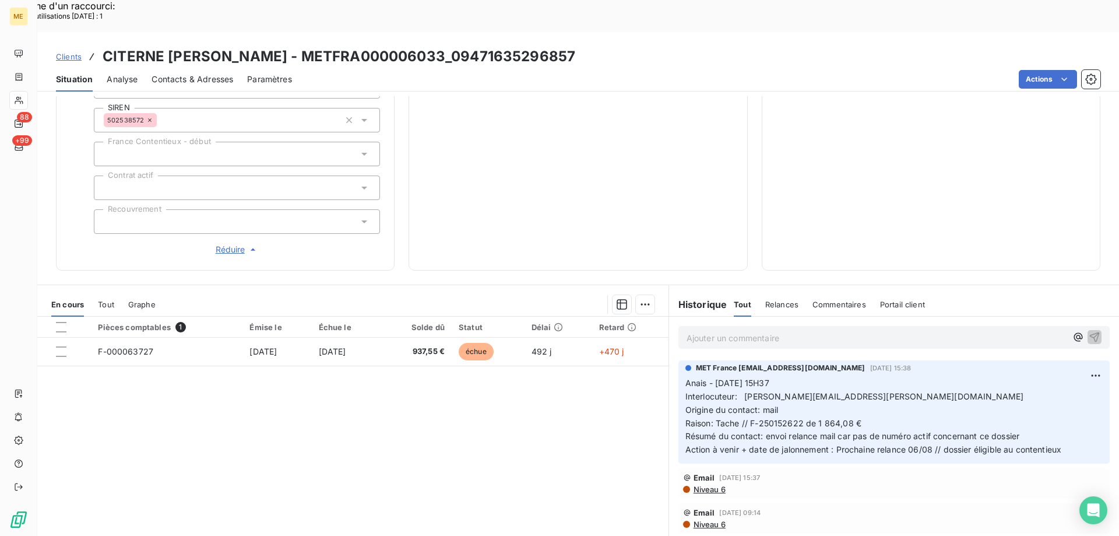
drag, startPoint x: 575, startPoint y: 16, endPoint x: 567, endPoint y: 18, distance: 7.8
click at [567, 46] on div "Clients CITERNE PINAULT ELODIE - METFRA000006033_09471635296857" at bounding box center [578, 56] width 1082 height 21
drag, startPoint x: 438, startPoint y: 22, endPoint x: 294, endPoint y: 34, distance: 143.9
click at [294, 46] on h3 "CITERNE PINAULT ELODIE - METFRA000006033_09471635296857" at bounding box center [339, 56] width 473 height 21
copy h3 "METFRA000006033"
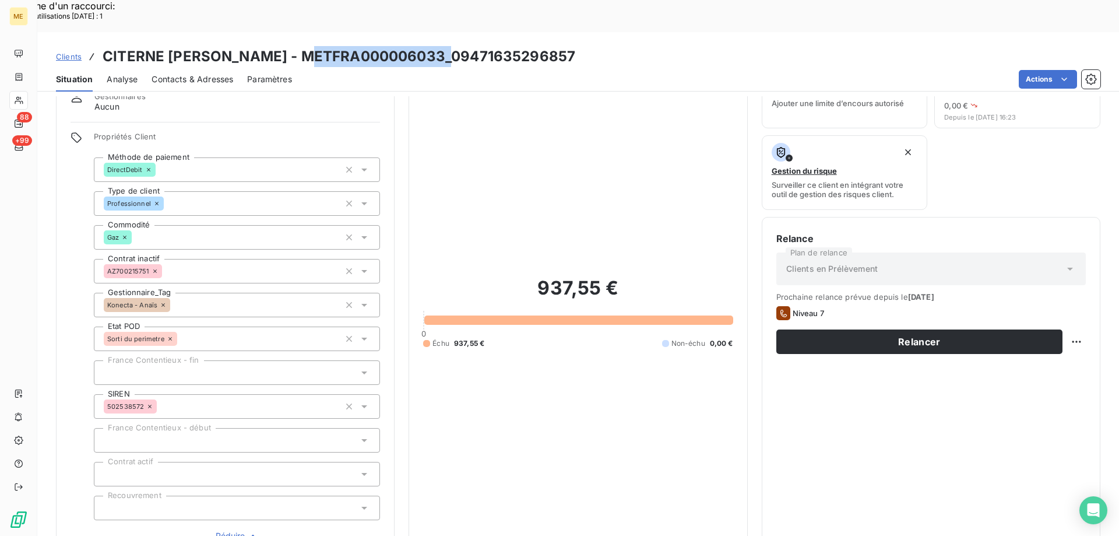
scroll to position [336, 0]
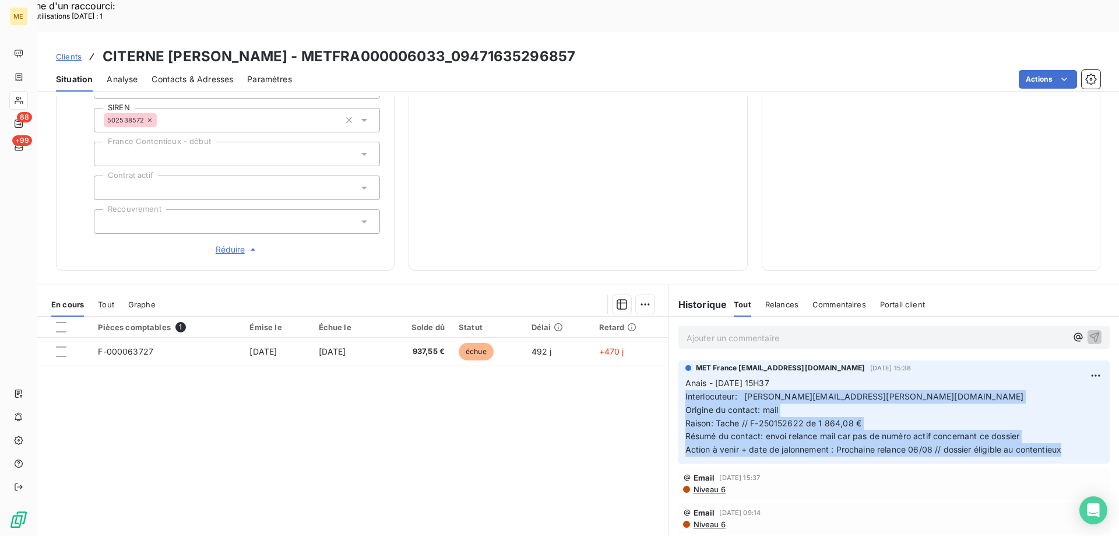
drag, startPoint x: 1078, startPoint y: 409, endPoint x: 665, endPoint y: 353, distance: 415.8
click at [669, 358] on div "MET France met-france@recouvrement.met.com 22 juil. 2025, 15:38 Anais - 22/07/2…" at bounding box center [894, 412] width 450 height 108
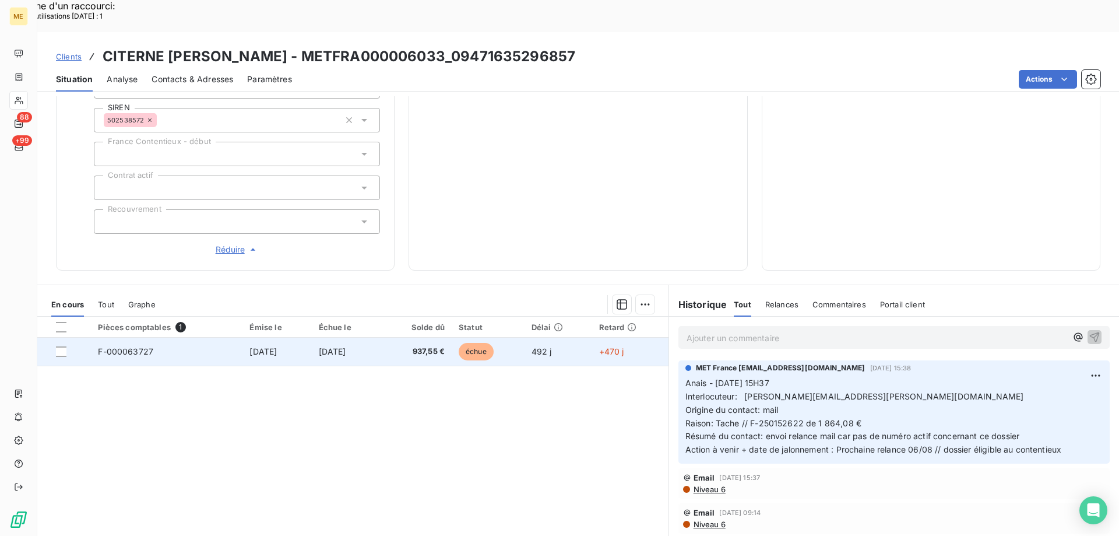
click at [305, 337] on td "8 avr. 2024" at bounding box center [276, 351] width 69 height 28
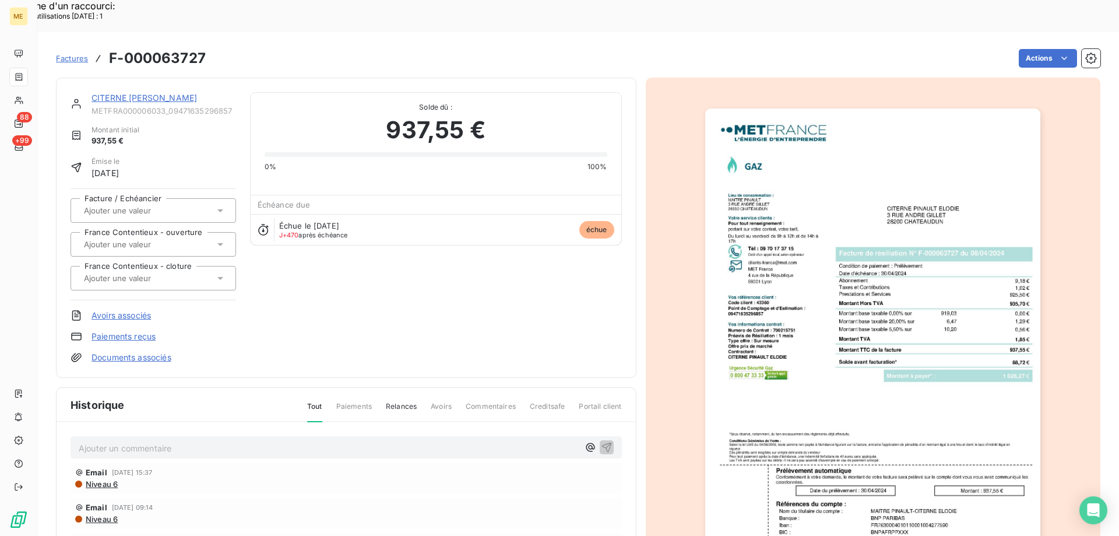
click at [97, 93] on link "CITERNE PINAULT ELODIE" at bounding box center [143, 98] width 105 height 10
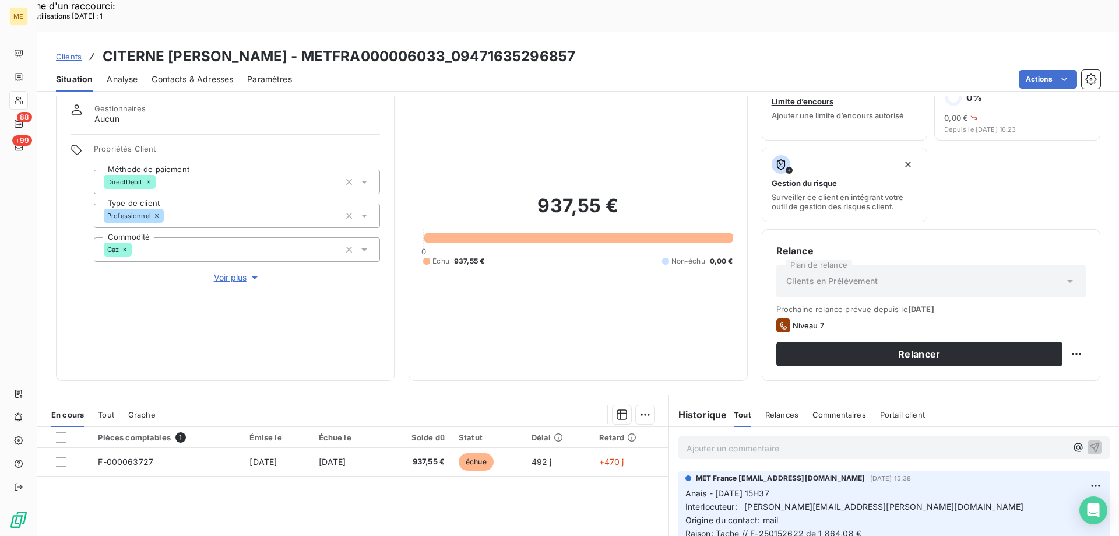
scroll to position [58, 0]
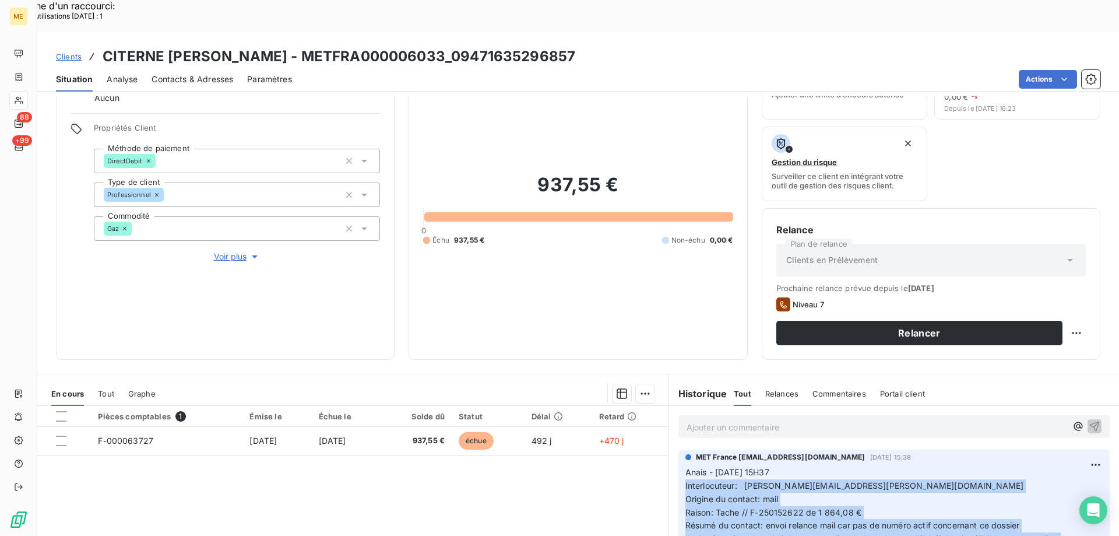
drag, startPoint x: 1061, startPoint y: 503, endPoint x: 677, endPoint y: 448, distance: 388.0
click at [678, 449] on div "MET France met-france@recouvrement.met.com 22 juil. 2025, 15:38 Anais - 22/07/2…" at bounding box center [893, 500] width 431 height 103
copy p "Interlocuteur: elodie.pinault@icloud.com Origine du contact: mail Raison: Tache…"
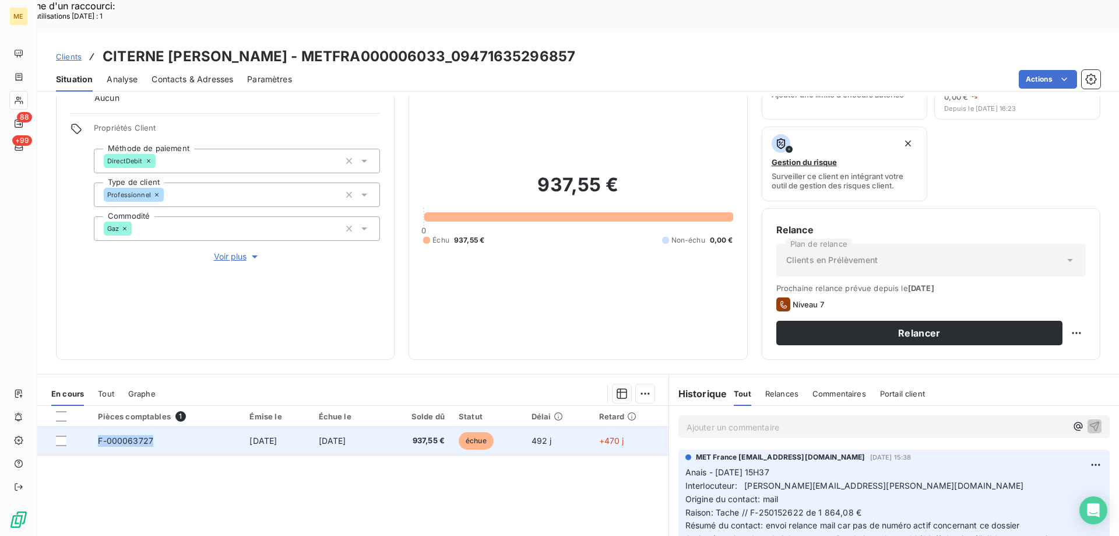
copy span "F-000063727"
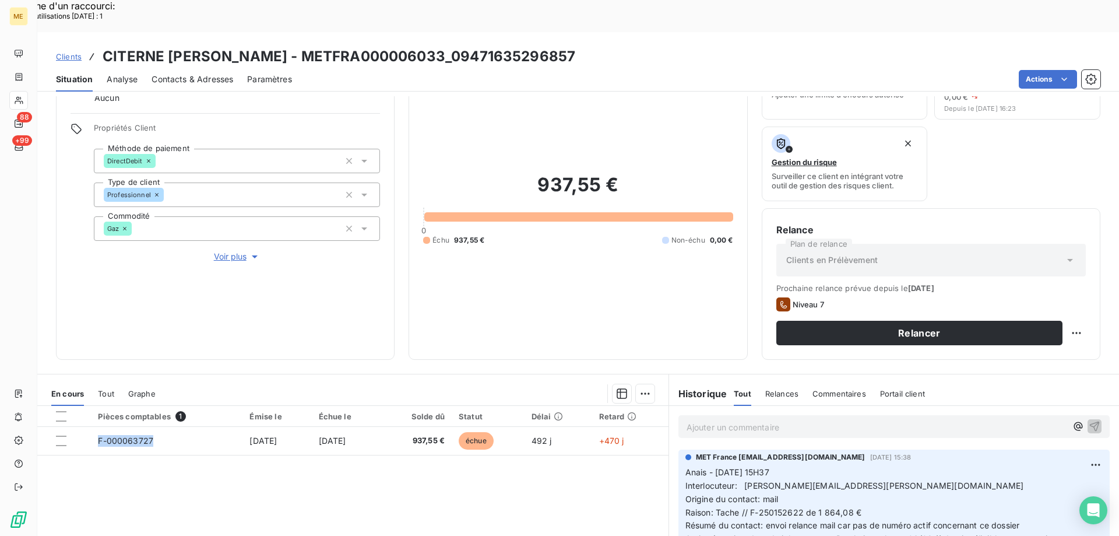
drag, startPoint x: 151, startPoint y: 410, endPoint x: 96, endPoint y: 449, distance: 66.9
click at [96, 449] on div "Pièces comptables 1 Émise le Échue le Solde dû Statut Délai Retard F-000063727 …" at bounding box center [352, 518] width 631 height 224
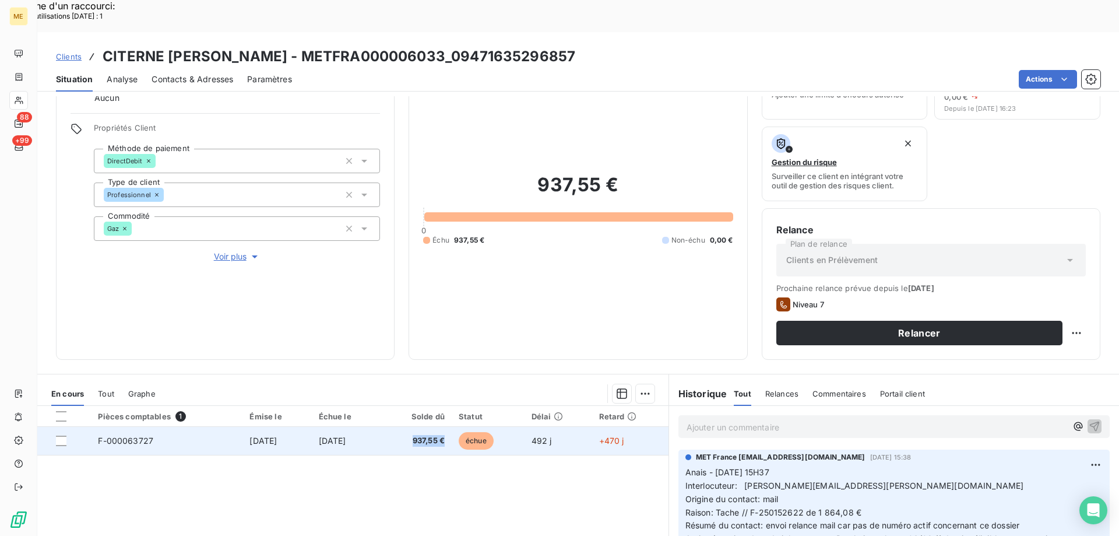
copy span "937,55 €"
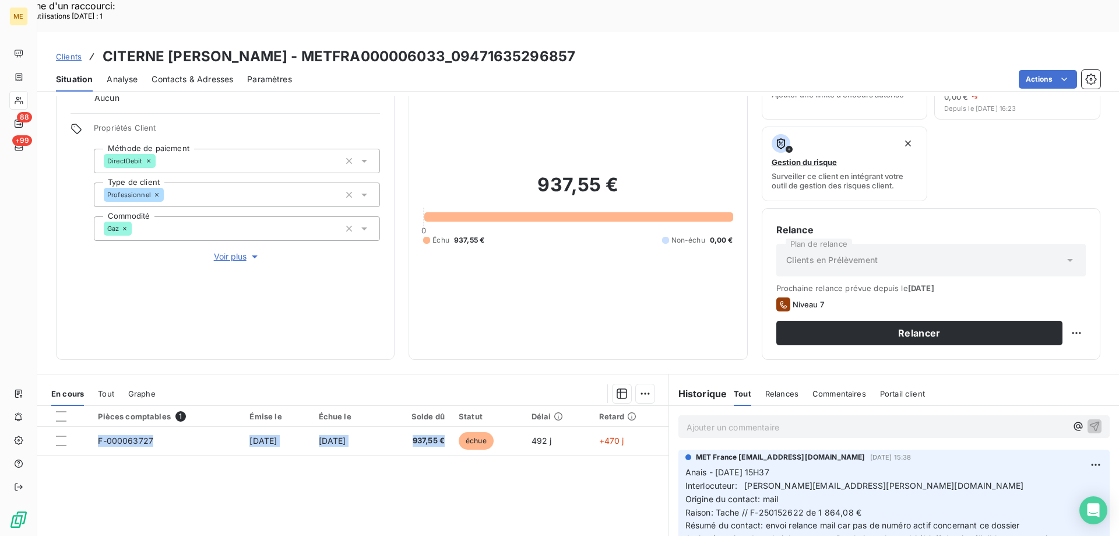
drag, startPoint x: 457, startPoint y: 411, endPoint x: 615, endPoint y: 429, distance: 159.0
click at [427, 462] on div "Pièces comptables 1 Émise le Échue le Solde dû Statut Délai Retard F-000063727 …" at bounding box center [352, 518] width 631 height 224
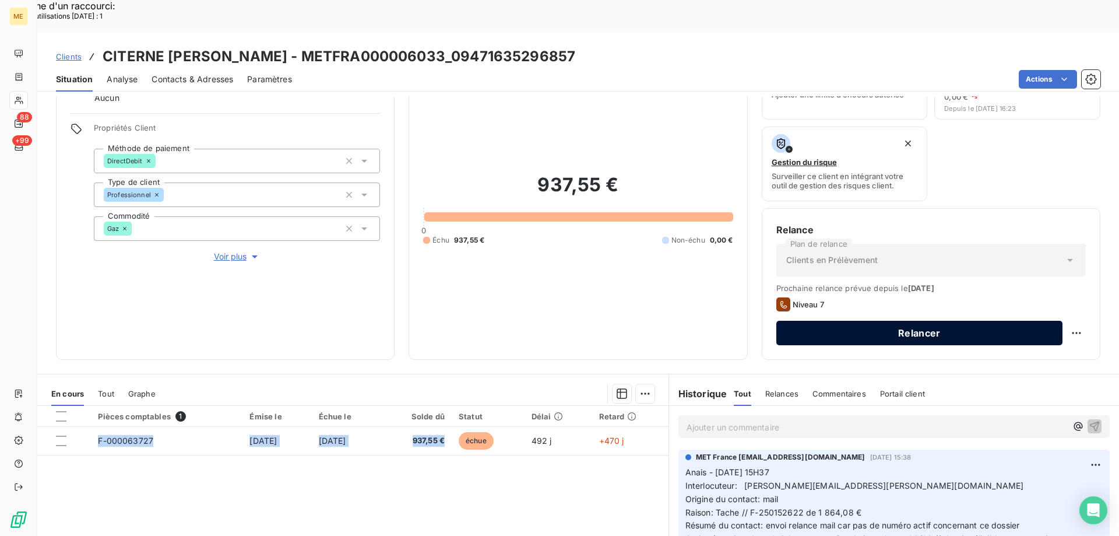
click at [996, 321] on button "Relancer" at bounding box center [919, 333] width 286 height 24
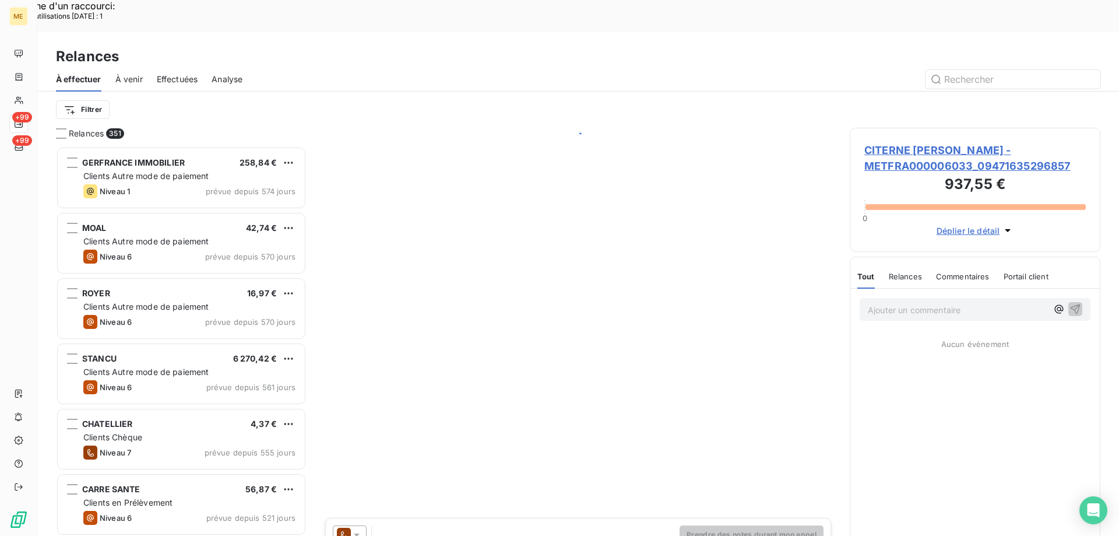
scroll to position [413, 242]
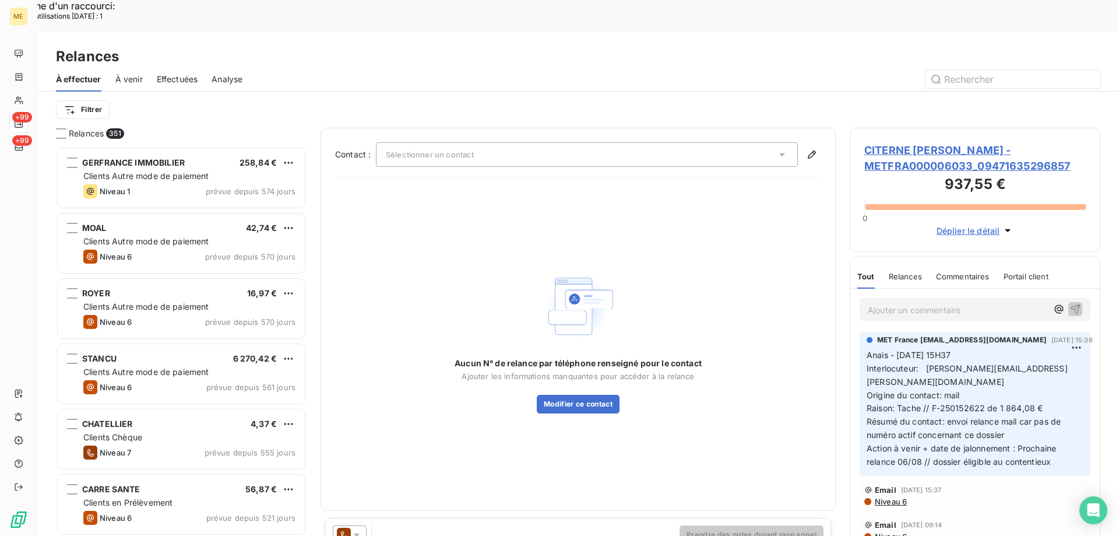
click at [360, 529] on icon at bounding box center [357, 535] width 12 height 12
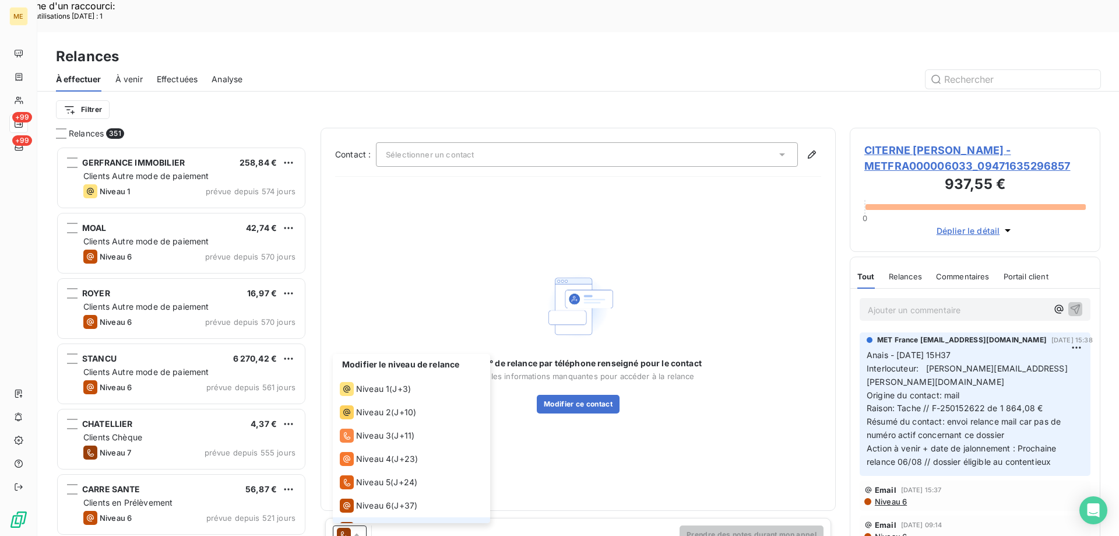
scroll to position [17, 0]
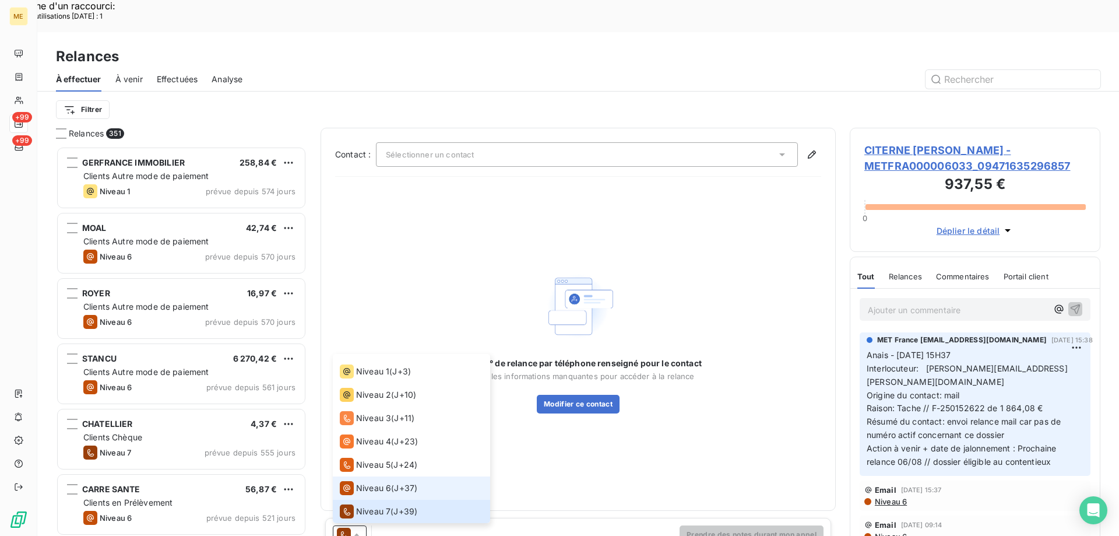
click at [355, 481] on div "Niveau 6" at bounding box center [365, 488] width 51 height 14
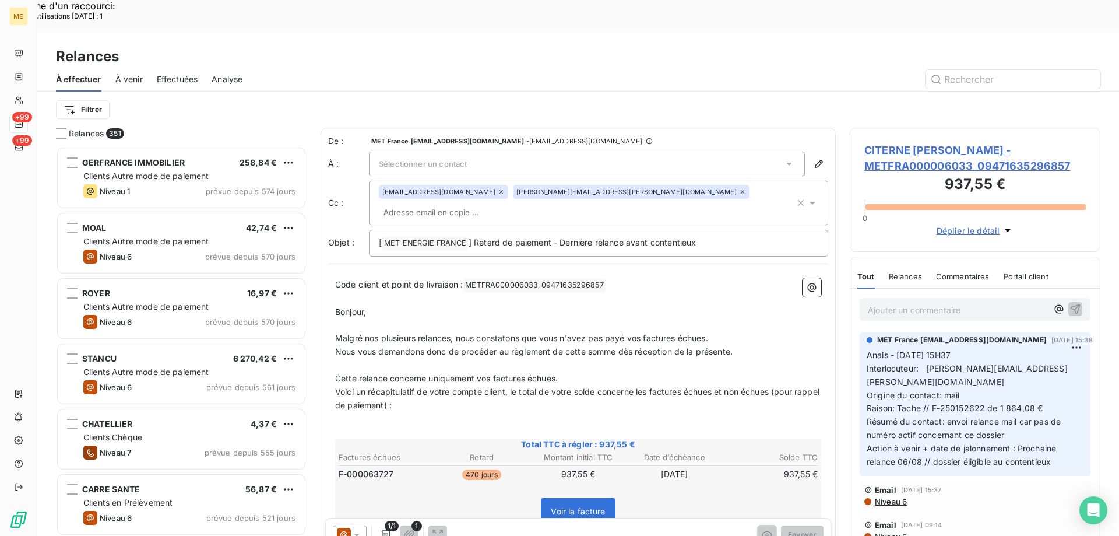
click at [656, 152] on div "Sélectionner un contact" at bounding box center [587, 164] width 436 height 24
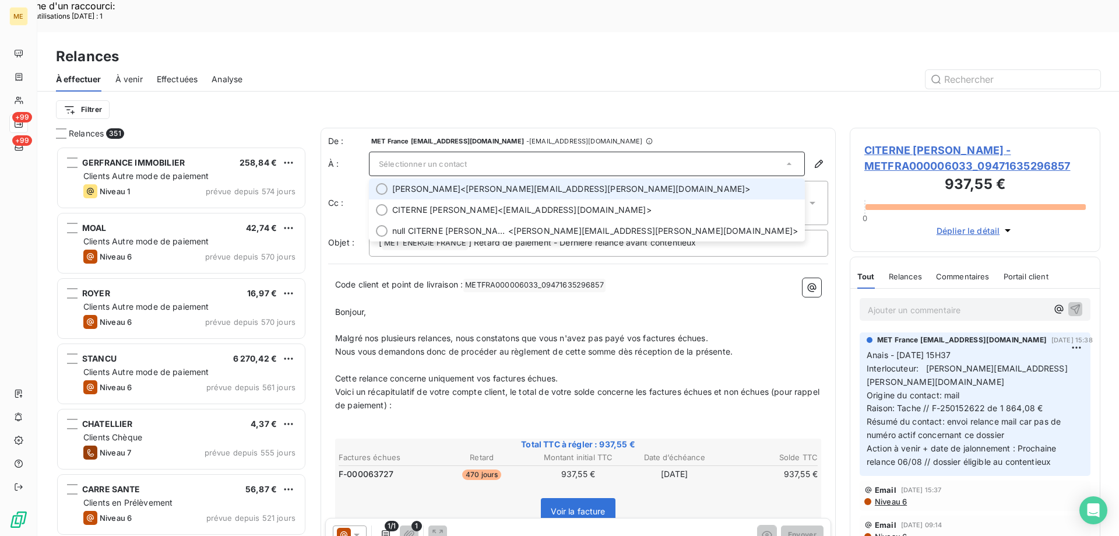
click at [622, 183] on span "Elodie Pinault <elodie.pinault@icloud.com>" at bounding box center [595, 189] width 406 height 12
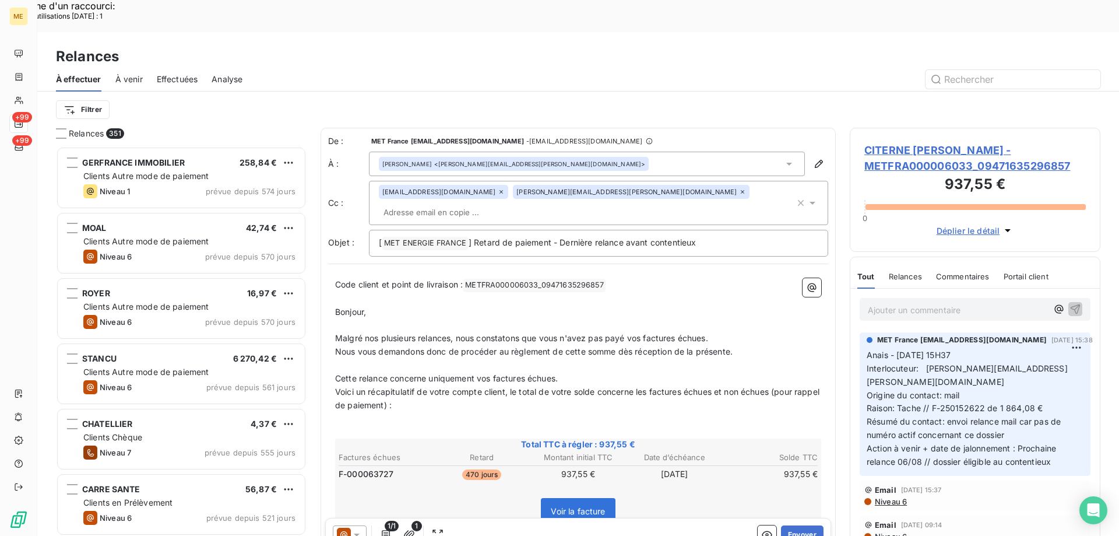
click at [739, 188] on icon at bounding box center [742, 191] width 7 height 7
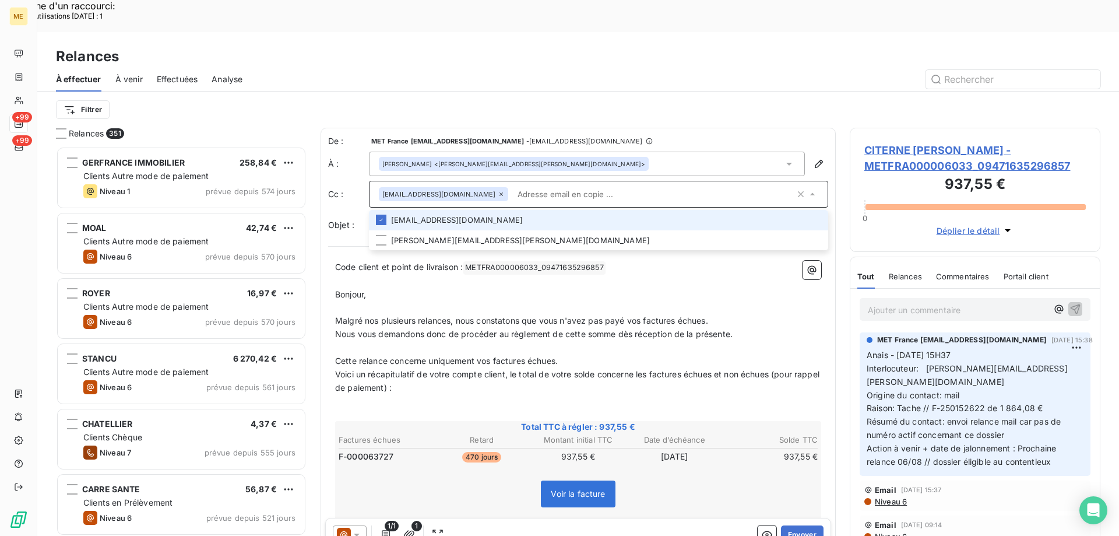
click at [499, 192] on icon at bounding box center [500, 193] width 3 height 3
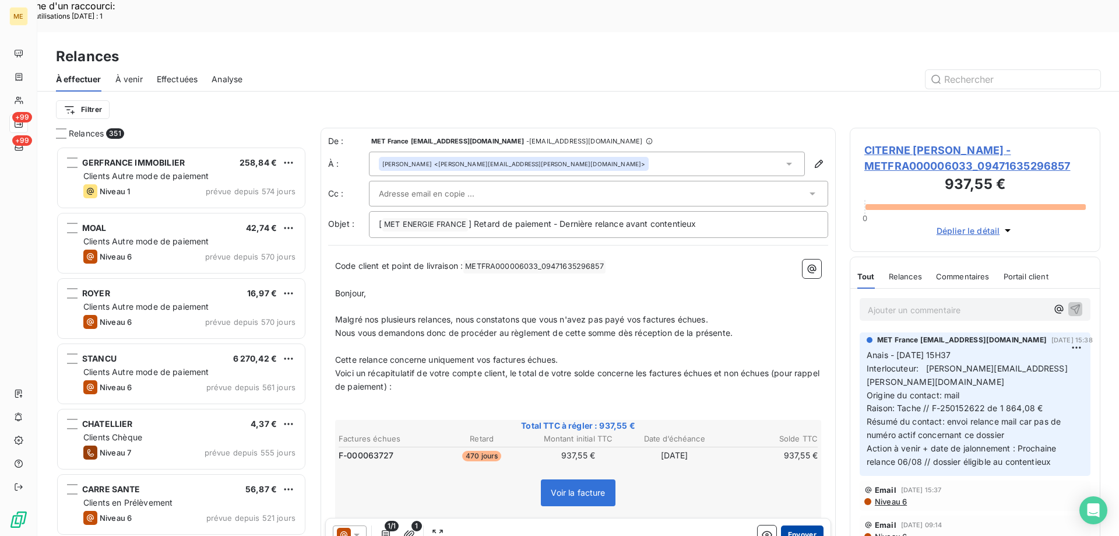
click at [804, 525] on button "Envoyer" at bounding box center [802, 534] width 43 height 19
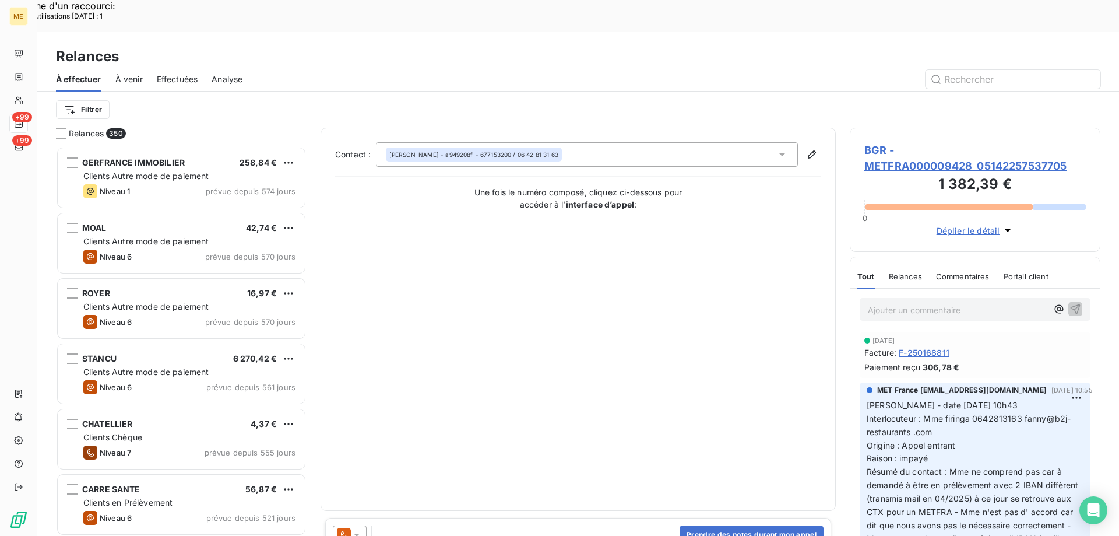
click at [332, 46] on div "Relances" at bounding box center [578, 56] width 1082 height 21
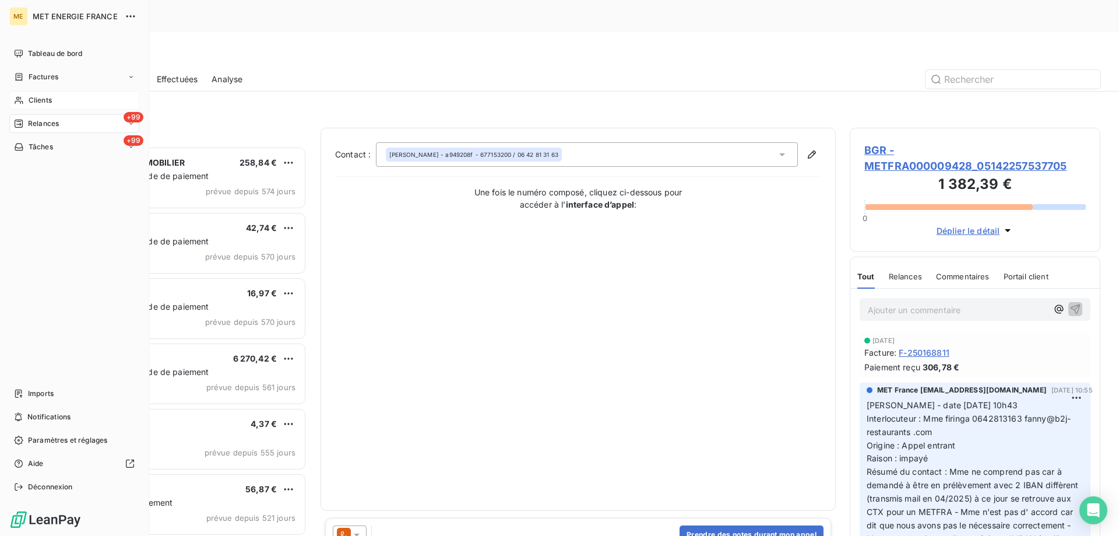
click at [26, 101] on div "Clients" at bounding box center [74, 100] width 130 height 19
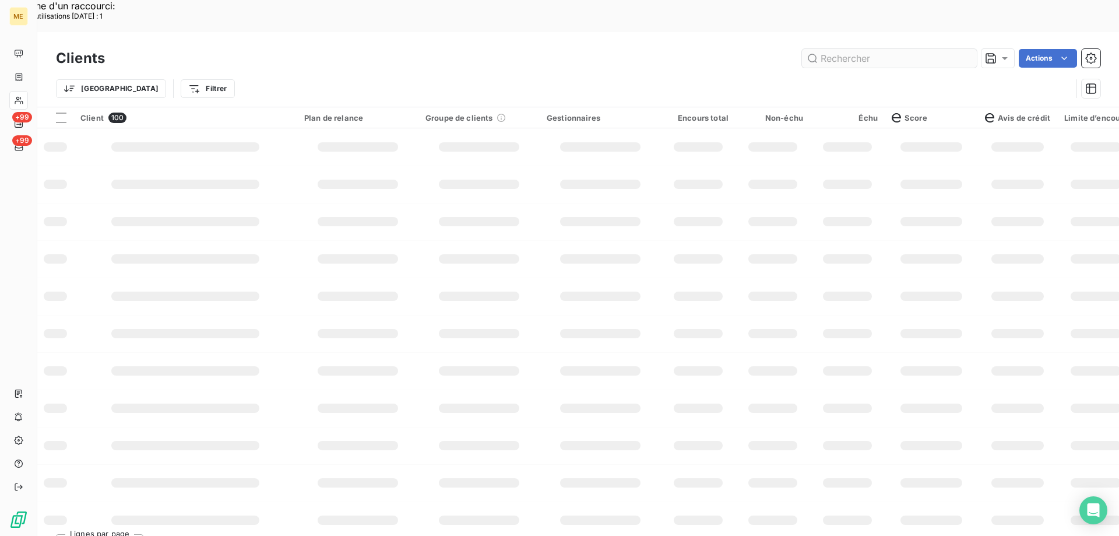
click at [839, 49] on input "text" at bounding box center [889, 58] width 175 height 19
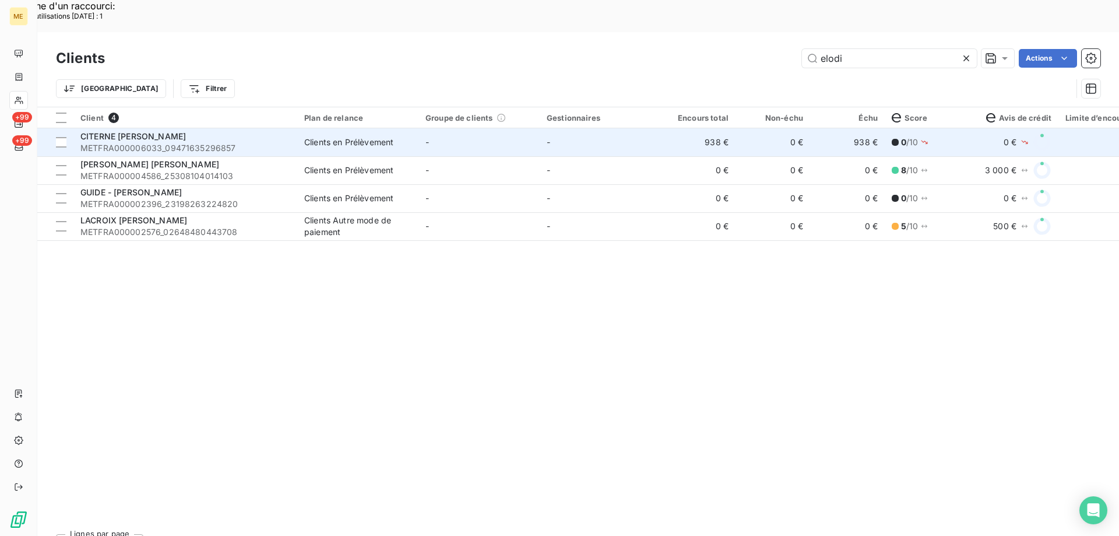
type input "elodi"
click at [393, 136] on div "Clients en Prélèvement" at bounding box center [348, 142] width 89 height 12
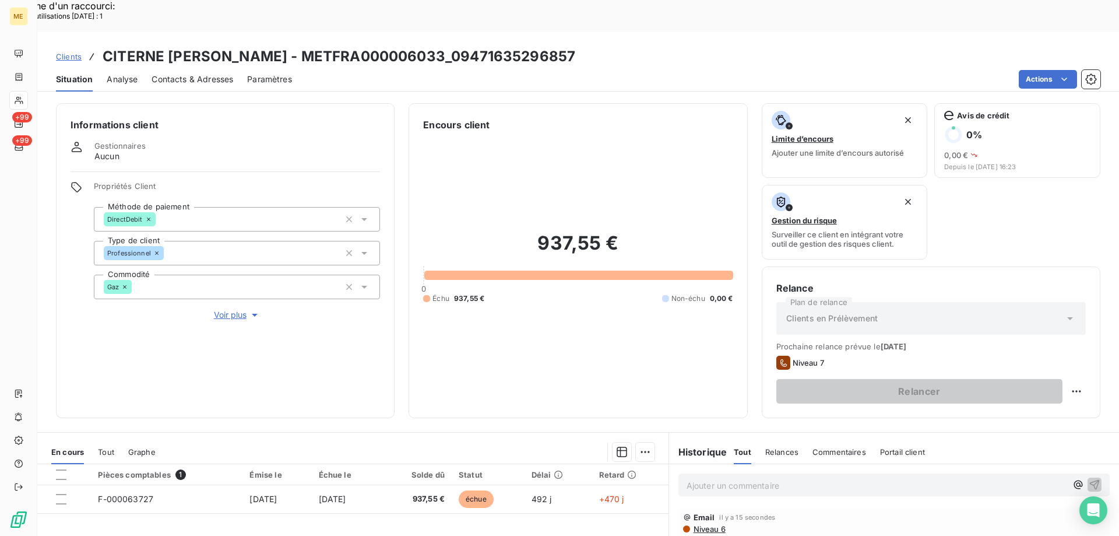
scroll to position [156, 0]
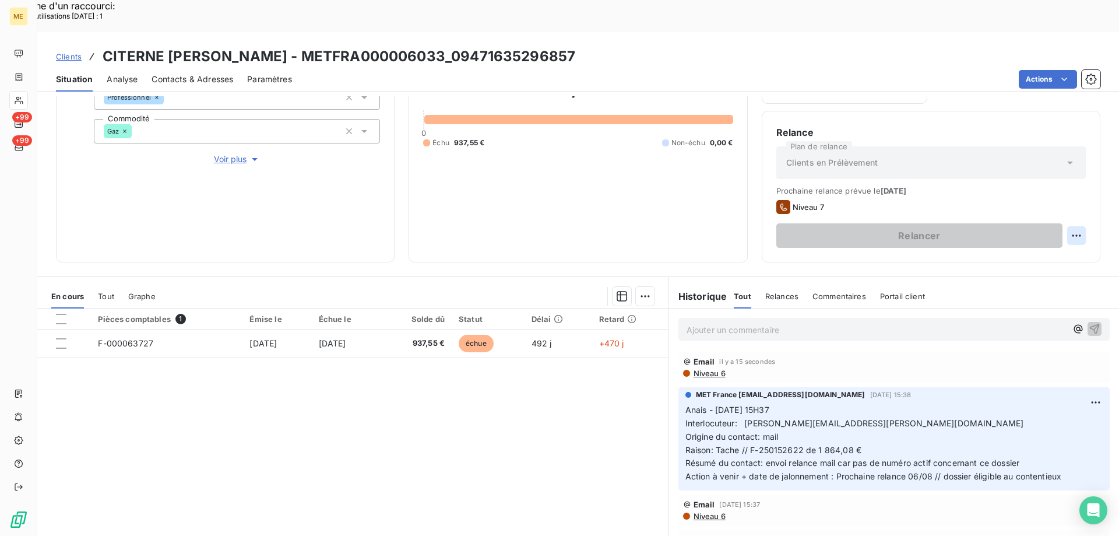
click at [1048, 231] on div "Replanifier cette action" at bounding box center [1019, 229] width 104 height 19
select select "7"
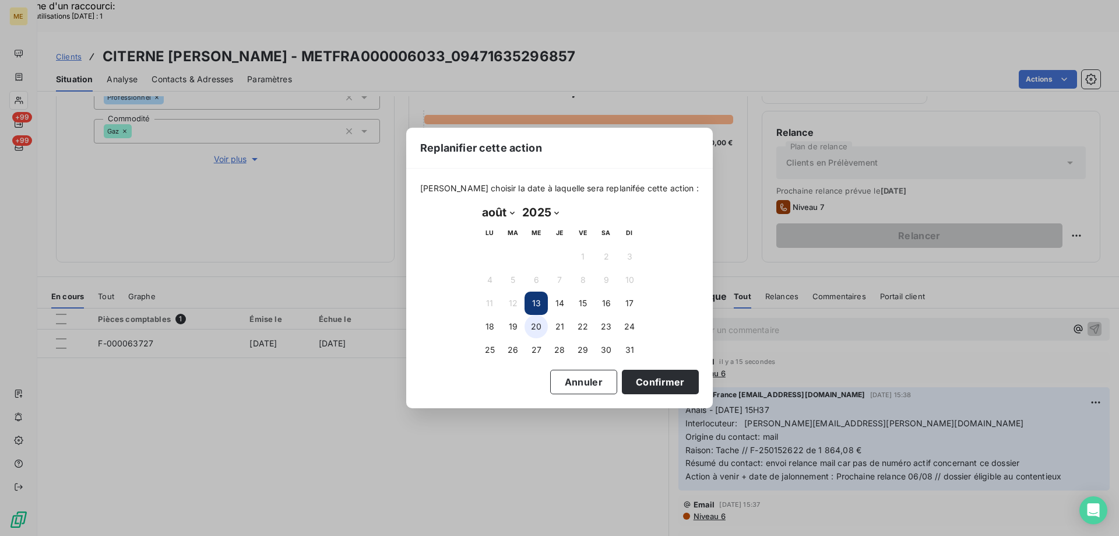
click at [534, 325] on button "20" at bounding box center [535, 326] width 23 height 23
drag, startPoint x: 642, startPoint y: 379, endPoint x: 653, endPoint y: 383, distance: 11.8
click at [643, 379] on button "Confirmer" at bounding box center [660, 381] width 77 height 24
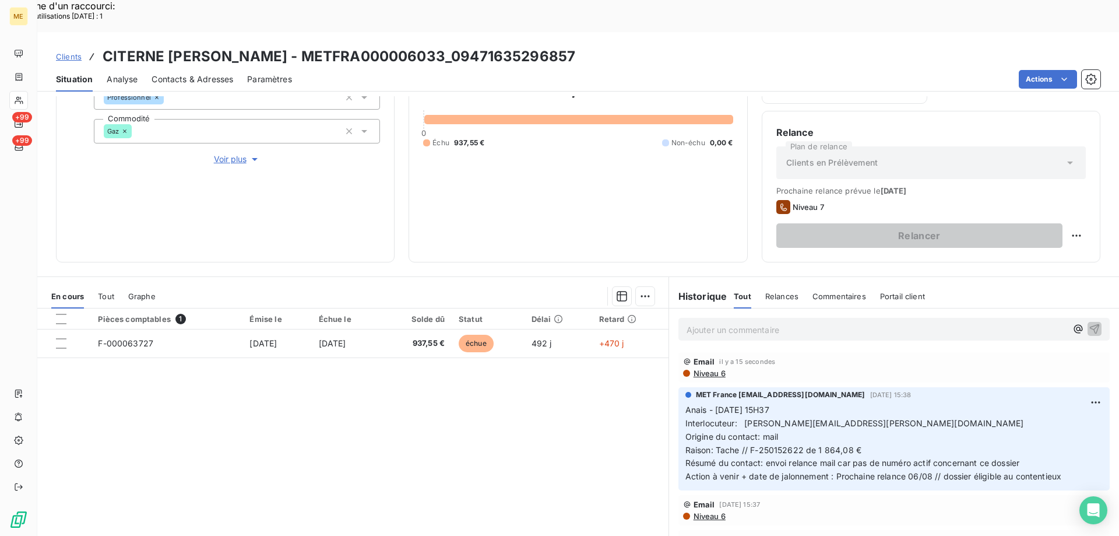
click at [836, 322] on p "Ajouter un commentaire ﻿" at bounding box center [876, 329] width 380 height 15
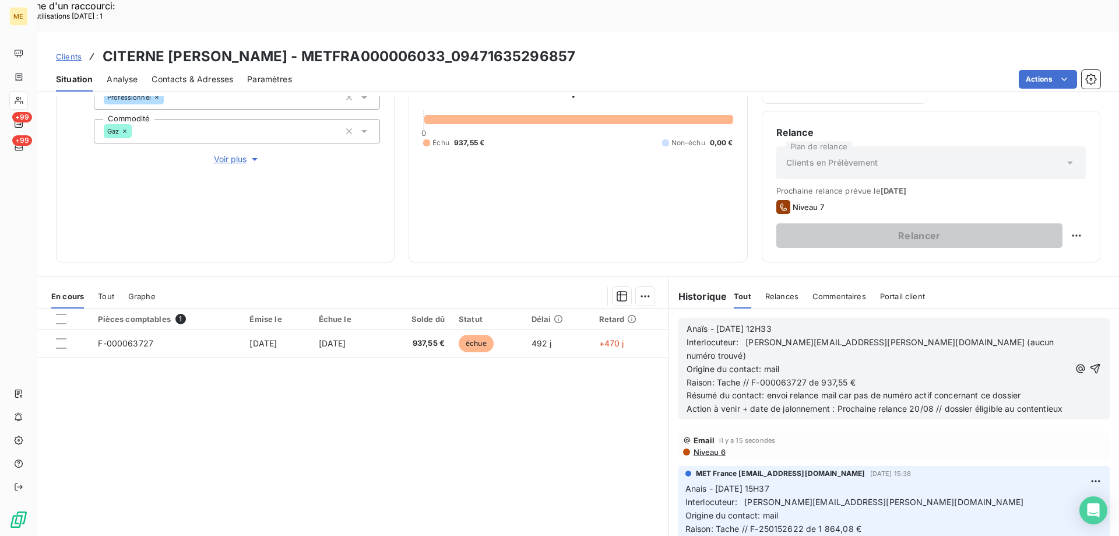
drag, startPoint x: 1076, startPoint y: 335, endPoint x: 1066, endPoint y: 339, distance: 11.1
click at [1089, 362] on icon "button" at bounding box center [1095, 368] width 12 height 12
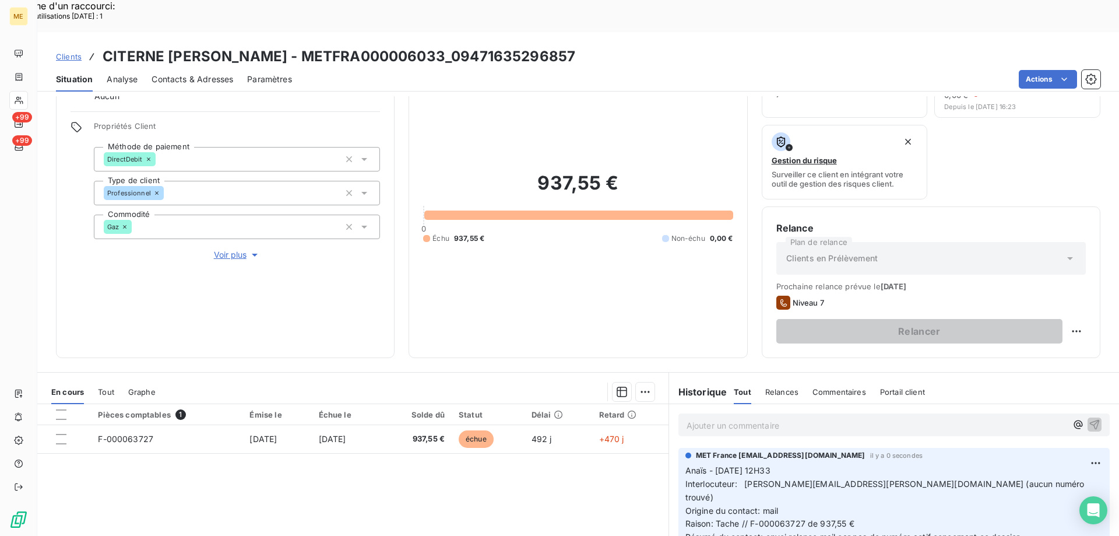
scroll to position [0, 0]
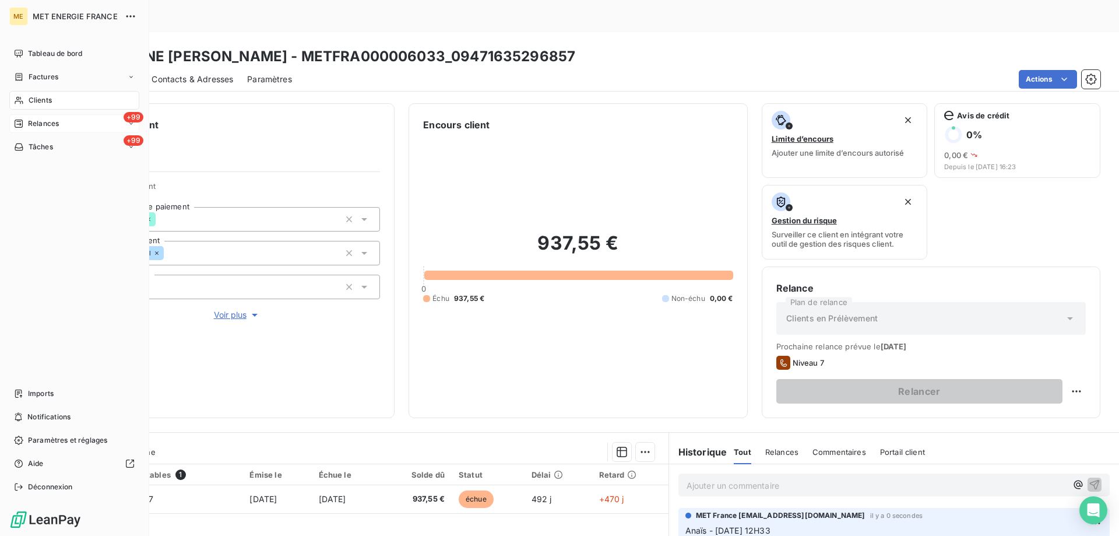
click at [50, 128] on span "Relances" at bounding box center [43, 123] width 31 height 10
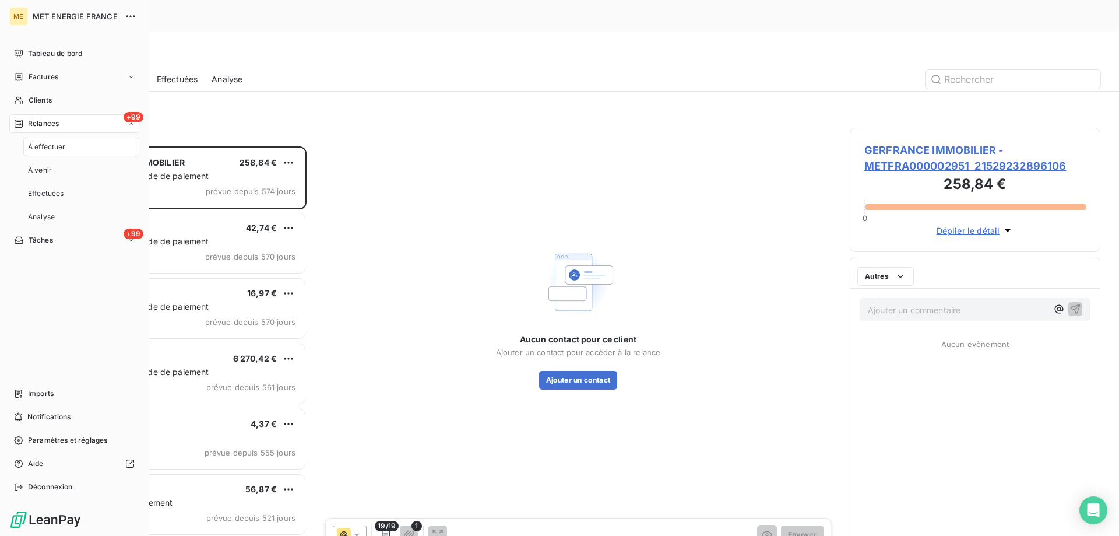
scroll to position [413, 242]
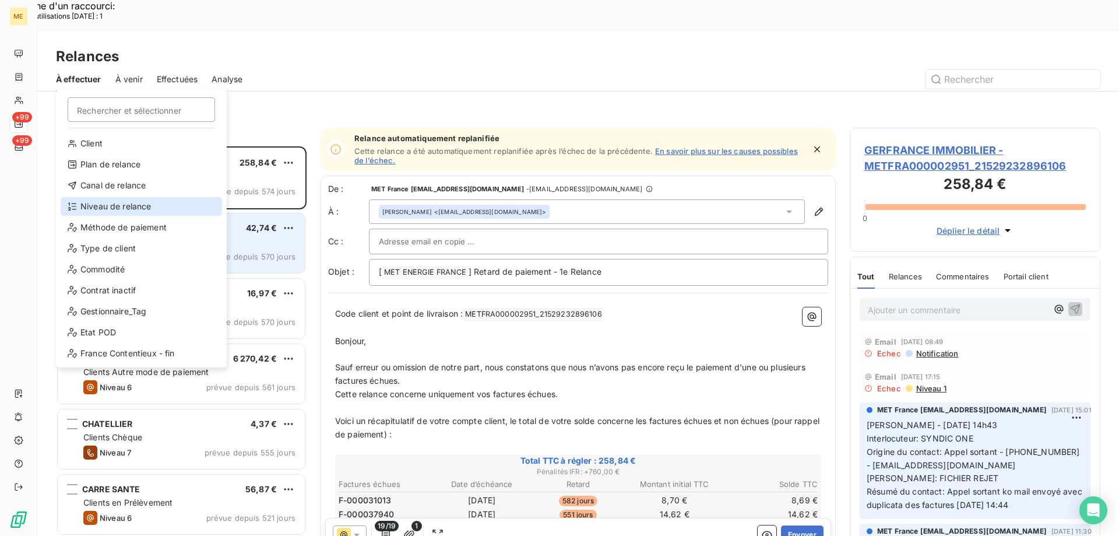
click at [150, 202] on div "Niveau de relance" at bounding box center [141, 206] width 161 height 19
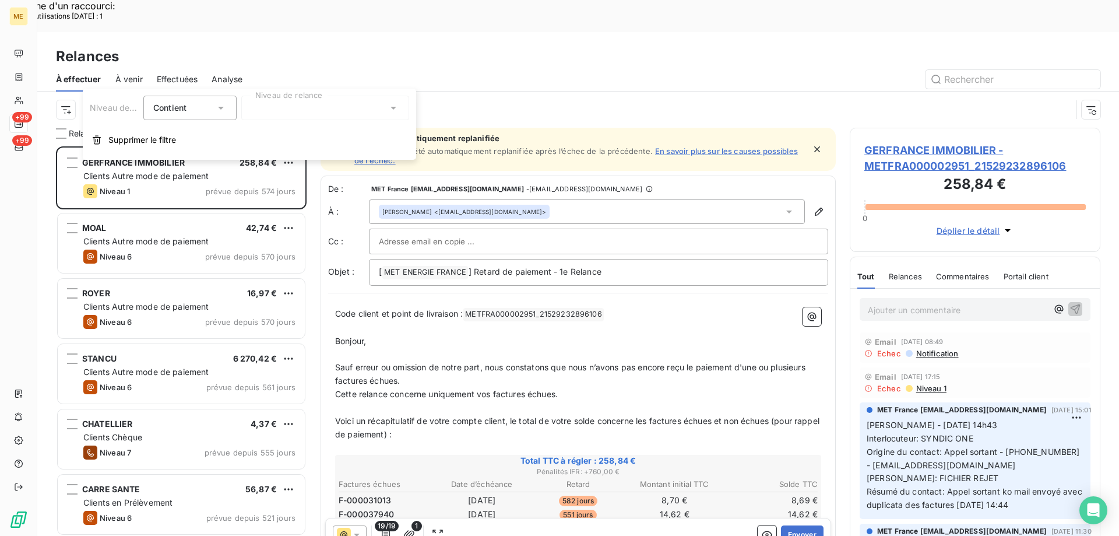
click at [310, 114] on div at bounding box center [325, 108] width 168 height 24
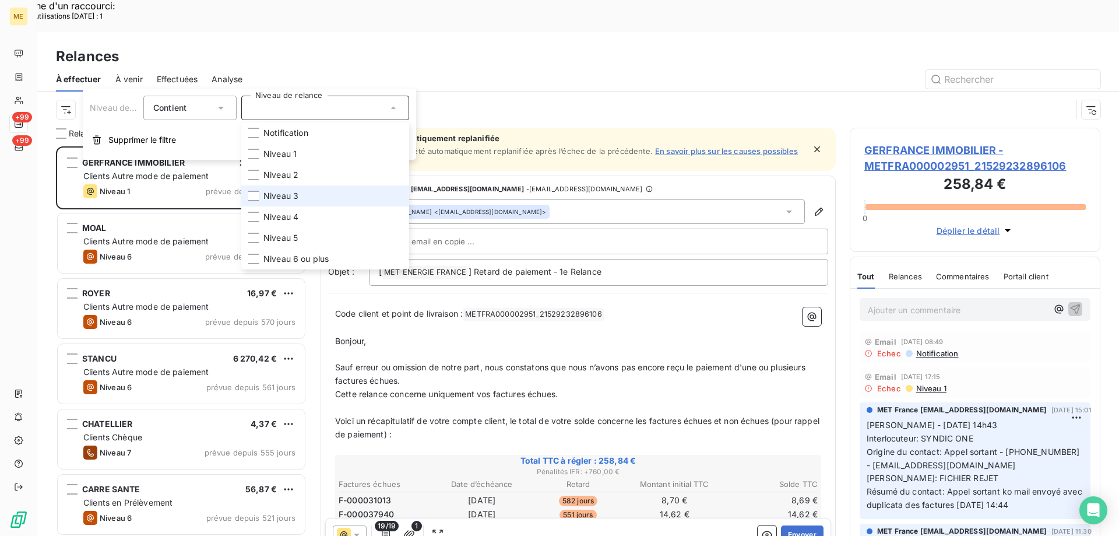
click at [290, 194] on span "Niveau 3" at bounding box center [280, 196] width 35 height 12
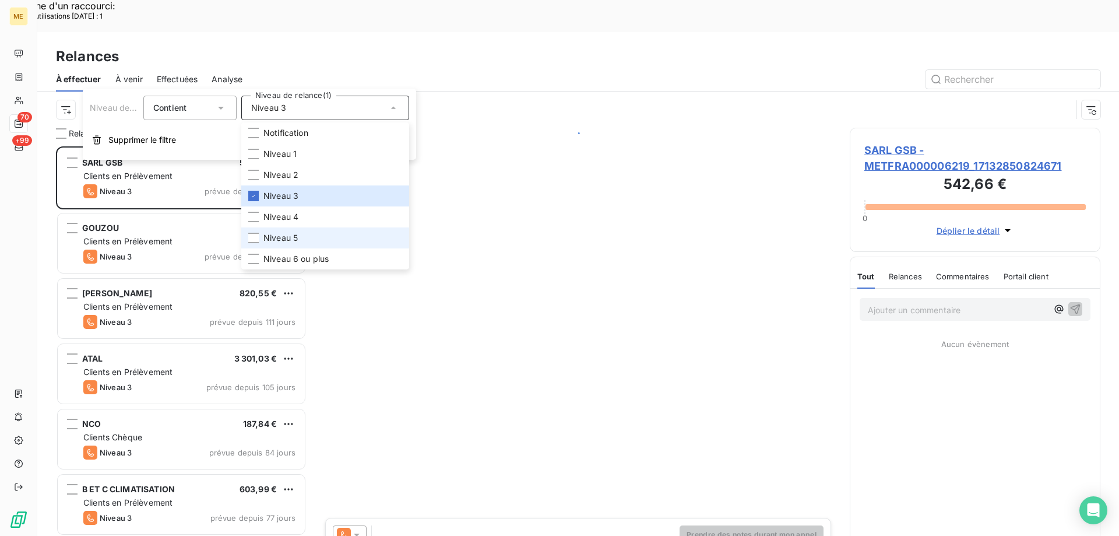
scroll to position [413, 242]
click at [275, 242] on span "Niveau 5" at bounding box center [280, 238] width 34 height 12
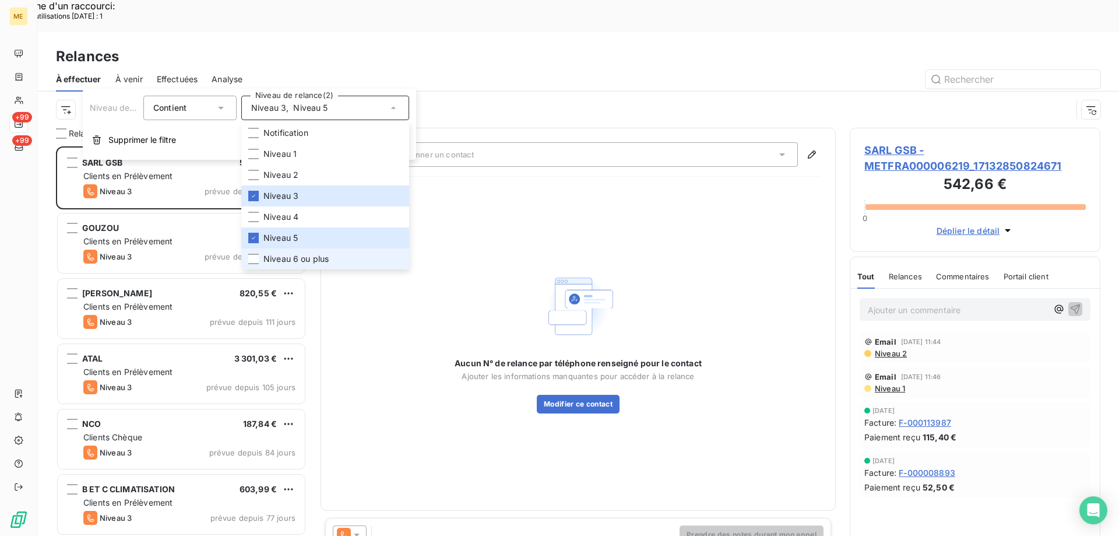
click at [270, 261] on span "Niveau 6 ou plus" at bounding box center [295, 259] width 65 height 12
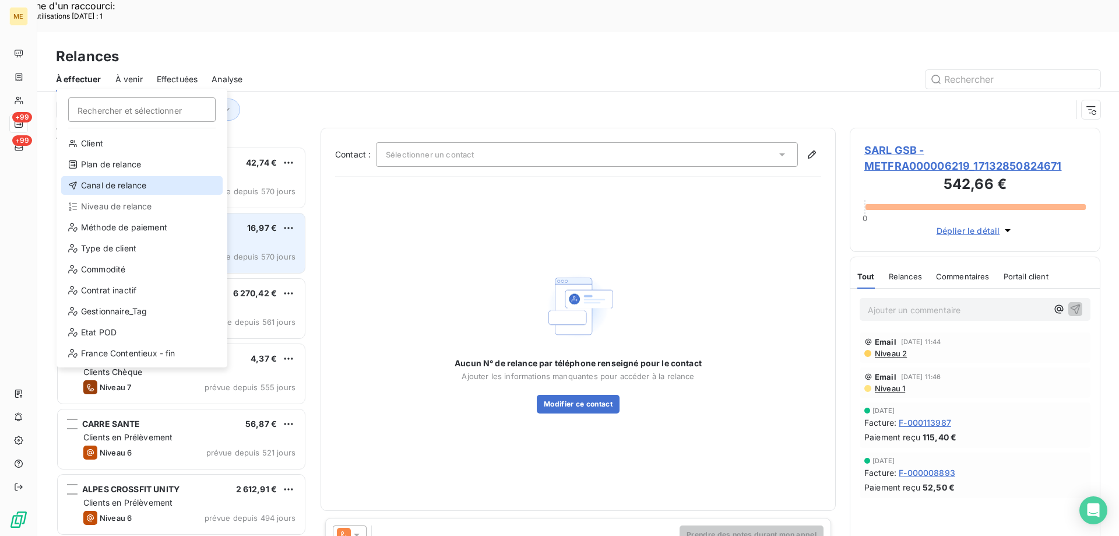
drag, startPoint x: 114, startPoint y: 181, endPoint x: 121, endPoint y: 182, distance: 7.6
click at [114, 181] on div "Canal de relance" at bounding box center [141, 185] width 161 height 19
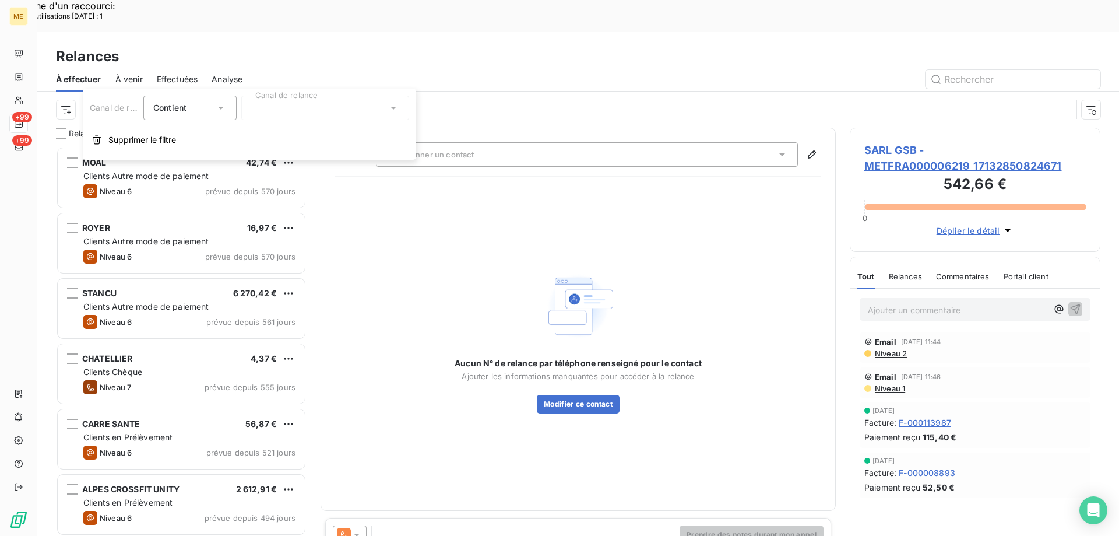
click at [305, 108] on div at bounding box center [325, 108] width 168 height 24
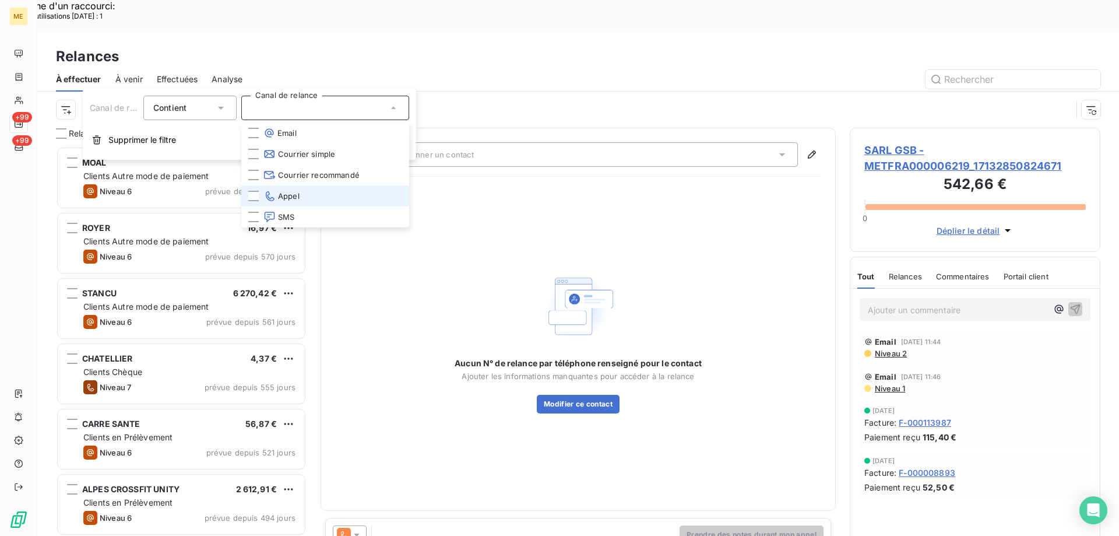
click at [318, 193] on li "Appel" at bounding box center [325, 195] width 168 height 21
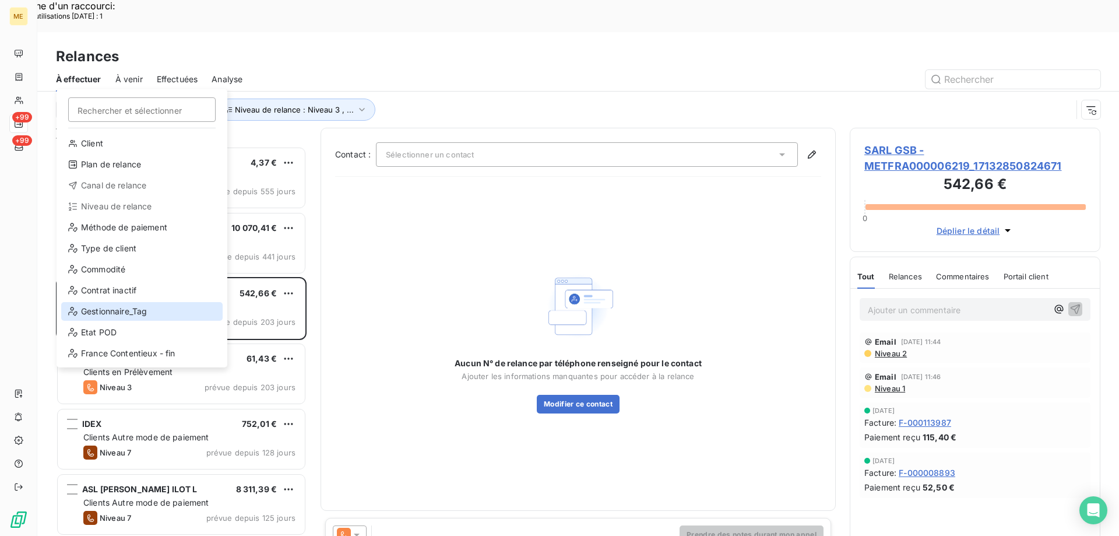
click at [134, 308] on div "Gestionnaire_Tag" at bounding box center [141, 311] width 161 height 19
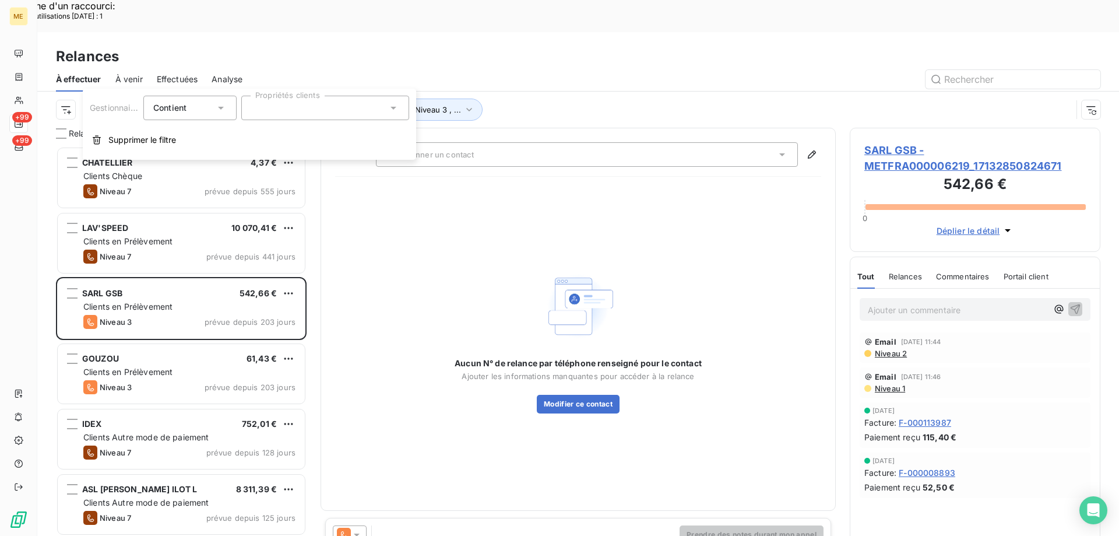
click at [274, 113] on div at bounding box center [325, 108] width 168 height 24
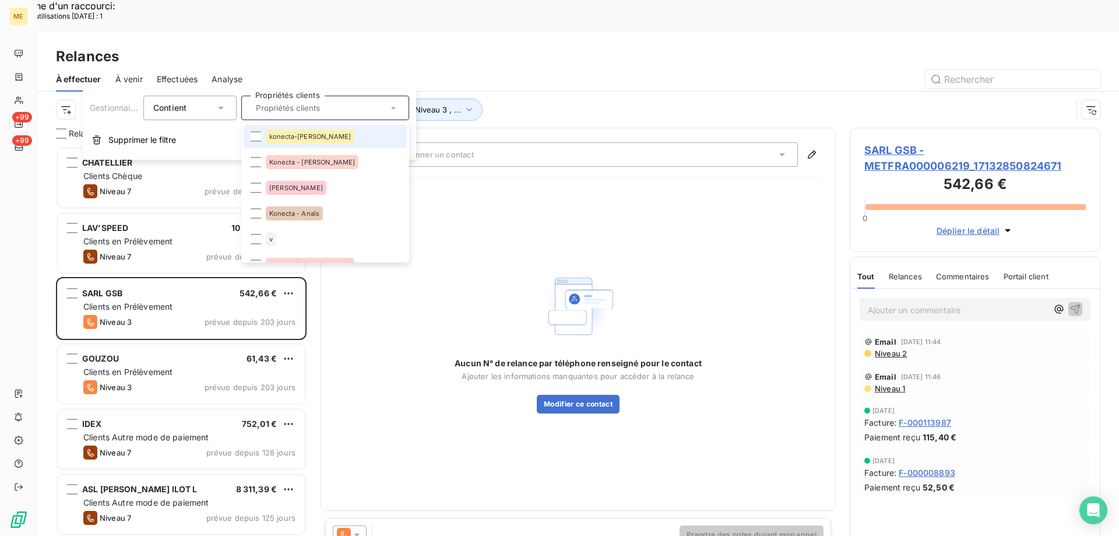
click at [289, 138] on span "konecta-[PERSON_NAME]" at bounding box center [310, 136] width 82 height 7
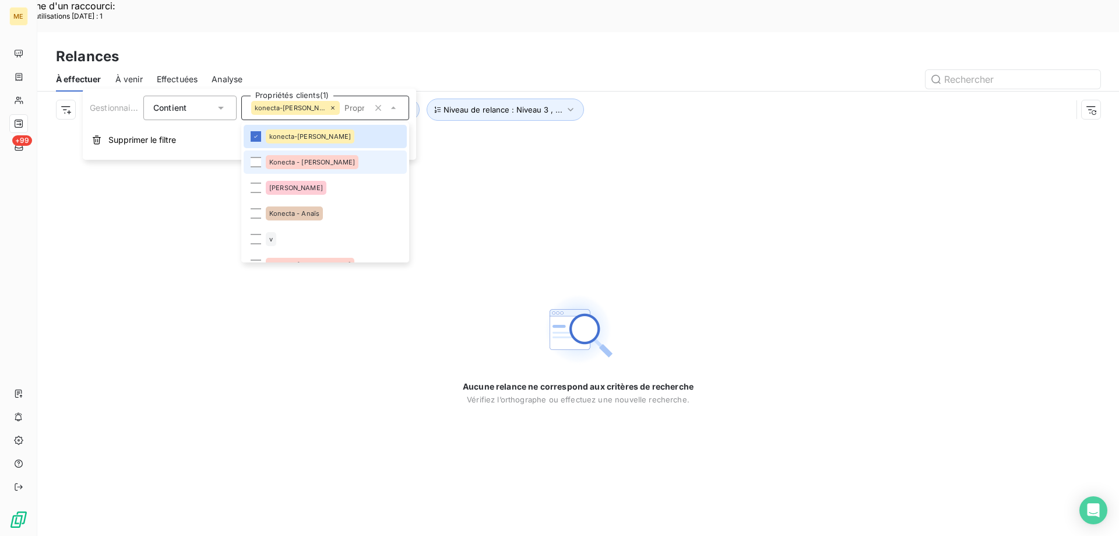
click at [286, 167] on div "Konecta - [PERSON_NAME]" at bounding box center [312, 162] width 93 height 14
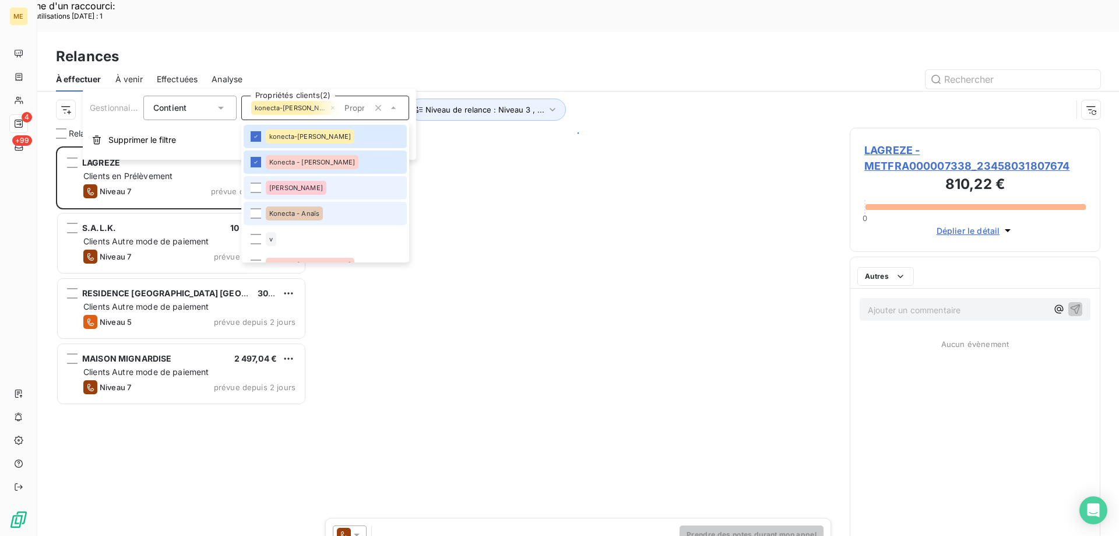
scroll to position [413, 242]
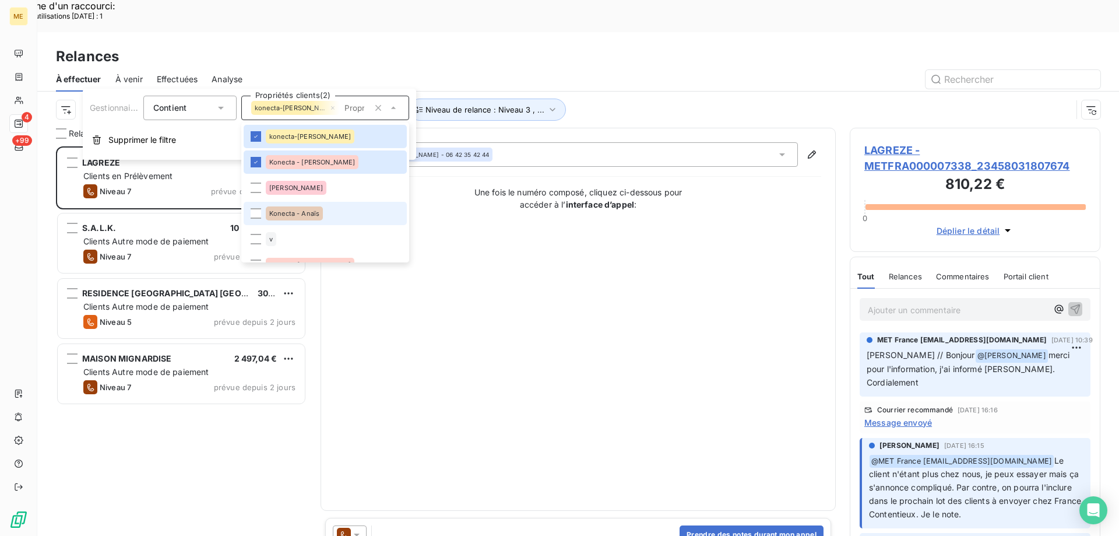
click at [284, 211] on span "Konecta - Anaïs" at bounding box center [294, 213] width 50 height 7
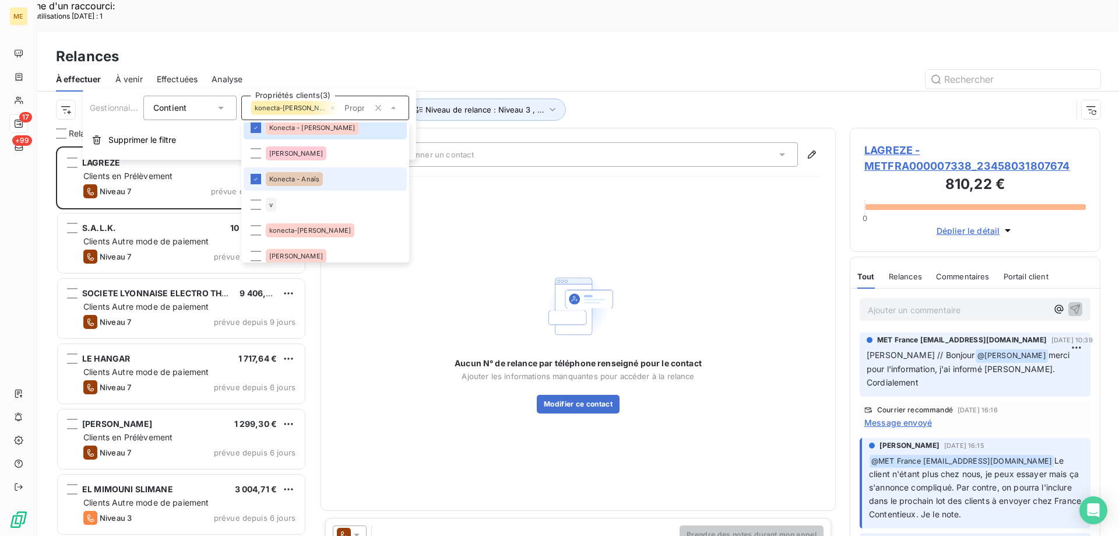
scroll to position [58, 0]
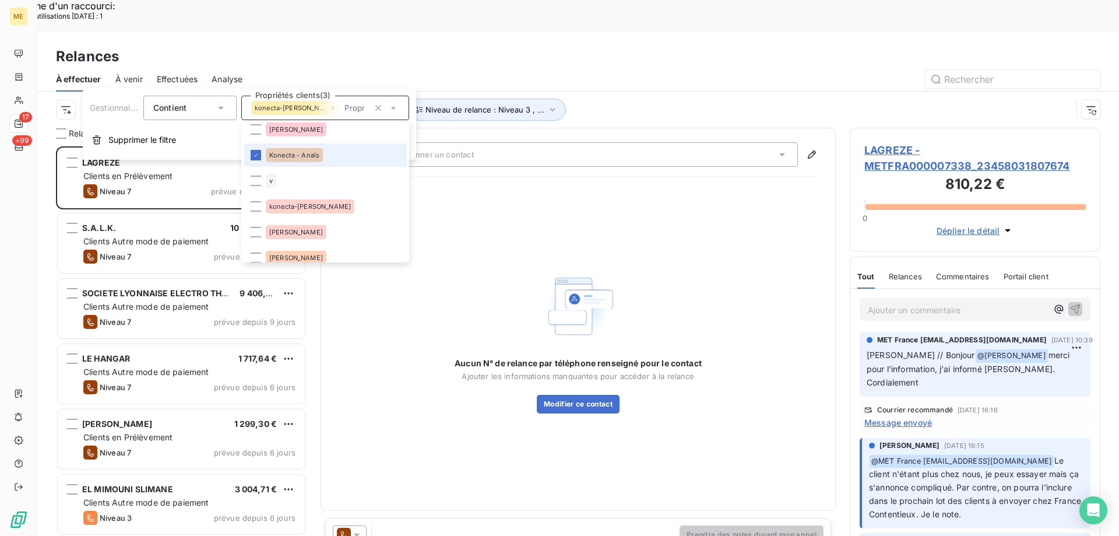
click at [290, 207] on span "konecta-[PERSON_NAME]" at bounding box center [310, 206] width 82 height 7
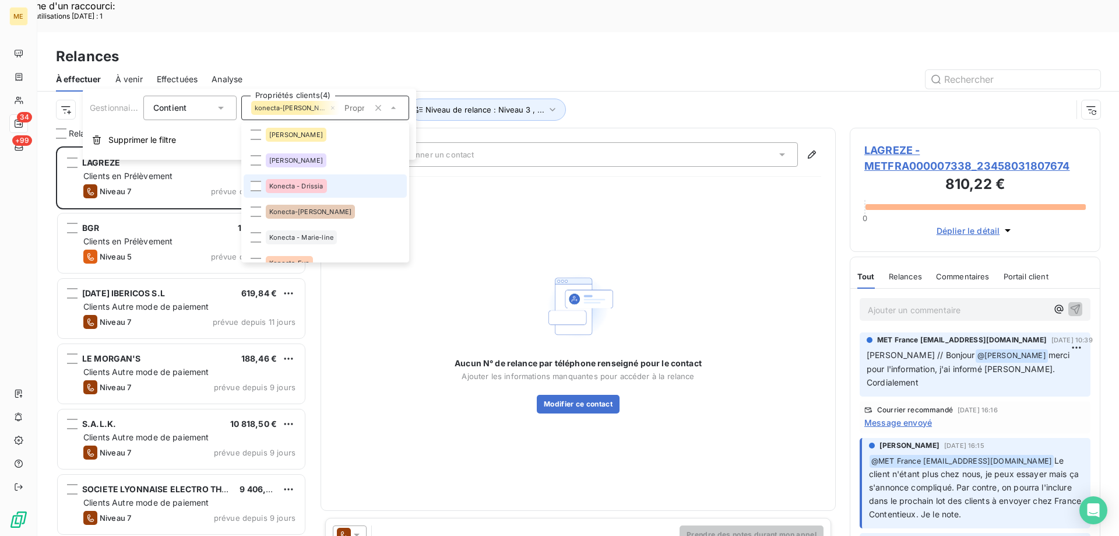
scroll to position [233, 0]
click at [301, 186] on span "Konecta - Drissia" at bounding box center [296, 185] width 54 height 7
click at [294, 209] on span "Konecta-[PERSON_NAME]" at bounding box center [310, 210] width 82 height 7
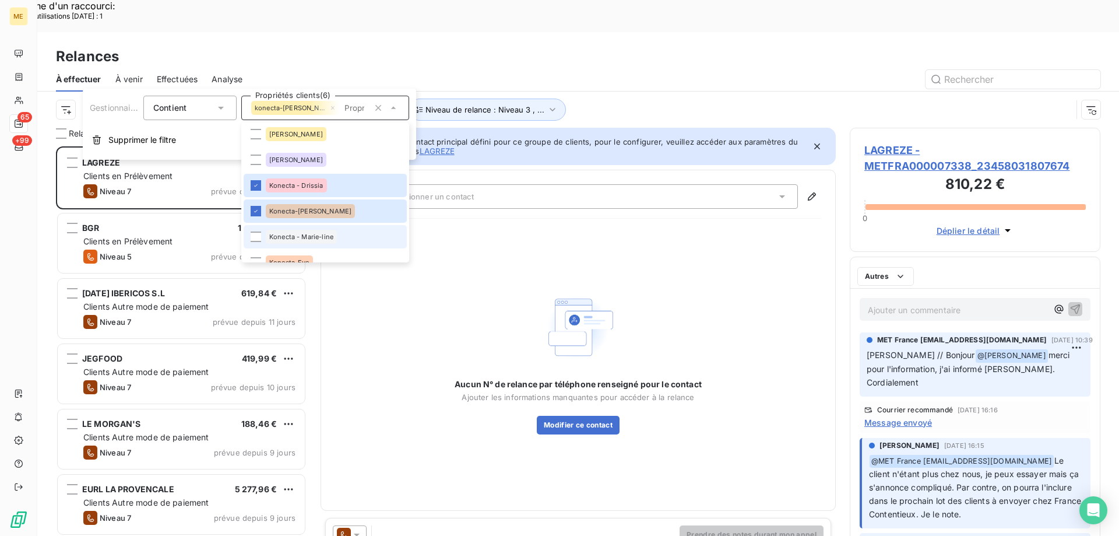
click at [283, 236] on span "Konecta - Marie-line" at bounding box center [301, 236] width 64 height 7
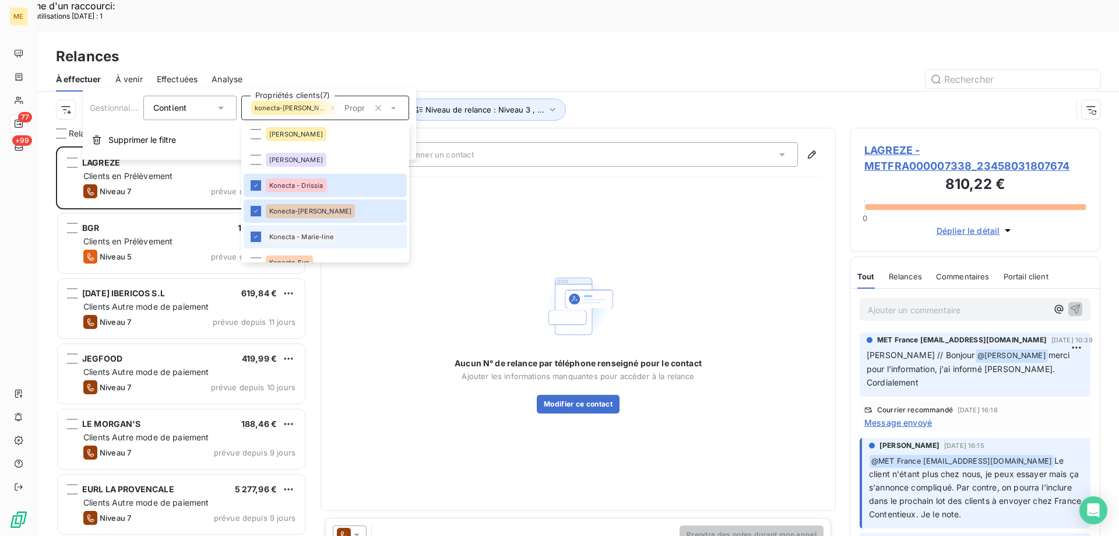
scroll to position [350, 0]
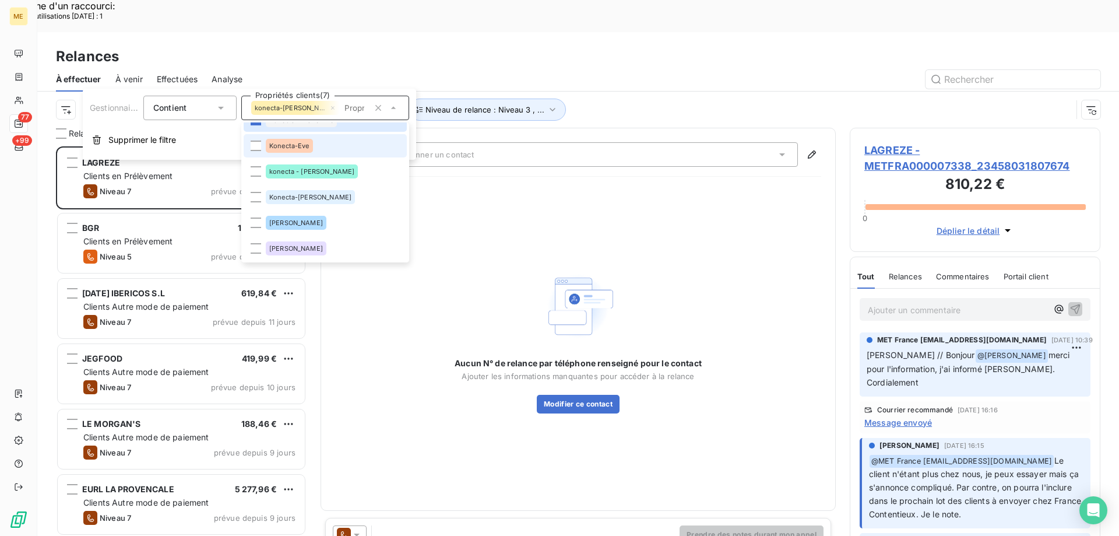
click at [310, 144] on div "Konecta-Eve" at bounding box center [289, 146] width 47 height 14
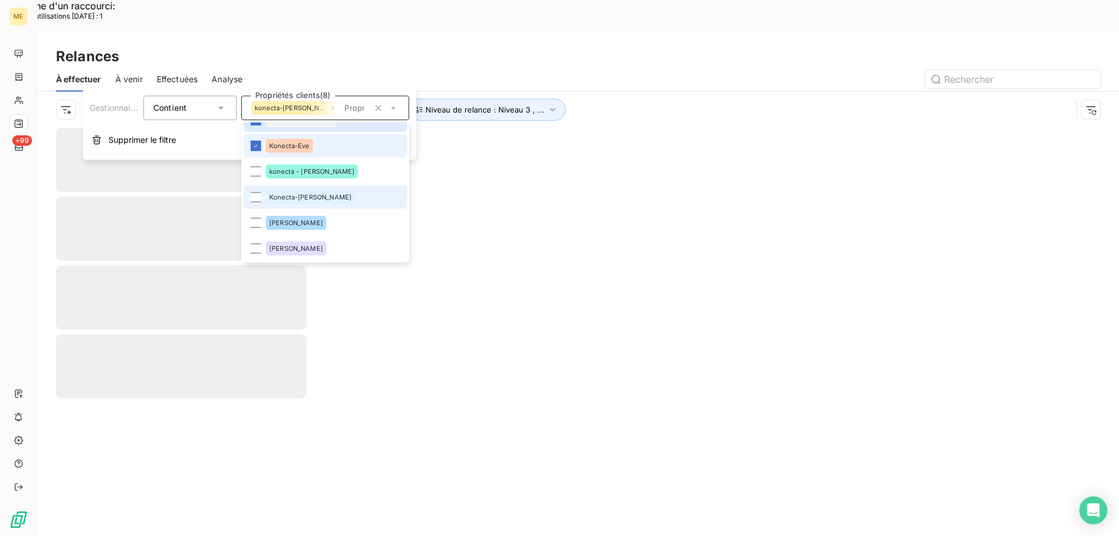
click at [306, 172] on span "konecta - [PERSON_NAME]" at bounding box center [311, 171] width 85 height 7
click at [311, 199] on span "Konecta-[PERSON_NAME]" at bounding box center [310, 196] width 82 height 7
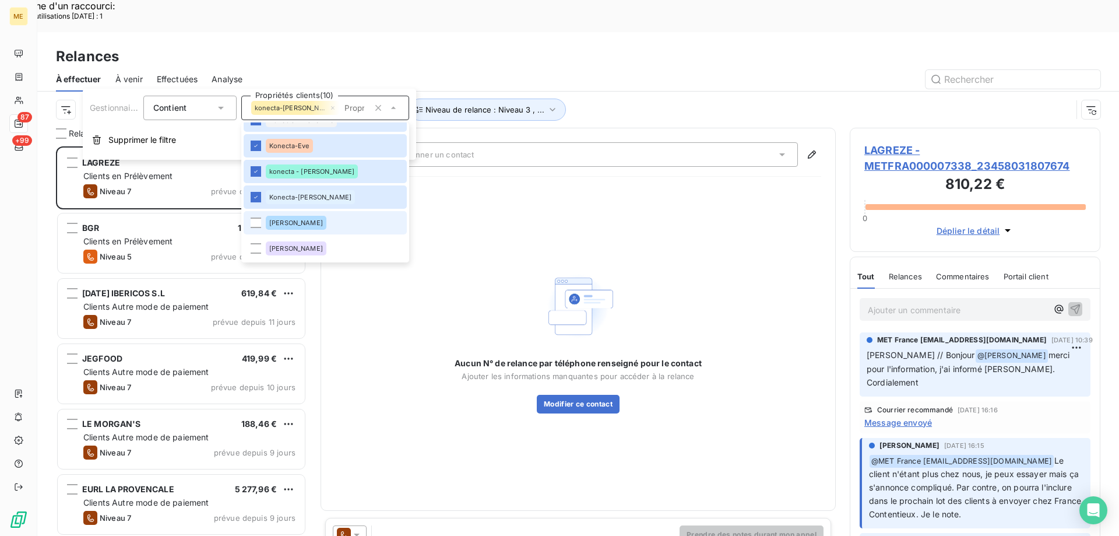
scroll to position [408, 0]
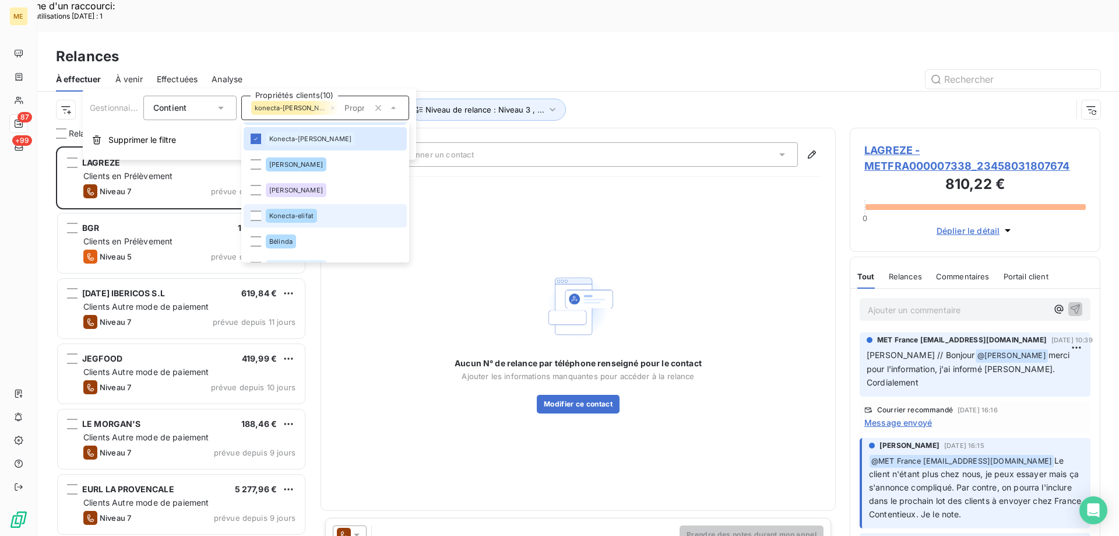
click at [308, 206] on li "Konecta-elifat" at bounding box center [325, 215] width 163 height 23
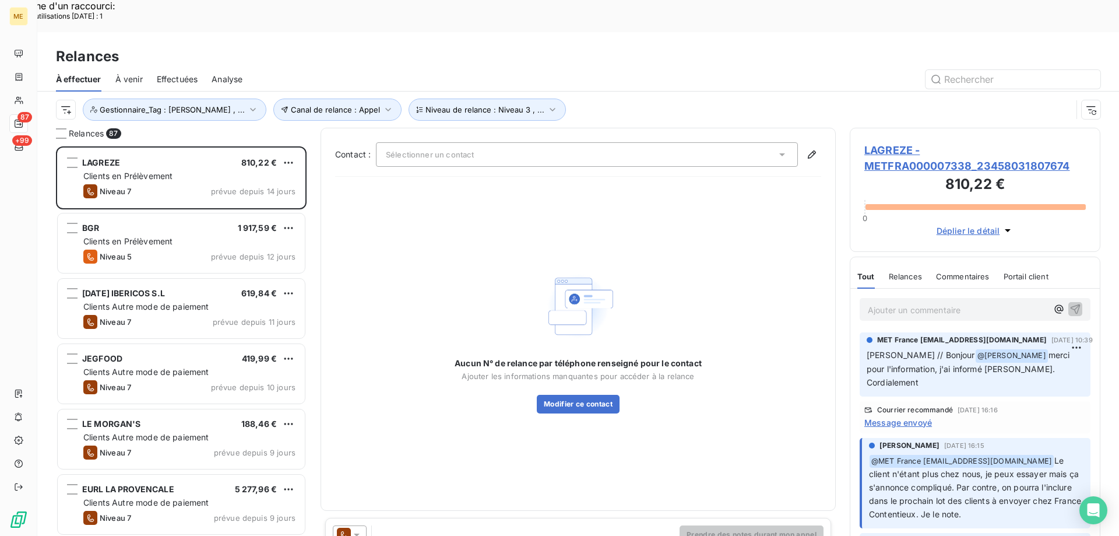
click at [619, 98] on div "Canal de relance : Appel Niveau de relance : Niveau 3 , ... Gestionnaire_Tag : …" at bounding box center [564, 109] width 1016 height 22
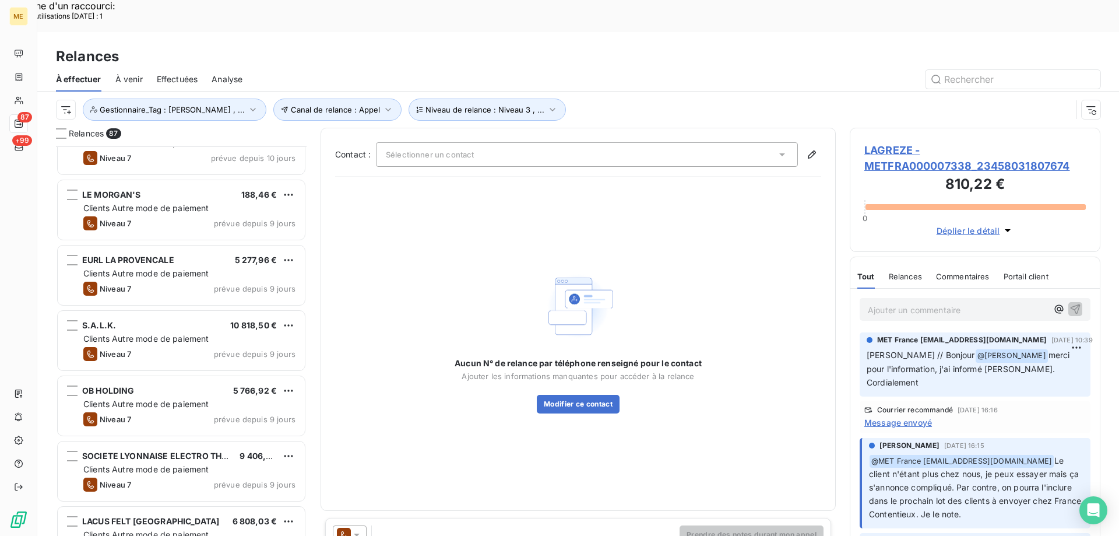
scroll to position [234, 0]
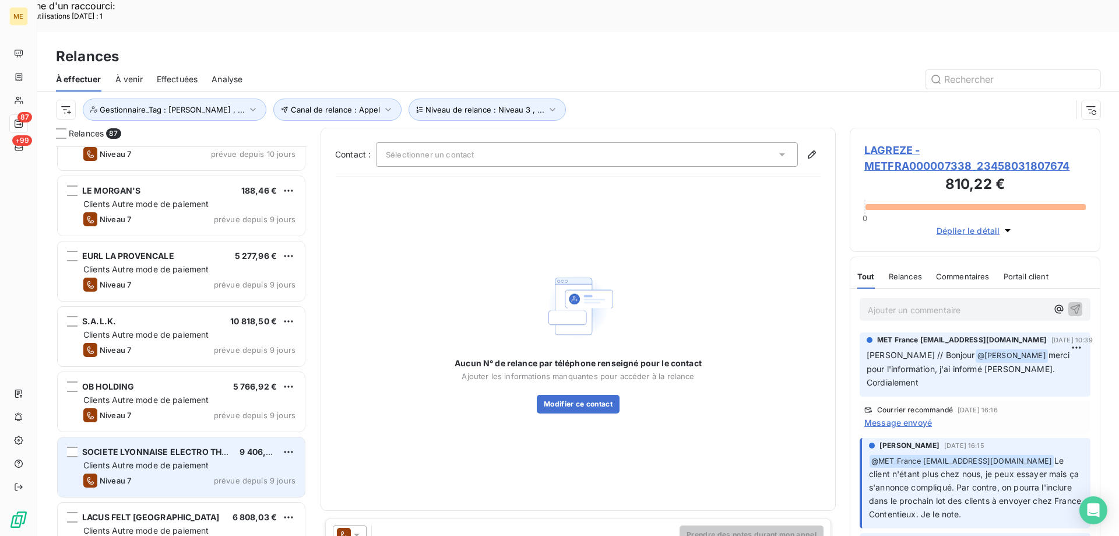
click at [150, 460] on span "Clients Autre mode de paiement" at bounding box center [146, 465] width 126 height 10
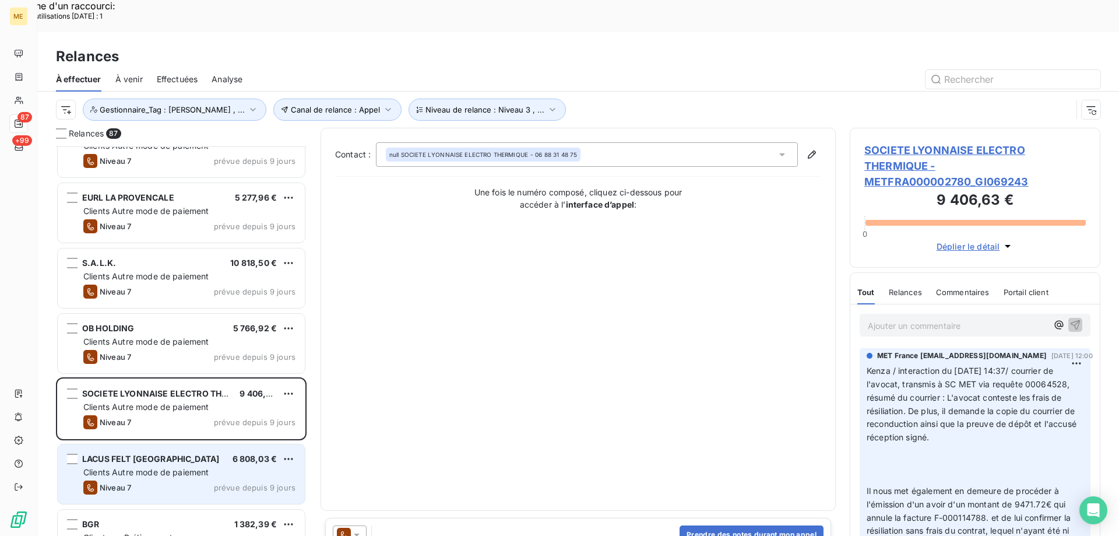
click at [145, 453] on span "LACUS FELT FRANCE" at bounding box center [150, 458] width 137 height 10
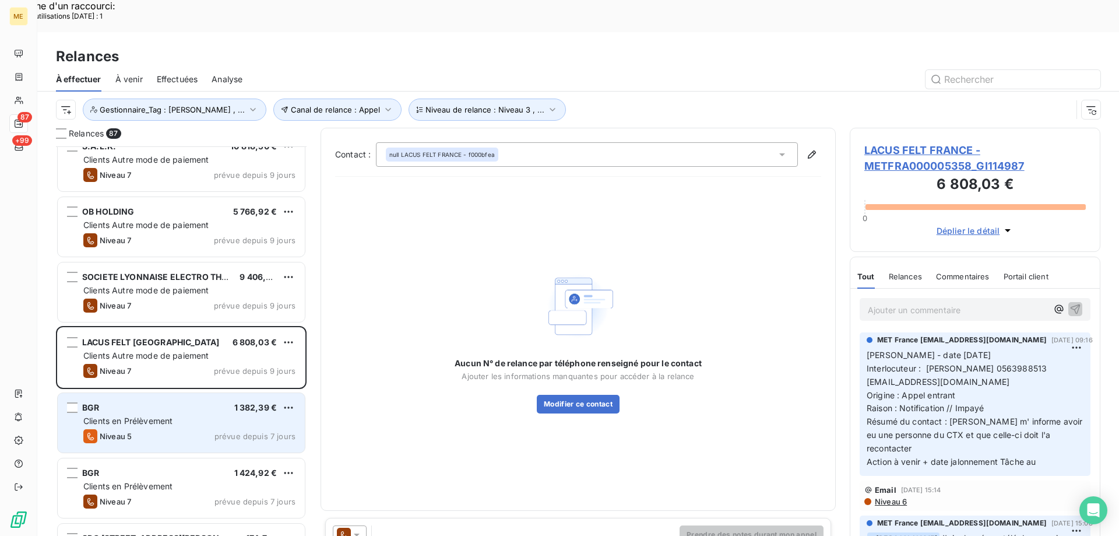
click at [159, 415] on span "Clients en Prélèvement" at bounding box center [127, 420] width 89 height 10
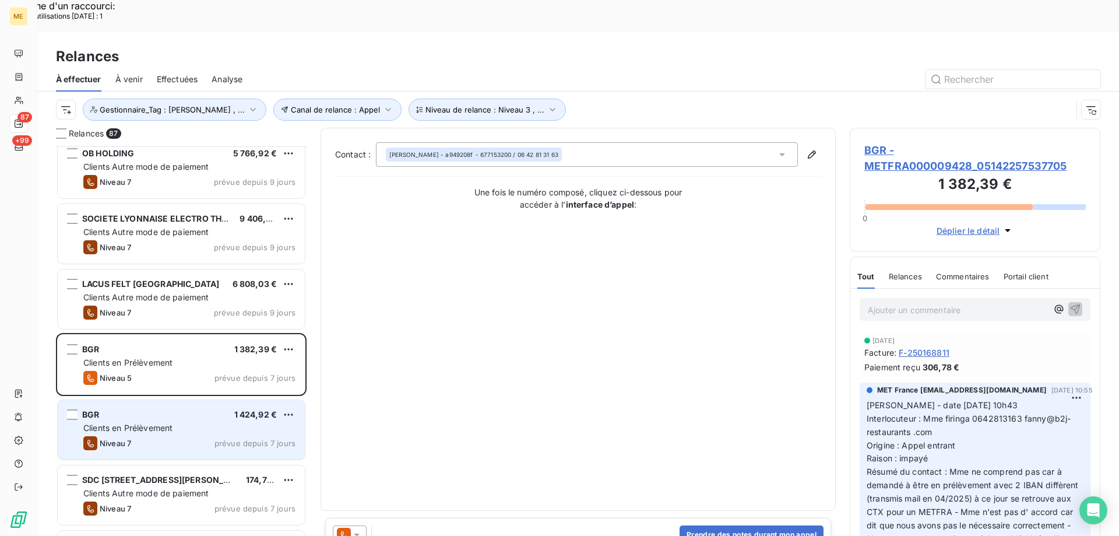
drag, startPoint x: 153, startPoint y: 383, endPoint x: 149, endPoint y: 394, distance: 11.6
click at [153, 409] on div "BGR 1 424,92 €" at bounding box center [189, 414] width 212 height 10
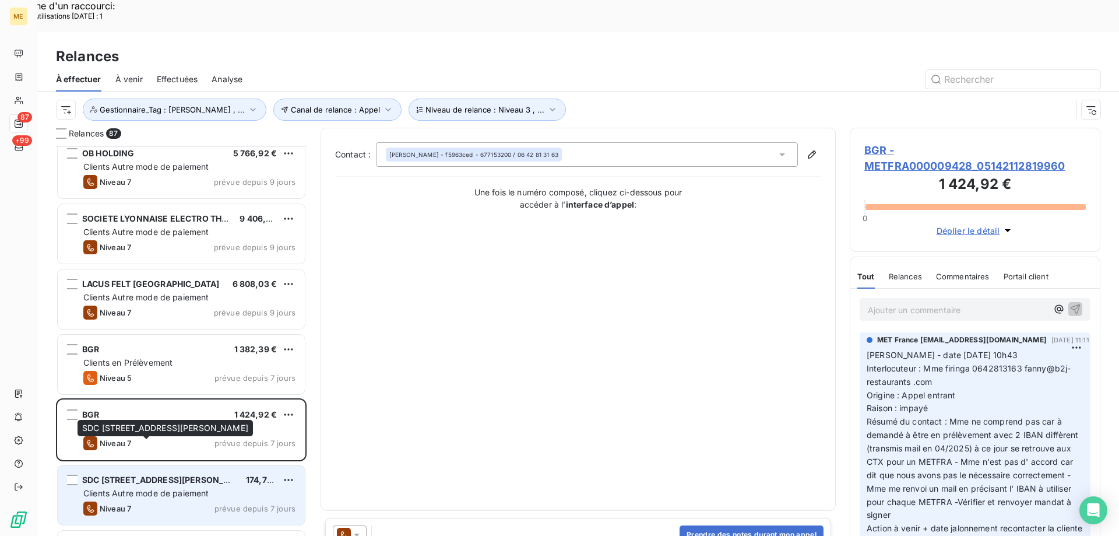
click at [138, 474] on span "SDC 18 RUE ESTIENNE D ORVES" at bounding box center [167, 479] width 170 height 10
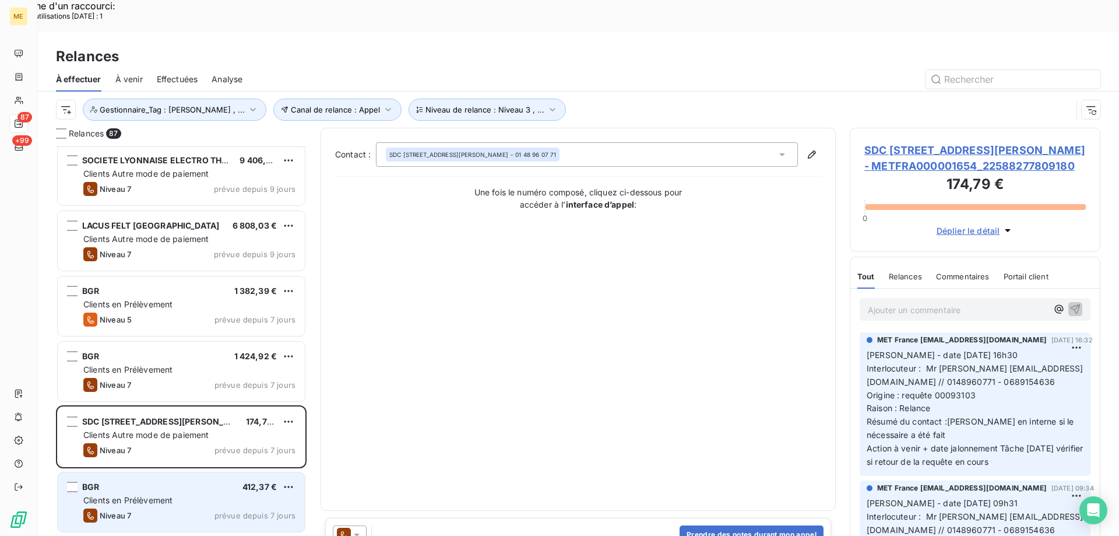
click at [156, 495] on span "Clients en Prélèvement" at bounding box center [127, 500] width 89 height 10
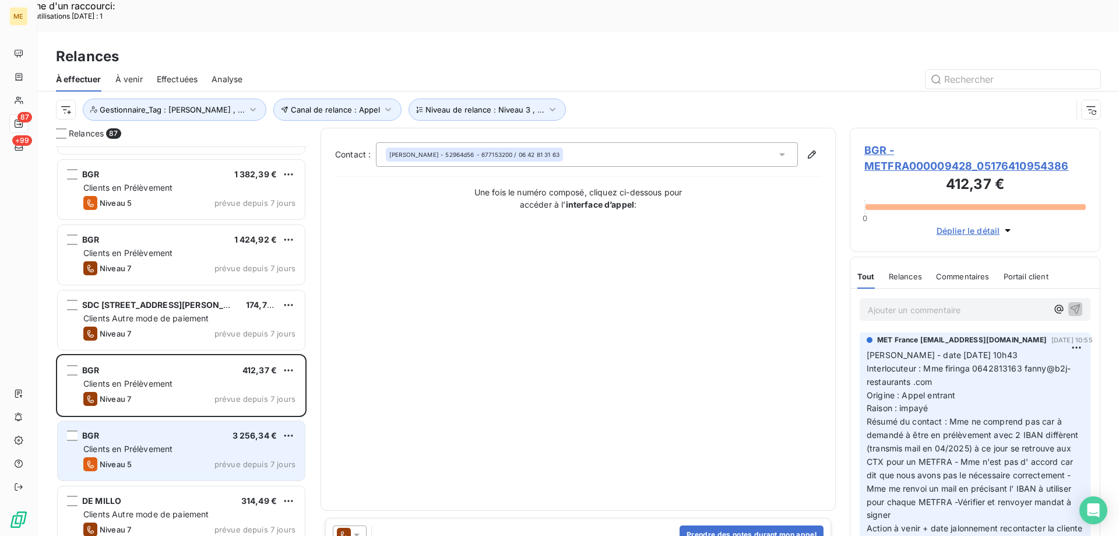
click at [156, 443] on span "Clients en Prélèvement" at bounding box center [127, 448] width 89 height 10
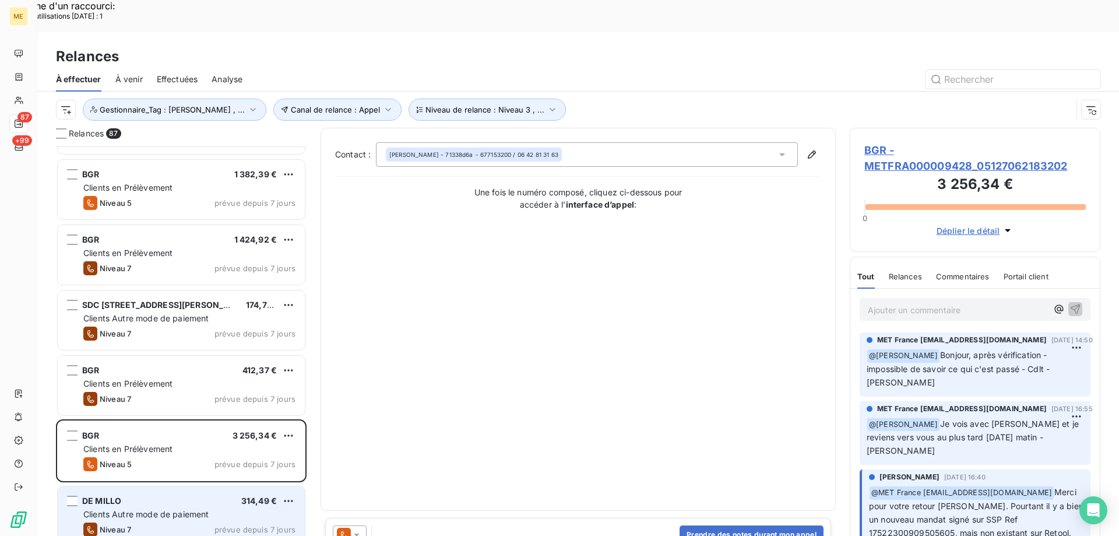
click at [147, 509] on span "Clients Autre mode de paiement" at bounding box center [146, 514] width 126 height 10
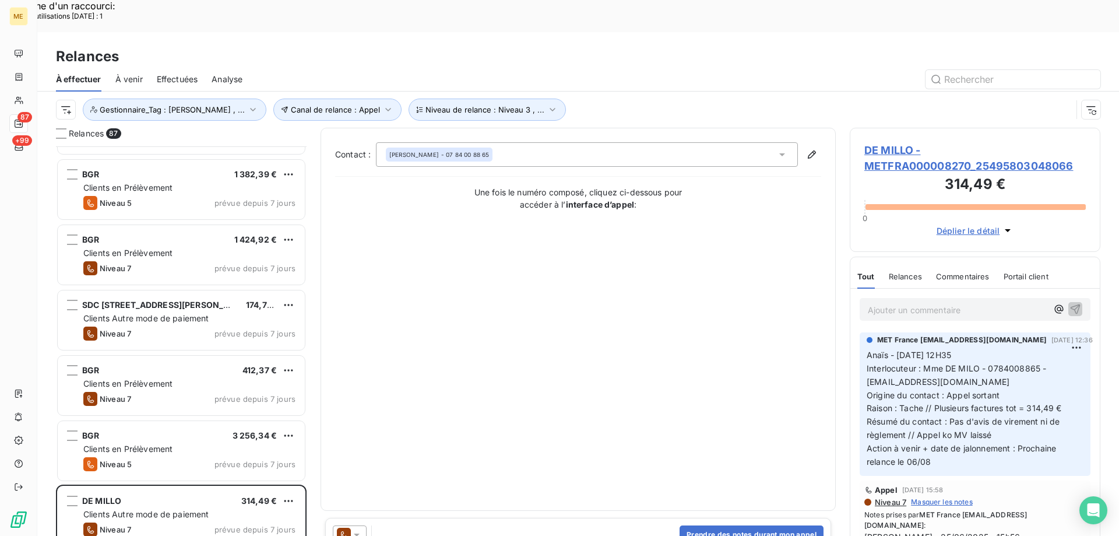
click at [889, 142] on span "DE MILLO - METFRA000008270_25495803048066" at bounding box center [974, 157] width 221 height 31
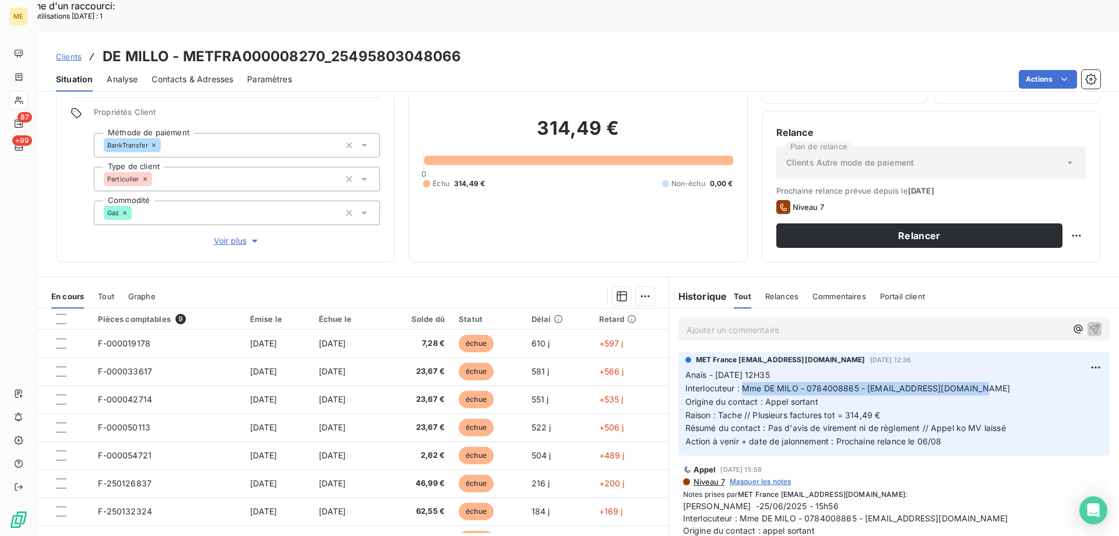
drag, startPoint x: 737, startPoint y: 357, endPoint x: 1022, endPoint y: 353, distance: 284.4
click at [1022, 368] on p "Anaïs - 01/08/2025 - 12H35 Interlocuteur : Mme DE MILO - 0784008865 - colettede…" at bounding box center [893, 408] width 417 height 80
copy span "Mme DE MILO - 0784008865 - [EMAIL_ADDRESS][DOMAIN_NAME]"
drag, startPoint x: 749, startPoint y: 382, endPoint x: 886, endPoint y: 378, distance: 137.0
click at [886, 378] on p "Anaïs - 01/08/2025 - 12H35 Interlocuteur : Mme DE MILO - 0784008865 - colettede…" at bounding box center [893, 408] width 417 height 80
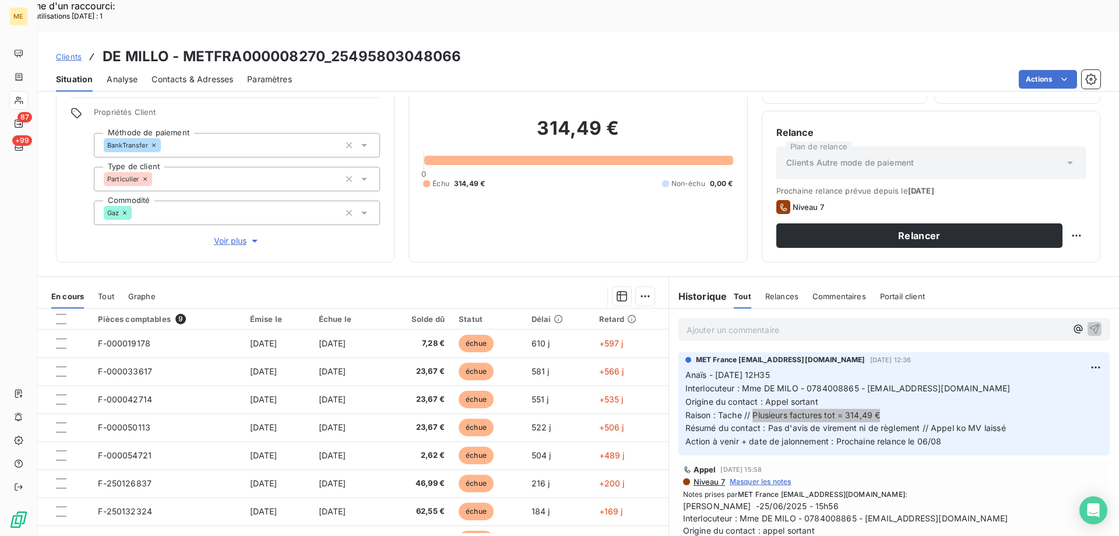
scroll to position [58, 0]
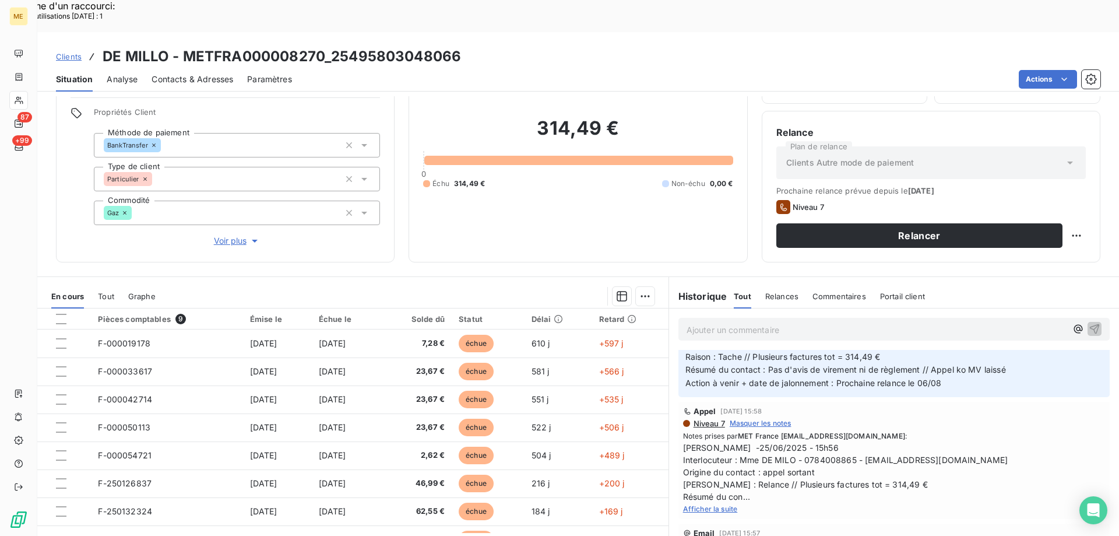
click at [710, 504] on span "Afficher la suite" at bounding box center [710, 508] width 55 height 9
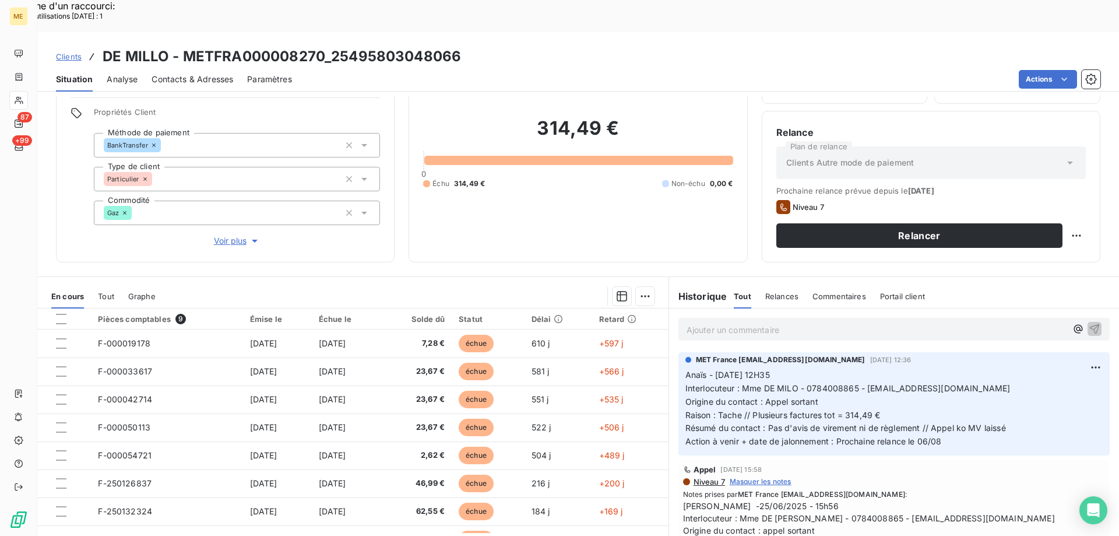
click at [229, 235] on span "Voir plus" at bounding box center [237, 241] width 47 height 12
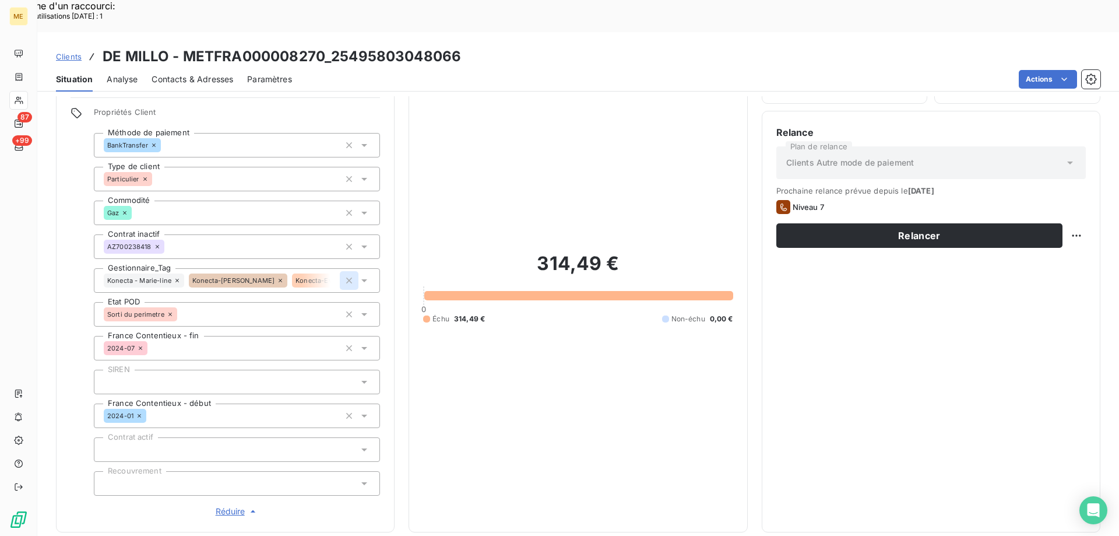
click at [344, 274] on icon "button" at bounding box center [349, 280] width 12 height 12
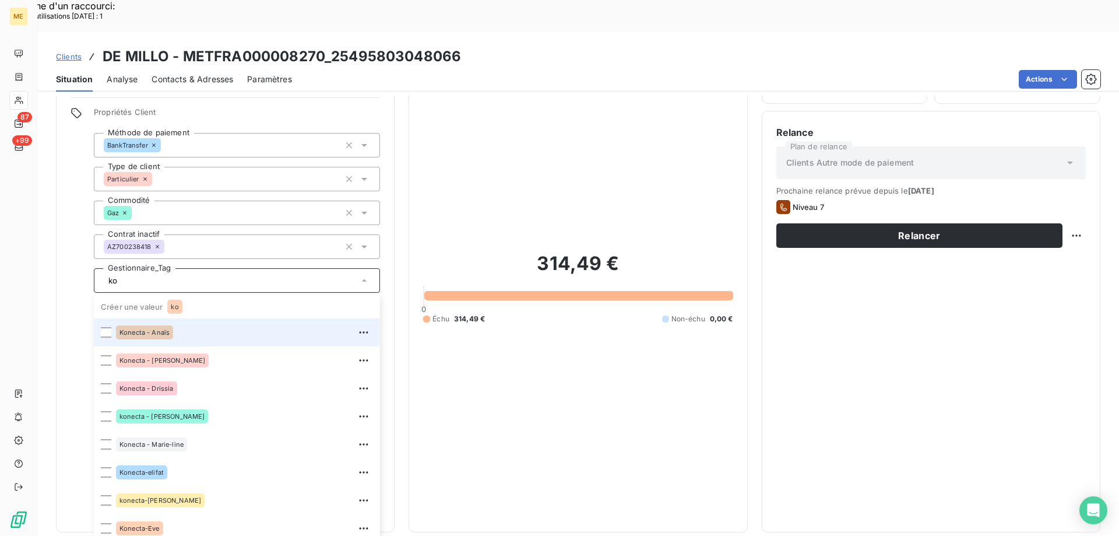
click at [191, 323] on div "Konecta - Anaïs" at bounding box center [244, 332] width 257 height 19
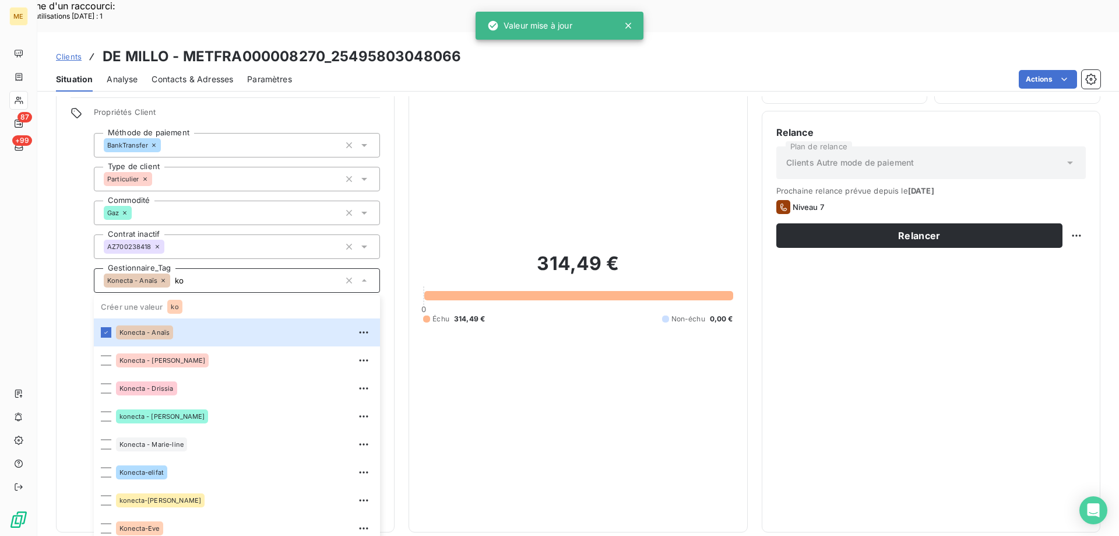
click at [195, 275] on input "ko" at bounding box center [255, 280] width 170 height 10
type input "ko"
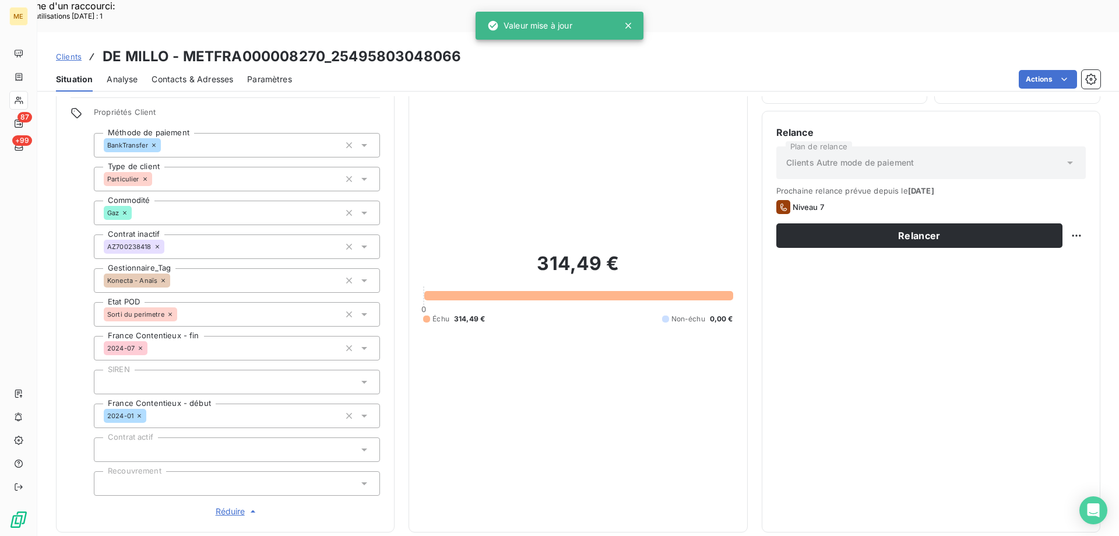
click at [621, 371] on div "314,49 € 0 Échu 314,49 € Non-échu 0,00 €" at bounding box center [577, 288] width 309 height 460
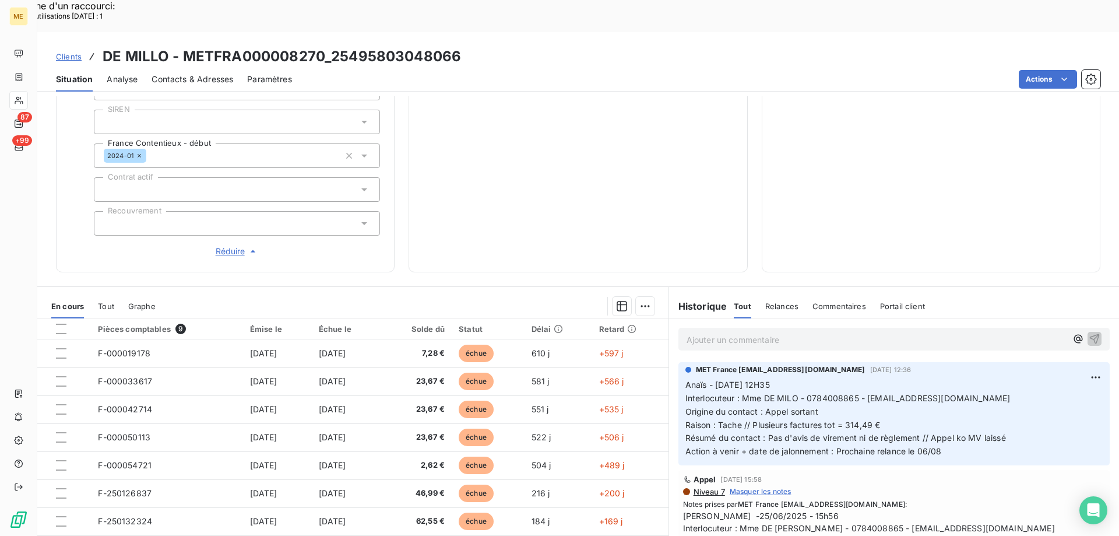
scroll to position [336, 0]
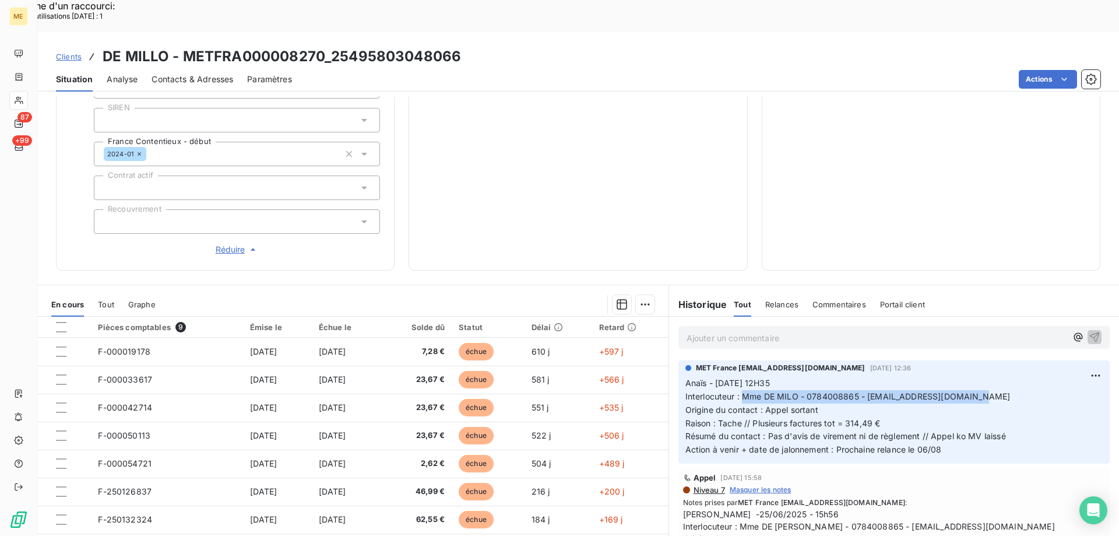
drag, startPoint x: 738, startPoint y: 355, endPoint x: 974, endPoint y: 354, distance: 236.0
click at [974, 376] on p "Anaïs - 01/08/2025 - 12H35 Interlocuteur : Mme DE MILO - 0784008865 - colettede…" at bounding box center [893, 416] width 417 height 80
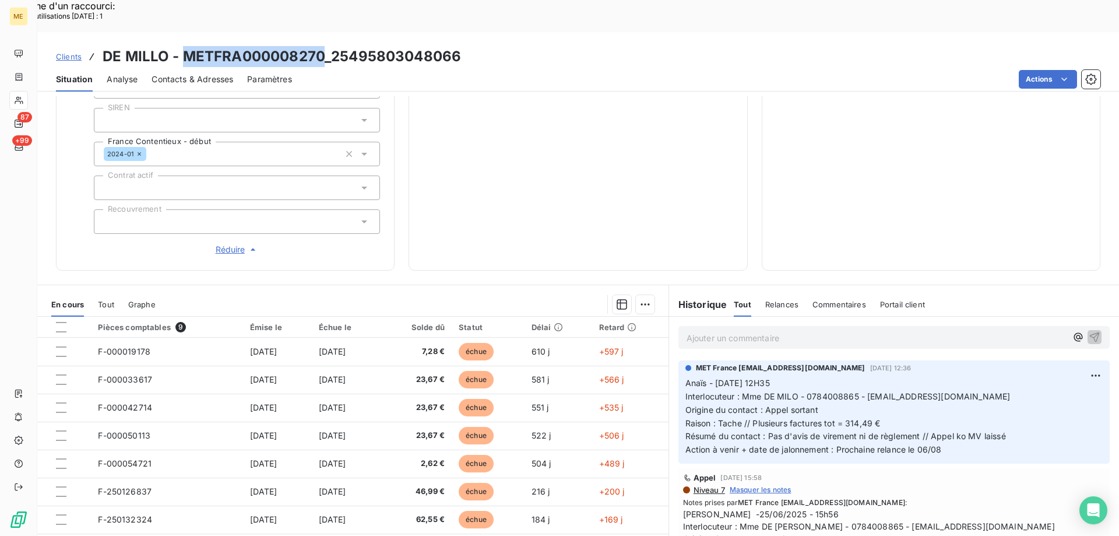
drag, startPoint x: 323, startPoint y: 22, endPoint x: 186, endPoint y: 29, distance: 136.5
click at [186, 46] on h3 "DE MILLO - METFRA000008270_25495803048066" at bounding box center [282, 56] width 358 height 21
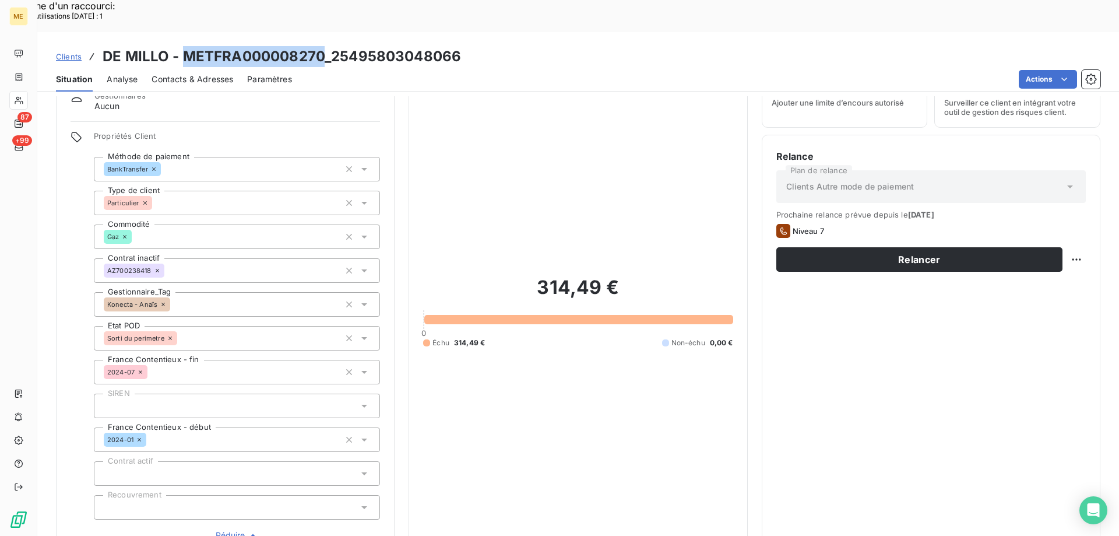
scroll to position [0, 0]
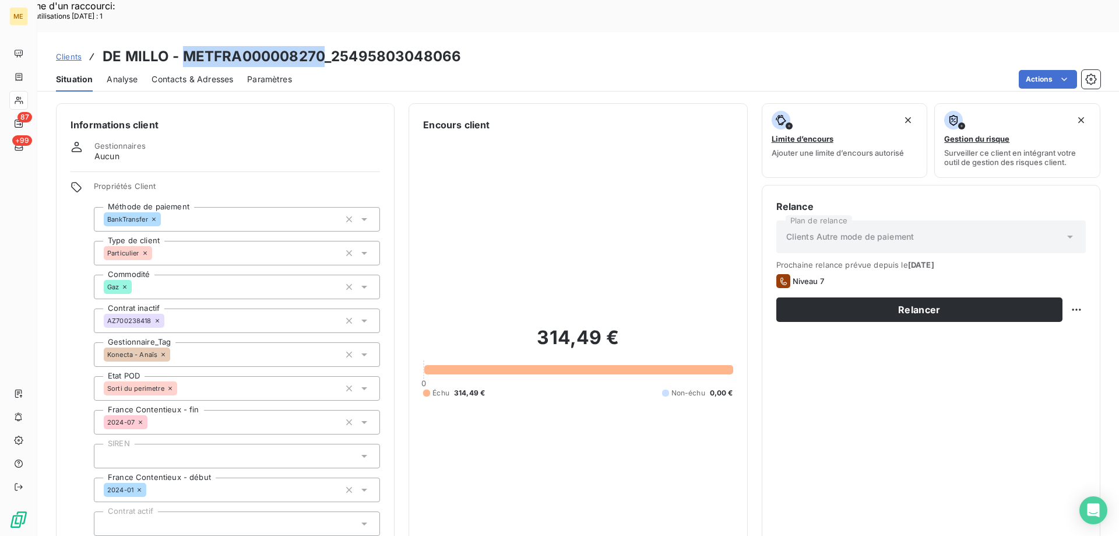
click at [194, 73] on span "Contacts & Adresses" at bounding box center [193, 79] width 82 height 12
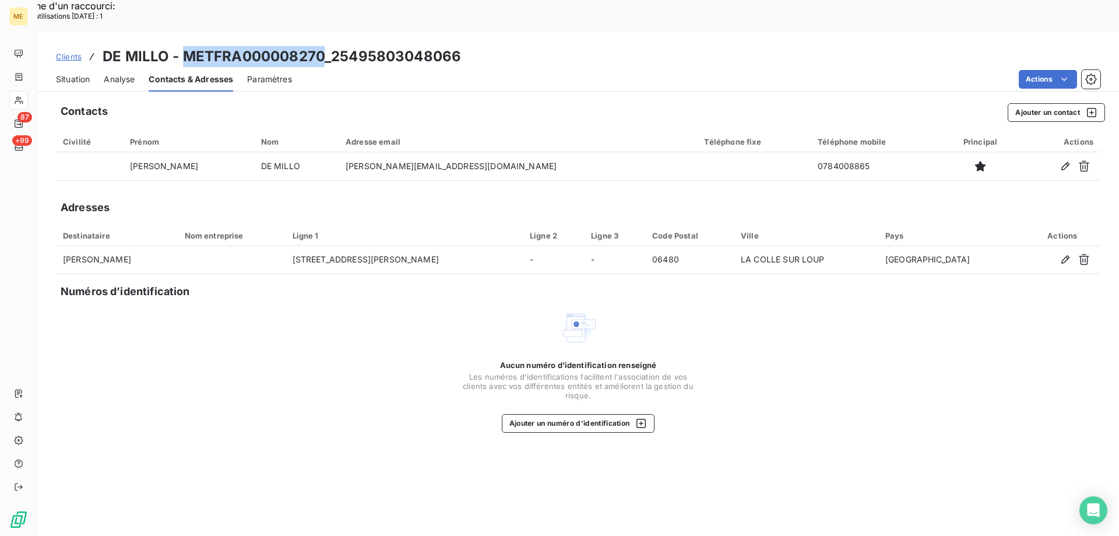
click at [78, 73] on span "Situation" at bounding box center [73, 79] width 34 height 12
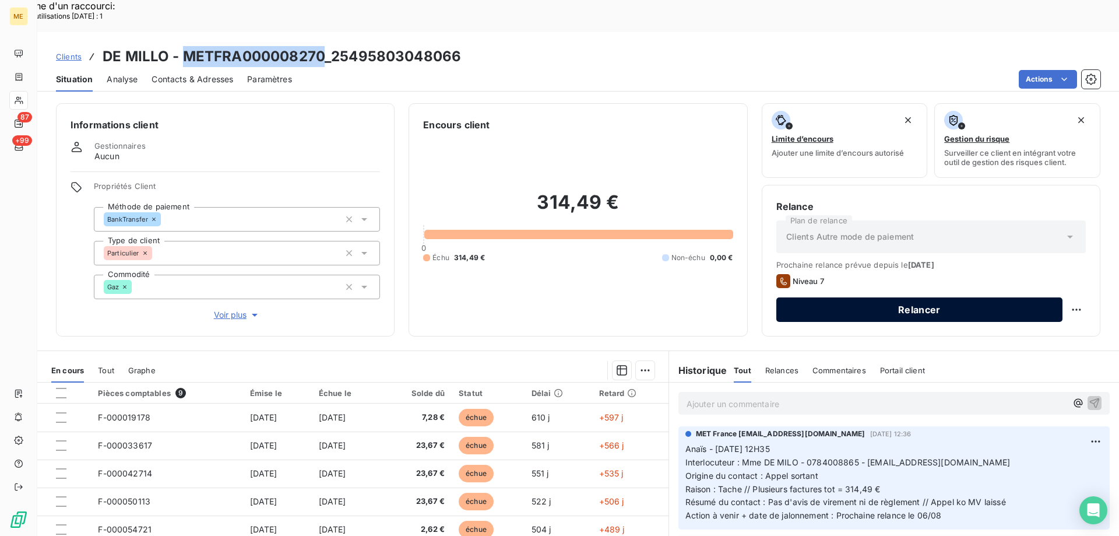
click at [1038, 297] on button "Relancer" at bounding box center [919, 309] width 286 height 24
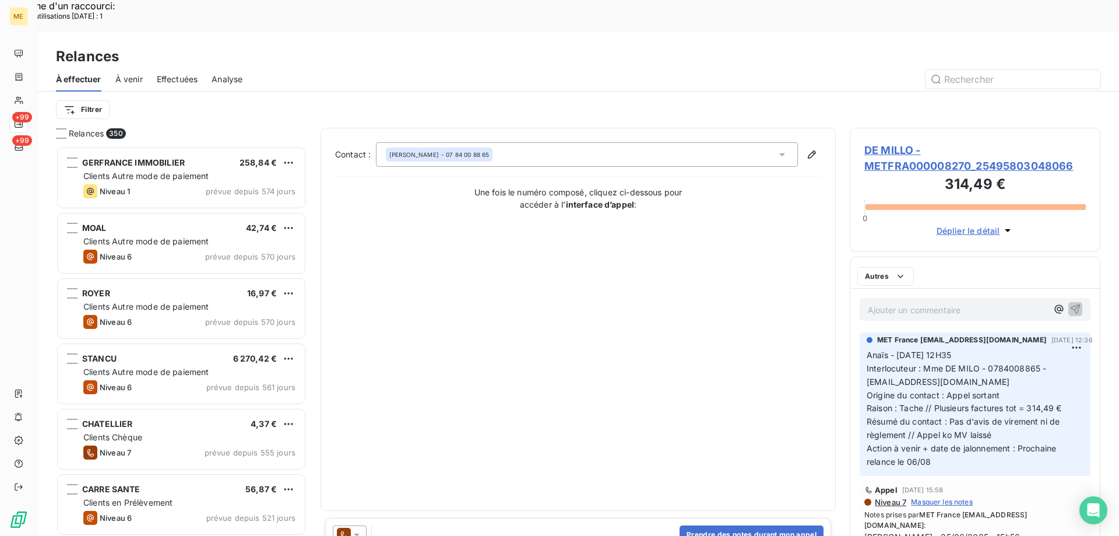
scroll to position [413, 242]
click at [361, 529] on icon at bounding box center [357, 535] width 12 height 12
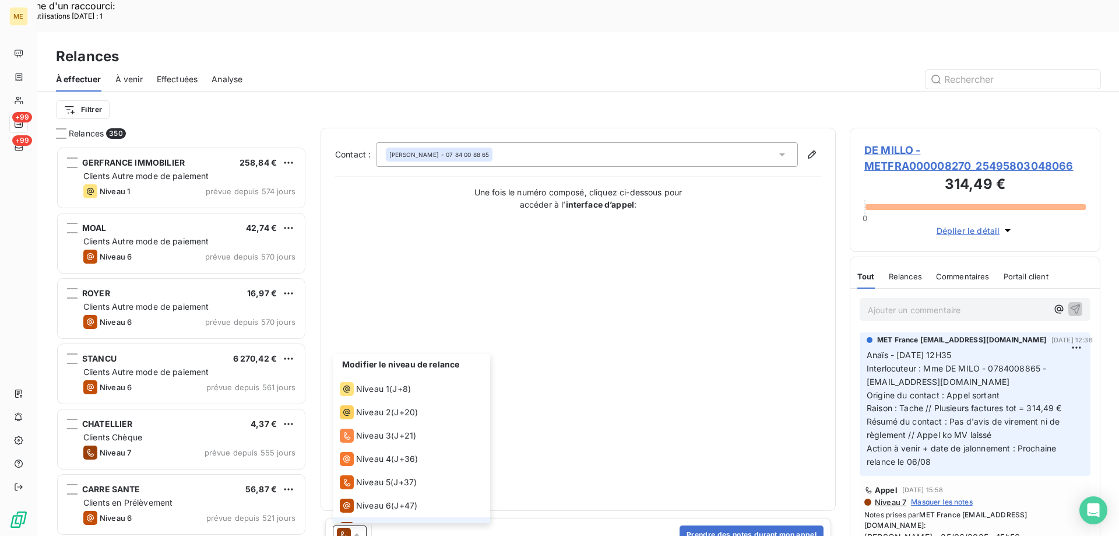
scroll to position [17, 0]
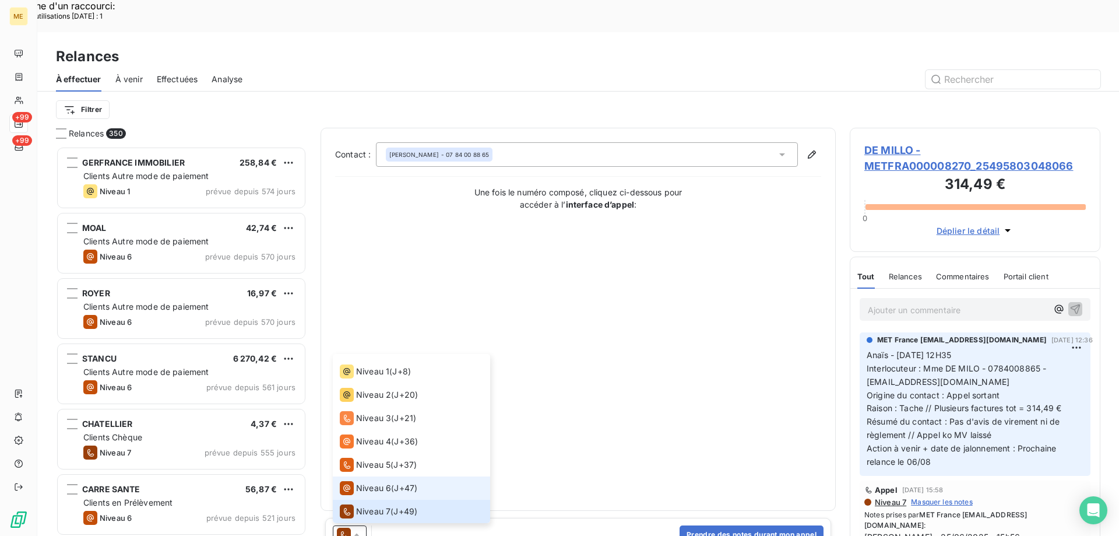
click at [378, 482] on span "Niveau 6" at bounding box center [373, 488] width 35 height 12
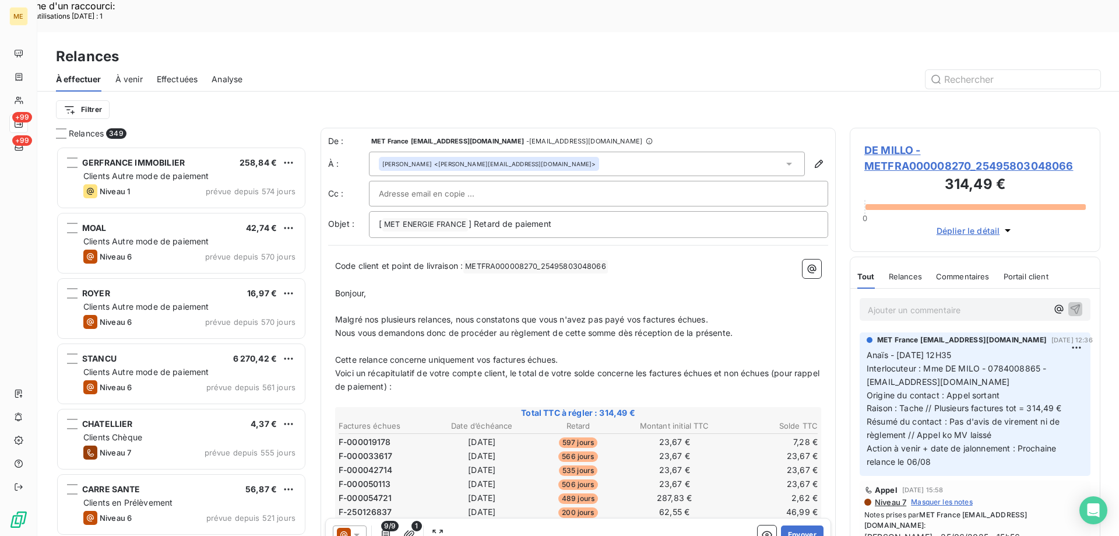
click at [922, 142] on span "DE MILLO - METFRA000008270_25495803048066" at bounding box center [974, 157] width 221 height 31
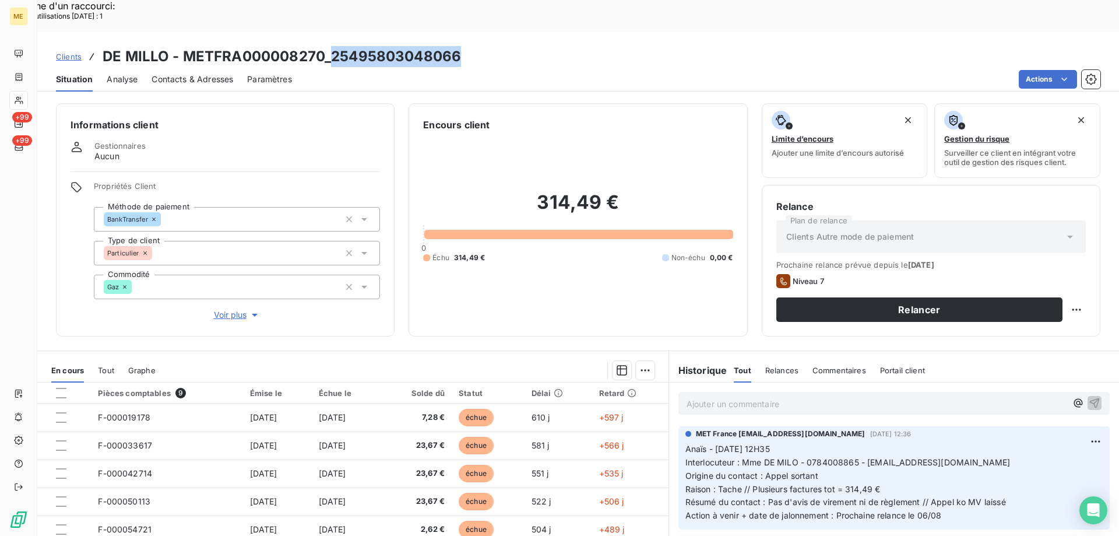
drag, startPoint x: 445, startPoint y: 26, endPoint x: 328, endPoint y: 27, distance: 117.1
click at [328, 46] on div "Clients DE MILLO - METFRA000008270_25495803048066" at bounding box center [578, 56] width 1082 height 21
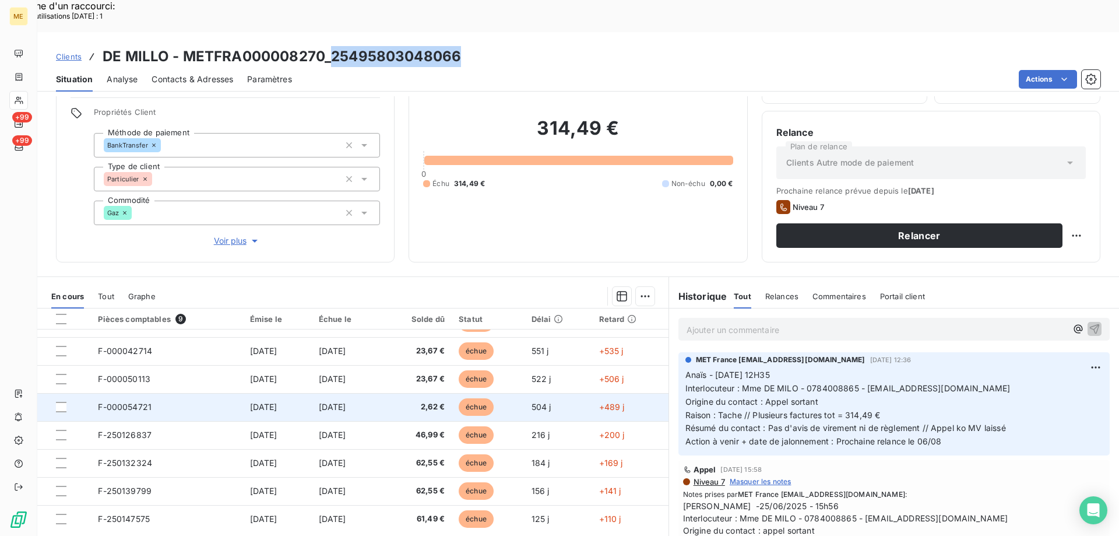
scroll to position [49, 0]
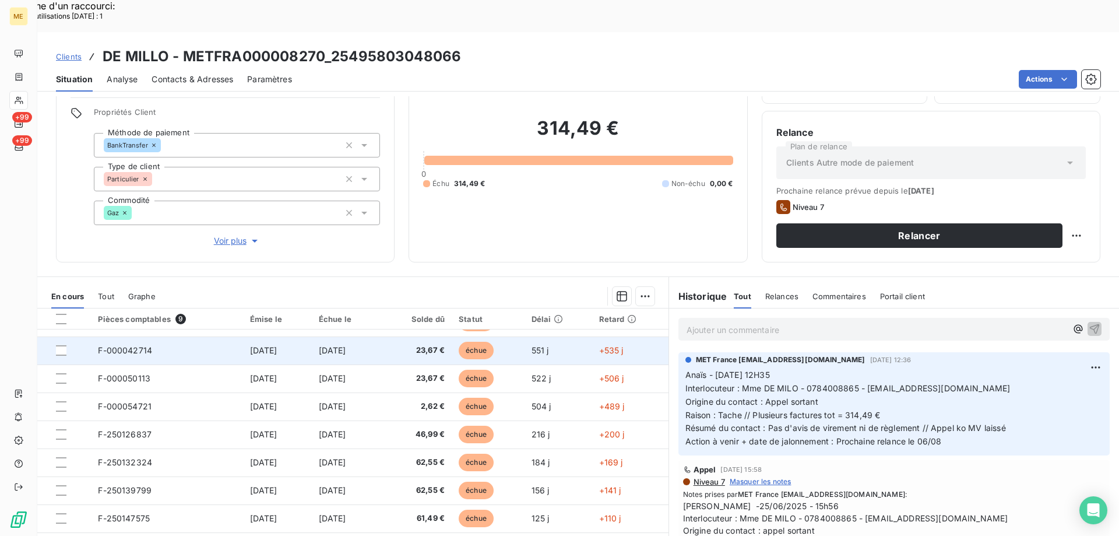
click at [213, 336] on td "F-000042714" at bounding box center [167, 350] width 152 height 28
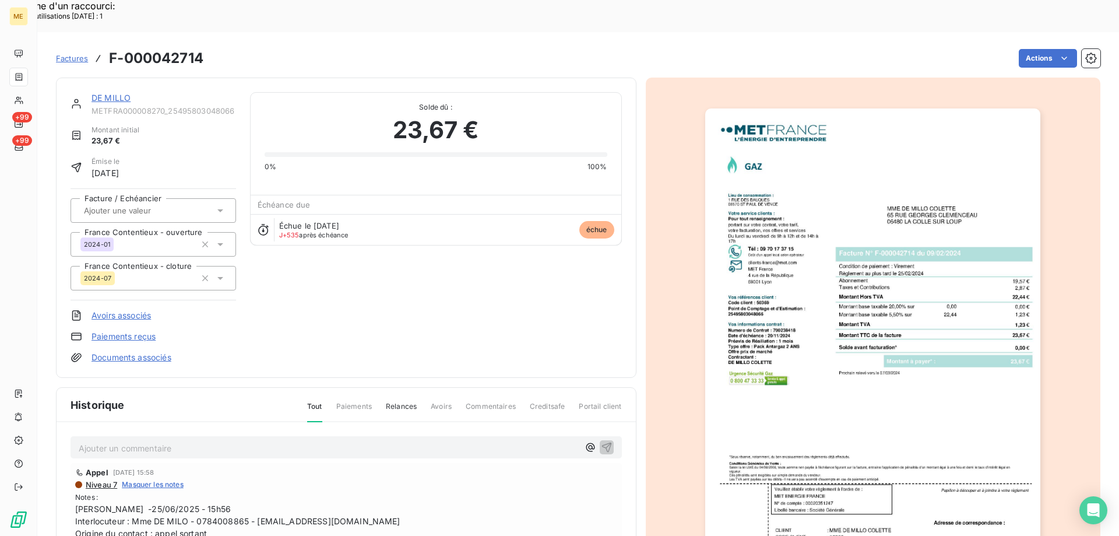
click at [100, 93] on link "DE MILLO" at bounding box center [110, 98] width 39 height 10
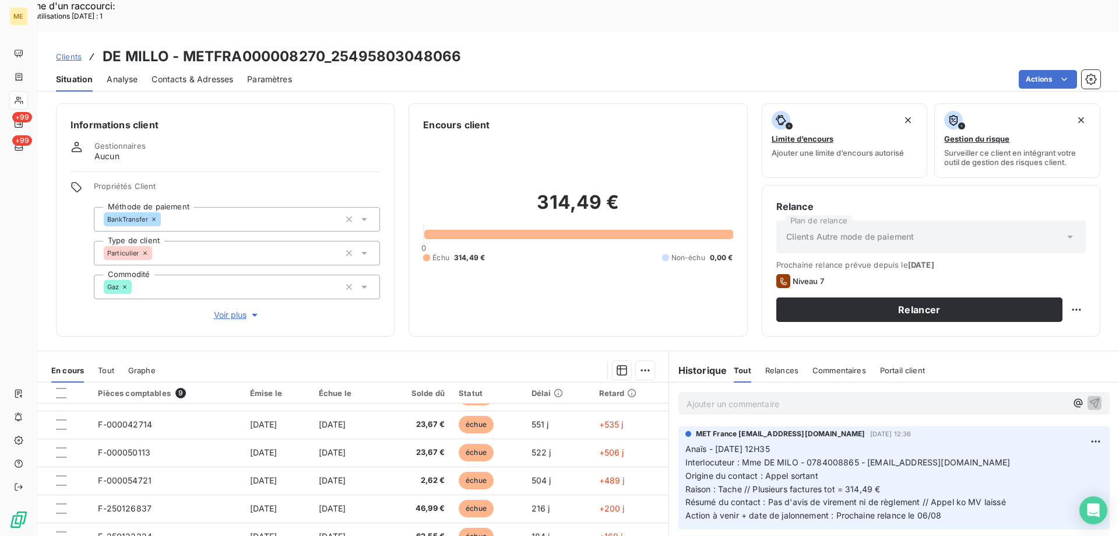
scroll to position [74, 0]
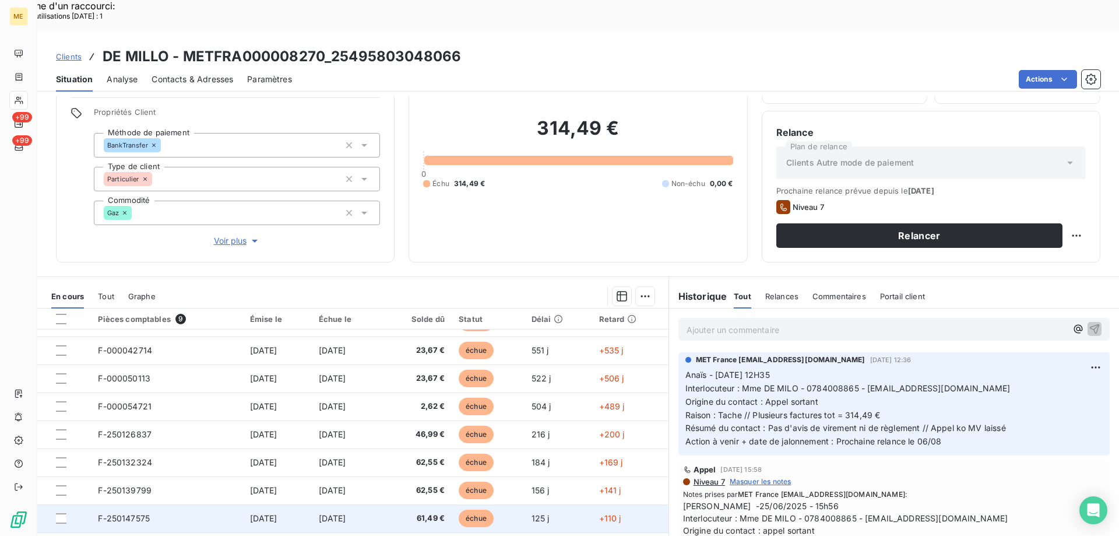
click at [267, 513] on span "10 avr. 2025" at bounding box center [263, 518] width 27 height 10
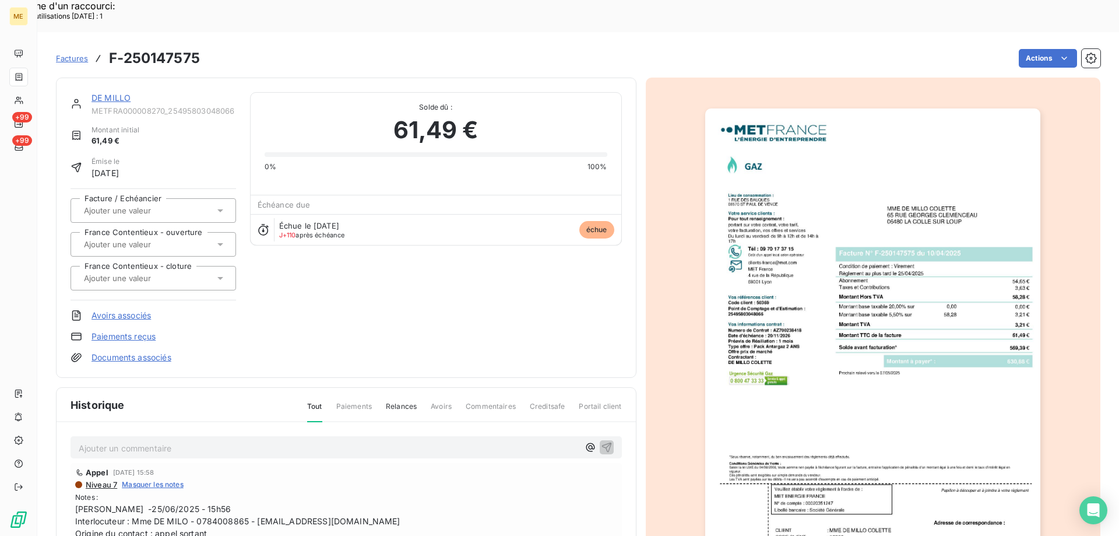
click at [909, 343] on img "button" at bounding box center [872, 345] width 335 height 474
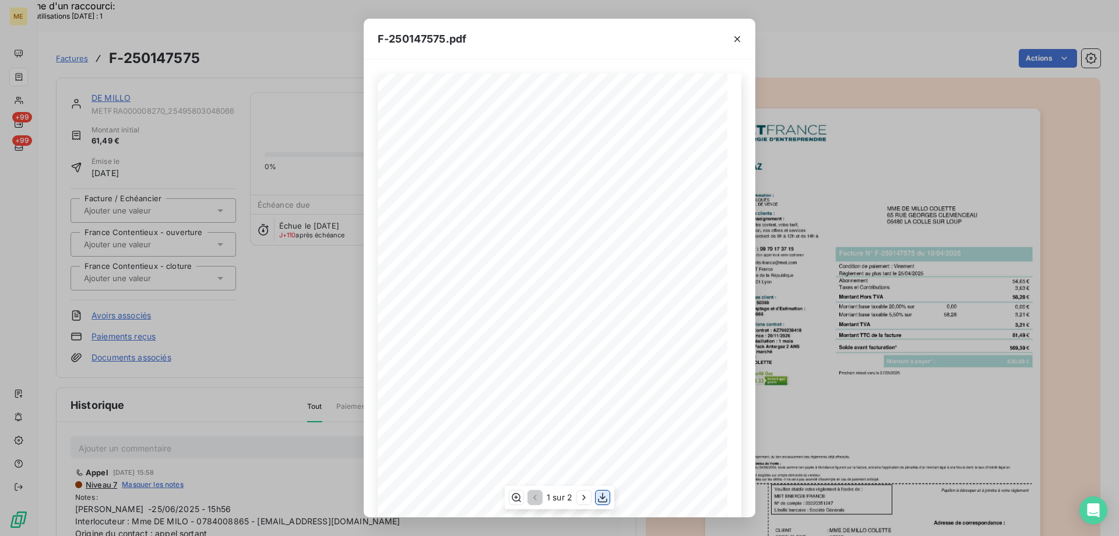
click at [606, 498] on icon "button" at bounding box center [603, 497] width 12 height 12
click at [737, 40] on icon "button" at bounding box center [737, 39] width 12 height 12
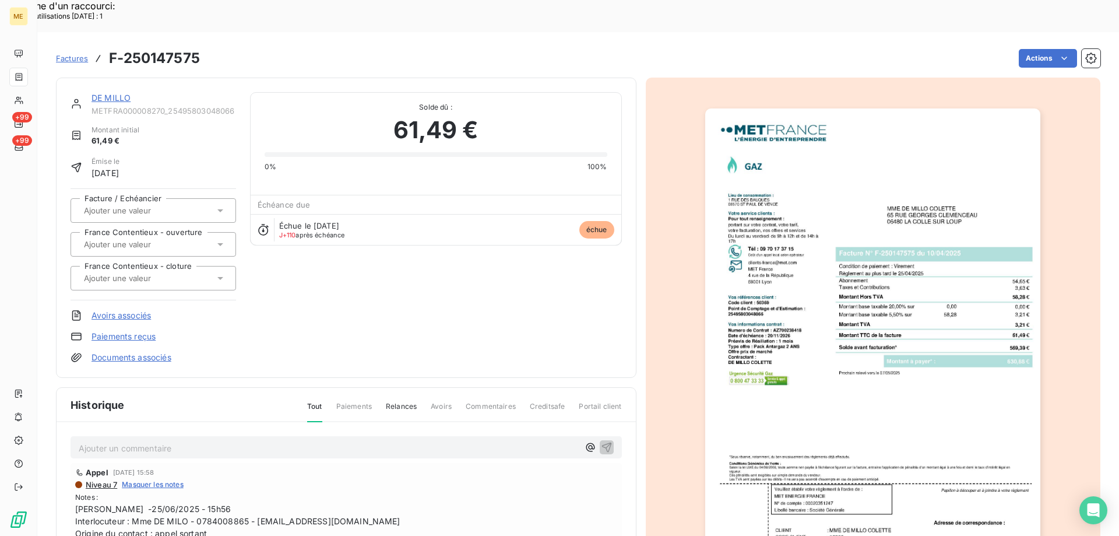
click at [111, 93] on link "DE MILLO" at bounding box center [110, 98] width 39 height 10
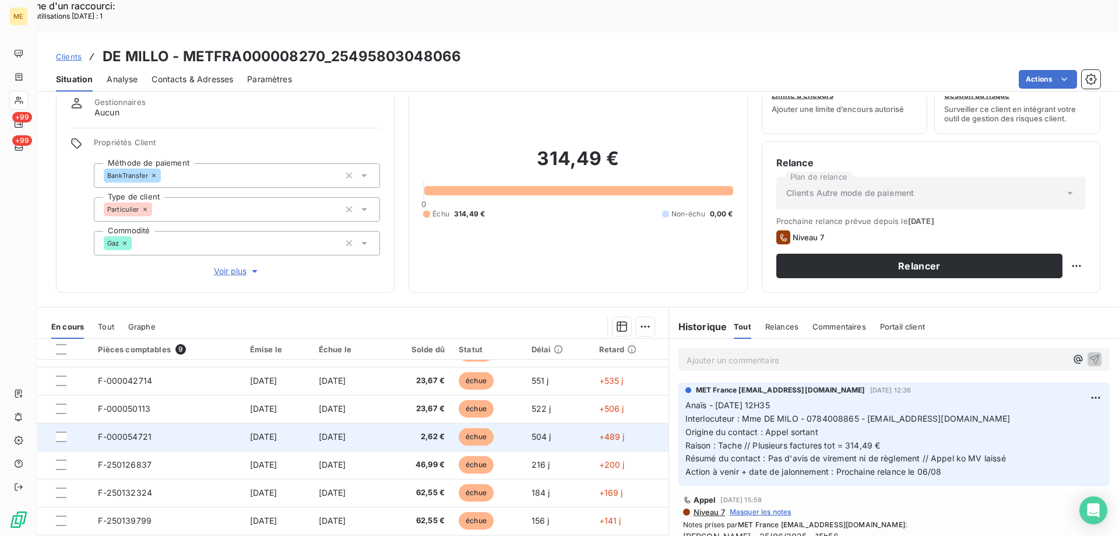
scroll to position [74, 0]
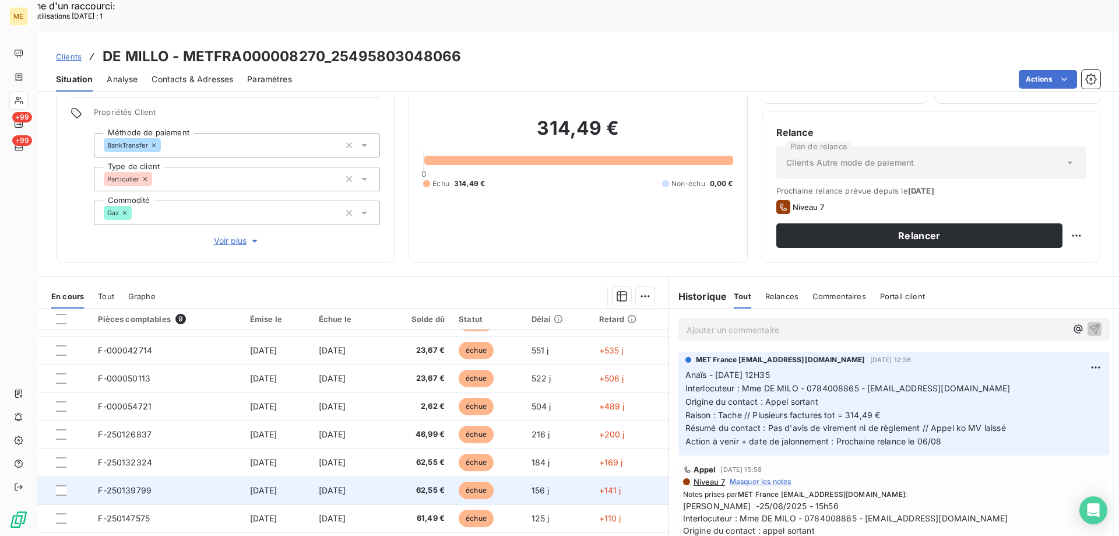
click at [346, 485] on span "25 mars 2025" at bounding box center [332, 490] width 27 height 10
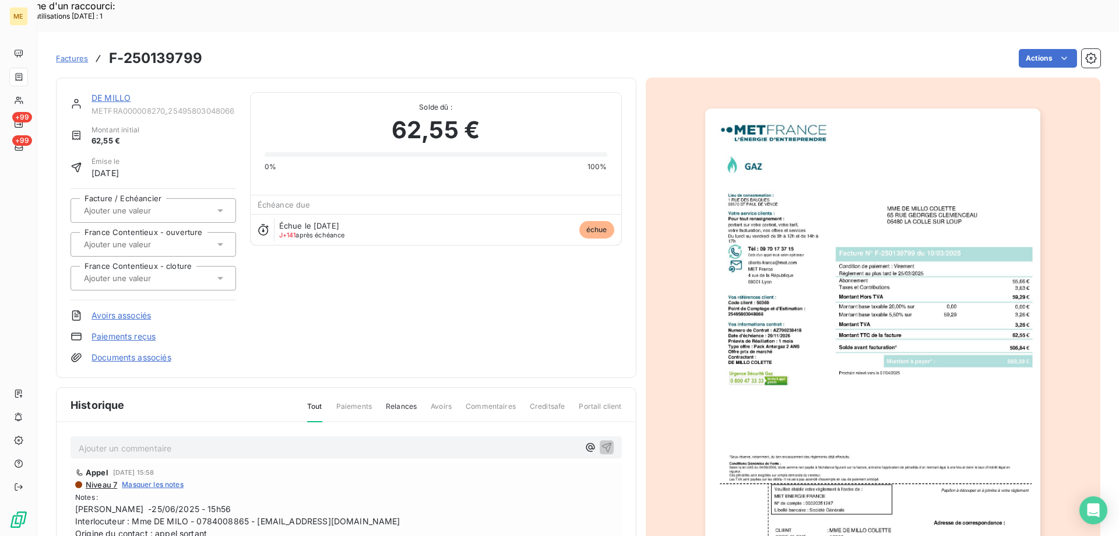
click at [852, 348] on img "button" at bounding box center [872, 345] width 335 height 474
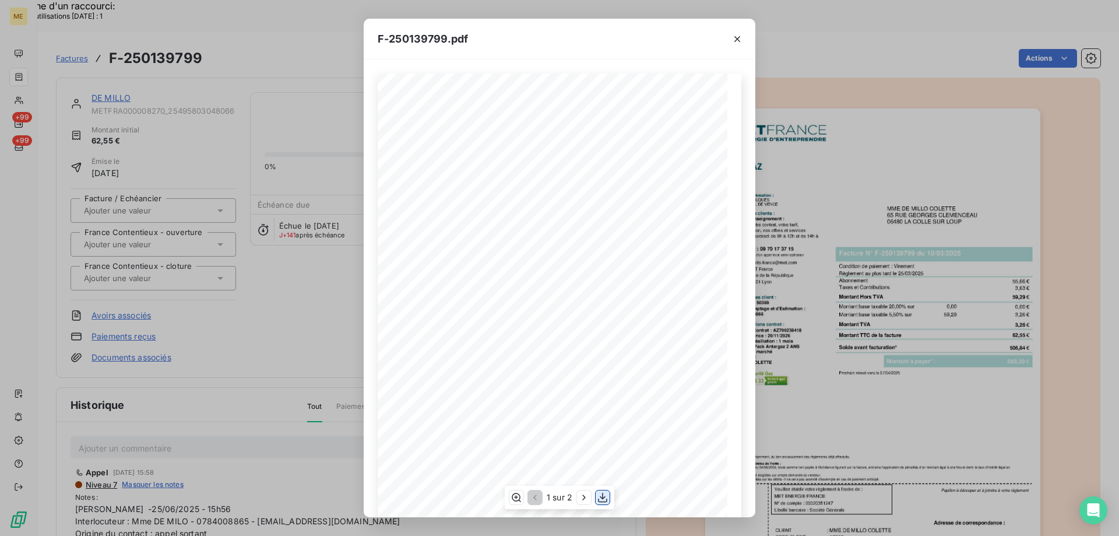
click at [603, 500] on icon "button" at bounding box center [603, 497] width 12 height 12
click at [737, 36] on icon "button" at bounding box center [737, 39] width 12 height 12
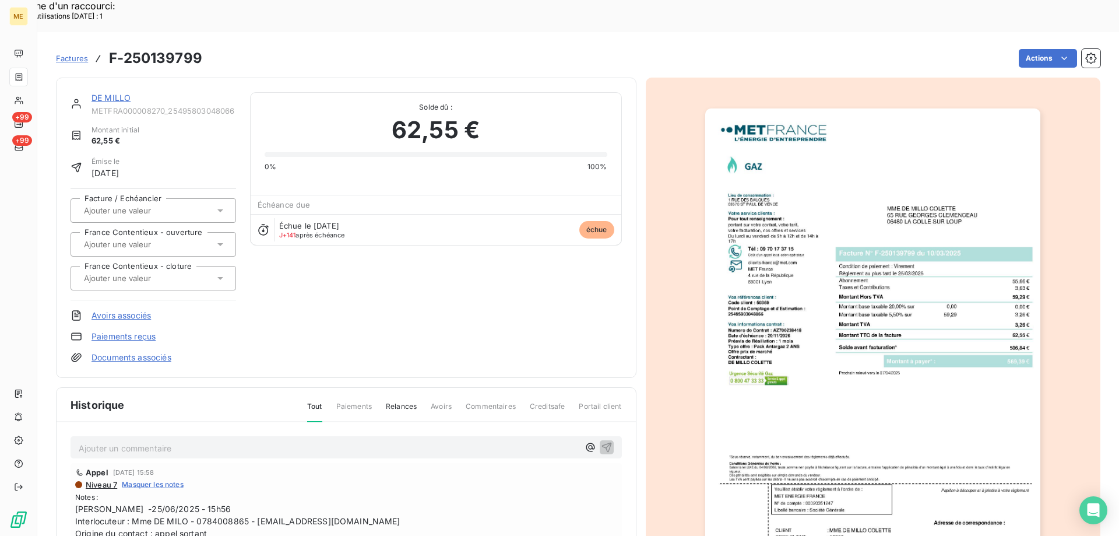
click at [101, 93] on link "DE MILLO" at bounding box center [110, 98] width 39 height 10
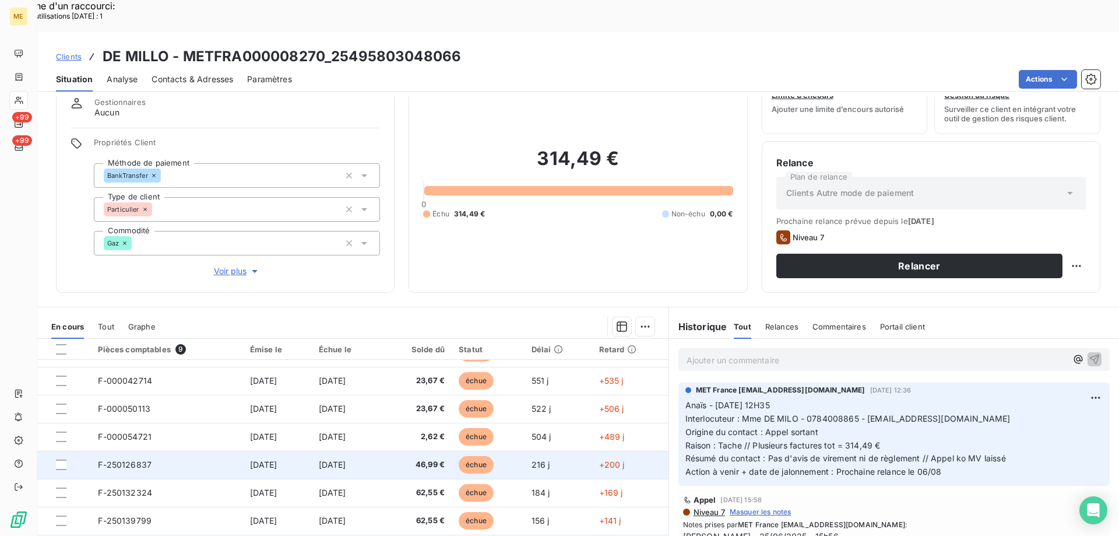
scroll to position [74, 0]
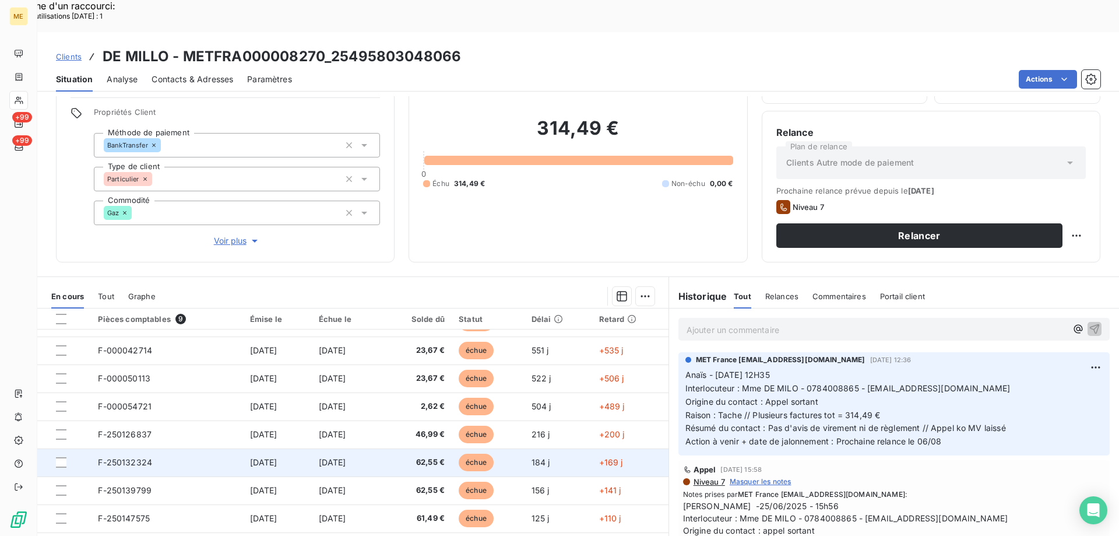
click at [164, 448] on td "F-250132324" at bounding box center [167, 462] width 152 height 28
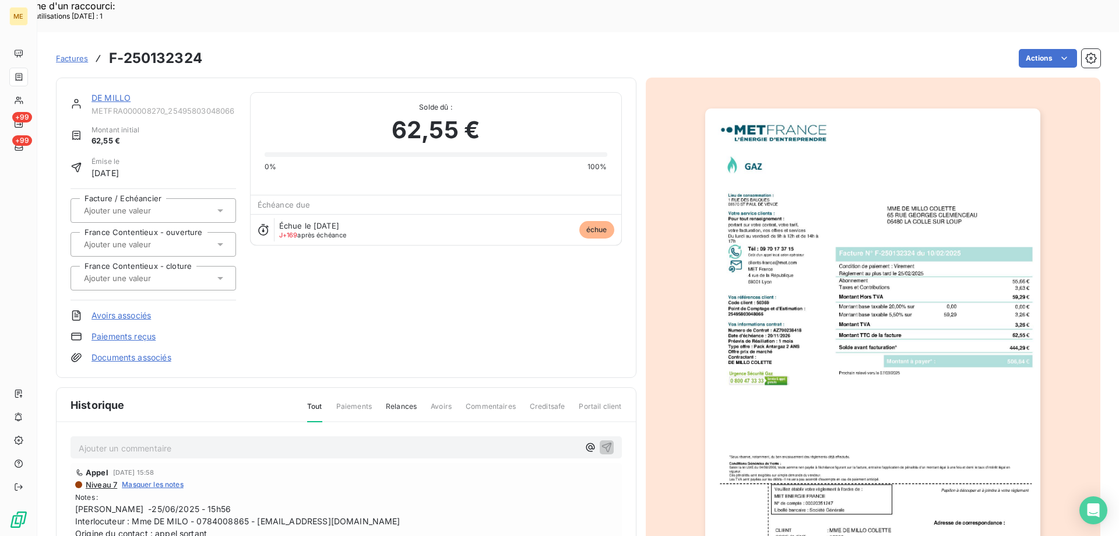
click at [956, 309] on img "button" at bounding box center [872, 345] width 335 height 474
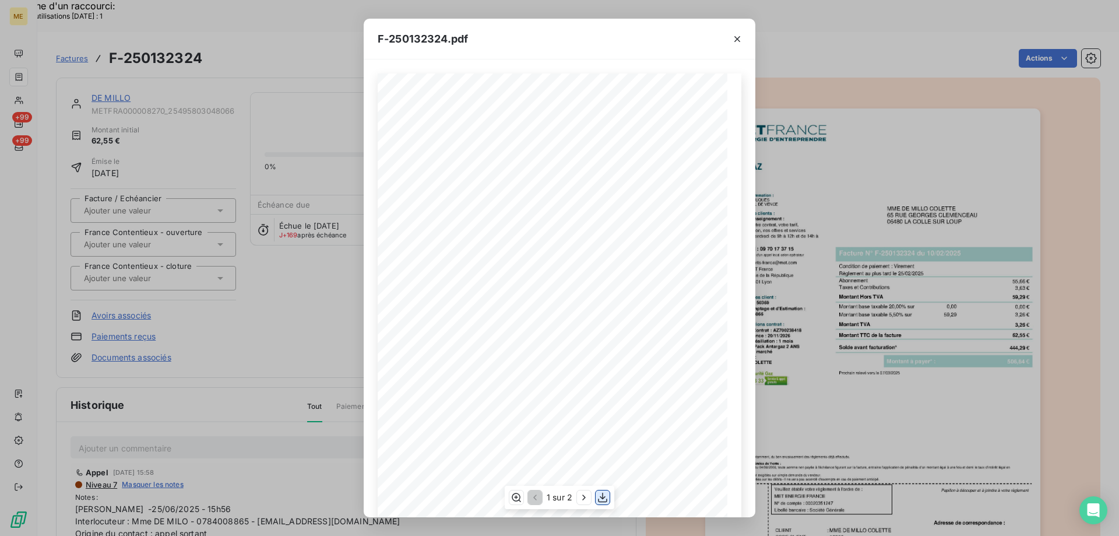
click at [603, 499] on icon "button" at bounding box center [603, 497] width 12 height 12
click at [736, 40] on icon "button" at bounding box center [737, 39] width 6 height 6
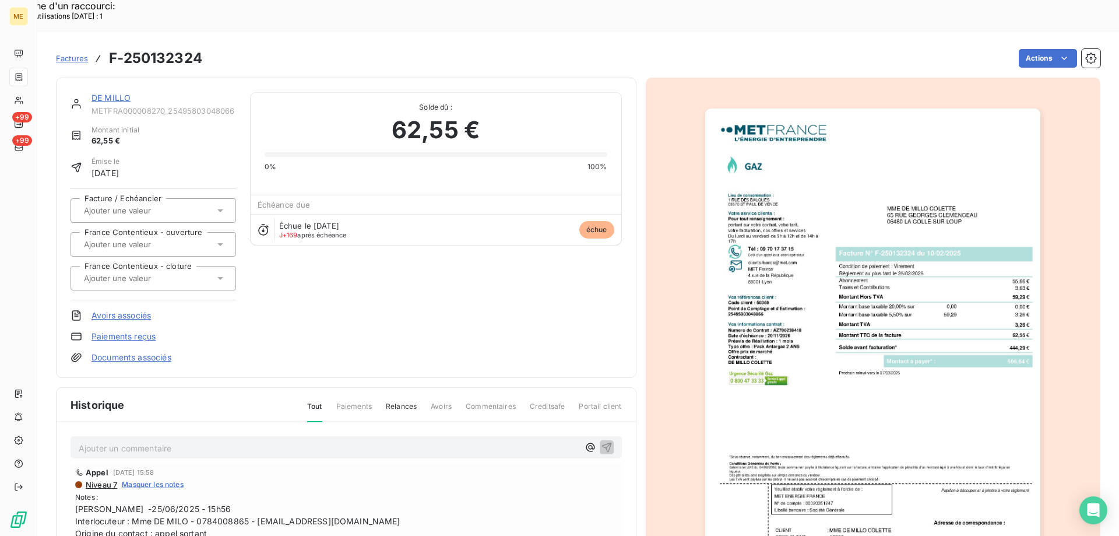
click at [107, 93] on link "DE MILLO" at bounding box center [110, 98] width 39 height 10
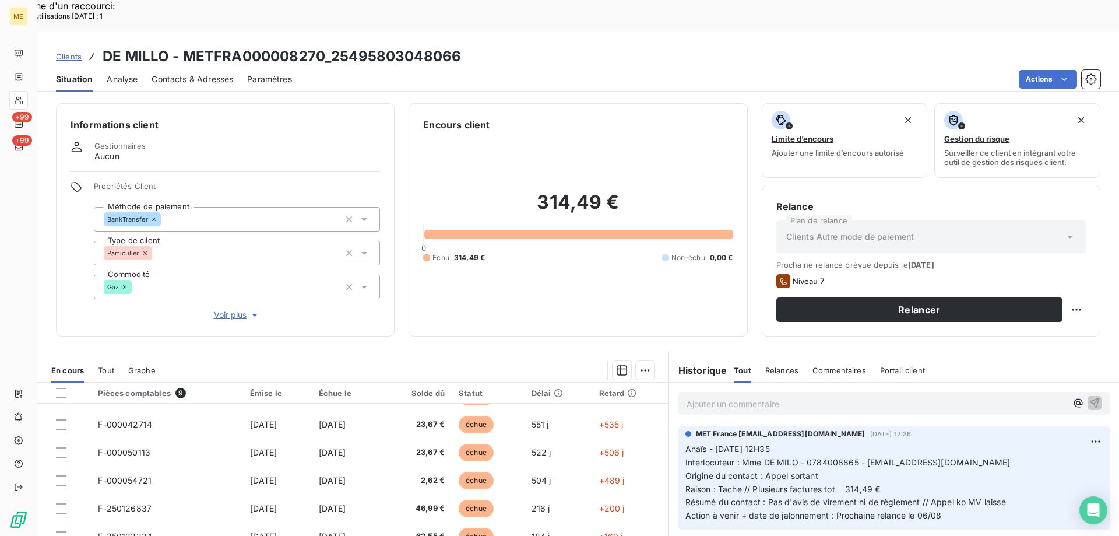
scroll to position [74, 0]
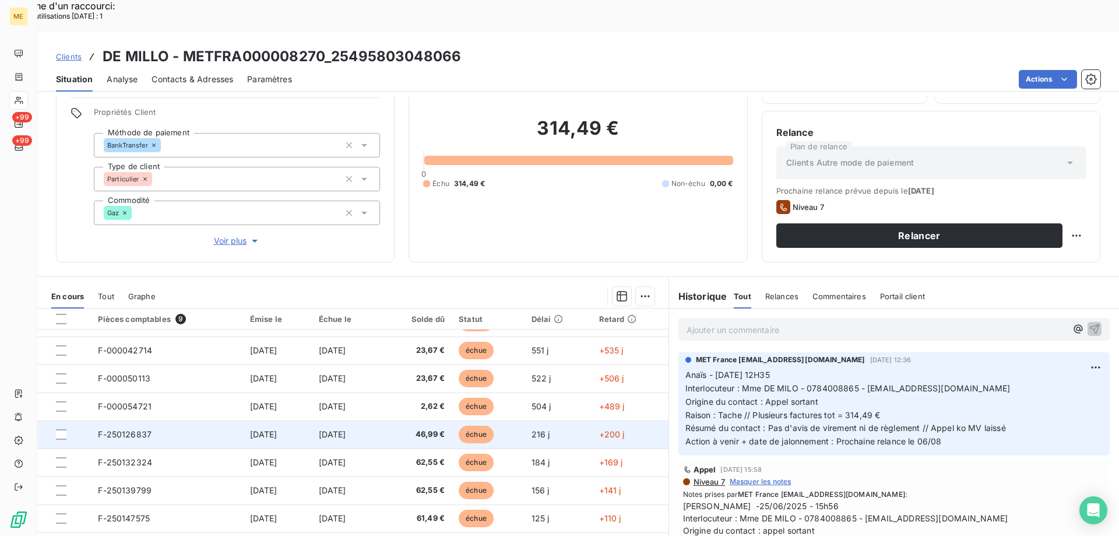
click at [292, 420] on td "9 janv. 2025" at bounding box center [277, 434] width 69 height 28
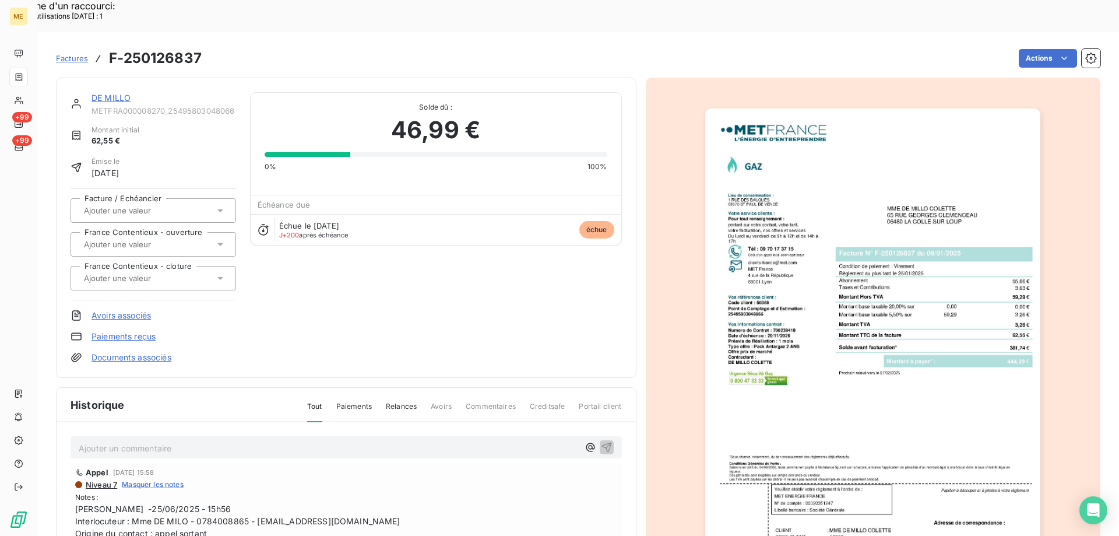
click at [824, 364] on img "button" at bounding box center [872, 345] width 335 height 474
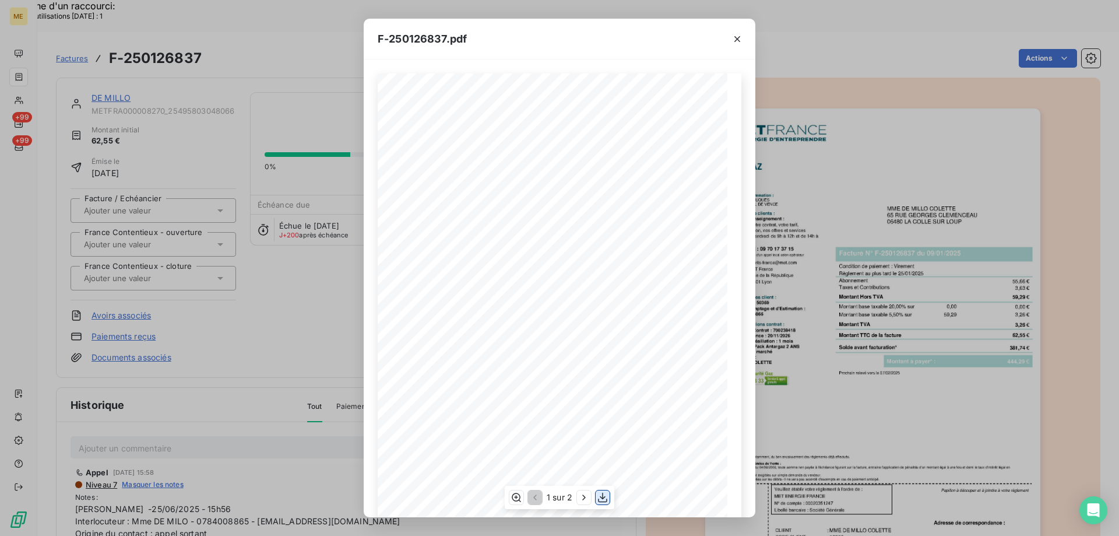
click at [604, 495] on icon "button" at bounding box center [603, 497] width 12 height 12
click at [737, 41] on icon "button" at bounding box center [737, 39] width 12 height 12
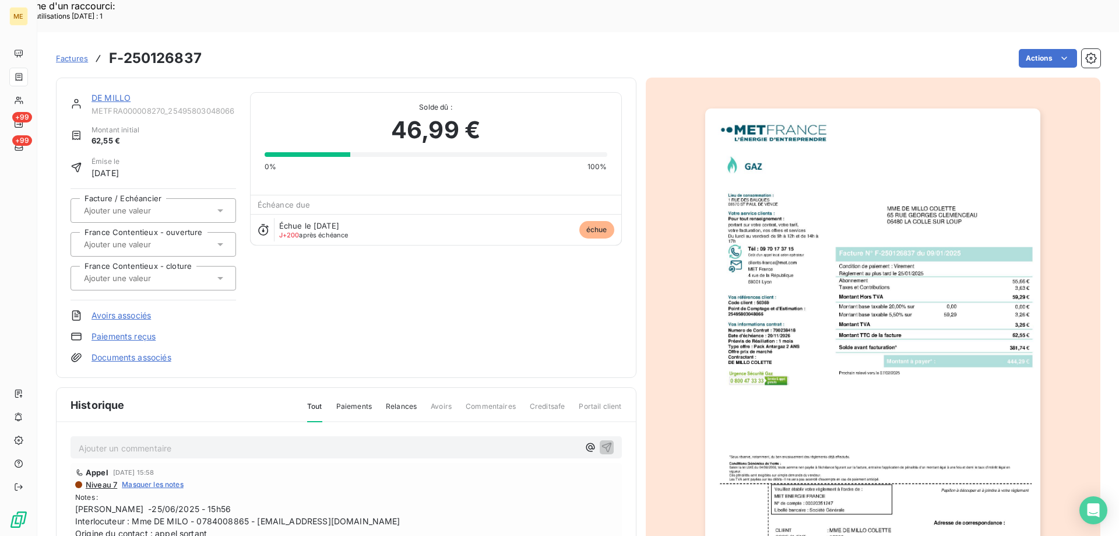
click at [109, 93] on link "DE MILLO" at bounding box center [110, 98] width 39 height 10
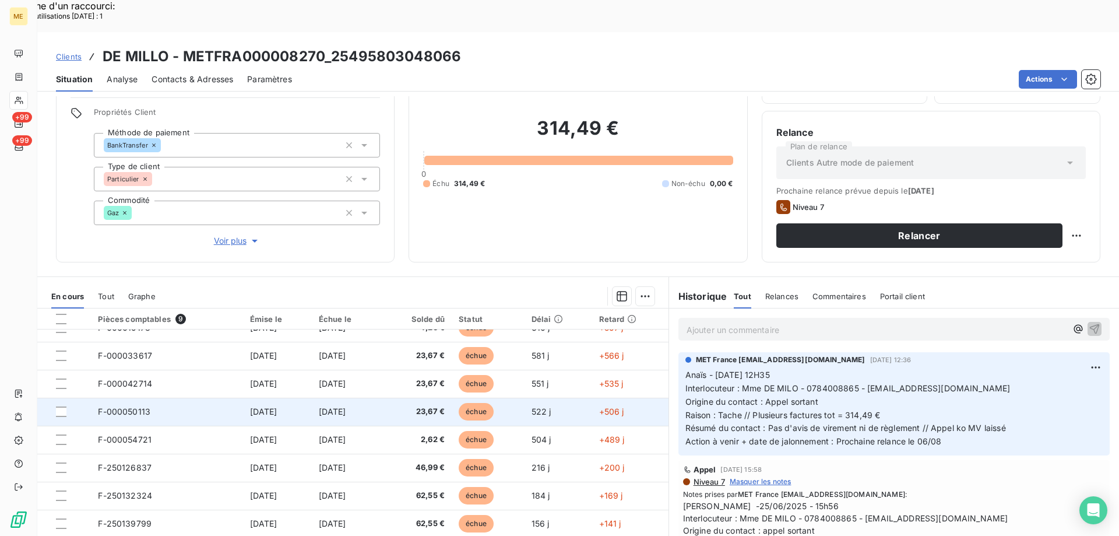
scroll to position [49, 0]
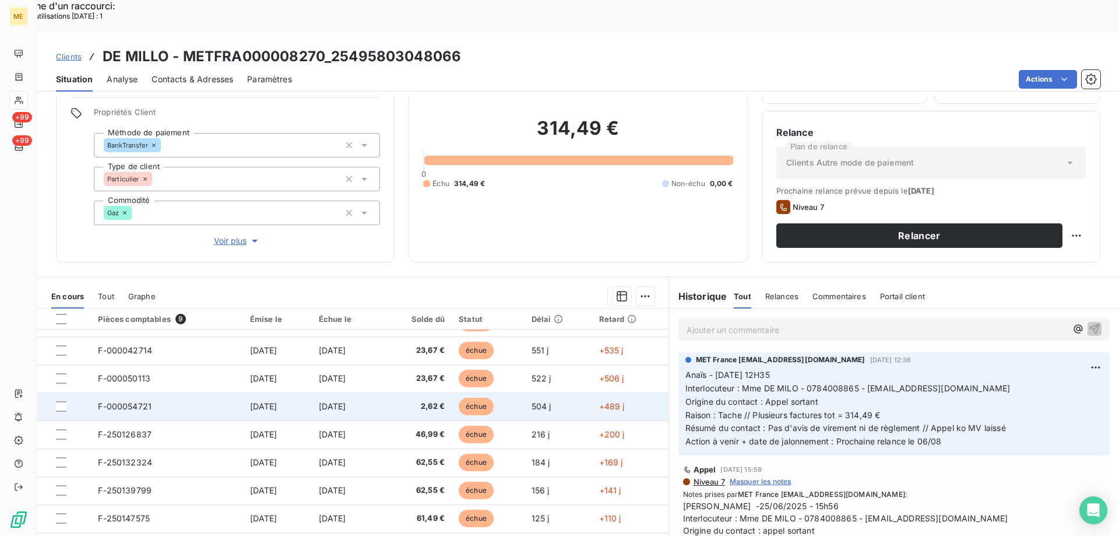
click at [304, 392] on td "27 mars 2024" at bounding box center [277, 406] width 69 height 28
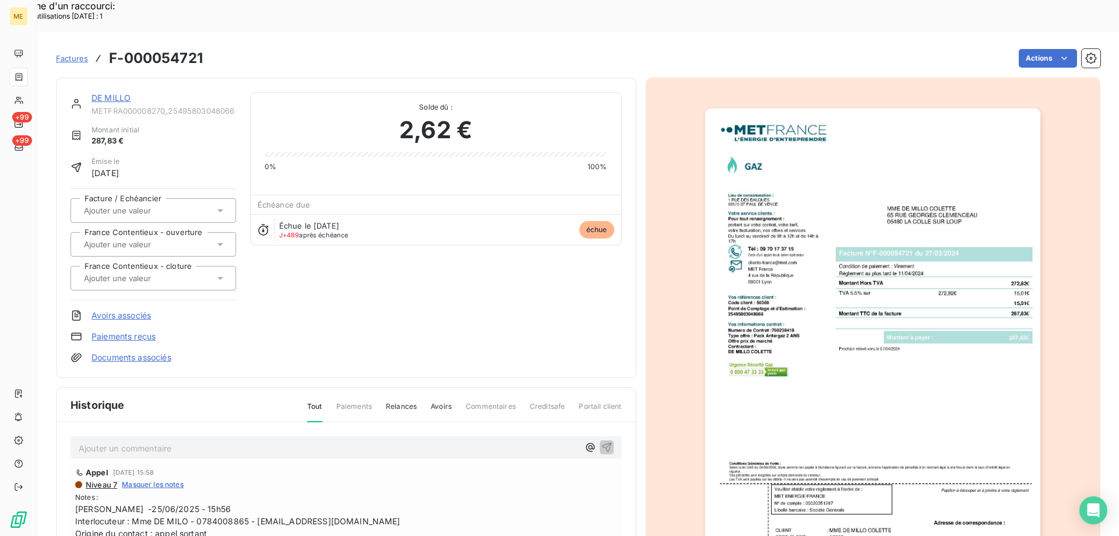
click at [851, 332] on img "button" at bounding box center [872, 345] width 335 height 474
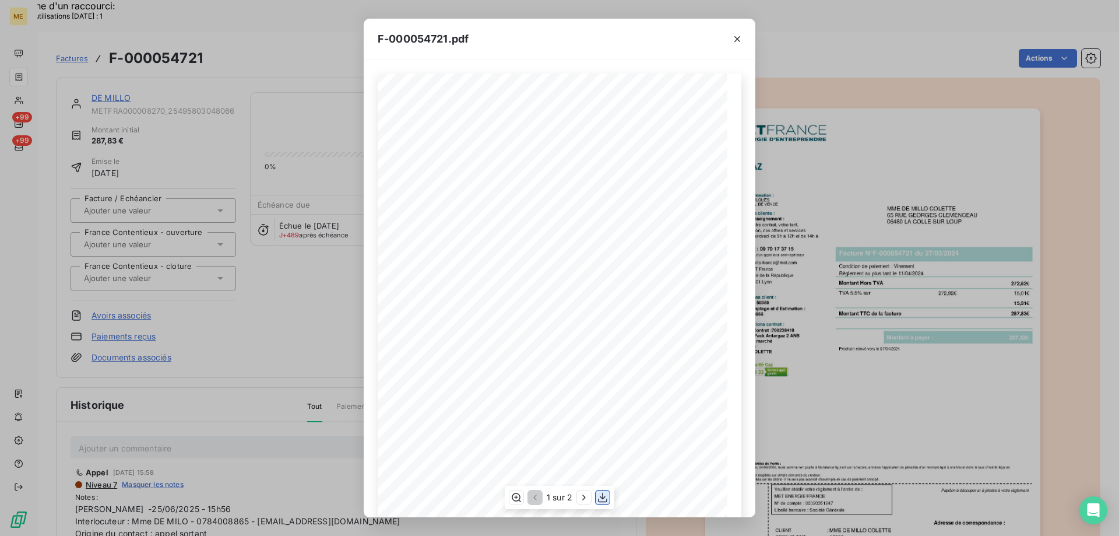
click at [605, 497] on icon "button" at bounding box center [603, 497] width 12 height 12
click at [740, 34] on icon "button" at bounding box center [737, 39] width 12 height 12
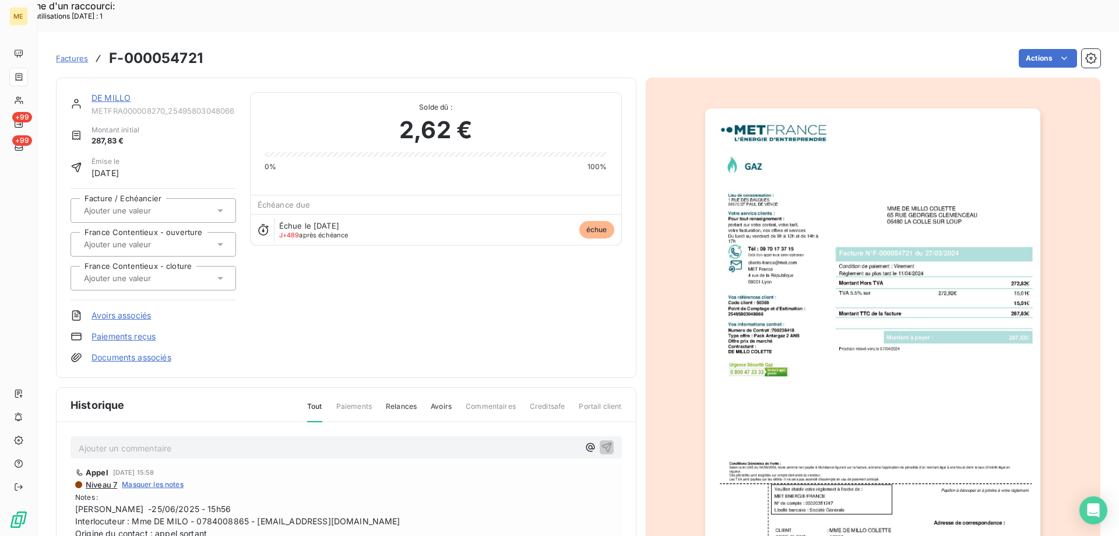
click at [117, 93] on link "DE MILLO" at bounding box center [110, 98] width 39 height 10
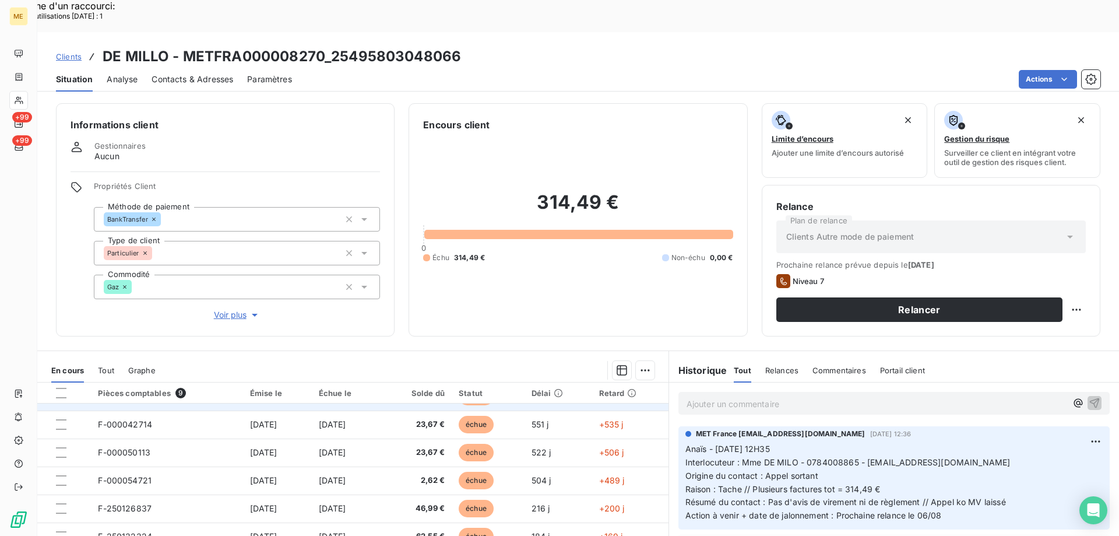
scroll to position [74, 0]
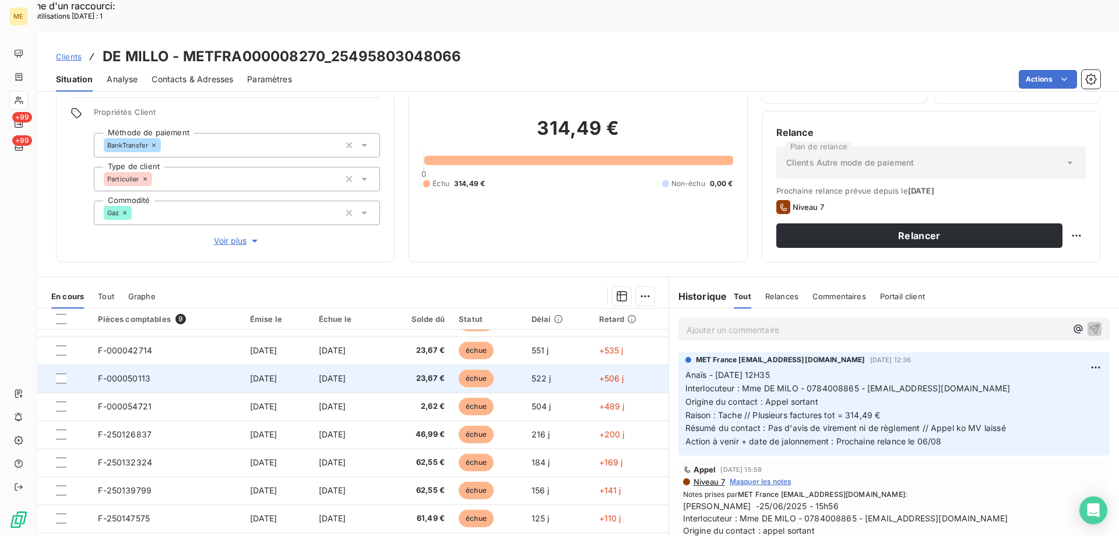
click at [201, 364] on td "F-000050113" at bounding box center [167, 378] width 152 height 28
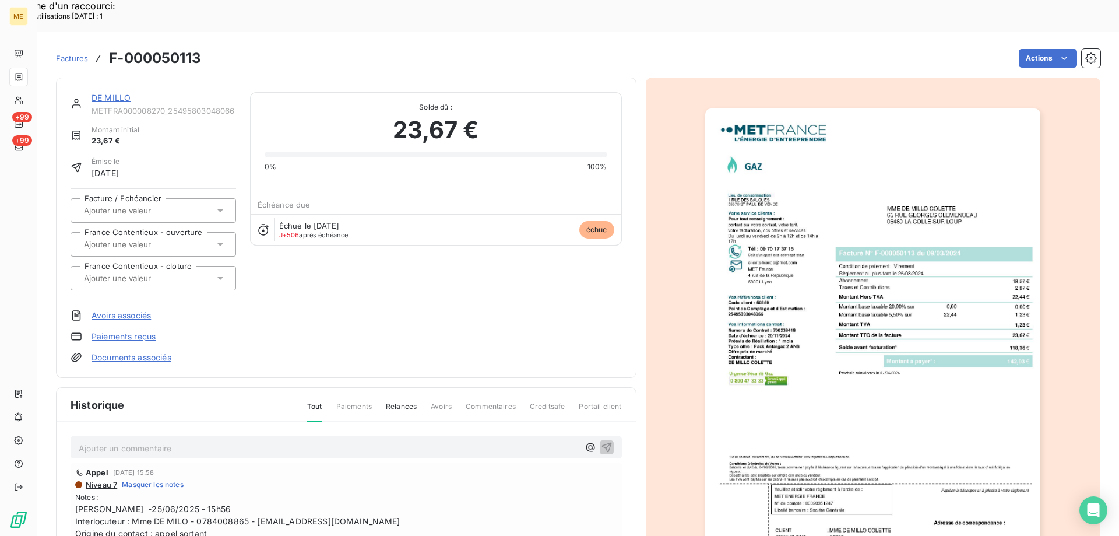
click at [834, 330] on img "button" at bounding box center [872, 345] width 335 height 474
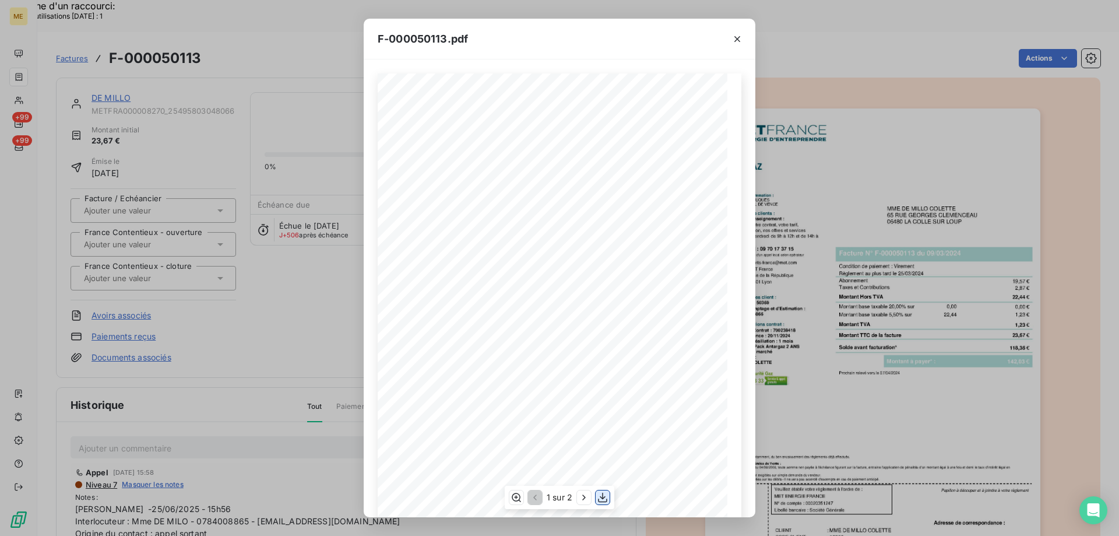
click at [605, 498] on icon "button" at bounding box center [603, 497] width 12 height 12
click at [737, 36] on icon "button" at bounding box center [737, 39] width 12 height 12
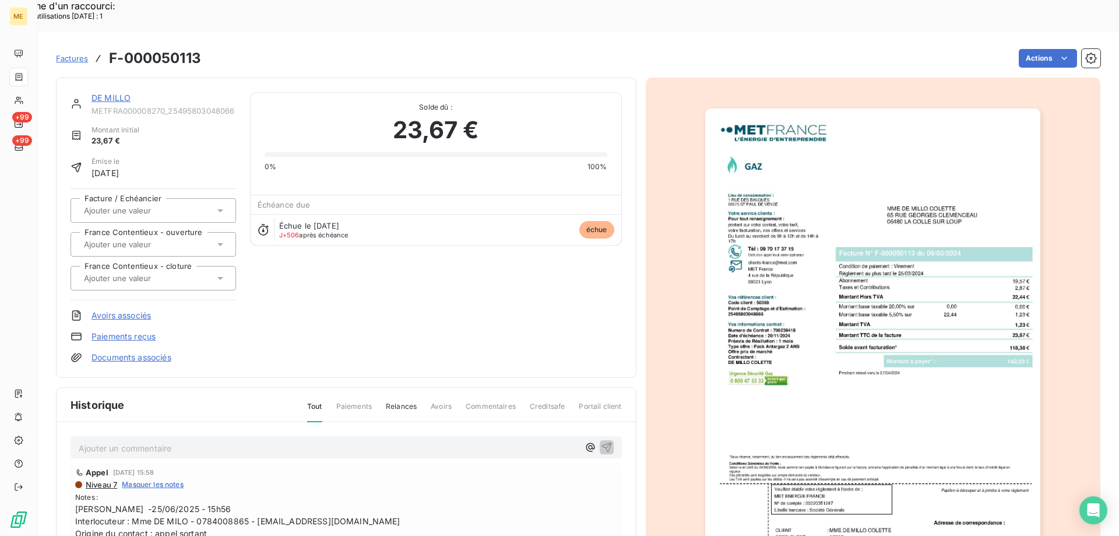
click at [122, 92] on div "DE MILLO" at bounding box center [163, 98] width 145 height 12
click at [118, 93] on link "DE MILLO" at bounding box center [110, 98] width 39 height 10
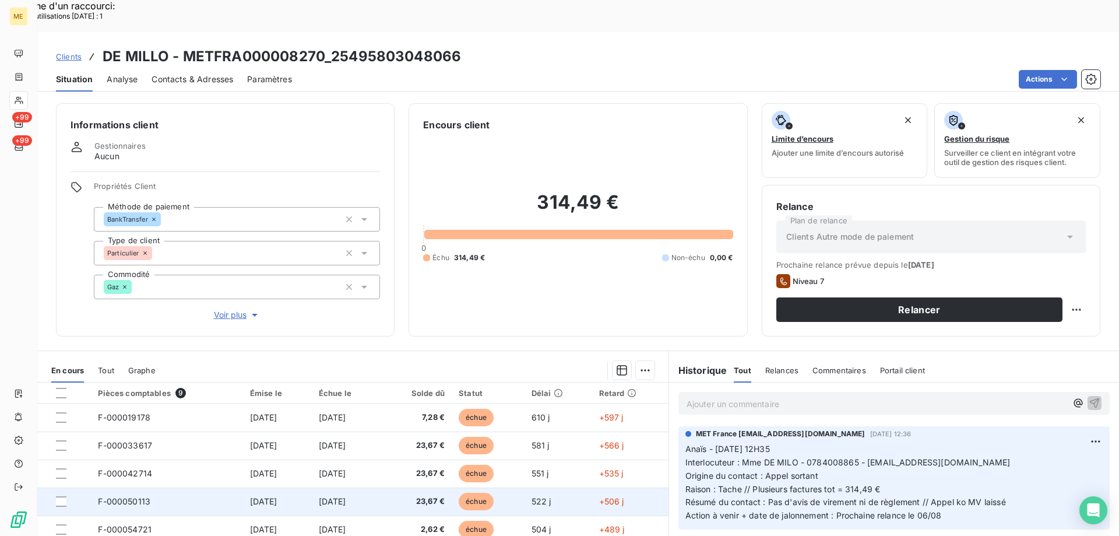
scroll to position [49, 0]
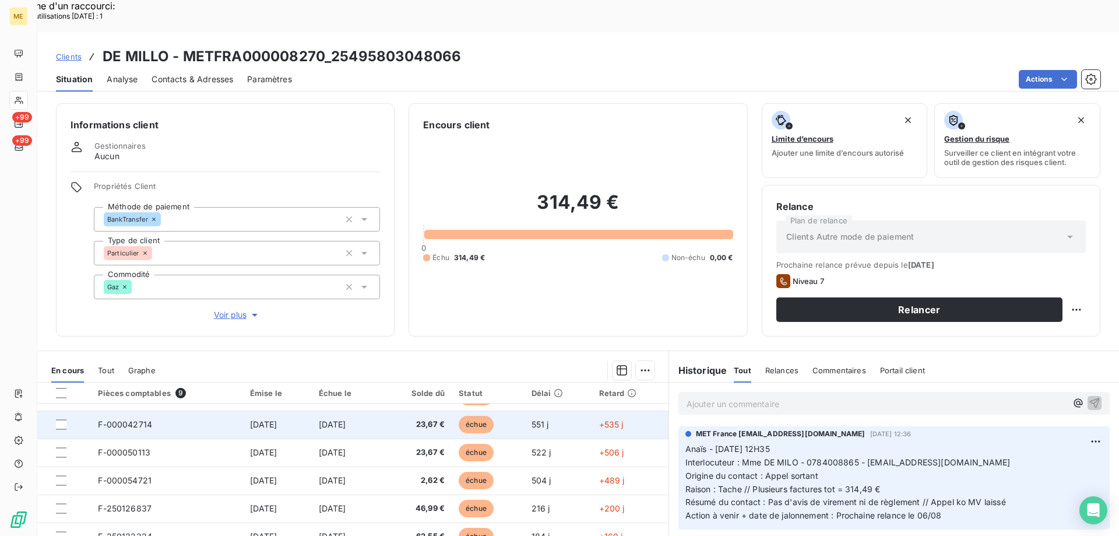
click at [207, 410] on td "F-000042714" at bounding box center [167, 424] width 152 height 28
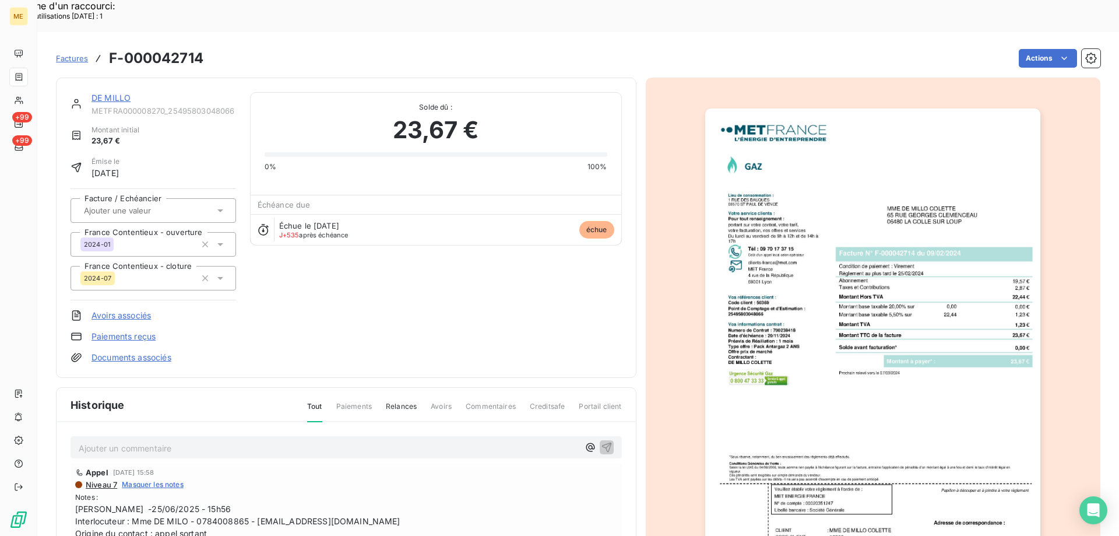
click at [881, 379] on img "button" at bounding box center [872, 345] width 335 height 474
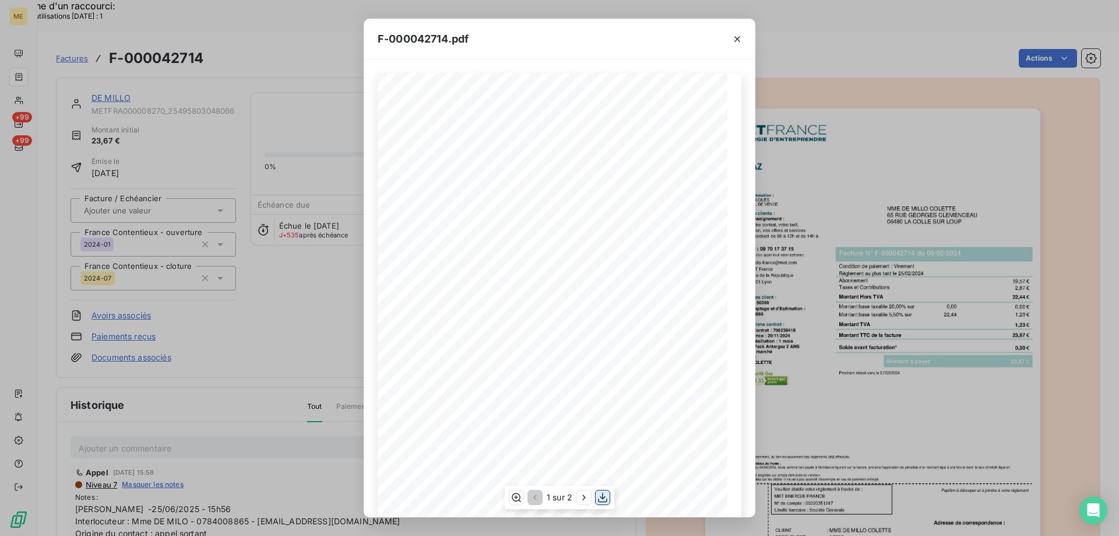
click at [601, 496] on icon "button" at bounding box center [603, 497] width 12 height 12
click at [740, 38] on icon "button" at bounding box center [737, 39] width 12 height 12
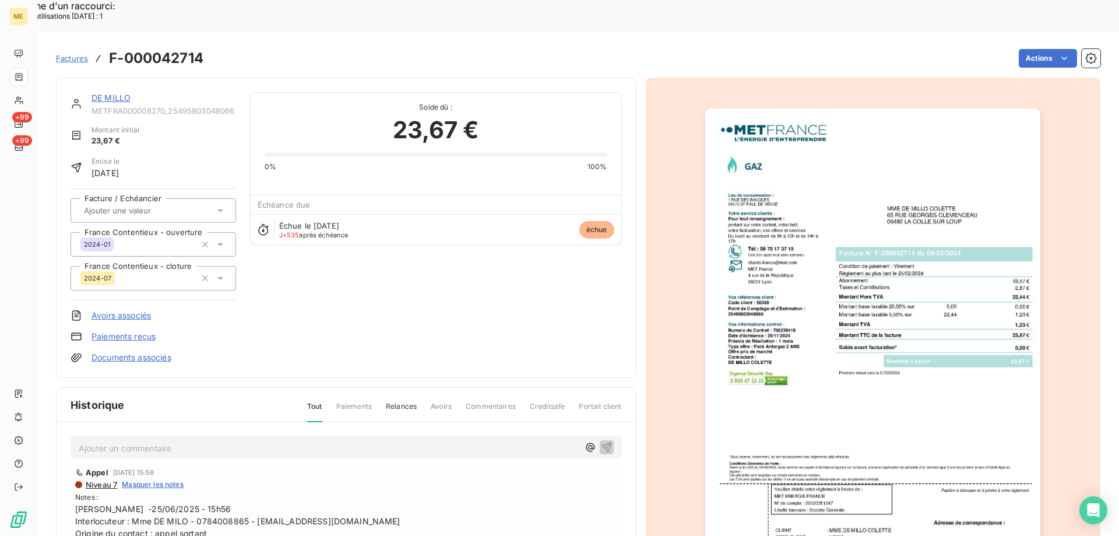
click at [120, 93] on link "DE MILLO" at bounding box center [110, 98] width 39 height 10
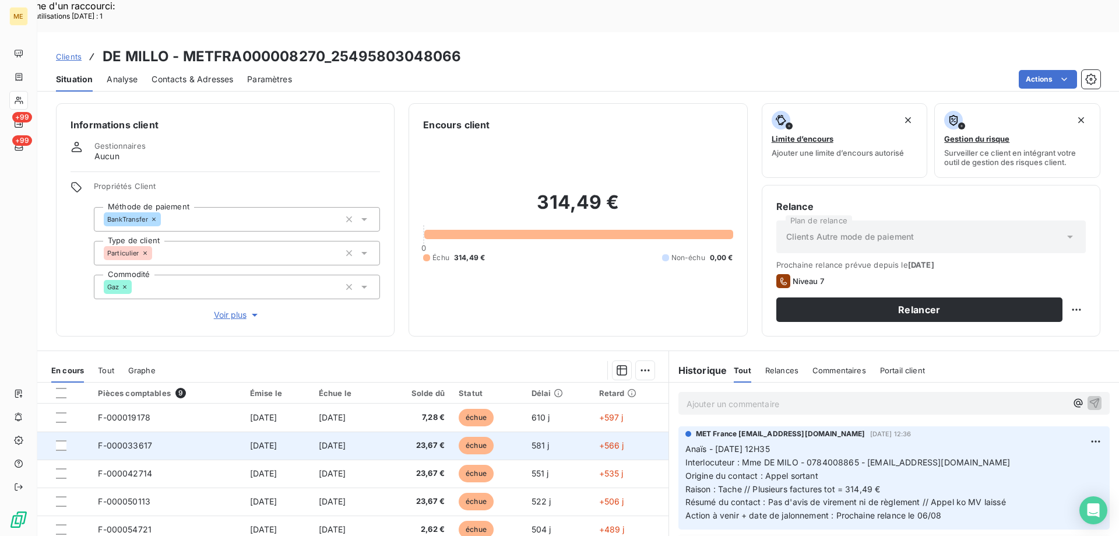
click at [176, 431] on td "F-000033617" at bounding box center [167, 445] width 152 height 28
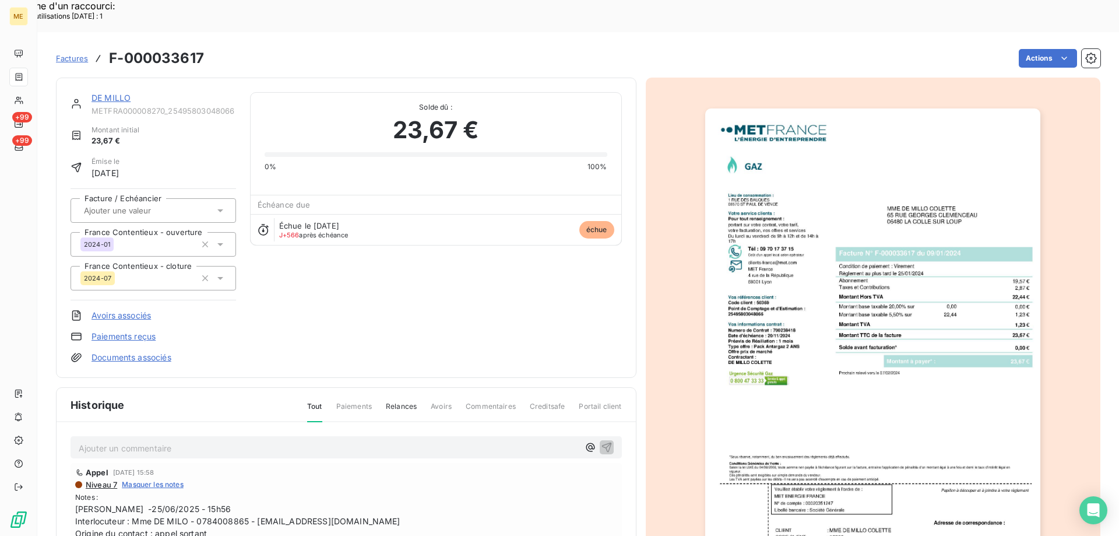
click at [829, 395] on img "button" at bounding box center [872, 345] width 335 height 474
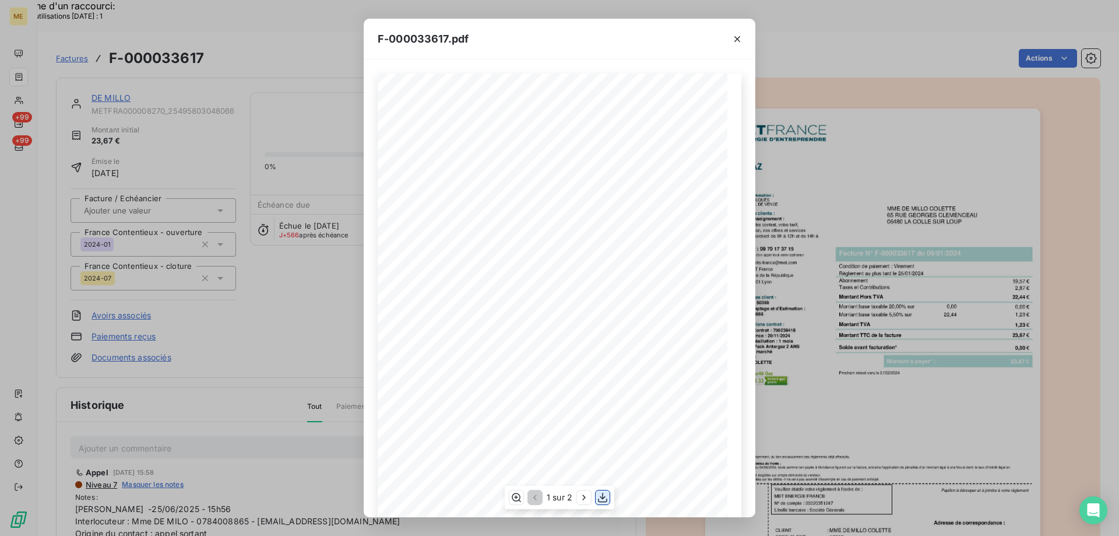
click at [605, 496] on icon "button" at bounding box center [603, 497] width 12 height 12
click at [738, 36] on icon "button" at bounding box center [737, 39] width 12 height 12
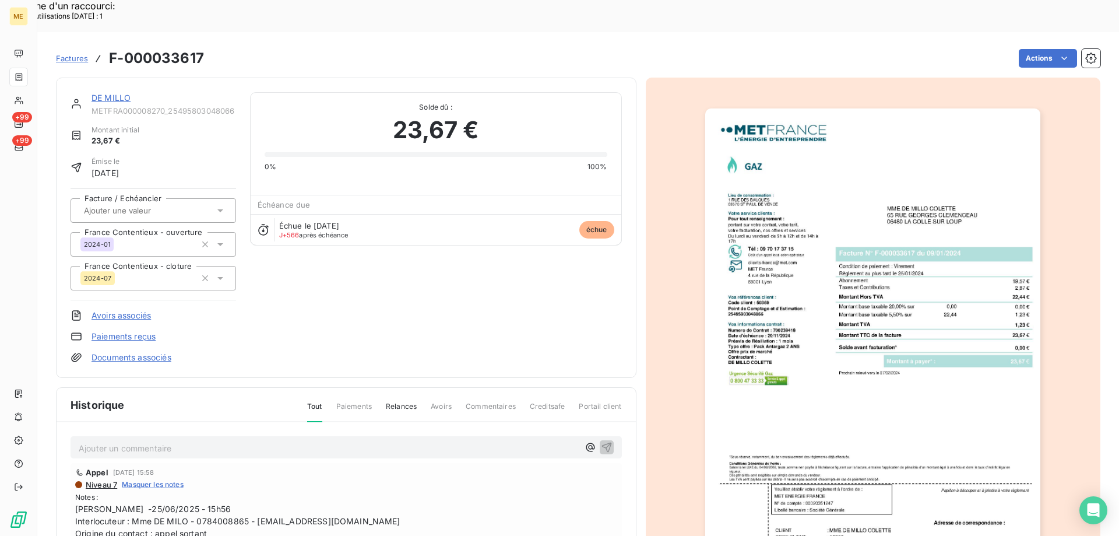
click at [111, 93] on link "DE MILLO" at bounding box center [110, 98] width 39 height 10
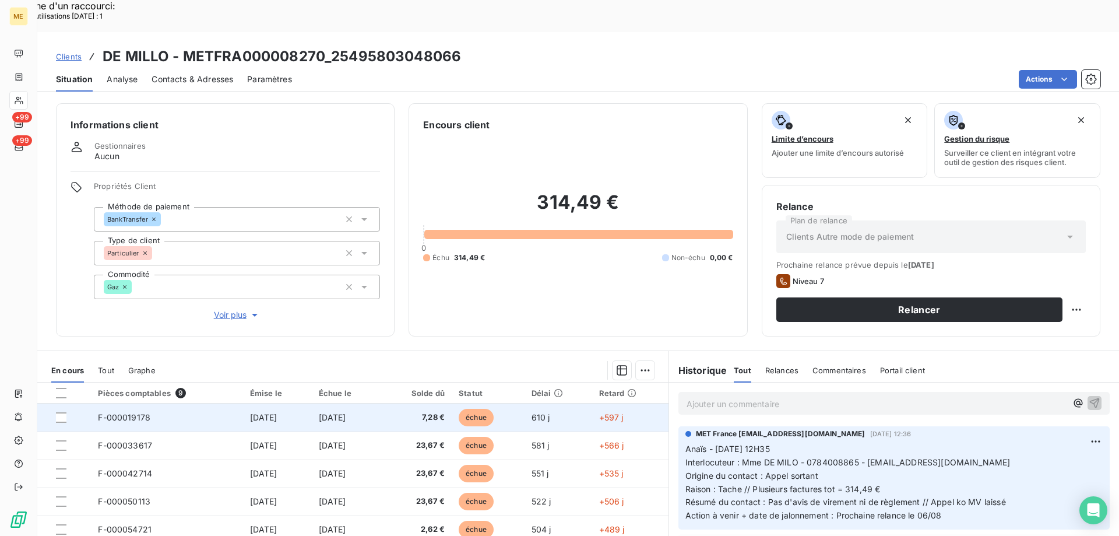
click at [206, 403] on td "F-000019178" at bounding box center [167, 417] width 152 height 28
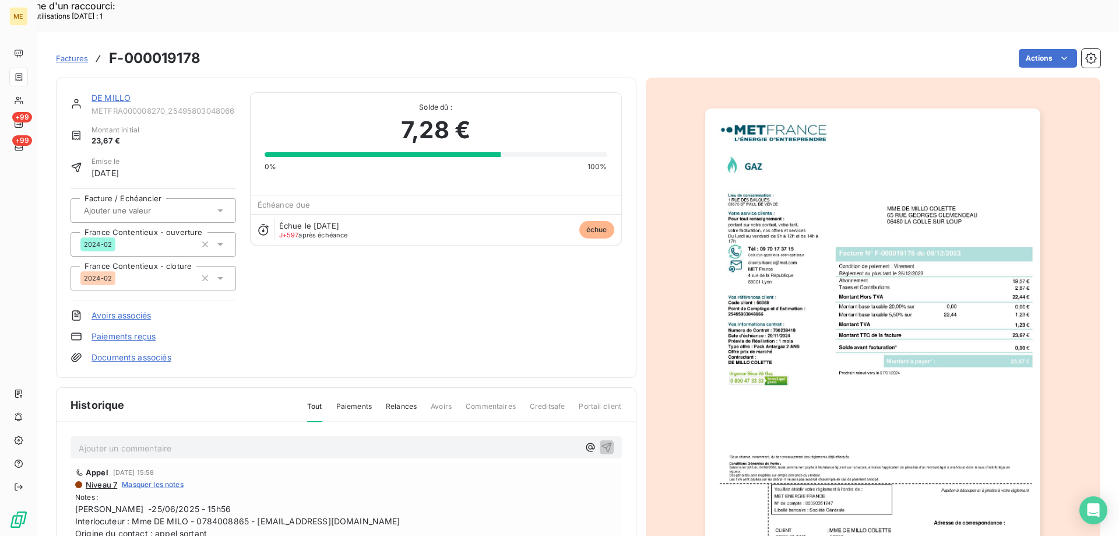
click at [904, 385] on img "button" at bounding box center [872, 345] width 335 height 474
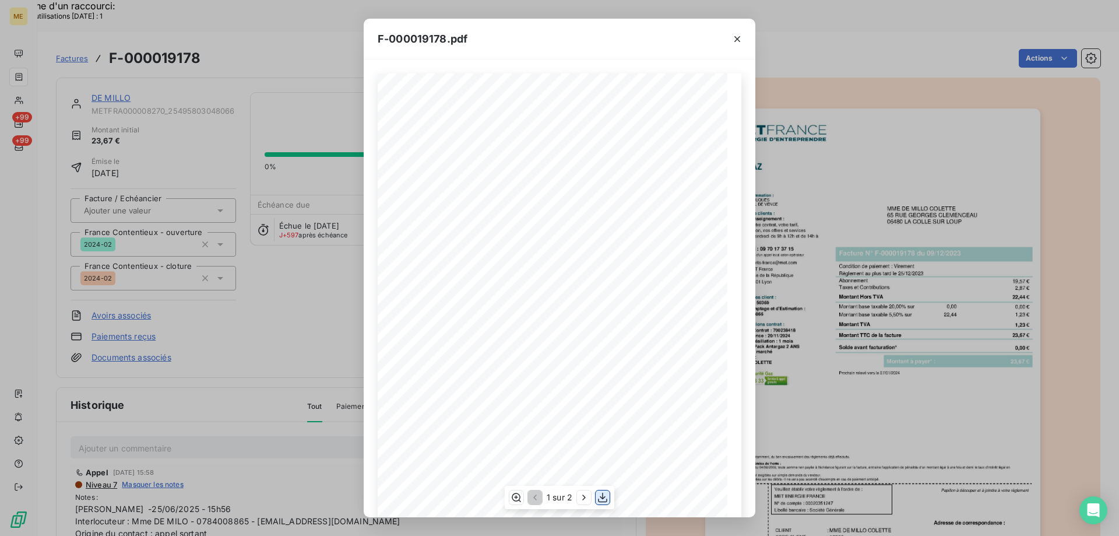
click at [604, 498] on icon "button" at bounding box center [603, 497] width 12 height 12
click at [738, 38] on icon "button" at bounding box center [737, 39] width 12 height 12
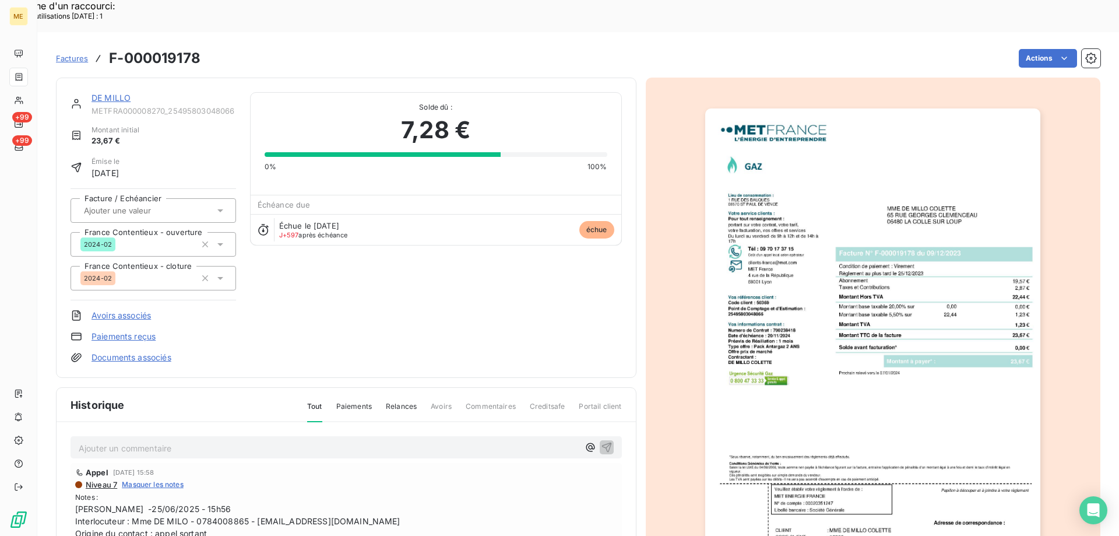
click at [124, 93] on link "DE MILLO" at bounding box center [110, 98] width 39 height 10
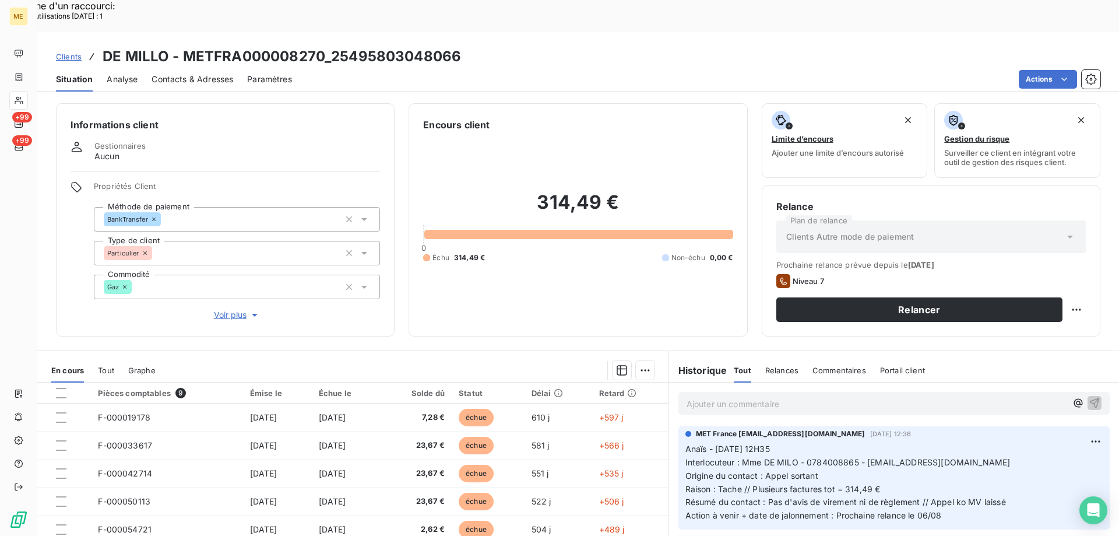
click at [798, 396] on p "Ajouter un commentaire ﻿" at bounding box center [876, 403] width 380 height 15
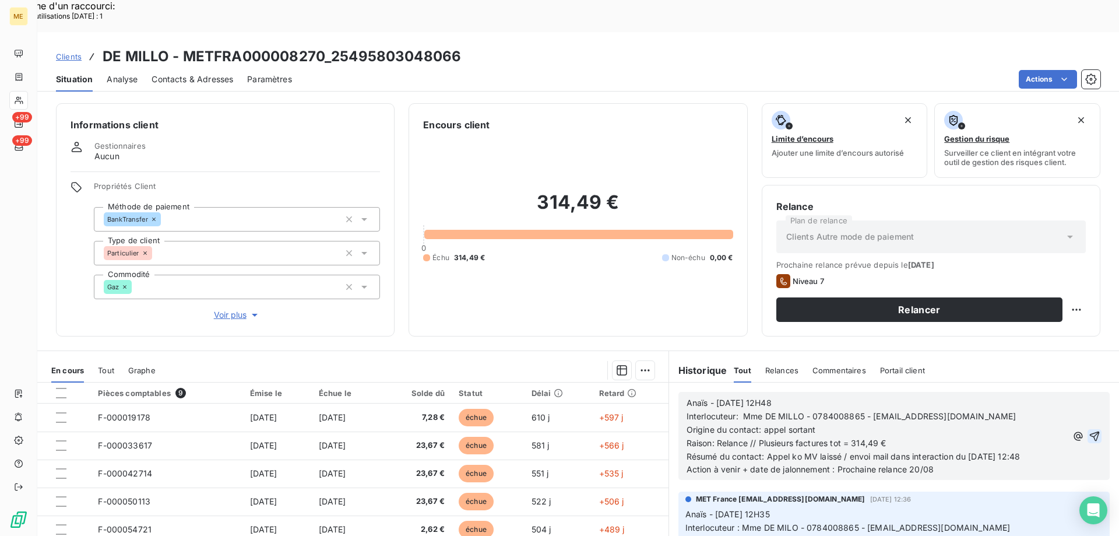
click at [1089, 430] on icon "button" at bounding box center [1095, 436] width 12 height 12
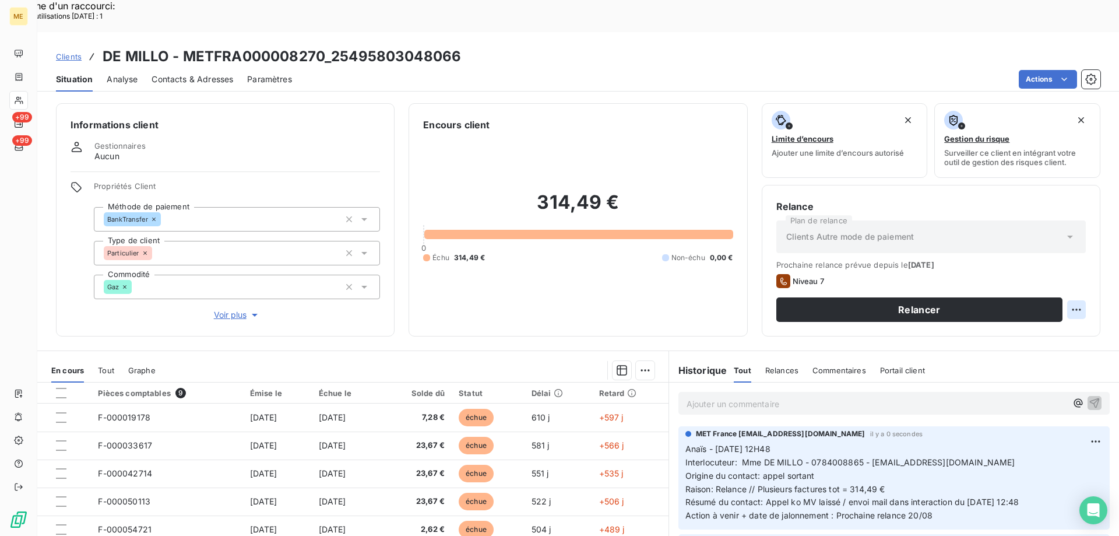
click at [1055, 304] on div "Replanifier cette action" at bounding box center [1019, 303] width 104 height 19
select select "7"
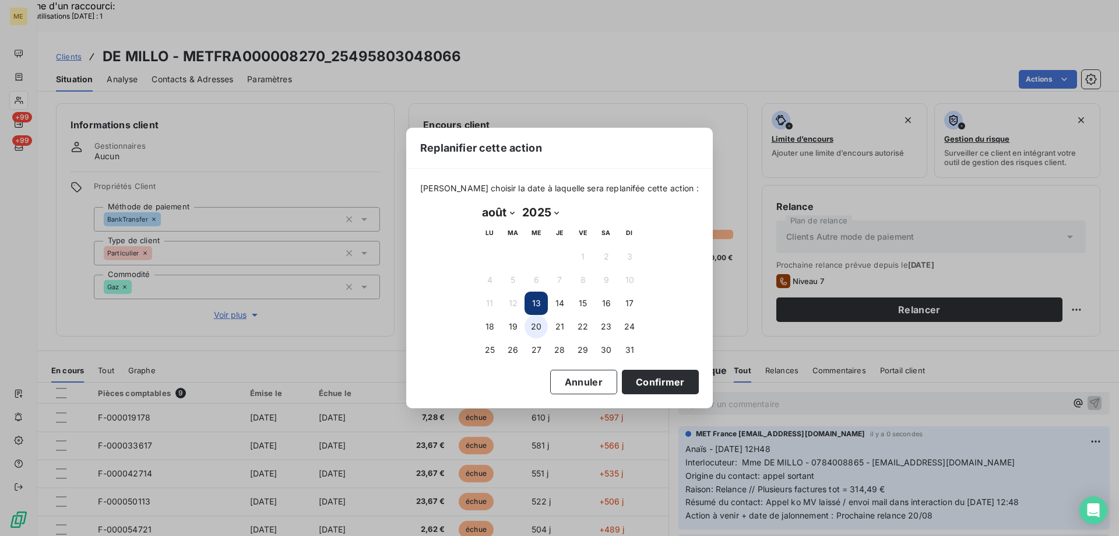
click at [534, 329] on button "20" at bounding box center [535, 326] width 23 height 23
click at [628, 379] on button "Confirmer" at bounding box center [660, 381] width 77 height 24
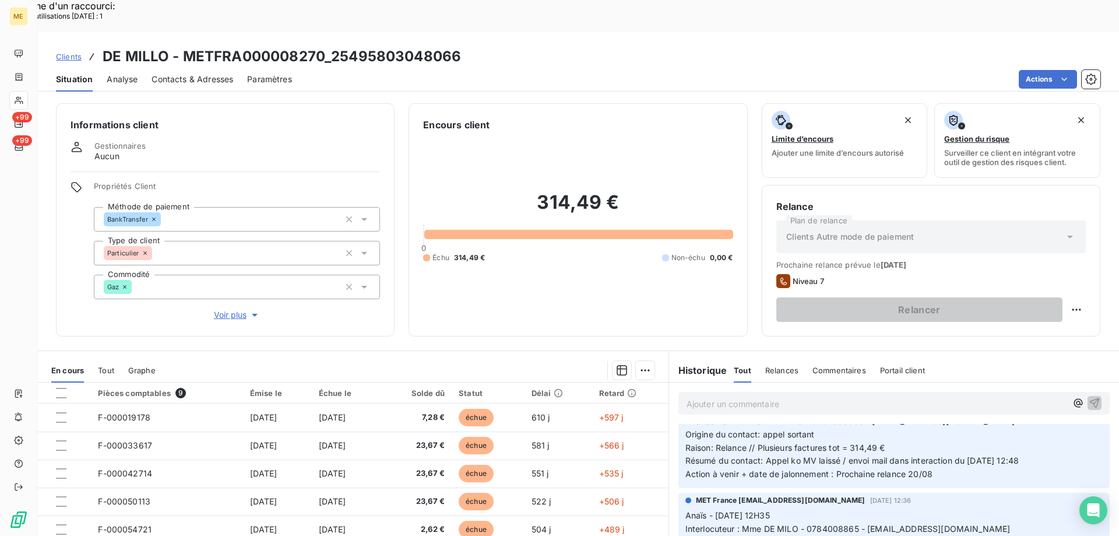
scroll to position [58, 0]
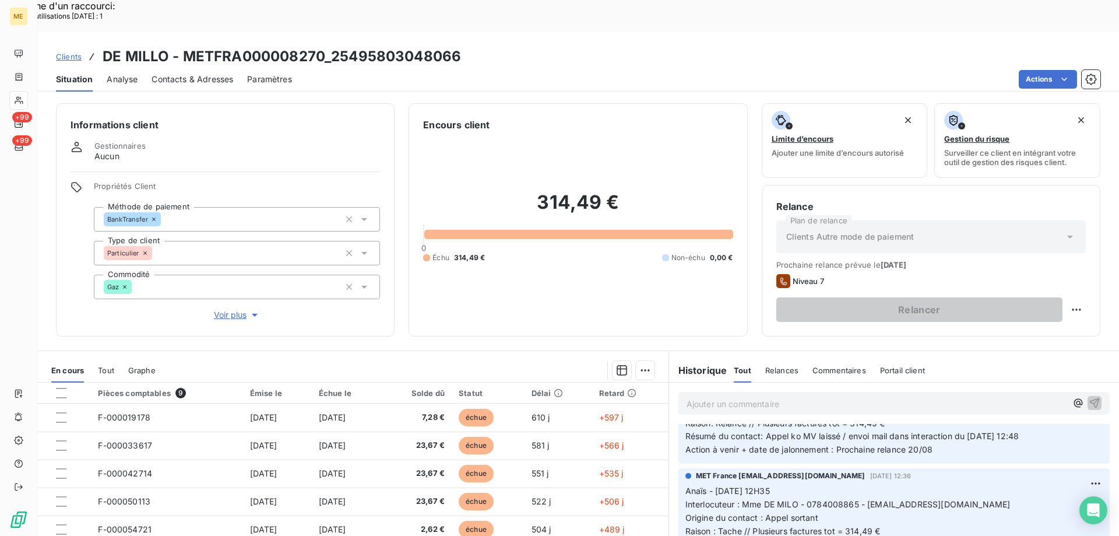
scroll to position [0, 0]
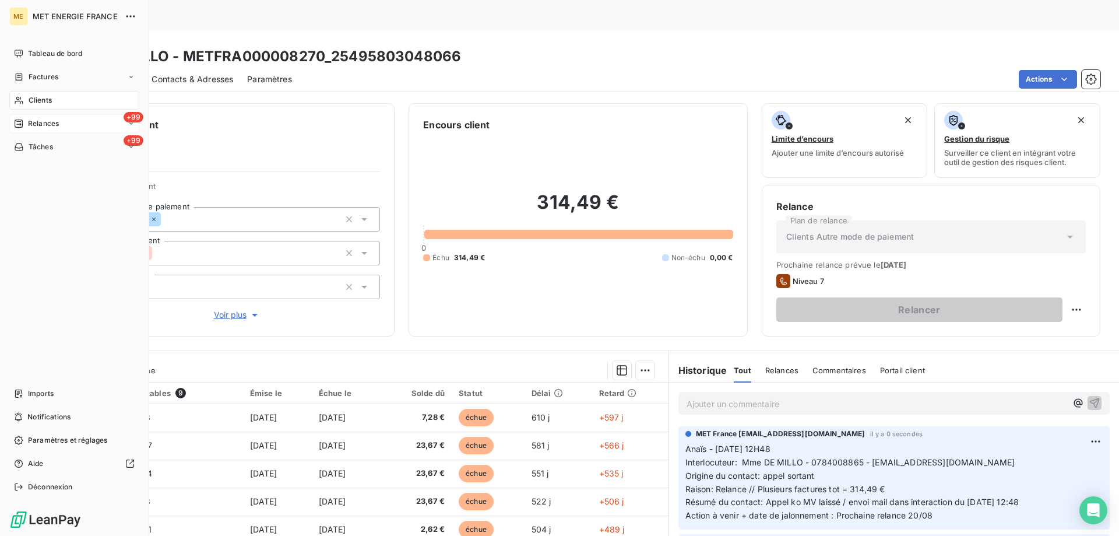
click at [40, 120] on span "Relances" at bounding box center [43, 123] width 31 height 10
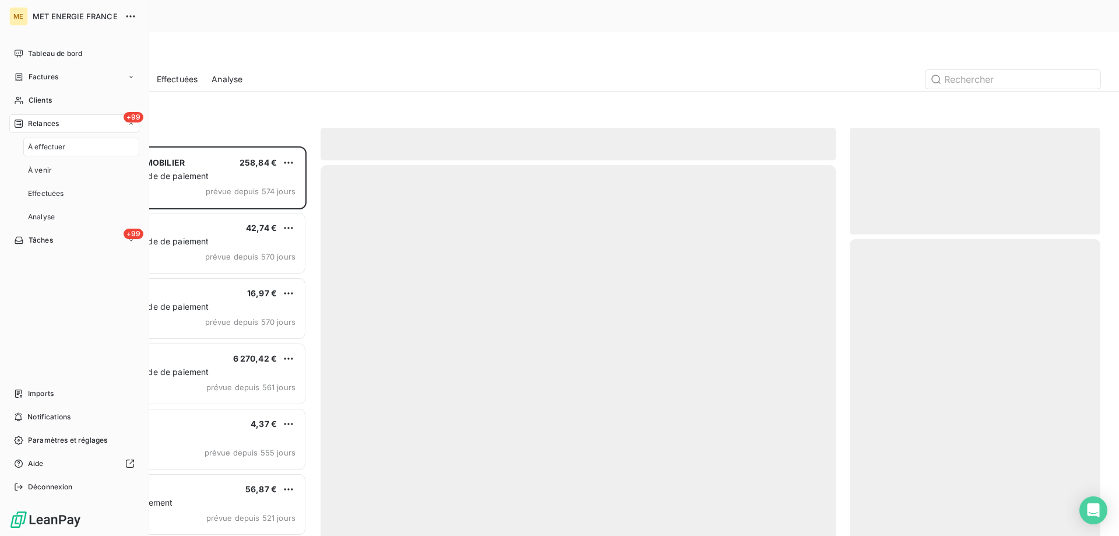
scroll to position [413, 242]
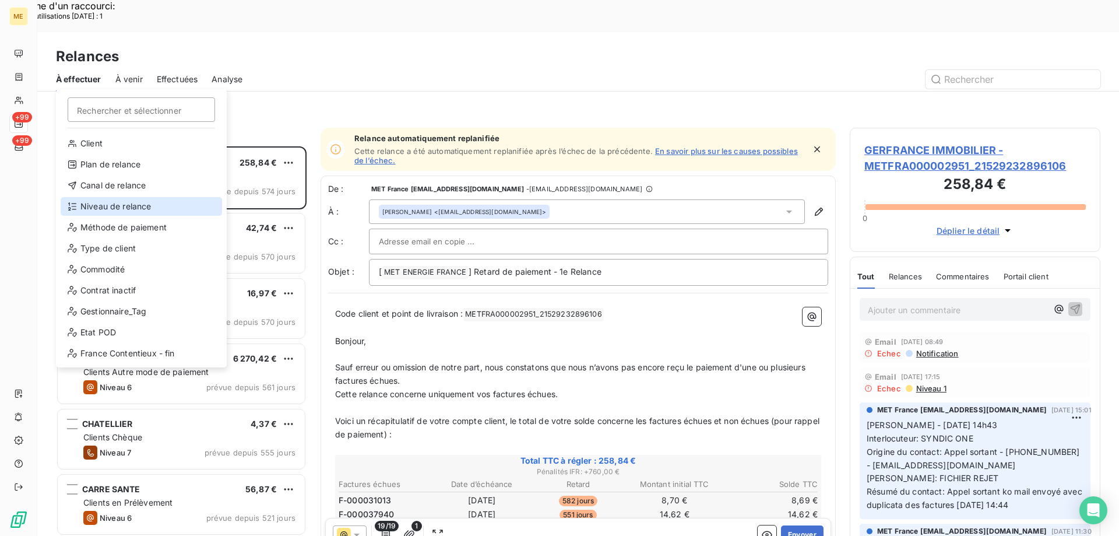
click at [111, 205] on div "Niveau de relance" at bounding box center [141, 206] width 161 height 19
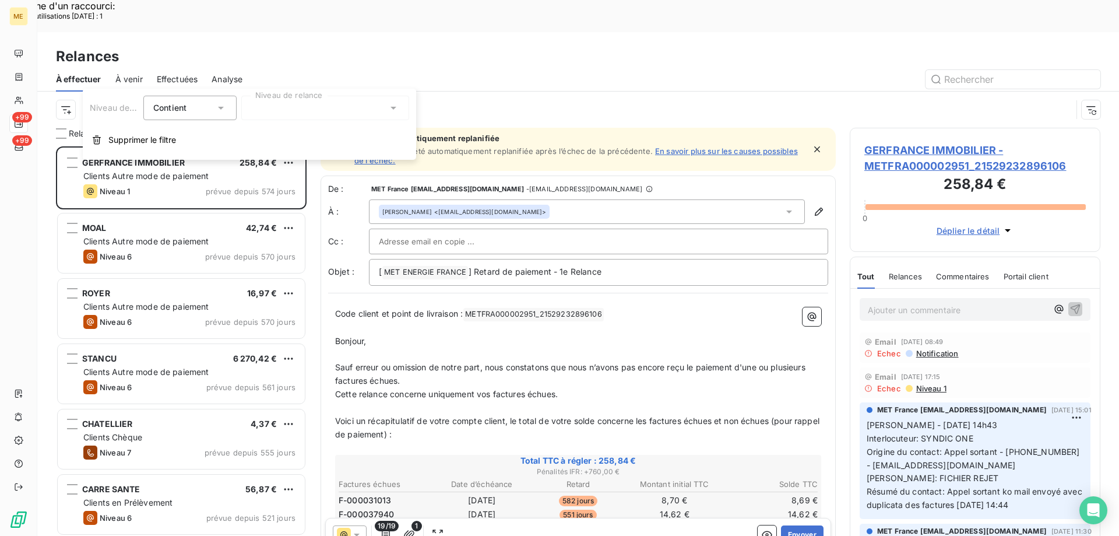
click at [295, 104] on div at bounding box center [325, 108] width 168 height 24
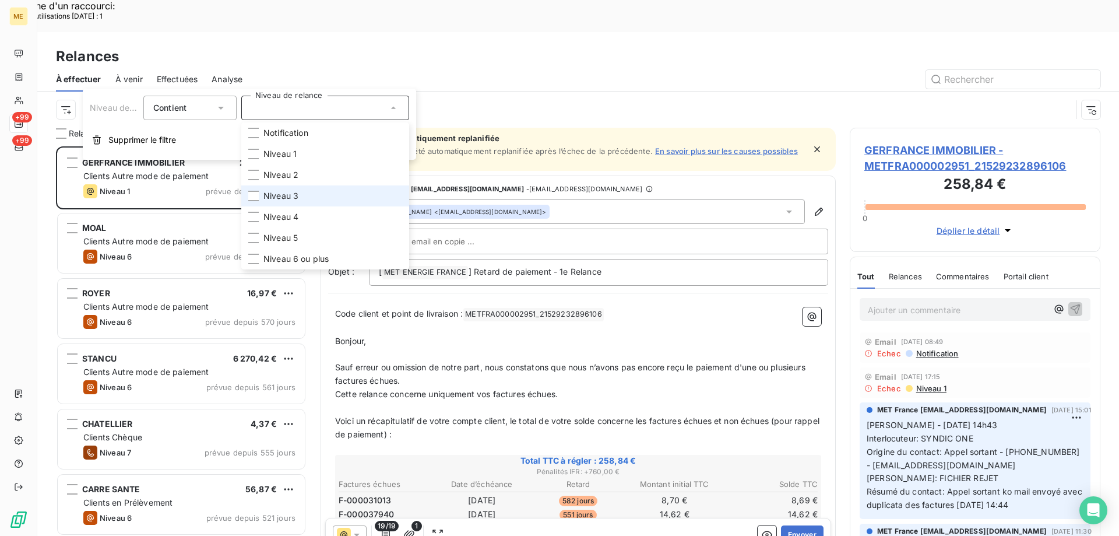
drag, startPoint x: 319, startPoint y: 189, endPoint x: 319, endPoint y: 199, distance: 9.3
click at [319, 191] on li "Niveau 3" at bounding box center [325, 195] width 168 height 21
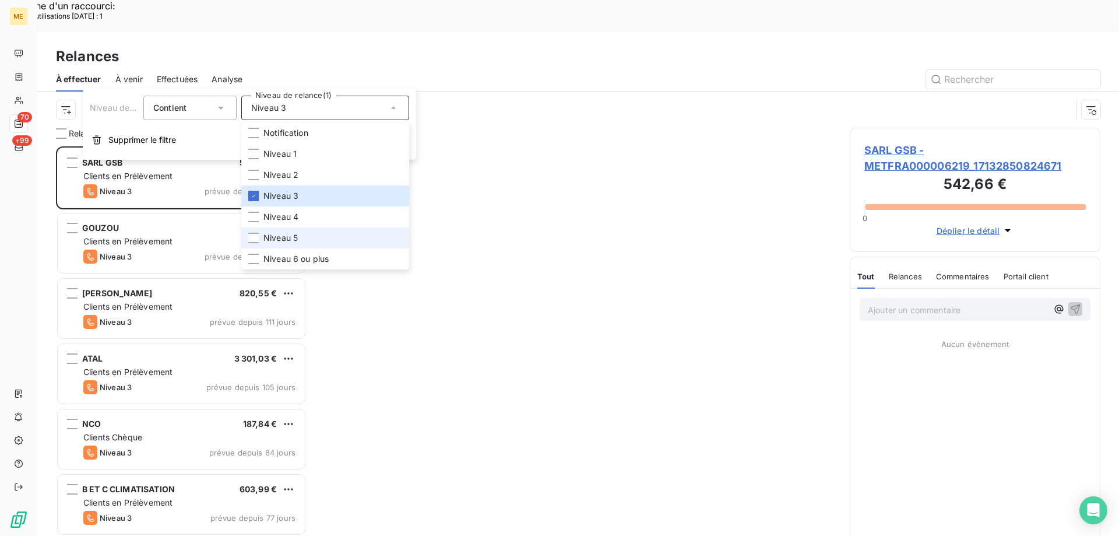
scroll to position [413, 242]
click at [301, 239] on li "Niveau 5" at bounding box center [325, 237] width 168 height 21
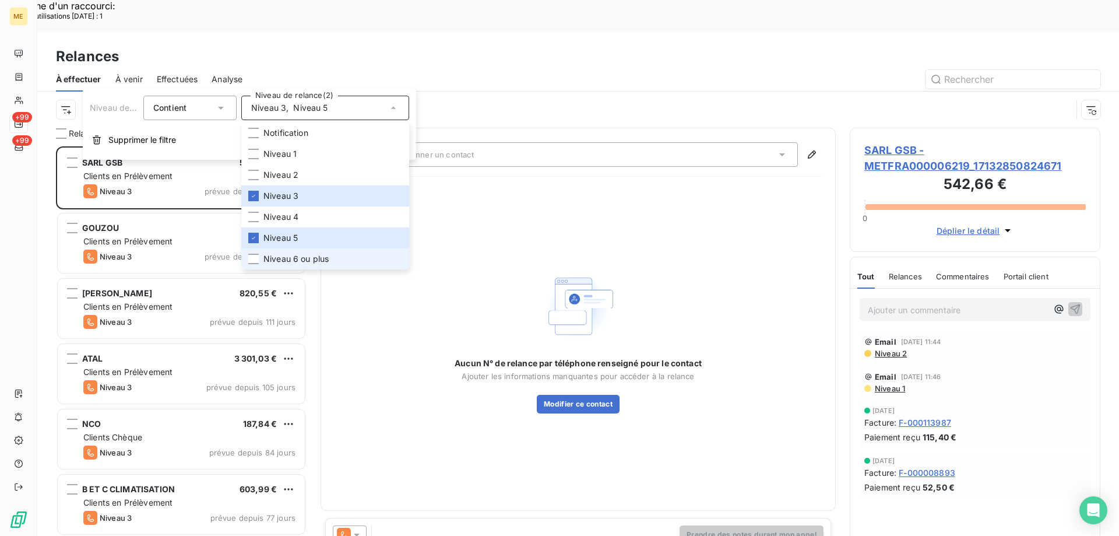
click at [308, 267] on li "Niveau 6 ou plus" at bounding box center [325, 258] width 168 height 21
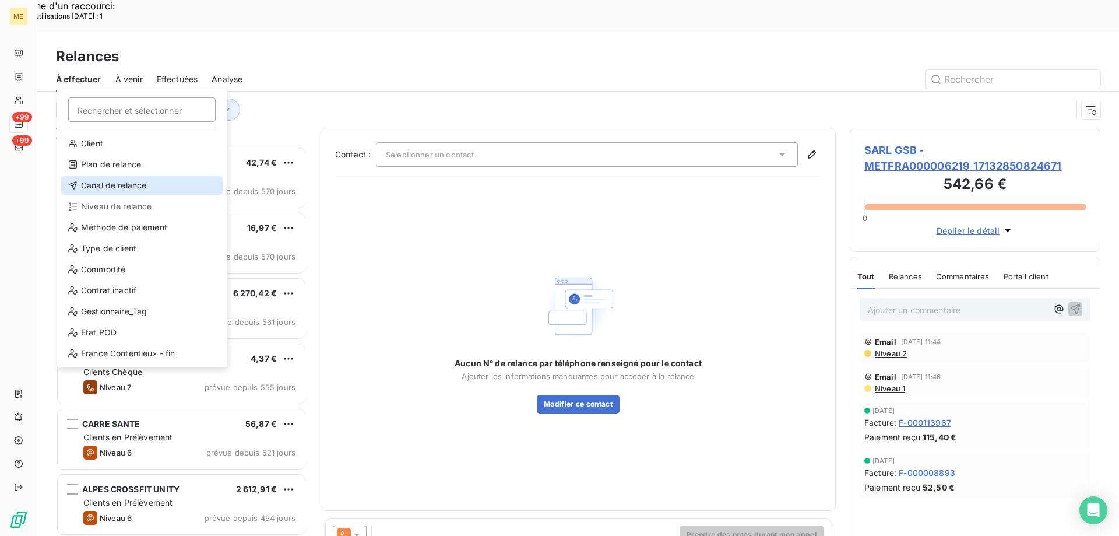
click at [114, 182] on div "Canal de relance" at bounding box center [141, 185] width 161 height 19
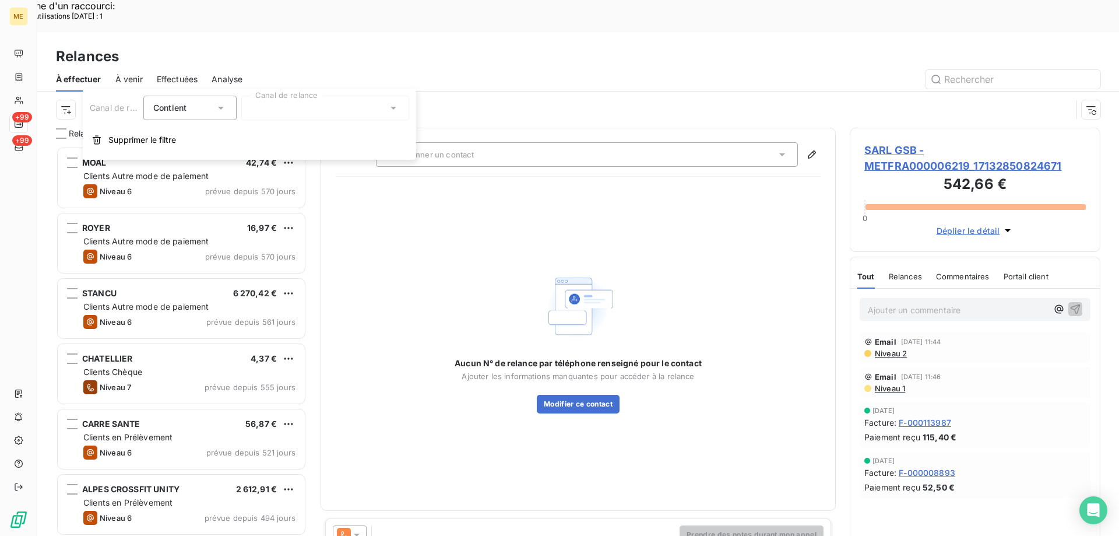
click at [326, 109] on div at bounding box center [325, 108] width 168 height 24
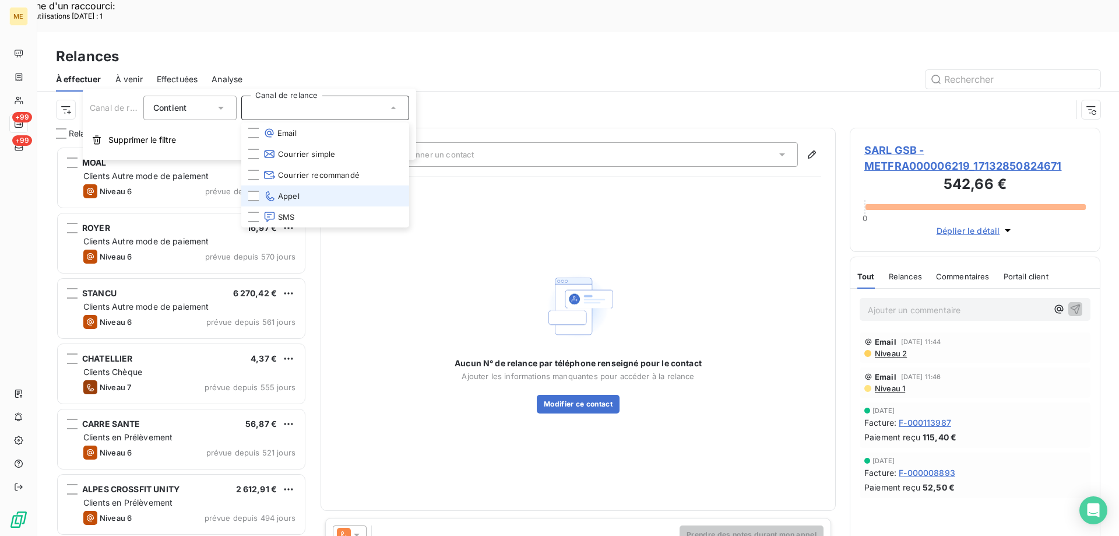
drag, startPoint x: 318, startPoint y: 193, endPoint x: 153, endPoint y: 124, distance: 178.7
click at [318, 193] on li "Appel" at bounding box center [325, 195] width 168 height 21
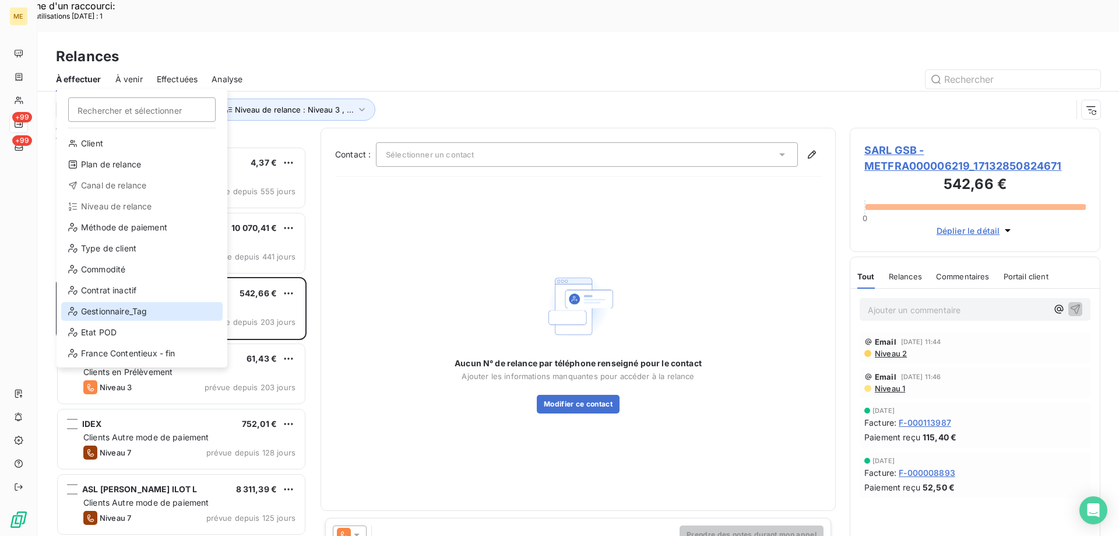
click at [167, 310] on div "Gestionnaire_Tag" at bounding box center [141, 311] width 161 height 19
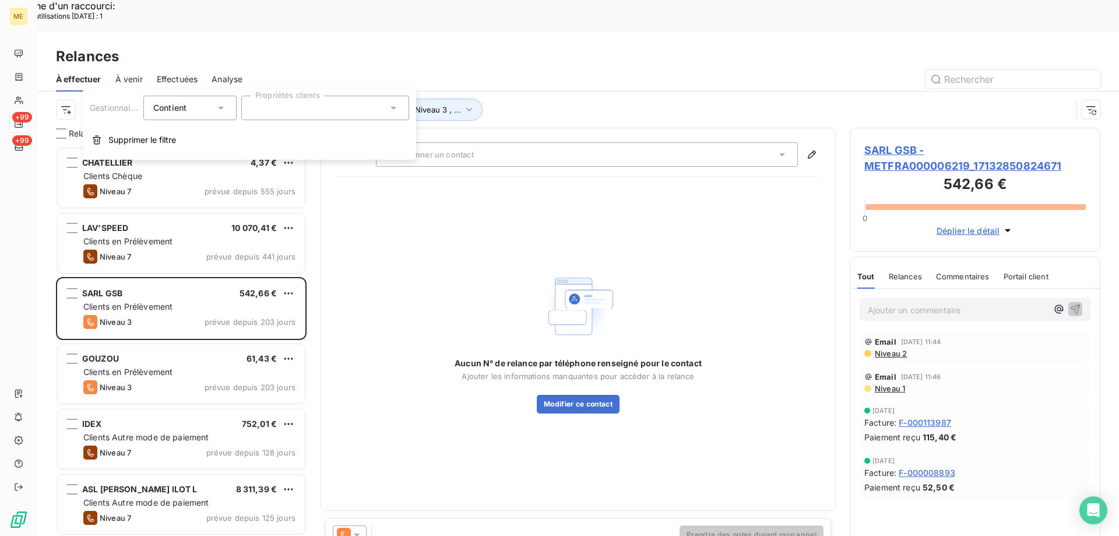
click at [385, 109] on div at bounding box center [325, 108] width 168 height 24
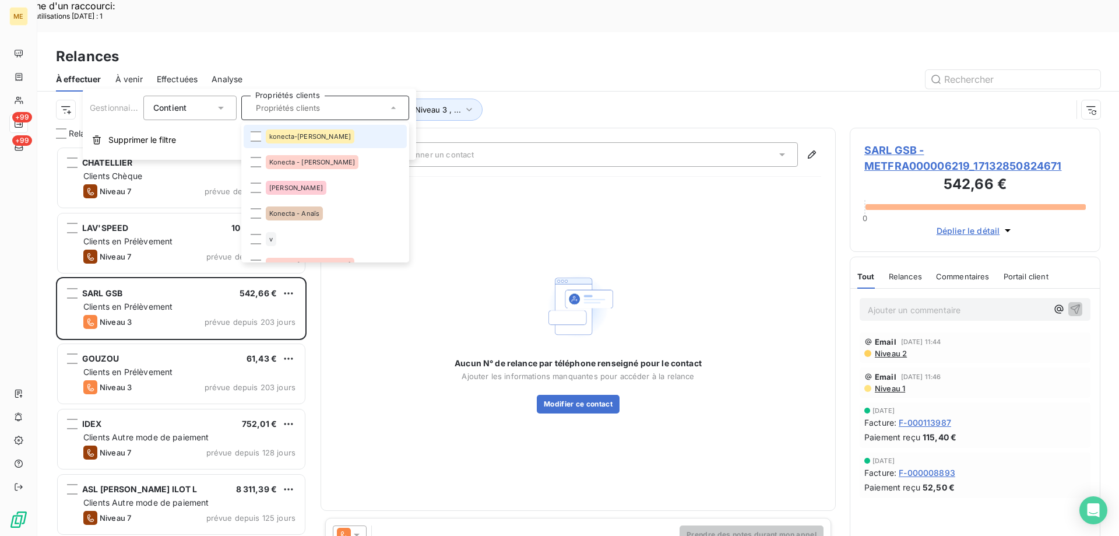
drag, startPoint x: 333, startPoint y: 136, endPoint x: 336, endPoint y: 142, distance: 6.3
click at [334, 138] on li "konecta-[PERSON_NAME]" at bounding box center [325, 136] width 163 height 23
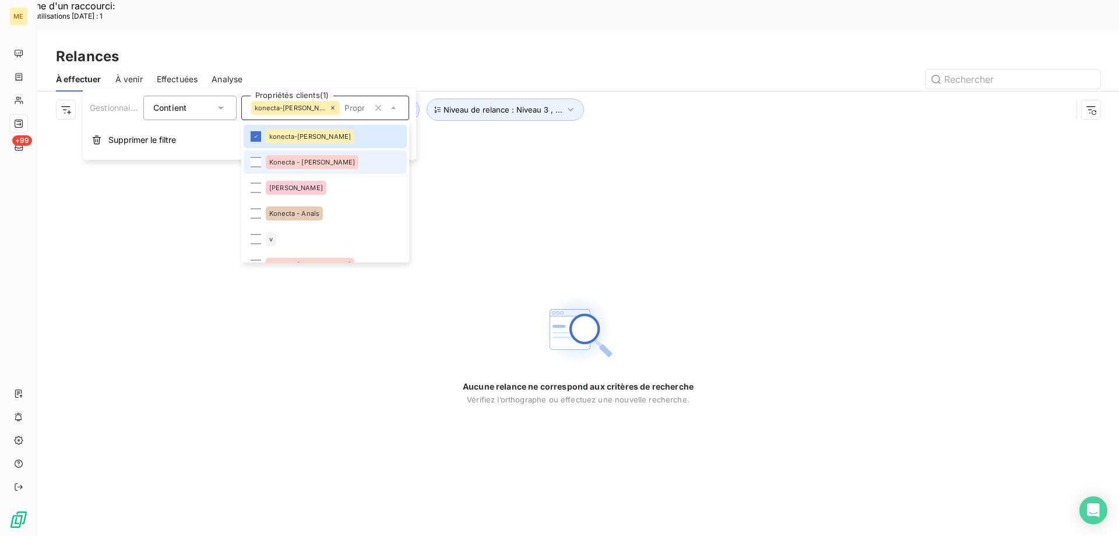
drag, startPoint x: 334, startPoint y: 162, endPoint x: 337, endPoint y: 171, distance: 9.6
click at [335, 162] on li "Konecta - [PERSON_NAME]" at bounding box center [325, 161] width 163 height 23
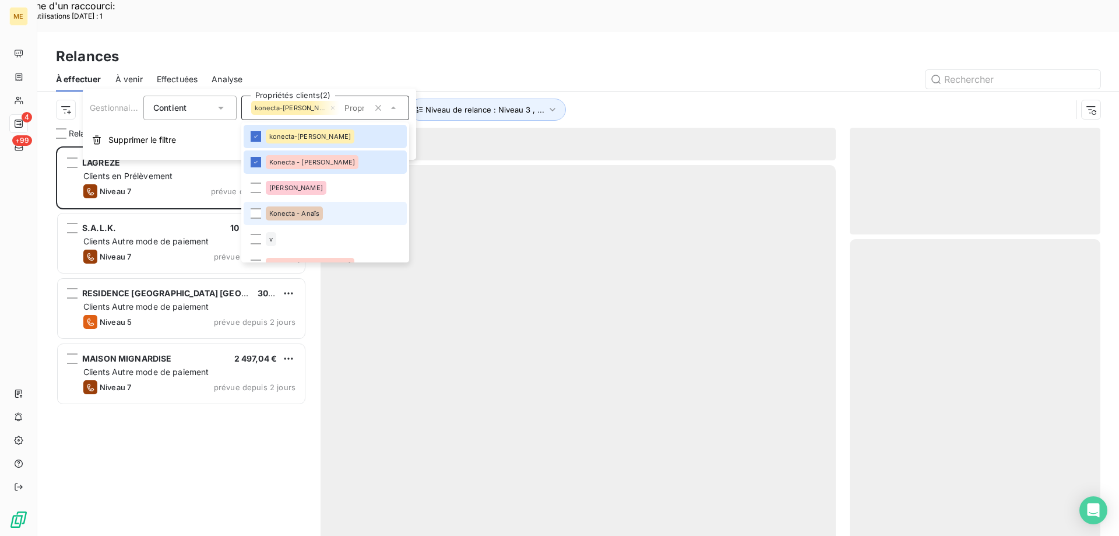
scroll to position [413, 242]
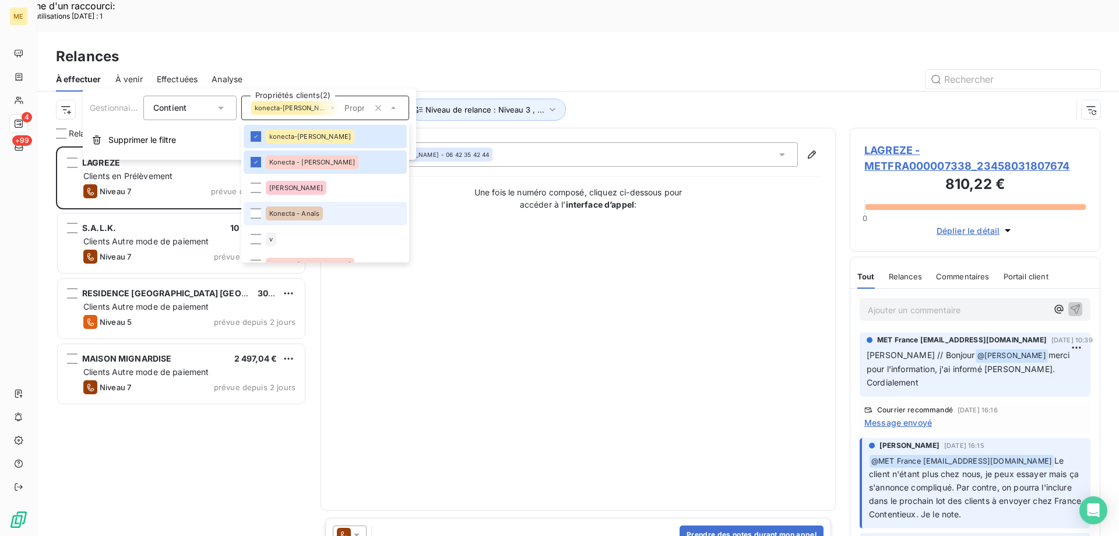
click at [326, 214] on li "Konecta - Anaïs" at bounding box center [325, 213] width 163 height 23
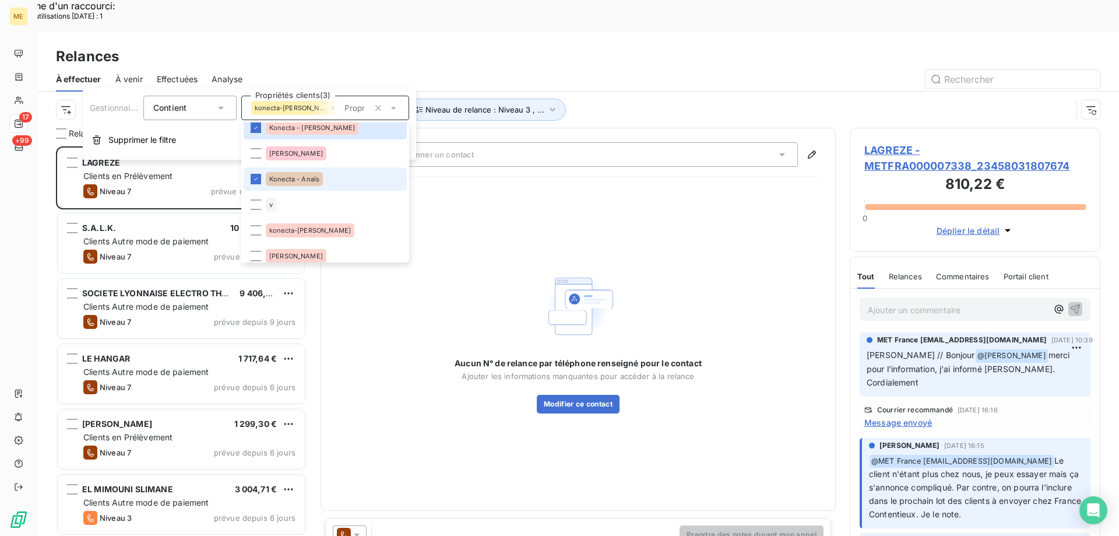
scroll to position [58, 0]
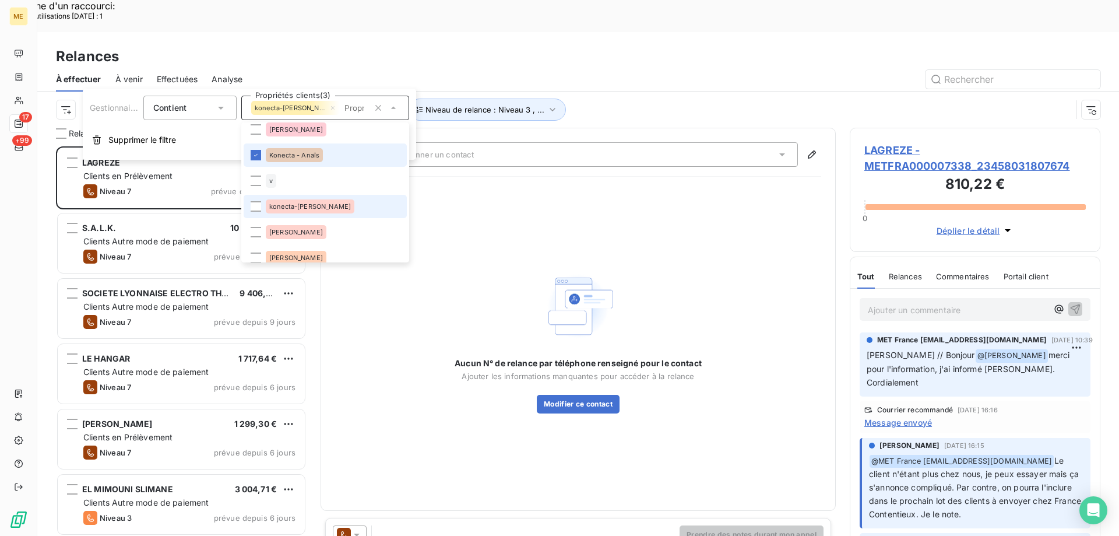
click at [326, 210] on li "konecta-[PERSON_NAME]" at bounding box center [325, 206] width 163 height 23
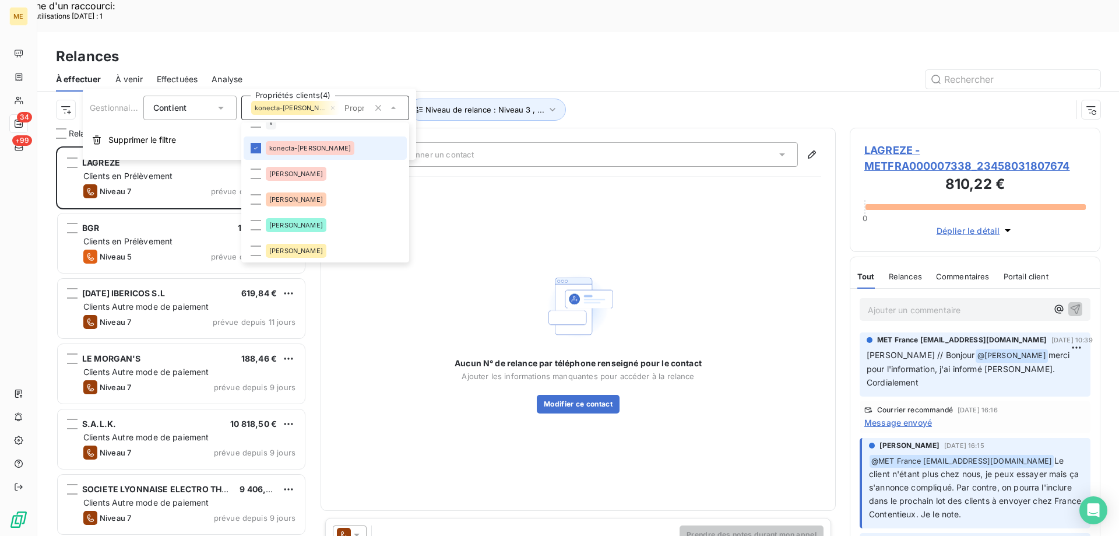
scroll to position [233, 0]
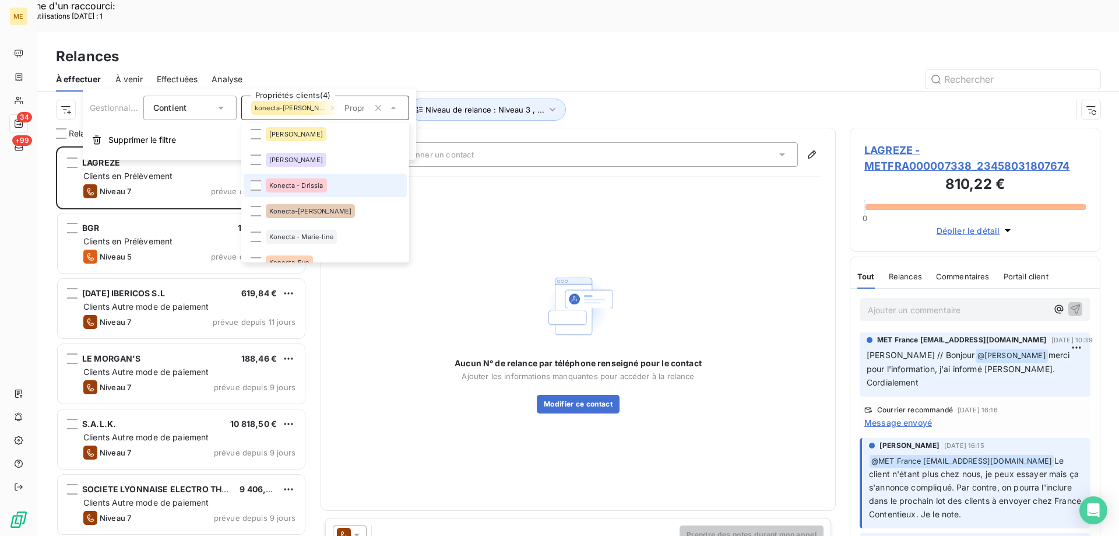
click at [326, 192] on li "Konecta - Drissia" at bounding box center [325, 185] width 163 height 23
click at [330, 215] on li "Konecta-[PERSON_NAME]" at bounding box center [325, 210] width 163 height 23
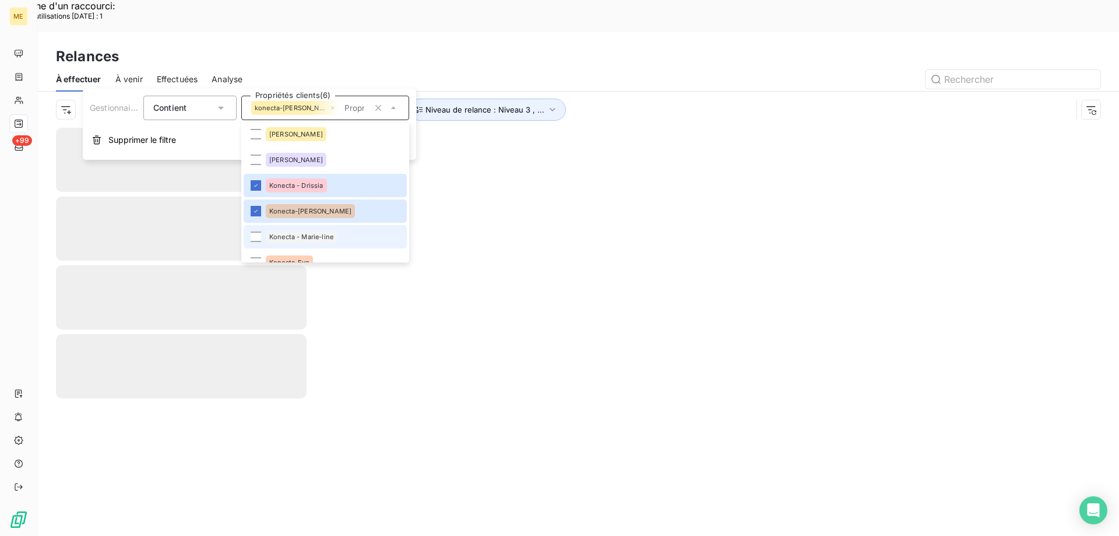
click at [330, 233] on div "Konecta - Marie-line" at bounding box center [301, 237] width 71 height 14
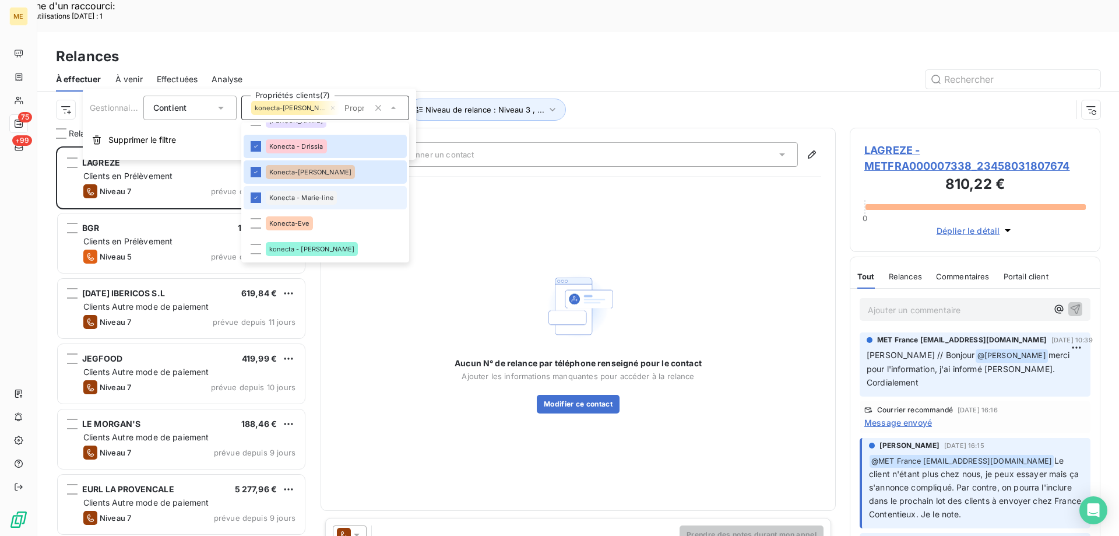
scroll to position [291, 0]
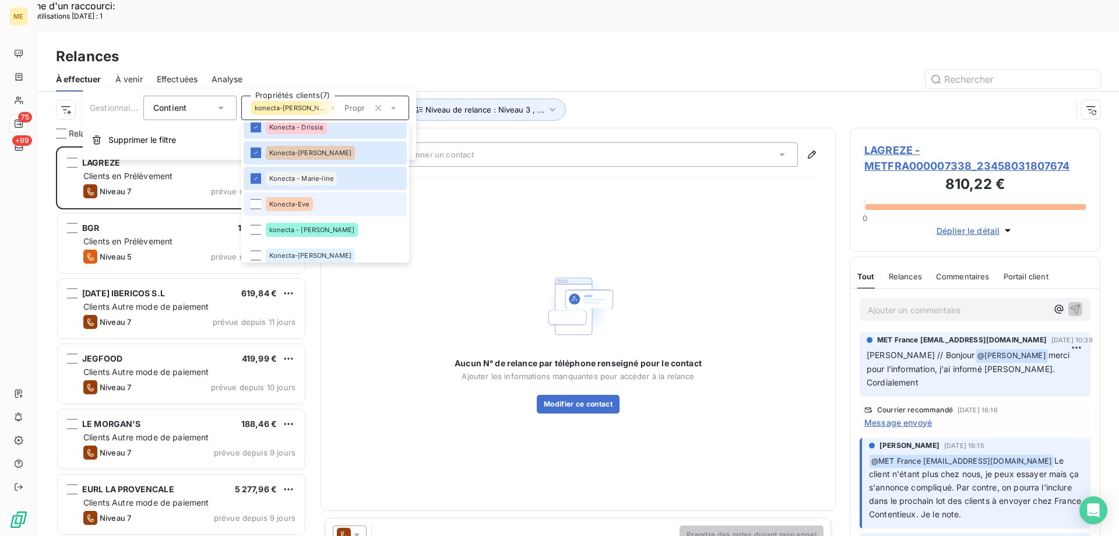
click at [330, 206] on li "Konecta-Eve" at bounding box center [325, 203] width 163 height 23
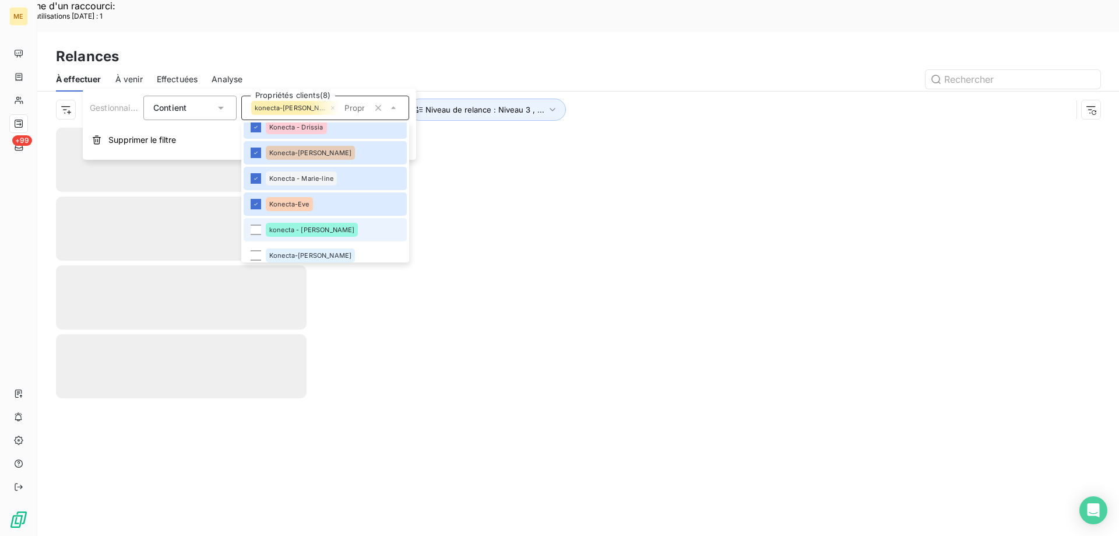
click at [323, 230] on li "konecta - [PERSON_NAME]" at bounding box center [325, 229] width 163 height 23
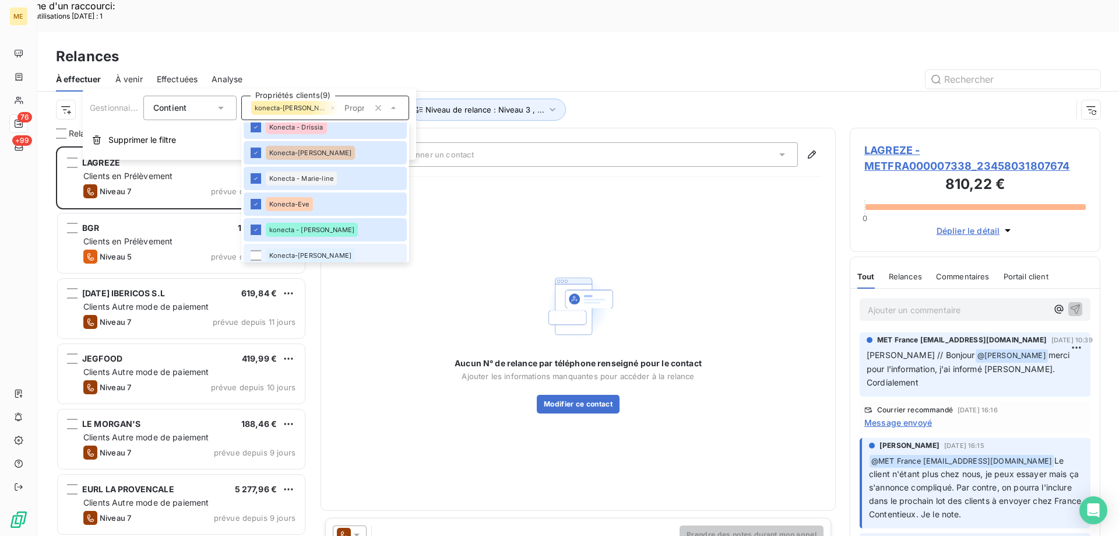
click at [327, 251] on li "Konecta-[PERSON_NAME]" at bounding box center [325, 255] width 163 height 23
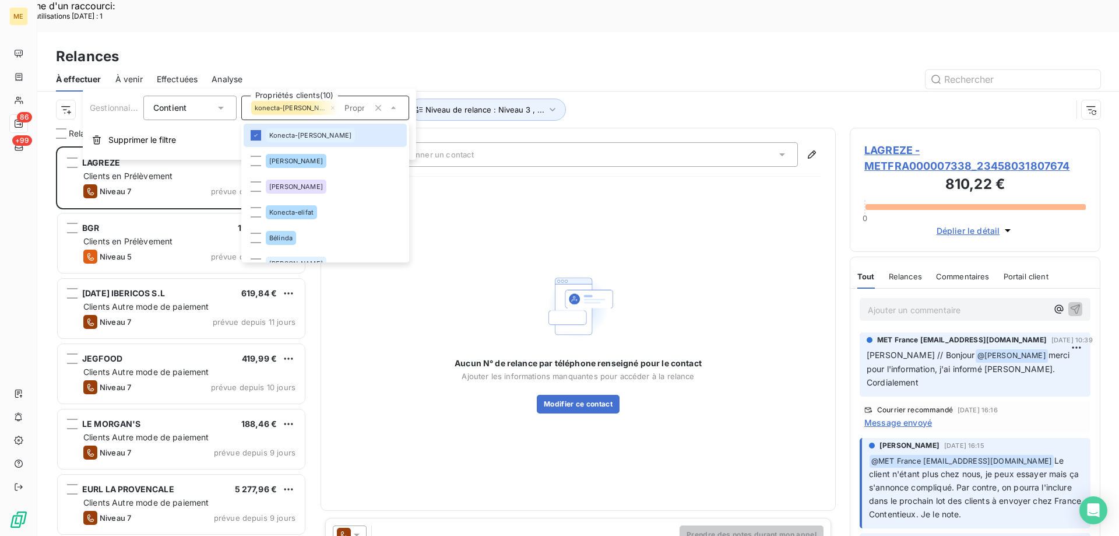
scroll to position [9, 9]
click at [332, 212] on li "Konecta-elifat" at bounding box center [325, 210] width 163 height 23
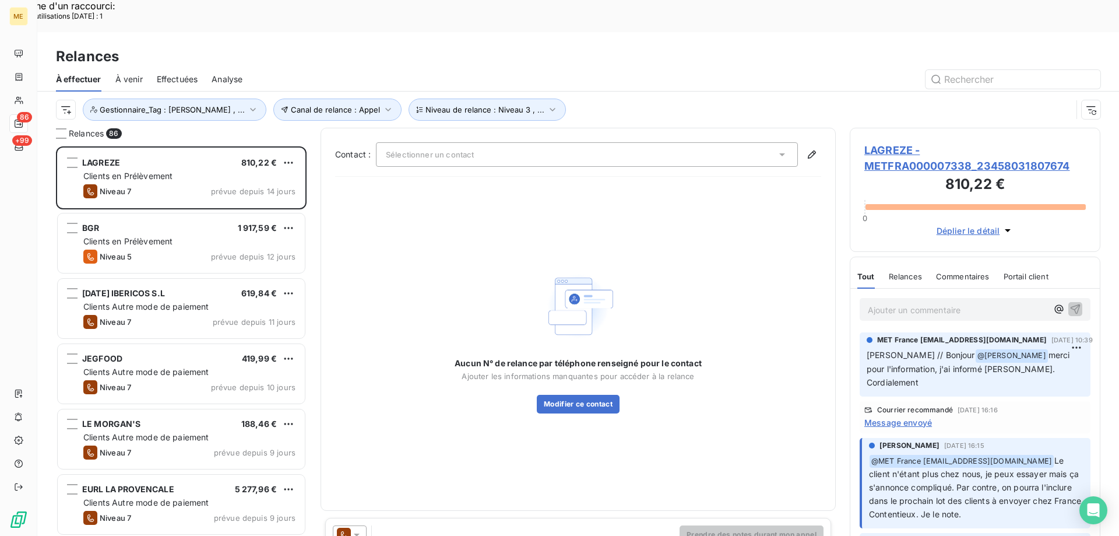
click at [608, 98] on div "Canal de relance : Appel Niveau de relance : Niveau 3 , ... Gestionnaire_Tag : …" at bounding box center [564, 109] width 1016 height 22
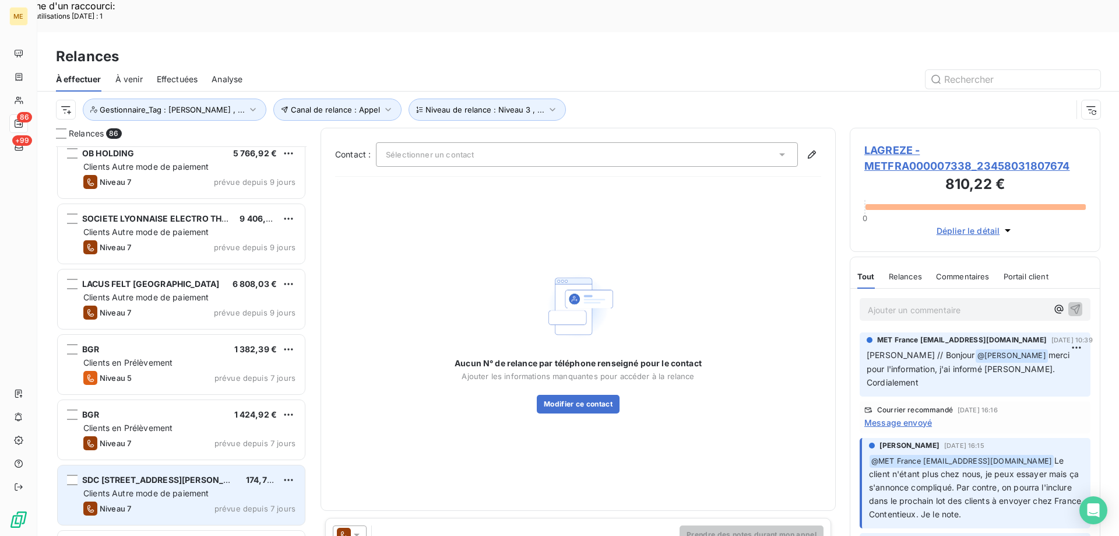
click at [145, 488] on span "Clients Autre mode de paiement" at bounding box center [146, 493] width 126 height 10
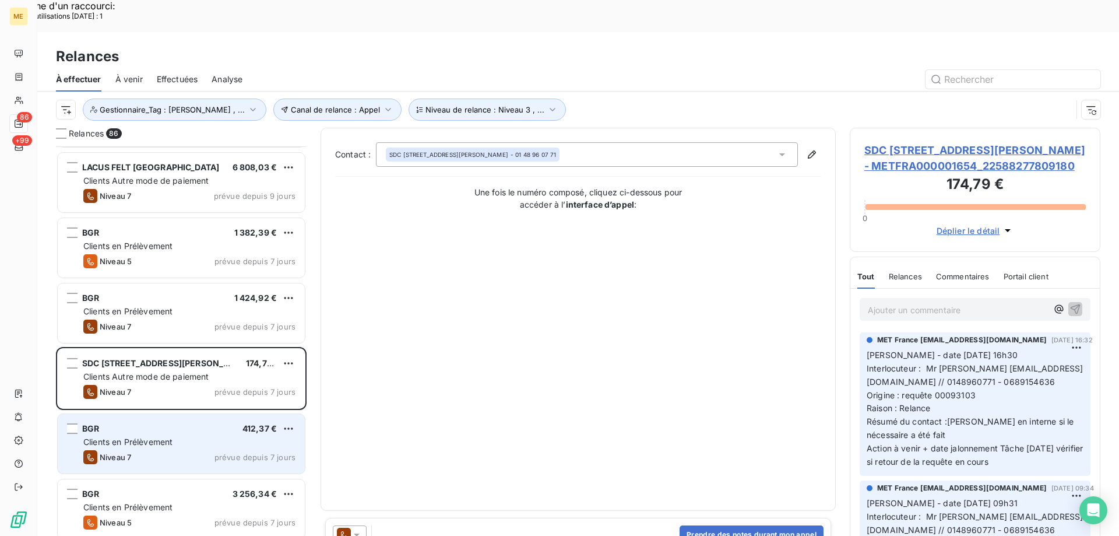
click at [135, 450] on div "Niveau 7 prévue depuis 7 jours" at bounding box center [189, 457] width 212 height 14
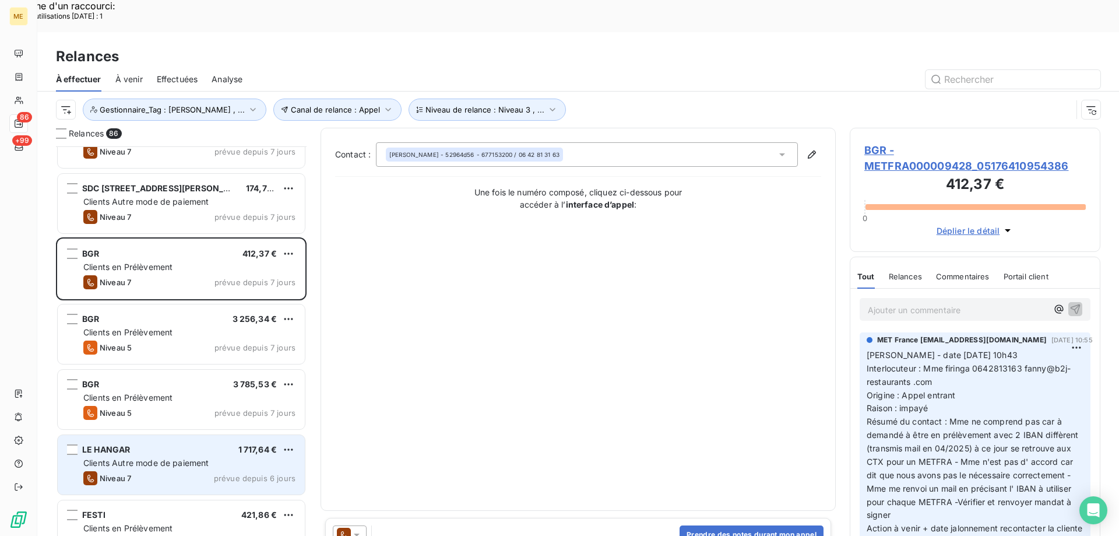
click at [149, 435] on div "LE HANGAR 1 717,64 € Clients Autre mode de paiement Niveau 7 prévue depuis 6 jo…" at bounding box center [181, 464] width 247 height 59
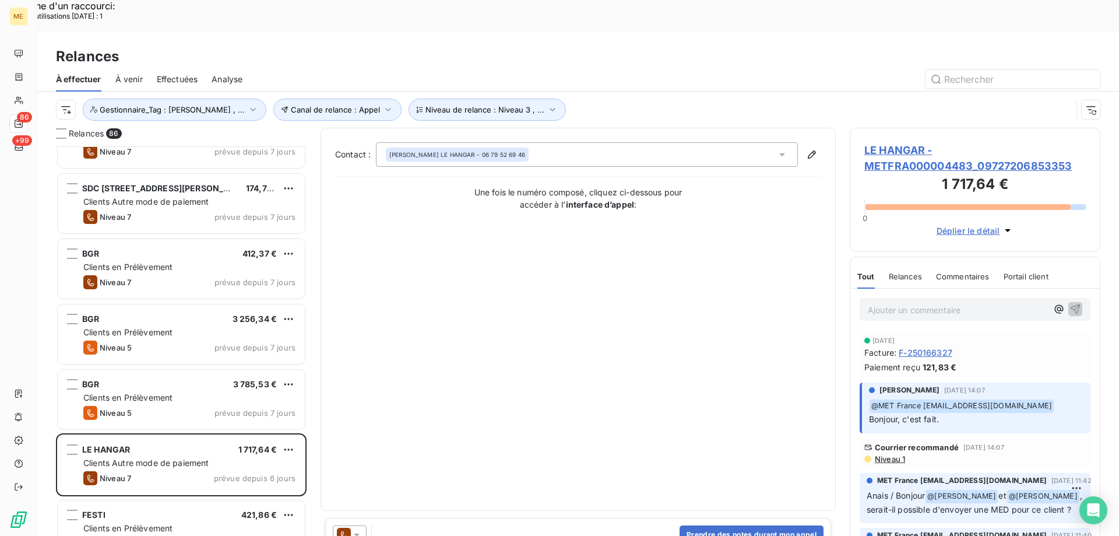
click at [913, 142] on span "LE HANGAR - METFRA000004483_09727206853353" at bounding box center [974, 157] width 221 height 31
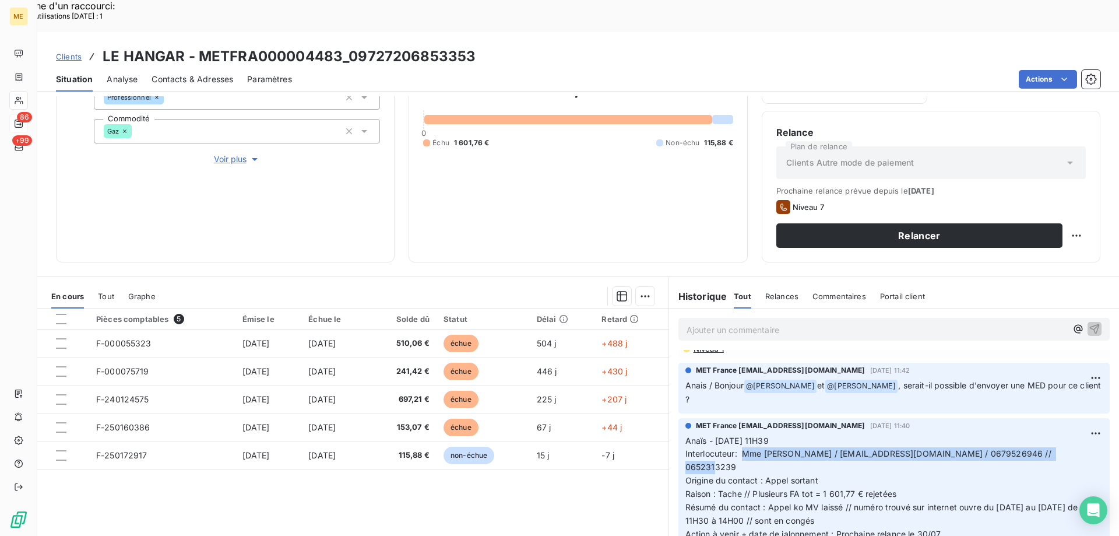
drag, startPoint x: 739, startPoint y: 410, endPoint x: 1063, endPoint y: 406, distance: 324.0
click at [1063, 434] on p "Anaïs - 28/07/2025 - 11H39 Interlocuteur: Mme Vanessa Le Hangar / lehangar37@gm…" at bounding box center [893, 487] width 417 height 107
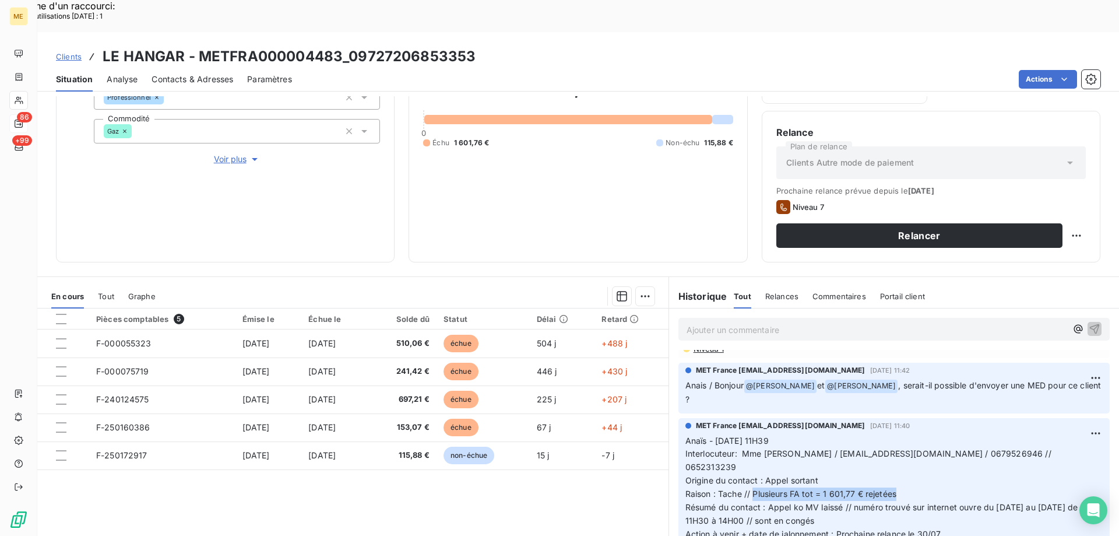
drag, startPoint x: 749, startPoint y: 434, endPoint x: 917, endPoint y: 430, distance: 167.3
click at [917, 434] on p "Anaïs - 28/07/2025 - 11H39 Interlocuteur: Mme Vanessa Le Hangar / lehangar37@gm…" at bounding box center [893, 487] width 417 height 107
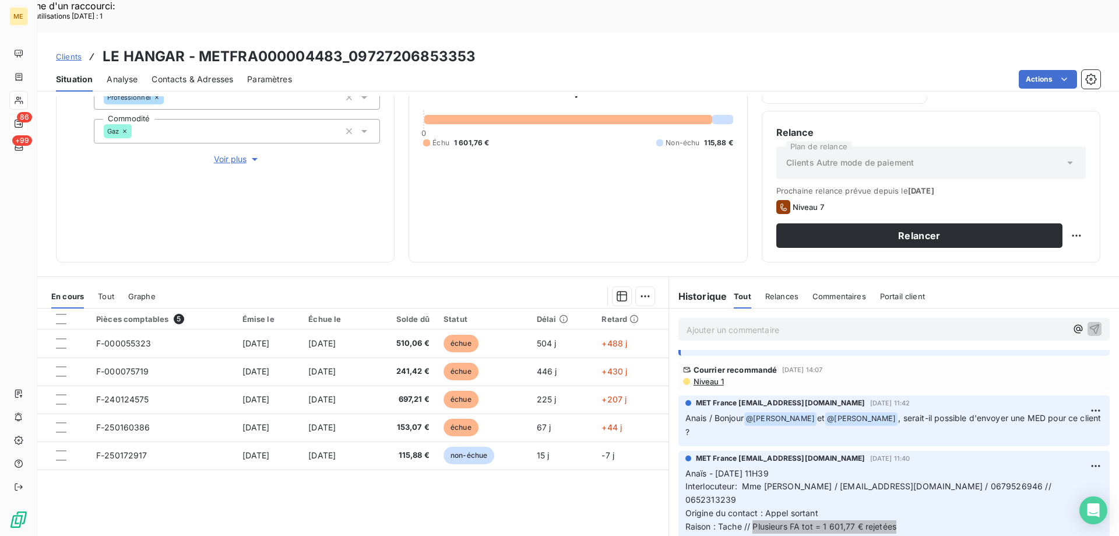
scroll to position [175, 0]
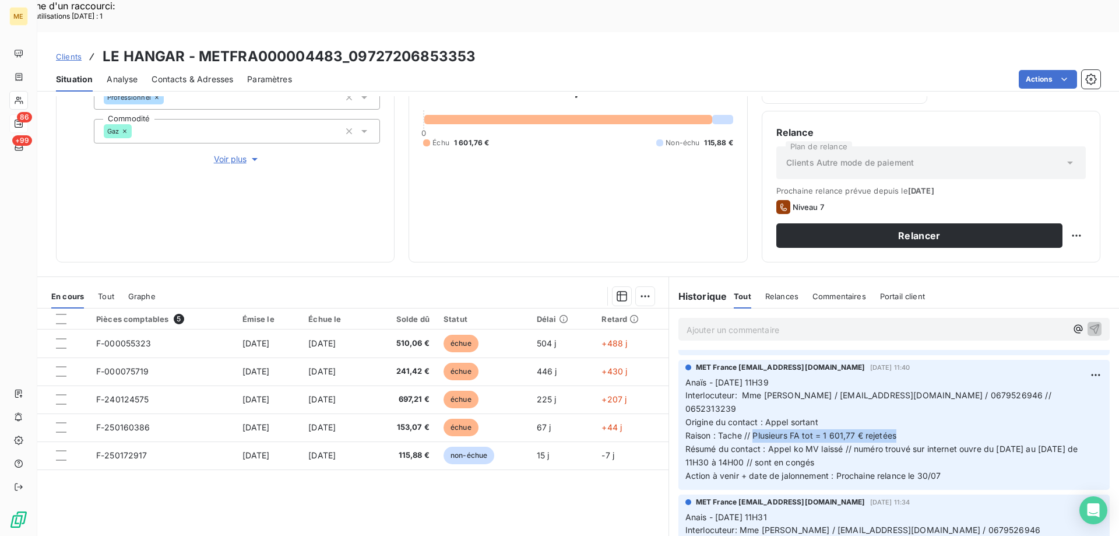
click at [199, 73] on span "Contacts & Adresses" at bounding box center [193, 79] width 82 height 12
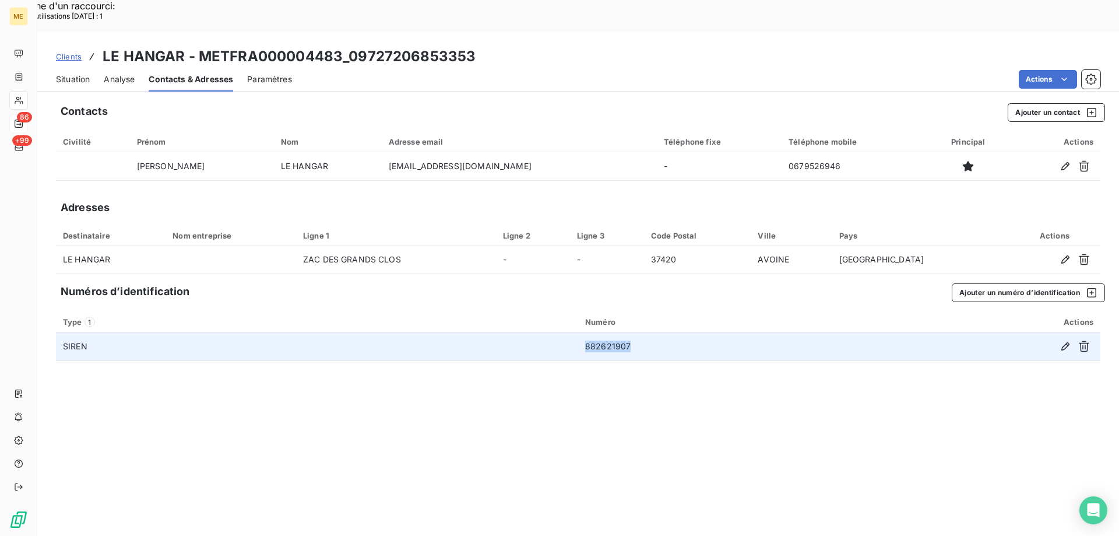
drag, startPoint x: 636, startPoint y: 314, endPoint x: 582, endPoint y: 317, distance: 54.3
click at [582, 332] on td "882621907" at bounding box center [718, 346] width 281 height 28
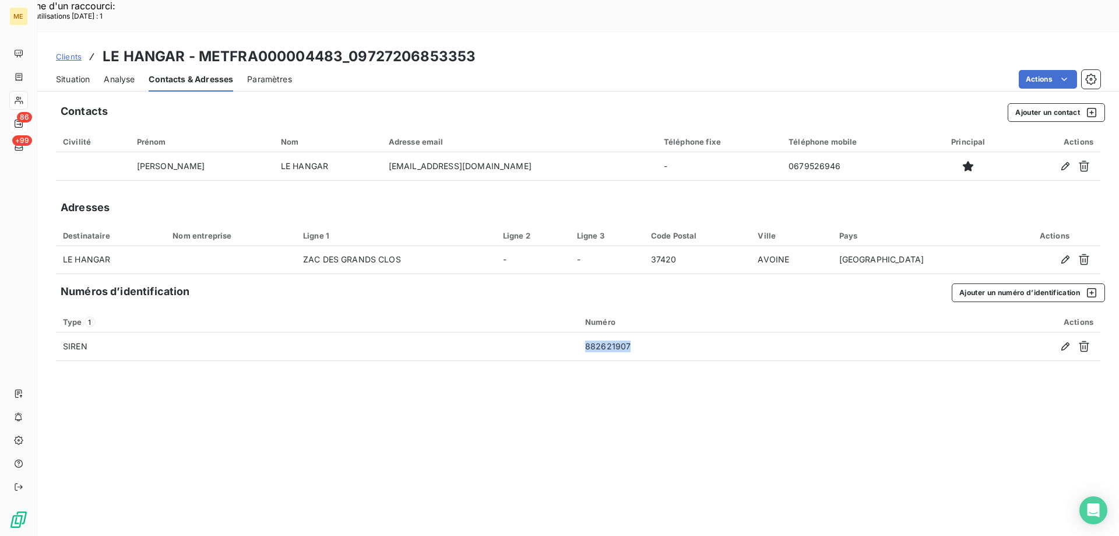
click at [78, 73] on span "Situation" at bounding box center [73, 79] width 34 height 12
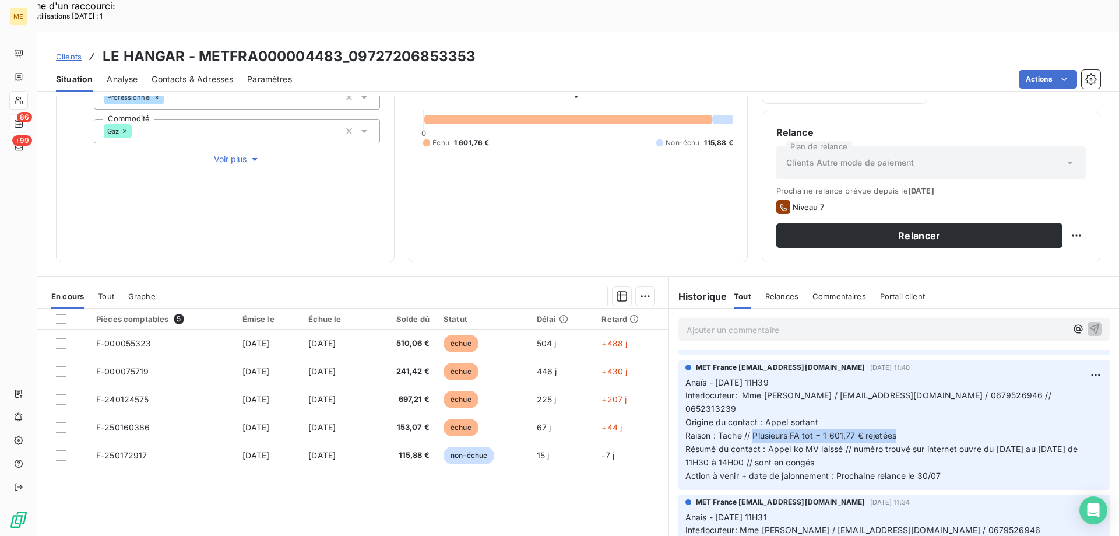
drag, startPoint x: 749, startPoint y: 375, endPoint x: 903, endPoint y: 375, distance: 153.3
click at [903, 376] on p "Anaïs - 28/07/2025 - 11H39 Interlocuteur: Mme Vanessa Le Hangar / lehangar37@gm…" at bounding box center [893, 429] width 417 height 107
drag, startPoint x: 340, startPoint y: 21, endPoint x: 200, endPoint y: 27, distance: 140.0
click at [200, 46] on h3 "LE HANGAR - METFRA000004483_09727206853353" at bounding box center [289, 56] width 373 height 21
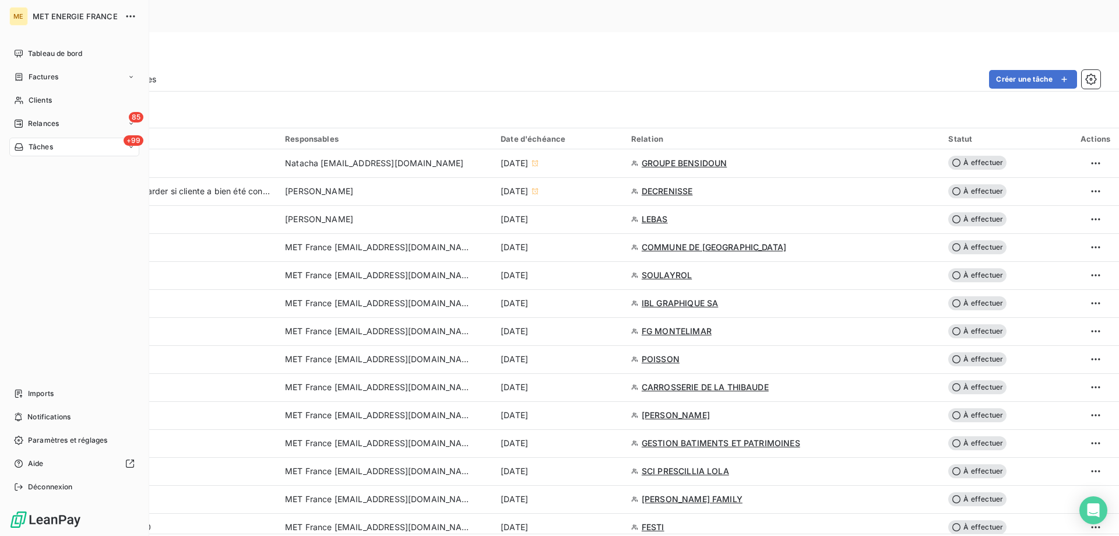
click at [34, 145] on span "Tâches" at bounding box center [41, 147] width 24 height 10
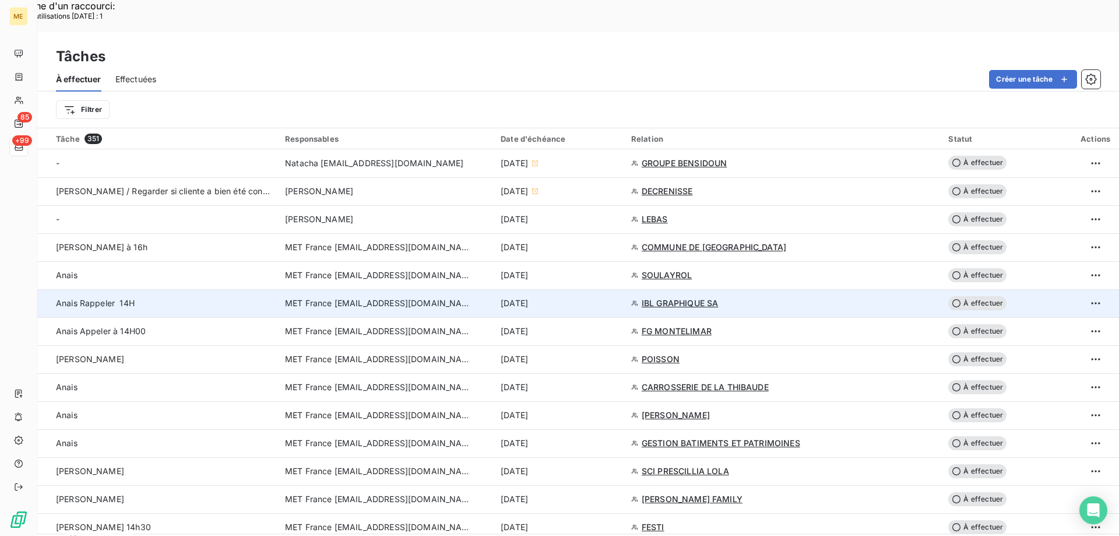
click at [586, 297] on div "[DATE]" at bounding box center [559, 303] width 117 height 12
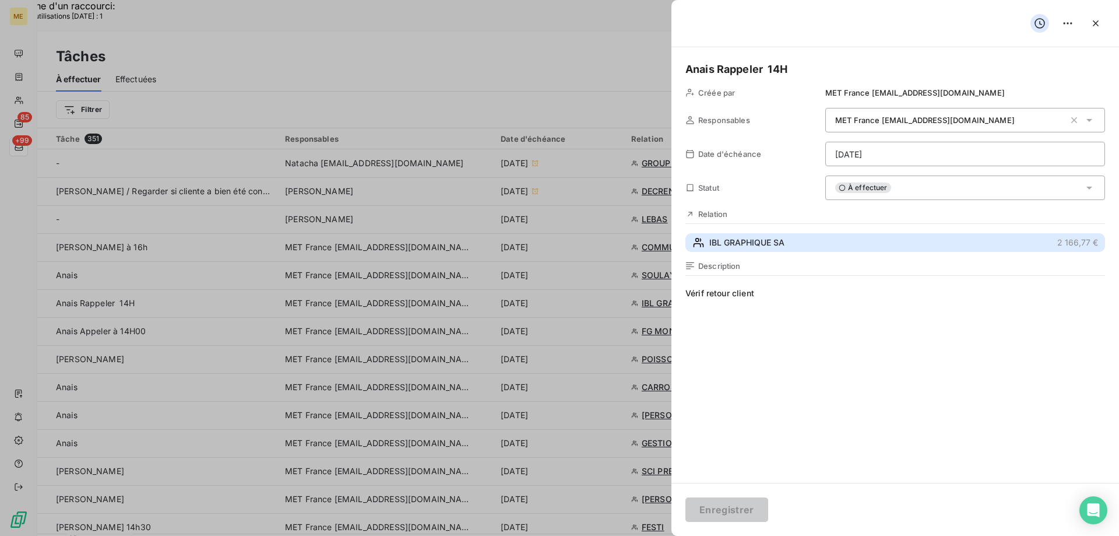
click at [765, 241] on span "IBL GRAPHIQUE SA" at bounding box center [746, 243] width 75 height 12
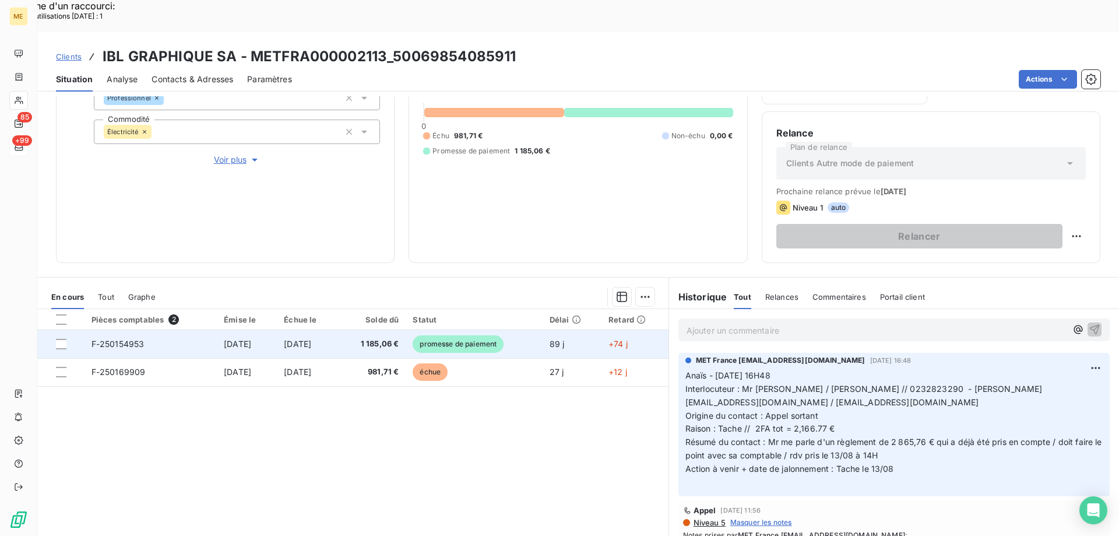
scroll to position [156, 0]
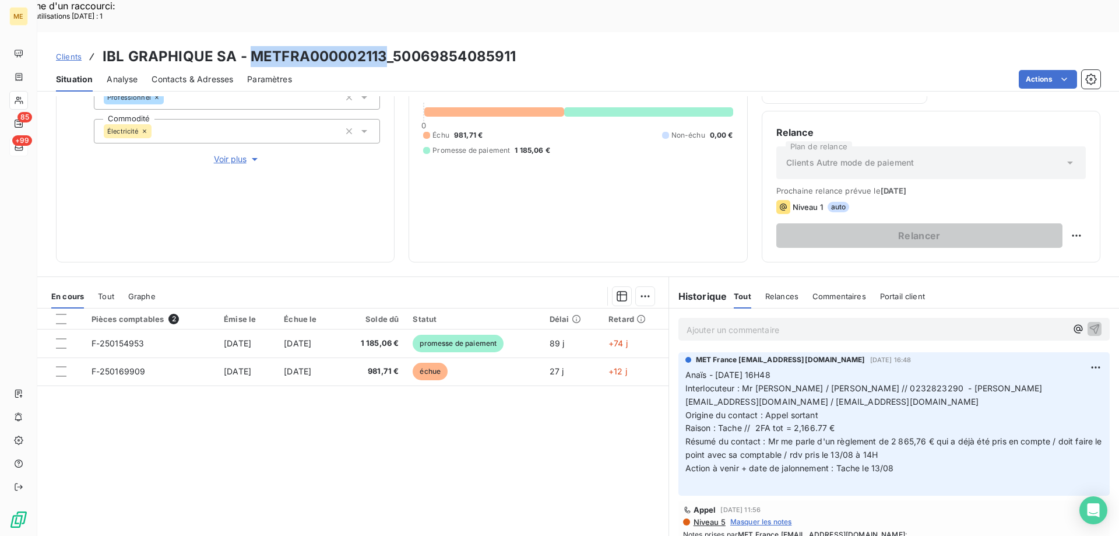
drag, startPoint x: 382, startPoint y: 22, endPoint x: 248, endPoint y: 23, distance: 134.6
click at [248, 46] on h3 "IBL GRAPHIQUE SA - METFRA000002113_50069854085911" at bounding box center [309, 56] width 413 height 21
copy h3 "METFRA000002113"
click at [449, 32] on div "Clients IBL GRAPHIQUE SA - METFRA000002113_50069854085911 Situation Analyse Con…" at bounding box center [578, 61] width 1082 height 59
click at [523, 46] on div "Clients IBL GRAPHIQUE SA - METFRA000002113_50069854085911" at bounding box center [578, 56] width 1082 height 21
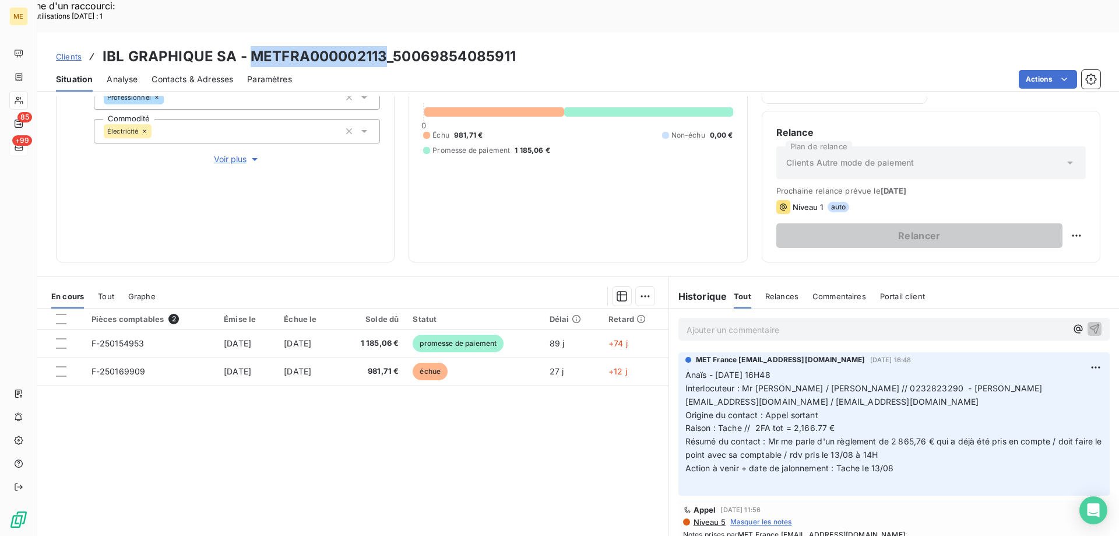
click at [513, 46] on h3 "IBL GRAPHIQUE SA - METFRA000002113_50069854085911" at bounding box center [309, 56] width 413 height 21
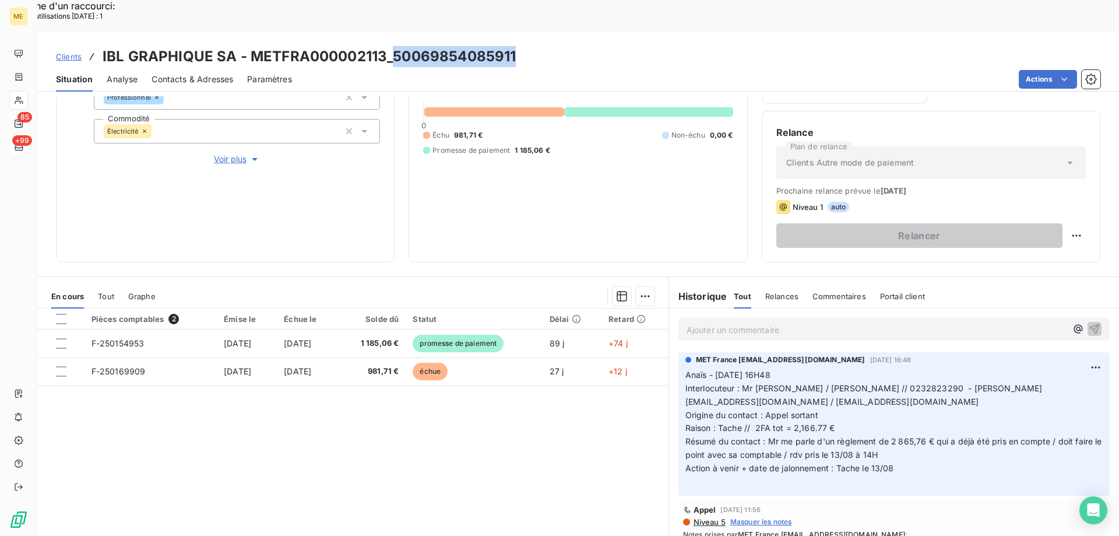
drag, startPoint x: 517, startPoint y: 22, endPoint x: 392, endPoint y: 27, distance: 125.4
click at [392, 46] on div "Clients IBL GRAPHIQUE SA - METFRA000002113_50069854085911" at bounding box center [578, 56] width 1082 height 21
copy h3 "[CREDIT_CARD_NUMBER]"
click at [103, 291] on span "Tout" at bounding box center [106, 295] width 16 height 9
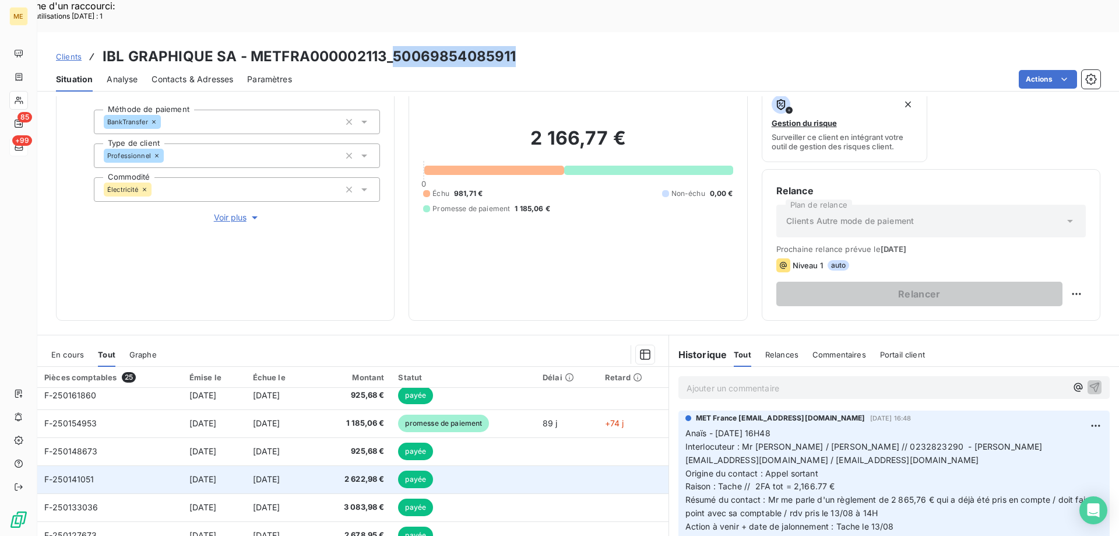
scroll to position [58, 0]
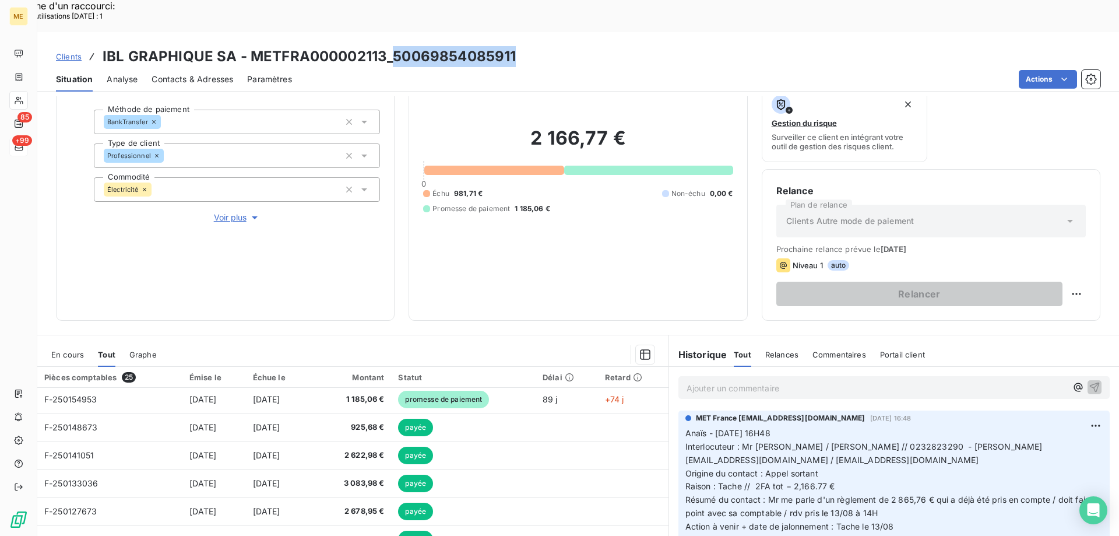
click at [62, 350] on span "En cours" at bounding box center [67, 354] width 33 height 9
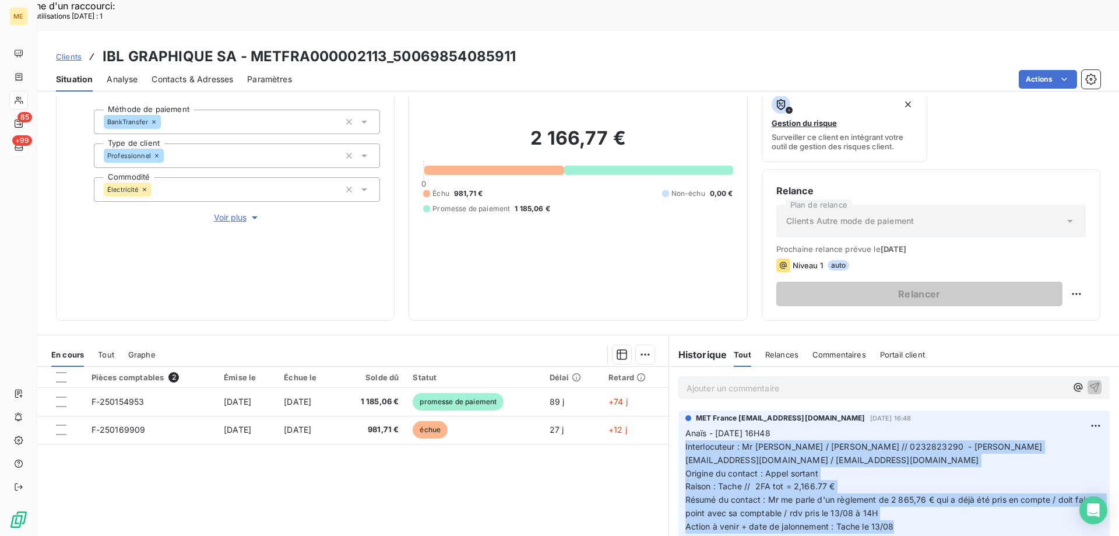
drag, startPoint x: 896, startPoint y: 495, endPoint x: 668, endPoint y: 416, distance: 241.2
click at [669, 416] on div "MET France [EMAIL_ADDRESS][DOMAIN_NAME] [DATE] 16:48 Anaïs - [DATE] 16H48 Inter…" at bounding box center [894, 482] width 450 height 148
copy p "Interlocuteur : Mr [PERSON_NAME] / [PERSON_NAME] // 0232823290 - [PERSON_NAME][…"
click at [874, 439] on p "Anaïs - [DATE] 16H48 Interlocuteur : Mr [PERSON_NAME] / [PERSON_NAME] // 023282…" at bounding box center [893, 487] width 417 height 120
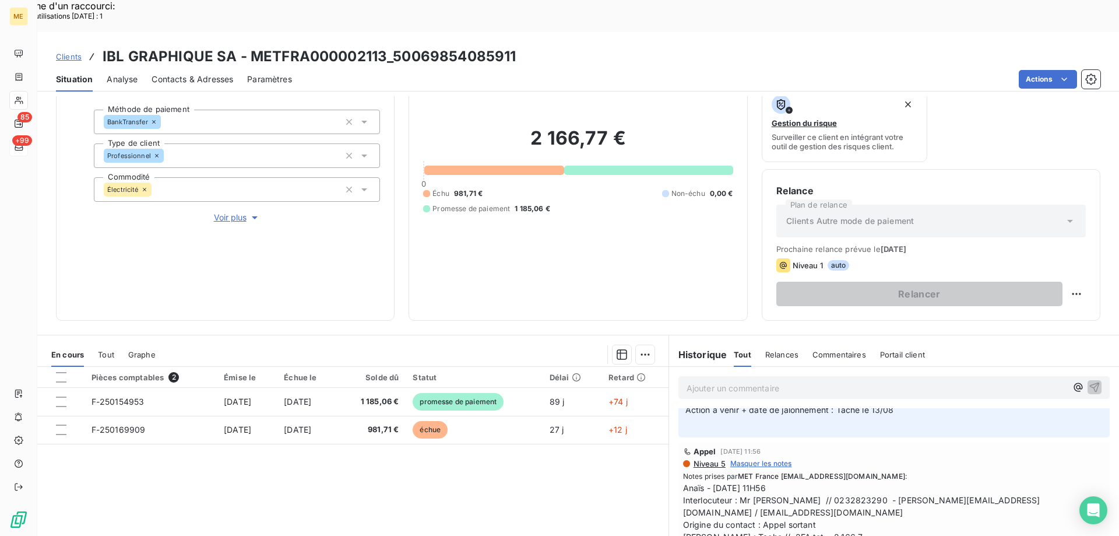
scroll to position [0, 0]
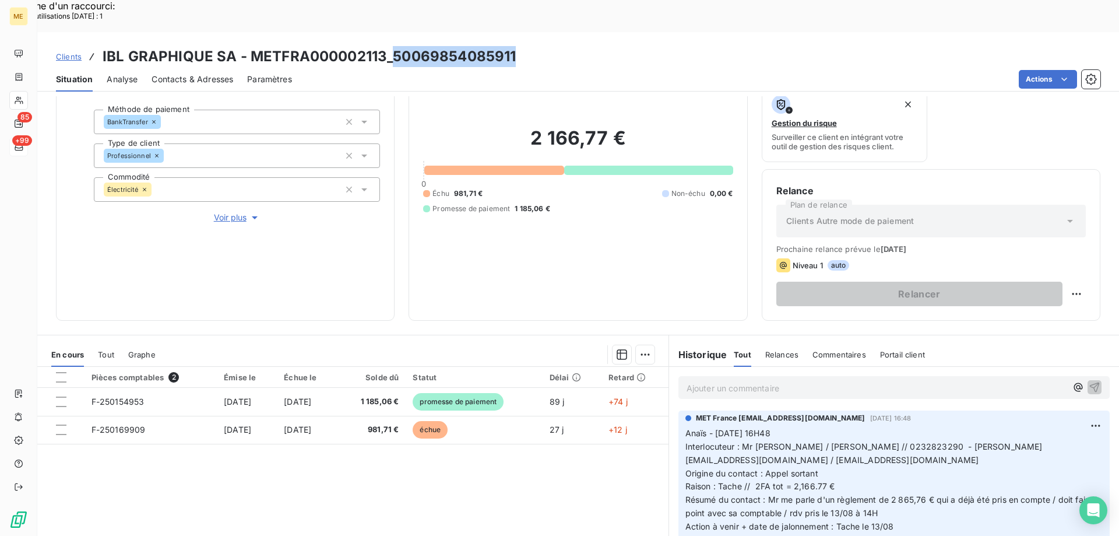
drag, startPoint x: 509, startPoint y: 21, endPoint x: 391, endPoint y: 24, distance: 118.3
click at [391, 46] on div "Clients IBL GRAPHIQUE SA - METFRA000002113_50069854085911" at bounding box center [578, 56] width 1082 height 21
copy h3 "[CREDIT_CARD_NUMBER]"
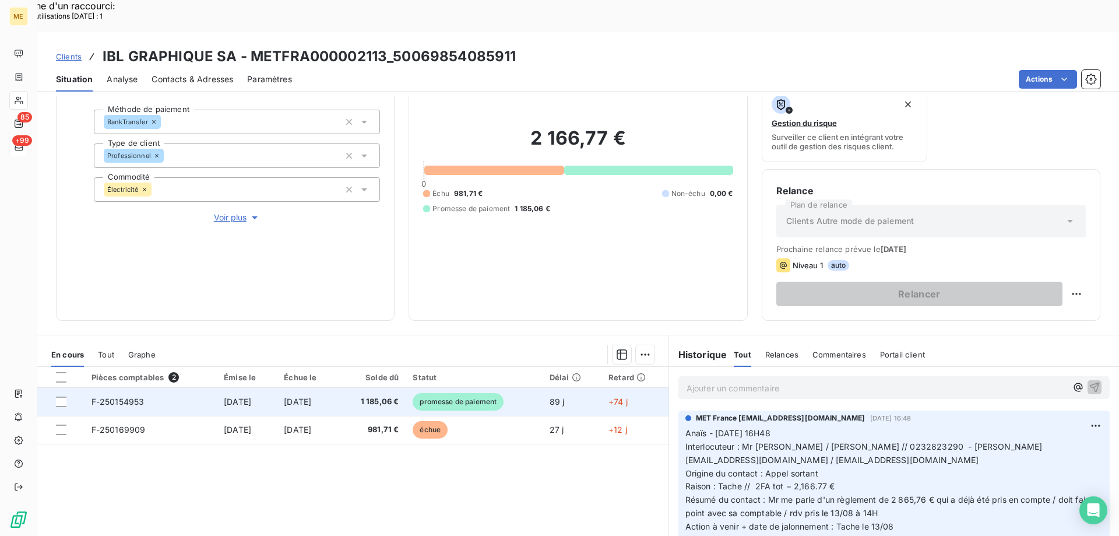
click at [360, 388] on td "1 185,06 €" at bounding box center [372, 402] width 68 height 28
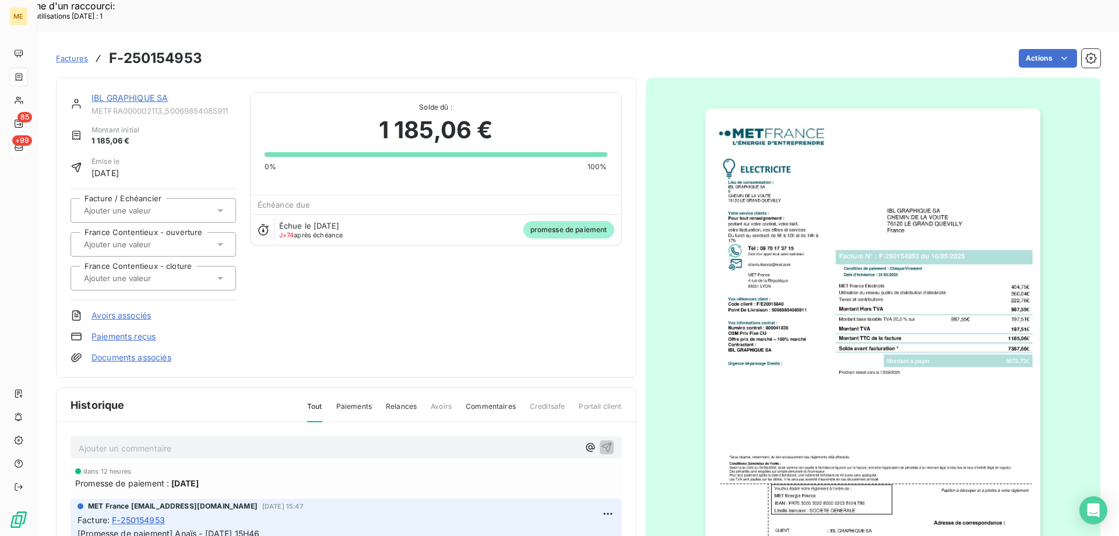
click at [148, 93] on link "IBL GRAPHIQUE SA" at bounding box center [129, 98] width 76 height 10
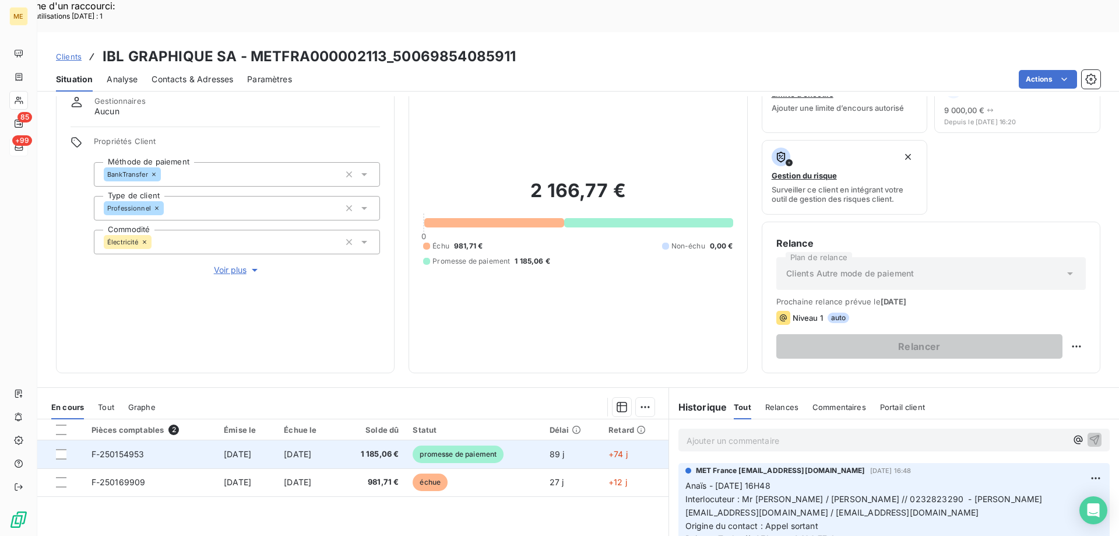
scroll to position [117, 0]
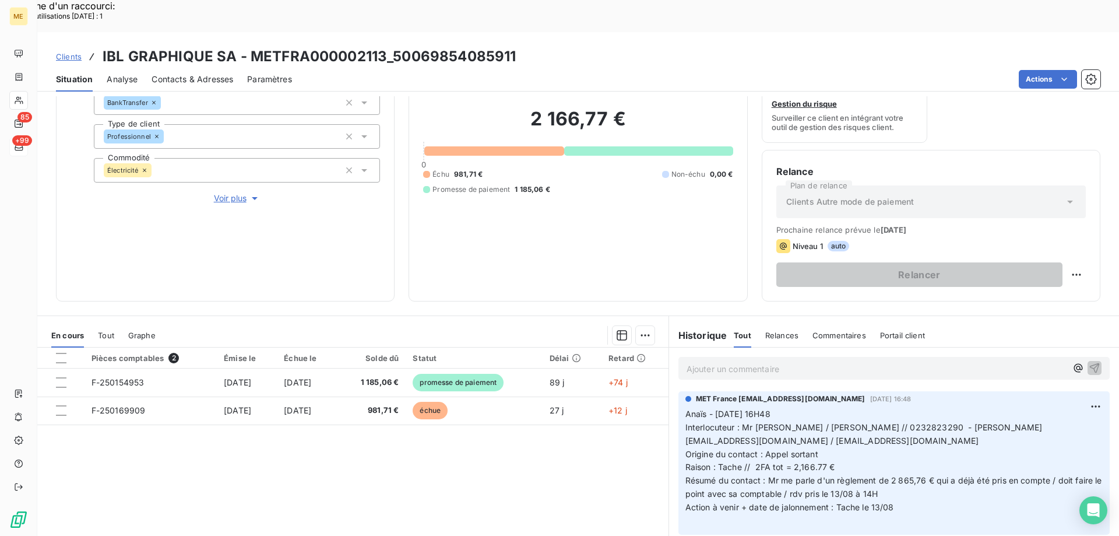
drag, startPoint x: 84, startPoint y: 314, endPoint x: 107, endPoint y: 304, distance: 24.8
click at [84, 323] on div "En cours Tout Graphe" at bounding box center [352, 335] width 631 height 24
click at [108, 330] on span "Tout" at bounding box center [106, 334] width 16 height 9
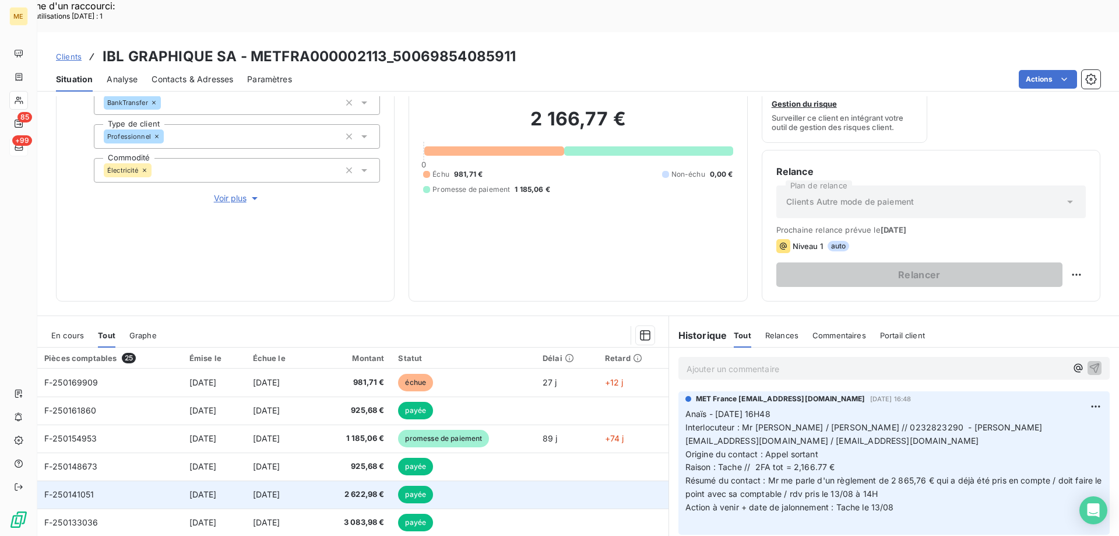
click at [310, 480] on td "[DATE]" at bounding box center [278, 494] width 64 height 28
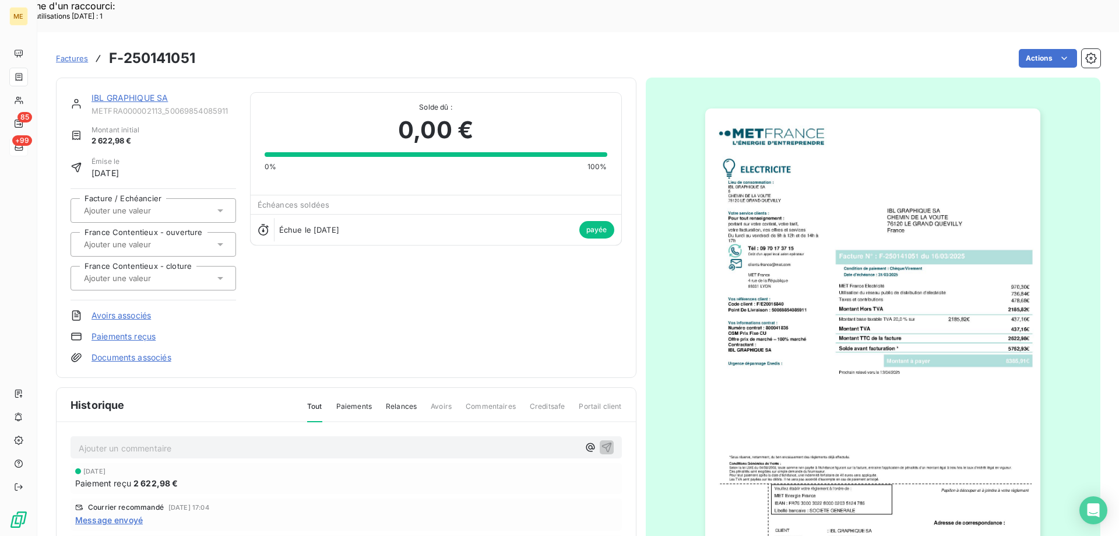
click at [912, 290] on img "button" at bounding box center [872, 345] width 335 height 474
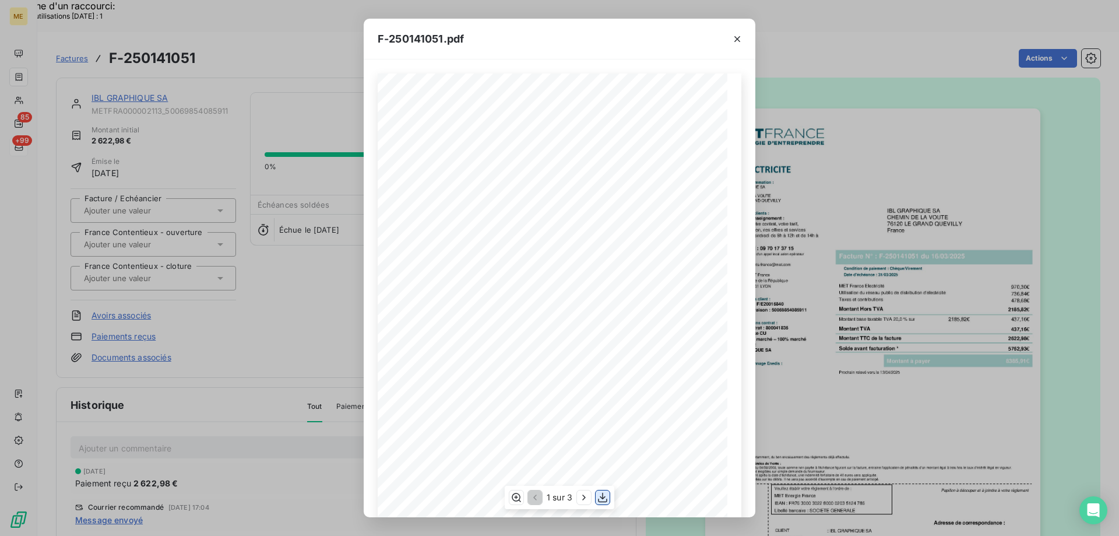
click at [605, 497] on icon "button" at bounding box center [602, 497] width 9 height 10
click at [220, 117] on div "F-250141051.pdf *Sous réserve, notamment, du bon encaissement des règlements dé…" at bounding box center [559, 268] width 1119 height 536
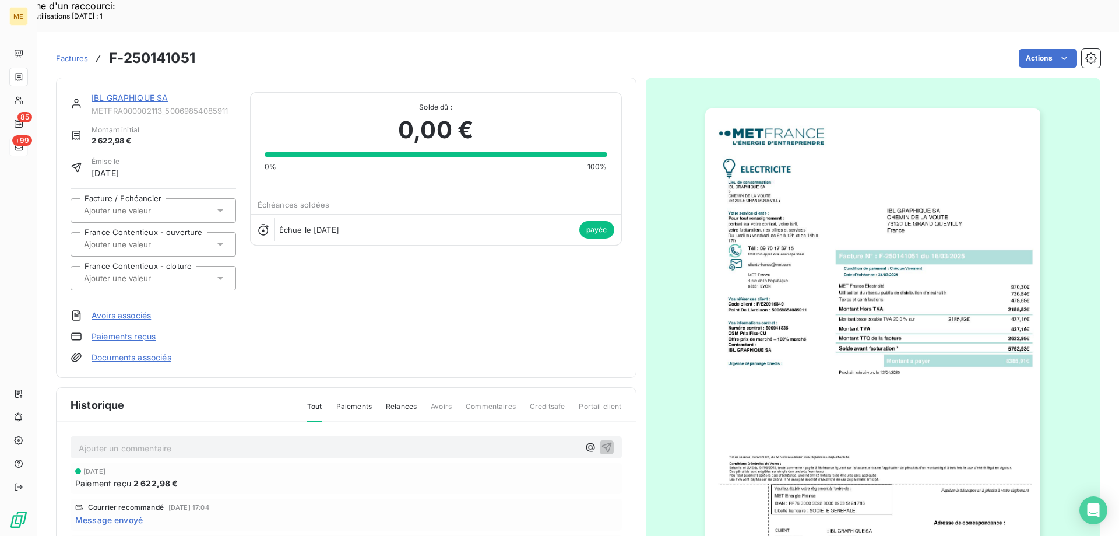
click at [150, 93] on link "IBL GRAPHIQUE SA" at bounding box center [129, 98] width 76 height 10
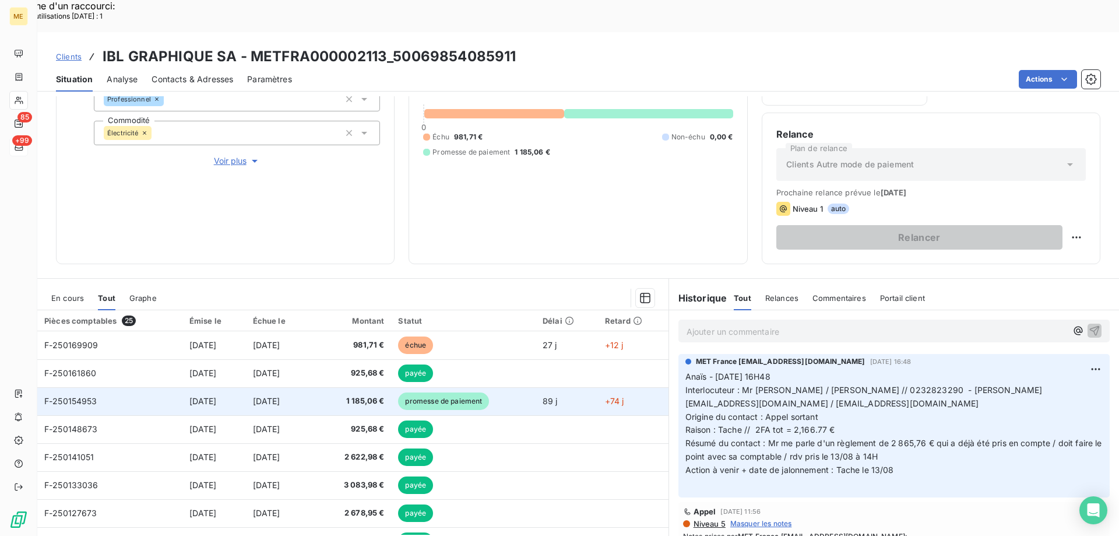
scroll to position [156, 0]
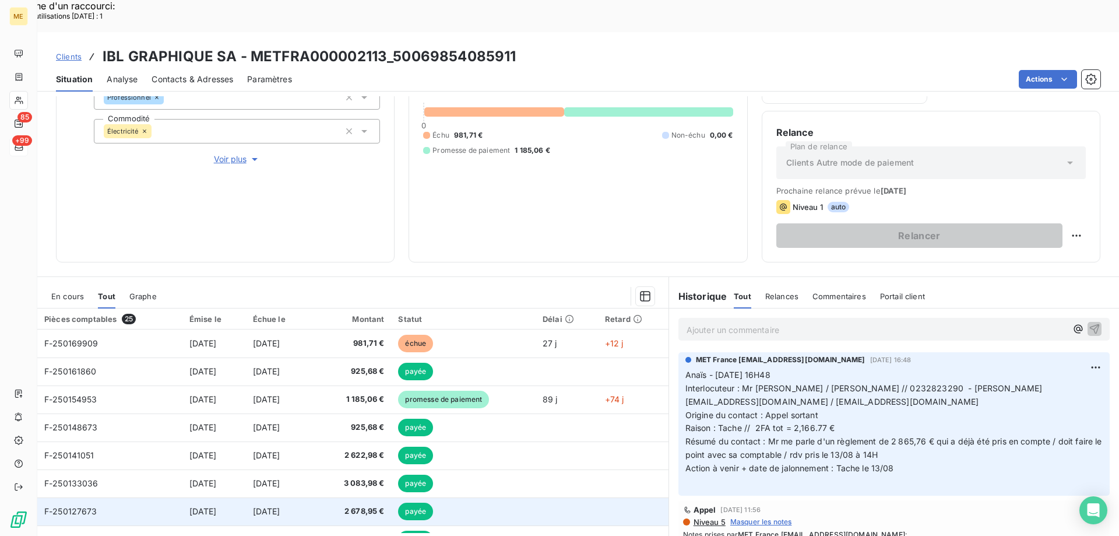
click at [119, 497] on td "F-250127673" at bounding box center [109, 511] width 145 height 28
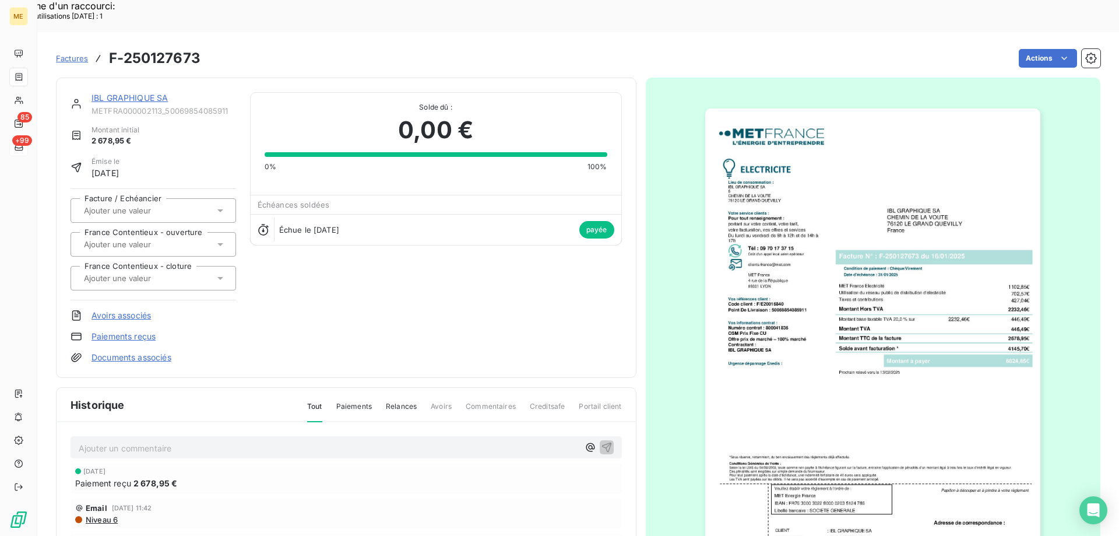
click at [899, 375] on img "button" at bounding box center [872, 345] width 335 height 474
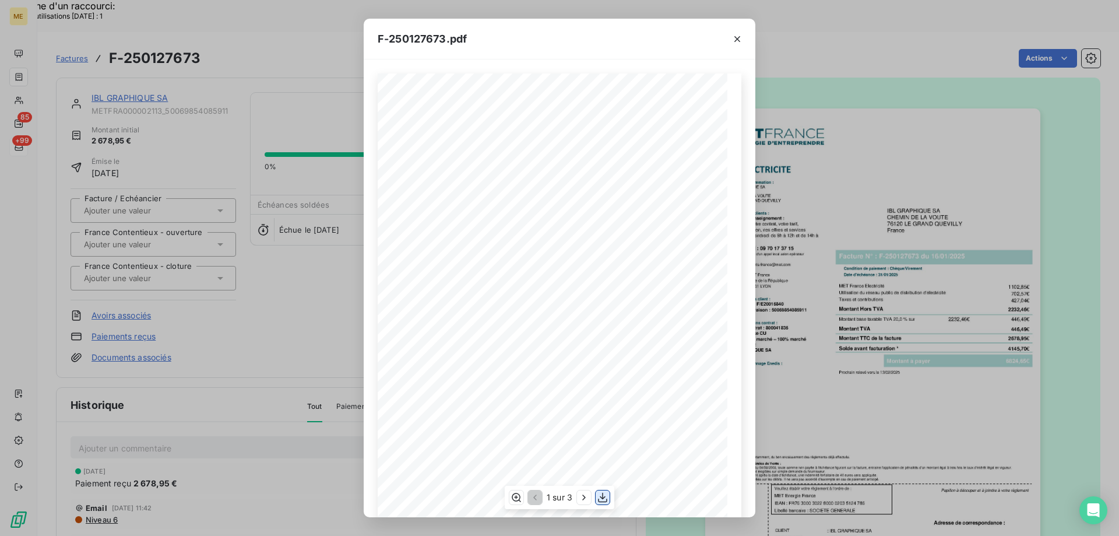
click at [603, 499] on icon "button" at bounding box center [603, 497] width 12 height 12
click at [737, 41] on icon "button" at bounding box center [737, 39] width 12 height 12
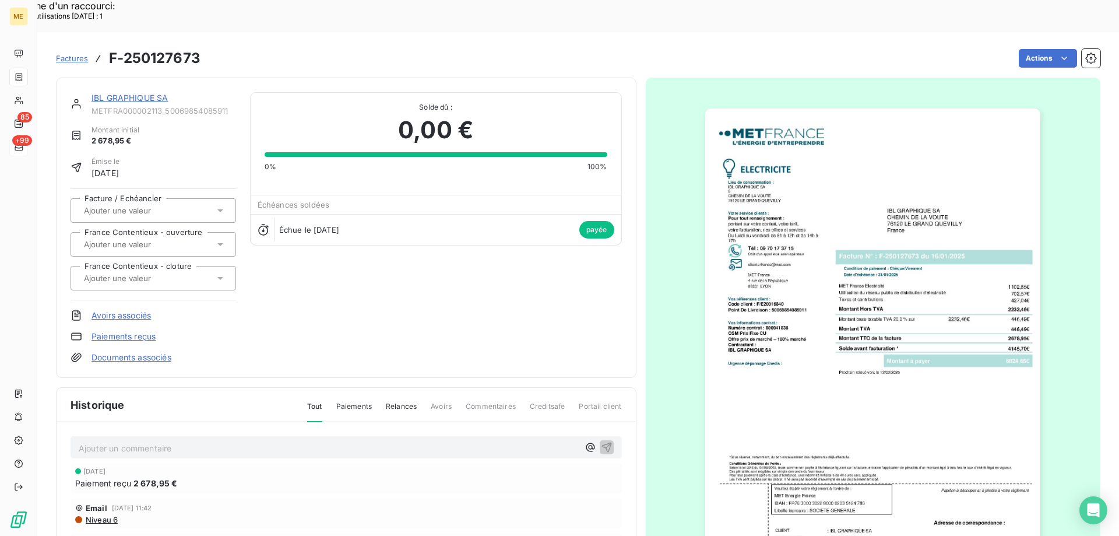
click at [117, 93] on link "IBL GRAPHIQUE SA" at bounding box center [129, 98] width 76 height 10
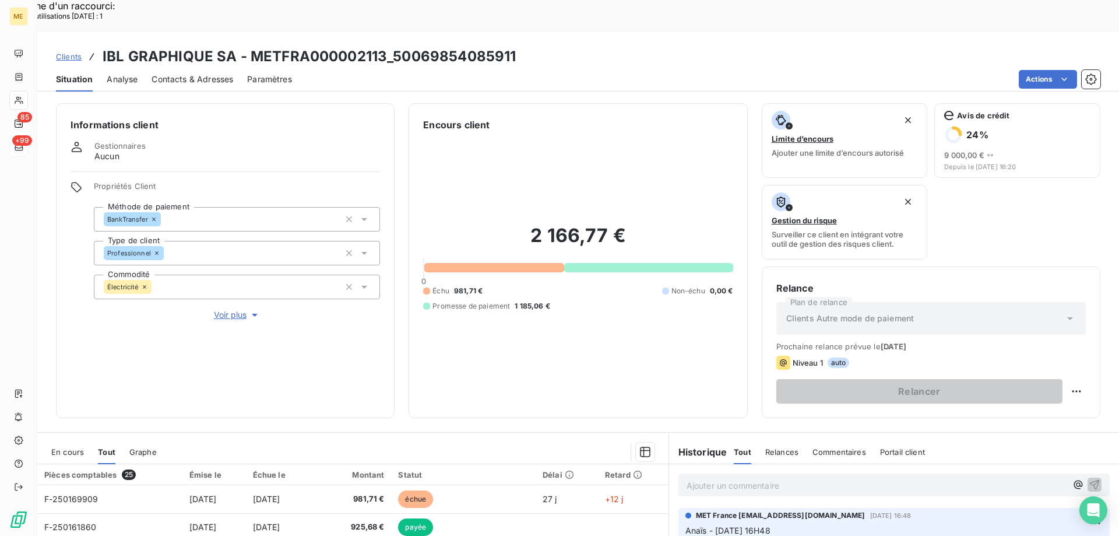
click at [64, 447] on span "En cours" at bounding box center [67, 451] width 33 height 9
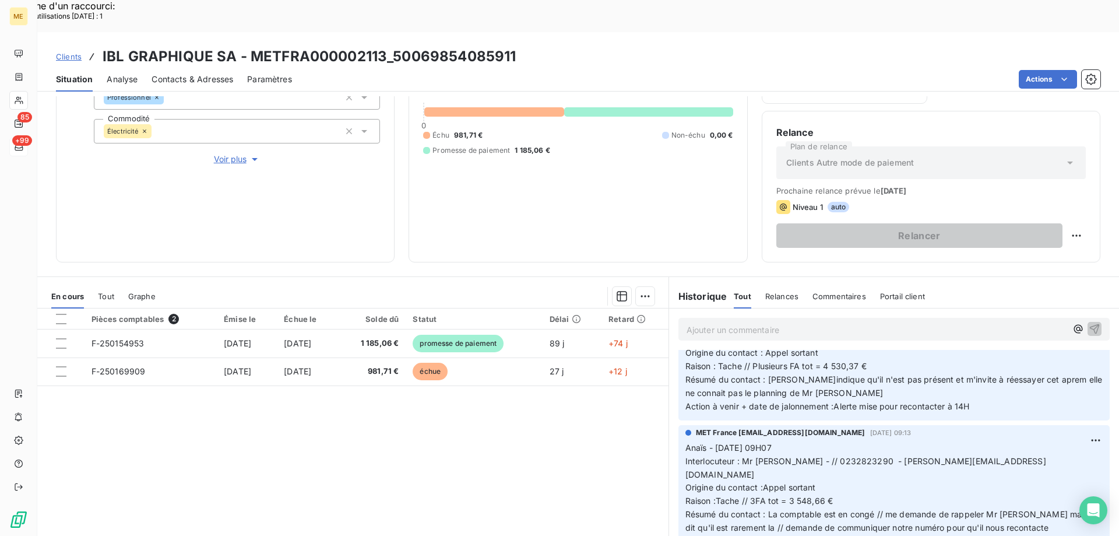
scroll to position [1165, 0]
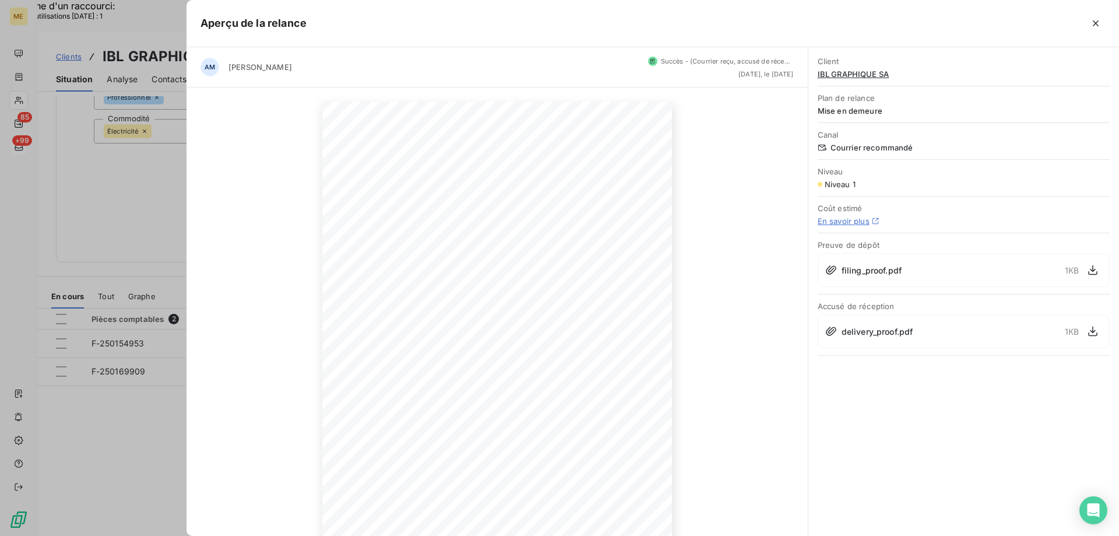
click at [146, 177] on div at bounding box center [559, 268] width 1119 height 536
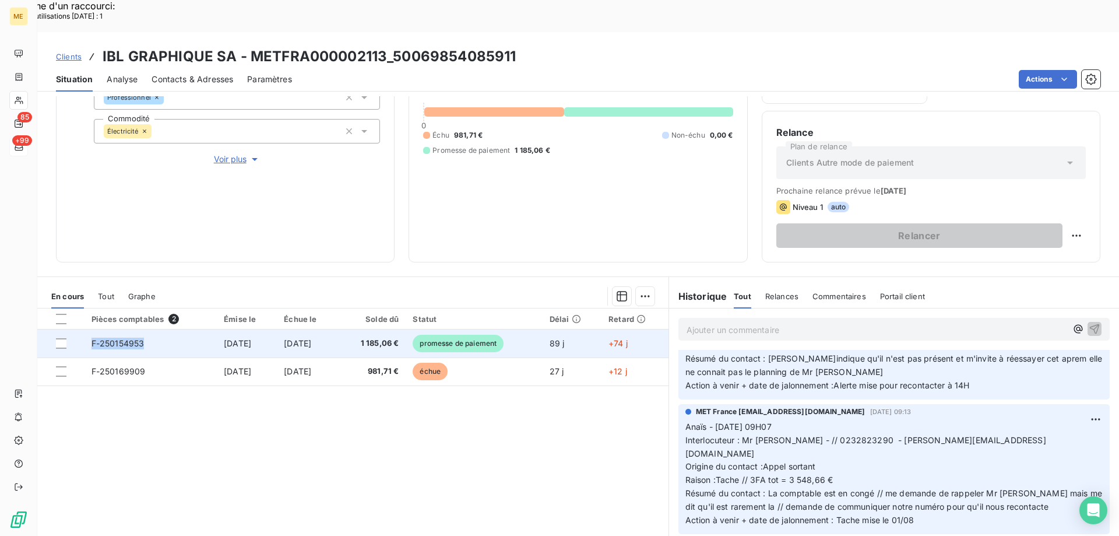
drag, startPoint x: 143, startPoint y: 312, endPoint x: 86, endPoint y: 314, distance: 56.6
click at [86, 329] on td "F-250154953" at bounding box center [150, 343] width 132 height 28
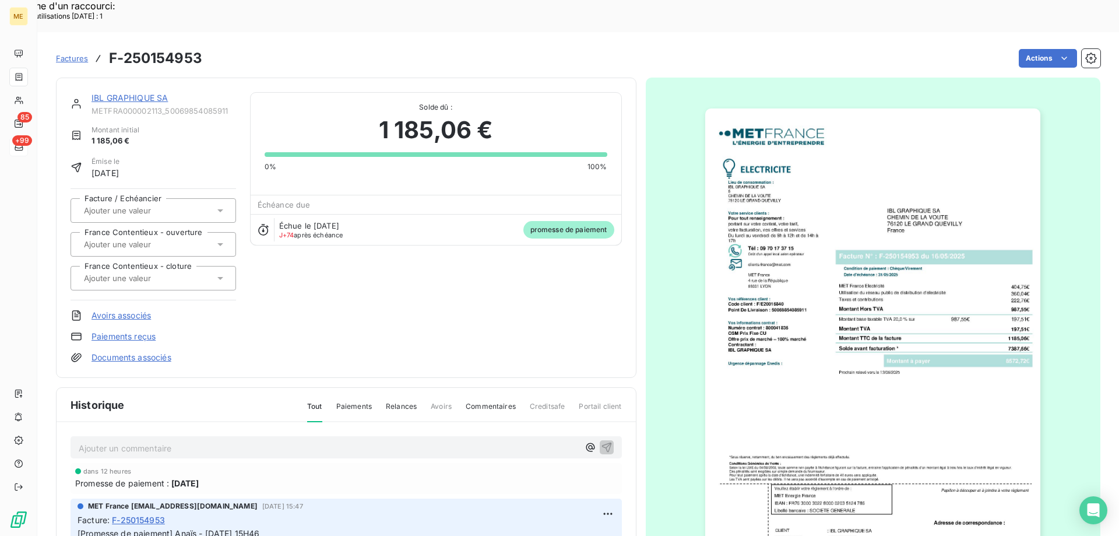
click at [151, 93] on link "IBL GRAPHIQUE SA" at bounding box center [129, 98] width 76 height 10
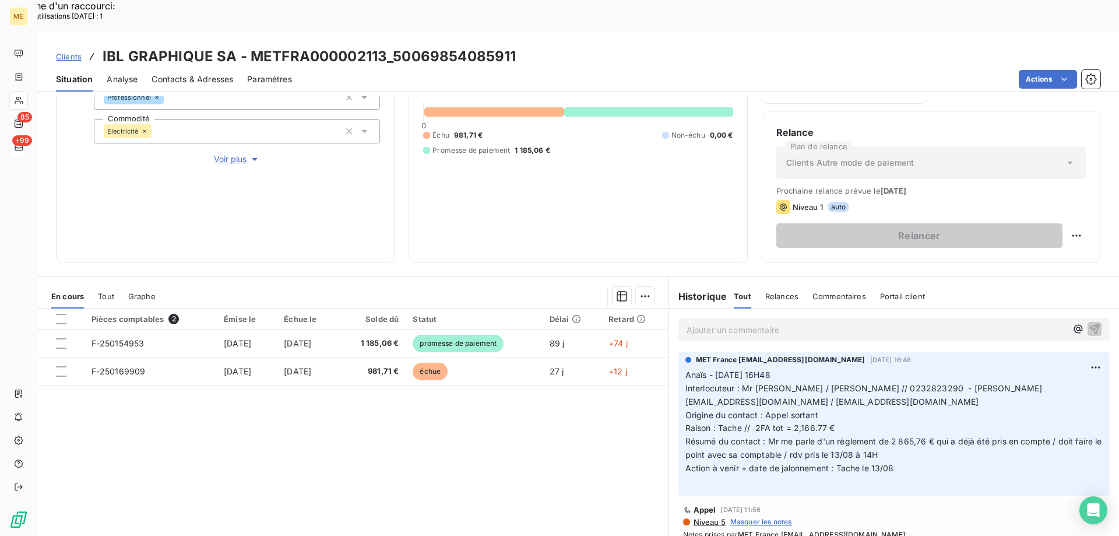
scroll to position [117, 0]
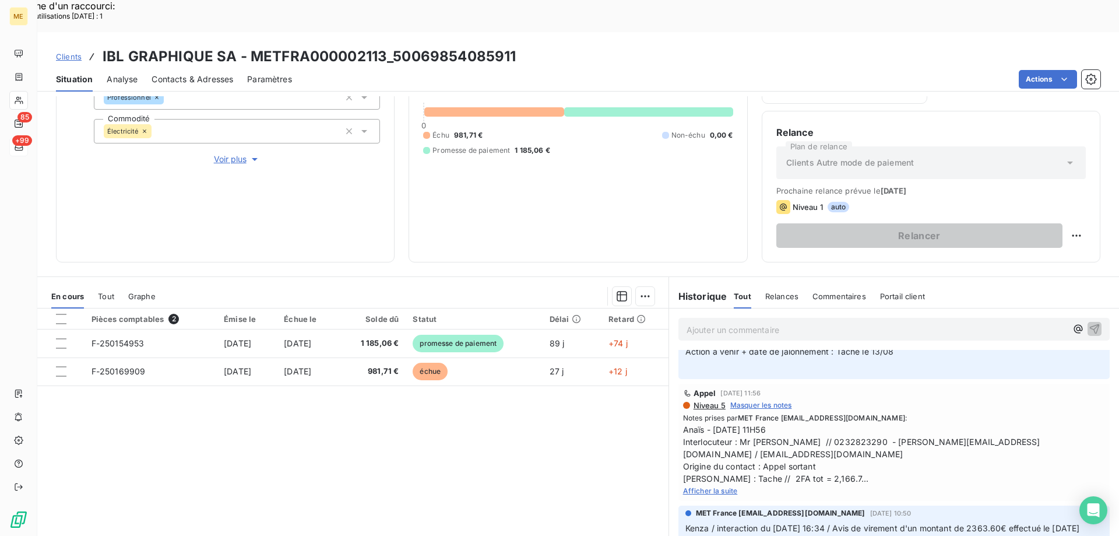
click at [717, 486] on span "Afficher la suite" at bounding box center [710, 490] width 55 height 9
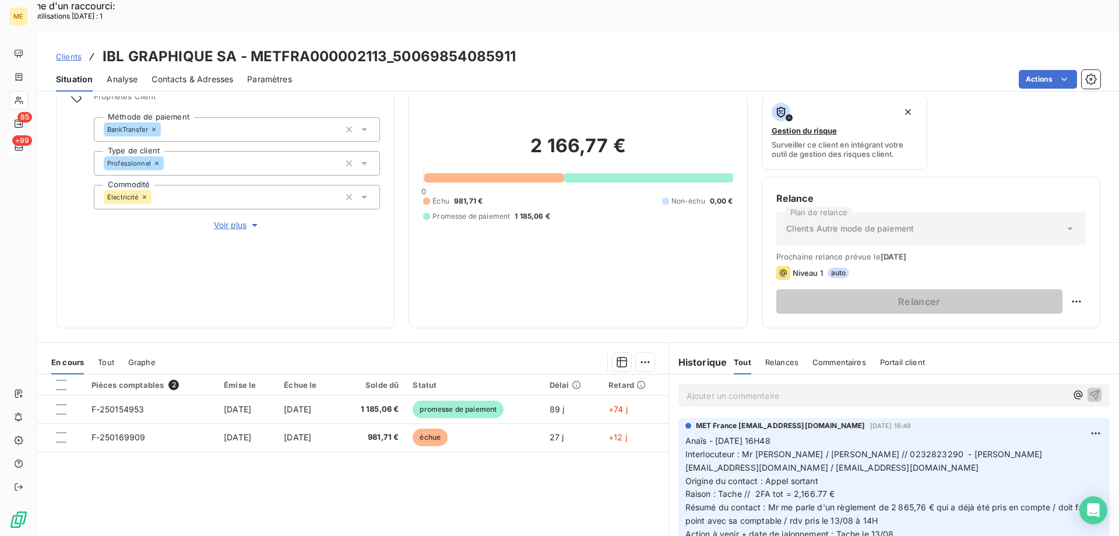
scroll to position [156, 0]
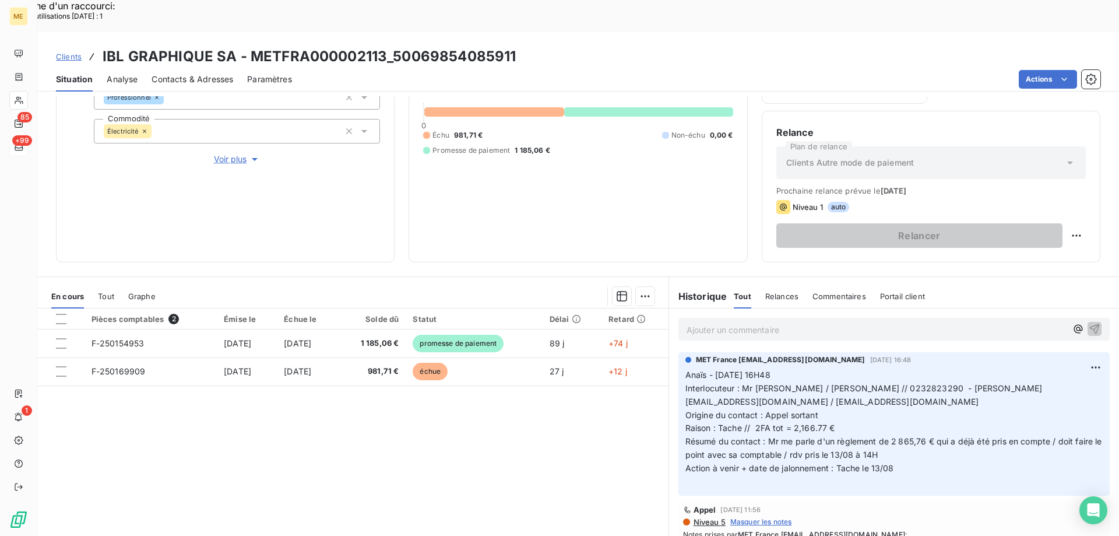
click at [765, 436] on span "Résumé du contact : Mr me parle d'un règlement de 2 865,76 € qui a déjà été pri…" at bounding box center [894, 447] width 419 height 23
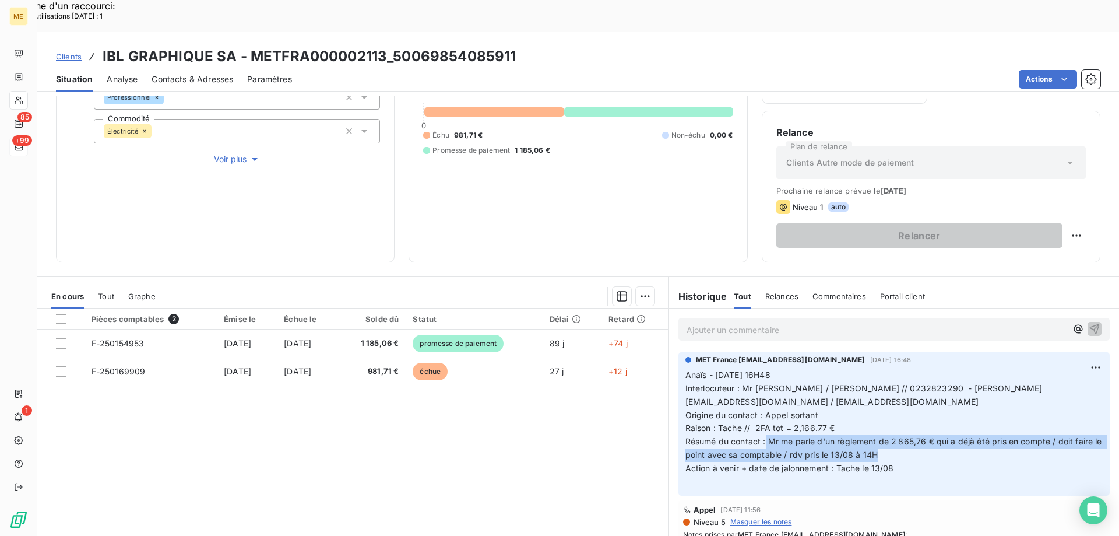
drag, startPoint x: 907, startPoint y: 421, endPoint x: 761, endPoint y: 410, distance: 146.7
click at [761, 410] on p "Anaïs - [DATE] 16H48 Interlocuteur : Mr [PERSON_NAME] / [PERSON_NAME] // 023282…" at bounding box center [893, 428] width 417 height 120
click at [903, 428] on p "Anaïs - [DATE] 16H48 Interlocuteur : Mr [PERSON_NAME] / [PERSON_NAME] // 023282…" at bounding box center [893, 428] width 417 height 120
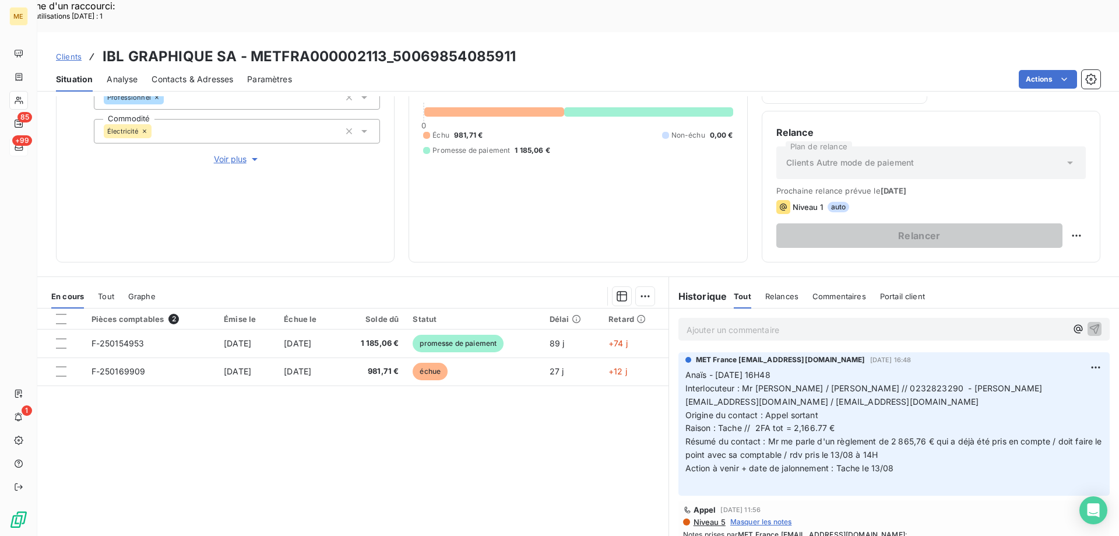
click at [909, 424] on p "Anaïs - [DATE] 16H48 Interlocuteur : Mr [PERSON_NAME] / [PERSON_NAME] // 023282…" at bounding box center [893, 428] width 417 height 120
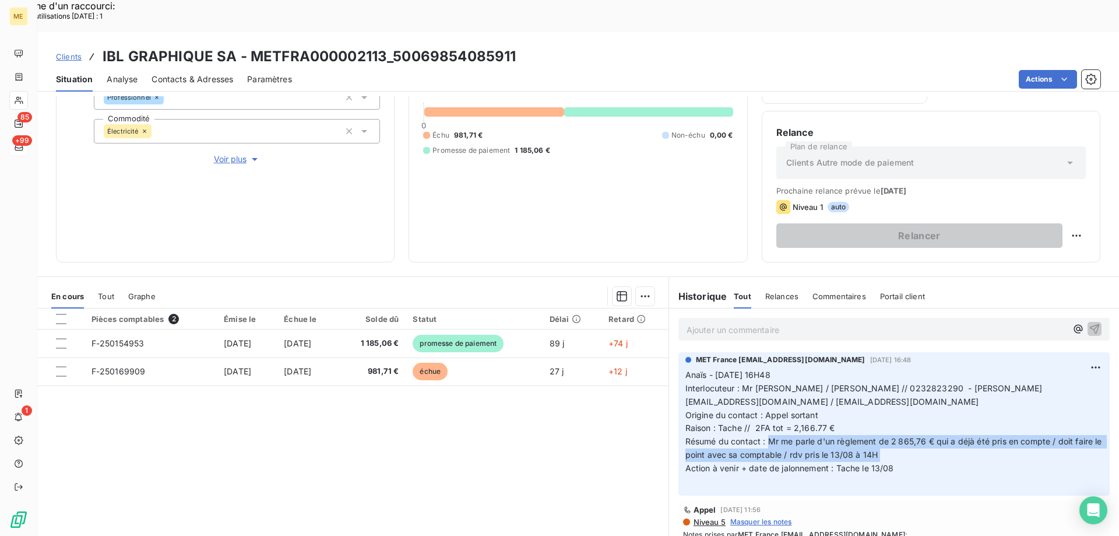
drag, startPoint x: 909, startPoint y: 424, endPoint x: 765, endPoint y: 415, distance: 144.2
click at [765, 415] on p "Anaïs - [DATE] 16H48 Interlocuteur : Mr [PERSON_NAME] / [PERSON_NAME] // 023282…" at bounding box center [893, 428] width 417 height 120
click at [920, 423] on p "Anaïs - [DATE] 16H48 Interlocuteur : Mr [PERSON_NAME] / [PERSON_NAME] // 023282…" at bounding box center [893, 428] width 417 height 120
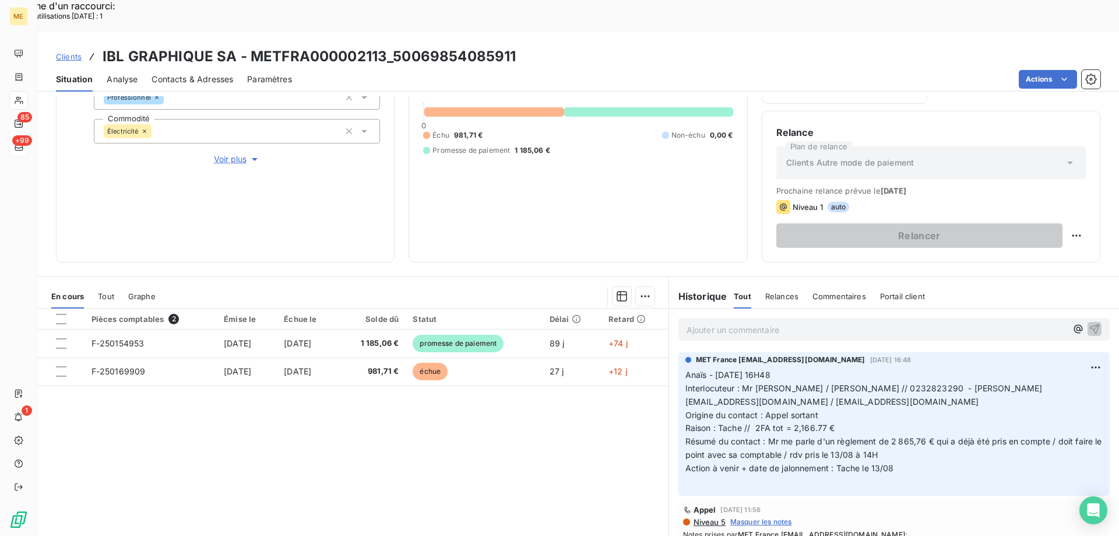
click at [803, 369] on p "Anaïs - [DATE] 16H48 Interlocuteur : Mr [PERSON_NAME] / [PERSON_NAME] // 023282…" at bounding box center [893, 428] width 417 height 120
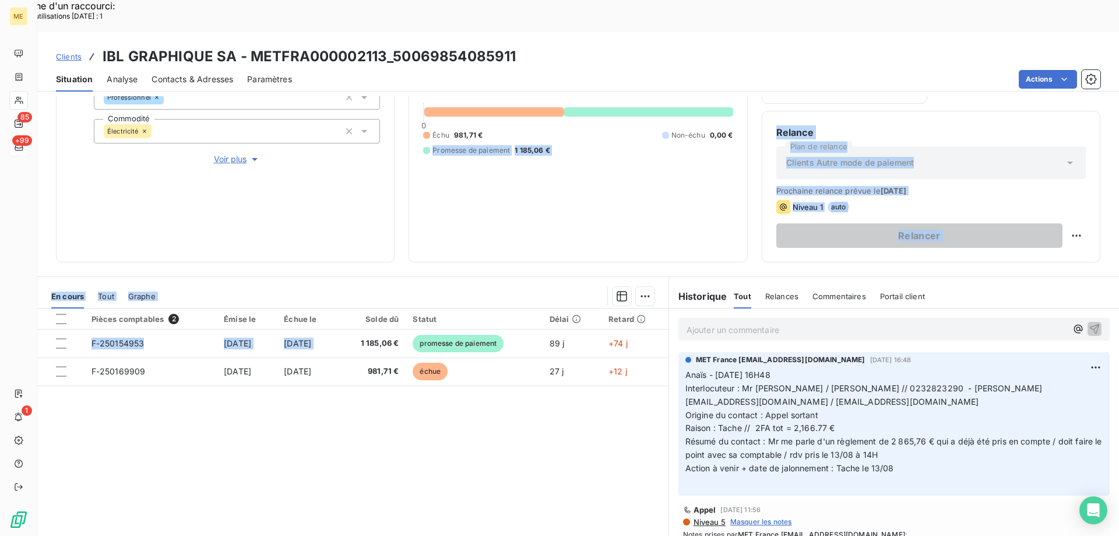
drag, startPoint x: 371, startPoint y: 315, endPoint x: 411, endPoint y: 227, distance: 97.0
click at [411, 227] on div "Informations client Gestionnaires Aucun Propriétés Client Méthode de paiement B…" at bounding box center [578, 331] width 1082 height 471
click at [533, 157] on div "2 166,77 € 0 Échu 981,71 € Non-échu 0,00 € Promesse de paiement 1 185,06 €" at bounding box center [577, 112] width 309 height 272
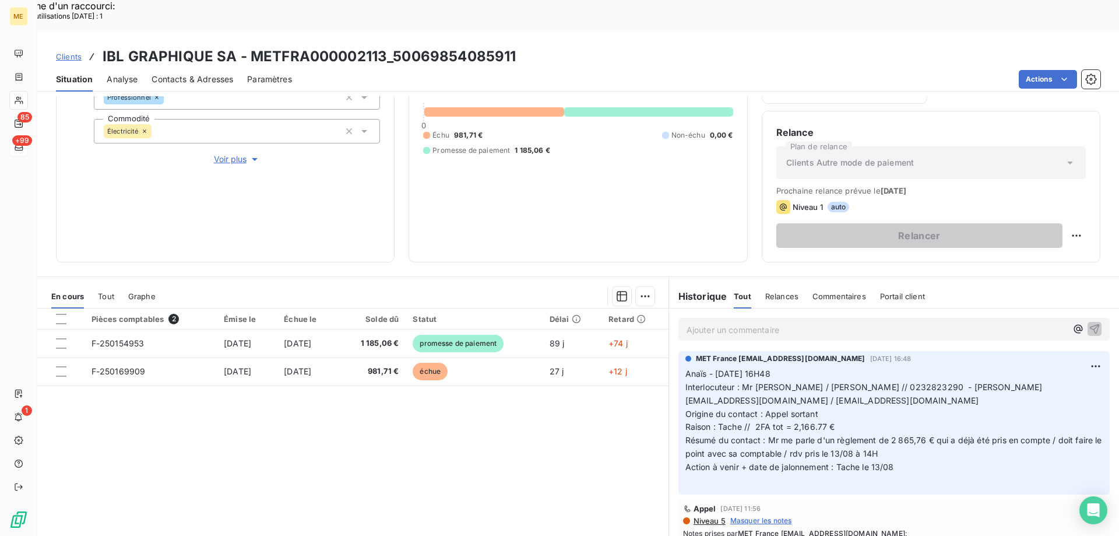
scroll to position [0, 0]
drag, startPoint x: 522, startPoint y: 26, endPoint x: 517, endPoint y: 29, distance: 6.0
click at [517, 46] on div "Clients IBL GRAPHIQUE SA - METFRA000002113_50069854085911" at bounding box center [578, 56] width 1082 height 21
drag, startPoint x: 516, startPoint y: 26, endPoint x: 394, endPoint y: 30, distance: 121.9
click at [394, 46] on div "Clients IBL GRAPHIQUE SA - METFRA000002113_50069854085911" at bounding box center [578, 56] width 1082 height 21
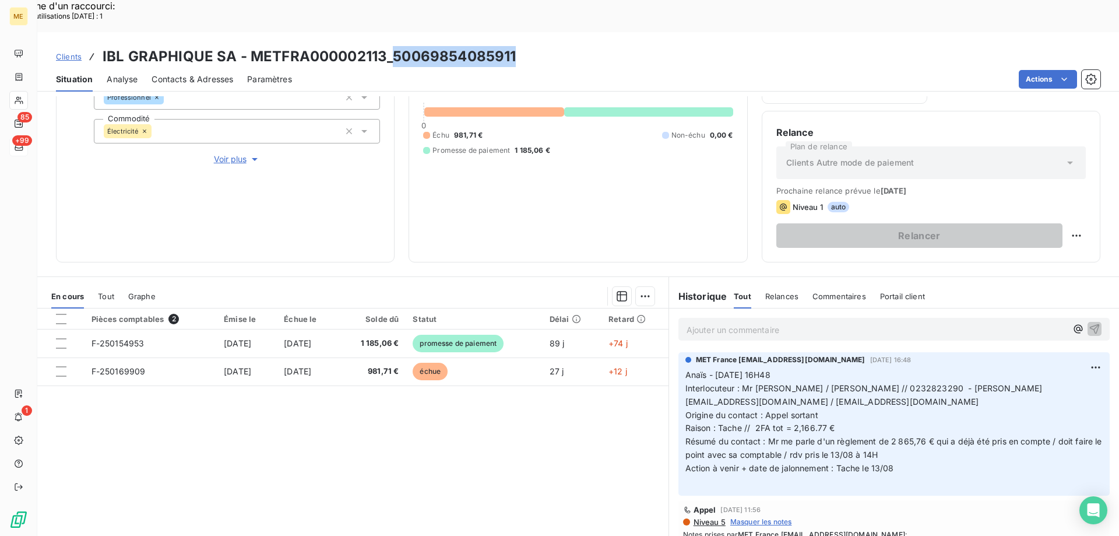
copy h3 "[CREDIT_CARD_NUMBER]"
drag, startPoint x: 914, startPoint y: 355, endPoint x: 865, endPoint y: 357, distance: 49.0
click at [865, 383] on span "Interlocuteur : Mr [PERSON_NAME] / [PERSON_NAME] // 0232823290 - [PERSON_NAME][…" at bounding box center [863, 394] width 357 height 23
copy span "0232823290"
drag, startPoint x: 800, startPoint y: 369, endPoint x: 676, endPoint y: 371, distance: 123.6
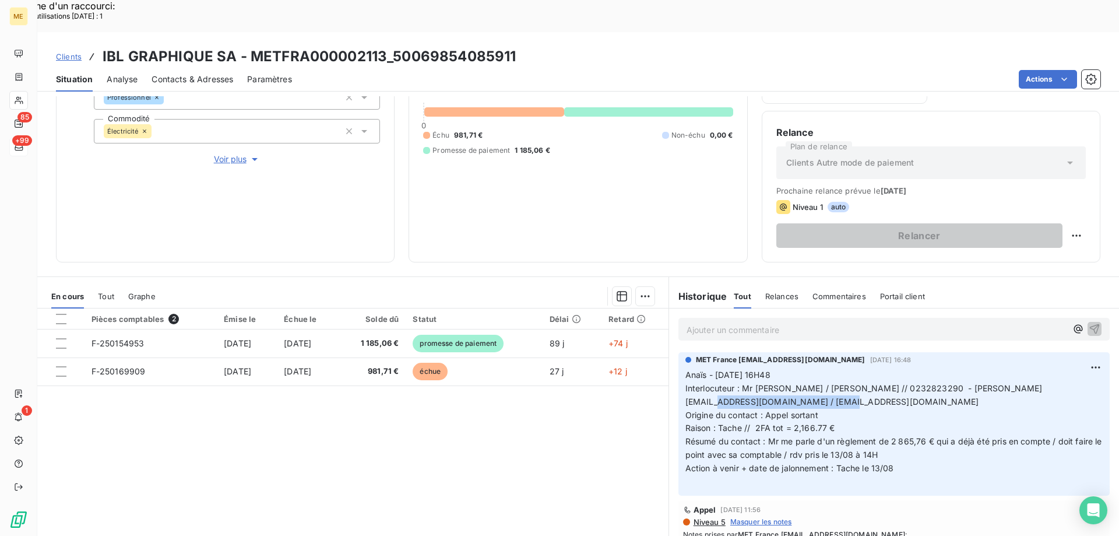
click at [678, 371] on div "MET France [EMAIL_ADDRESS][DOMAIN_NAME] [DATE] 16:48 Anaïs - [DATE] 16H48 Inter…" at bounding box center [893, 423] width 431 height 143
copy span "[EMAIL_ADDRESS][DOMAIN_NAME]"
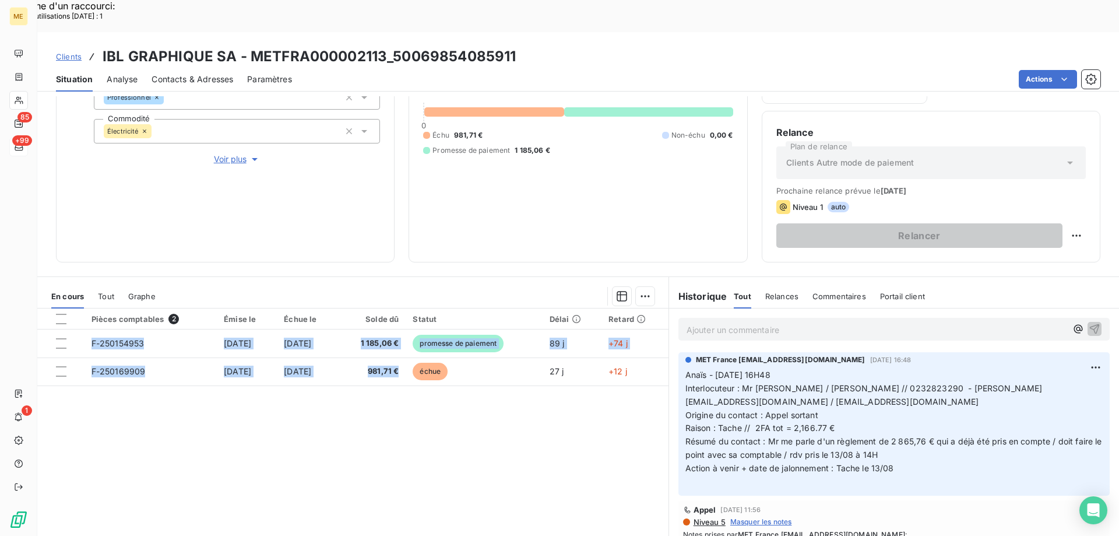
drag, startPoint x: 413, startPoint y: 338, endPoint x: 382, endPoint y: 400, distance: 68.8
click at [380, 392] on div "Pièces comptables 2 Émise le Échue le Solde dû Statut Délai Retard F-250154953 …" at bounding box center [352, 420] width 631 height 224
click at [383, 403] on div "Pièces comptables 2 Émise le Échue le Solde dû Statut Délai Retard F-250154953 …" at bounding box center [352, 420] width 631 height 224
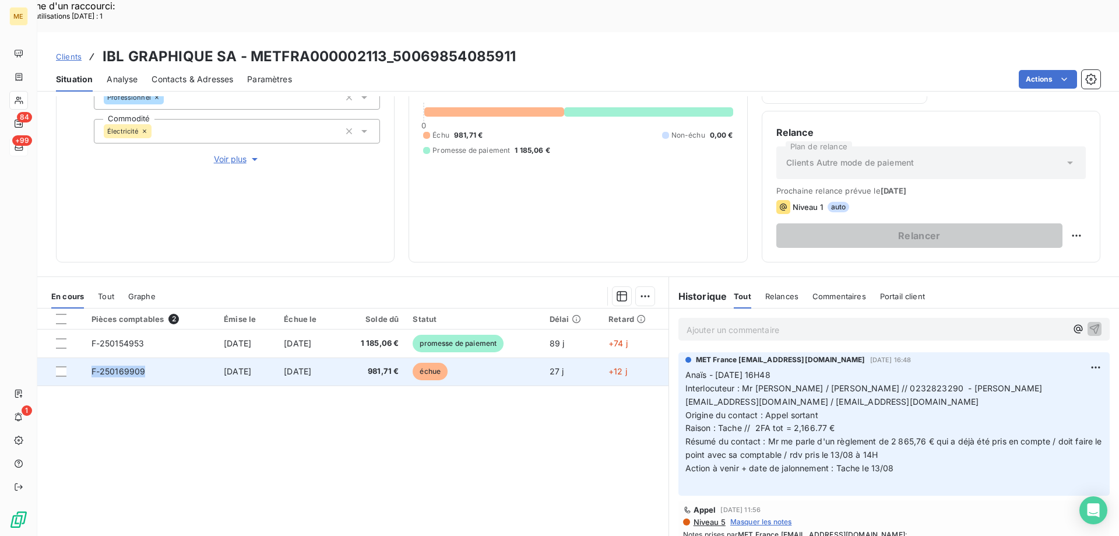
copy span "F-250169909"
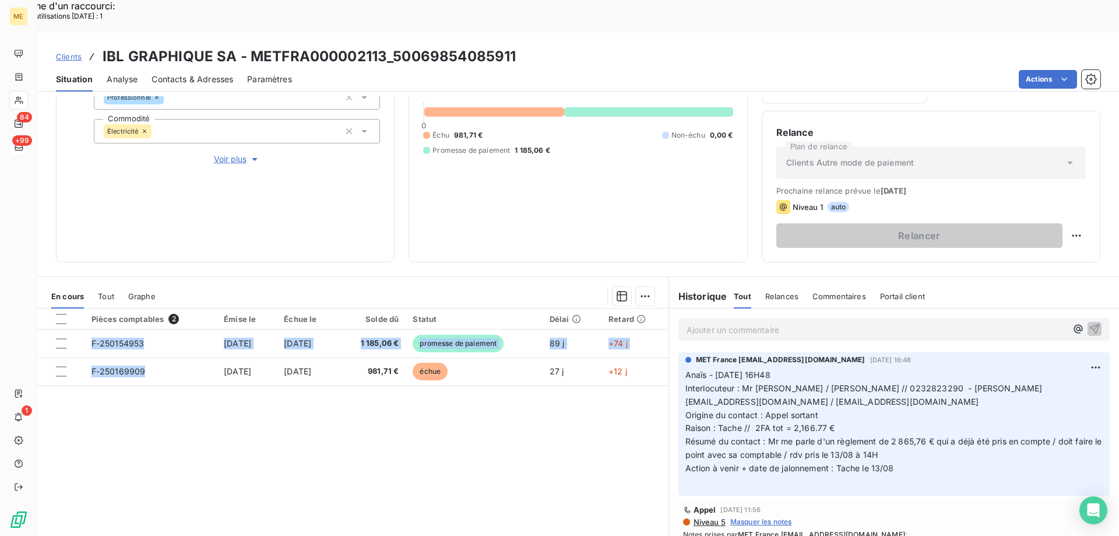
drag, startPoint x: 143, startPoint y: 337, endPoint x: 101, endPoint y: 393, distance: 70.4
click at [101, 393] on div "Pièces comptables 2 Émise le Échue le Solde dû Statut Délai Retard F-250154953 …" at bounding box center [352, 420] width 631 height 224
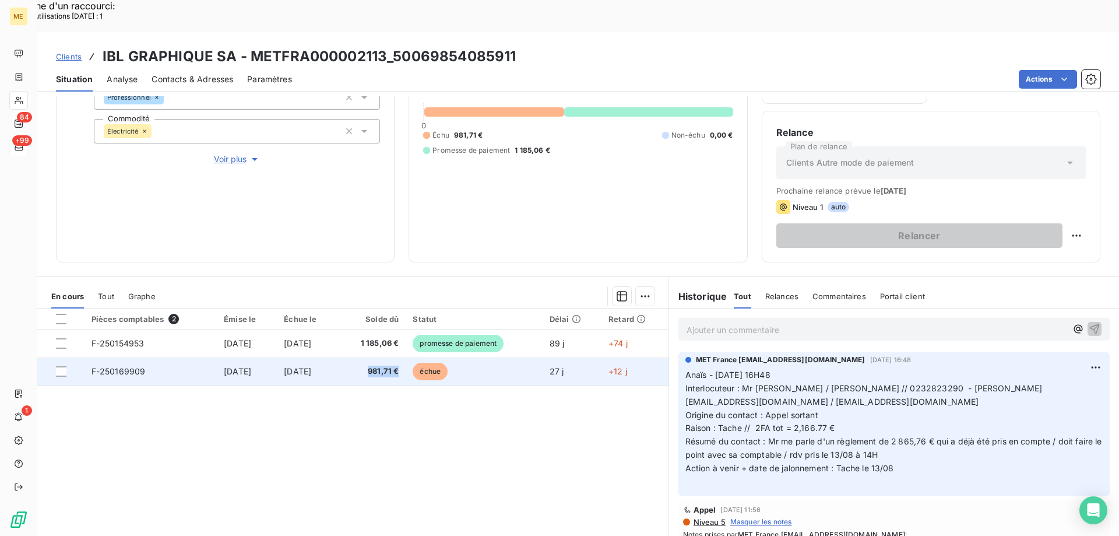
copy span "981,71 €"
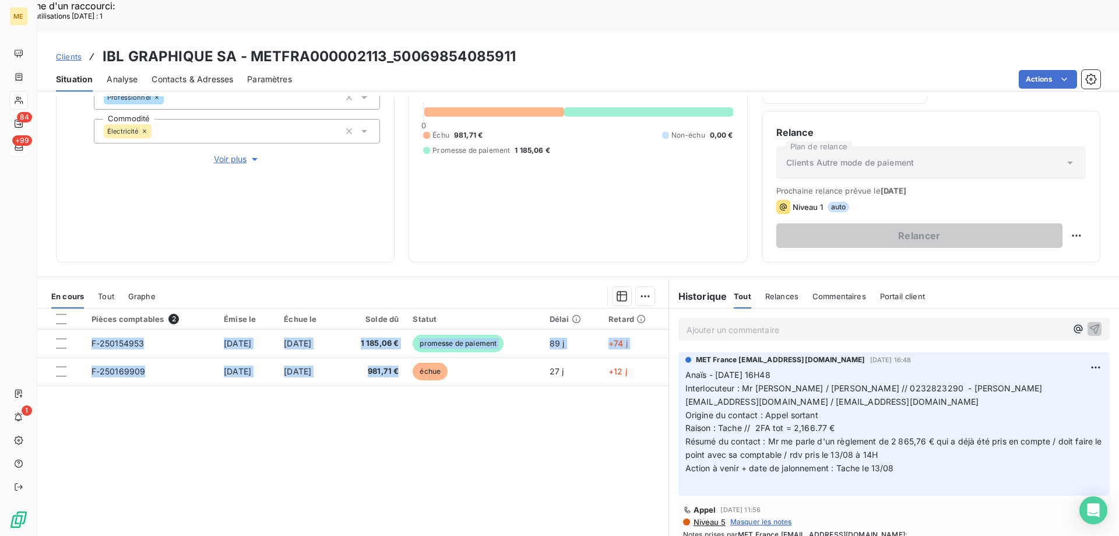
drag, startPoint x: 413, startPoint y: 340, endPoint x: 382, endPoint y: 385, distance: 54.8
click at [382, 385] on div "Pièces comptables 2 Émise le Échue le Solde dû Statut Délai Retard F-250154953 …" at bounding box center [352, 420] width 631 height 224
click at [841, 322] on p "Ajouter un commentaire ﻿" at bounding box center [876, 329] width 380 height 15
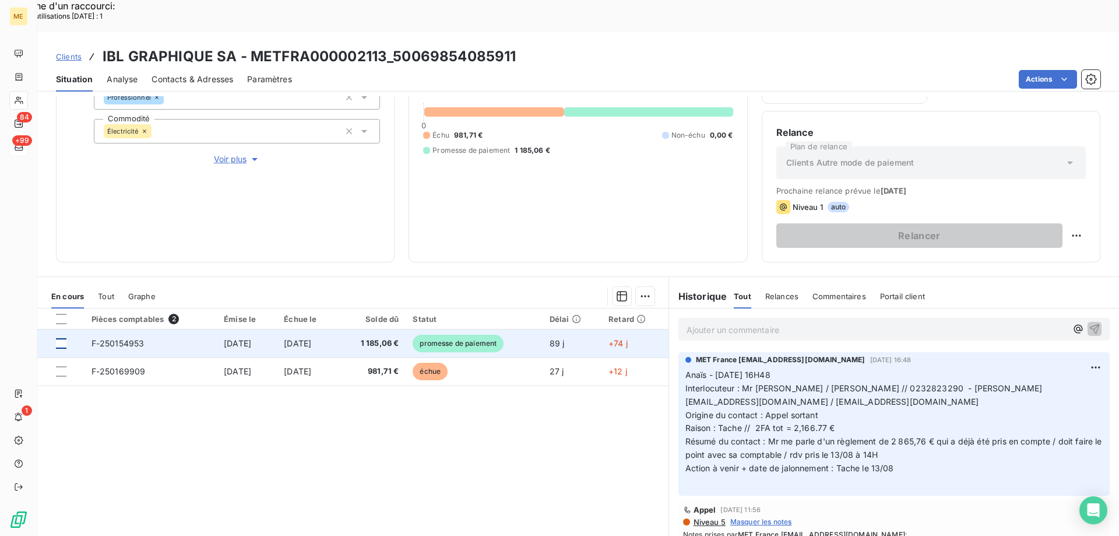
click at [62, 338] on div at bounding box center [61, 343] width 10 height 10
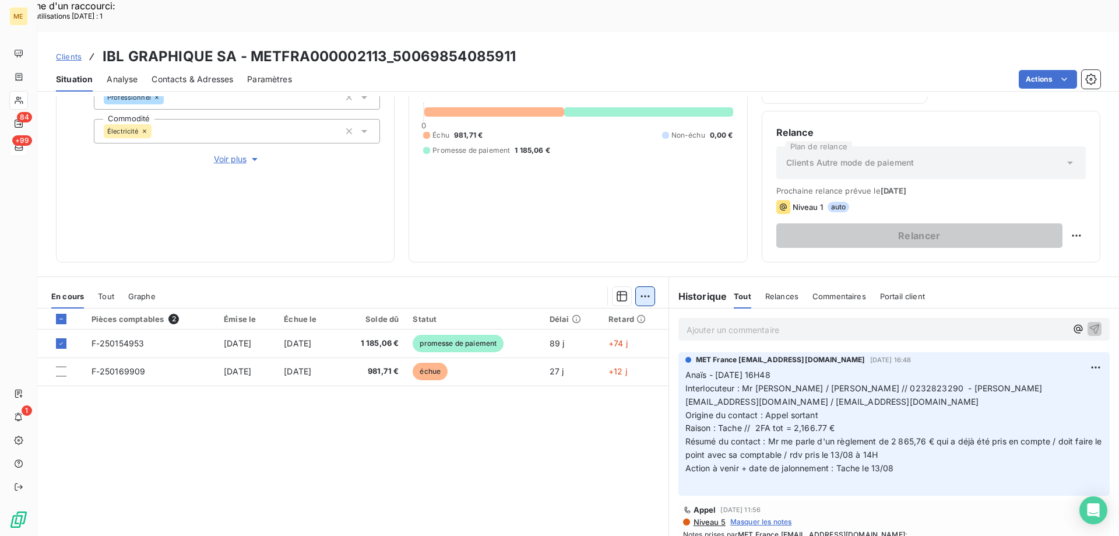
click at [575, 312] on div "Ajouter une promesse de paiement (1 facture)" at bounding box center [541, 310] width 206 height 19
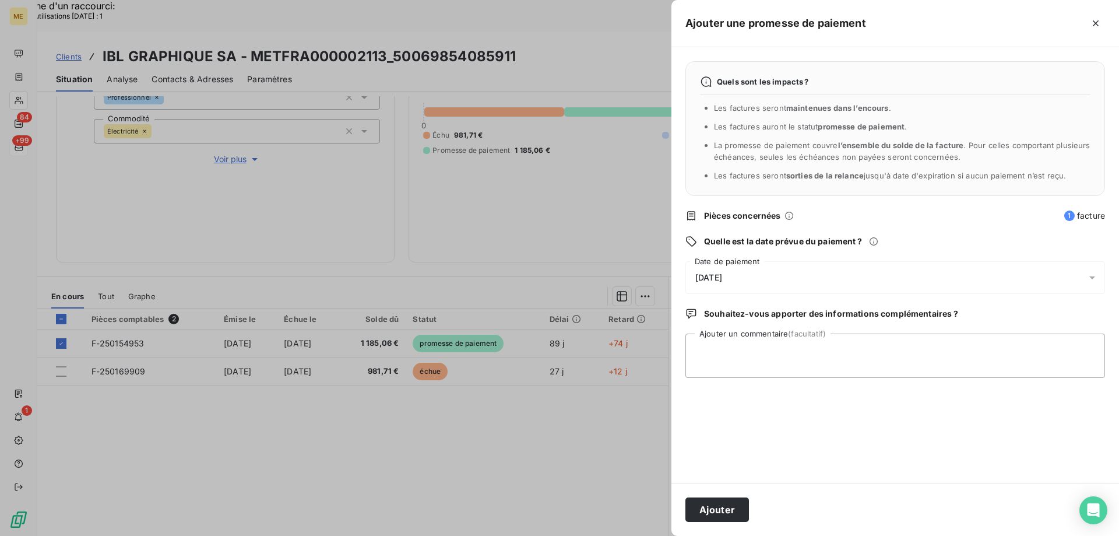
click at [858, 277] on div "[DATE]" at bounding box center [895, 277] width 420 height 33
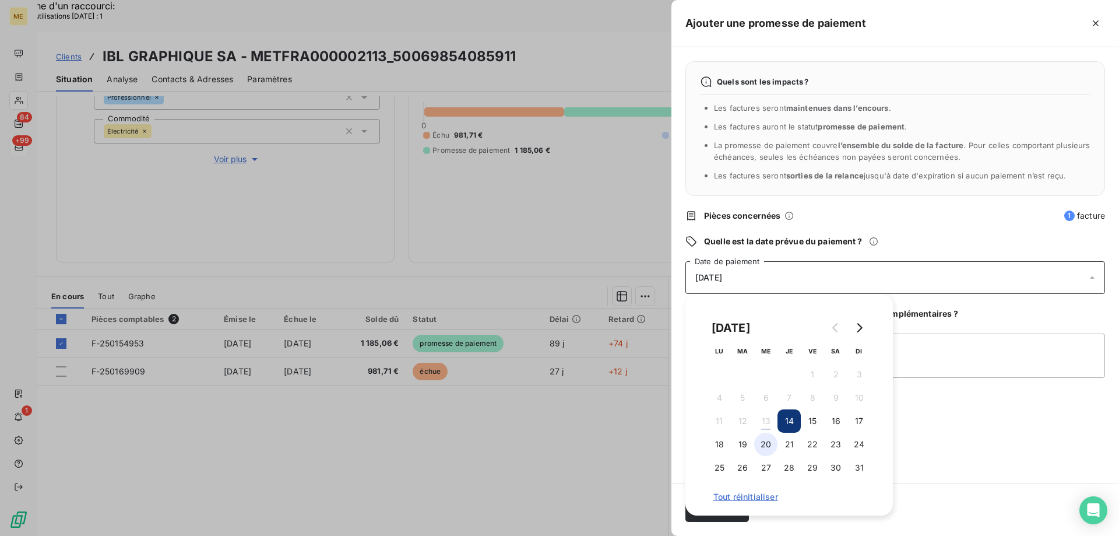
click at [765, 445] on button "20" at bounding box center [765, 443] width 23 height 23
click at [970, 344] on textarea "Ajouter un commentaire (facultatif)" at bounding box center [895, 355] width 420 height 44
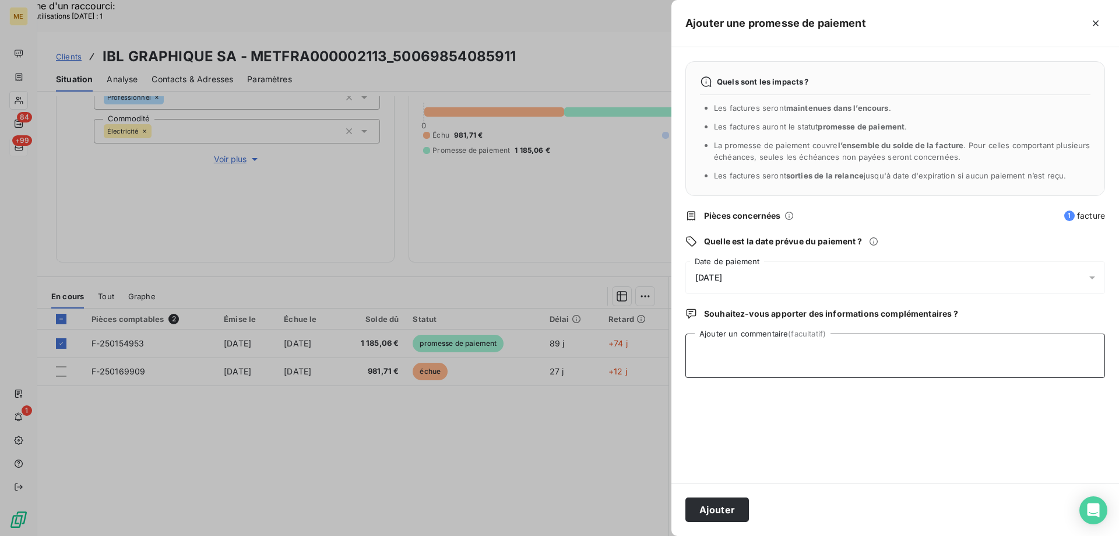
paste textarea "Anaïs - [DATE] 14H35 Interlocuteur : Mr [PERSON_NAME] / [PERSON_NAME] // 023282…"
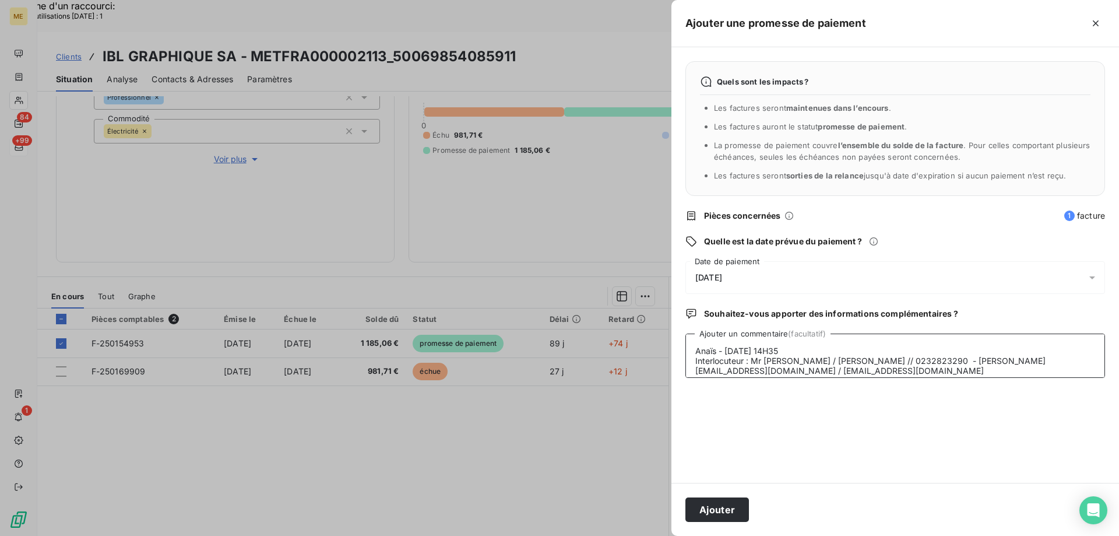
scroll to position [58, 0]
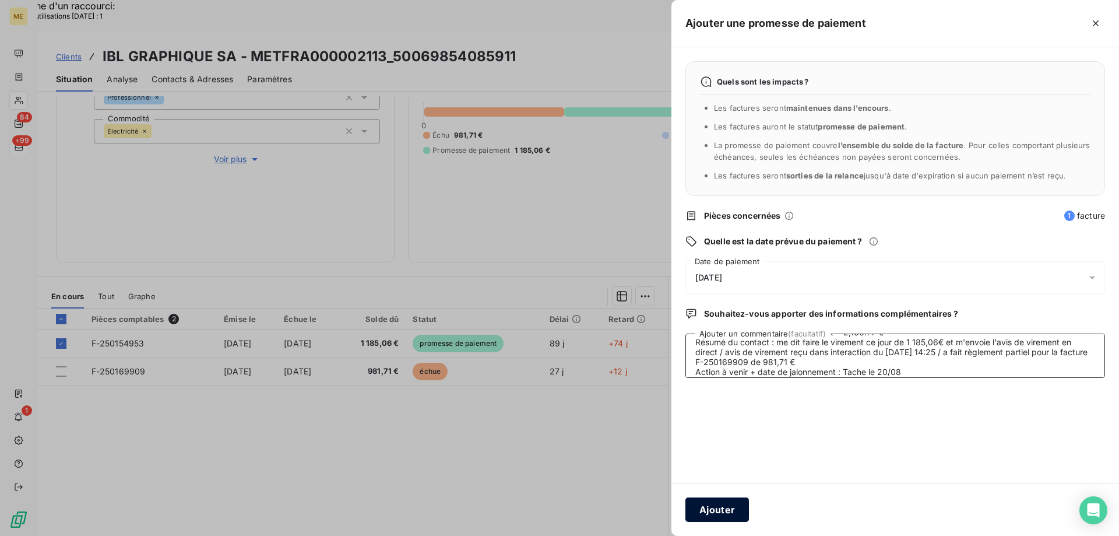
type textarea "Anaïs - [DATE] 14H35 Interlocuteur : Mr [PERSON_NAME] / [PERSON_NAME] // 023282…"
click at [715, 510] on button "Ajouter" at bounding box center [717, 509] width 64 height 24
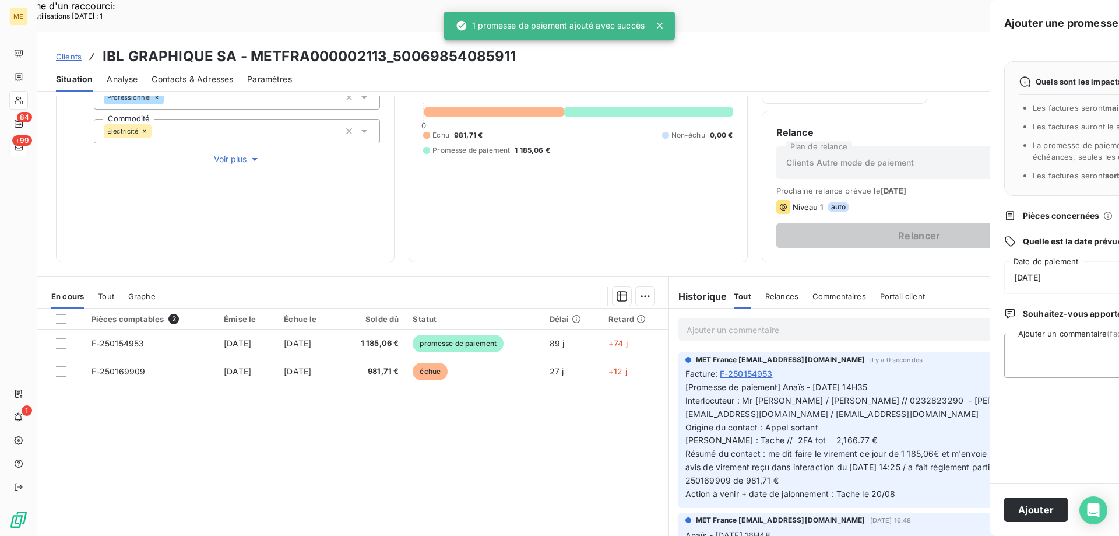
scroll to position [0, 0]
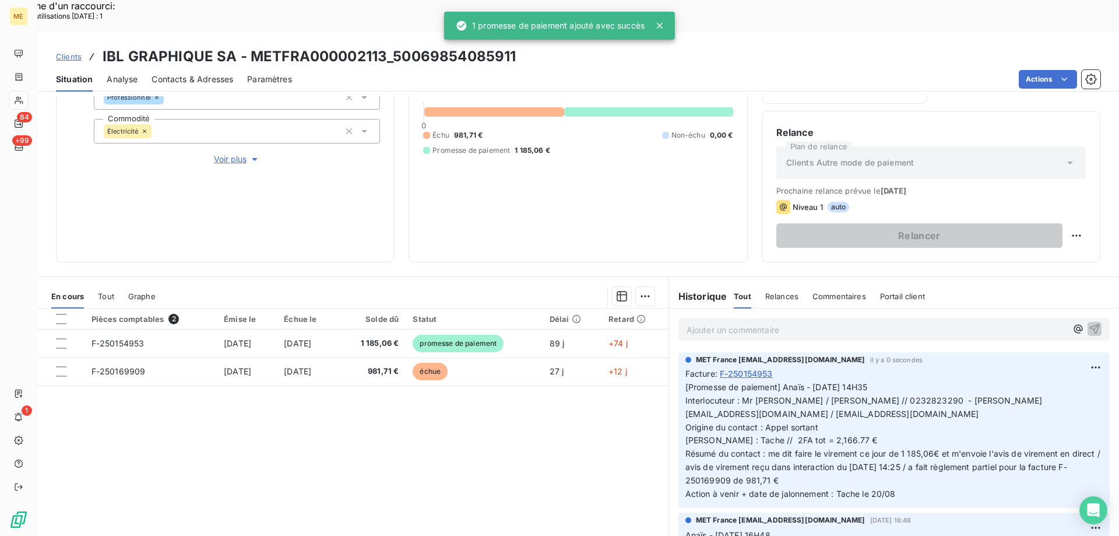
click at [15, 146] on icon at bounding box center [19, 146] width 10 height 9
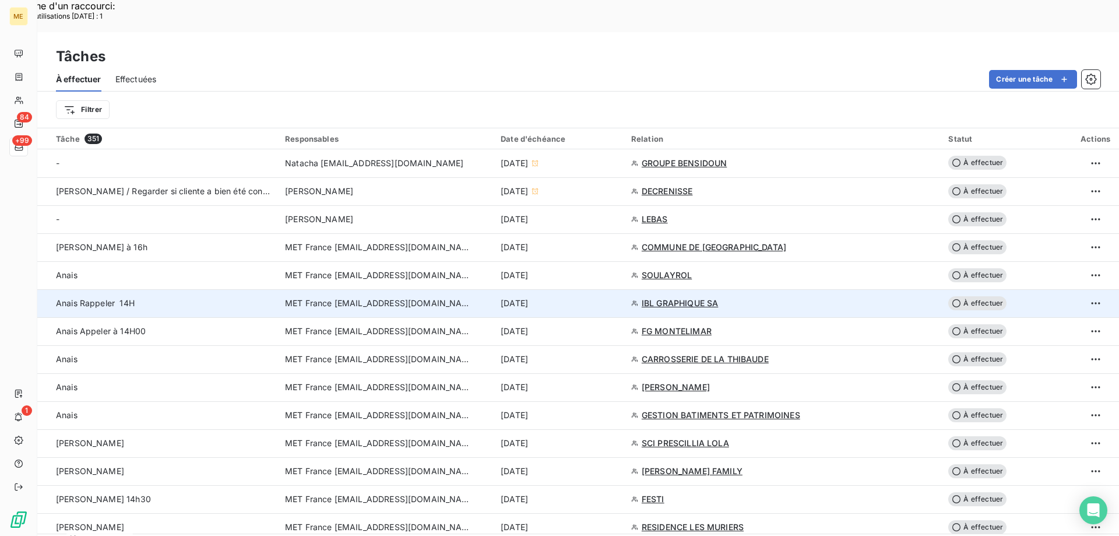
click at [593, 297] on div "[DATE]" at bounding box center [559, 303] width 117 height 12
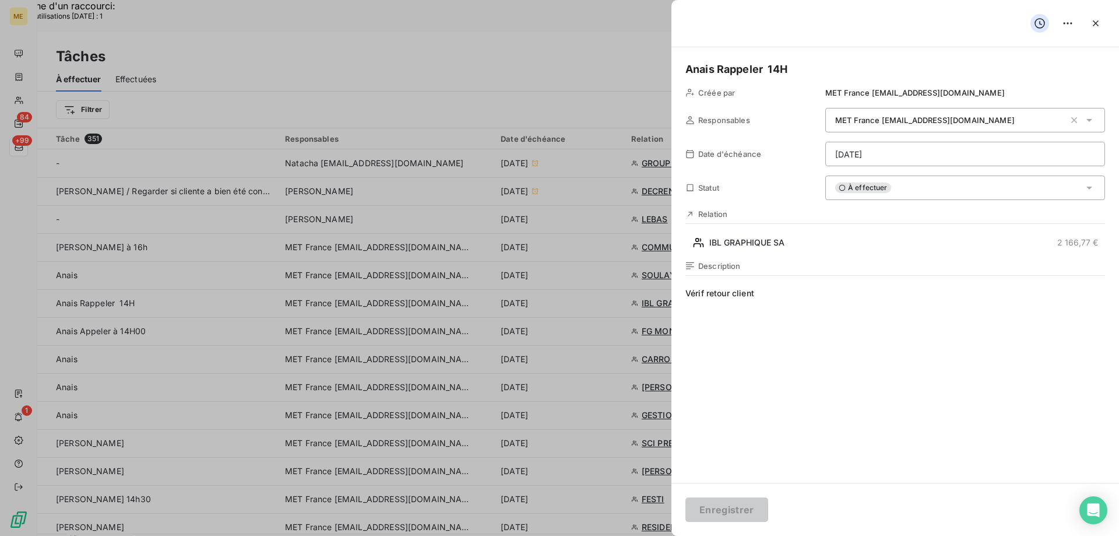
drag, startPoint x: 775, startPoint y: 293, endPoint x: 707, endPoint y: 296, distance: 67.7
click at [707, 296] on span "Vérif retour client" at bounding box center [895, 399] width 420 height 224
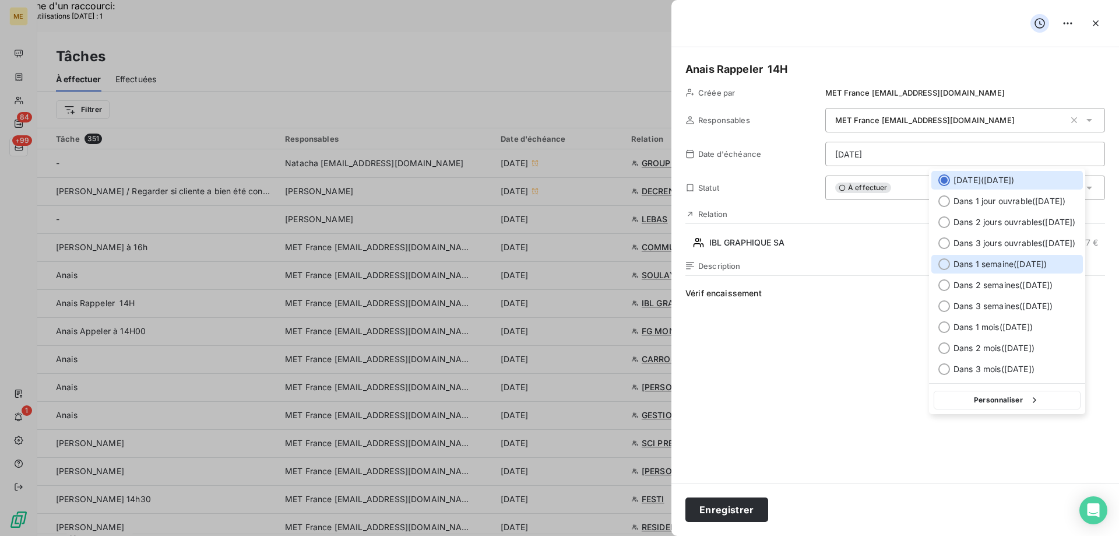
click at [981, 265] on span "Dans 1 semaine ( [DATE] )" at bounding box center [999, 264] width 93 height 12
type input "[DATE]"
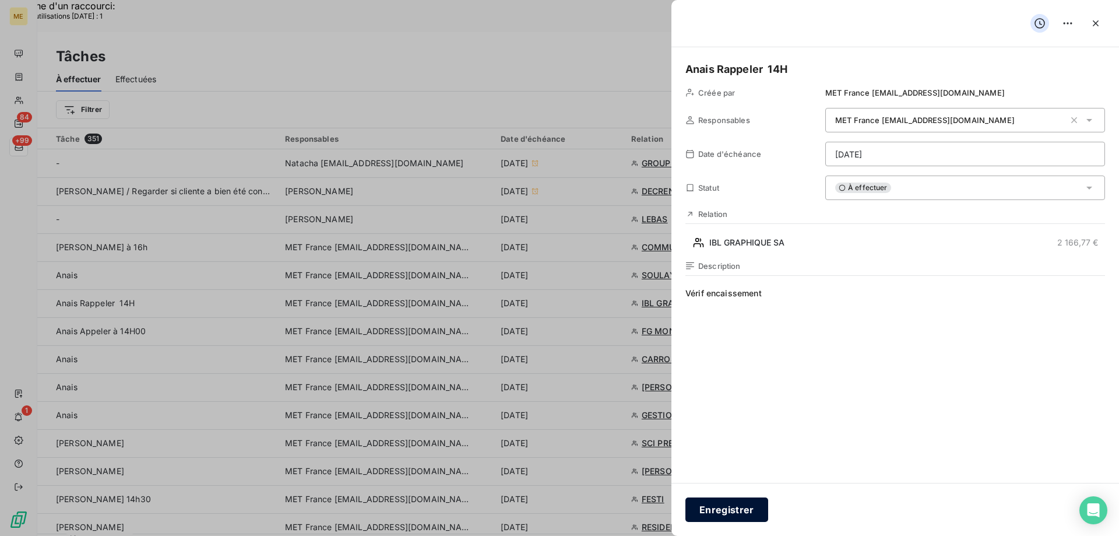
click at [741, 506] on button "Enregistrer" at bounding box center [726, 509] width 83 height 24
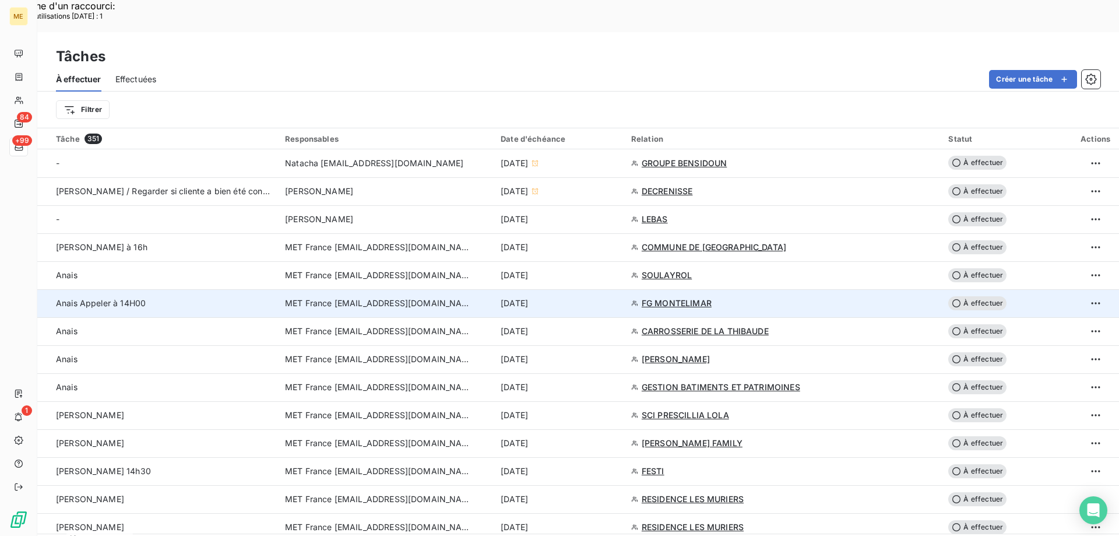
click at [578, 297] on div "[DATE]" at bounding box center [559, 303] width 117 height 12
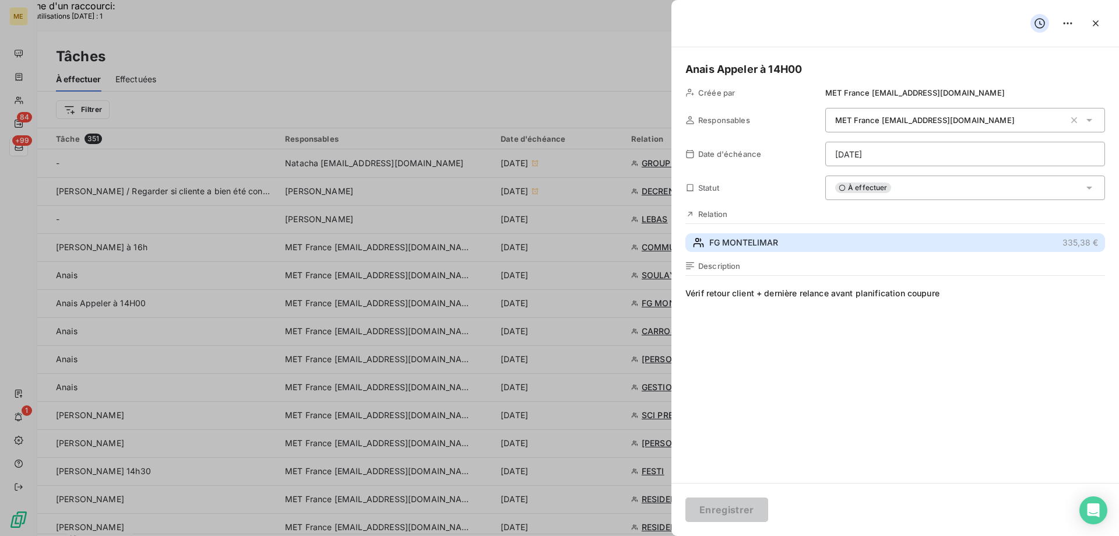
click at [821, 241] on button "FG MONTELIMAR 335,38 €" at bounding box center [895, 242] width 420 height 19
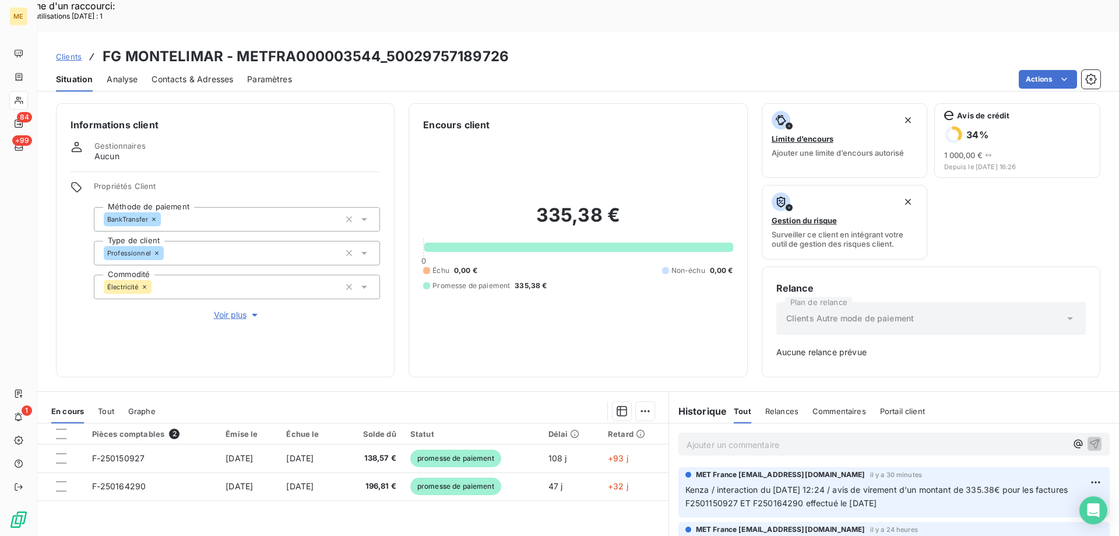
click at [222, 309] on span "Voir plus" at bounding box center [237, 315] width 47 height 12
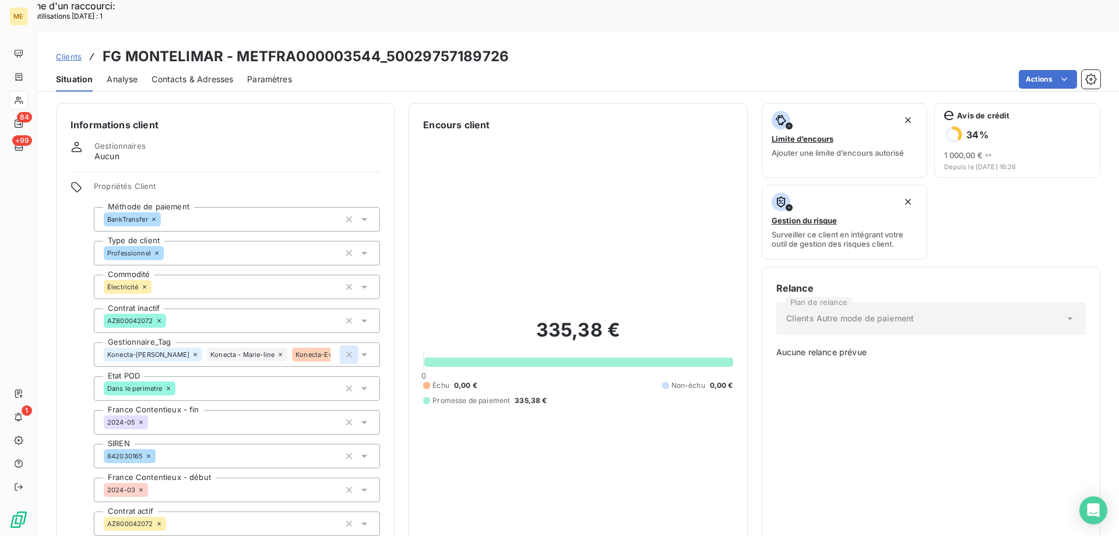
click at [346, 351] on icon "button" at bounding box center [349, 354] width 6 height 6
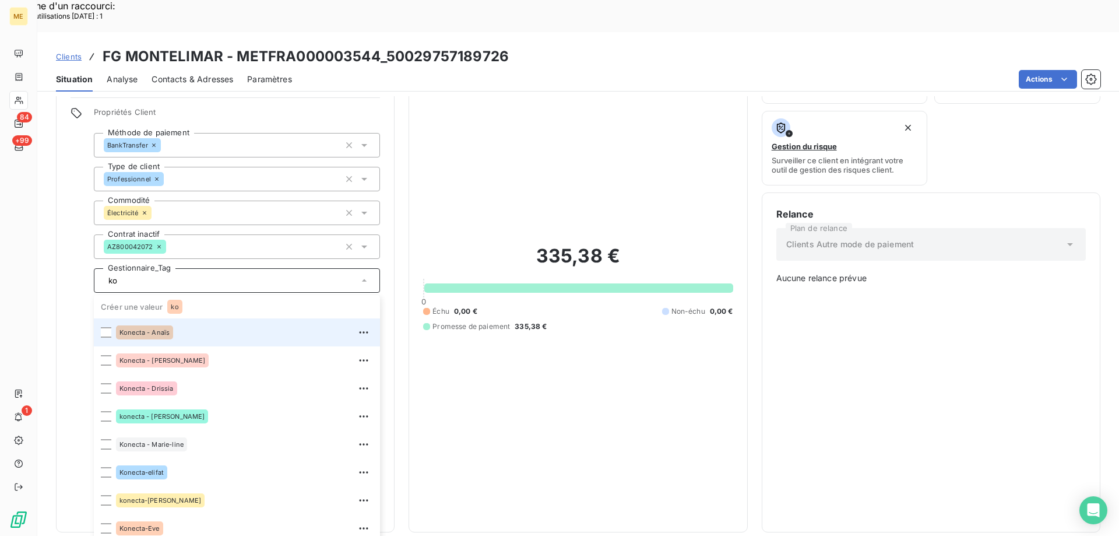
click at [188, 323] on div "Konecta - Anaïs" at bounding box center [244, 332] width 257 height 19
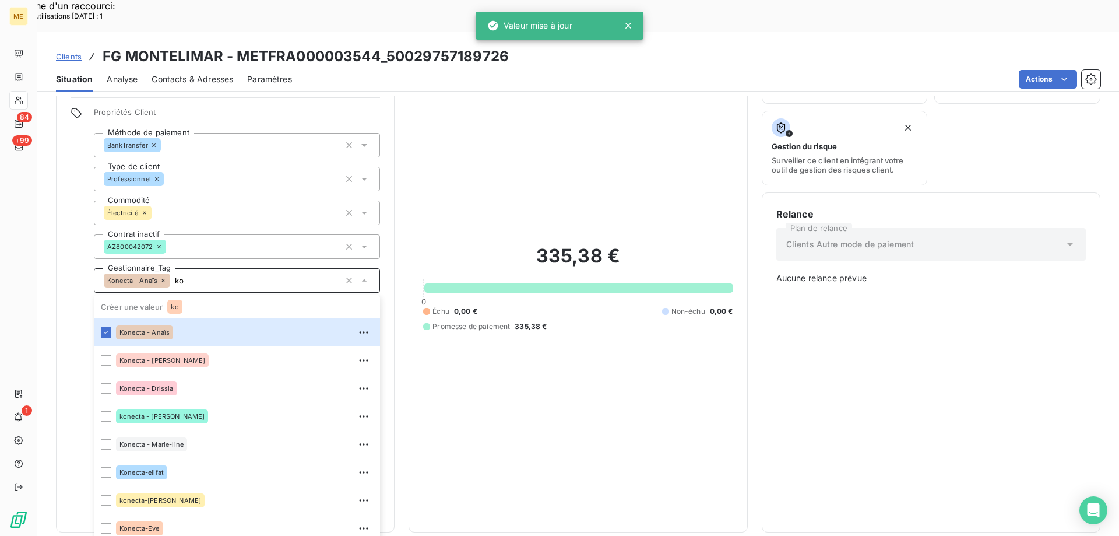
click at [239, 275] on input "ko" at bounding box center [255, 280] width 170 height 10
type input "ko"
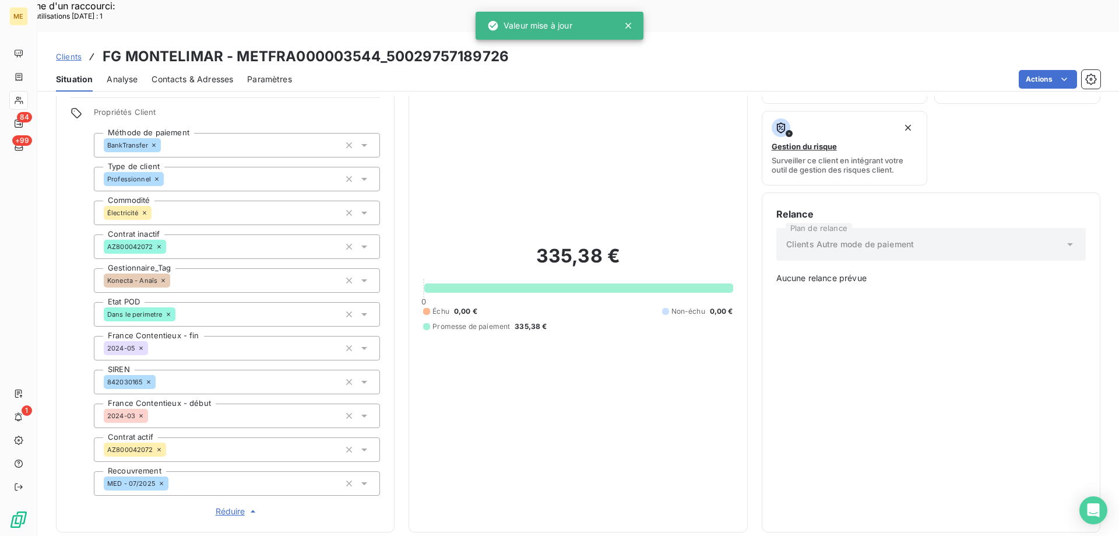
click at [636, 330] on div "335,38 € 0 Échu 0,00 € Non-échu 0,00 € Promesse de paiement 335,38 €" at bounding box center [577, 288] width 309 height 460
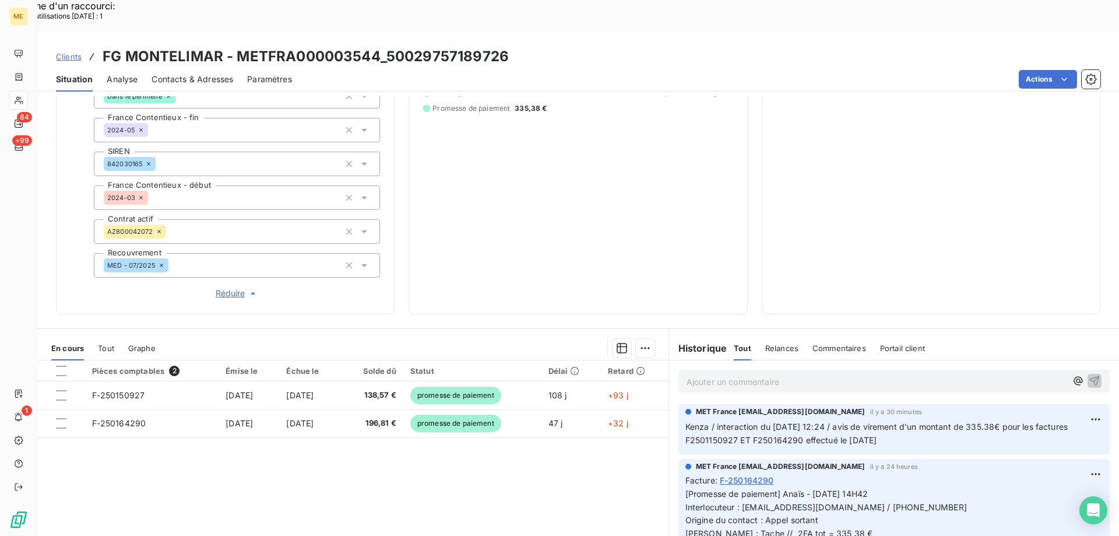
scroll to position [336, 0]
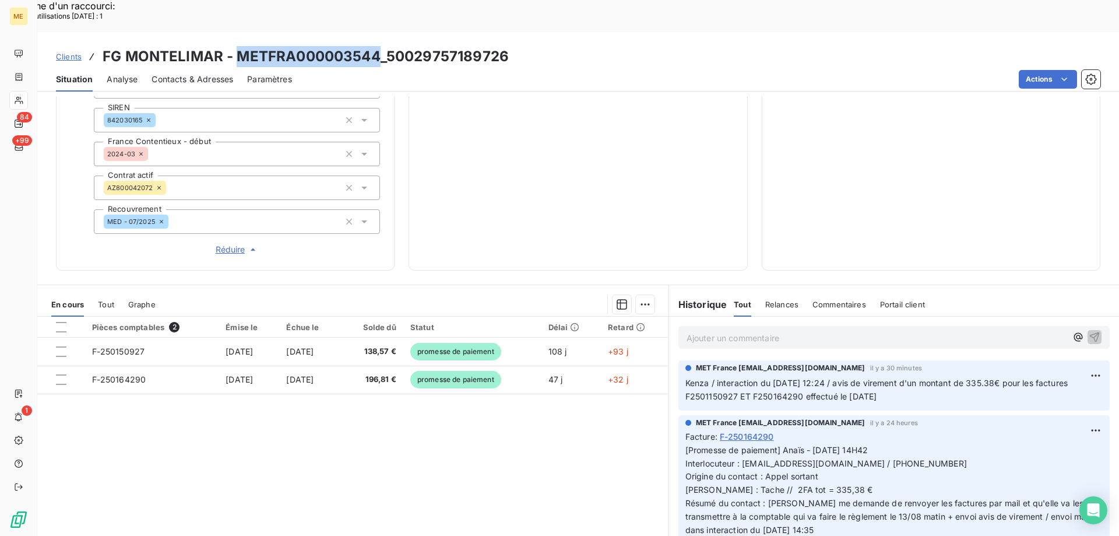
drag, startPoint x: 380, startPoint y: 24, endPoint x: 235, endPoint y: 26, distance: 145.1
click at [235, 46] on h3 "FG MONTELIMAR - METFRA000003544_50029757189726" at bounding box center [306, 56] width 406 height 21
copy h3 "METFRA000003544"
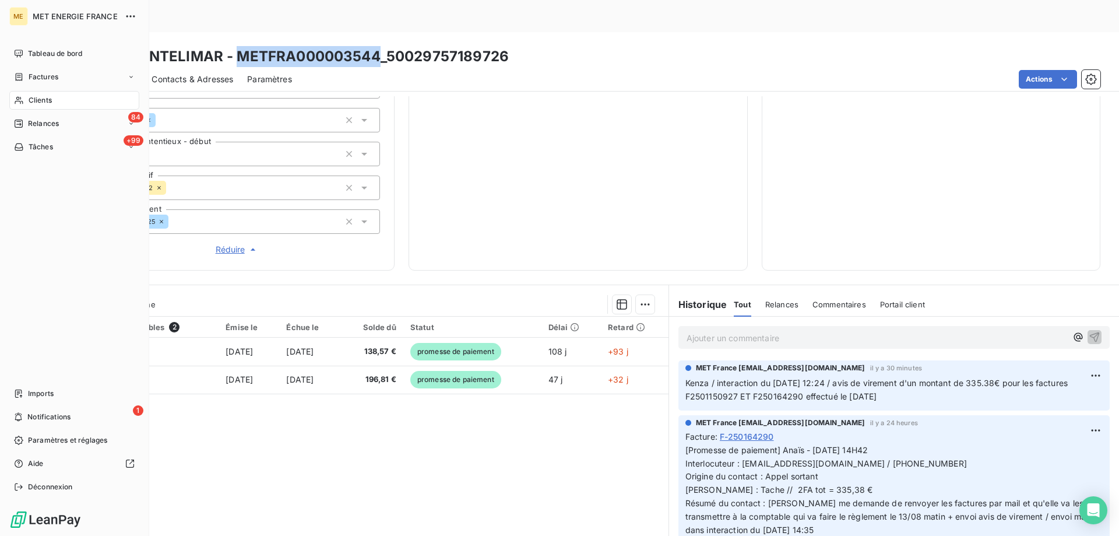
click at [65, 98] on div "Clients" at bounding box center [74, 100] width 130 height 19
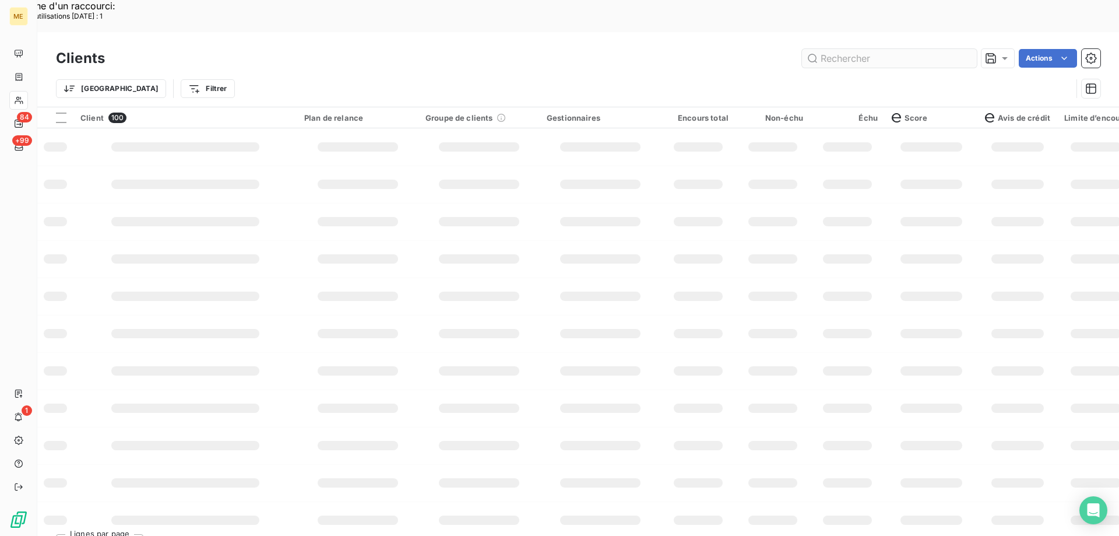
click at [825, 49] on input "text" at bounding box center [889, 58] width 175 height 19
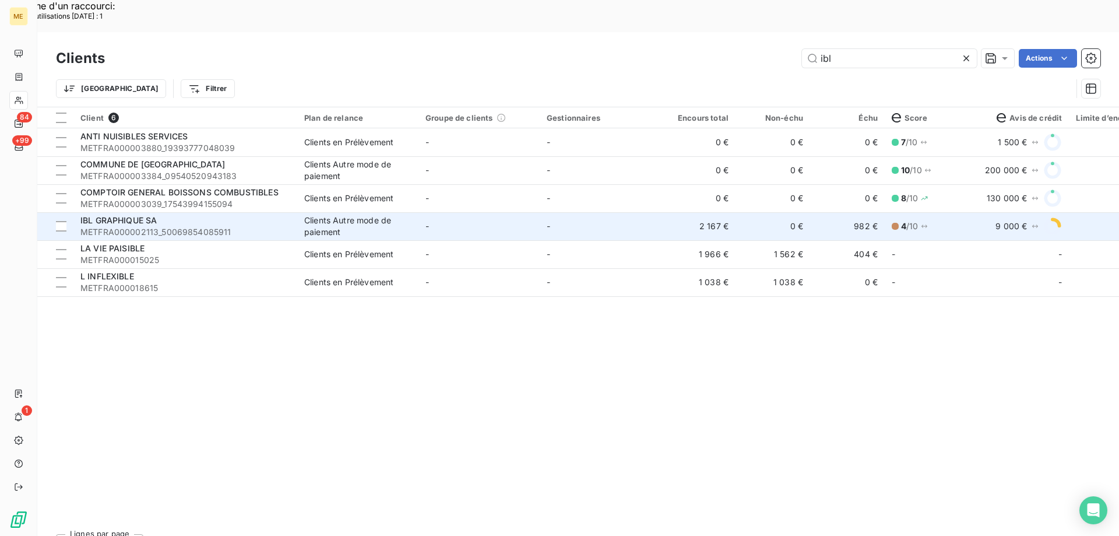
type input "ibl"
click at [502, 212] on td "-" at bounding box center [478, 226] width 121 height 28
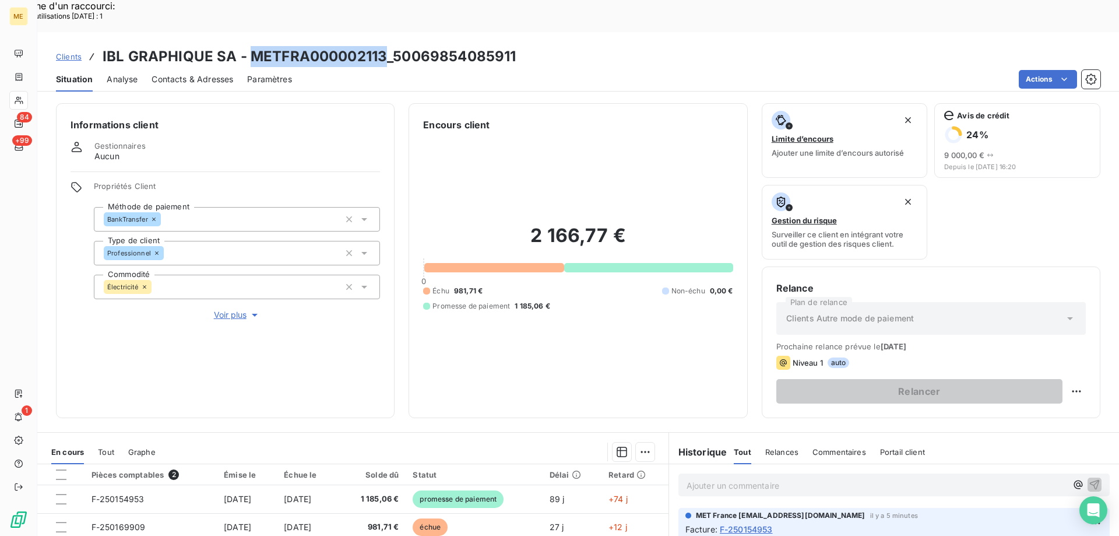
drag, startPoint x: 383, startPoint y: 22, endPoint x: 249, endPoint y: 27, distance: 134.7
click at [249, 46] on h3 "IBL GRAPHIQUE SA - METFRA000002113_50069854085911" at bounding box center [309, 56] width 413 height 21
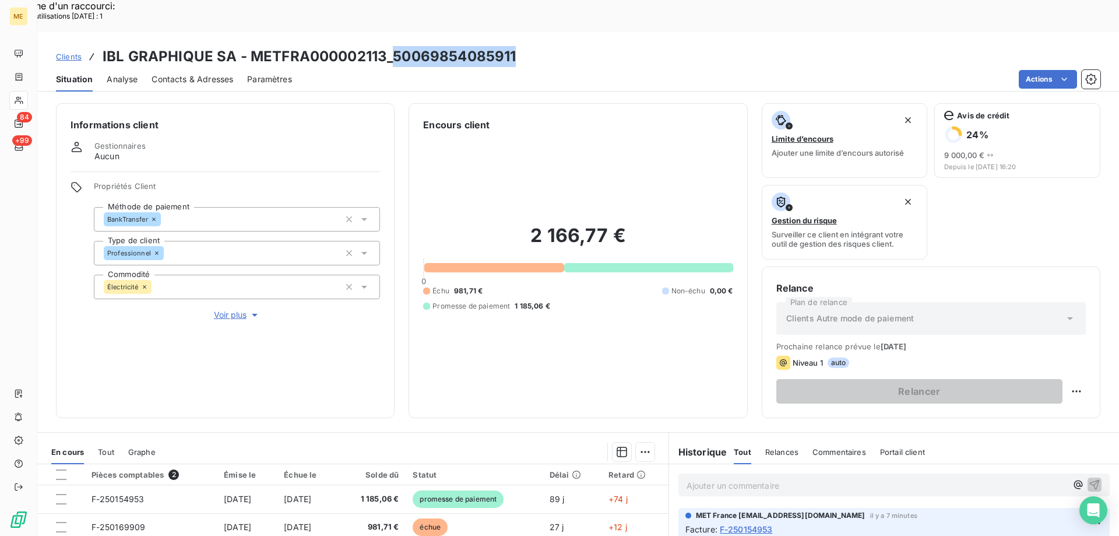
click at [393, 46] on div "Clients IBL GRAPHIQUE SA - METFRA000002113_50069854085911" at bounding box center [578, 56] width 1082 height 21
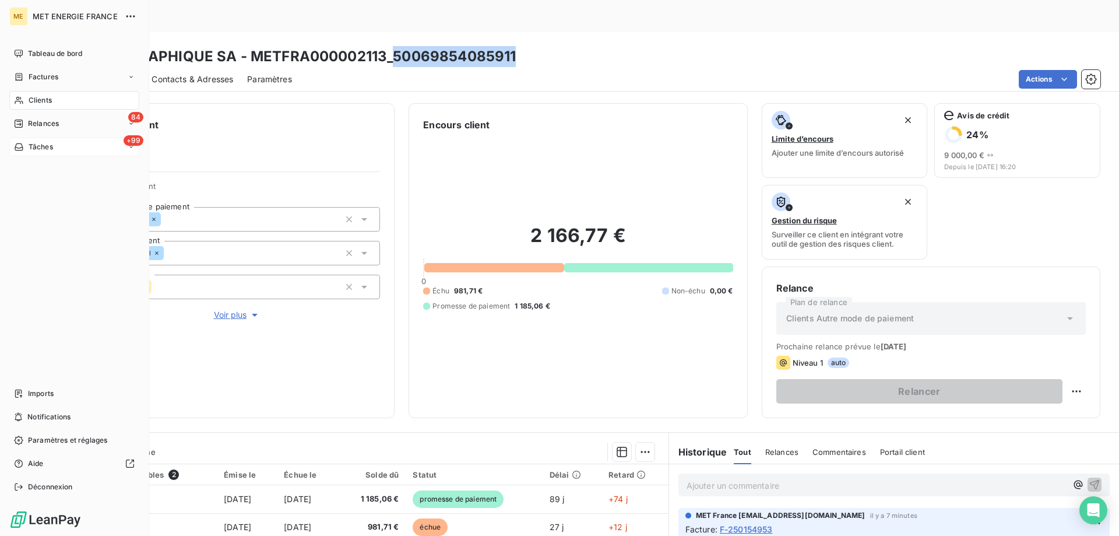
click at [24, 147] on div "Tâches" at bounding box center [33, 147] width 39 height 10
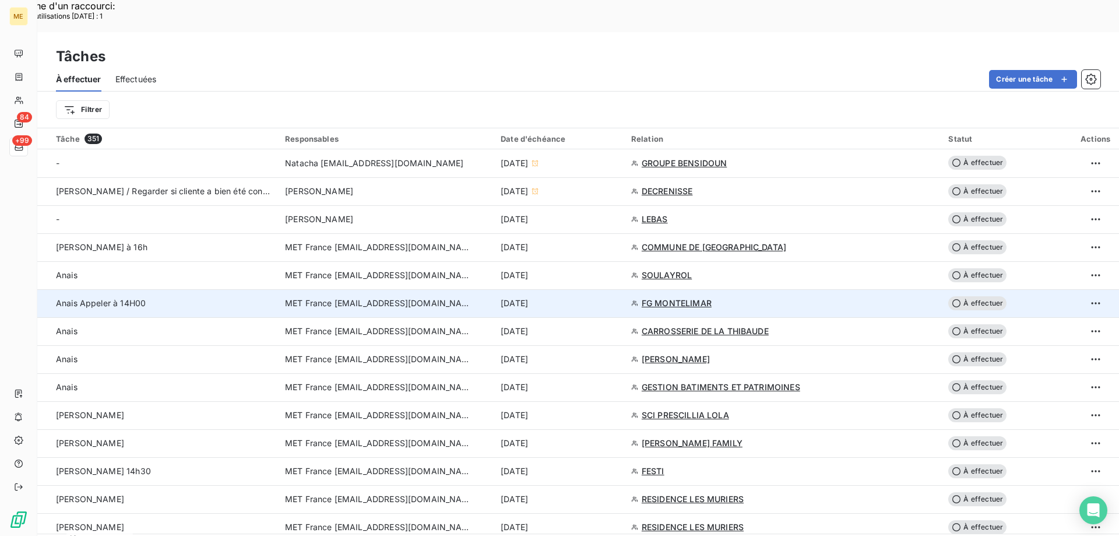
click at [608, 297] on div "[DATE]" at bounding box center [559, 303] width 117 height 12
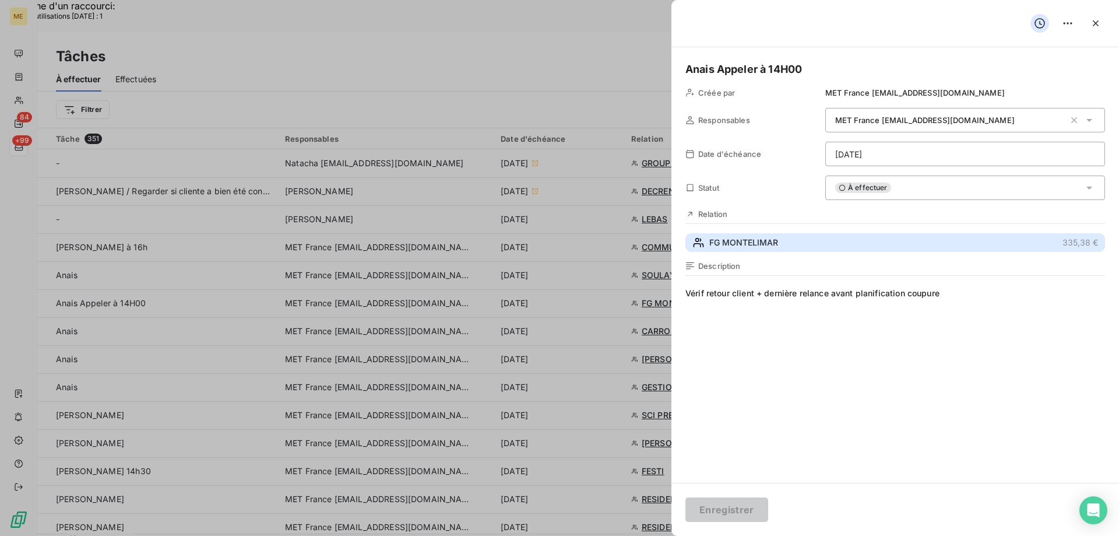
click at [762, 241] on span "FG MONTELIMAR" at bounding box center [743, 243] width 69 height 12
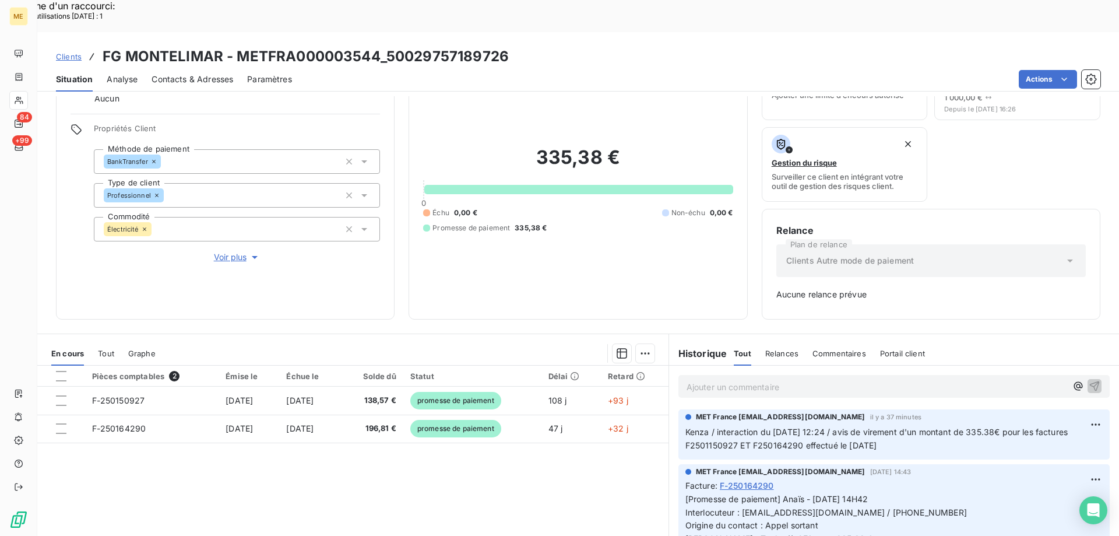
scroll to position [115, 0]
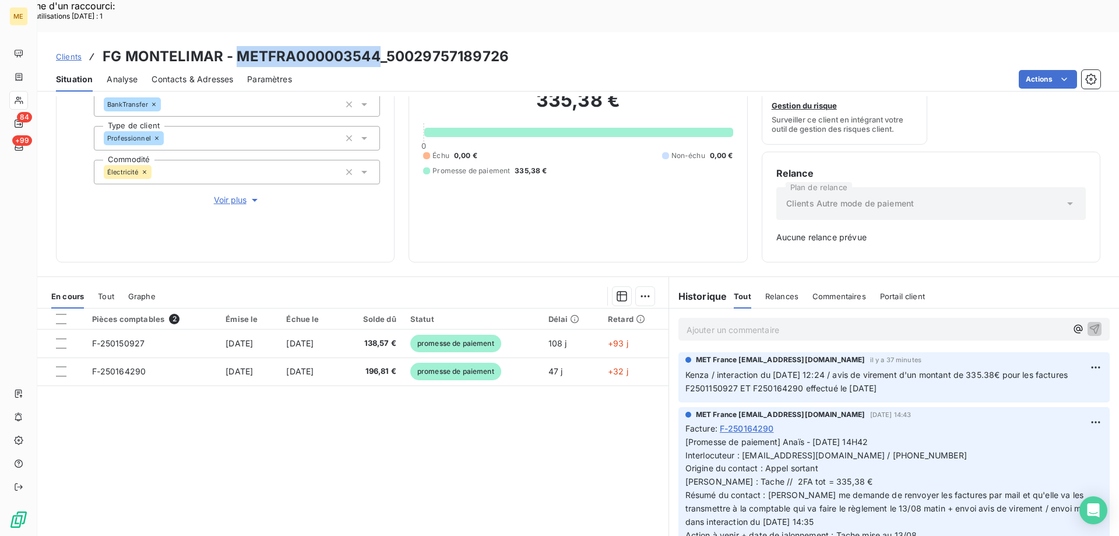
drag, startPoint x: 380, startPoint y: 22, endPoint x: 239, endPoint y: 29, distance: 141.2
click at [239, 46] on h3 "FG MONTELIMAR - METFRA000003544_50029757189726" at bounding box center [306, 56] width 406 height 21
drag, startPoint x: 710, startPoint y: 343, endPoint x: 836, endPoint y: 343, distance: 126.5
click at [836, 369] on span "Kenza / interaction du [DATE] 12:24 / avis de virement d'un montant de 335.38€ …" at bounding box center [877, 380] width 385 height 23
drag, startPoint x: 980, startPoint y: 343, endPoint x: 1011, endPoint y: 343, distance: 31.5
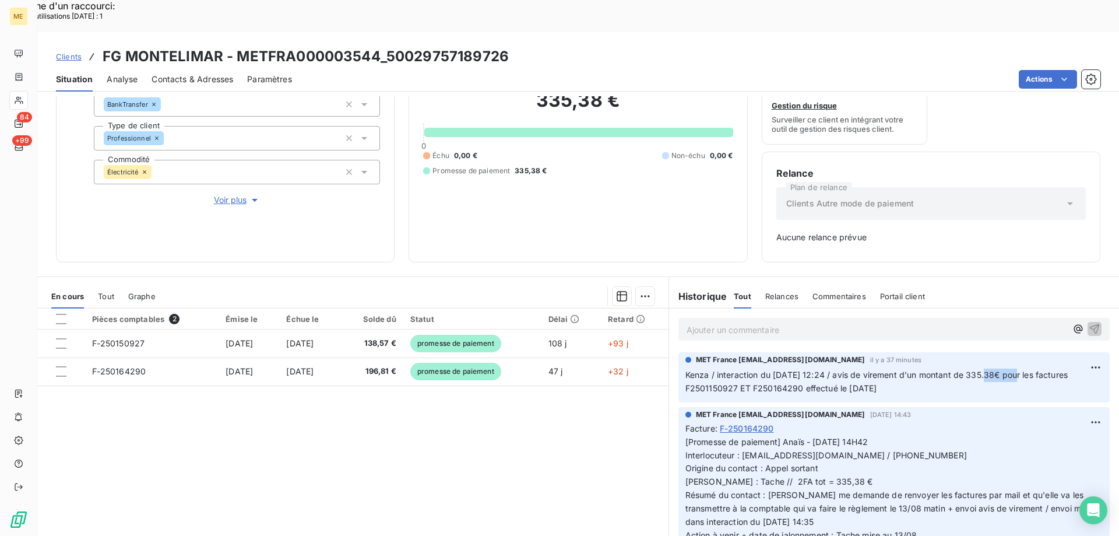
click at [1011, 369] on span "Kenza / interaction du [DATE] 12:24 / avis de virement d'un montant de 335.38€ …" at bounding box center [877, 380] width 385 height 23
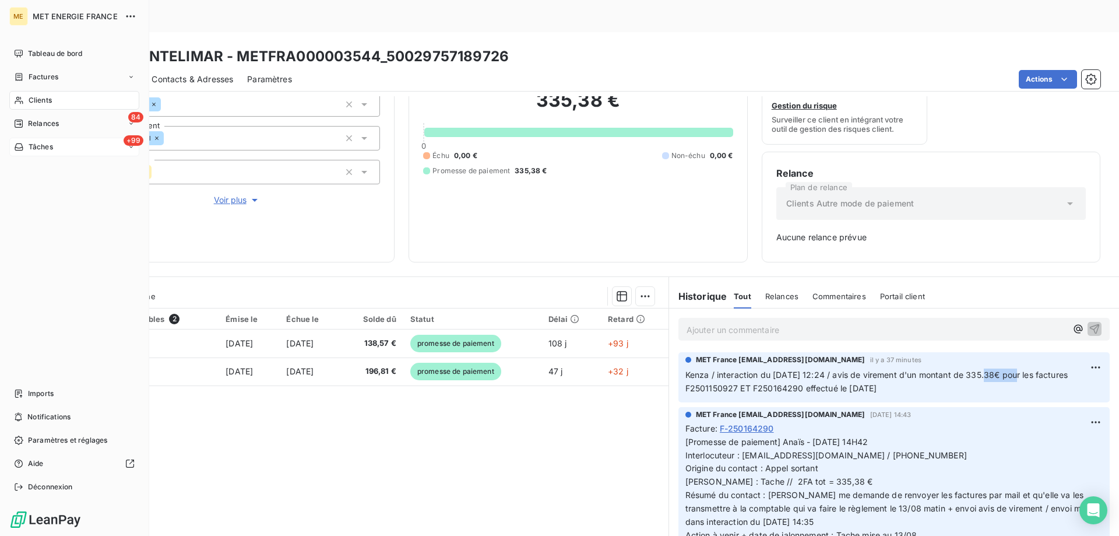
click at [34, 144] on span "Tâches" at bounding box center [41, 147] width 24 height 10
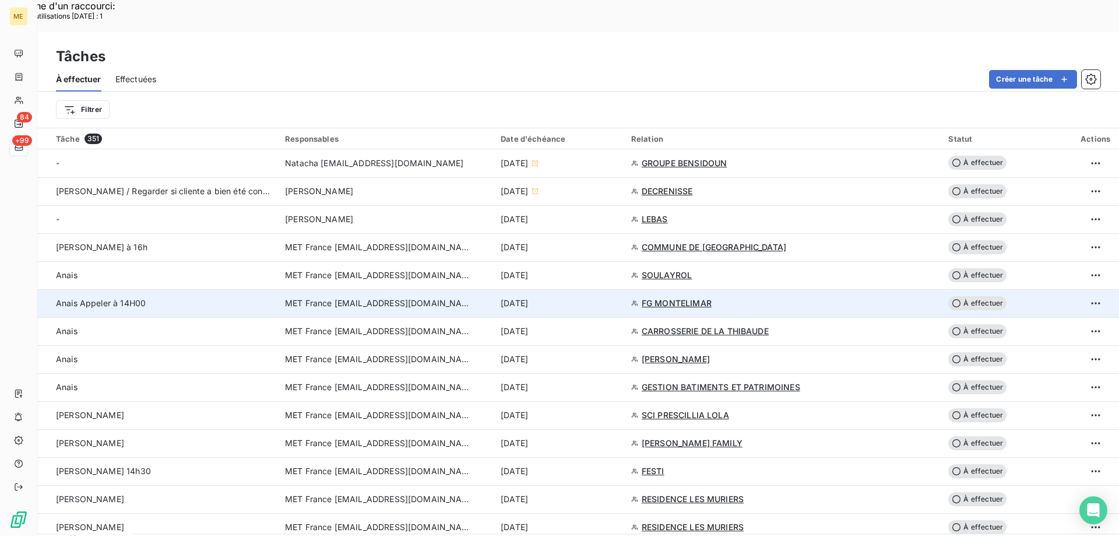
click at [601, 297] on div "[DATE]" at bounding box center [559, 303] width 117 height 12
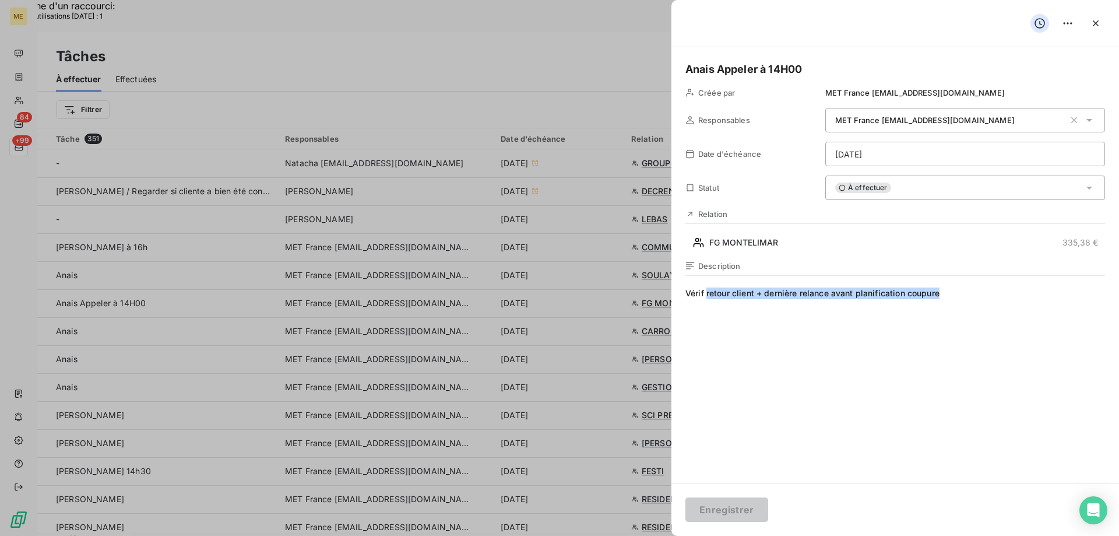
drag, startPoint x: 973, startPoint y: 301, endPoint x: 707, endPoint y: 305, distance: 265.2
click at [707, 305] on span "Vérif retour client + dernière relance avant planification coupure" at bounding box center [895, 399] width 420 height 224
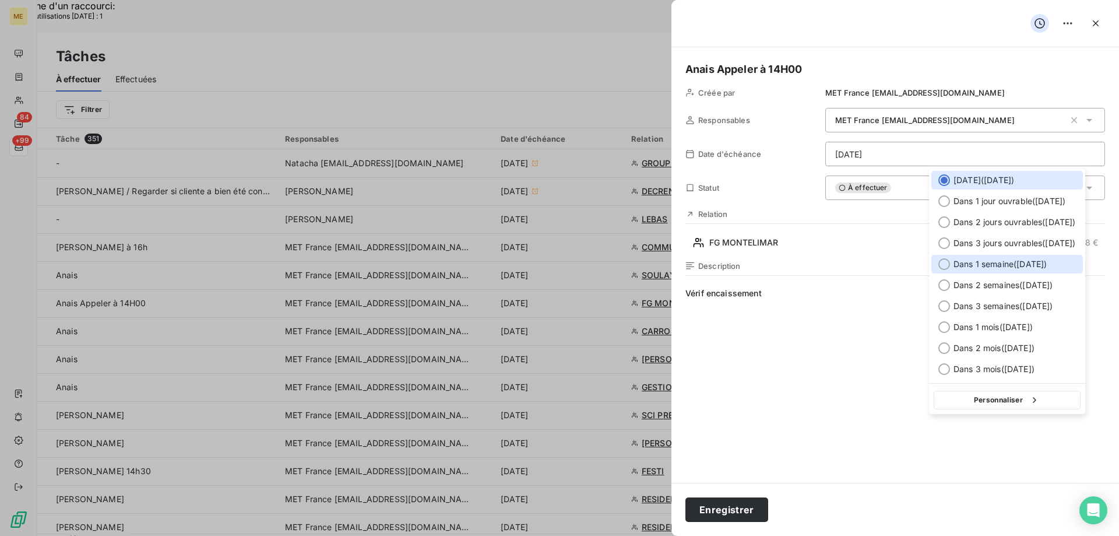
click at [1015, 262] on span "Dans 1 semaine ( [DATE] )" at bounding box center [999, 264] width 93 height 12
type input "[DATE]"
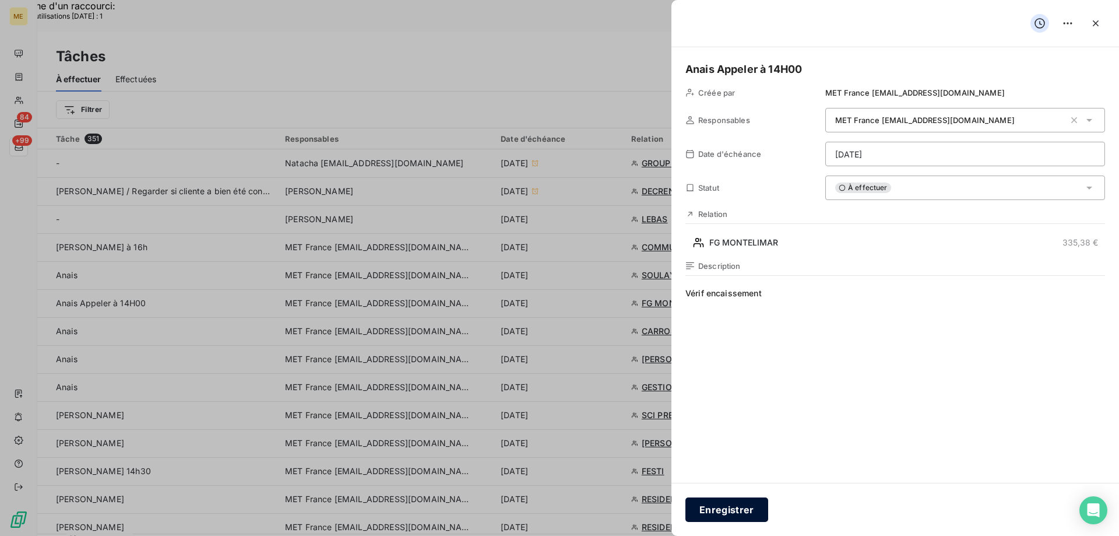
click at [732, 507] on button "Enregistrer" at bounding box center [726, 509] width 83 height 24
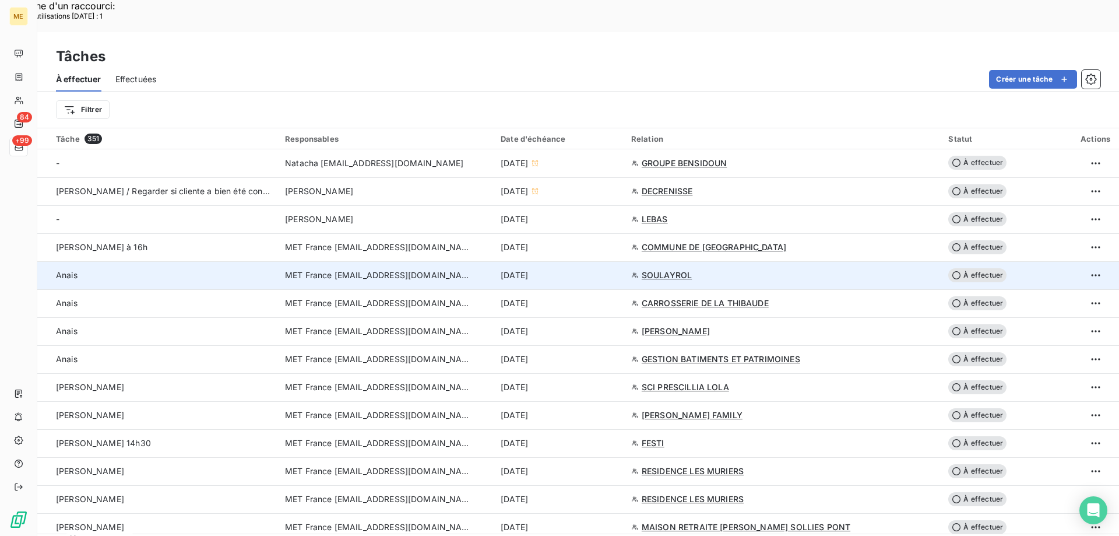
click at [583, 269] on div "[DATE]" at bounding box center [559, 275] width 117 height 12
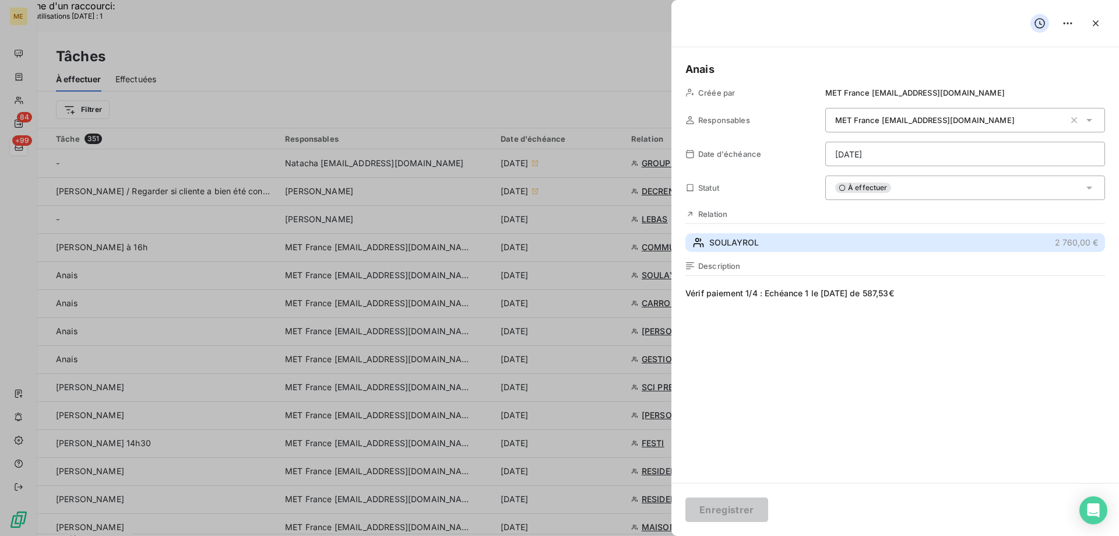
click at [748, 236] on button "SOULAYROL 2 760,00 €" at bounding box center [895, 242] width 420 height 19
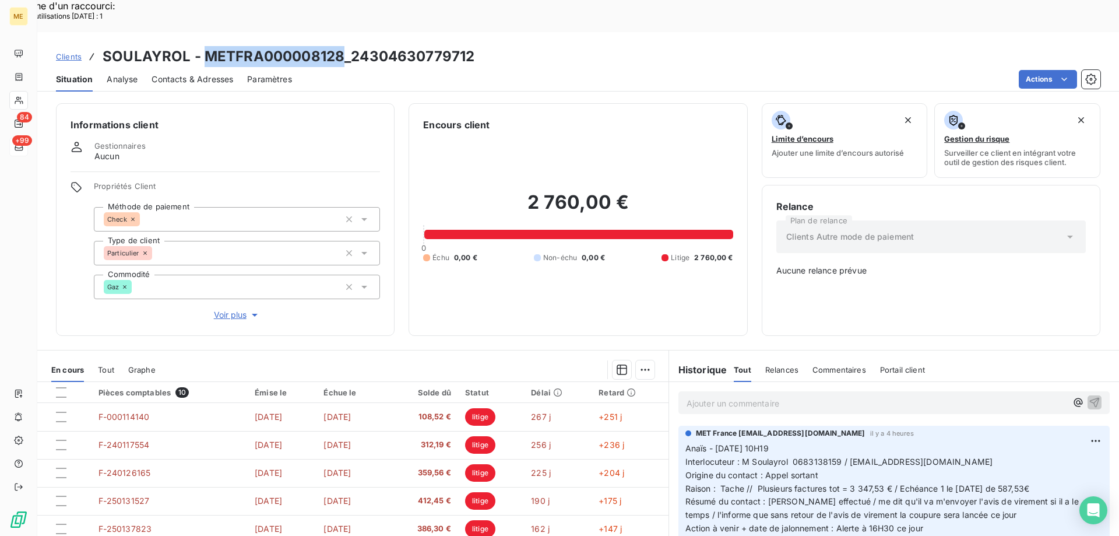
drag, startPoint x: 343, startPoint y: 24, endPoint x: 202, endPoint y: 30, distance: 140.6
click at [202, 46] on h3 "SOULAYROL - METFRA000008128_24304630779712" at bounding box center [289, 56] width 372 height 21
